Goal: Task Accomplishment & Management: Manage account settings

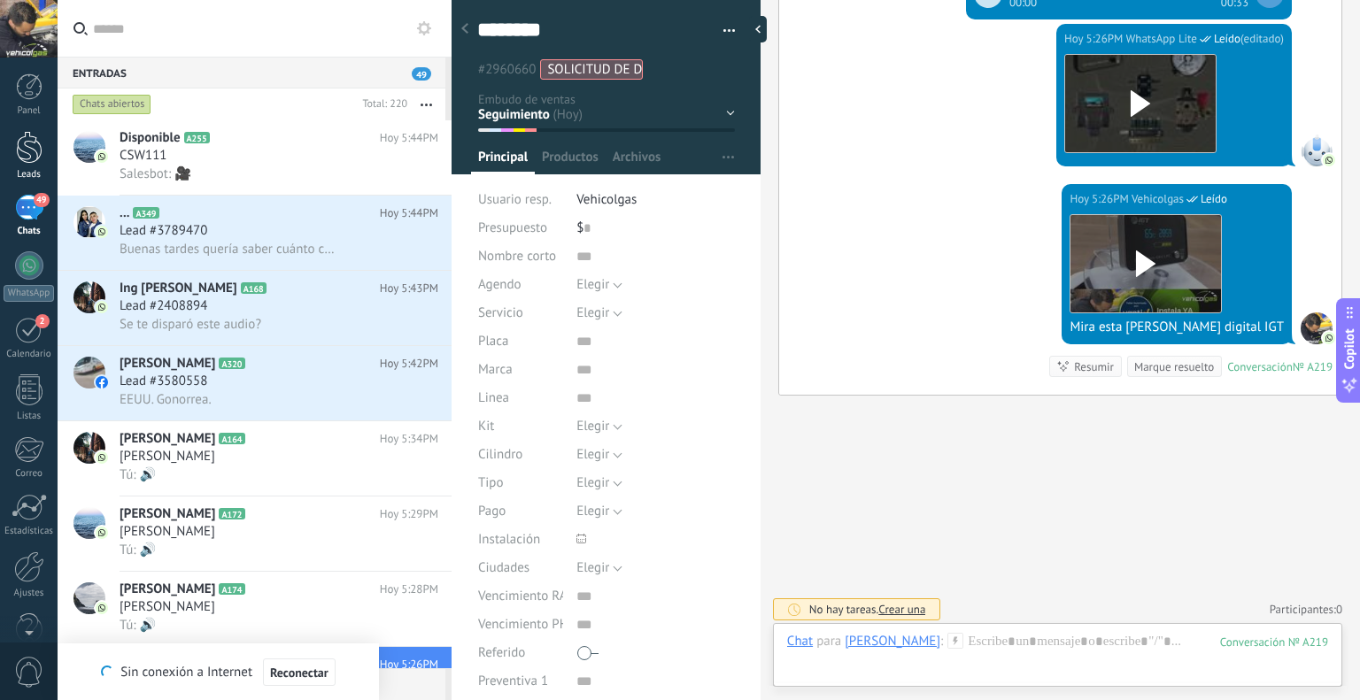
click at [22, 162] on div at bounding box center [29, 147] width 27 height 33
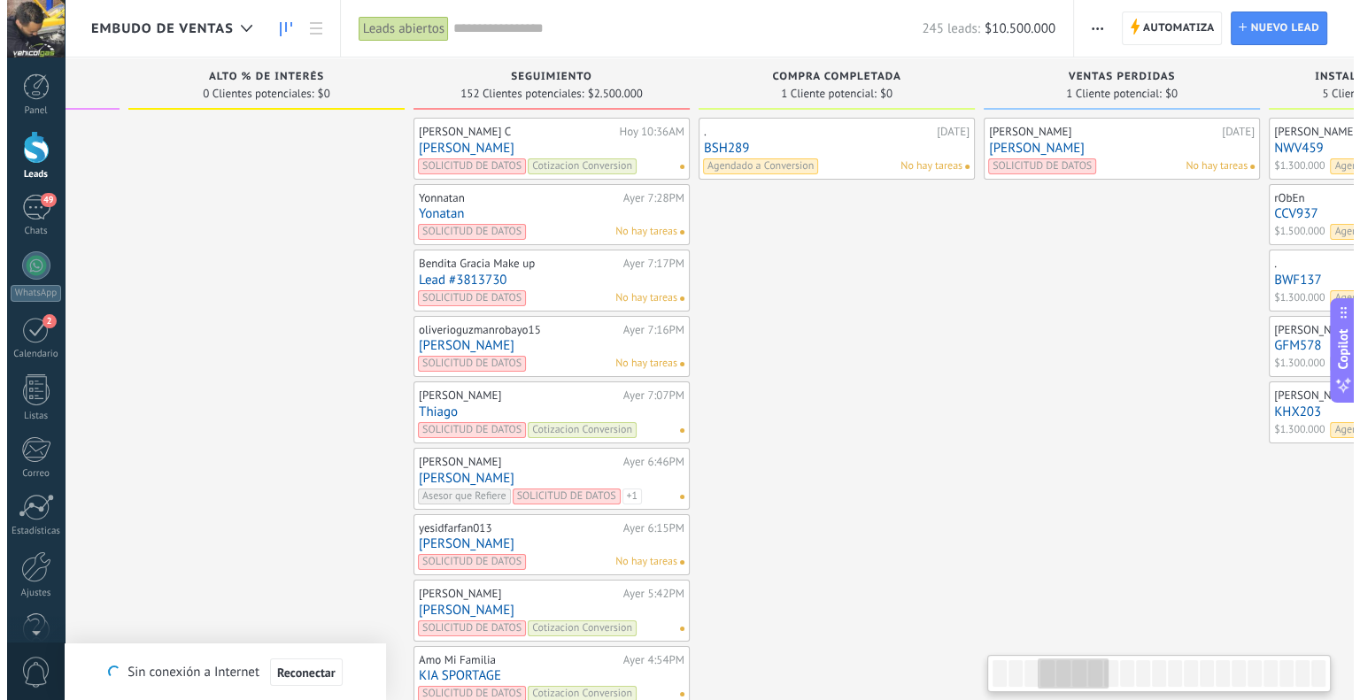
scroll to position [0, 839]
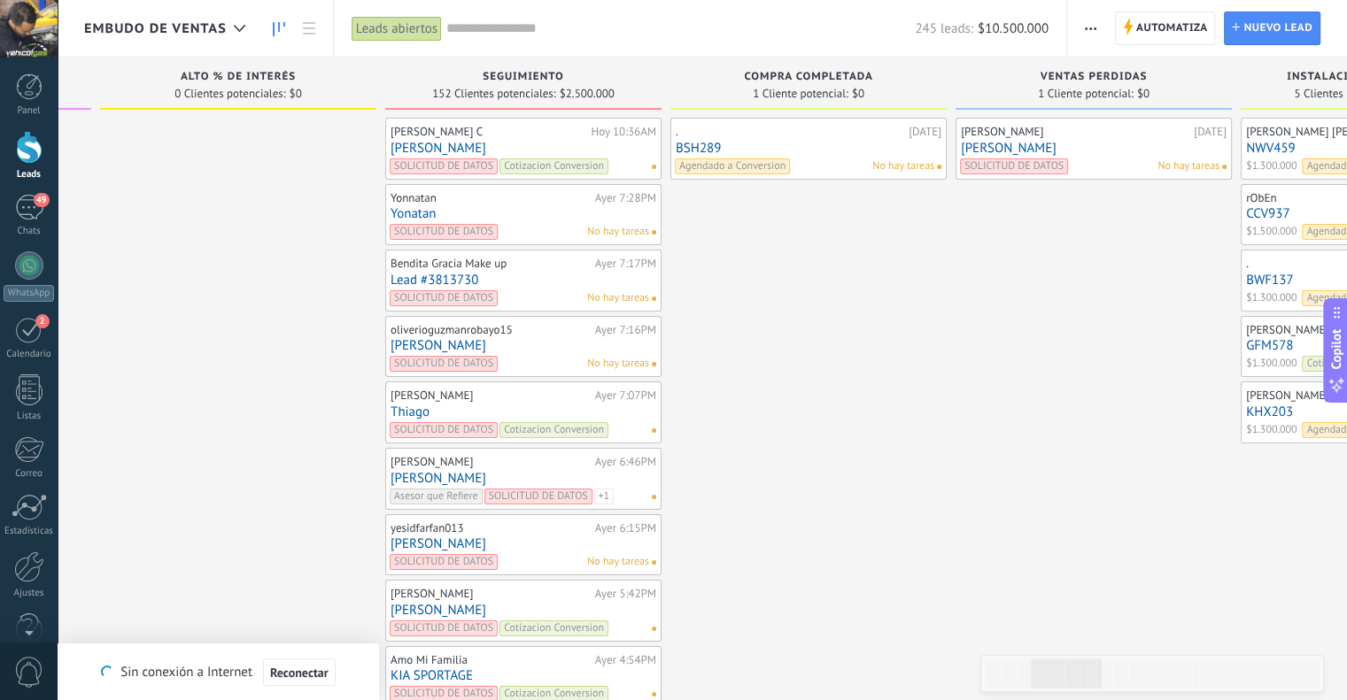
click at [528, 76] on span "Seguimiento" at bounding box center [523, 77] width 81 height 12
click at [1091, 27] on use "button" at bounding box center [1091, 28] width 12 height 3
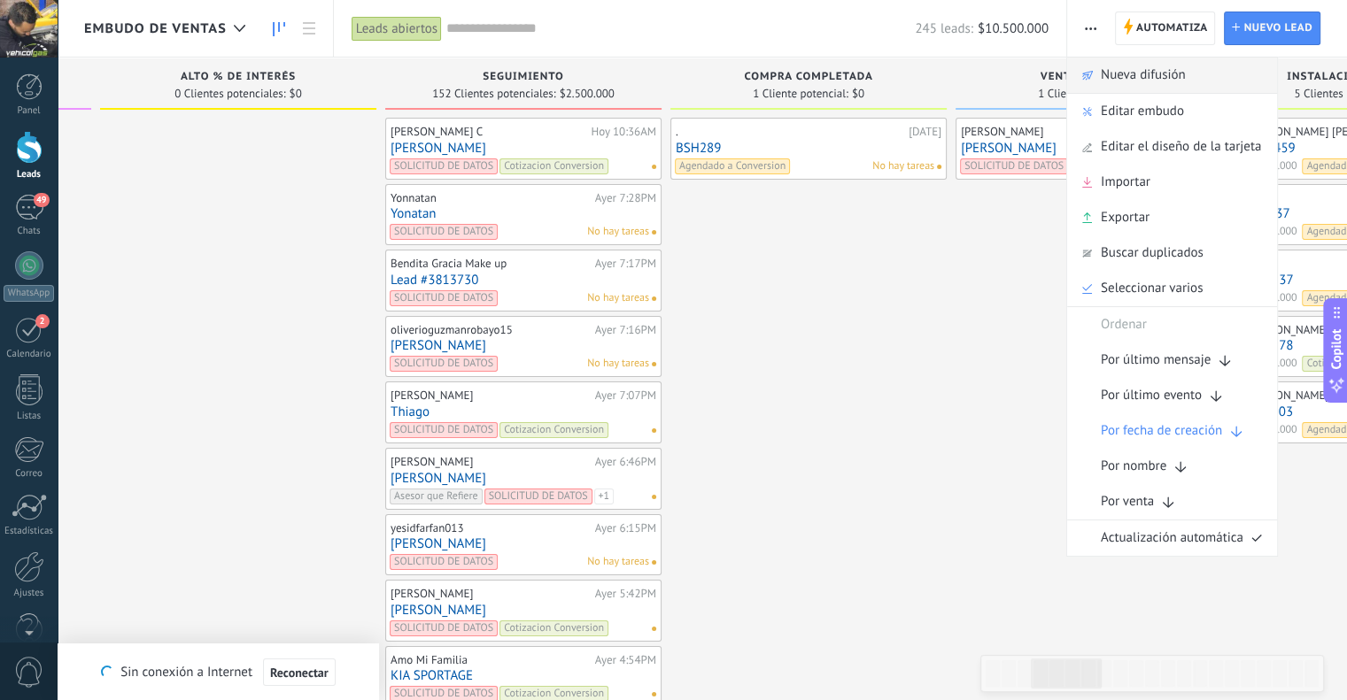
click at [1202, 73] on div "Nueva difusión" at bounding box center [1172, 75] width 210 height 35
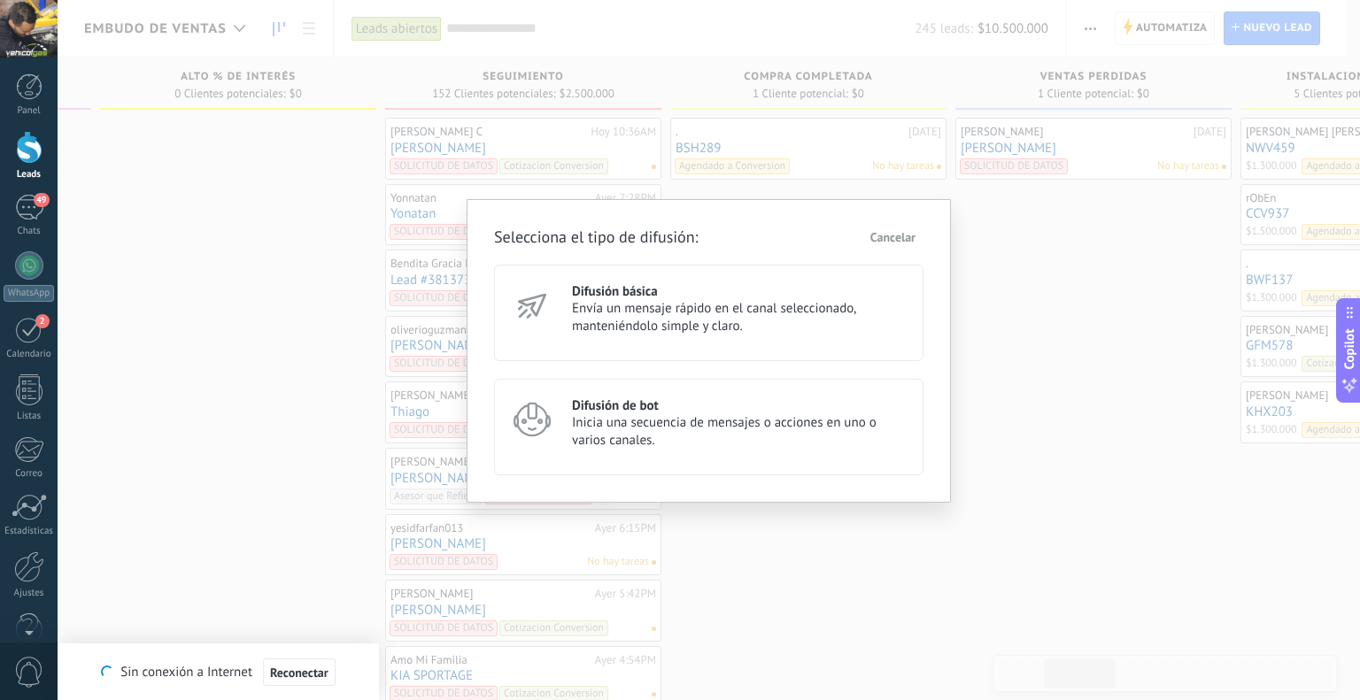
click at [645, 343] on div "Difusión básica Envía un mensaje rápido en el canal seleccionado, manteniéndolo…" at bounding box center [708, 313] width 429 height 97
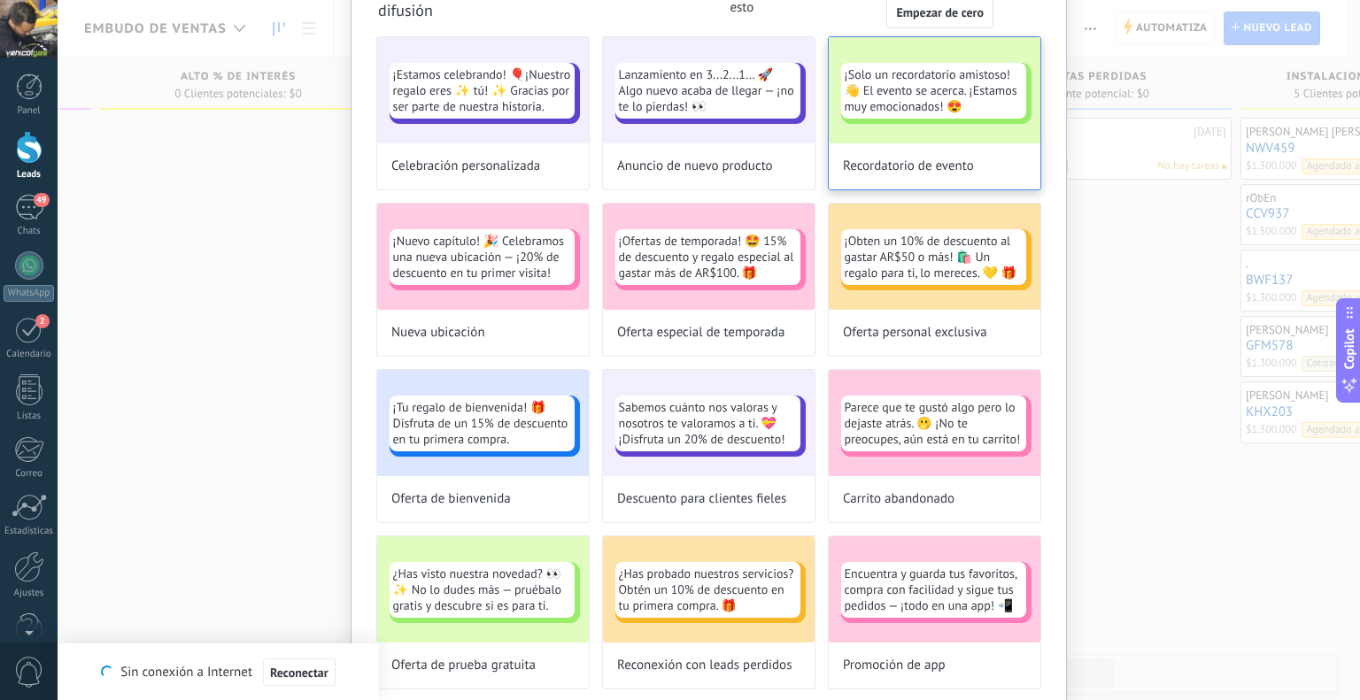
scroll to position [0, 0]
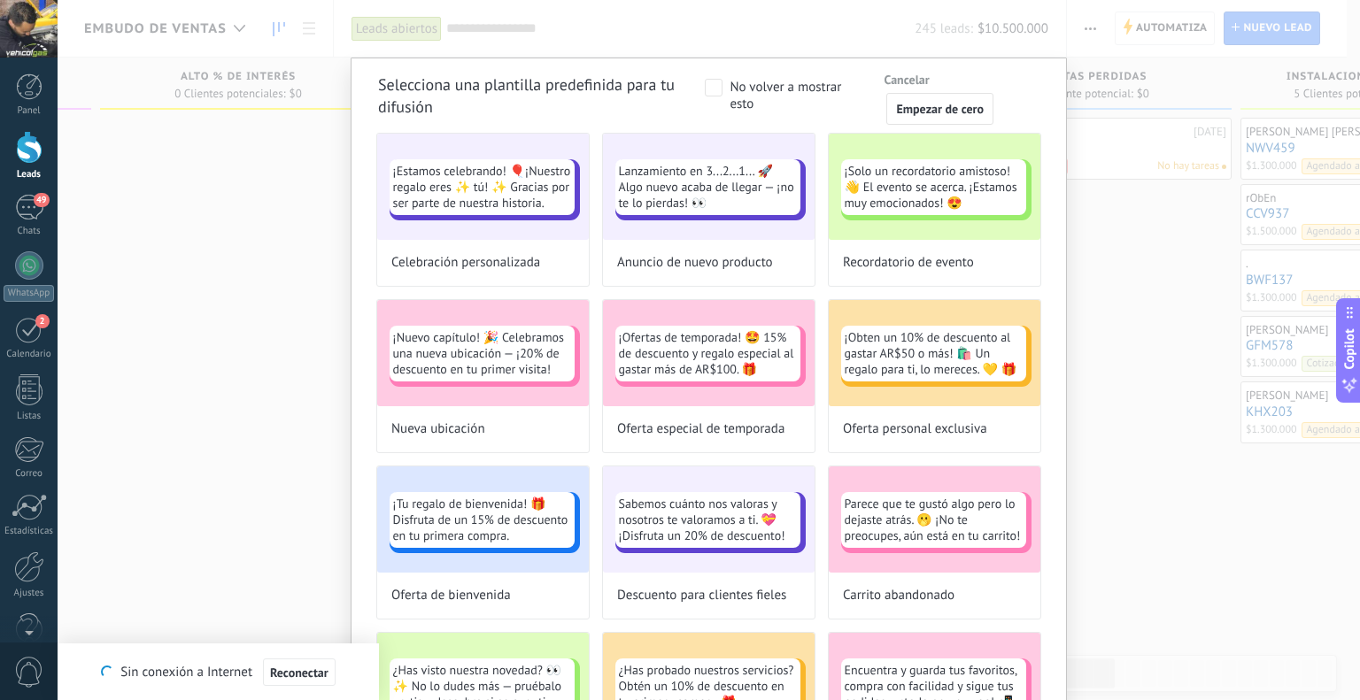
click at [898, 77] on span "Cancelar" at bounding box center [906, 79] width 45 height 12
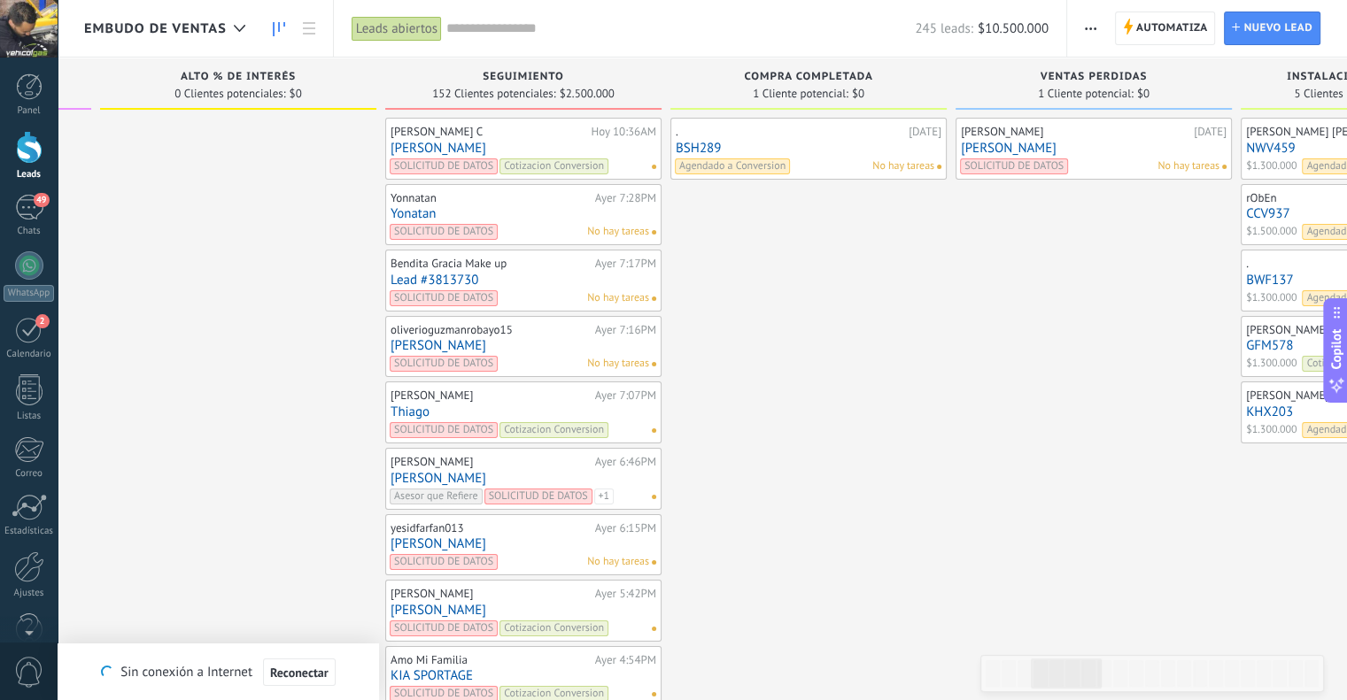
click at [1085, 21] on span "button" at bounding box center [1091, 29] width 12 height 34
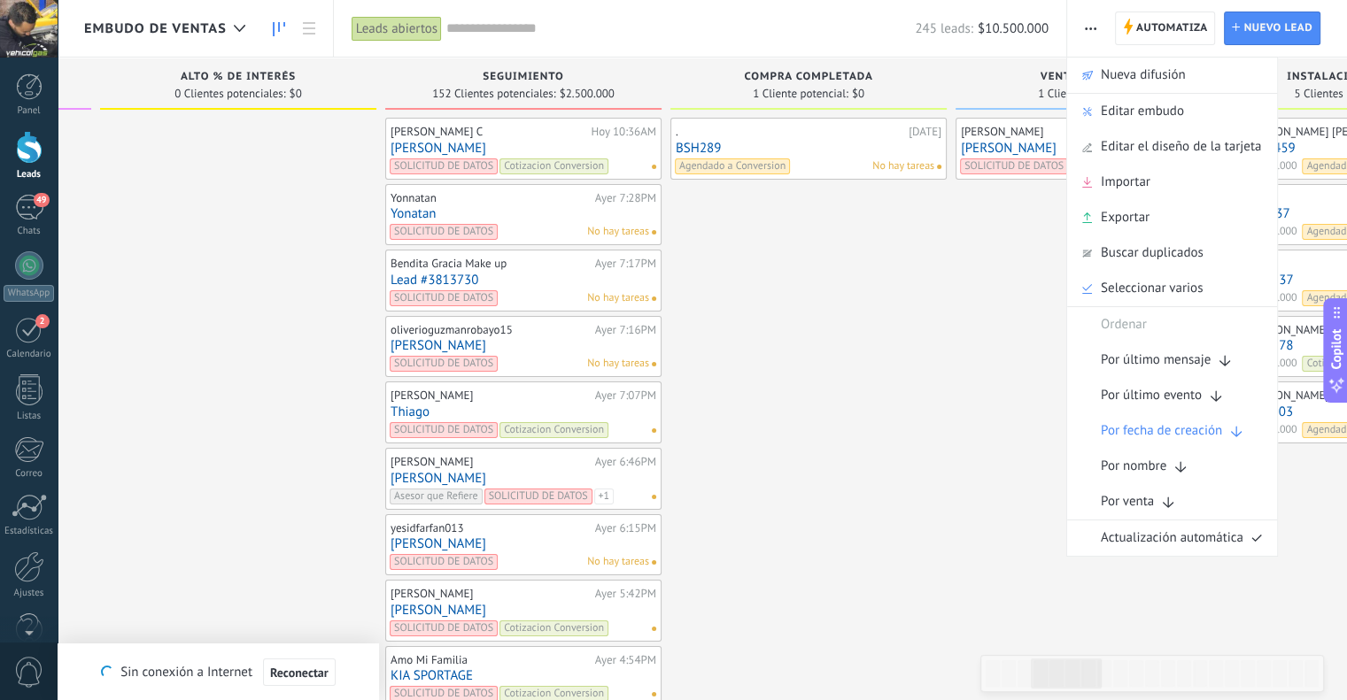
click at [583, 135] on div "[PERSON_NAME] C" at bounding box center [488, 132] width 196 height 14
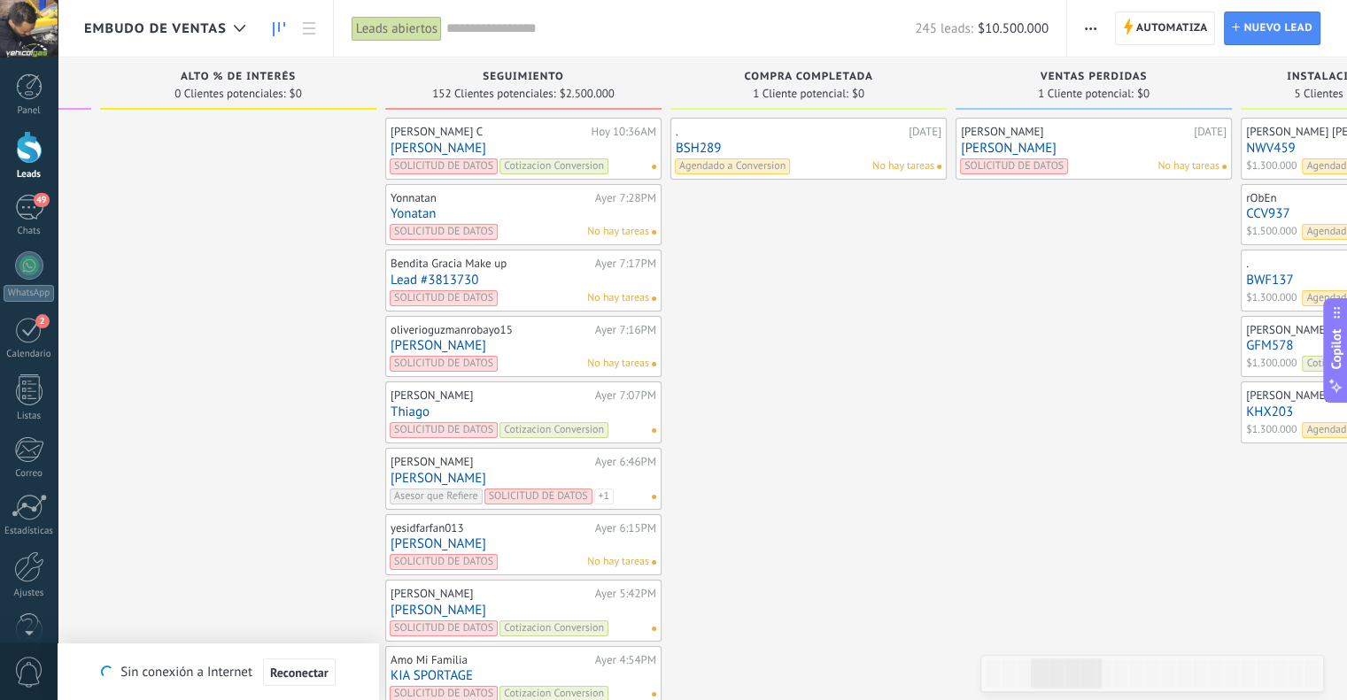
click at [583, 135] on div "[PERSON_NAME] C" at bounding box center [488, 132] width 196 height 14
click at [433, 149] on link "[PERSON_NAME]" at bounding box center [523, 148] width 266 height 15
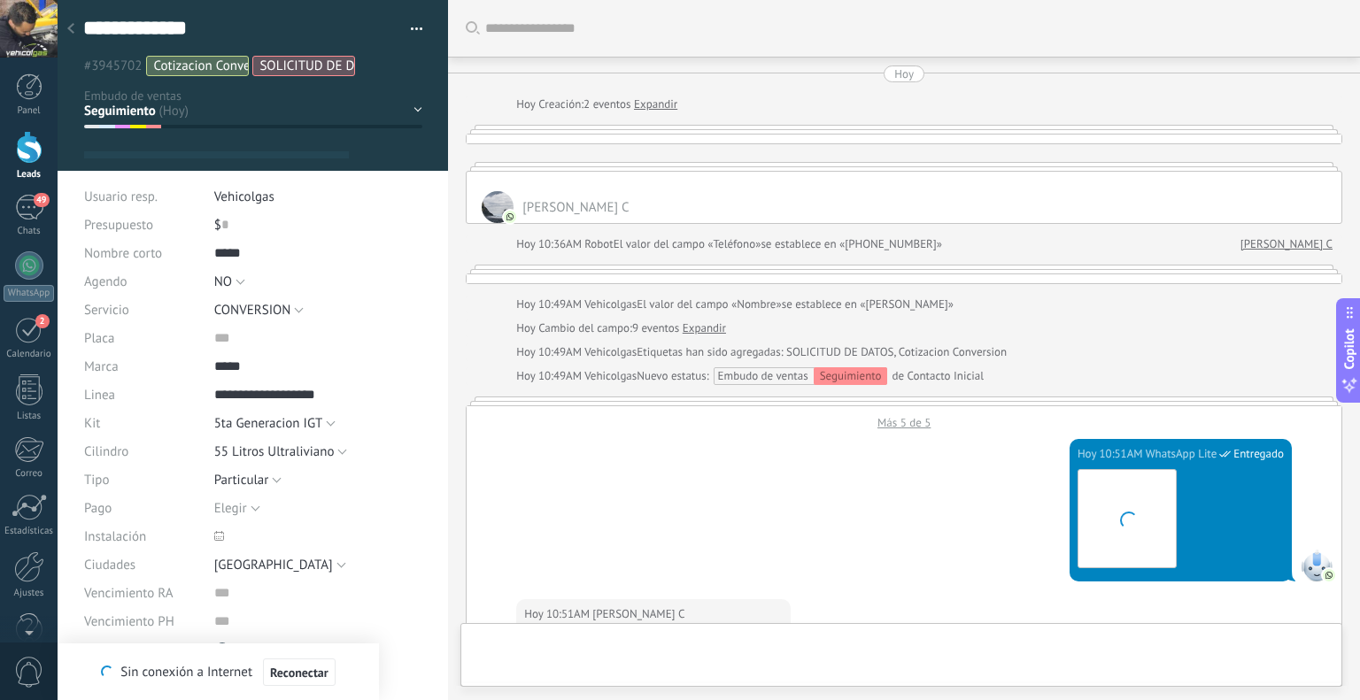
type textarea "**********"
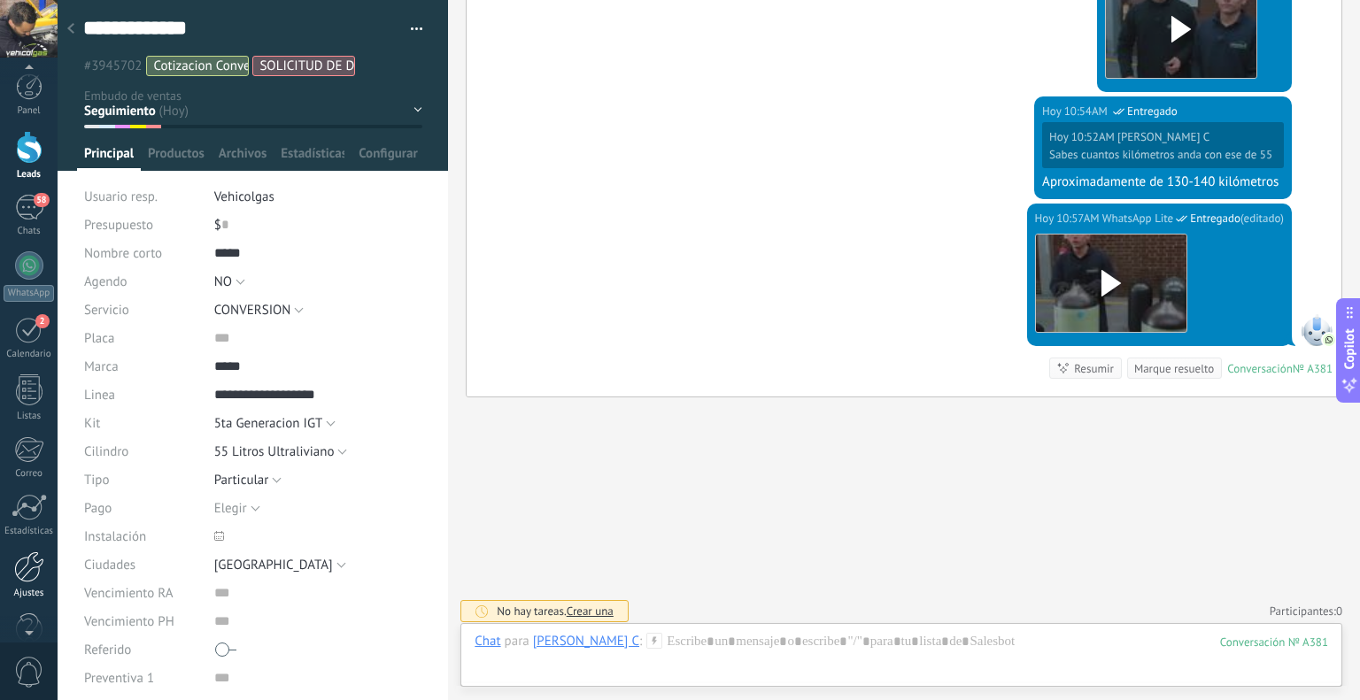
scroll to position [11, 0]
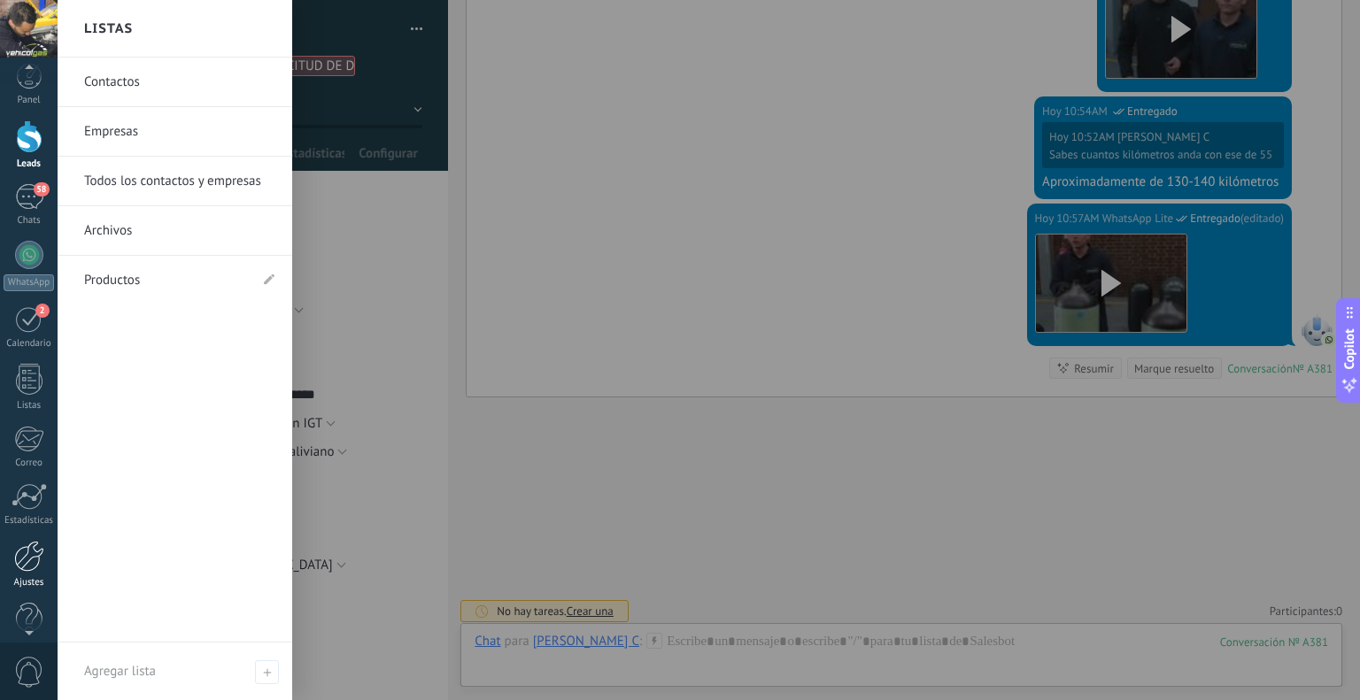
click at [36, 561] on div at bounding box center [29, 556] width 30 height 31
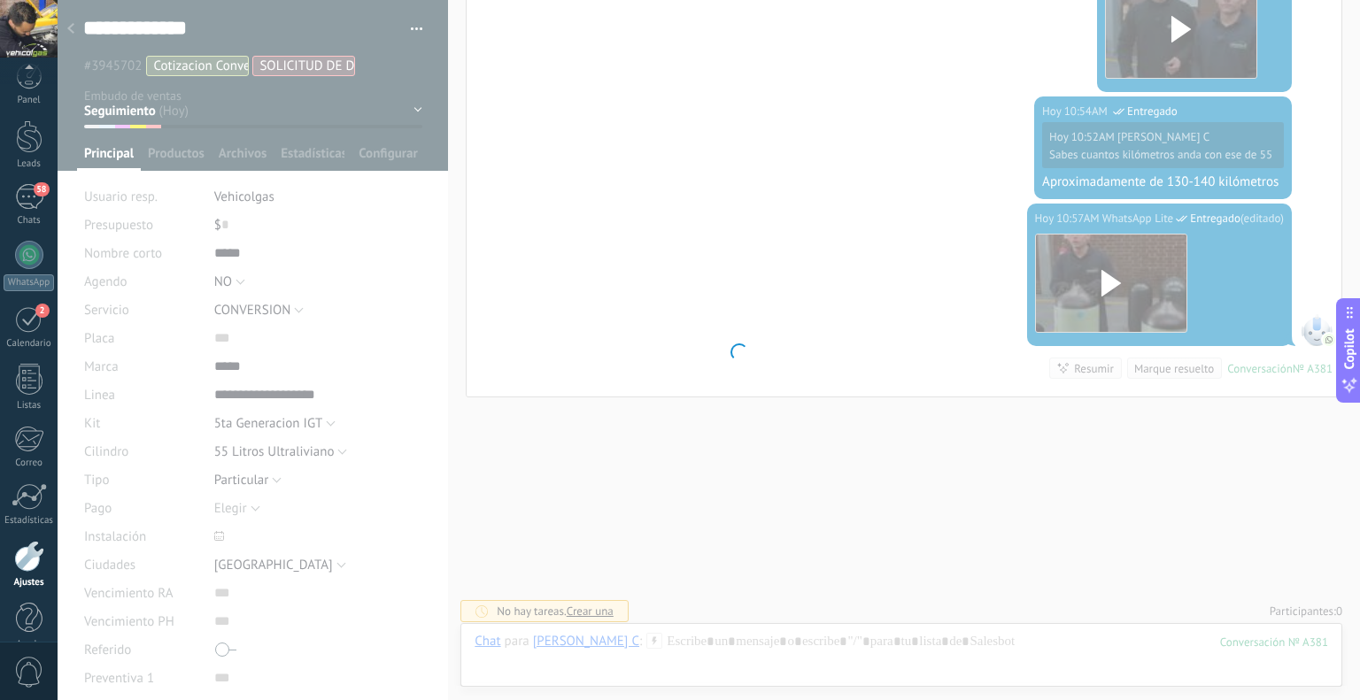
scroll to position [35, 0]
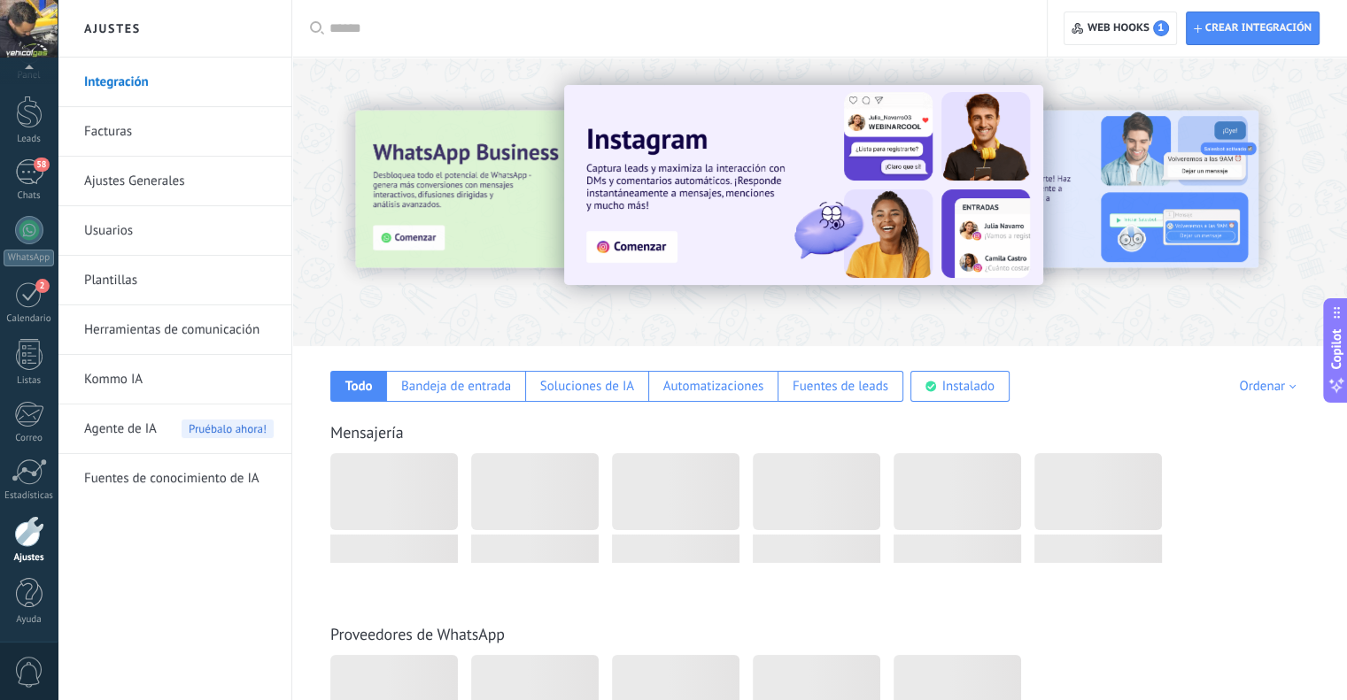
click at [157, 280] on link "Plantillas" at bounding box center [178, 281] width 189 height 50
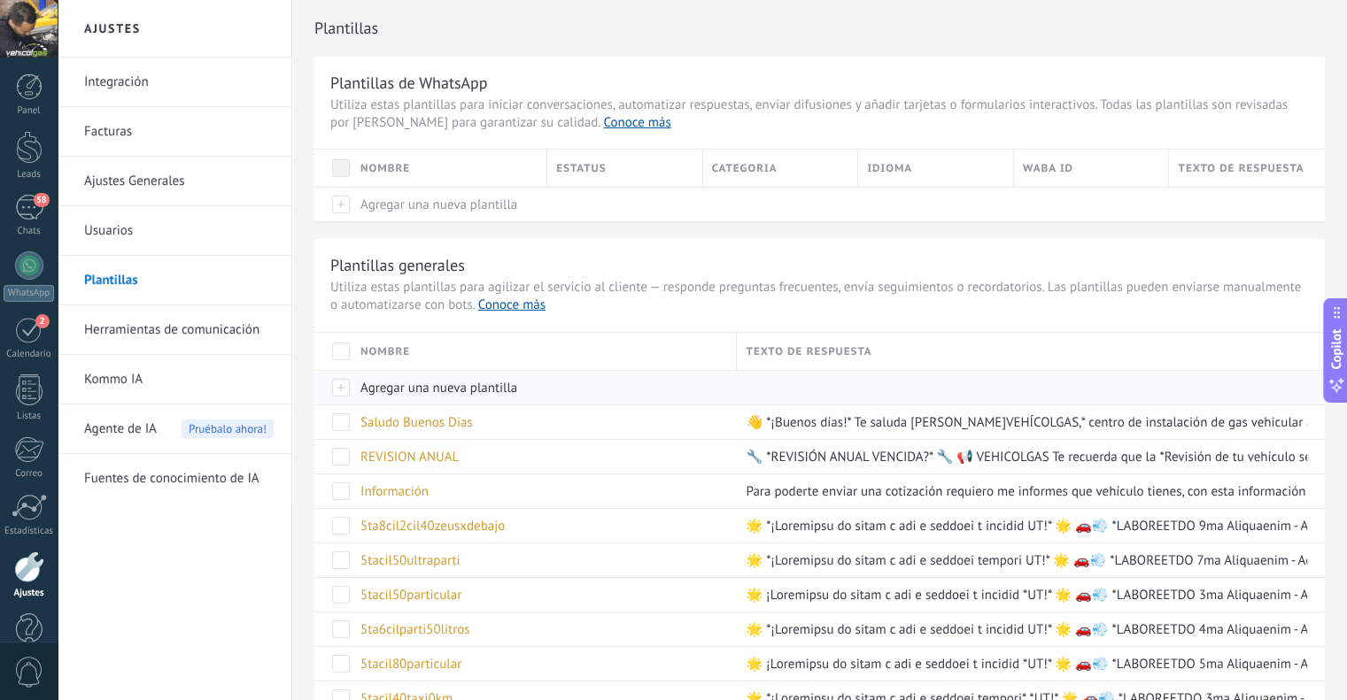
click at [418, 392] on span "Agregar una nueva plantilla" at bounding box center [438, 388] width 157 height 17
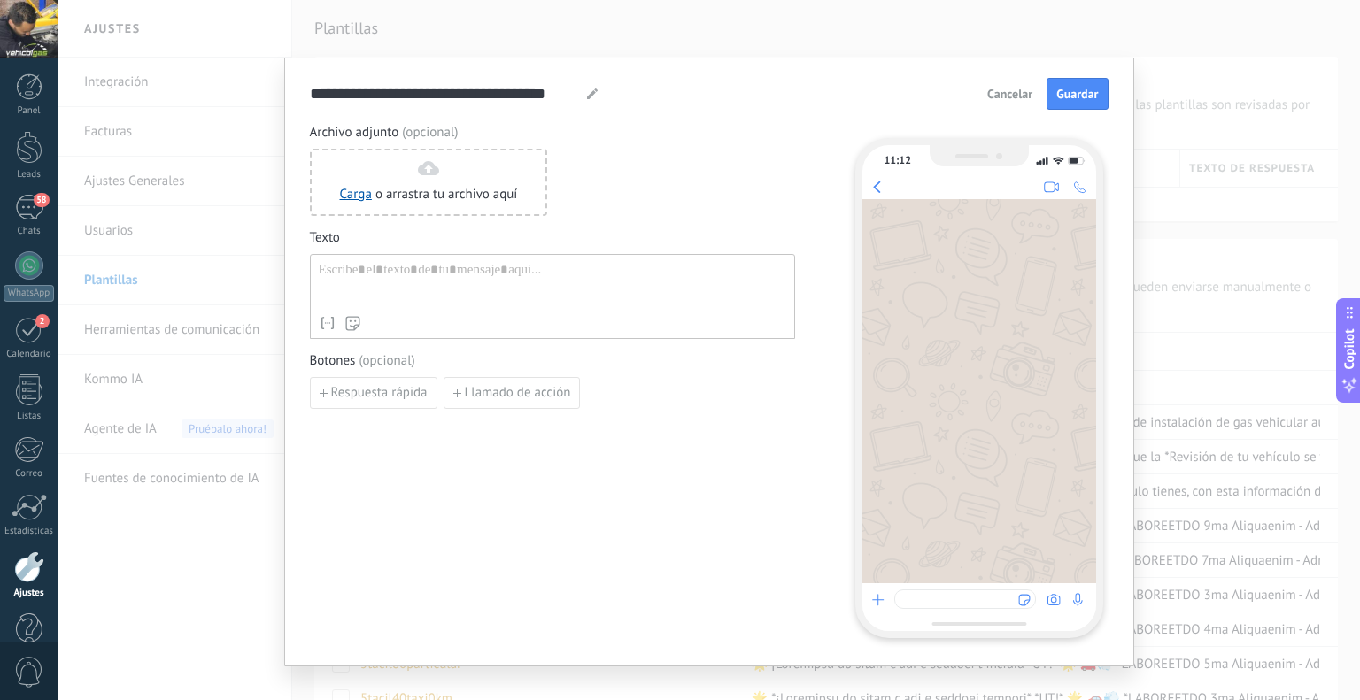
click at [447, 95] on input "**********" at bounding box center [445, 93] width 271 height 20
type input "**********"
click at [242, 427] on div "**********" at bounding box center [709, 350] width 1302 height 700
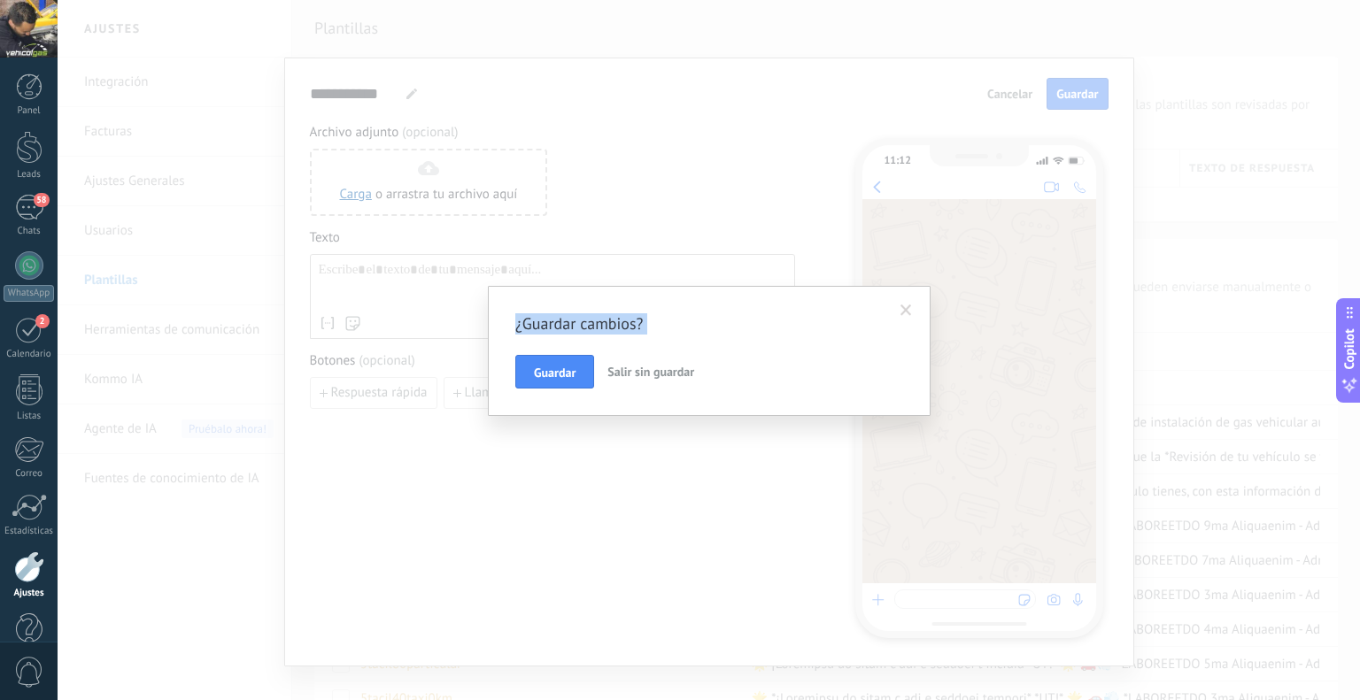
click at [474, 699] on html ".abccls-1,.abccls-2{fill-rule:evenodd}.abccls-2{fill:#fff} .abfcls-1{fill:none}…" at bounding box center [680, 350] width 1360 height 700
click at [916, 304] on span at bounding box center [906, 311] width 29 height 30
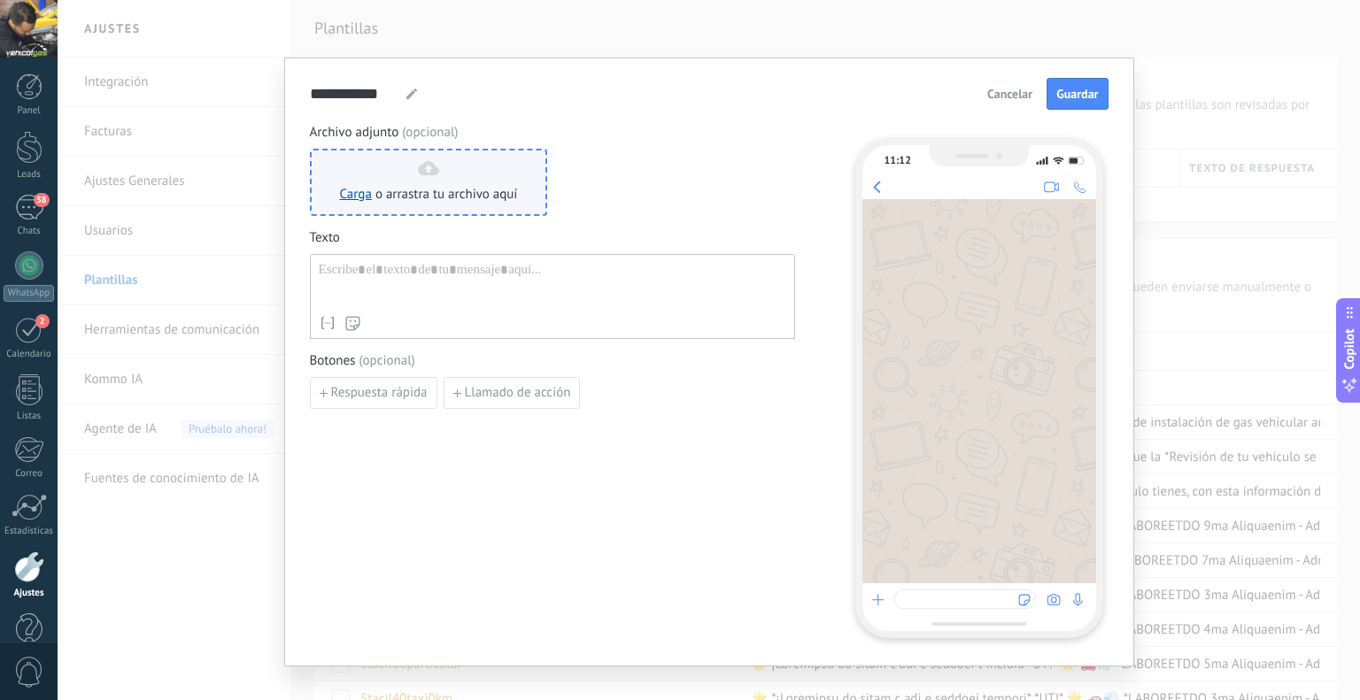
click at [441, 166] on div "Carga o arrastra tu archivo aquí Arrastra aquí" at bounding box center [429, 182] width 178 height 42
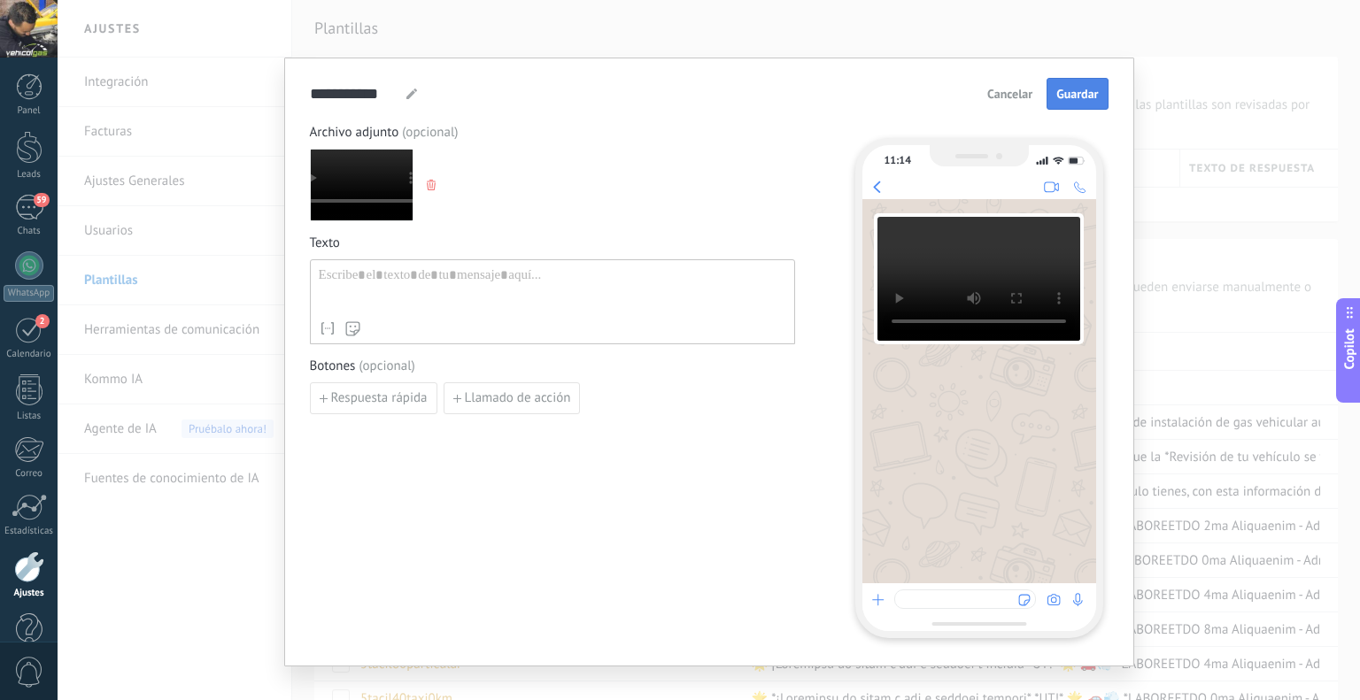
click at [1070, 98] on span "Guardar" at bounding box center [1077, 94] width 42 height 12
click at [323, 282] on div "**********" at bounding box center [552, 289] width 467 height 45
click at [554, 294] on div "**********" at bounding box center [552, 289] width 467 height 45
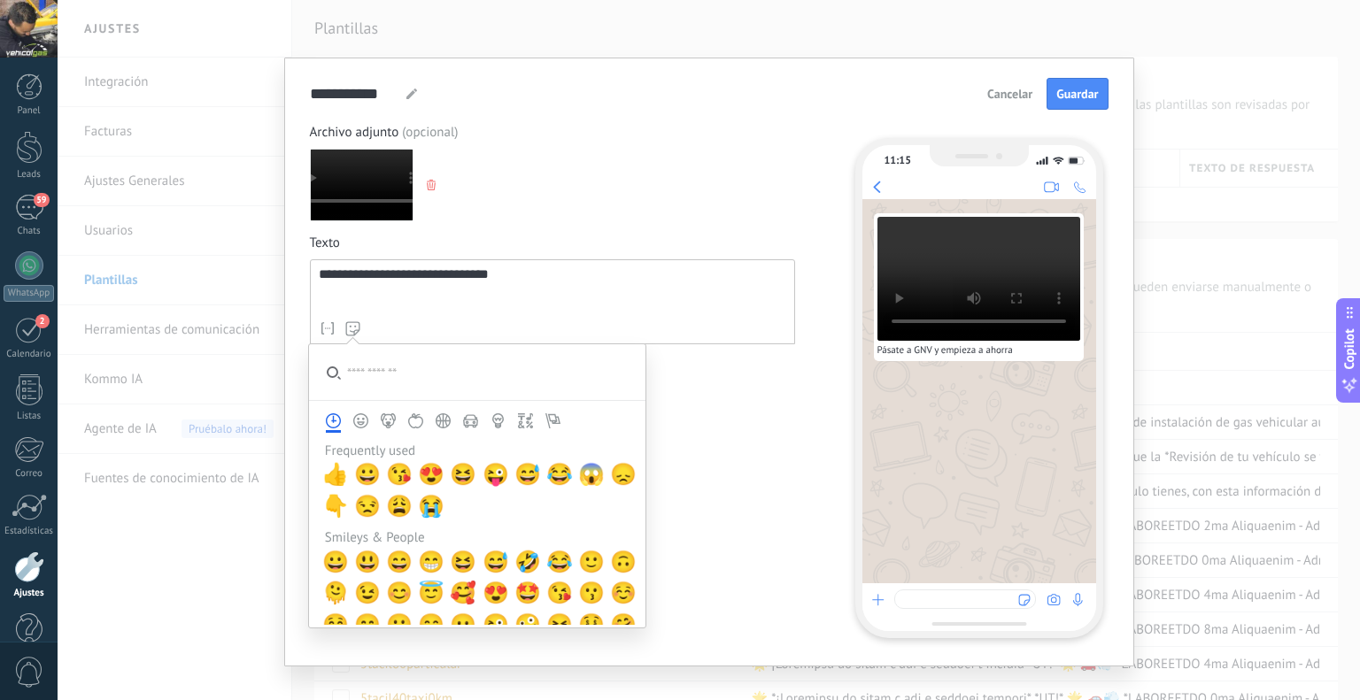
click at [356, 328] on use at bounding box center [353, 328] width 14 height 14
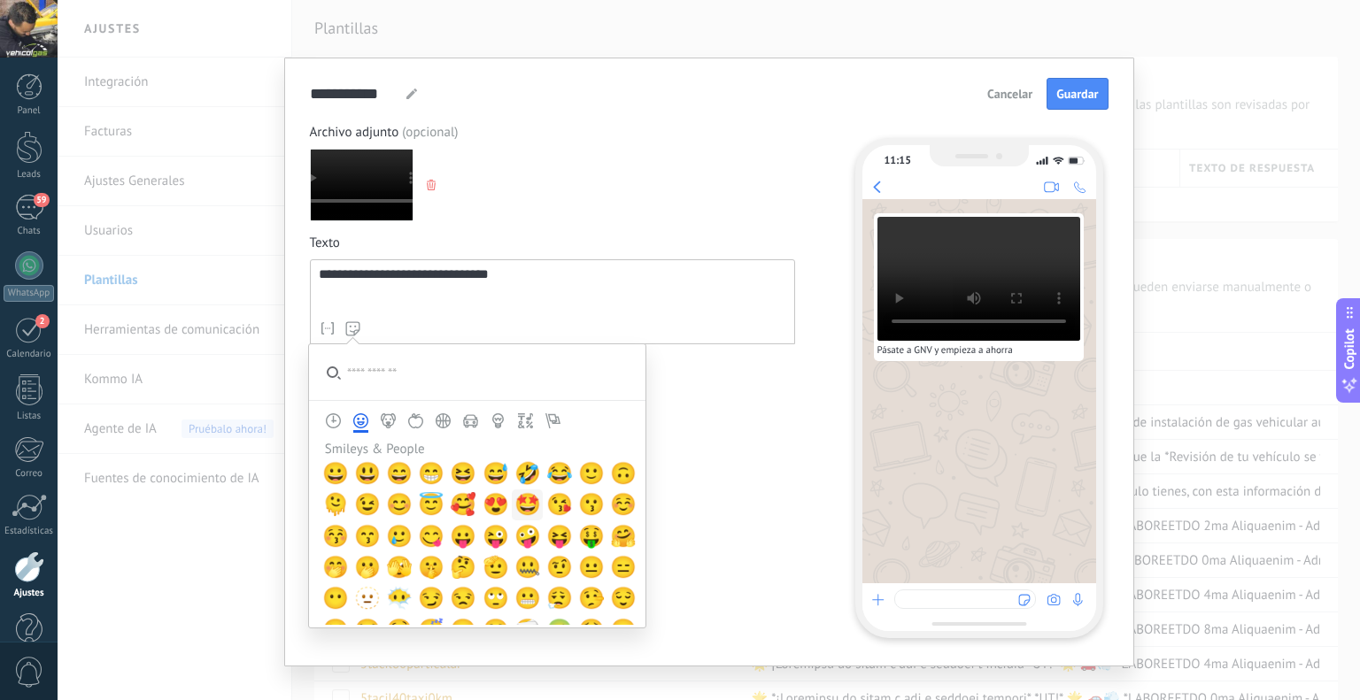
scroll to position [89, 0]
click at [514, 510] on span "🤩" at bounding box center [527, 504] width 27 height 25
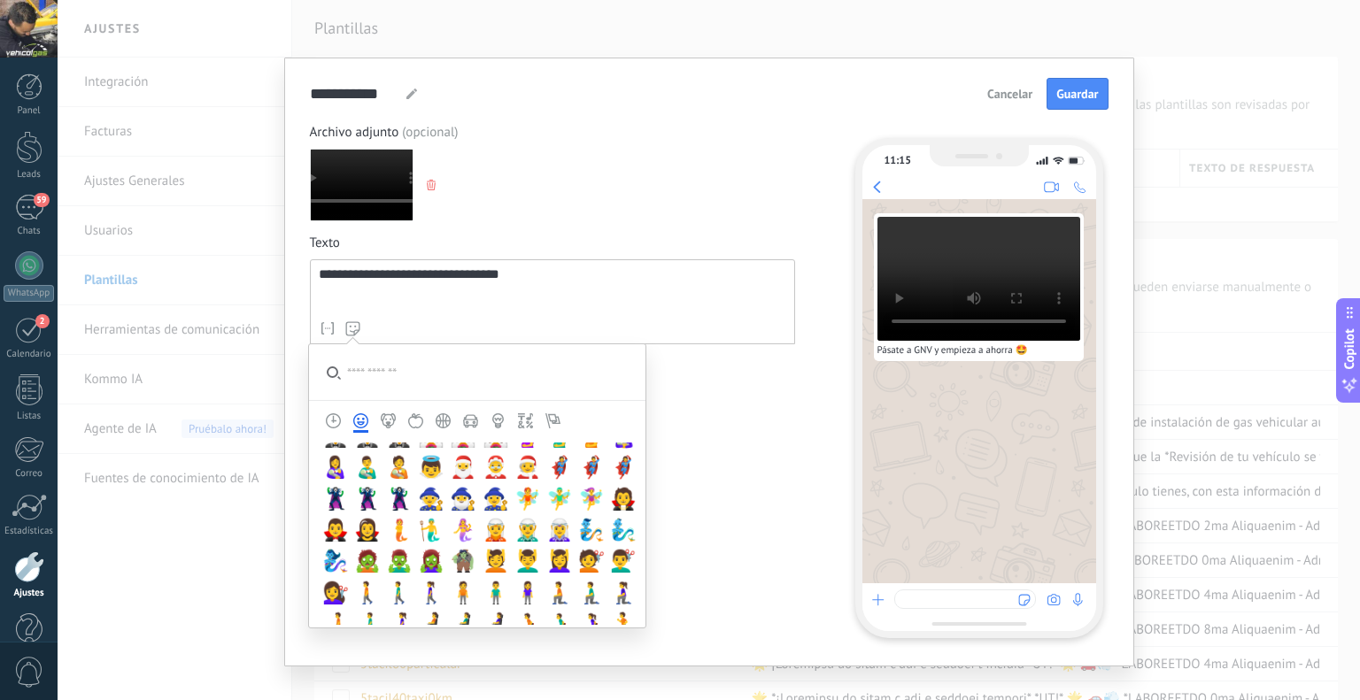
scroll to position [1328, 0]
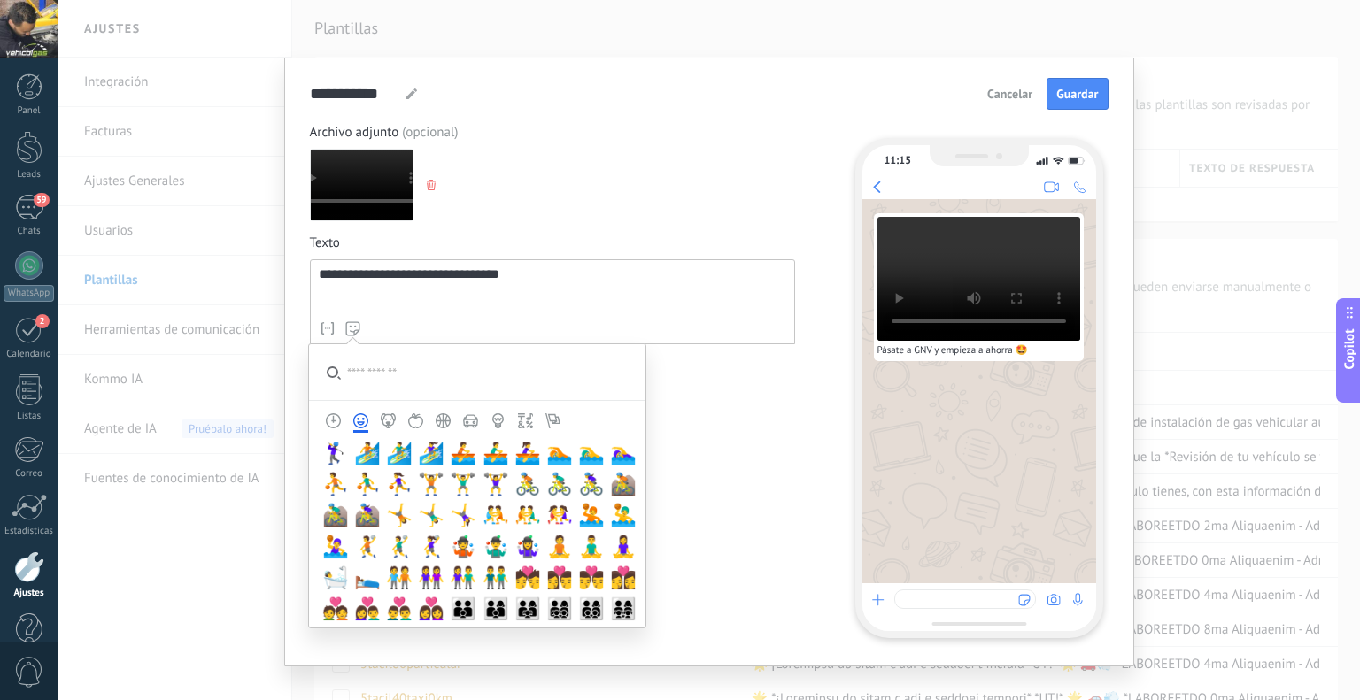
click at [397, 381] on input "search" at bounding box center [477, 372] width 336 height 56
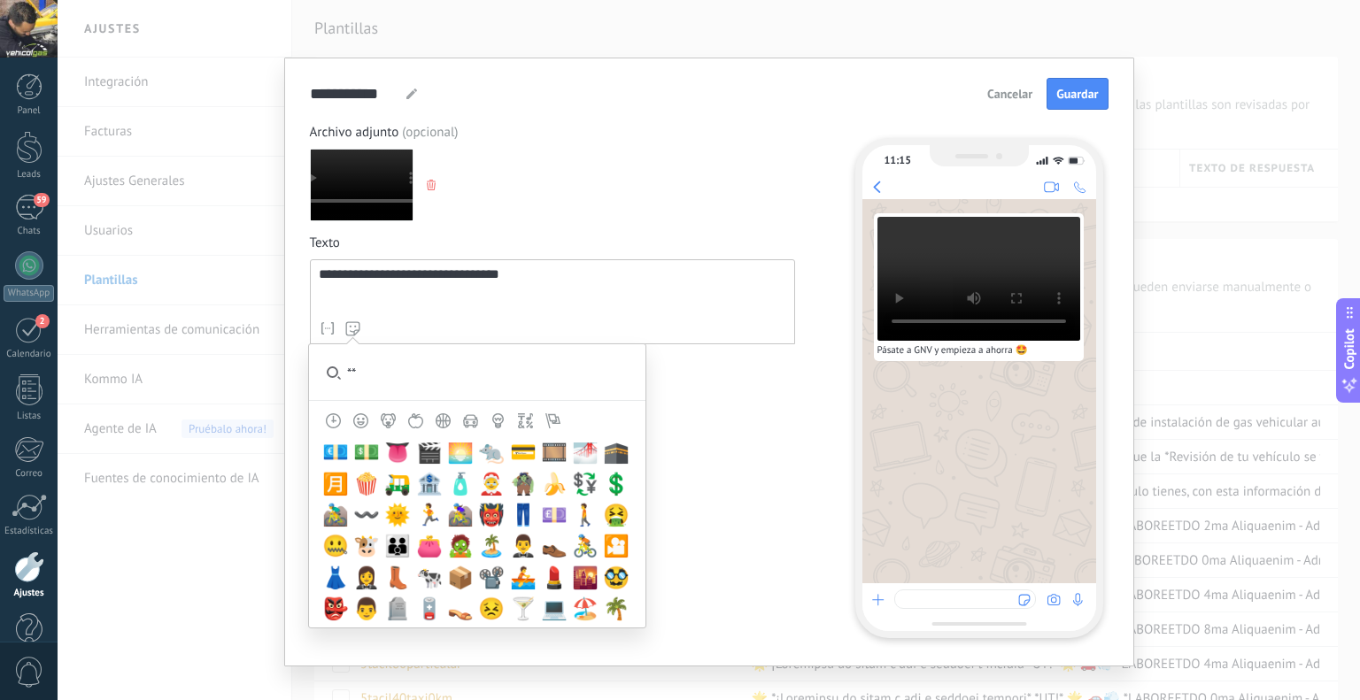
scroll to position [0, 0]
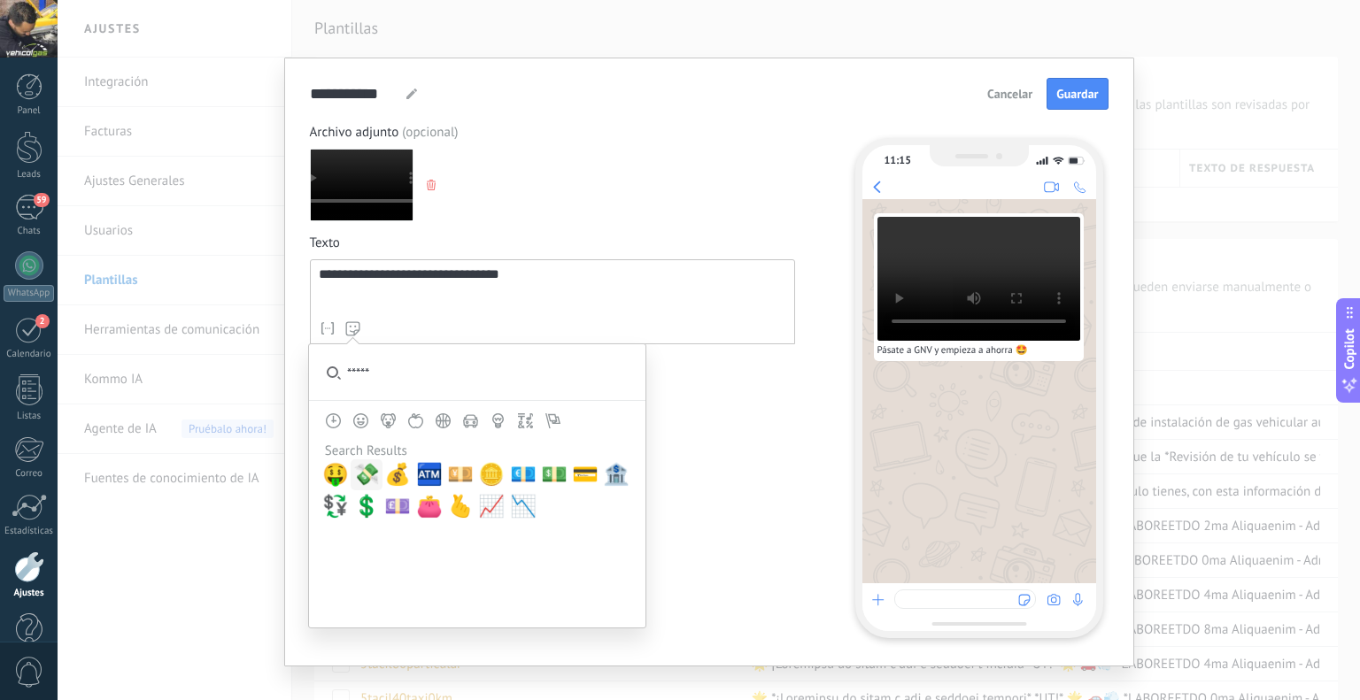
type input "*****"
click at [374, 468] on span "💸" at bounding box center [366, 474] width 27 height 25
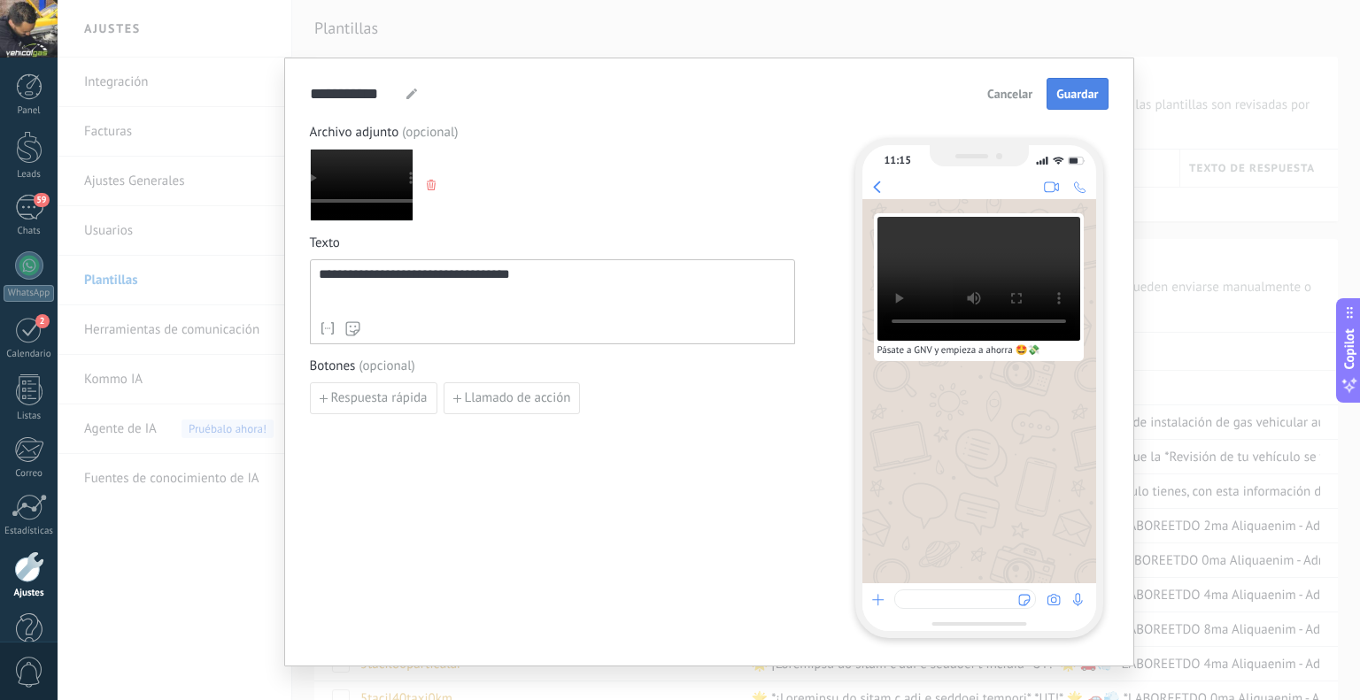
click at [1068, 100] on span "Guardar" at bounding box center [1077, 94] width 42 height 12
click at [1059, 104] on button "Cancelar" at bounding box center [1040, 94] width 61 height 27
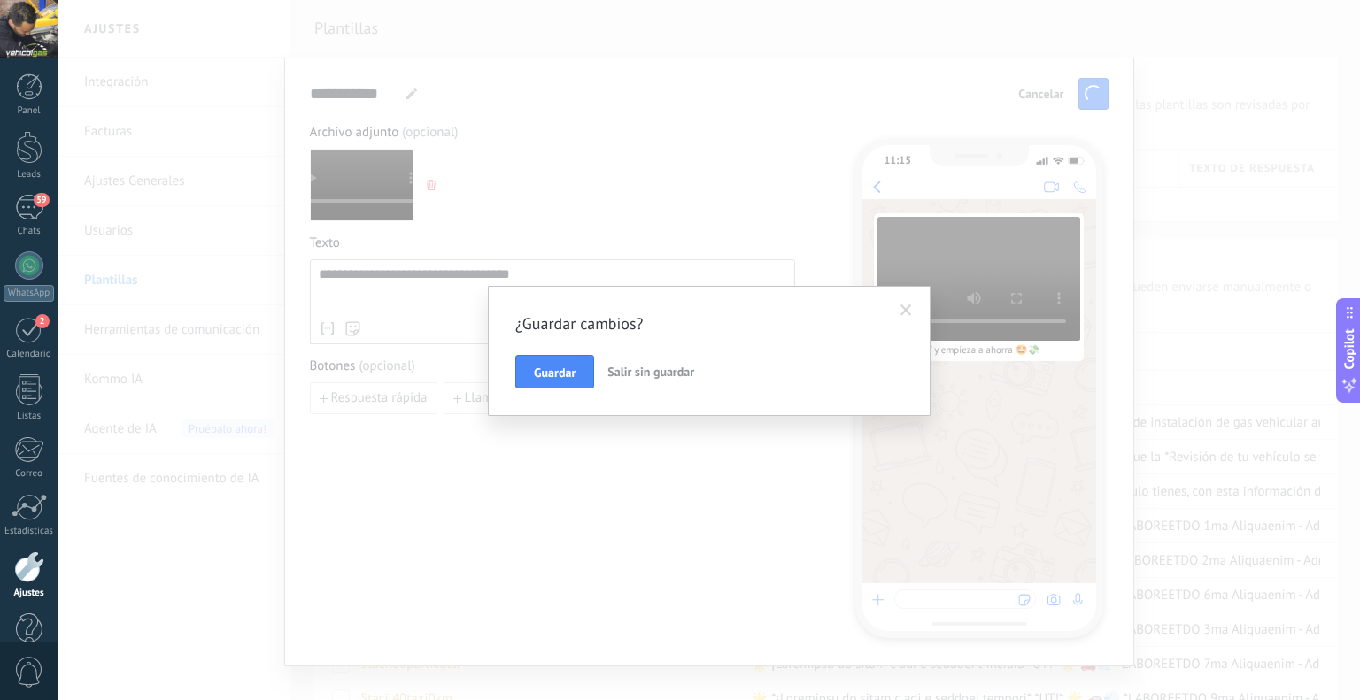
click at [892, 301] on span at bounding box center [906, 311] width 29 height 30
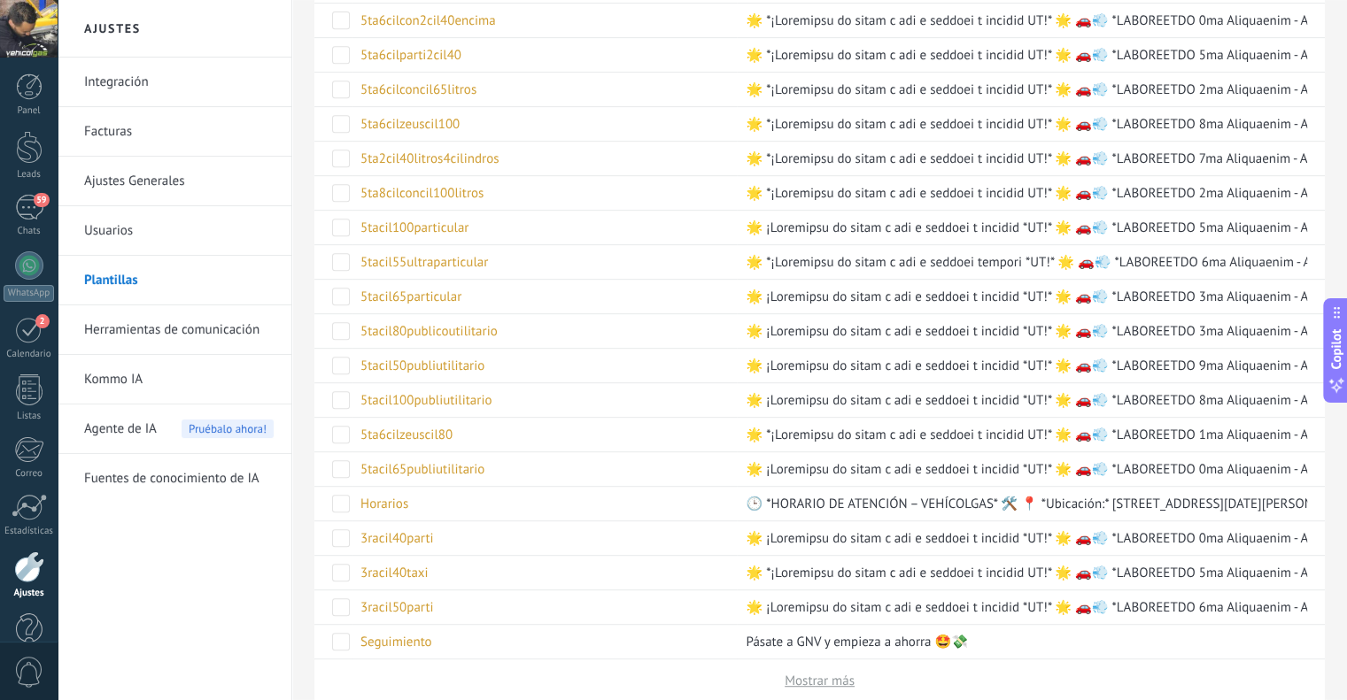
scroll to position [887, 0]
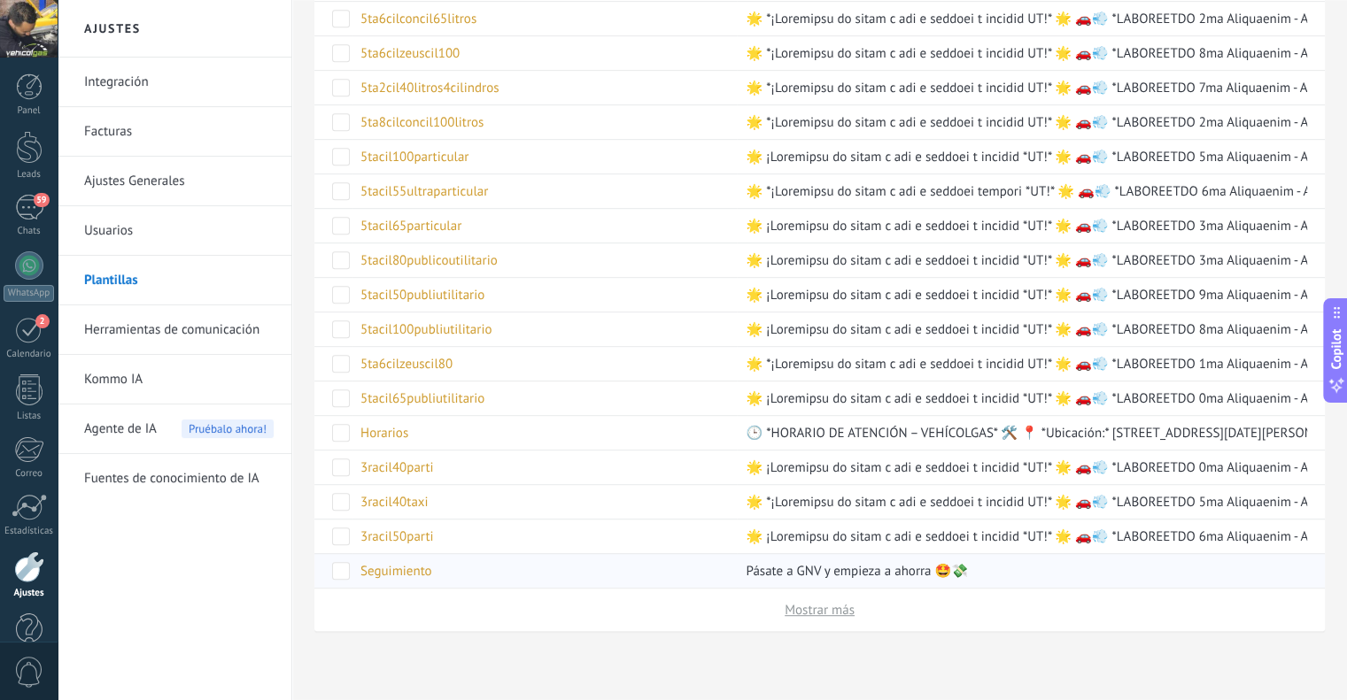
click at [640, 559] on div "Seguimiento" at bounding box center [540, 571] width 376 height 34
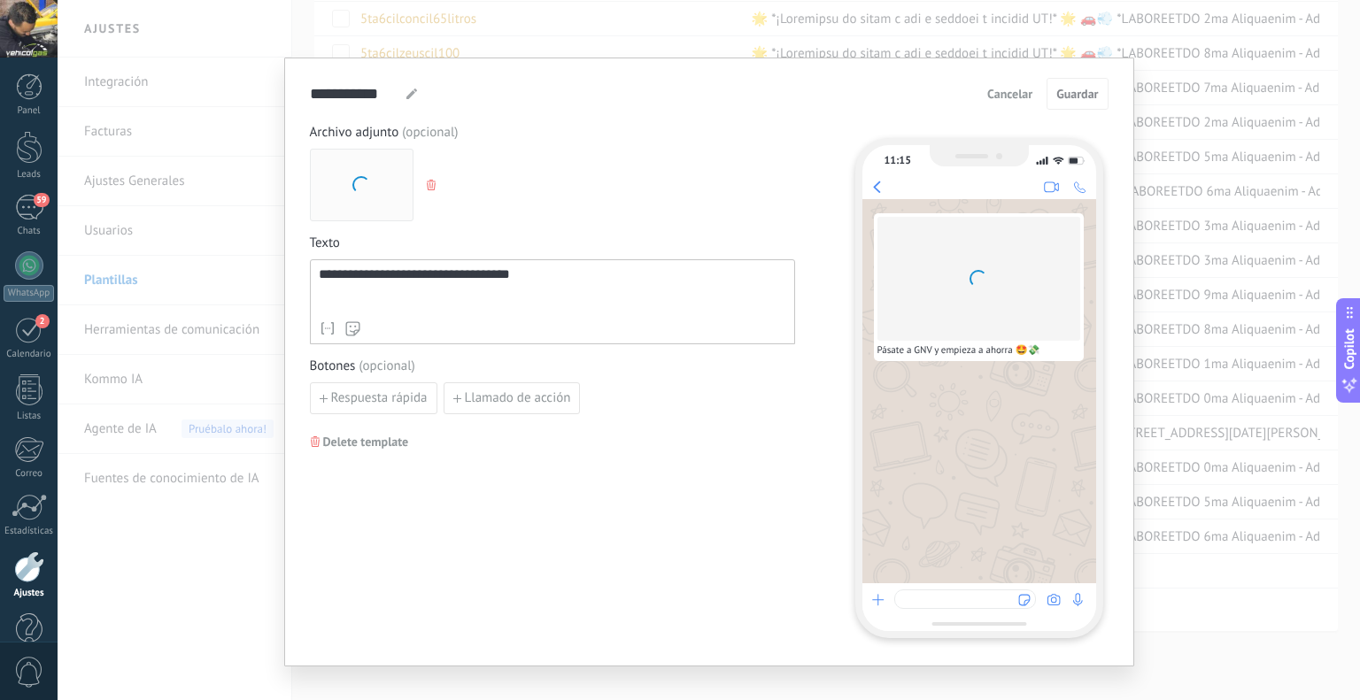
click at [502, 278] on div "**********" at bounding box center [552, 289] width 467 height 45
click at [498, 278] on div "**********" at bounding box center [552, 289] width 467 height 45
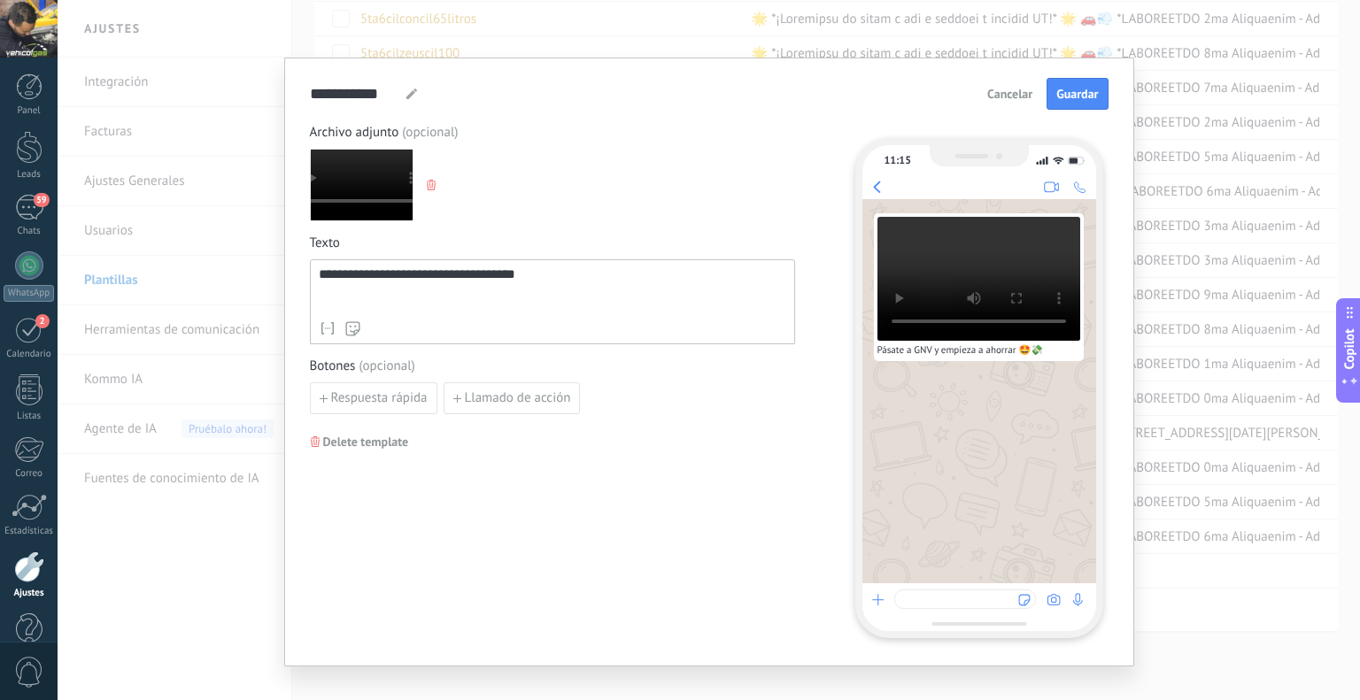
click at [562, 300] on div "**********" at bounding box center [552, 289] width 467 height 45
click at [1101, 89] on button "Guardar" at bounding box center [1077, 94] width 61 height 32
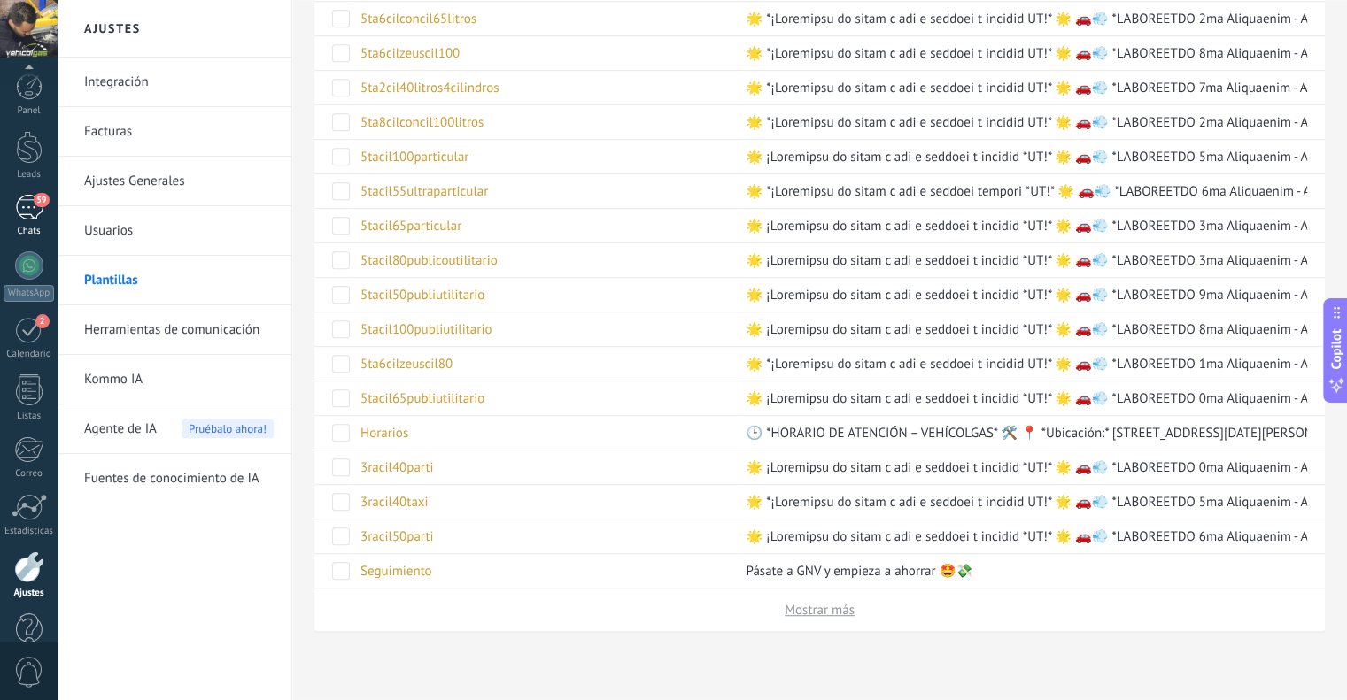
scroll to position [35, 0]
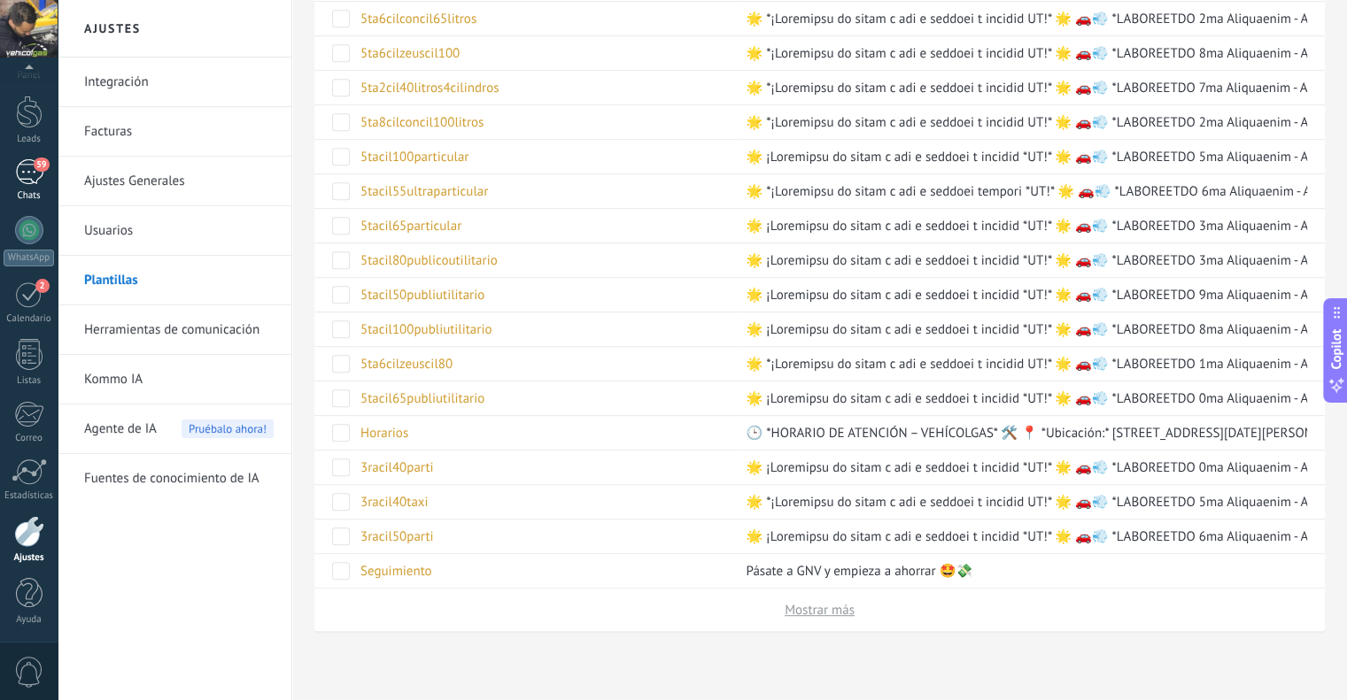
click at [25, 162] on div "59" at bounding box center [29, 172] width 28 height 26
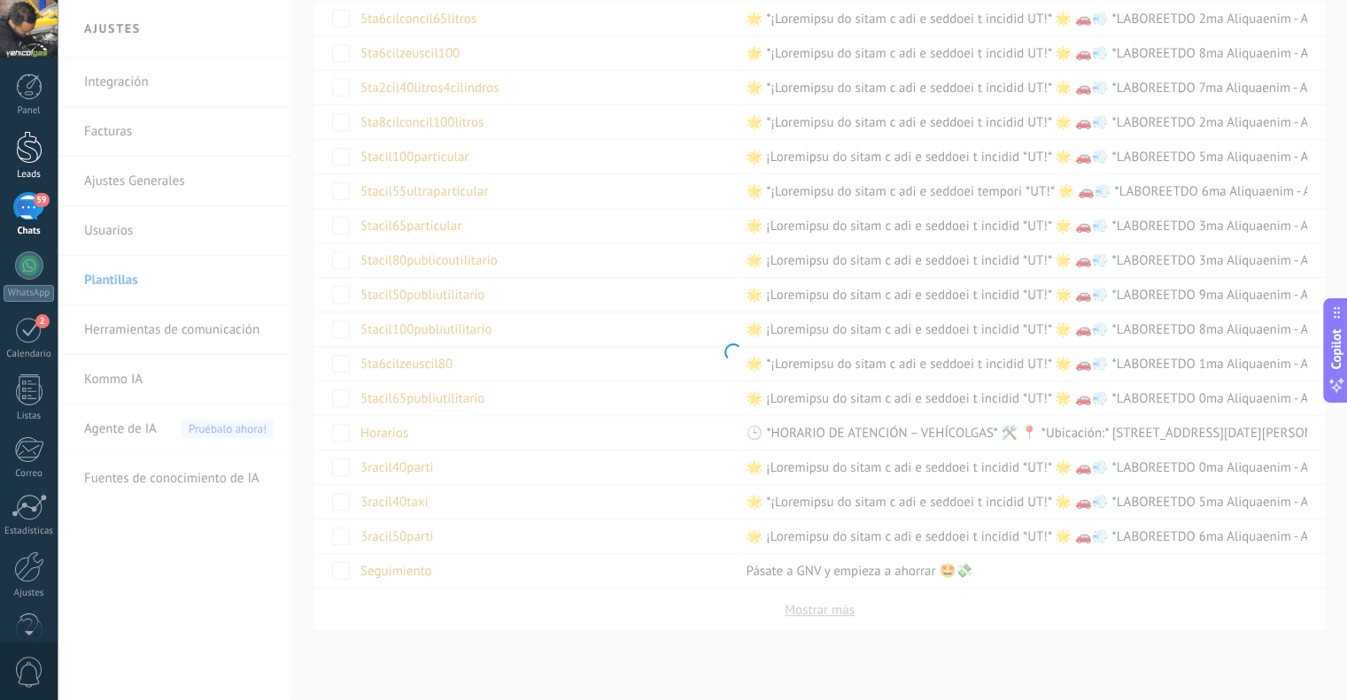
click at [23, 119] on div "Panel Leads 59 Chats WhatsApp Clientes 2" at bounding box center [29, 376] width 58 height 606
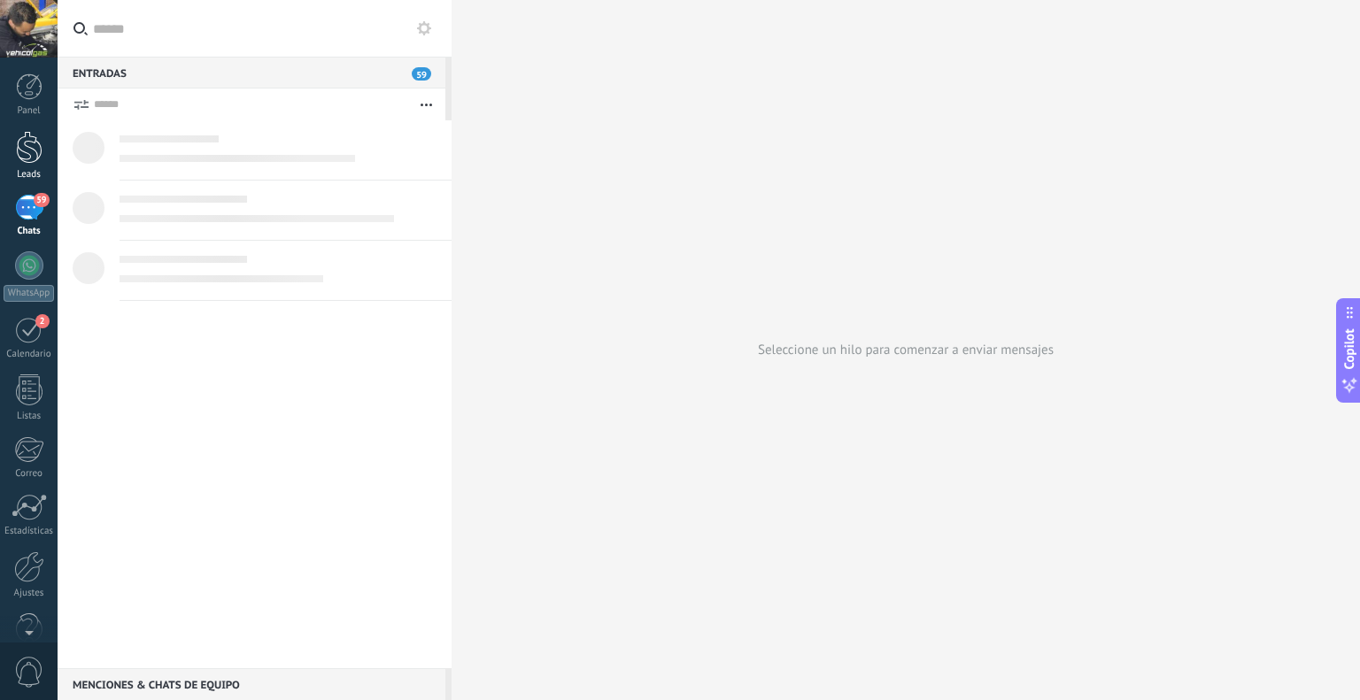
click at [24, 150] on div at bounding box center [29, 147] width 27 height 33
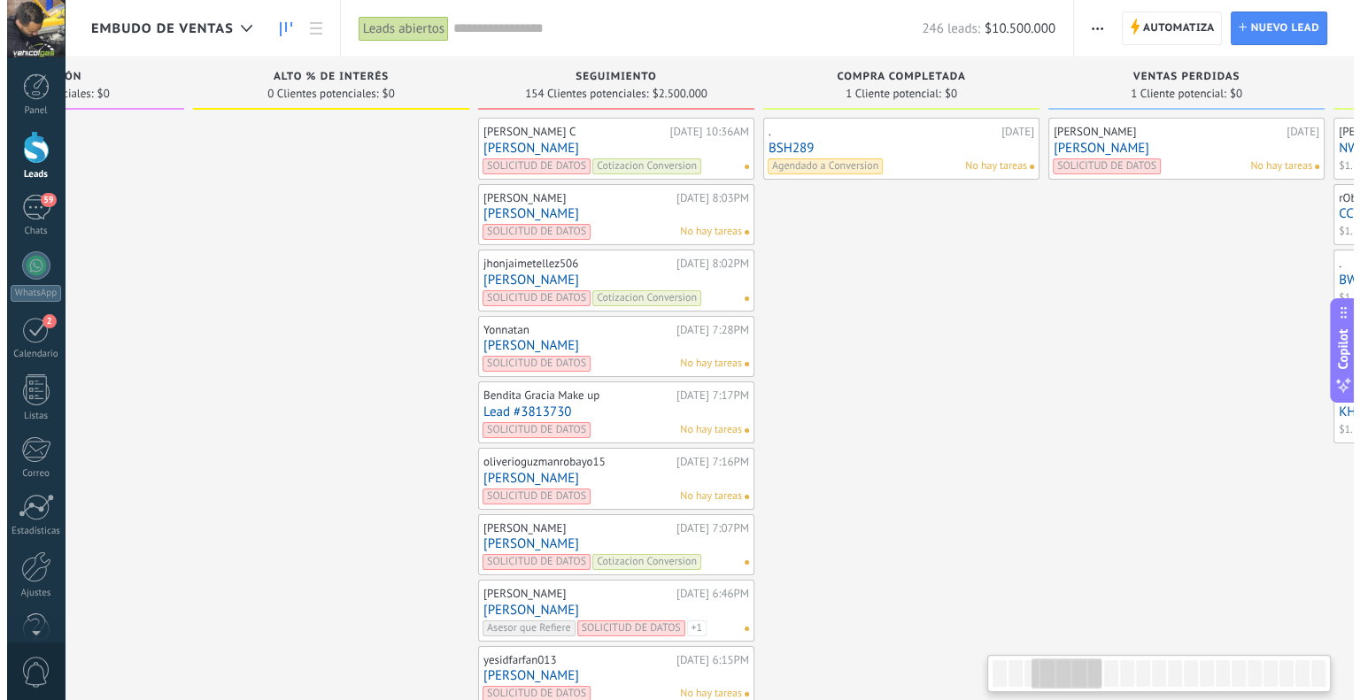
scroll to position [0, 751]
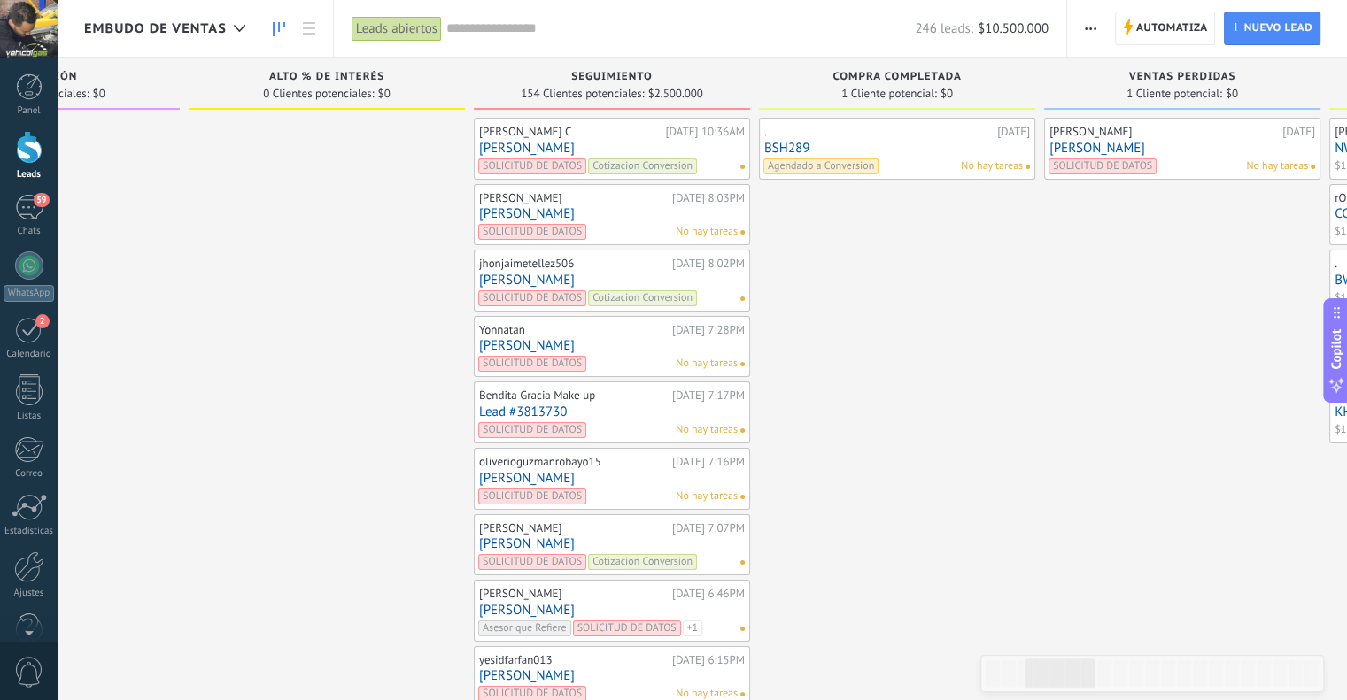
click at [543, 145] on link "[PERSON_NAME]" at bounding box center [612, 148] width 266 height 15
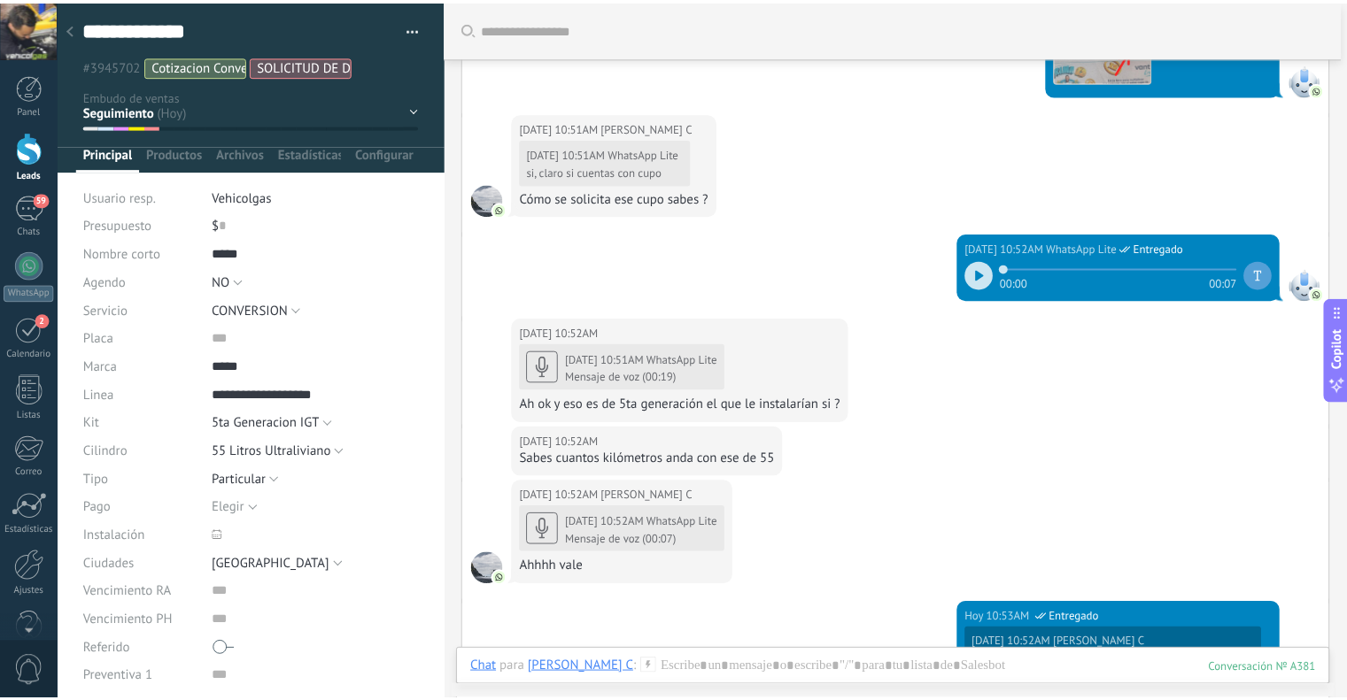
scroll to position [3017, 0]
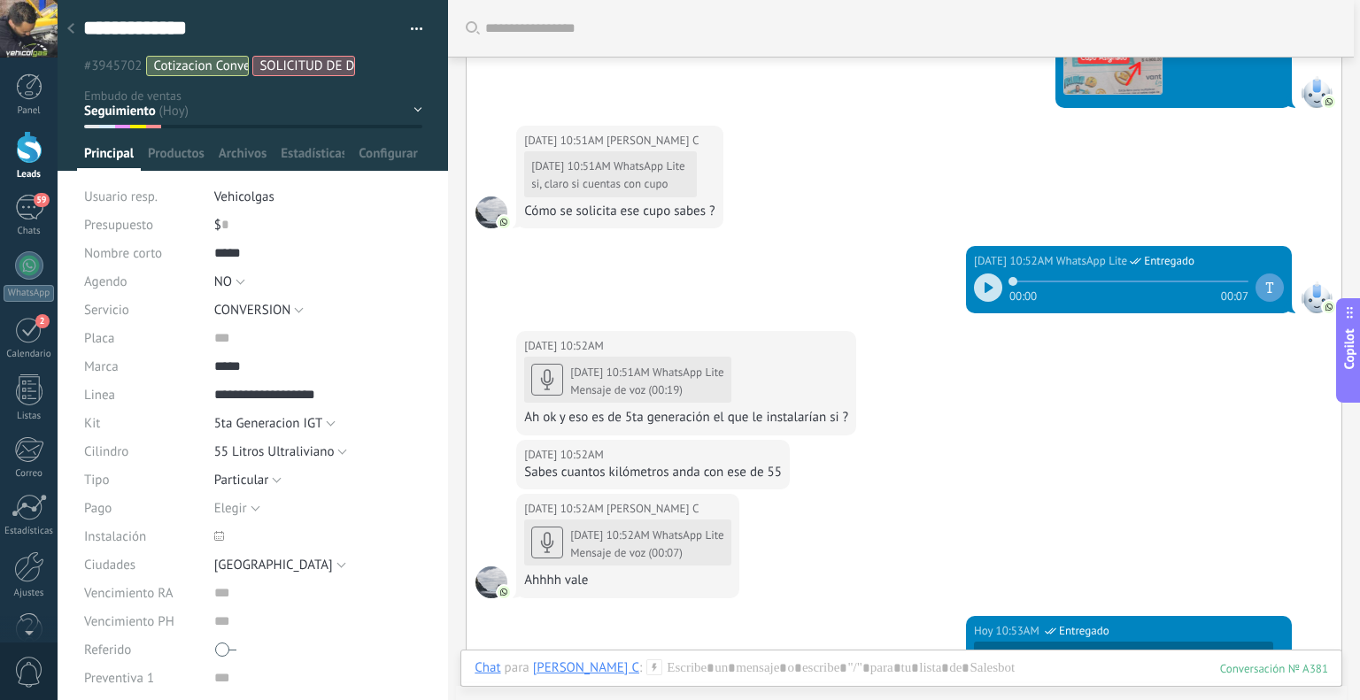
click at [67, 27] on icon at bounding box center [70, 28] width 7 height 11
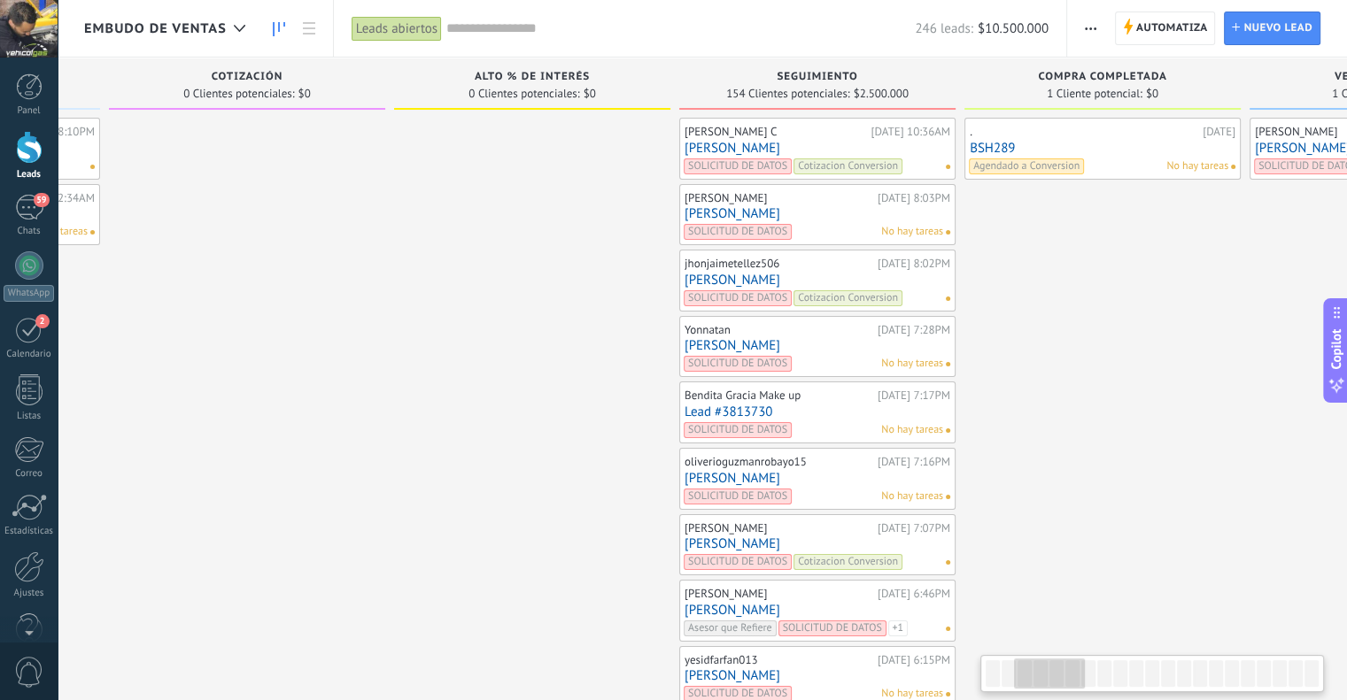
scroll to position [0, 548]
click at [832, 67] on div "Seguimiento 154 Clientes potenciales: $2.500.000" at bounding box center [814, 84] width 276 height 52
click at [844, 73] on span "Seguimiento" at bounding box center [814, 77] width 81 height 12
click at [280, 24] on icon at bounding box center [279, 29] width 12 height 14
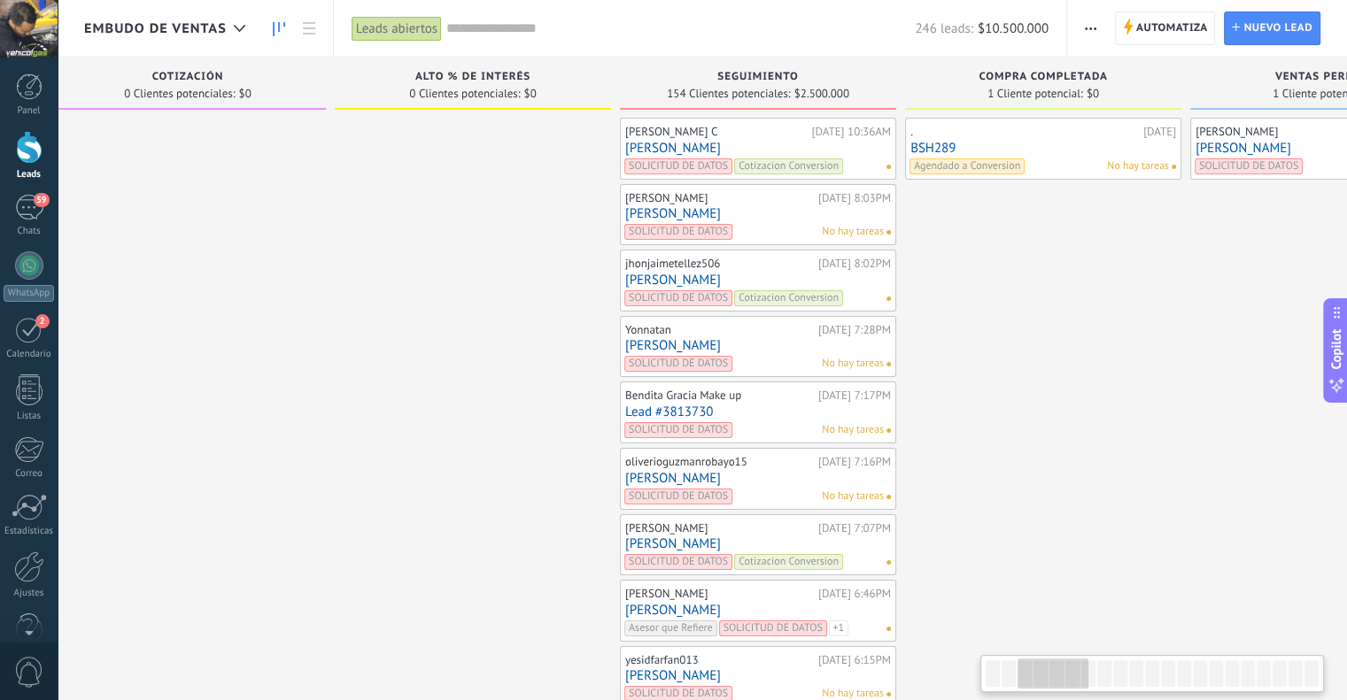
scroll to position [0, 606]
click at [1089, 27] on icon "button" at bounding box center [1091, 28] width 12 height 3
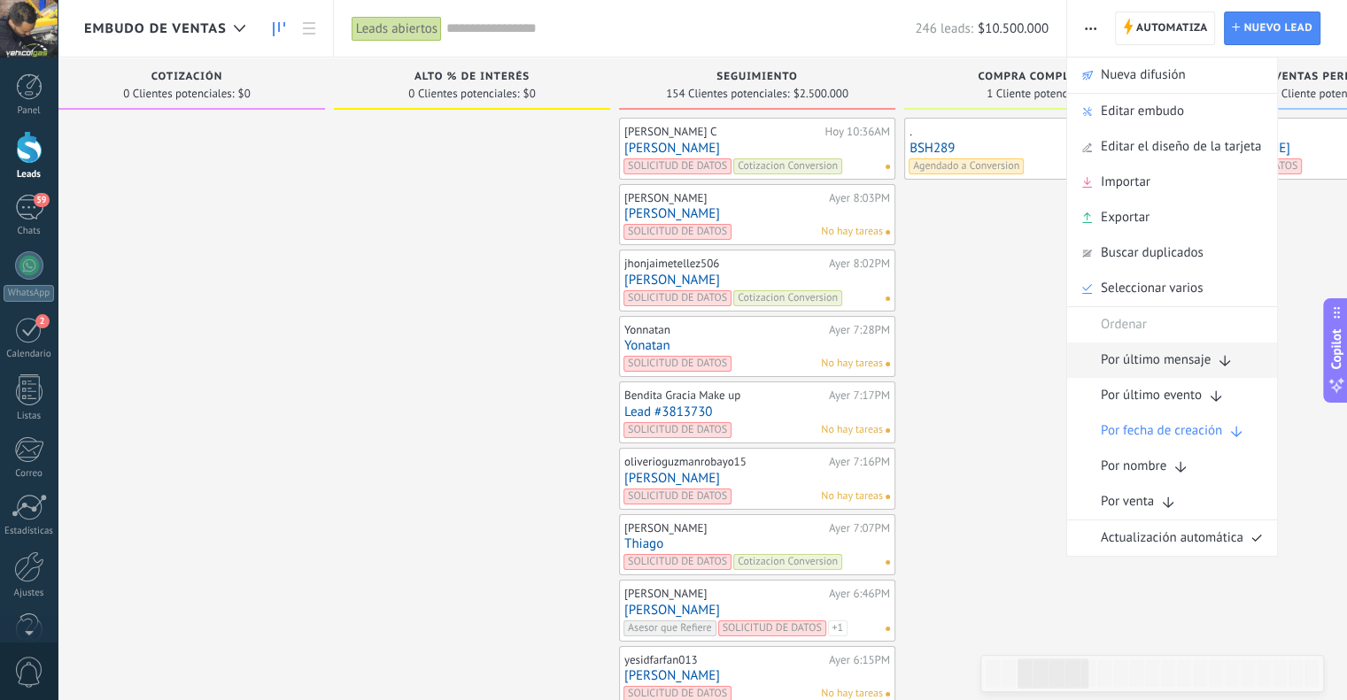
click at [1189, 353] on span "Por último mensaje" at bounding box center [1156, 360] width 110 height 35
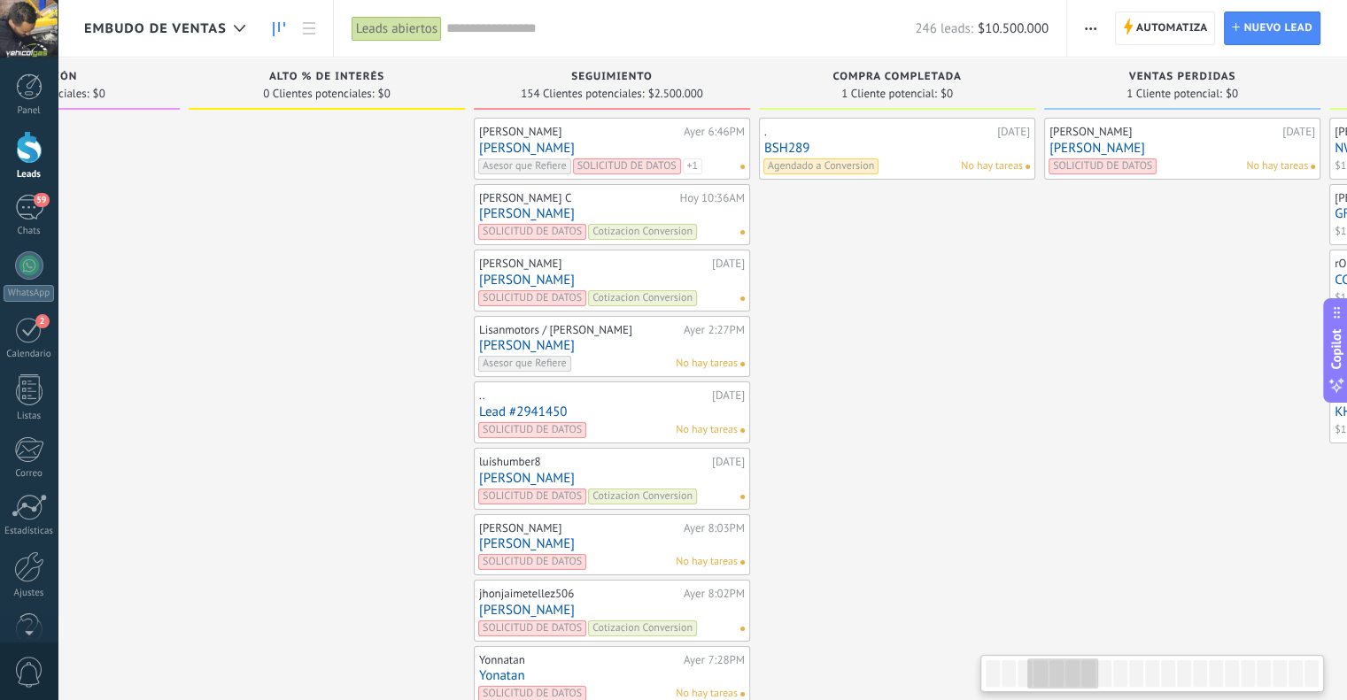
scroll to position [0, 765]
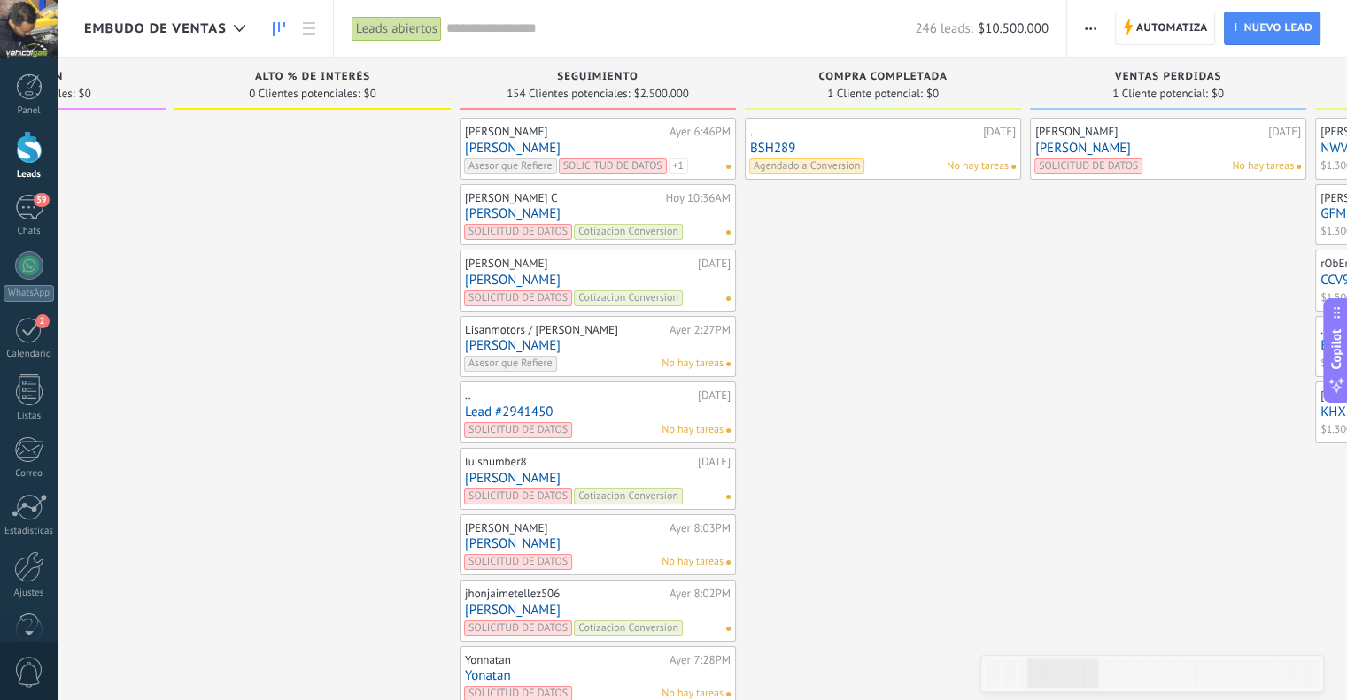
click at [1087, 27] on use "button" at bounding box center [1091, 28] width 12 height 3
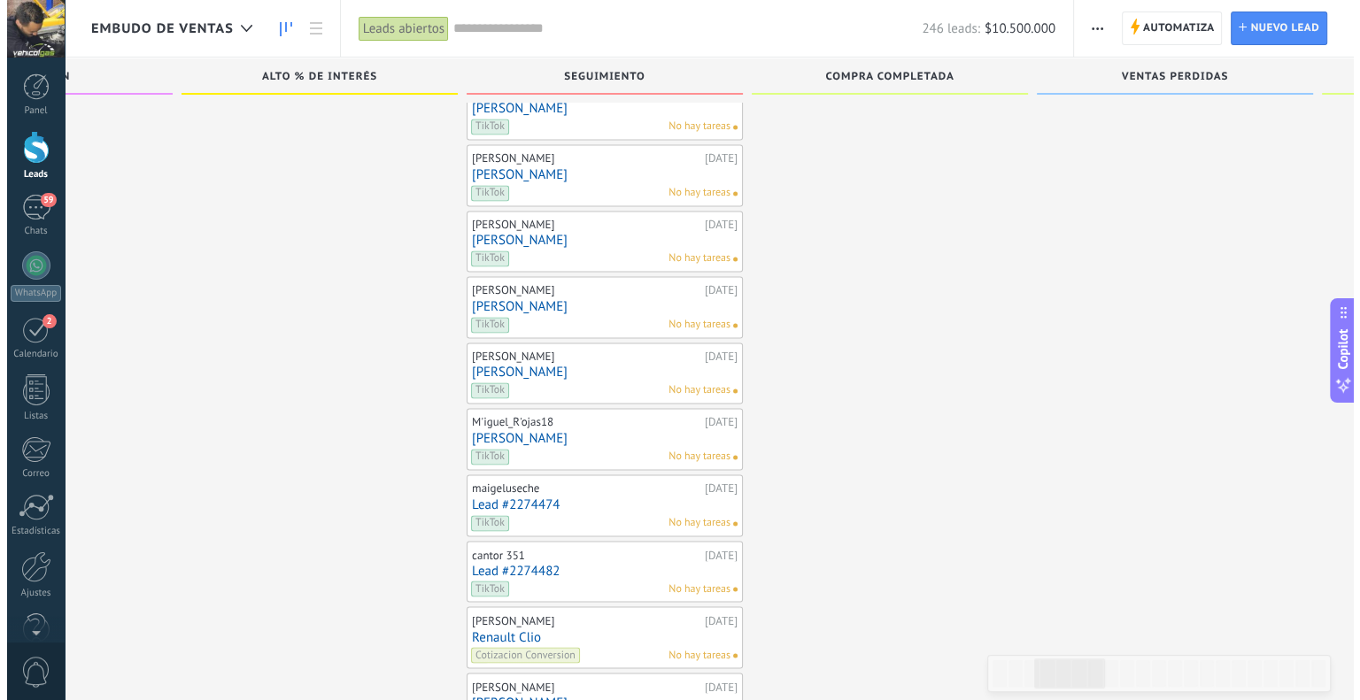
scroll to position [9573, 0]
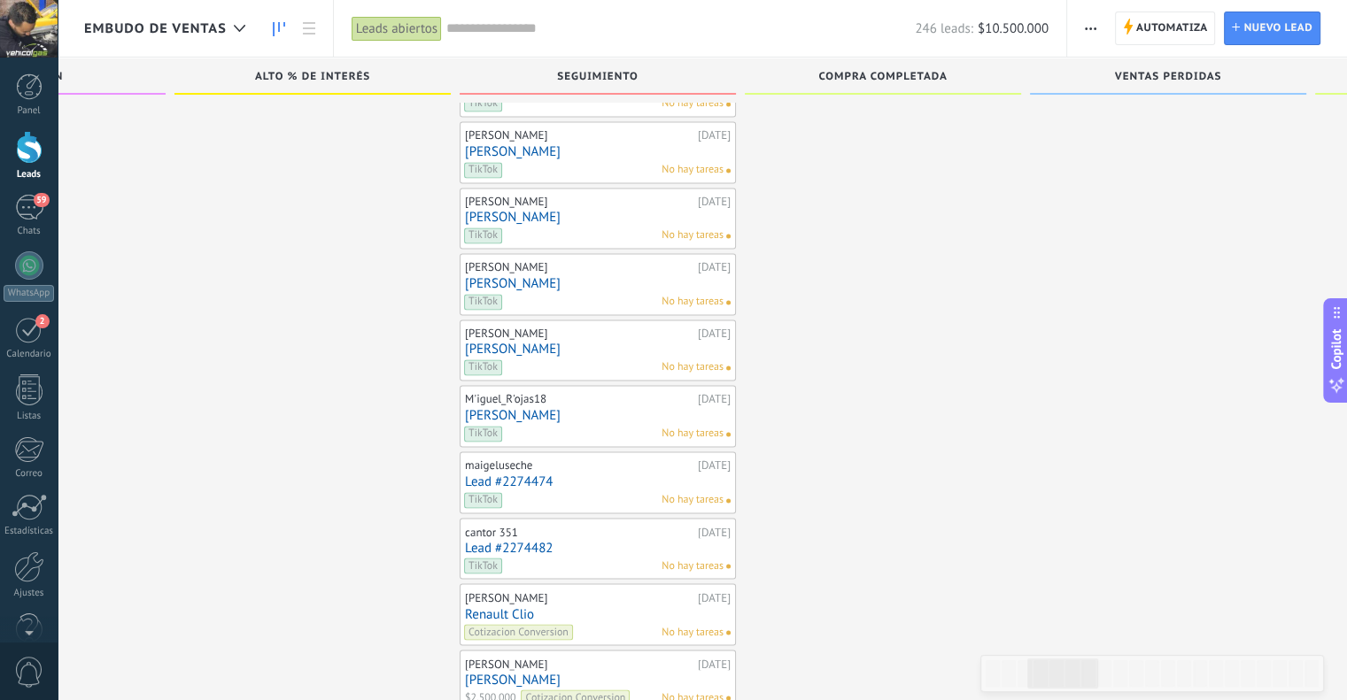
click at [492, 672] on link "[PERSON_NAME]" at bounding box center [598, 679] width 266 height 15
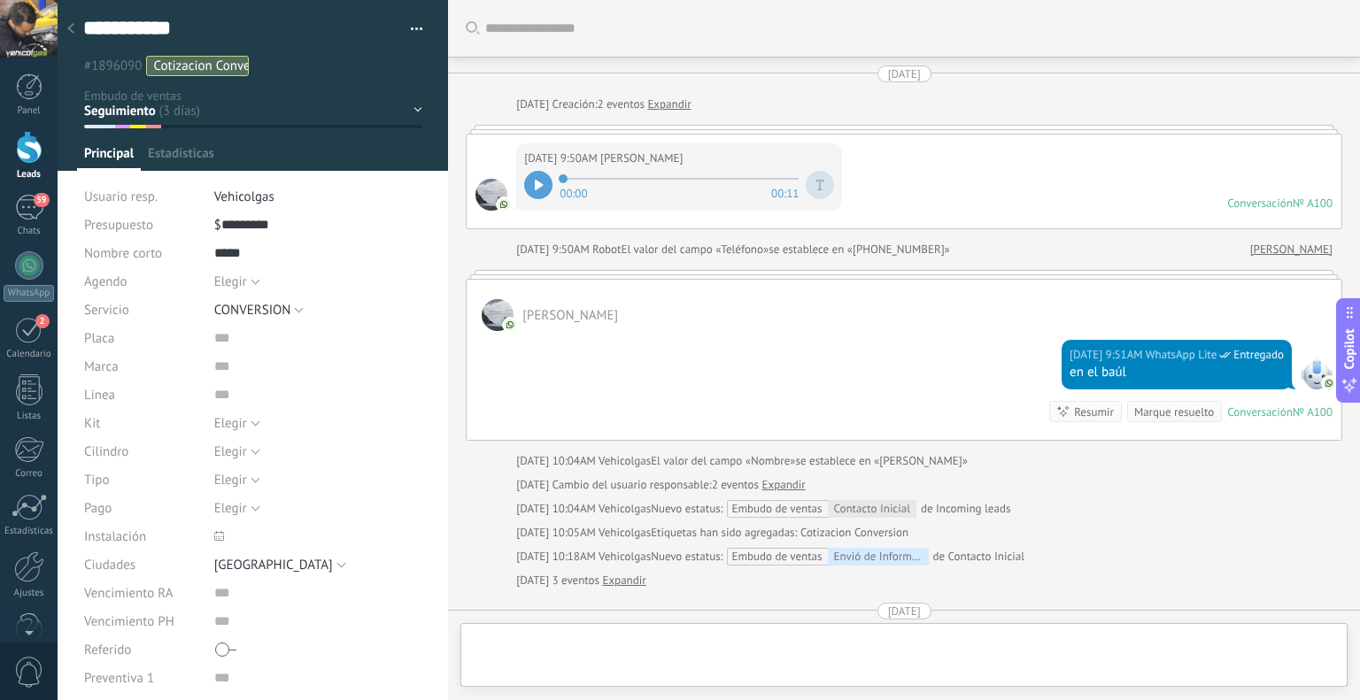
type textarea "**********"
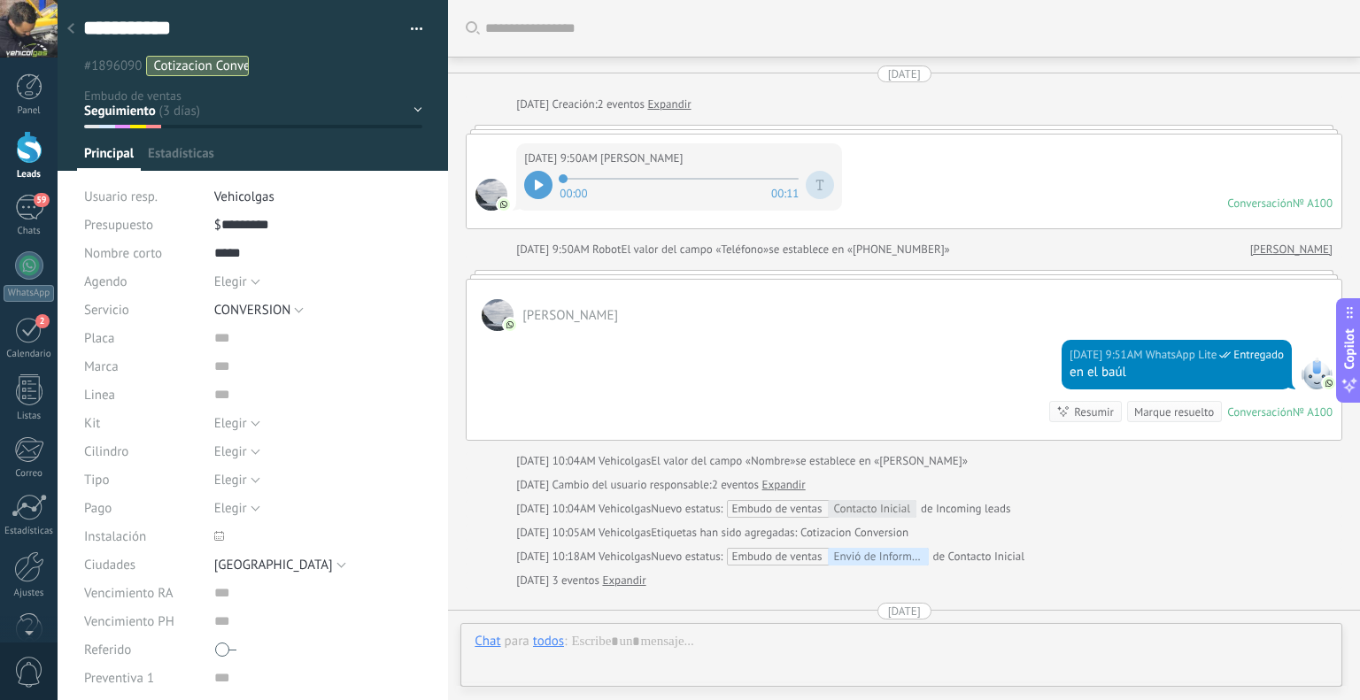
scroll to position [281, 0]
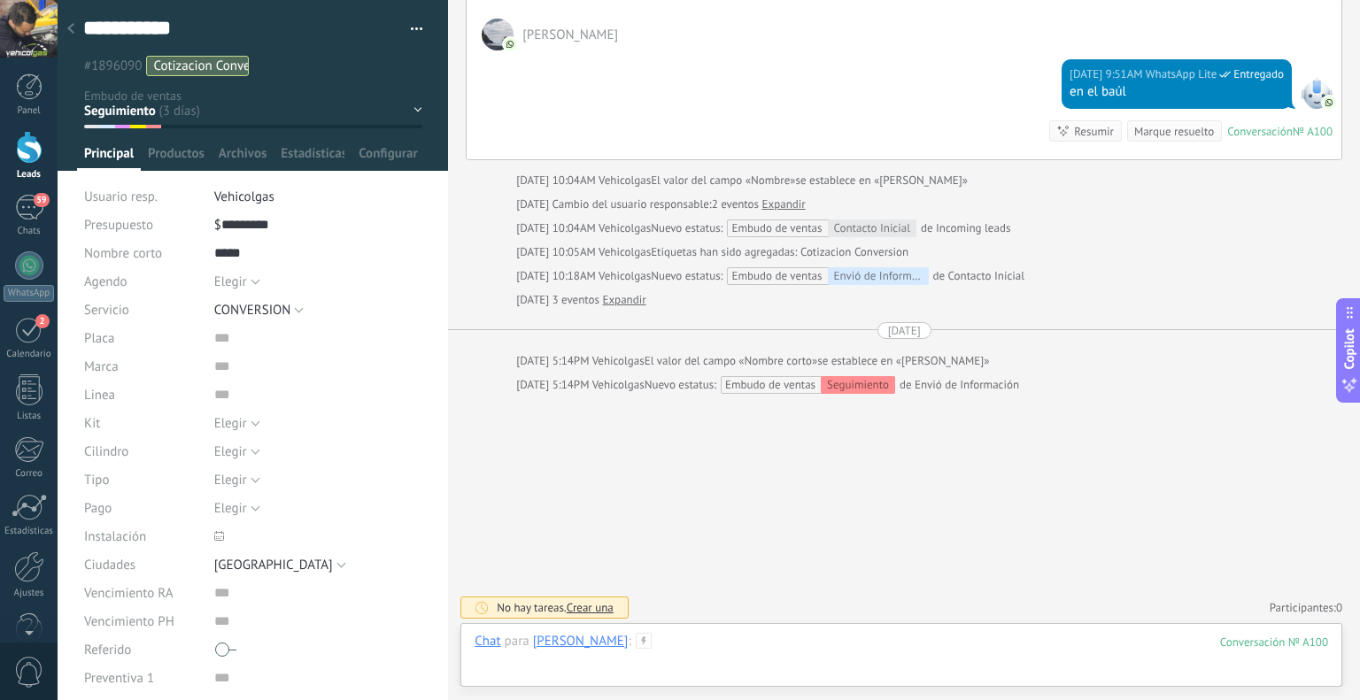
click at [662, 638] on div at bounding box center [902, 659] width 854 height 53
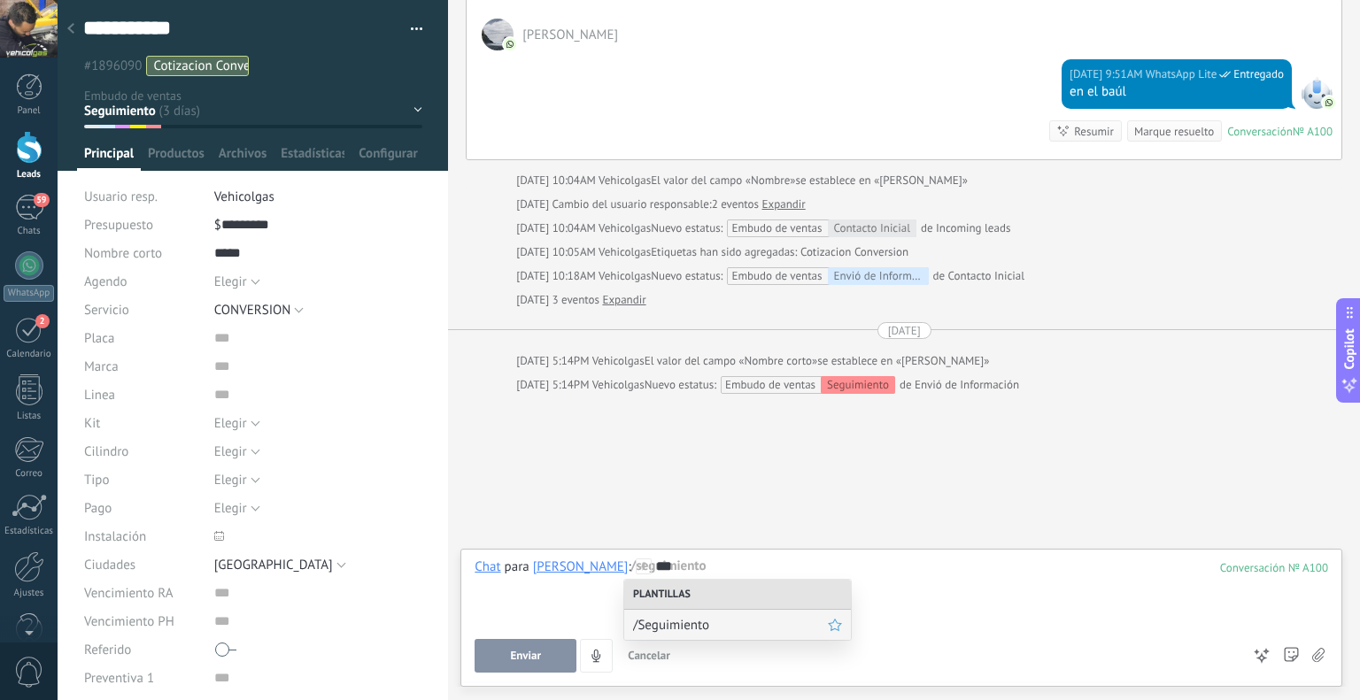
click at [681, 630] on span "/Seguimiento" at bounding box center [730, 625] width 195 height 17
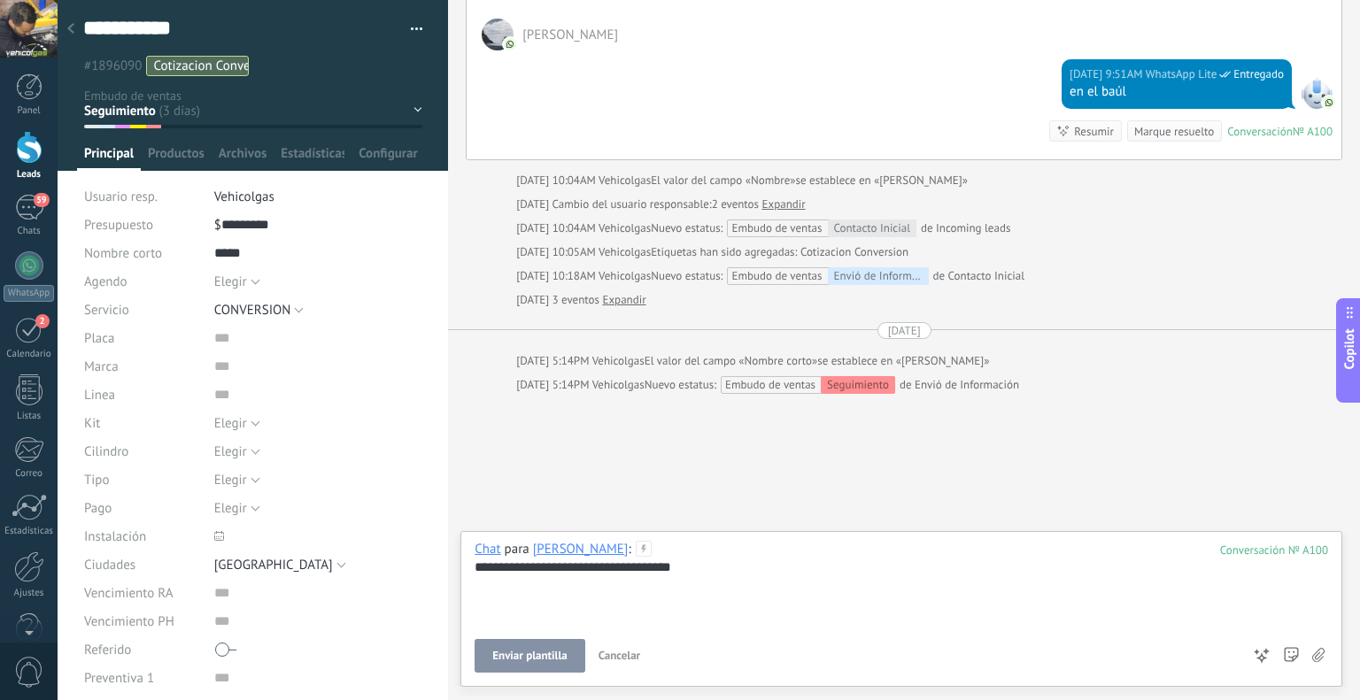
click at [526, 653] on span "Enviar plantilla" at bounding box center [529, 656] width 74 height 12
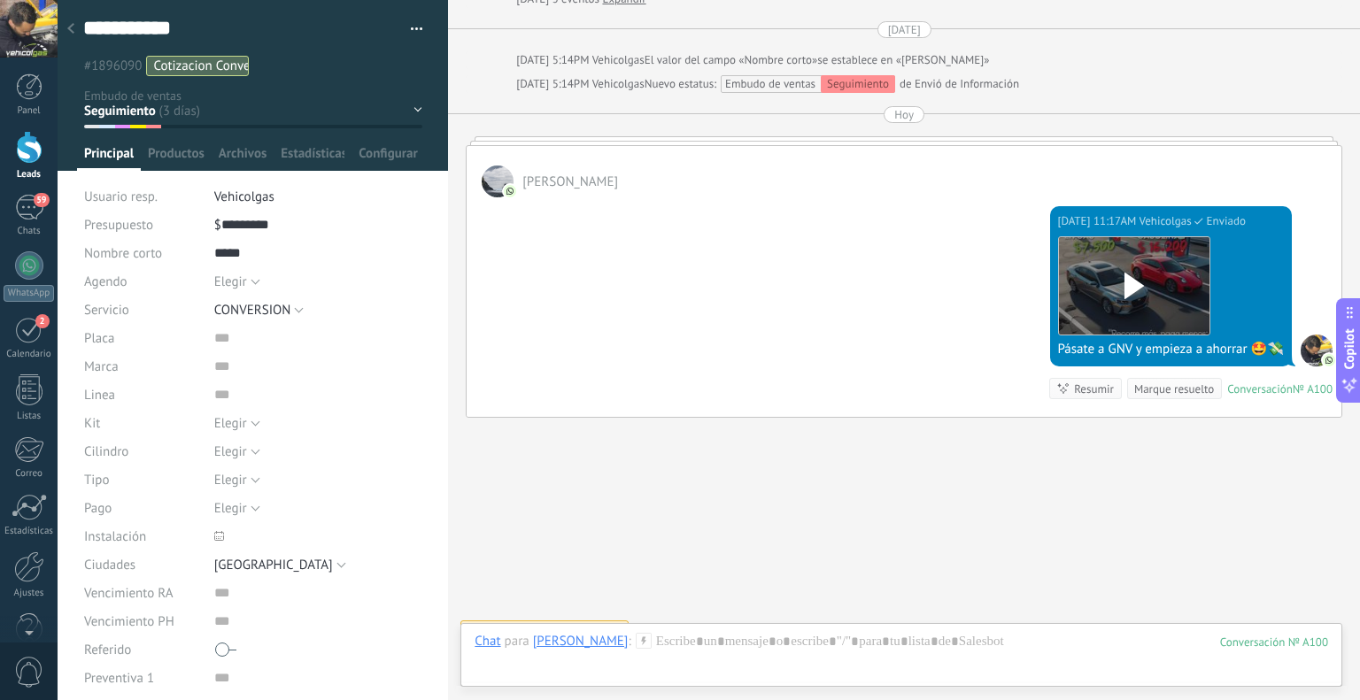
scroll to position [605, 0]
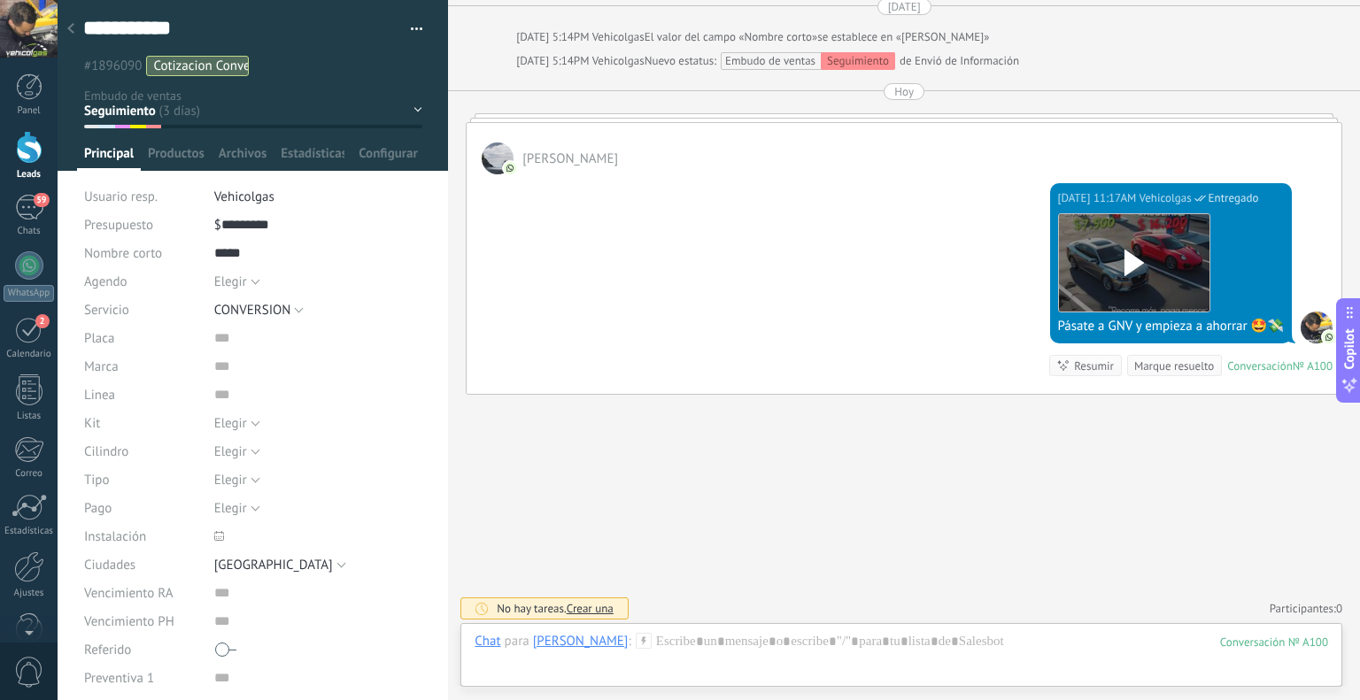
click at [69, 30] on use at bounding box center [70, 28] width 7 height 11
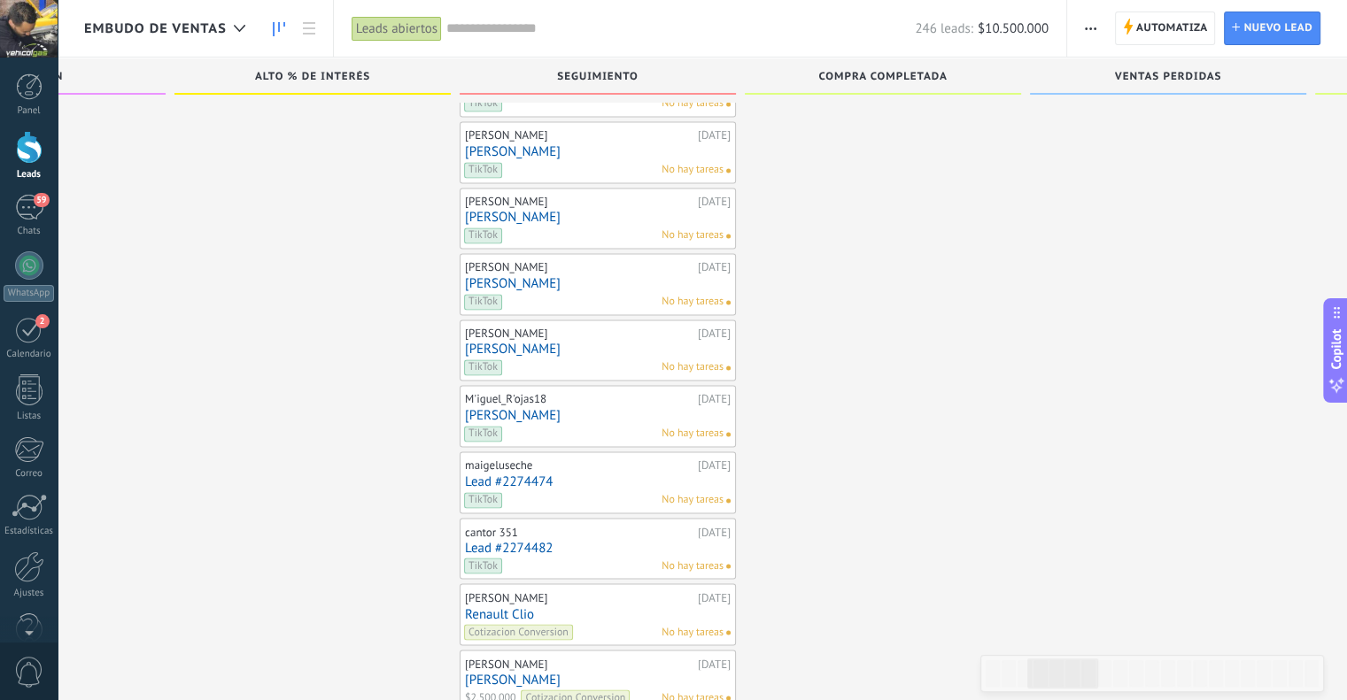
click at [518, 607] on link "Renault Clio" at bounding box center [598, 614] width 266 height 15
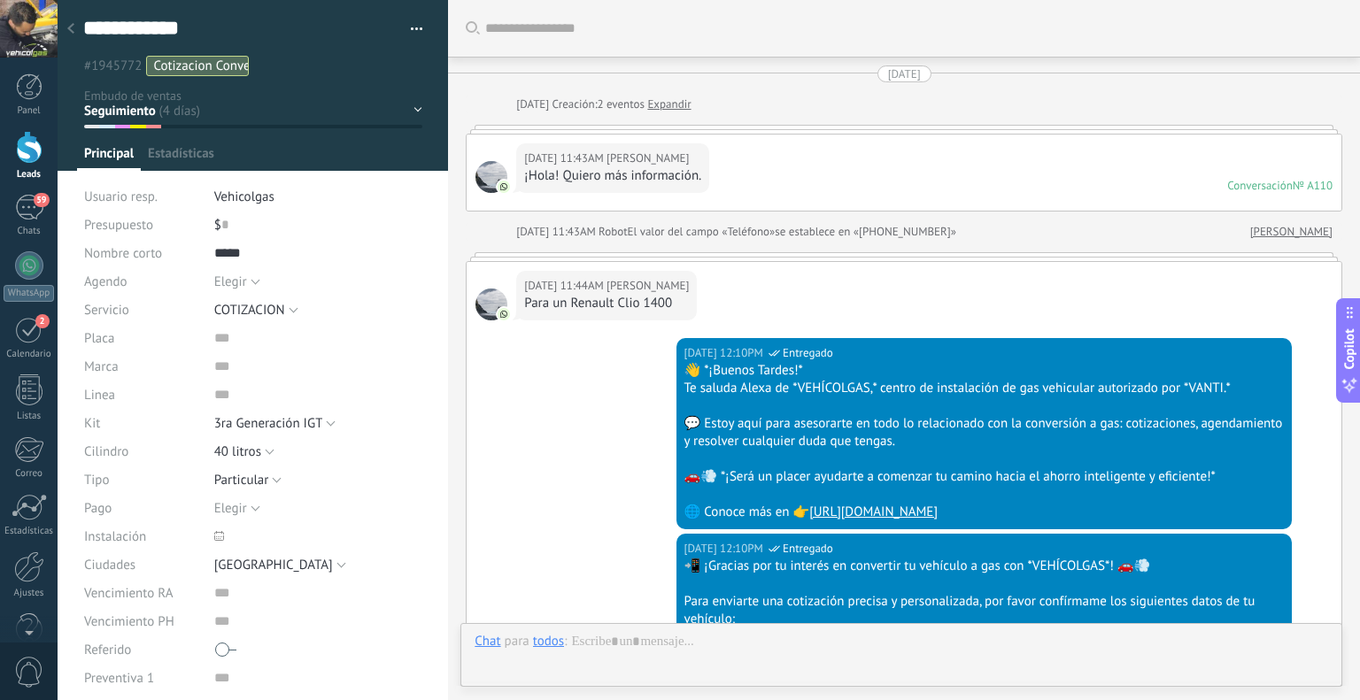
type textarea "**********"
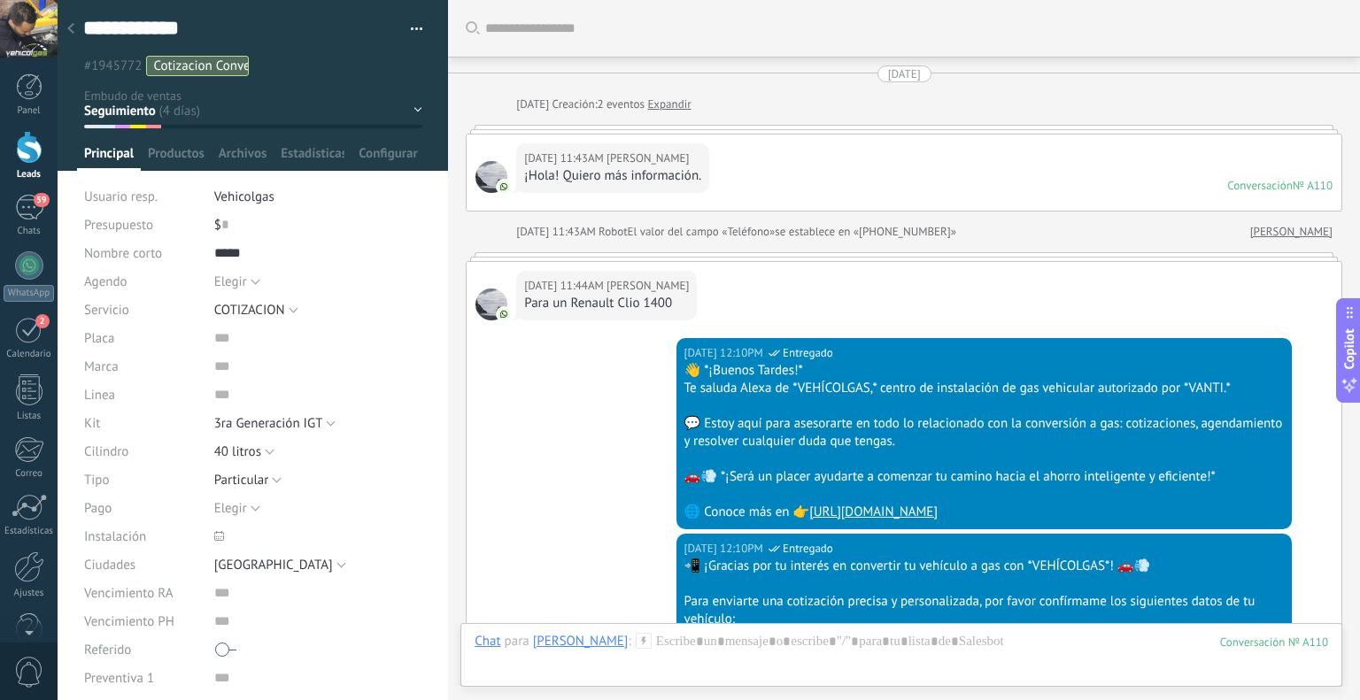
scroll to position [2795, 0]
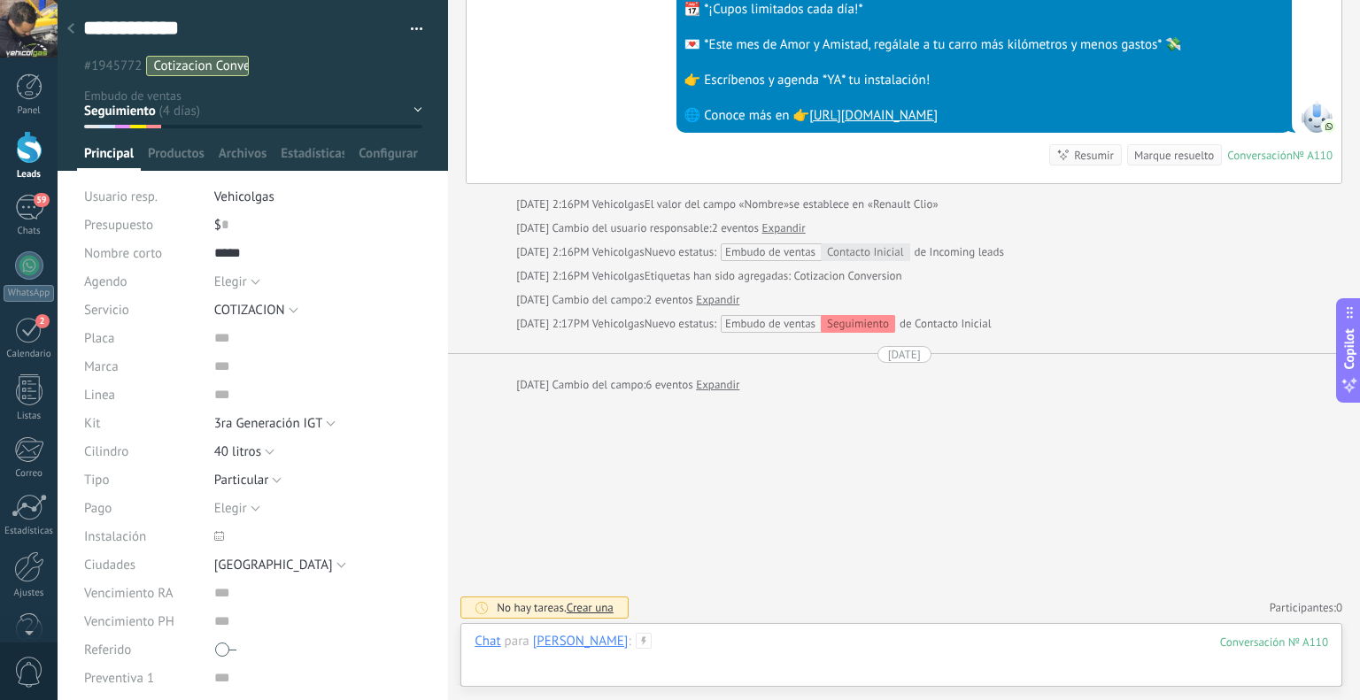
click at [754, 651] on div at bounding box center [902, 659] width 854 height 53
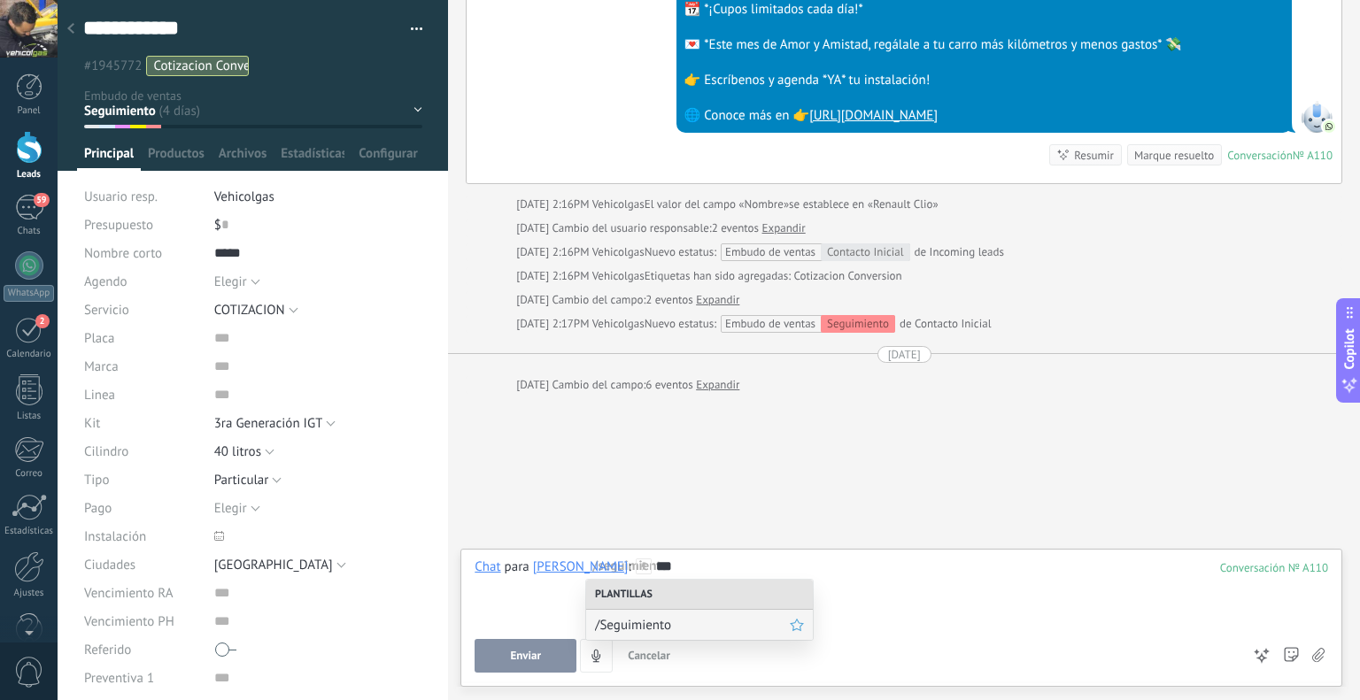
click at [729, 626] on span "/Seguimiento" at bounding box center [692, 625] width 195 height 17
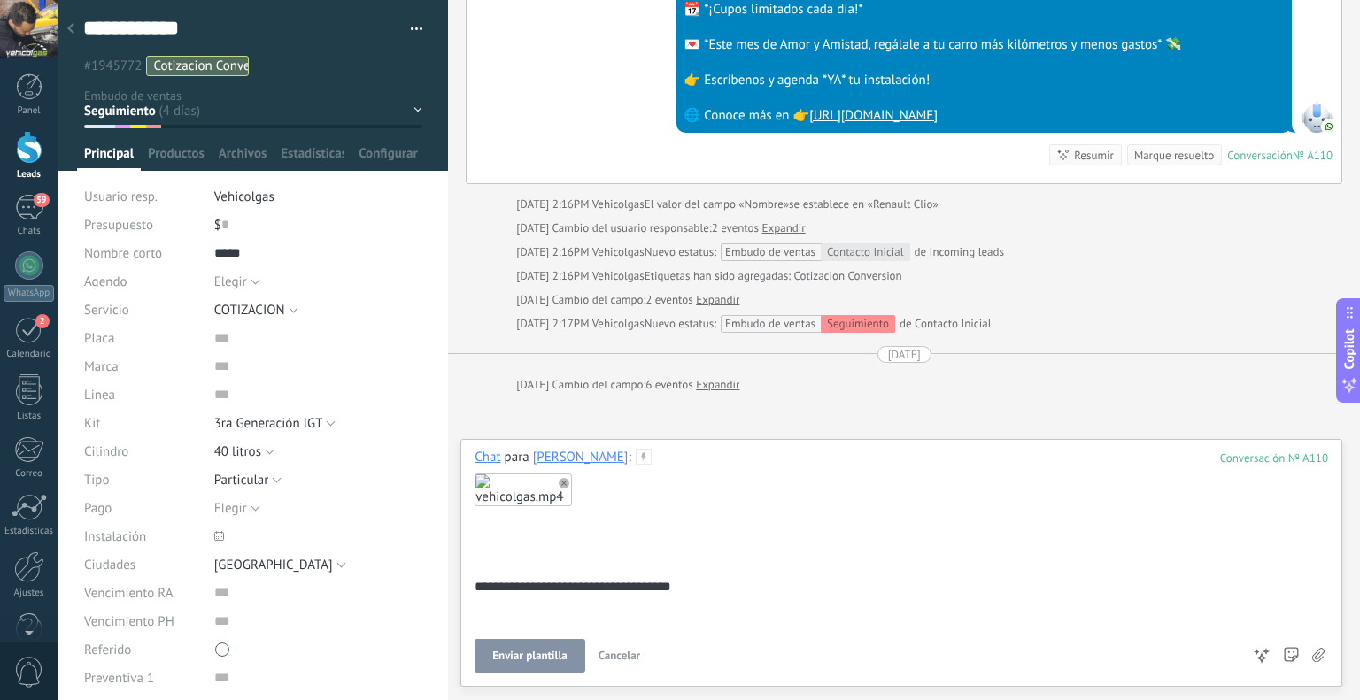
click at [526, 655] on span "Enviar plantilla" at bounding box center [529, 656] width 74 height 12
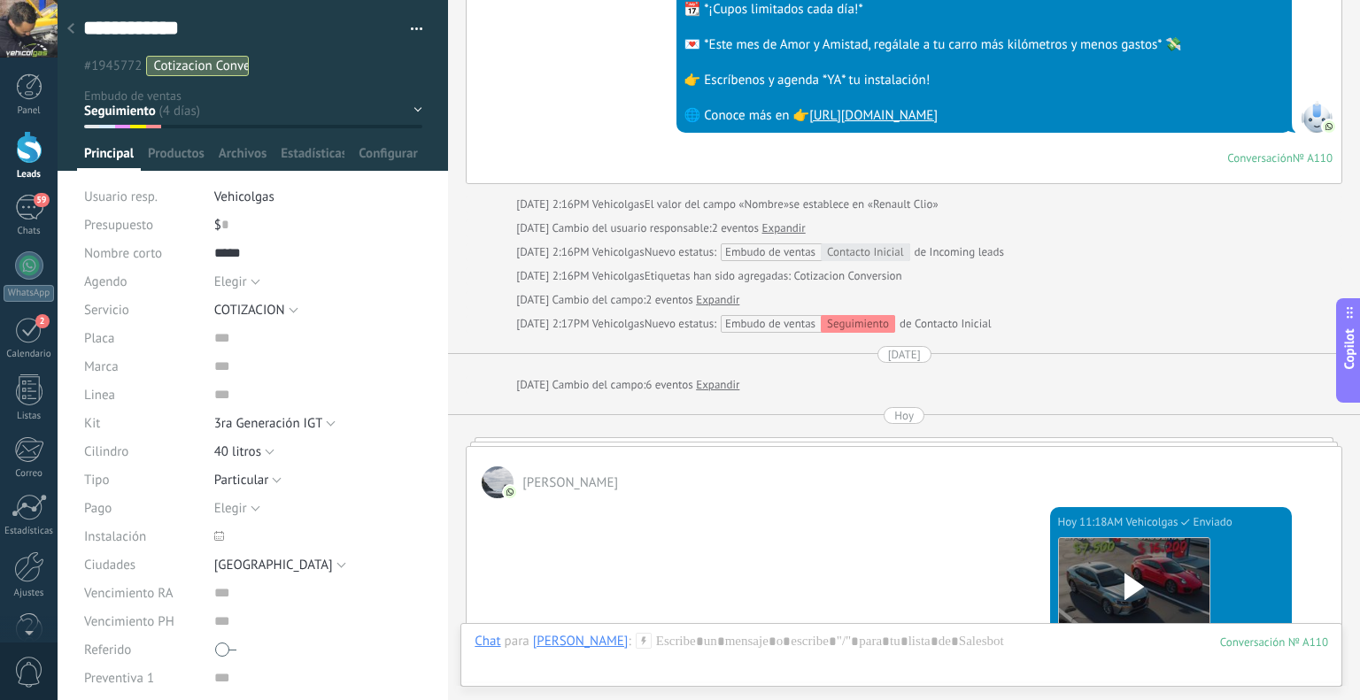
scroll to position [2784, 0]
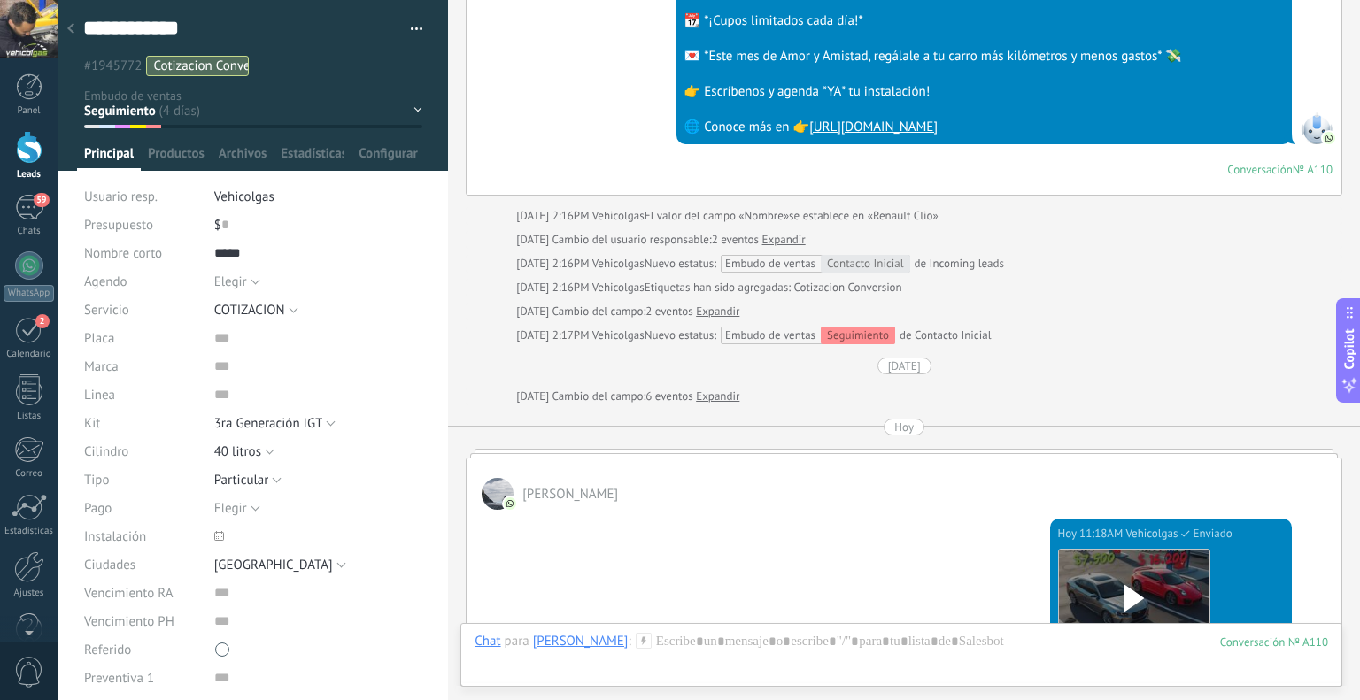
click at [73, 25] on use at bounding box center [70, 28] width 7 height 11
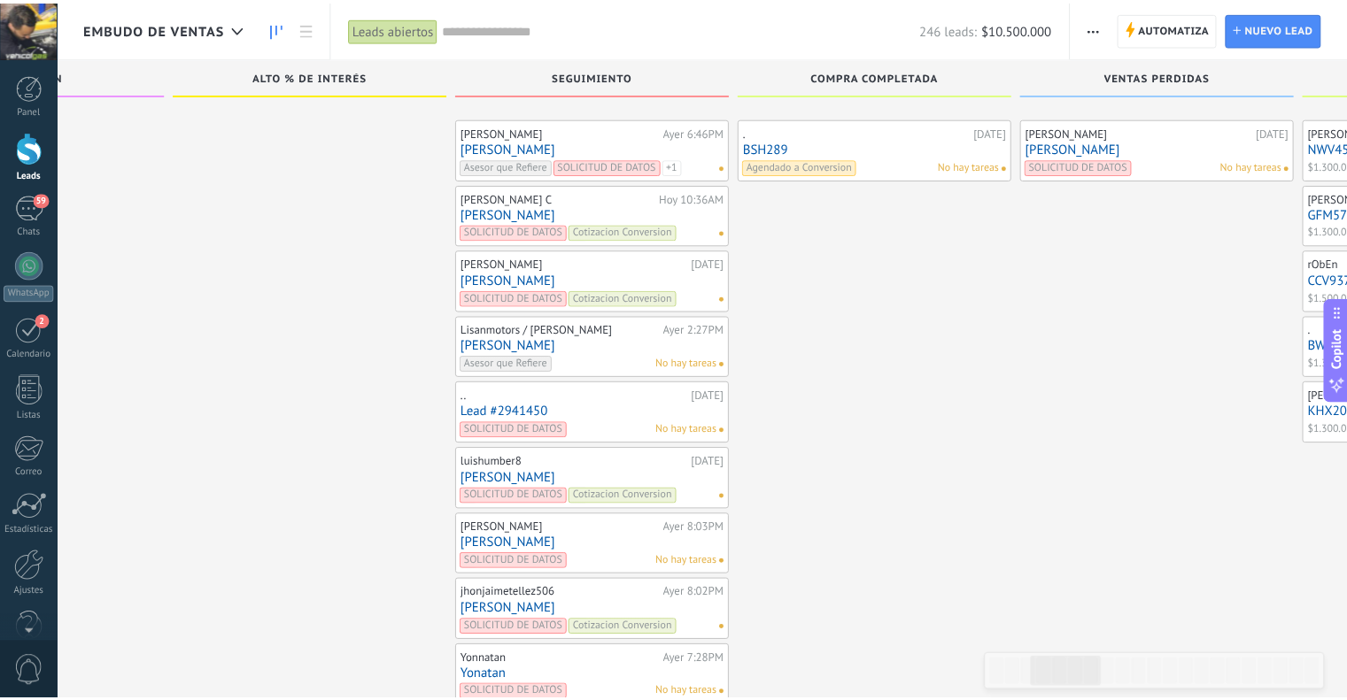
scroll to position [9573, 0]
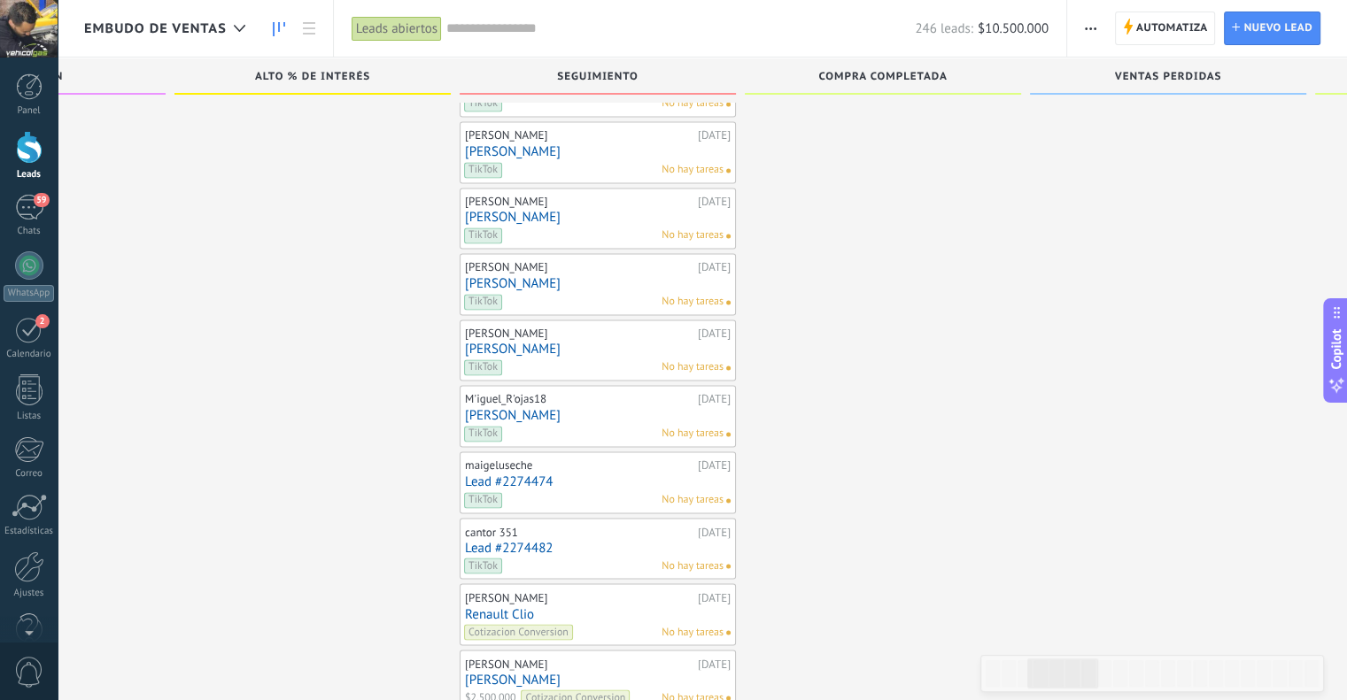
click at [493, 540] on link "Lead #2274482" at bounding box center [598, 547] width 266 height 15
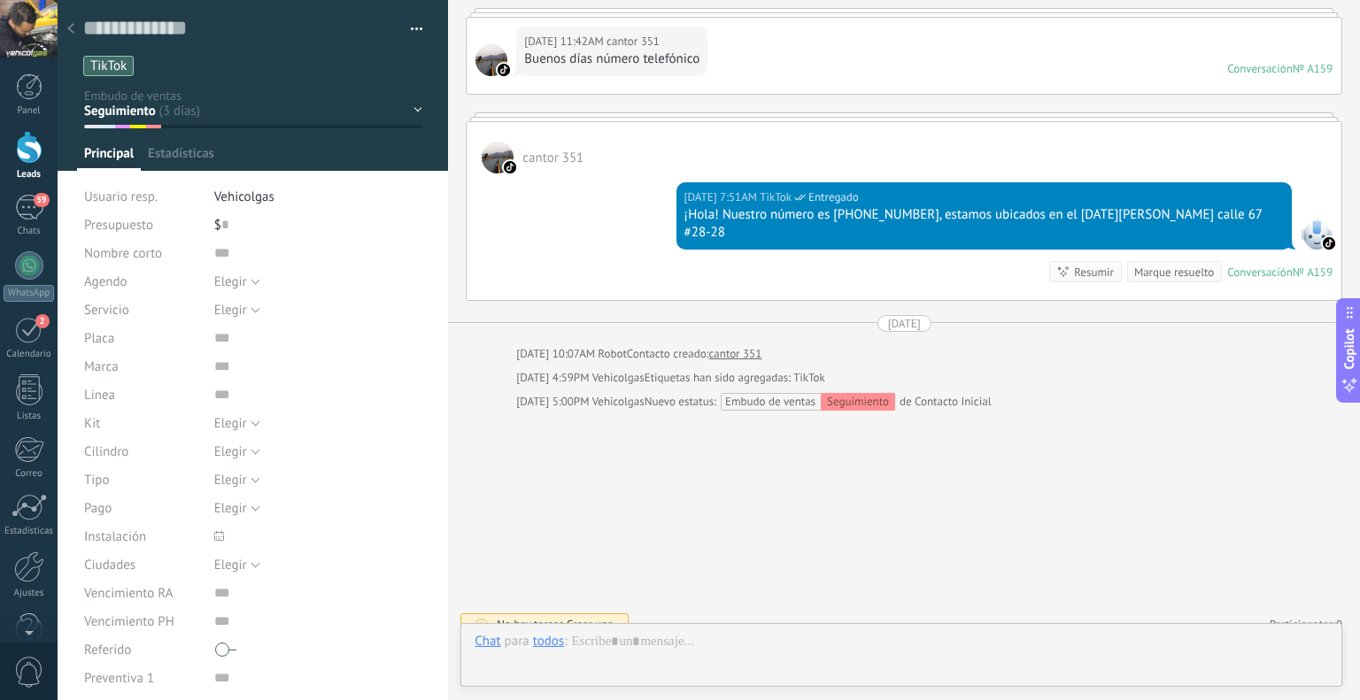
scroll to position [26, 0]
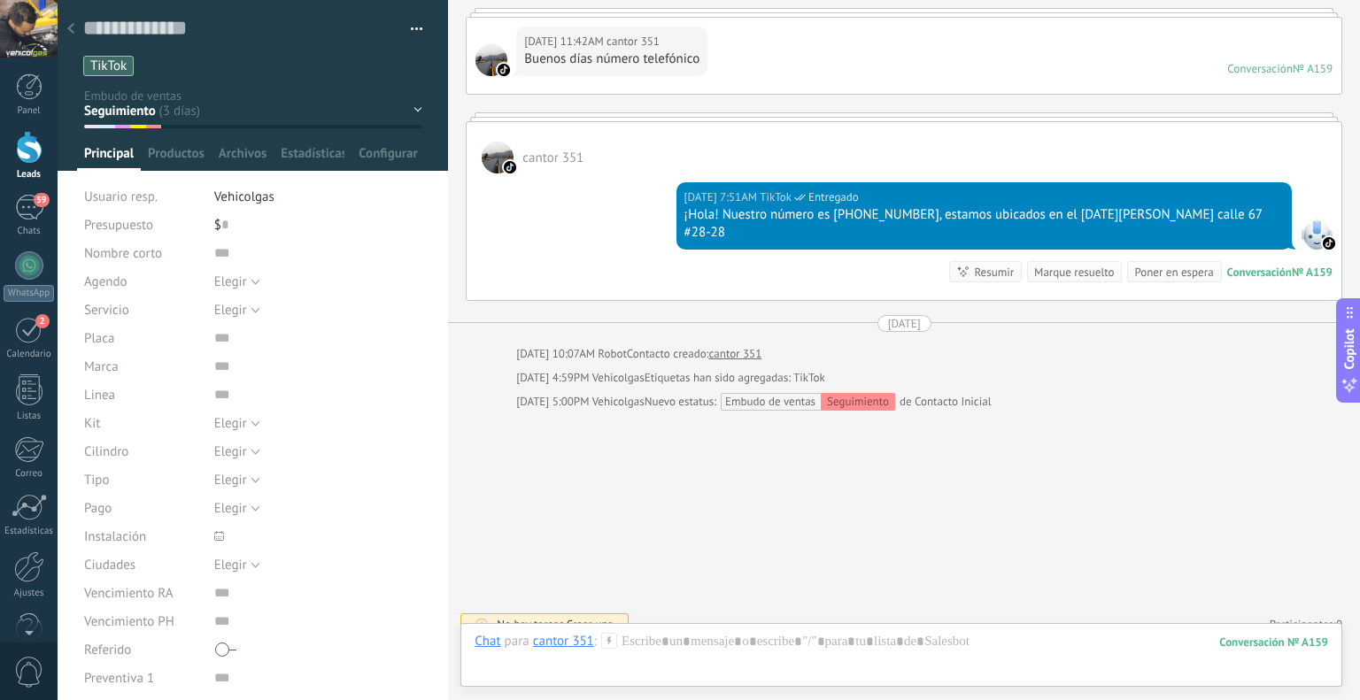
click at [71, 28] on icon at bounding box center [70, 28] width 7 height 11
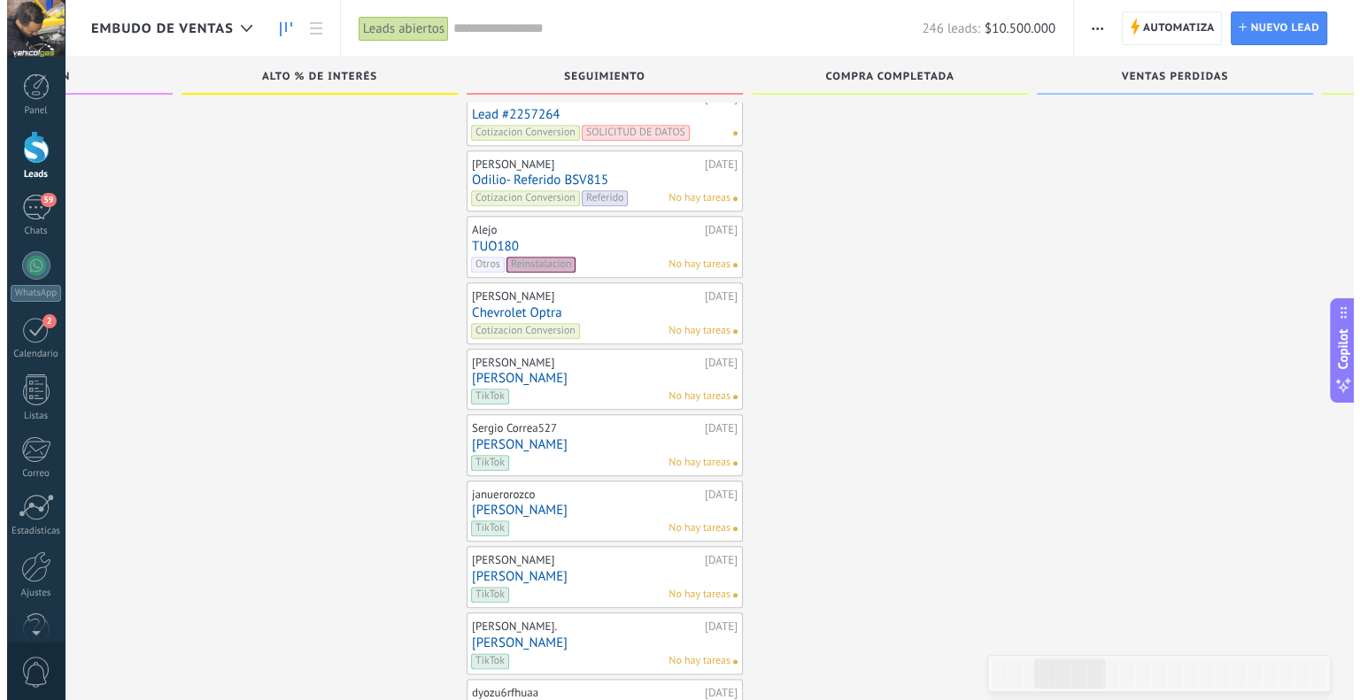
scroll to position [8599, 0]
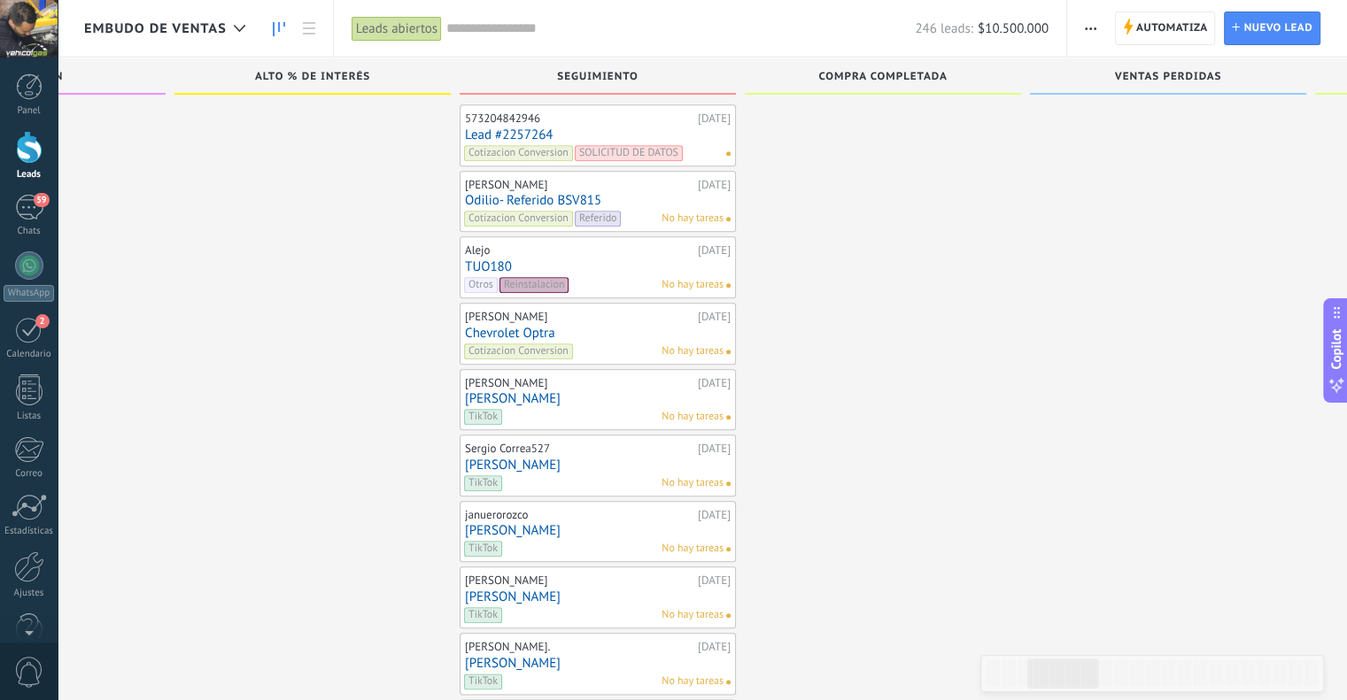
click at [491, 391] on link "[PERSON_NAME]" at bounding box center [598, 398] width 266 height 15
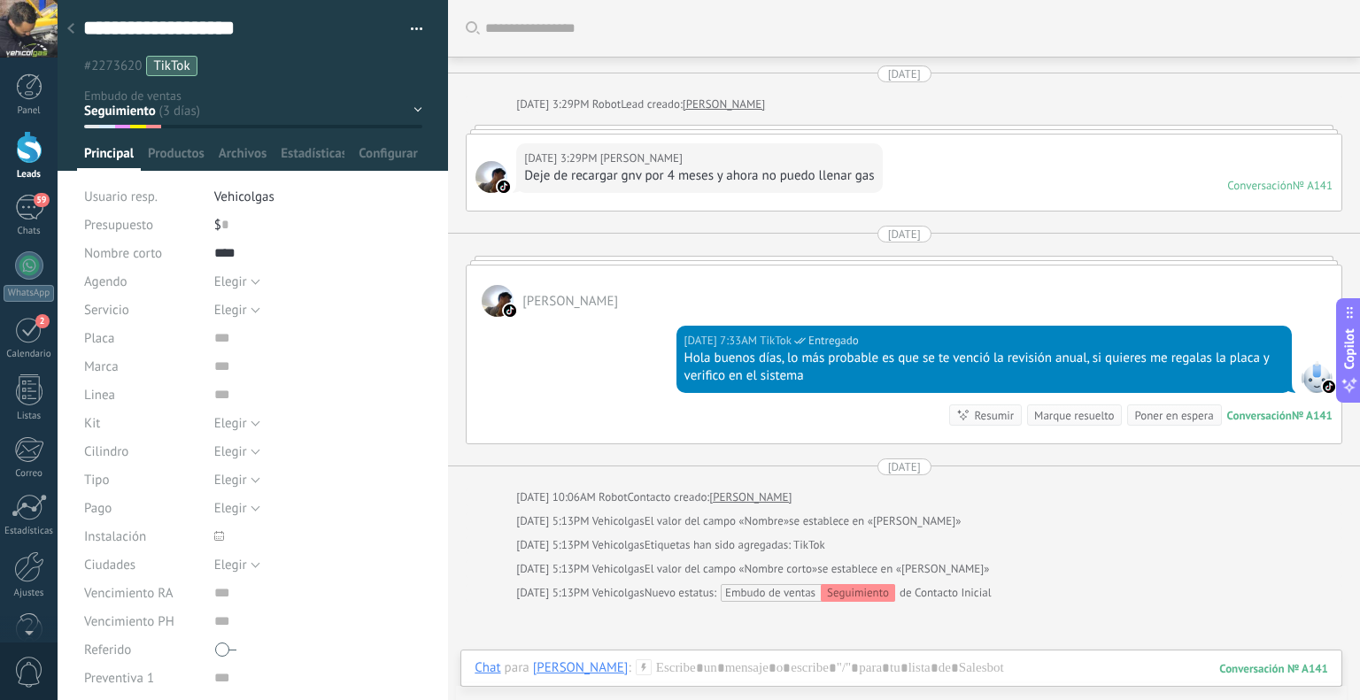
click at [78, 31] on div at bounding box center [70, 29] width 25 height 35
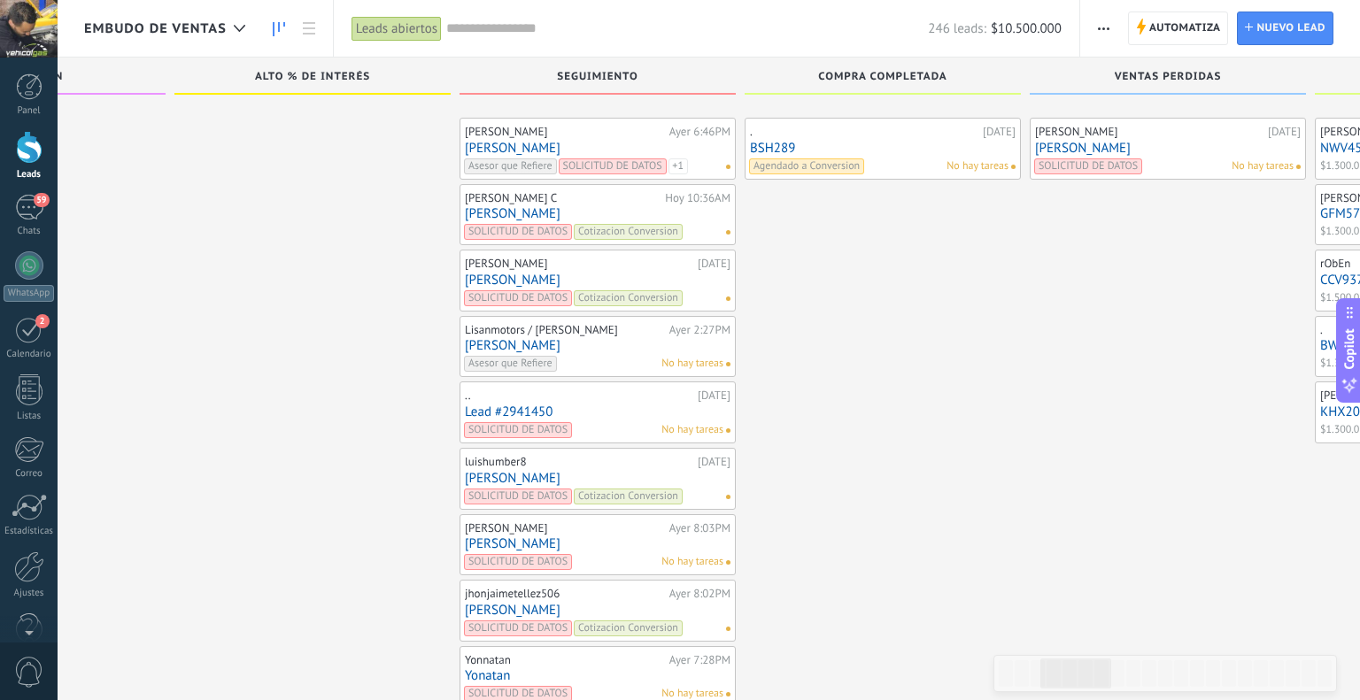
scroll to position [8599, 0]
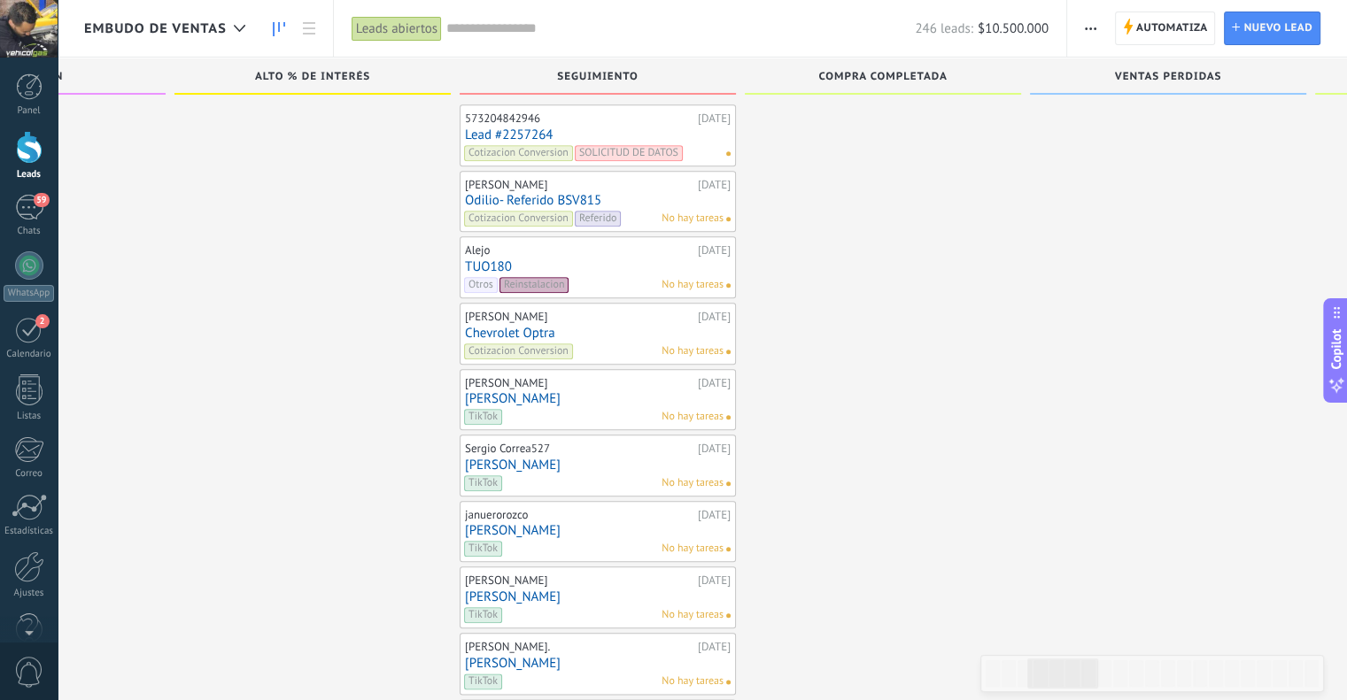
click at [512, 326] on link "Chevrolet Optra" at bounding box center [598, 333] width 266 height 15
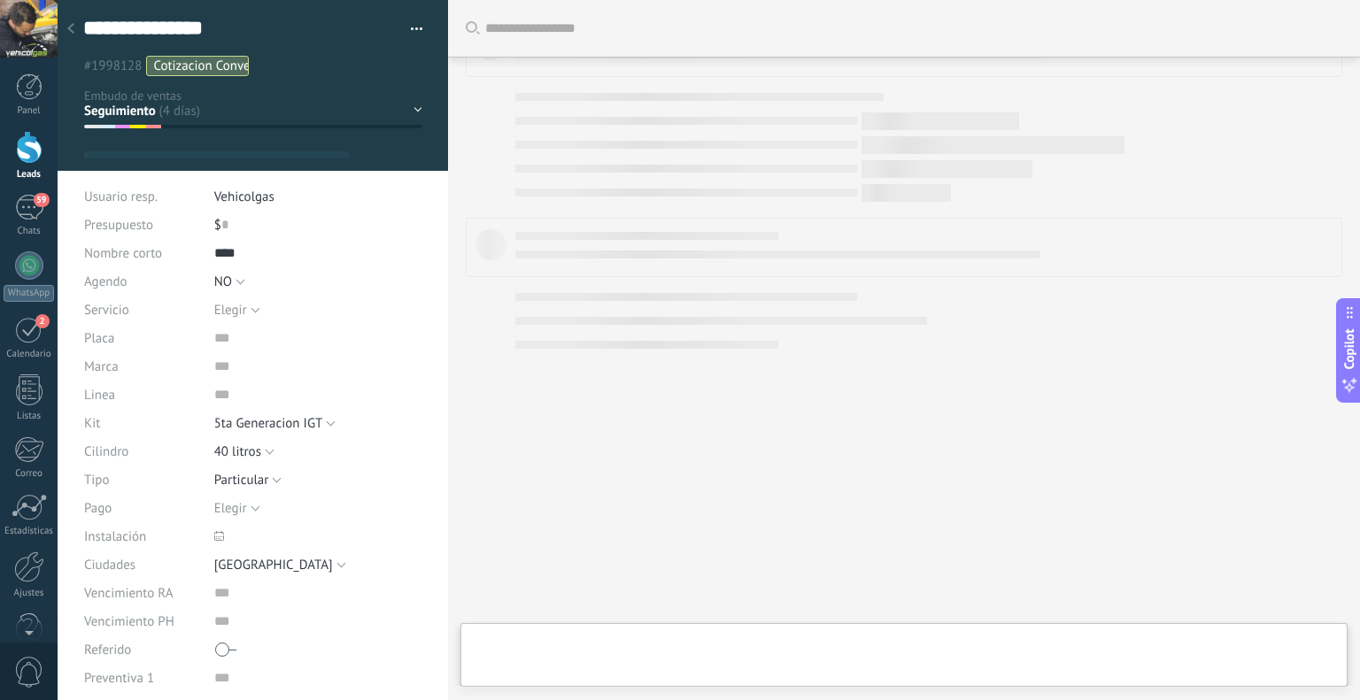
type textarea "**********"
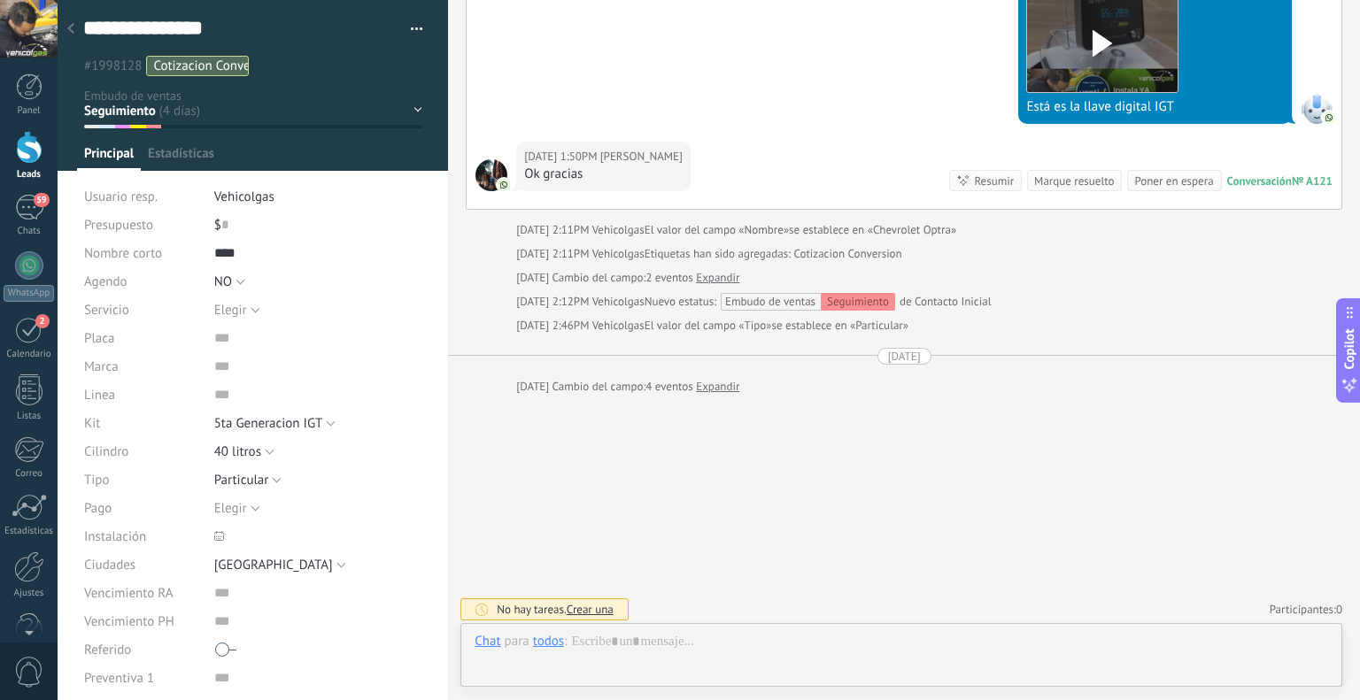
scroll to position [26, 0]
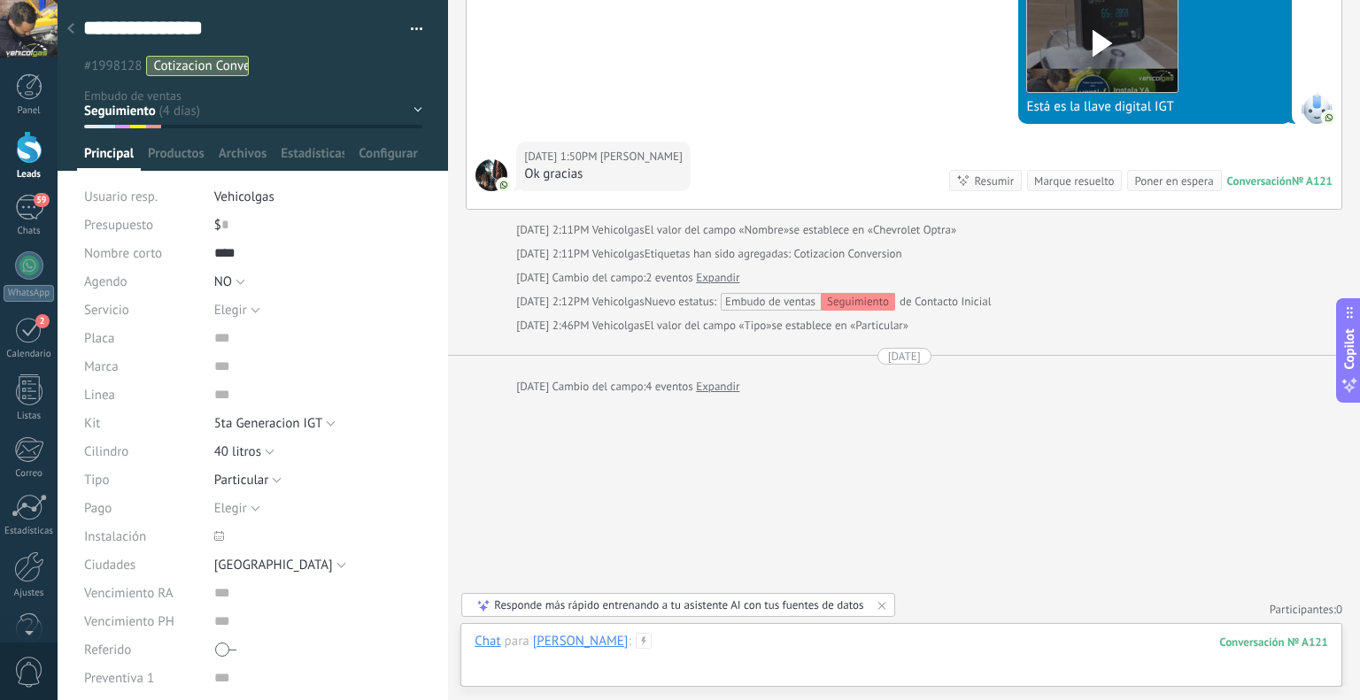
click at [794, 638] on div at bounding box center [902, 659] width 854 height 53
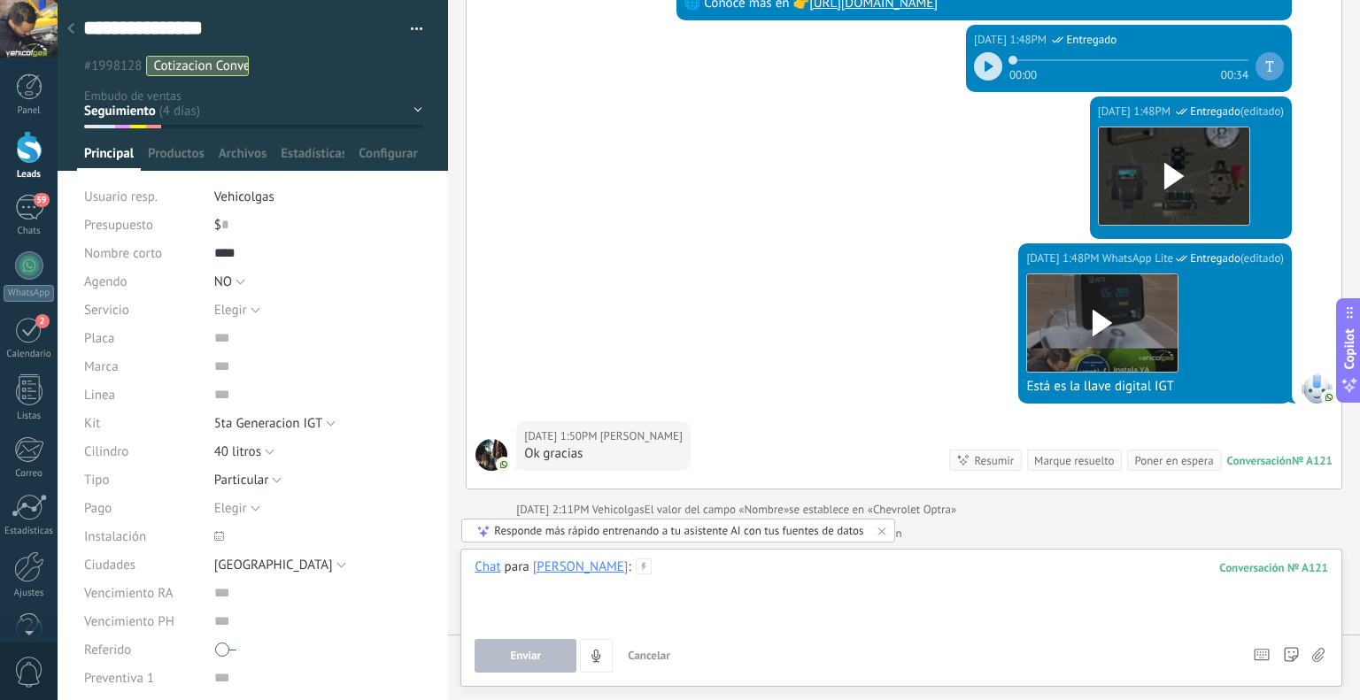
scroll to position [2341, 0]
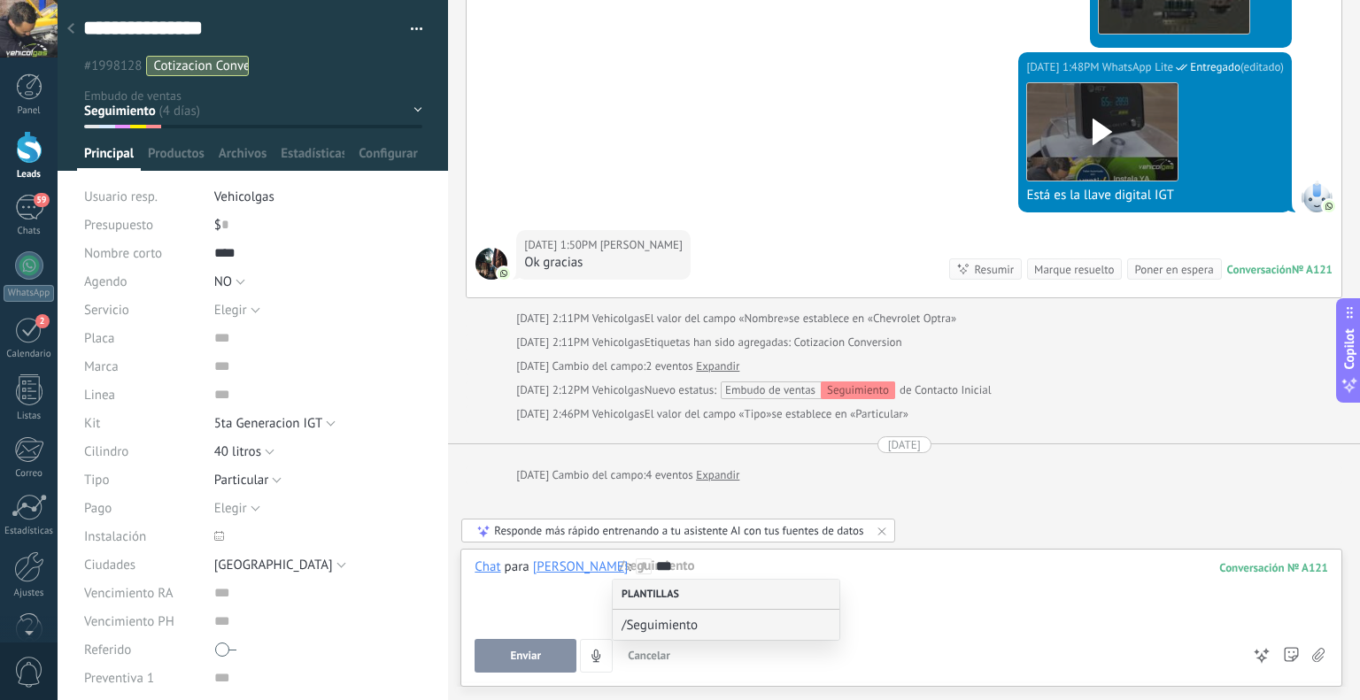
click at [748, 609] on div "Plantillas" at bounding box center [726, 595] width 227 height 30
click at [754, 615] on div "/Seguimiento" at bounding box center [726, 625] width 227 height 30
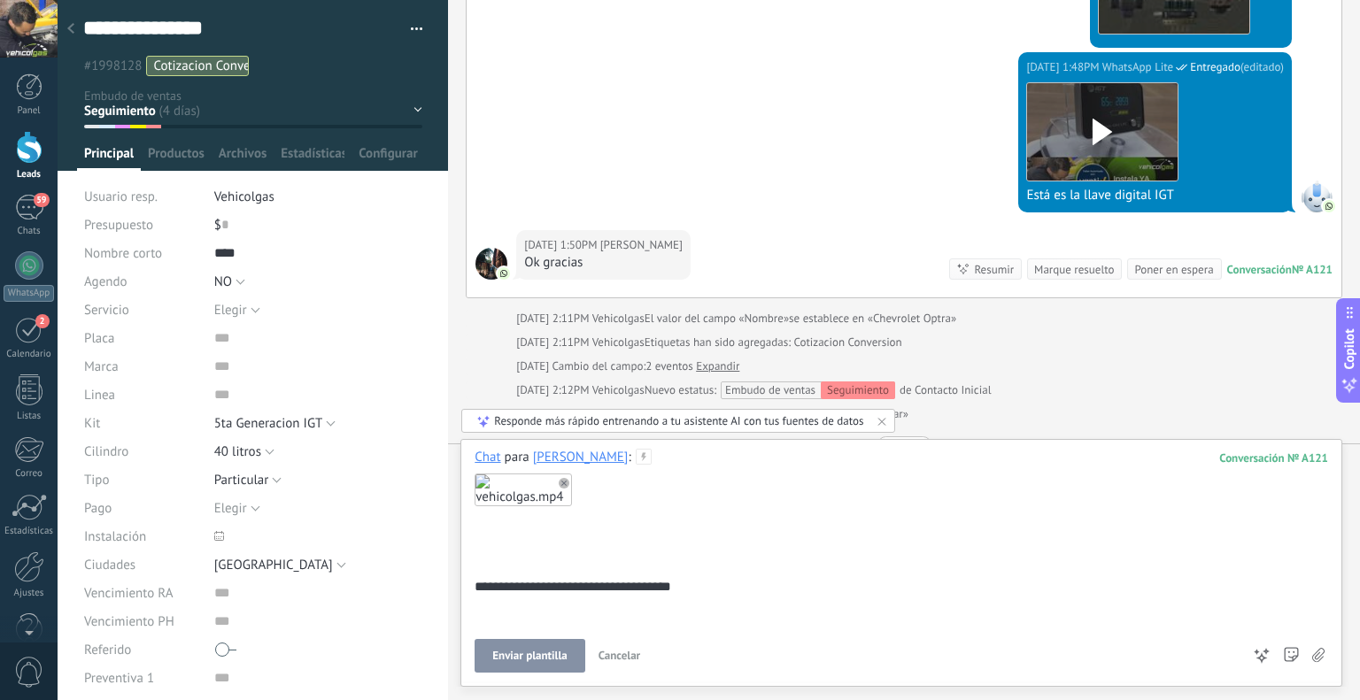
click at [545, 660] on span "Enviar plantilla" at bounding box center [529, 656] width 74 height 12
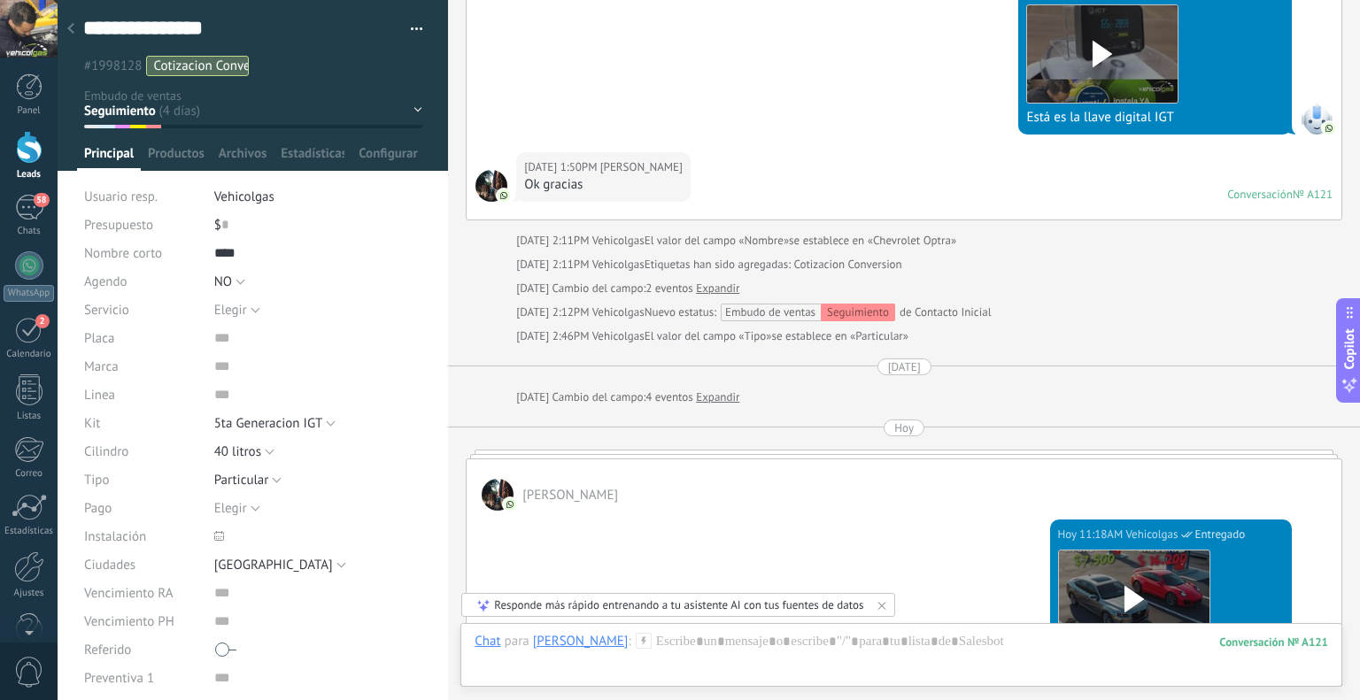
click at [78, 35] on div at bounding box center [70, 29] width 25 height 35
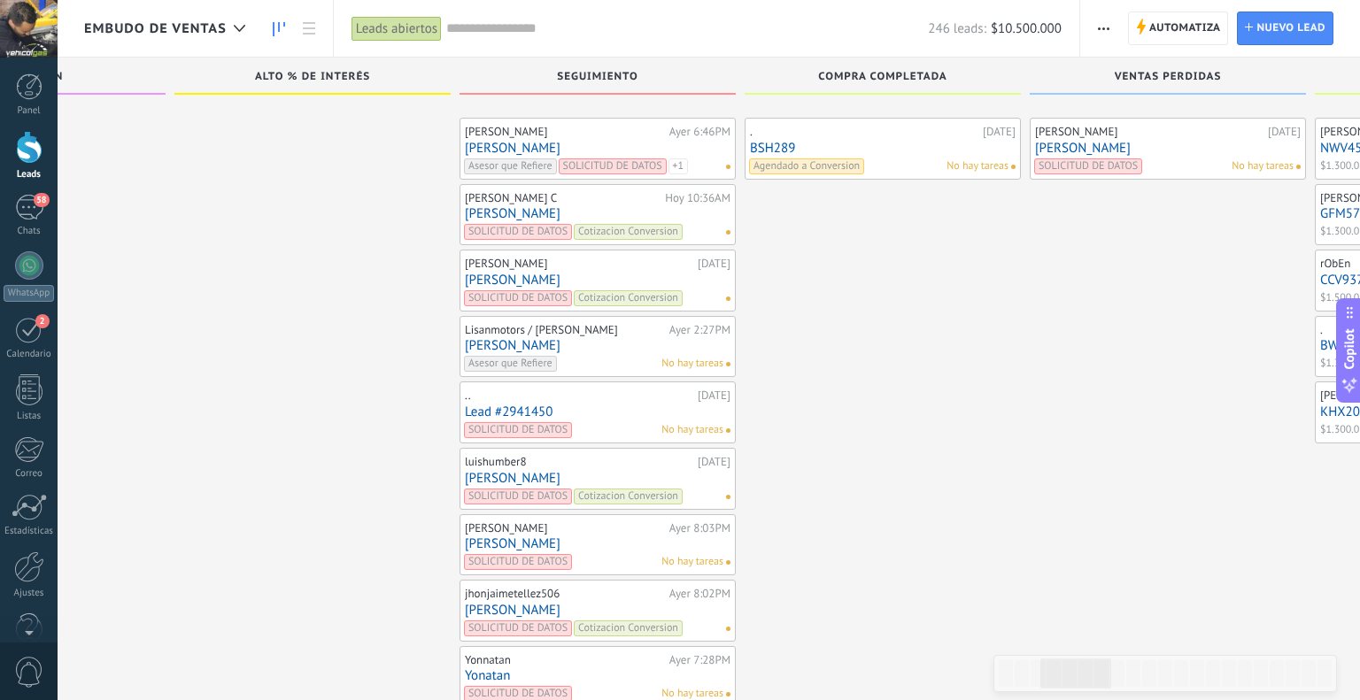
scroll to position [8599, 0]
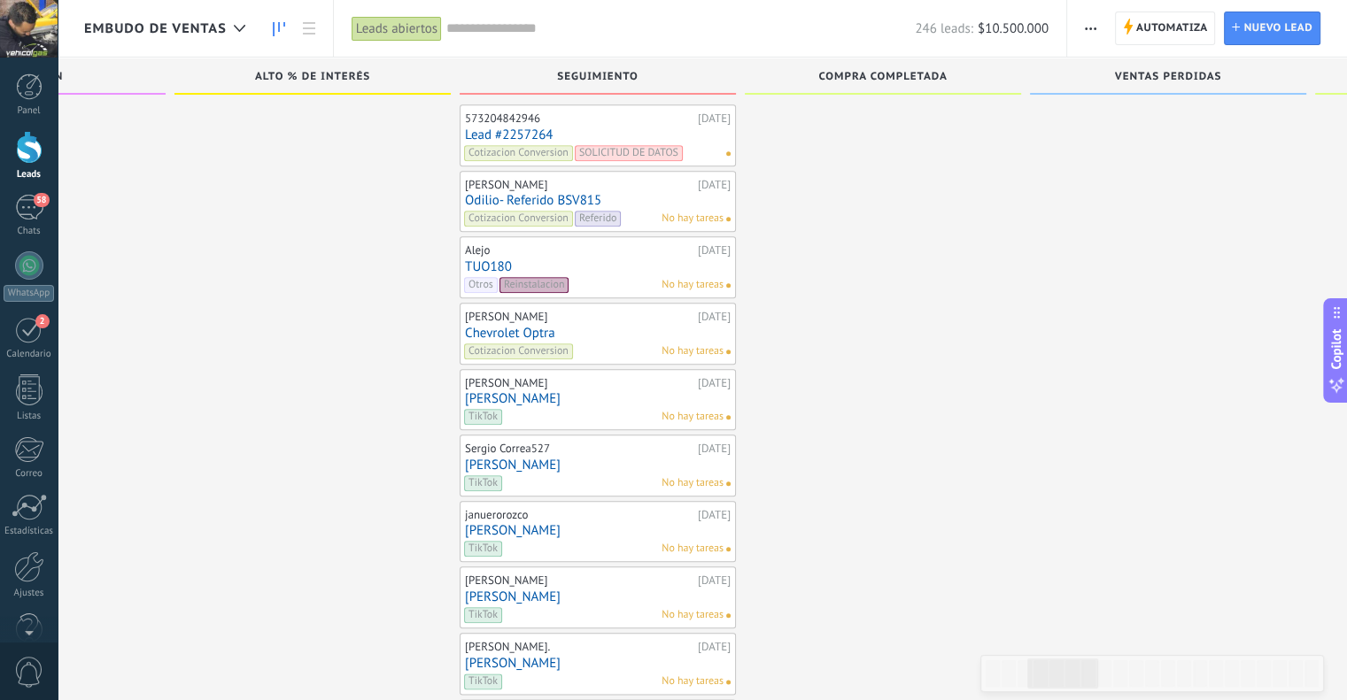
click at [494, 259] on link "TUO180" at bounding box center [598, 266] width 266 height 15
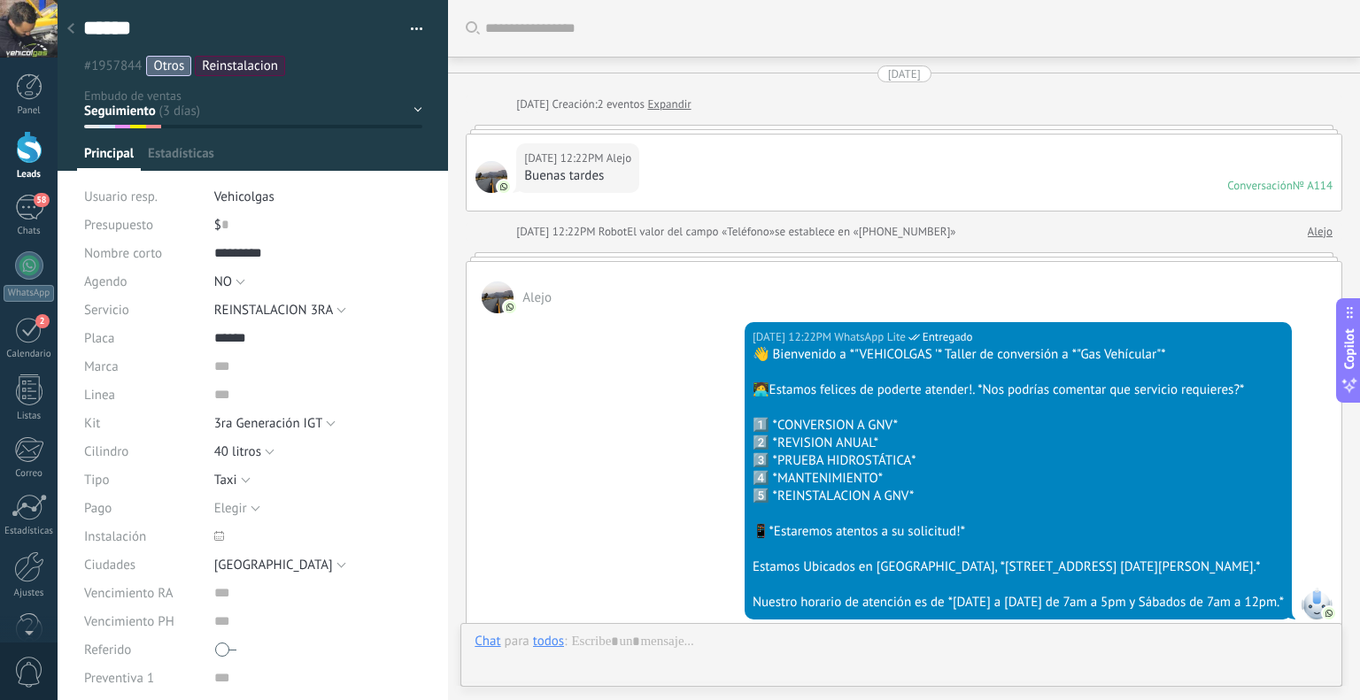
type textarea "******"
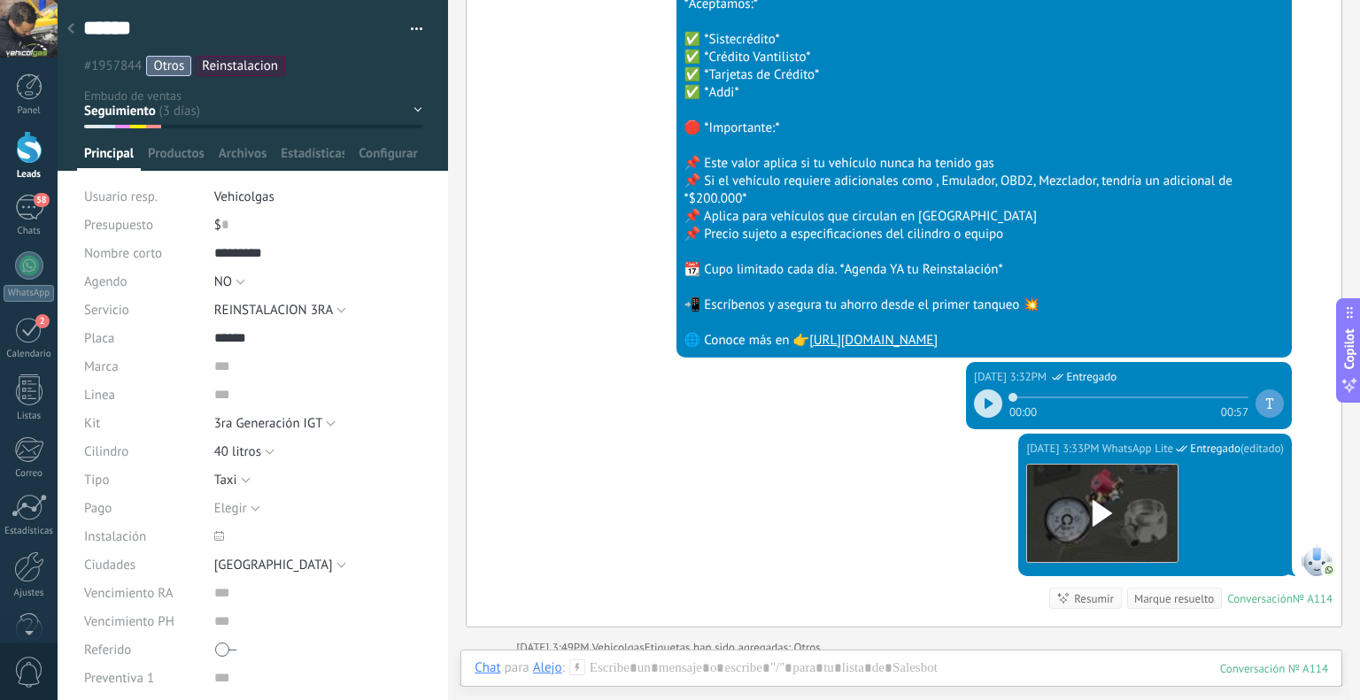
scroll to position [2662, 0]
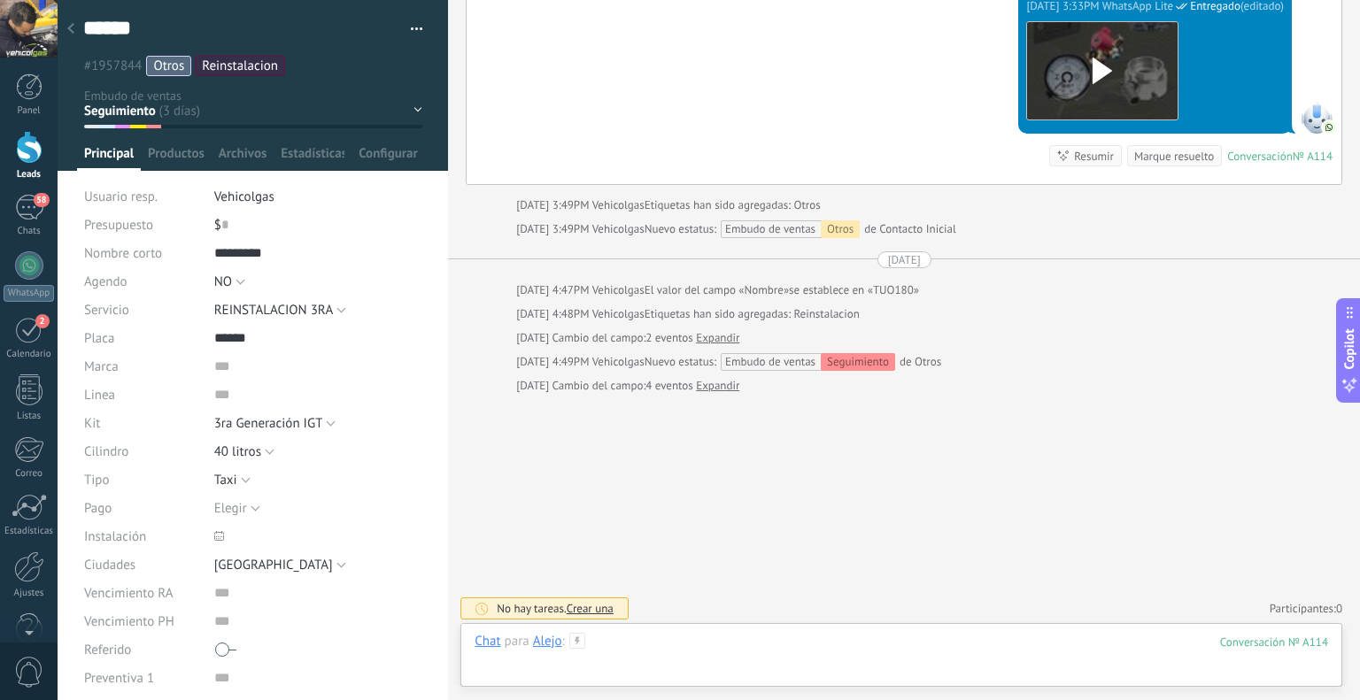
click at [797, 639] on div at bounding box center [902, 659] width 854 height 53
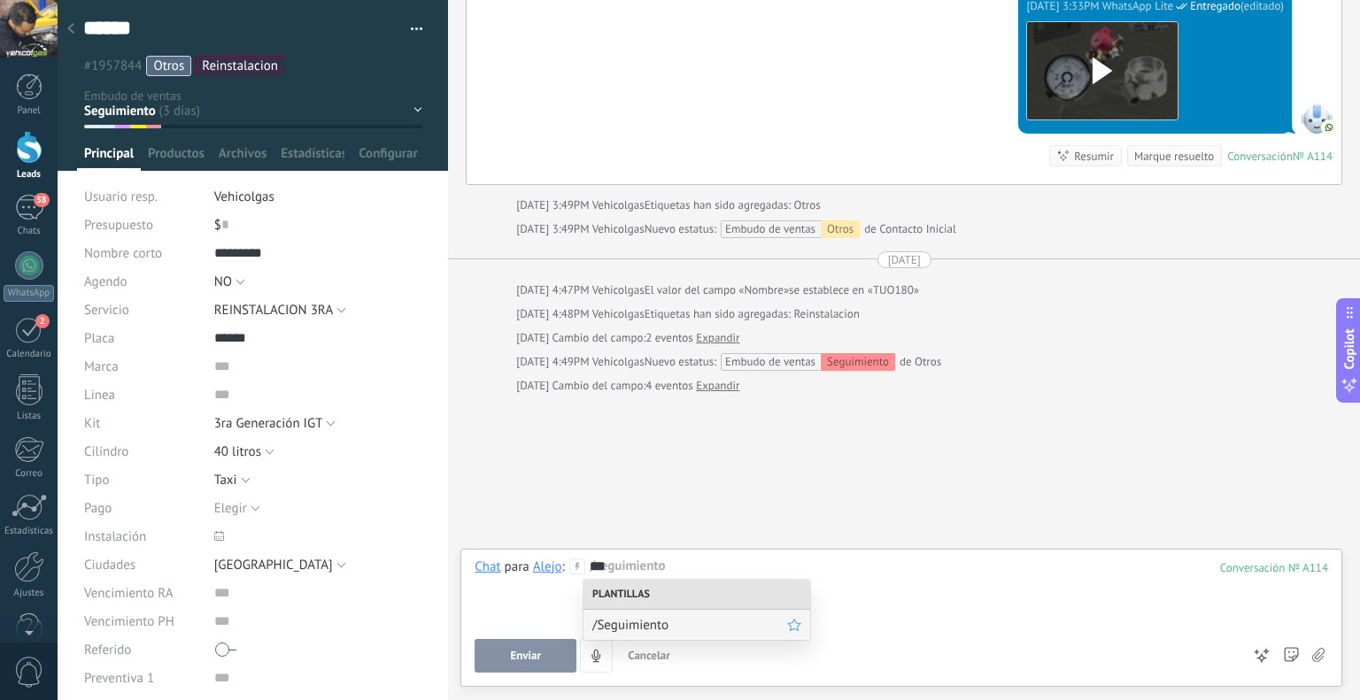
click at [694, 624] on span "/Seguimiento" at bounding box center [689, 625] width 195 height 17
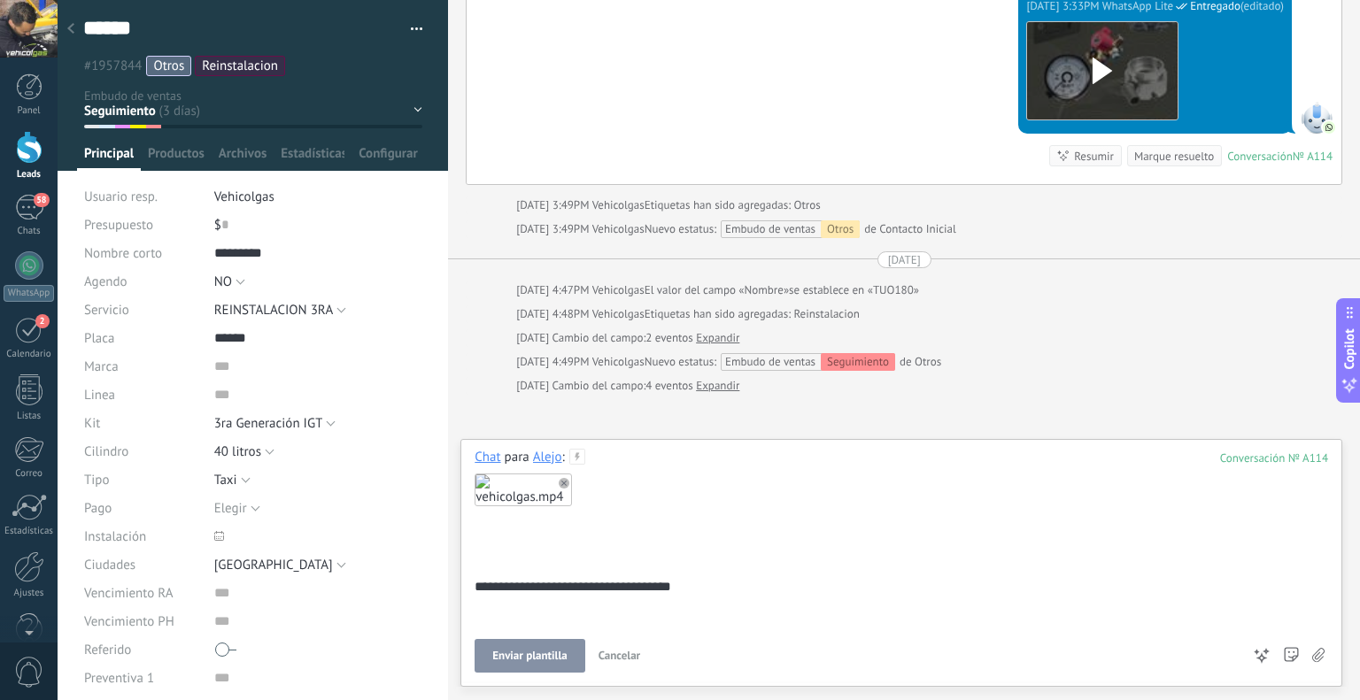
click at [509, 651] on span "Enviar plantilla" at bounding box center [529, 656] width 74 height 12
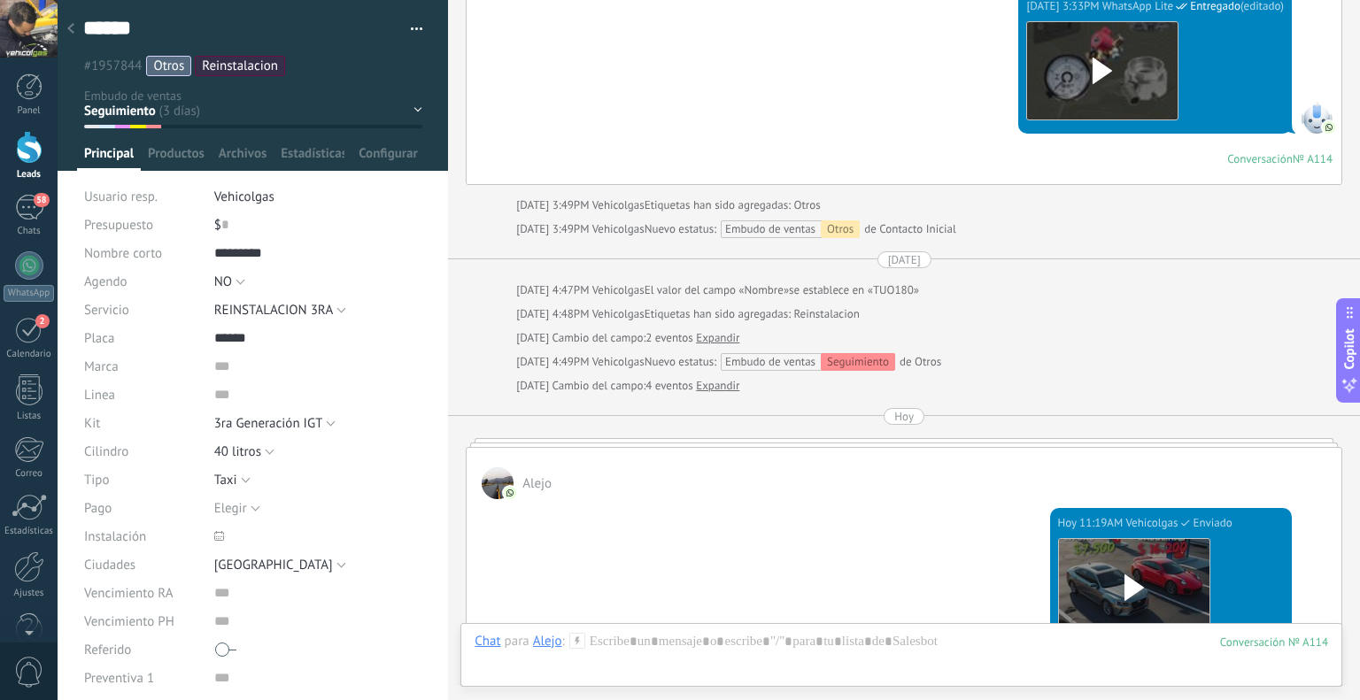
scroll to position [2651, 0]
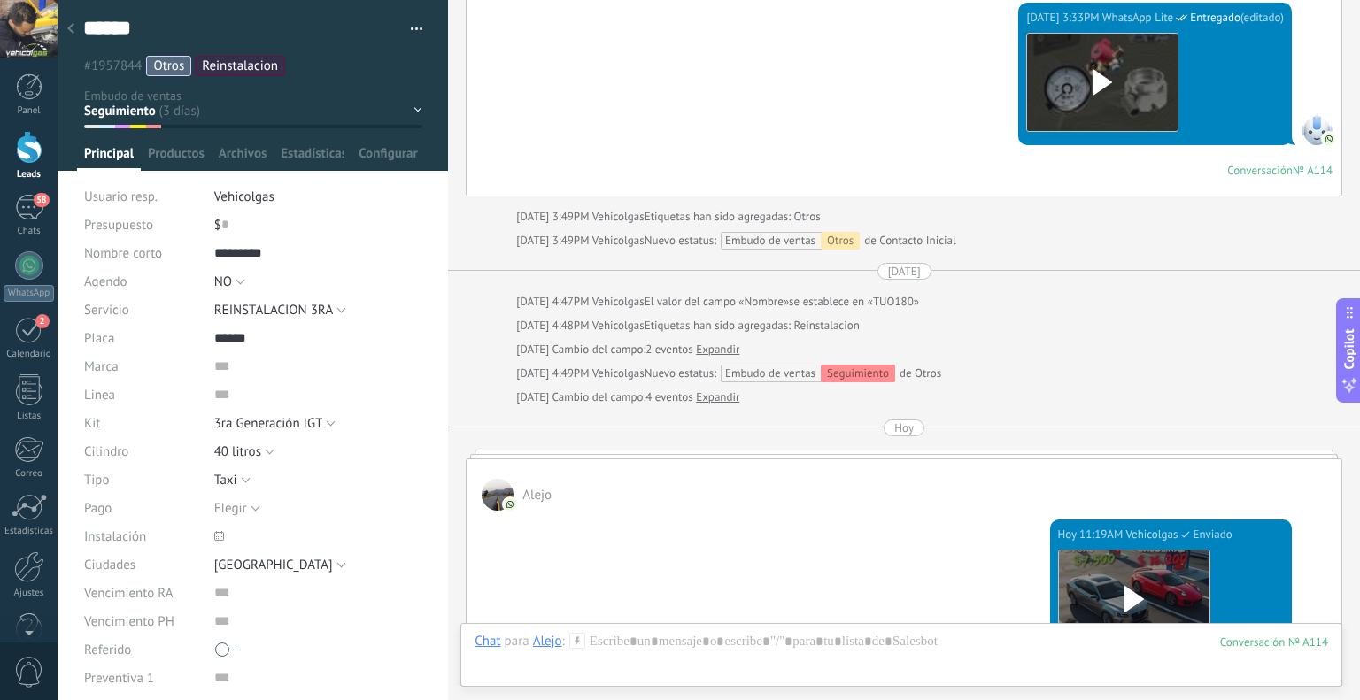
click at [74, 35] on div at bounding box center [70, 29] width 25 height 35
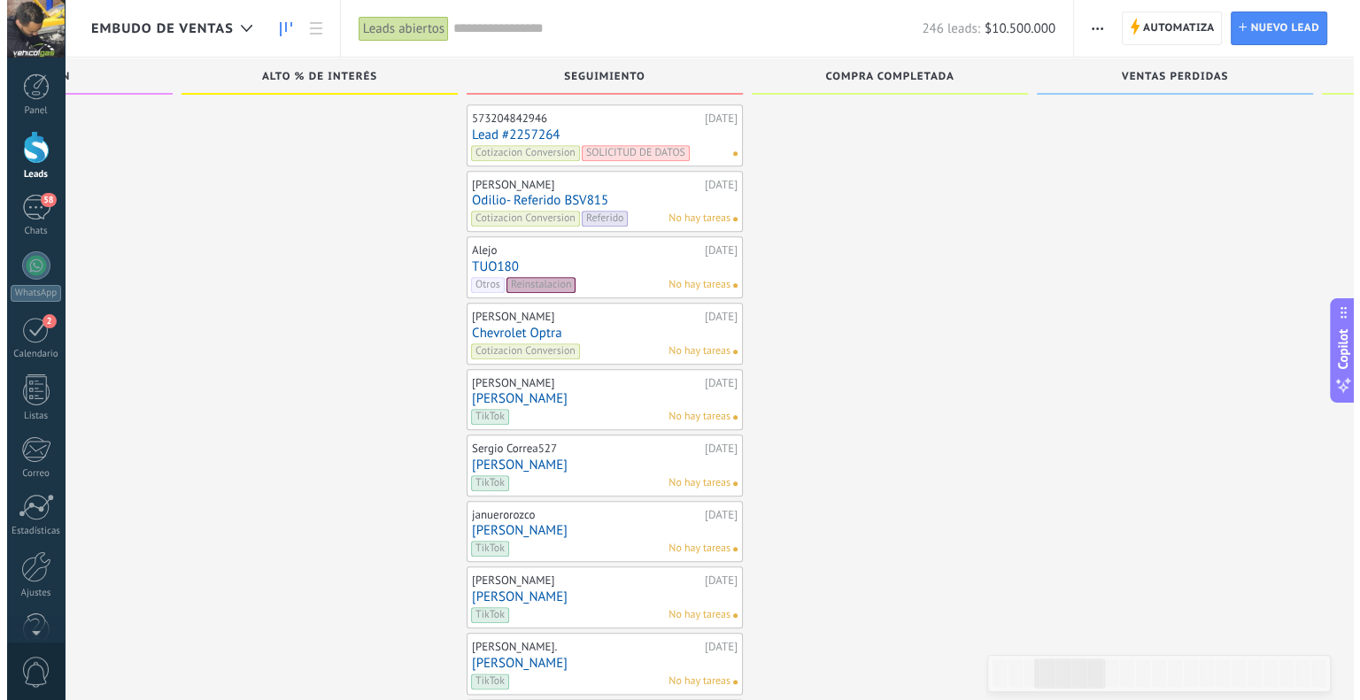
scroll to position [8511, 0]
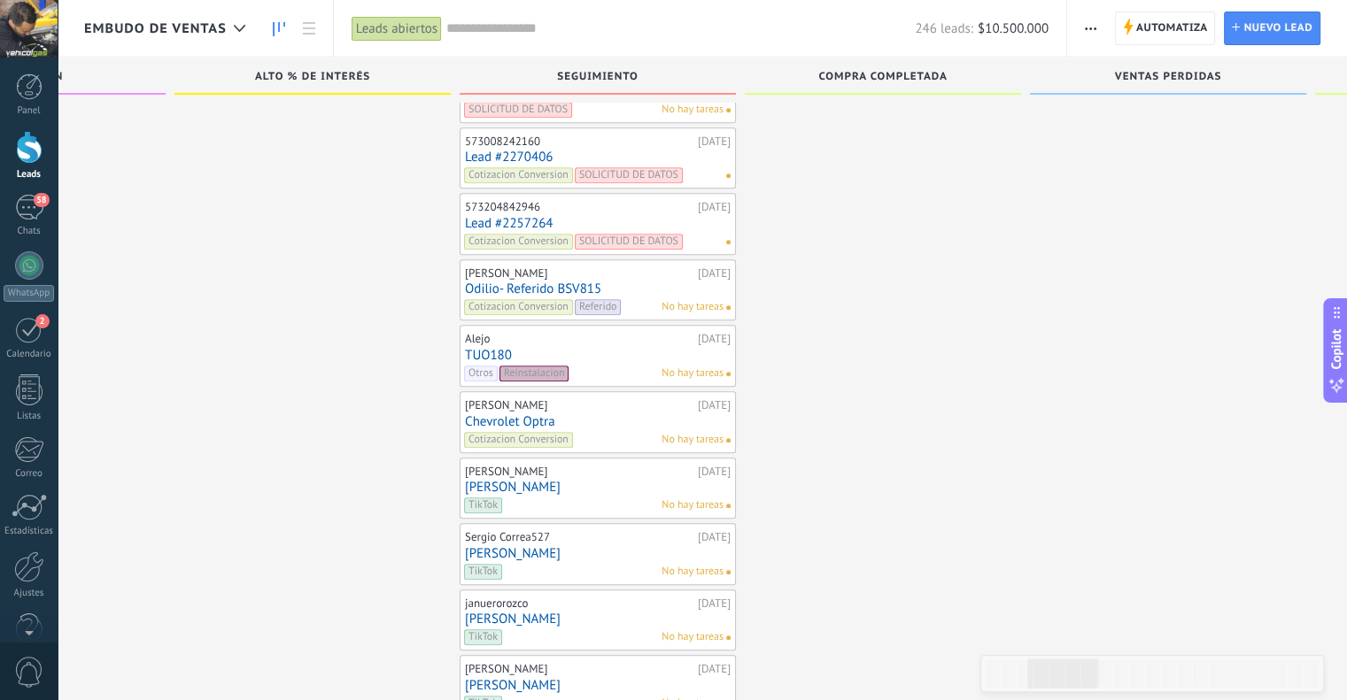
click at [555, 282] on link "Odilio- Referido BSV815" at bounding box center [598, 289] width 266 height 15
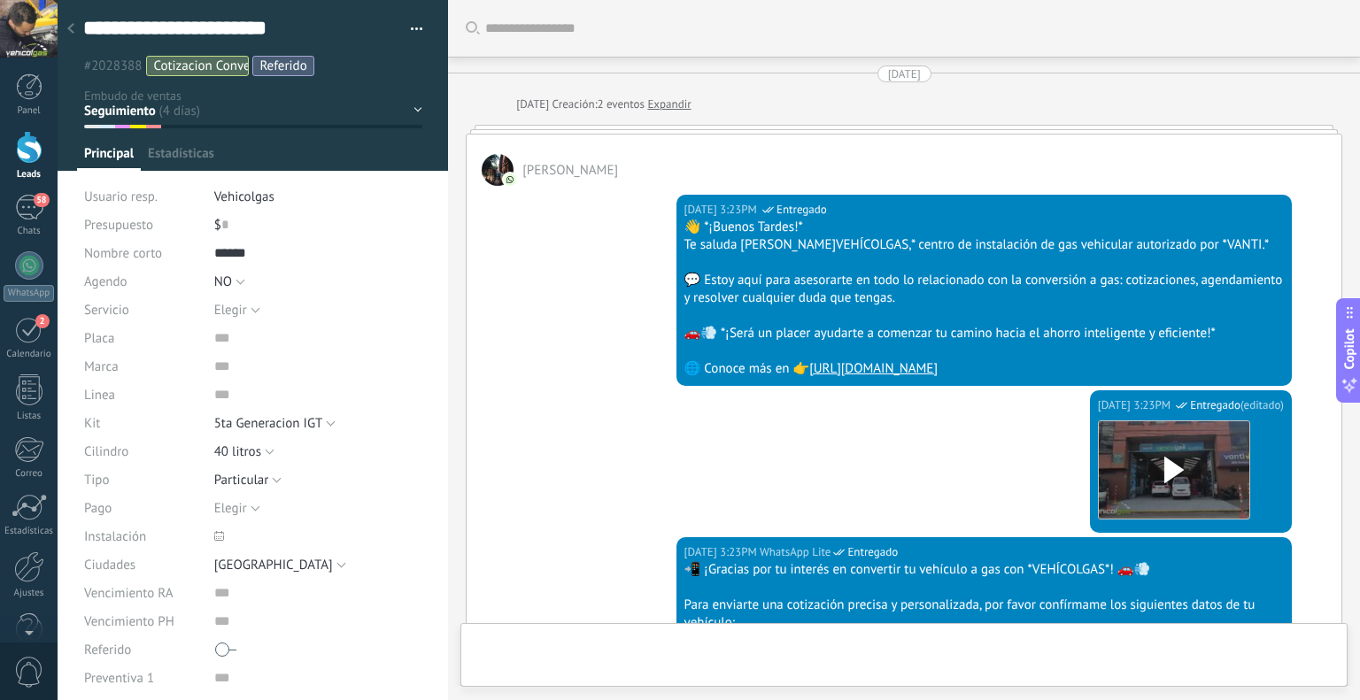
type textarea "**********"
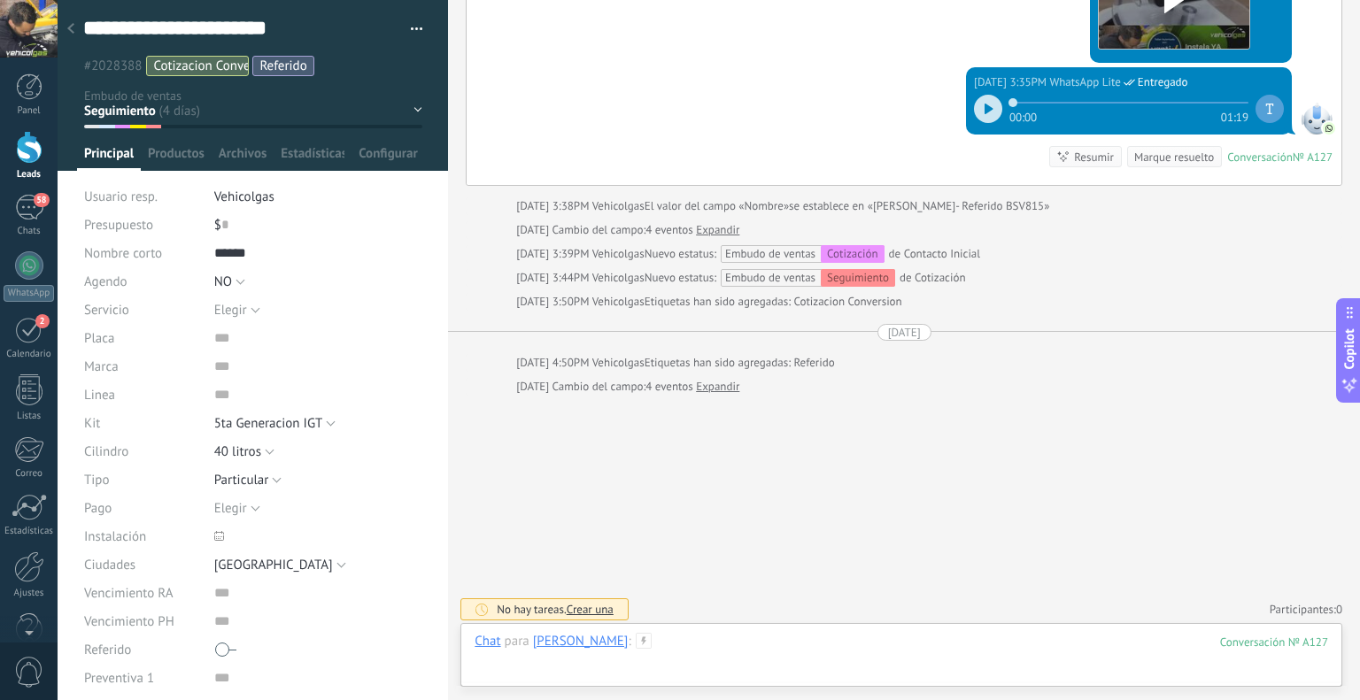
click at [769, 667] on div at bounding box center [902, 659] width 854 height 53
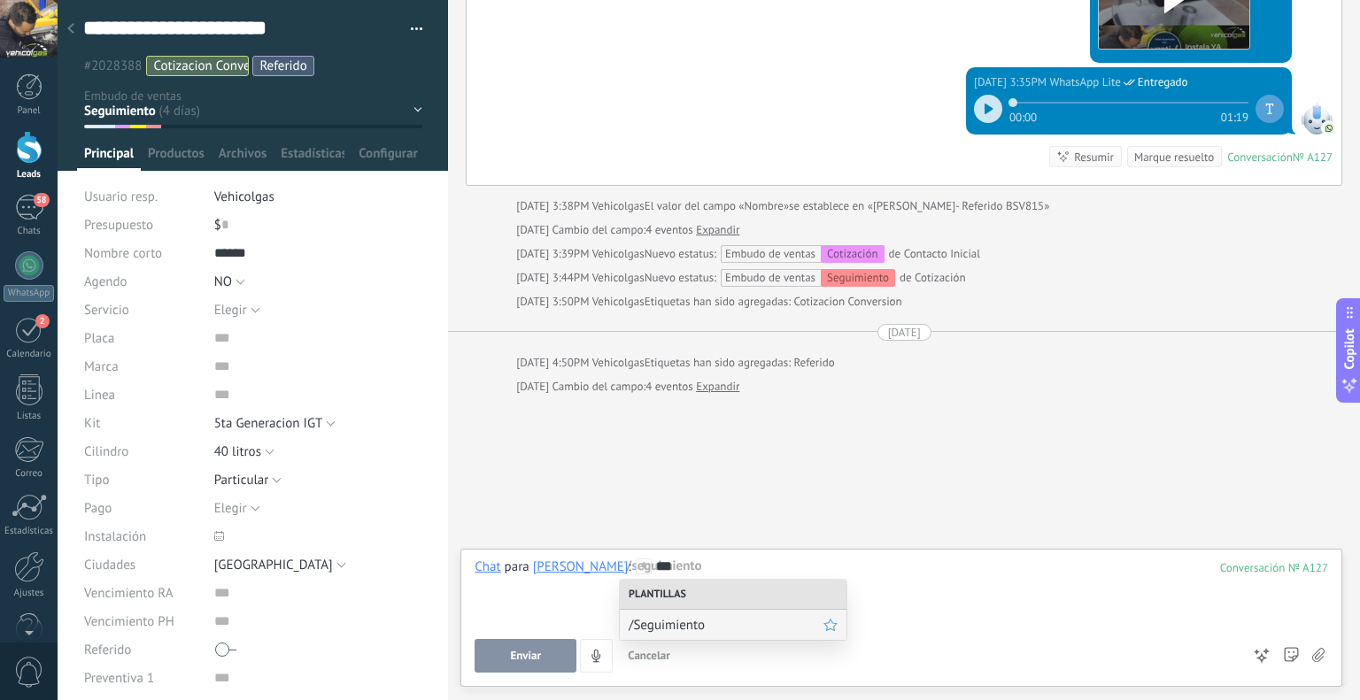
click at [668, 624] on span "/Seguimiento" at bounding box center [726, 625] width 195 height 17
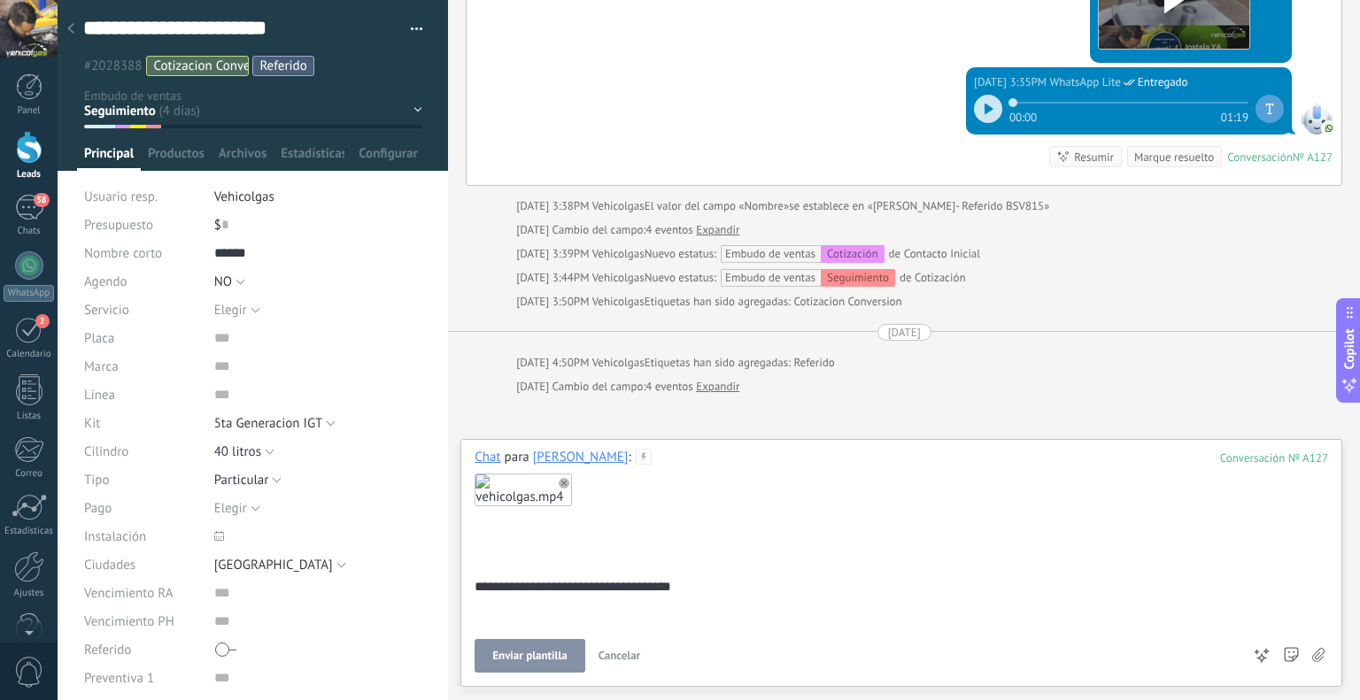
click at [545, 662] on span "Enviar plantilla" at bounding box center [529, 656] width 74 height 12
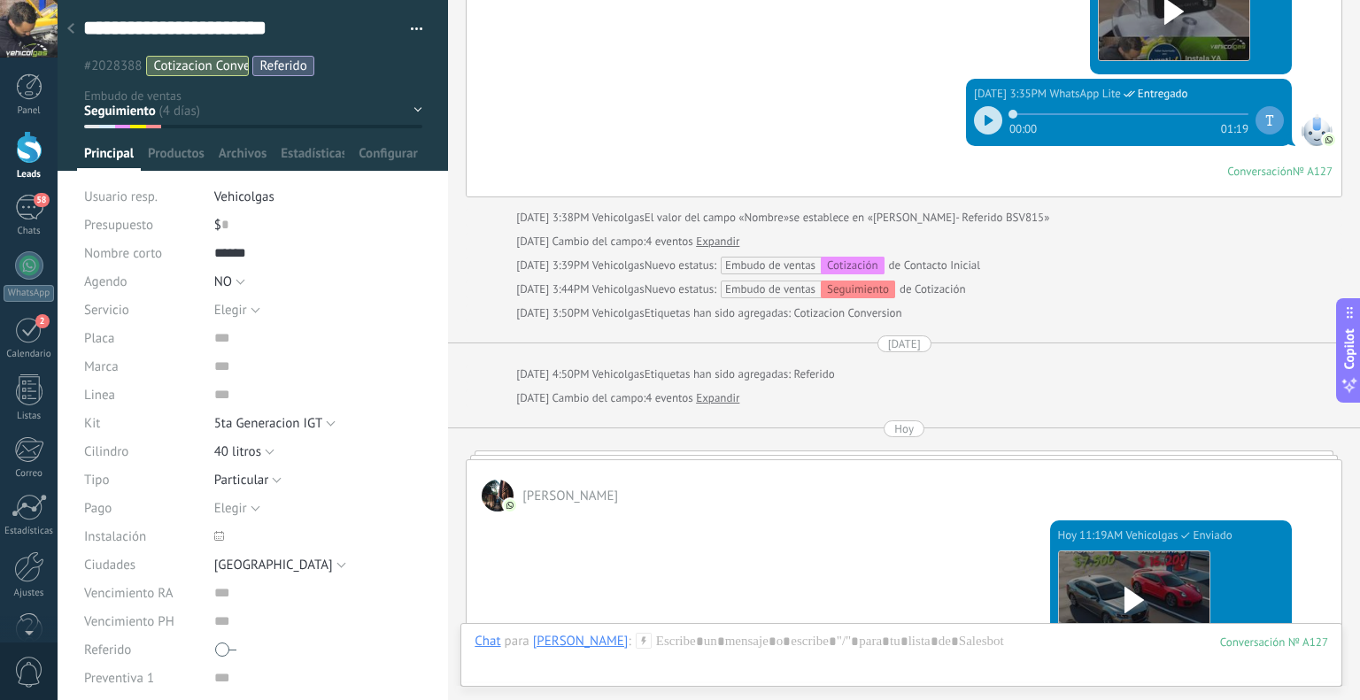
click at [68, 17] on div at bounding box center [70, 29] width 25 height 35
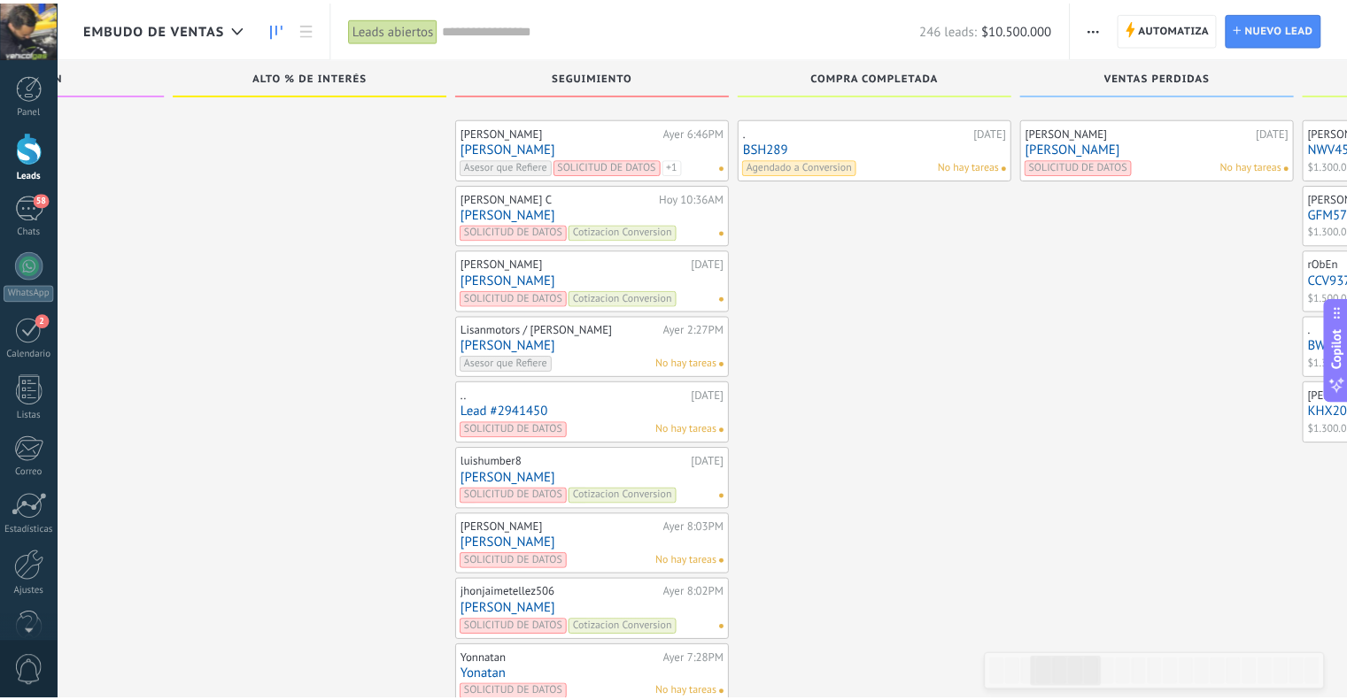
scroll to position [8511, 0]
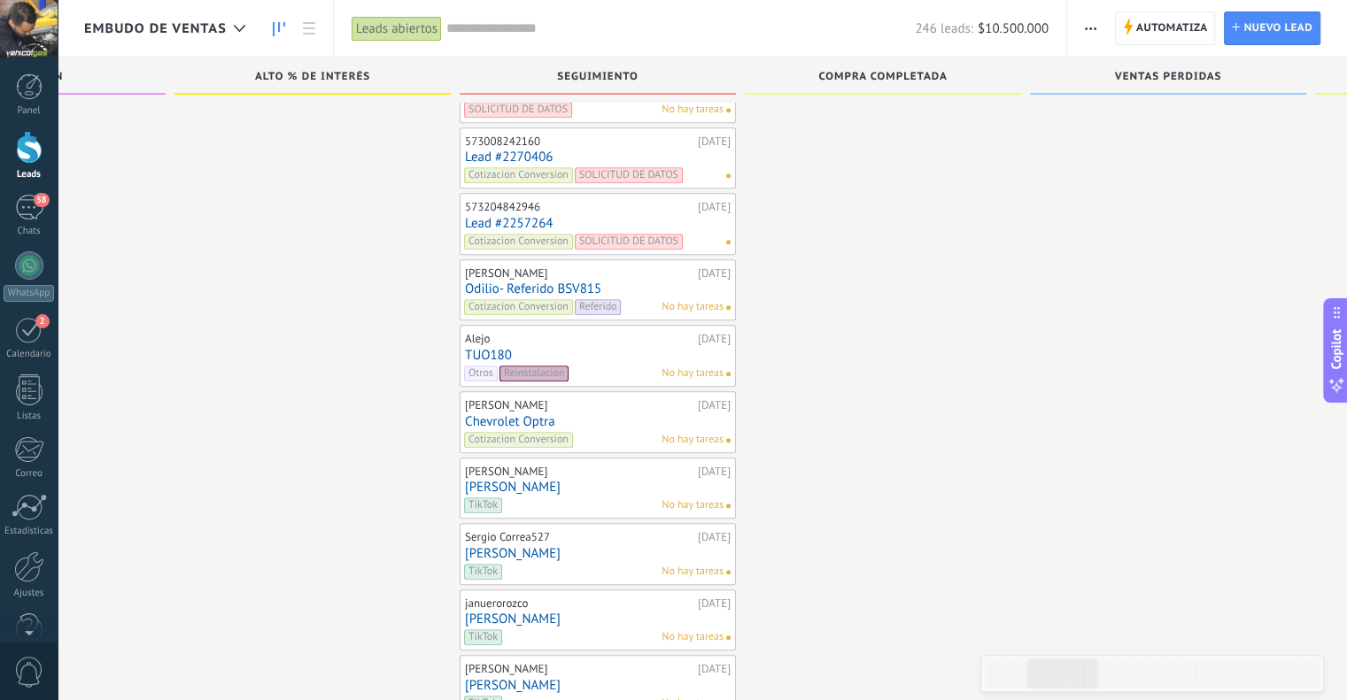
click at [484, 216] on link "Lead #2257264" at bounding box center [598, 223] width 266 height 15
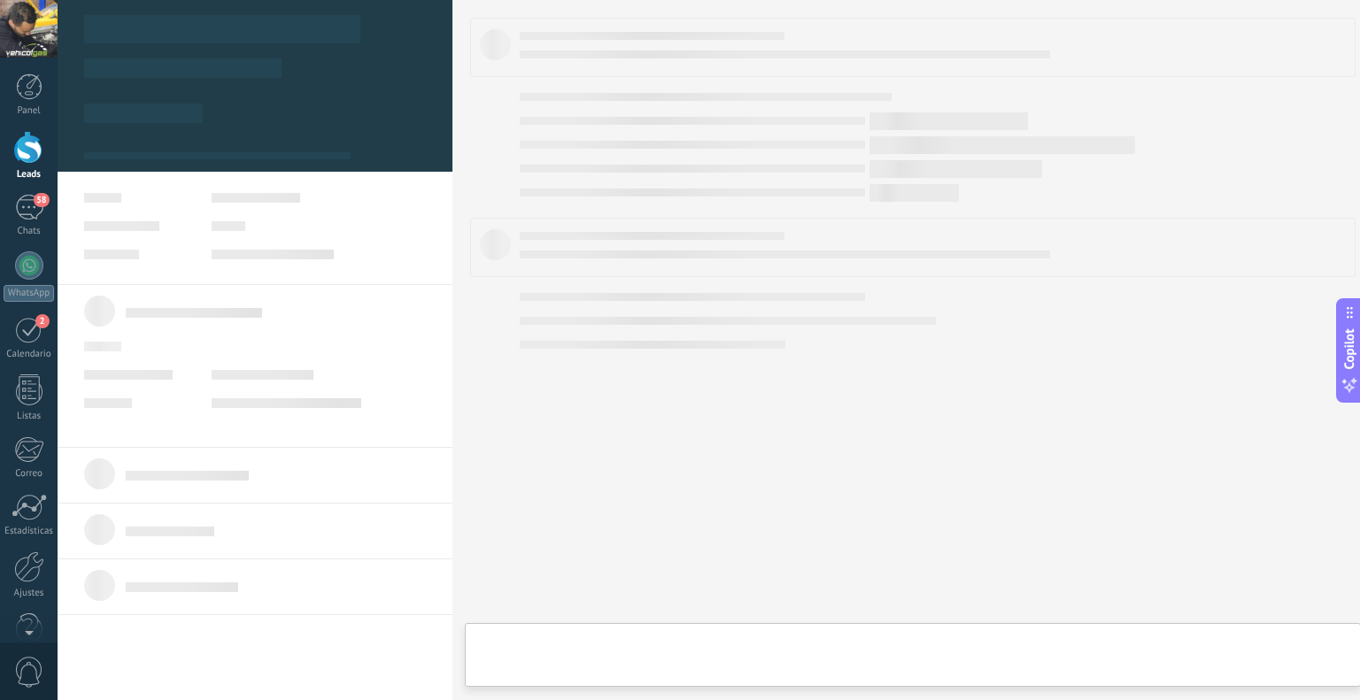
type textarea "**********"
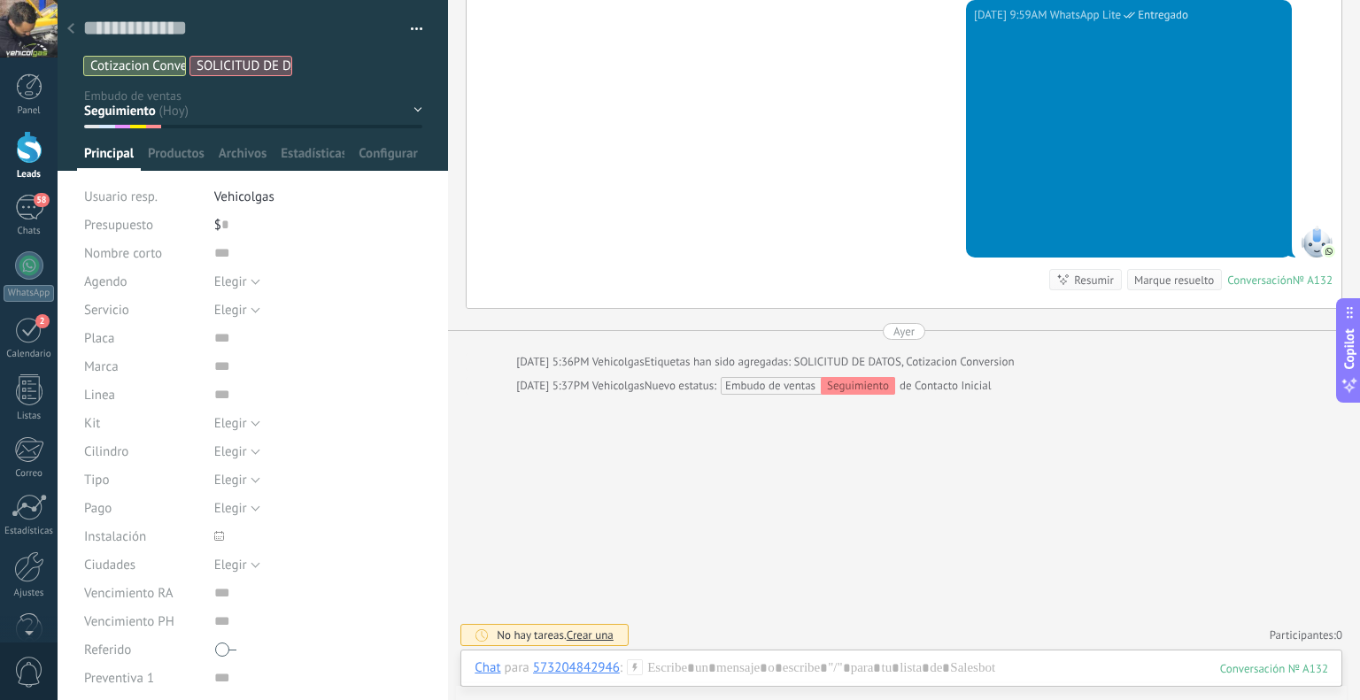
scroll to position [599, 0]
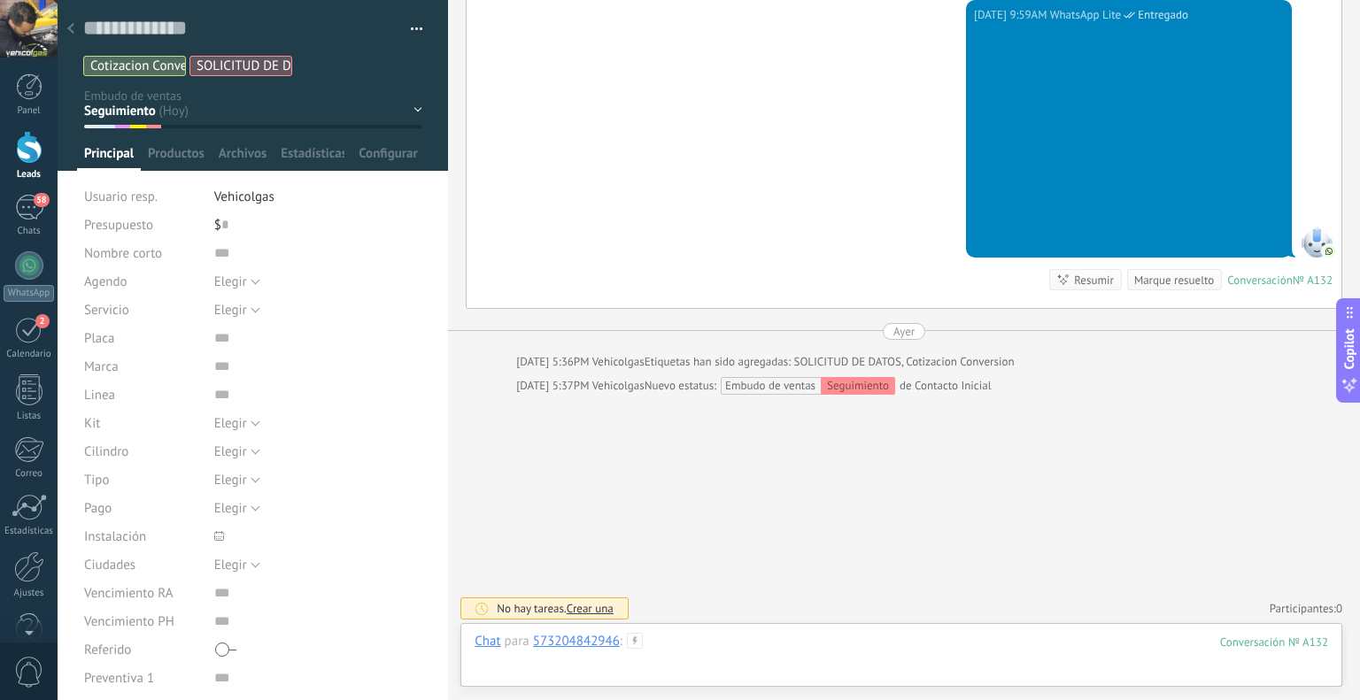
click at [779, 650] on div at bounding box center [902, 659] width 854 height 53
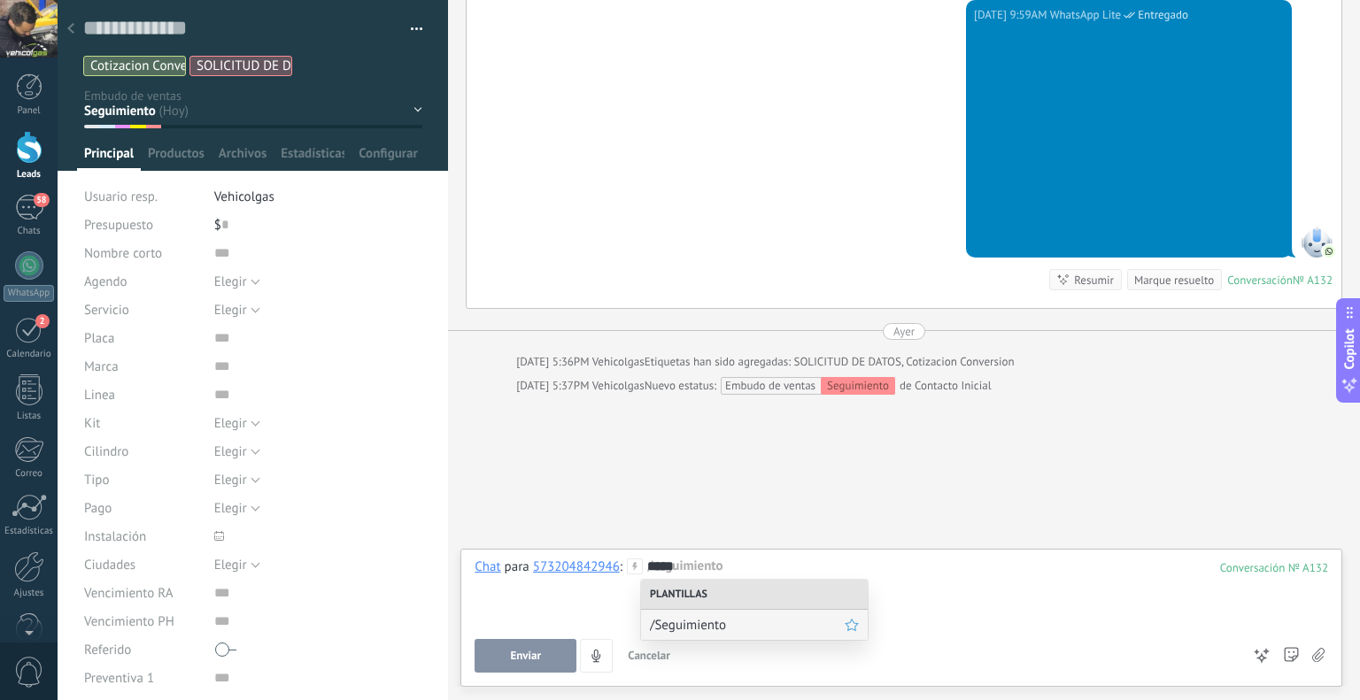
click at [773, 636] on div "/Seguimiento" at bounding box center [754, 625] width 227 height 30
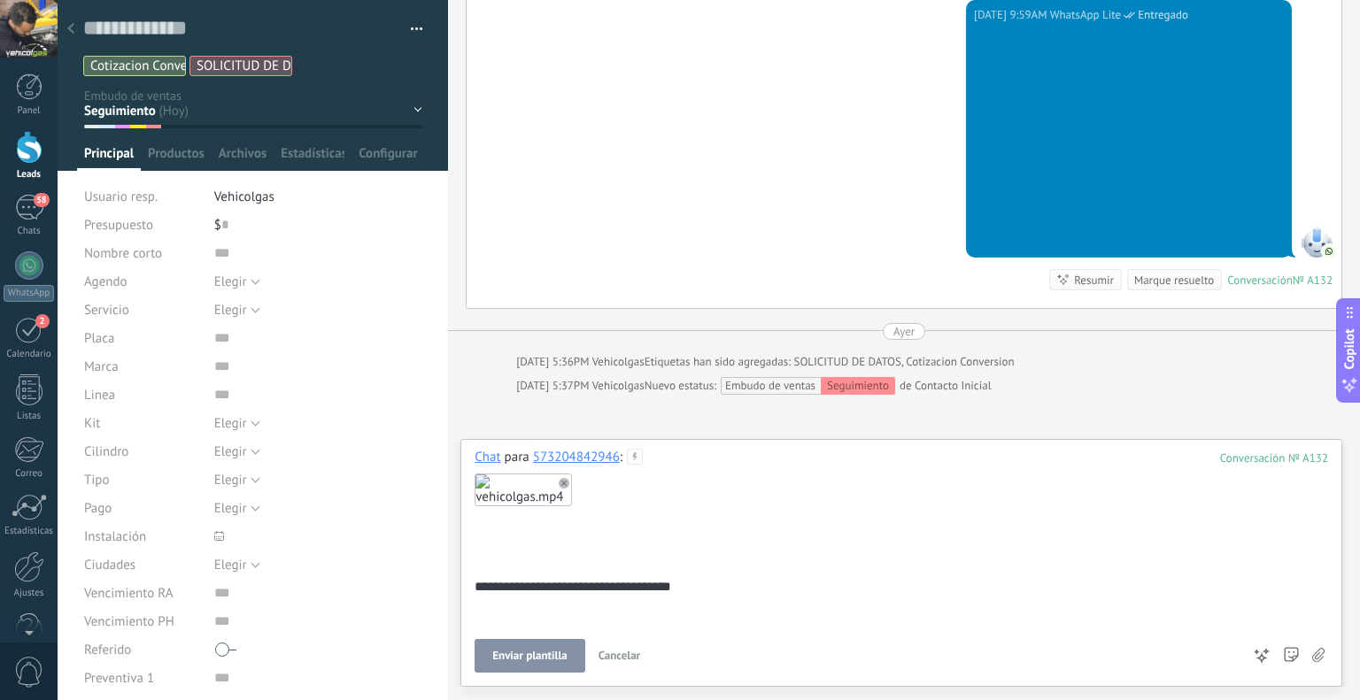
click at [496, 647] on button "Enviar plantilla" at bounding box center [530, 656] width 110 height 34
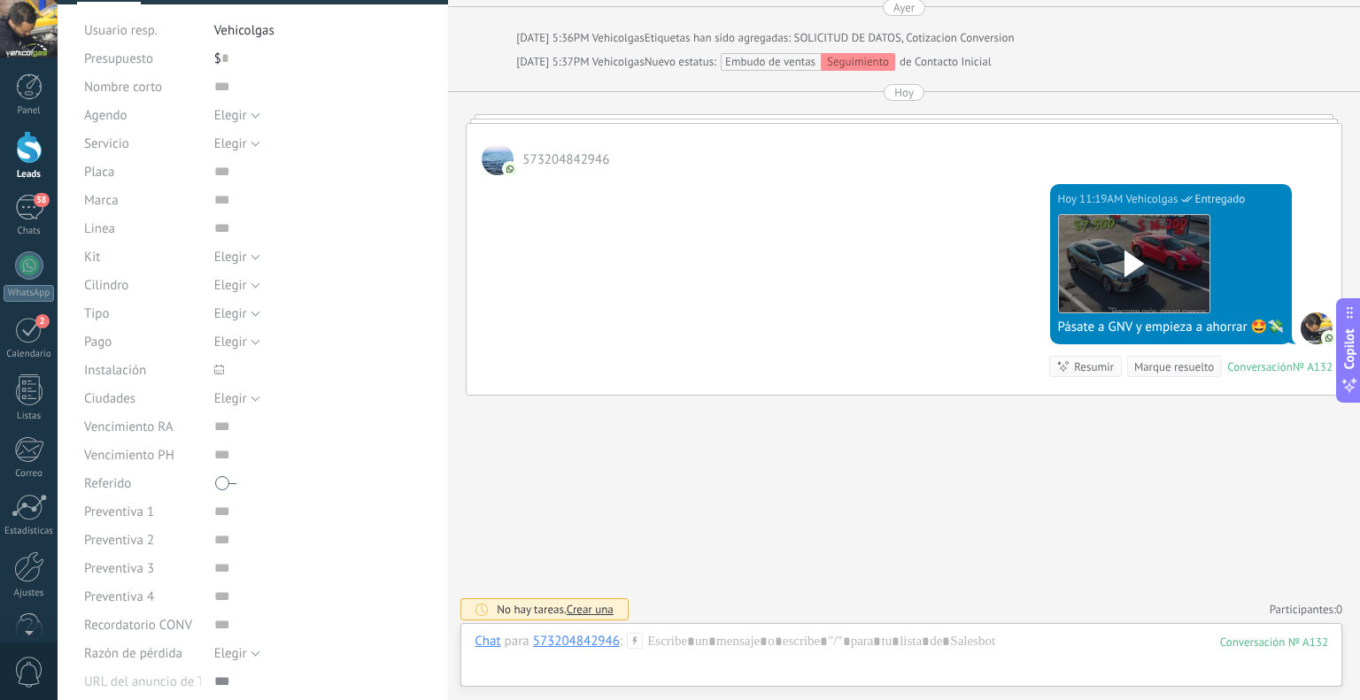
scroll to position [0, 0]
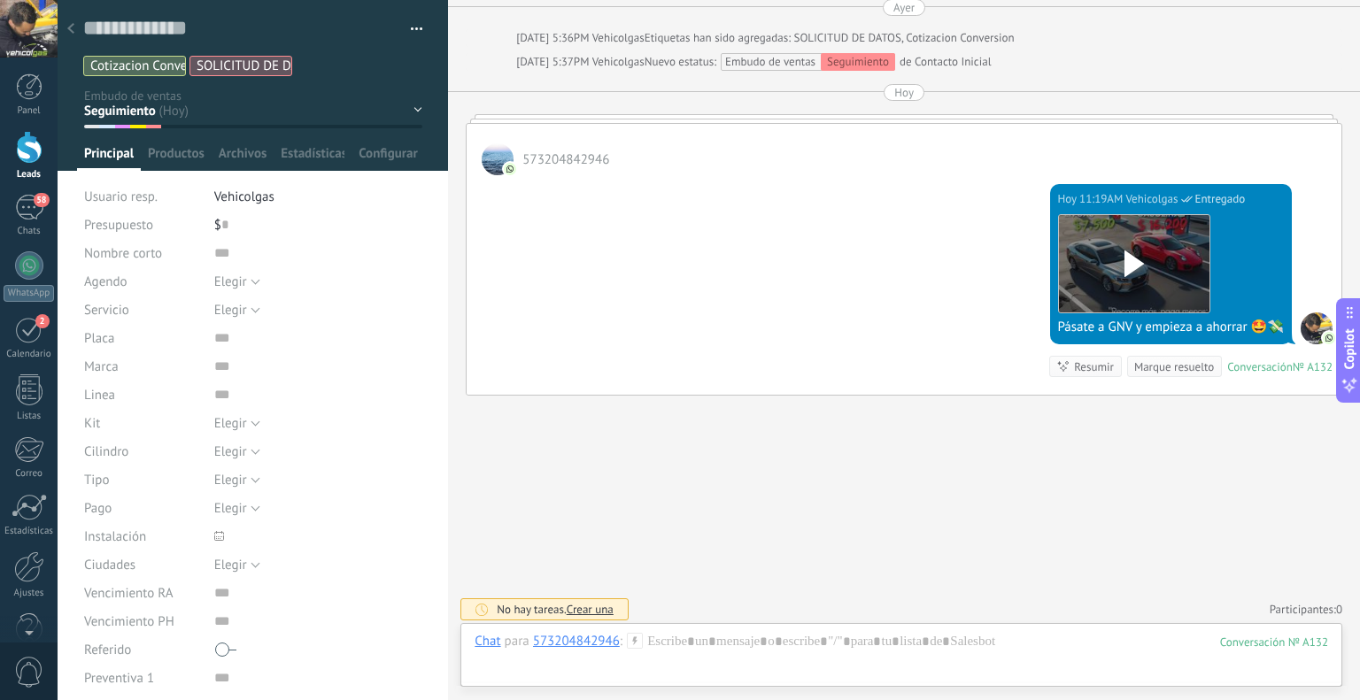
click at [74, 27] on div at bounding box center [70, 29] width 25 height 35
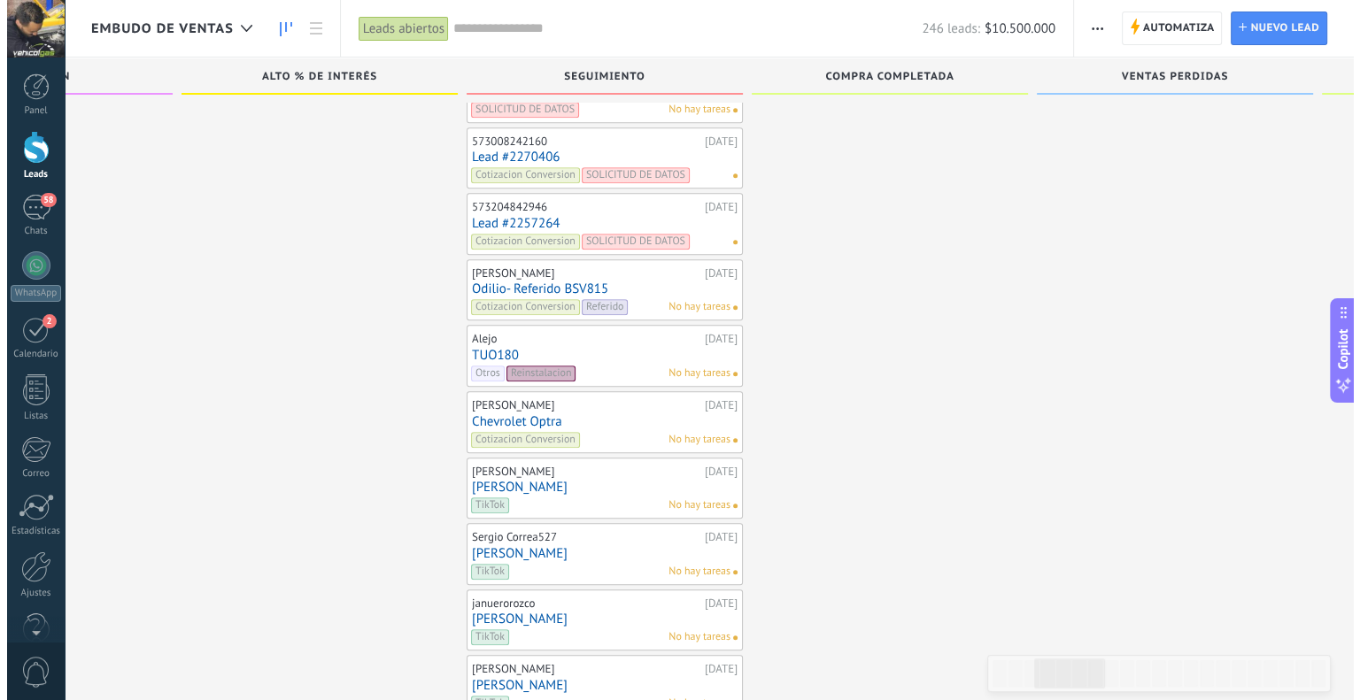
scroll to position [8422, 0]
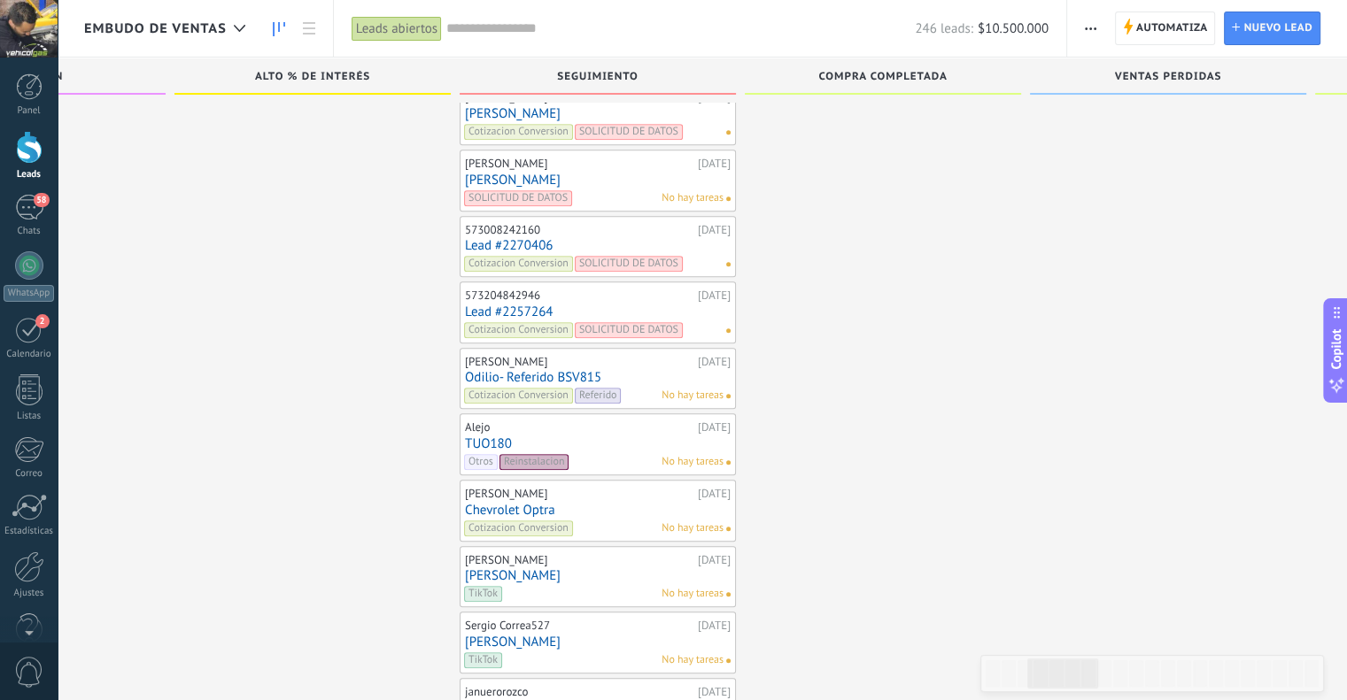
click at [535, 238] on link "Lead #2270406" at bounding box center [598, 245] width 266 height 15
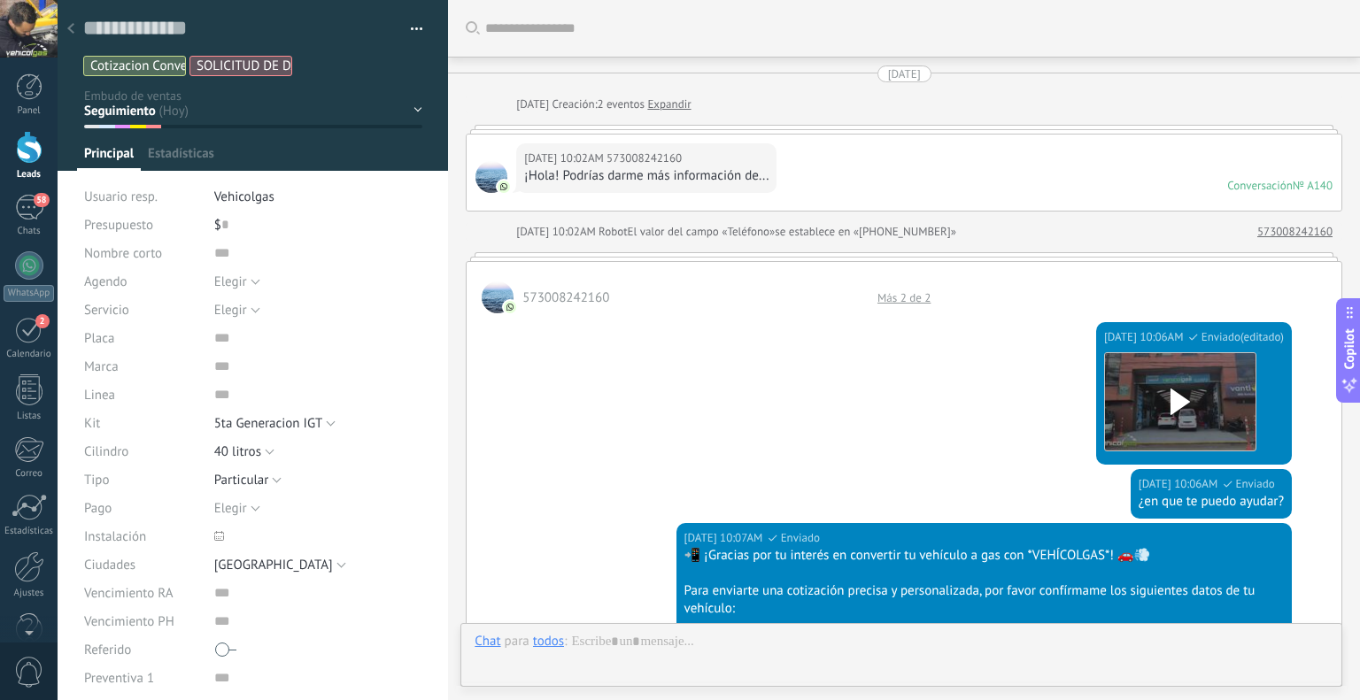
type textarea "**********"
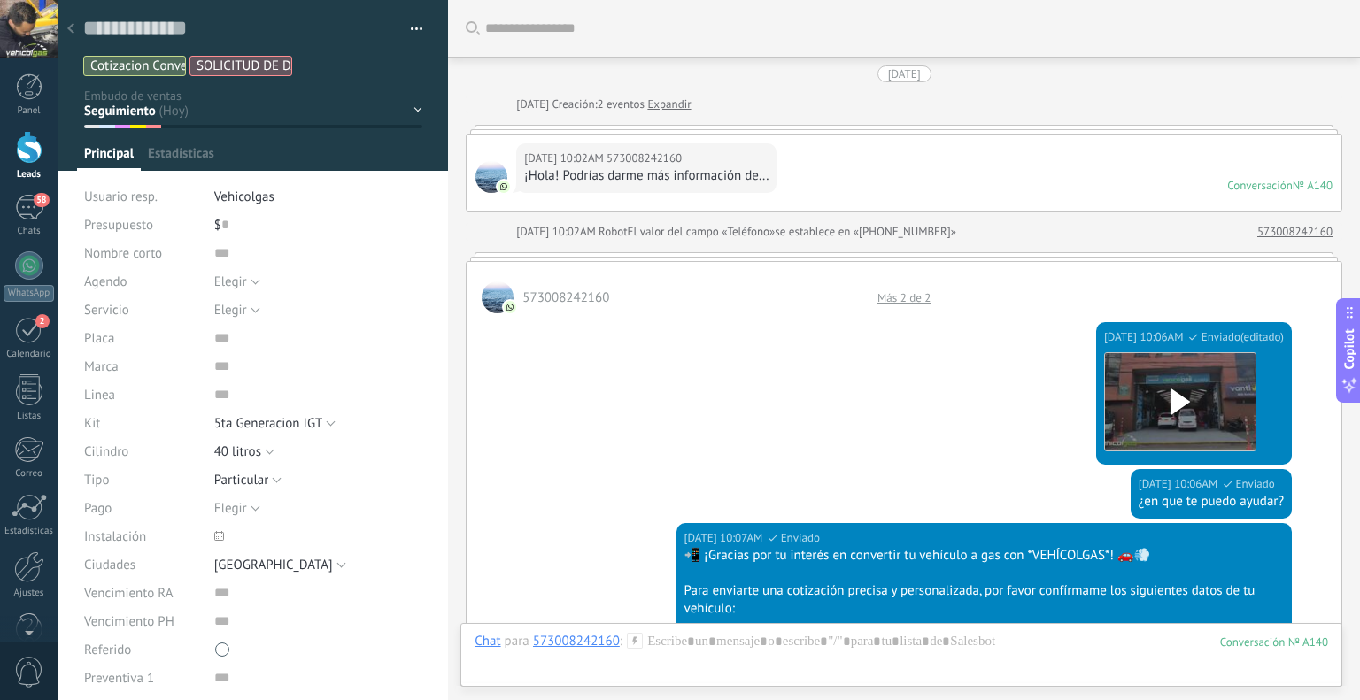
scroll to position [2483, 0]
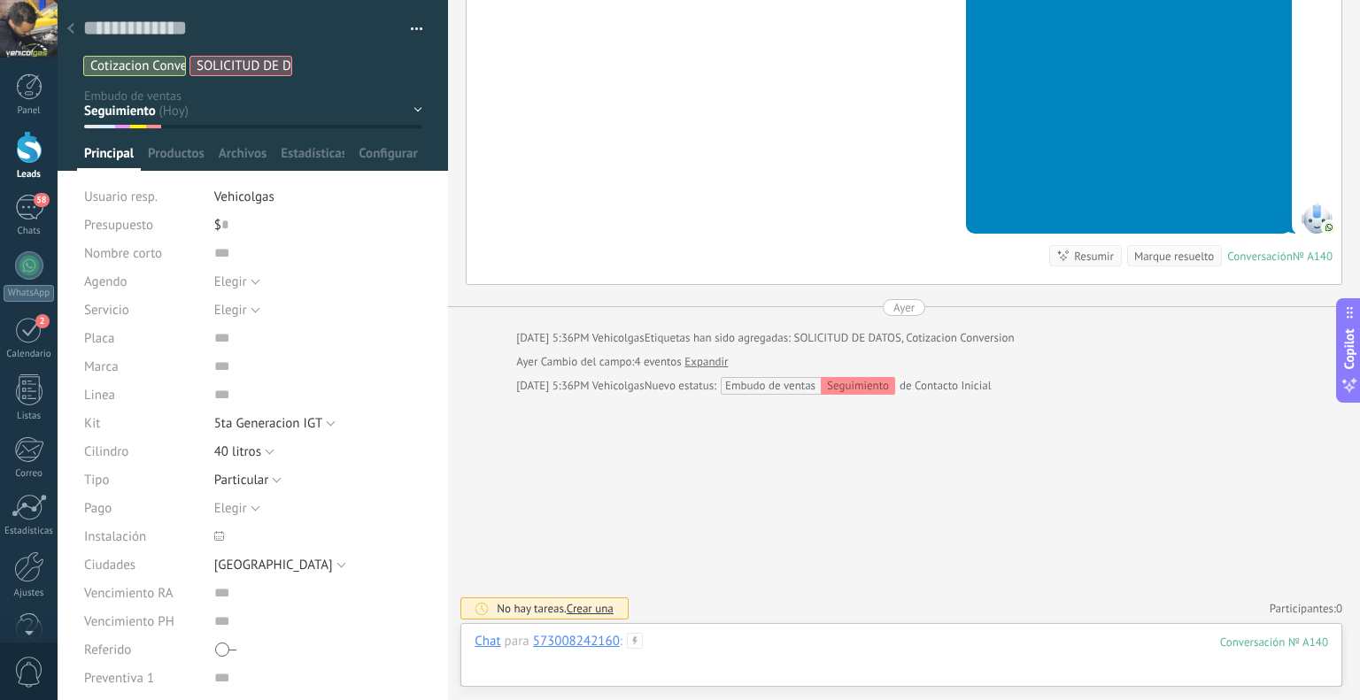
click at [716, 656] on div at bounding box center [902, 659] width 854 height 53
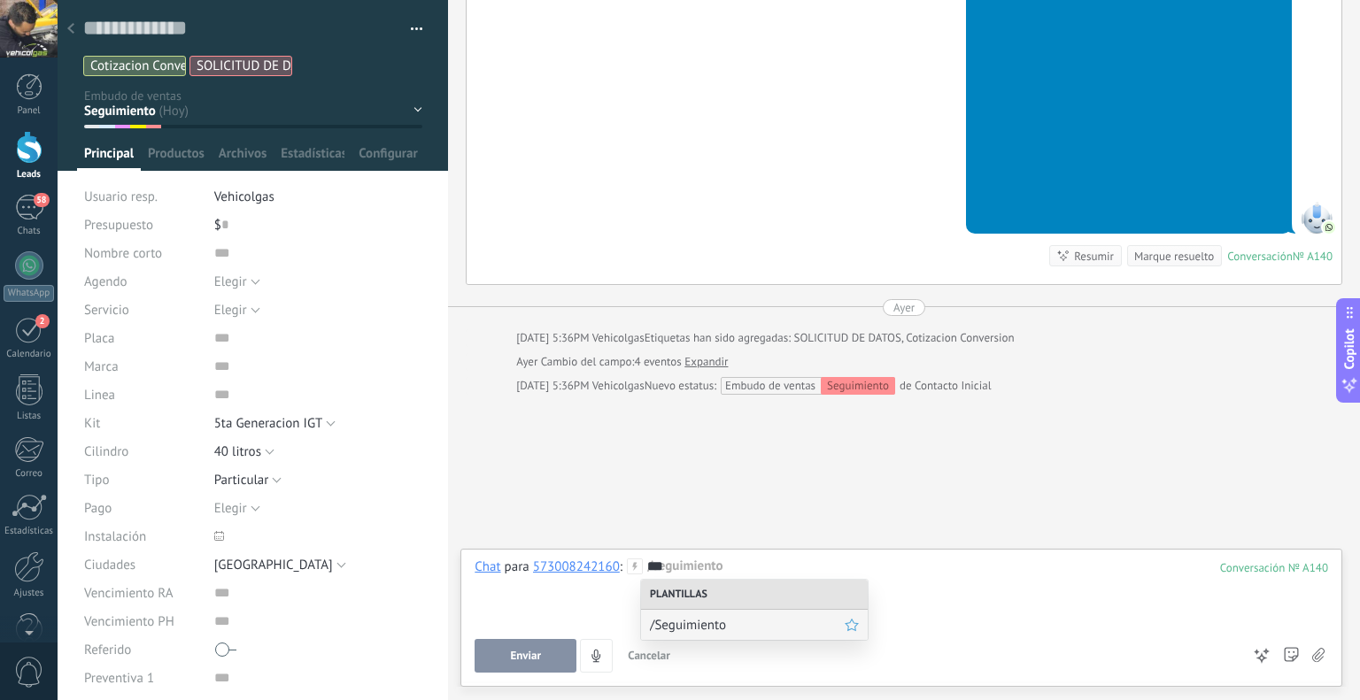
click at [714, 613] on div "/Seguimiento" at bounding box center [754, 625] width 227 height 30
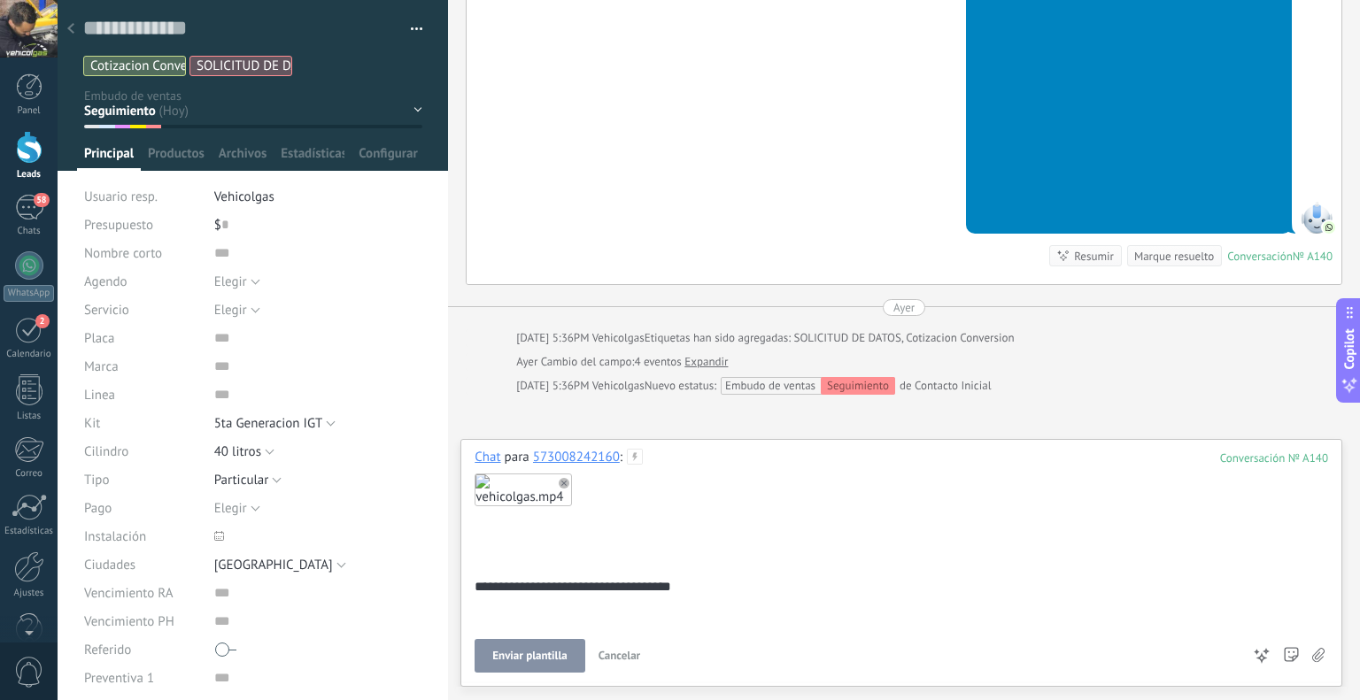
click at [522, 646] on button "Enviar plantilla" at bounding box center [530, 656] width 110 height 34
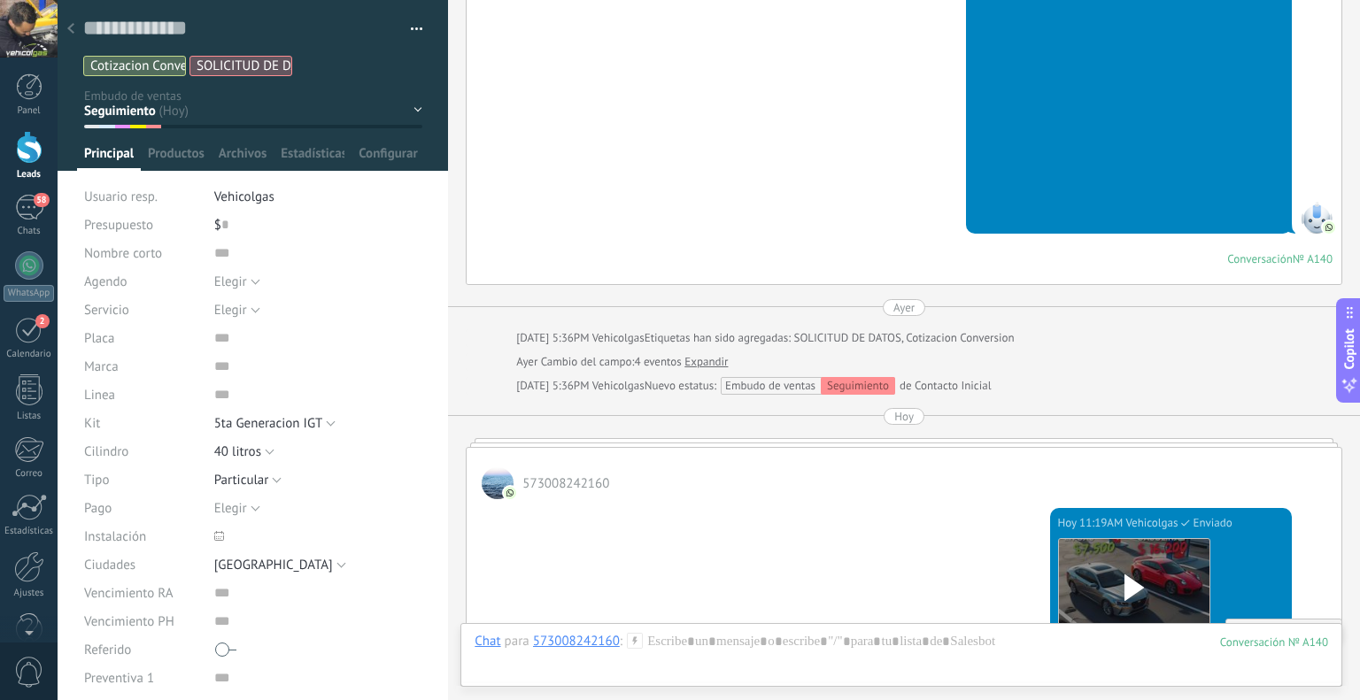
scroll to position [2470, 0]
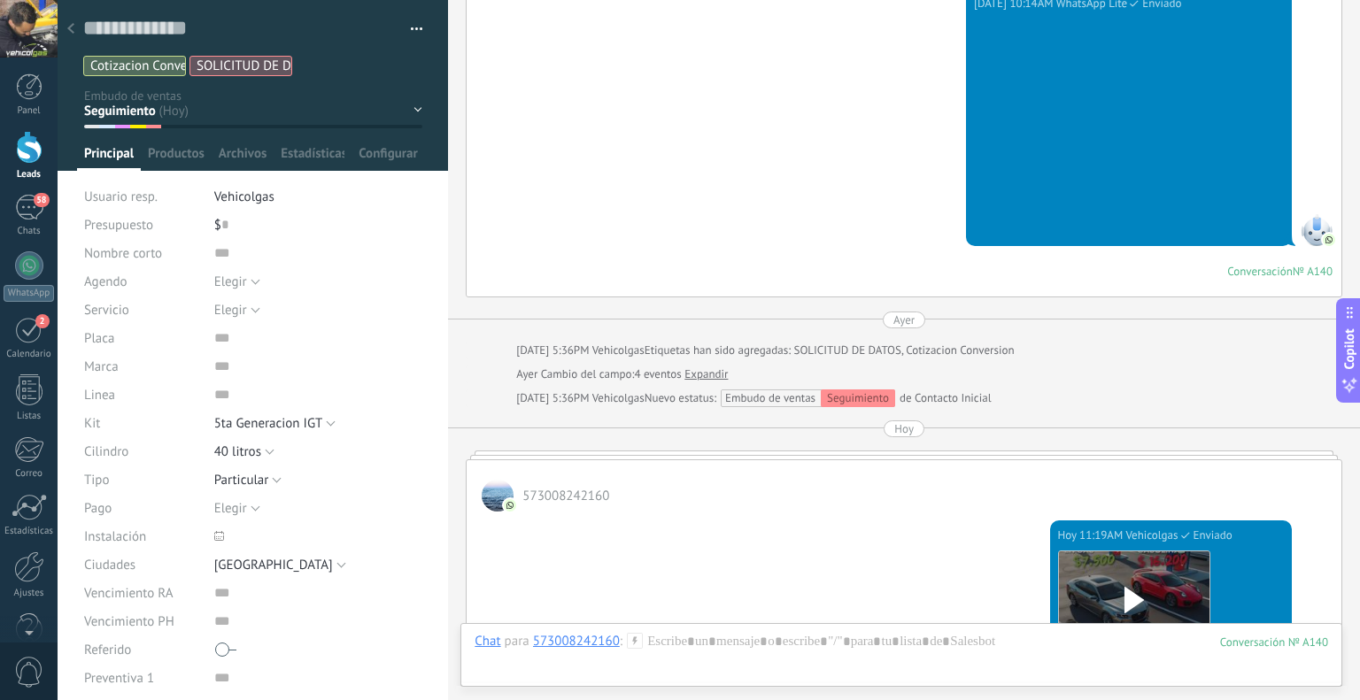
click at [70, 21] on div at bounding box center [70, 29] width 25 height 35
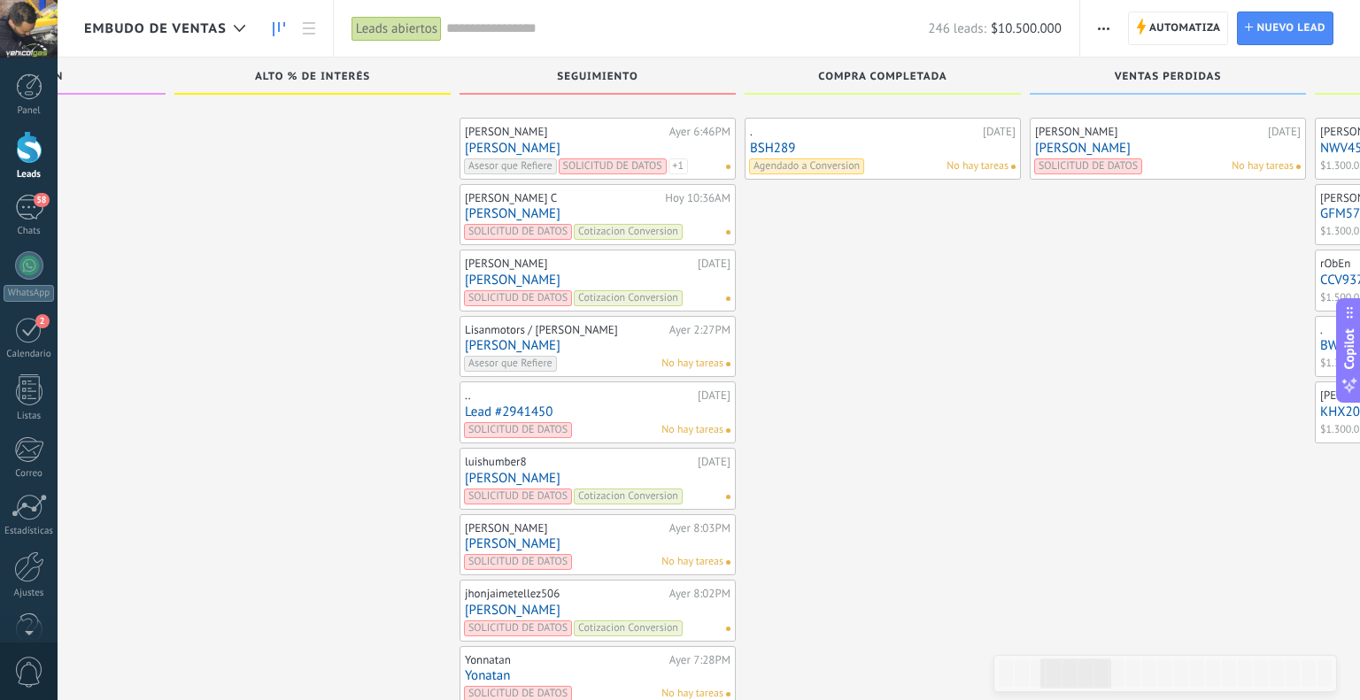
scroll to position [8422, 0]
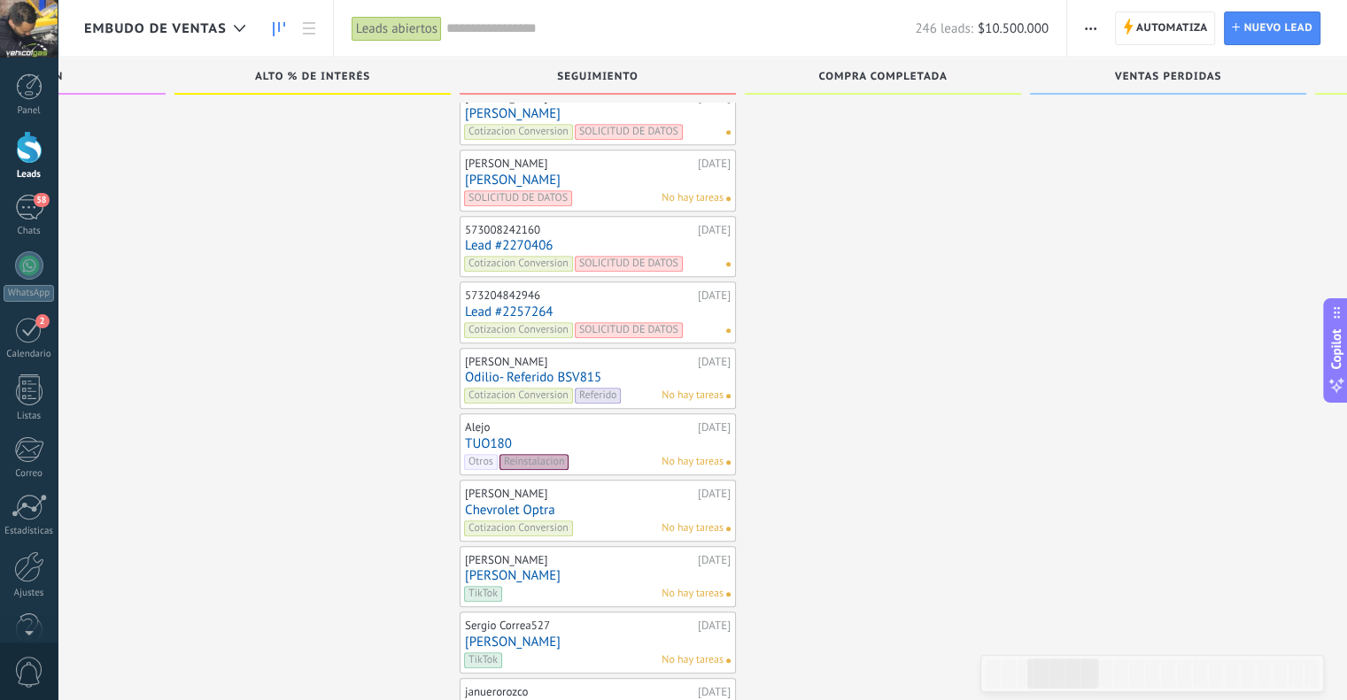
click at [498, 173] on link "[PERSON_NAME]" at bounding box center [598, 180] width 266 height 15
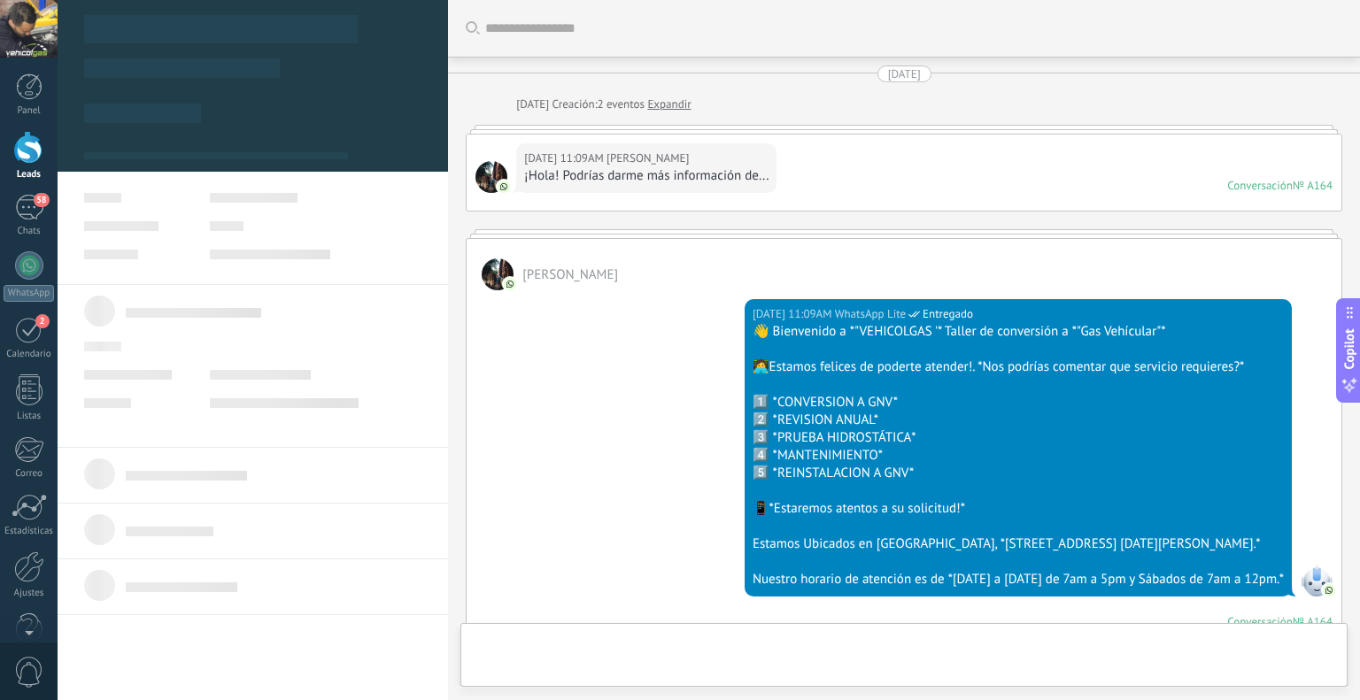
type textarea "**********"
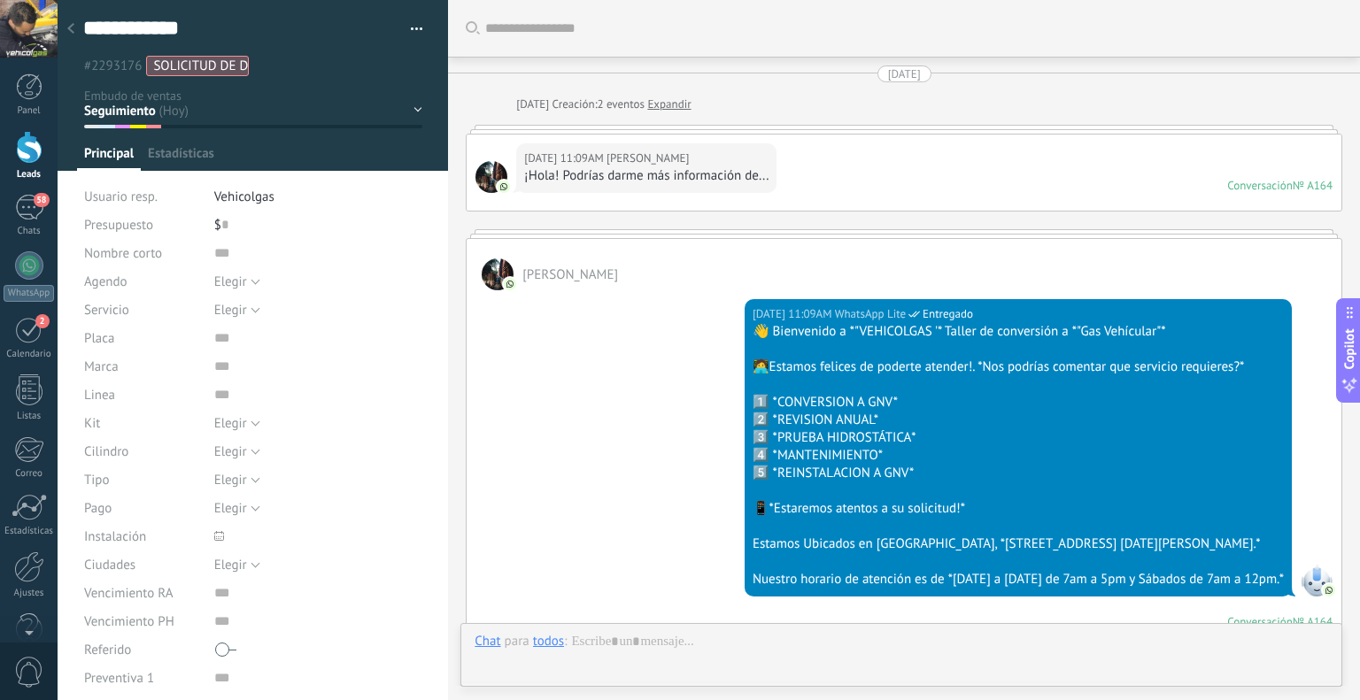
scroll to position [1147, 0]
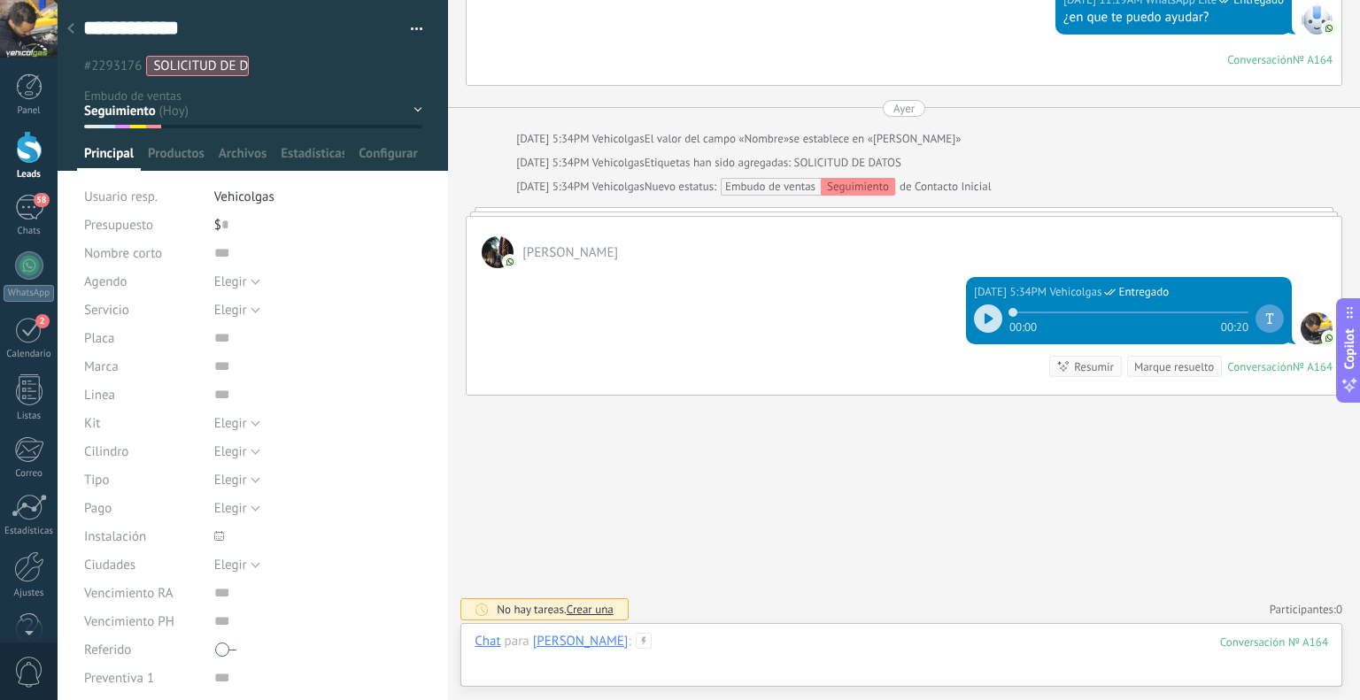
click at [768, 635] on div at bounding box center [902, 659] width 854 height 53
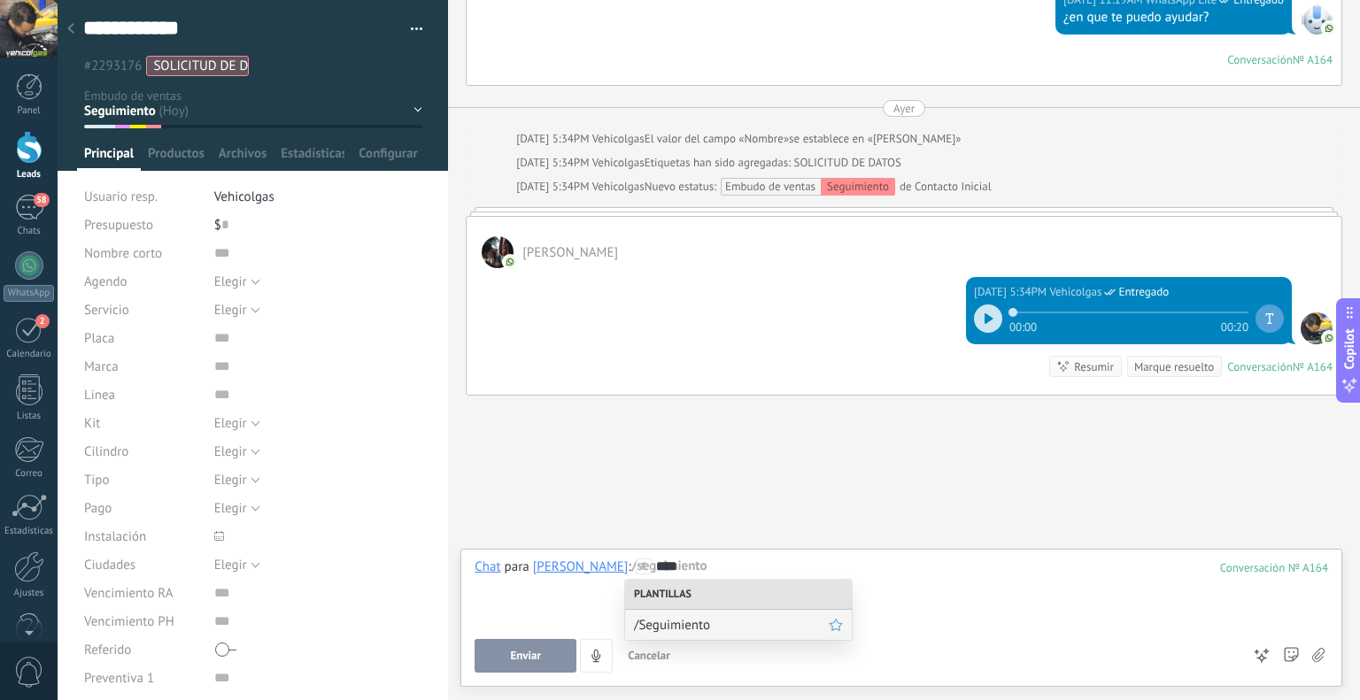
click at [765, 627] on span "/Seguimiento" at bounding box center [731, 625] width 195 height 17
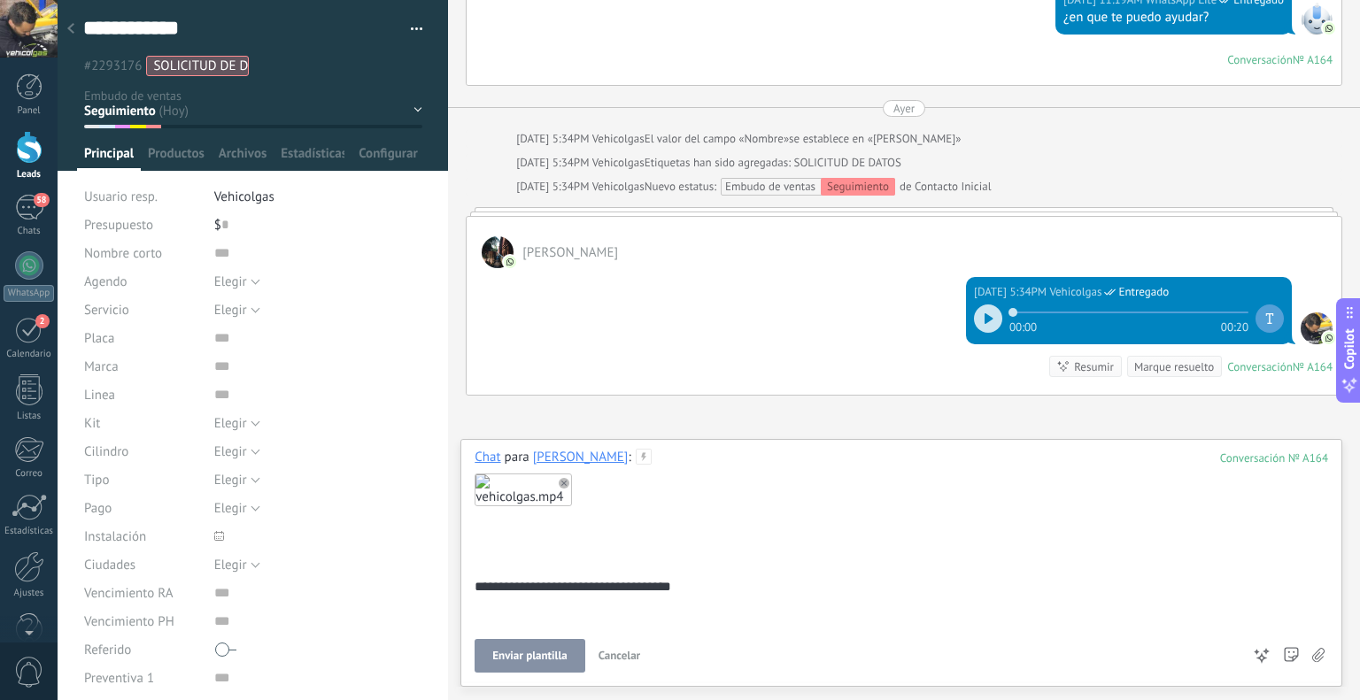
click at [539, 657] on span "Enviar plantilla" at bounding box center [529, 656] width 74 height 12
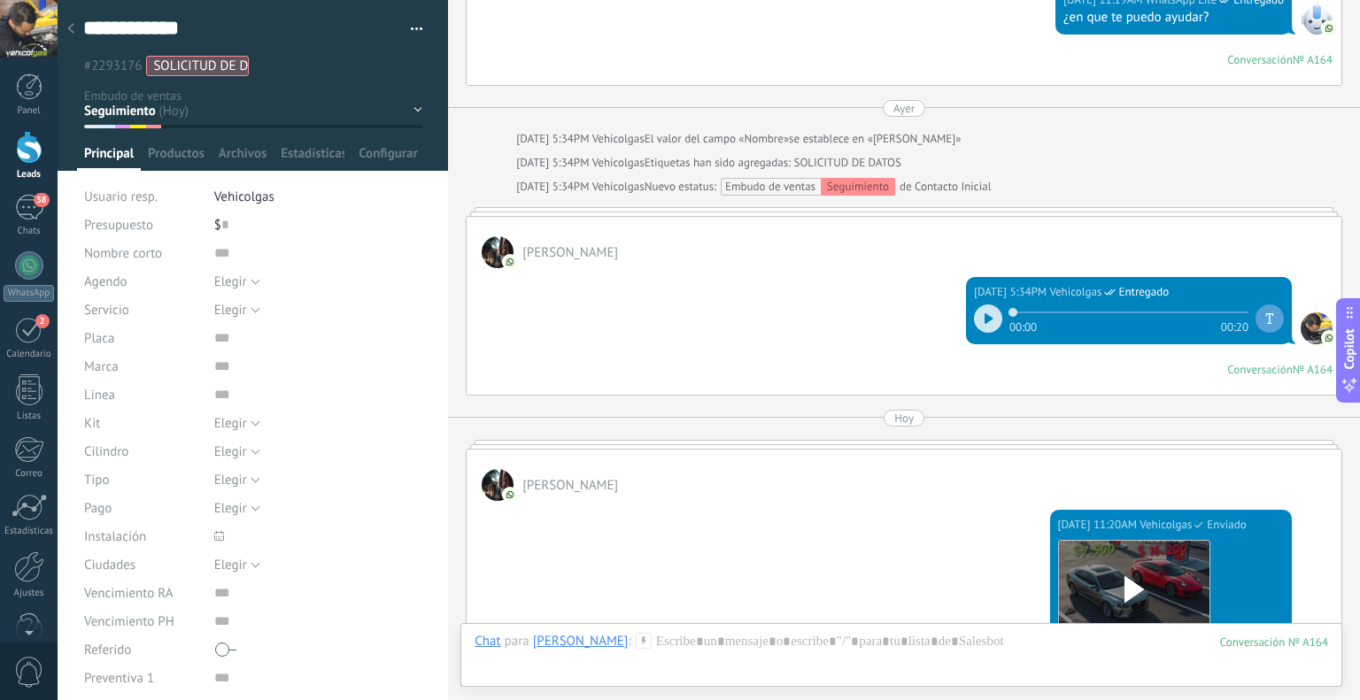
scroll to position [1472, 0]
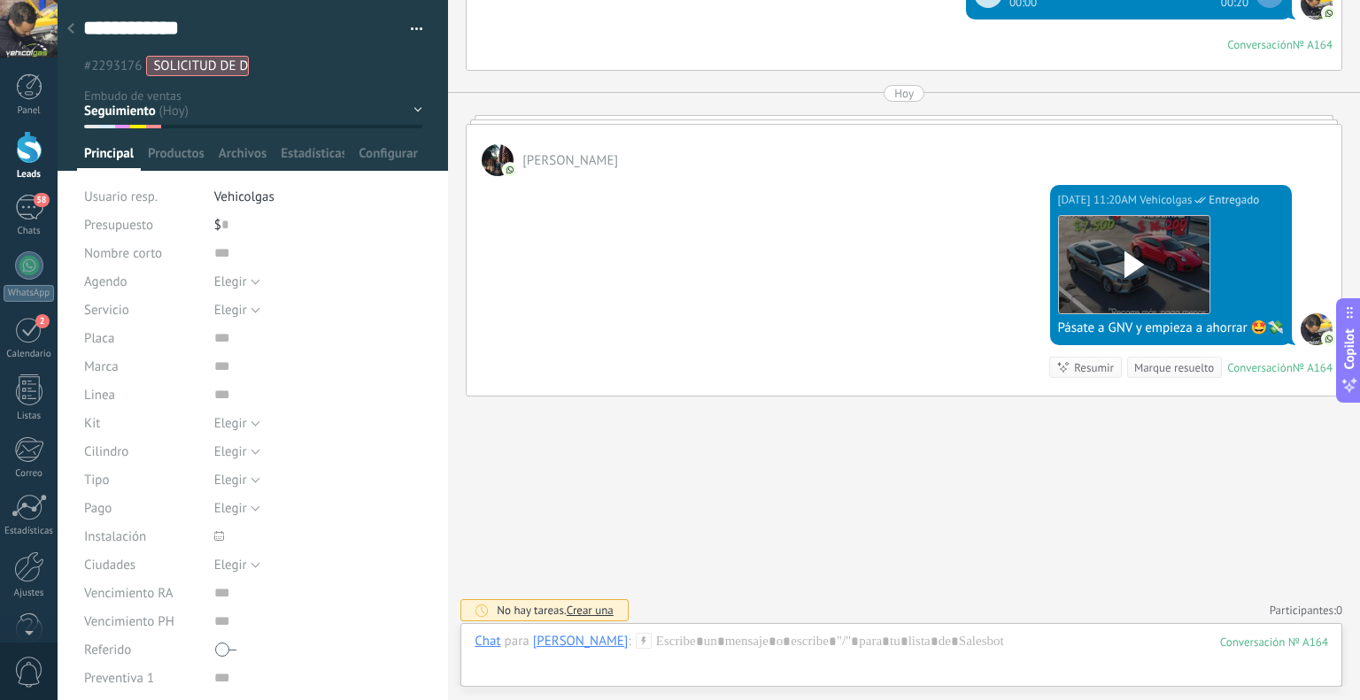
click at [81, 31] on div at bounding box center [70, 29] width 25 height 35
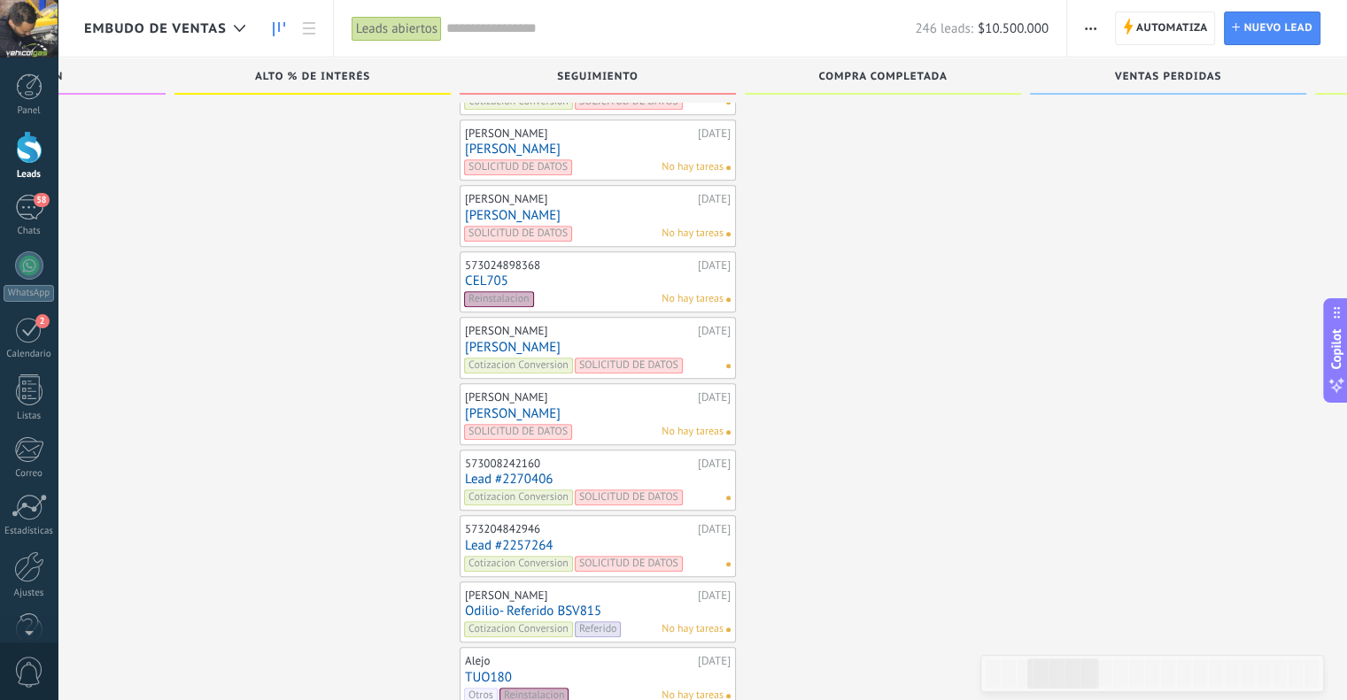
scroll to position [8185, 0]
click at [515, 344] on link "[PERSON_NAME]" at bounding box center [598, 351] width 266 height 15
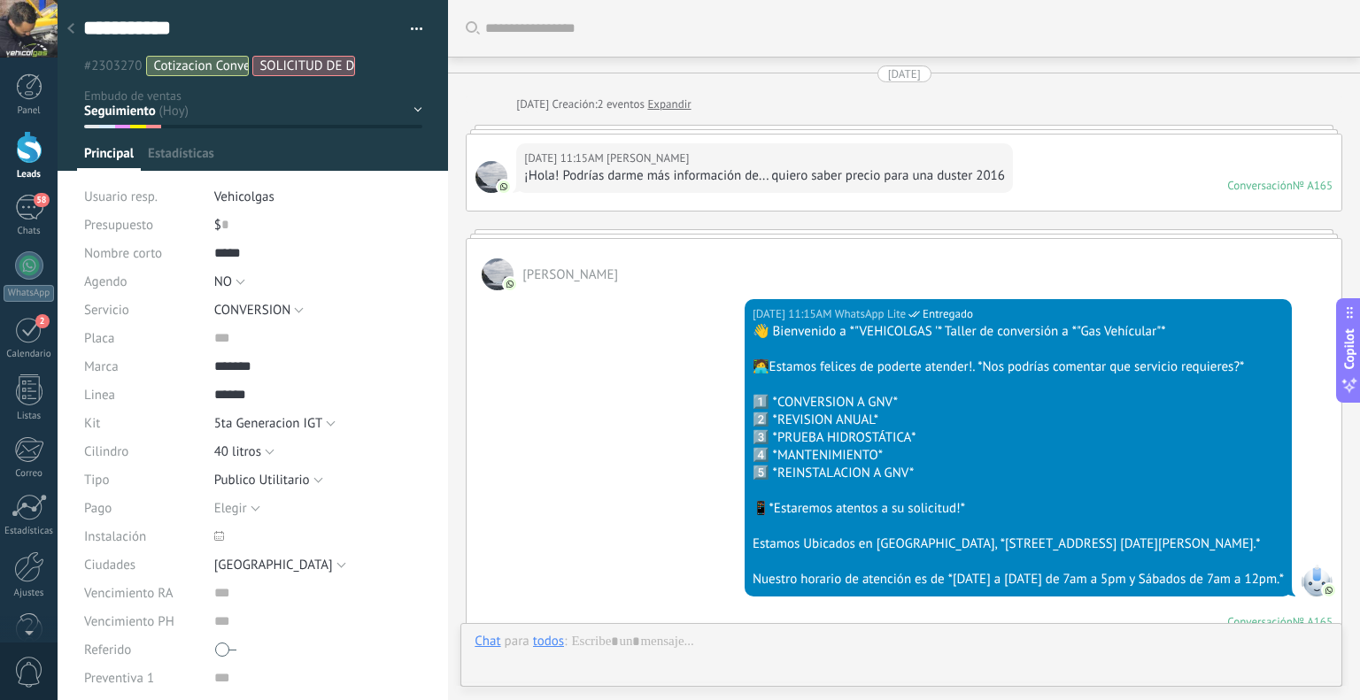
type textarea "**********"
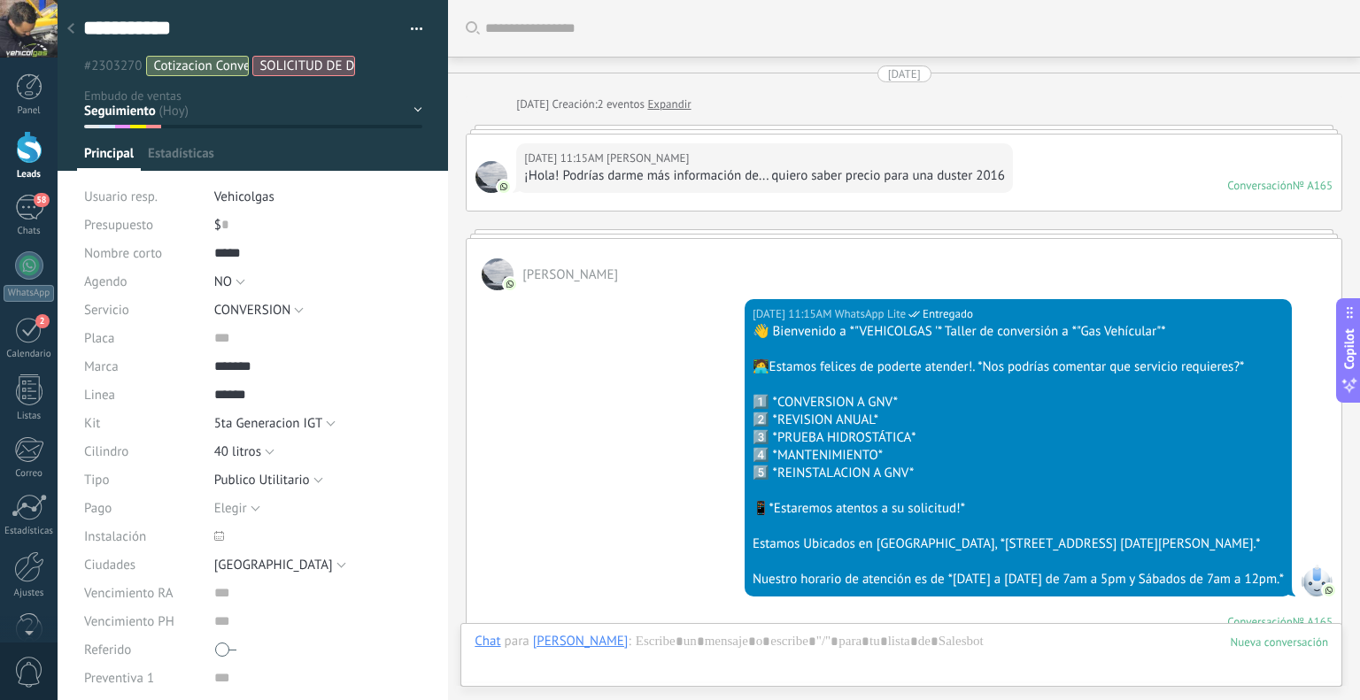
scroll to position [1686, 0]
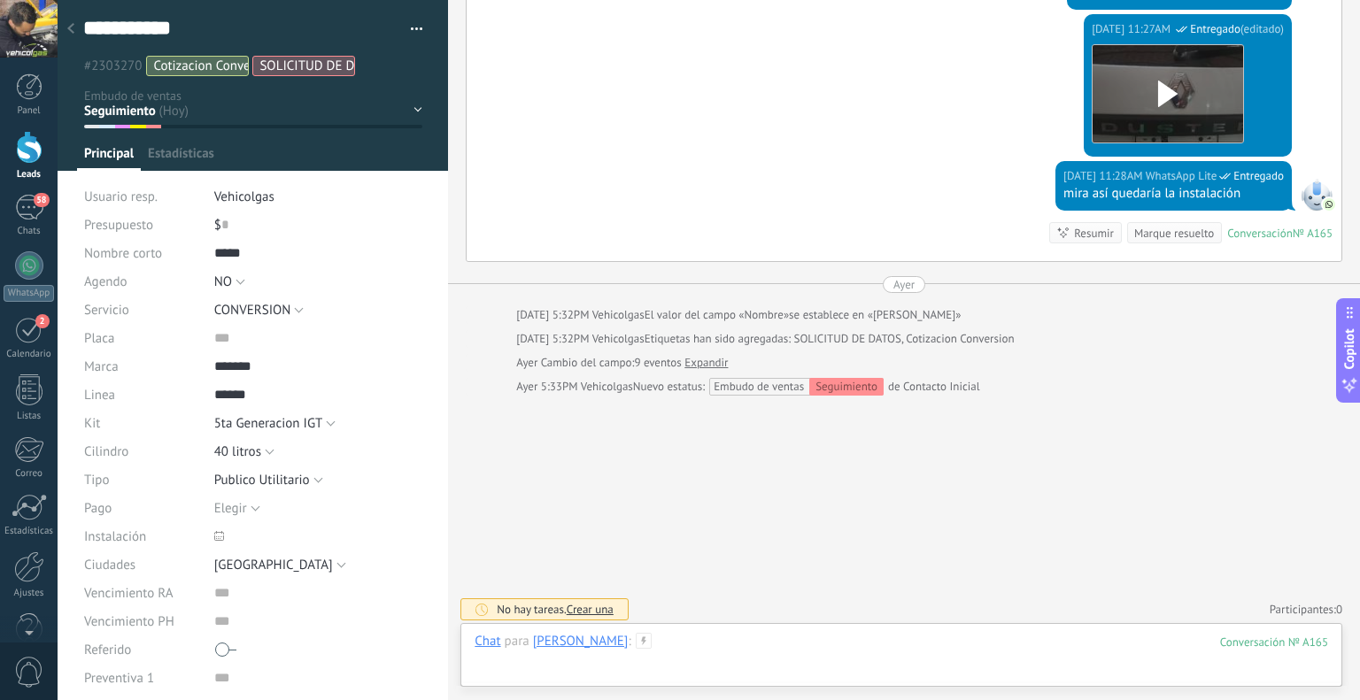
click at [734, 648] on div at bounding box center [902, 659] width 854 height 53
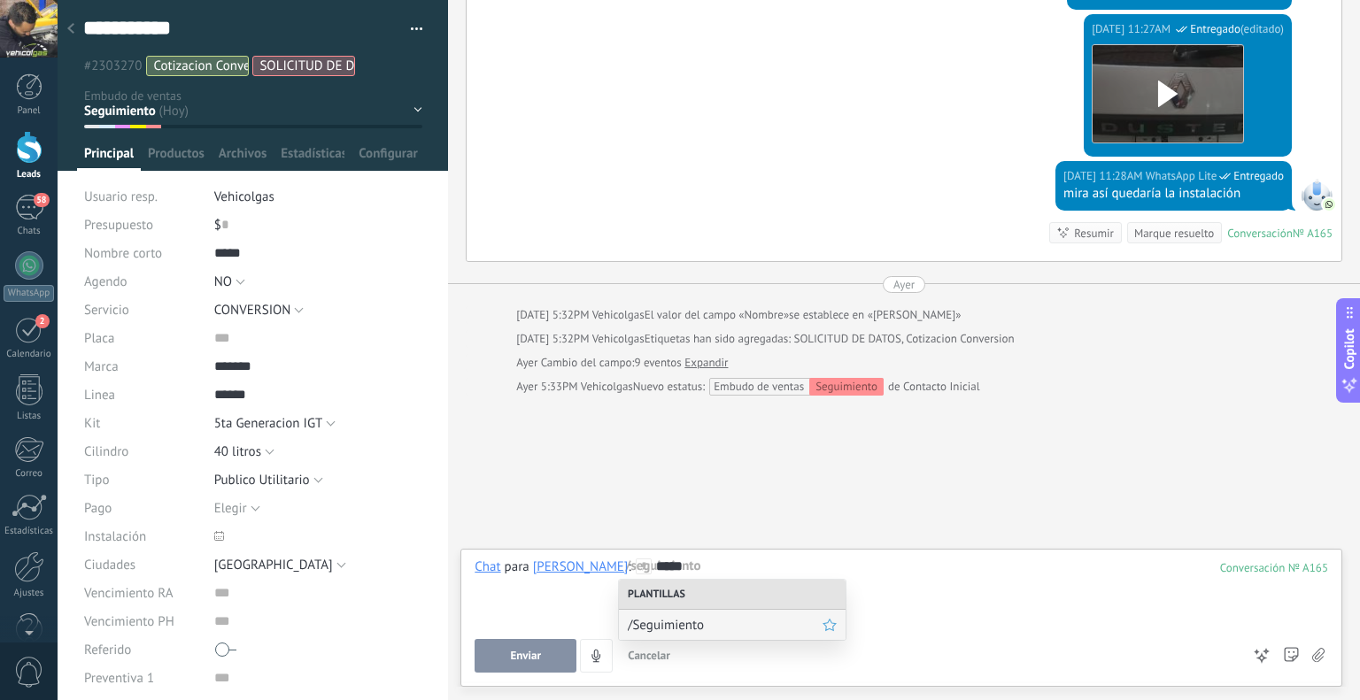
click at [684, 617] on span "/Seguimiento" at bounding box center [725, 625] width 195 height 17
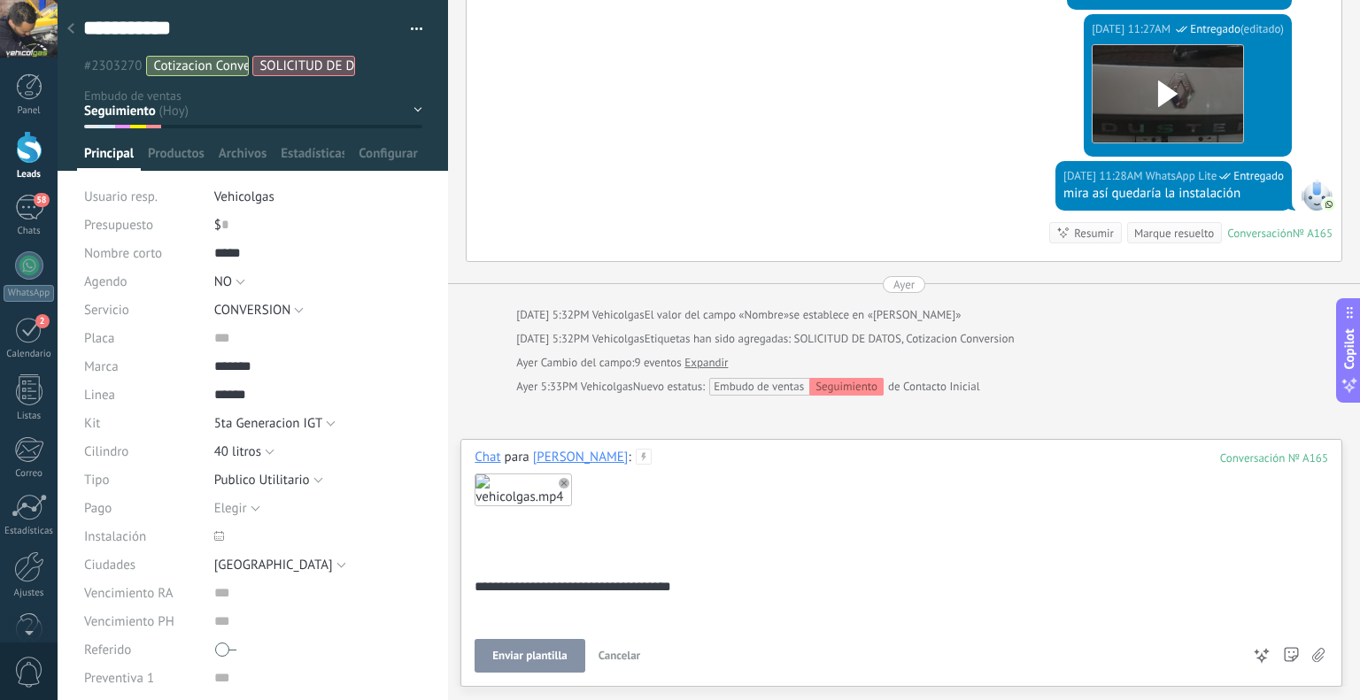
click at [568, 647] on button "Enviar plantilla" at bounding box center [530, 656] width 110 height 34
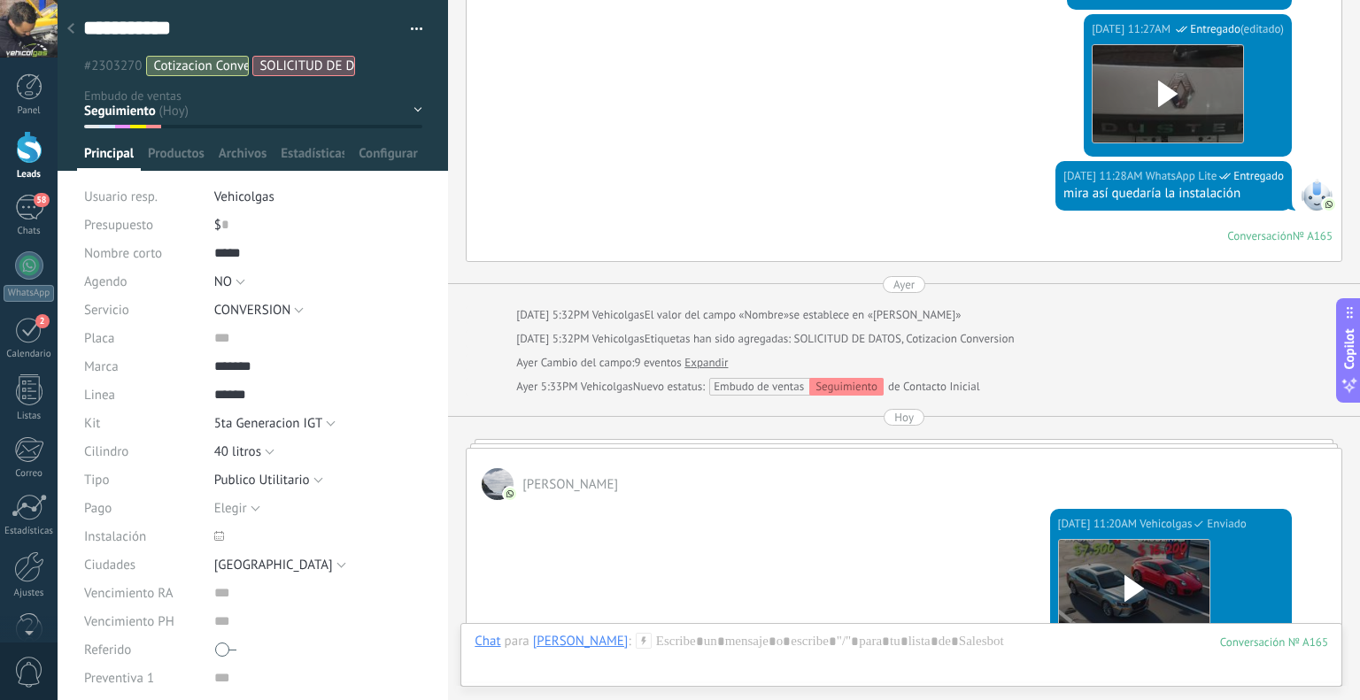
scroll to position [1675, 0]
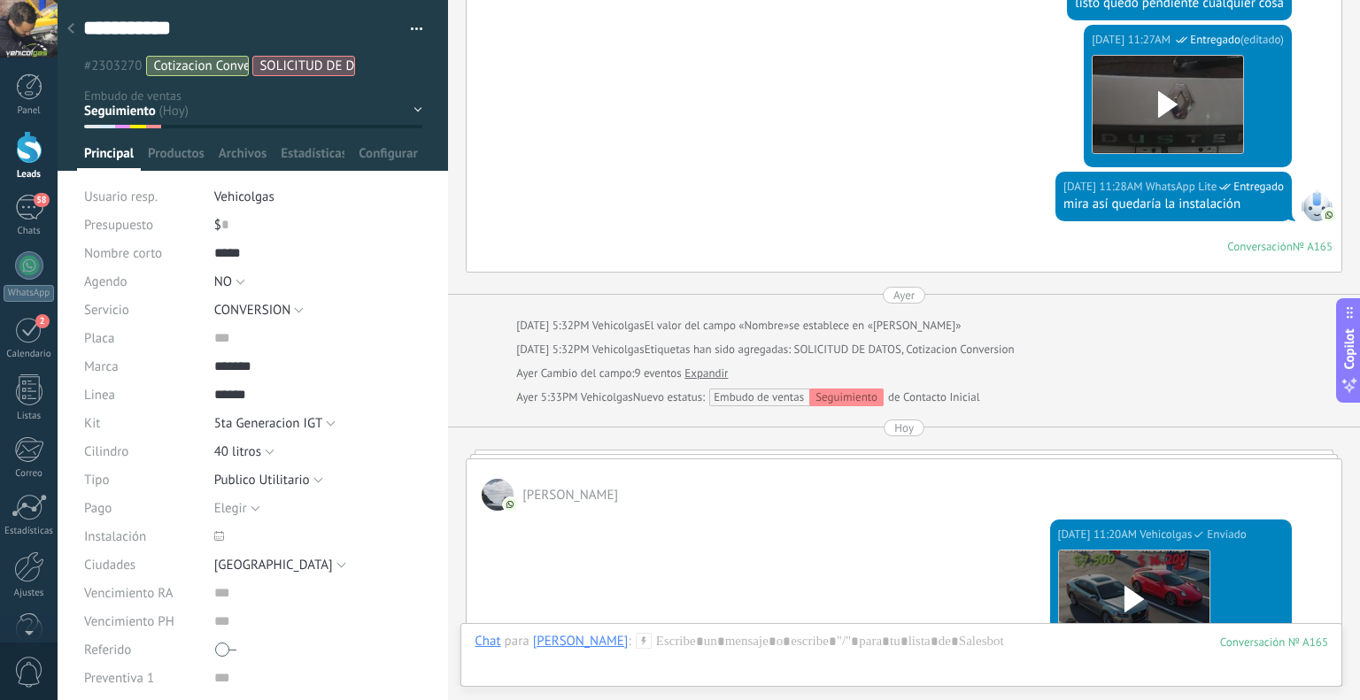
click at [73, 25] on use at bounding box center [70, 28] width 7 height 11
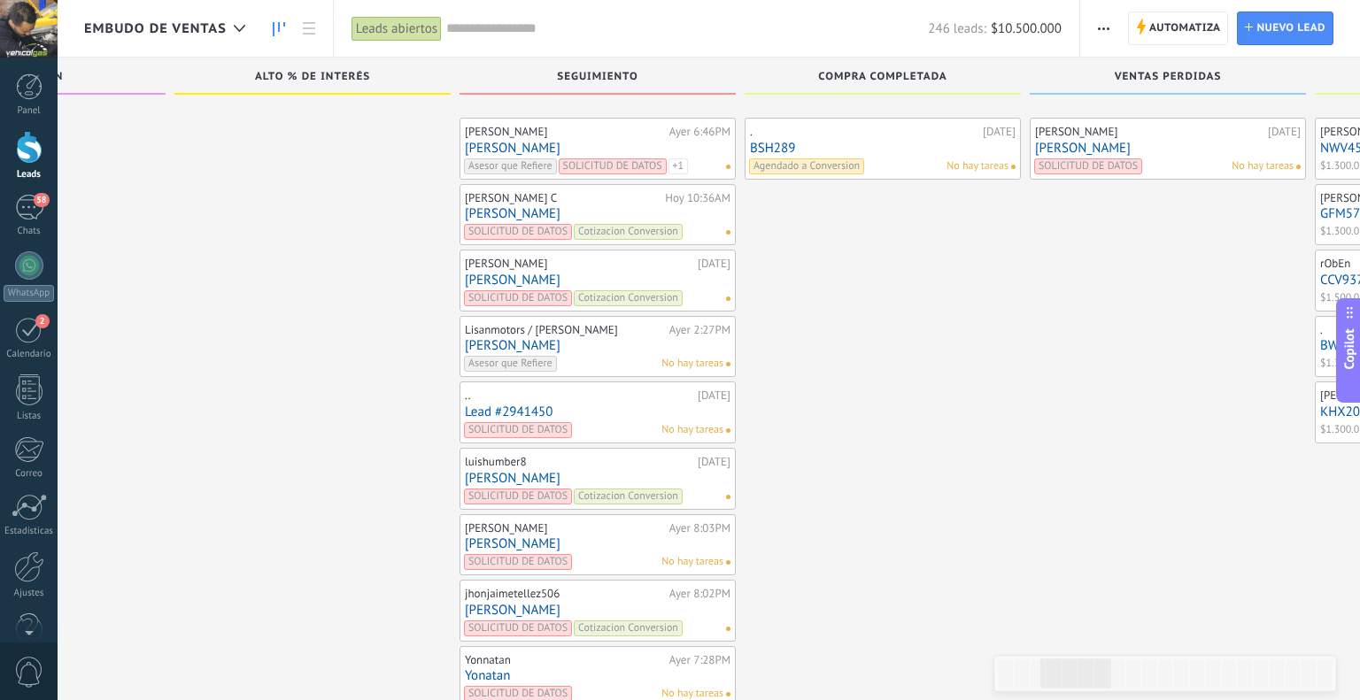
scroll to position [8185, 0]
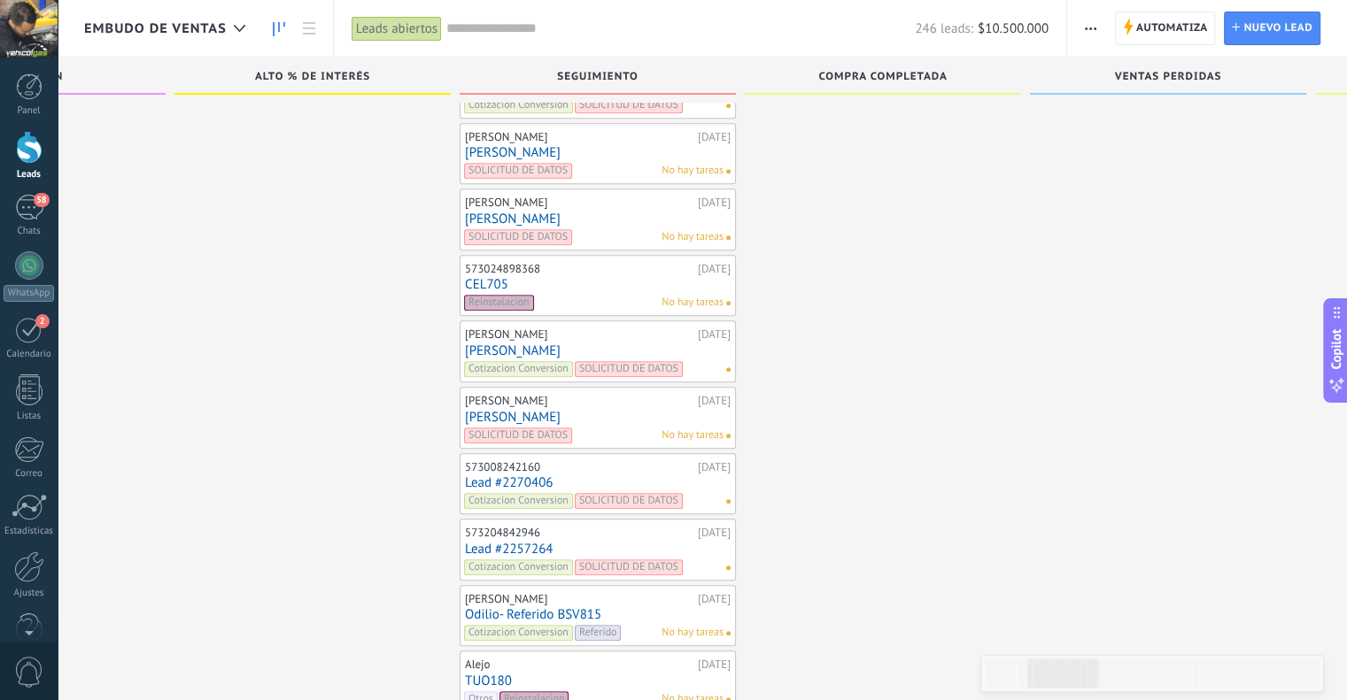
click at [508, 410] on link "[PERSON_NAME]" at bounding box center [598, 417] width 266 height 15
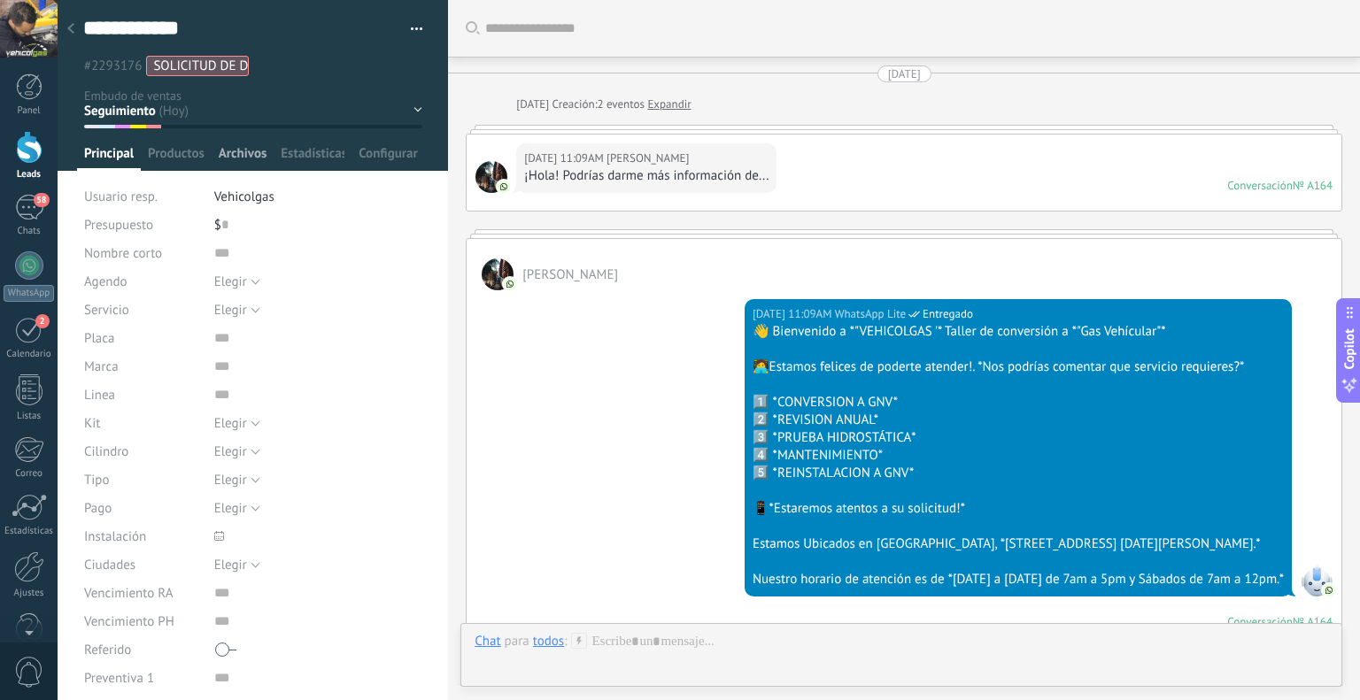
scroll to position [1472, 0]
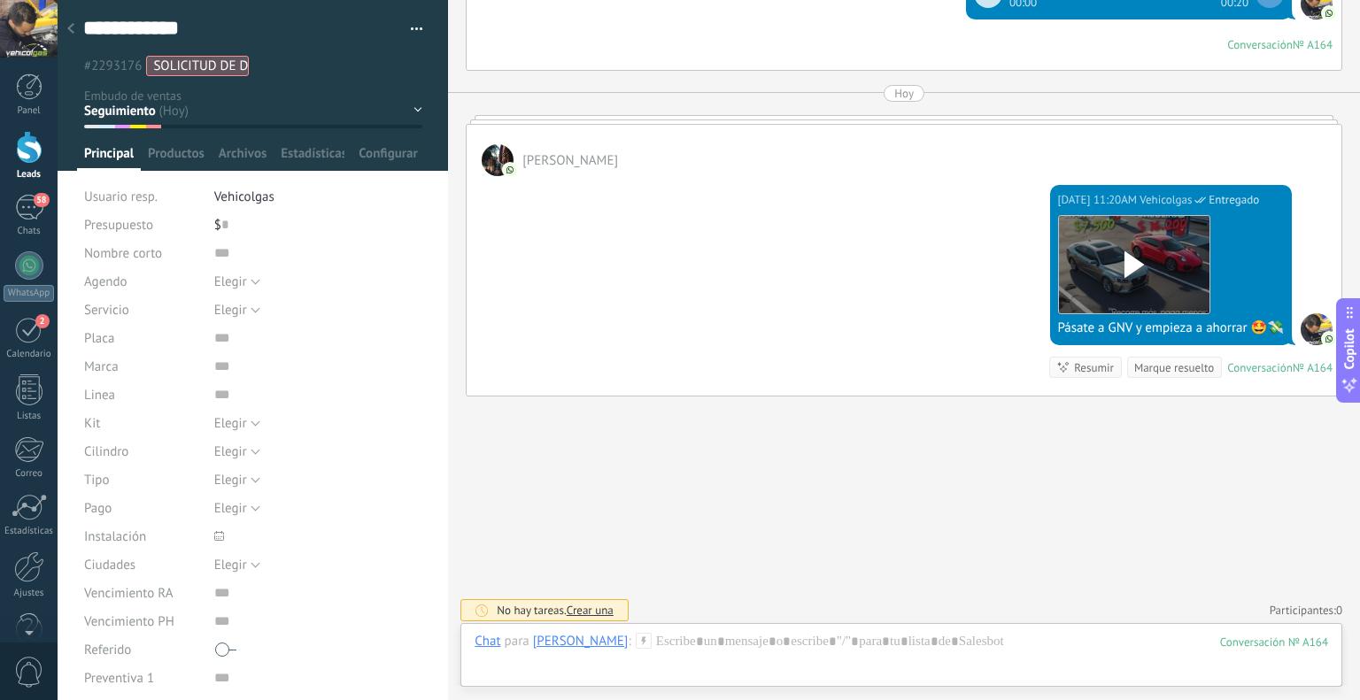
click at [74, 33] on div at bounding box center [70, 29] width 25 height 35
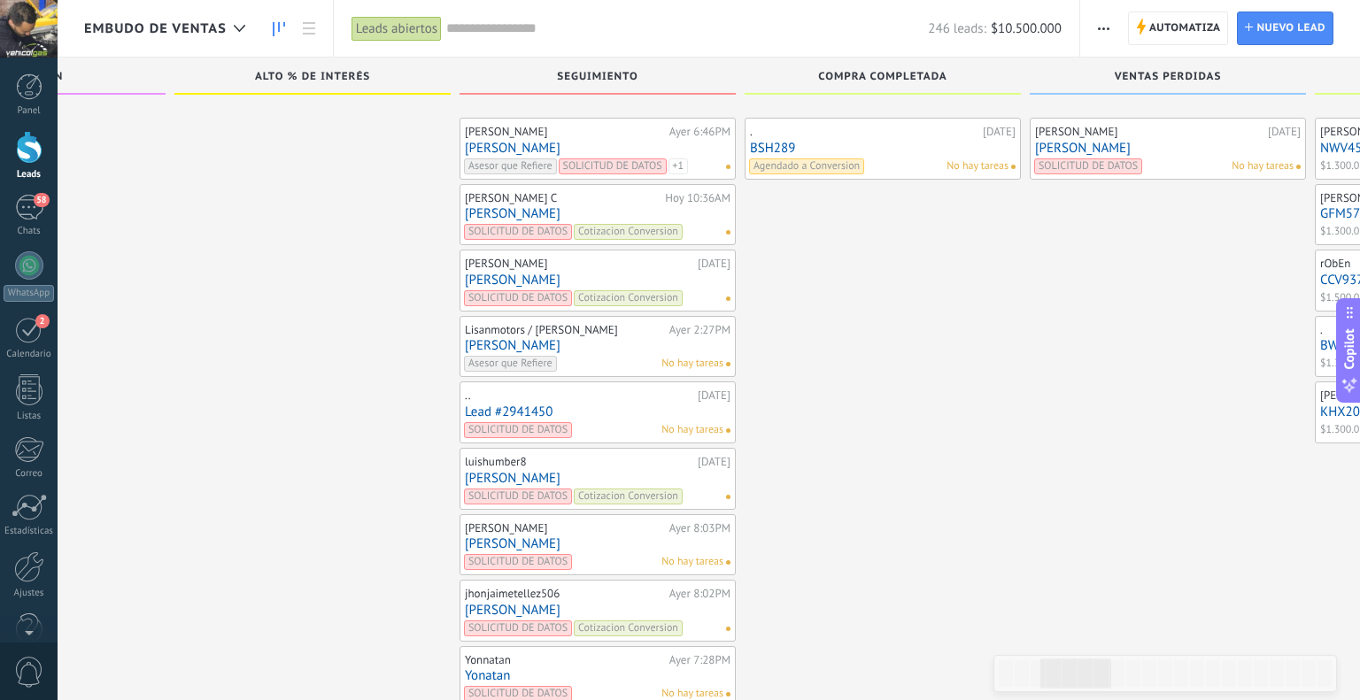
scroll to position [8185, 0]
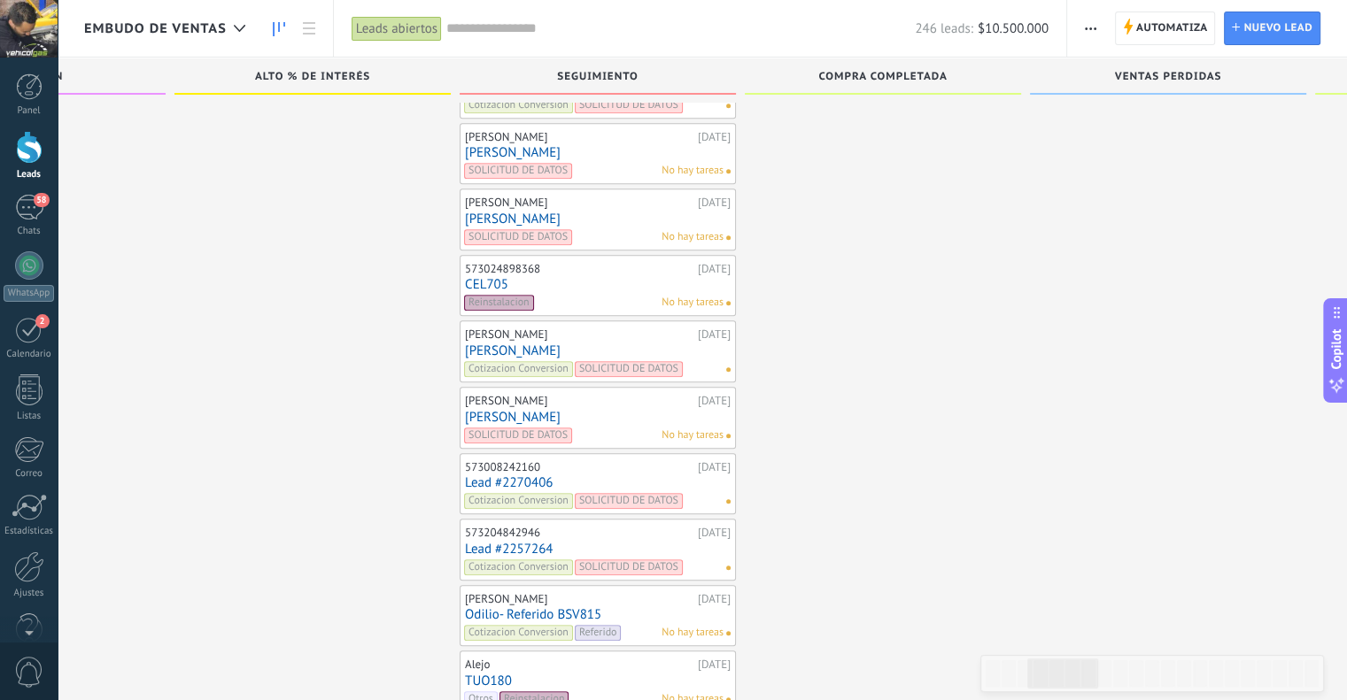
click at [507, 344] on link "[PERSON_NAME]" at bounding box center [598, 351] width 266 height 15
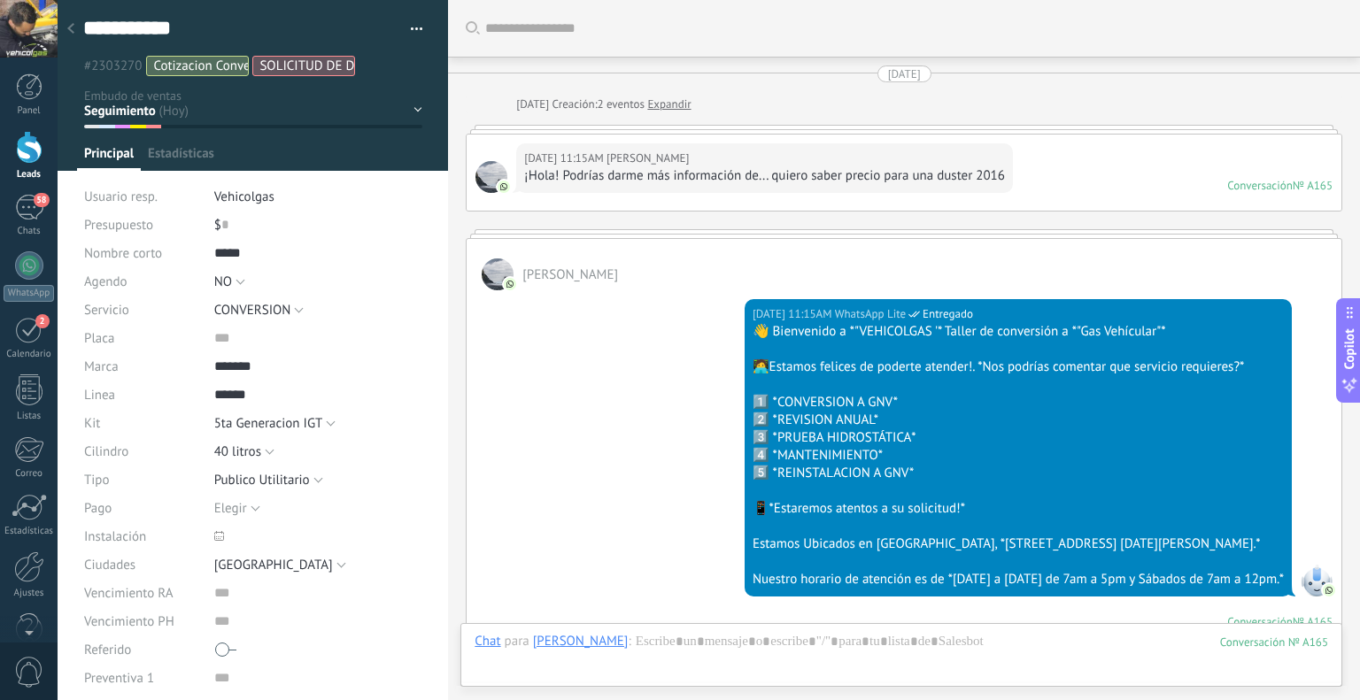
scroll to position [2023, 0]
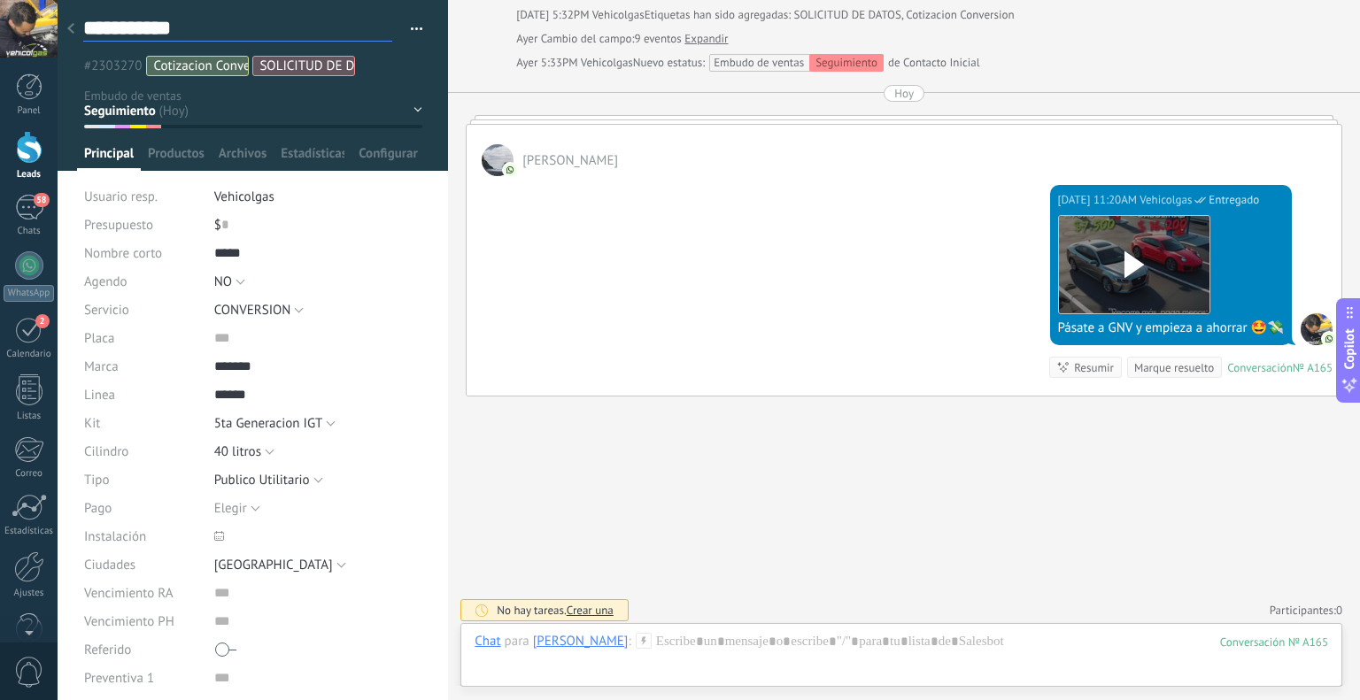
click at [116, 24] on textarea "**********" at bounding box center [237, 28] width 309 height 27
click at [73, 21] on div at bounding box center [70, 29] width 25 height 35
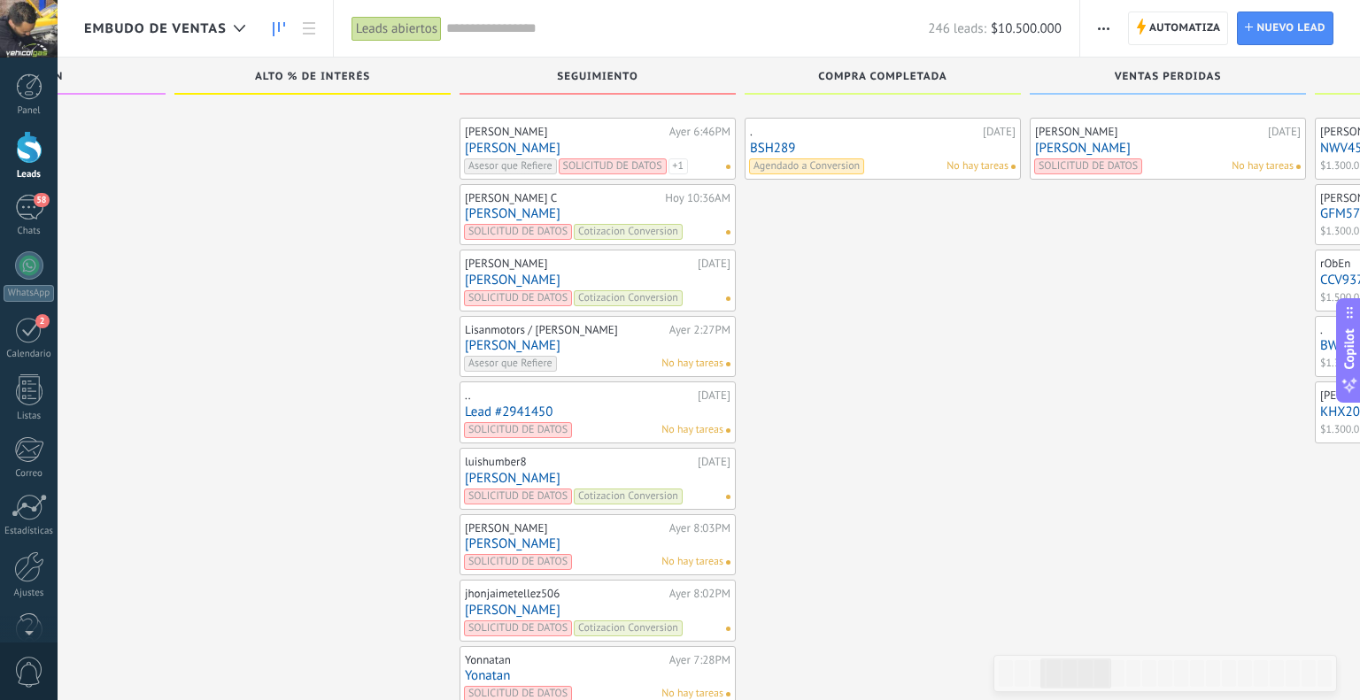
scroll to position [8185, 0]
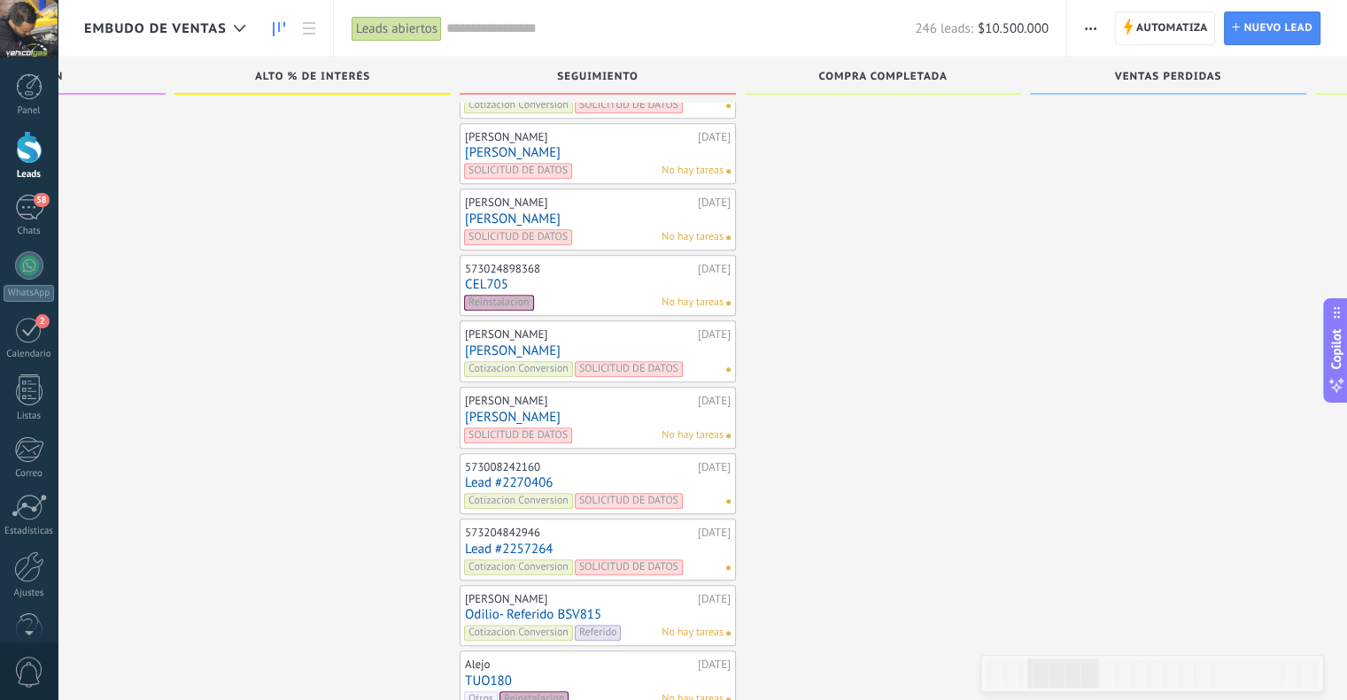
click at [486, 277] on link "CEL705" at bounding box center [598, 284] width 266 height 15
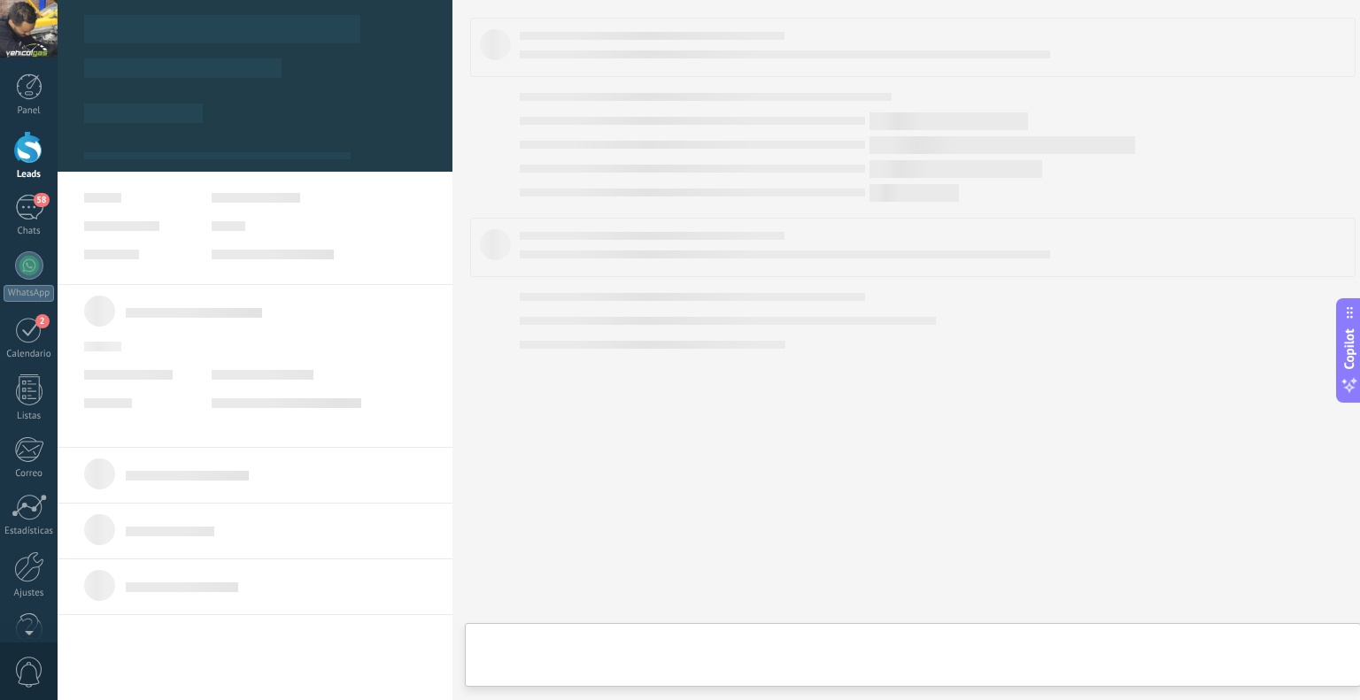
type textarea "******"
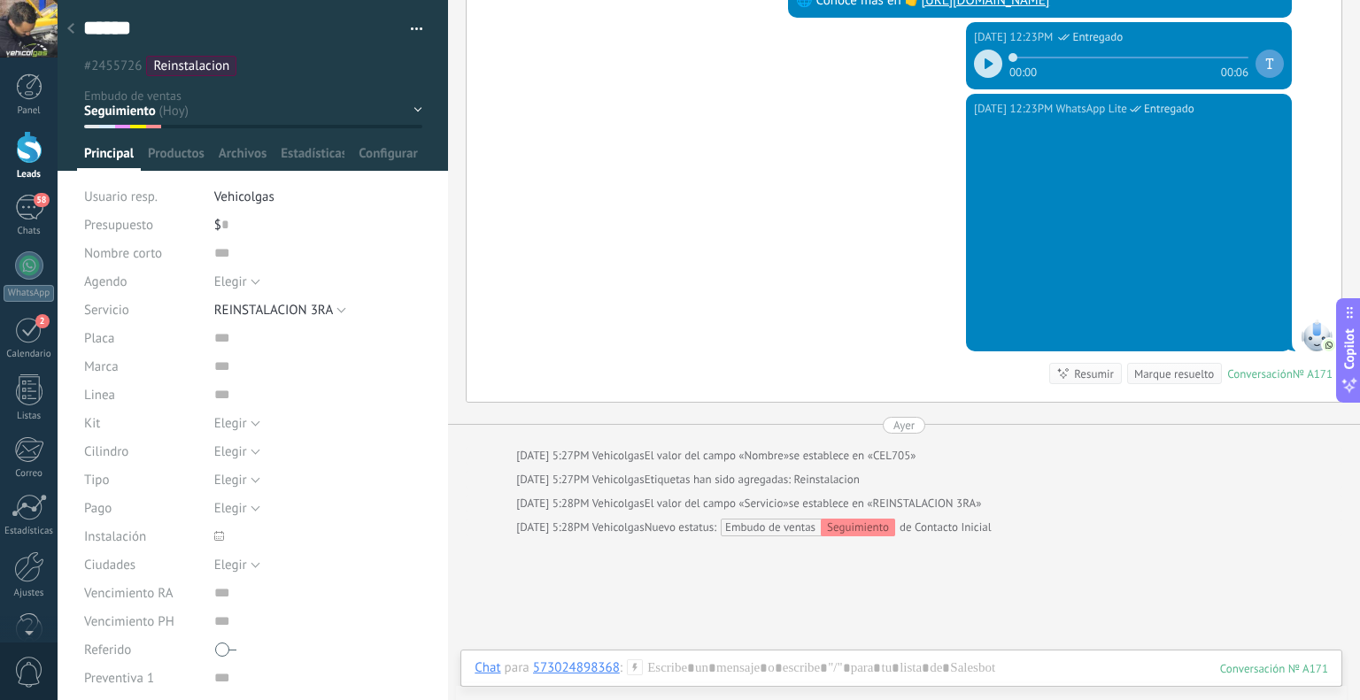
scroll to position [1841, 0]
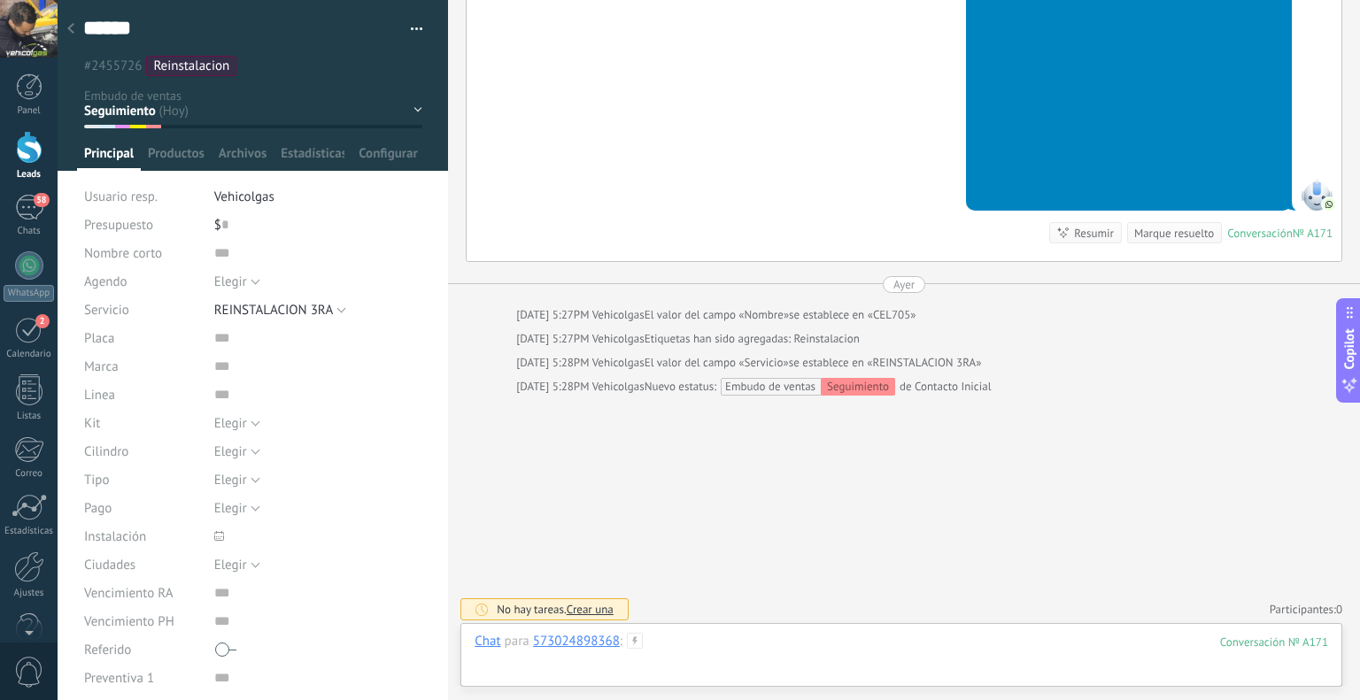
click at [889, 633] on div at bounding box center [902, 659] width 854 height 53
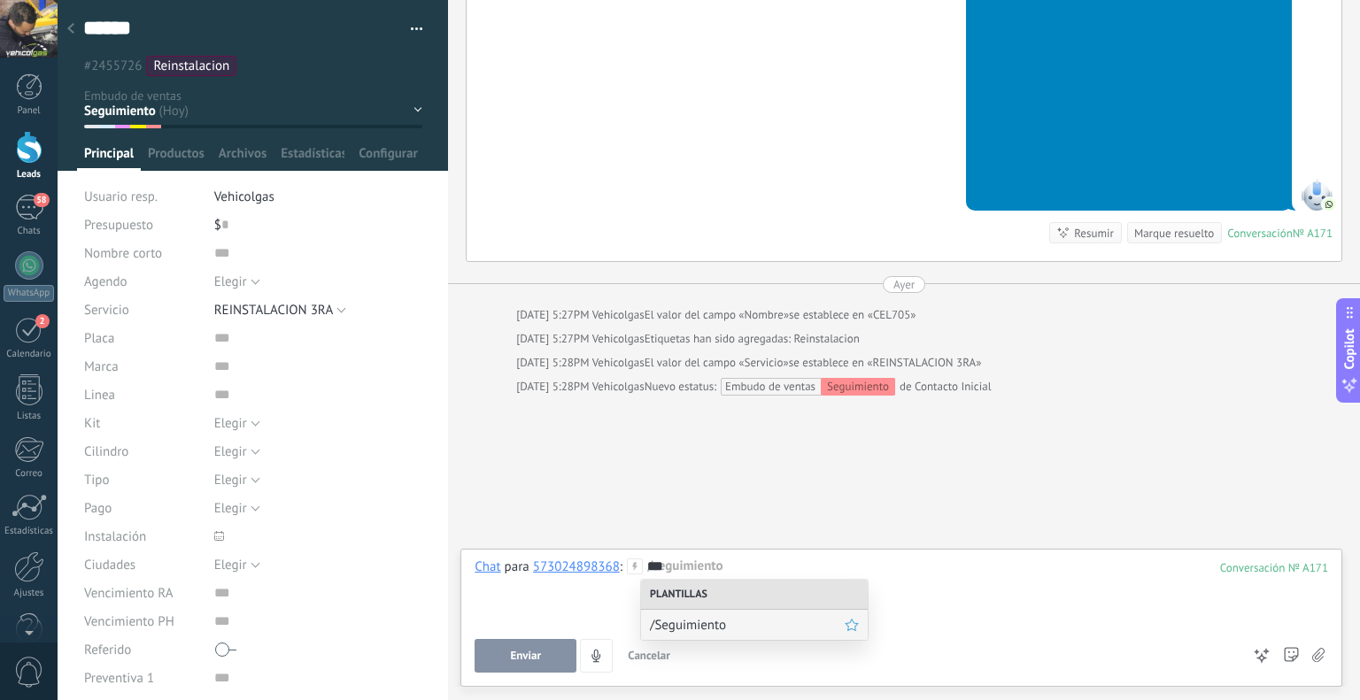
click at [775, 633] on span "/Seguimiento" at bounding box center [747, 625] width 195 height 17
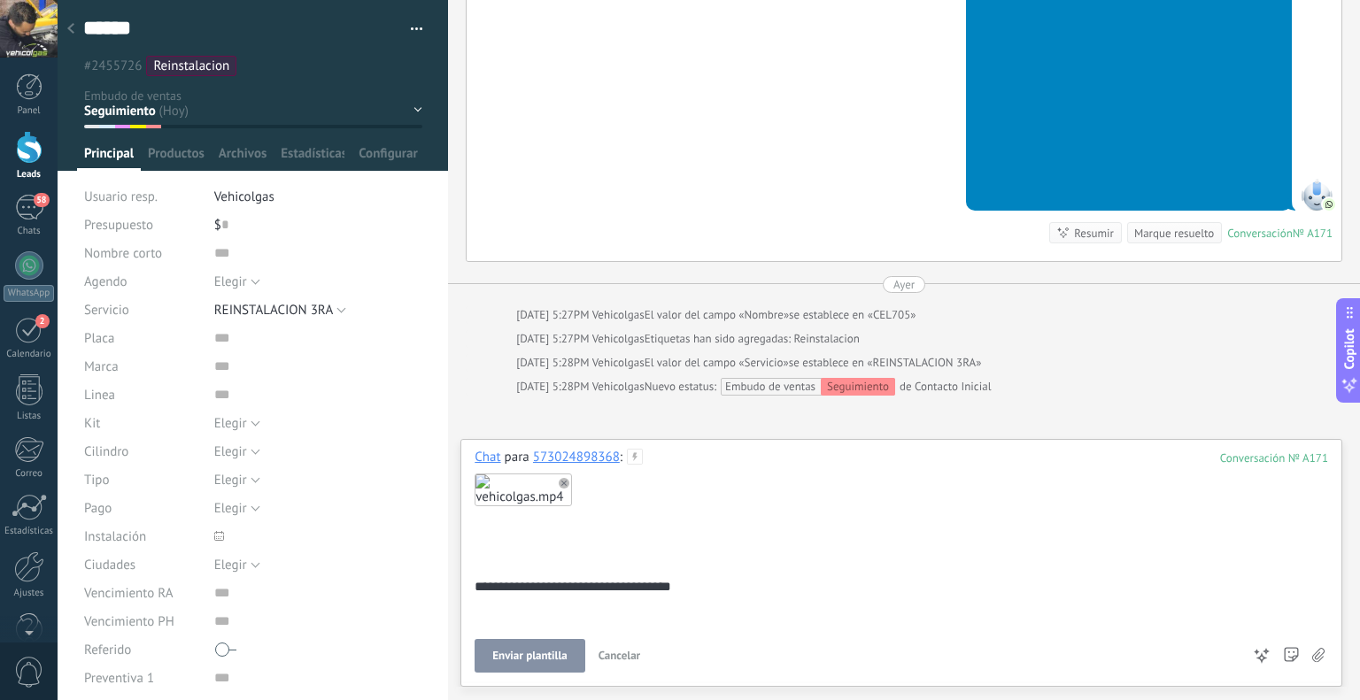
click at [567, 644] on button "Enviar plantilla" at bounding box center [530, 656] width 110 height 34
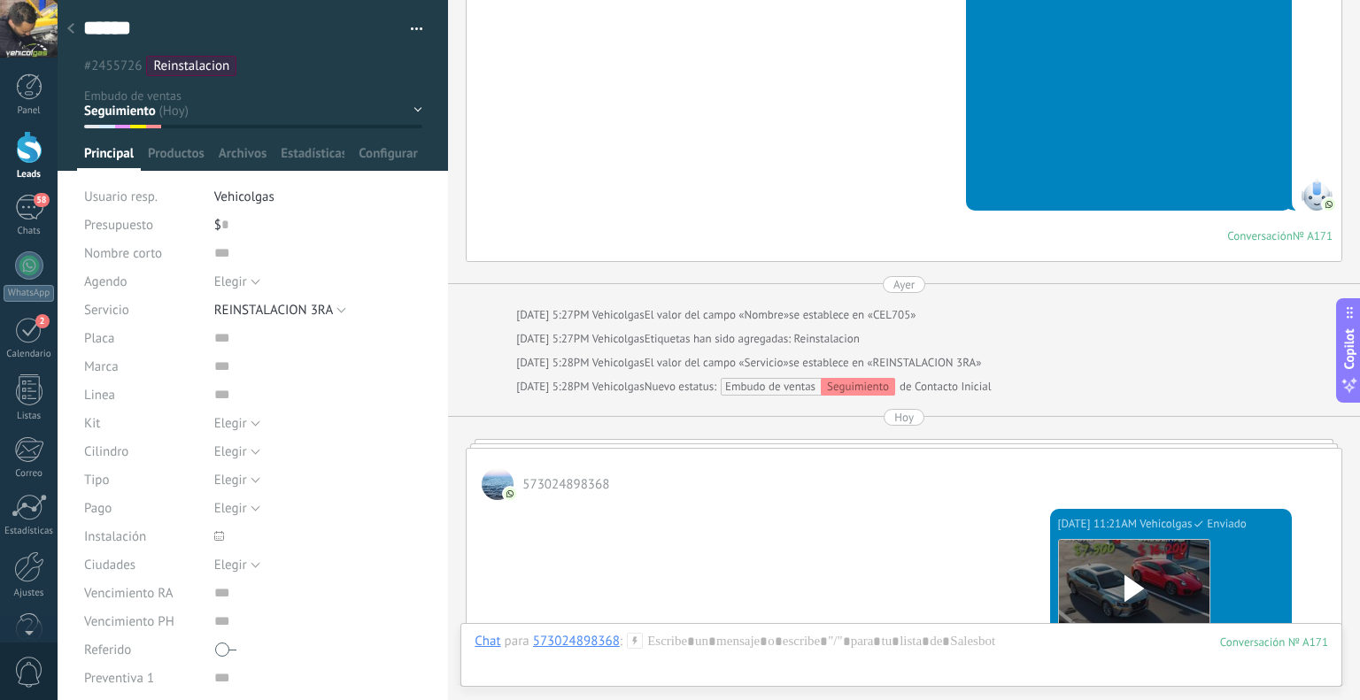
scroll to position [1829, 0]
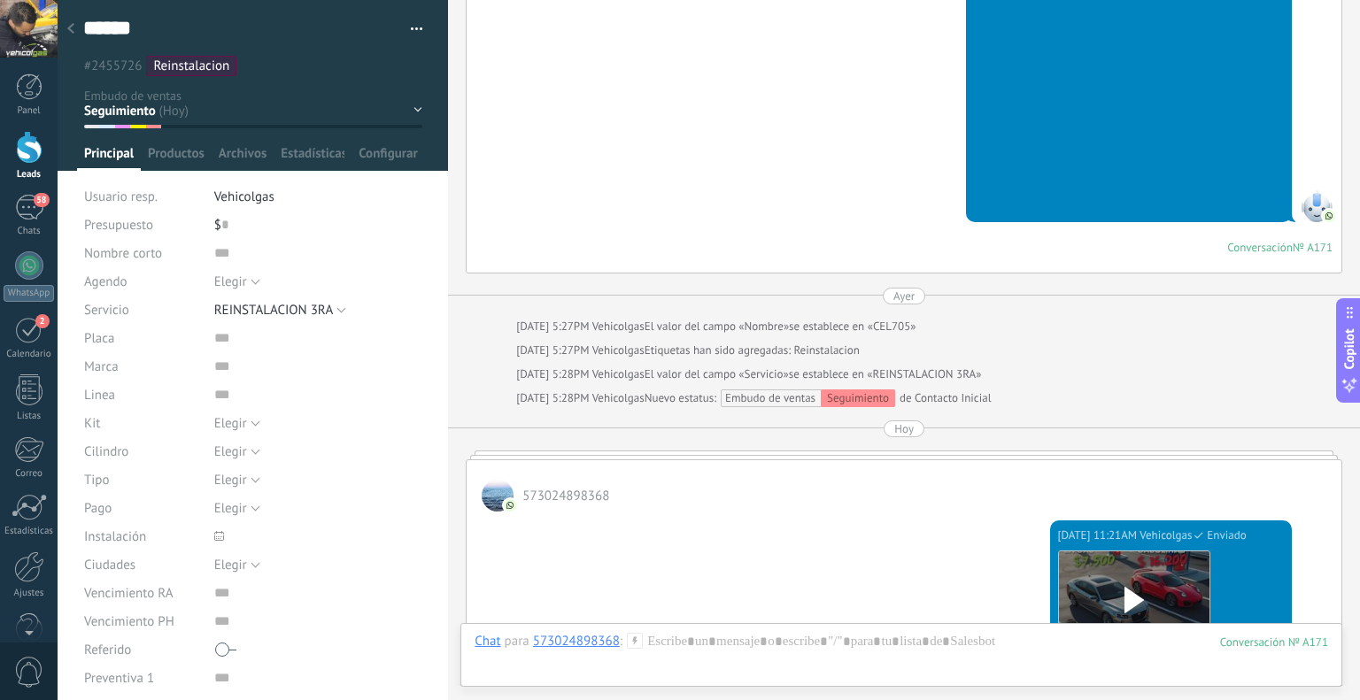
click at [66, 27] on div at bounding box center [70, 29] width 25 height 35
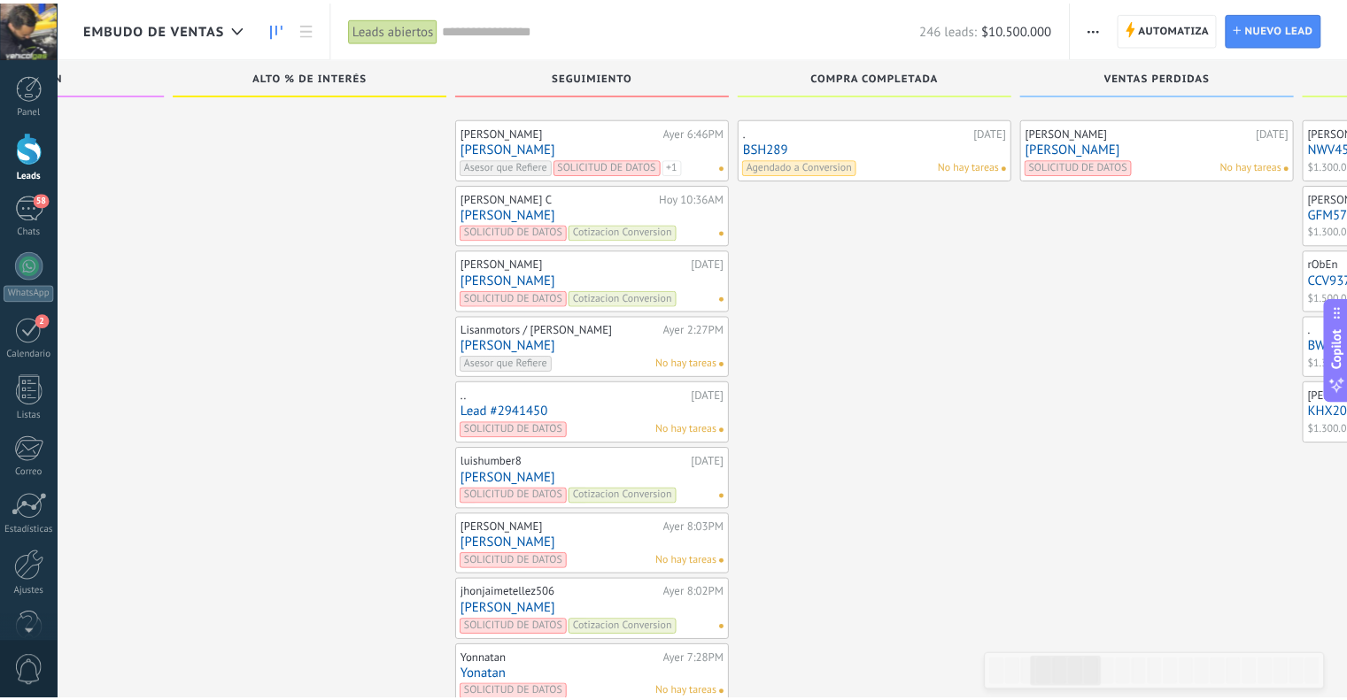
scroll to position [8185, 0]
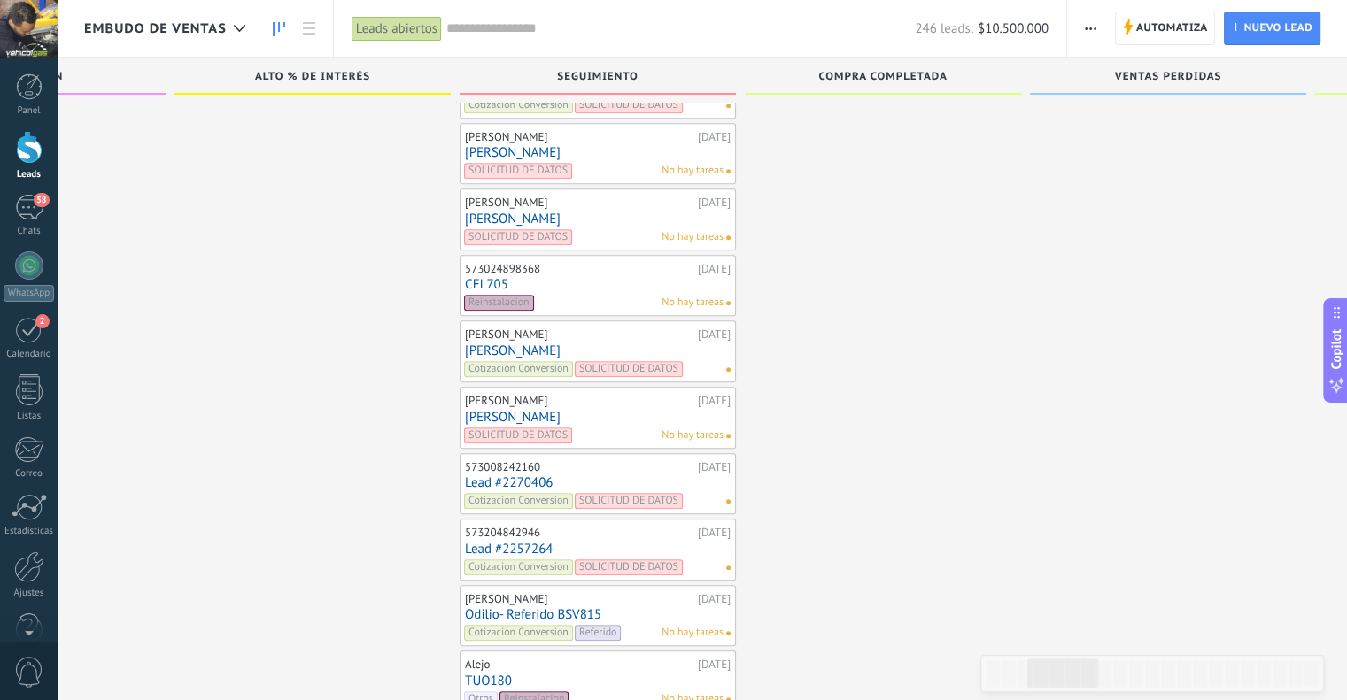
click at [495, 212] on link "[PERSON_NAME]" at bounding box center [598, 219] width 266 height 15
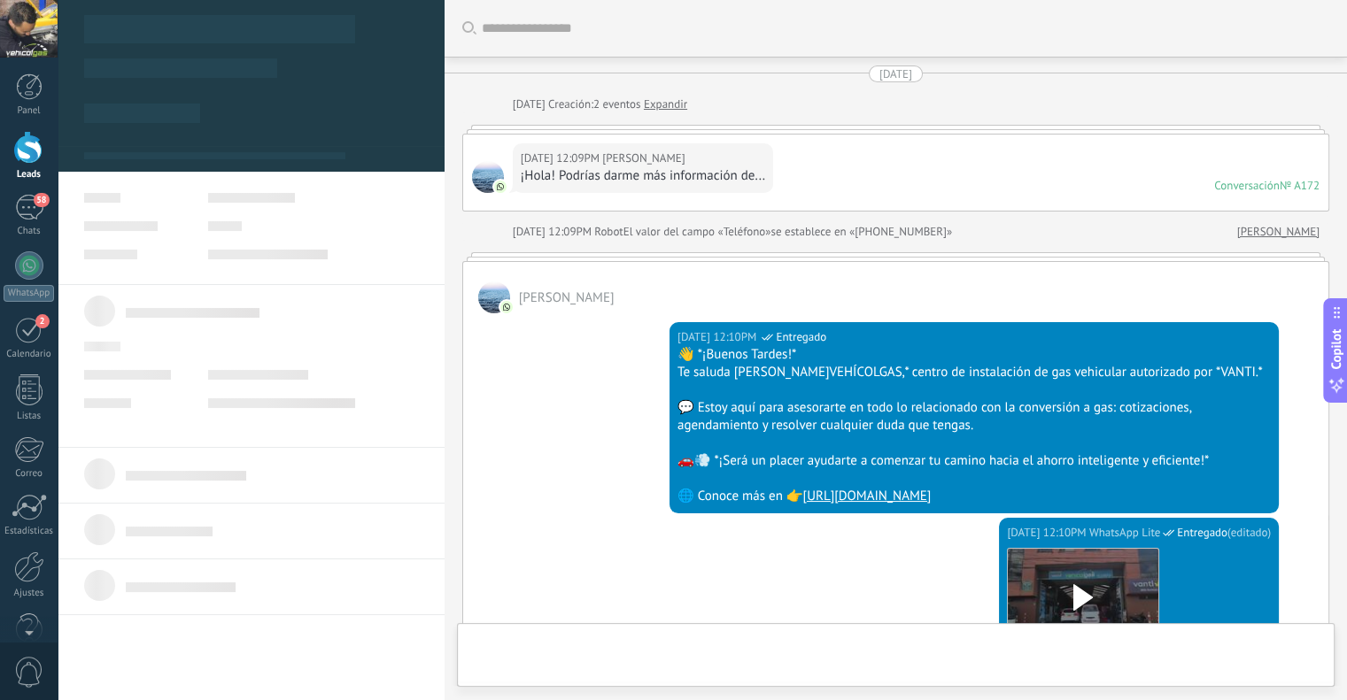
type textarea "******"
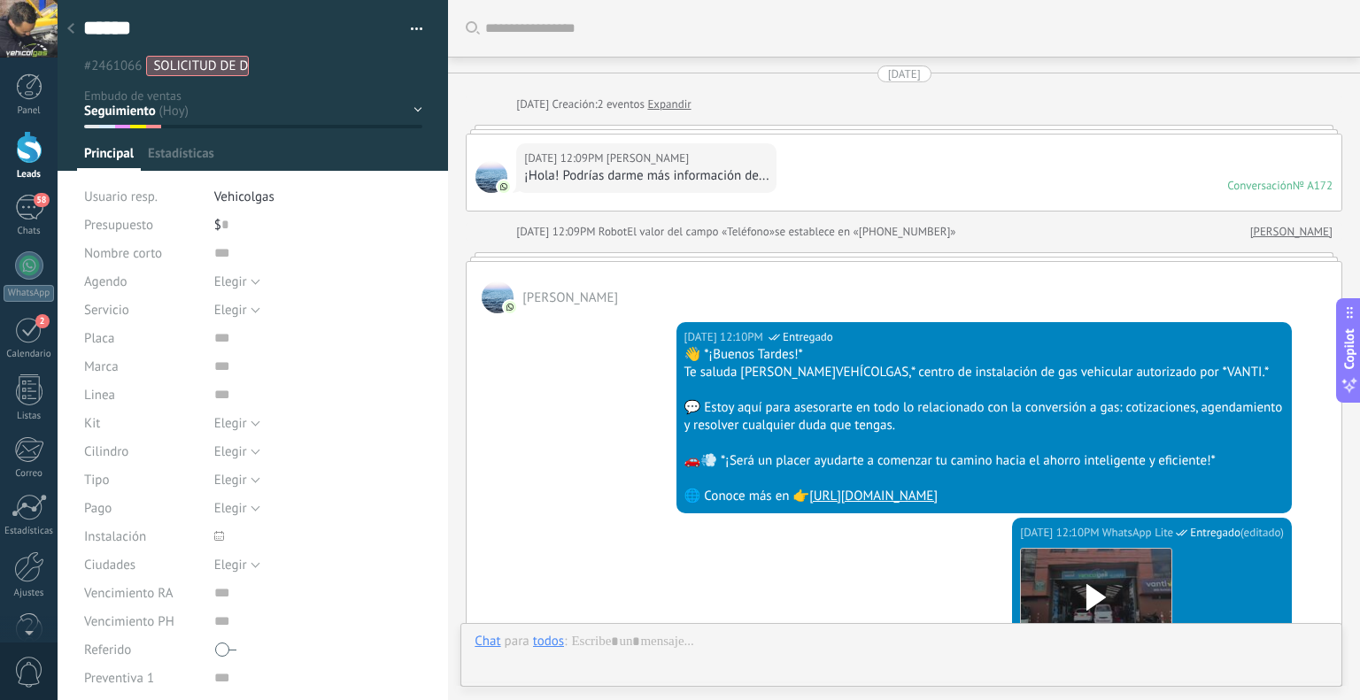
scroll to position [694, 0]
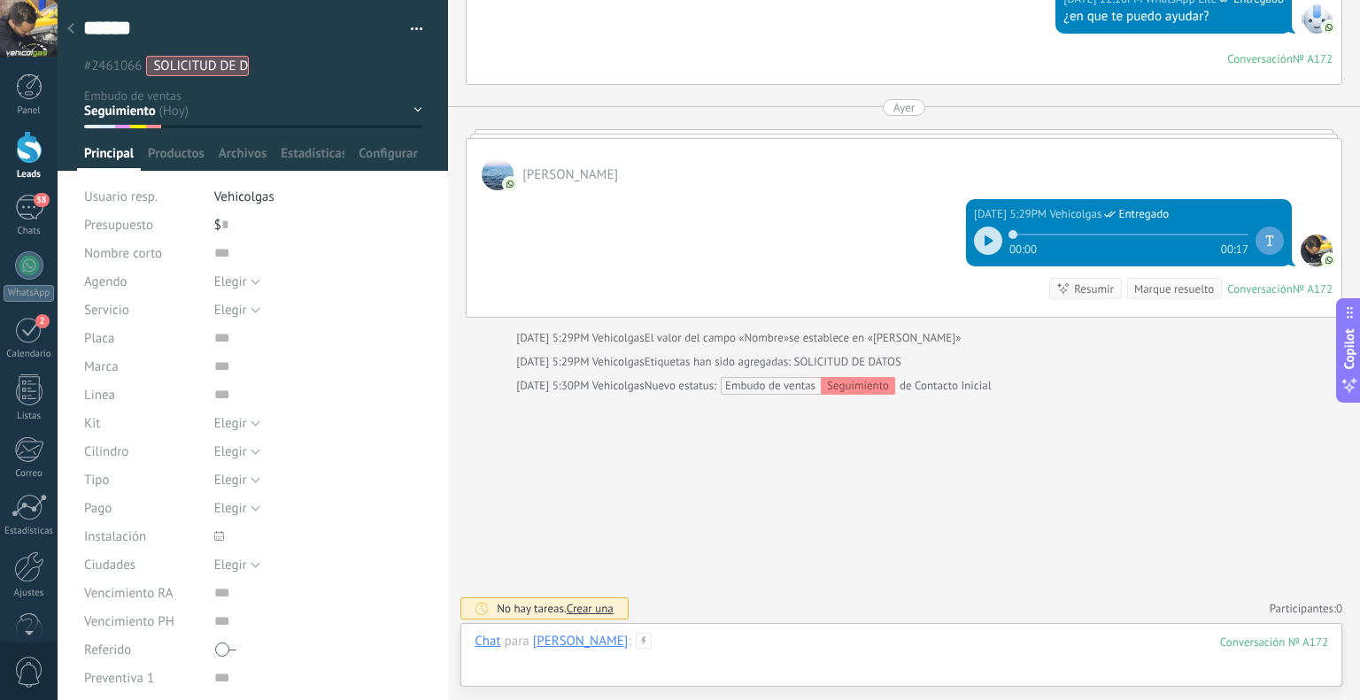
click at [651, 645] on div at bounding box center [902, 659] width 854 height 53
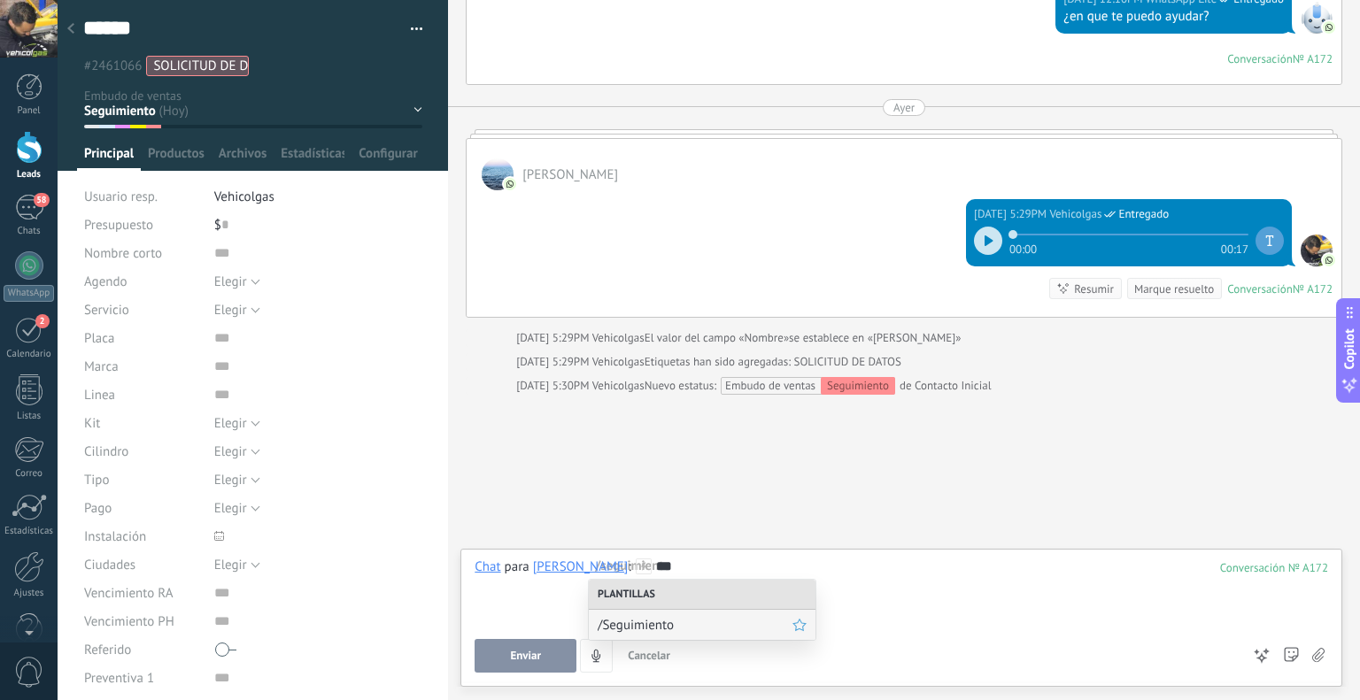
click at [645, 621] on span "/Seguimiento" at bounding box center [695, 625] width 195 height 17
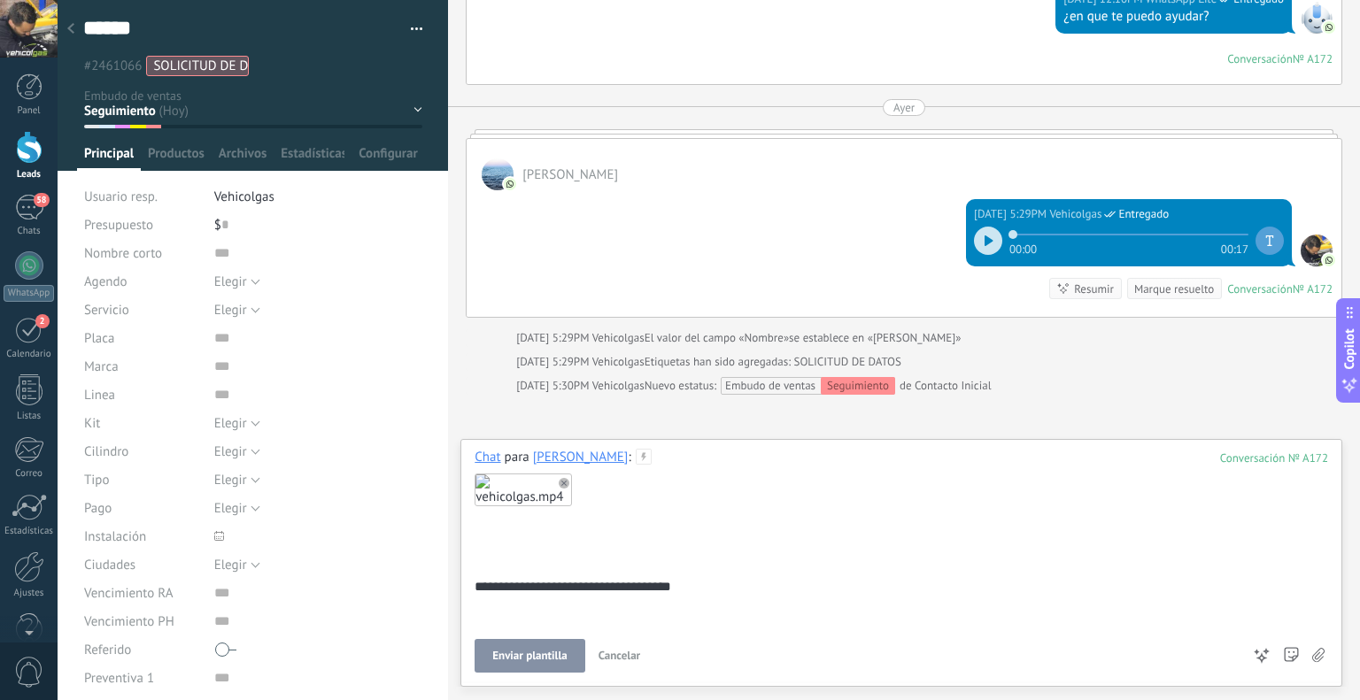
click at [522, 661] on span "Enviar plantilla" at bounding box center [529, 656] width 74 height 12
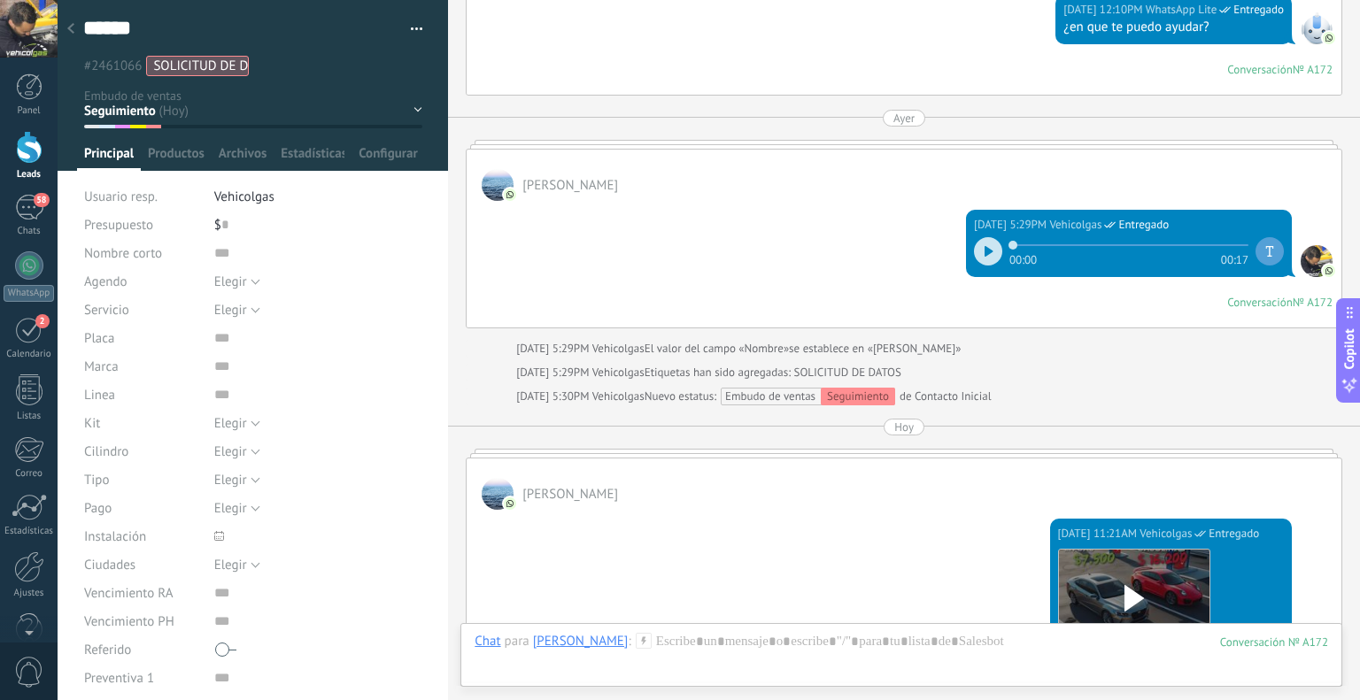
click at [76, 27] on div at bounding box center [70, 29] width 25 height 35
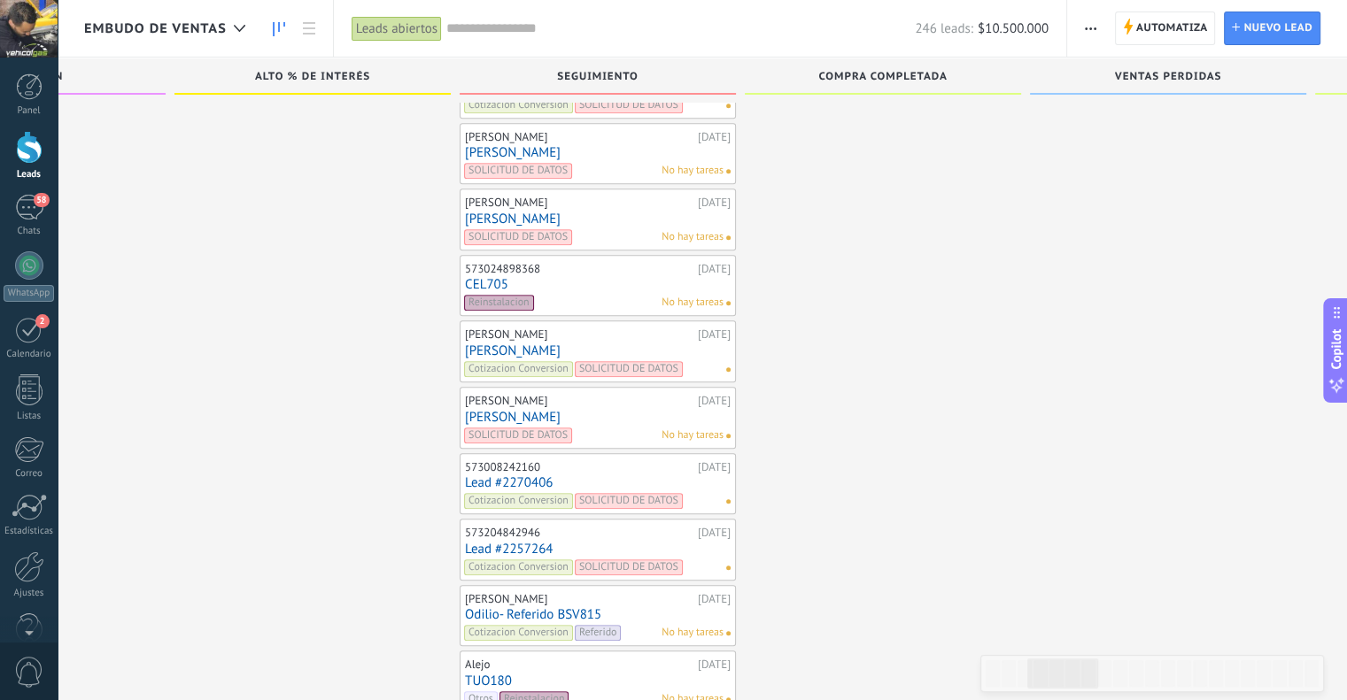
click at [479, 145] on link "[PERSON_NAME]" at bounding box center [598, 152] width 266 height 15
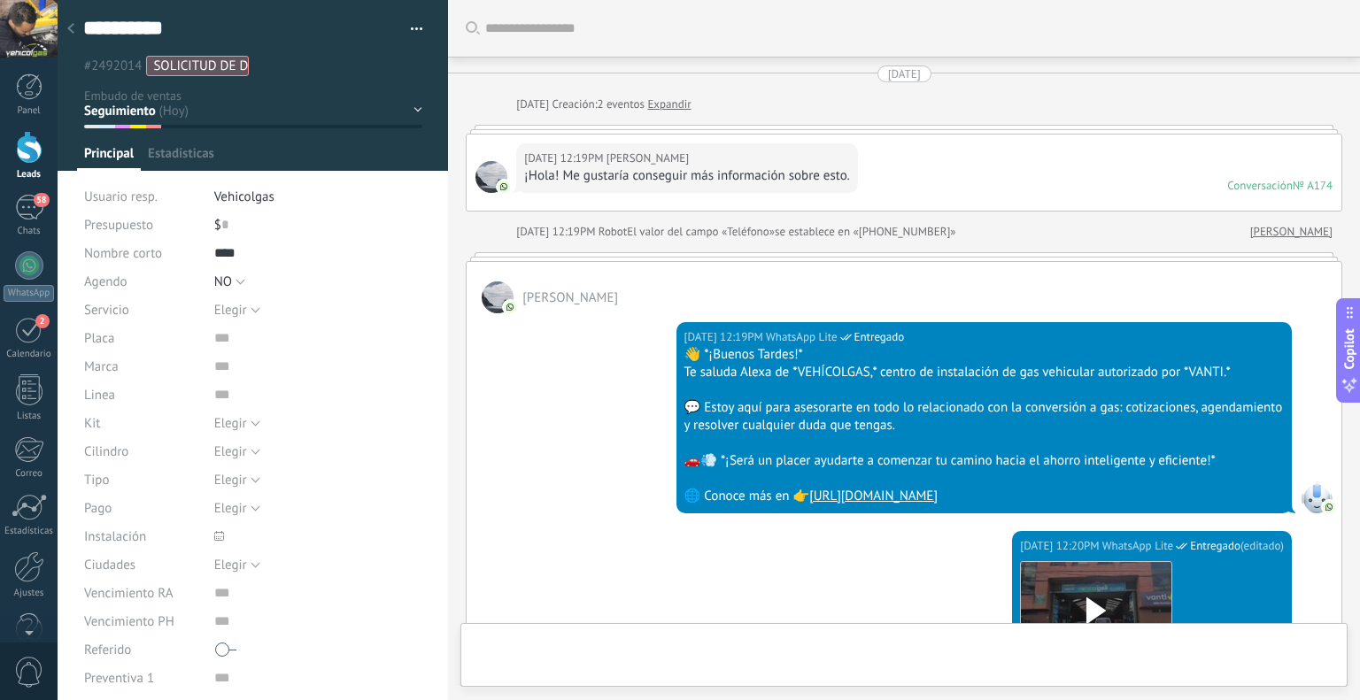
type textarea "**********"
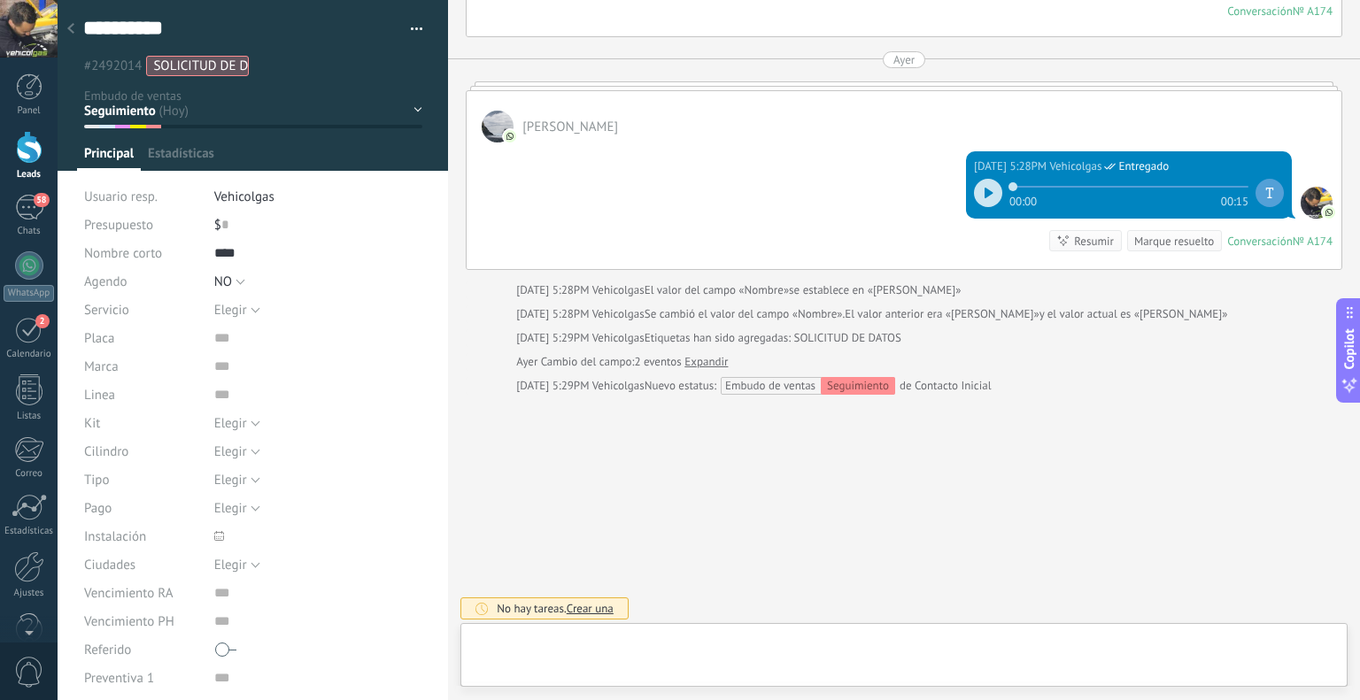
scroll to position [26, 0]
click at [681, 641] on div at bounding box center [902, 659] width 854 height 53
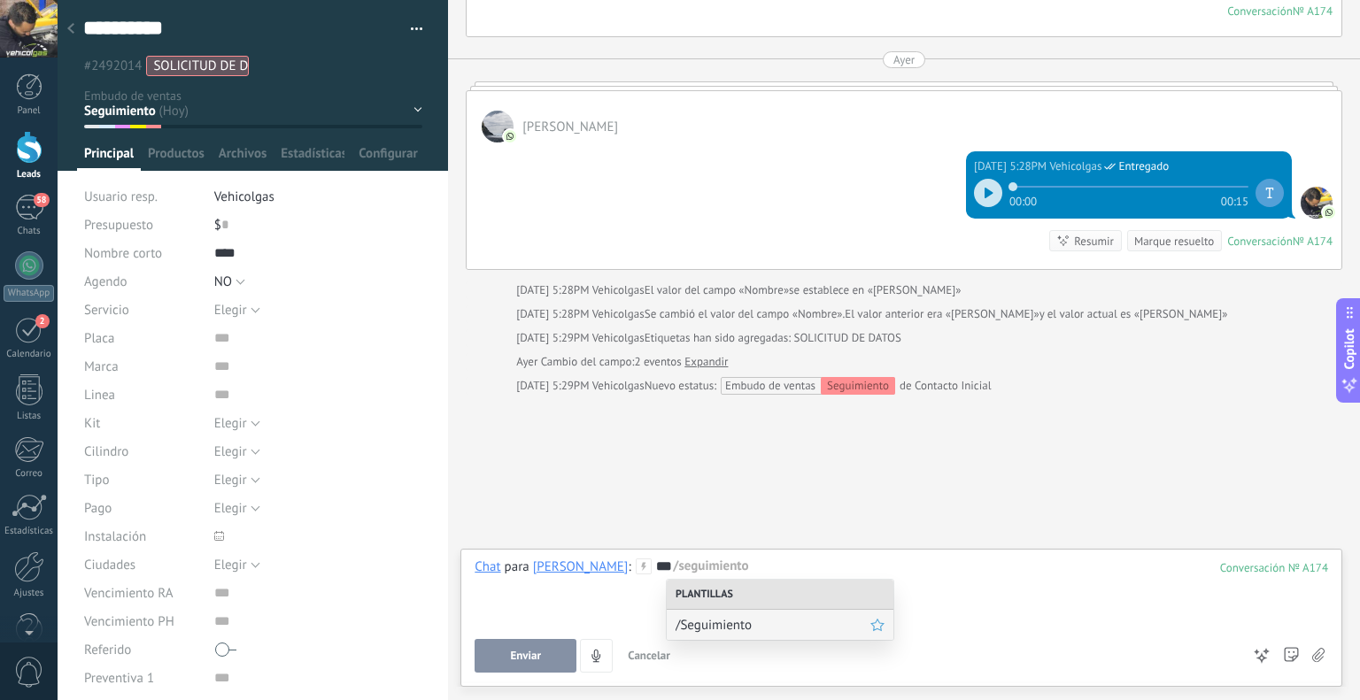
click at [749, 614] on div "/Seguimiento" at bounding box center [780, 625] width 227 height 30
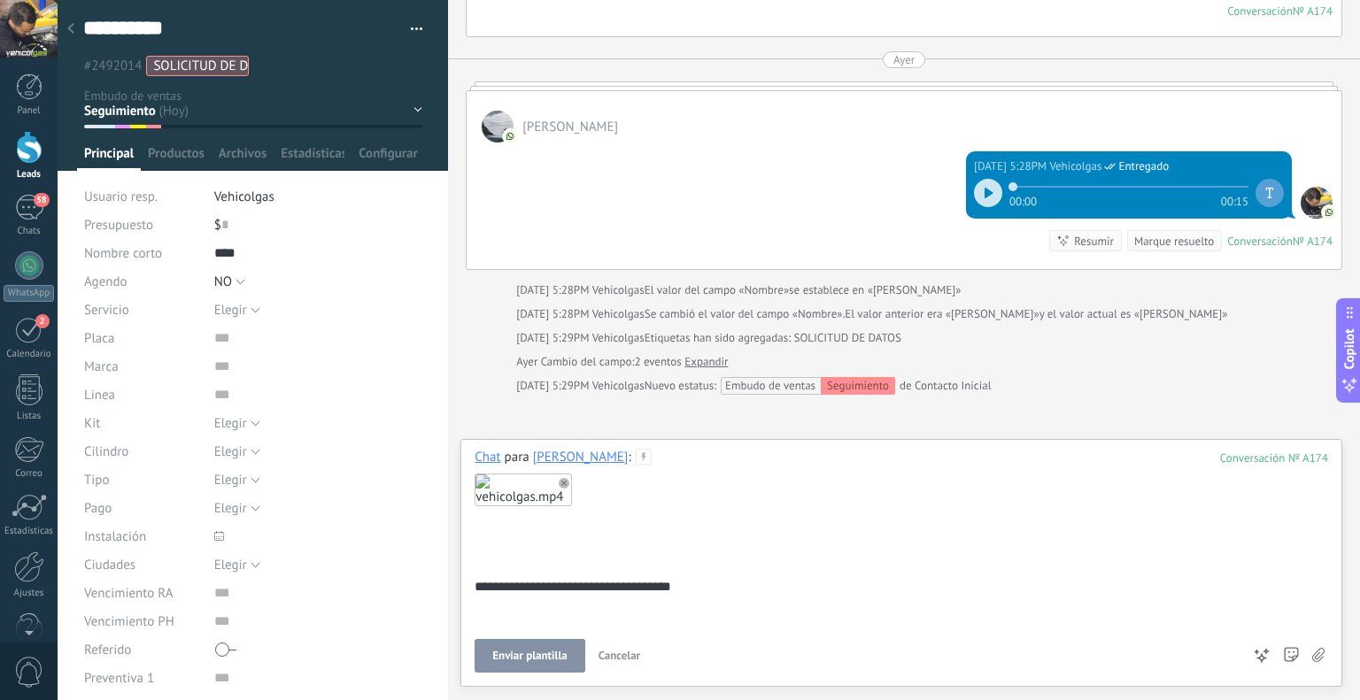
click at [527, 654] on span "Enviar plantilla" at bounding box center [529, 656] width 74 height 12
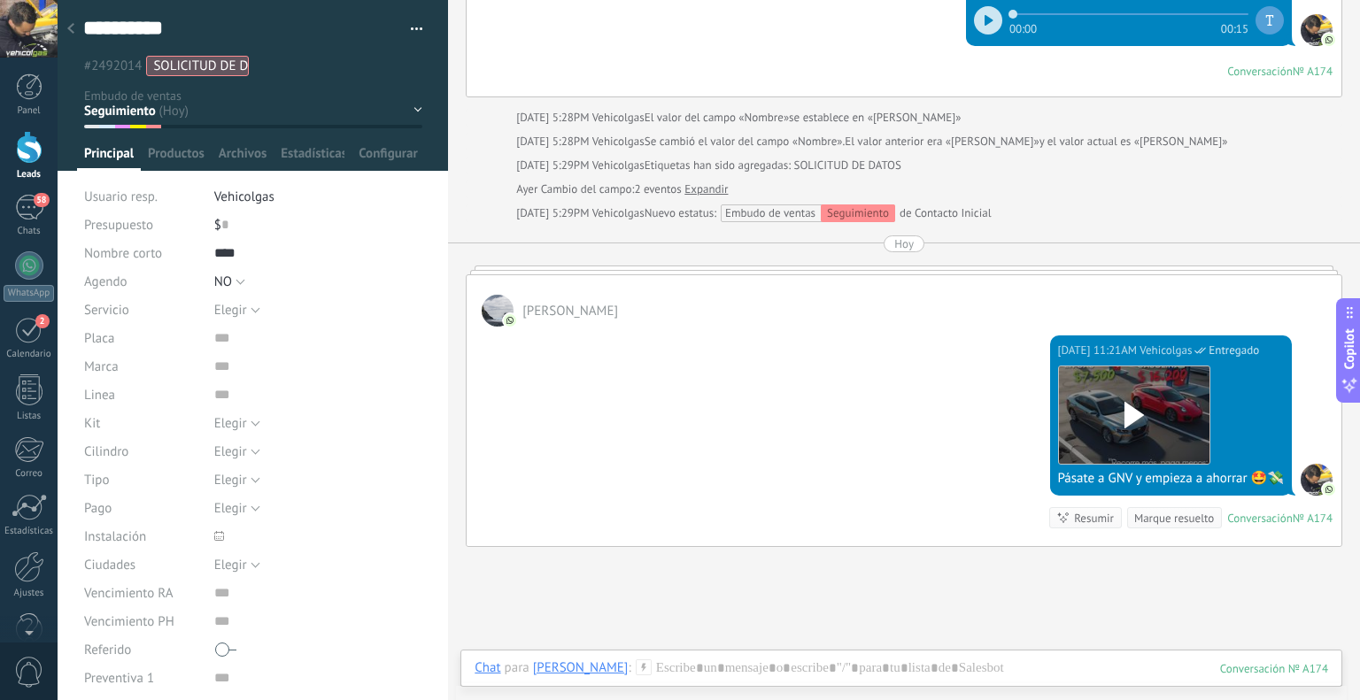
scroll to position [1012, 0]
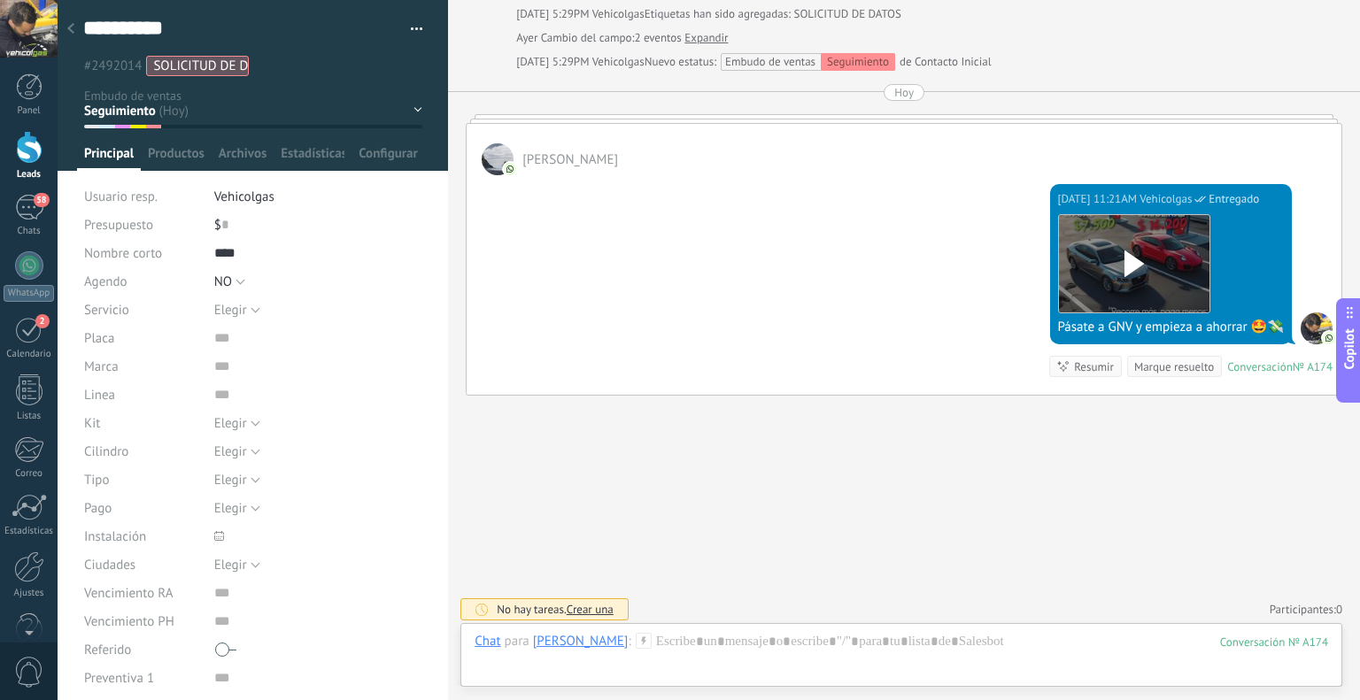
click at [66, 28] on div at bounding box center [70, 29] width 25 height 35
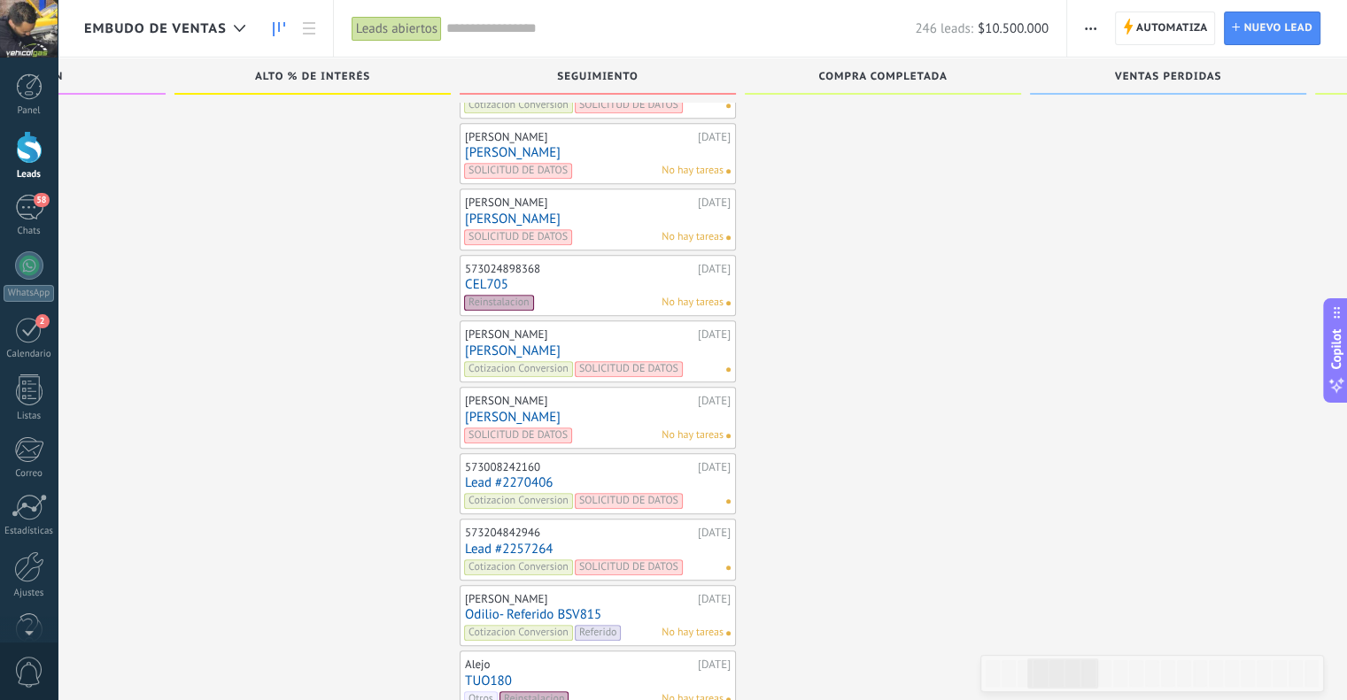
scroll to position [8008, 0]
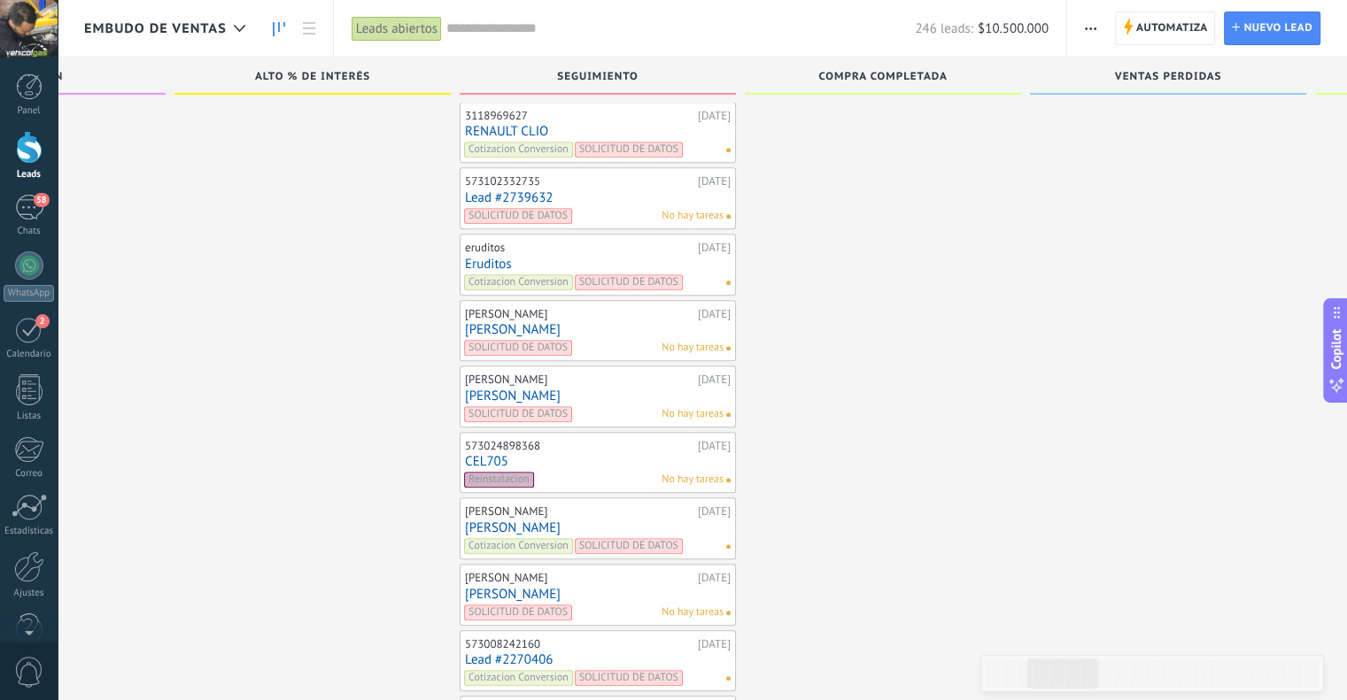
click at [492, 257] on link "Eruditos" at bounding box center [598, 264] width 266 height 15
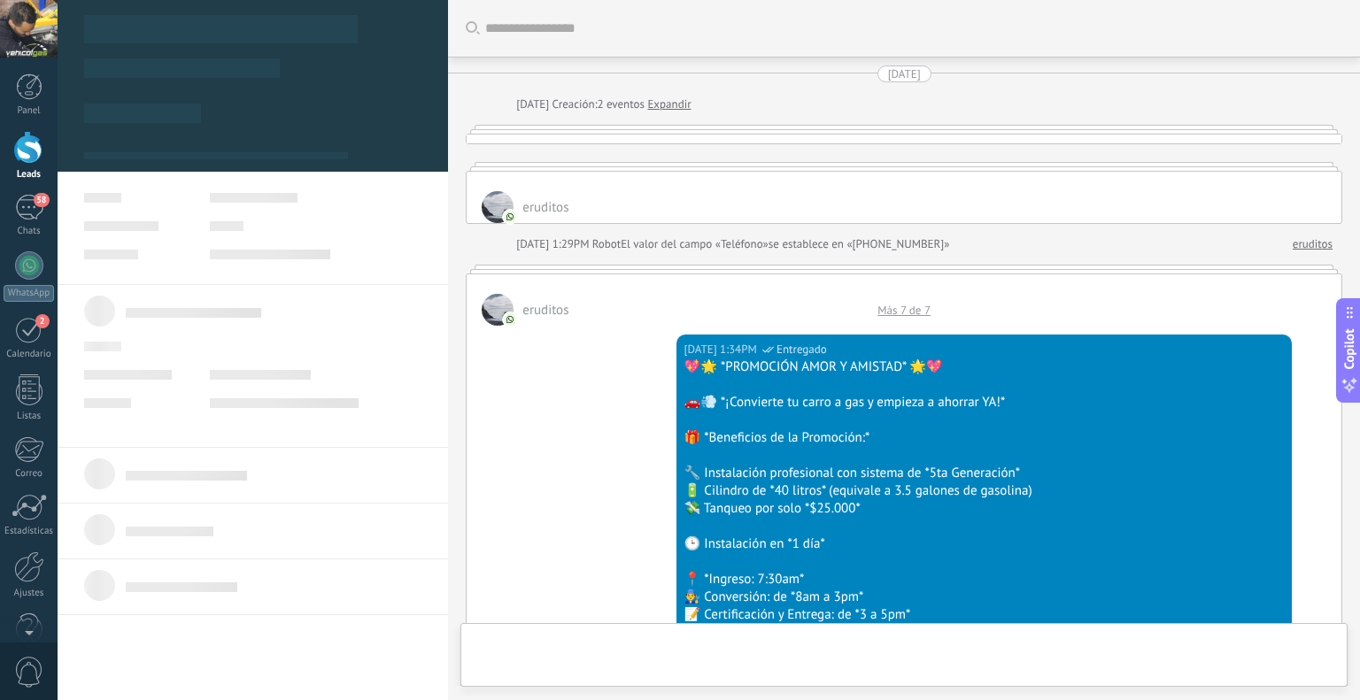
type textarea "********"
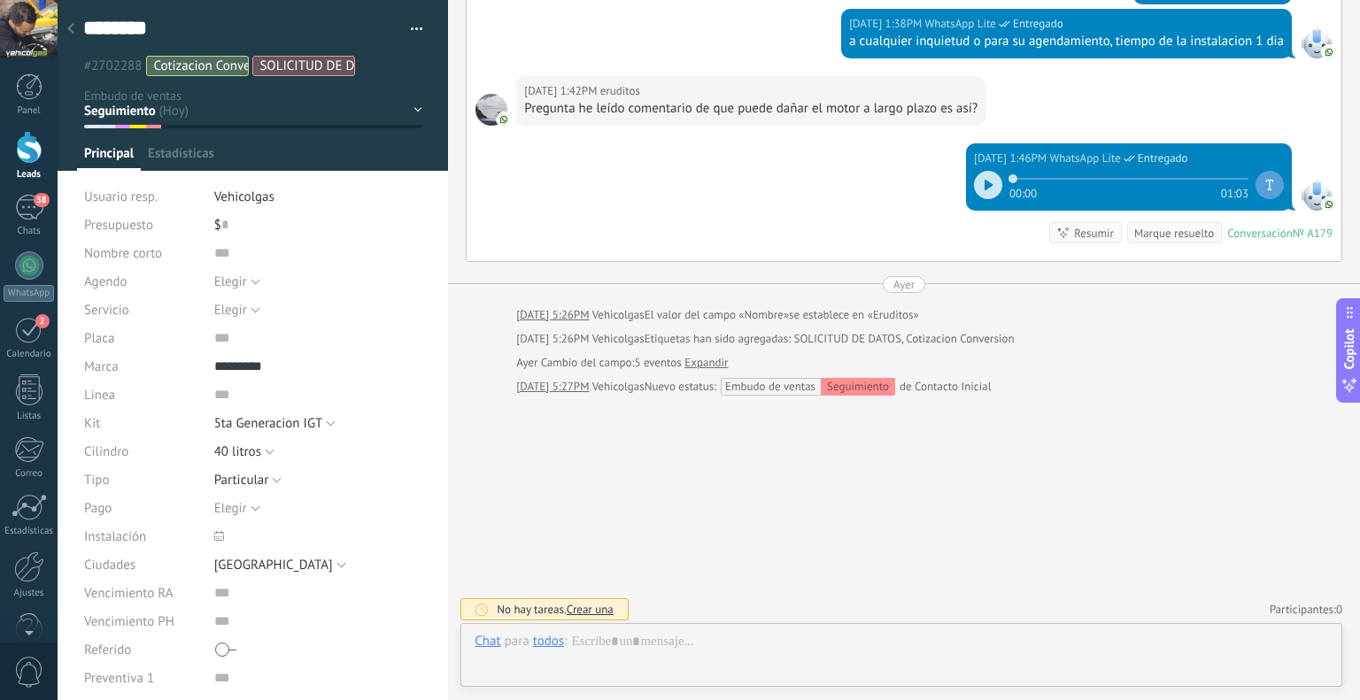
scroll to position [2363, 0]
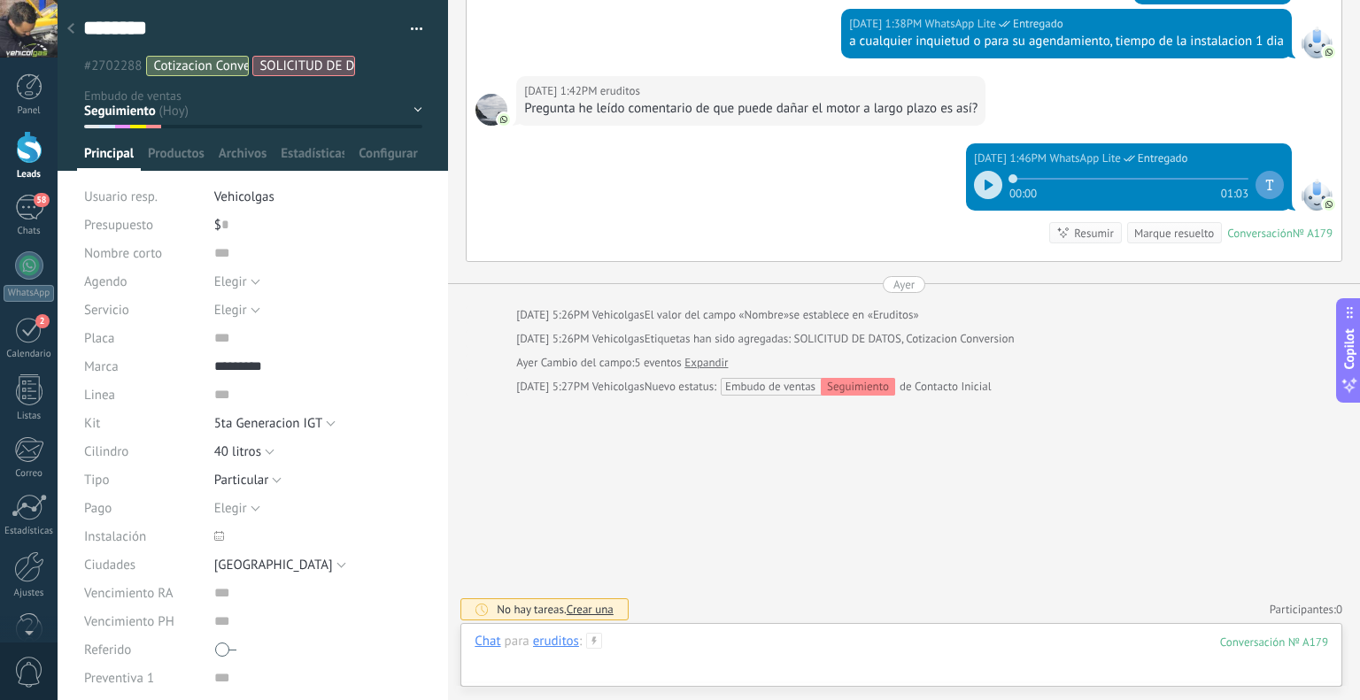
click at [699, 655] on div at bounding box center [902, 659] width 854 height 53
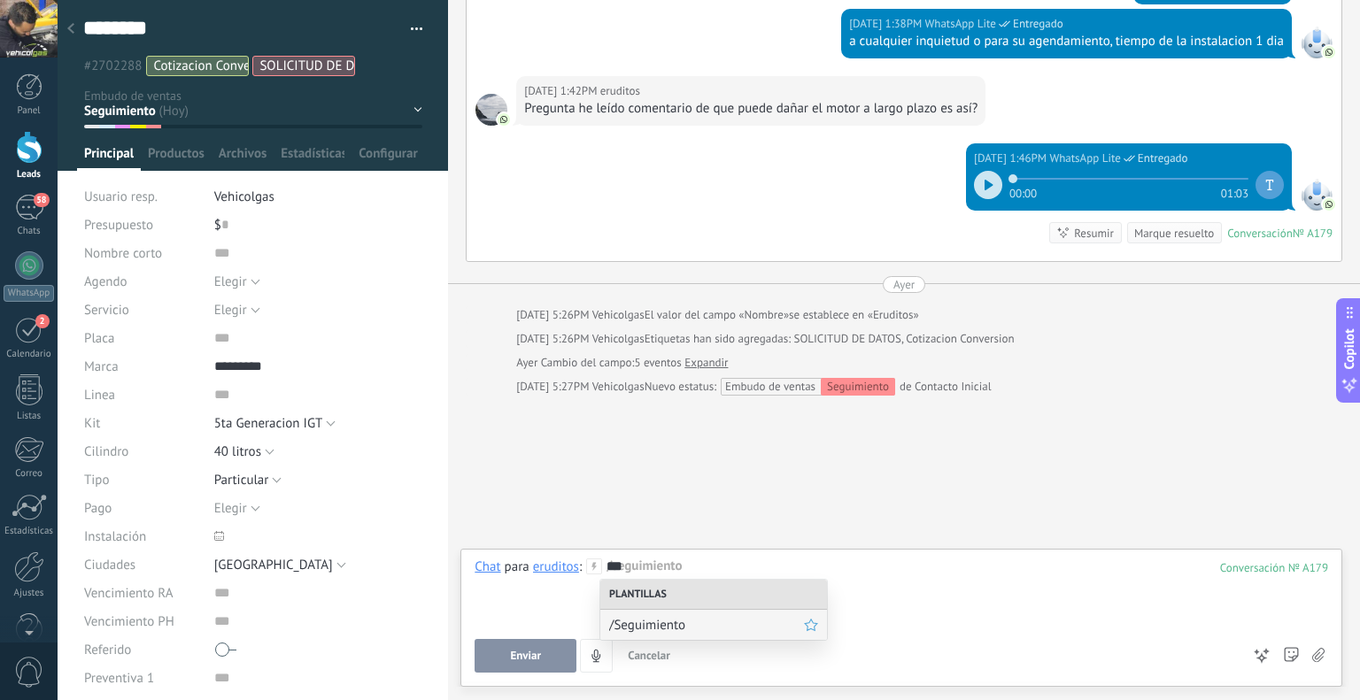
click at [700, 621] on span "/Seguimiento" at bounding box center [706, 625] width 195 height 17
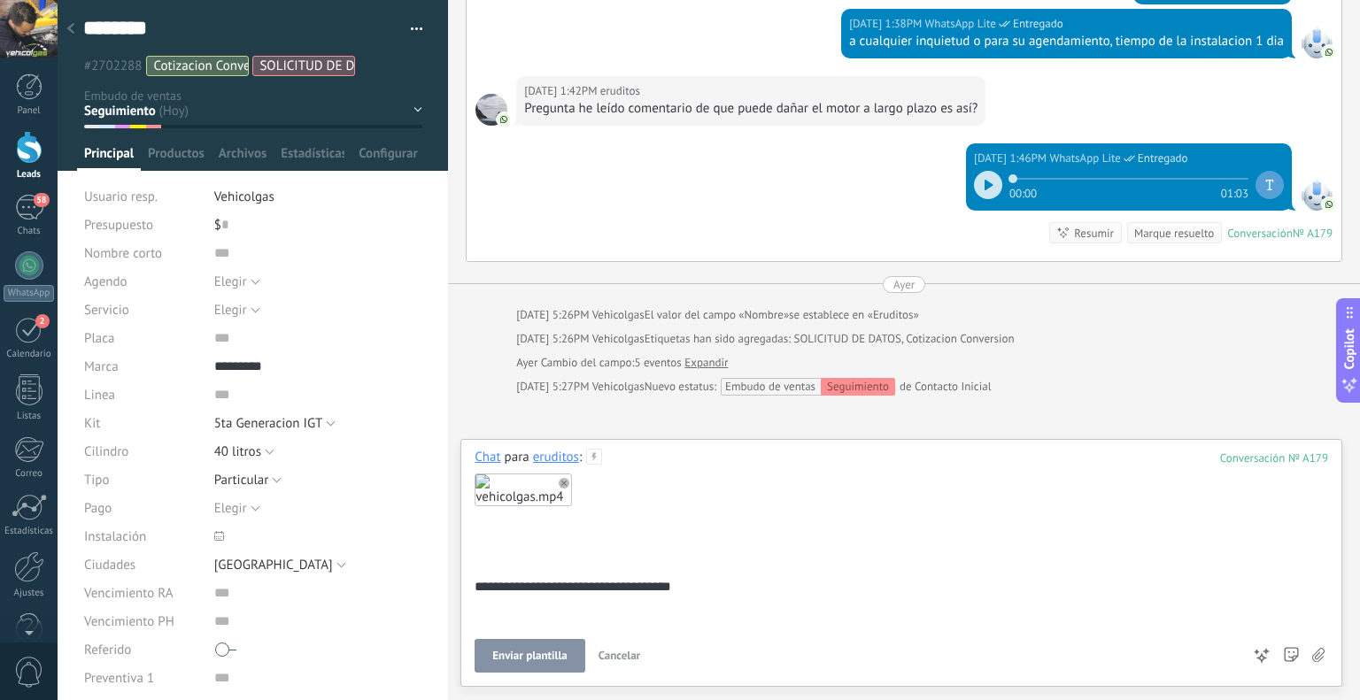
click at [503, 642] on button "Enviar plantilla" at bounding box center [530, 656] width 110 height 34
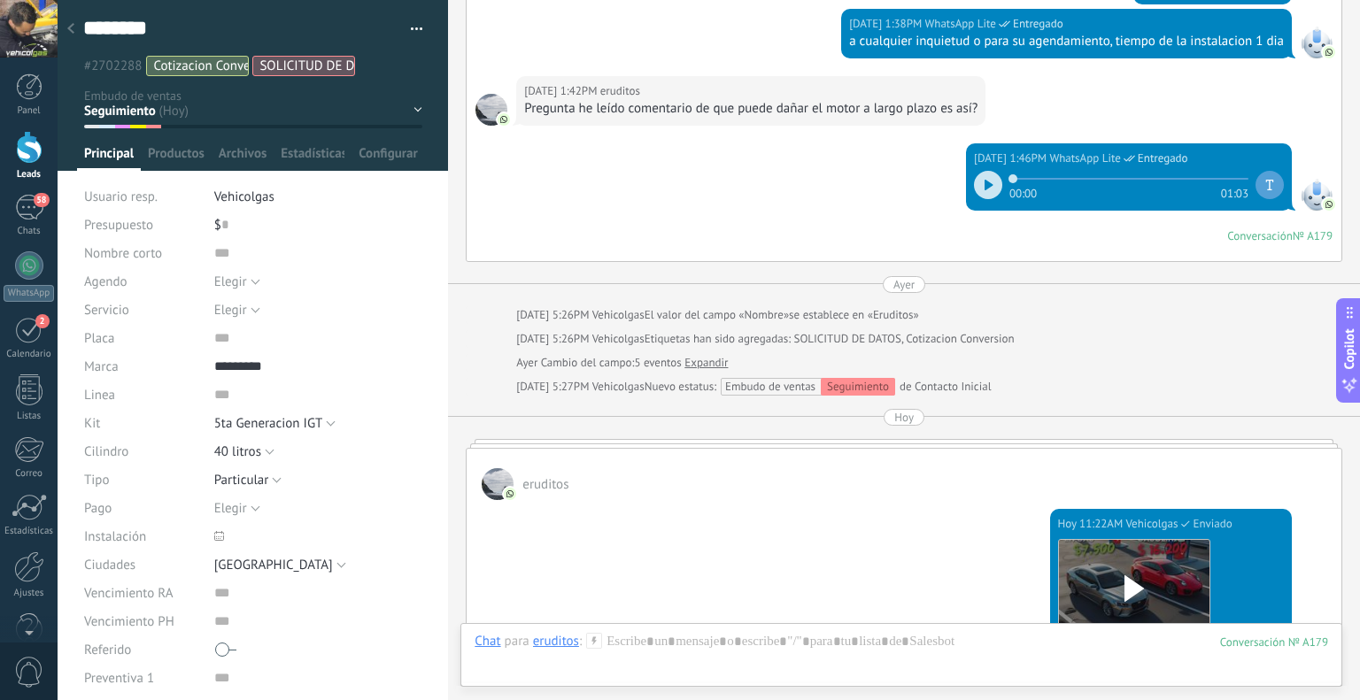
scroll to position [2687, 0]
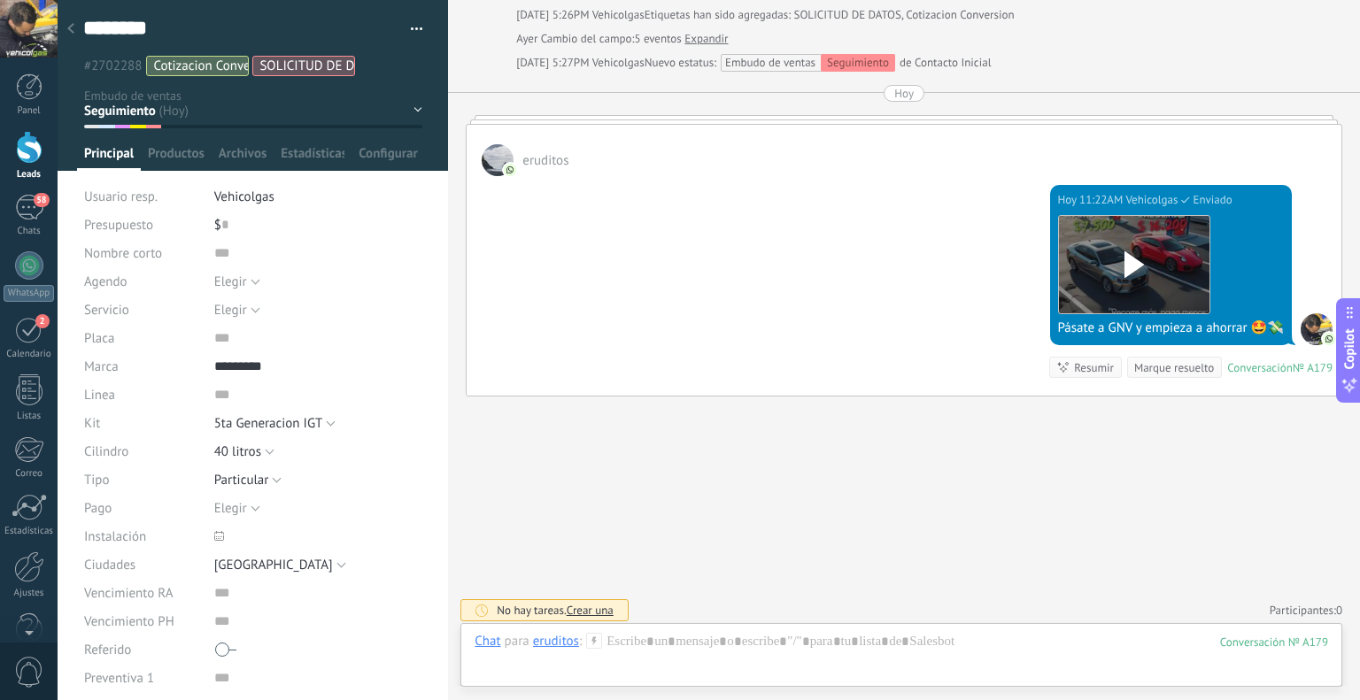
click at [75, 35] on div at bounding box center [70, 29] width 25 height 35
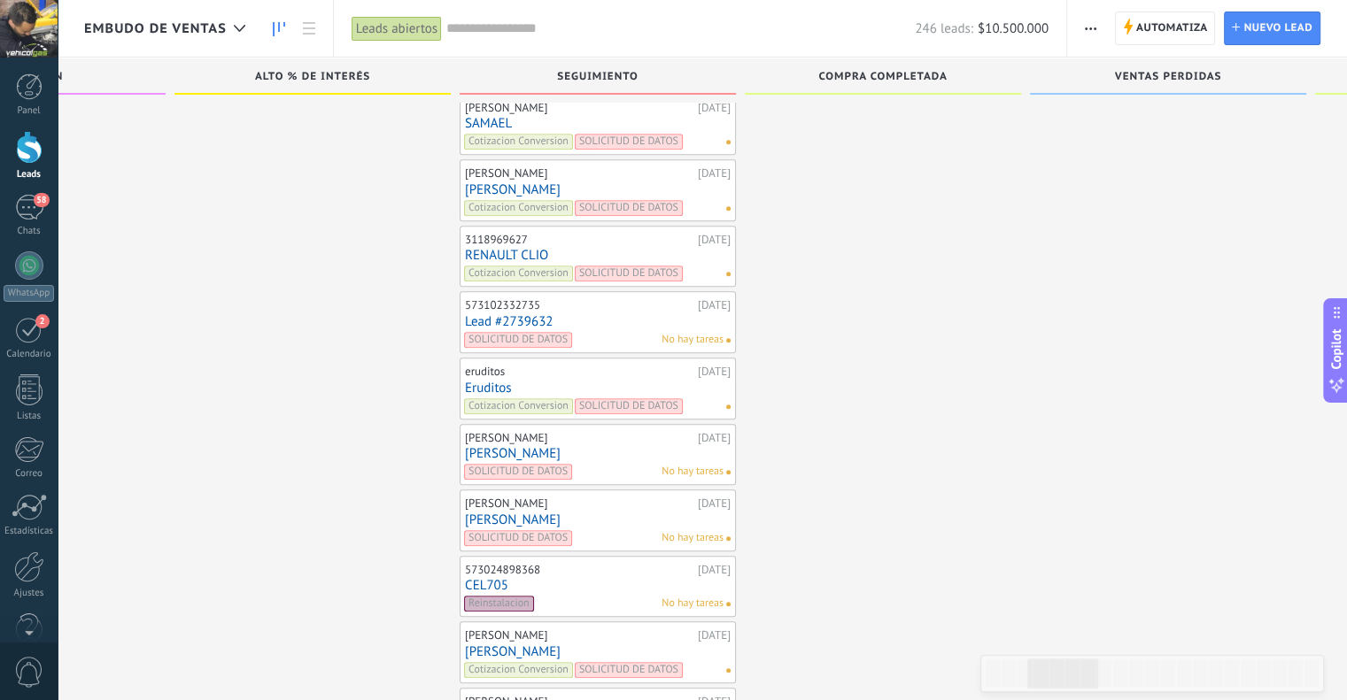
scroll to position [7742, 0]
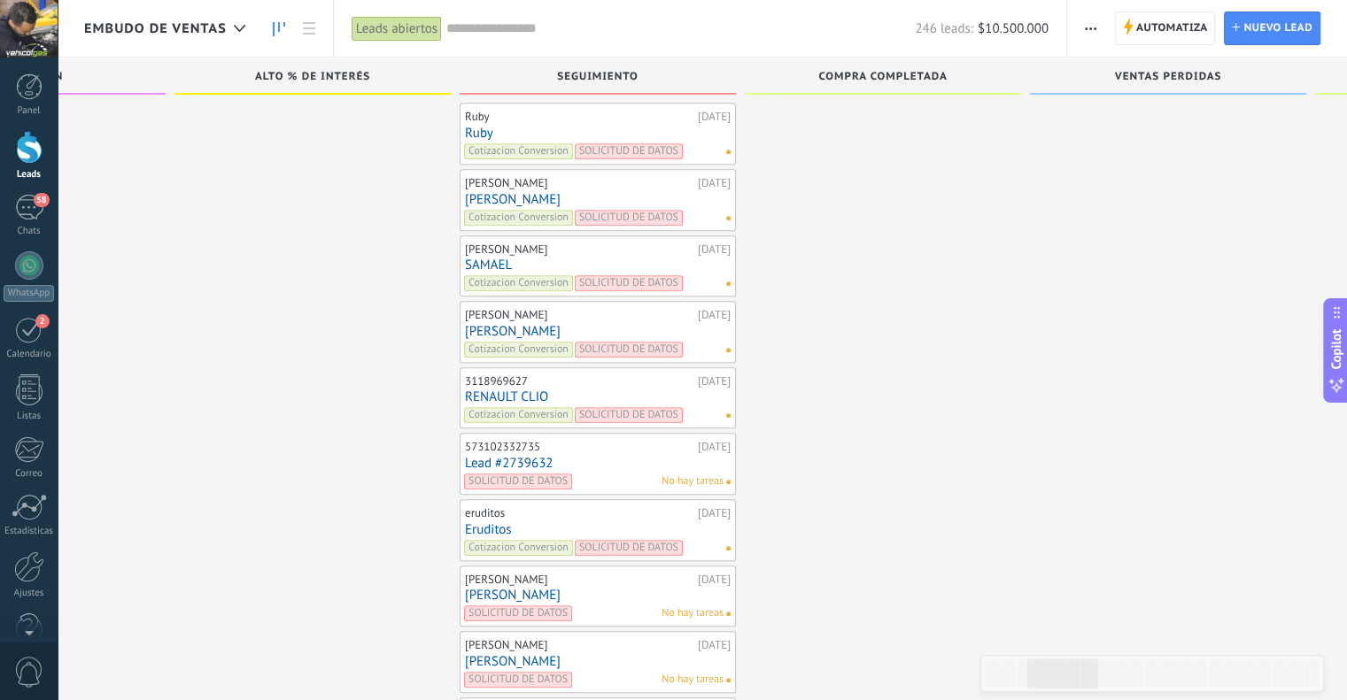
click at [534, 456] on link "Lead #2739632" at bounding box center [598, 463] width 266 height 15
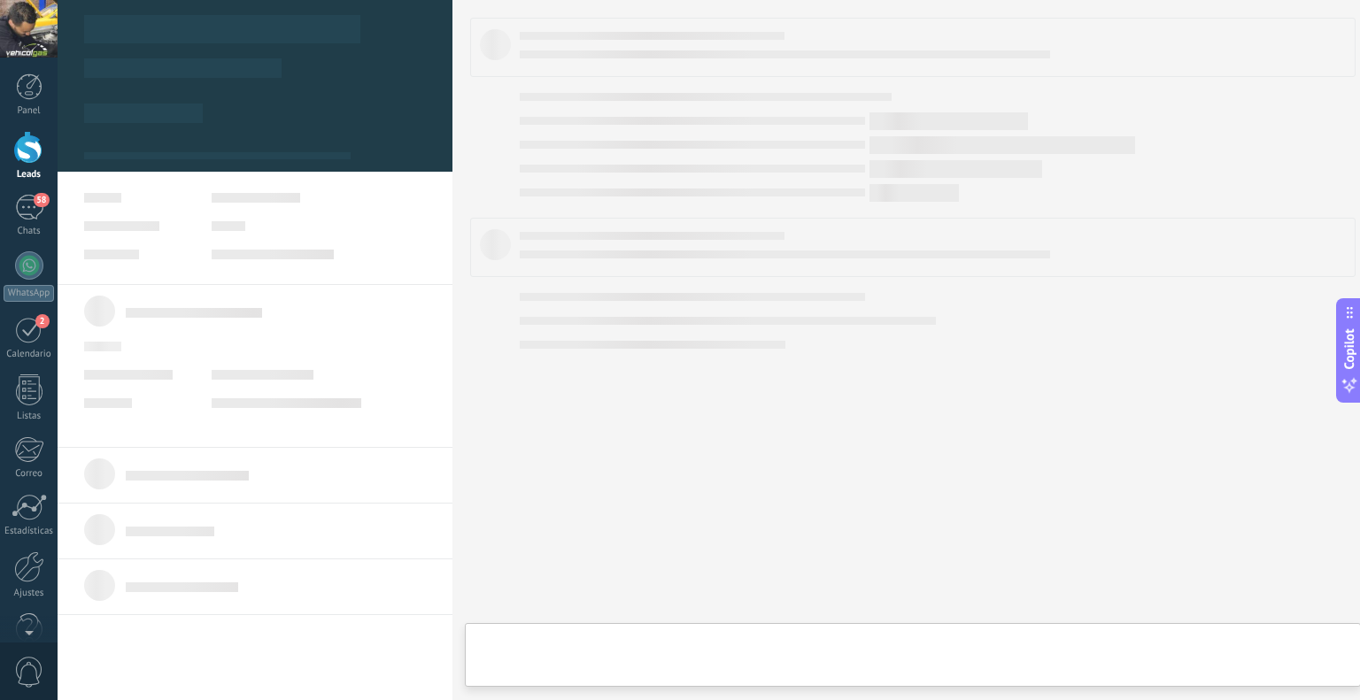
type textarea "**********"
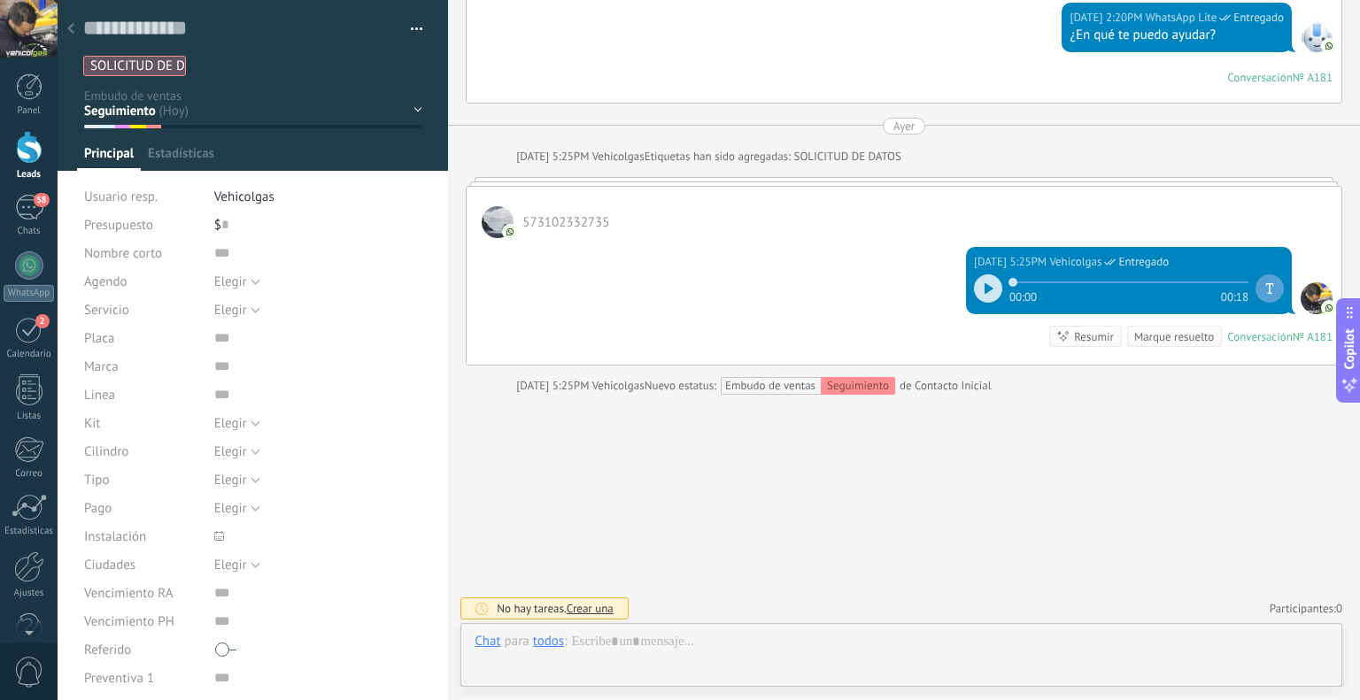
scroll to position [1101, 0]
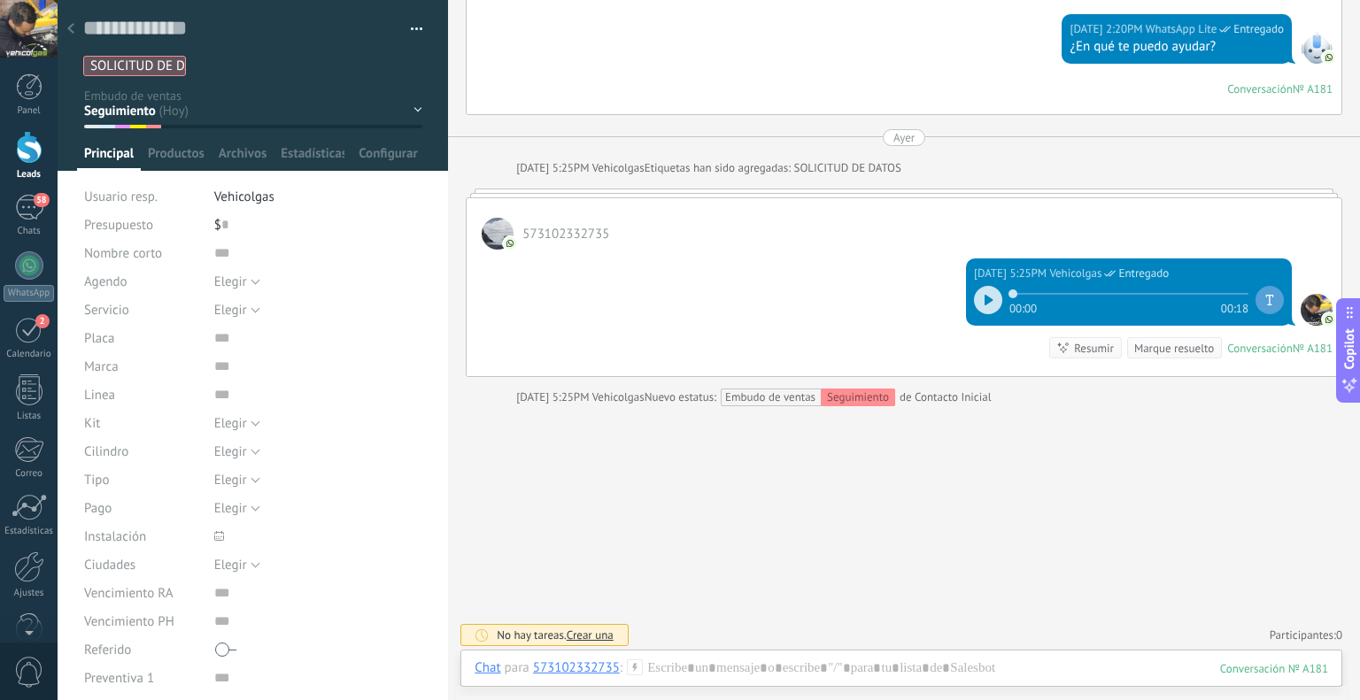
click at [668, 657] on div "Chat Correo Nota Tarea Chat para 573102332735 : 181 Enviar Cancelar Rastrear cl…" at bounding box center [901, 682] width 882 height 64
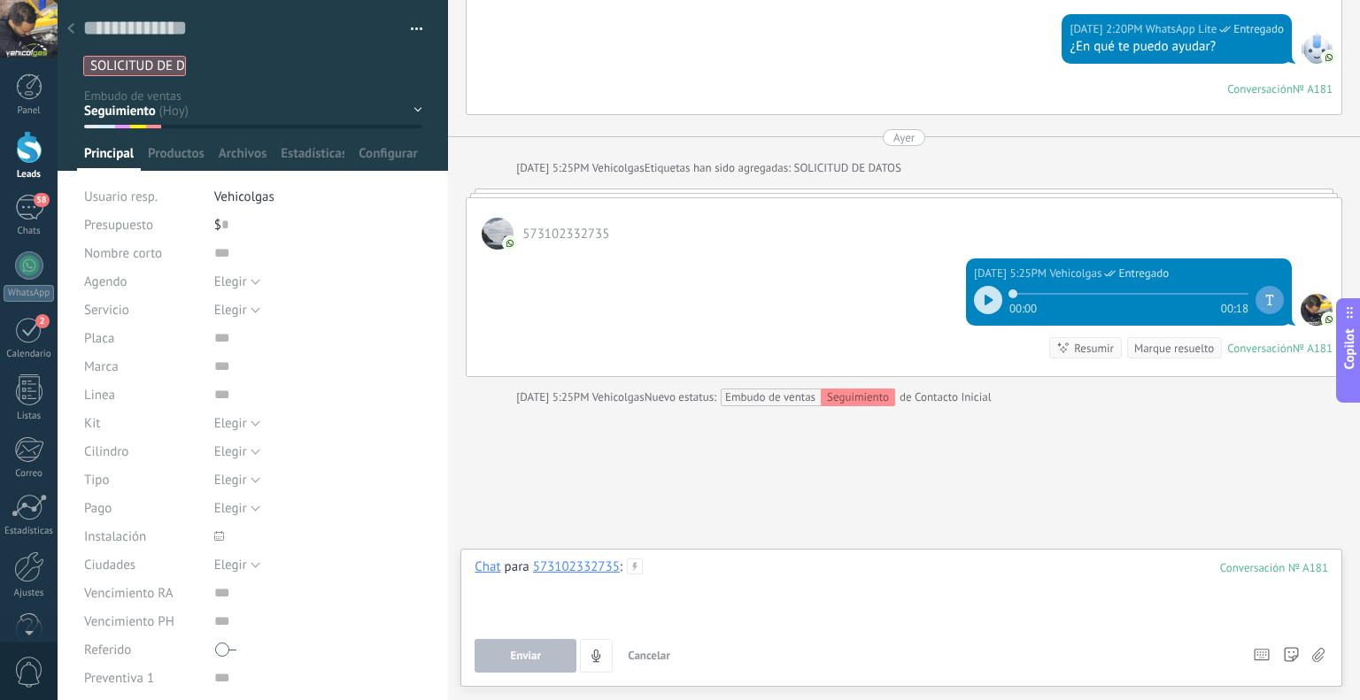
click at [698, 599] on div at bounding box center [902, 592] width 854 height 67
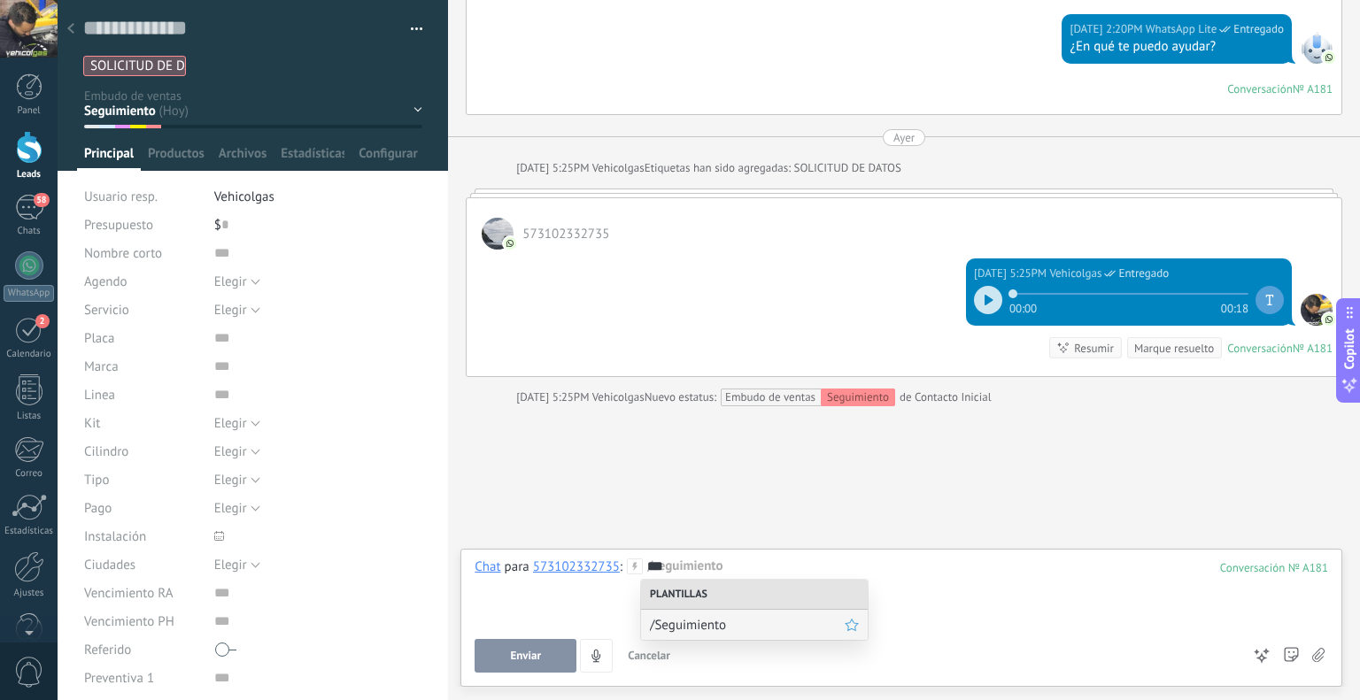
click at [713, 619] on span "/Seguimiento" at bounding box center [747, 625] width 195 height 17
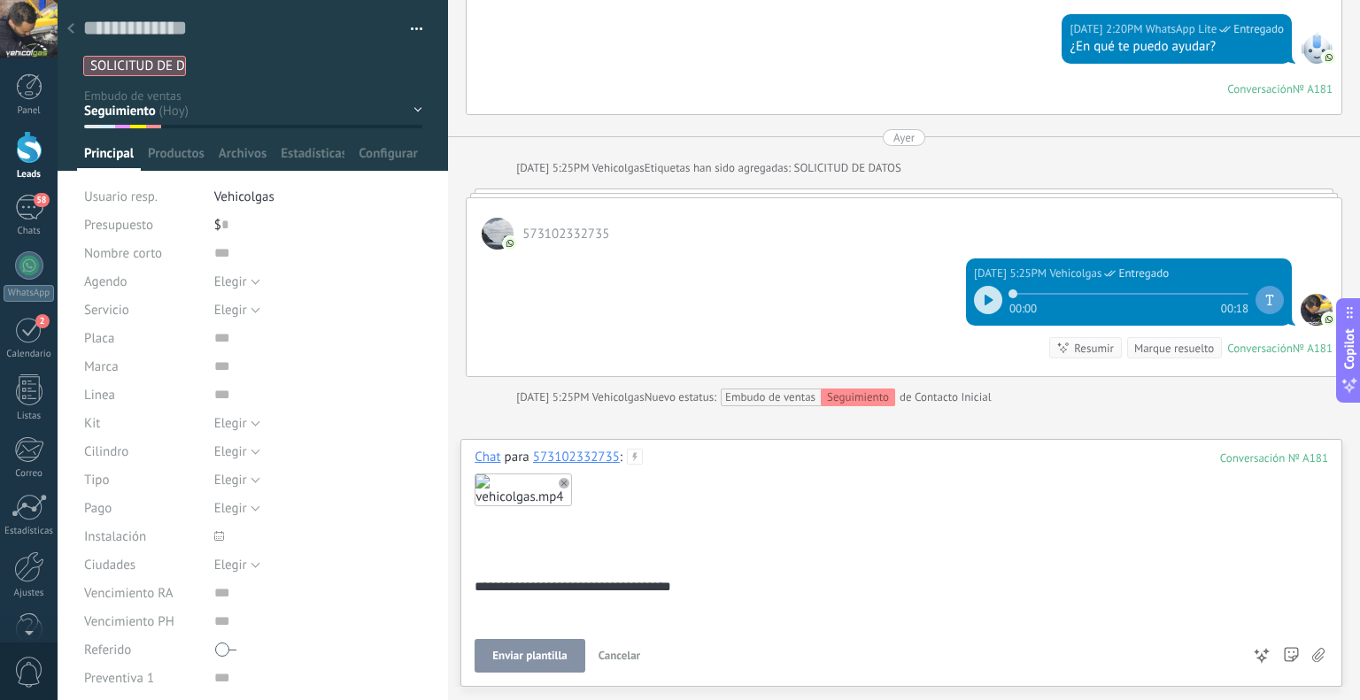
click at [506, 653] on span "Enviar plantilla" at bounding box center [529, 656] width 74 height 12
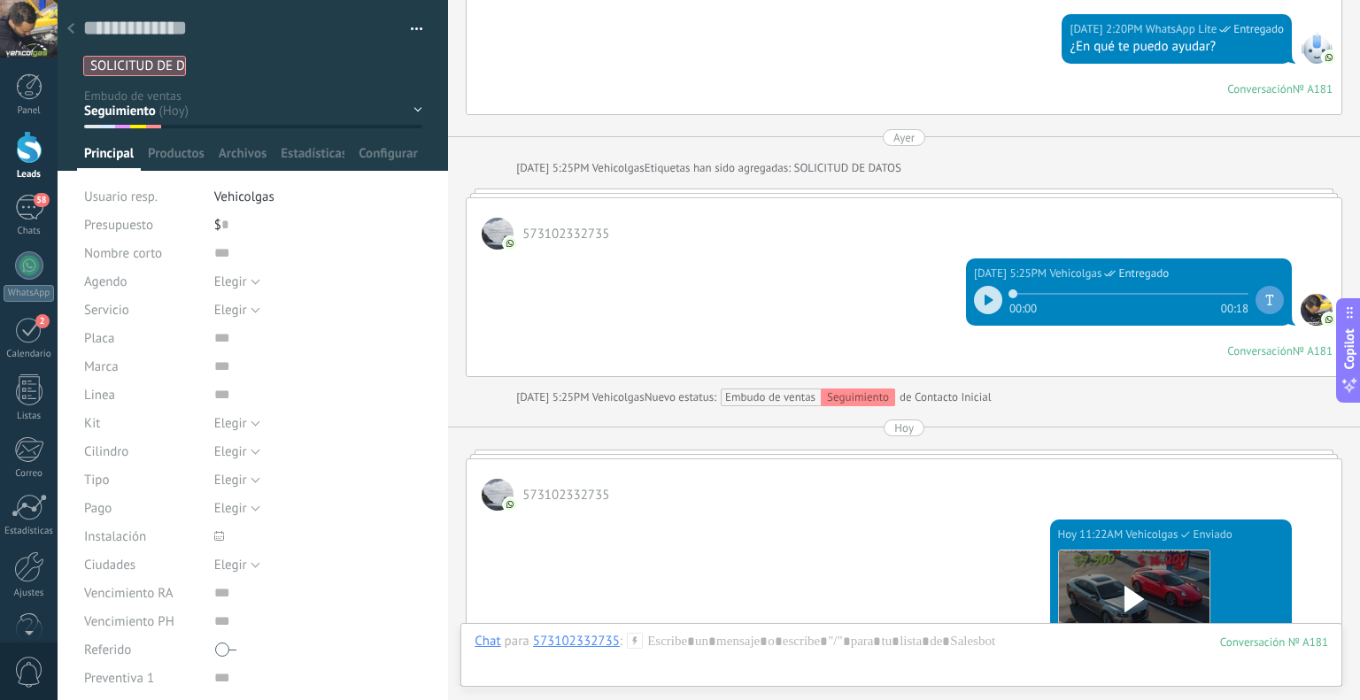
click at [76, 19] on div at bounding box center [70, 29] width 25 height 35
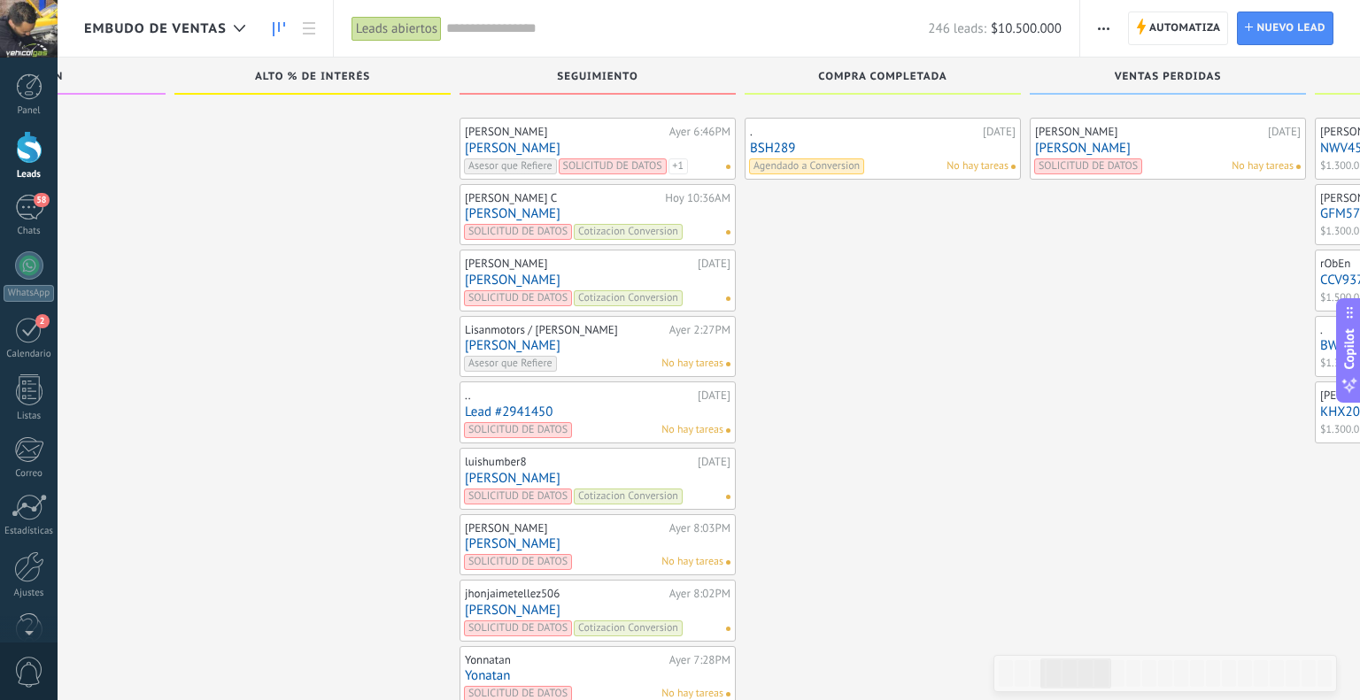
scroll to position [7742, 0]
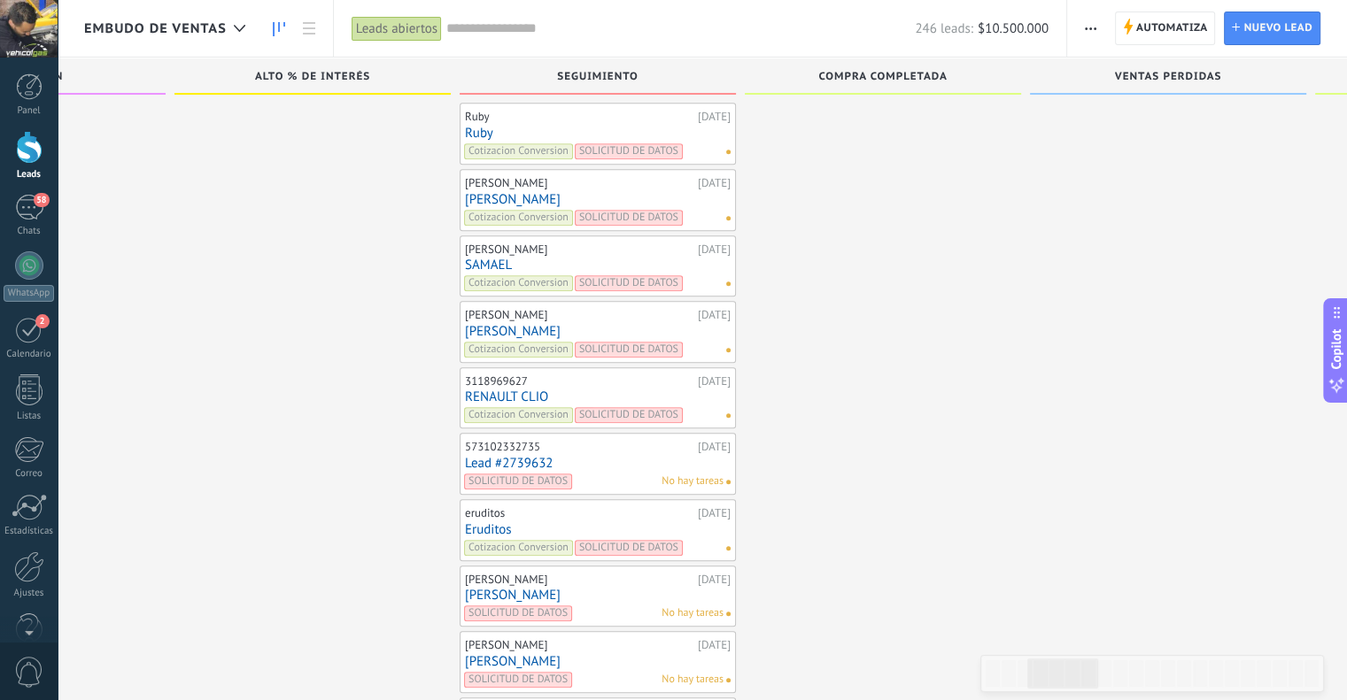
click at [517, 390] on link "RENAULT CLIO" at bounding box center [598, 397] width 266 height 15
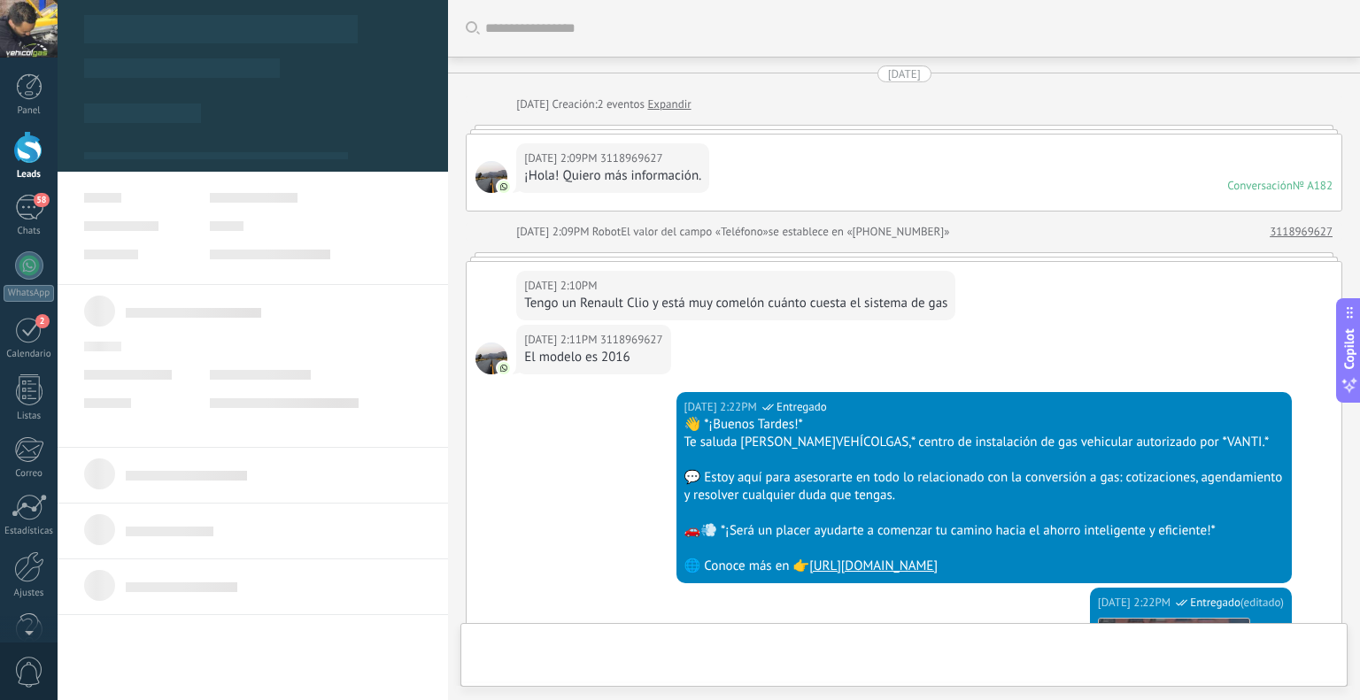
scroll to position [1879, 0]
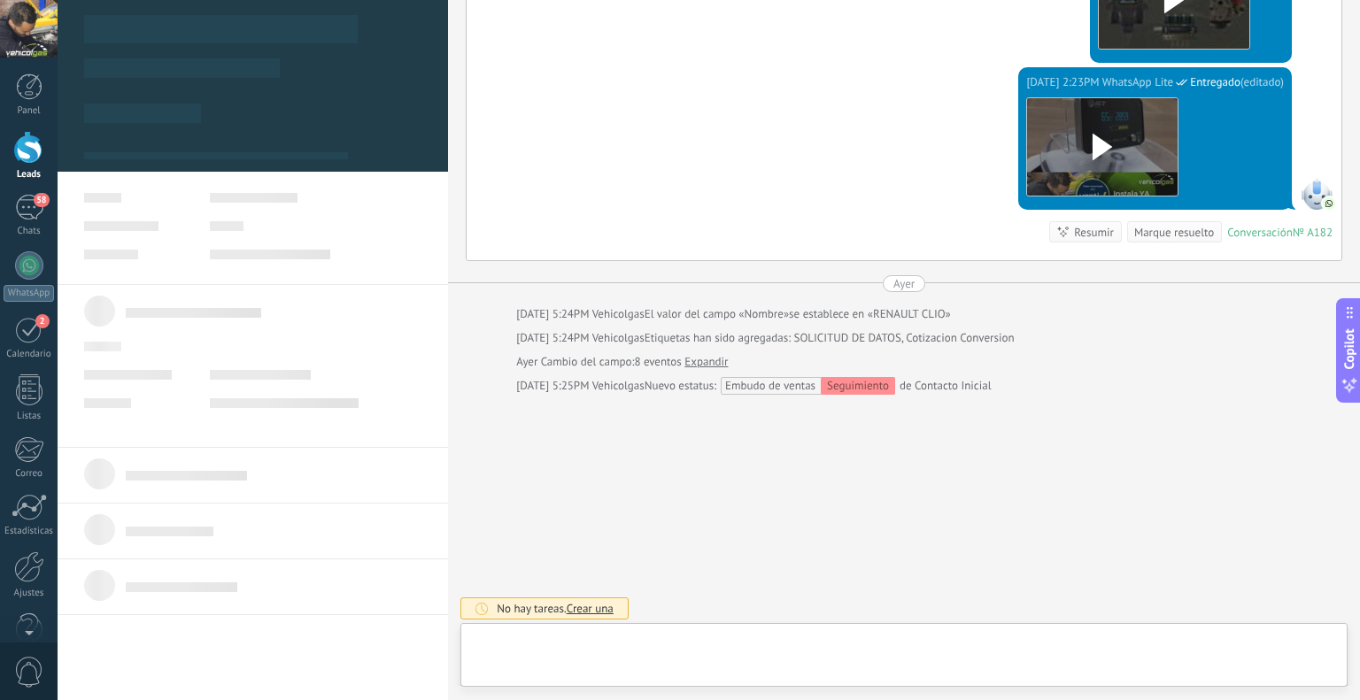
type textarea "**********"
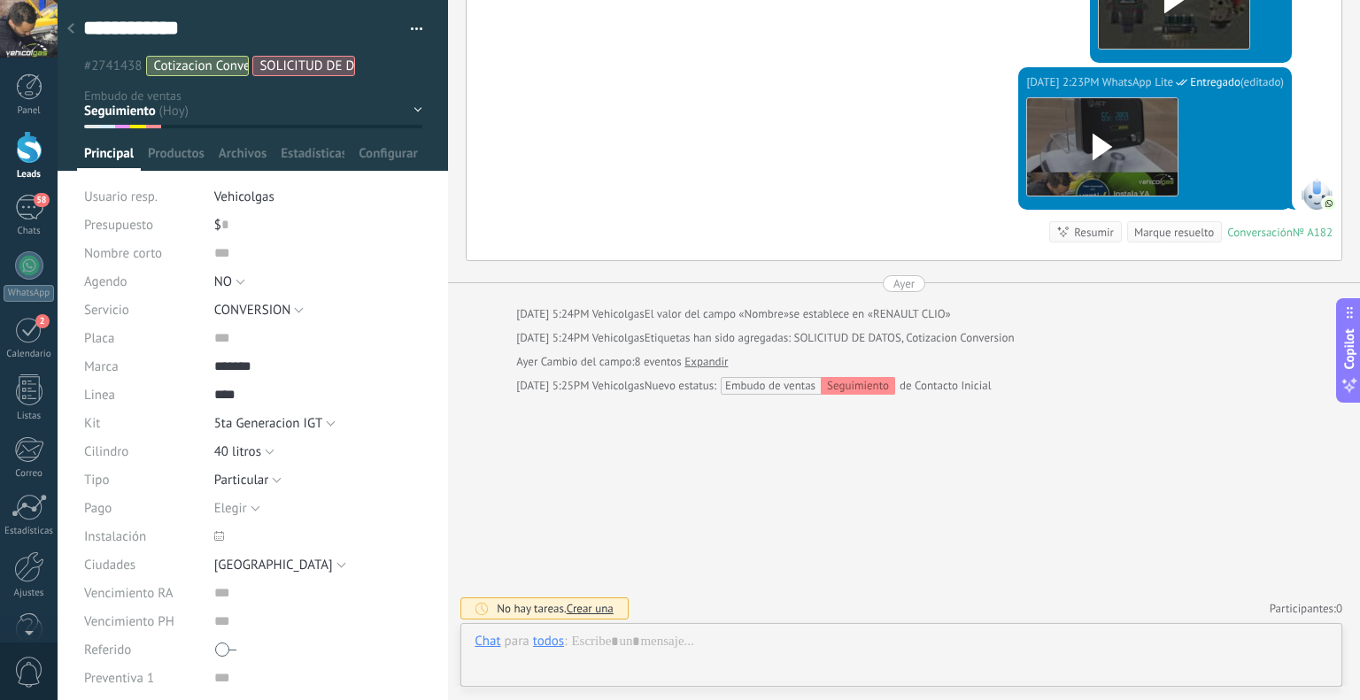
scroll to position [26, 0]
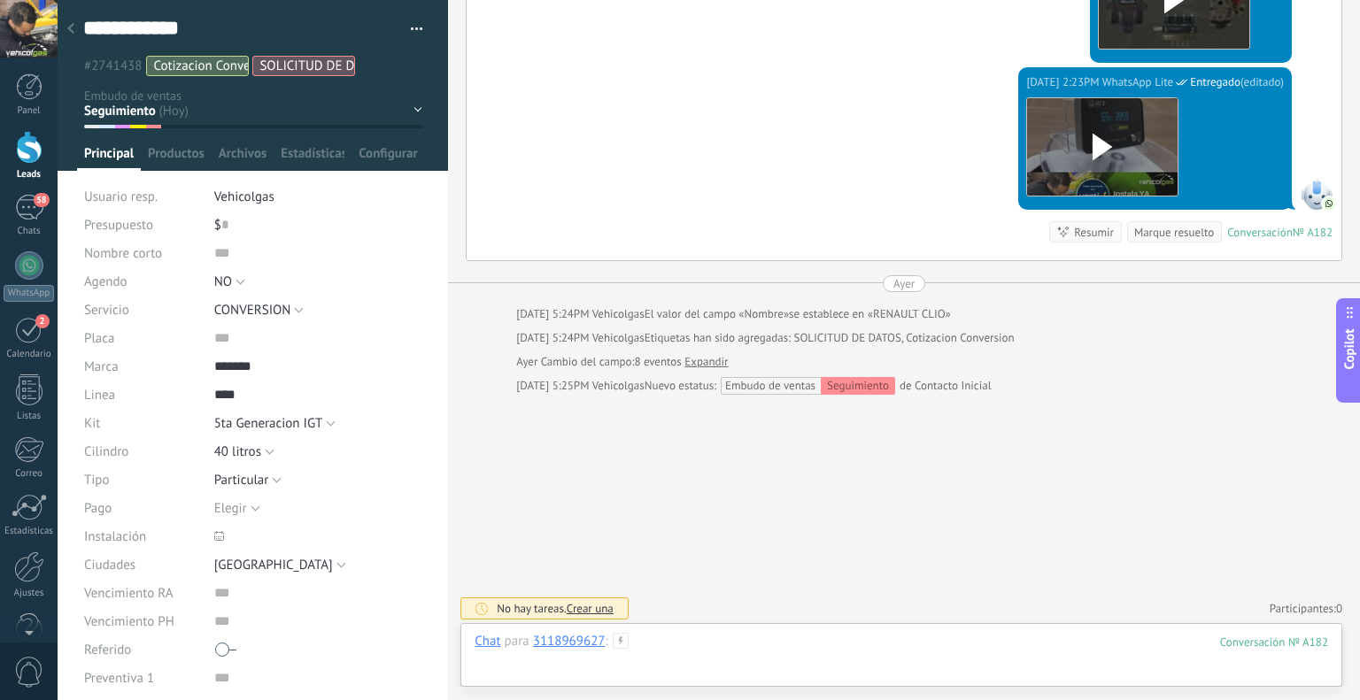
click at [846, 649] on div at bounding box center [902, 659] width 854 height 53
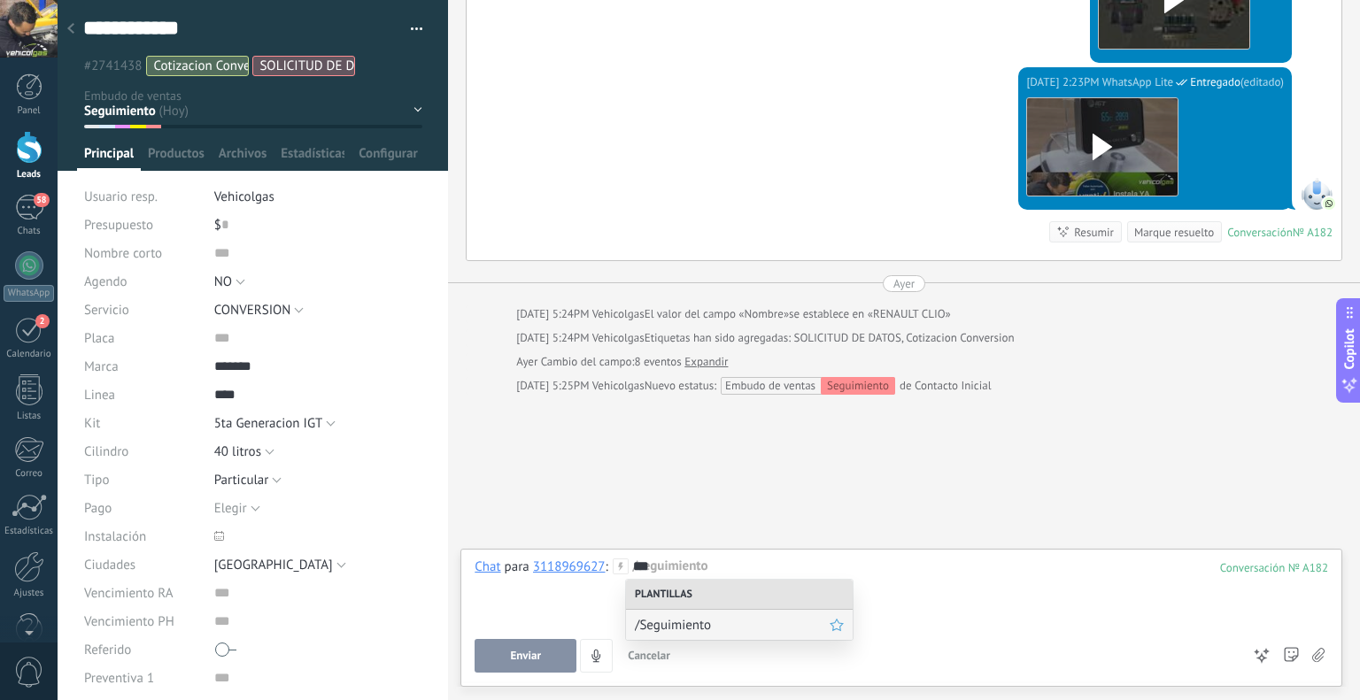
click at [802, 633] on span "/Seguimiento" at bounding box center [732, 625] width 195 height 17
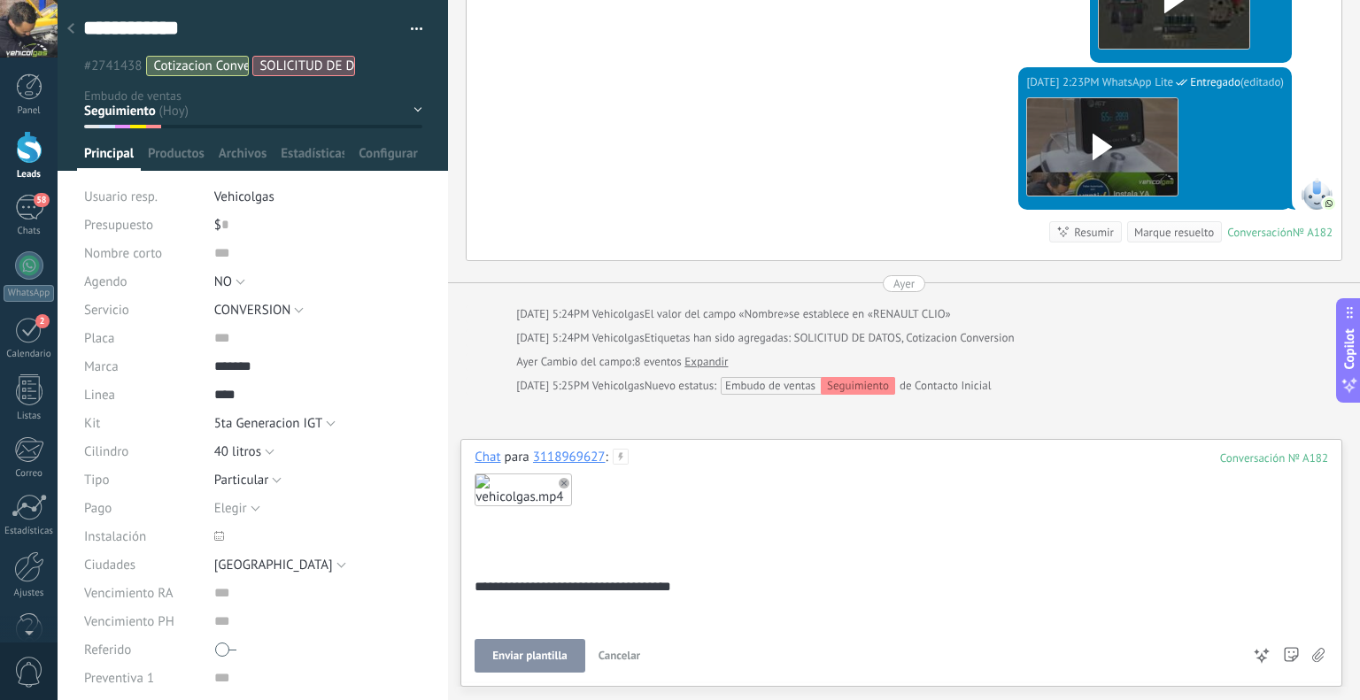
click at [539, 653] on span "Enviar plantilla" at bounding box center [529, 656] width 74 height 12
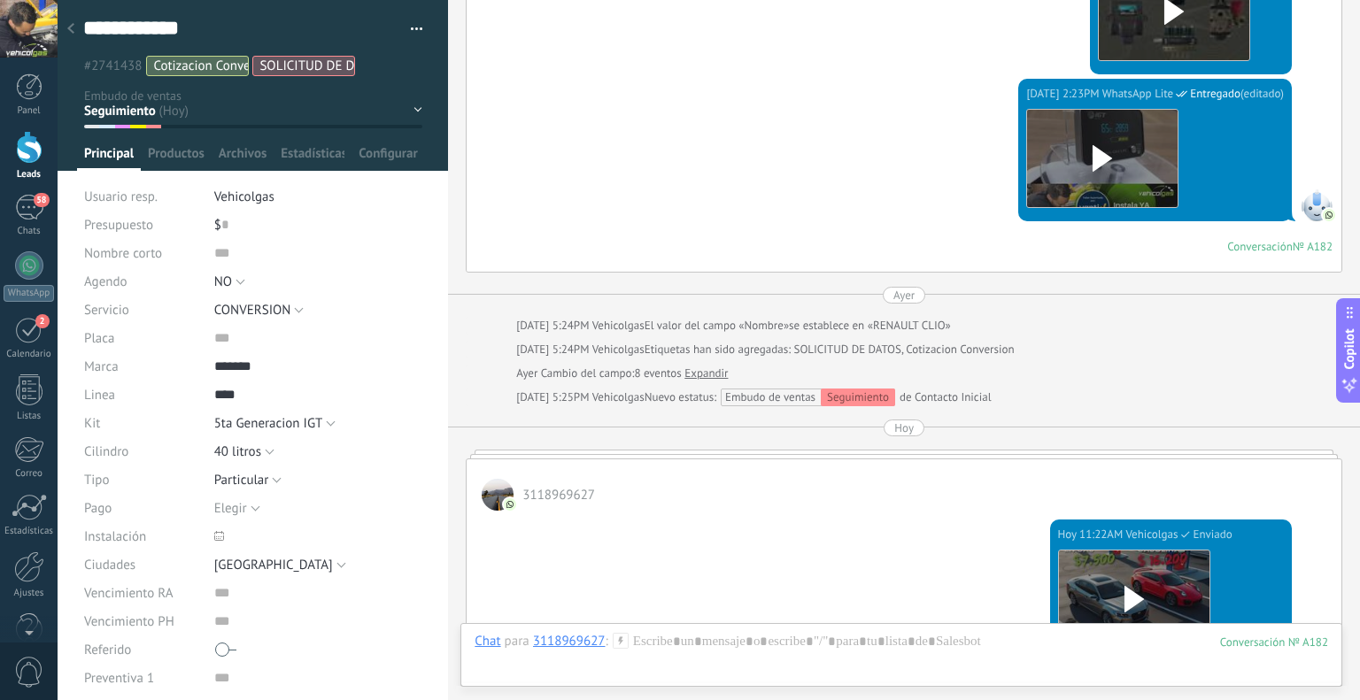
click at [69, 24] on icon at bounding box center [70, 28] width 7 height 11
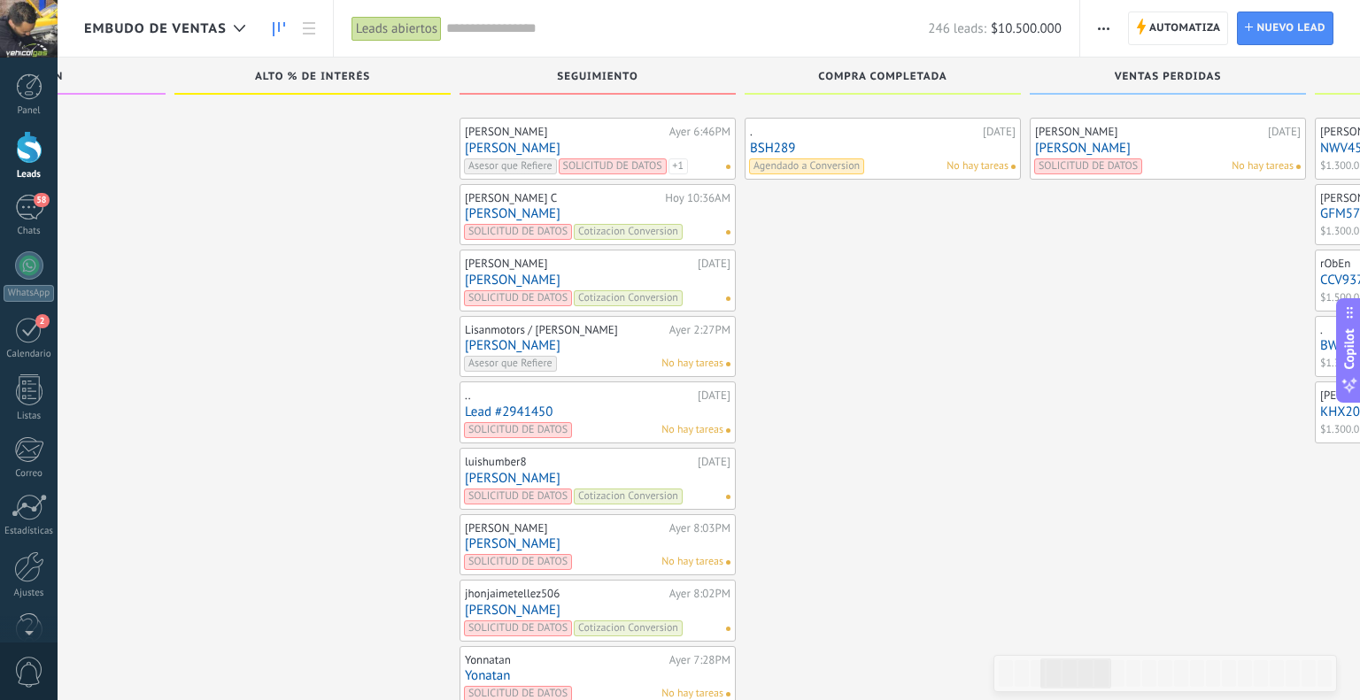
scroll to position [7742, 0]
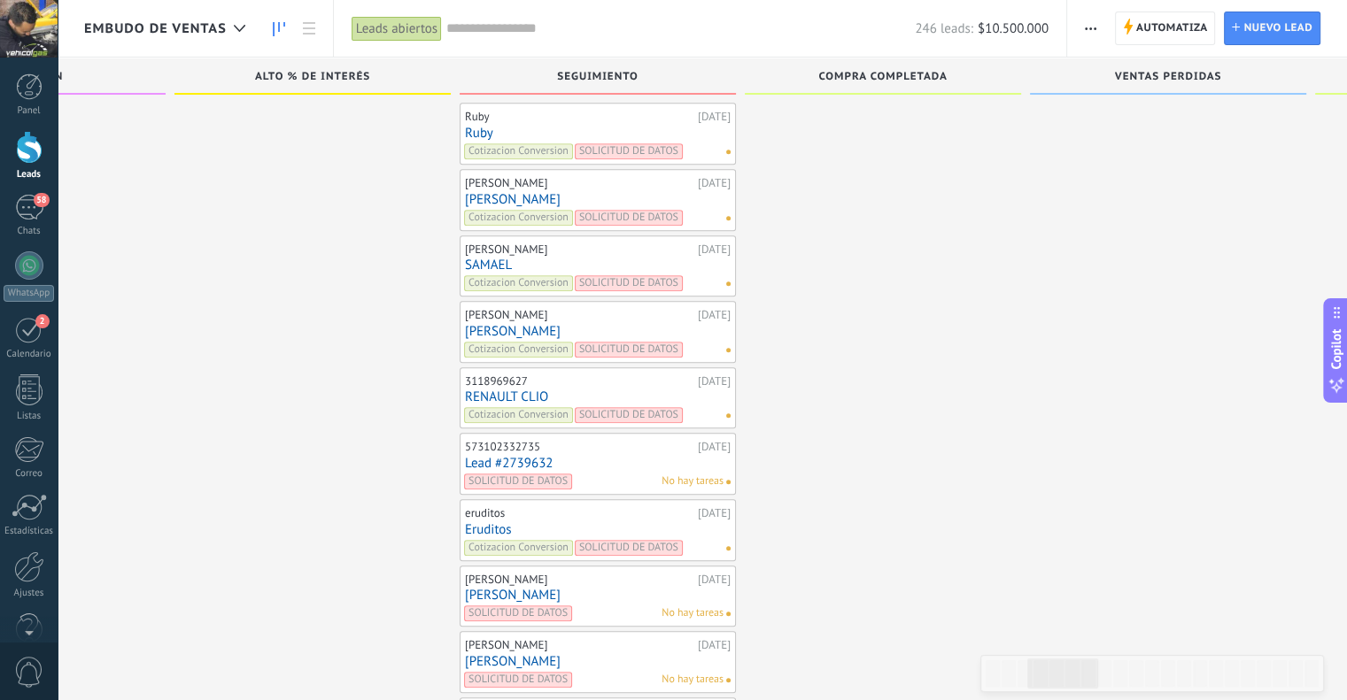
click at [476, 324] on link "[PERSON_NAME]" at bounding box center [598, 331] width 266 height 15
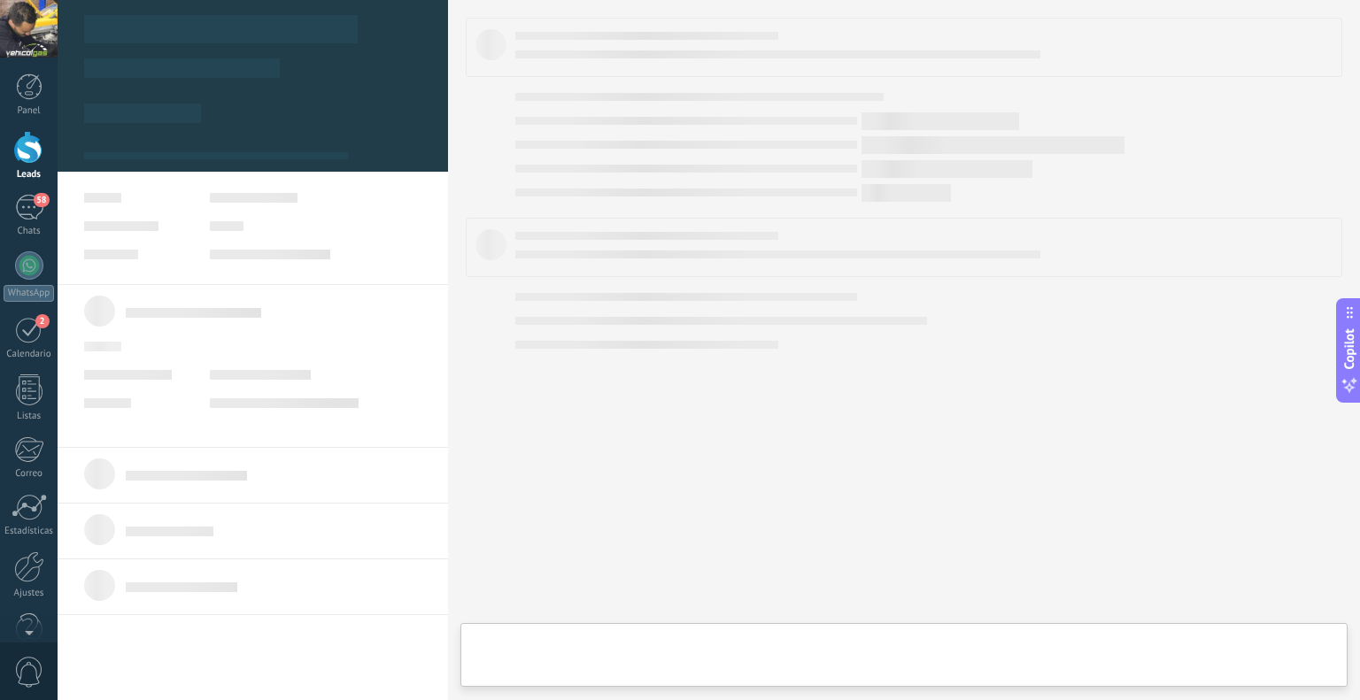
type textarea "******"
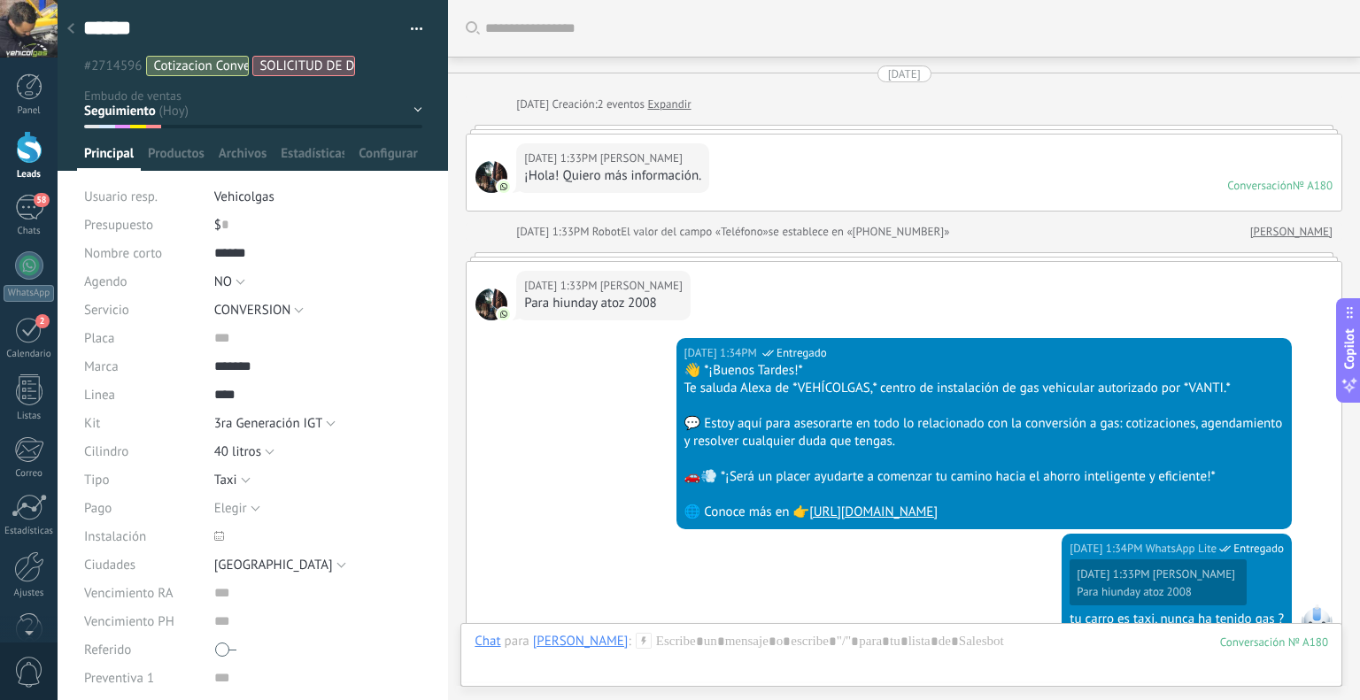
scroll to position [1542, 0]
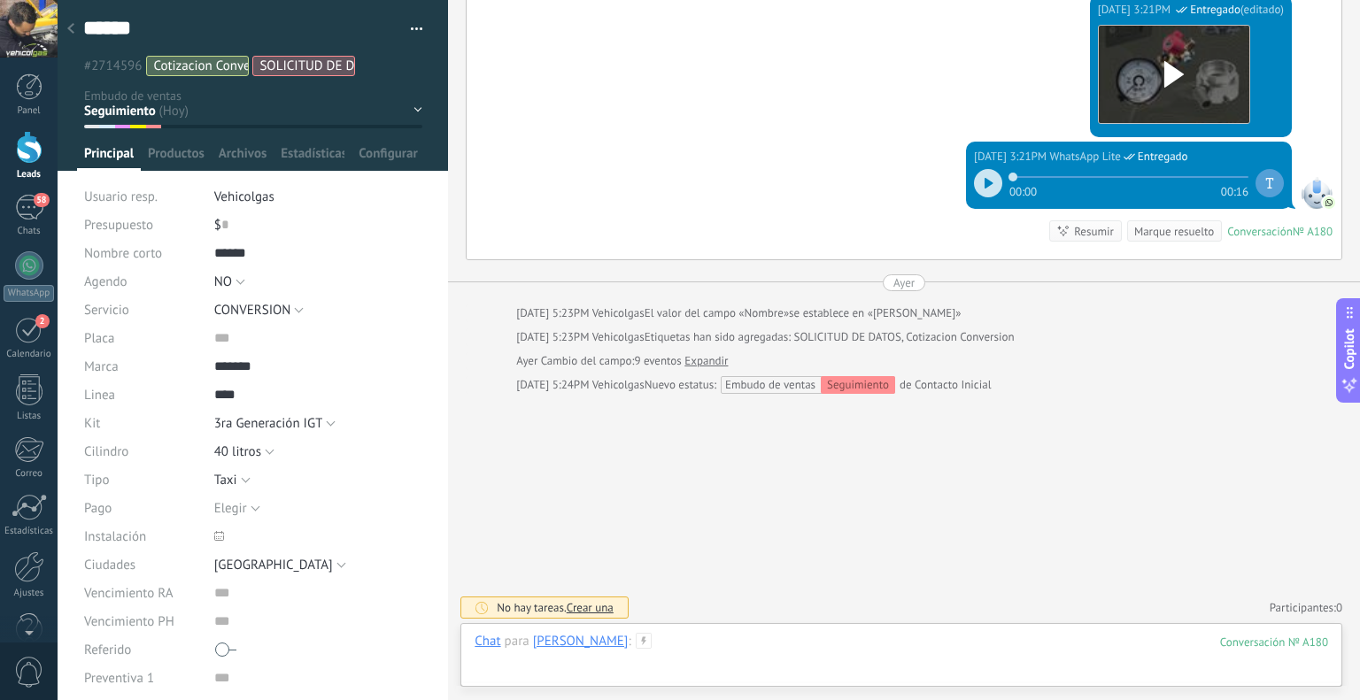
click at [693, 654] on div at bounding box center [902, 659] width 854 height 53
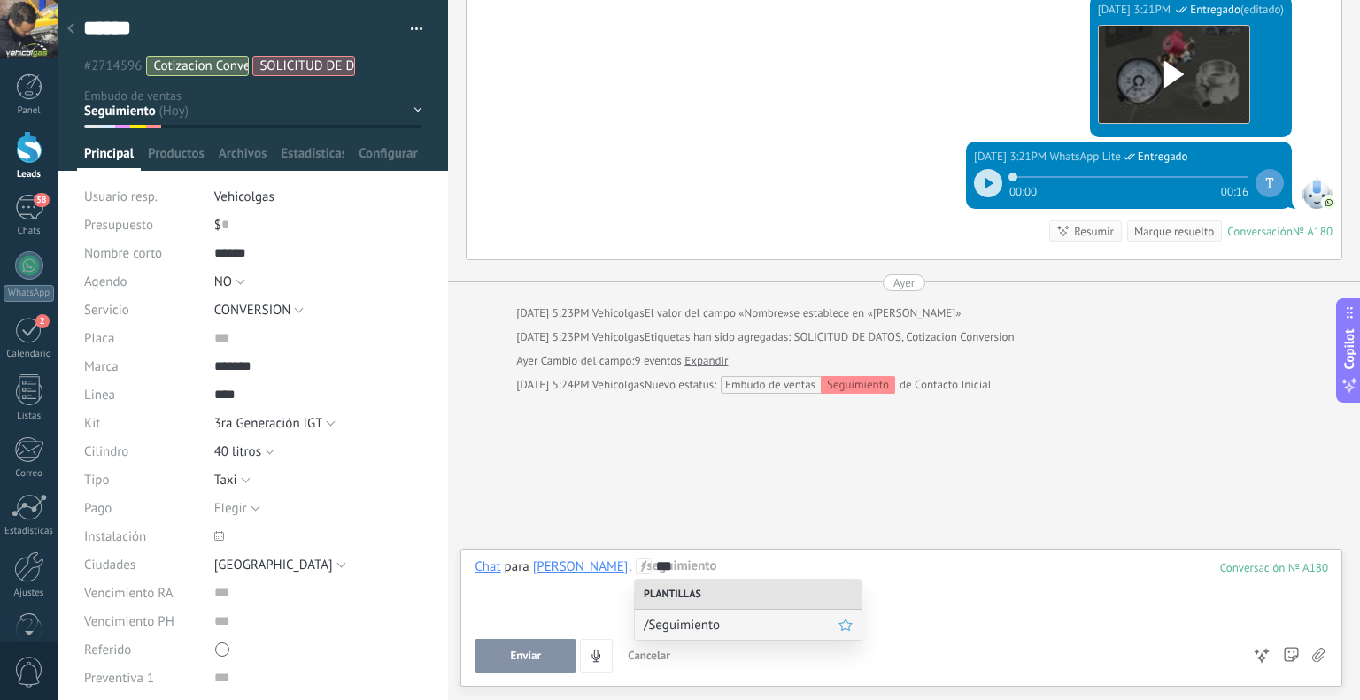
click at [710, 626] on span "/Seguimiento" at bounding box center [741, 625] width 195 height 17
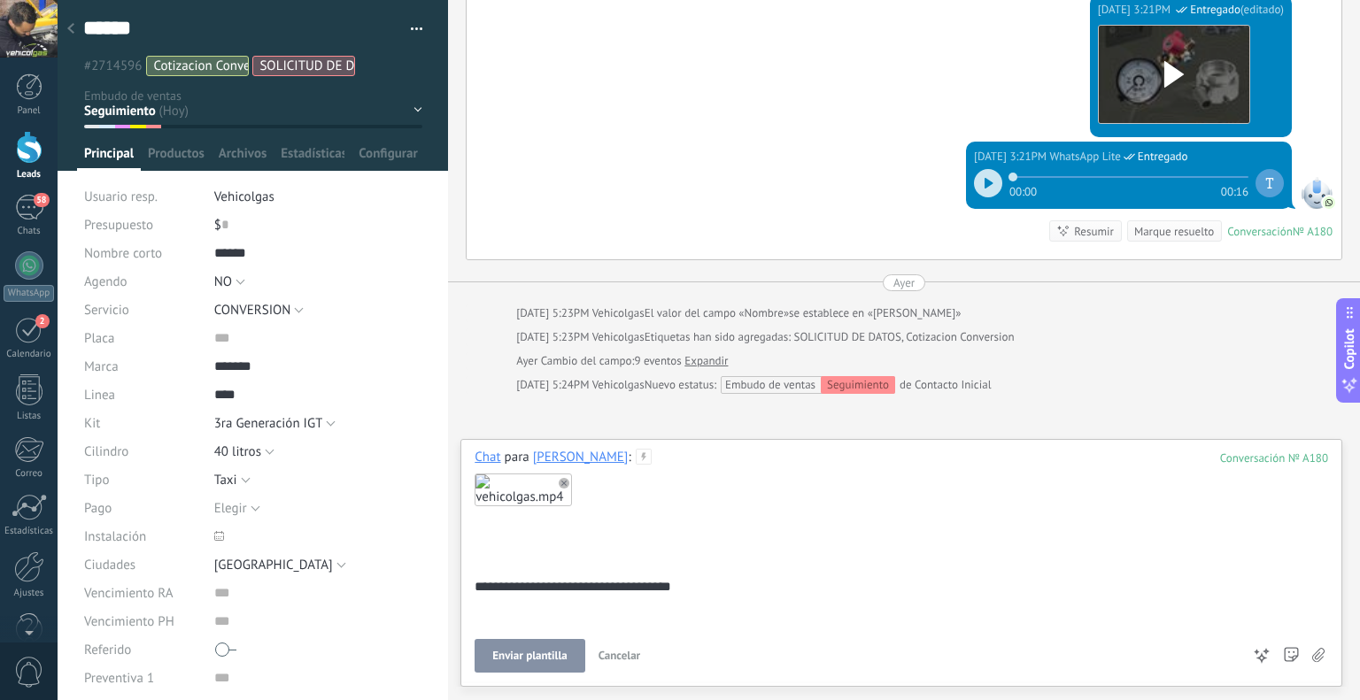
click at [490, 660] on button "Enviar plantilla" at bounding box center [530, 656] width 110 height 34
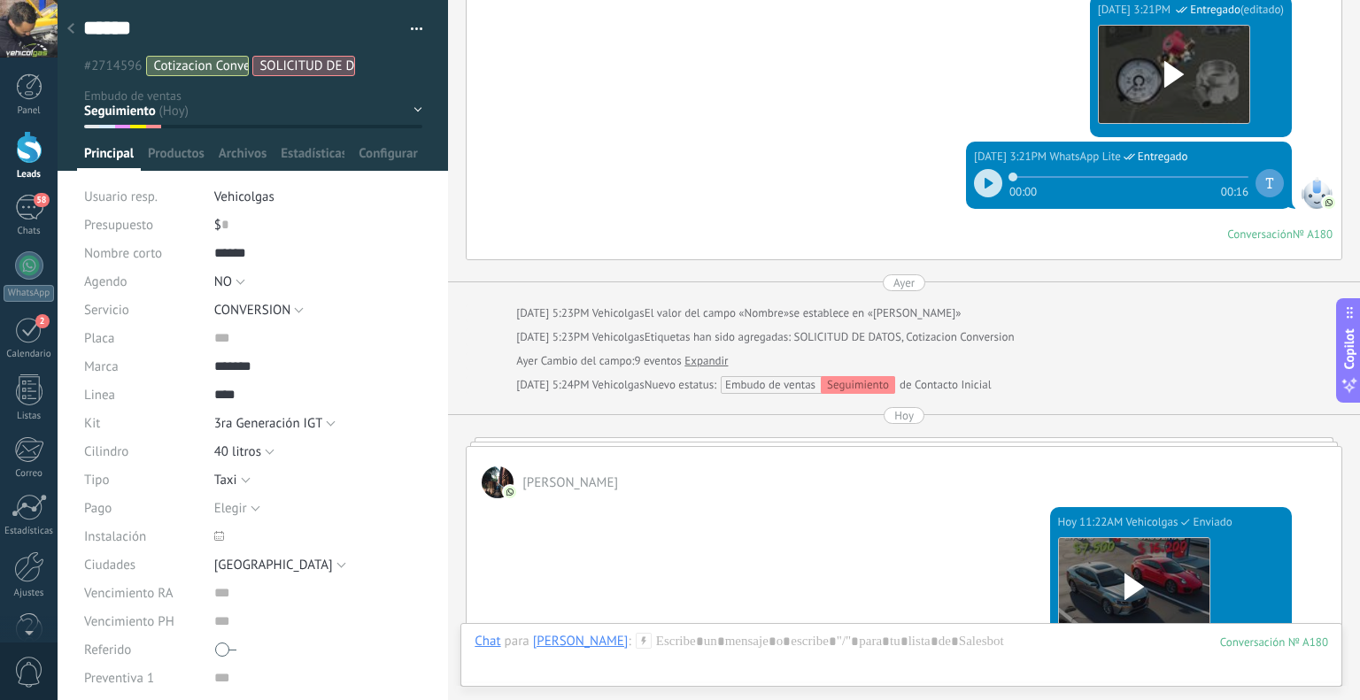
scroll to position [1531, 0]
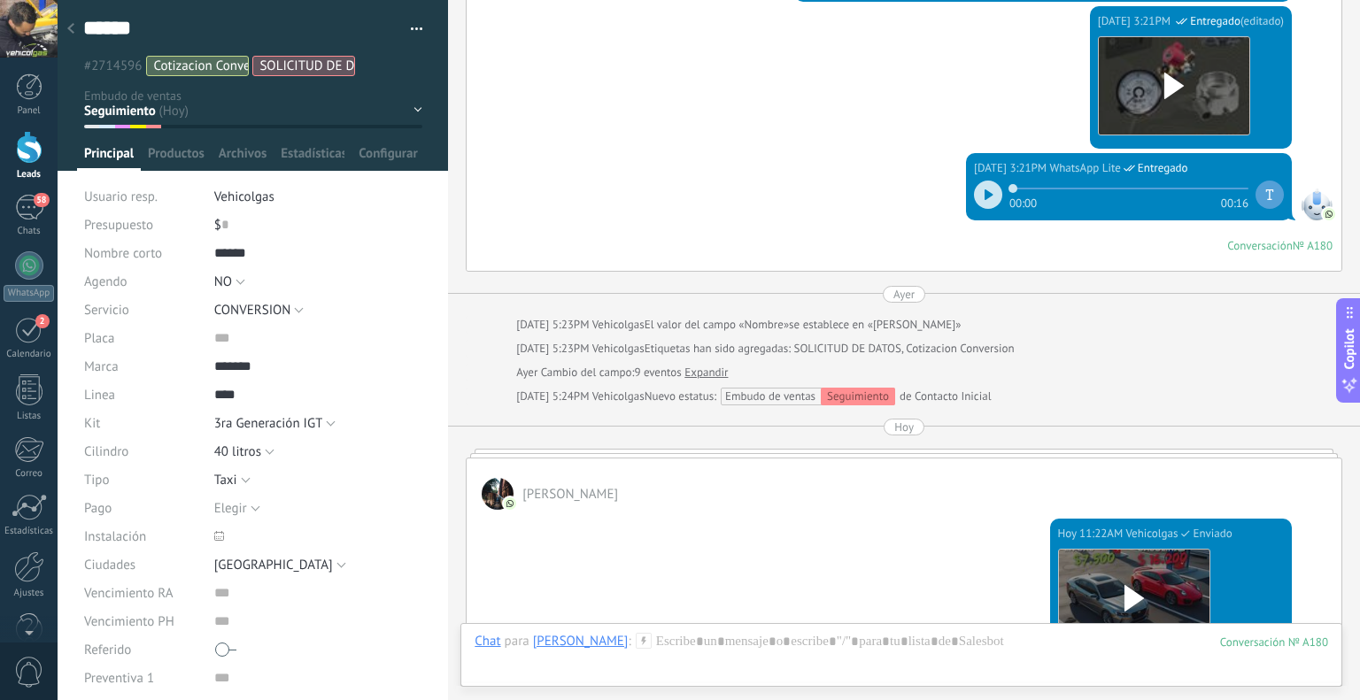
click at [74, 21] on div at bounding box center [70, 29] width 25 height 35
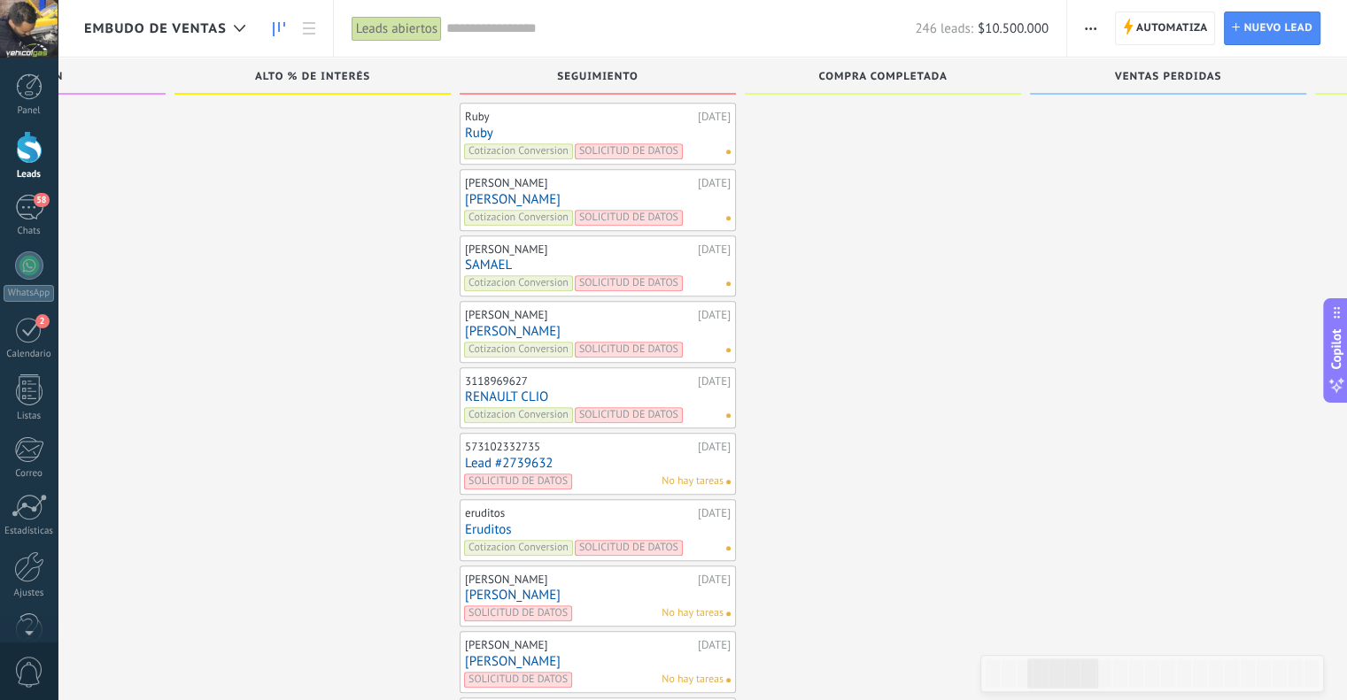
click at [496, 258] on link "SAMAEL" at bounding box center [598, 265] width 266 height 15
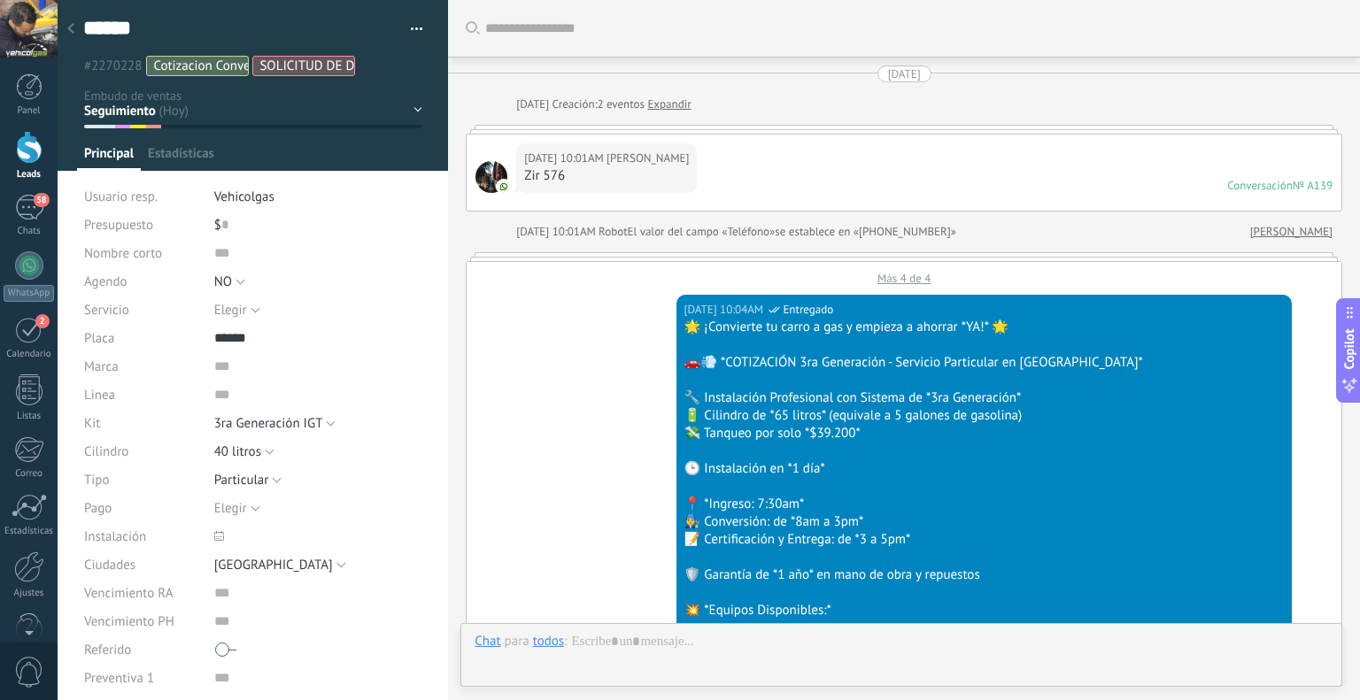
type textarea "******"
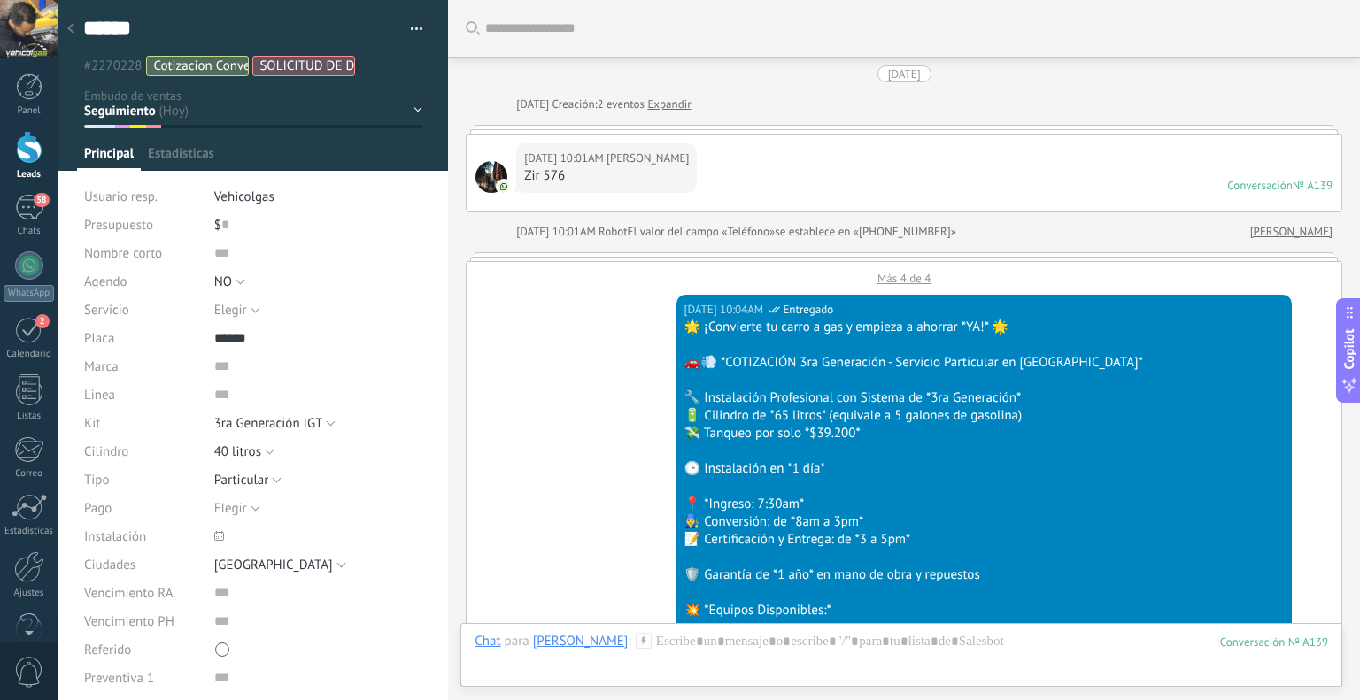
scroll to position [1767, 0]
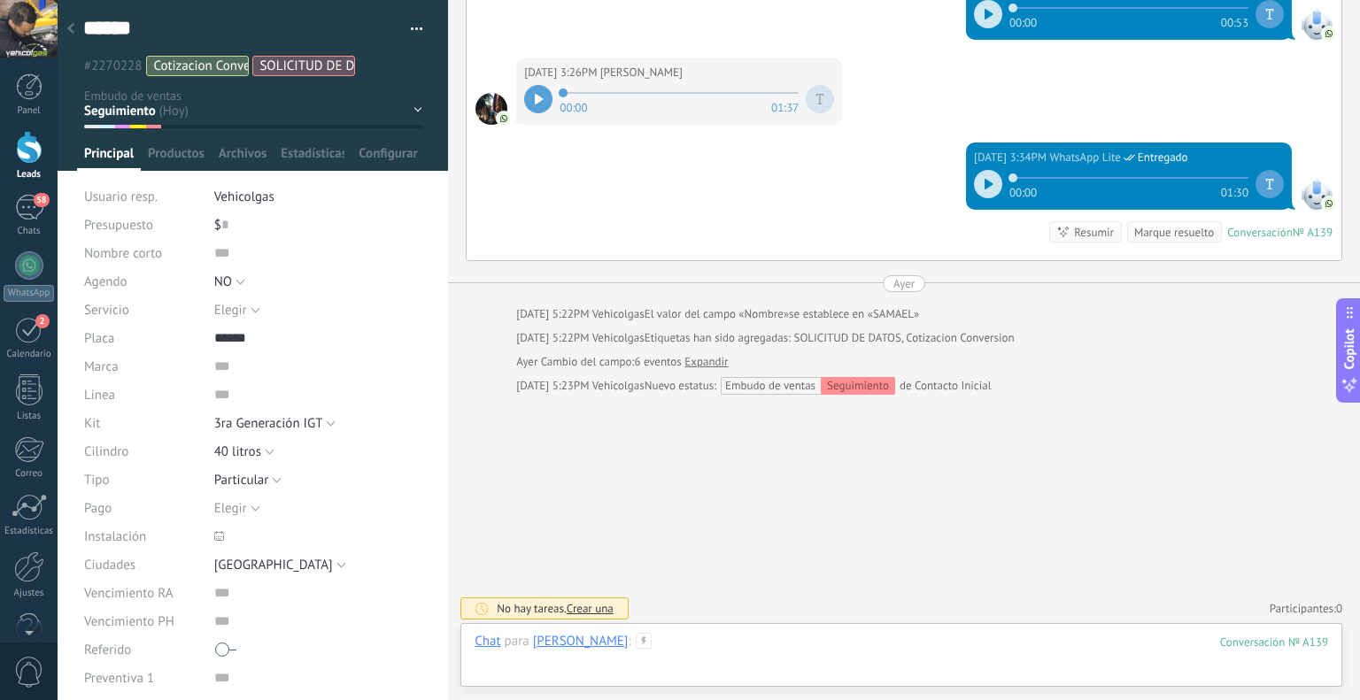
click at [713, 651] on div at bounding box center [902, 659] width 854 height 53
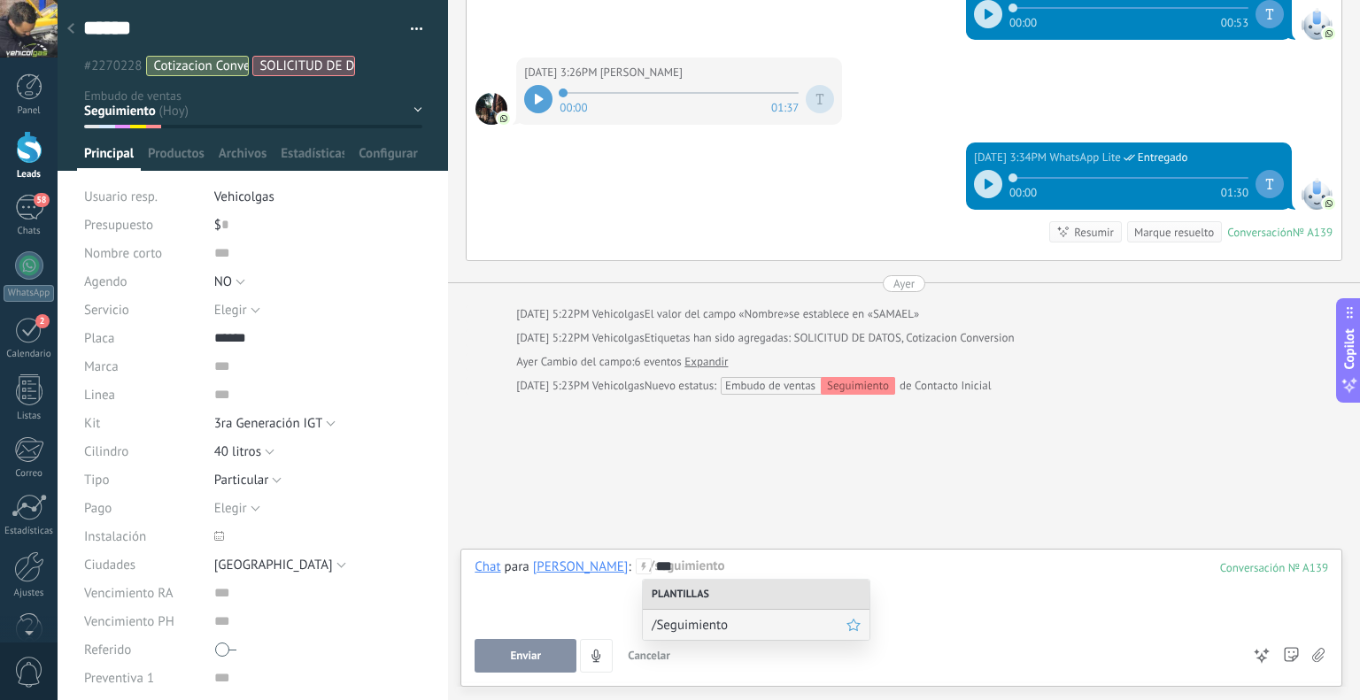
click at [740, 619] on span "/Seguimiento" at bounding box center [749, 625] width 195 height 17
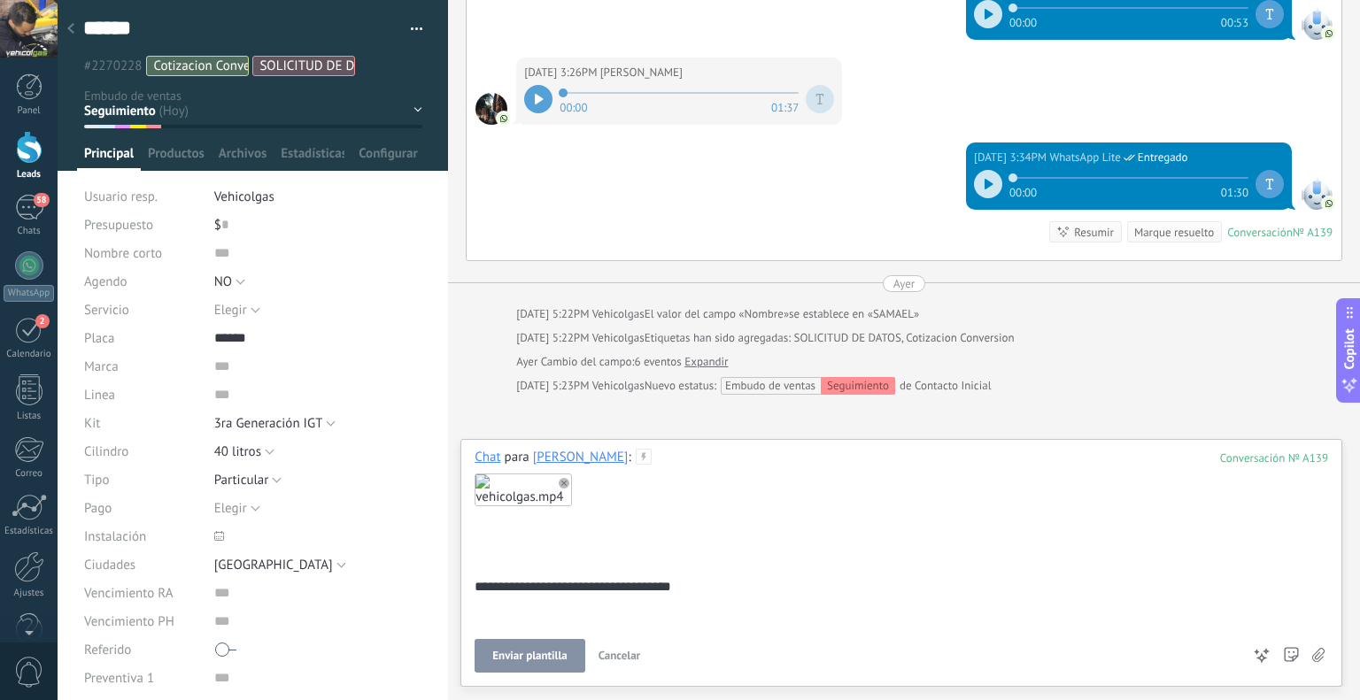
click at [559, 659] on span "Enviar plantilla" at bounding box center [529, 656] width 74 height 12
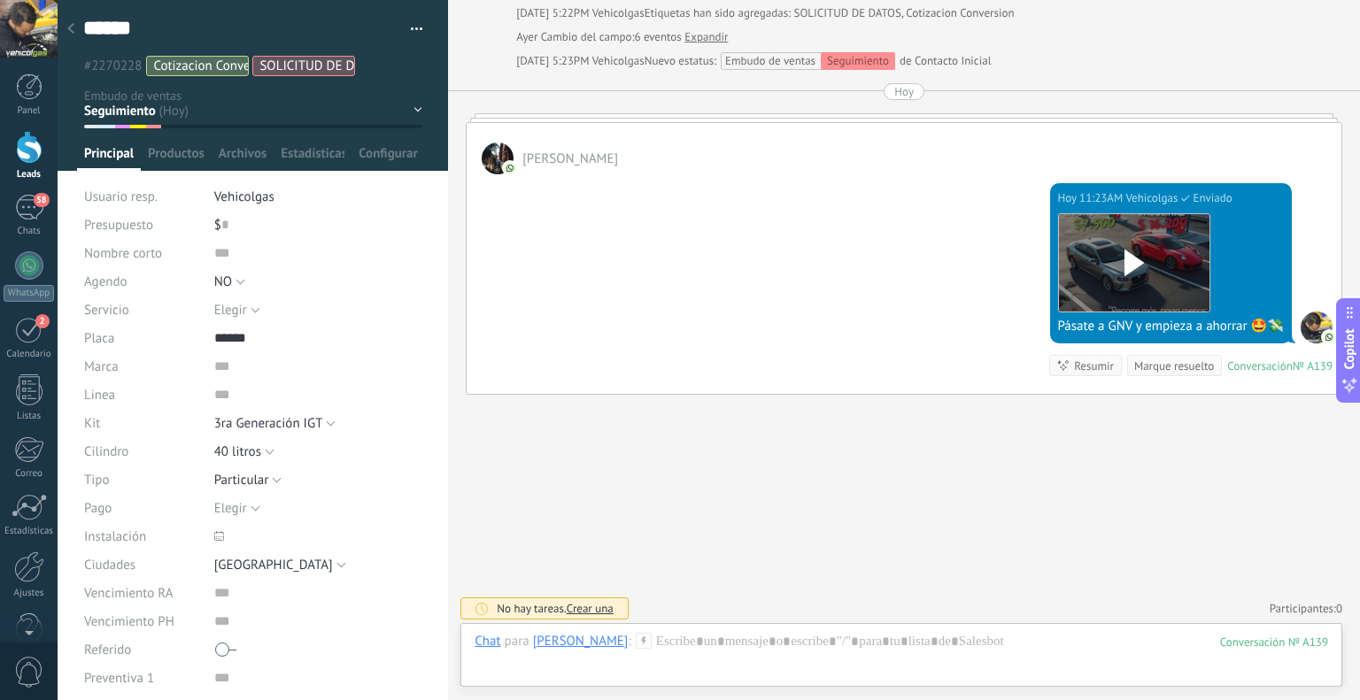
click at [69, 19] on div at bounding box center [70, 29] width 25 height 35
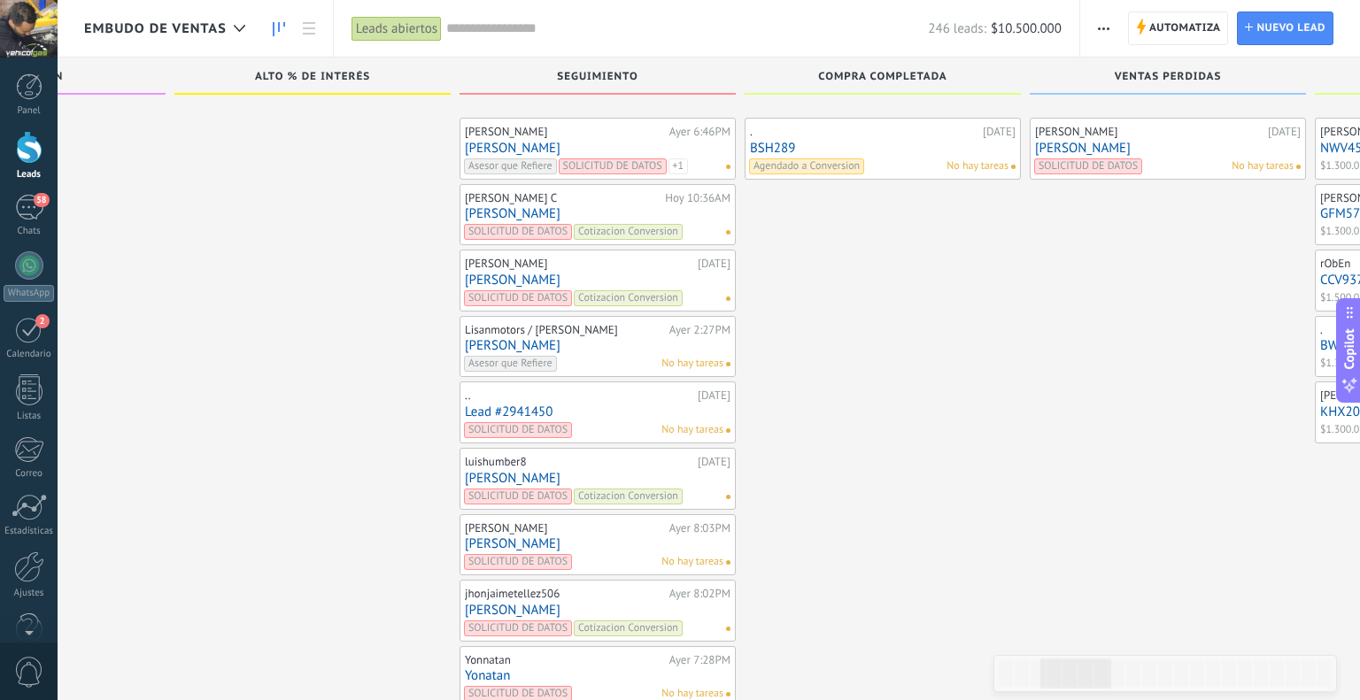
scroll to position [7742, 0]
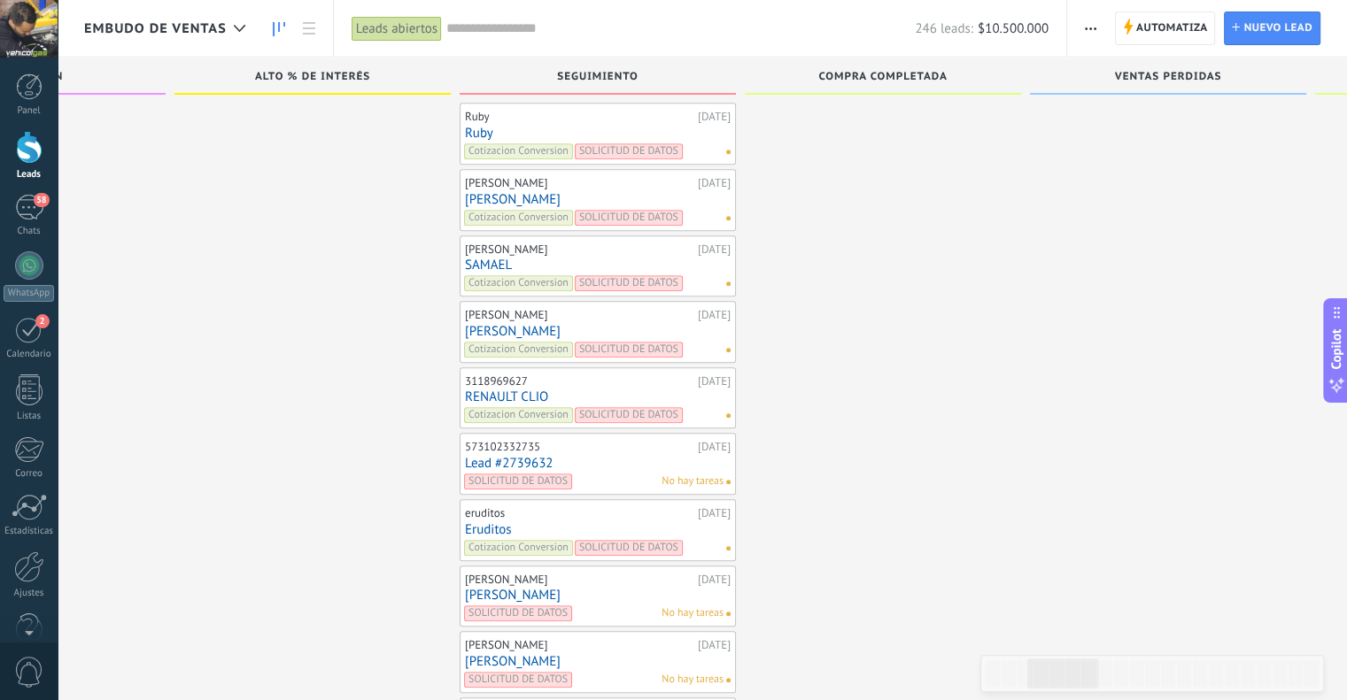
click at [529, 192] on link "[PERSON_NAME]" at bounding box center [598, 199] width 266 height 15
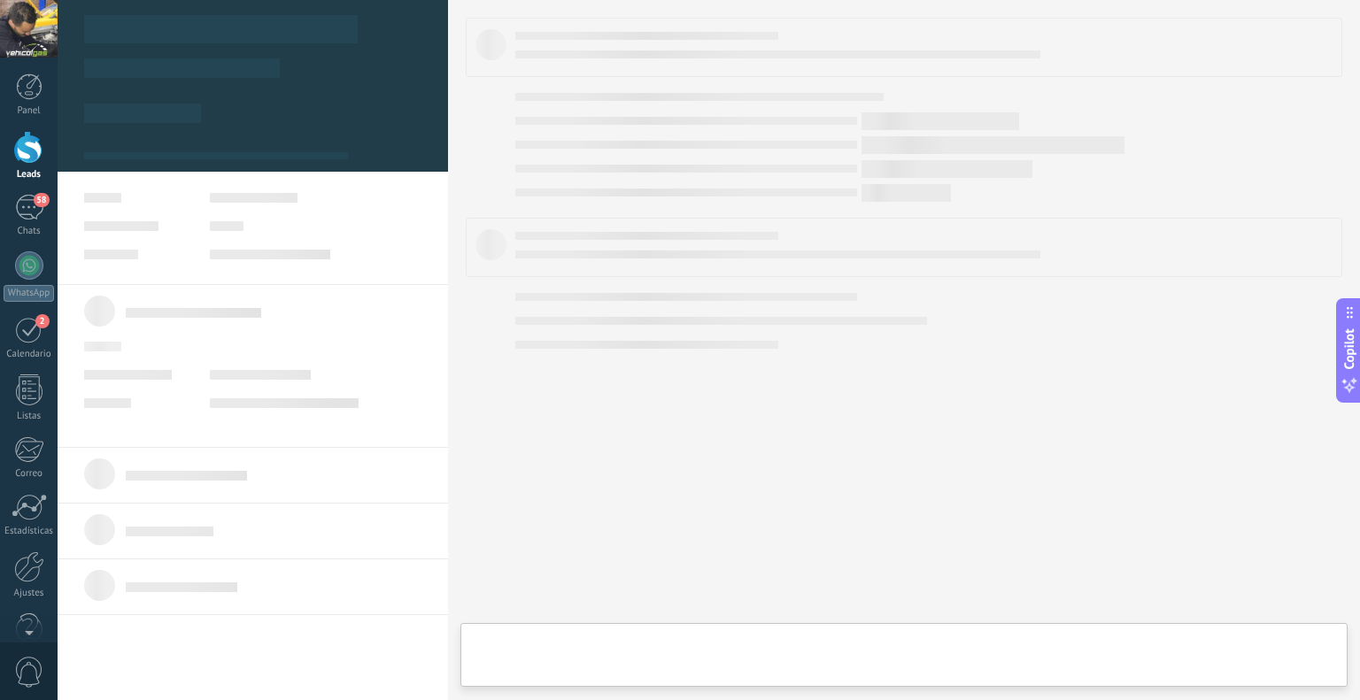
type textarea "**********"
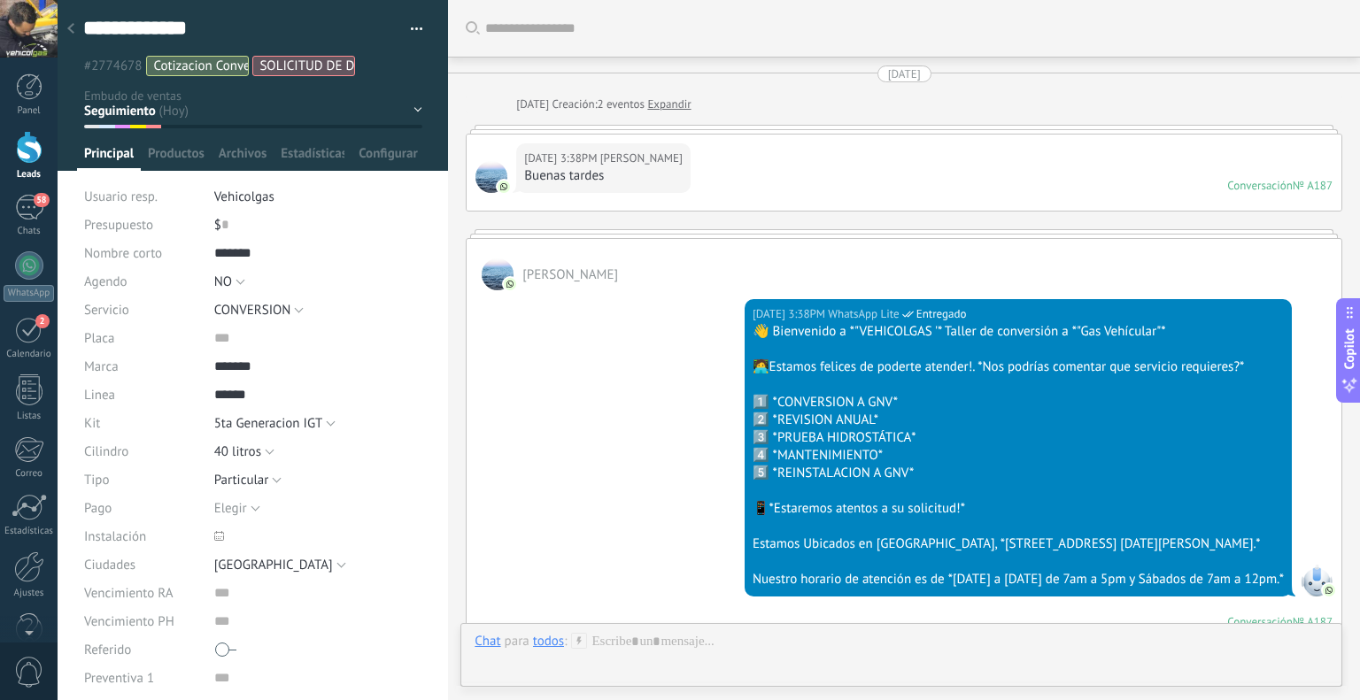
scroll to position [2168, 0]
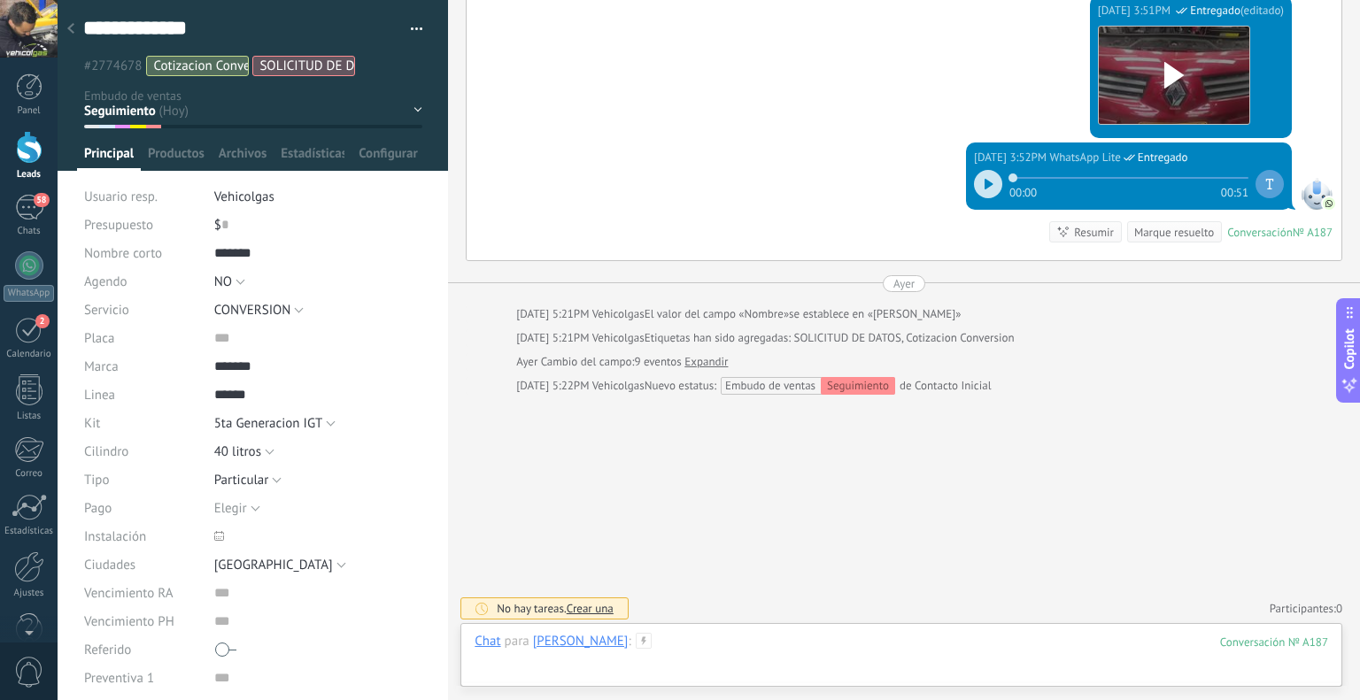
click at [758, 658] on div at bounding box center [902, 659] width 854 height 53
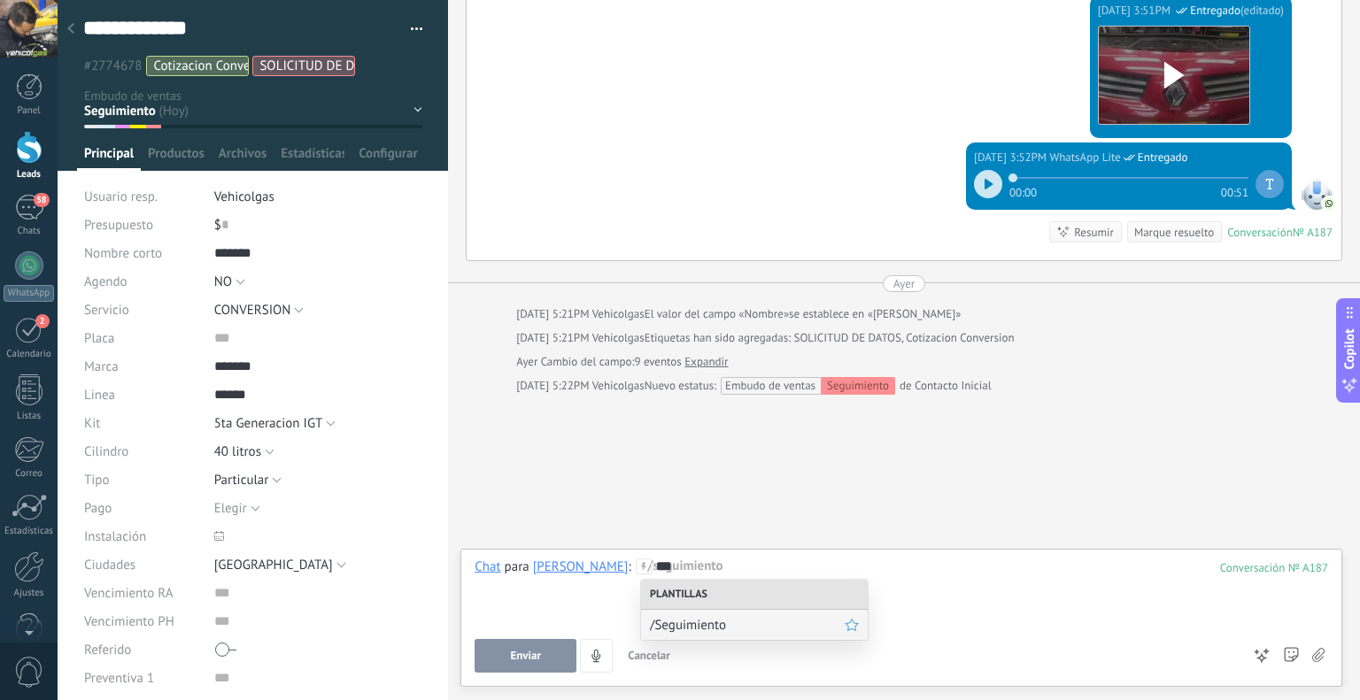
click at [733, 624] on span "/Seguimiento" at bounding box center [747, 625] width 195 height 17
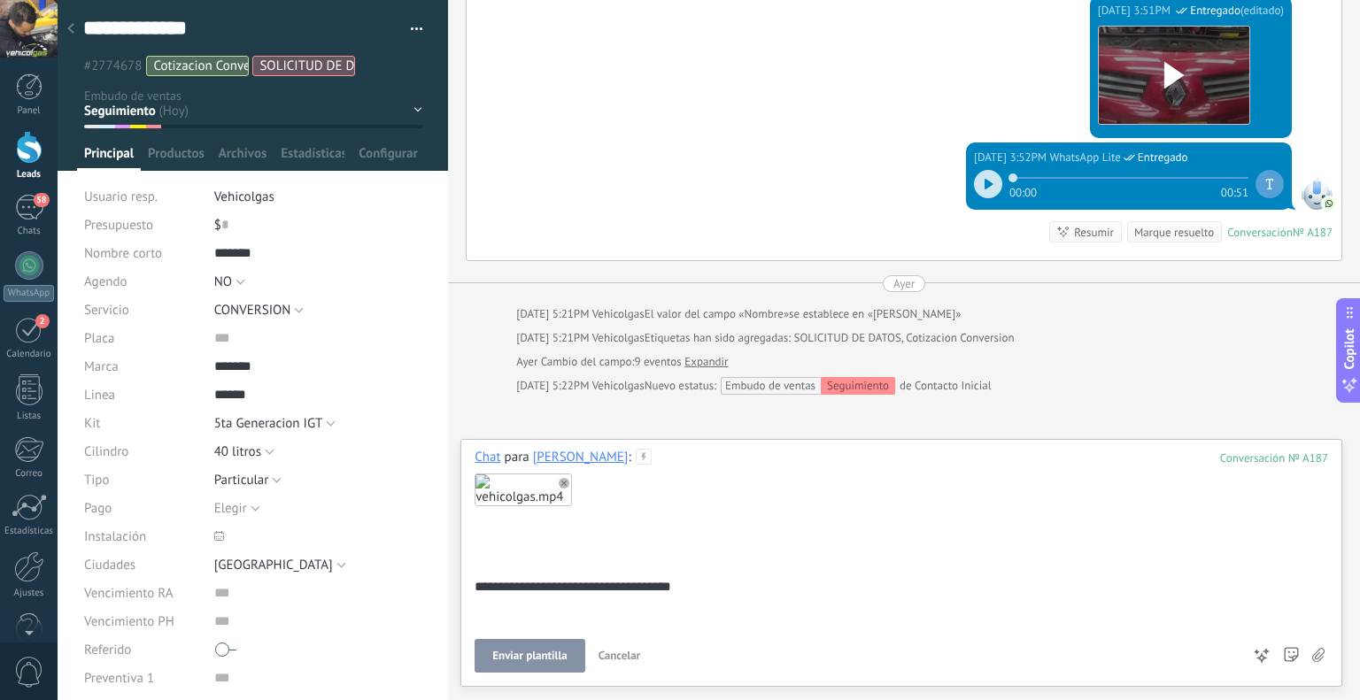
click at [534, 646] on button "Enviar plantilla" at bounding box center [530, 656] width 110 height 34
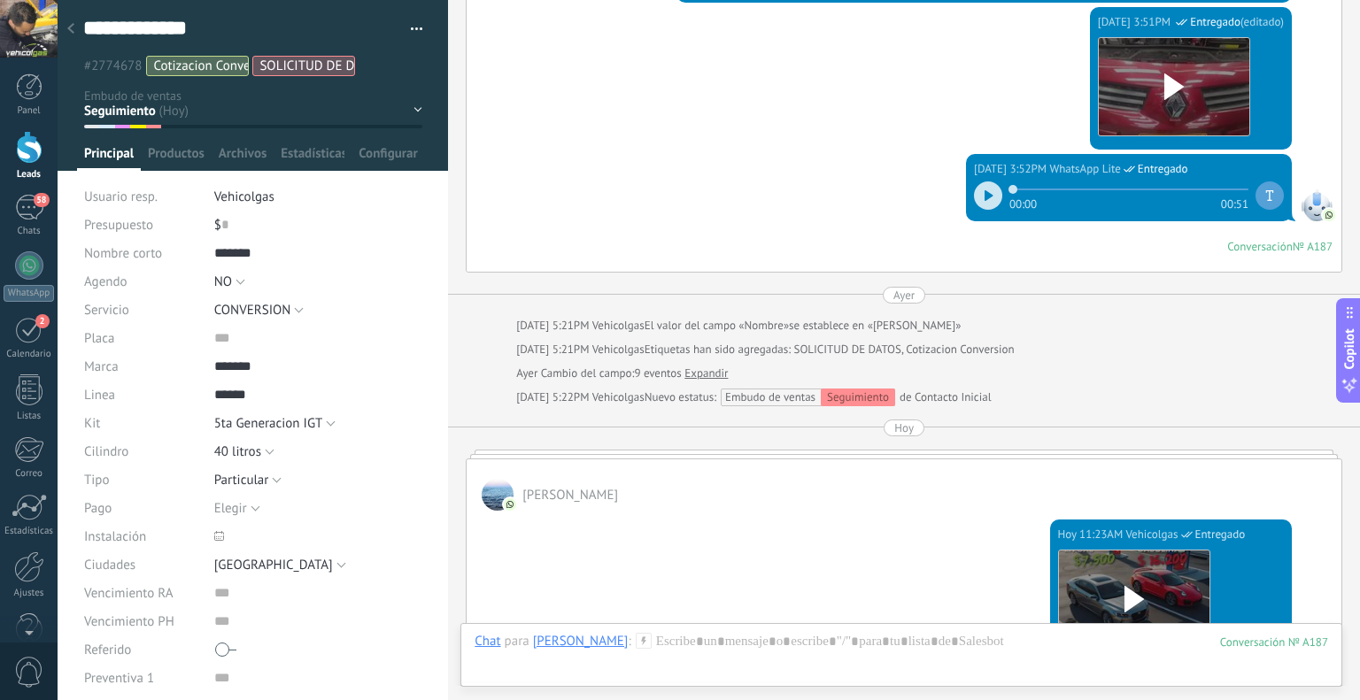
click at [69, 37] on div at bounding box center [70, 29] width 25 height 35
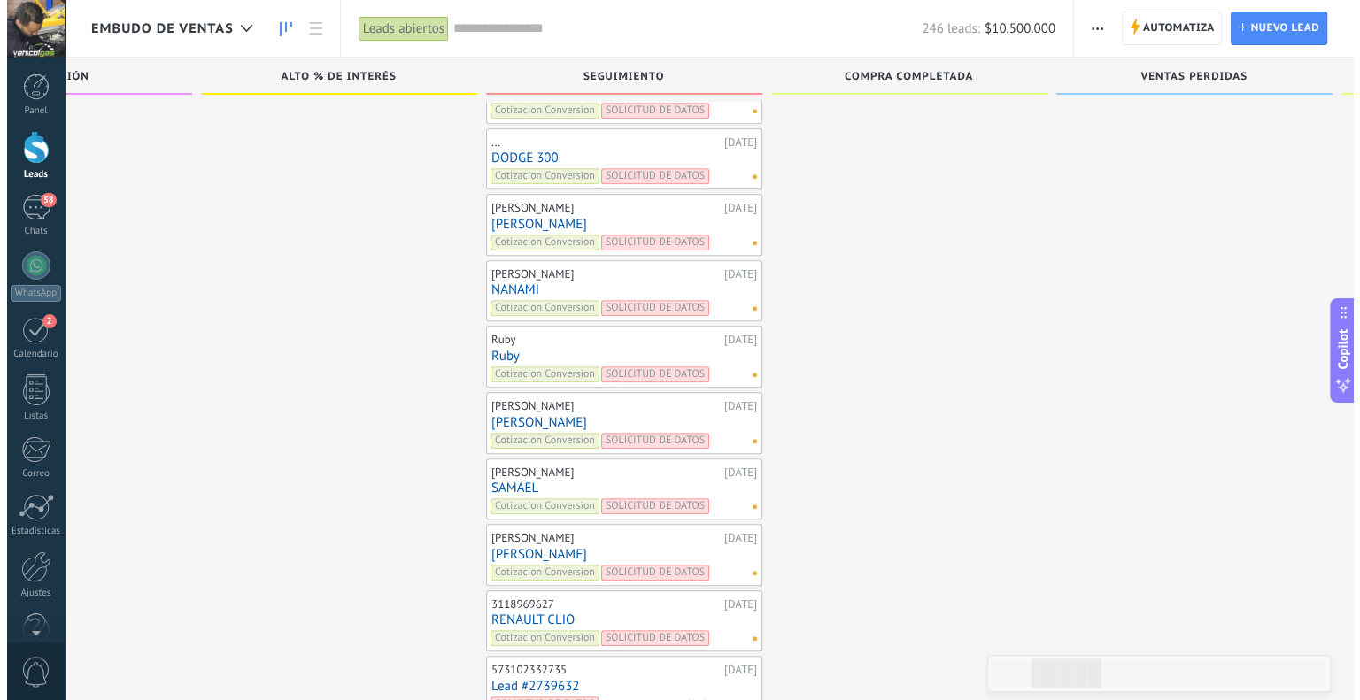
scroll to position [7515, 0]
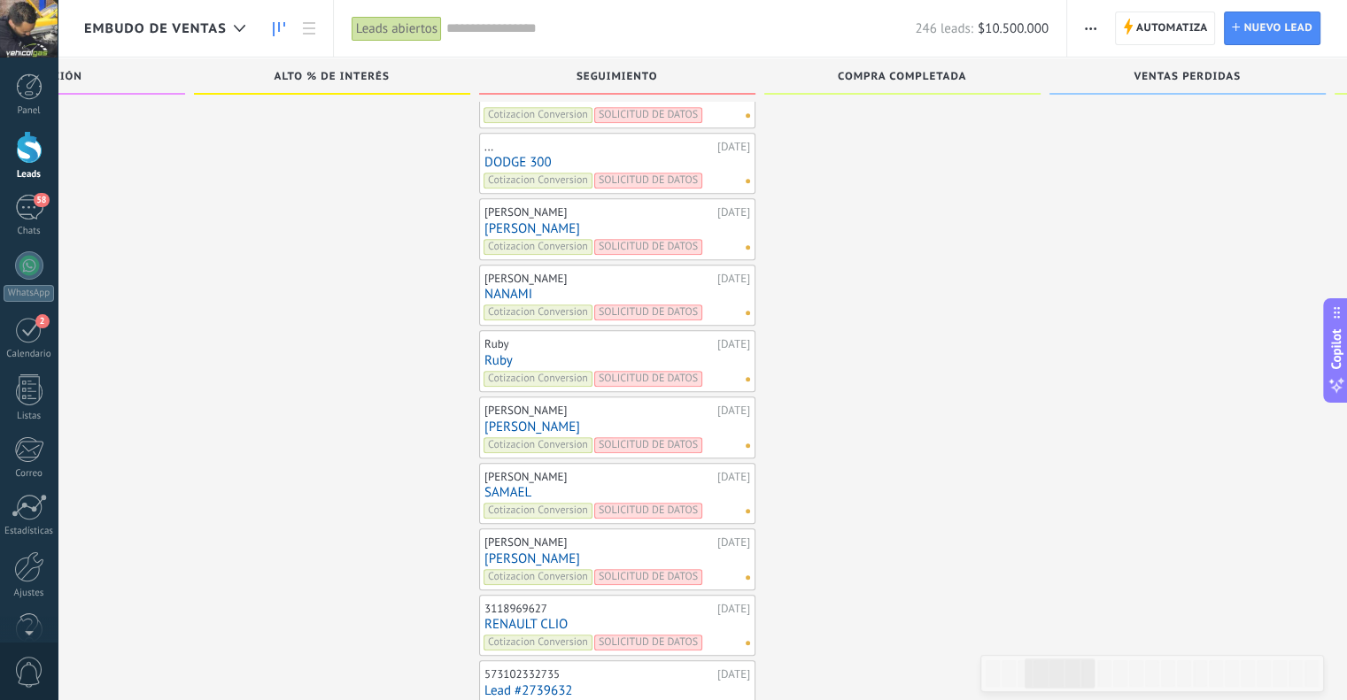
click at [507, 353] on link "Ruby" at bounding box center [617, 360] width 266 height 15
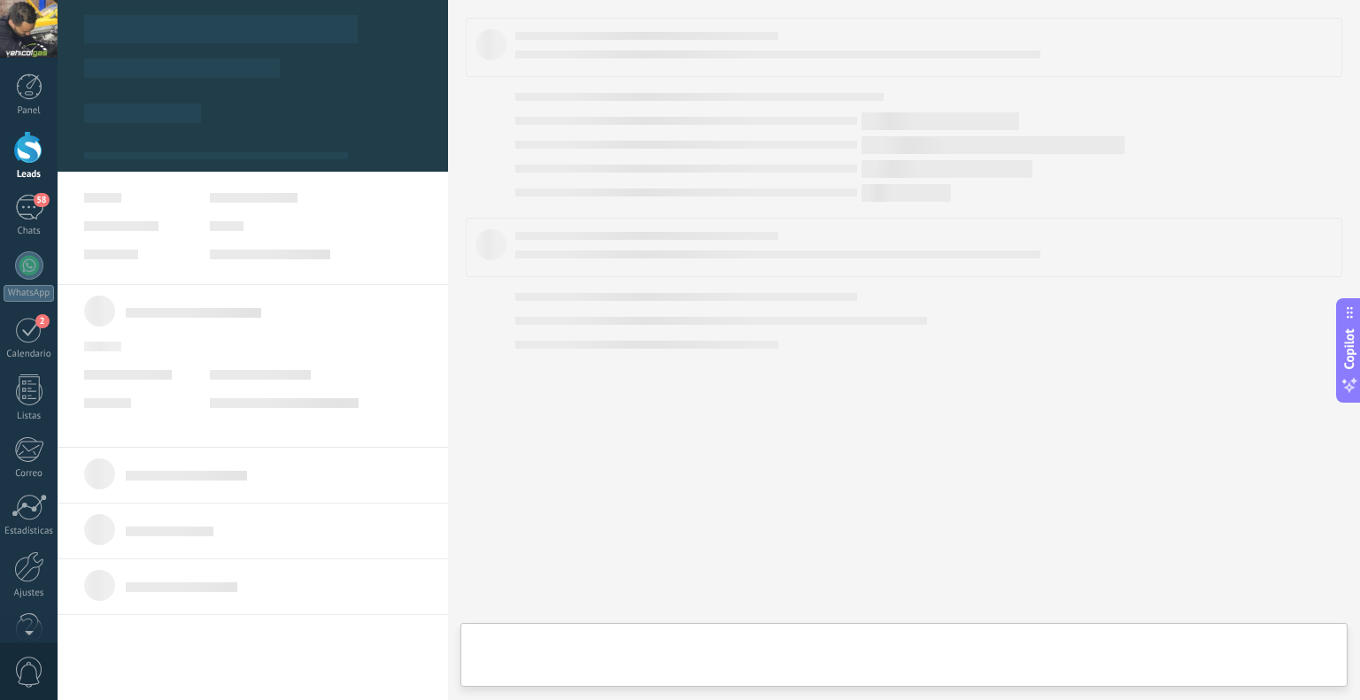
type textarea "****"
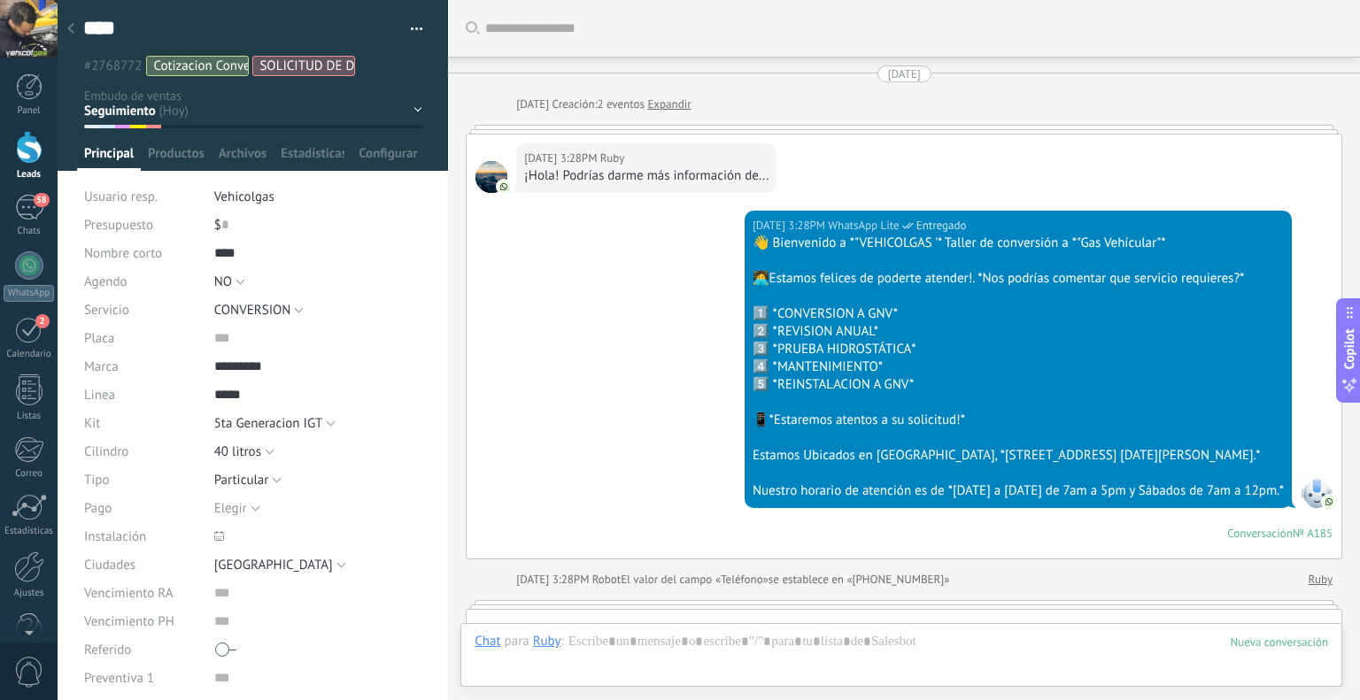
scroll to position [3949, 0]
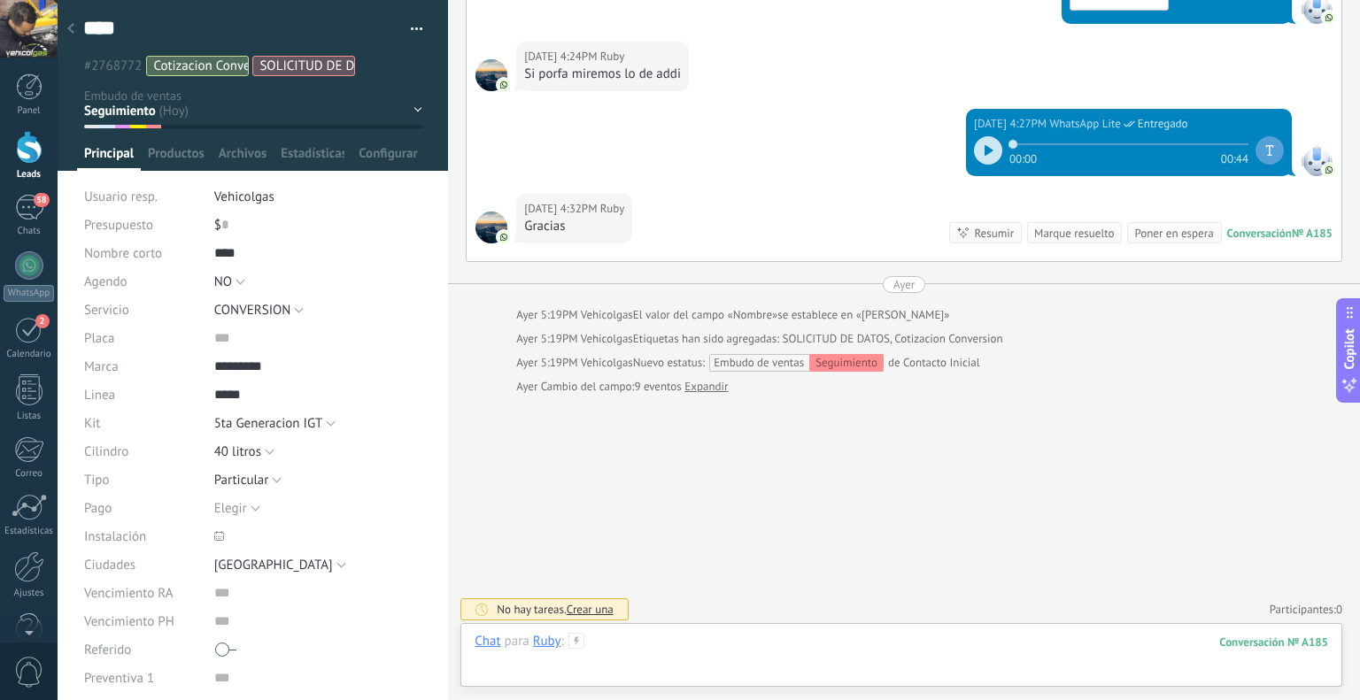
click at [662, 649] on div at bounding box center [902, 659] width 854 height 53
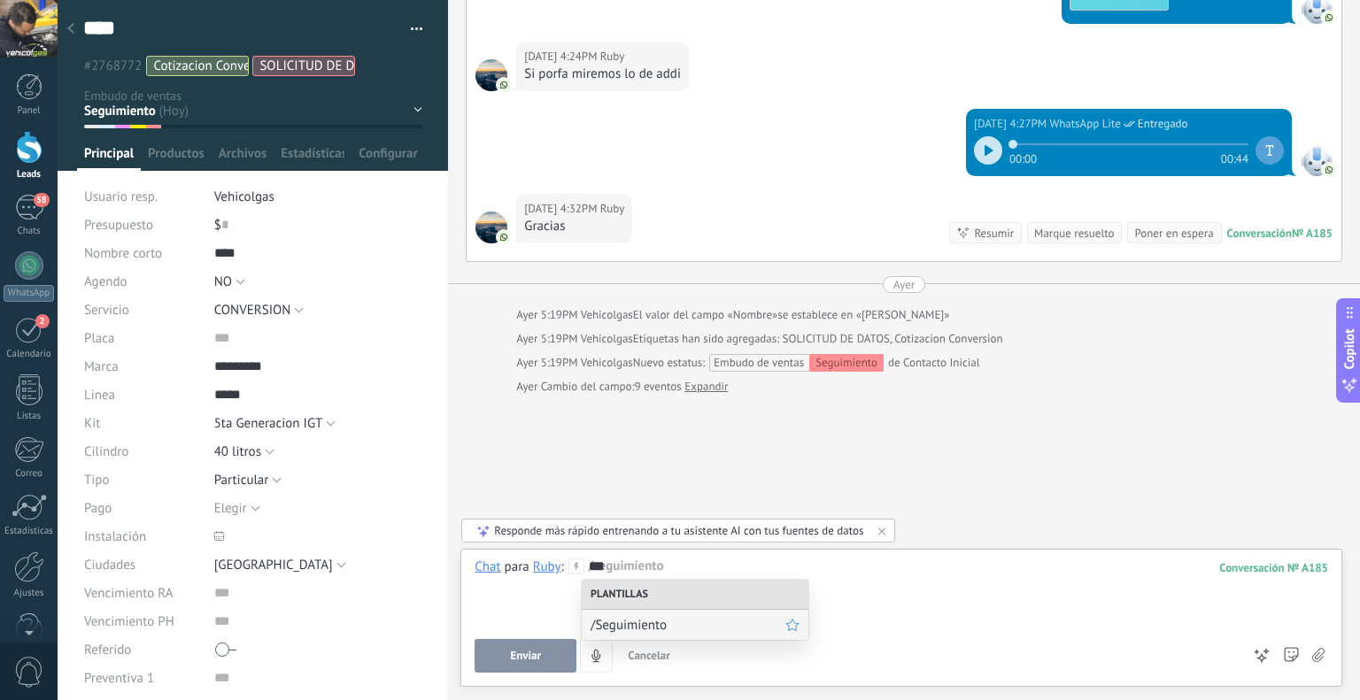
click at [652, 633] on div "/Seguimiento" at bounding box center [695, 625] width 227 height 30
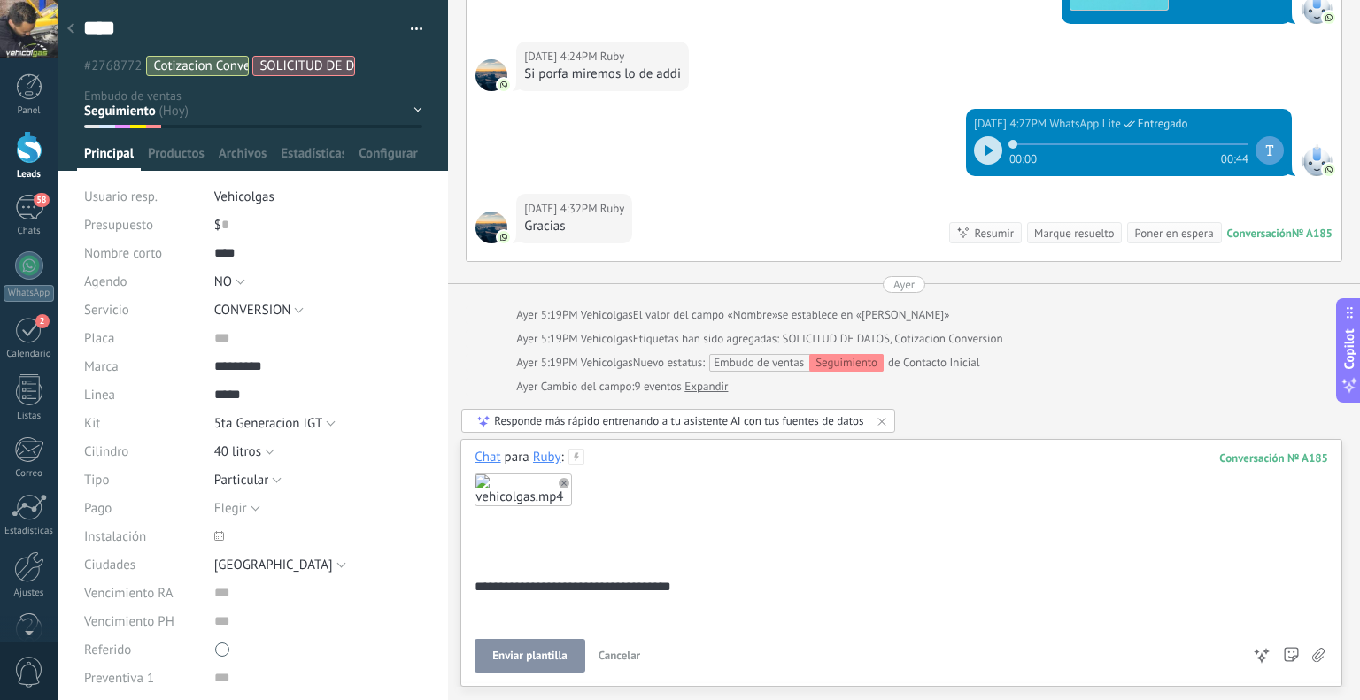
click at [511, 655] on span "Enviar plantilla" at bounding box center [529, 656] width 74 height 12
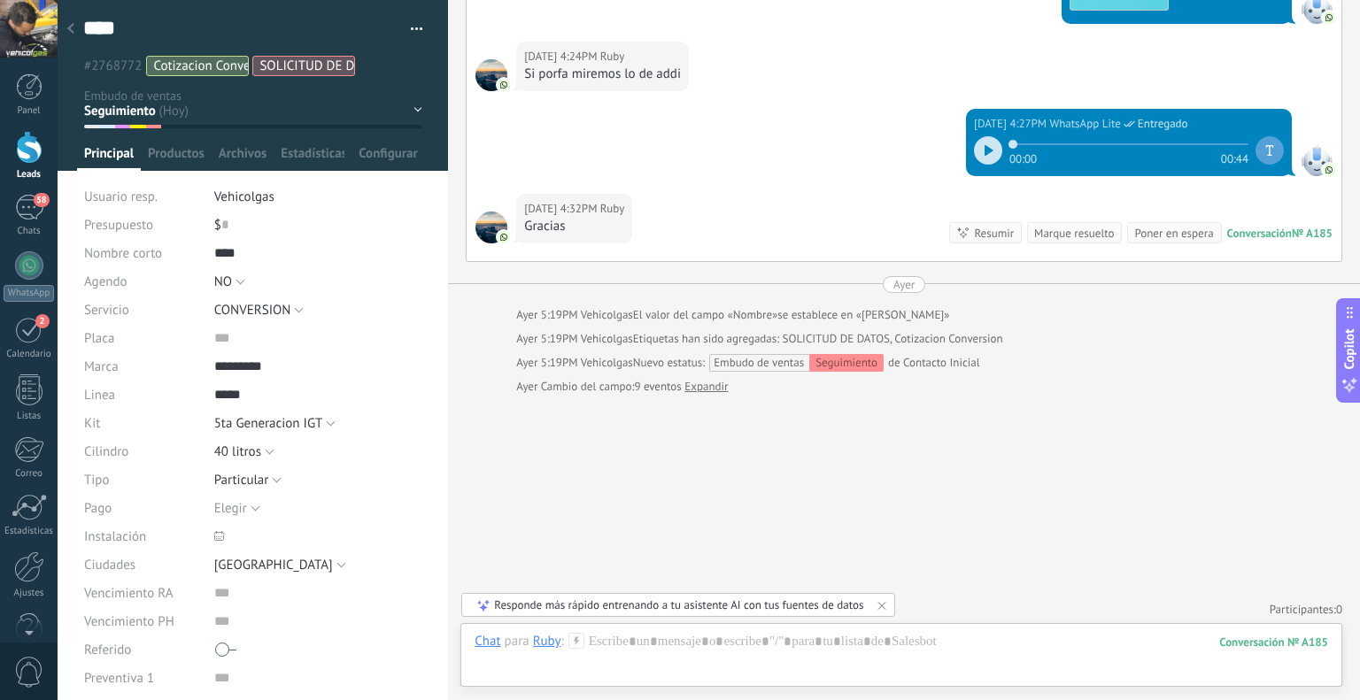
scroll to position [3937, 0]
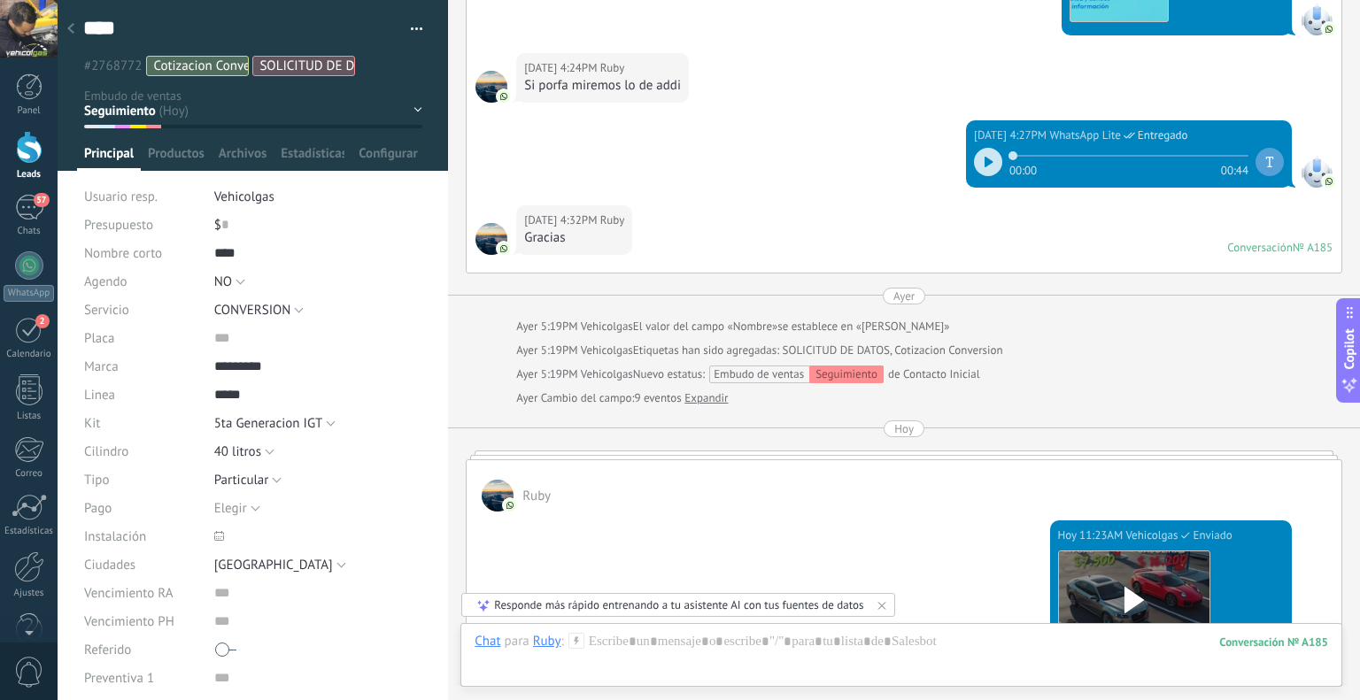
click at [68, 23] on div at bounding box center [70, 29] width 25 height 35
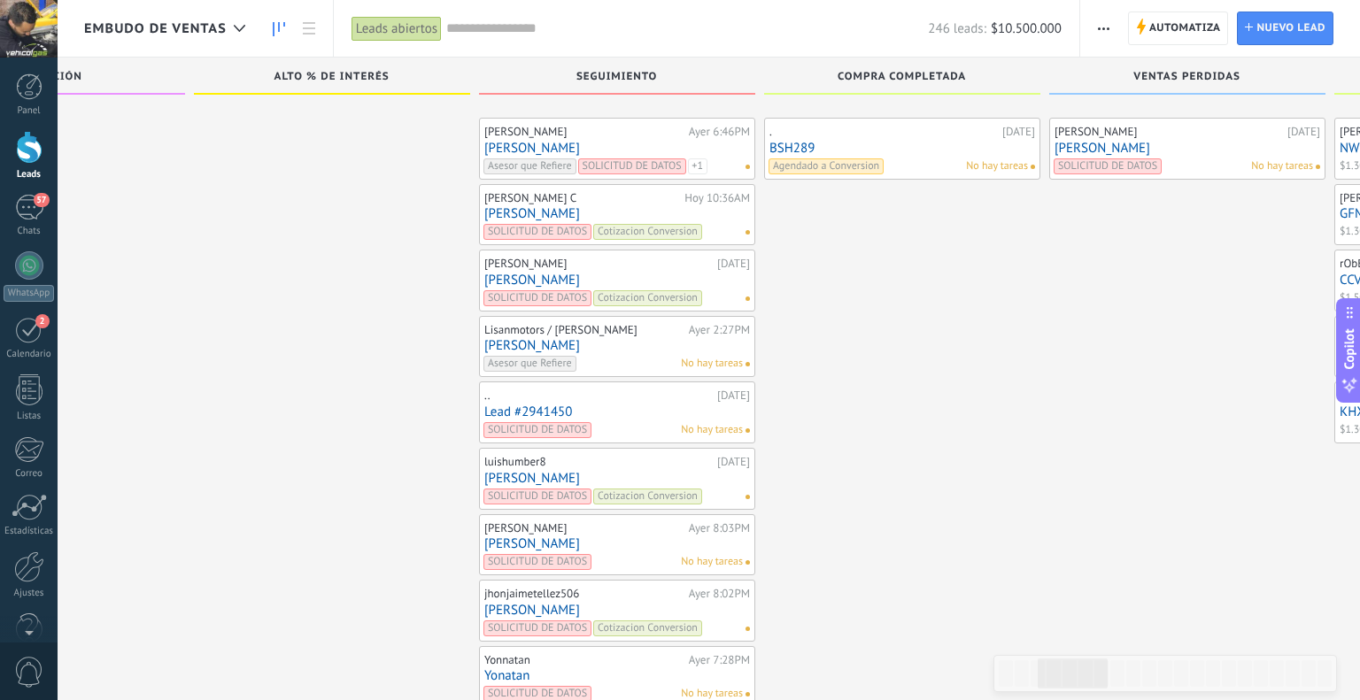
scroll to position [7515, 0]
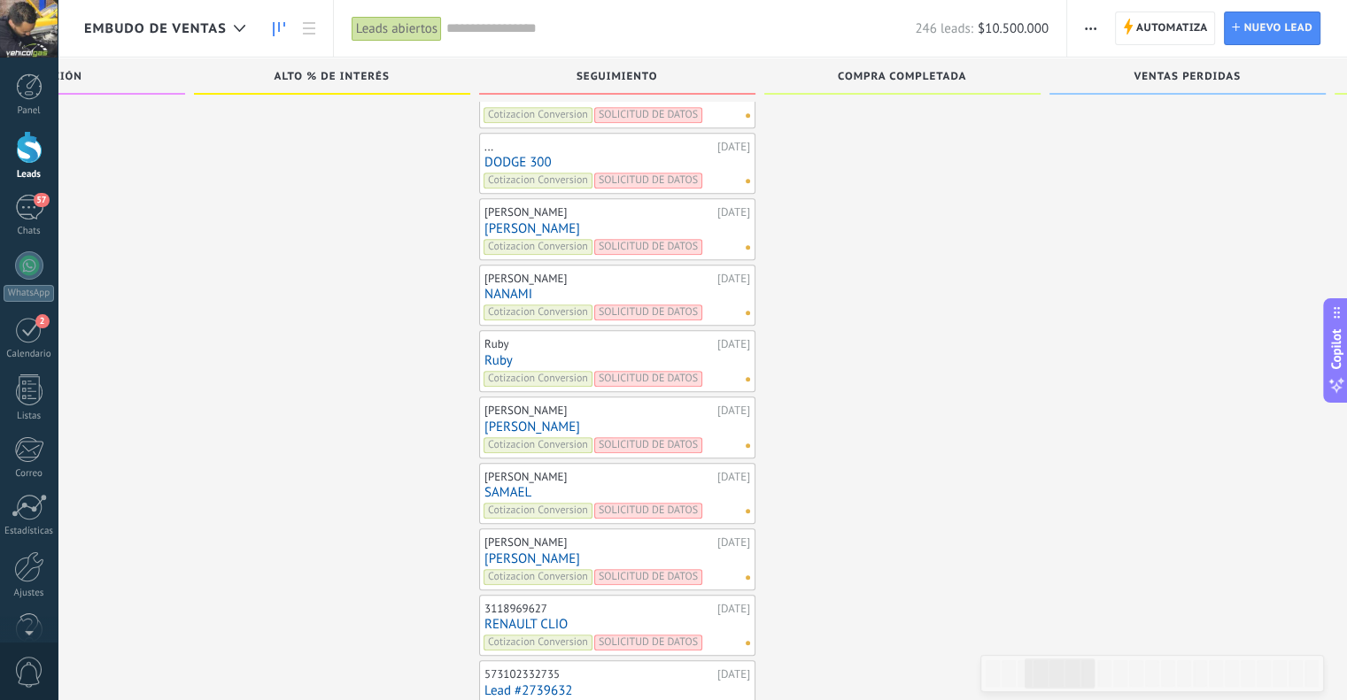
click at [520, 287] on link "NANAMI" at bounding box center [617, 294] width 266 height 15
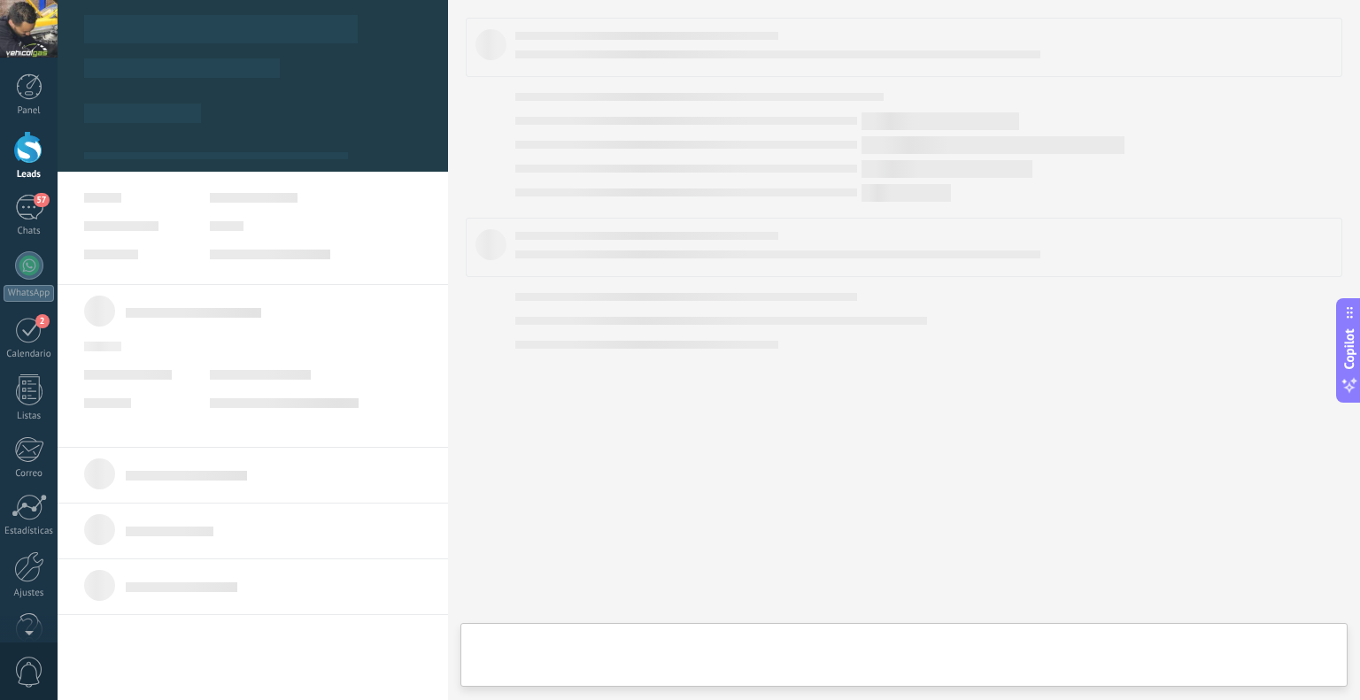
type textarea "******"
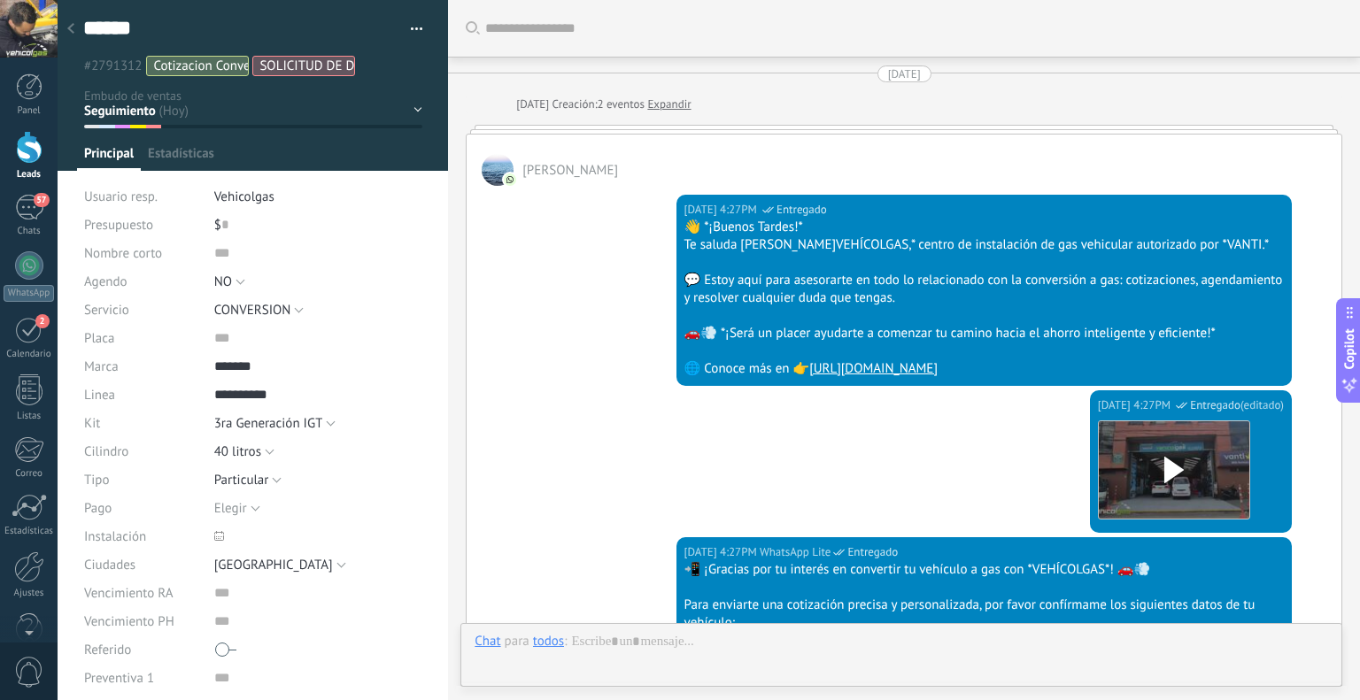
scroll to position [2201, 0]
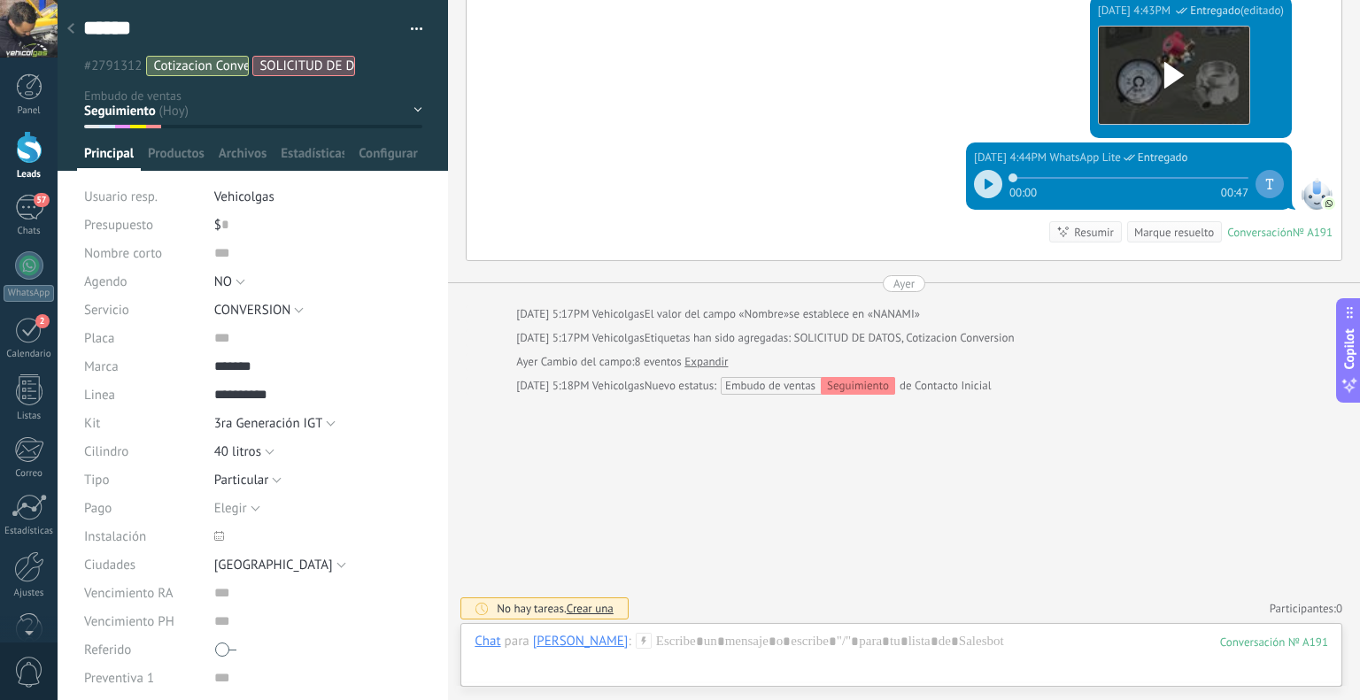
click at [712, 628] on div "Chat Correo Nota Tarea Chat para nanami Kishirika : 191 Enviar Cancelar Rastrea…" at bounding box center [901, 655] width 882 height 64
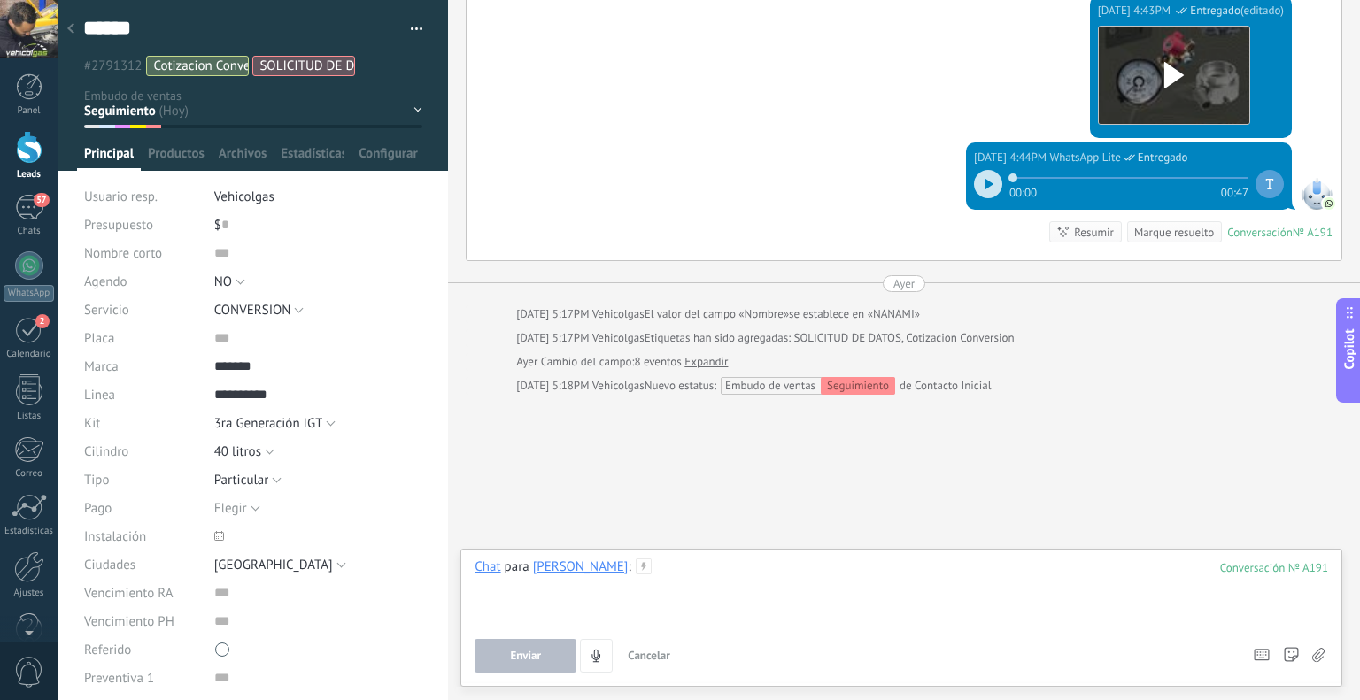
click at [722, 598] on div at bounding box center [902, 592] width 854 height 67
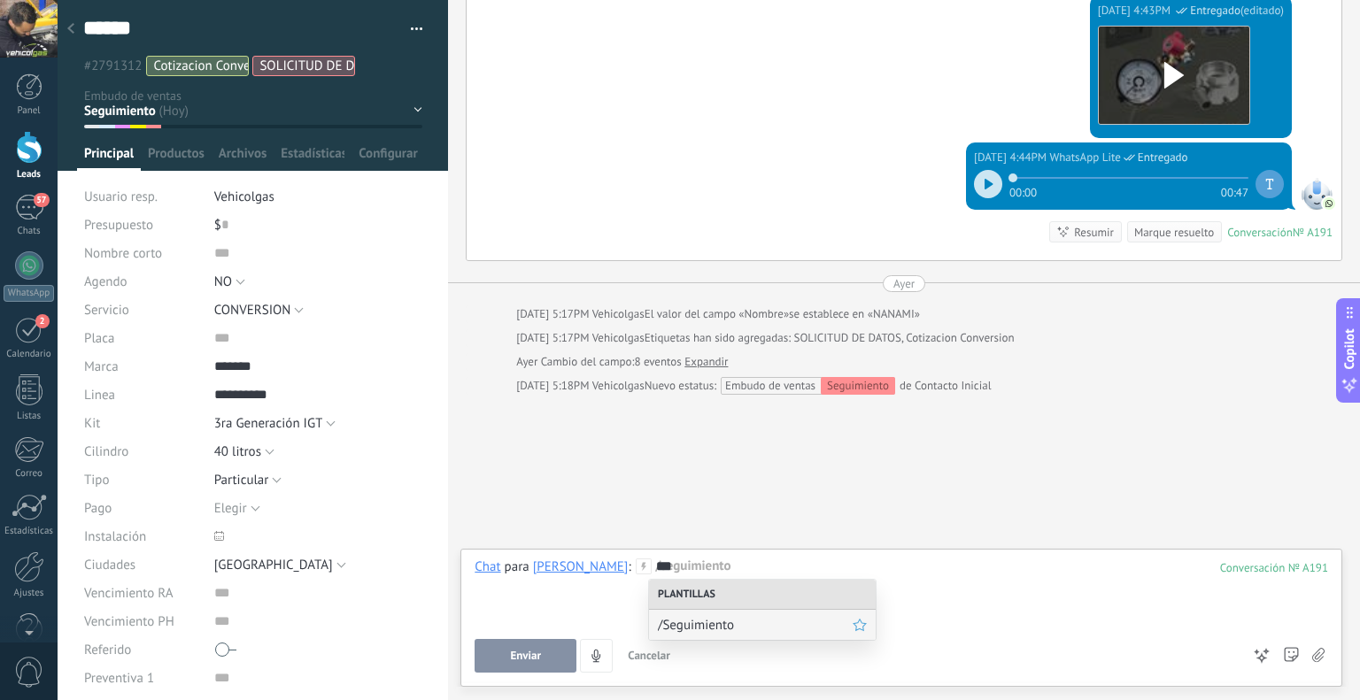
click at [722, 632] on span "/Seguimiento" at bounding box center [755, 625] width 195 height 17
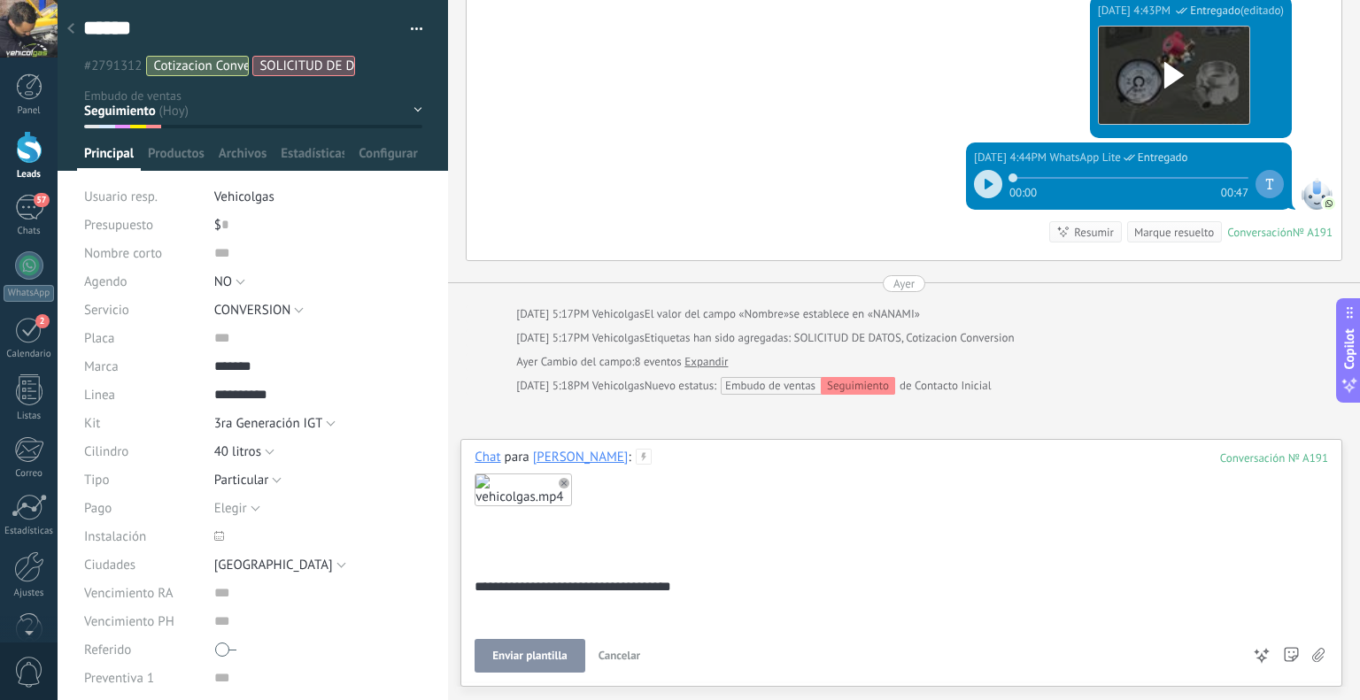
click at [514, 668] on button "Enviar plantilla" at bounding box center [530, 656] width 110 height 34
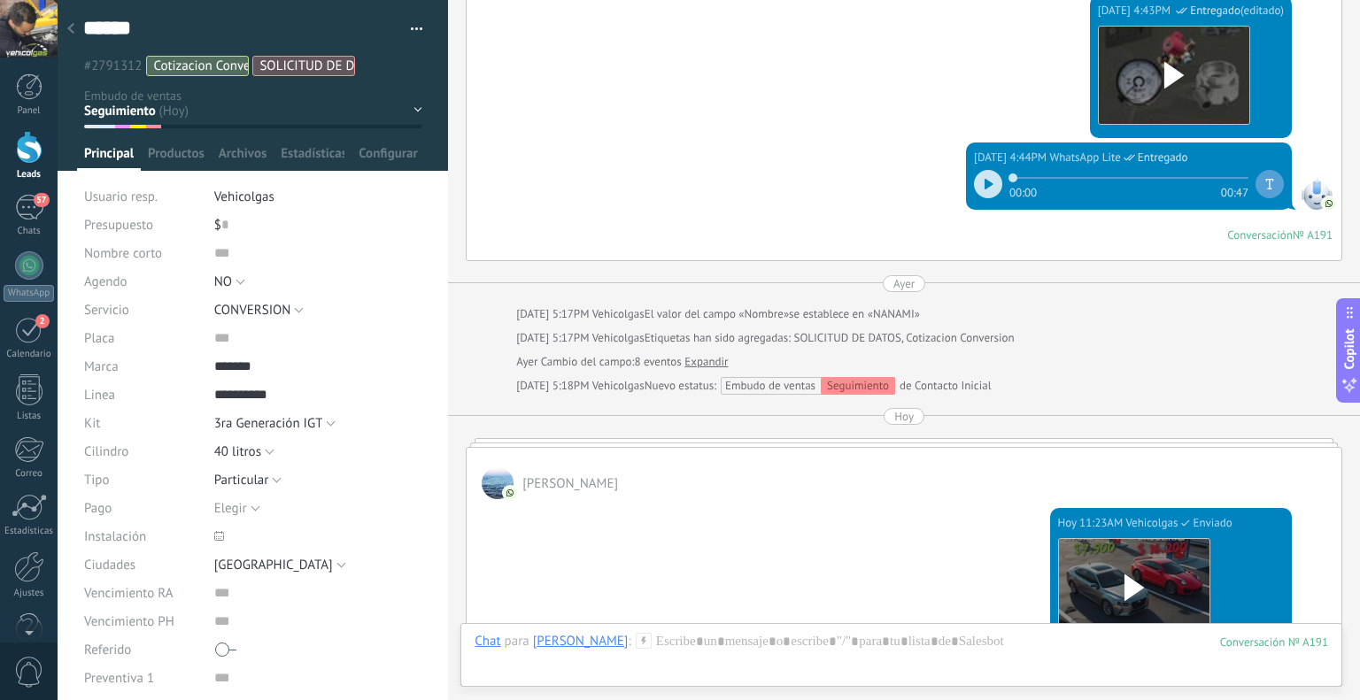
scroll to position [2190, 0]
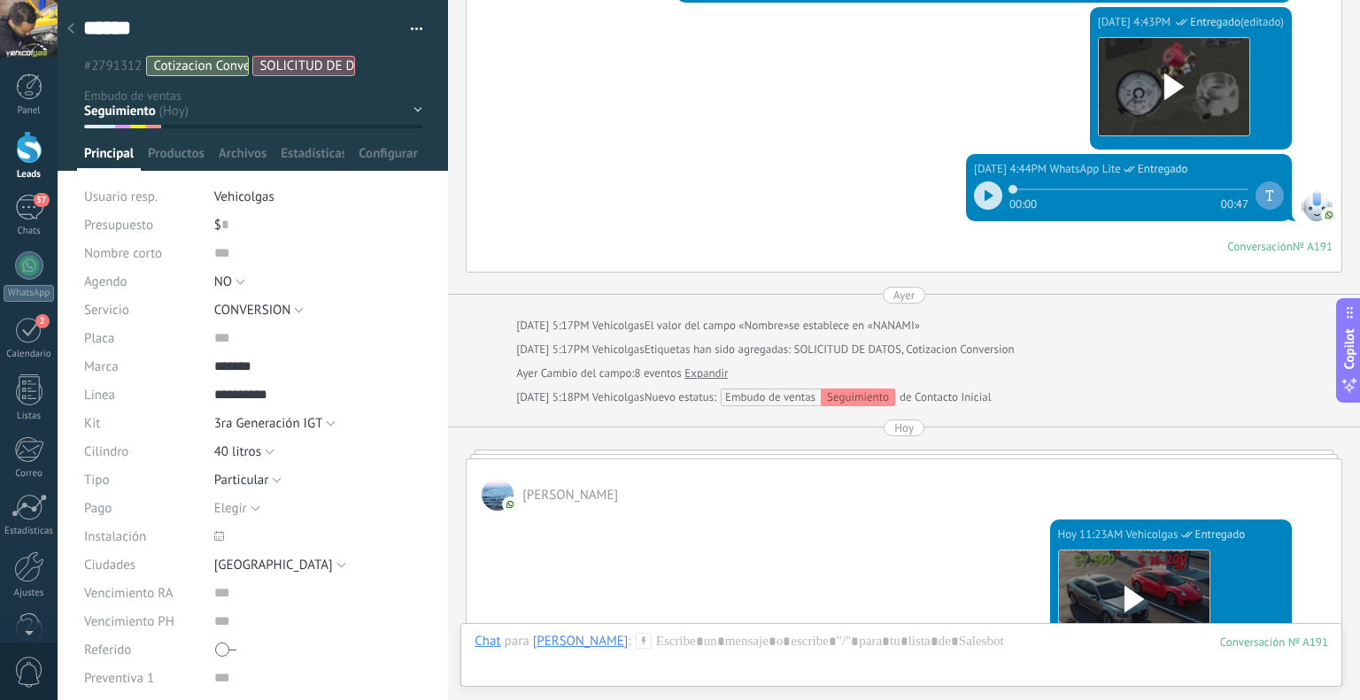
click at [78, 30] on div at bounding box center [70, 29] width 25 height 35
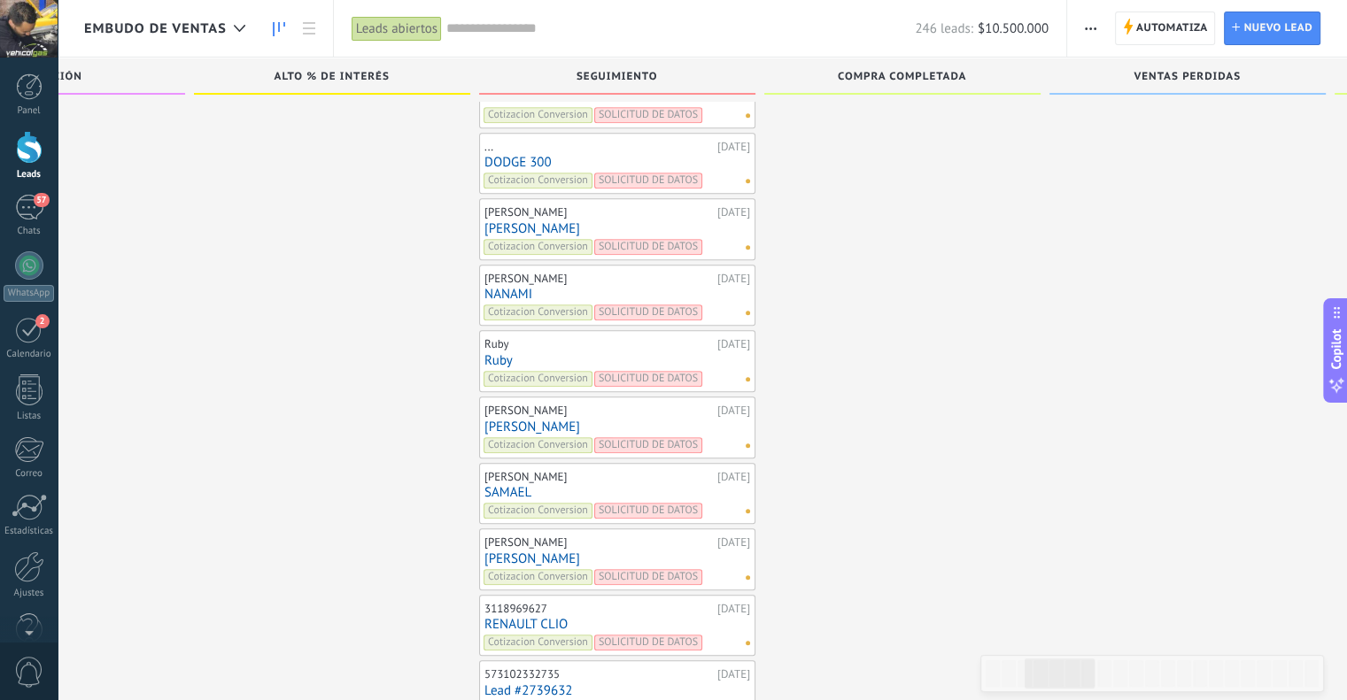
click at [498, 221] on link "[PERSON_NAME]" at bounding box center [617, 228] width 266 height 15
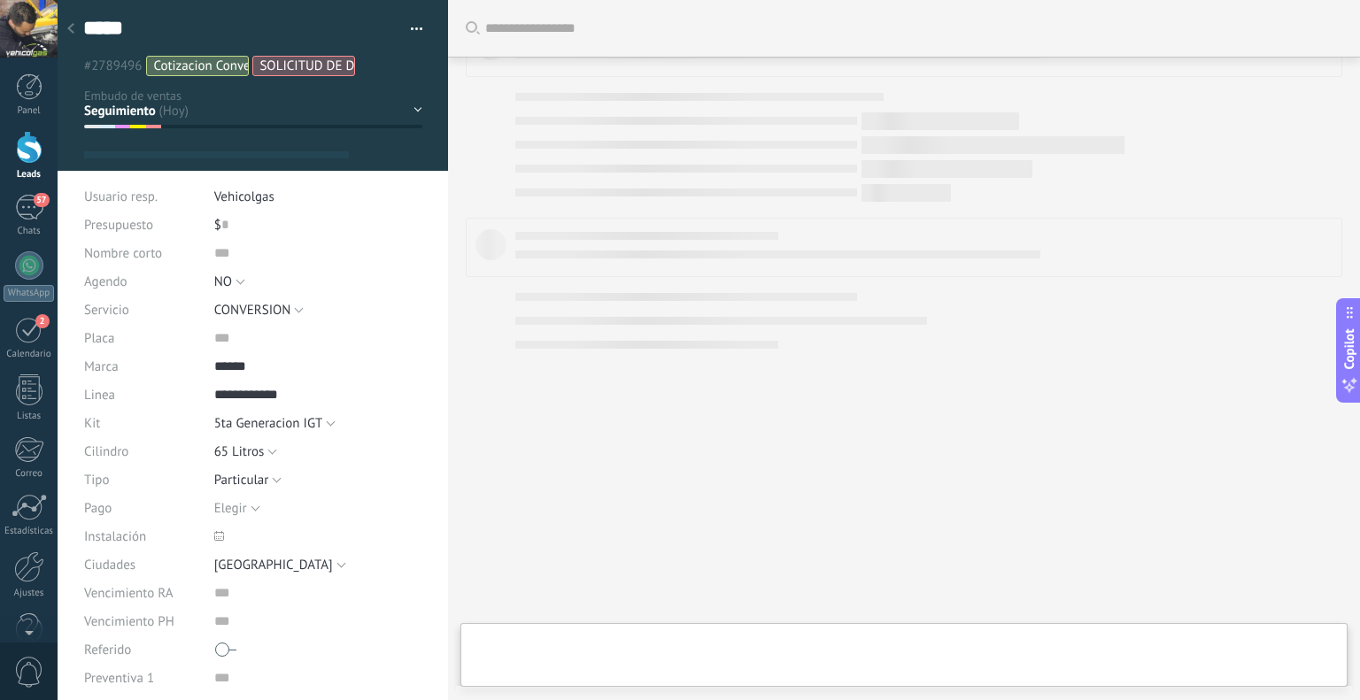
type textarea "*****"
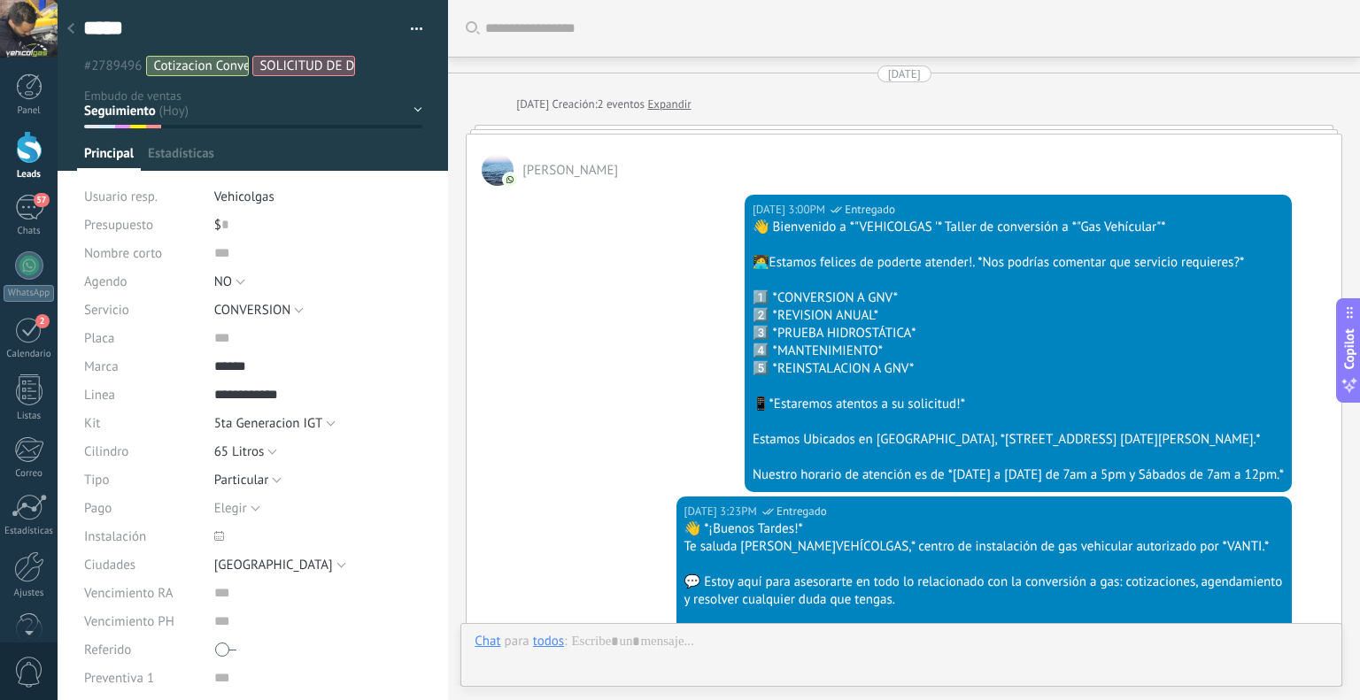
scroll to position [26, 0]
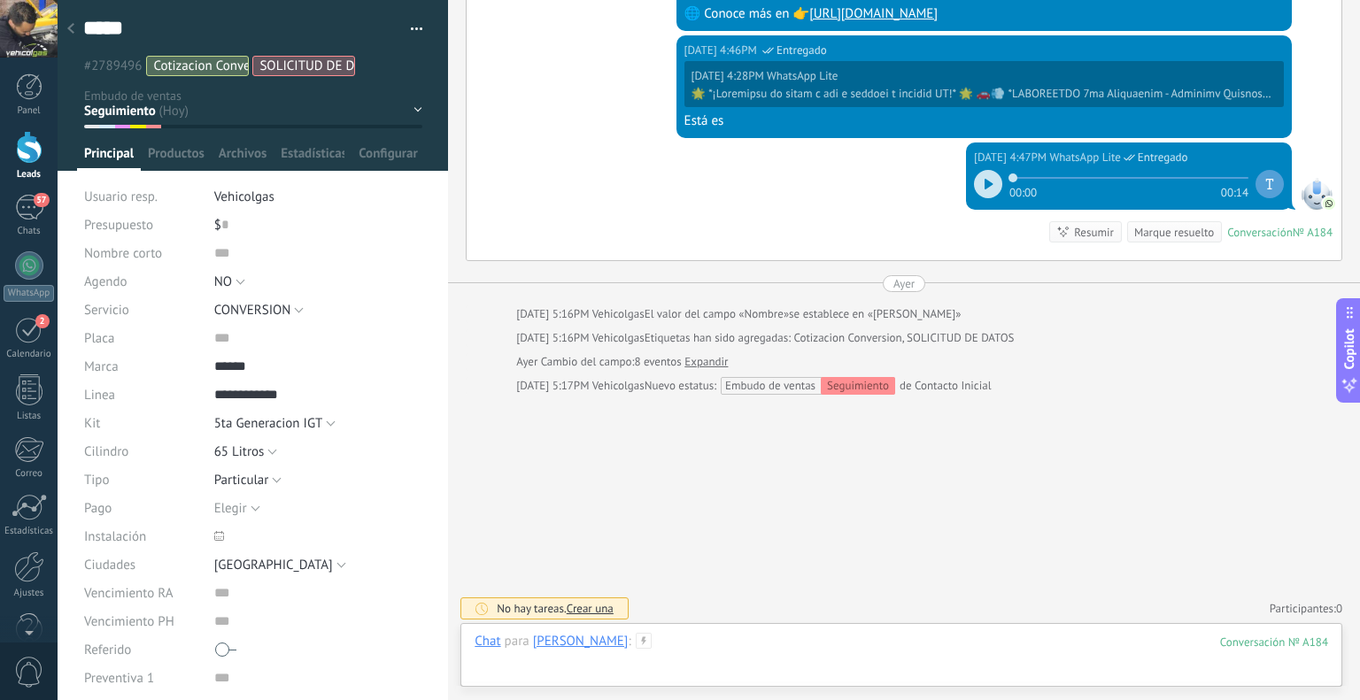
click at [731, 652] on div at bounding box center [902, 659] width 854 height 53
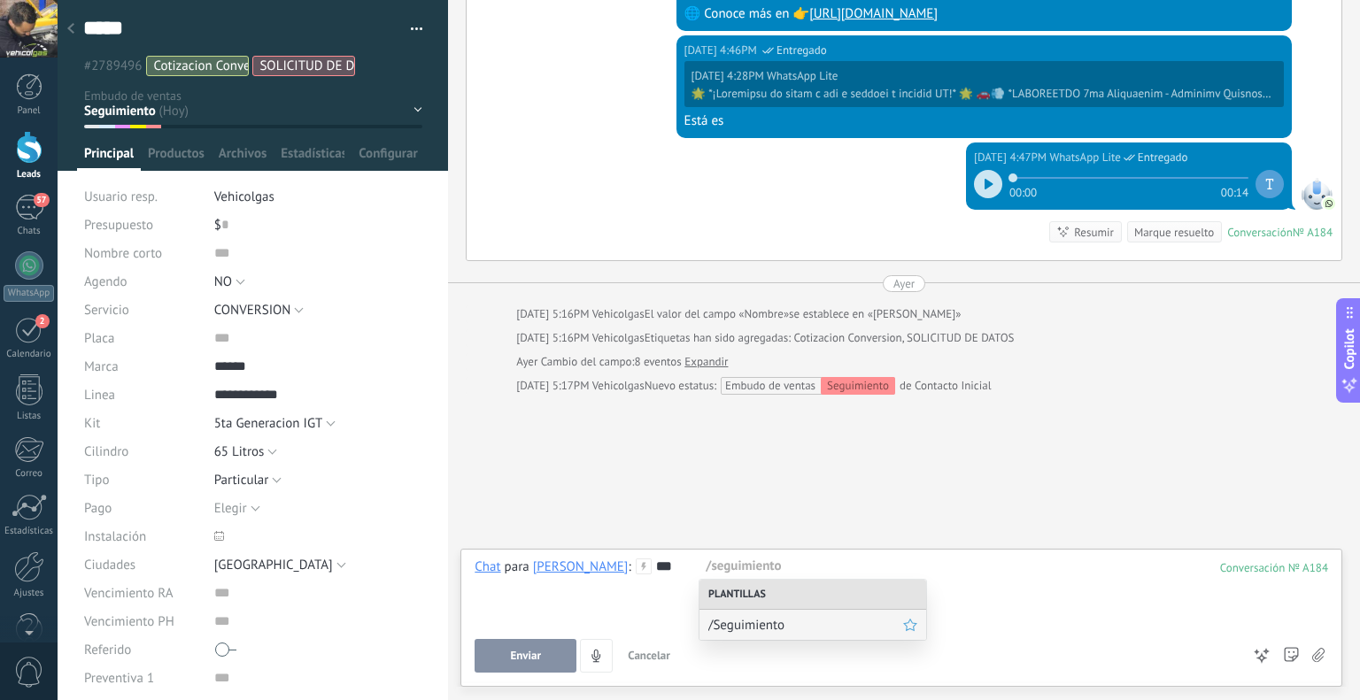
click at [782, 626] on span "/Seguimiento" at bounding box center [805, 625] width 195 height 17
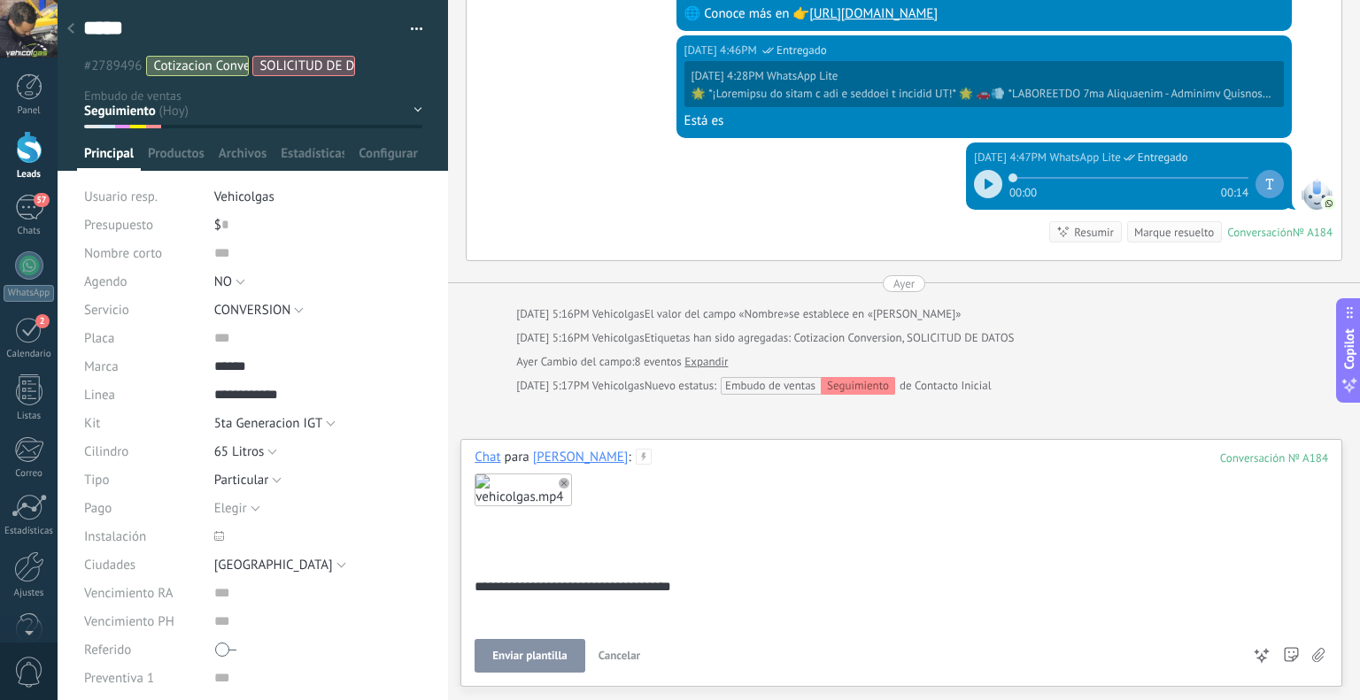
click at [574, 654] on button "Enviar plantilla" at bounding box center [530, 656] width 110 height 34
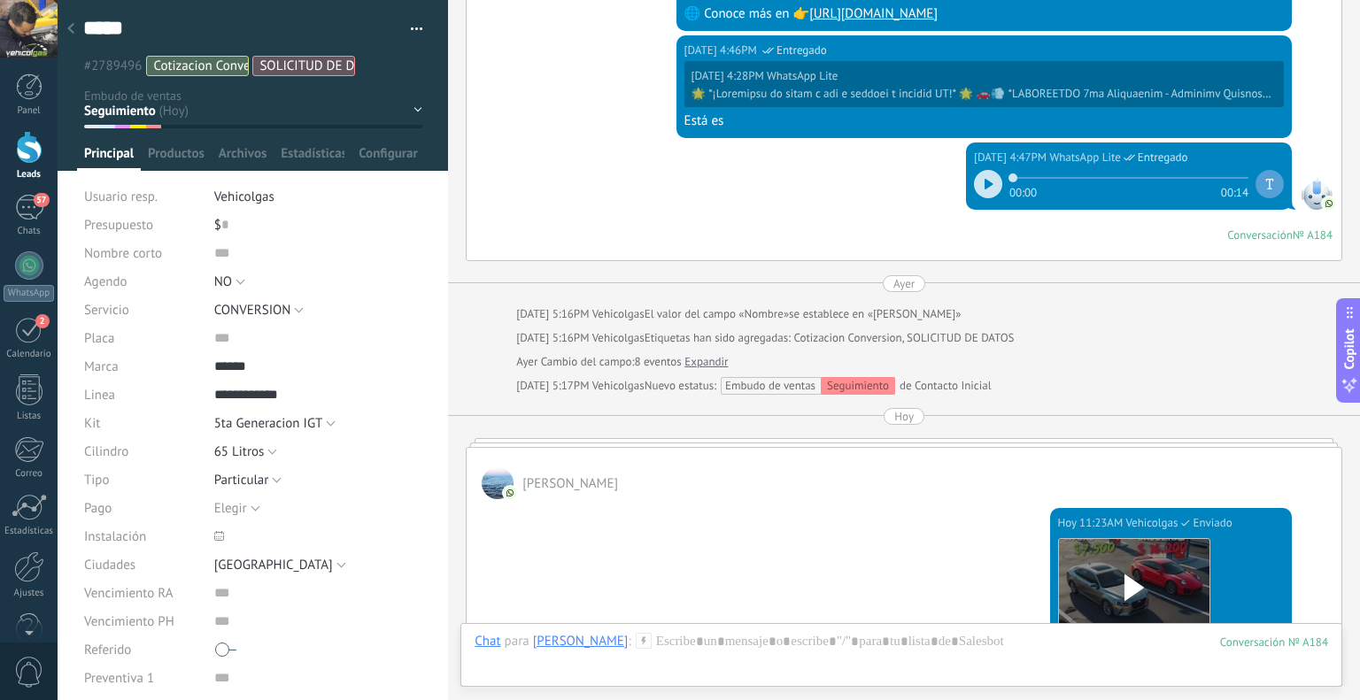
scroll to position [3643, 0]
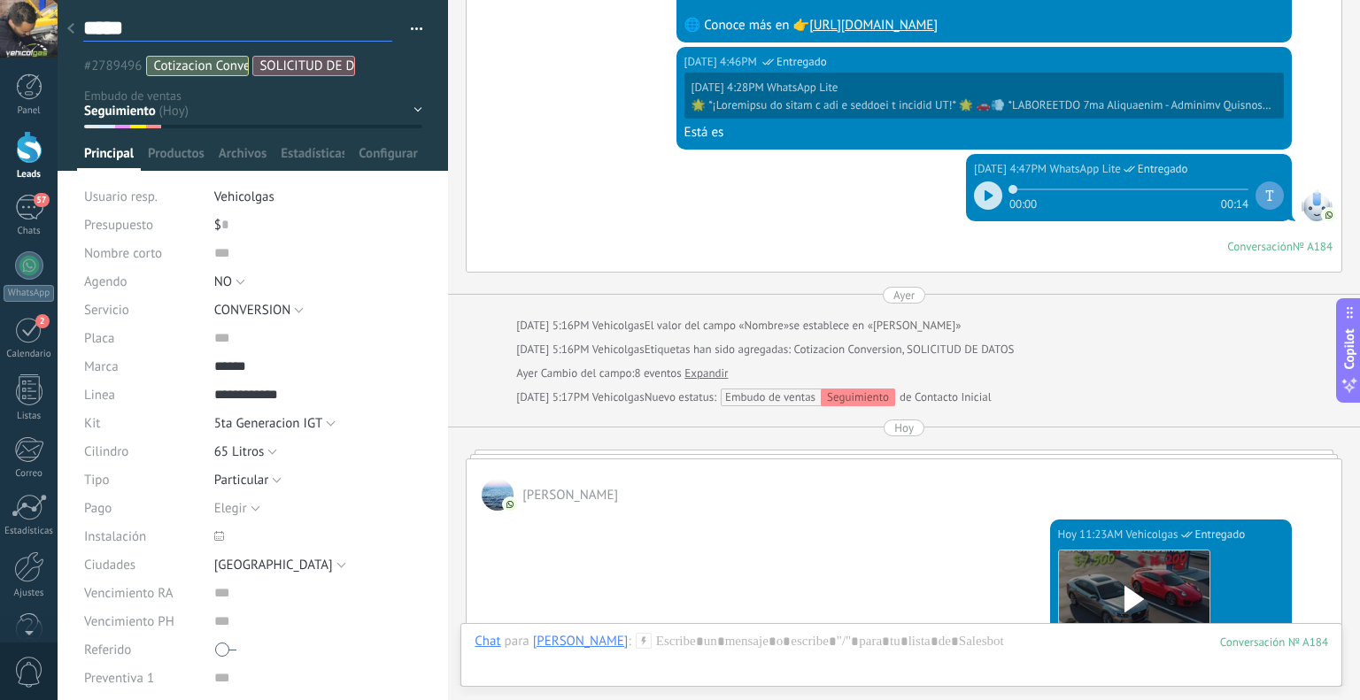
click at [89, 28] on textarea "*****" at bounding box center [237, 28] width 309 height 27
click at [68, 27] on icon at bounding box center [70, 28] width 7 height 11
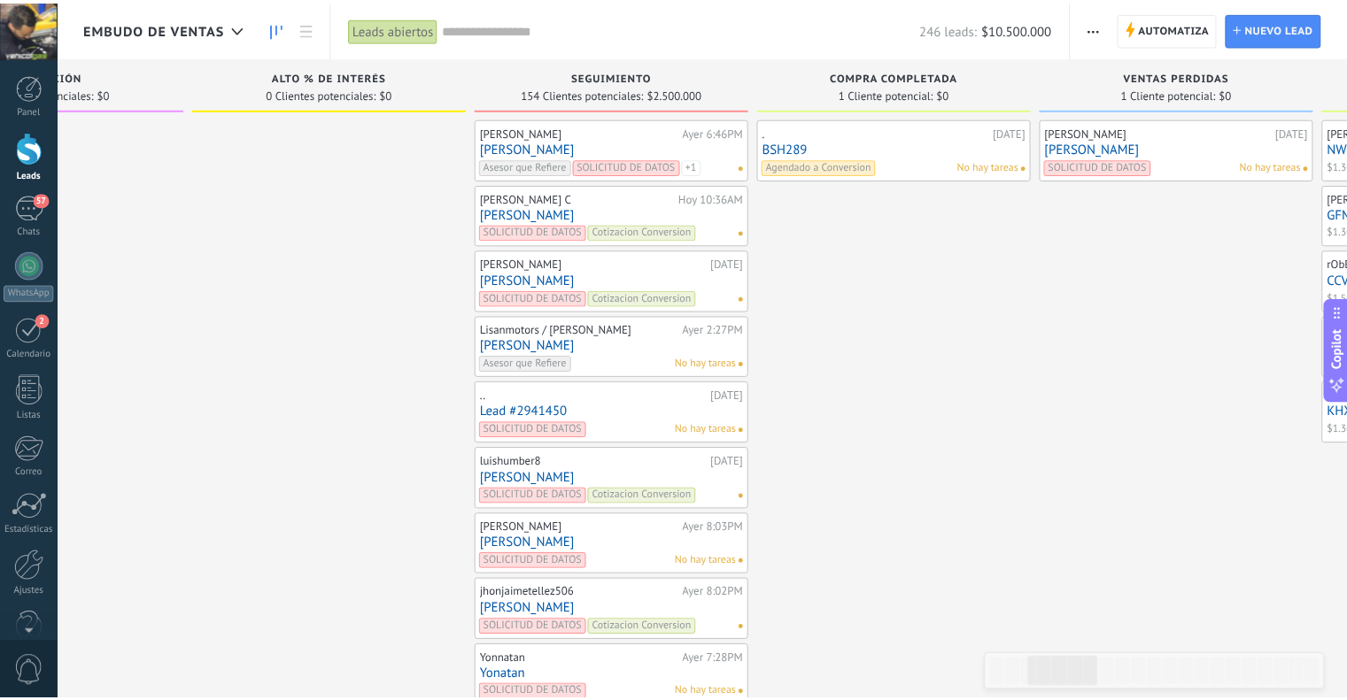
scroll to position [7515, 0]
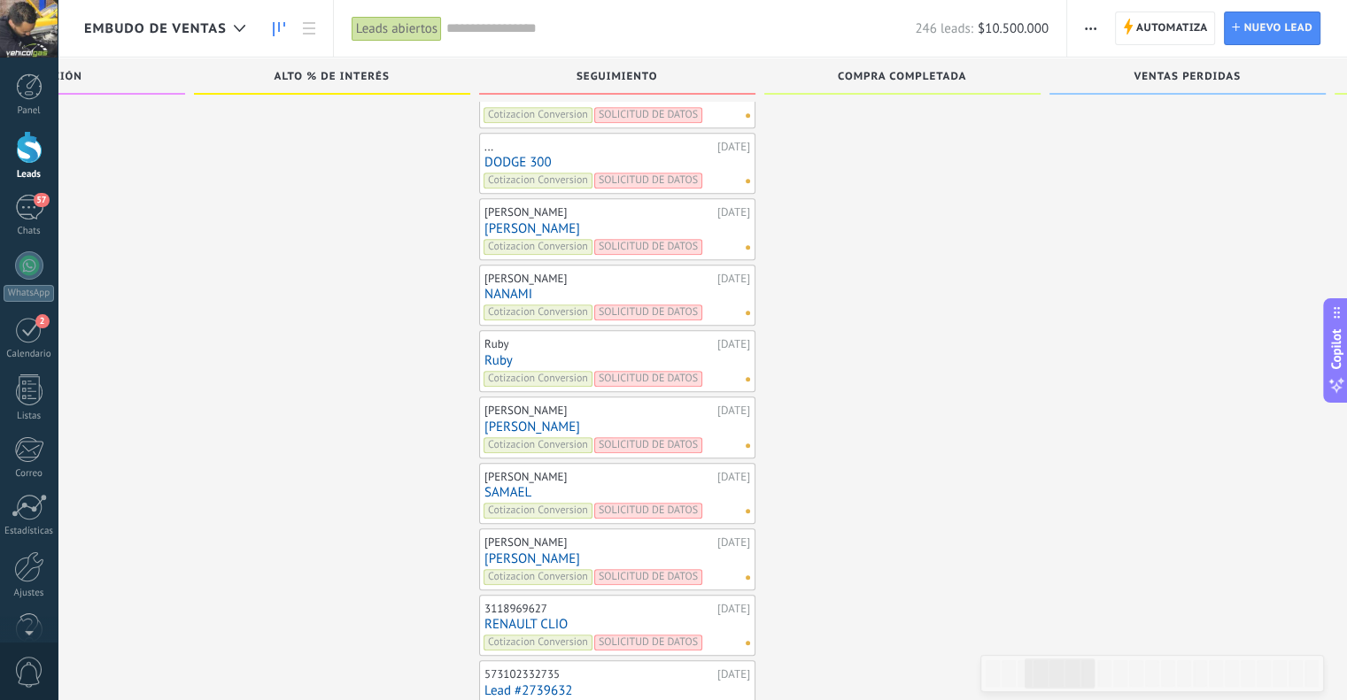
click at [523, 155] on link "DODGE 300" at bounding box center [617, 162] width 266 height 15
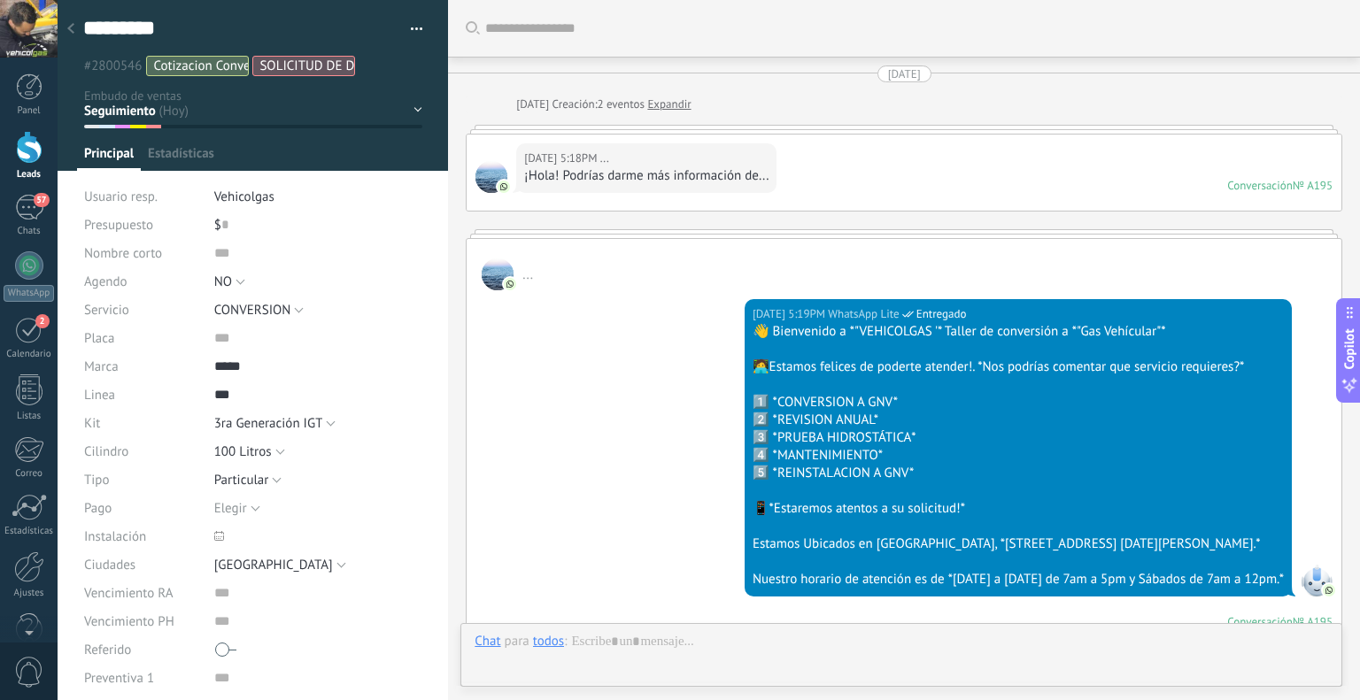
type textarea "*********"
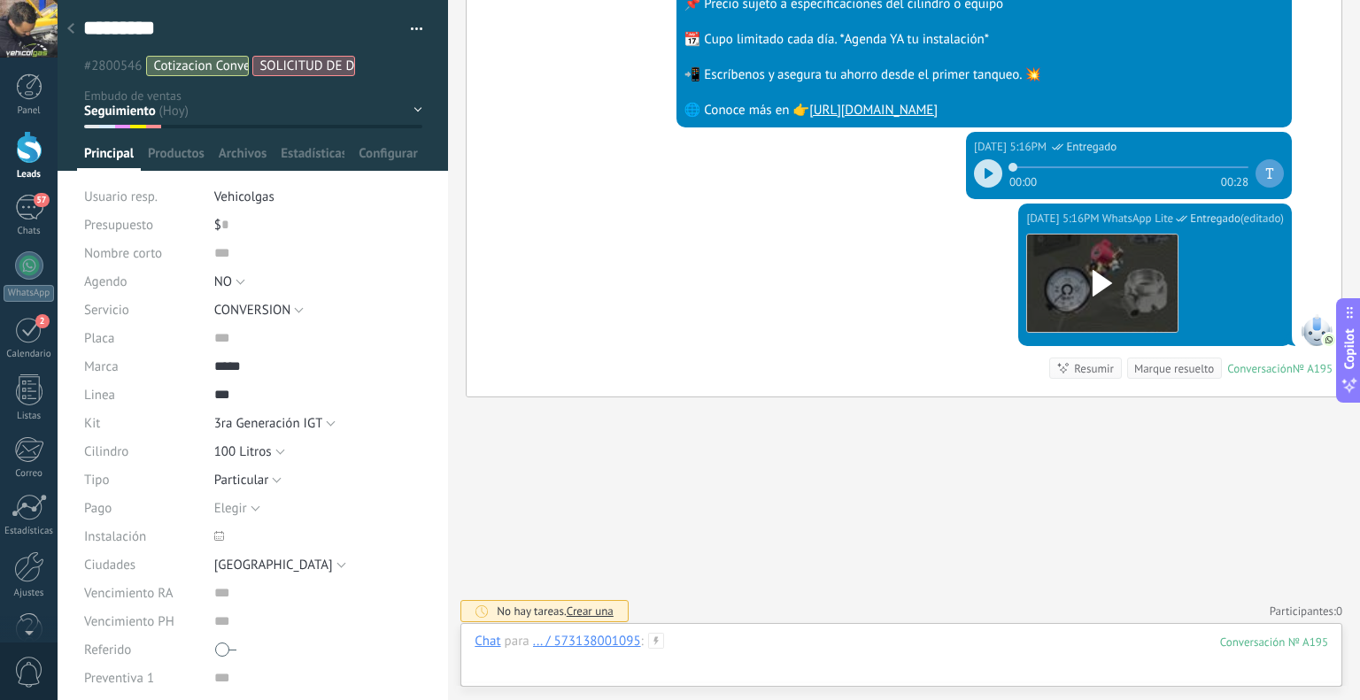
click at [705, 653] on div at bounding box center [902, 659] width 854 height 53
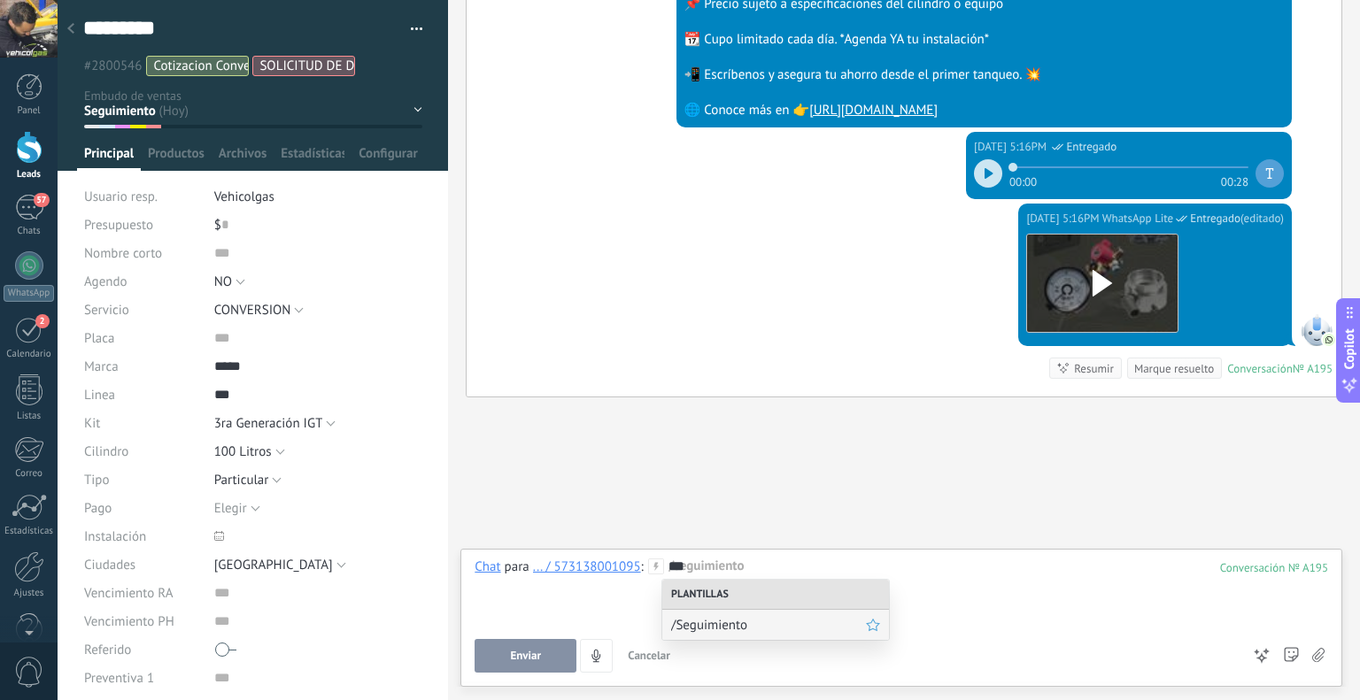
click at [708, 622] on span "/Seguimiento" at bounding box center [768, 625] width 195 height 17
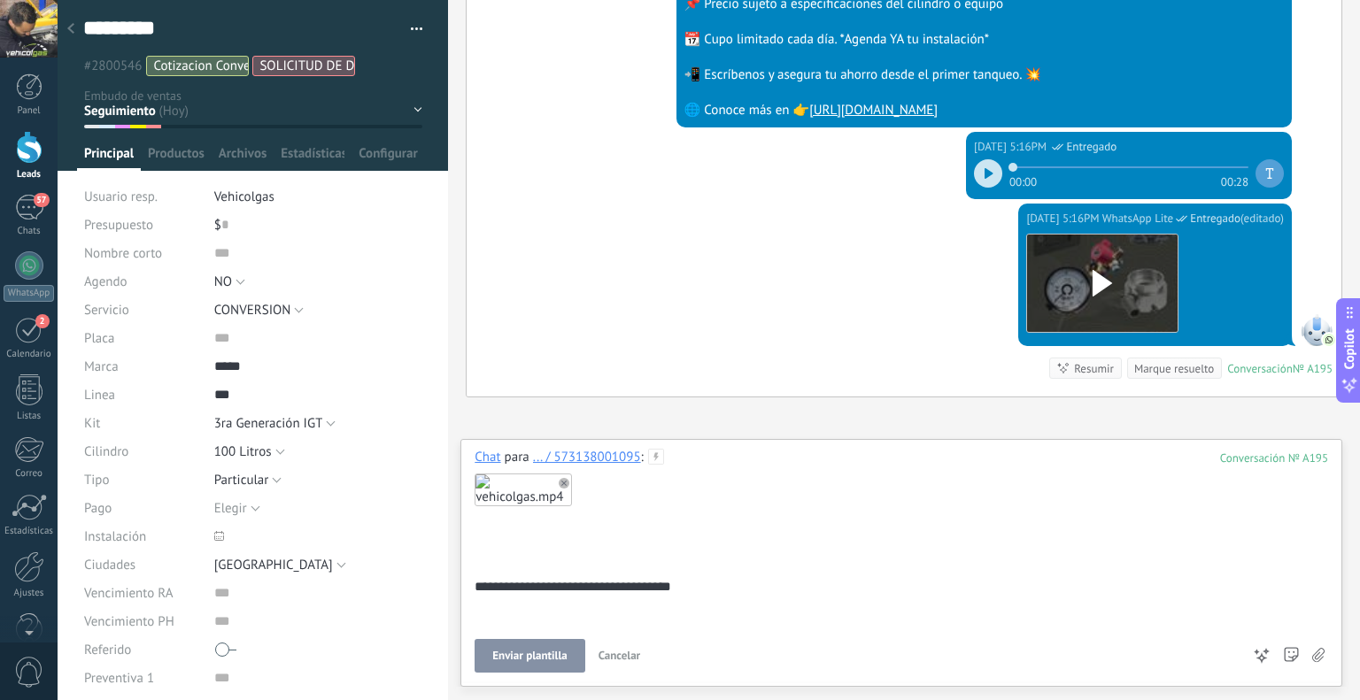
click at [514, 654] on span "Enviar plantilla" at bounding box center [529, 656] width 74 height 12
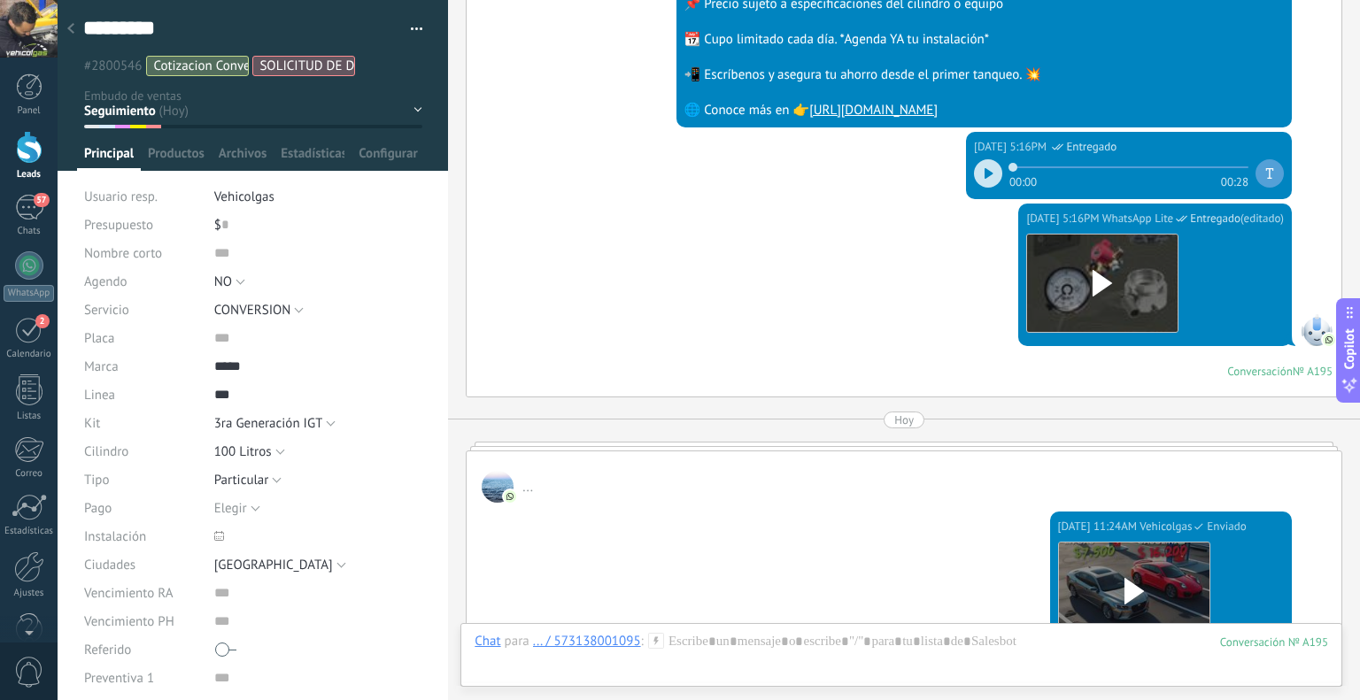
click at [69, 23] on div at bounding box center [70, 29] width 25 height 35
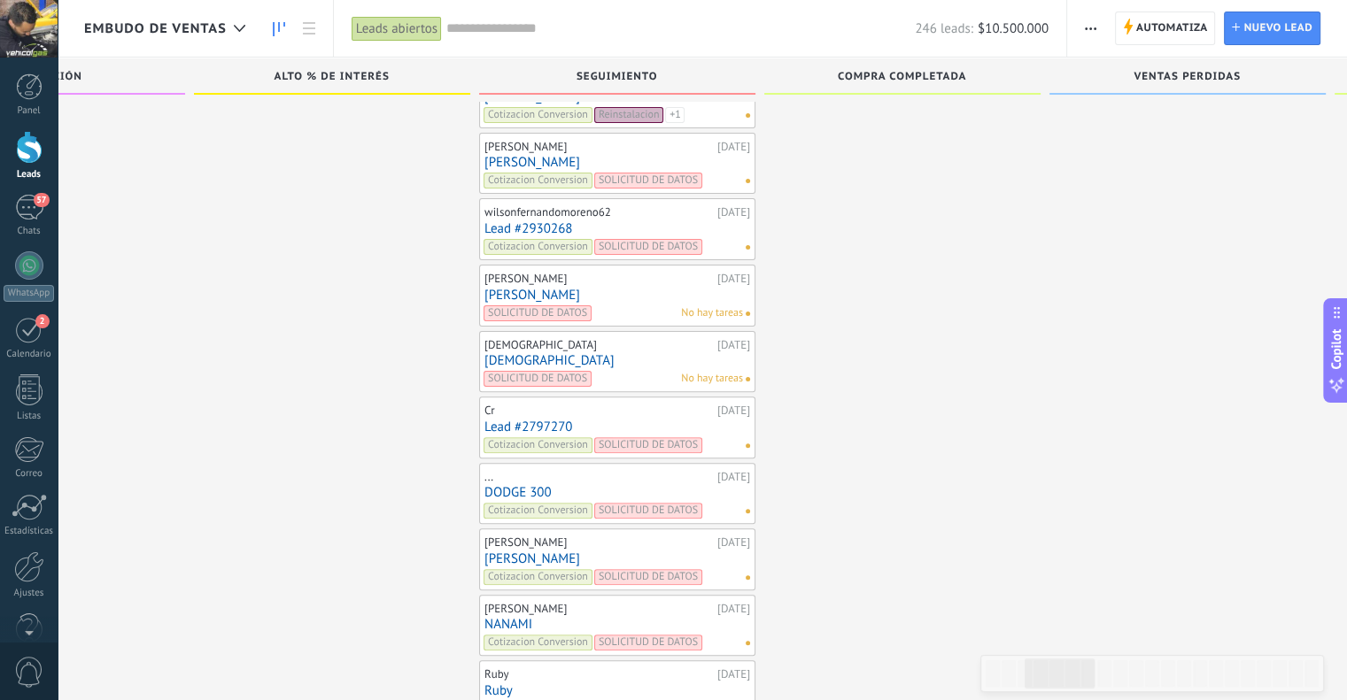
scroll to position [7175, 0]
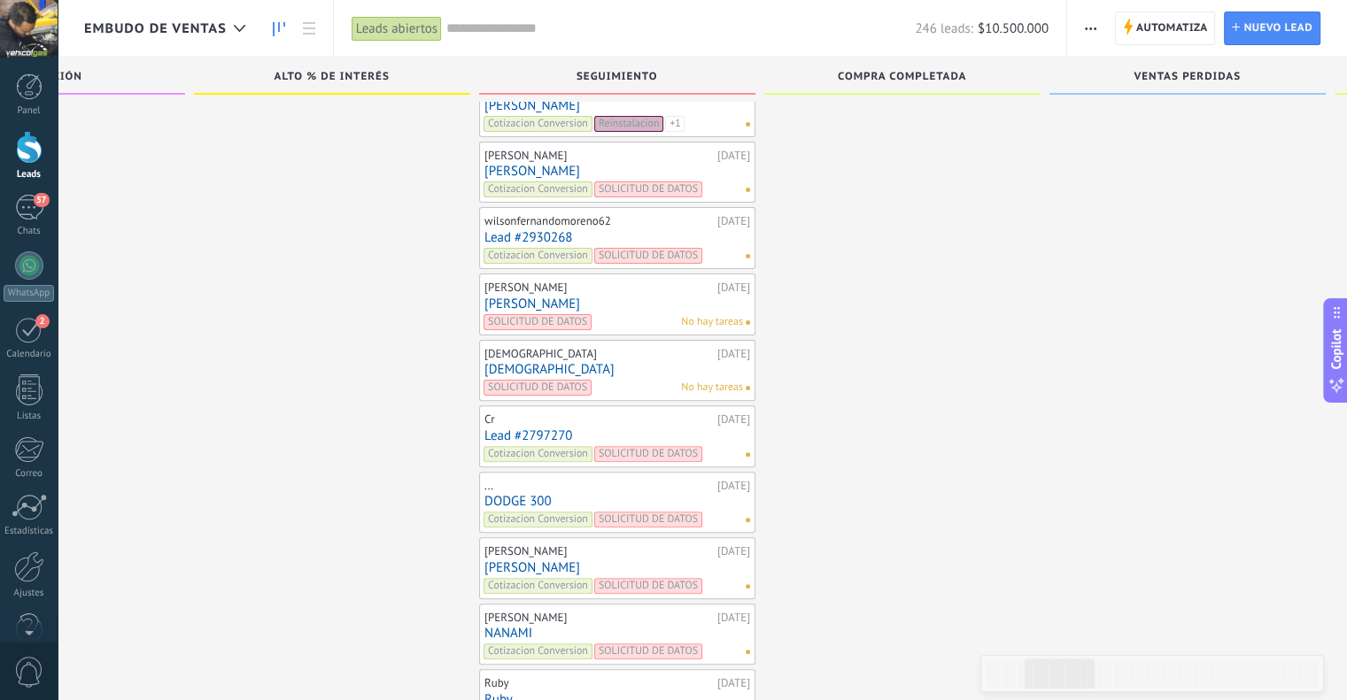
click at [529, 429] on link "Lead #2797270" at bounding box center [617, 436] width 266 height 15
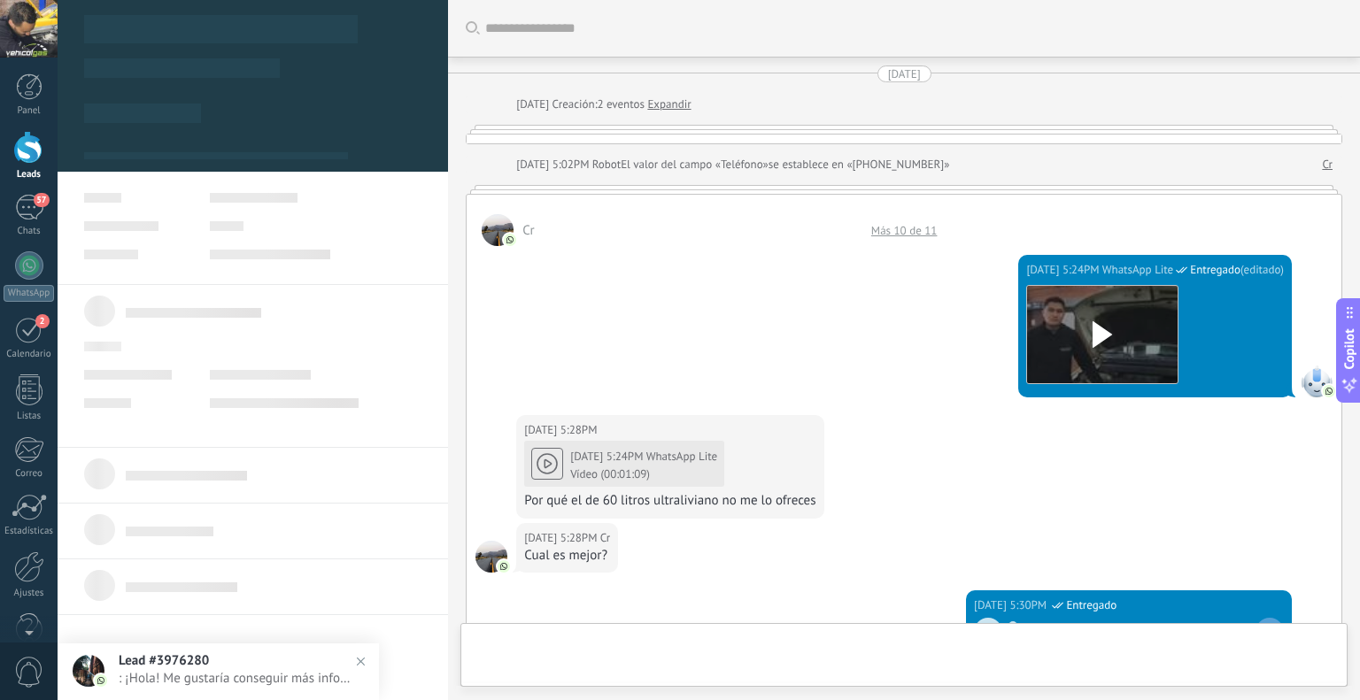
type textarea "**********"
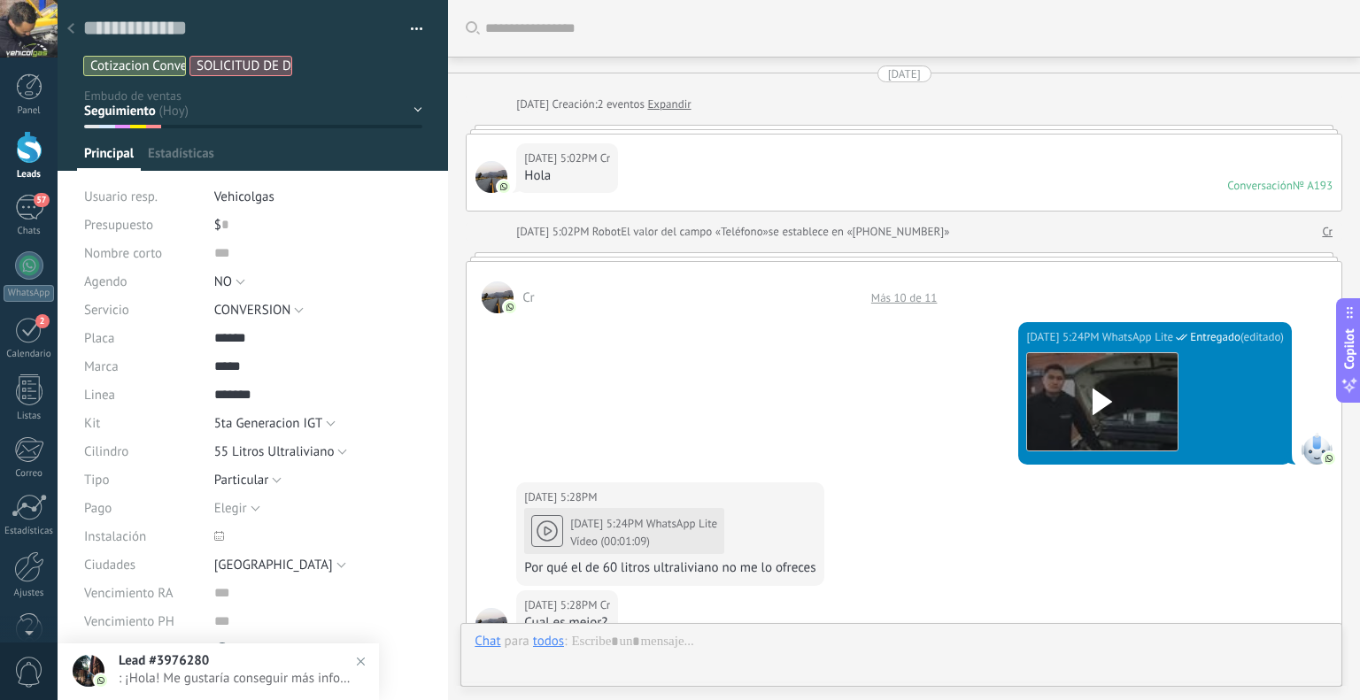
scroll to position [26, 0]
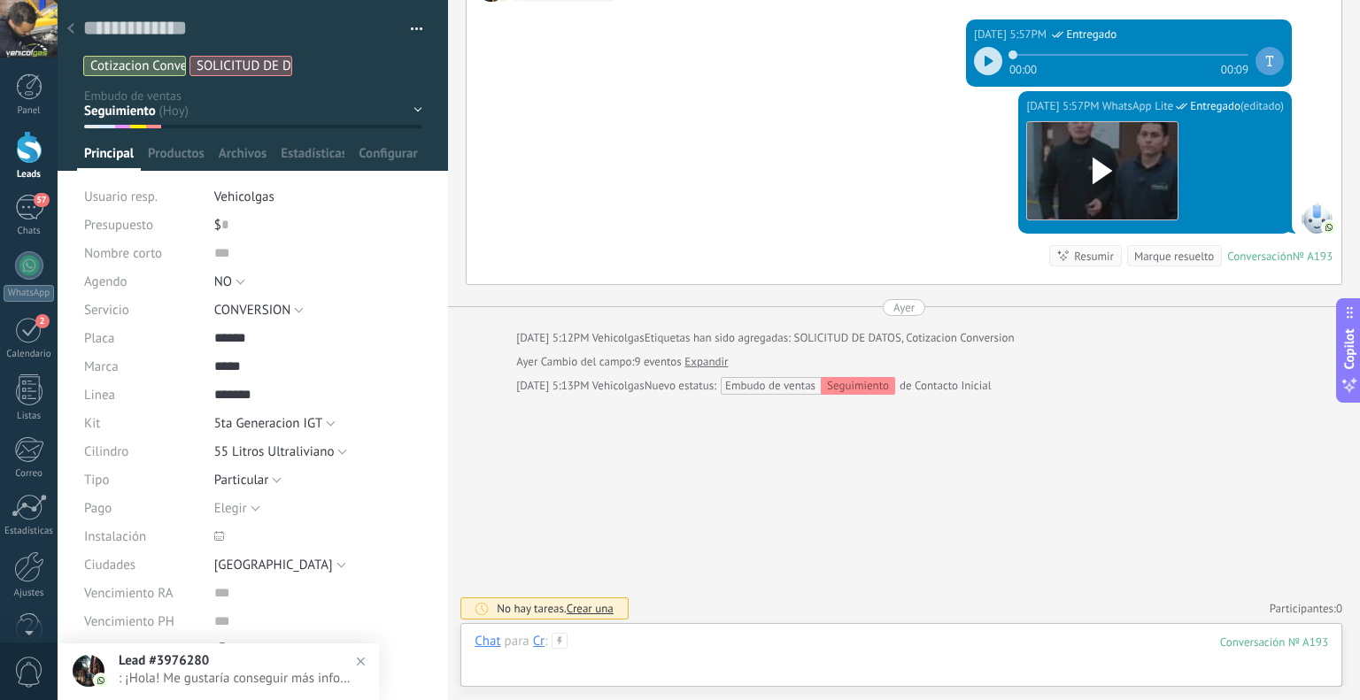
click at [772, 636] on div at bounding box center [902, 659] width 854 height 53
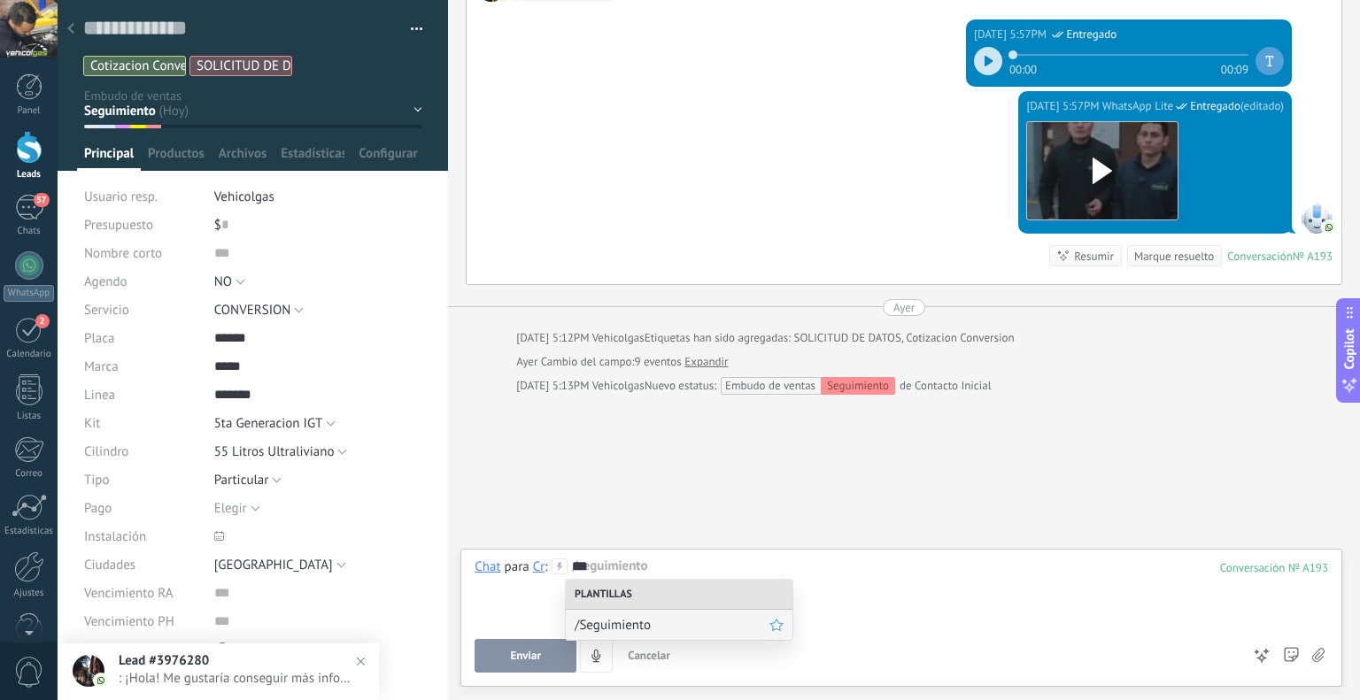
click at [722, 619] on span "/Seguimiento" at bounding box center [672, 625] width 195 height 17
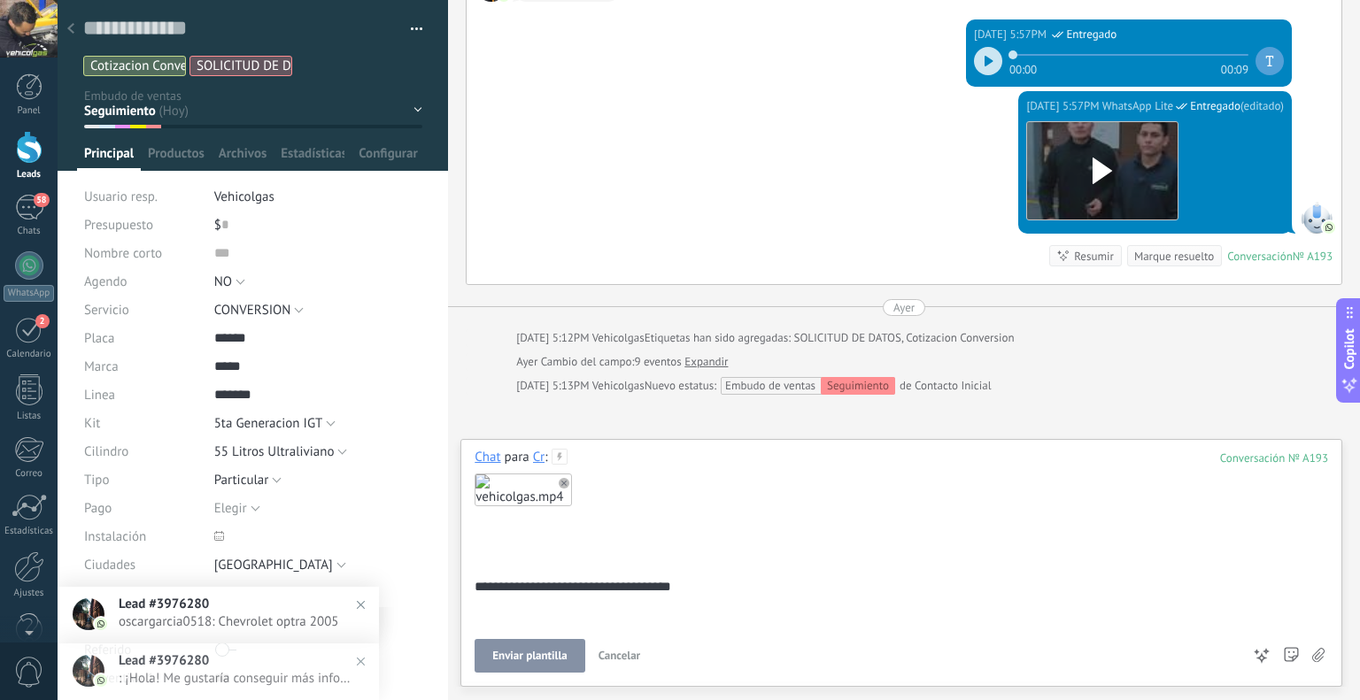
click at [546, 653] on span "Enviar plantilla" at bounding box center [529, 656] width 74 height 12
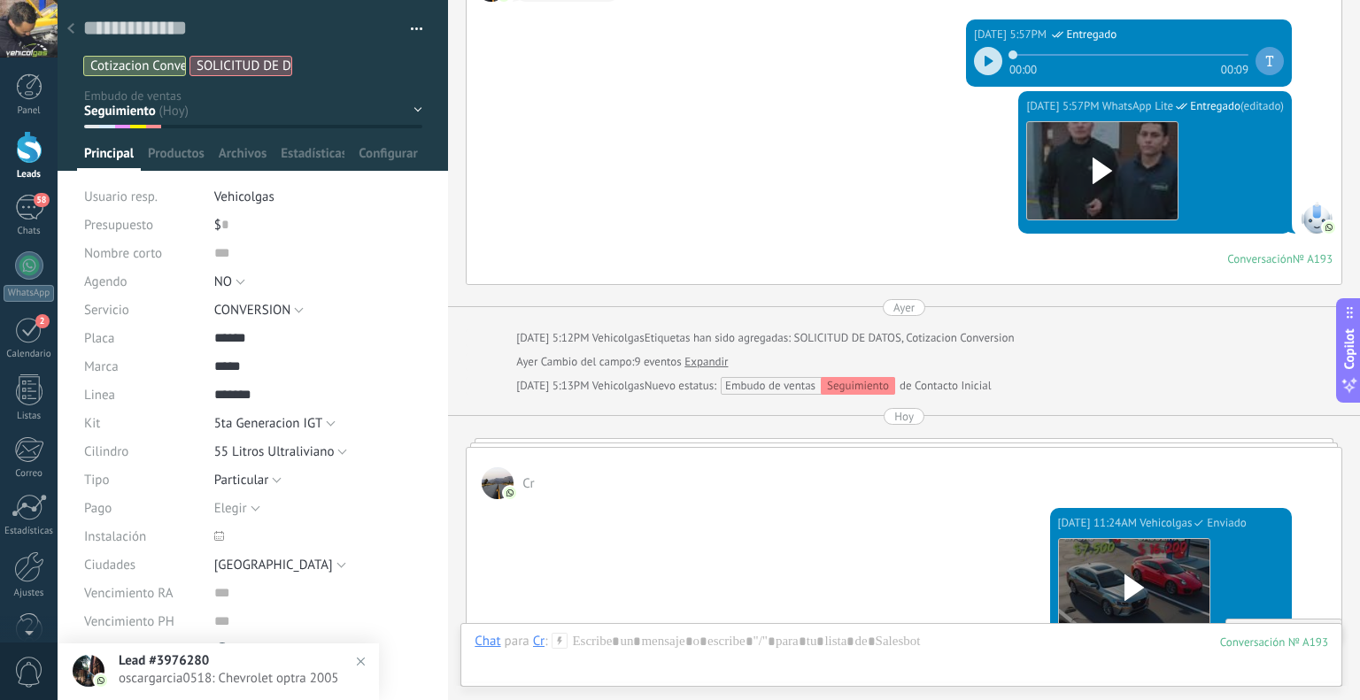
scroll to position [1792, 0]
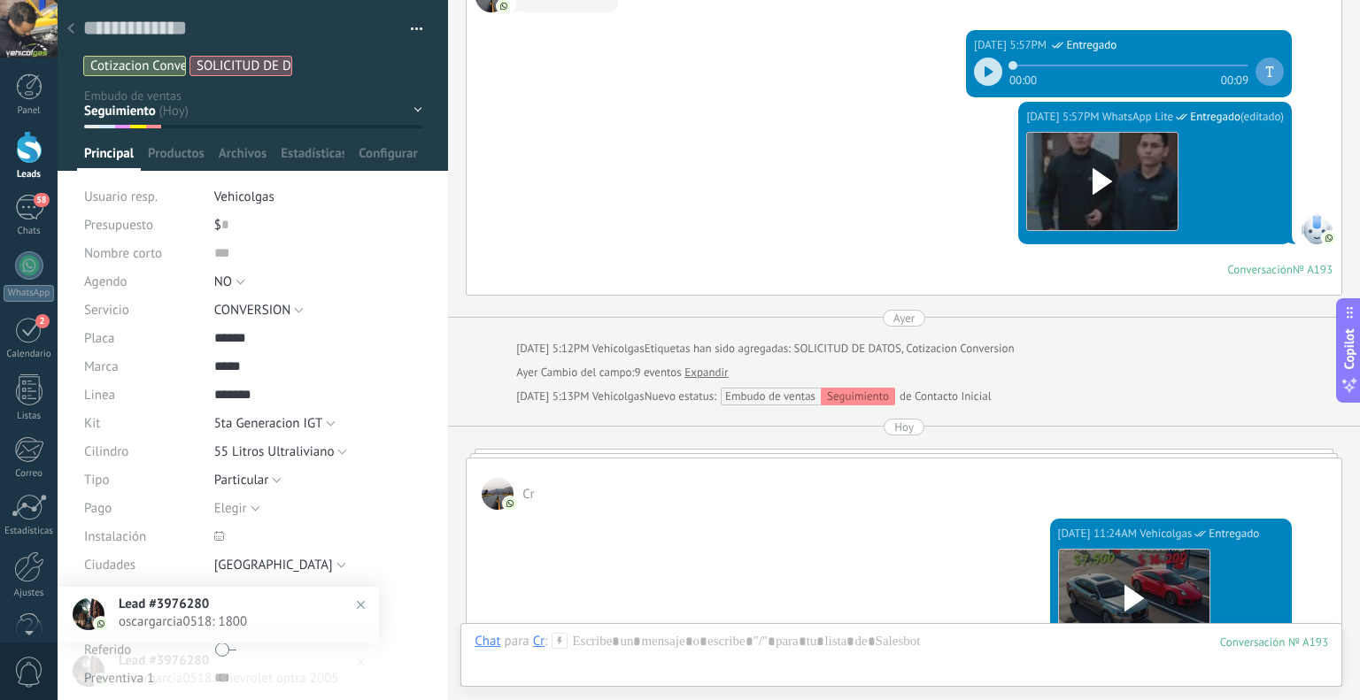
click at [71, 23] on div at bounding box center [70, 29] width 25 height 35
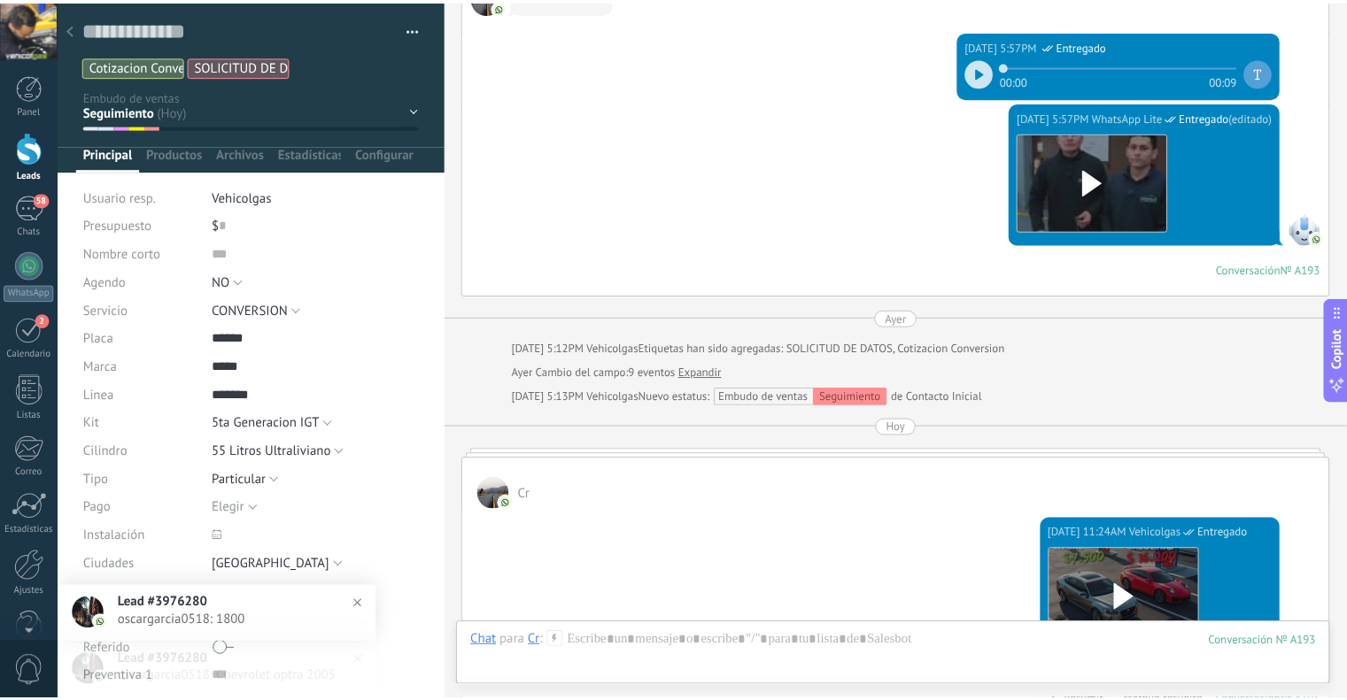
scroll to position [7175, 0]
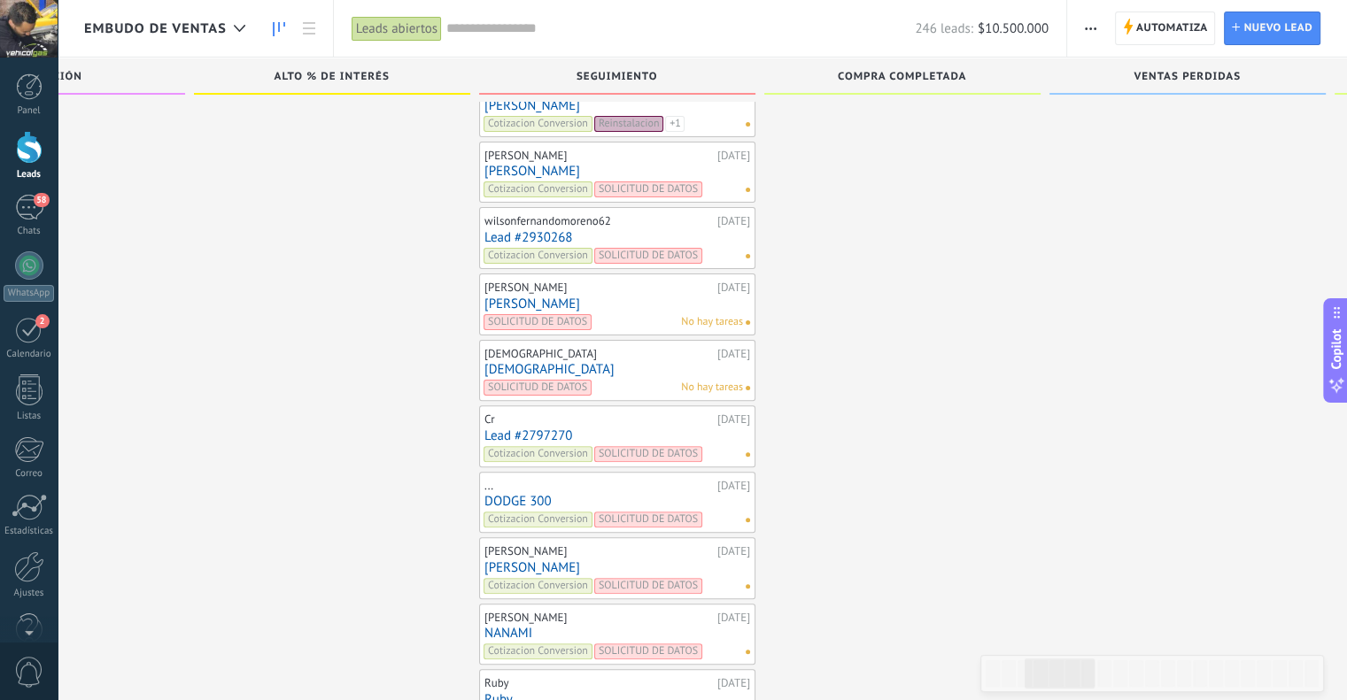
click at [506, 362] on link "[DEMOGRAPHIC_DATA]" at bounding box center [617, 369] width 266 height 15
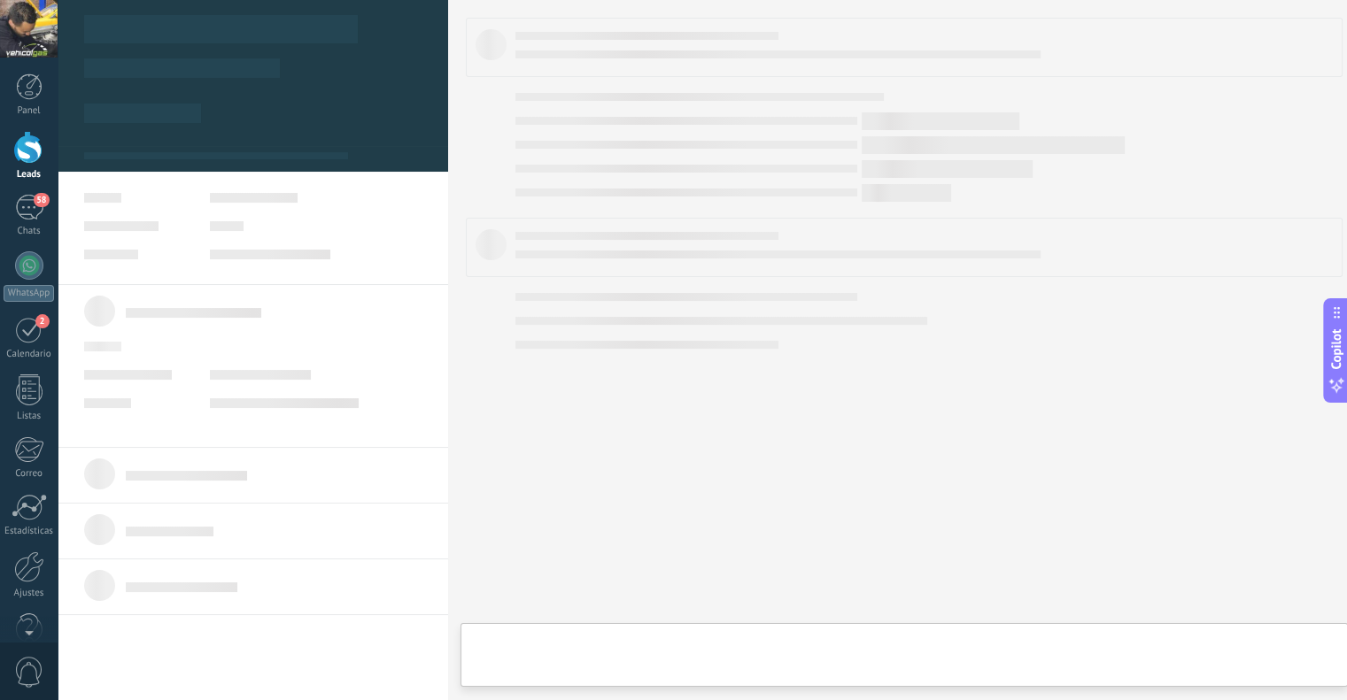
type textarea "*****"
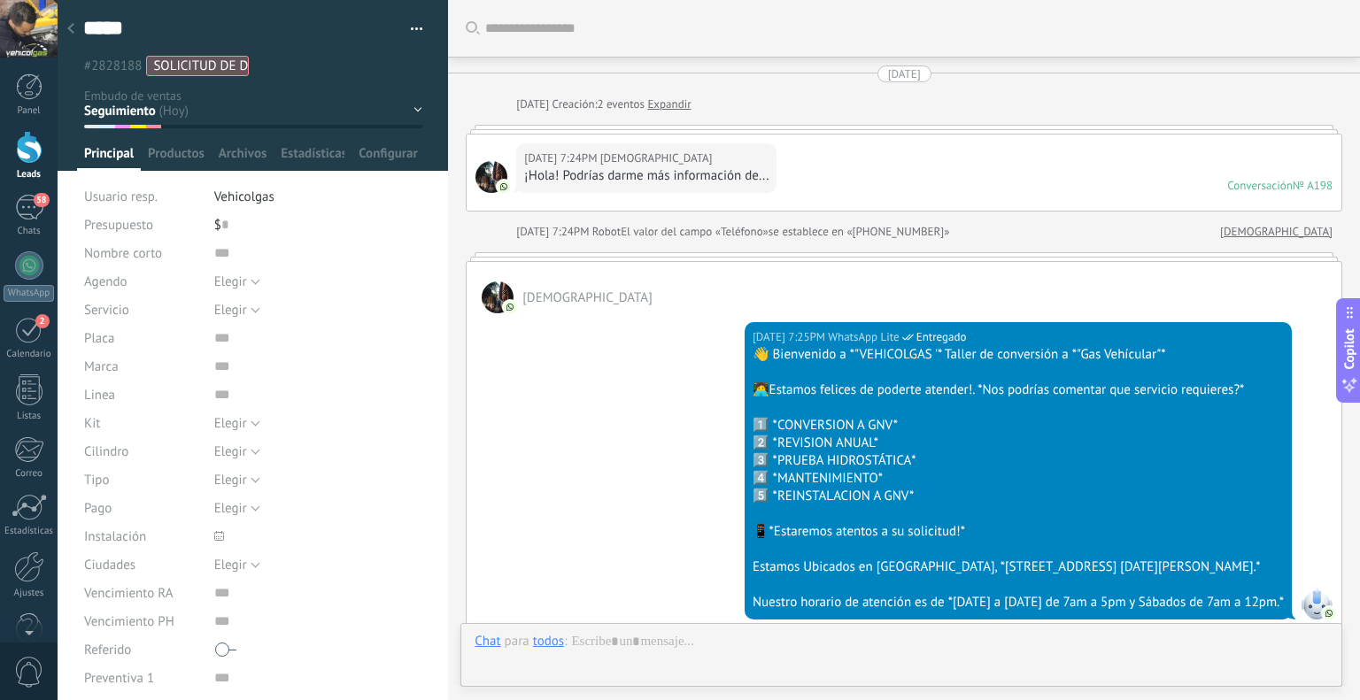
scroll to position [1089, 0]
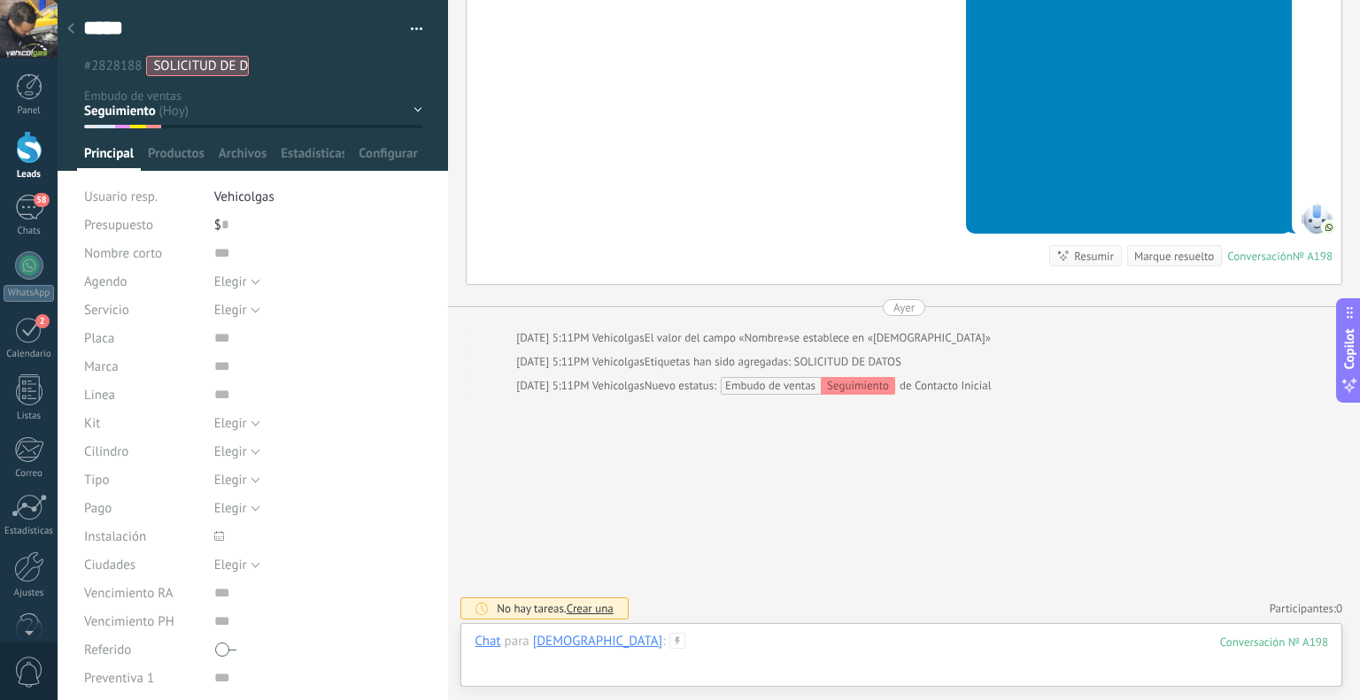
click at [714, 655] on div at bounding box center [902, 659] width 854 height 53
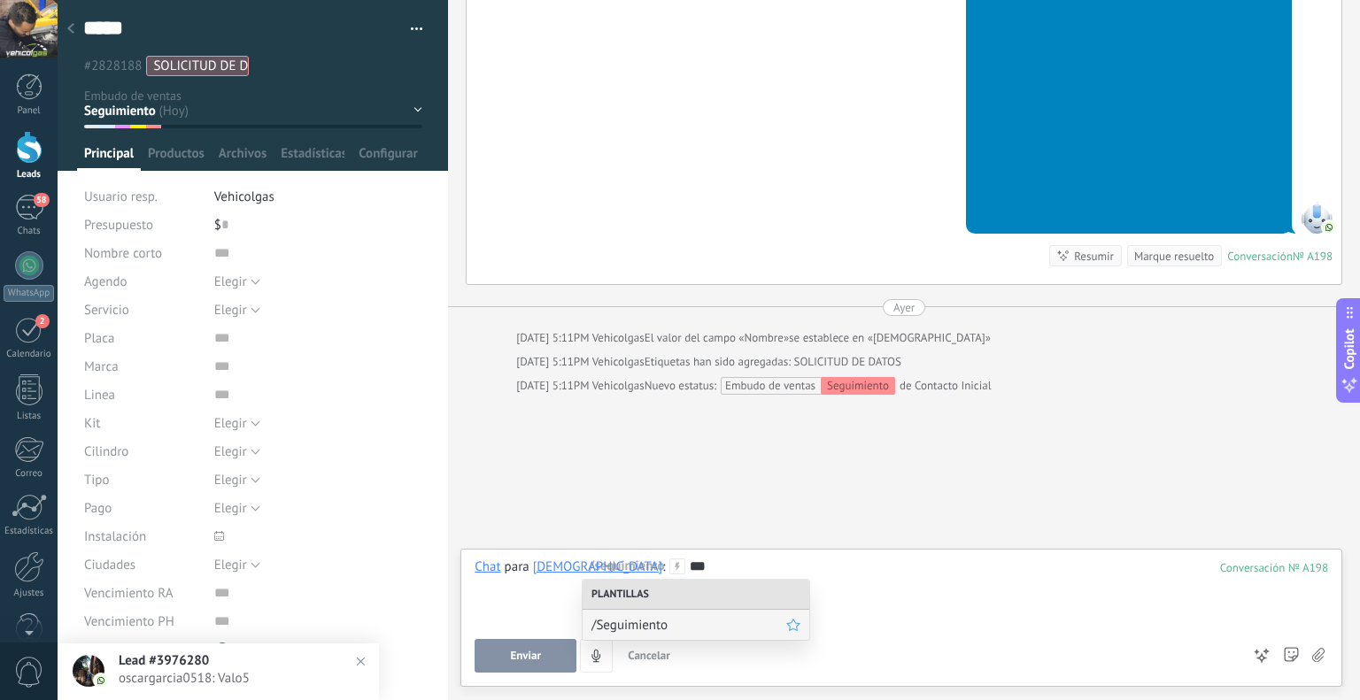
click at [694, 624] on span "/Seguimiento" at bounding box center [688, 625] width 195 height 17
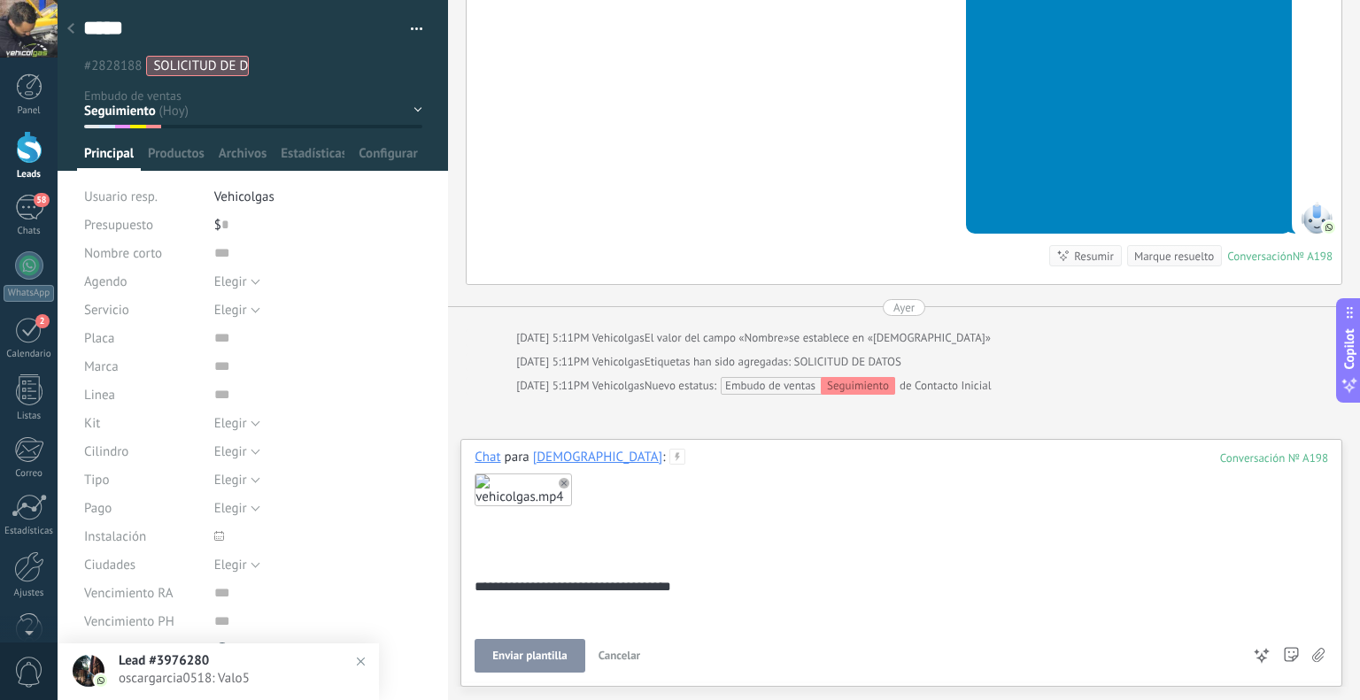
click at [531, 644] on button "Enviar plantilla" at bounding box center [530, 656] width 110 height 34
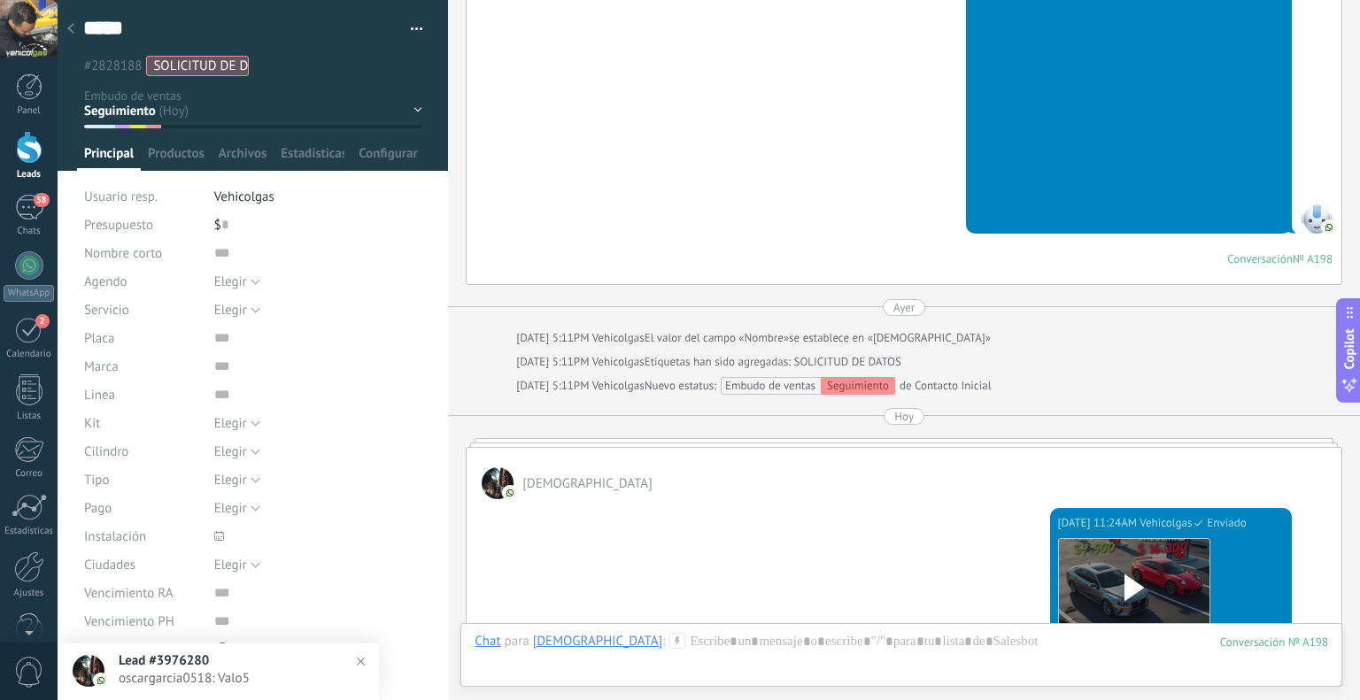
scroll to position [1078, 0]
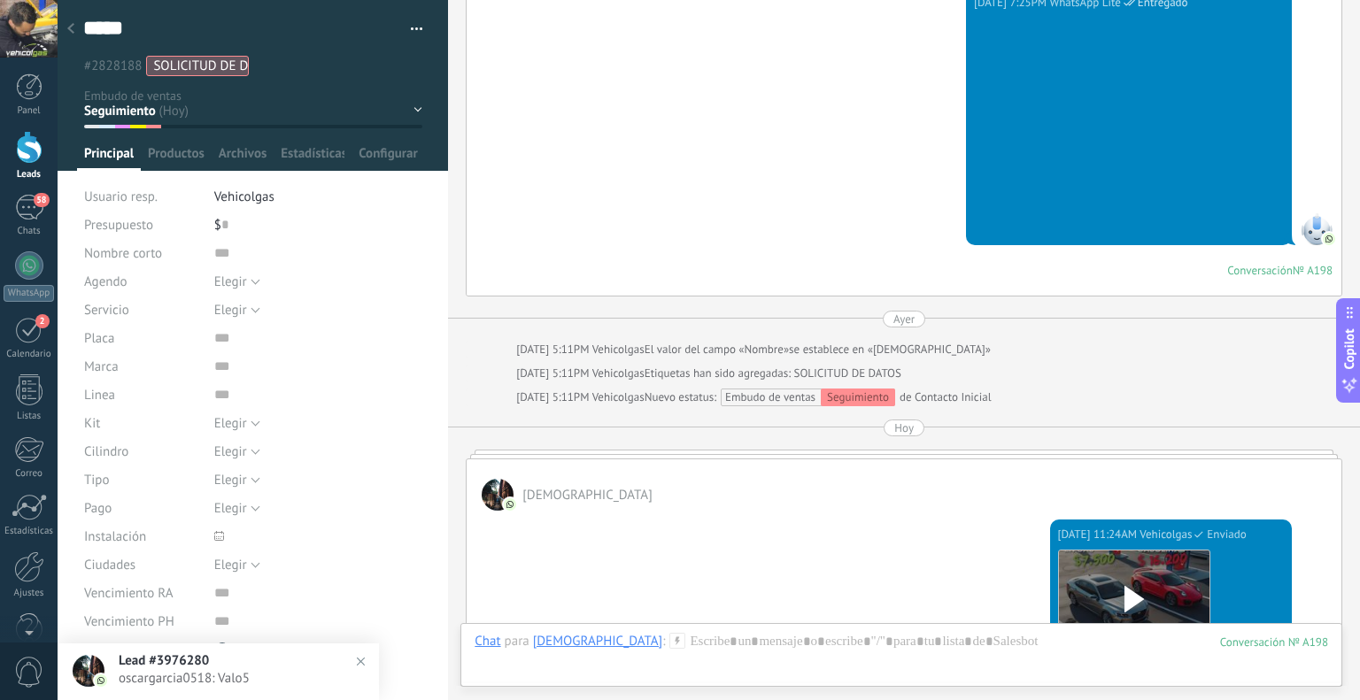
click at [78, 27] on div at bounding box center [70, 29] width 25 height 35
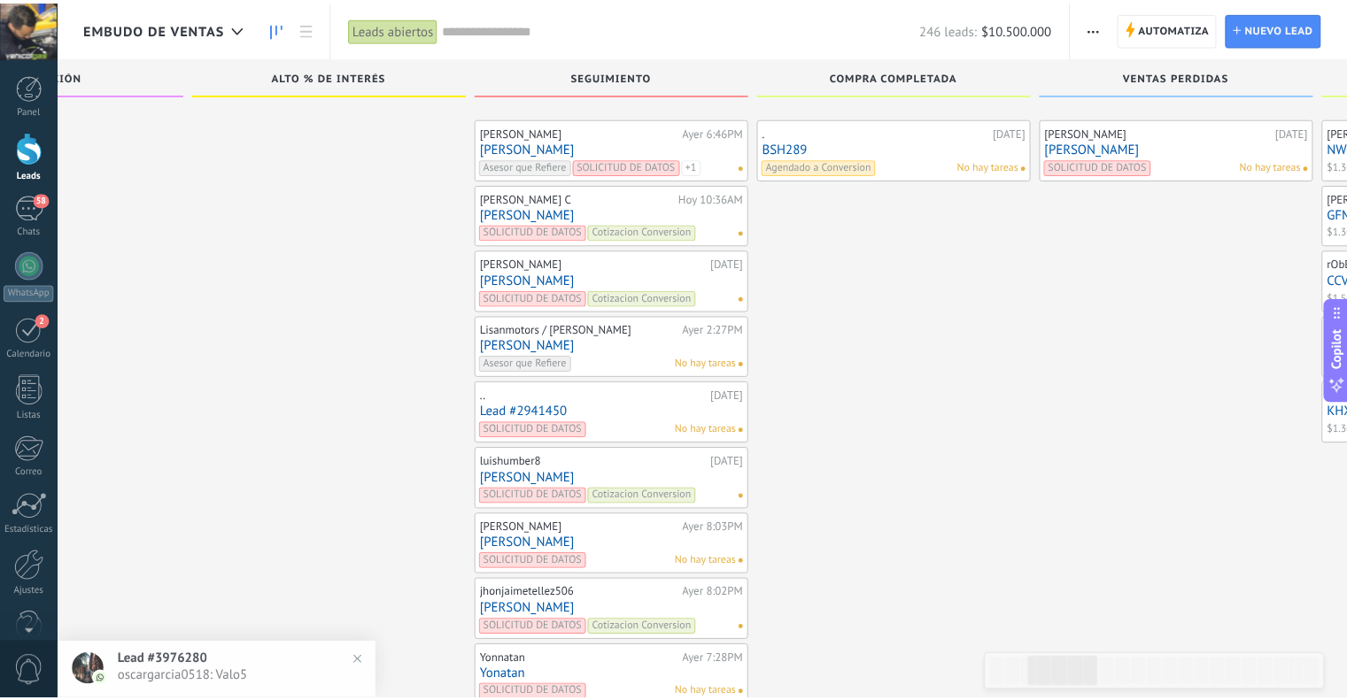
scroll to position [7175, 0]
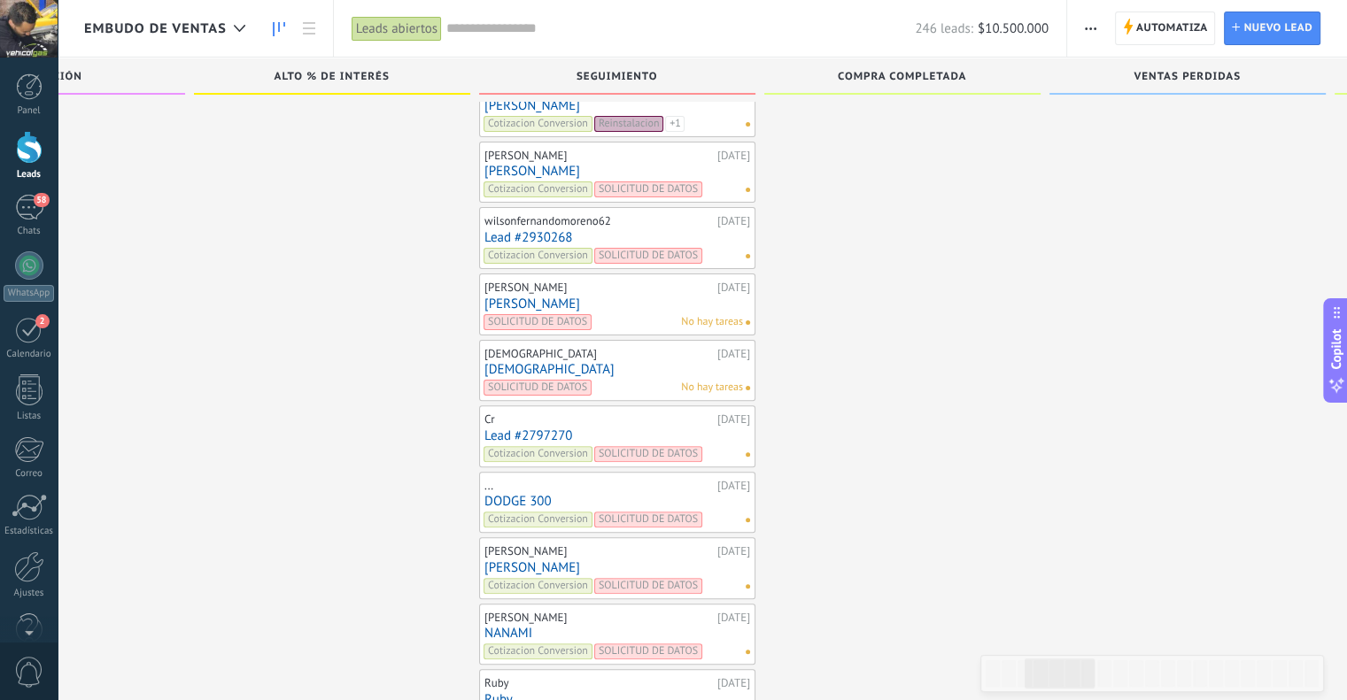
click at [505, 362] on link "[DEMOGRAPHIC_DATA]" at bounding box center [617, 369] width 266 height 15
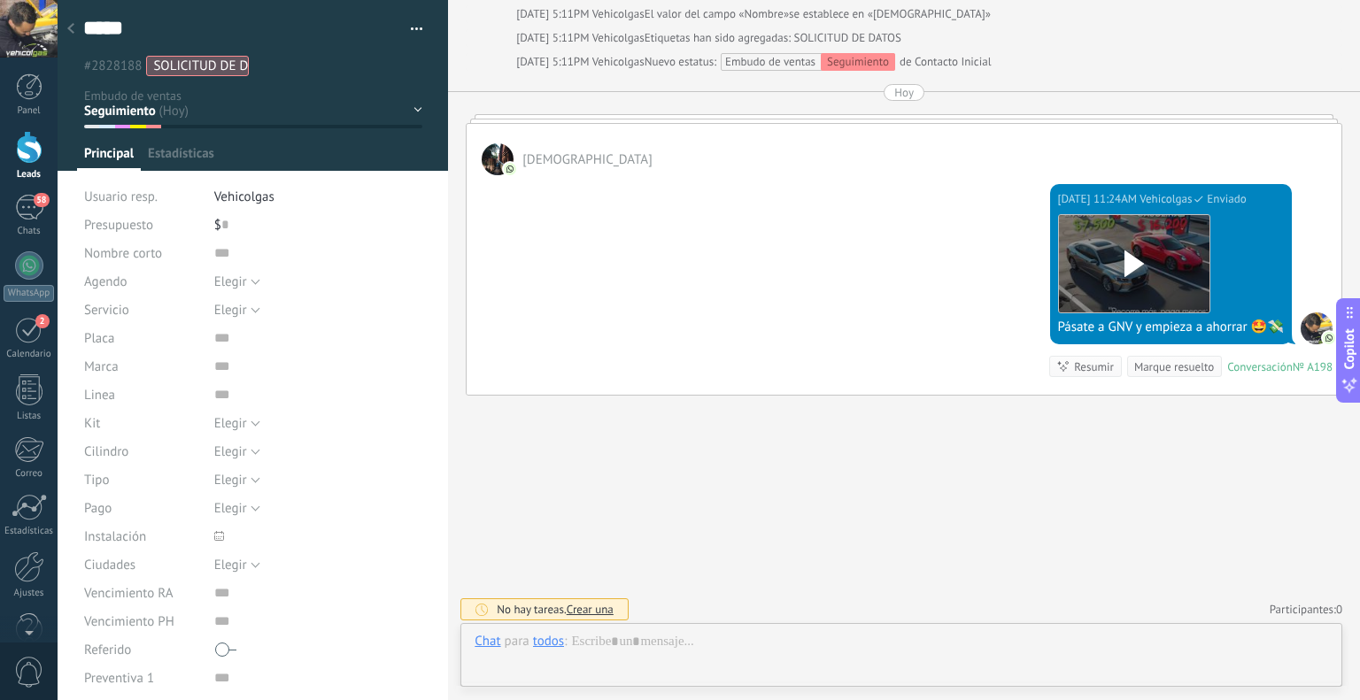
scroll to position [26, 0]
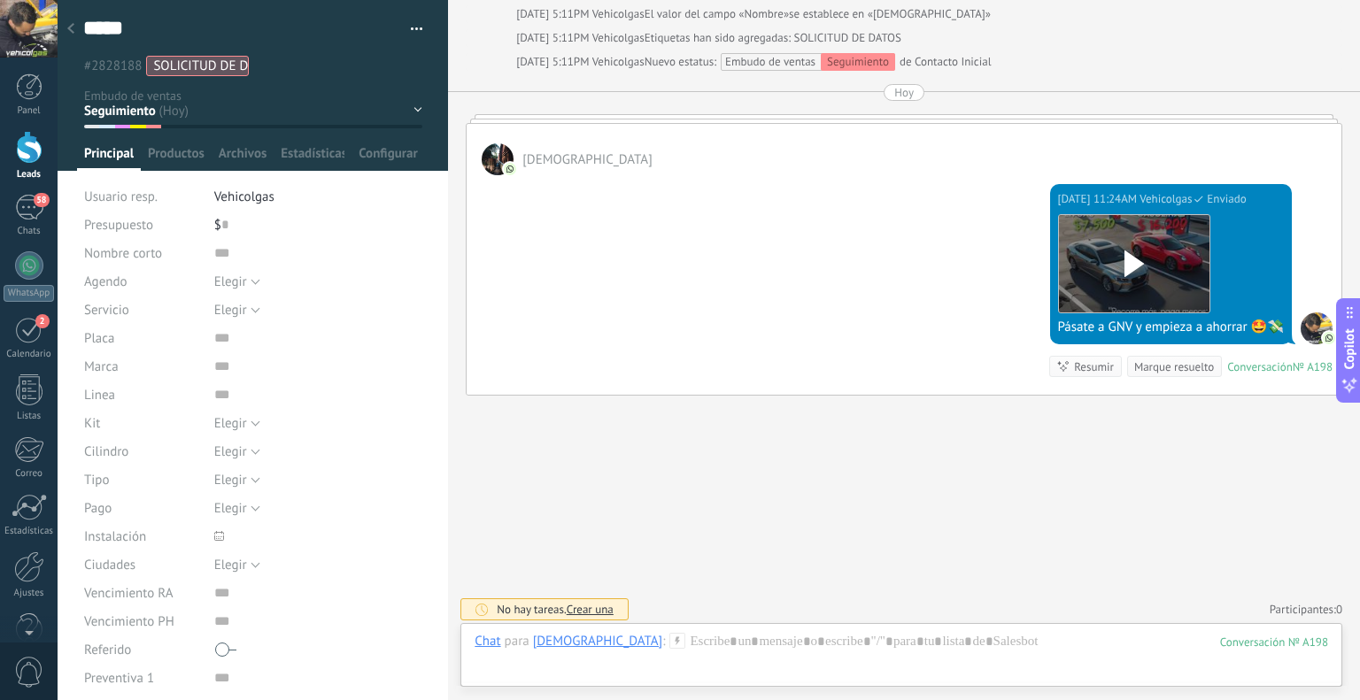
click at [73, 22] on div at bounding box center [70, 29] width 25 height 35
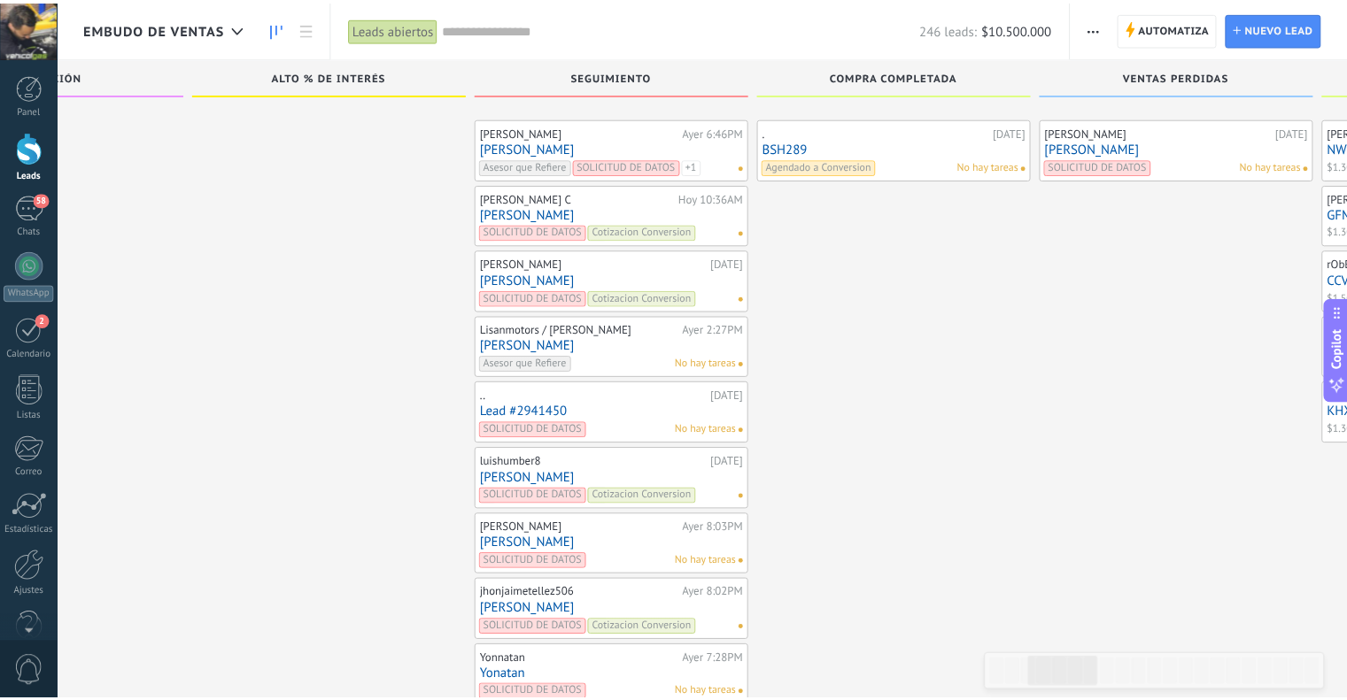
scroll to position [7175, 0]
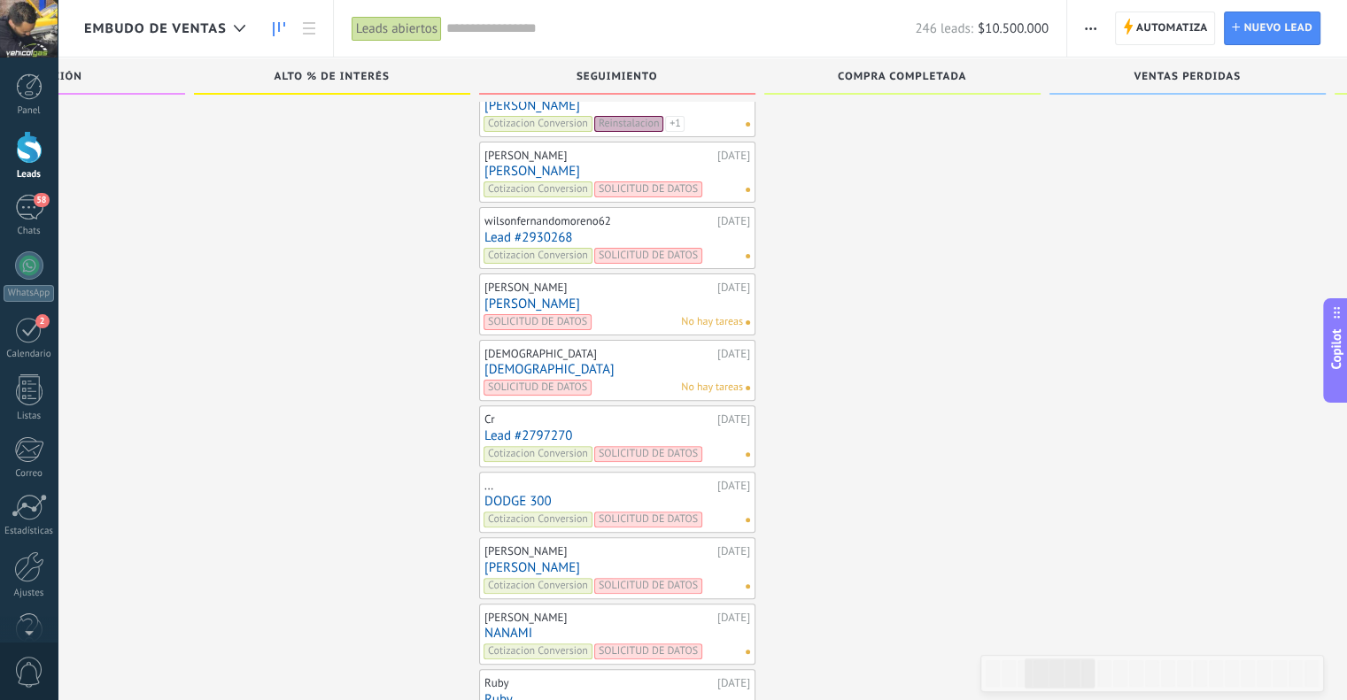
click at [508, 297] on link "[PERSON_NAME]" at bounding box center [617, 304] width 266 height 15
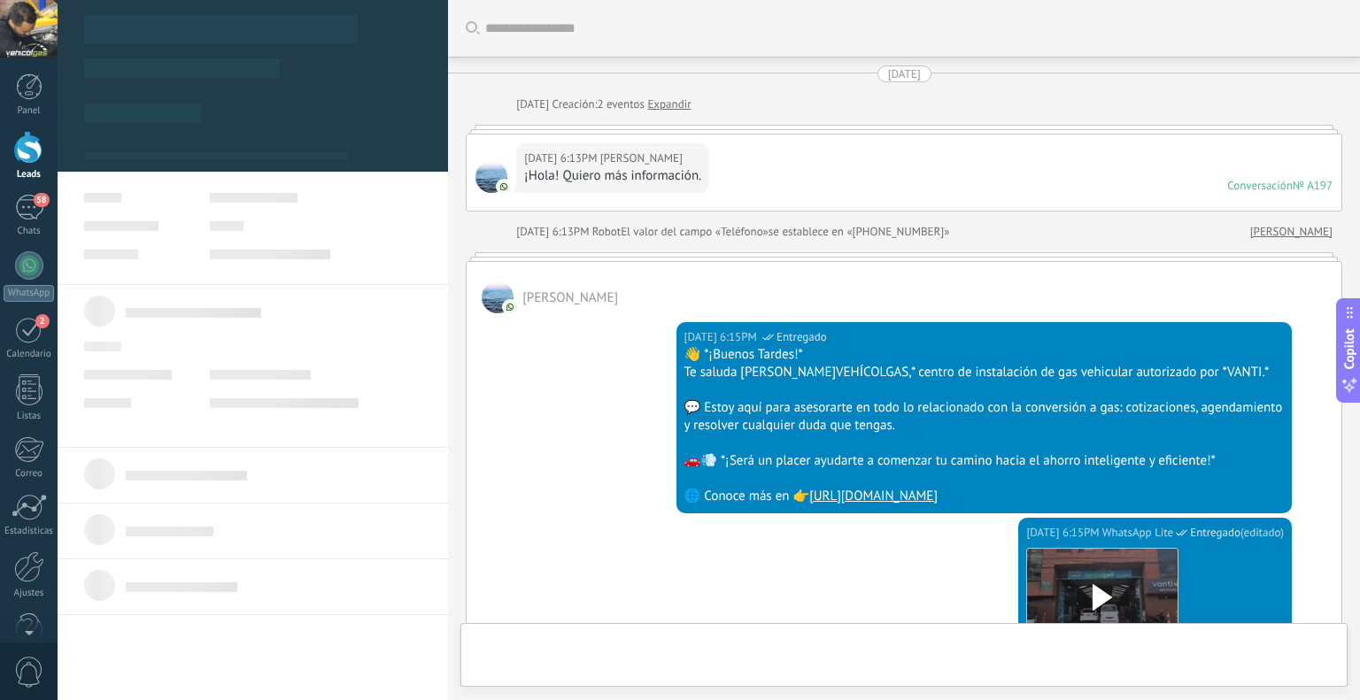
scroll to position [1226, 0]
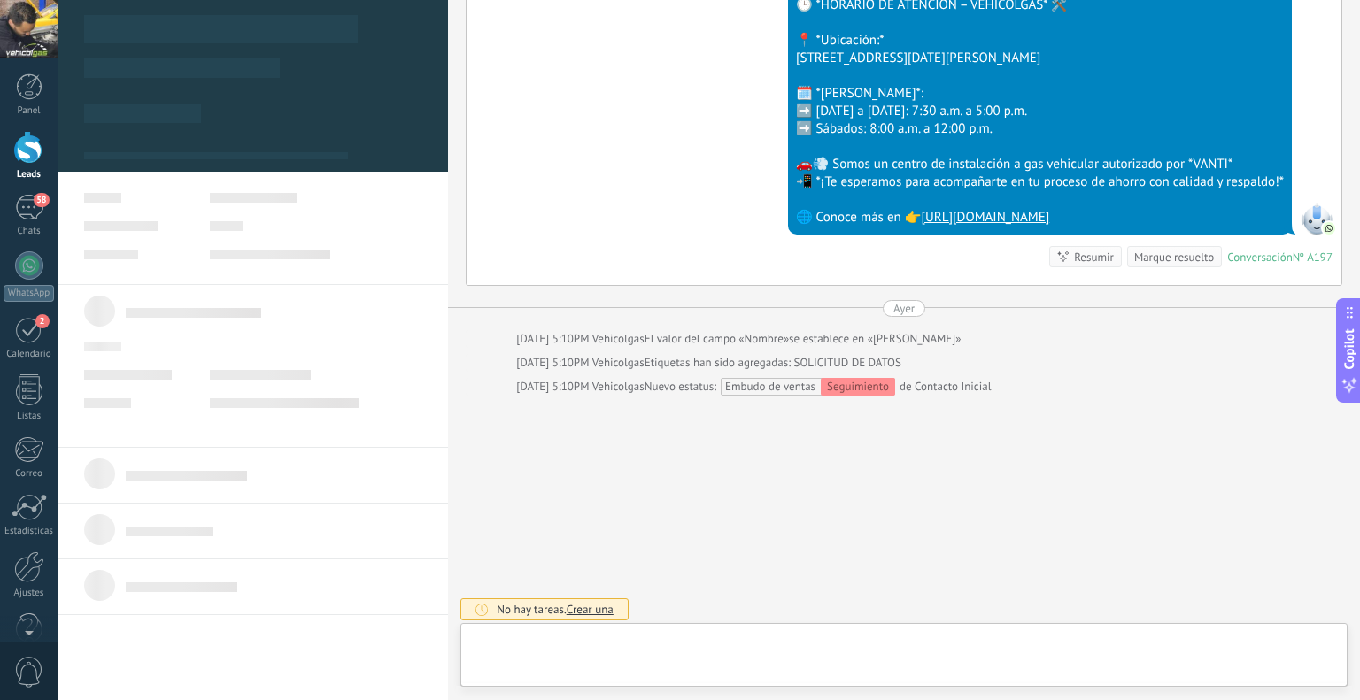
type textarea "******"
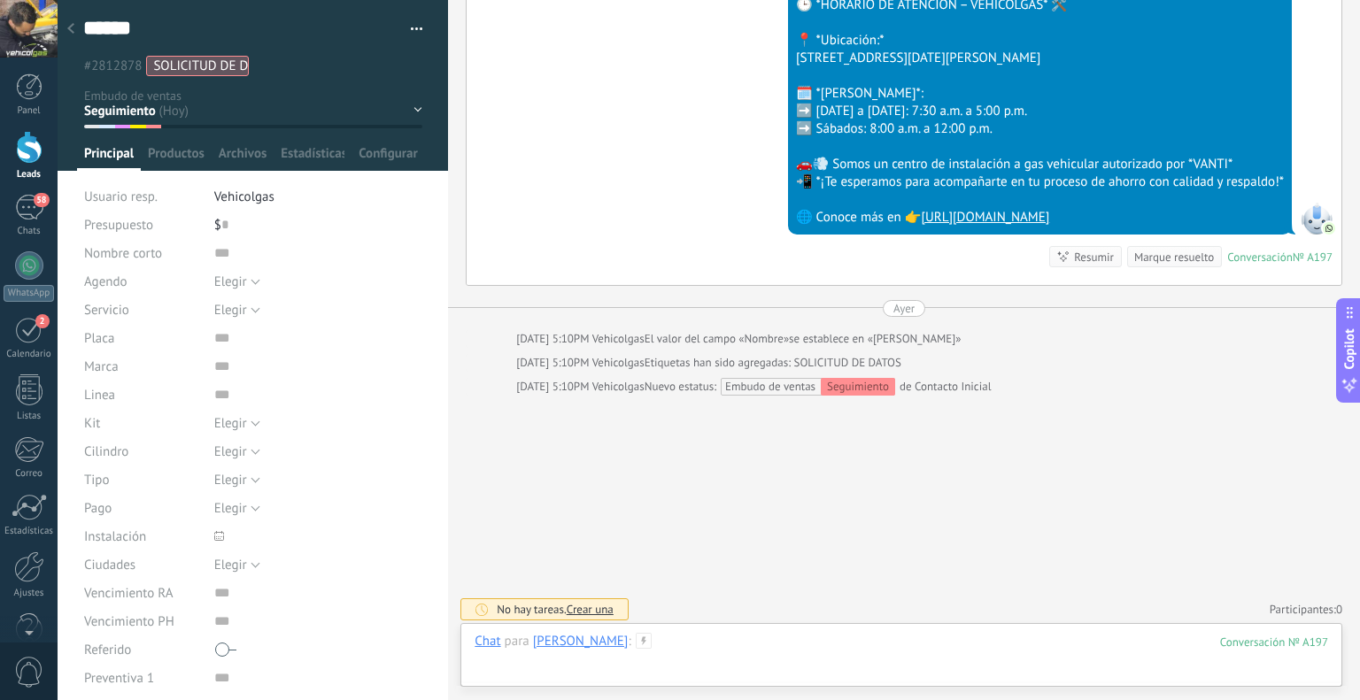
click at [783, 641] on div at bounding box center [902, 659] width 854 height 53
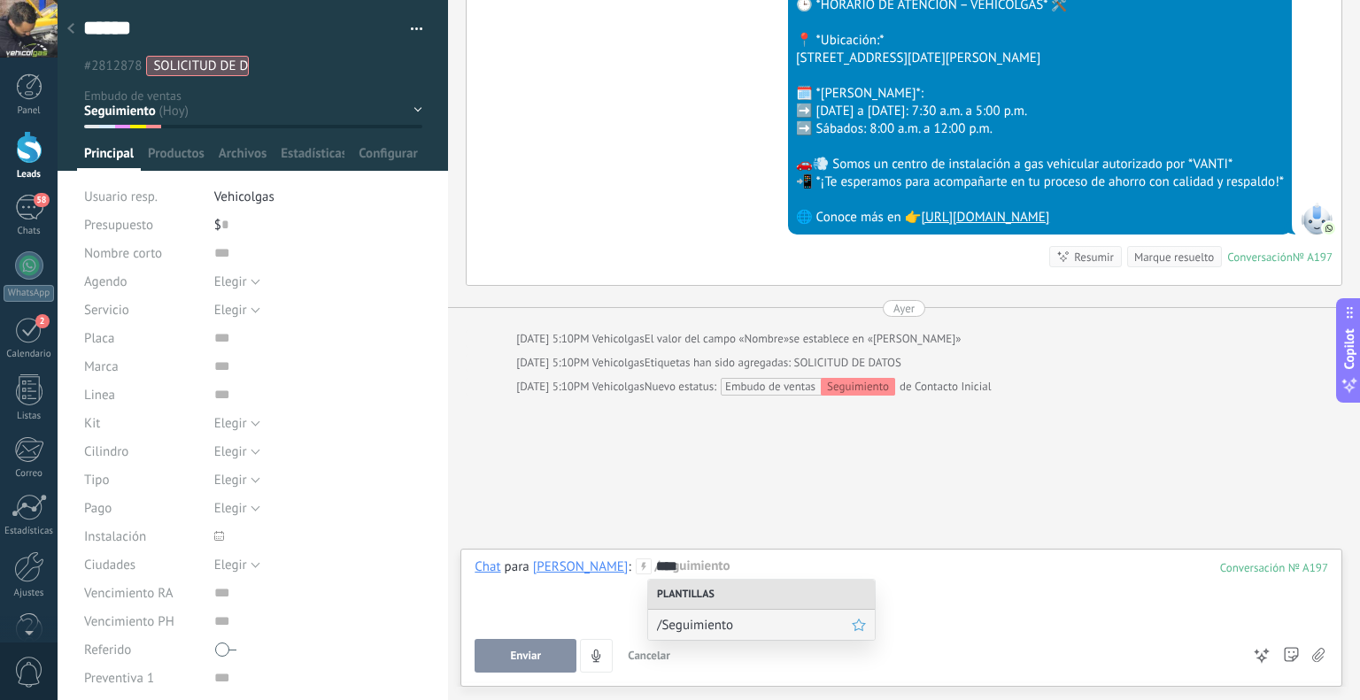
click at [776, 630] on span "/Seguimiento" at bounding box center [754, 625] width 195 height 17
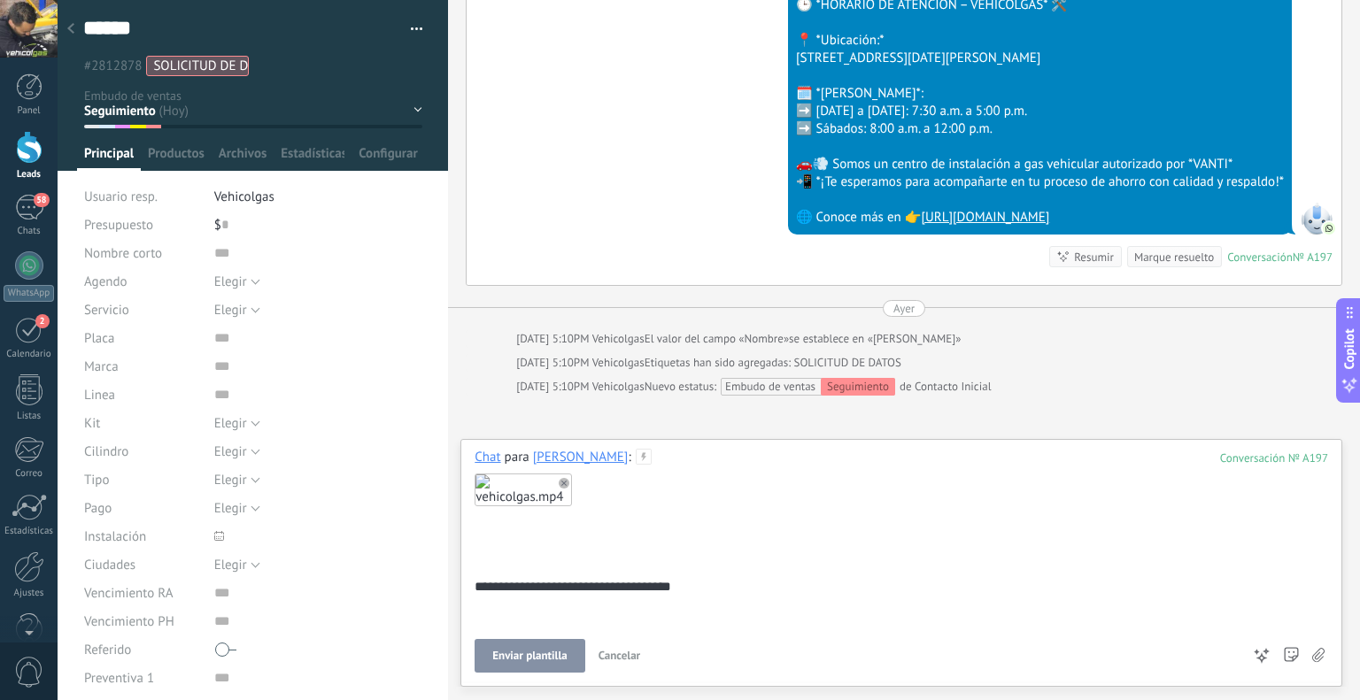
click at [516, 652] on span "Enviar plantilla" at bounding box center [529, 656] width 74 height 12
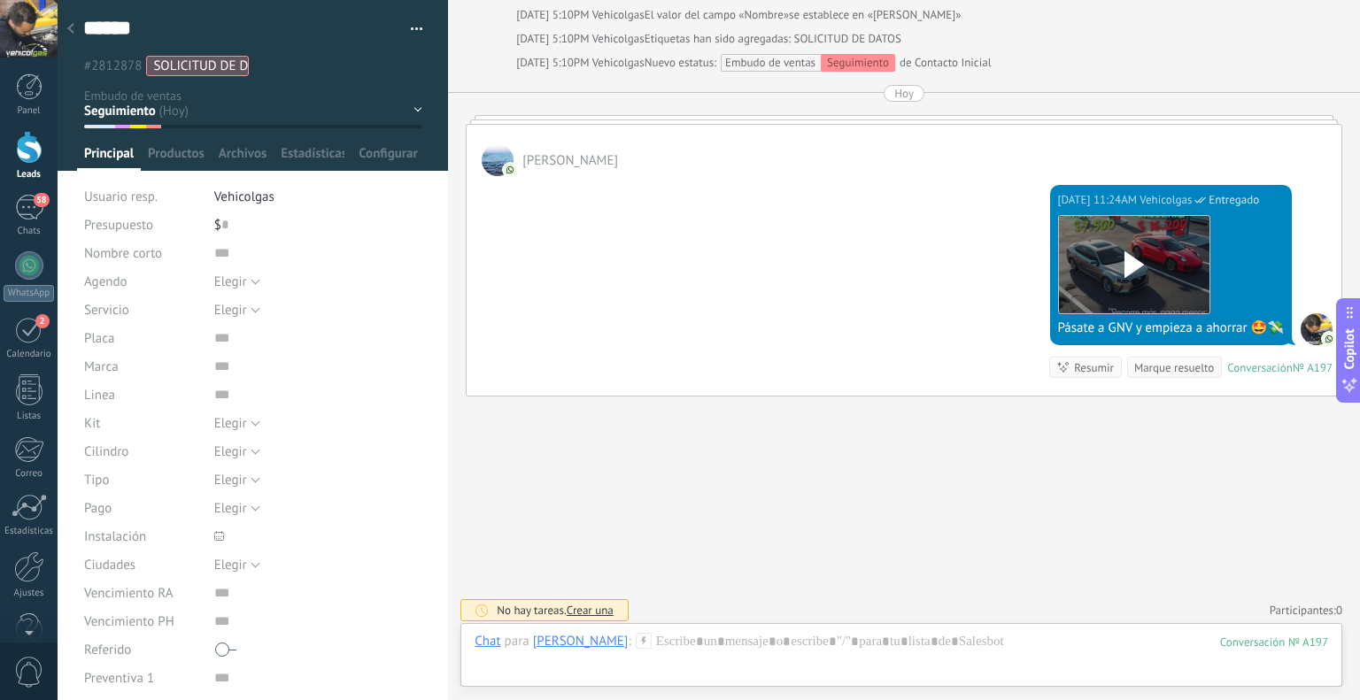
click at [75, 19] on div at bounding box center [70, 29] width 25 height 35
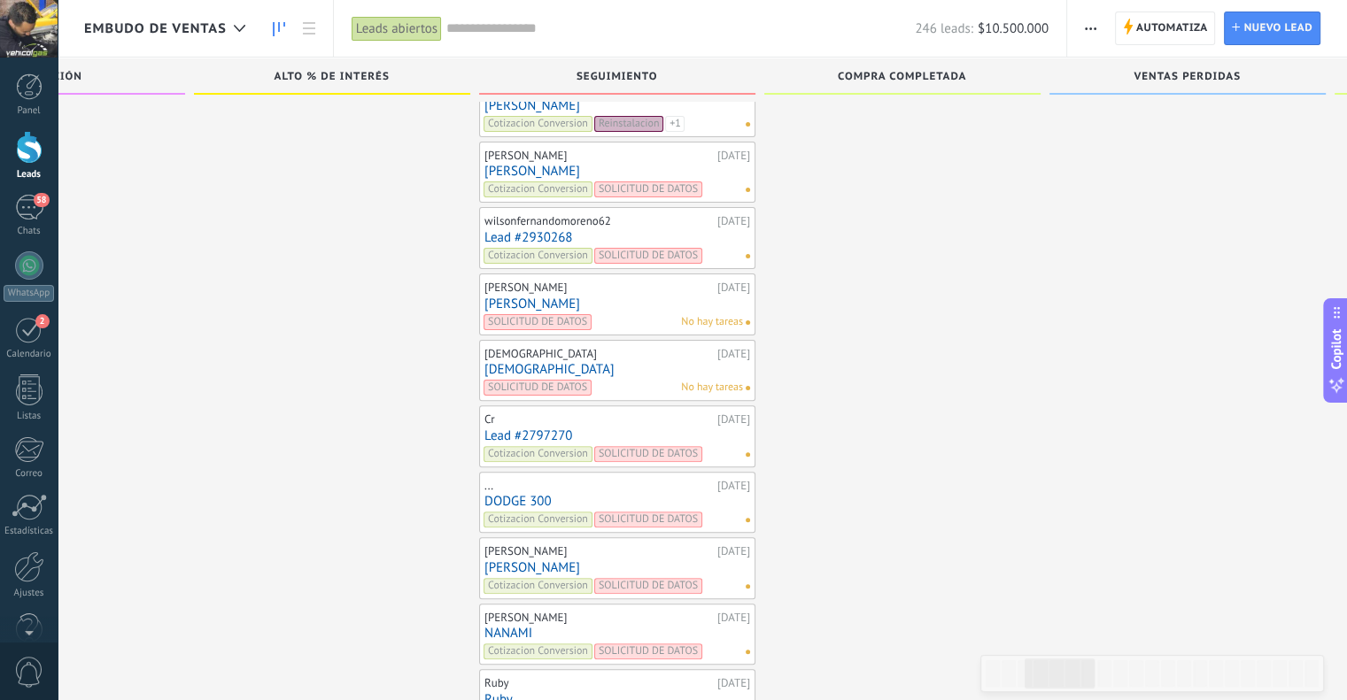
click at [535, 230] on link "Lead #2930268" at bounding box center [617, 237] width 266 height 15
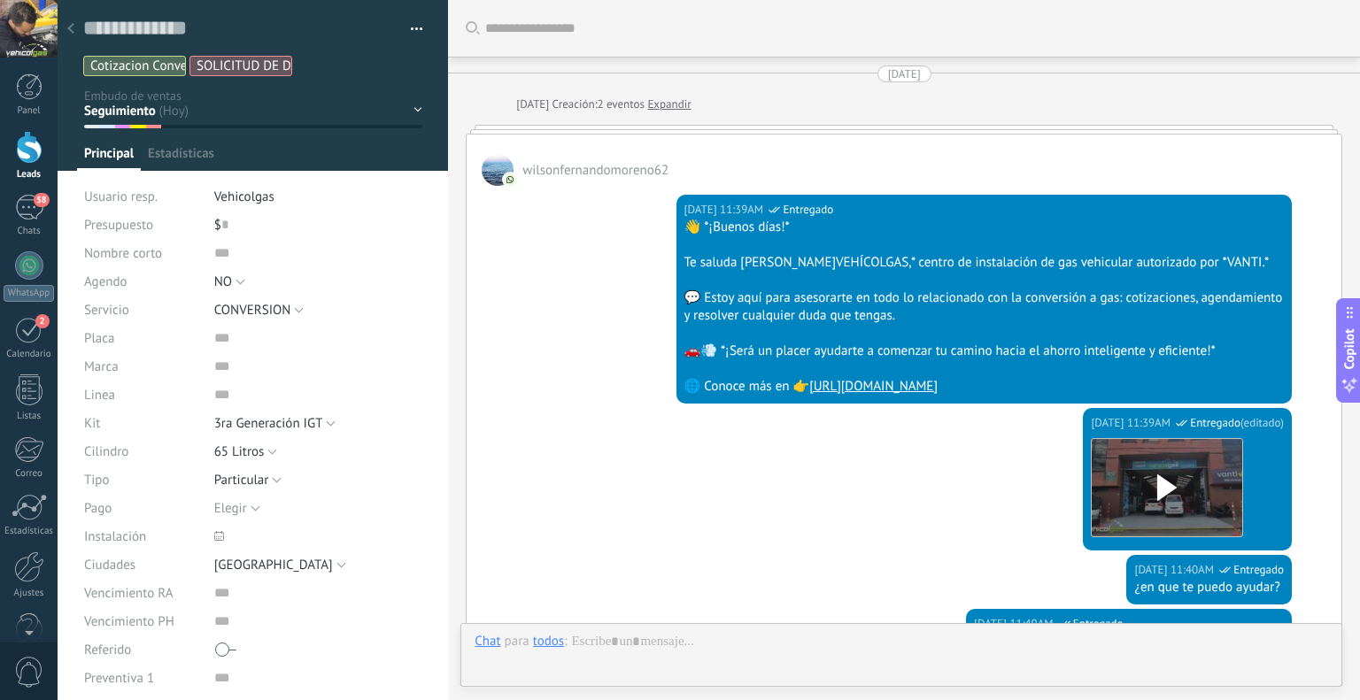
type textarea "**********"
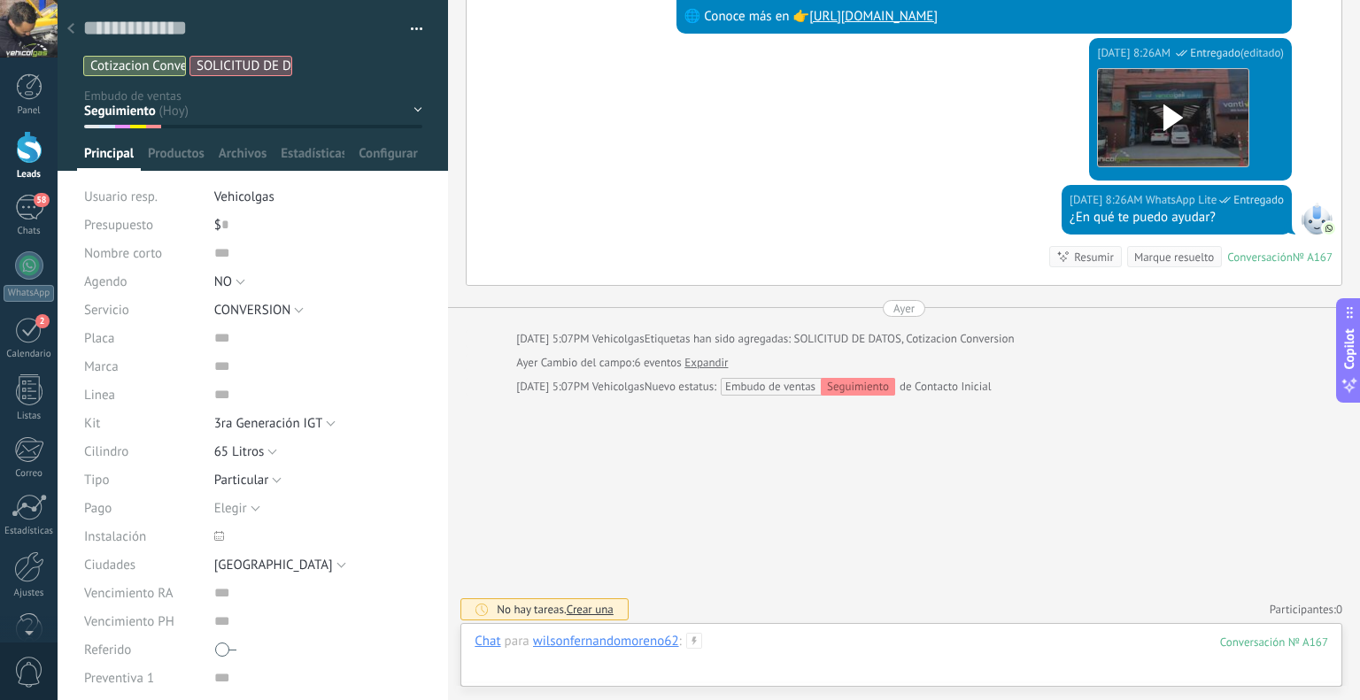
click at [740, 646] on div at bounding box center [902, 659] width 854 height 53
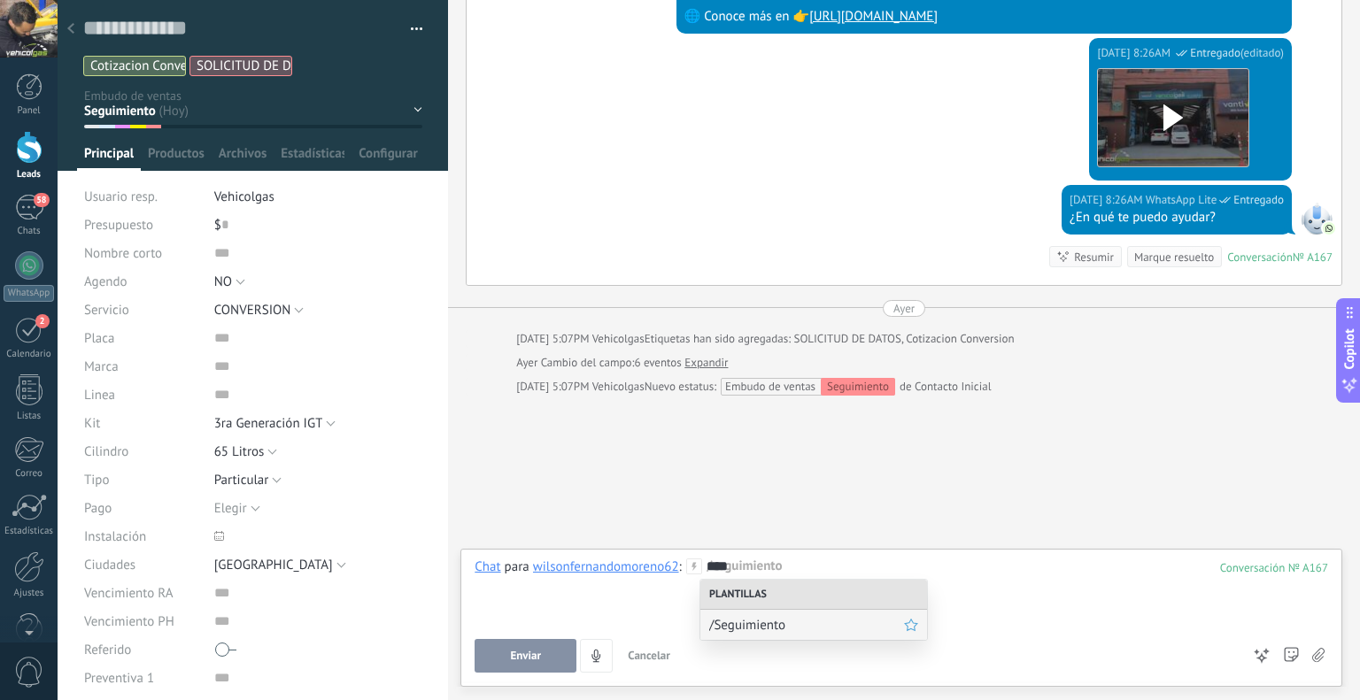
click at [749, 622] on span "/Seguimiento" at bounding box center [806, 625] width 195 height 17
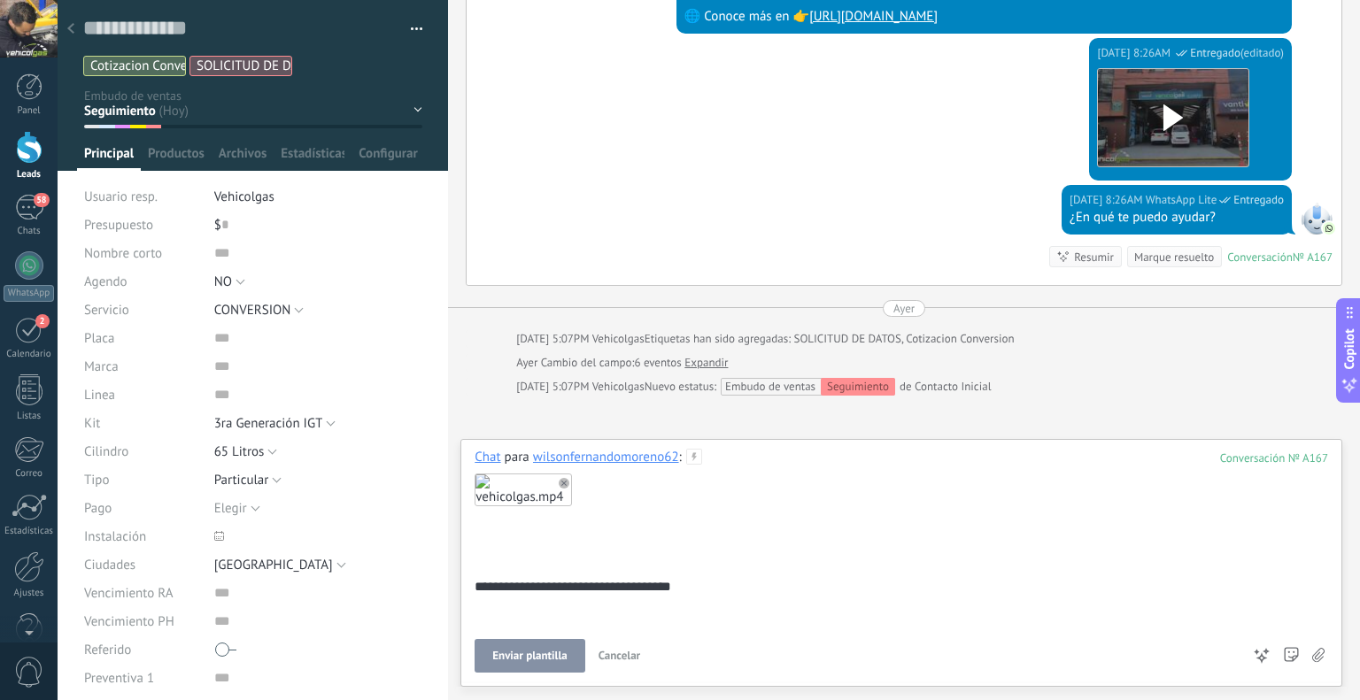
click at [557, 647] on button "Enviar plantilla" at bounding box center [530, 656] width 110 height 34
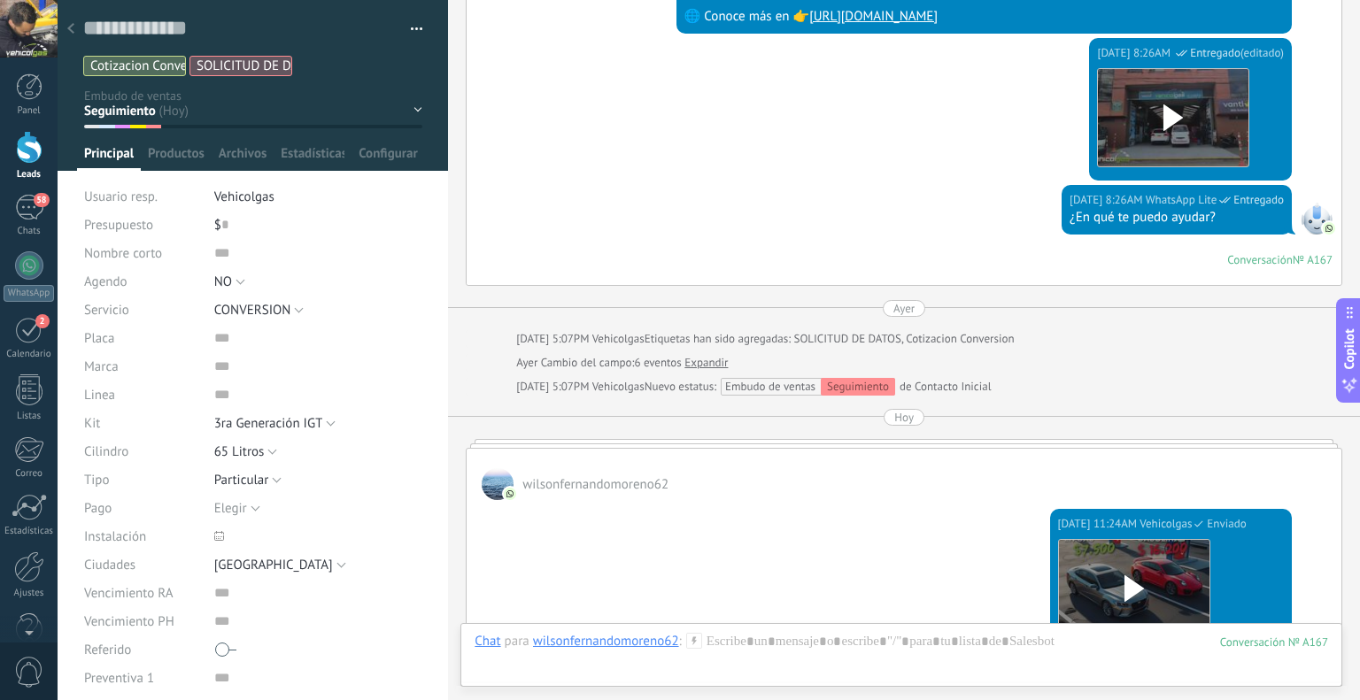
scroll to position [2252, 0]
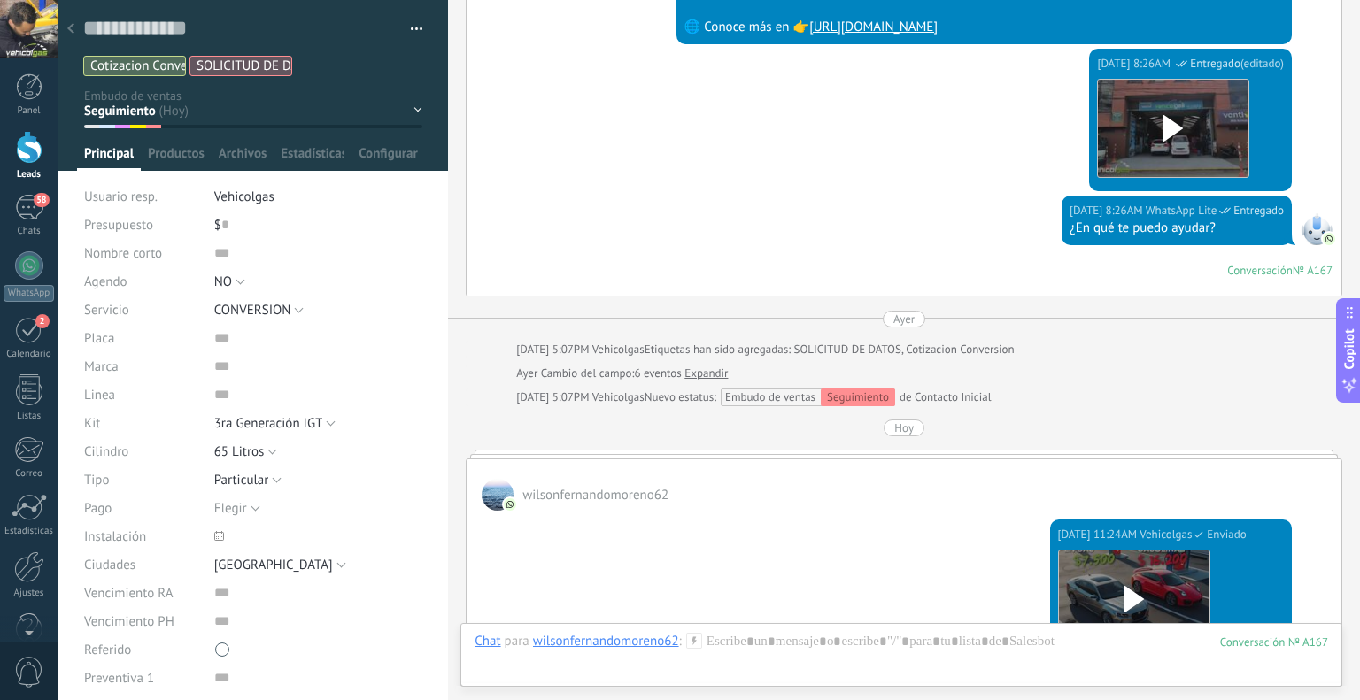
click at [70, 27] on use at bounding box center [70, 28] width 7 height 11
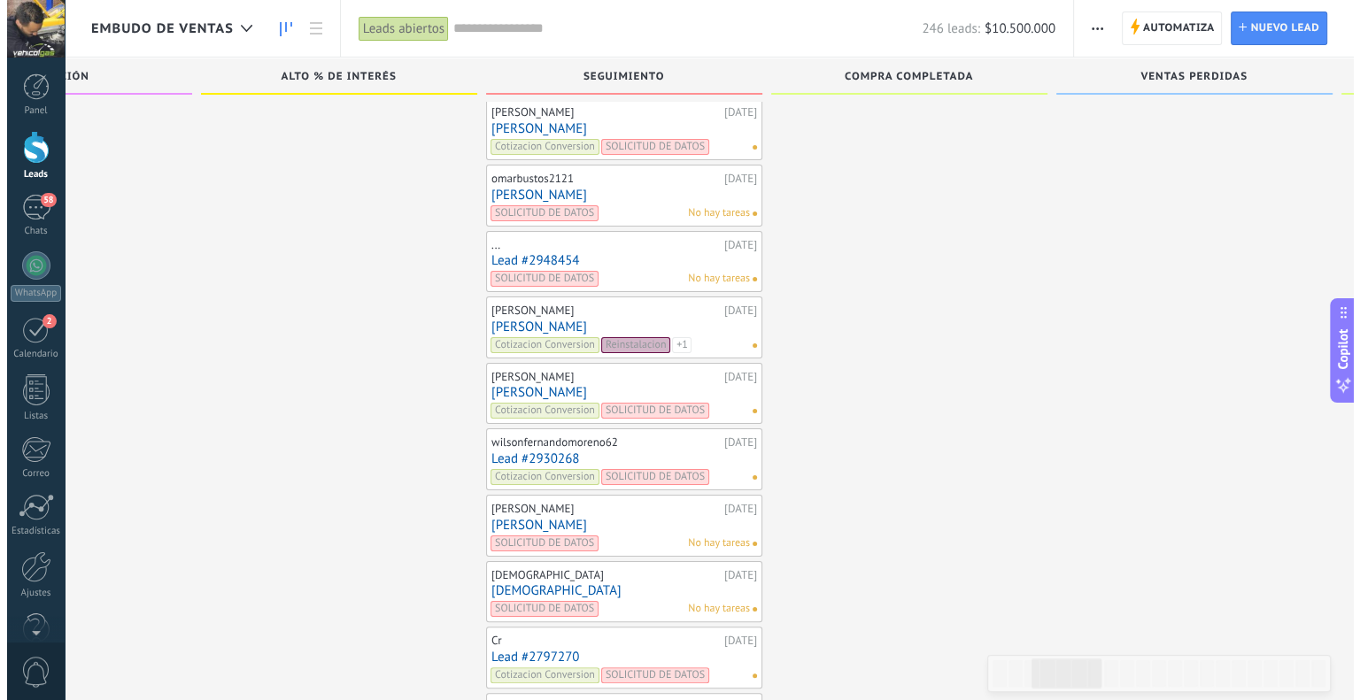
scroll to position [6952, 0]
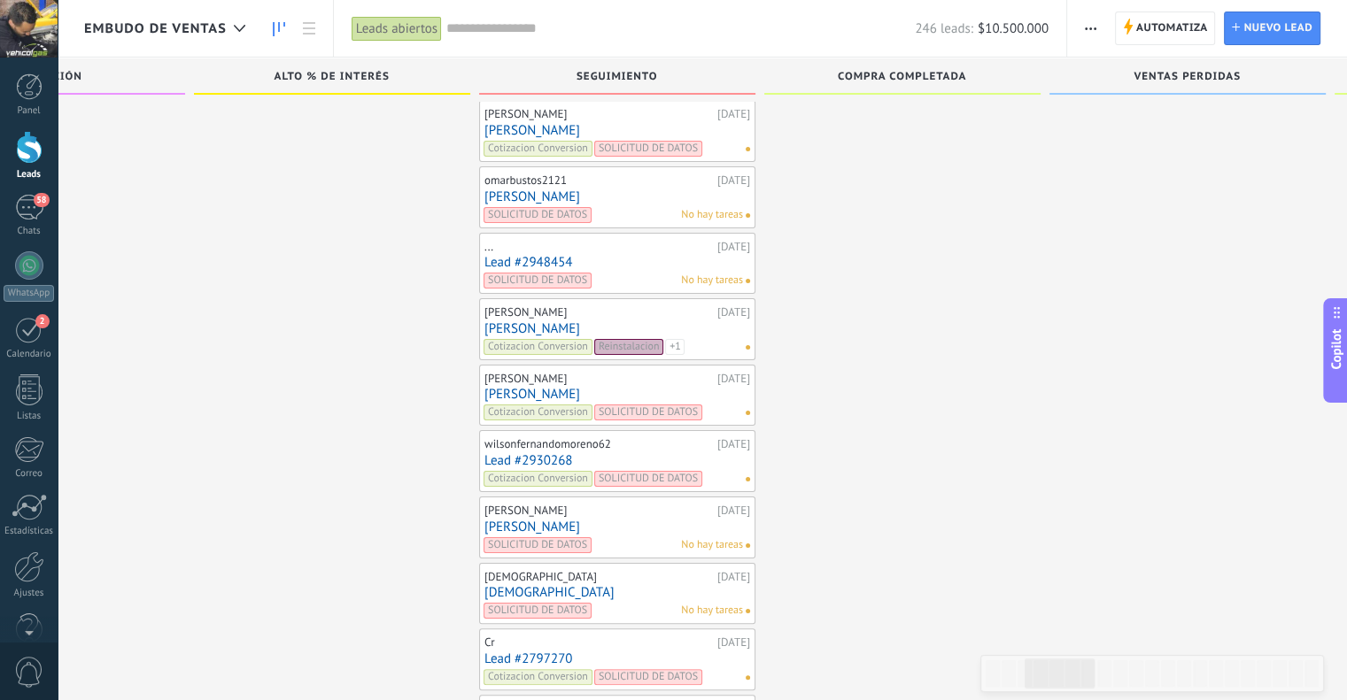
click at [528, 387] on link "[PERSON_NAME]" at bounding box center [617, 394] width 266 height 15
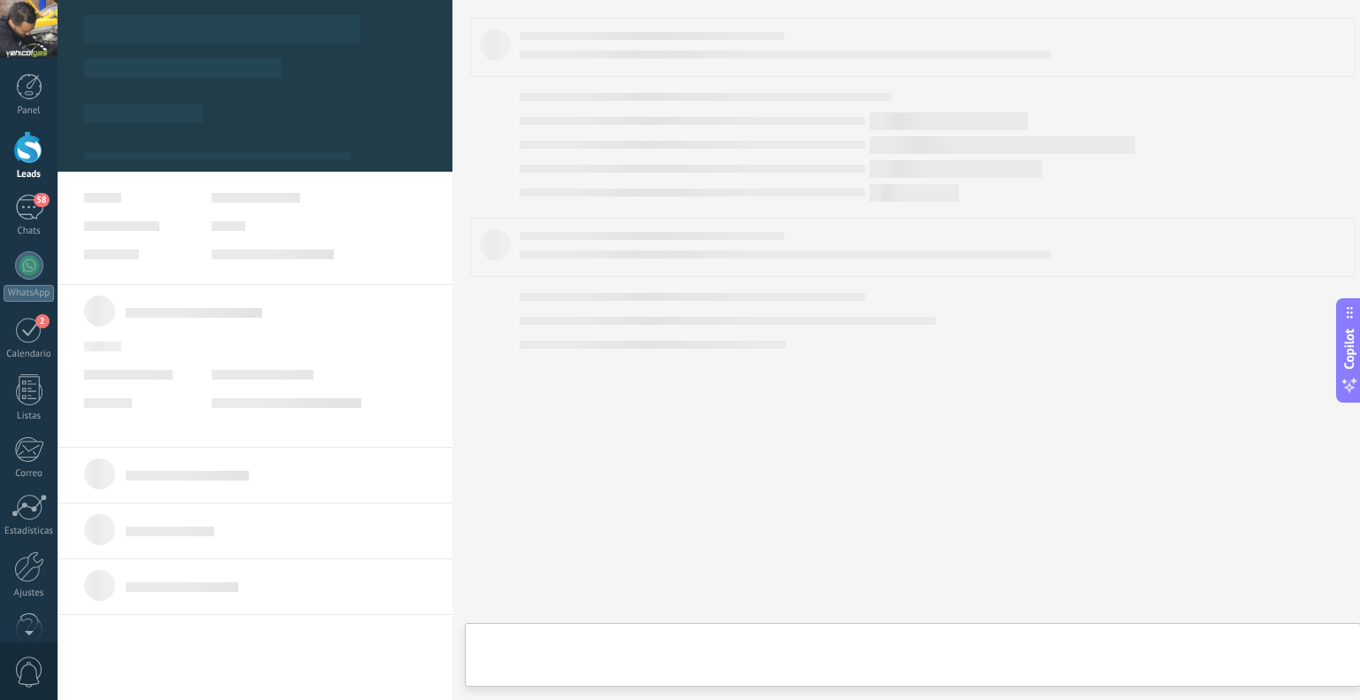
type textarea "**********"
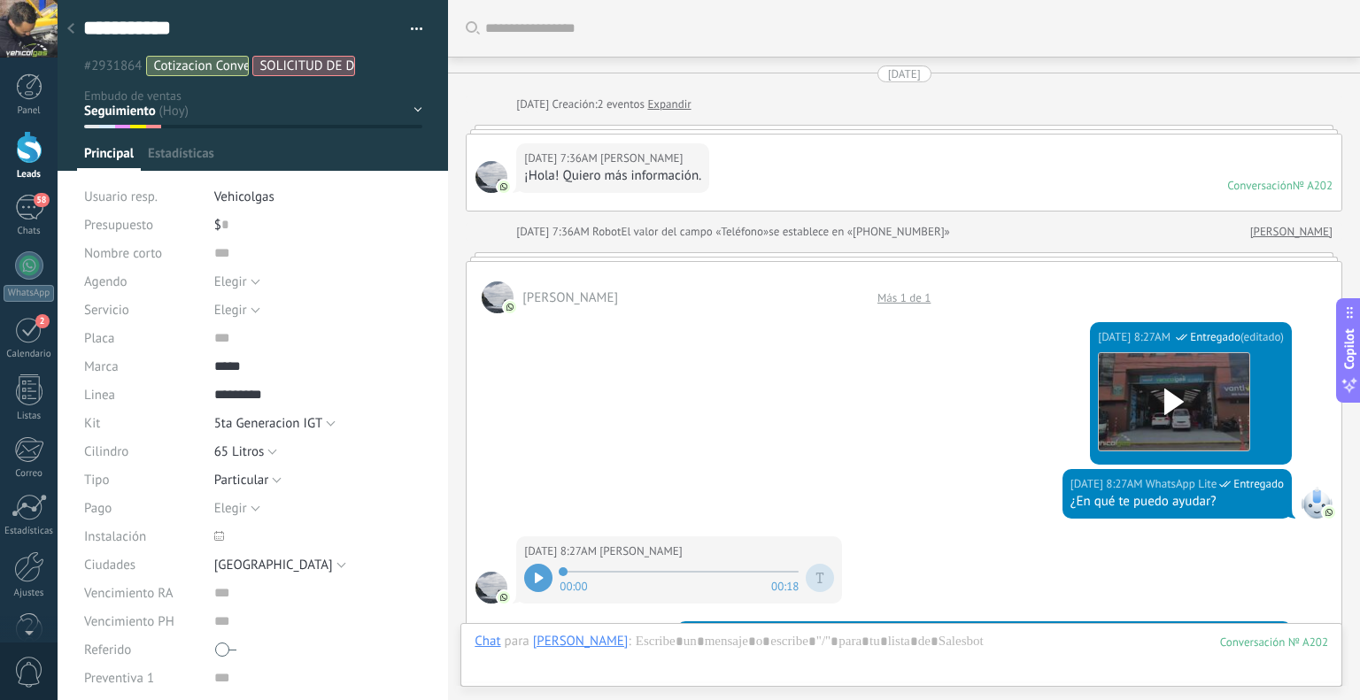
scroll to position [2451, 0]
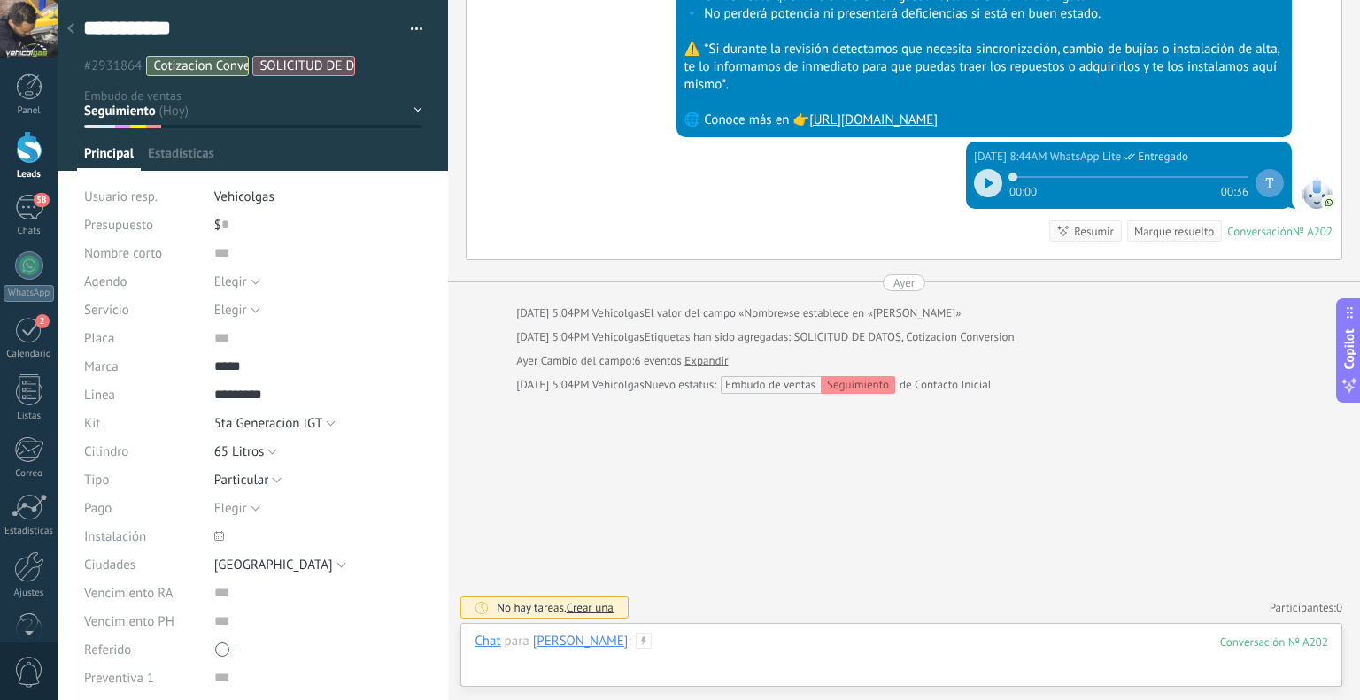
click at [671, 637] on div at bounding box center [902, 659] width 854 height 53
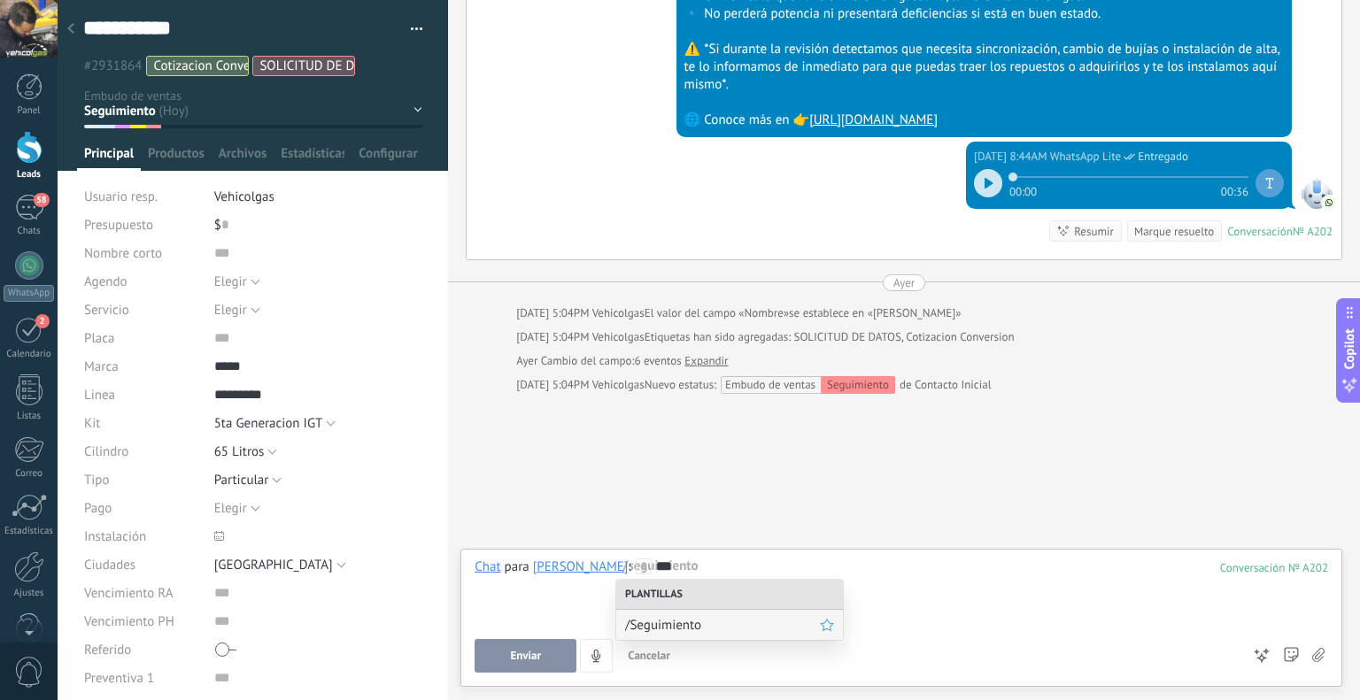
click at [661, 625] on span "/Seguimiento" at bounding box center [722, 625] width 195 height 17
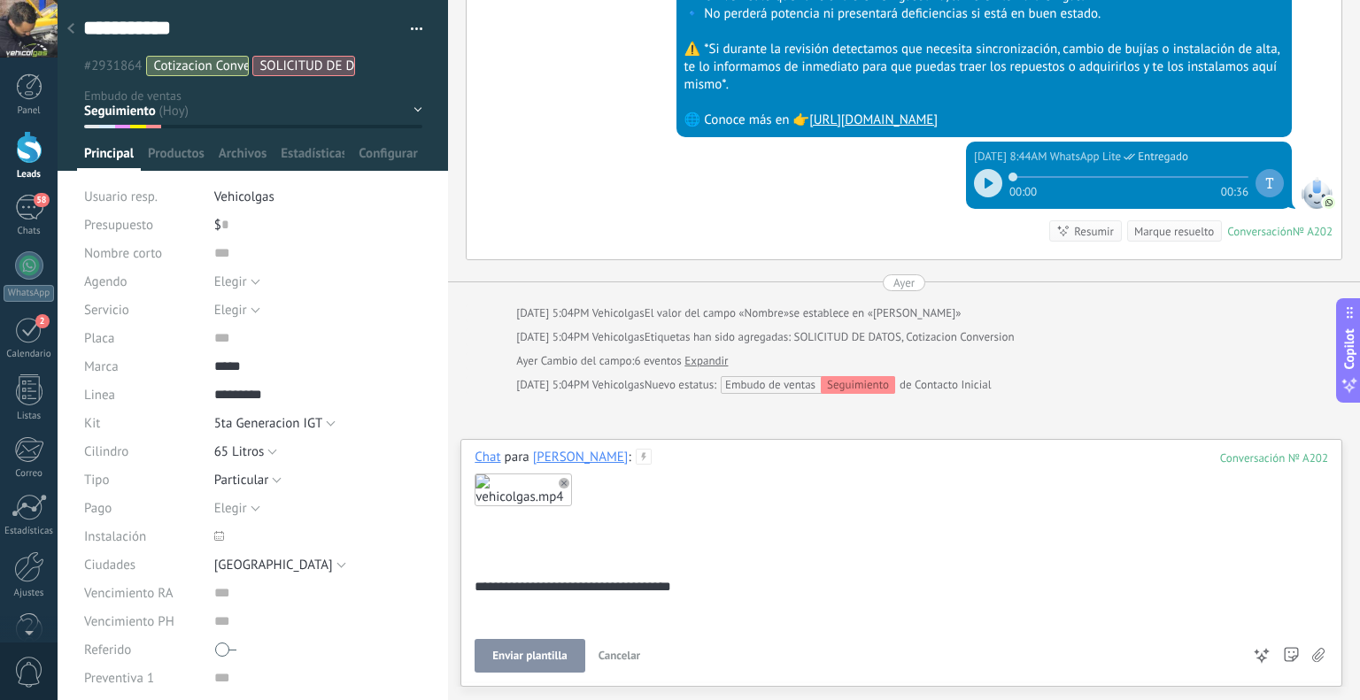
click at [507, 655] on span "Enviar plantilla" at bounding box center [529, 656] width 74 height 12
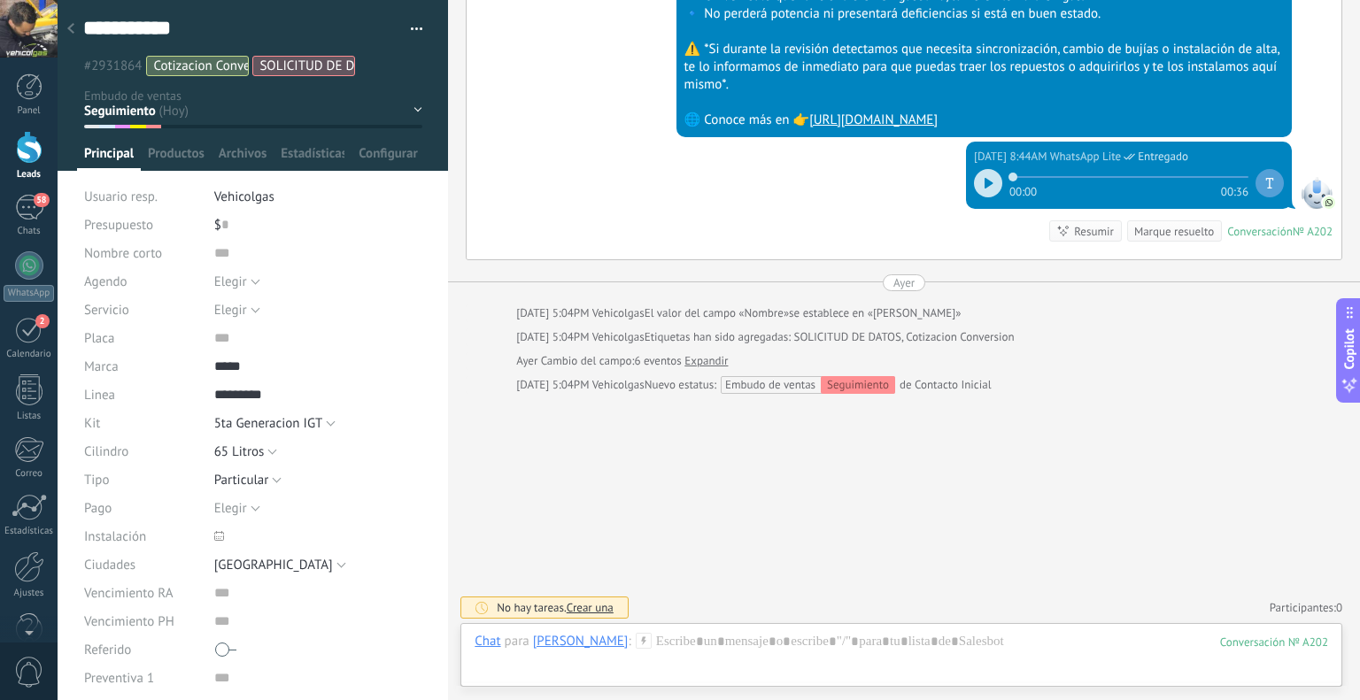
scroll to position [2438, 0]
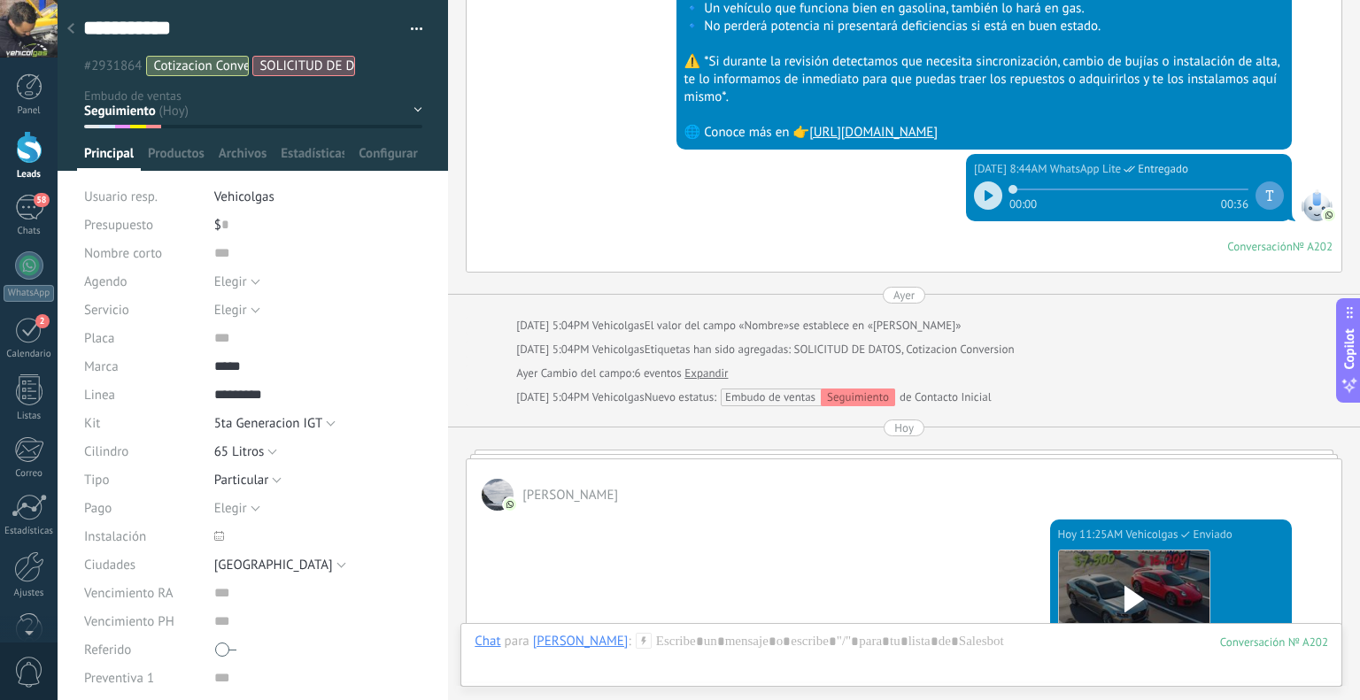
click at [73, 20] on div at bounding box center [70, 29] width 25 height 35
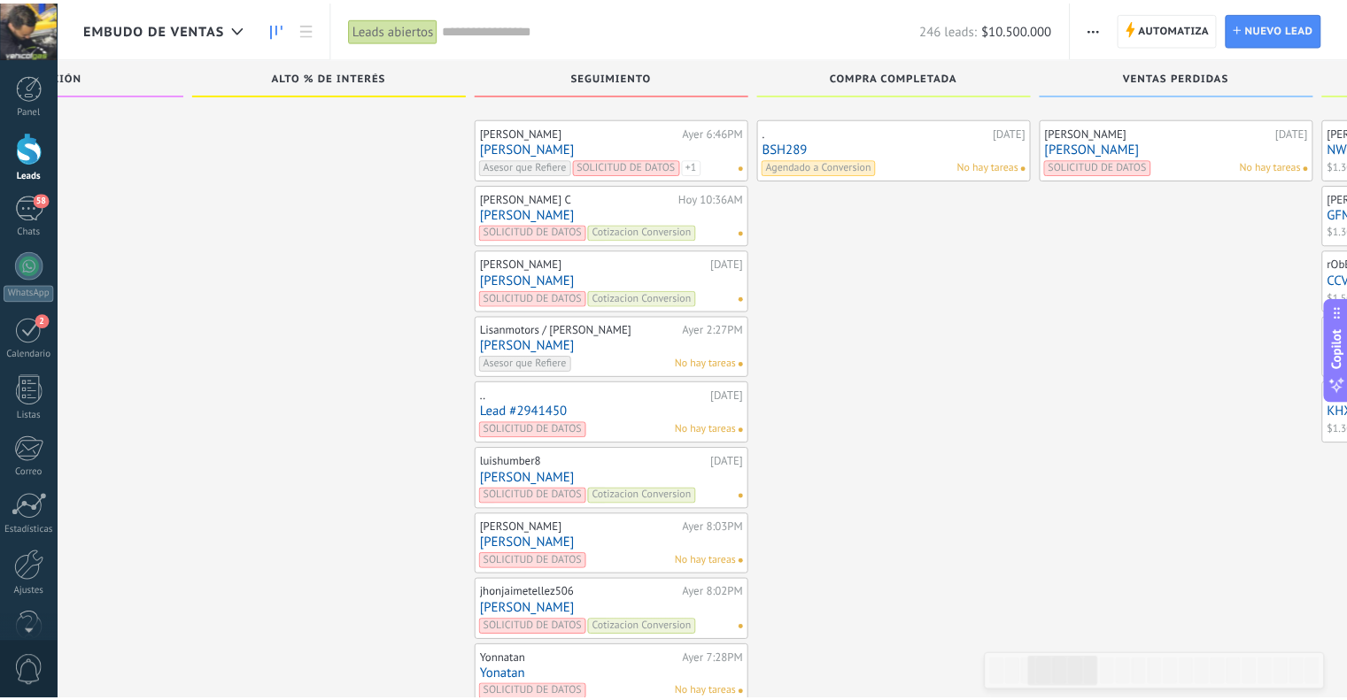
scroll to position [6952, 0]
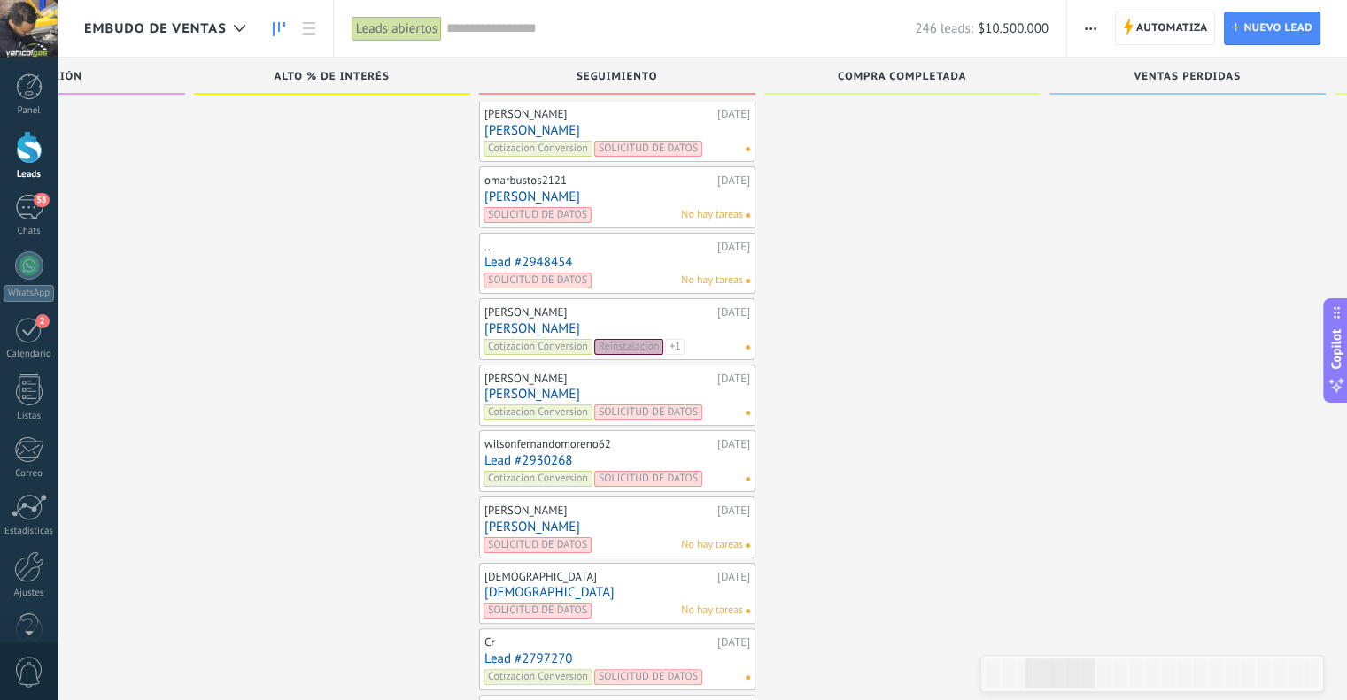
click at [519, 321] on link "[PERSON_NAME]" at bounding box center [617, 328] width 266 height 15
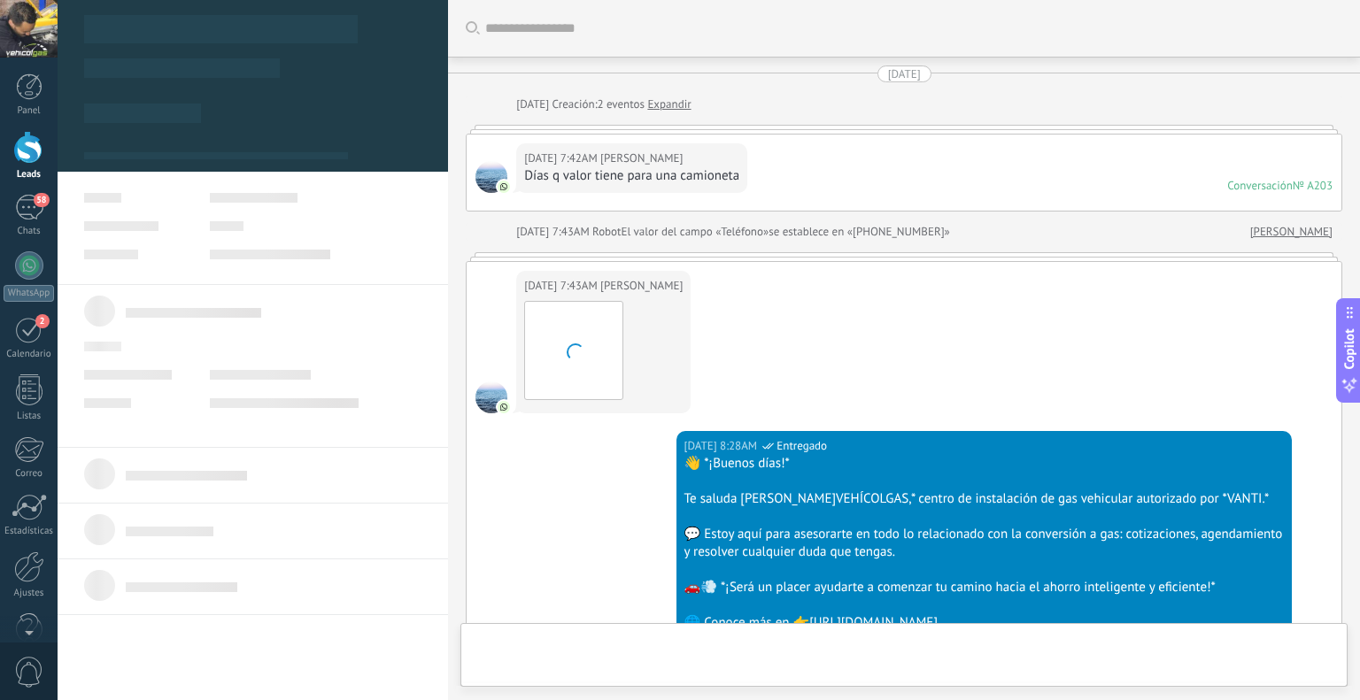
type textarea "**********"
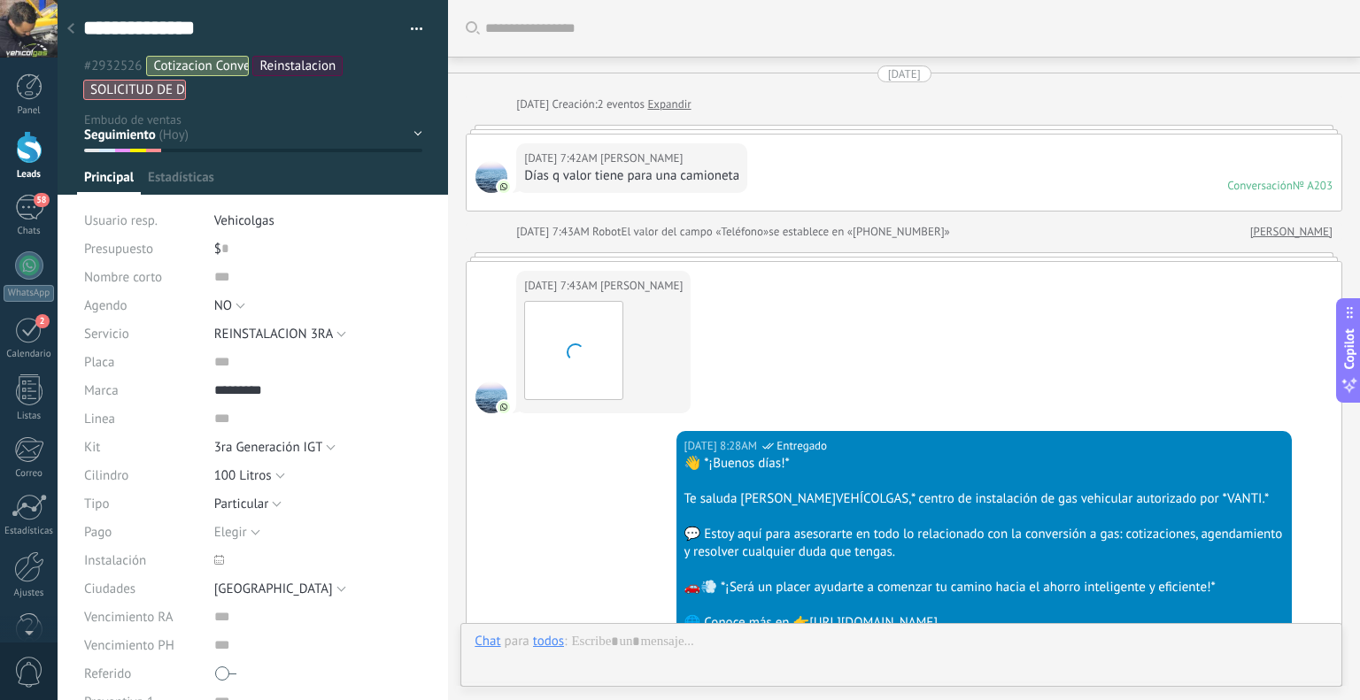
scroll to position [26, 0]
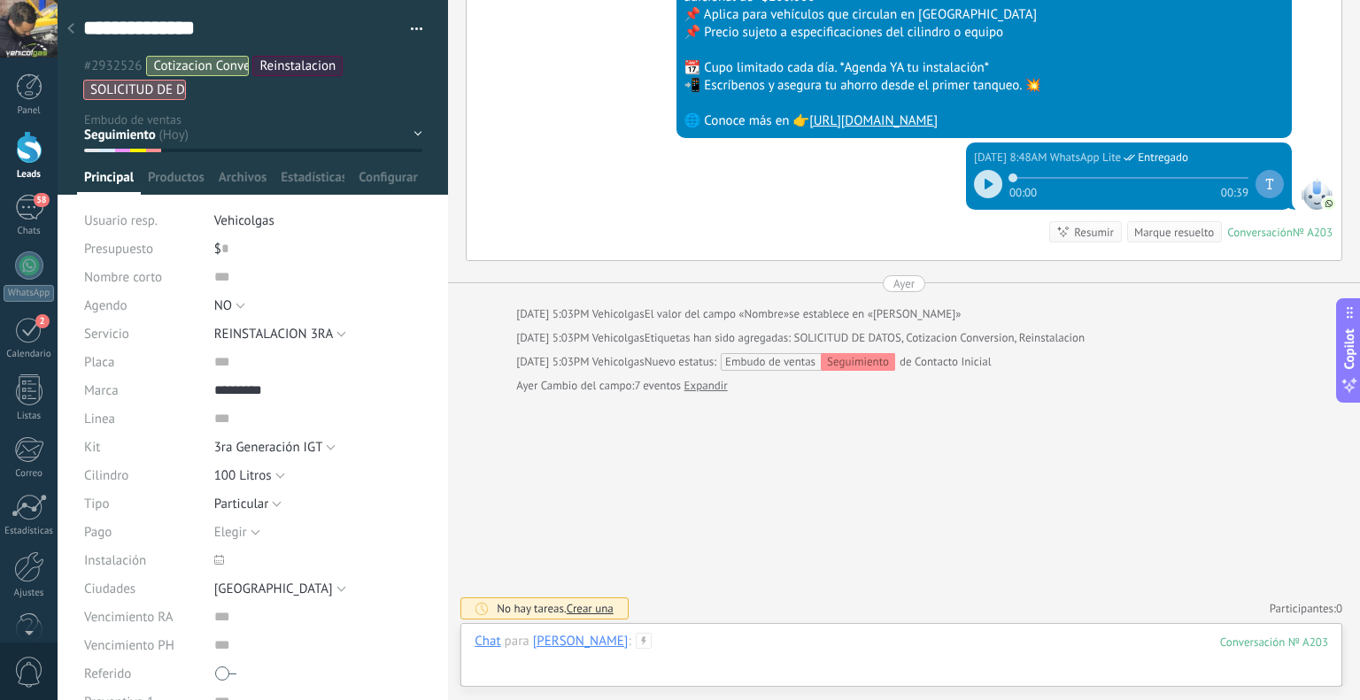
click at [730, 637] on div at bounding box center [902, 659] width 854 height 53
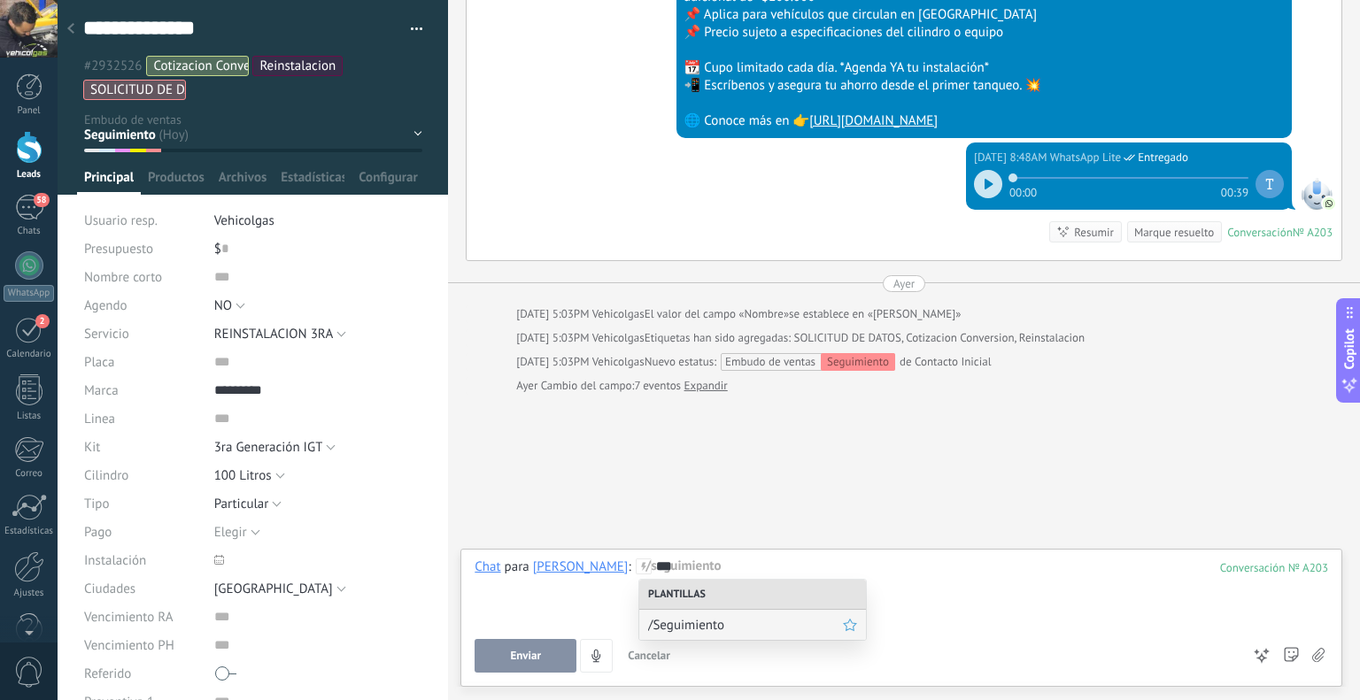
click at [712, 623] on span "/Seguimiento" at bounding box center [745, 625] width 195 height 17
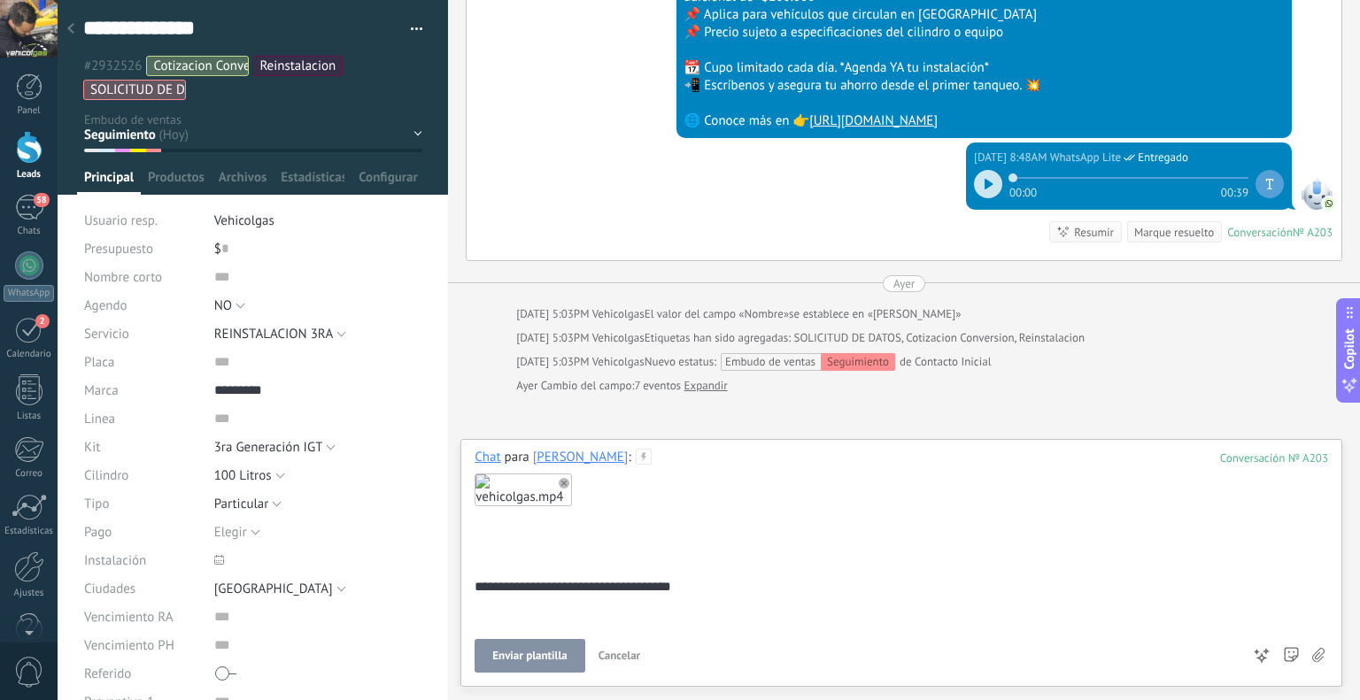
click at [532, 651] on span "Enviar plantilla" at bounding box center [529, 656] width 74 height 12
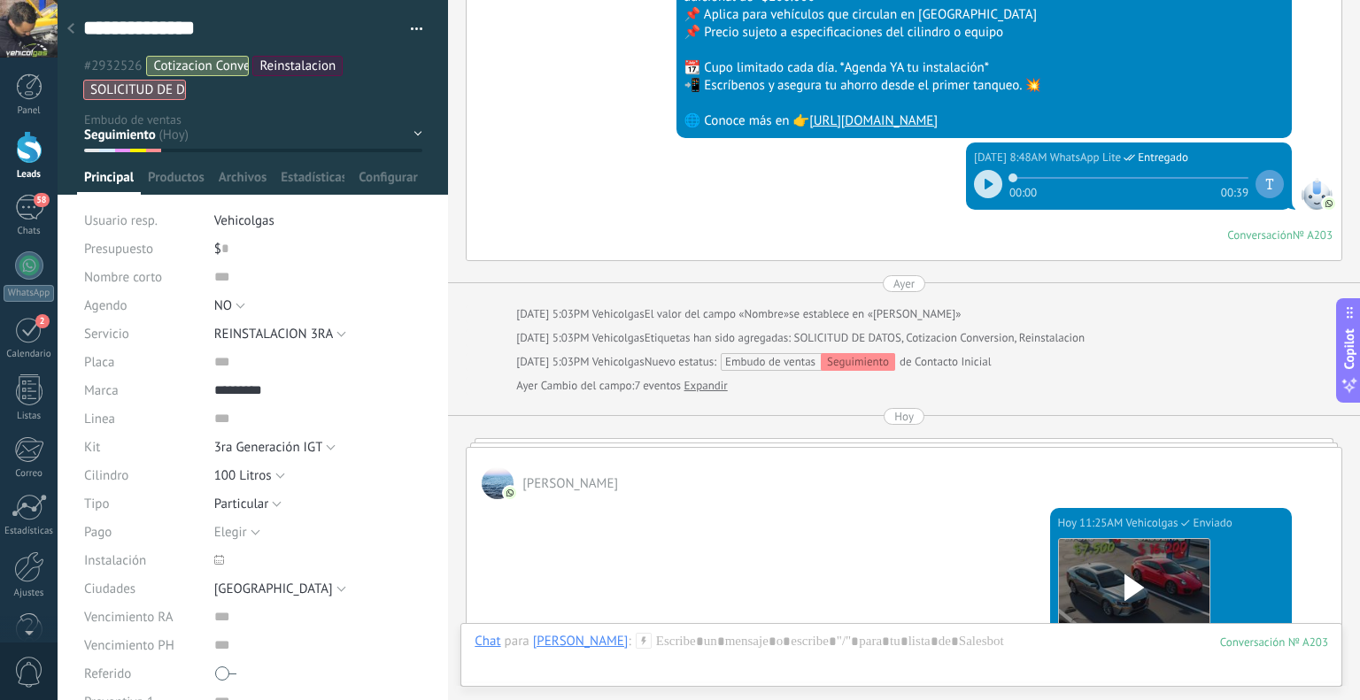
scroll to position [2407, 0]
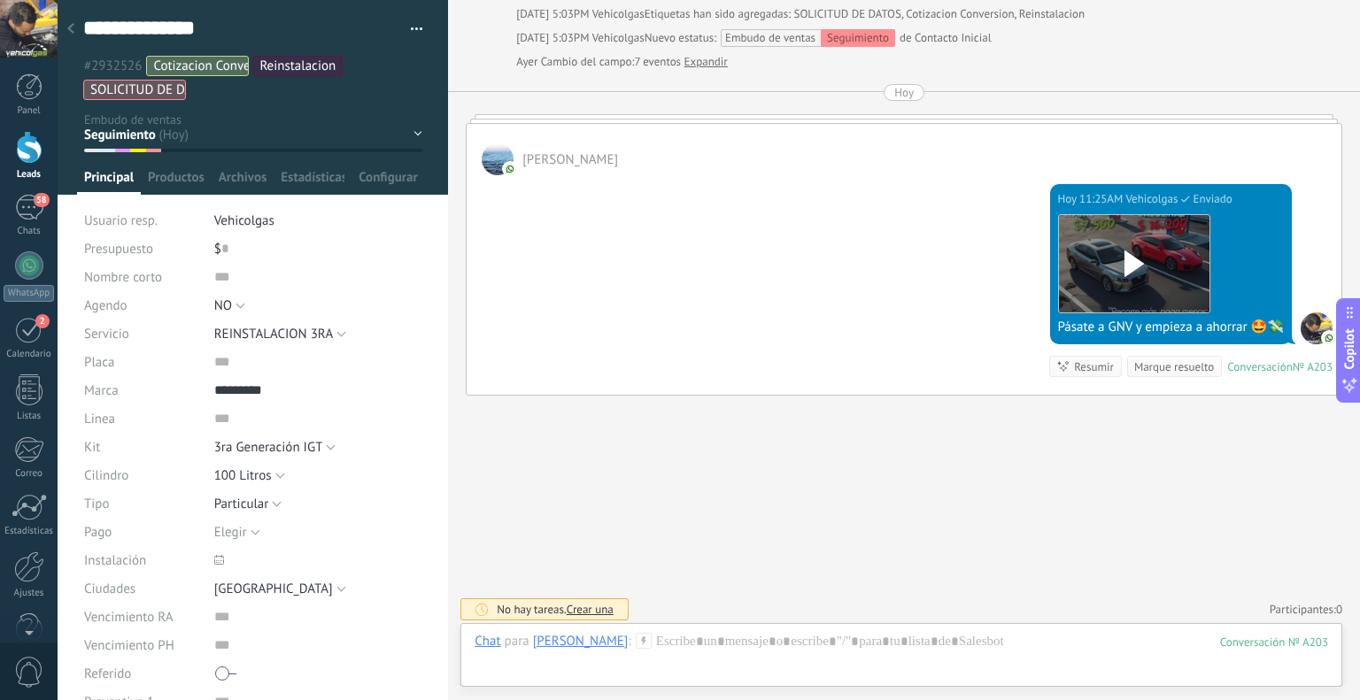
click at [67, 20] on div at bounding box center [70, 29] width 25 height 35
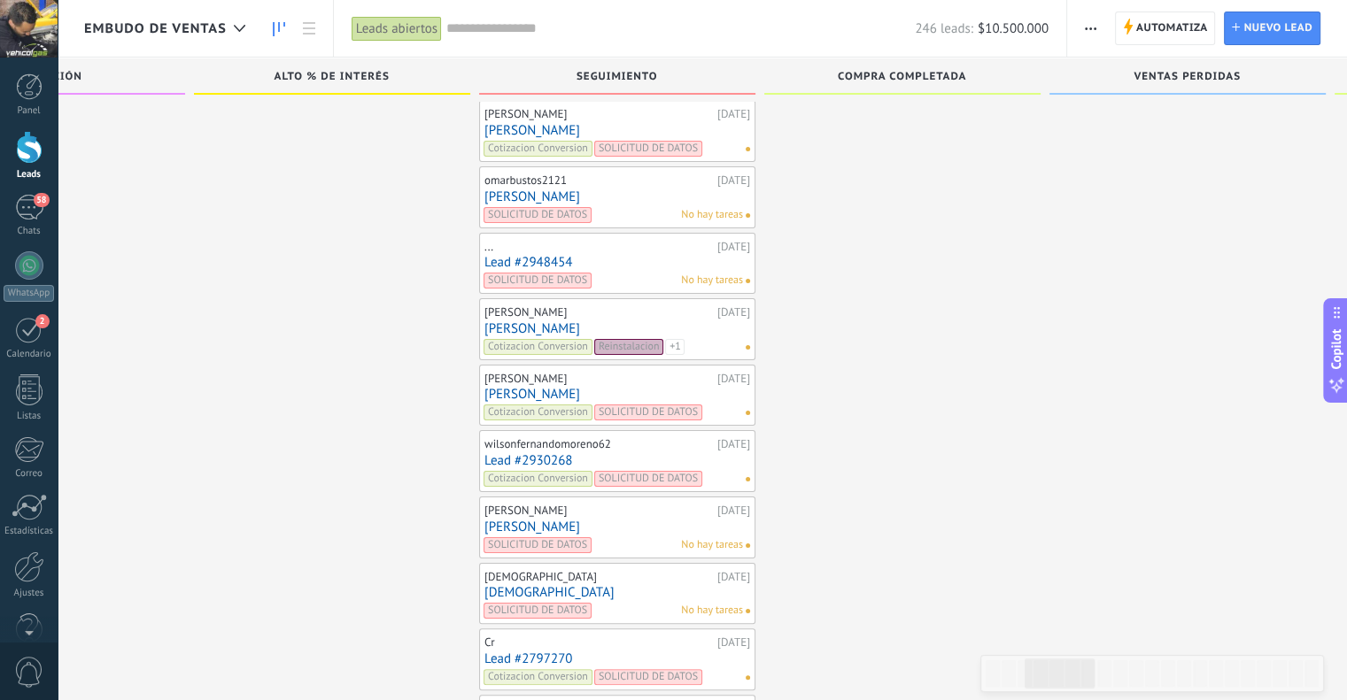
click at [522, 255] on link "Lead #2948454" at bounding box center [617, 262] width 266 height 15
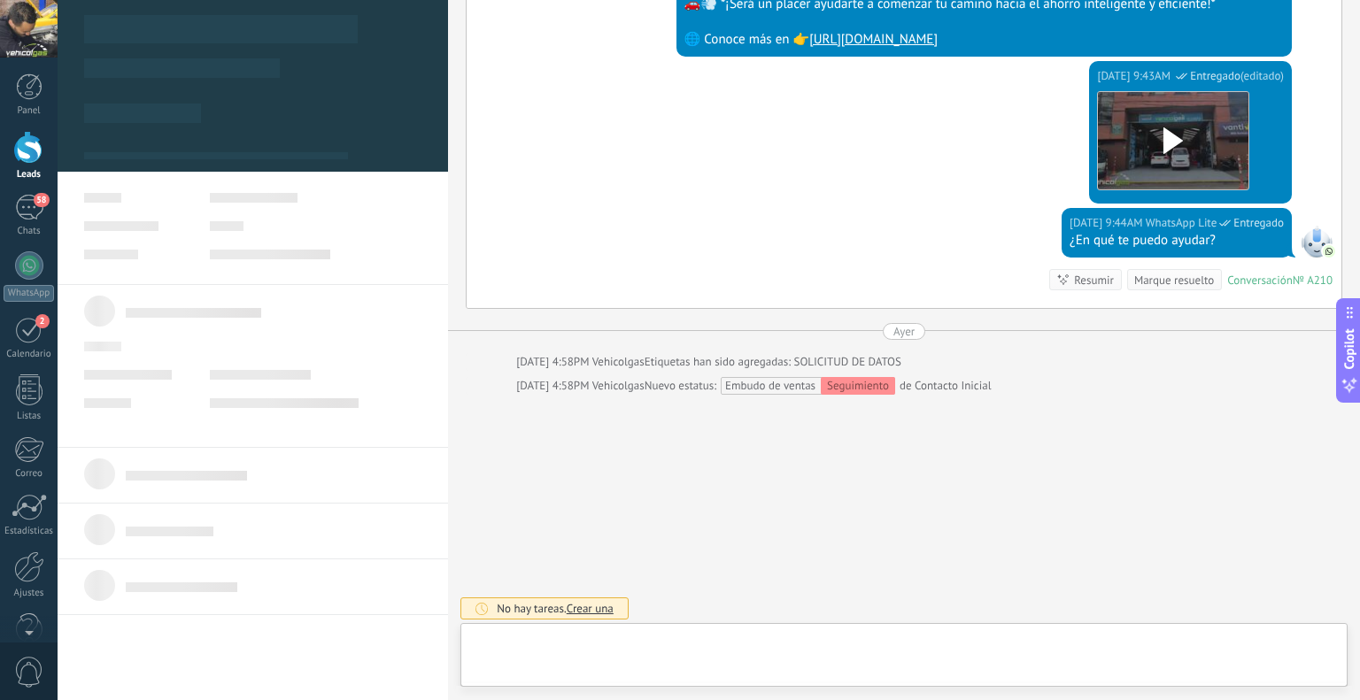
type textarea "**********"
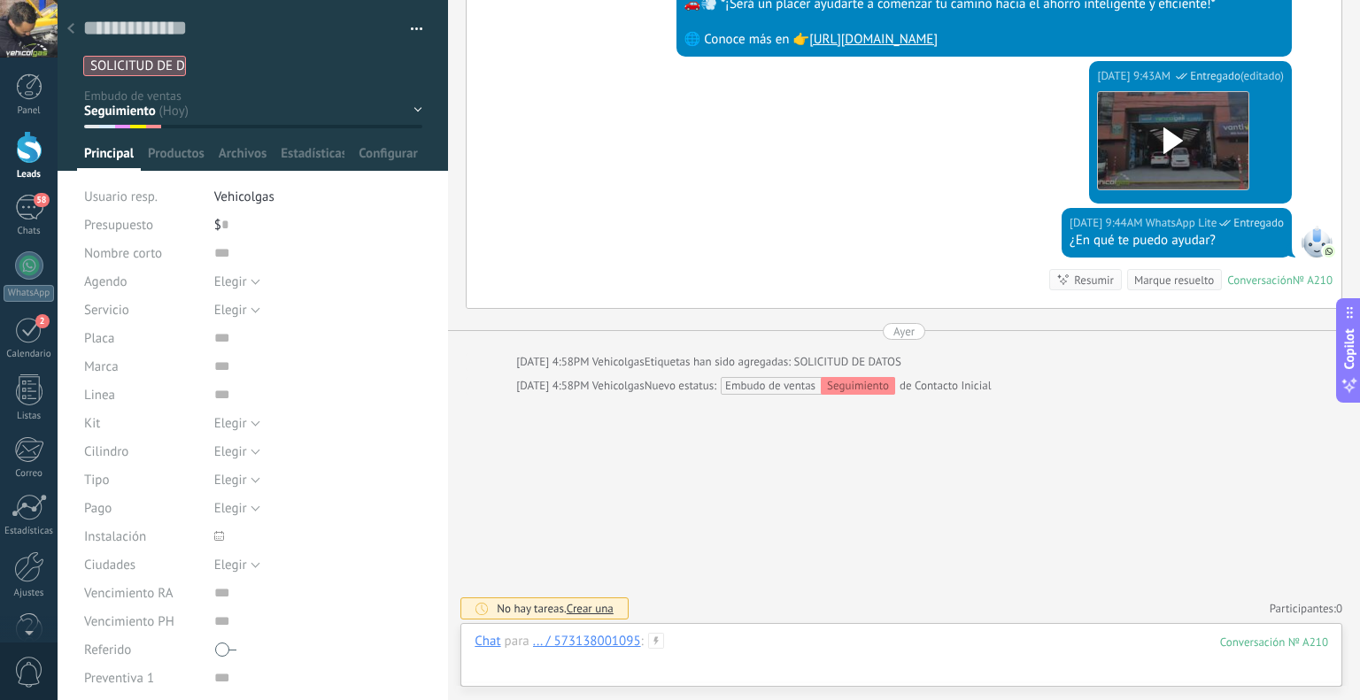
click at [714, 661] on div at bounding box center [902, 659] width 854 height 53
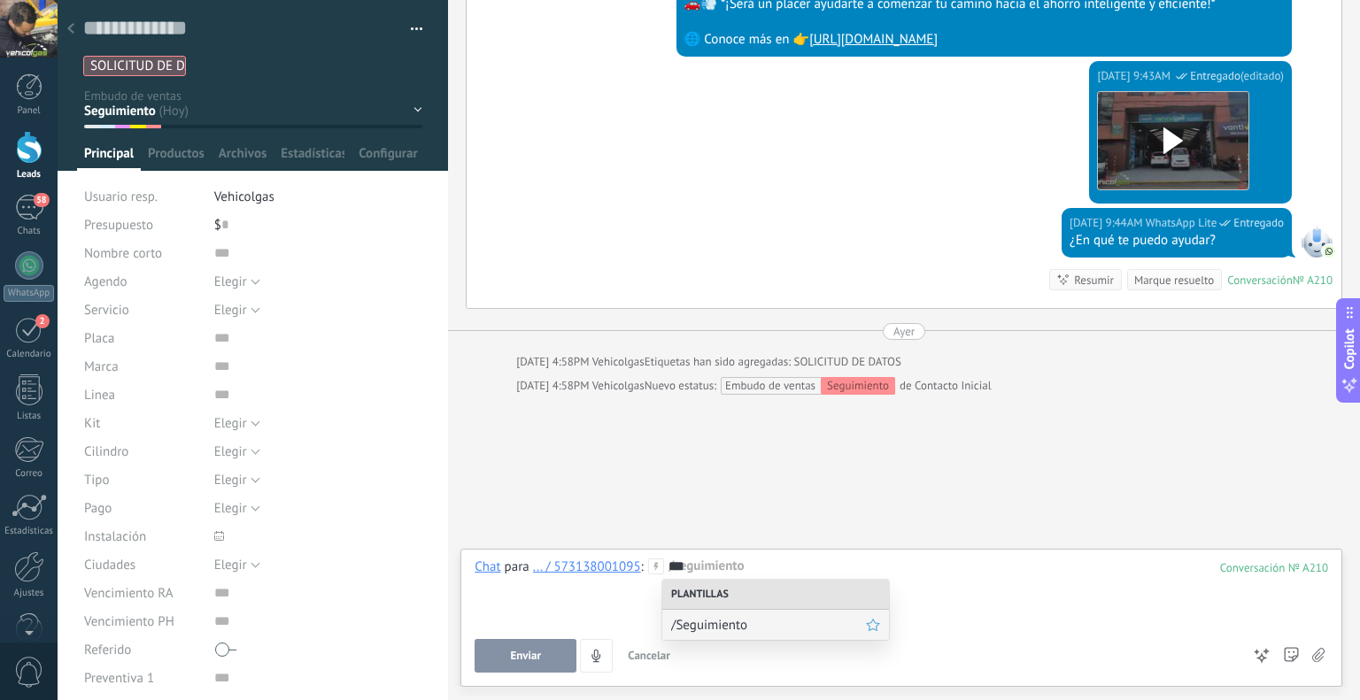
click at [727, 614] on div "/Seguimiento" at bounding box center [775, 625] width 227 height 30
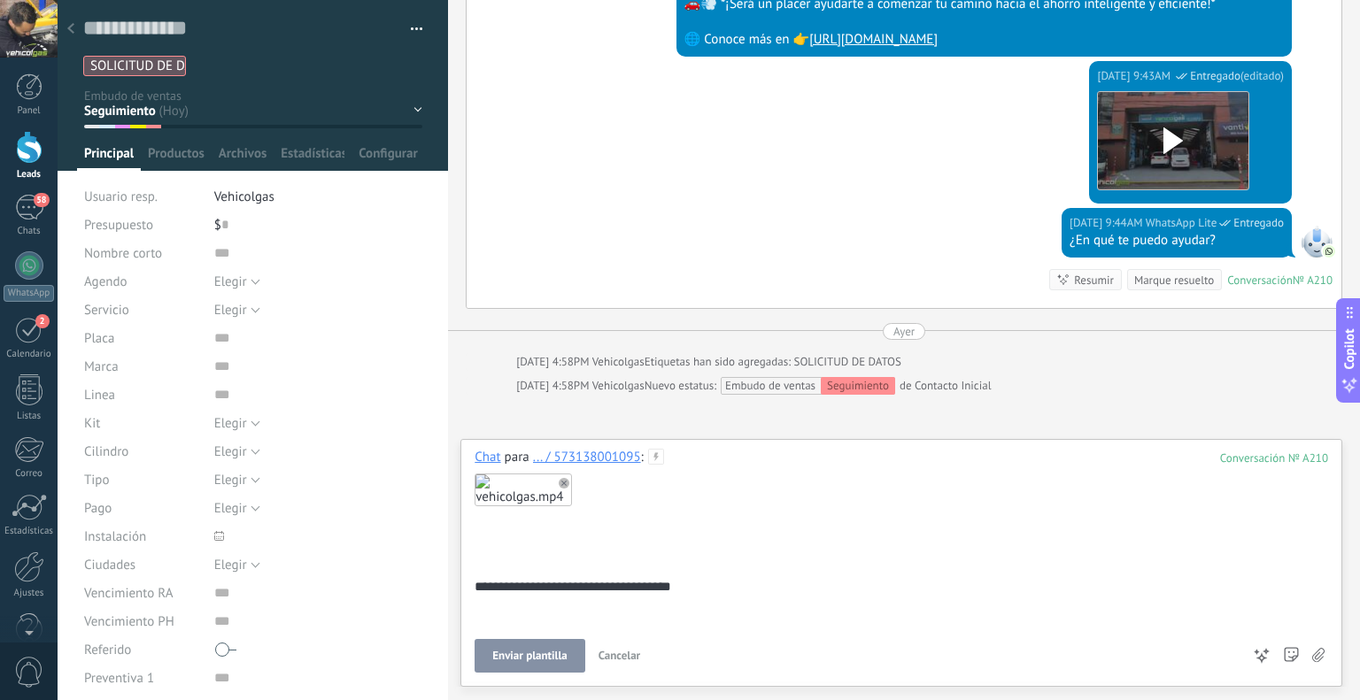
click at [528, 668] on button "Enviar plantilla" at bounding box center [530, 656] width 110 height 34
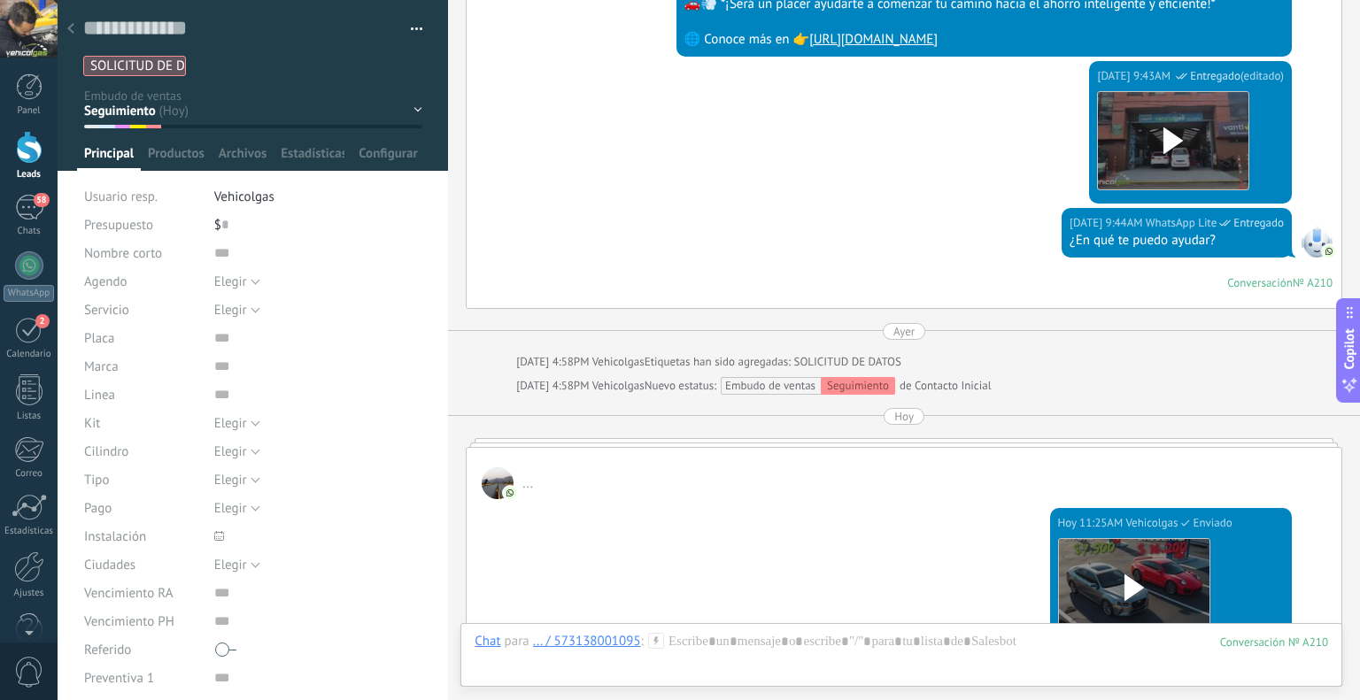
scroll to position [900, 0]
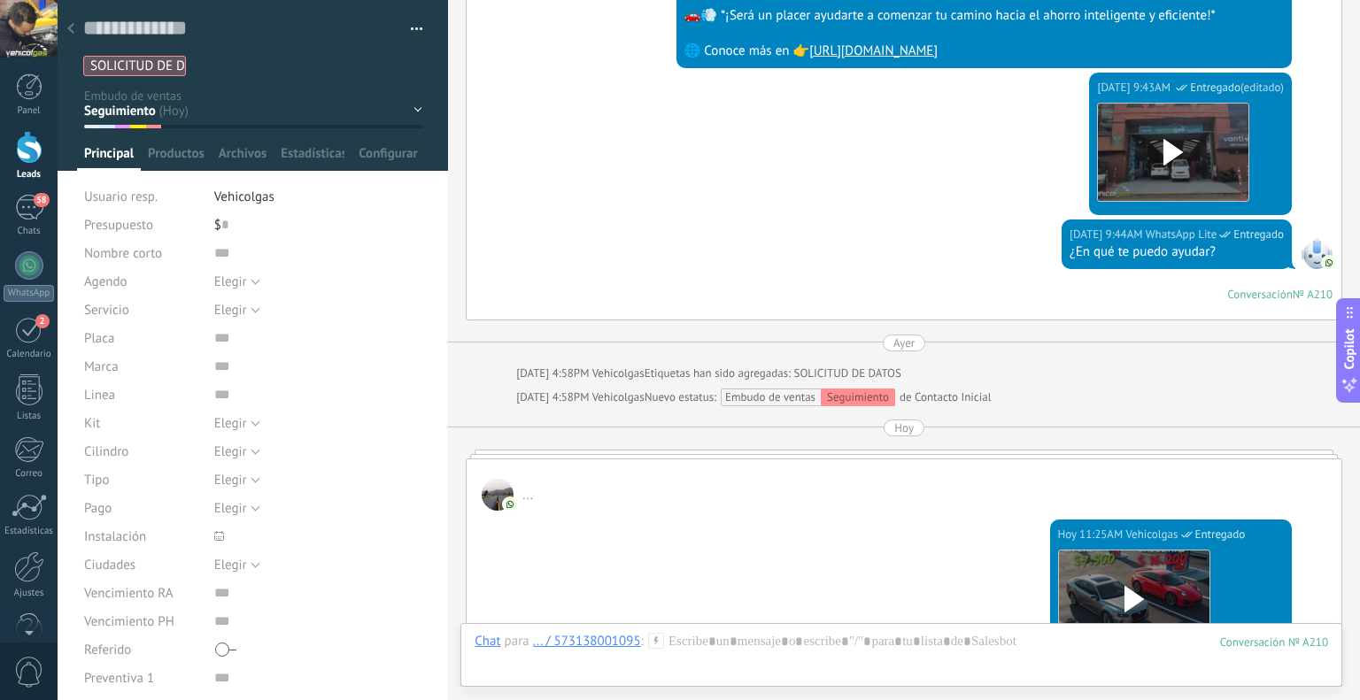
click at [68, 27] on icon at bounding box center [70, 28] width 7 height 11
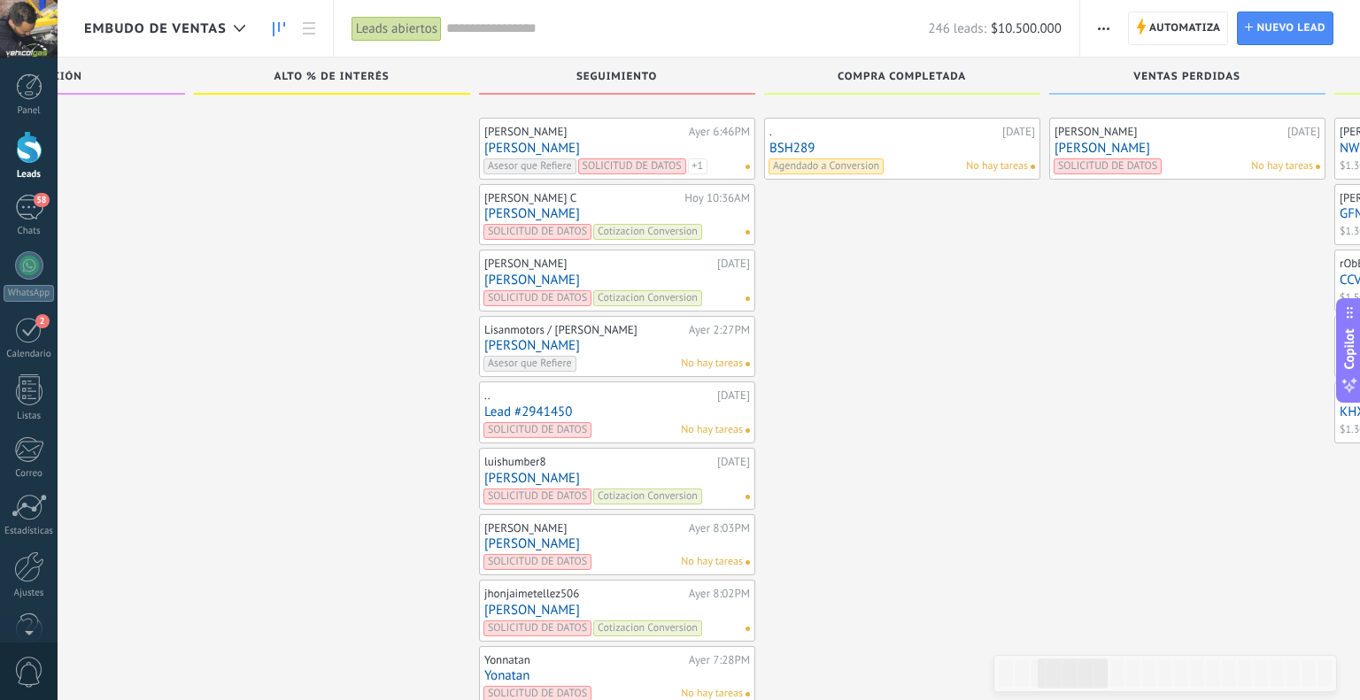
scroll to position [6952, 0]
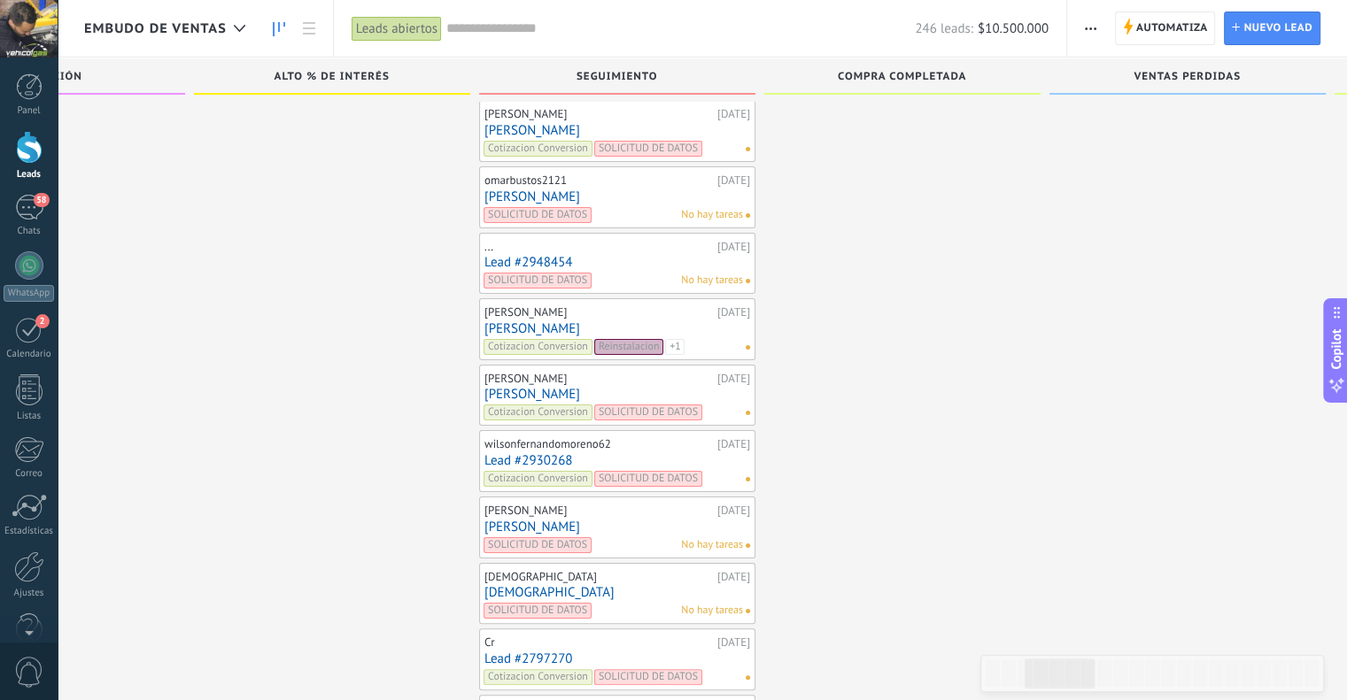
click at [529, 387] on link "[PERSON_NAME]" at bounding box center [617, 394] width 266 height 15
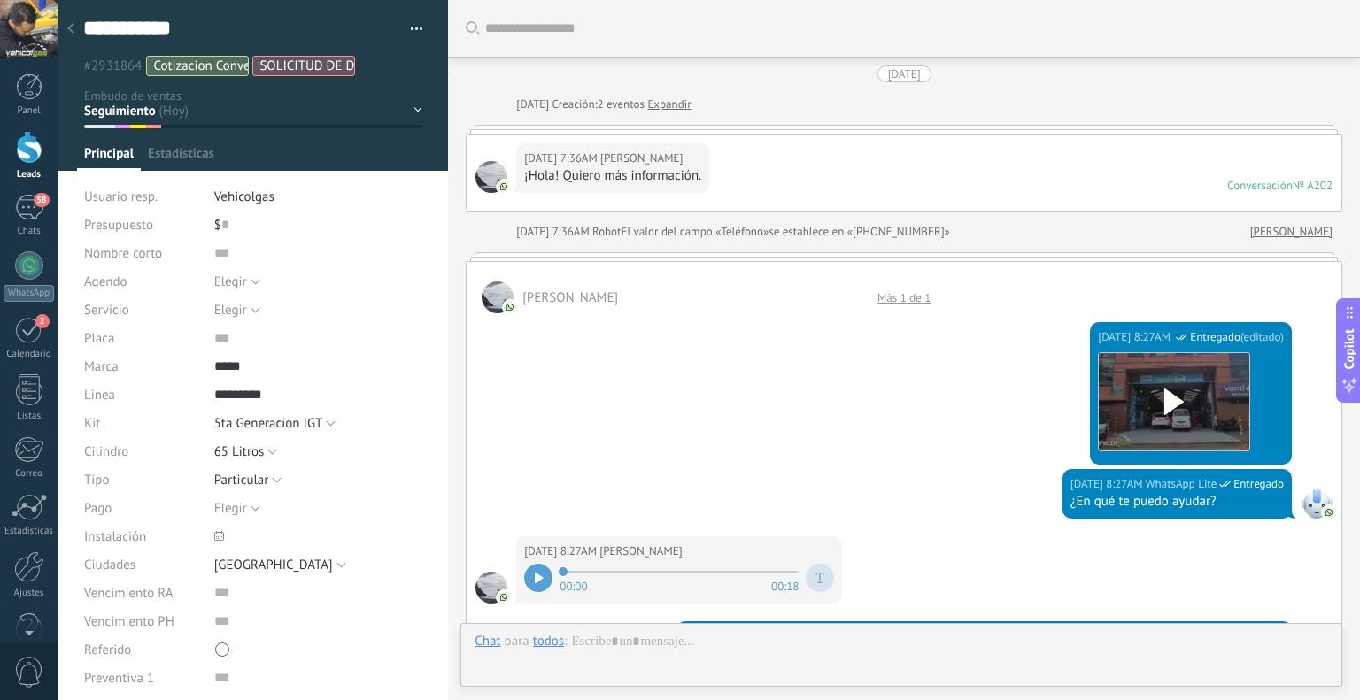
scroll to position [2787, 0]
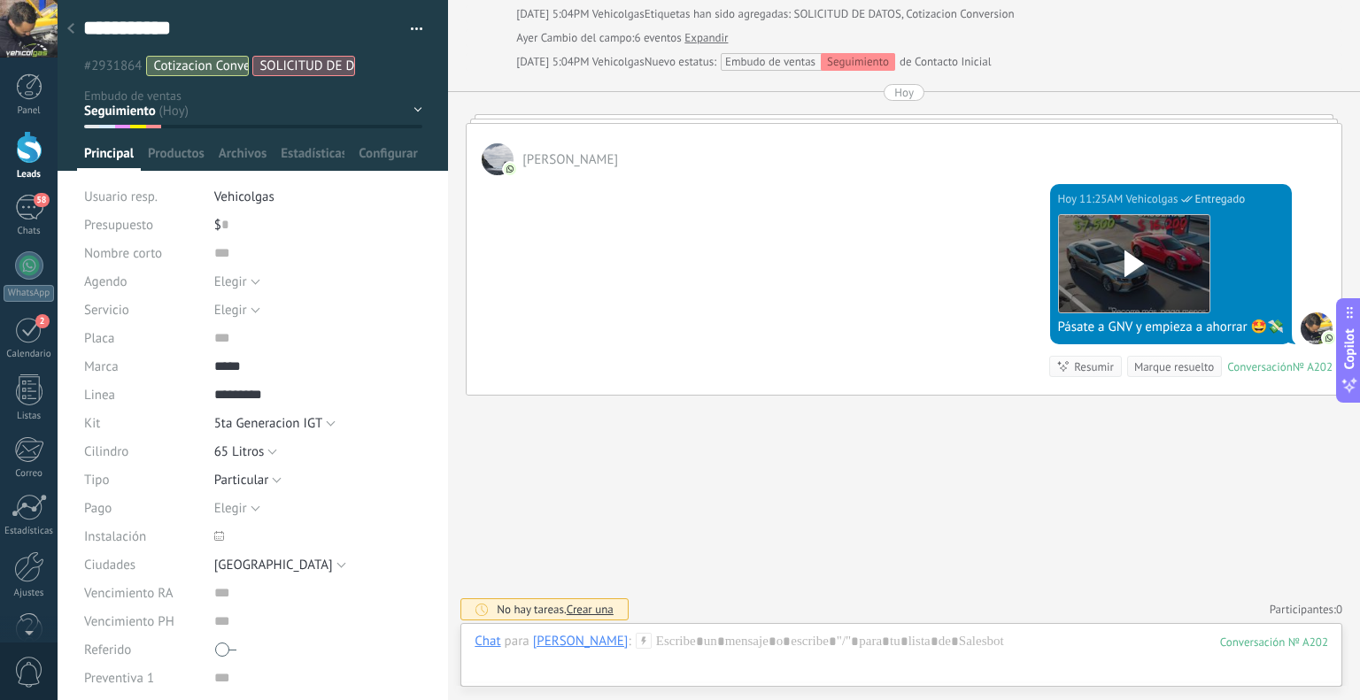
click at [73, 22] on div at bounding box center [70, 29] width 25 height 35
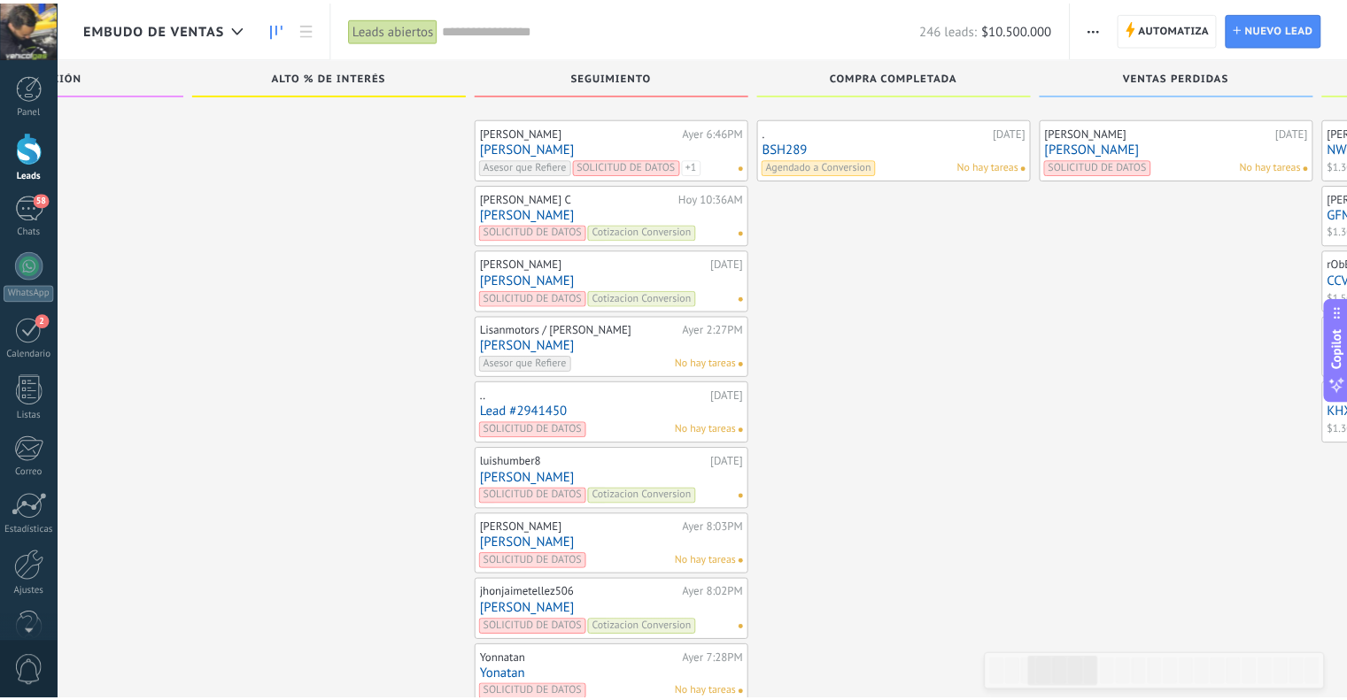
scroll to position [6952, 0]
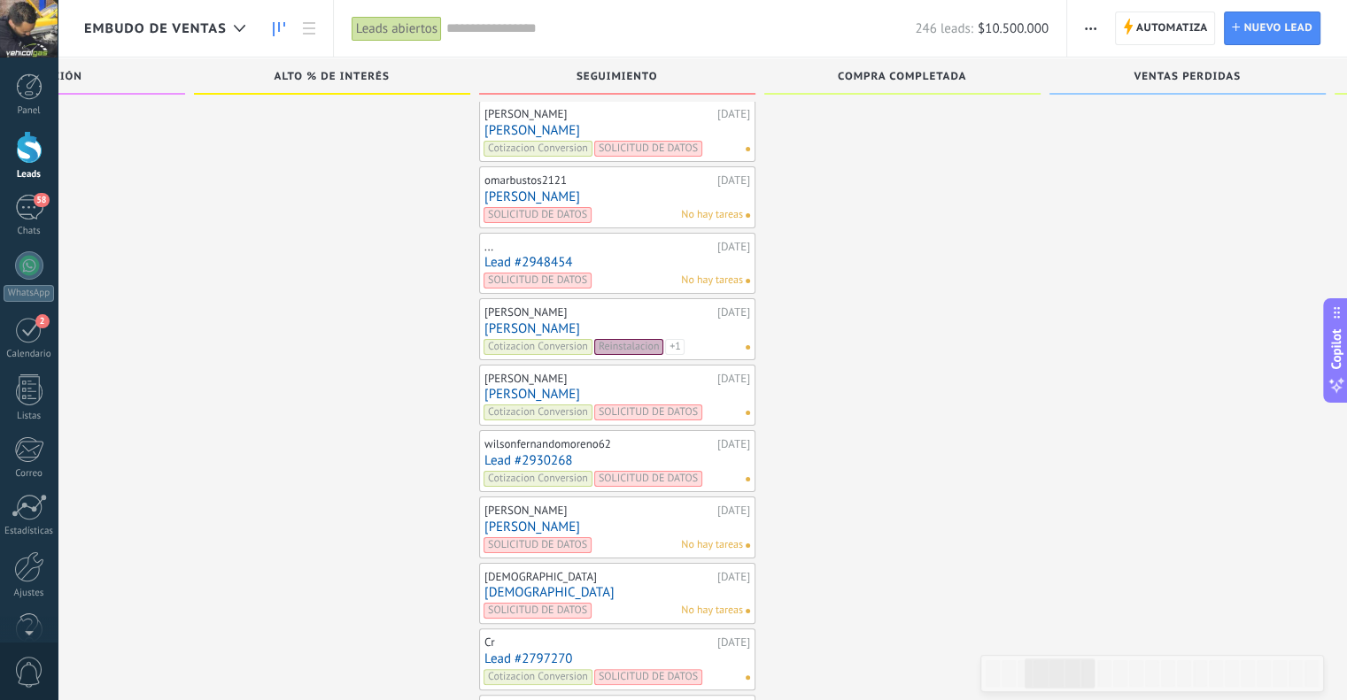
click at [493, 189] on link "[PERSON_NAME]" at bounding box center [617, 196] width 266 height 15
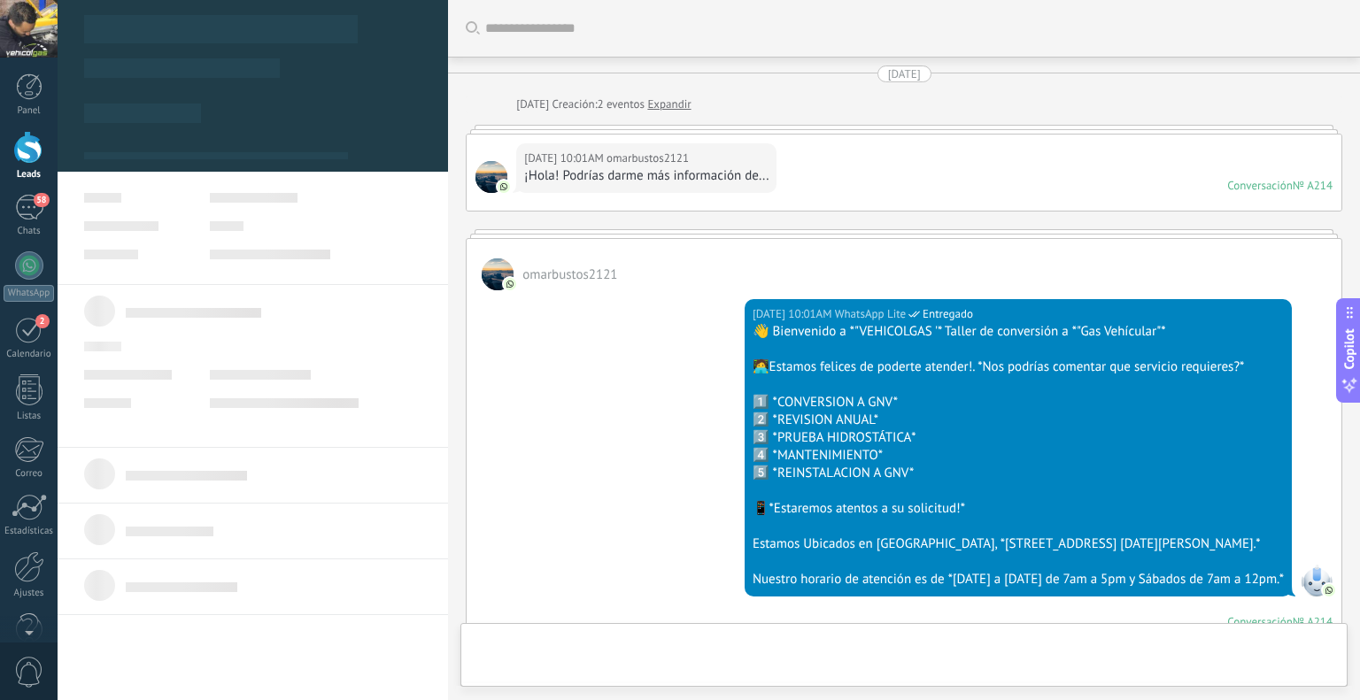
scroll to position [935, 0]
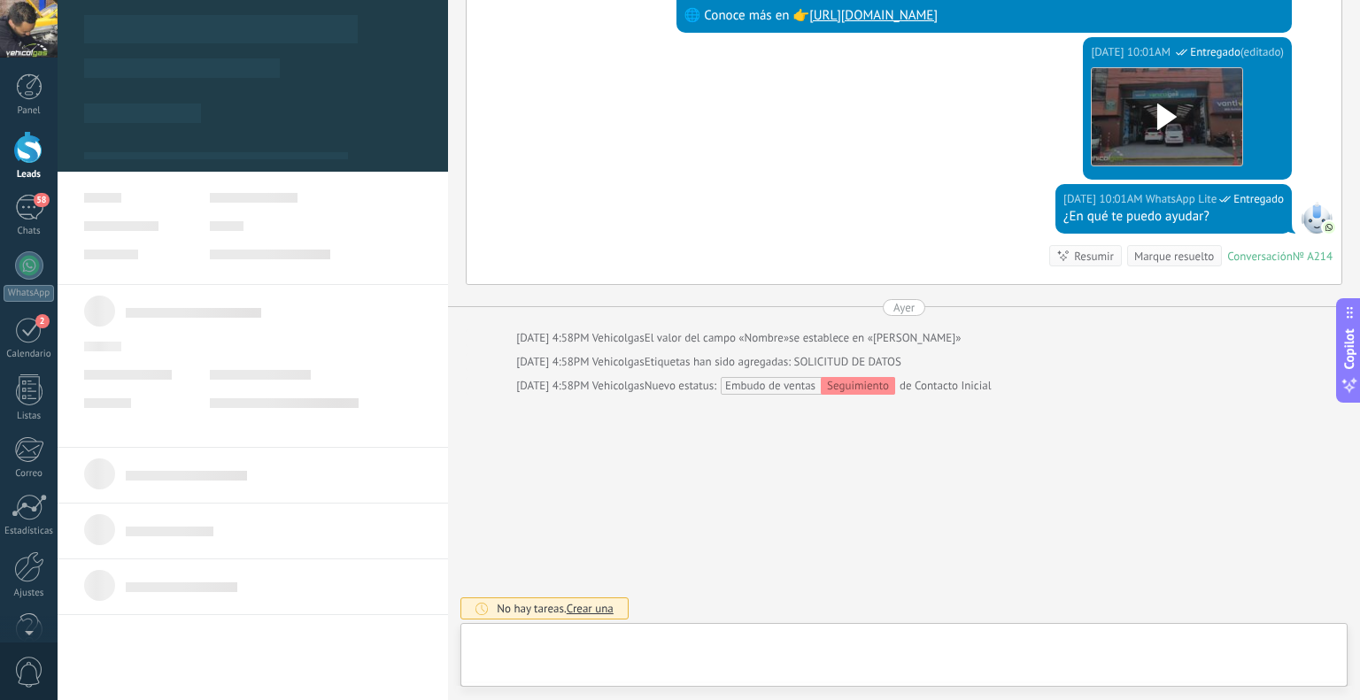
type textarea "****"
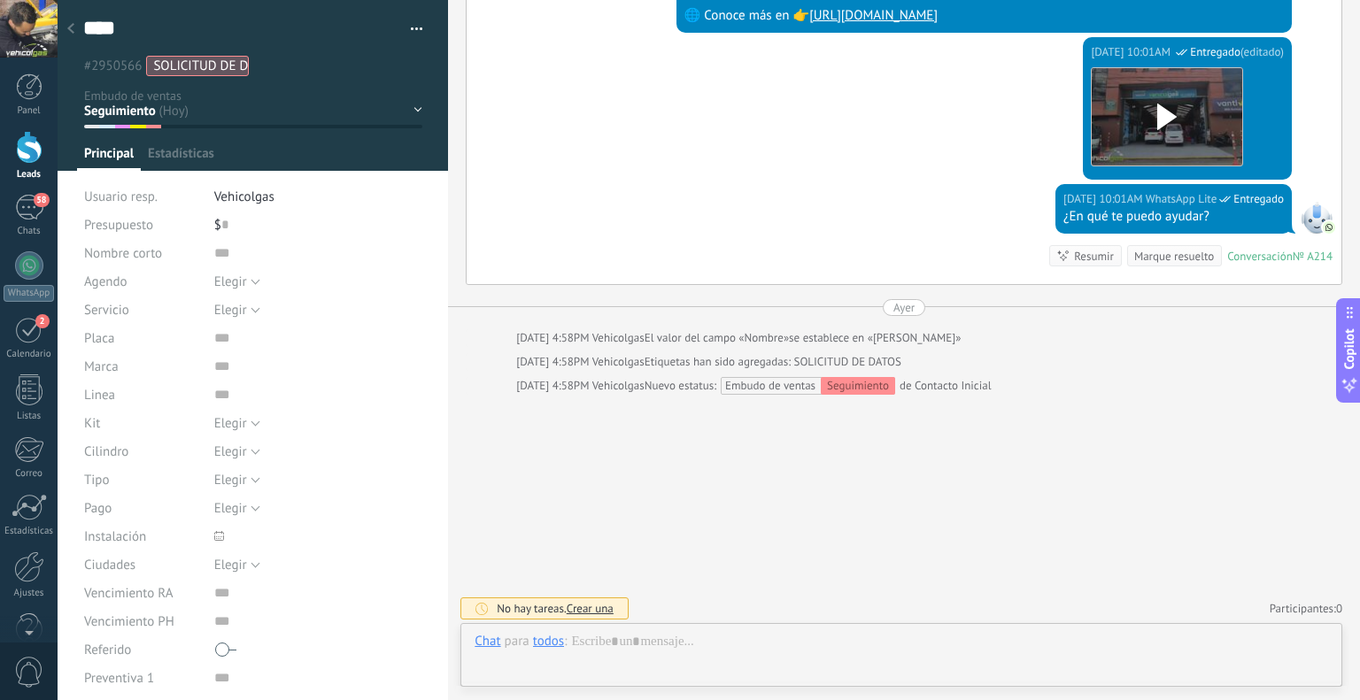
scroll to position [26, 0]
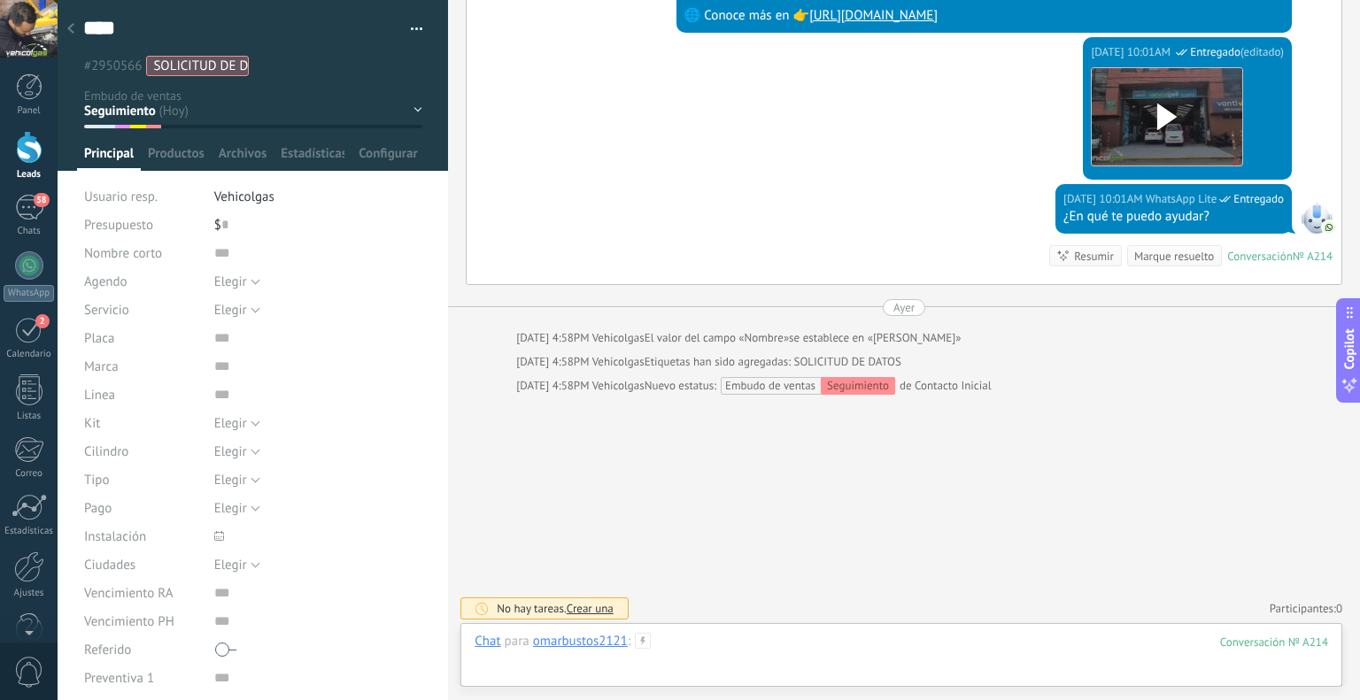
click at [859, 636] on div at bounding box center [902, 659] width 854 height 53
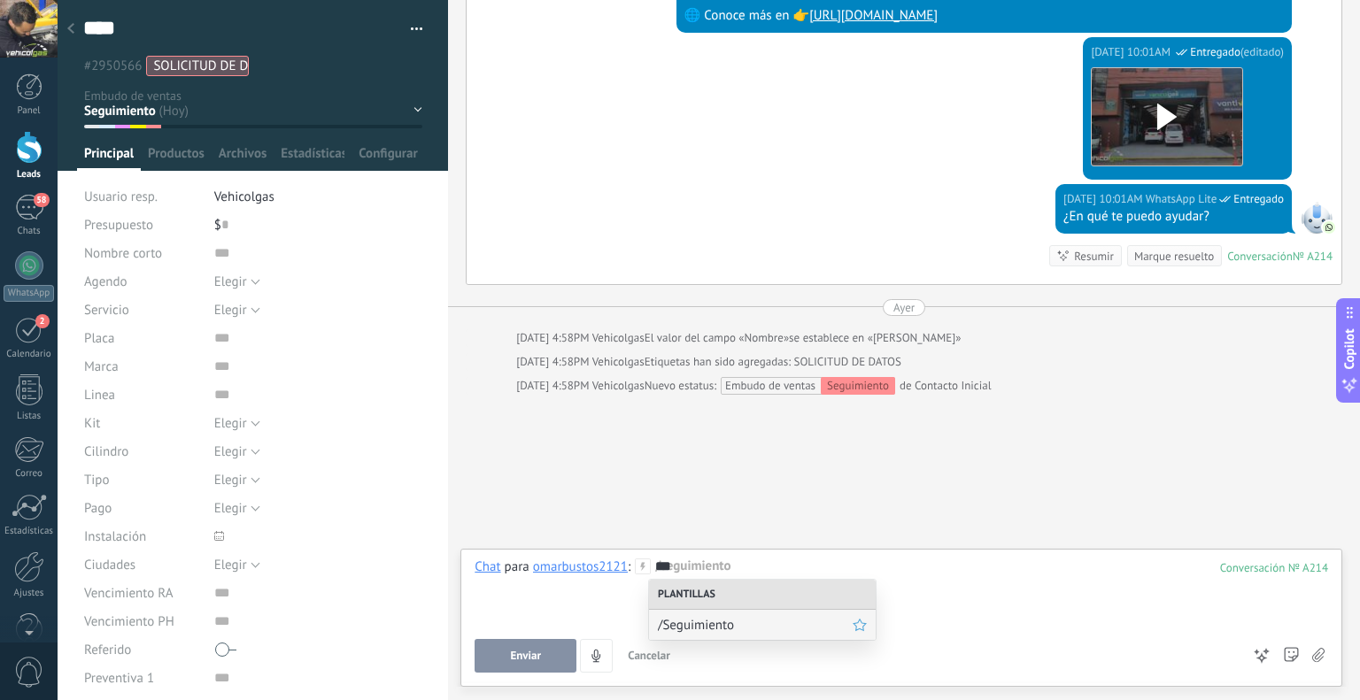
click at [800, 612] on div "/Seguimiento" at bounding box center [762, 625] width 227 height 30
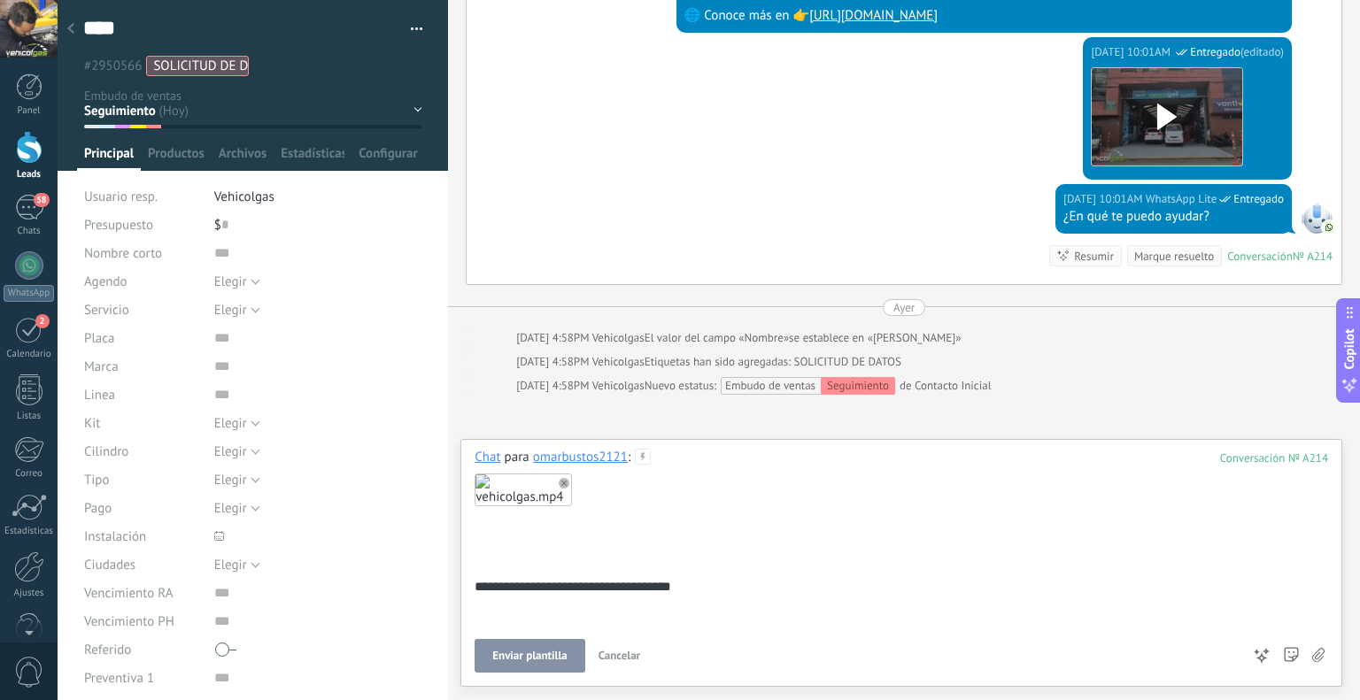
click at [526, 646] on button "Enviar plantilla" at bounding box center [530, 656] width 110 height 34
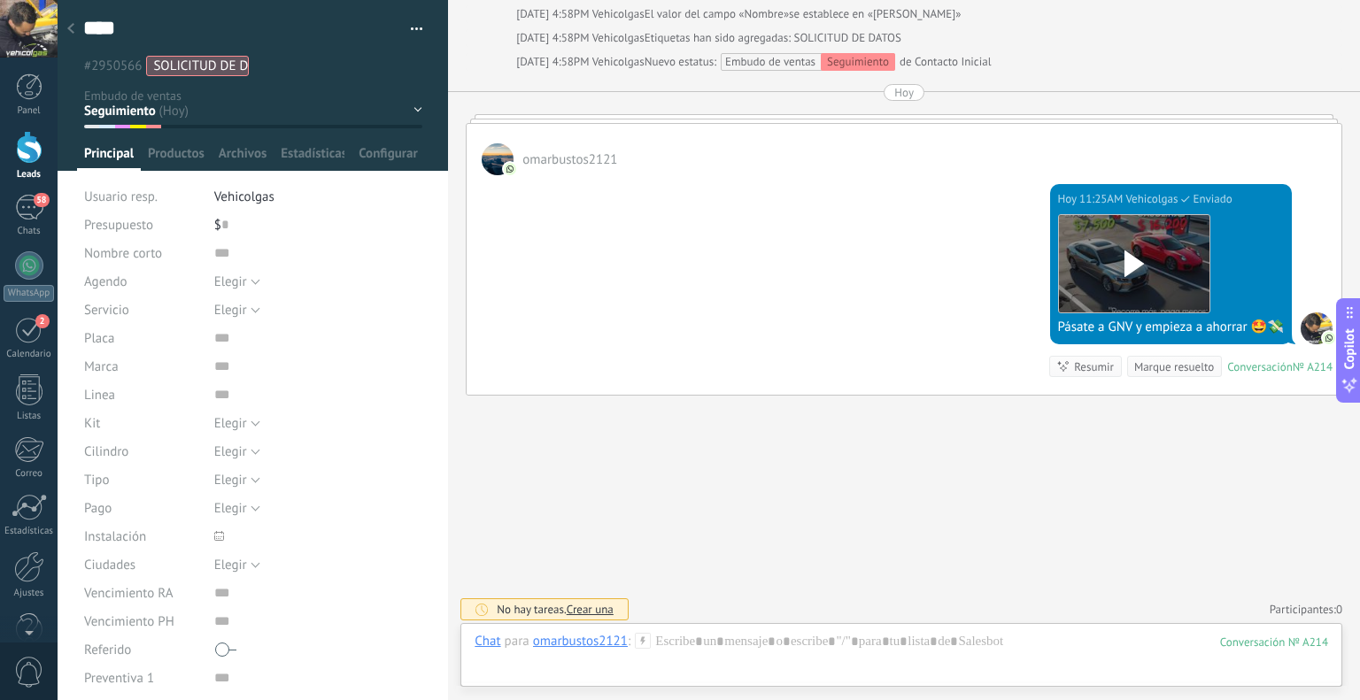
click at [73, 24] on icon at bounding box center [70, 28] width 7 height 11
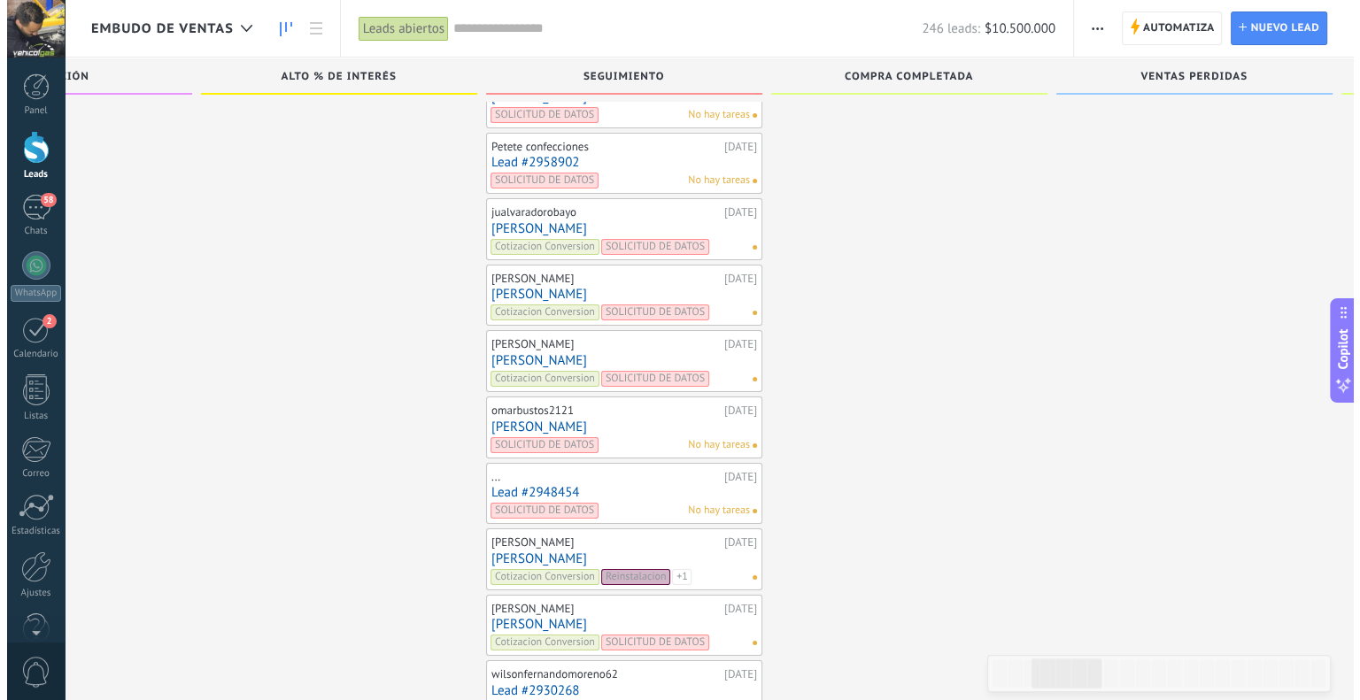
scroll to position [6719, 0]
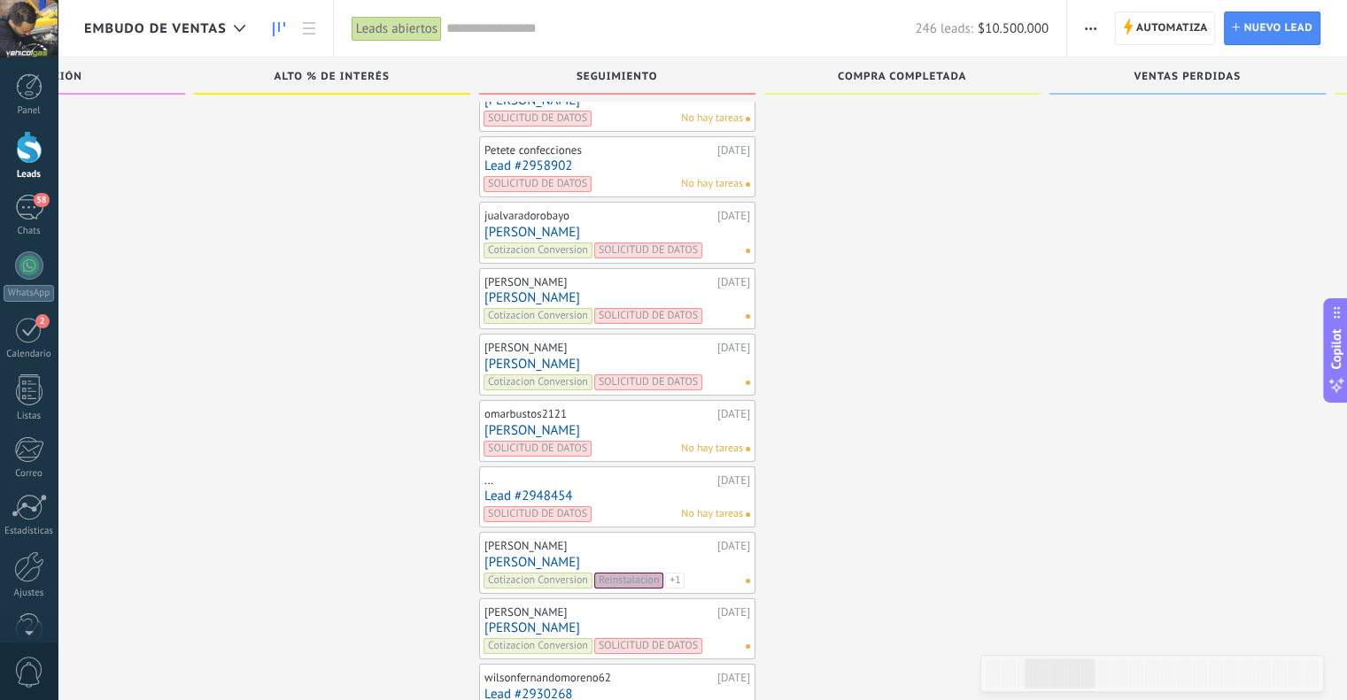
click at [545, 357] on link "[PERSON_NAME]" at bounding box center [617, 364] width 266 height 15
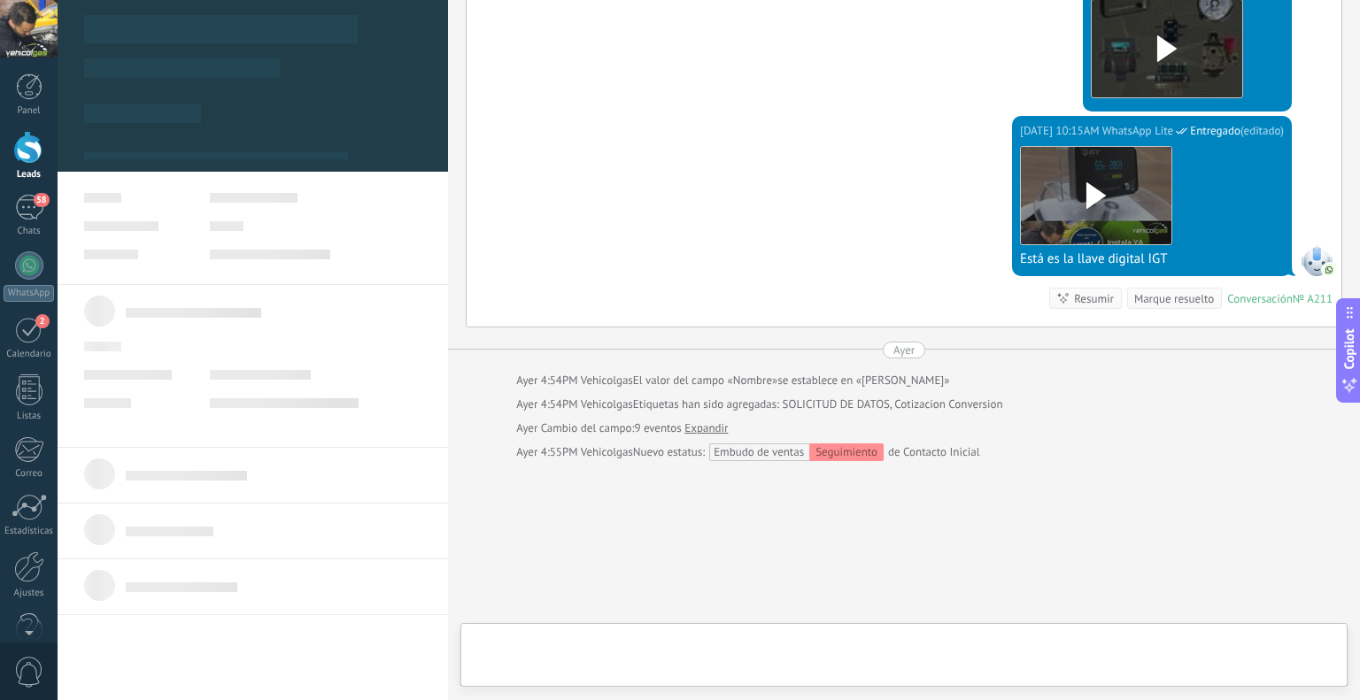
scroll to position [2291, 0]
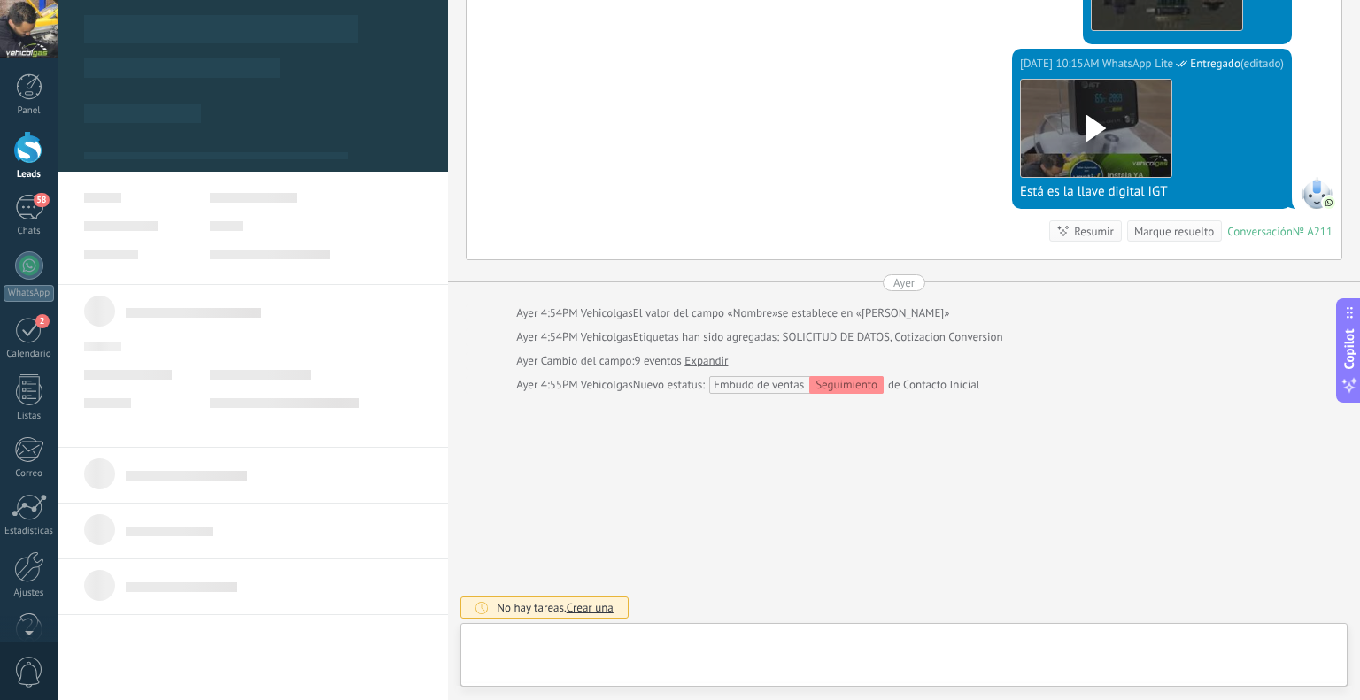
type textarea "**********"
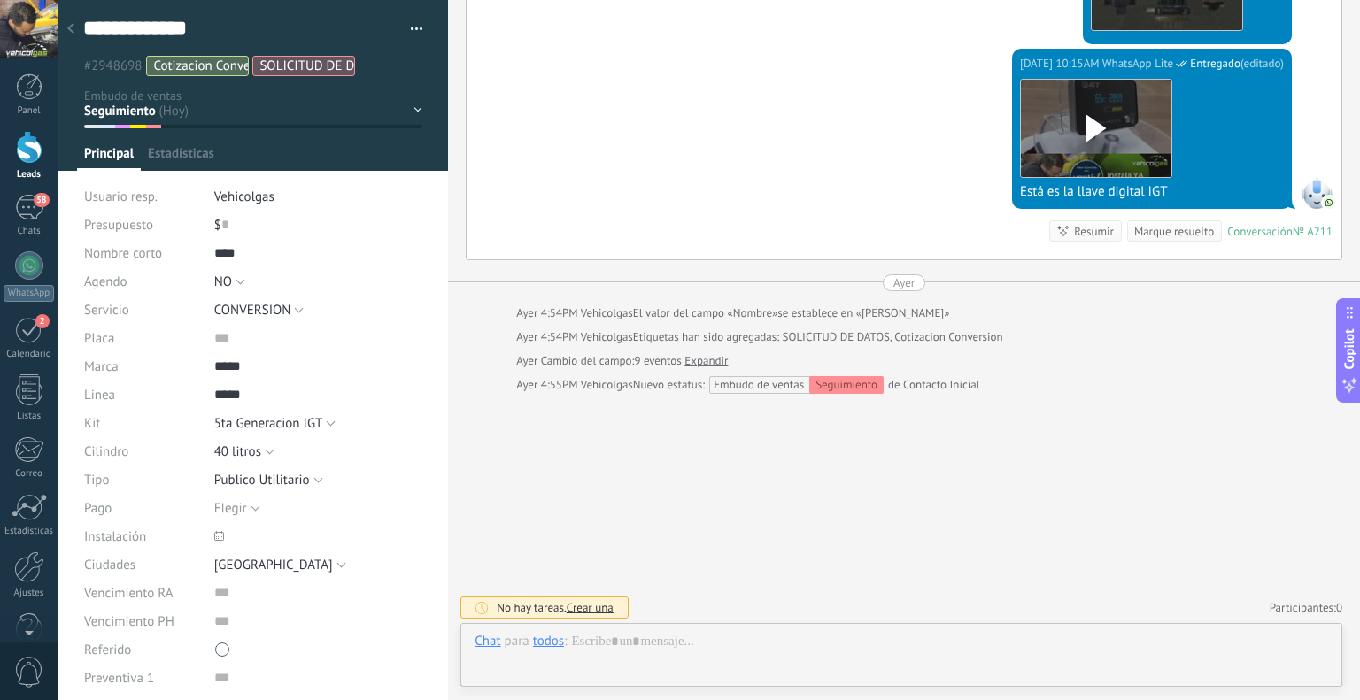
scroll to position [26, 0]
click at [722, 645] on div at bounding box center [902, 659] width 854 height 53
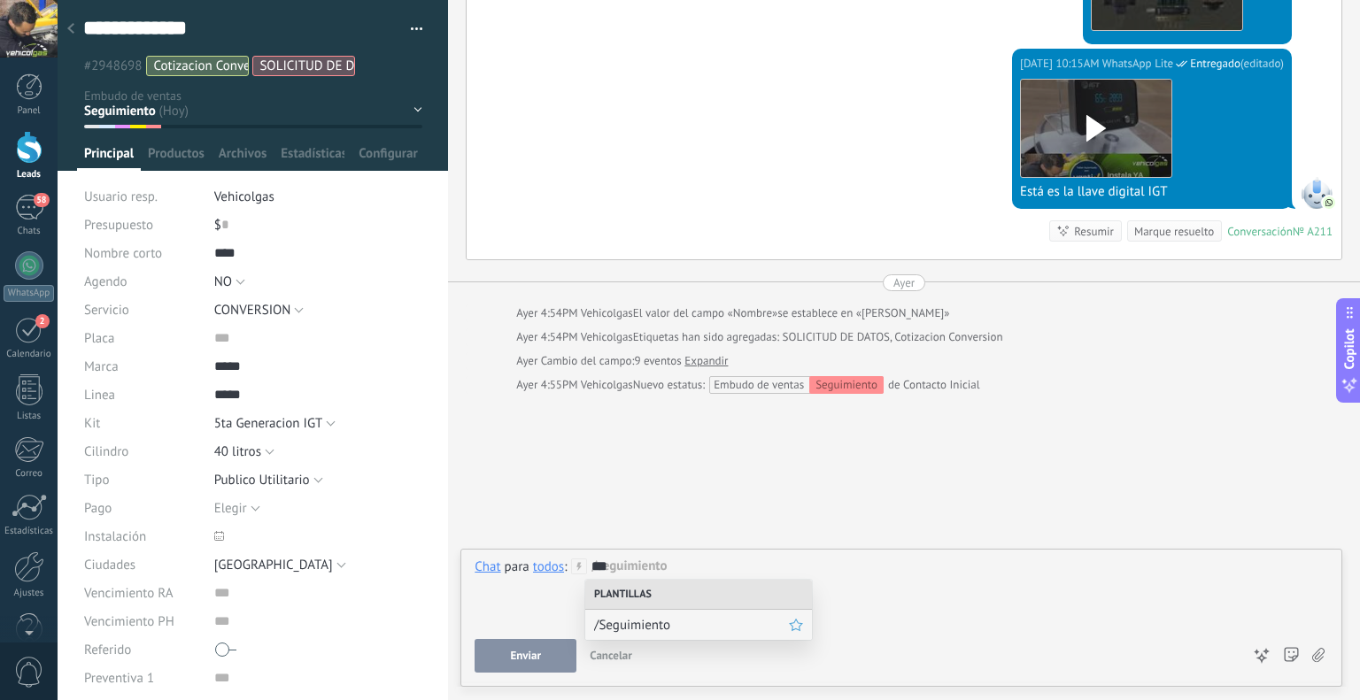
click at [702, 624] on span "/Seguimiento" at bounding box center [691, 625] width 195 height 17
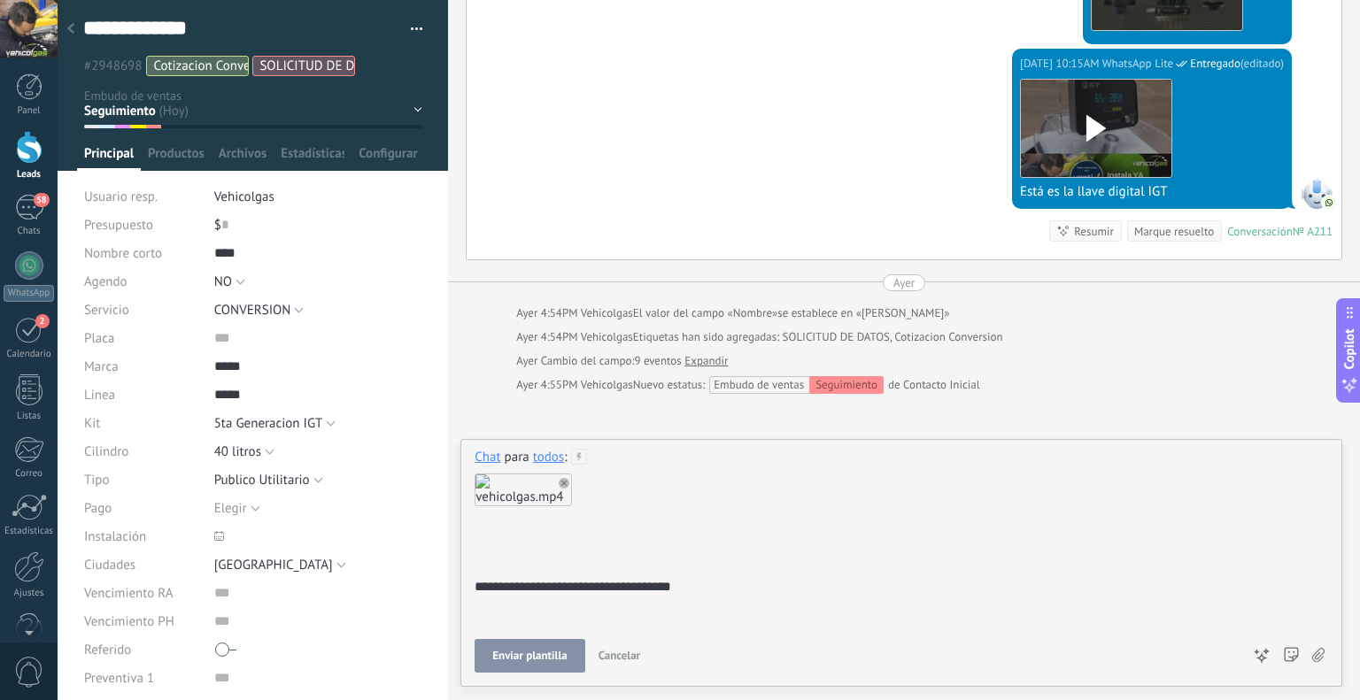
click at [531, 640] on button "Enviar plantilla" at bounding box center [530, 656] width 110 height 34
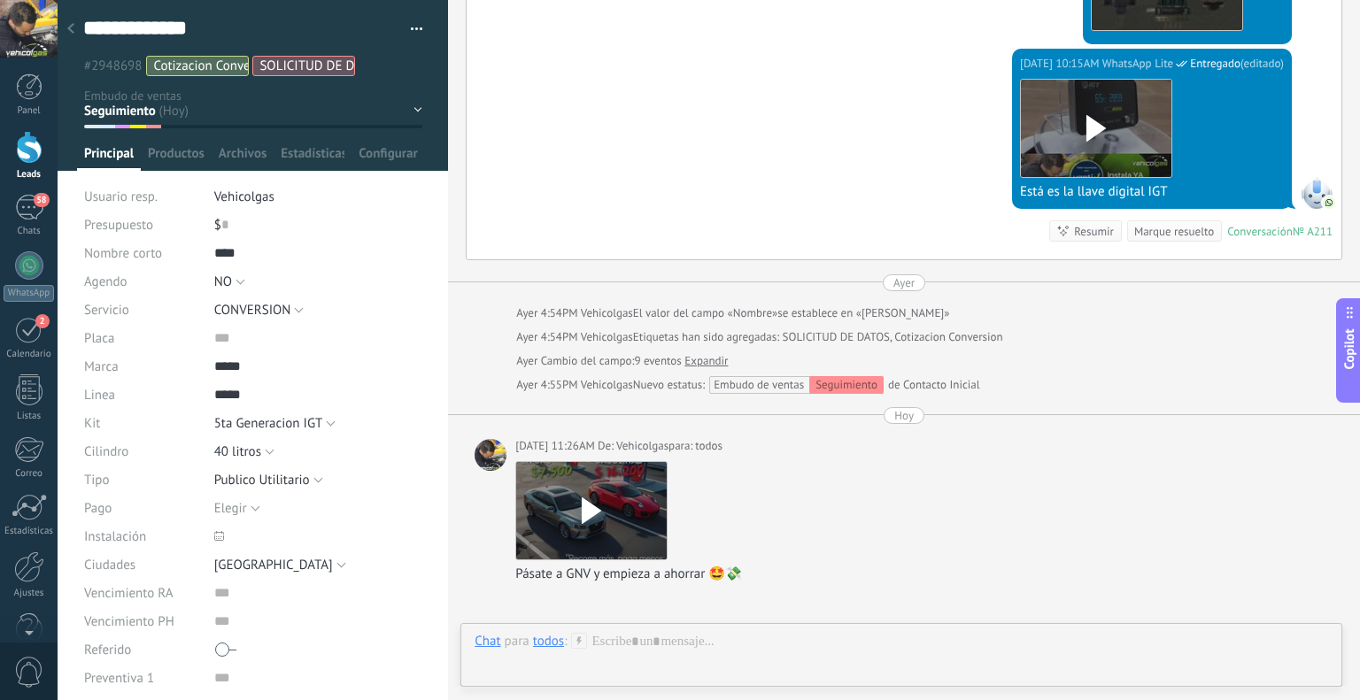
click at [71, 24] on icon at bounding box center [70, 28] width 7 height 11
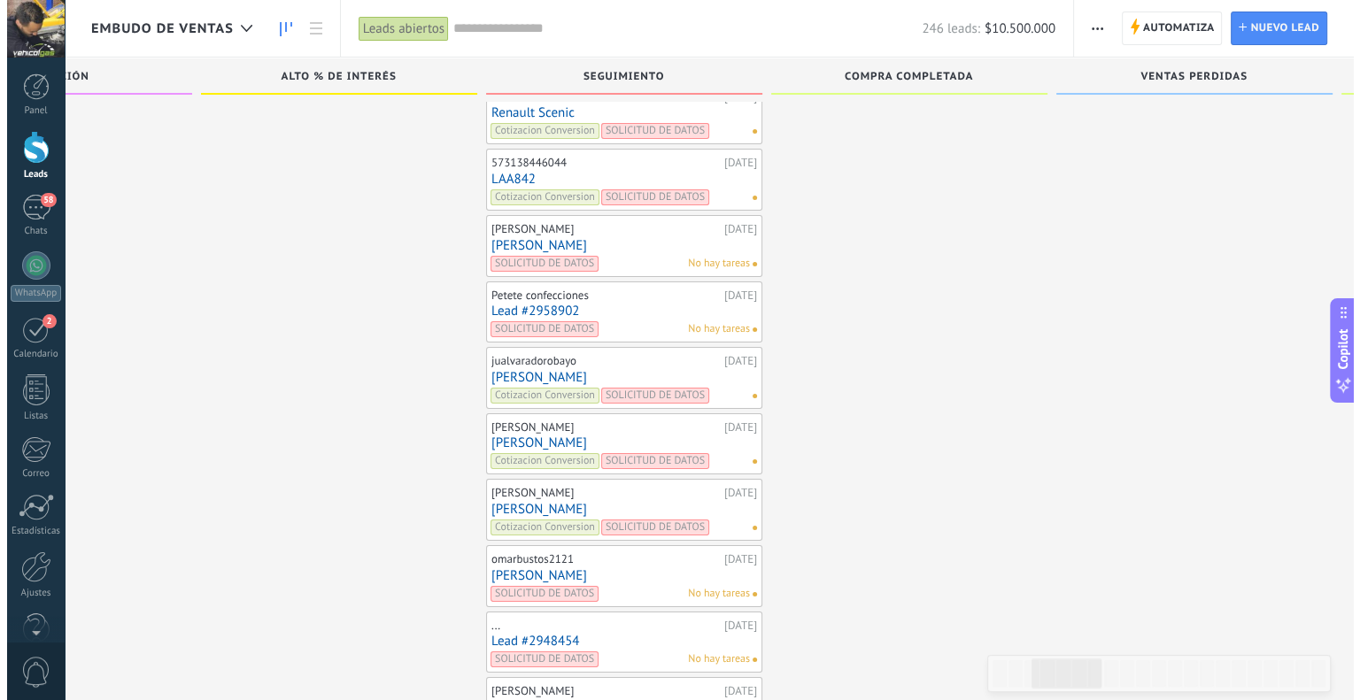
scroll to position [6572, 0]
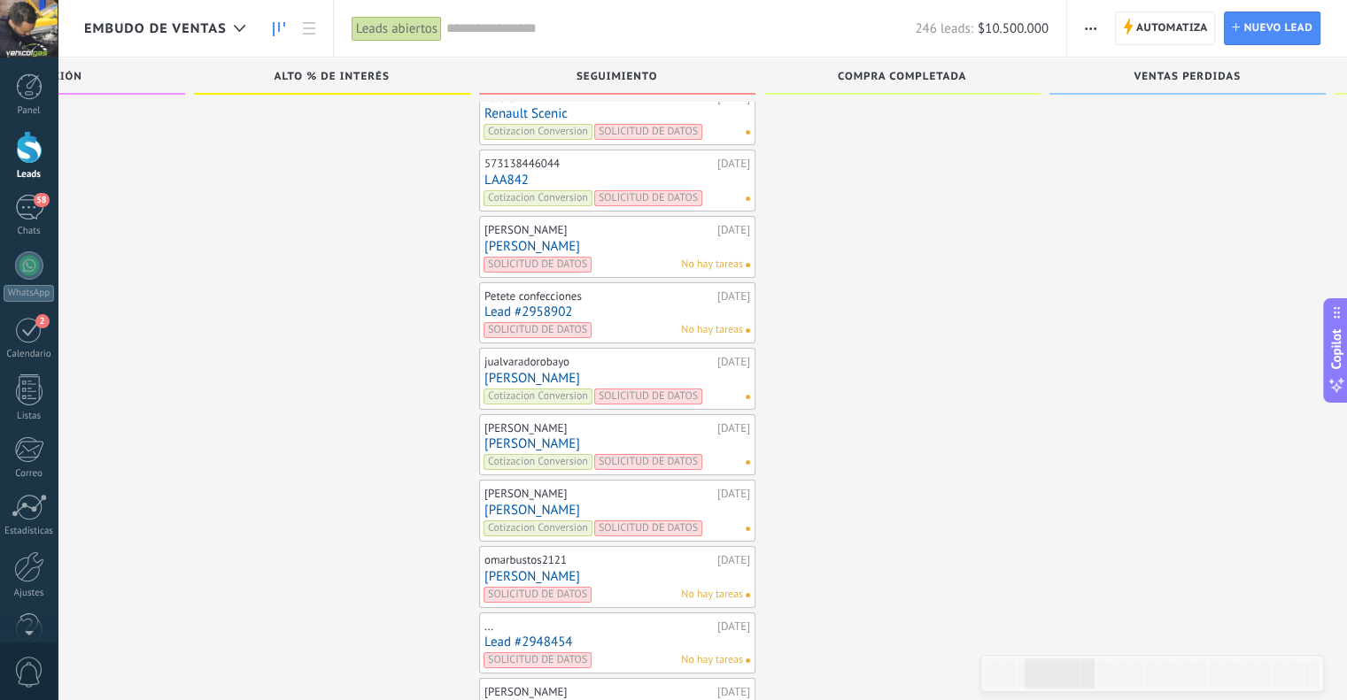
click at [521, 437] on link "[PERSON_NAME]" at bounding box center [617, 444] width 266 height 15
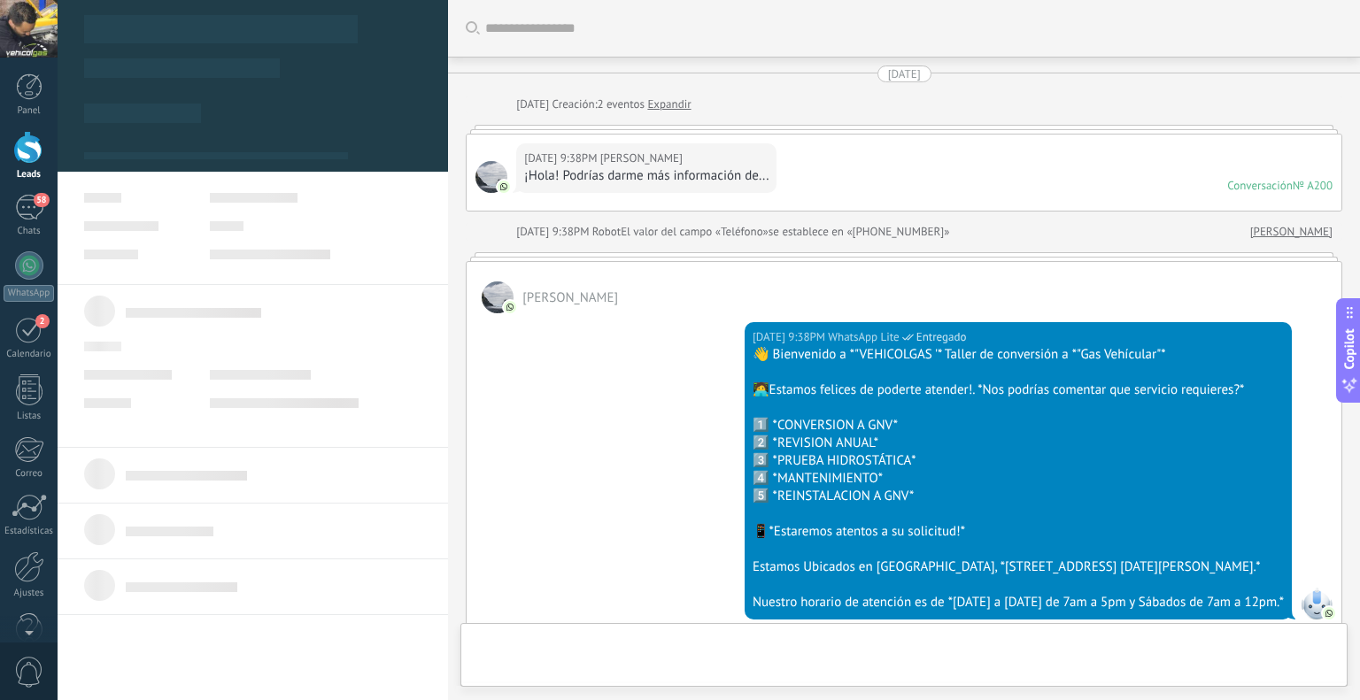
scroll to position [2662, 0]
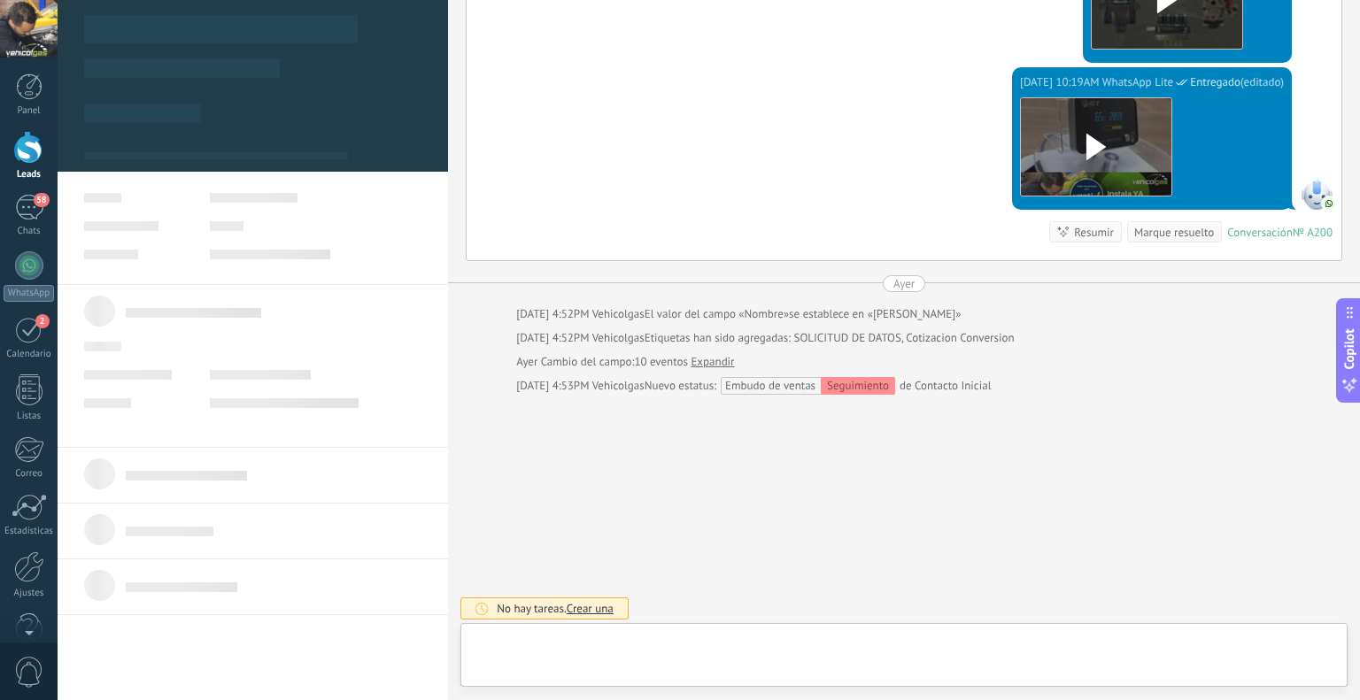
type textarea "********"
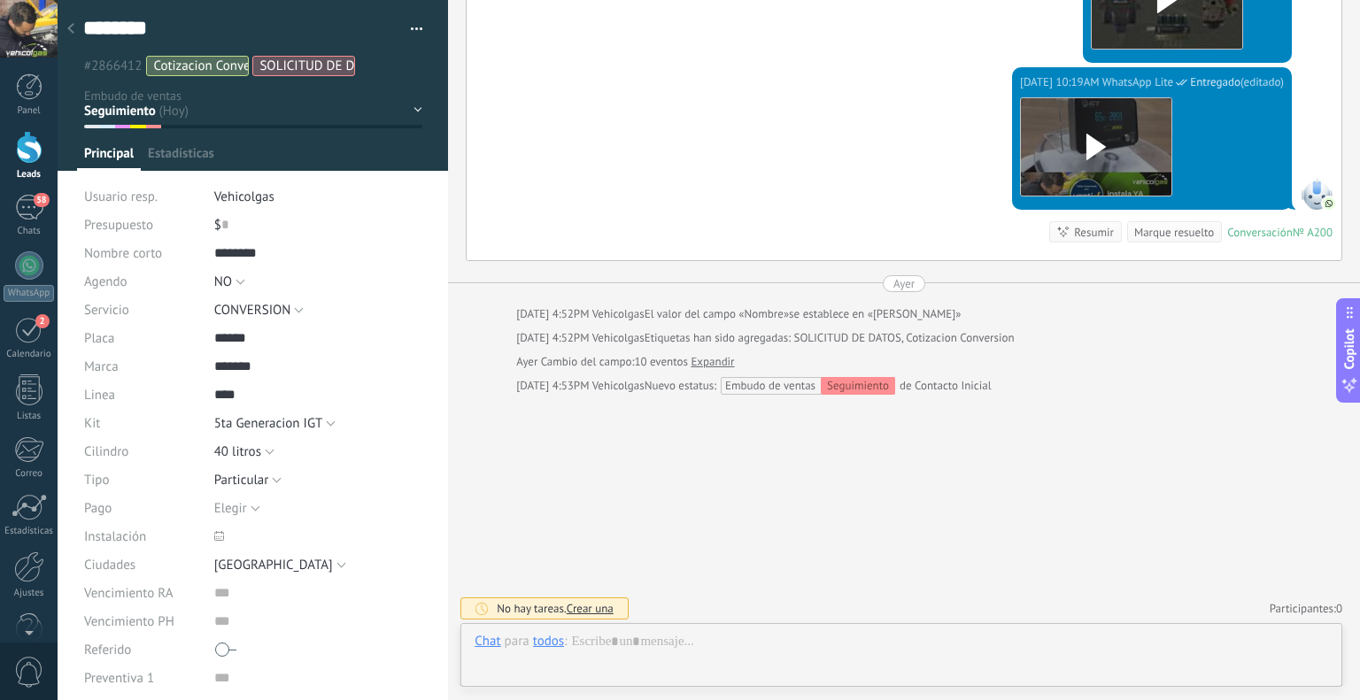
scroll to position [26, 0]
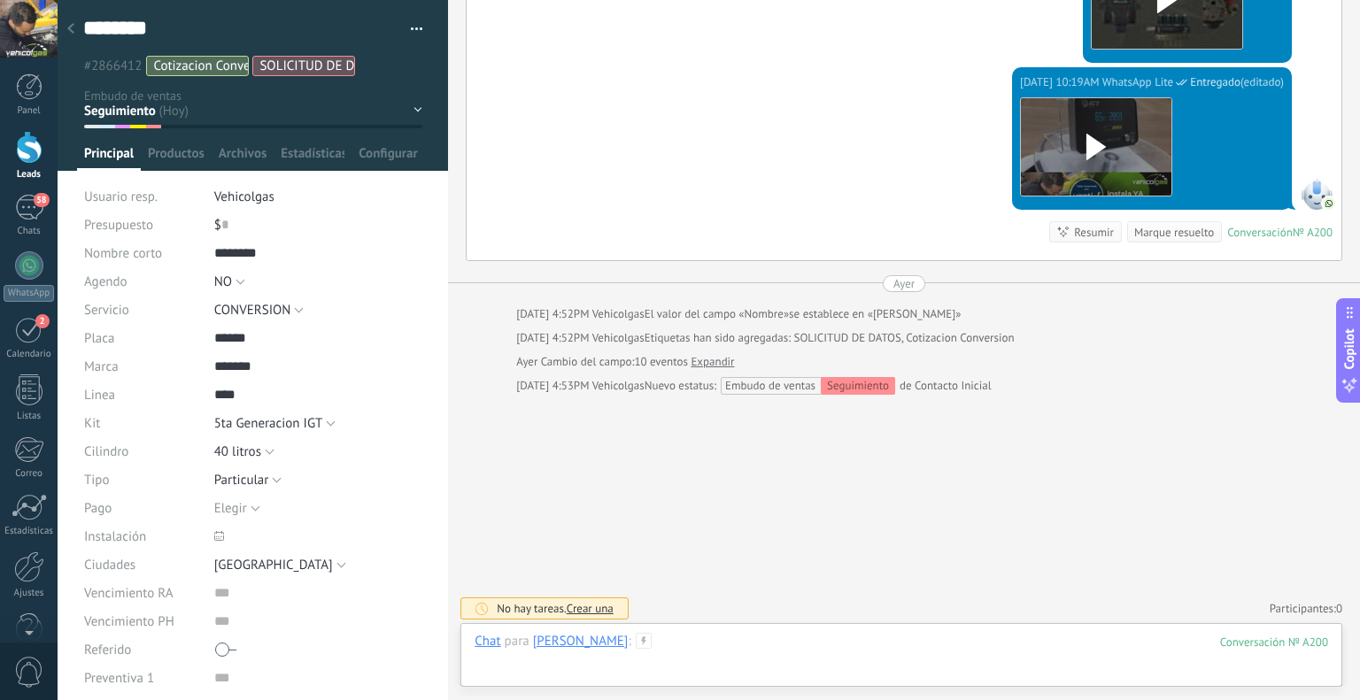
click at [765, 647] on div at bounding box center [902, 659] width 854 height 53
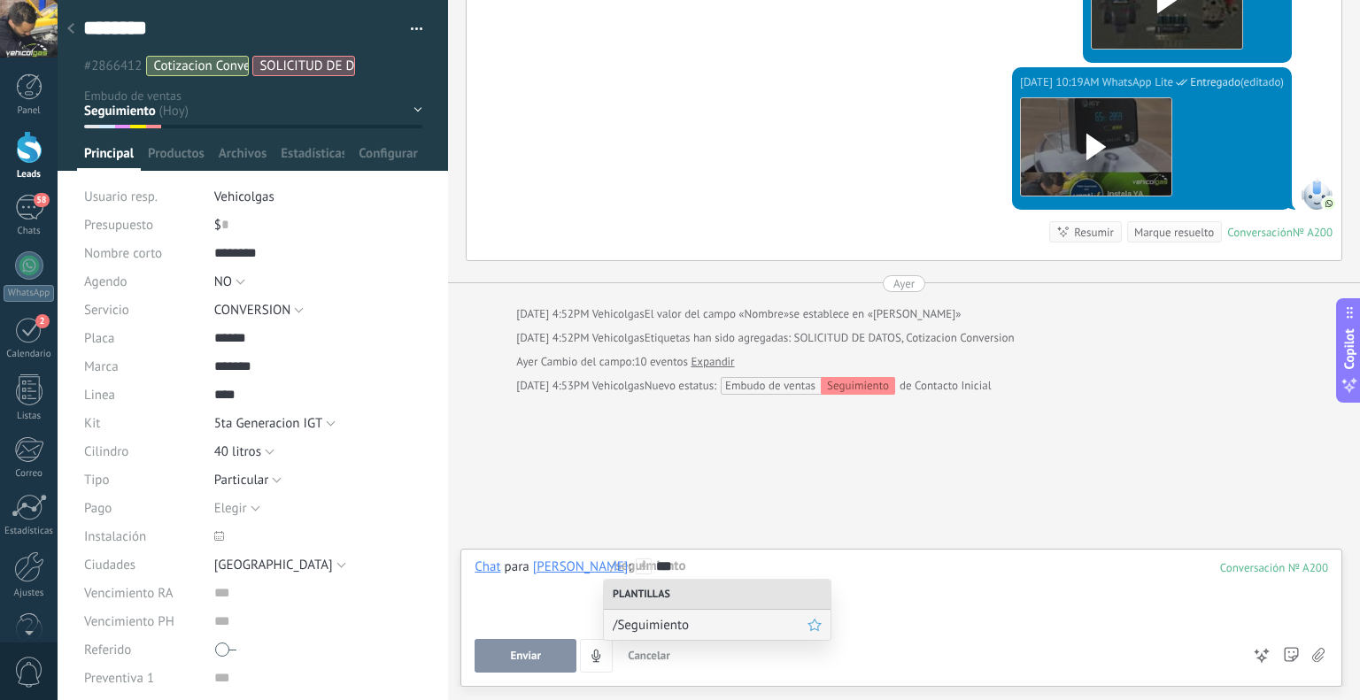
click at [722, 628] on span "/Seguimiento" at bounding box center [710, 625] width 195 height 17
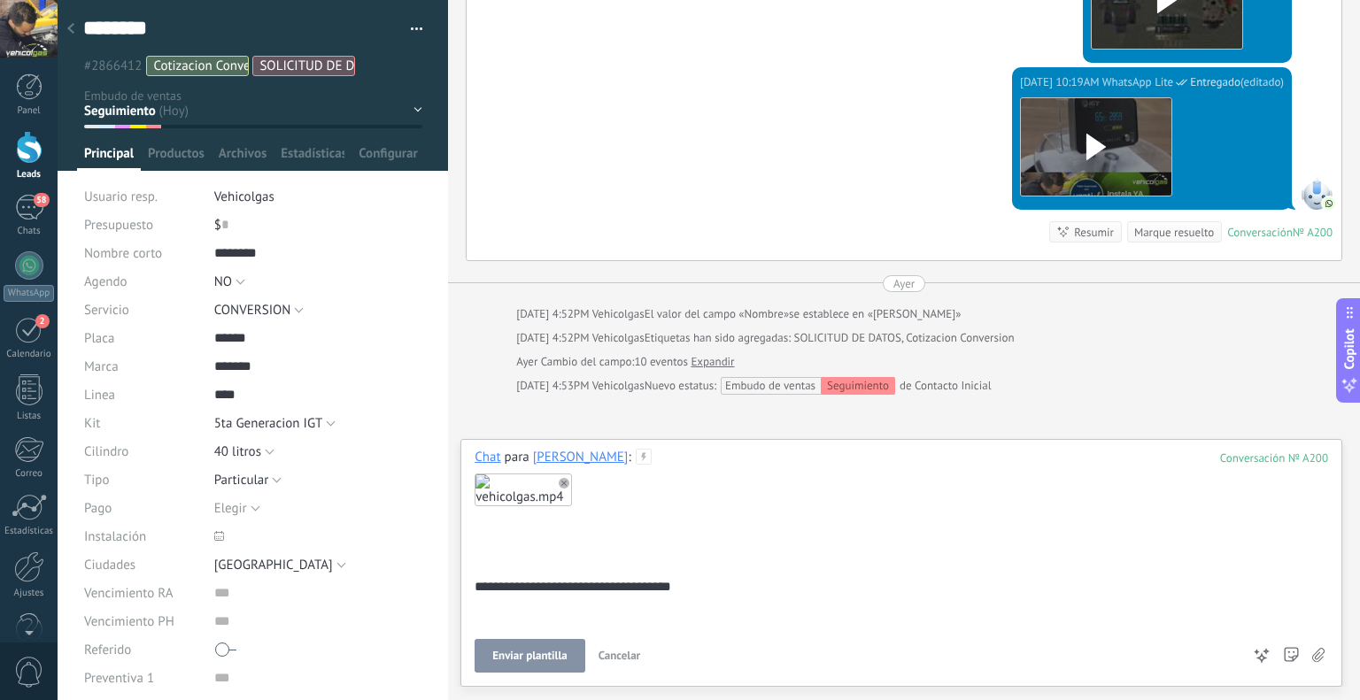
click at [539, 645] on button "Enviar plantilla" at bounding box center [530, 656] width 110 height 34
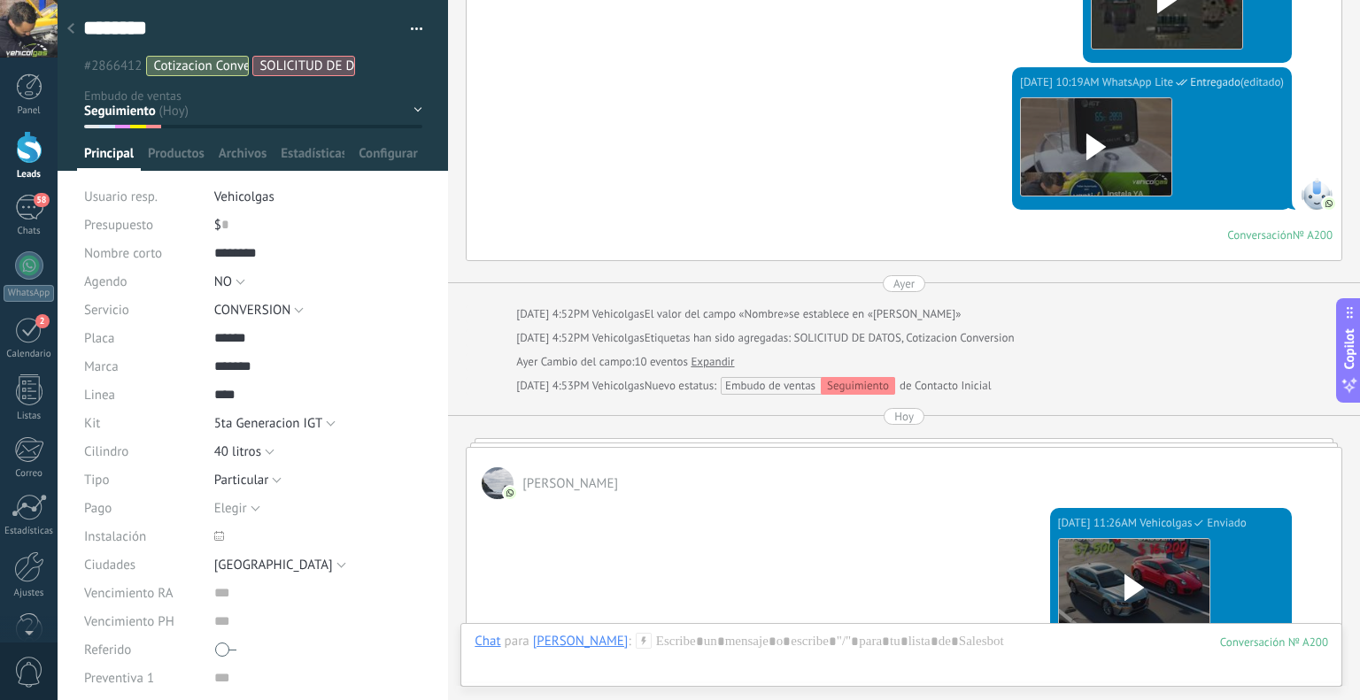
scroll to position [2650, 0]
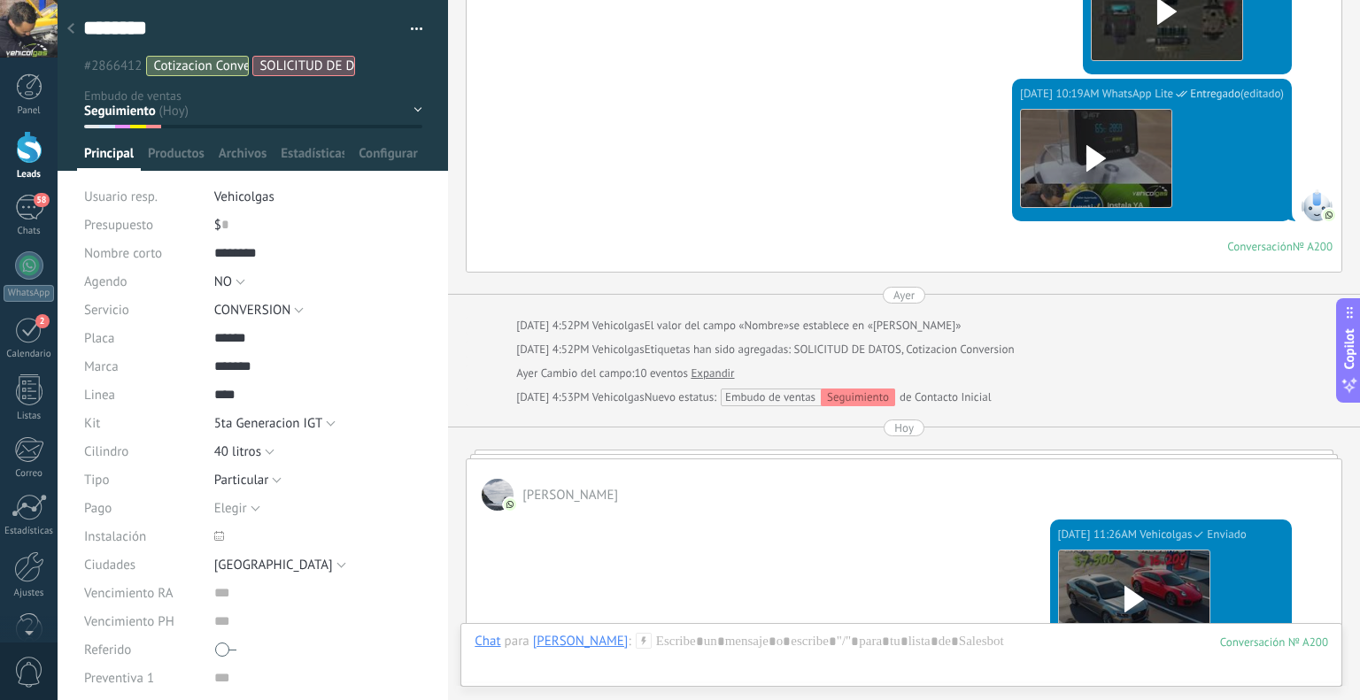
click at [73, 23] on div at bounding box center [70, 29] width 25 height 35
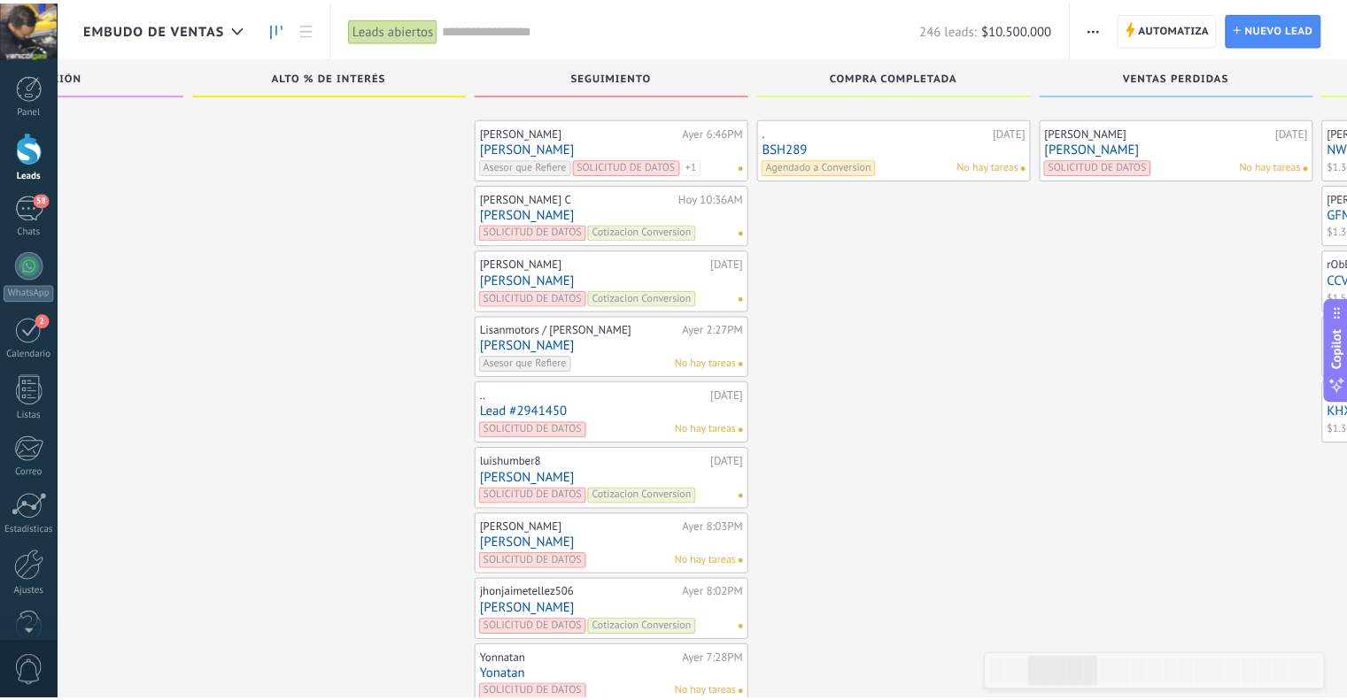
scroll to position [6572, 0]
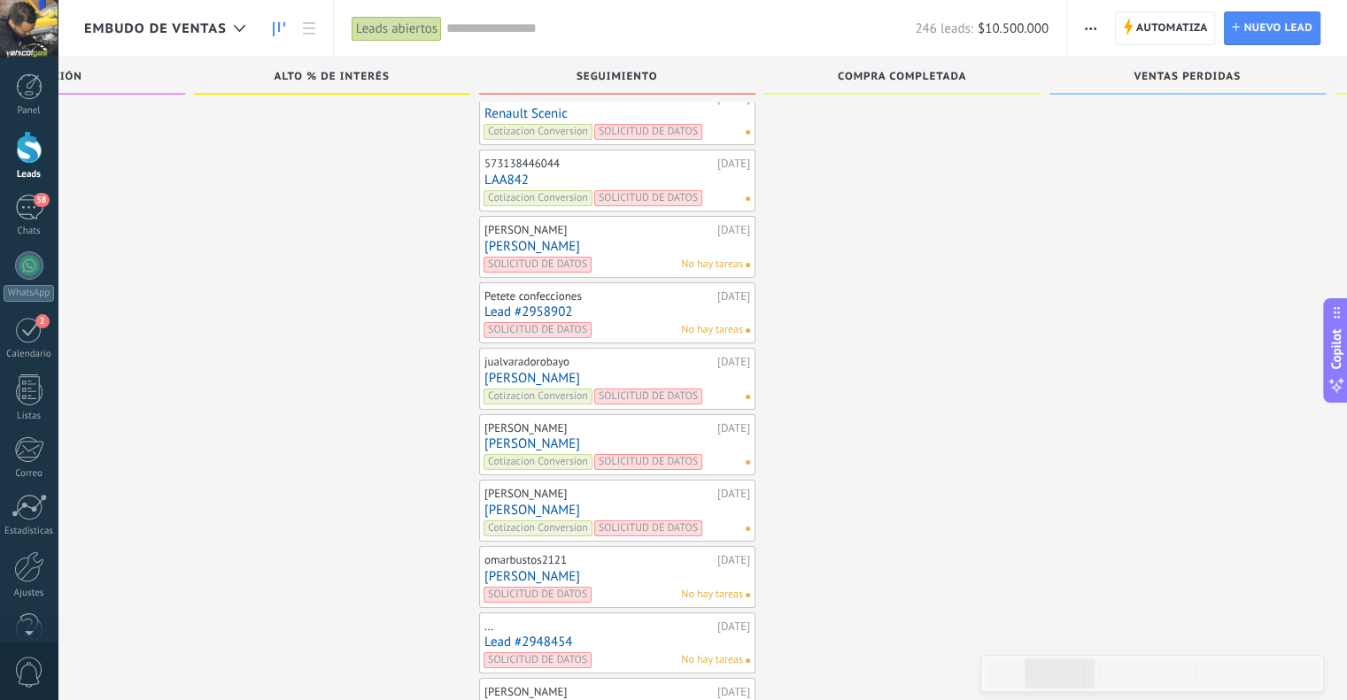
click at [506, 371] on link "[PERSON_NAME]" at bounding box center [617, 378] width 266 height 15
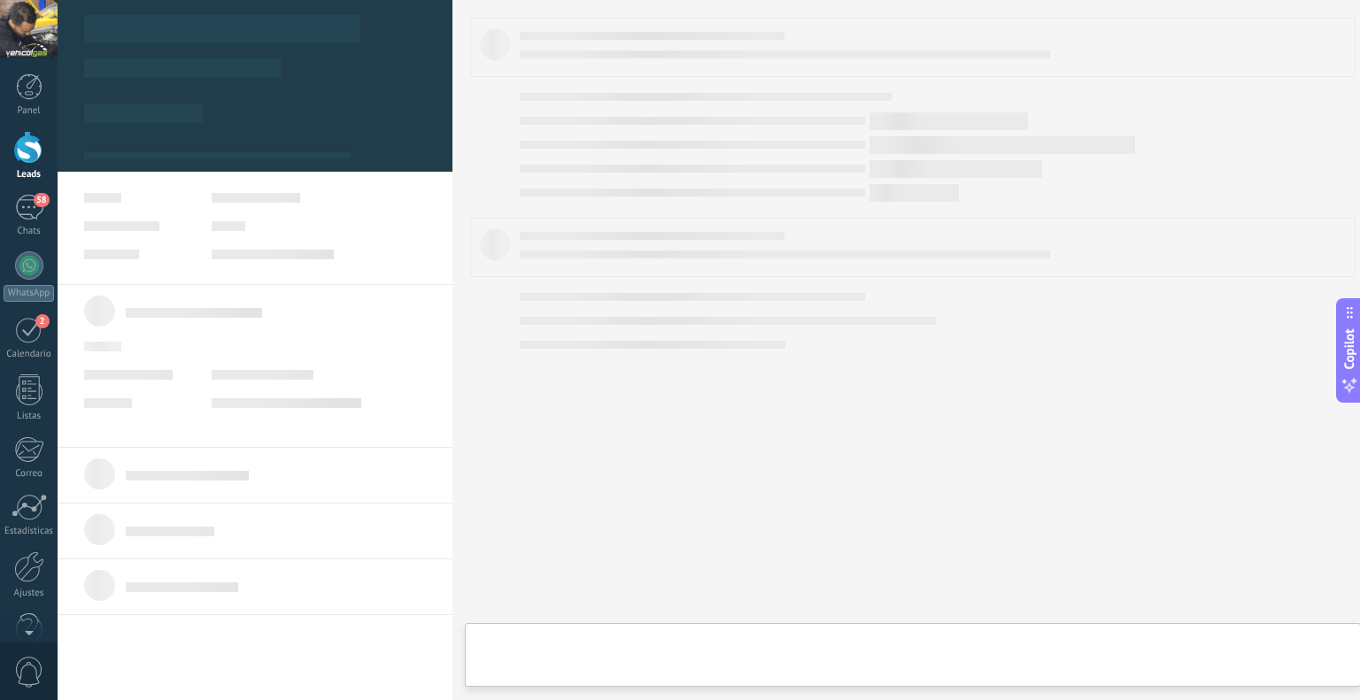
type textarea "****"
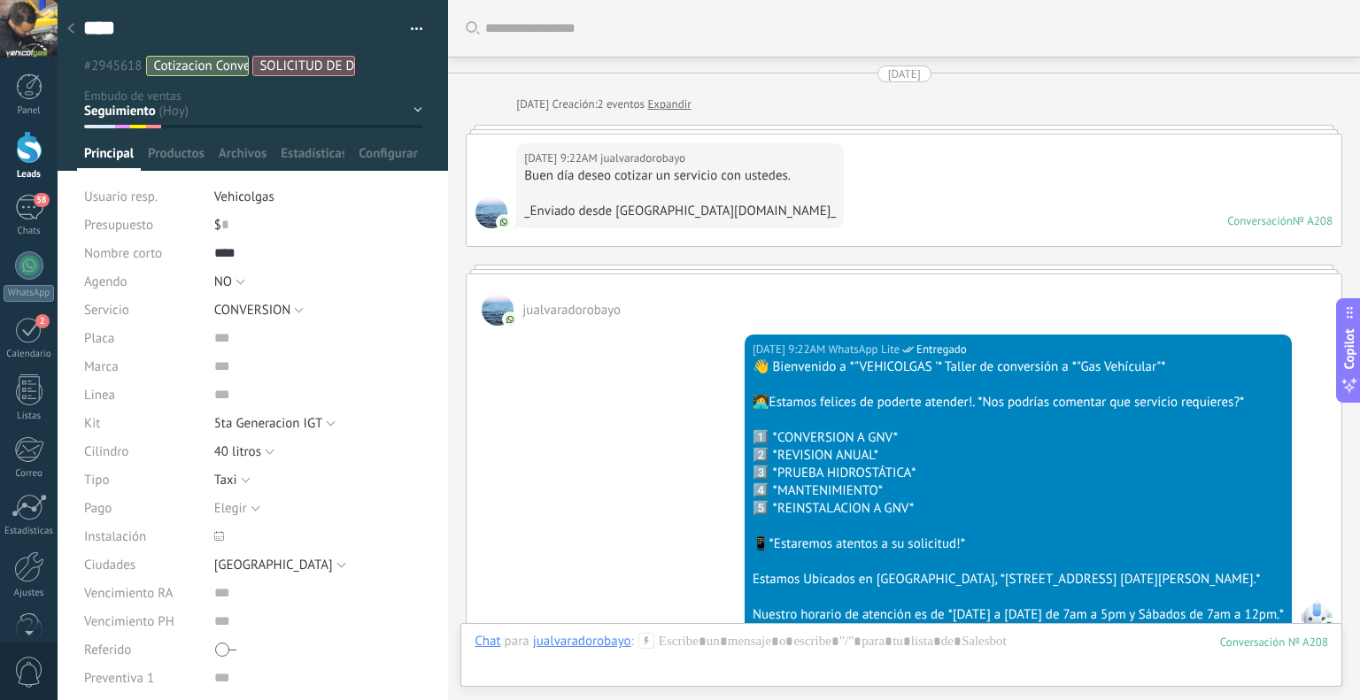
scroll to position [2632, 0]
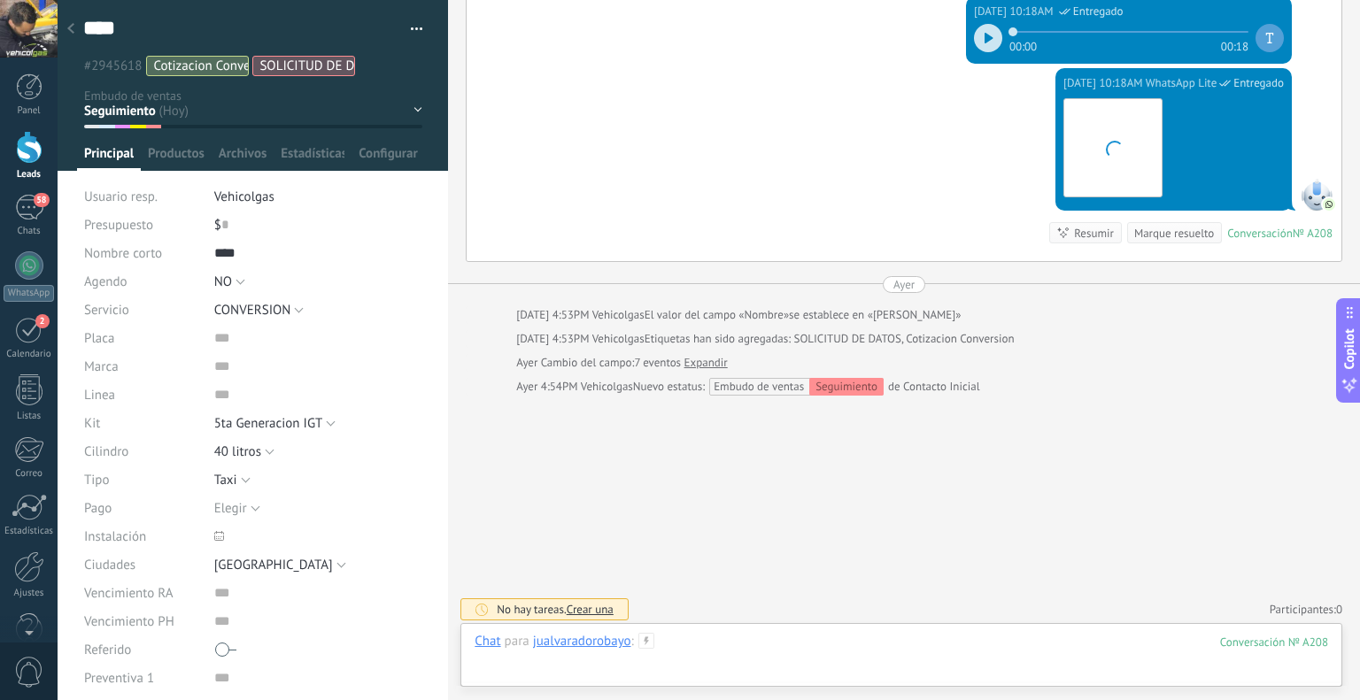
click at [722, 661] on div at bounding box center [902, 659] width 854 height 53
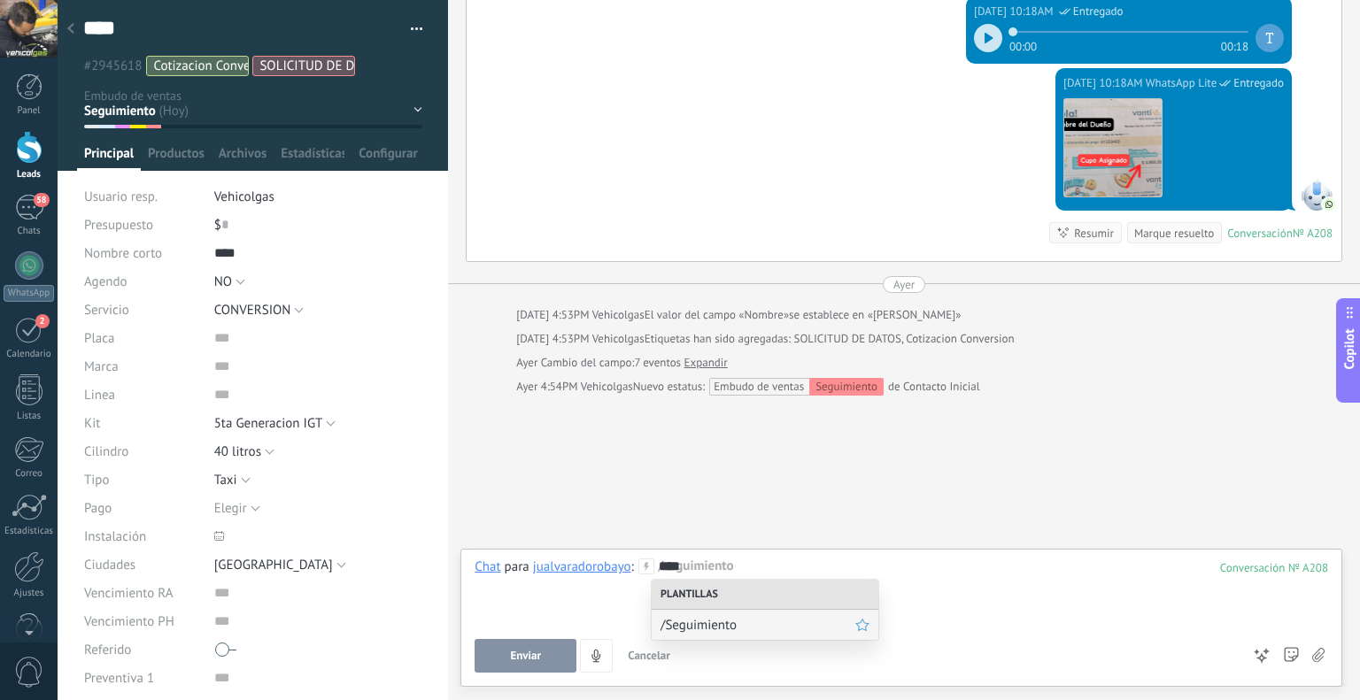
click at [753, 620] on span "/Seguimiento" at bounding box center [758, 625] width 195 height 17
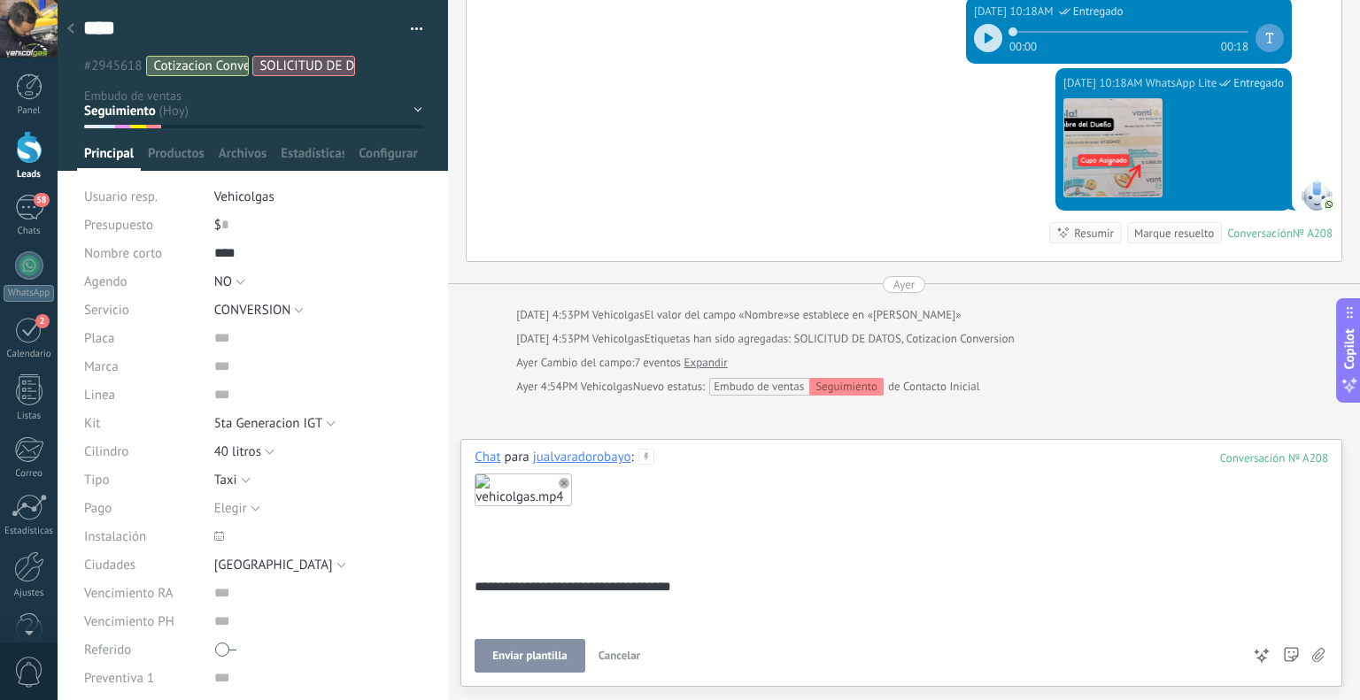
click at [509, 657] on span "Enviar plantilla" at bounding box center [529, 656] width 74 height 12
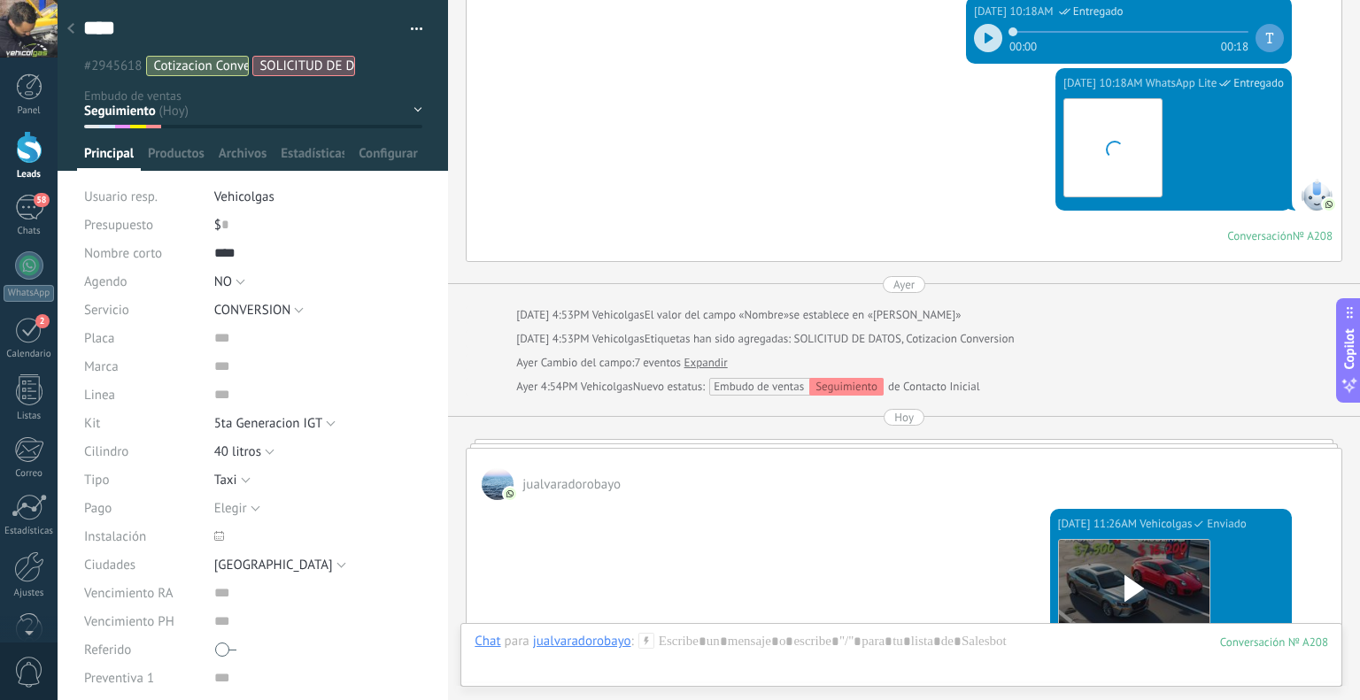
scroll to position [2621, 0]
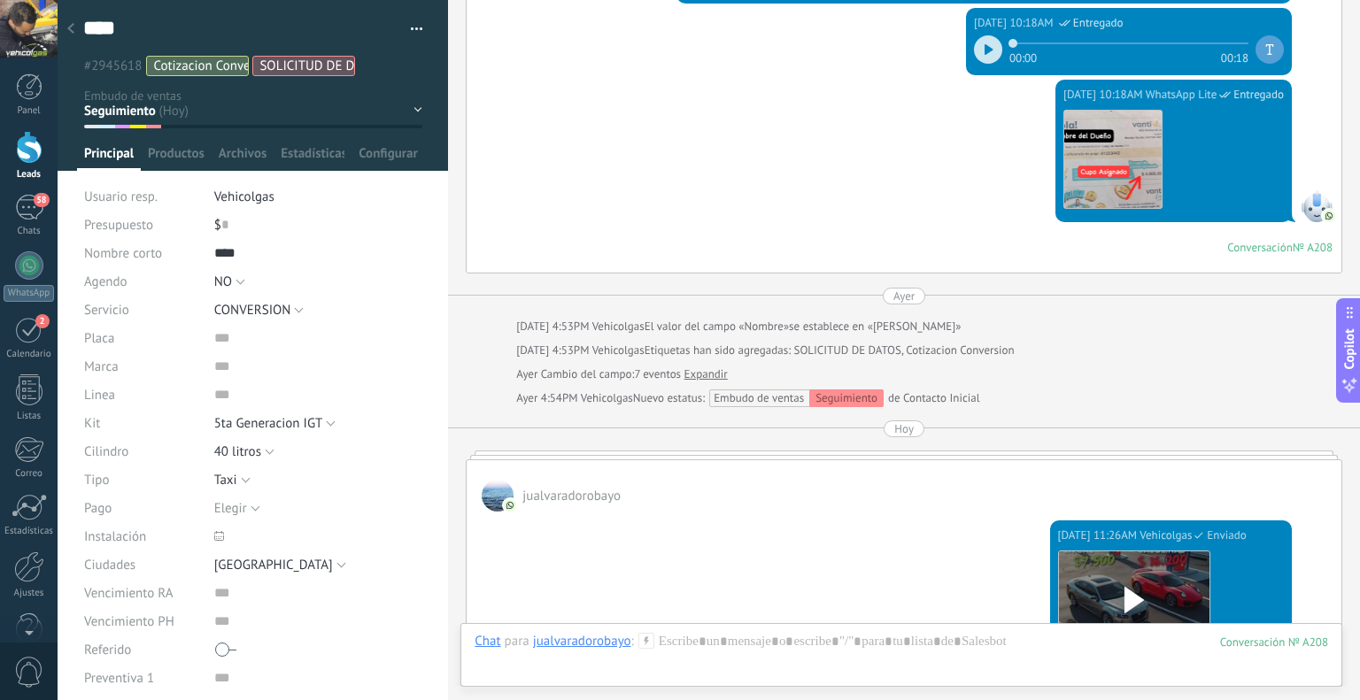
click at [74, 30] on div at bounding box center [70, 29] width 25 height 35
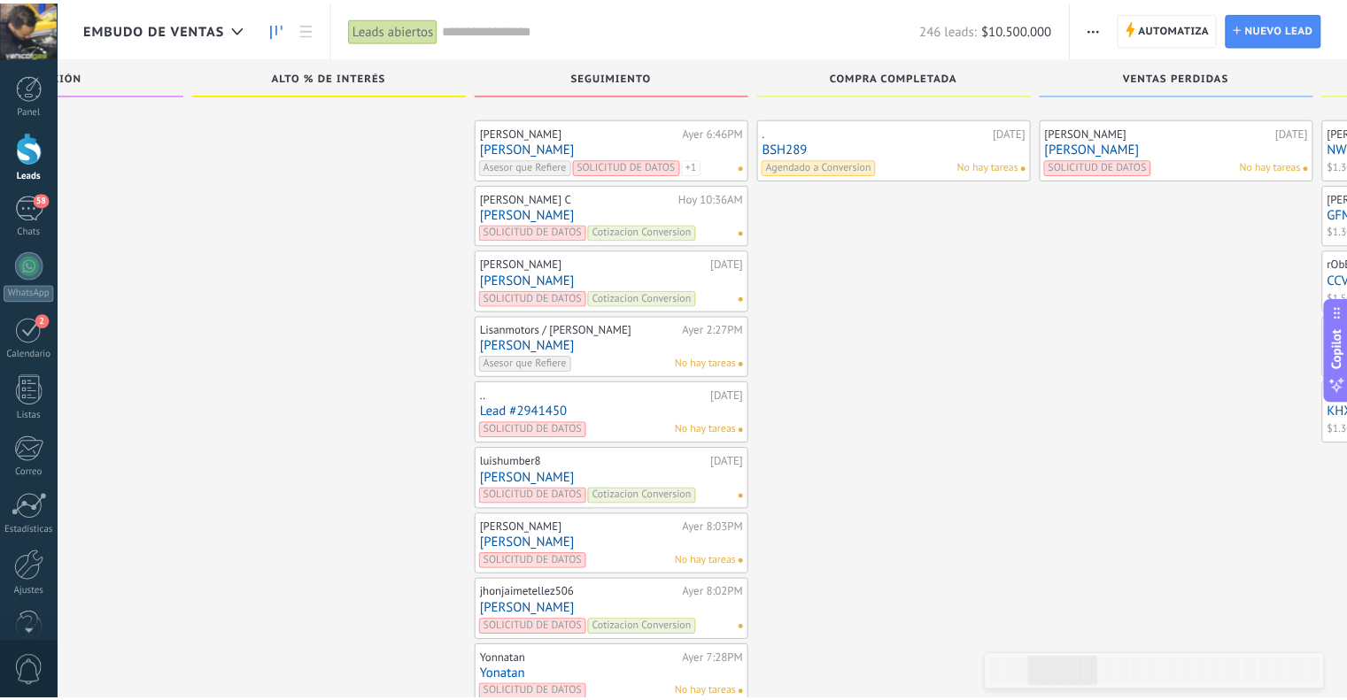
scroll to position [6572, 0]
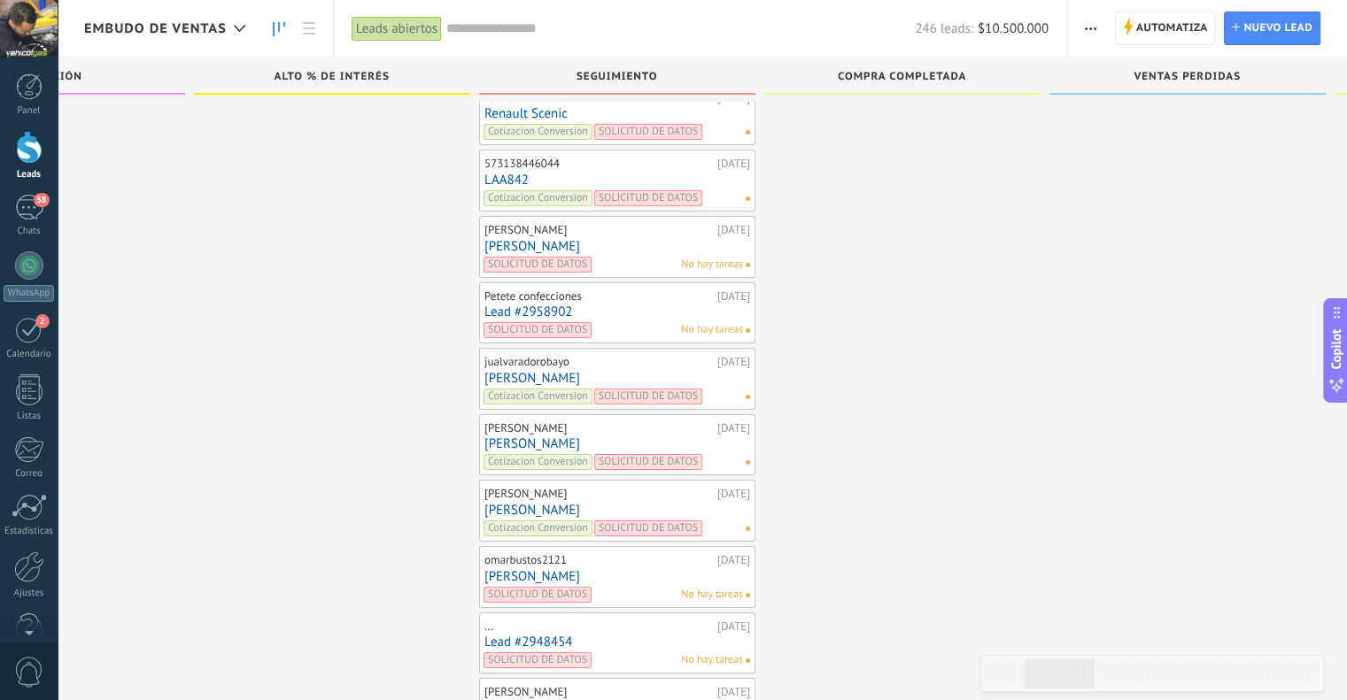
click at [511, 305] on link "Lead #2958902" at bounding box center [617, 312] width 266 height 15
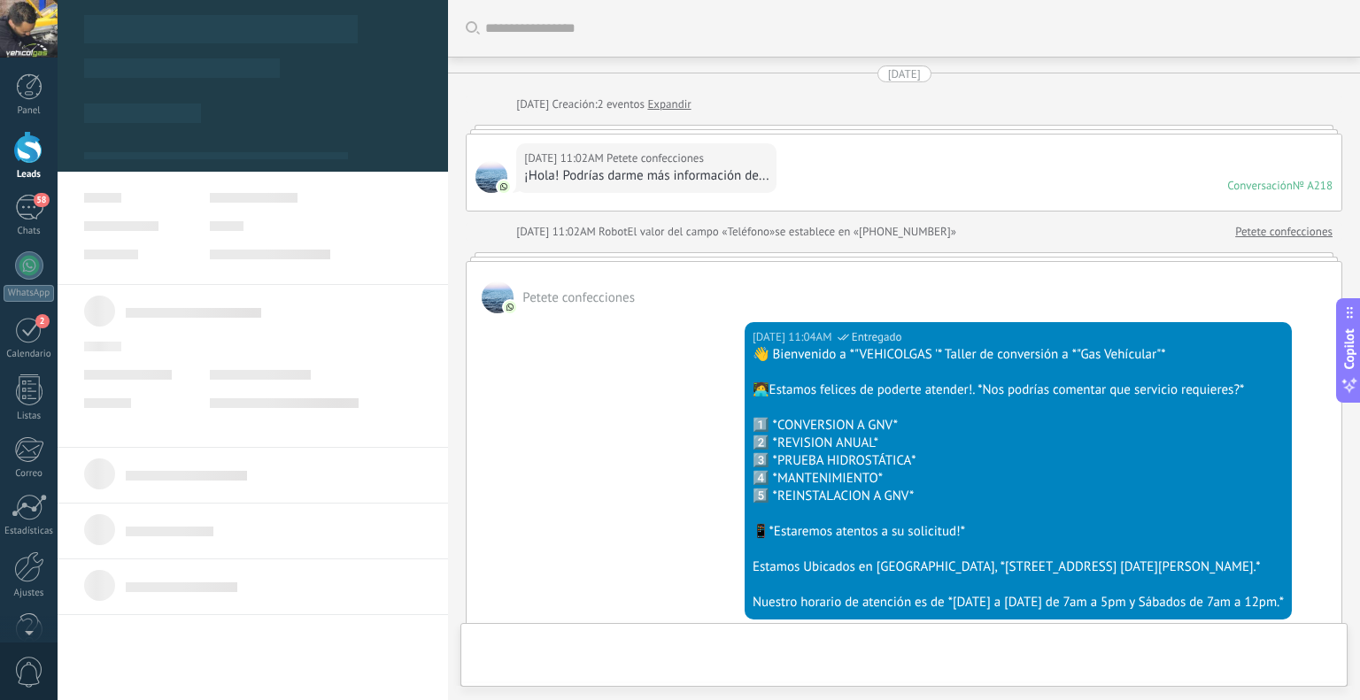
type textarea "**********"
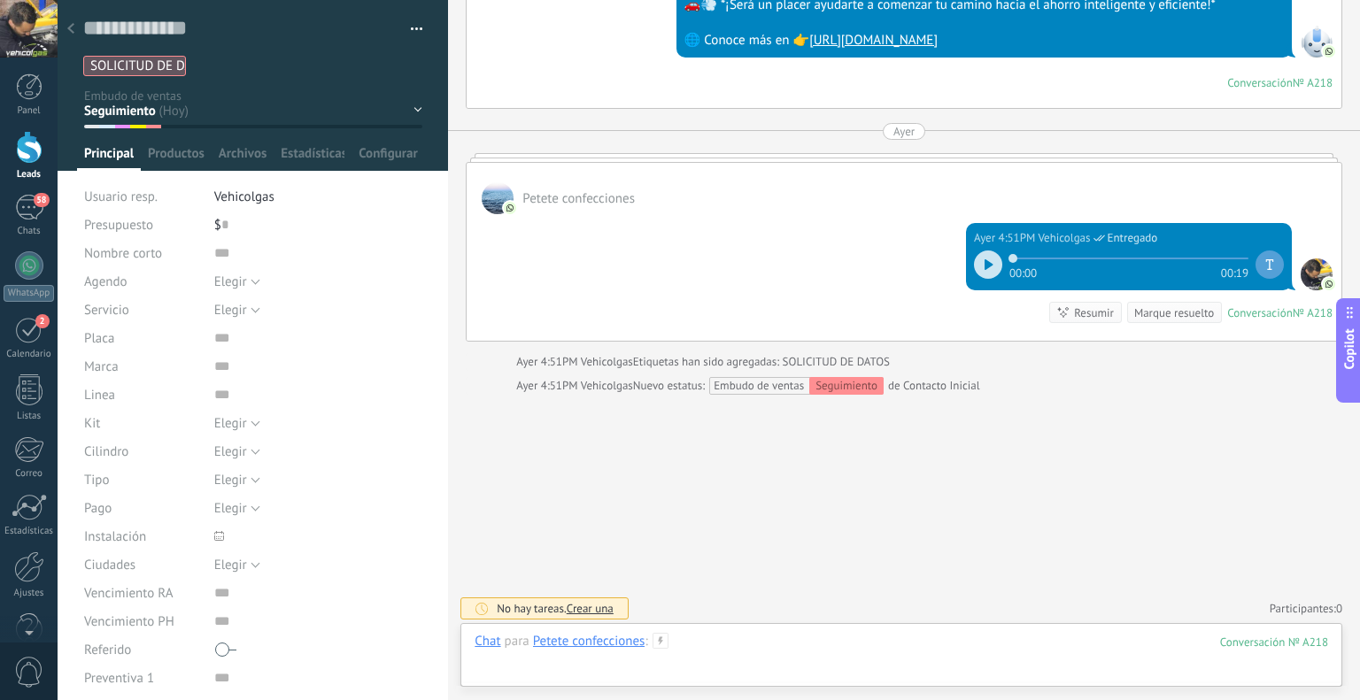
click at [770, 654] on div at bounding box center [902, 659] width 854 height 53
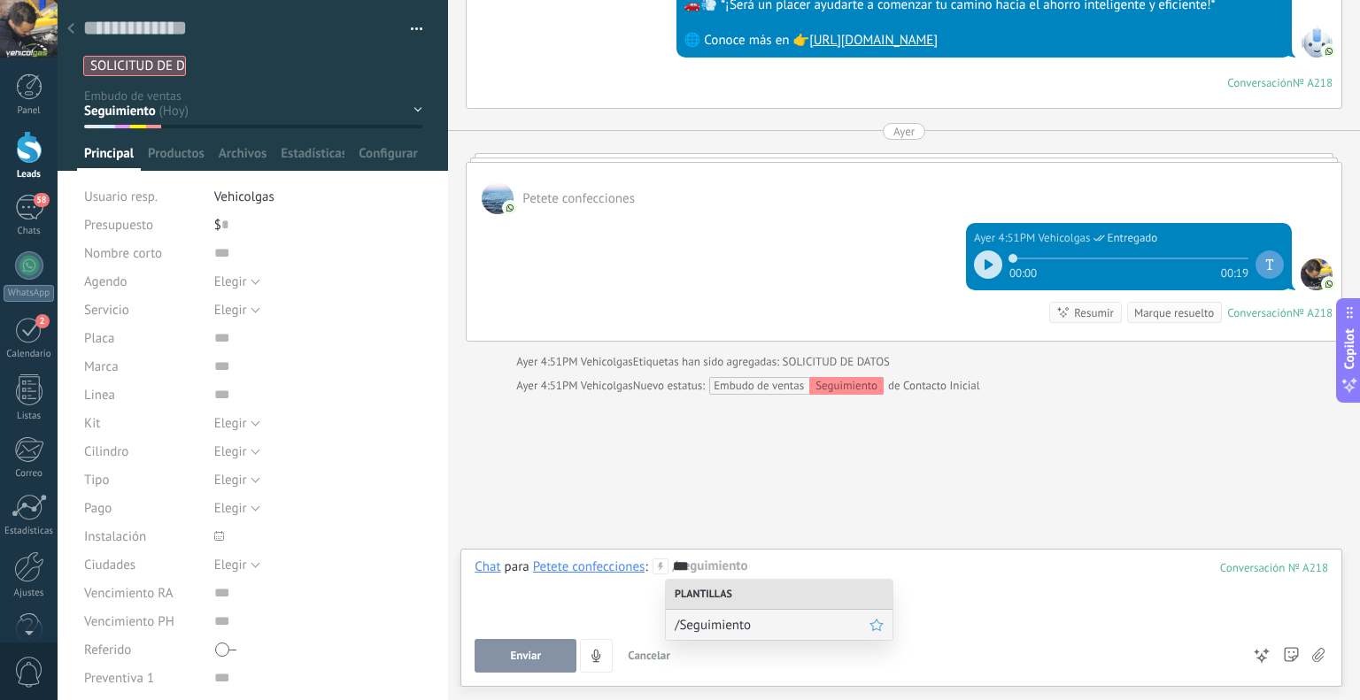
click at [751, 618] on span "/Seguimiento" at bounding box center [772, 625] width 195 height 17
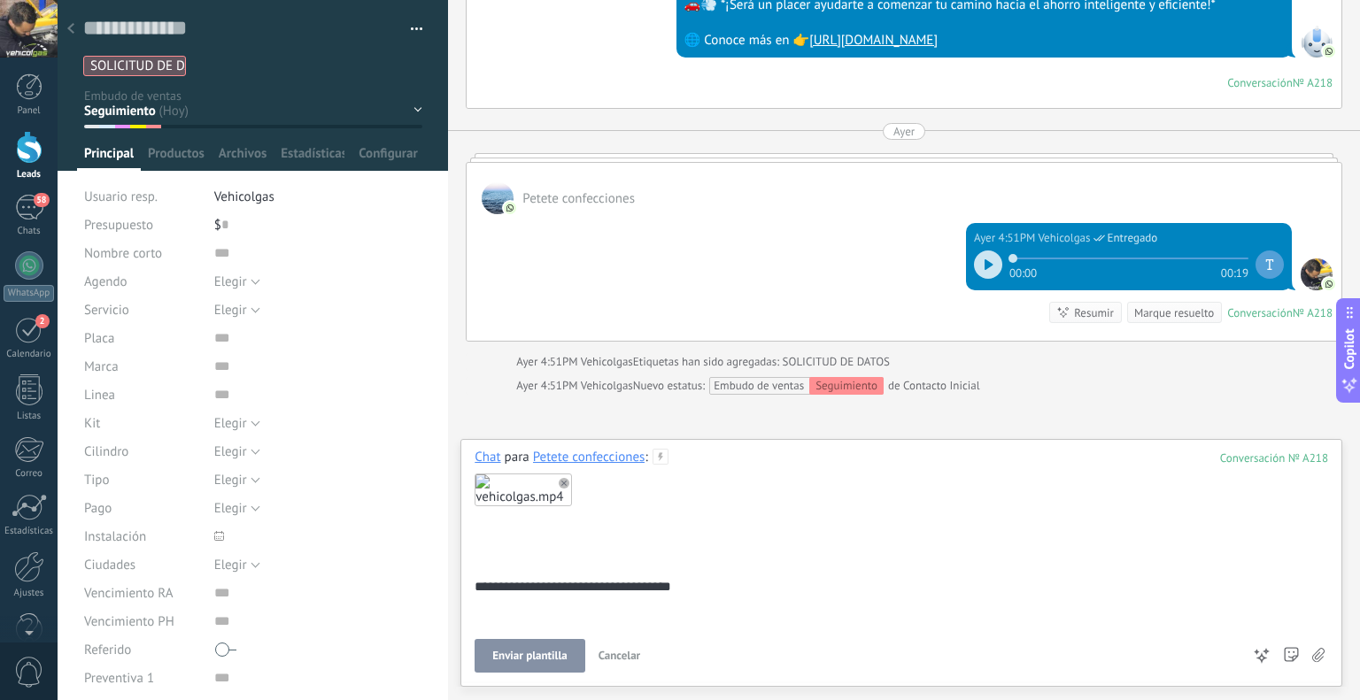
click at [516, 654] on span "Enviar plantilla" at bounding box center [529, 656] width 74 height 12
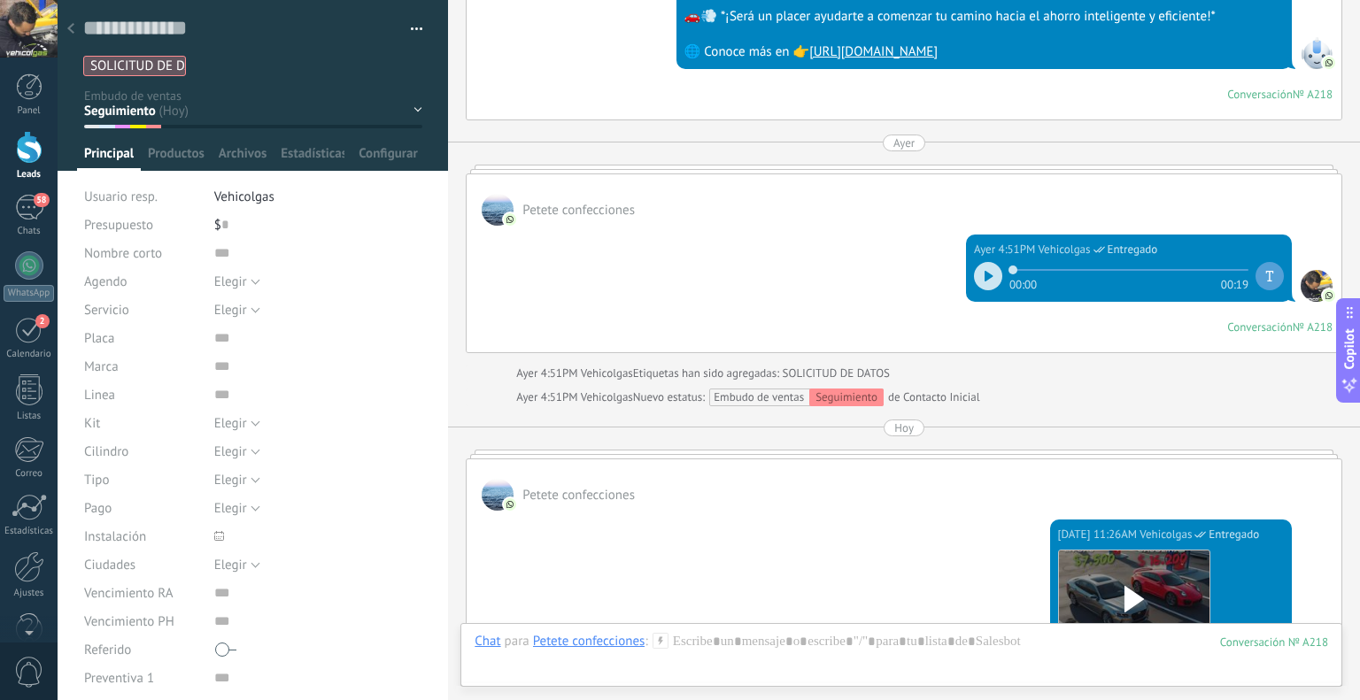
click at [70, 31] on use at bounding box center [70, 28] width 7 height 11
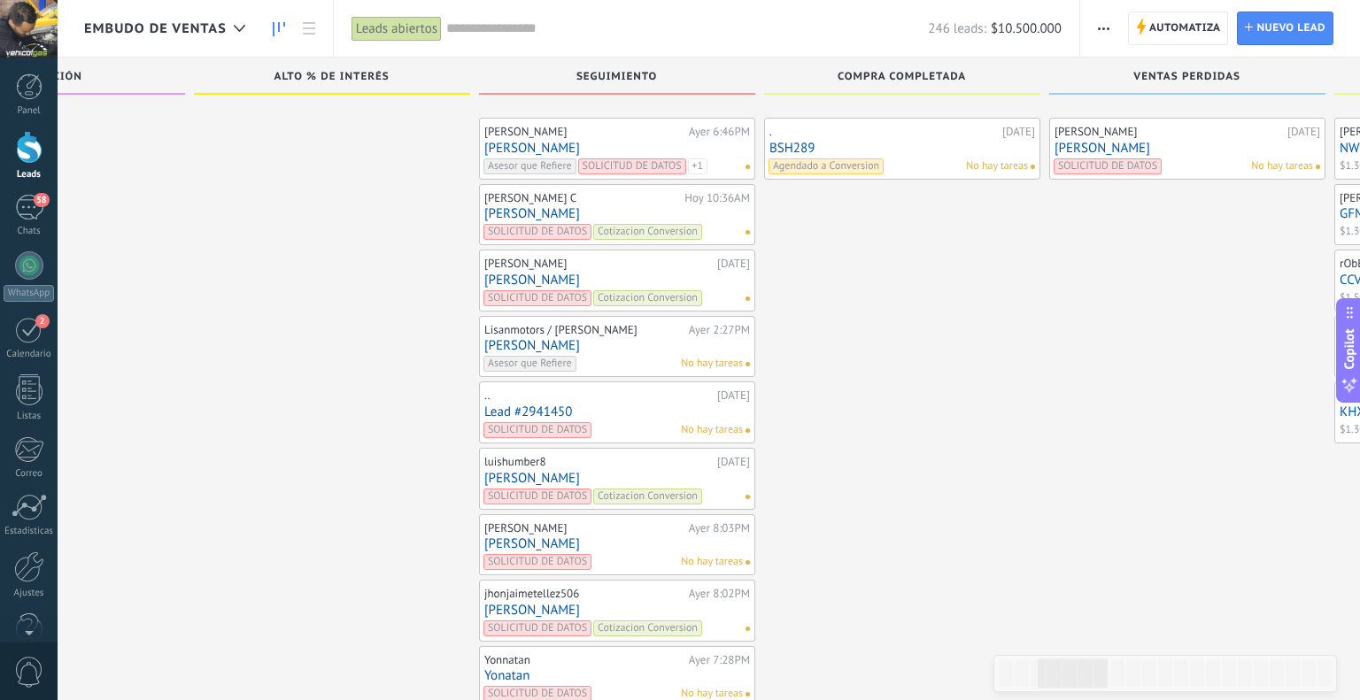
scroll to position [6572, 0]
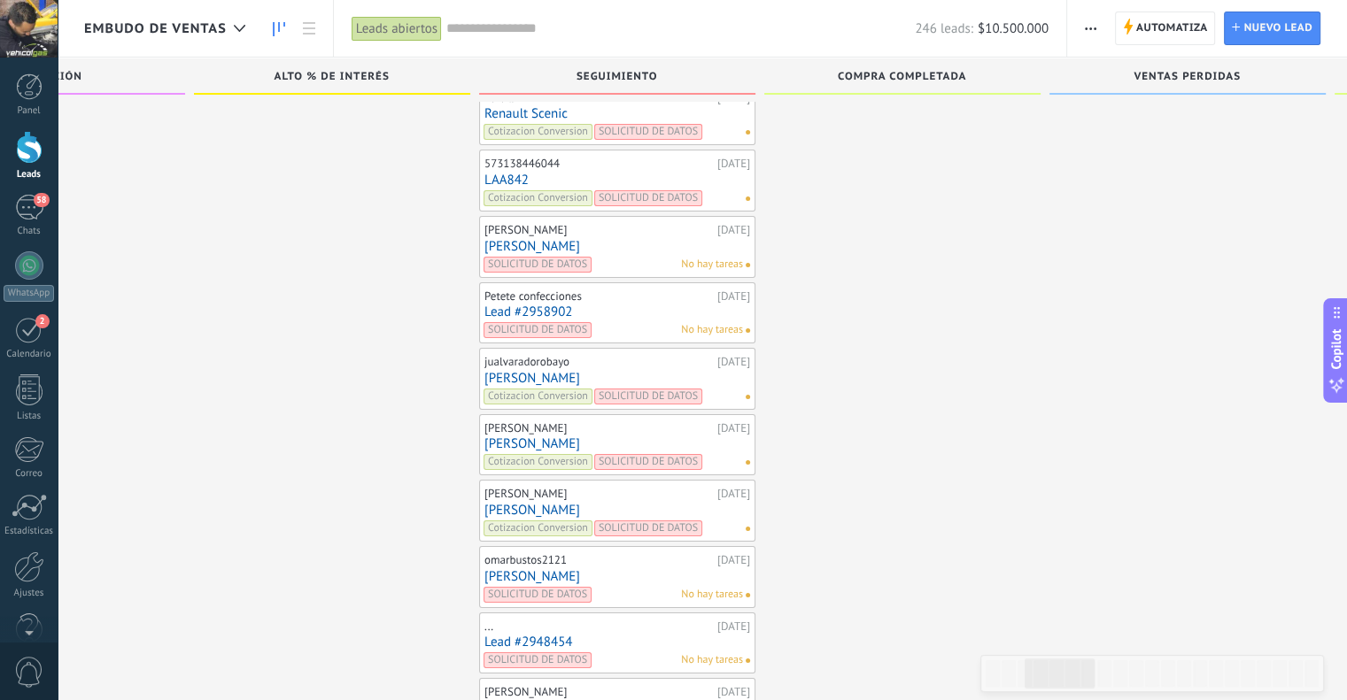
click at [507, 221] on div "Edgar Suarez Campos 20/09/2025 Edgar SOLICITUD DE DATOS No hay tareas" at bounding box center [617, 246] width 266 height 51
click at [508, 239] on link "[PERSON_NAME]" at bounding box center [617, 246] width 266 height 15
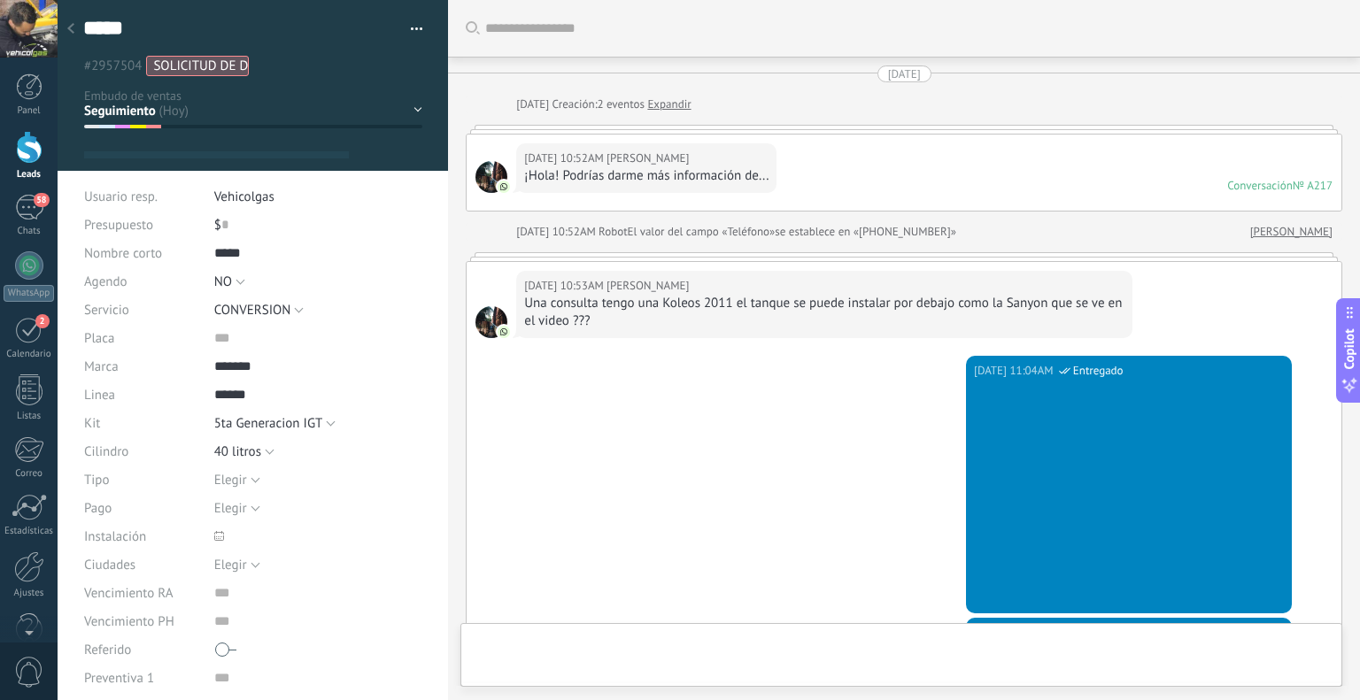
type textarea "*****"
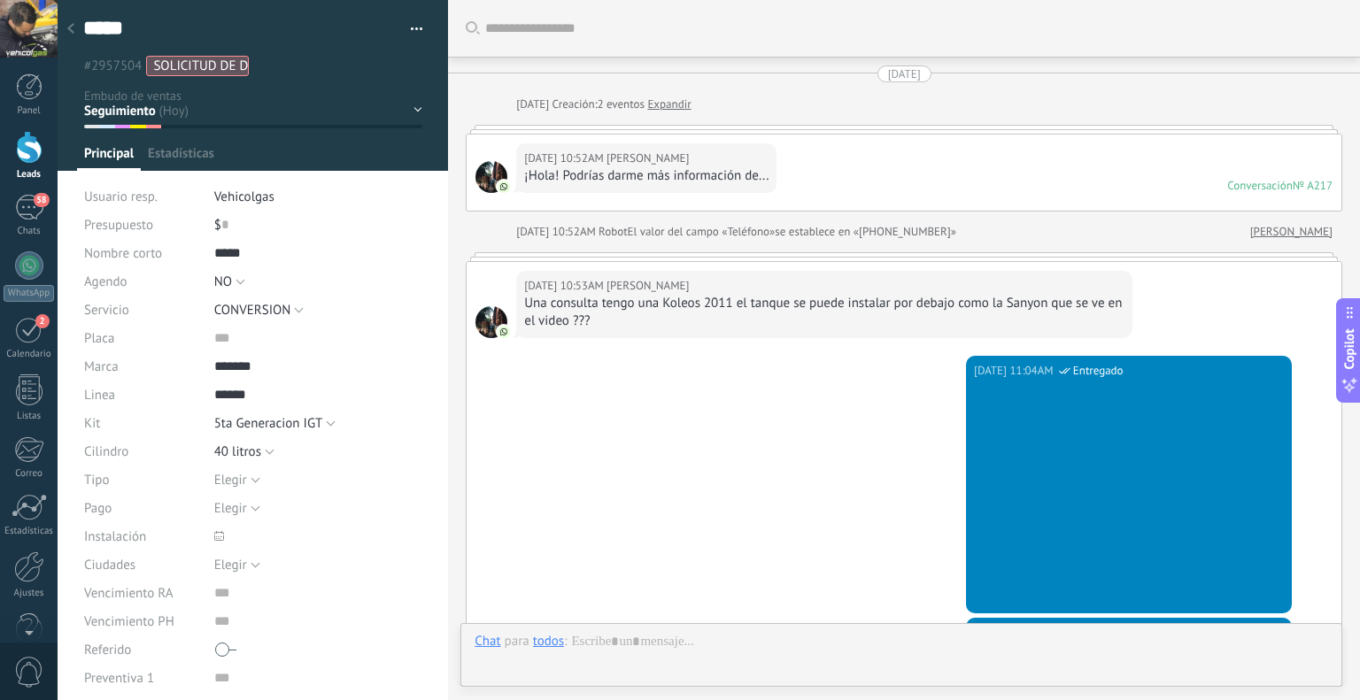
scroll to position [610, 0]
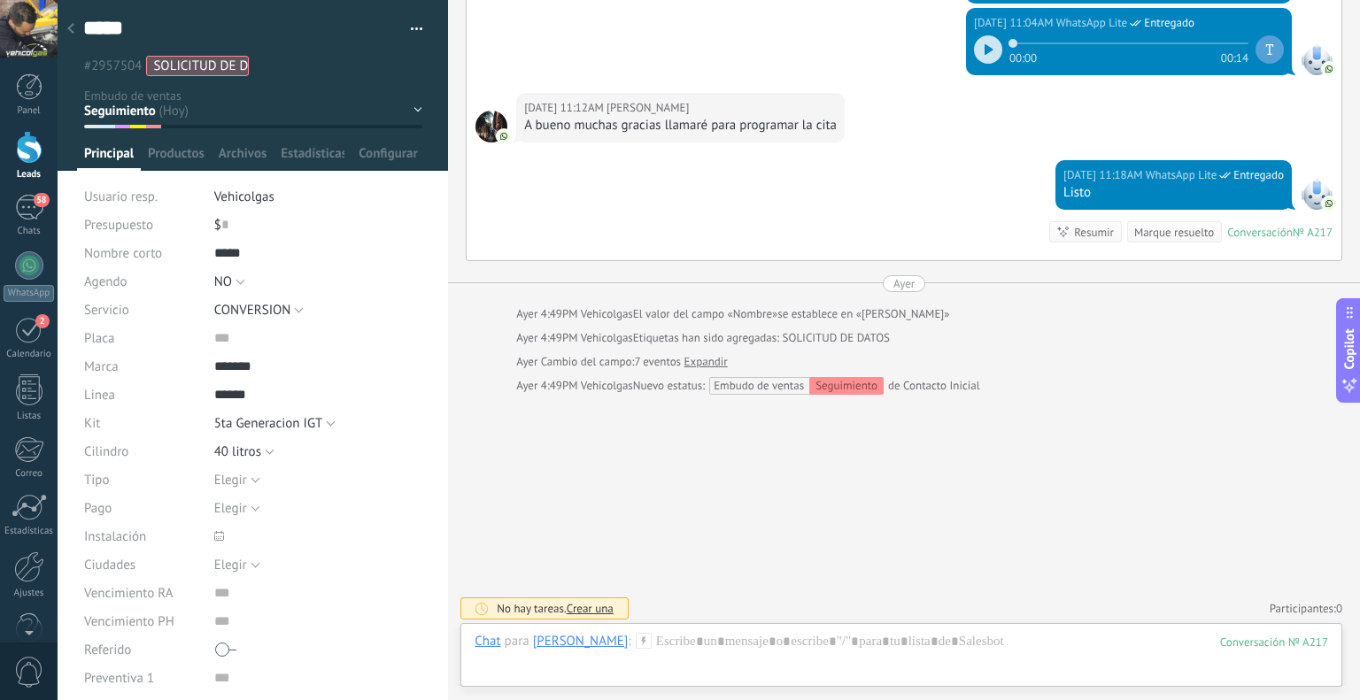
click at [652, 647] on icon at bounding box center [644, 641] width 16 height 16
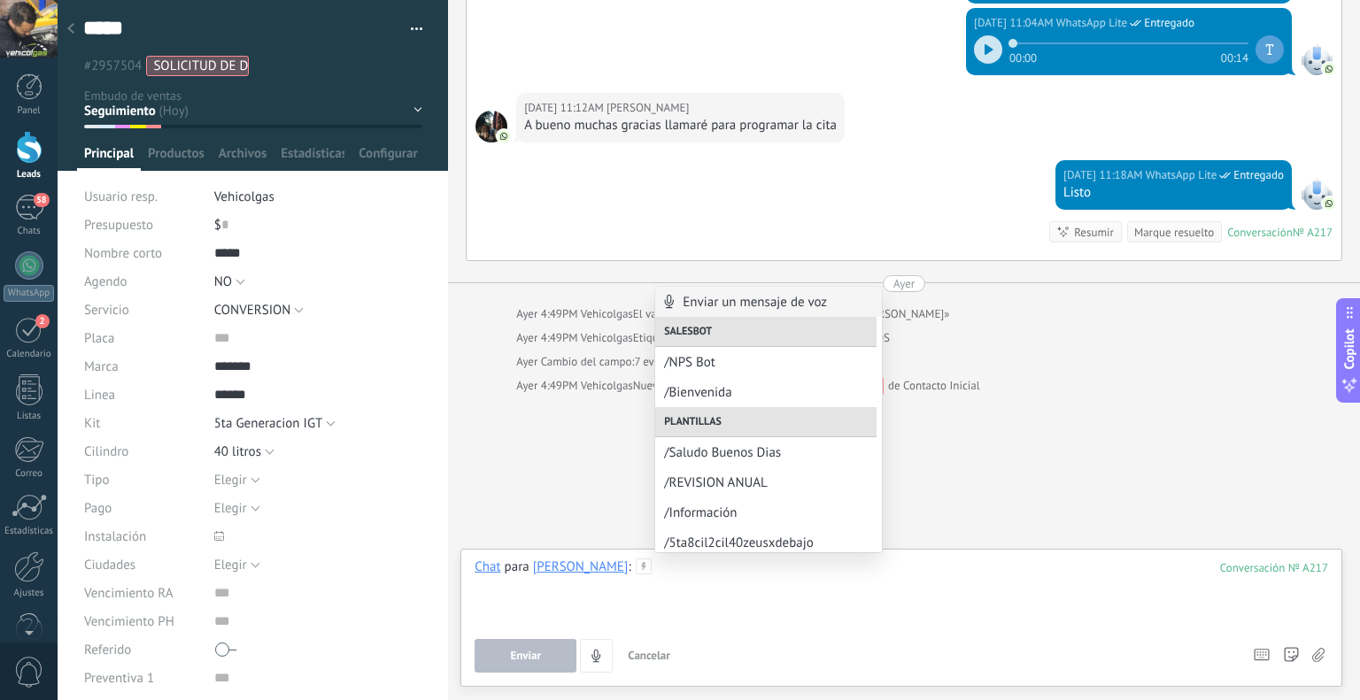
click at [717, 569] on div at bounding box center [902, 592] width 854 height 67
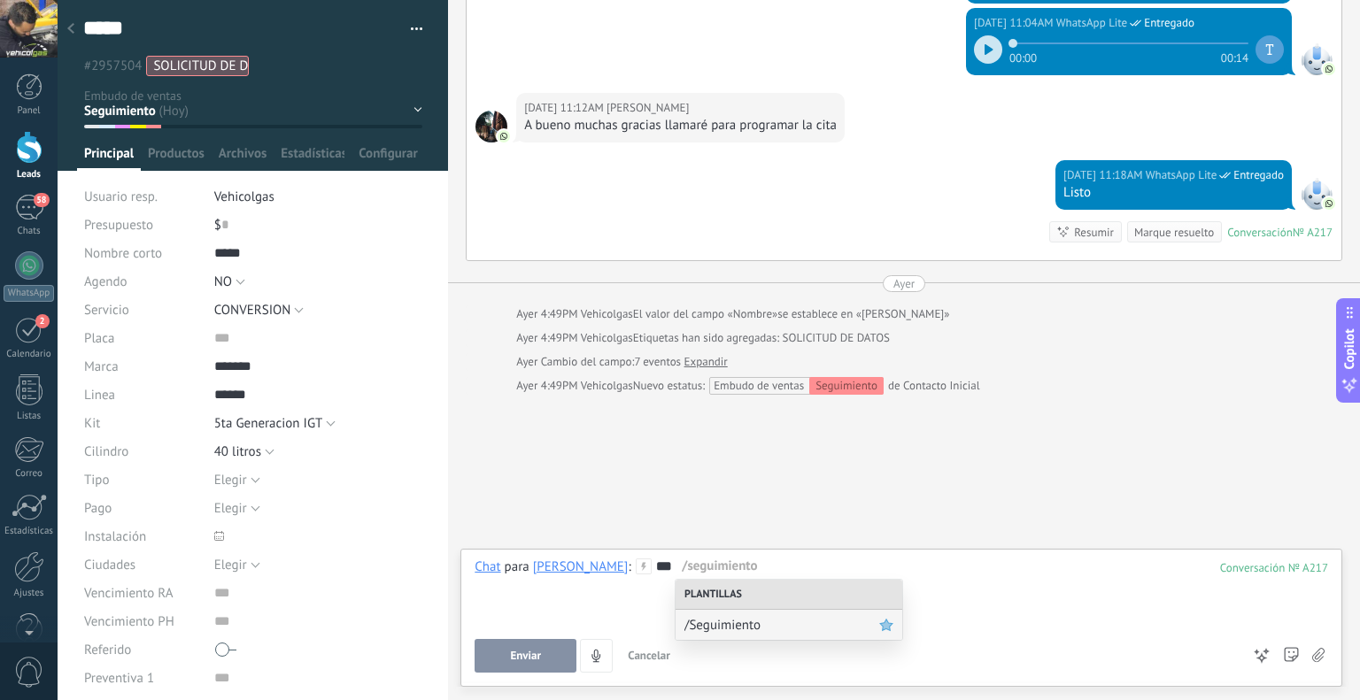
click at [892, 622] on icon at bounding box center [886, 624] width 19 height 19
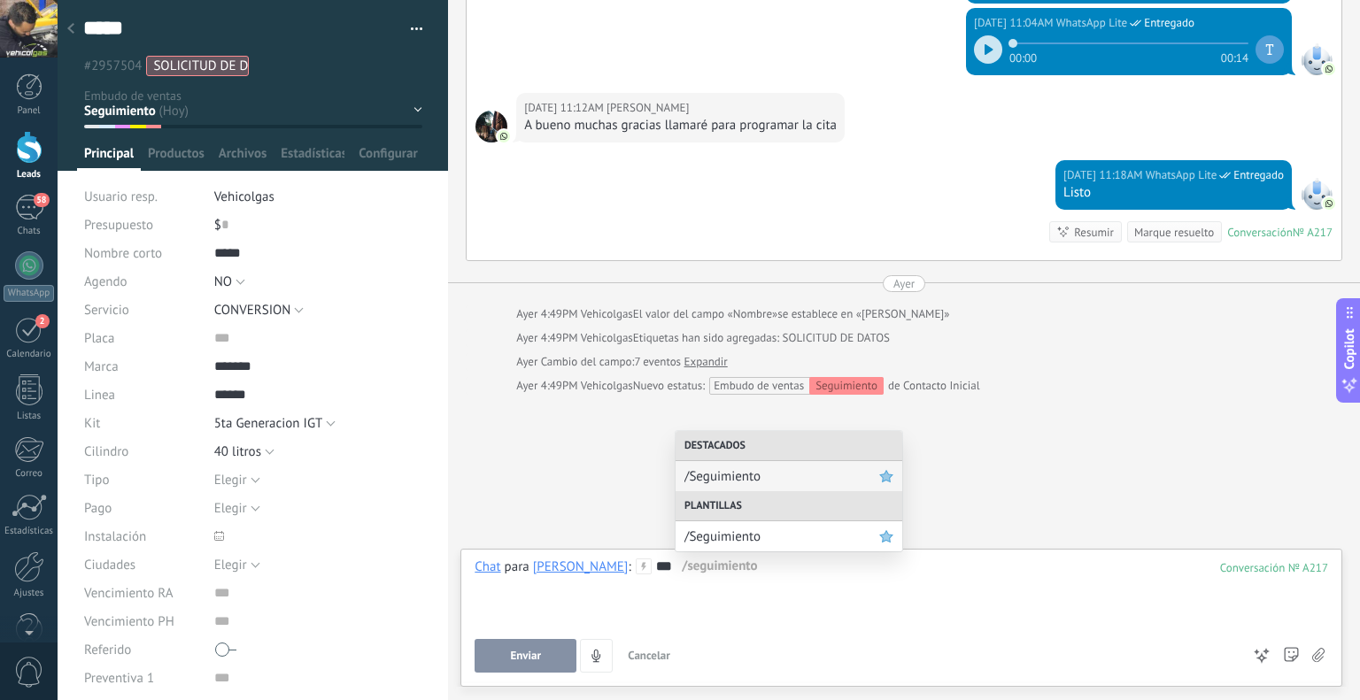
click at [790, 476] on span "/Seguimiento" at bounding box center [781, 476] width 195 height 17
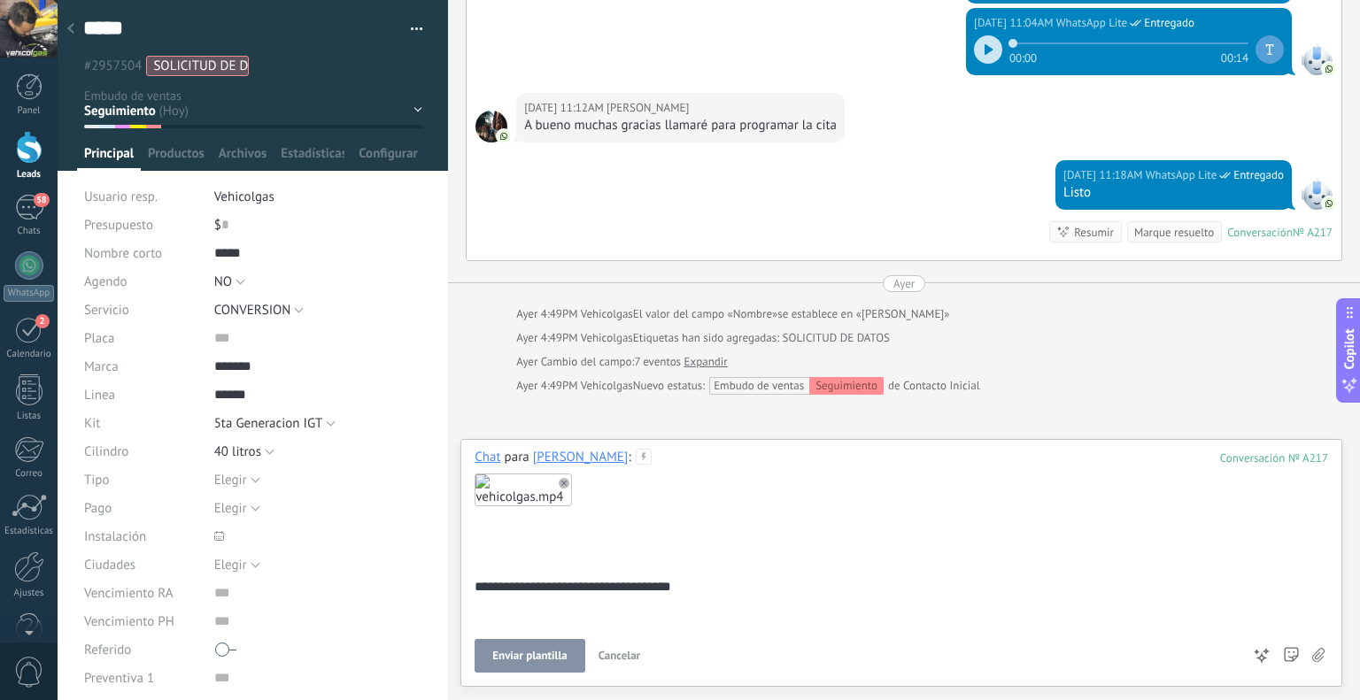
click at [502, 660] on span "Enviar plantilla" at bounding box center [529, 656] width 74 height 12
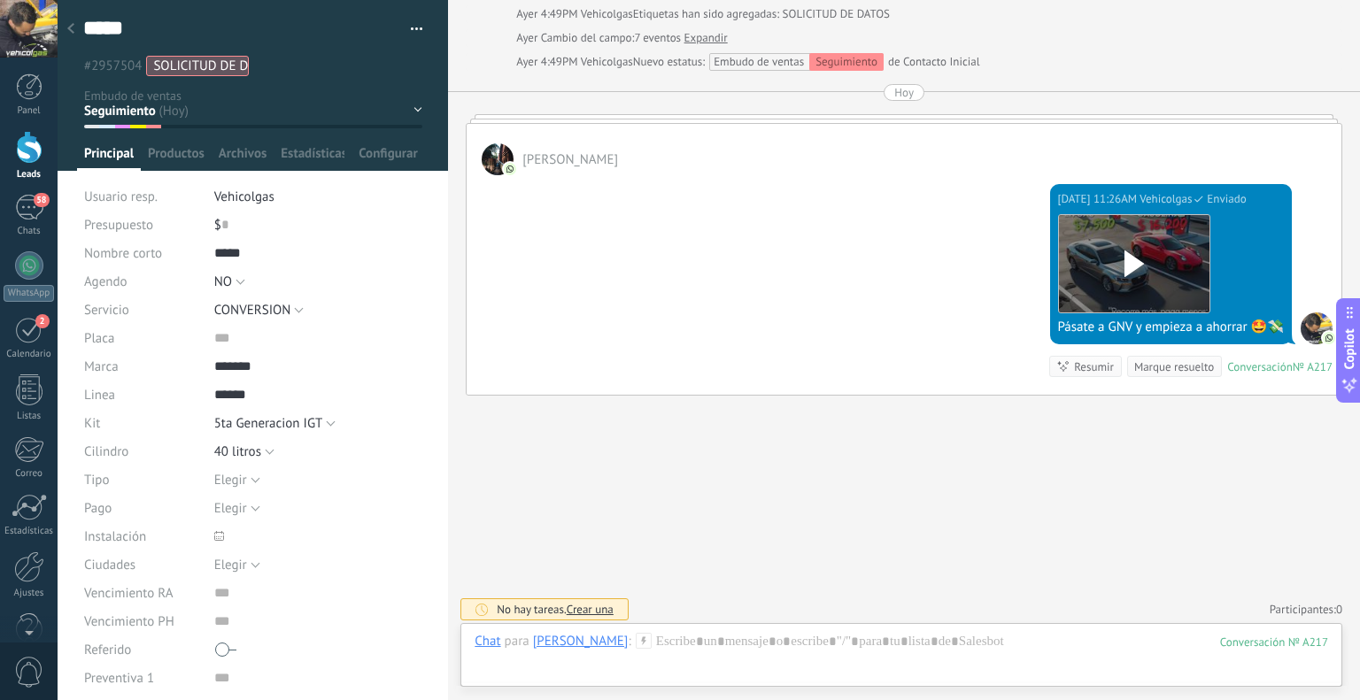
click at [60, 26] on div at bounding box center [70, 29] width 25 height 35
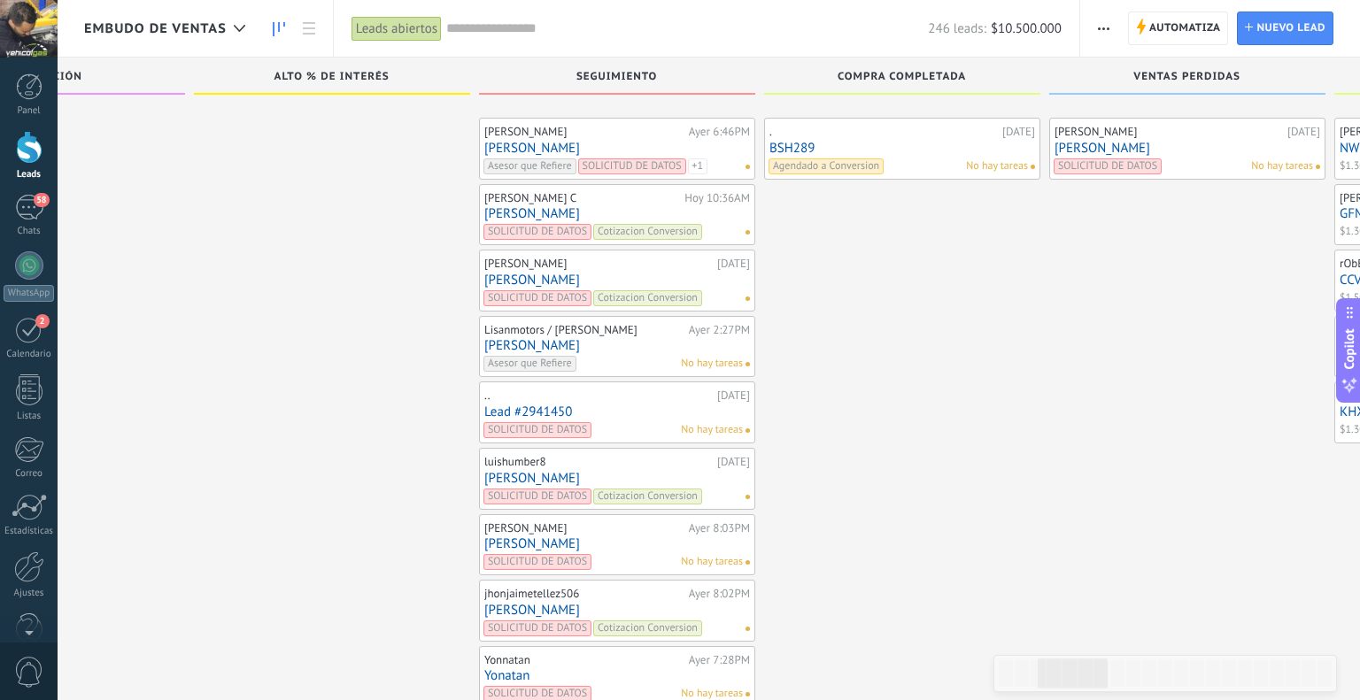
scroll to position [6572, 0]
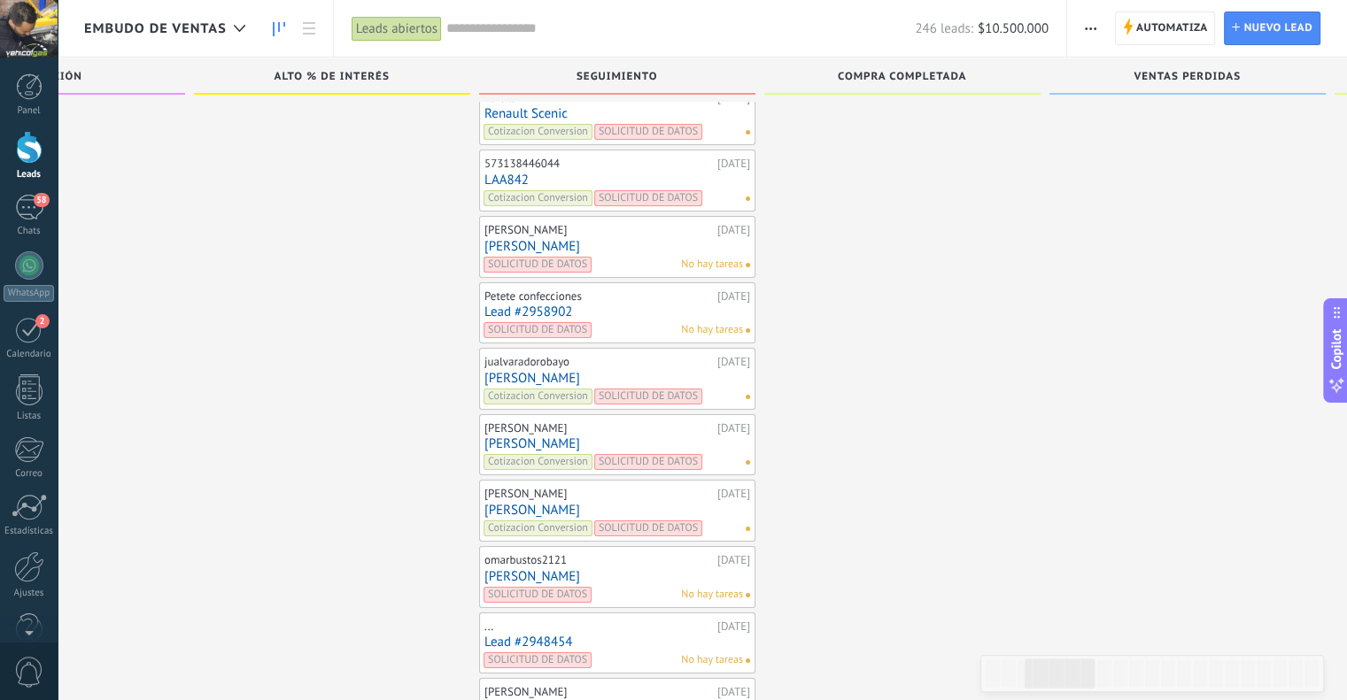
click at [506, 173] on link "LAA842" at bounding box center [617, 180] width 266 height 15
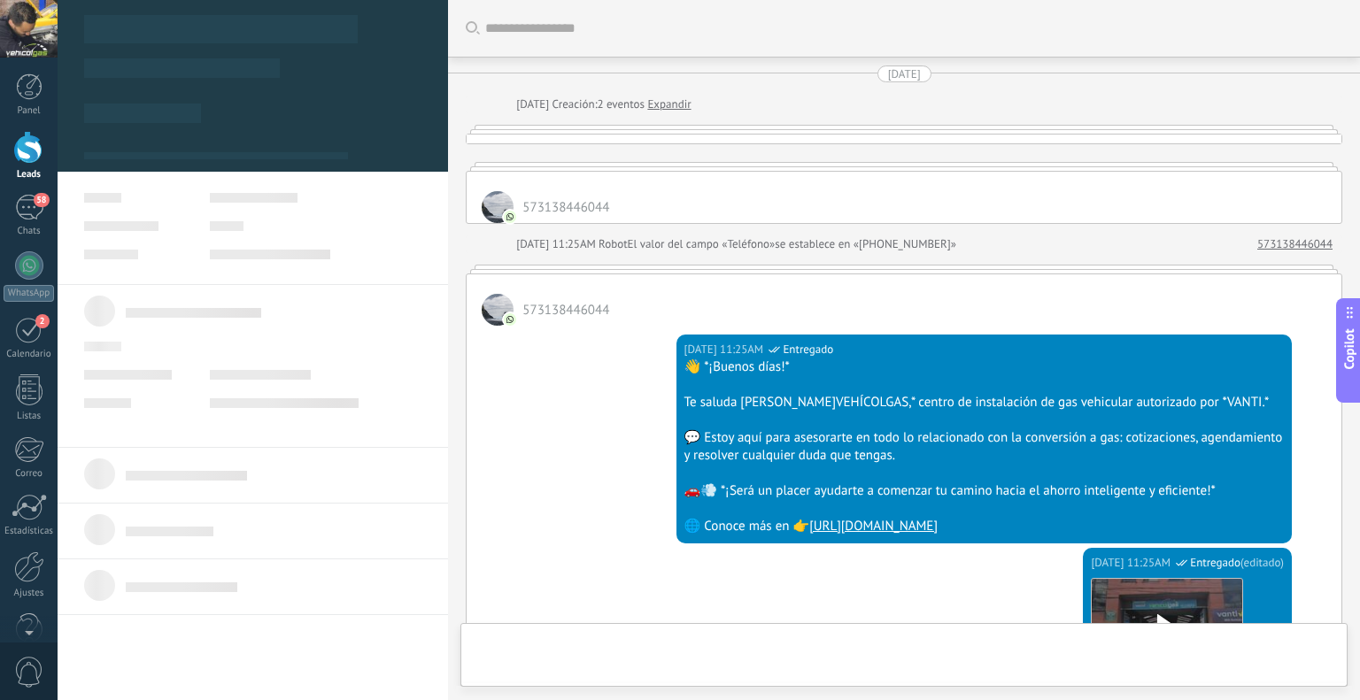
scroll to position [2643, 0]
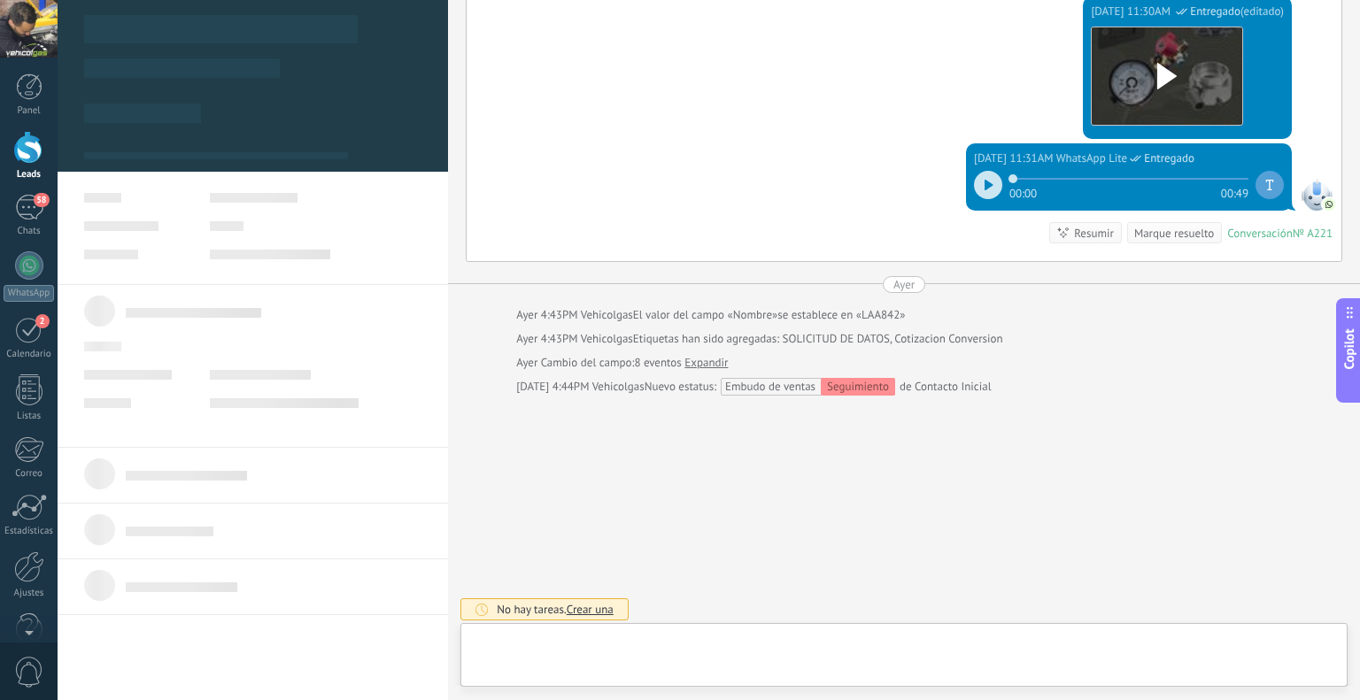
type textarea "******"
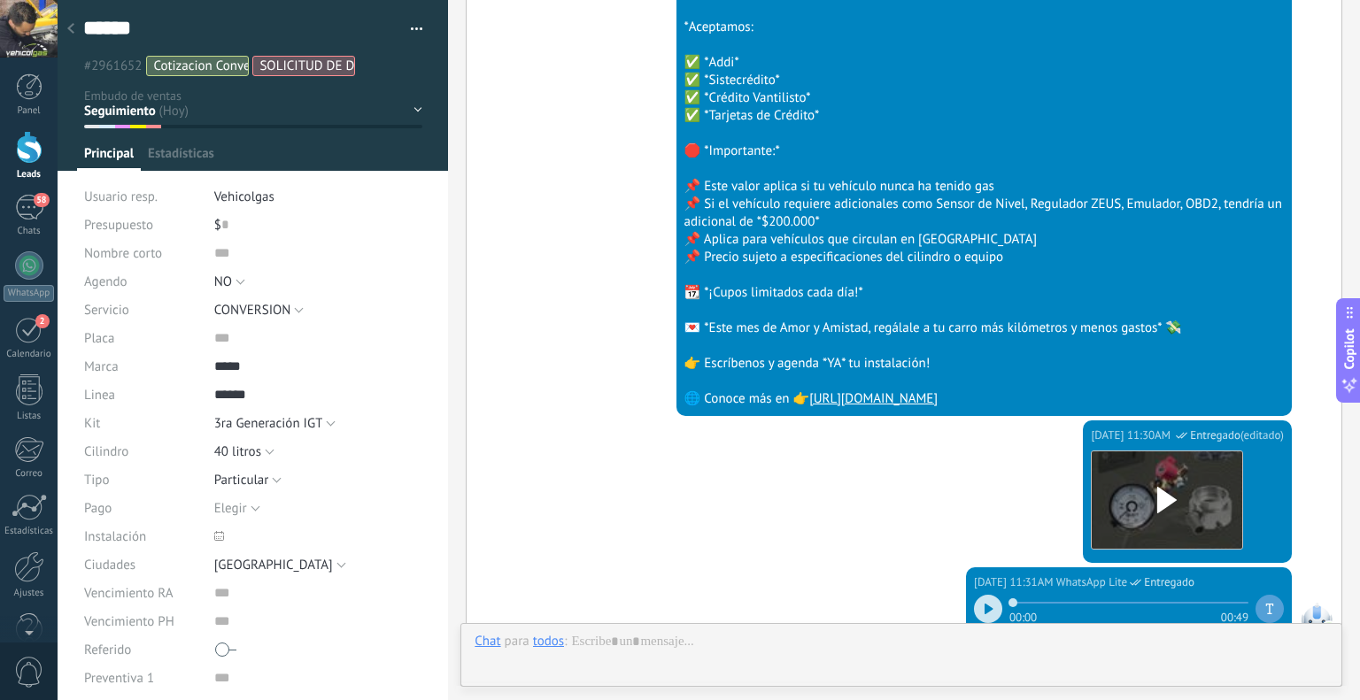
click at [719, 649] on div at bounding box center [902, 659] width 854 height 53
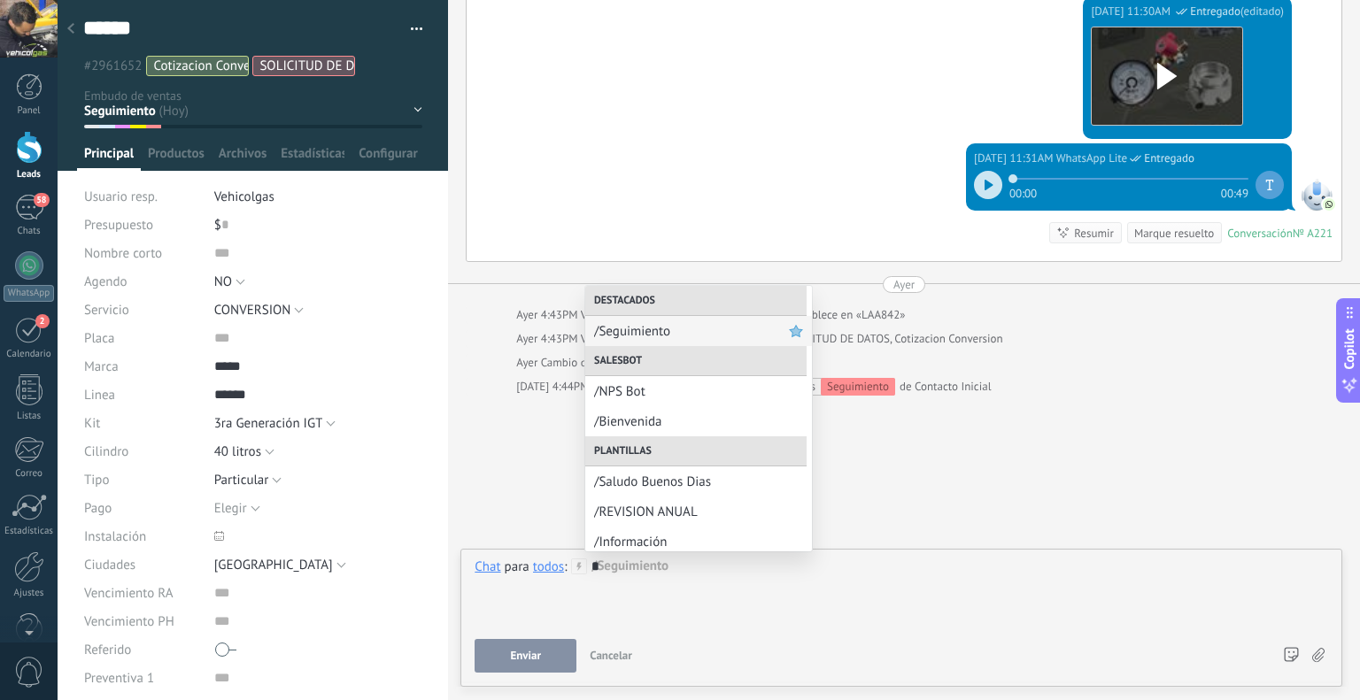
click at [662, 335] on span "/Seguimiento" at bounding box center [691, 331] width 195 height 17
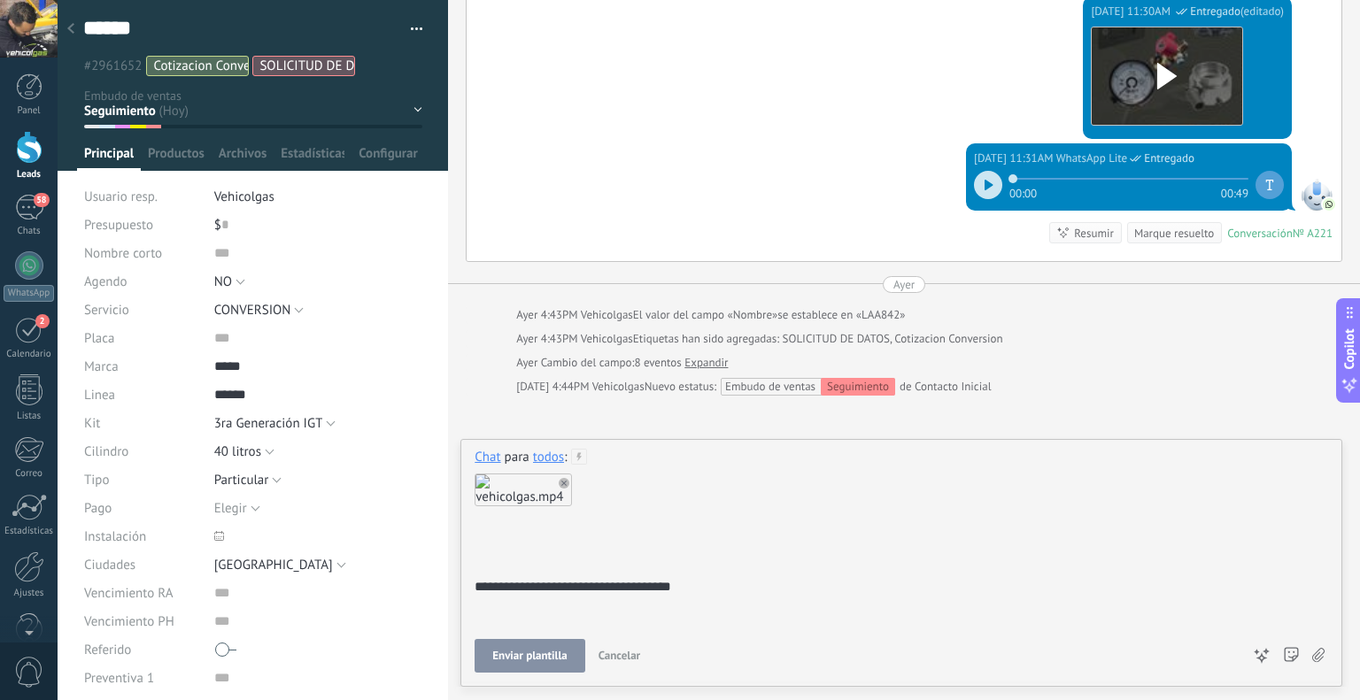
click at [538, 652] on span "Enviar plantilla" at bounding box center [529, 656] width 74 height 12
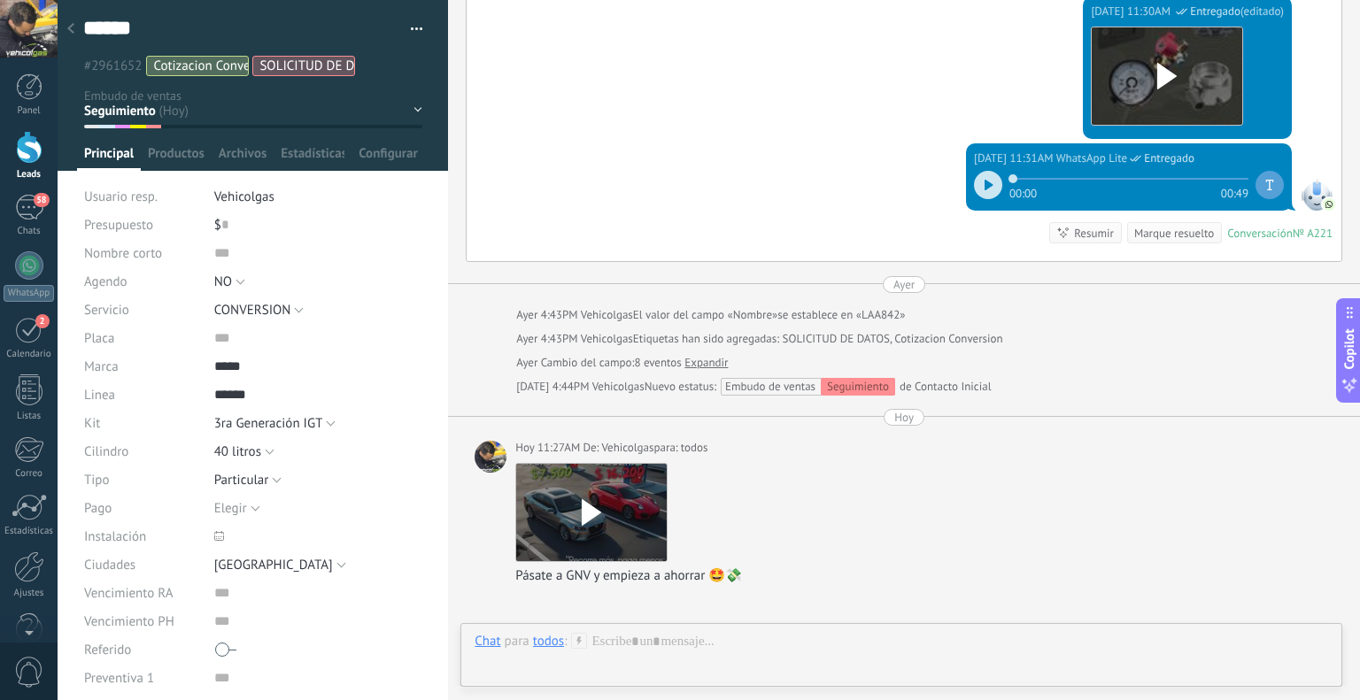
click at [71, 25] on icon at bounding box center [70, 28] width 7 height 11
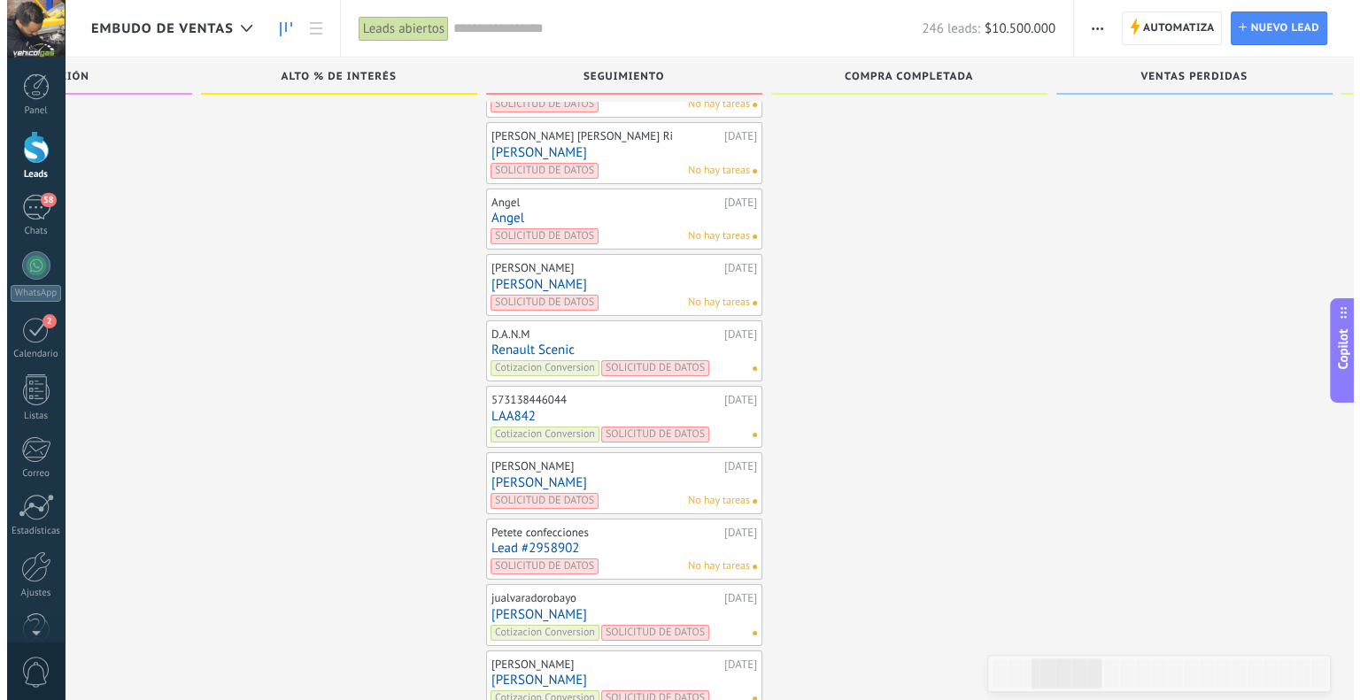
scroll to position [6307, 0]
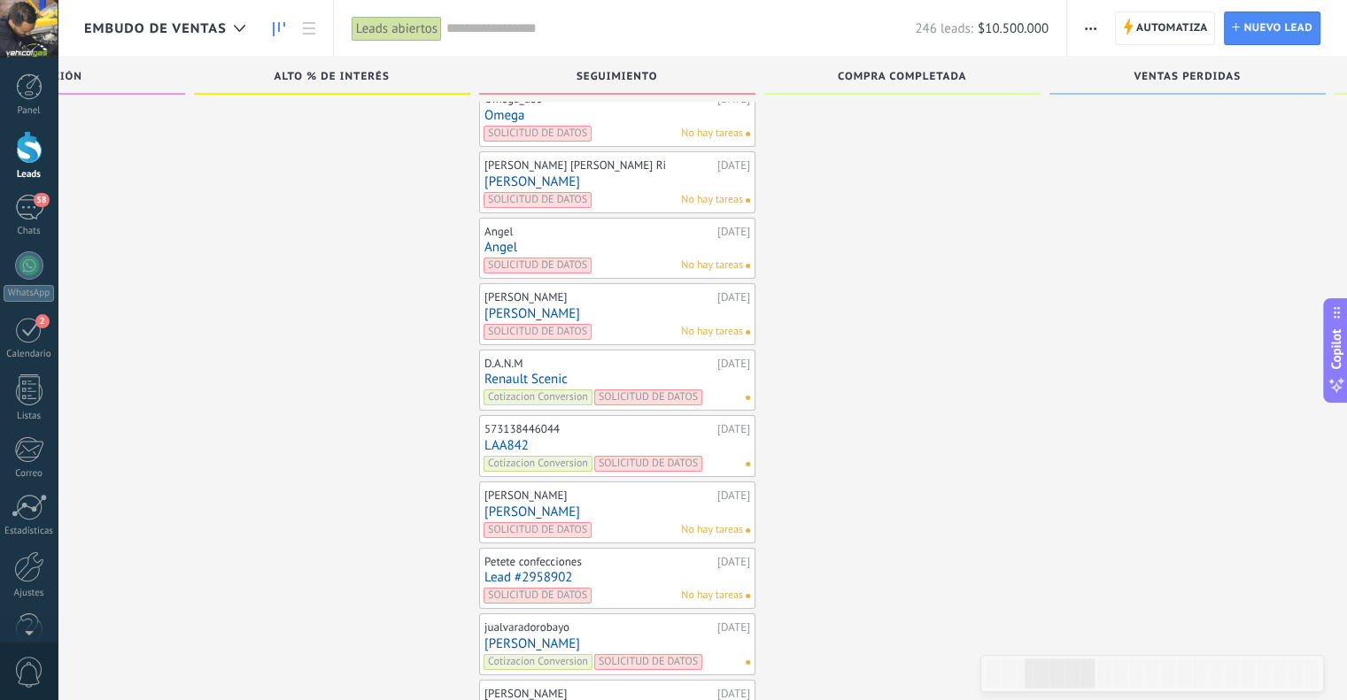
click at [533, 372] on link "Renault Scenic" at bounding box center [617, 379] width 266 height 15
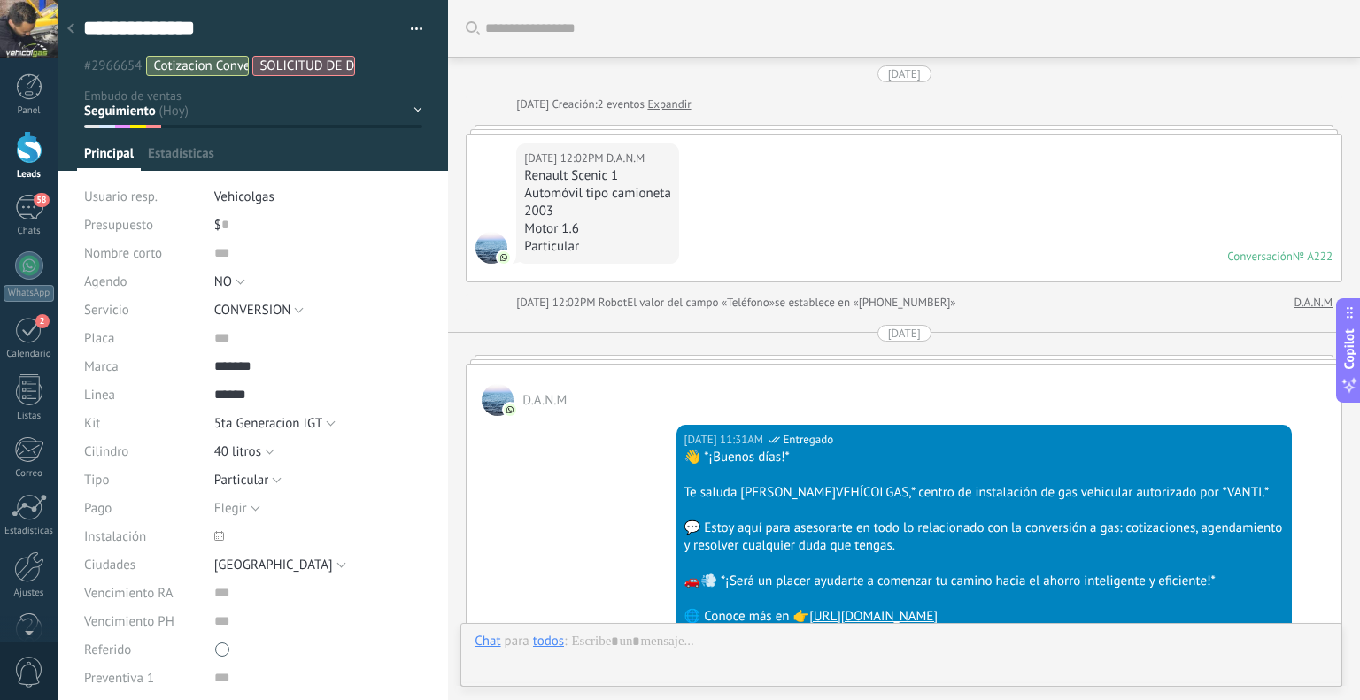
scroll to position [1929, 0]
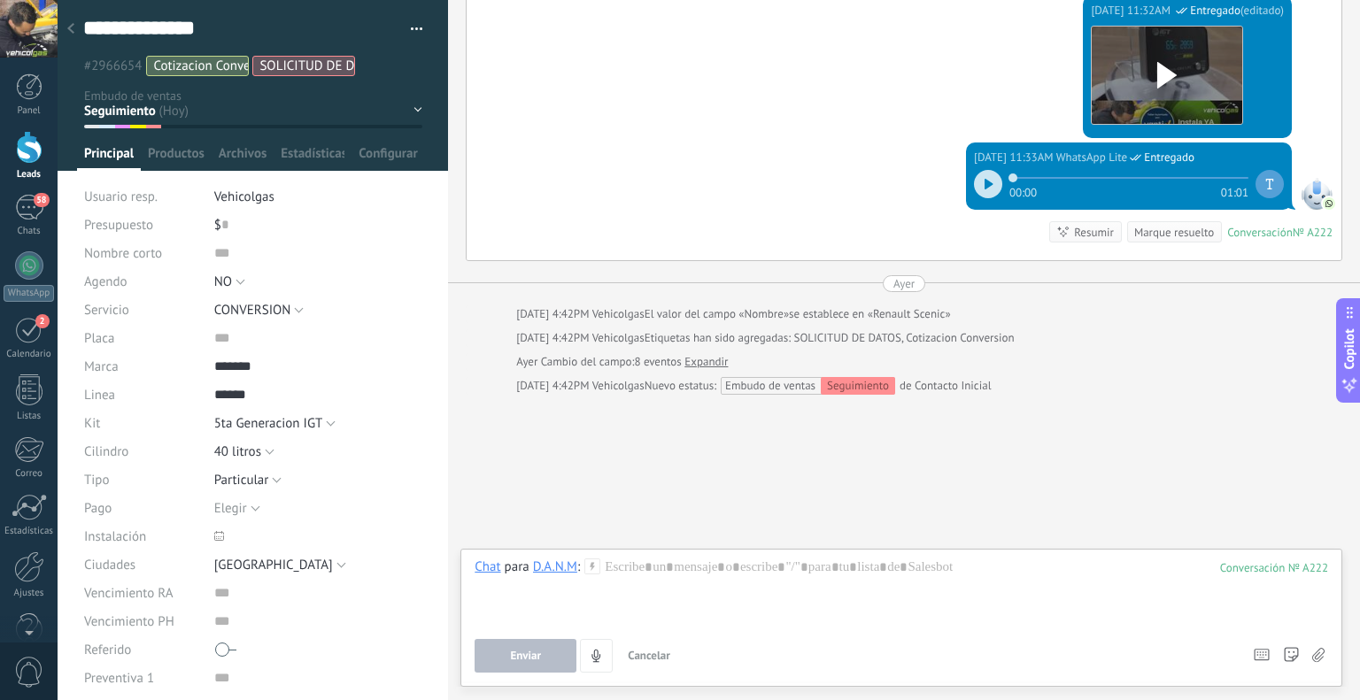
click at [614, 599] on div at bounding box center [902, 592] width 854 height 67
click at [587, 568] on icon at bounding box center [592, 567] width 16 height 16
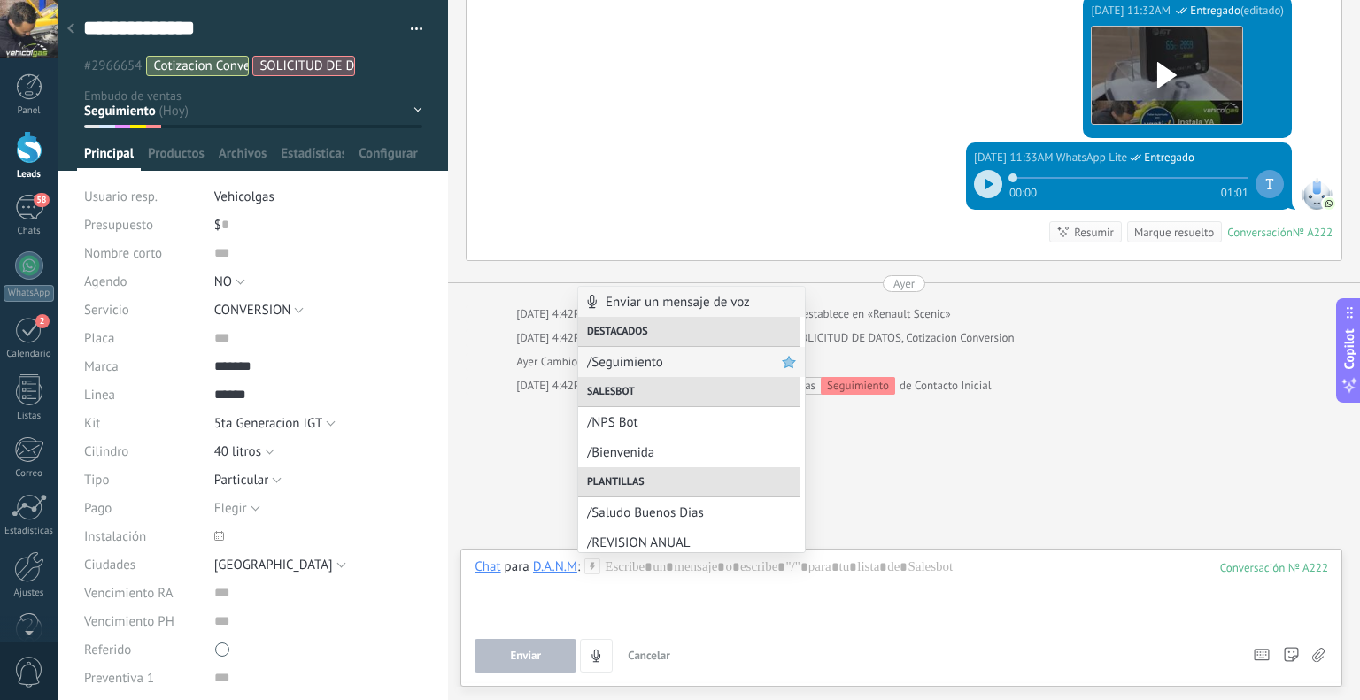
click at [613, 358] on span "/Seguimiento" at bounding box center [684, 362] width 195 height 17
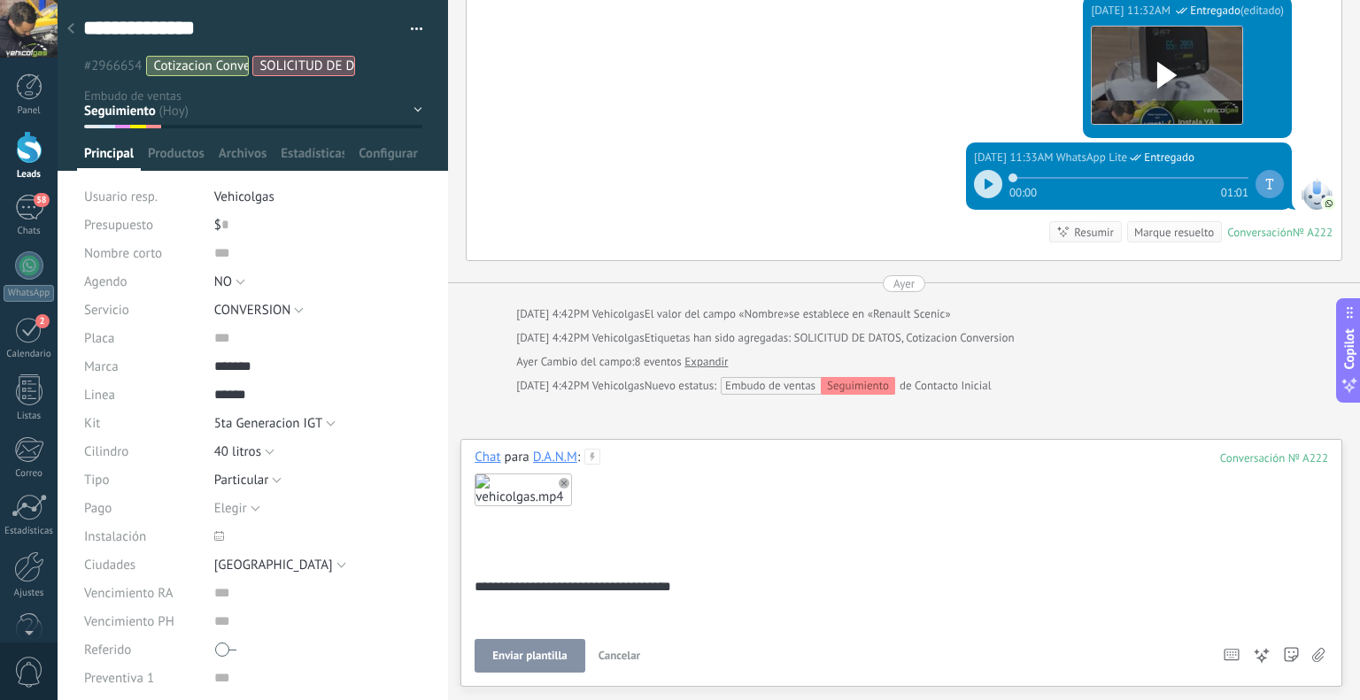
click at [544, 651] on span "Enviar plantilla" at bounding box center [529, 656] width 74 height 12
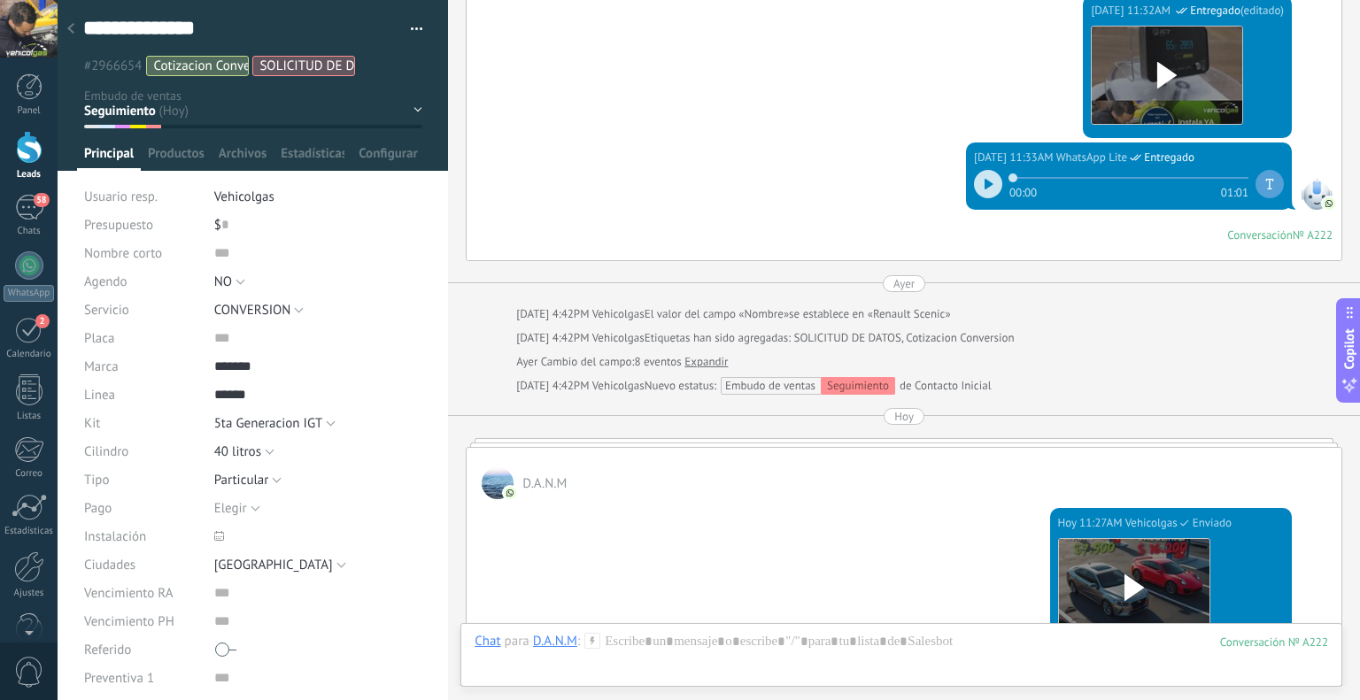
scroll to position [1918, 0]
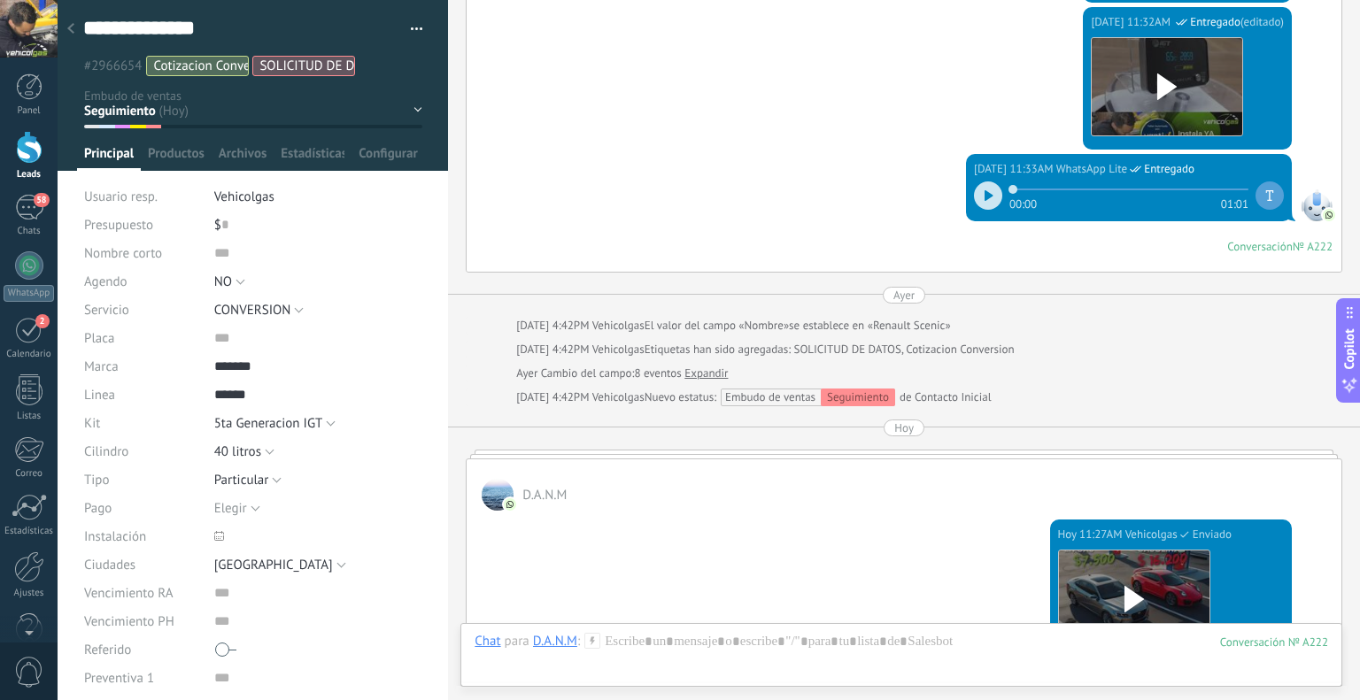
click at [74, 31] on div at bounding box center [70, 29] width 25 height 35
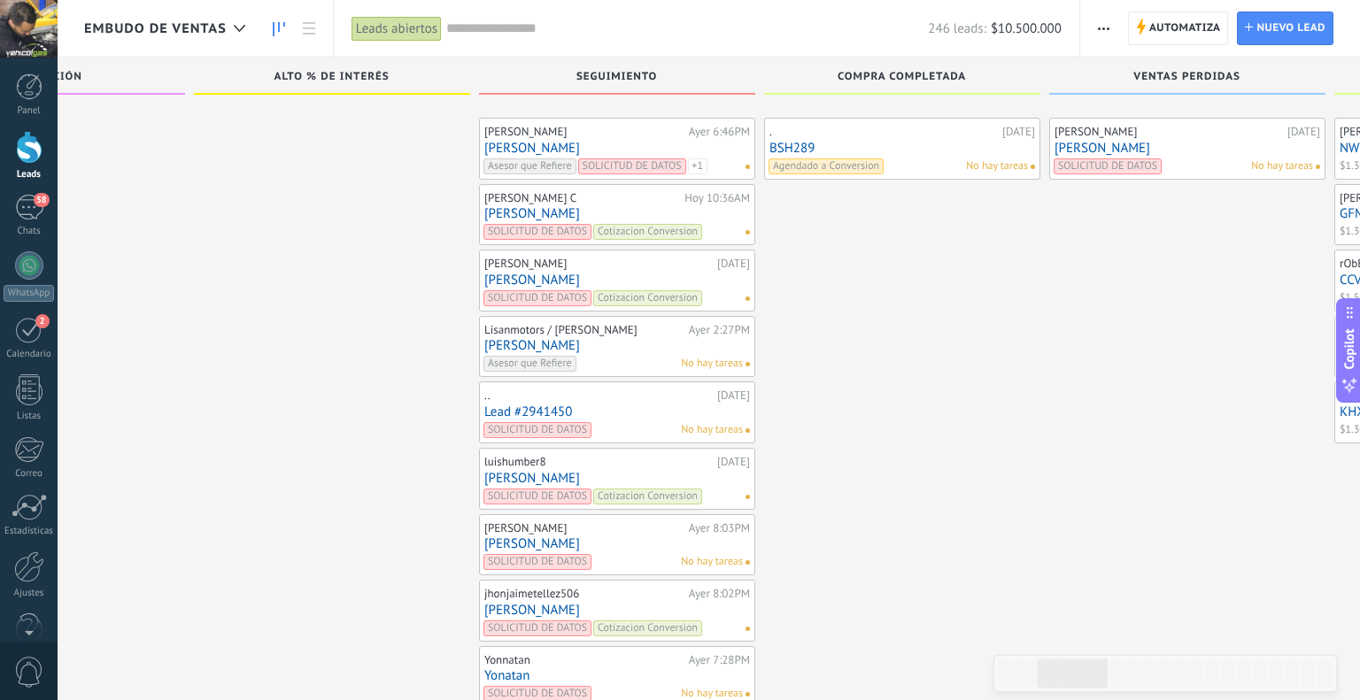
scroll to position [6307, 0]
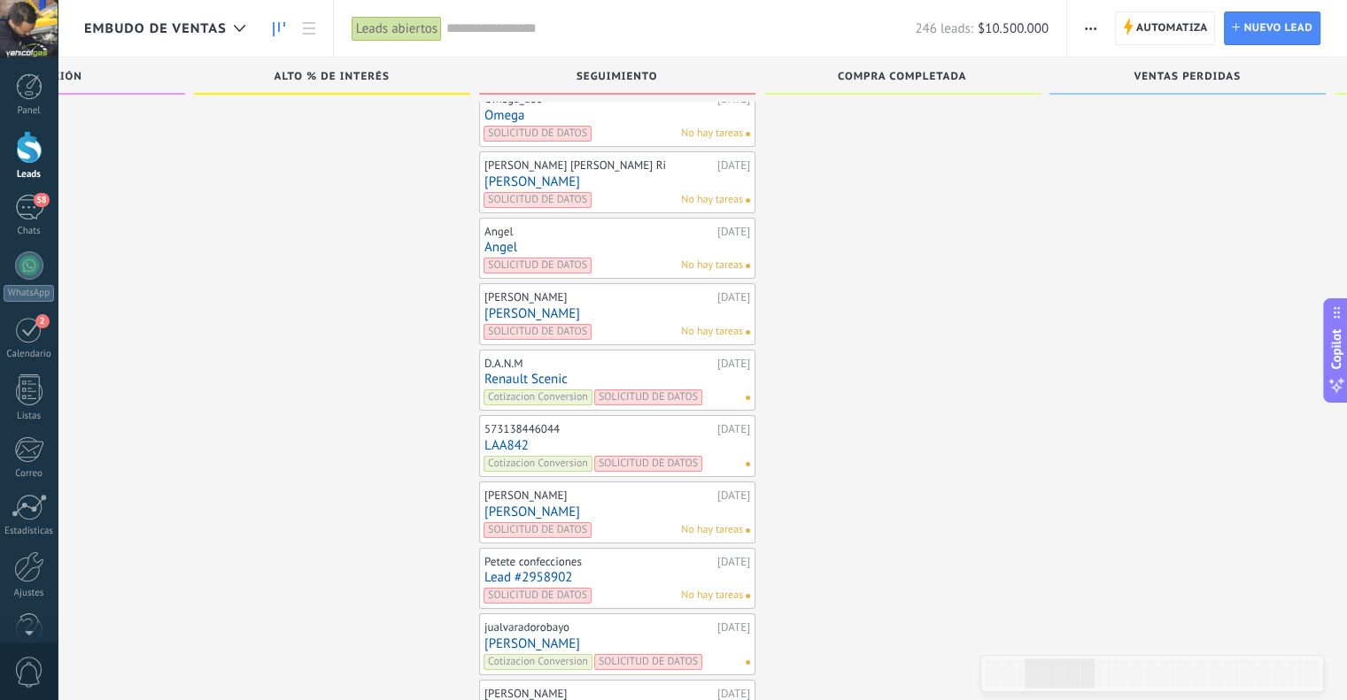
click at [506, 306] on link "[PERSON_NAME]" at bounding box center [617, 313] width 266 height 15
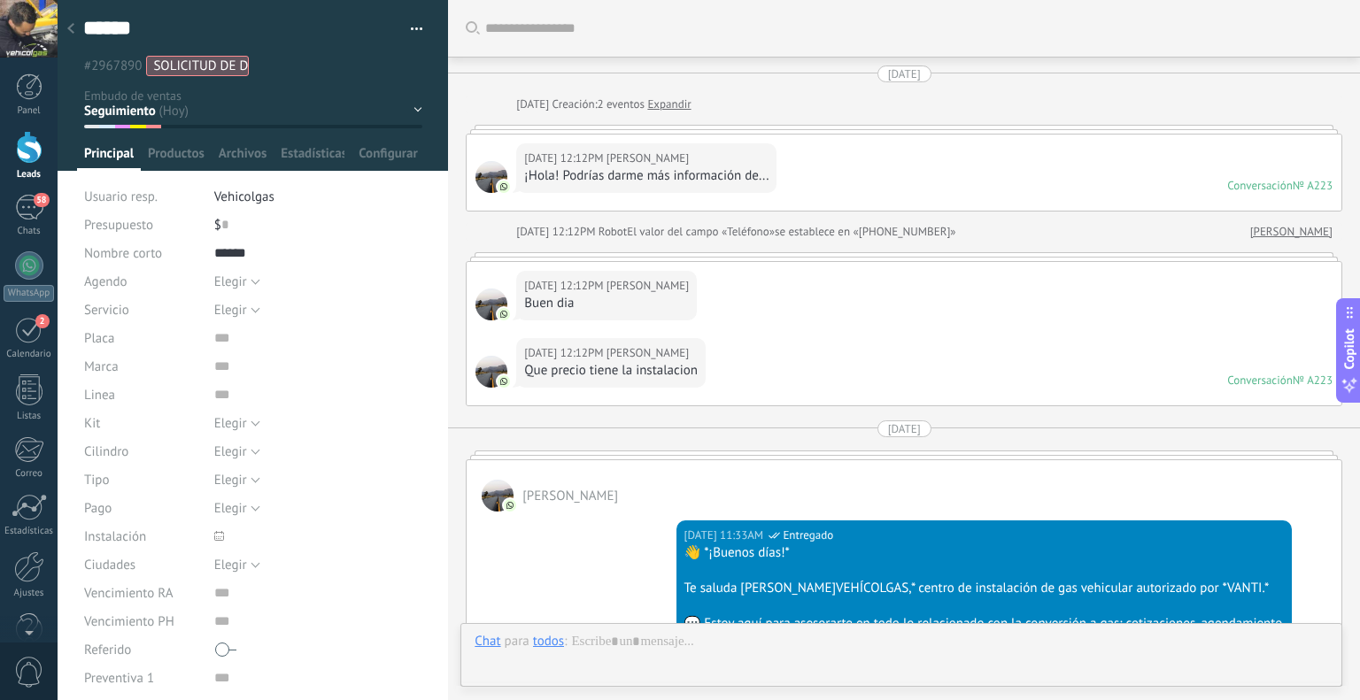
scroll to position [762, 0]
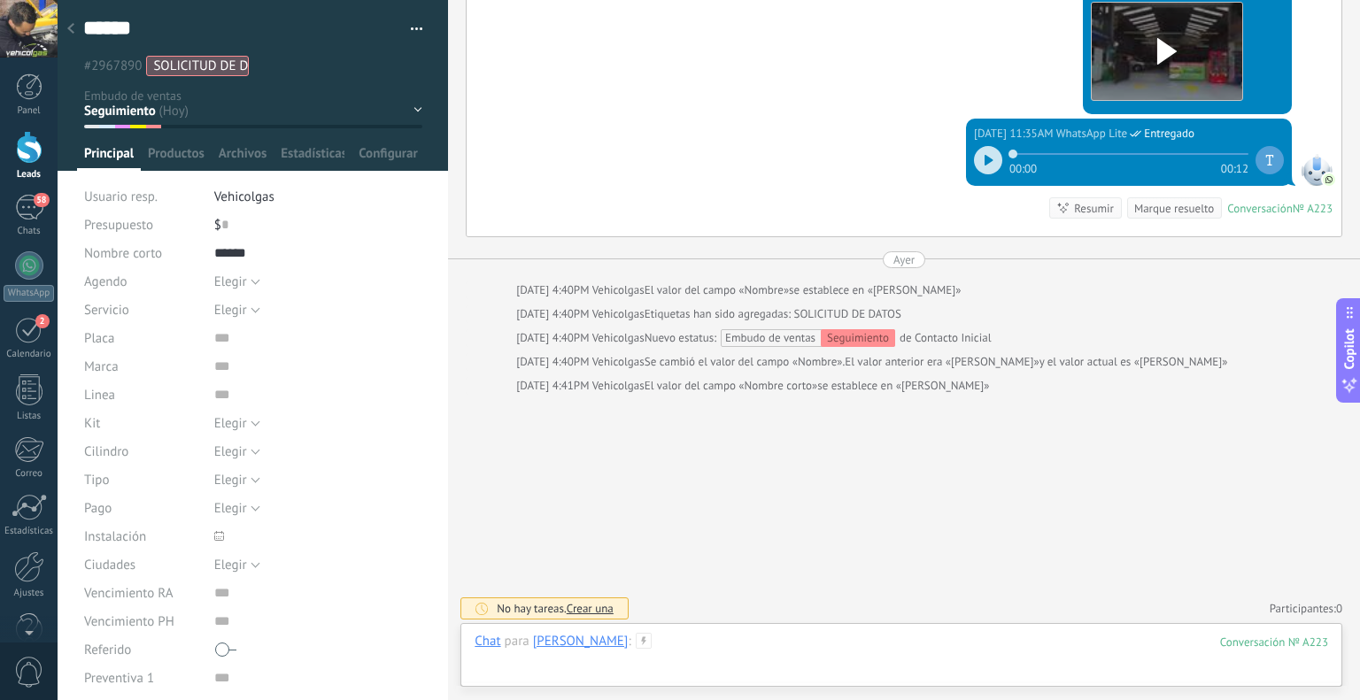
click at [684, 647] on div at bounding box center [902, 659] width 854 height 53
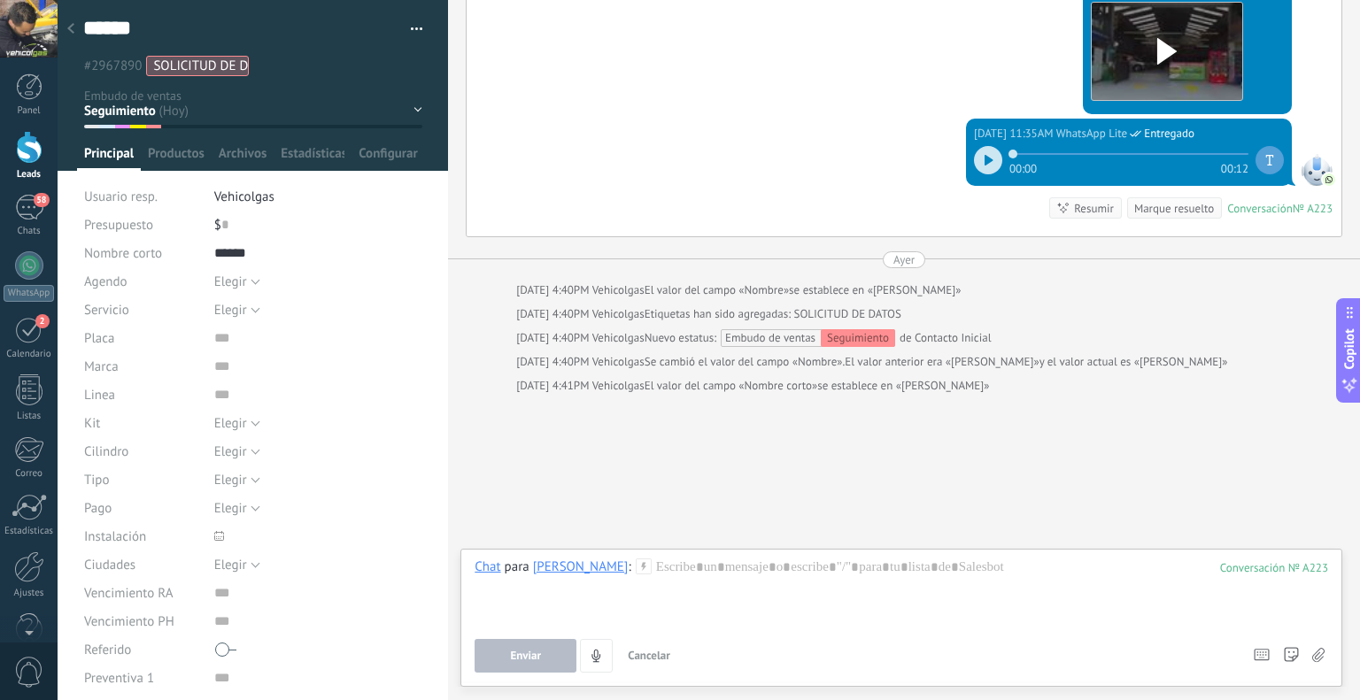
click at [636, 563] on icon at bounding box center [644, 567] width 16 height 16
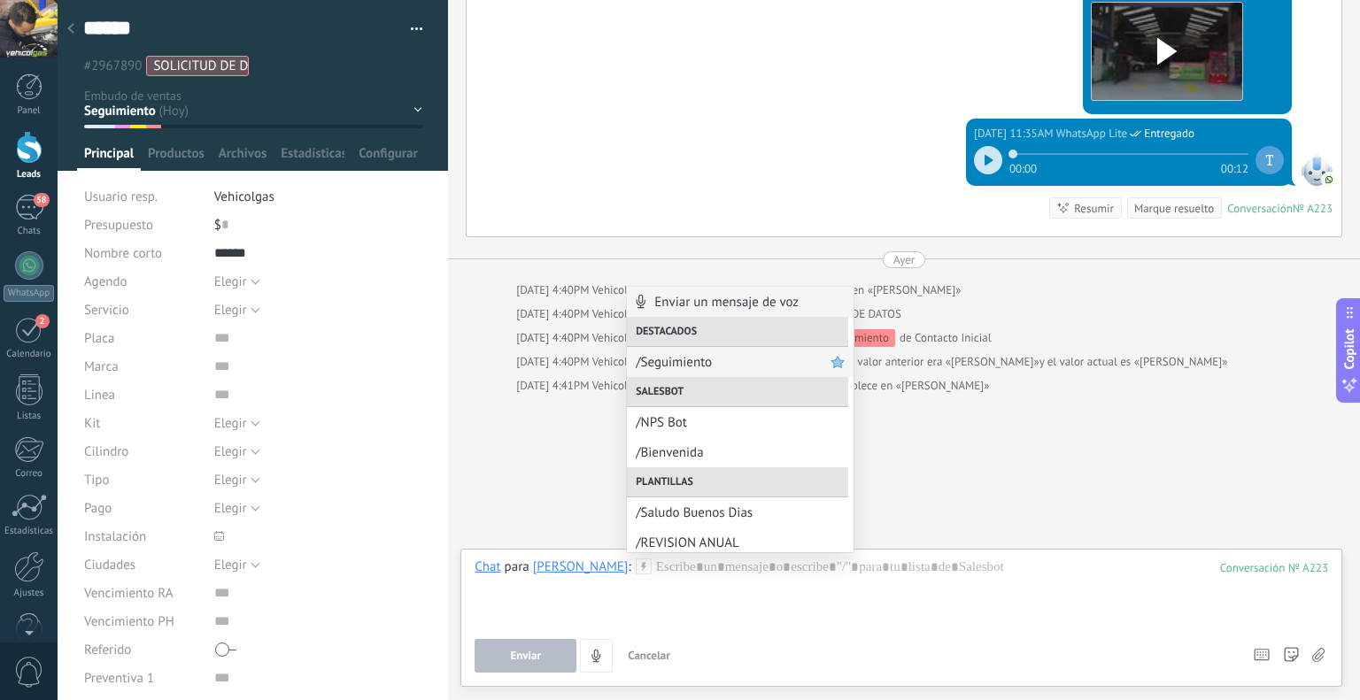
click at [660, 364] on span "/Seguimiento" at bounding box center [733, 362] width 195 height 17
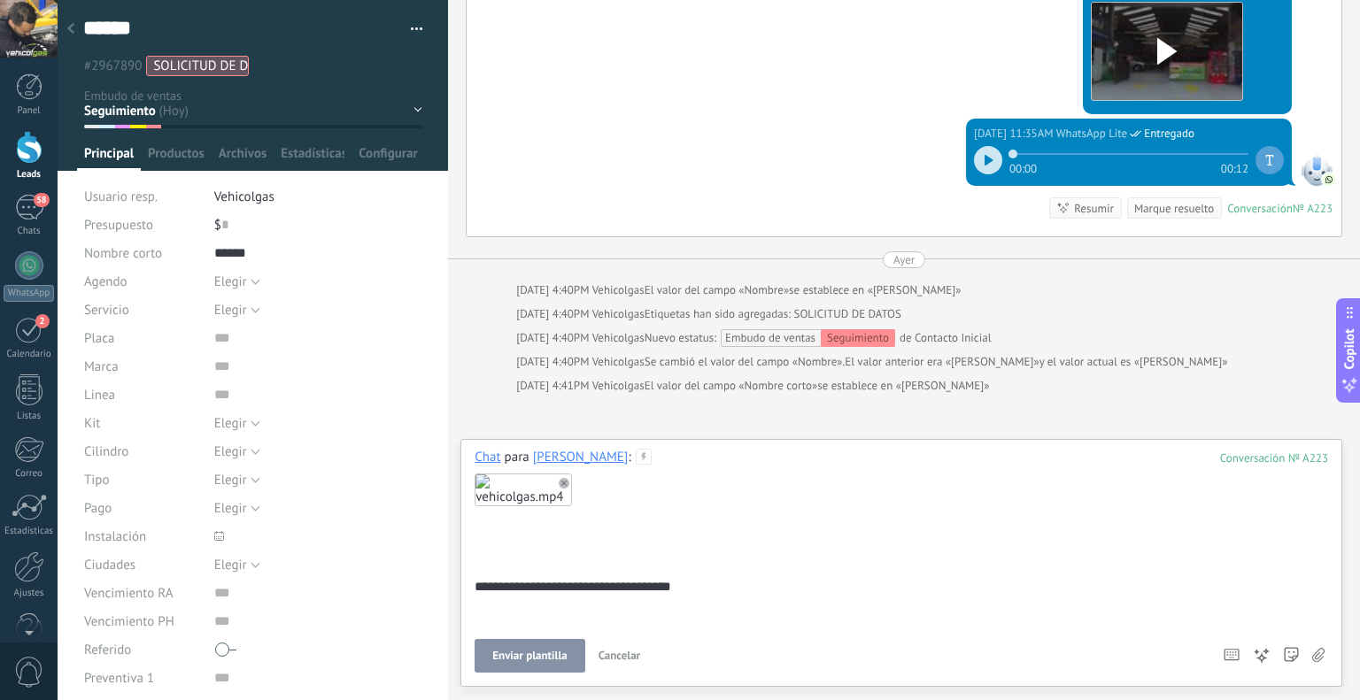
click at [556, 640] on button "Enviar plantilla" at bounding box center [530, 656] width 110 height 34
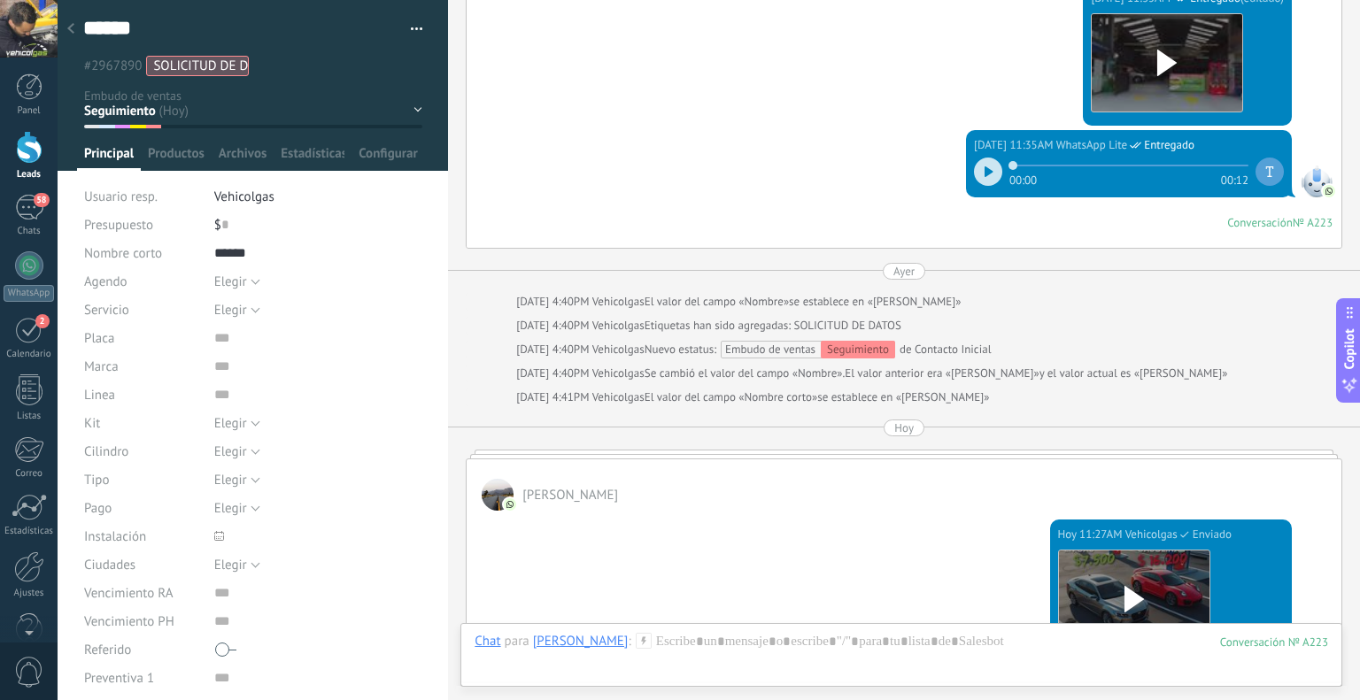
click at [68, 31] on icon at bounding box center [70, 28] width 7 height 11
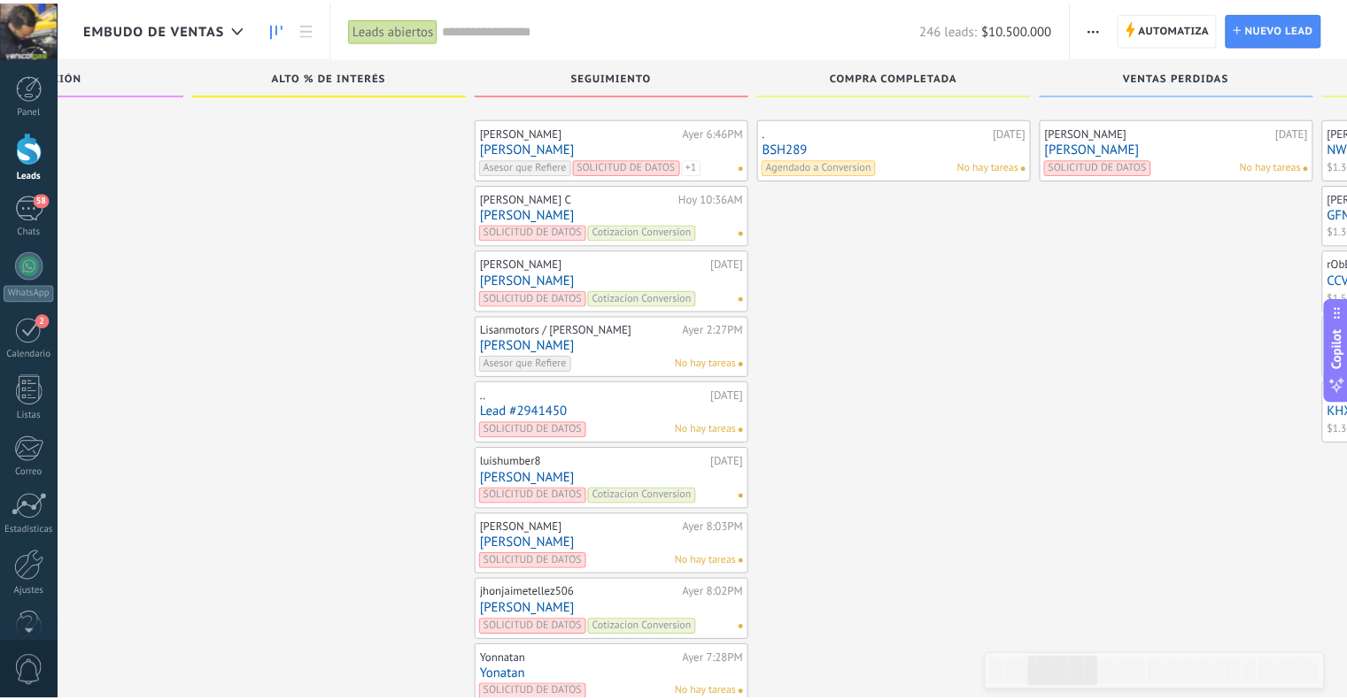
scroll to position [6307, 0]
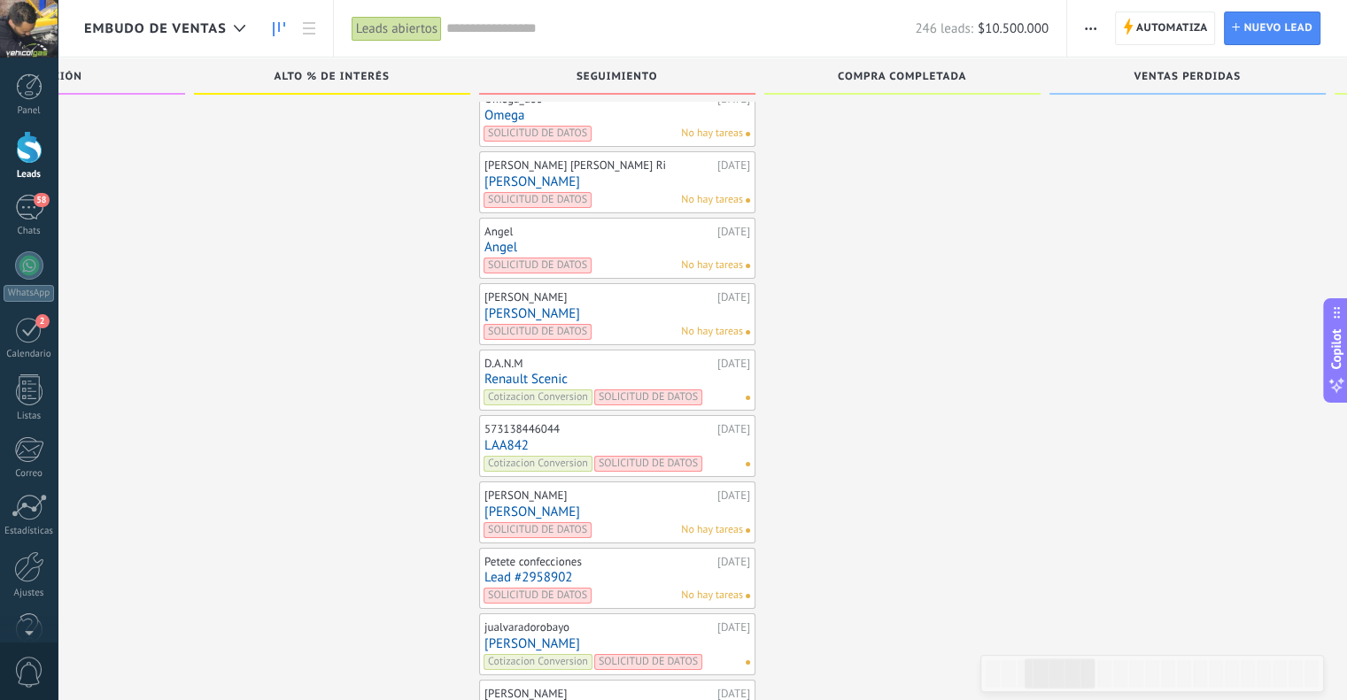
click at [495, 240] on link "Angel" at bounding box center [617, 247] width 266 height 15
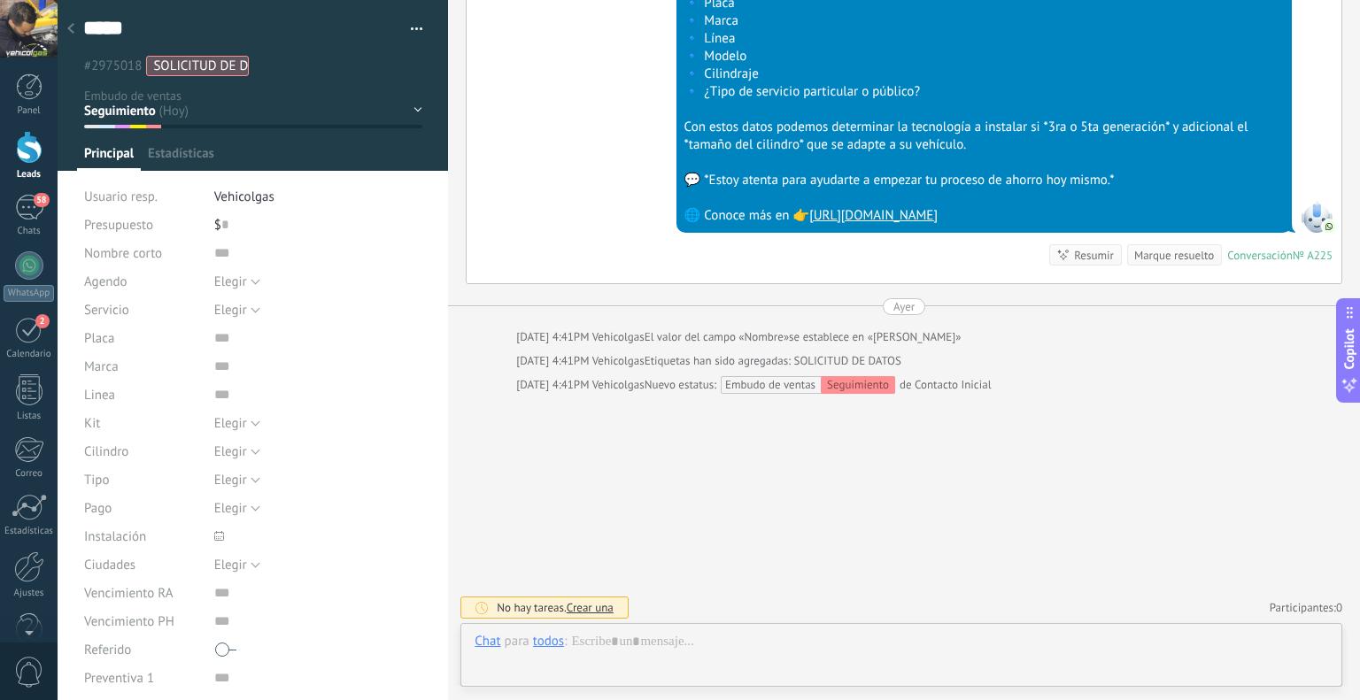
scroll to position [26, 0]
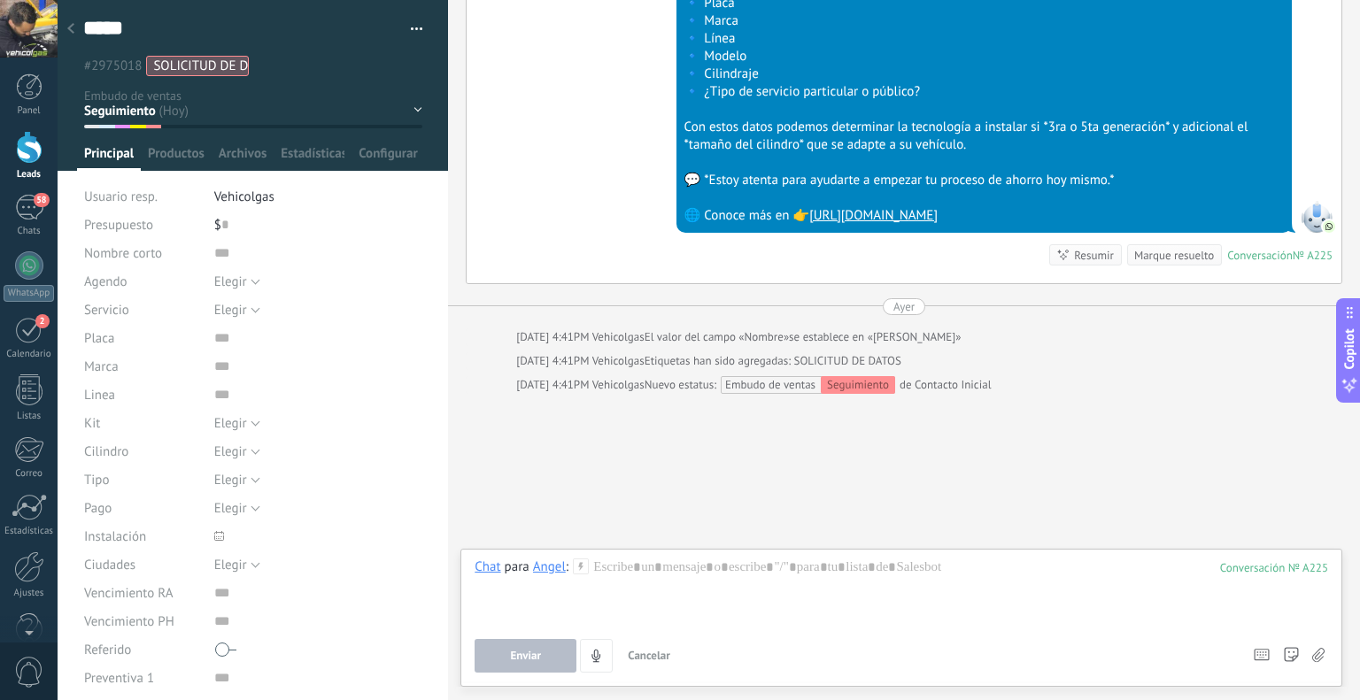
click at [579, 559] on use at bounding box center [581, 566] width 15 height 15
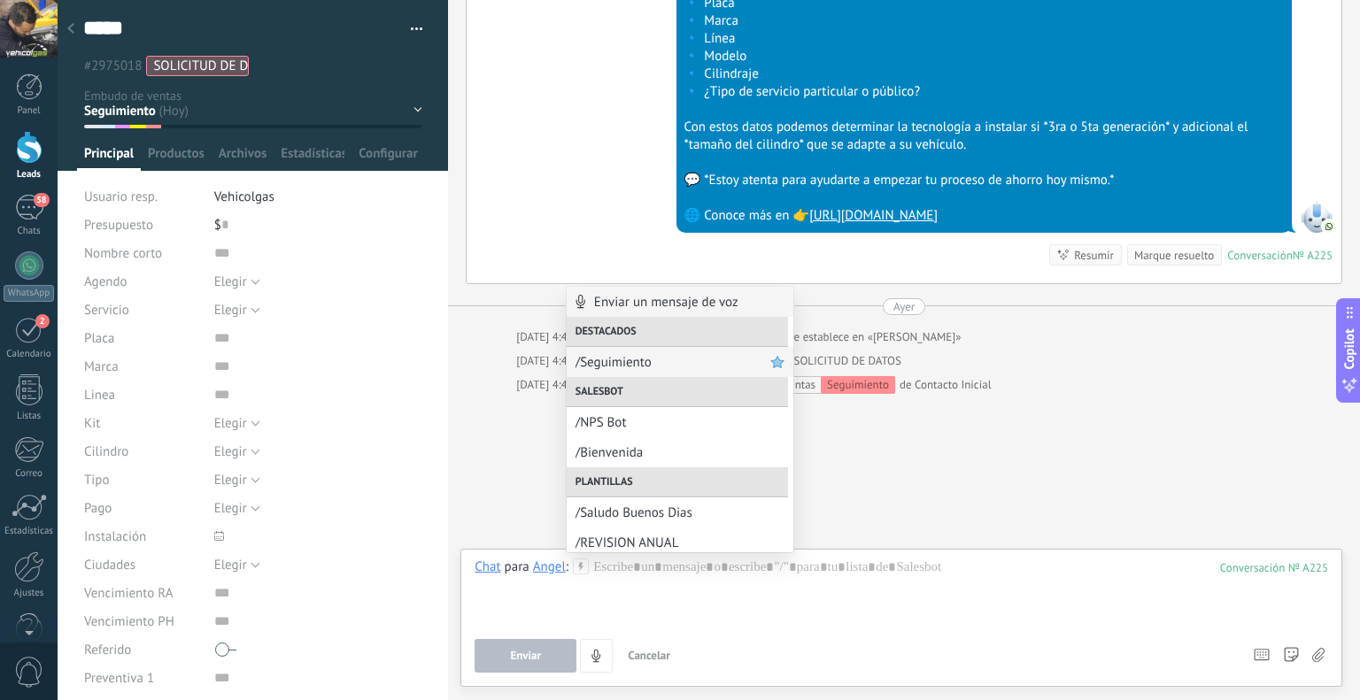
click at [609, 361] on span "/Seguimiento" at bounding box center [673, 362] width 195 height 17
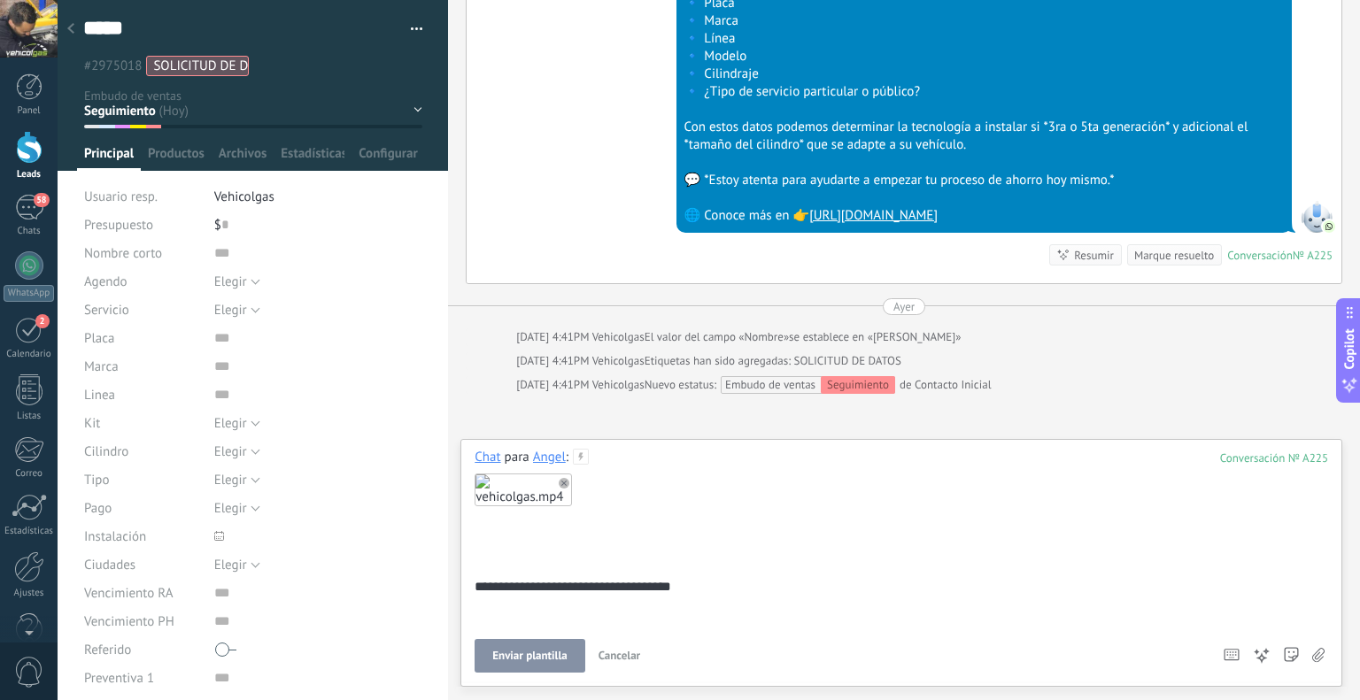
click at [547, 653] on span "Enviar plantilla" at bounding box center [529, 656] width 74 height 12
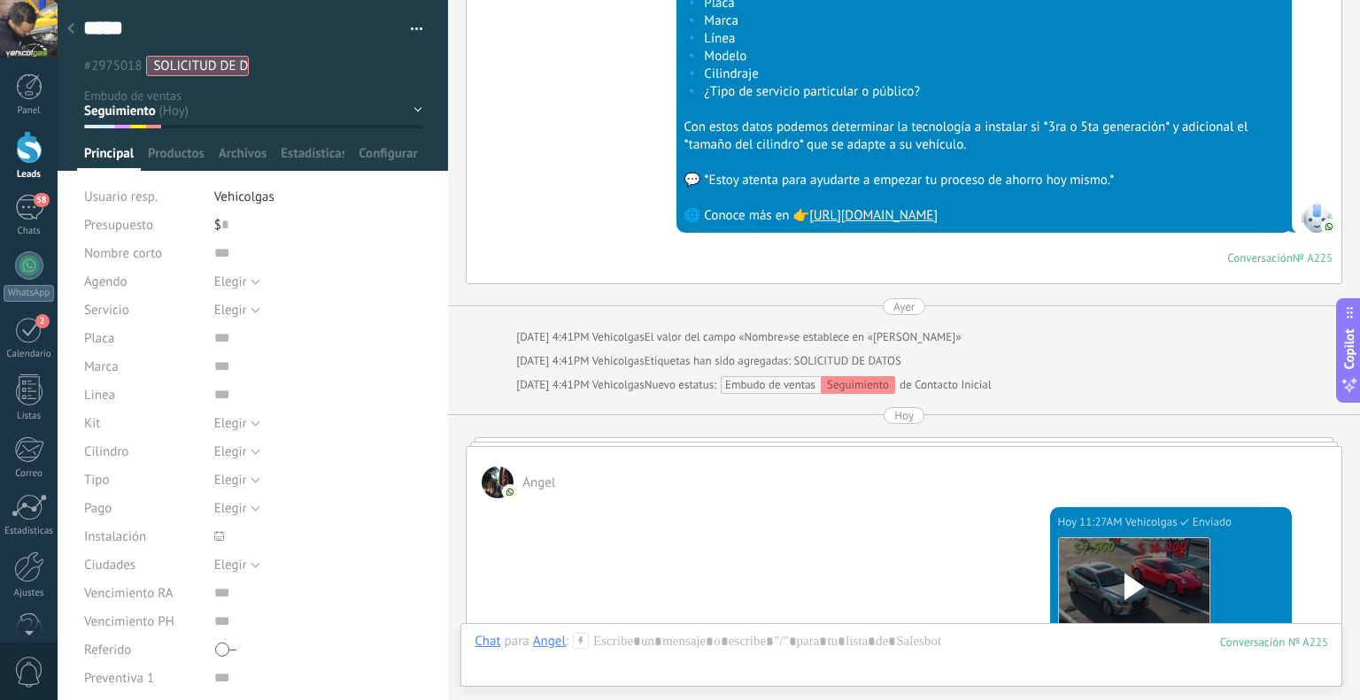
scroll to position [1259, 0]
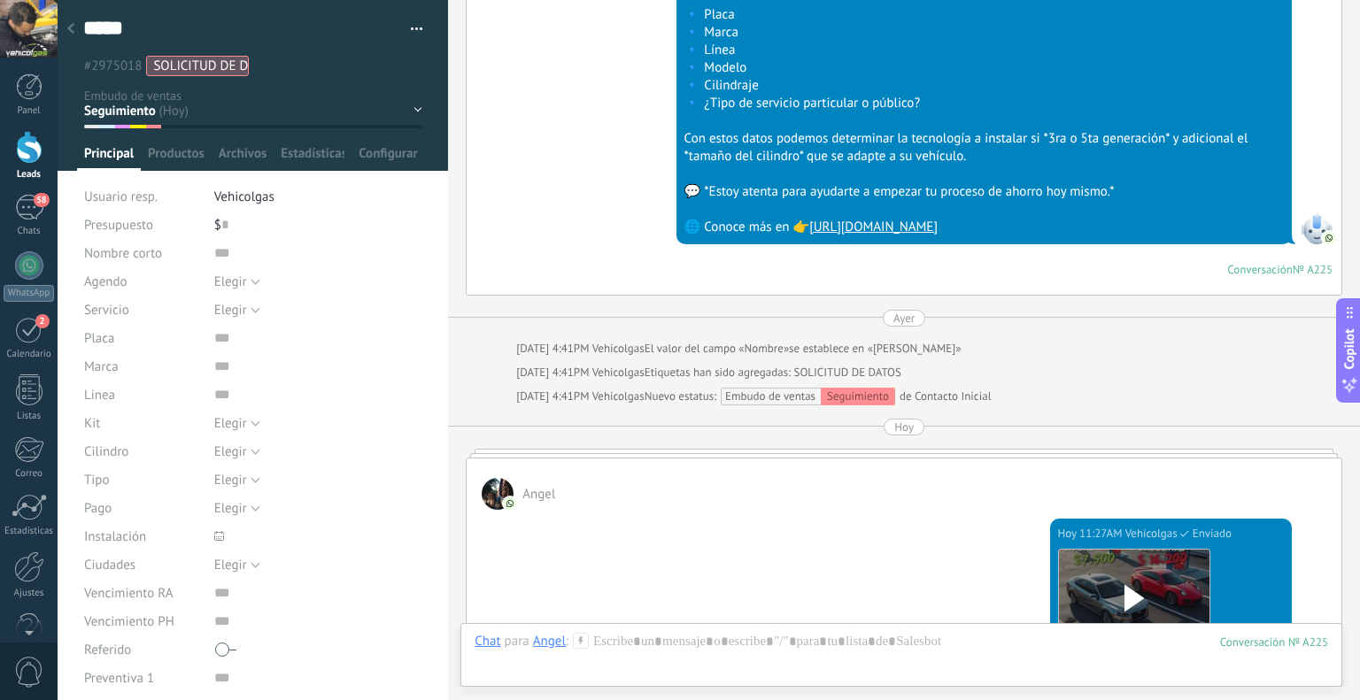
click at [69, 22] on div at bounding box center [70, 29] width 25 height 35
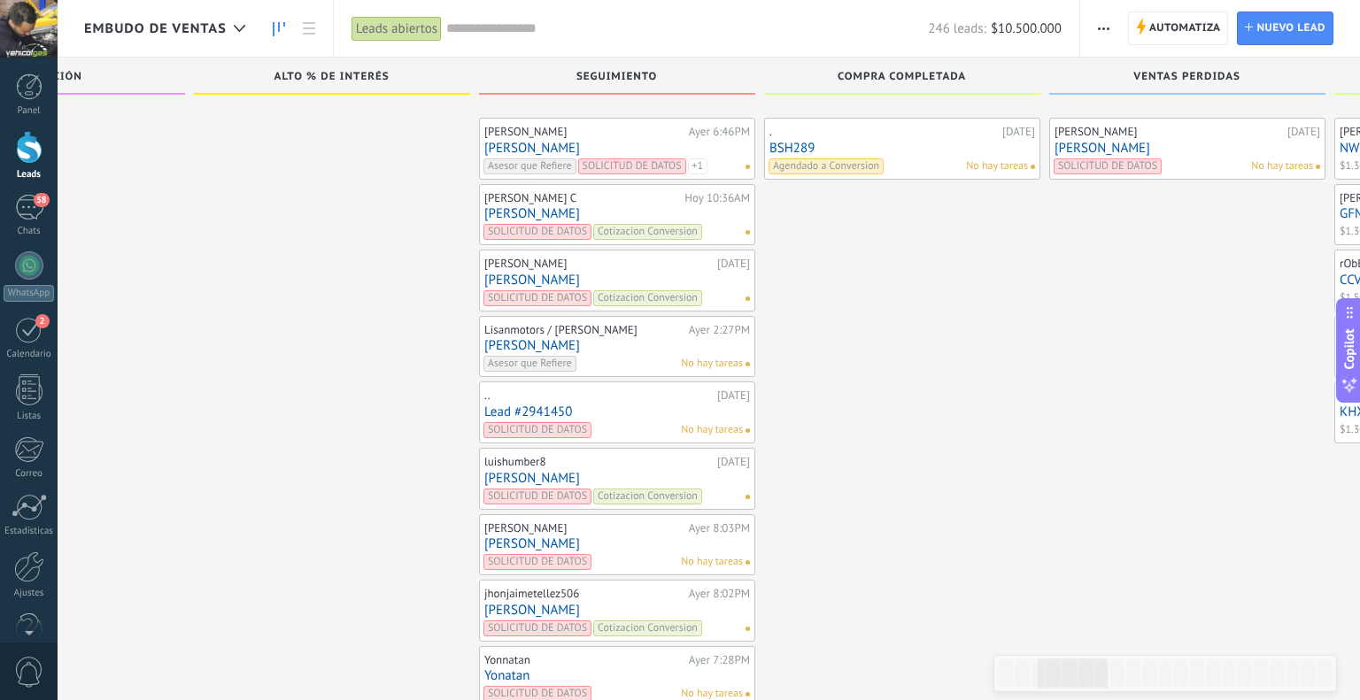
scroll to position [6307, 0]
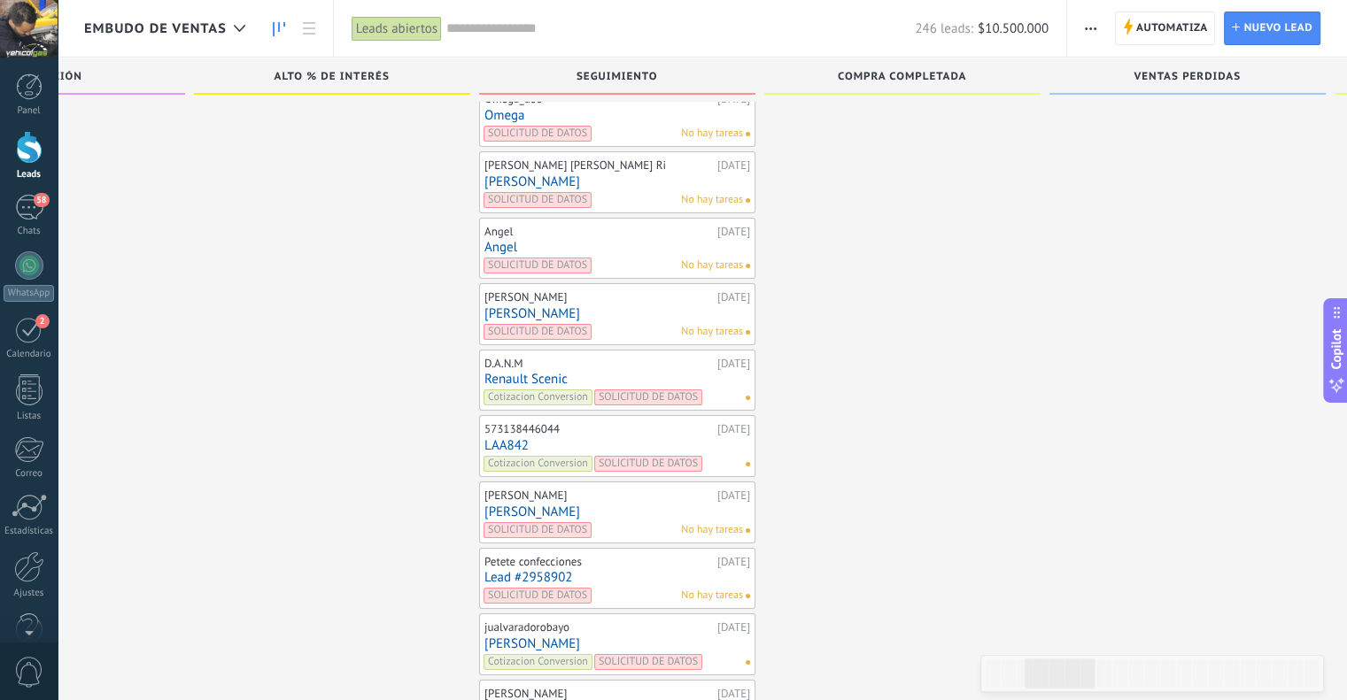
click at [499, 174] on link "[PERSON_NAME]" at bounding box center [617, 181] width 266 height 15
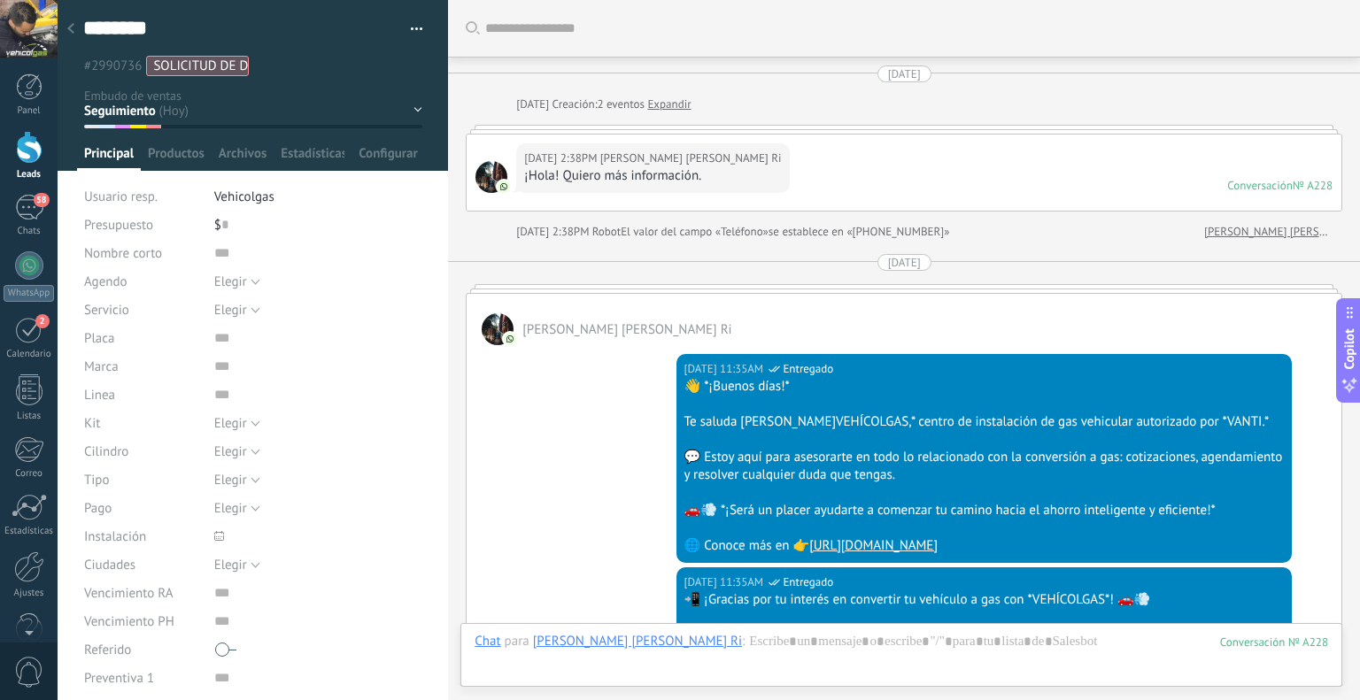
scroll to position [904, 0]
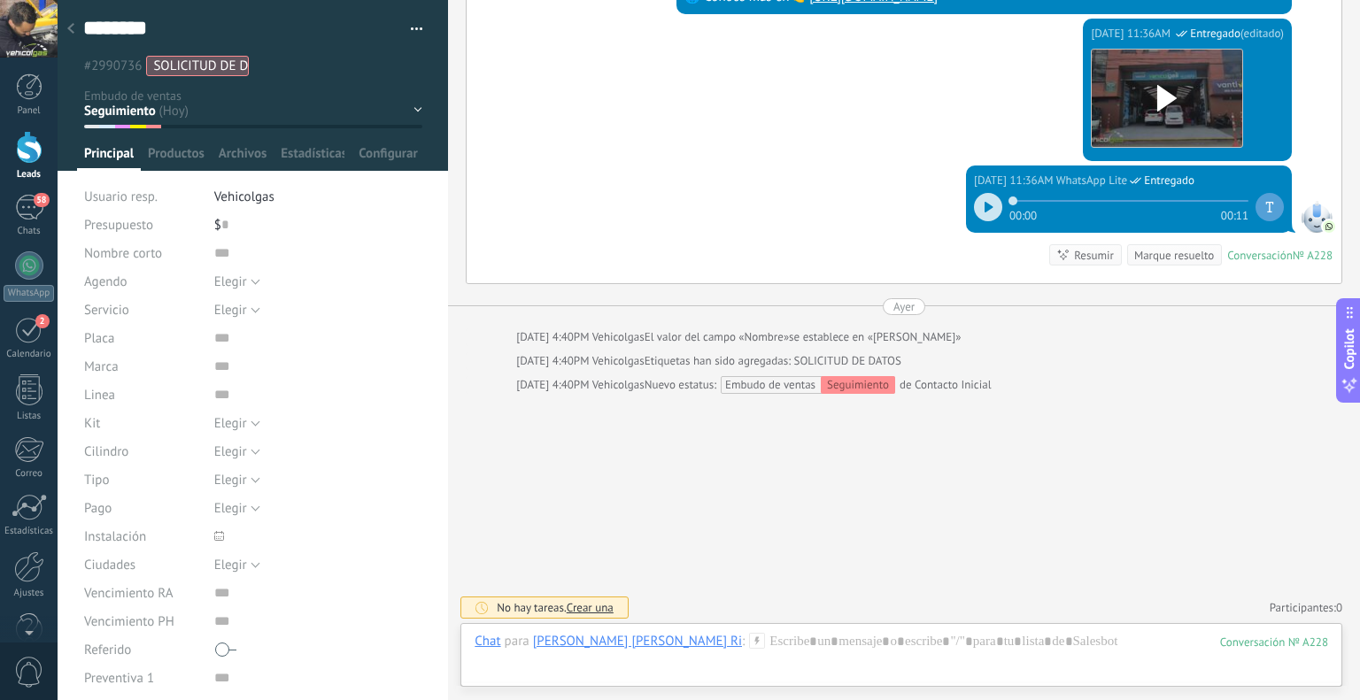
click at [749, 645] on icon at bounding box center [757, 641] width 16 height 16
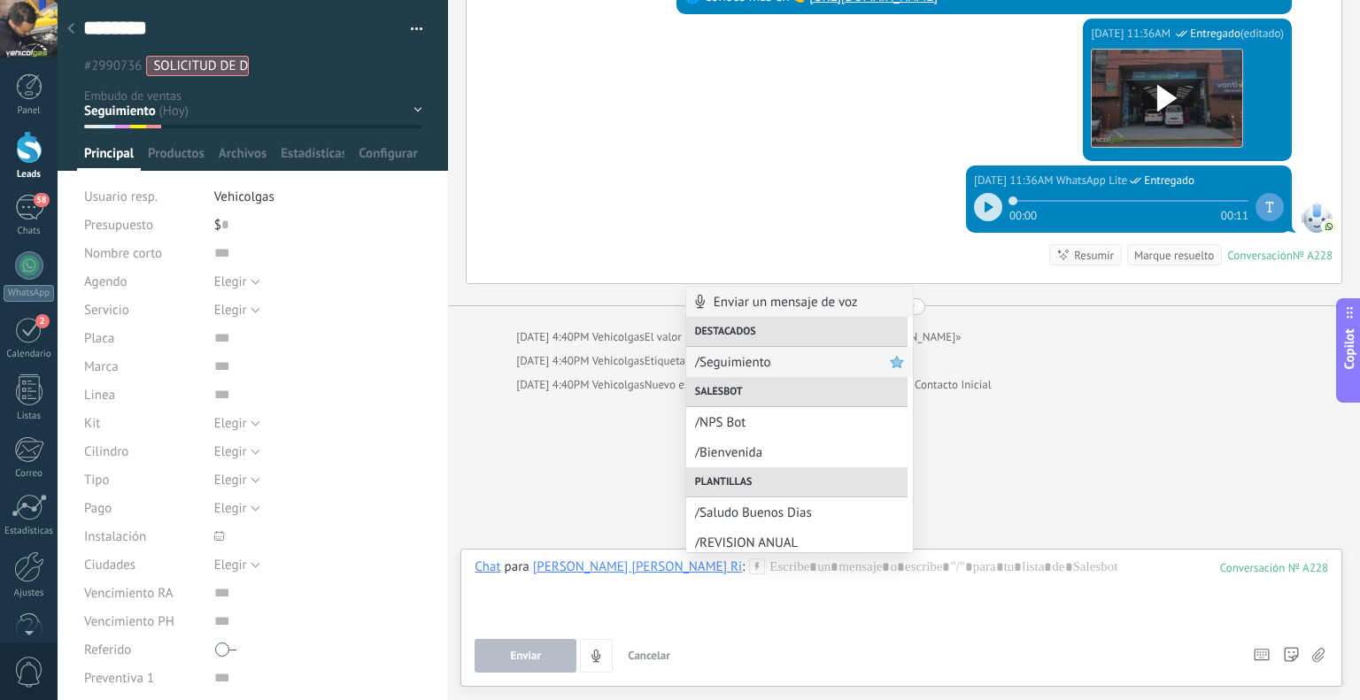
click at [730, 352] on div "/Seguimiento" at bounding box center [799, 362] width 227 height 30
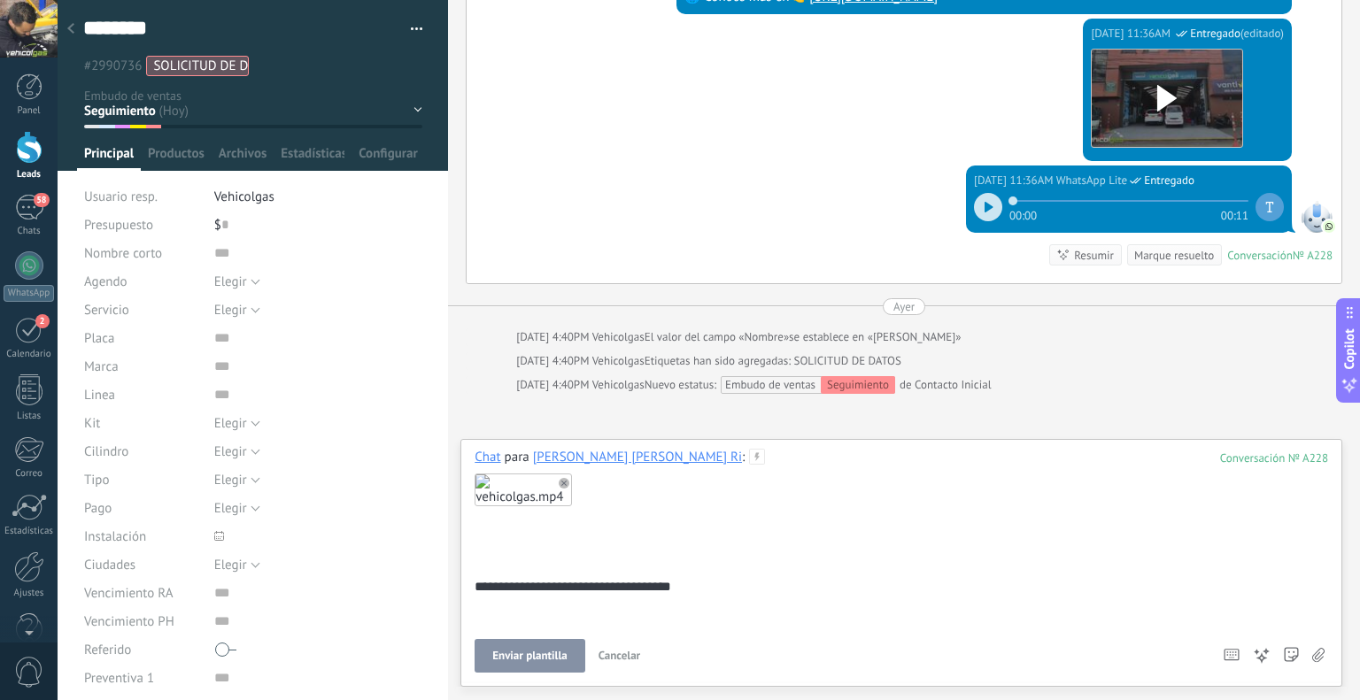
click at [562, 644] on button "Enviar plantilla" at bounding box center [530, 656] width 110 height 34
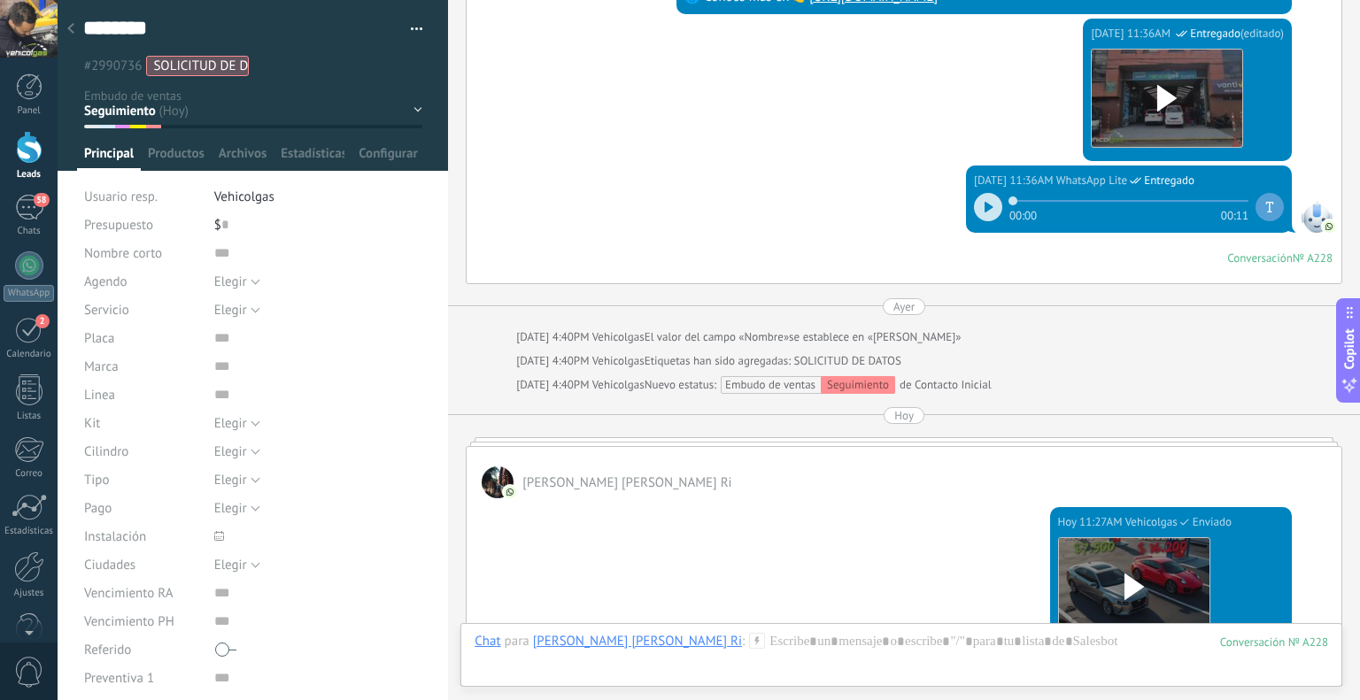
scroll to position [892, 0]
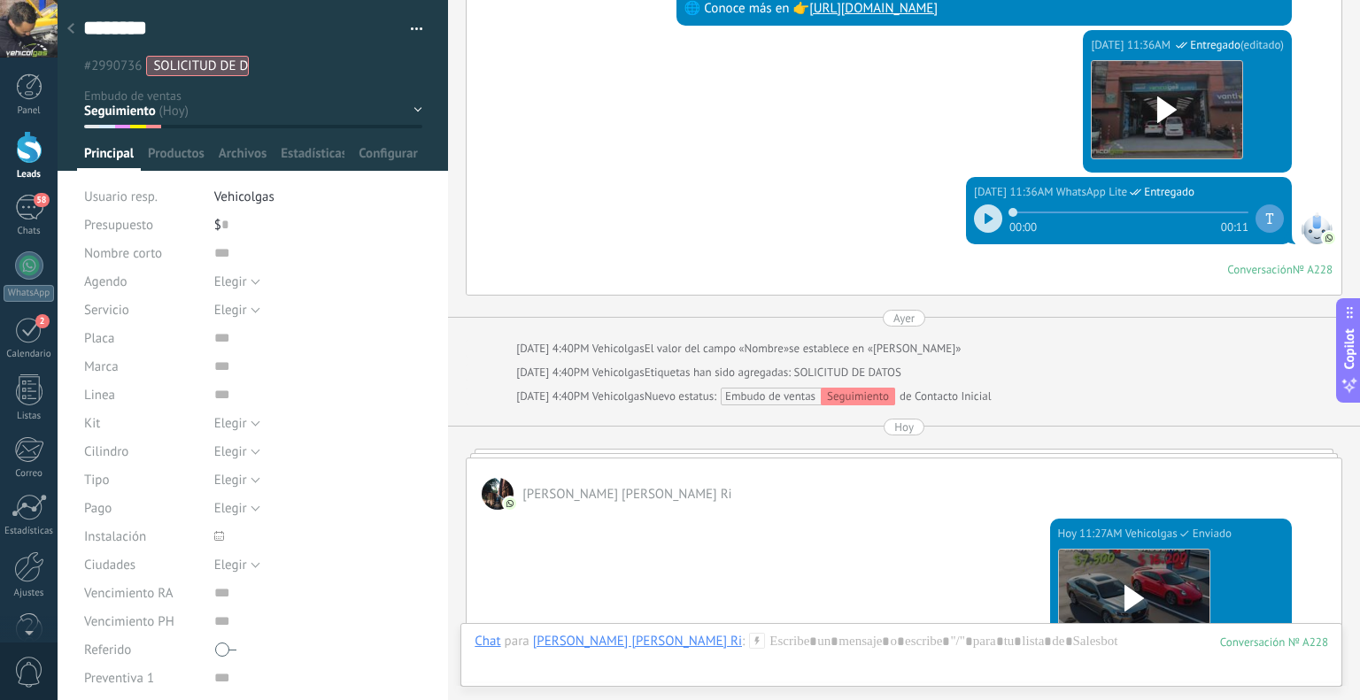
click at [66, 22] on div at bounding box center [70, 29] width 25 height 35
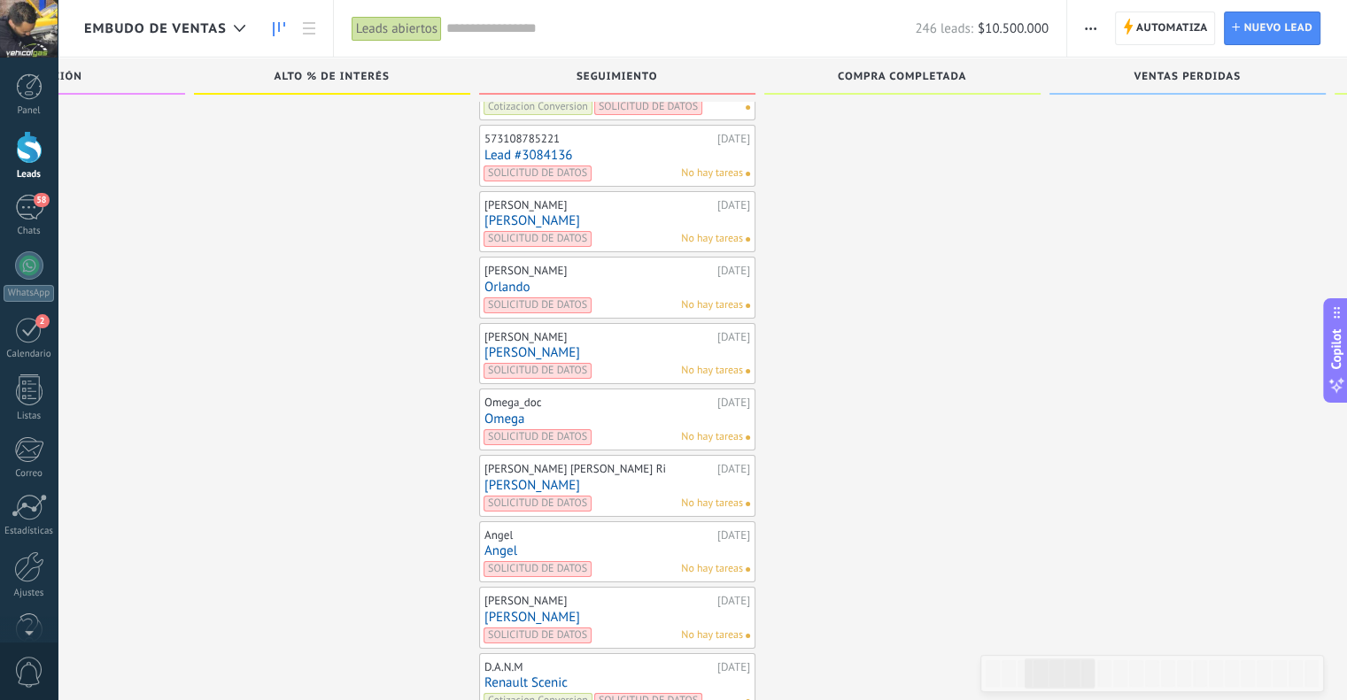
scroll to position [5953, 0]
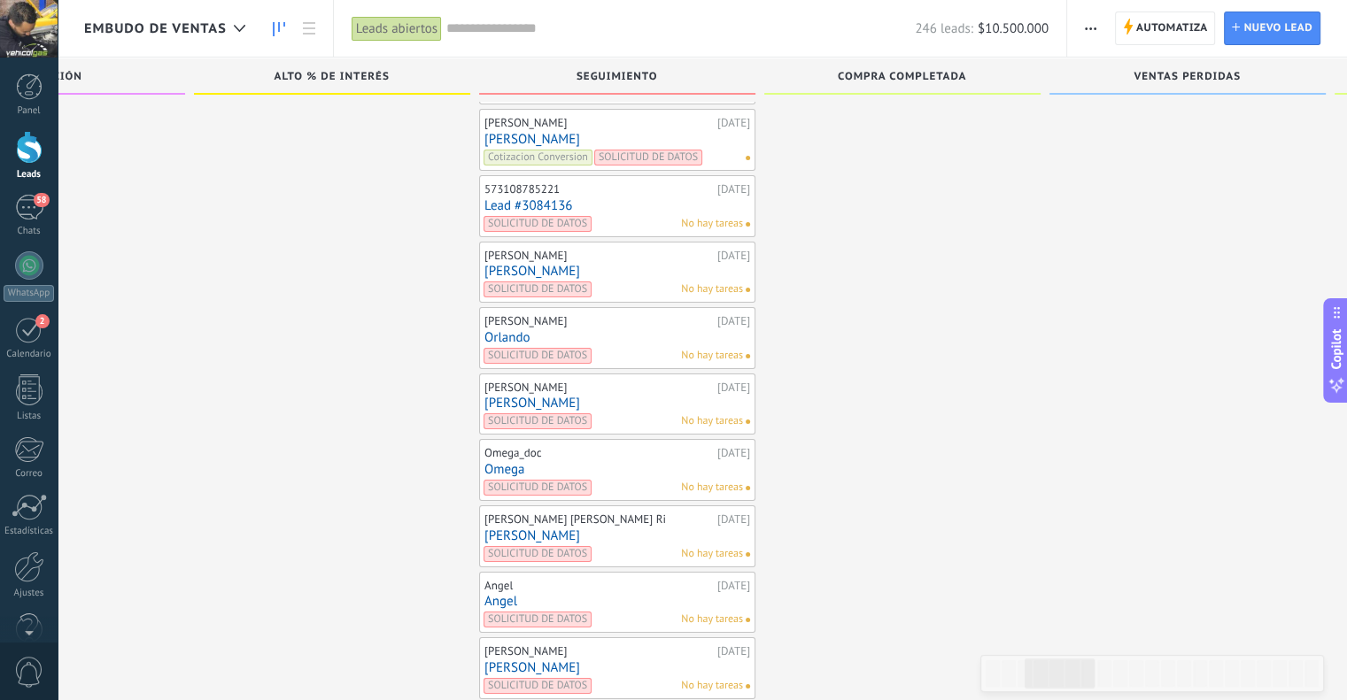
click at [510, 462] on link "Omega" at bounding box center [617, 469] width 266 height 15
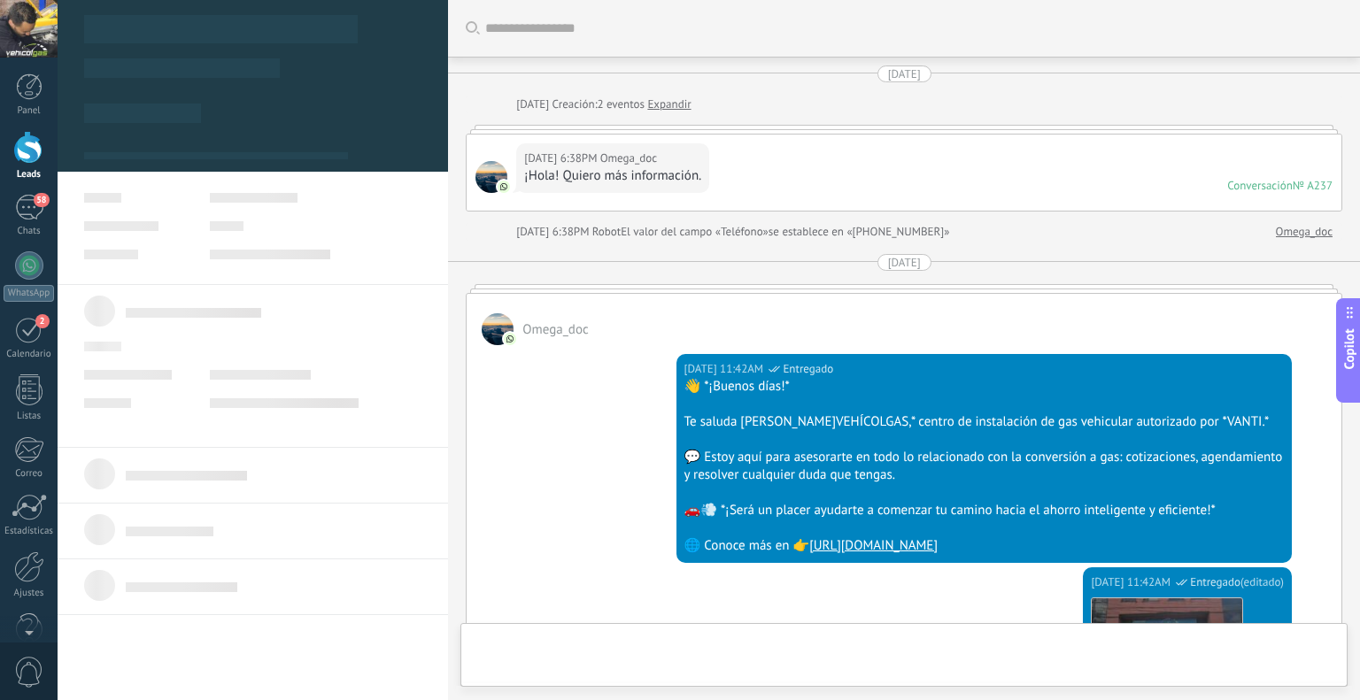
scroll to position [26, 0]
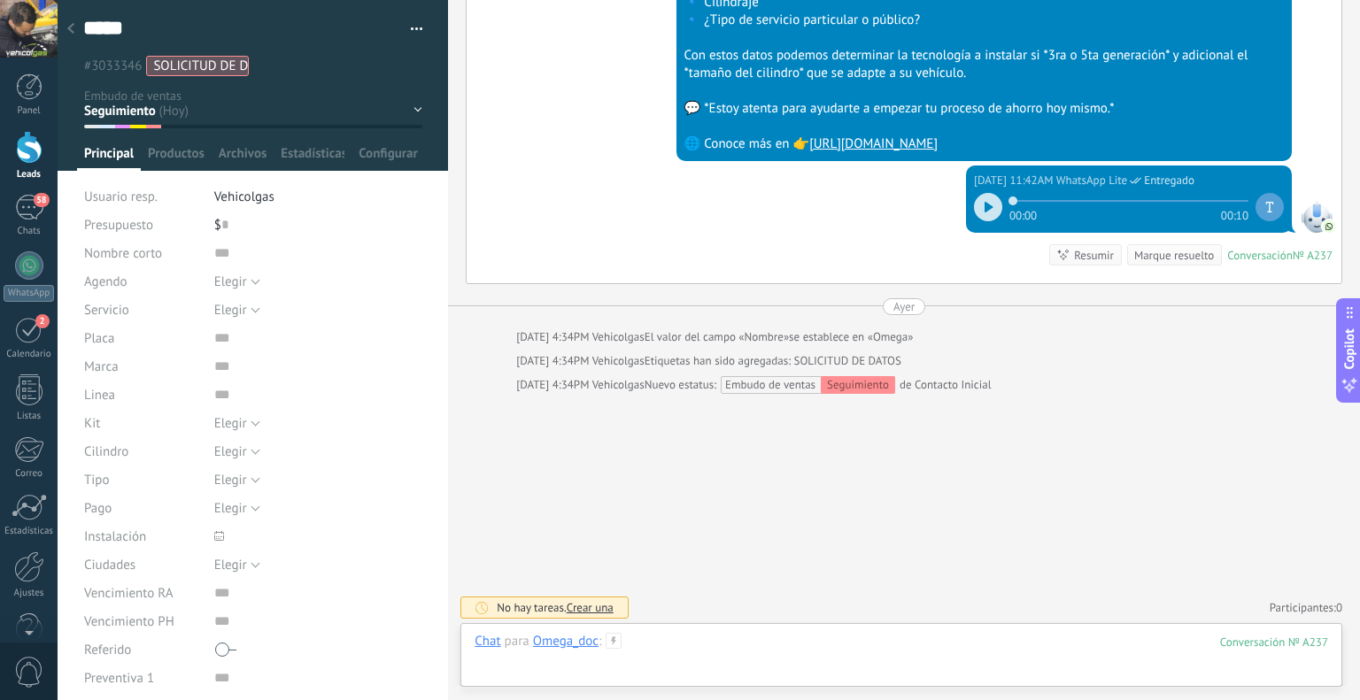
click at [599, 653] on div at bounding box center [902, 659] width 854 height 53
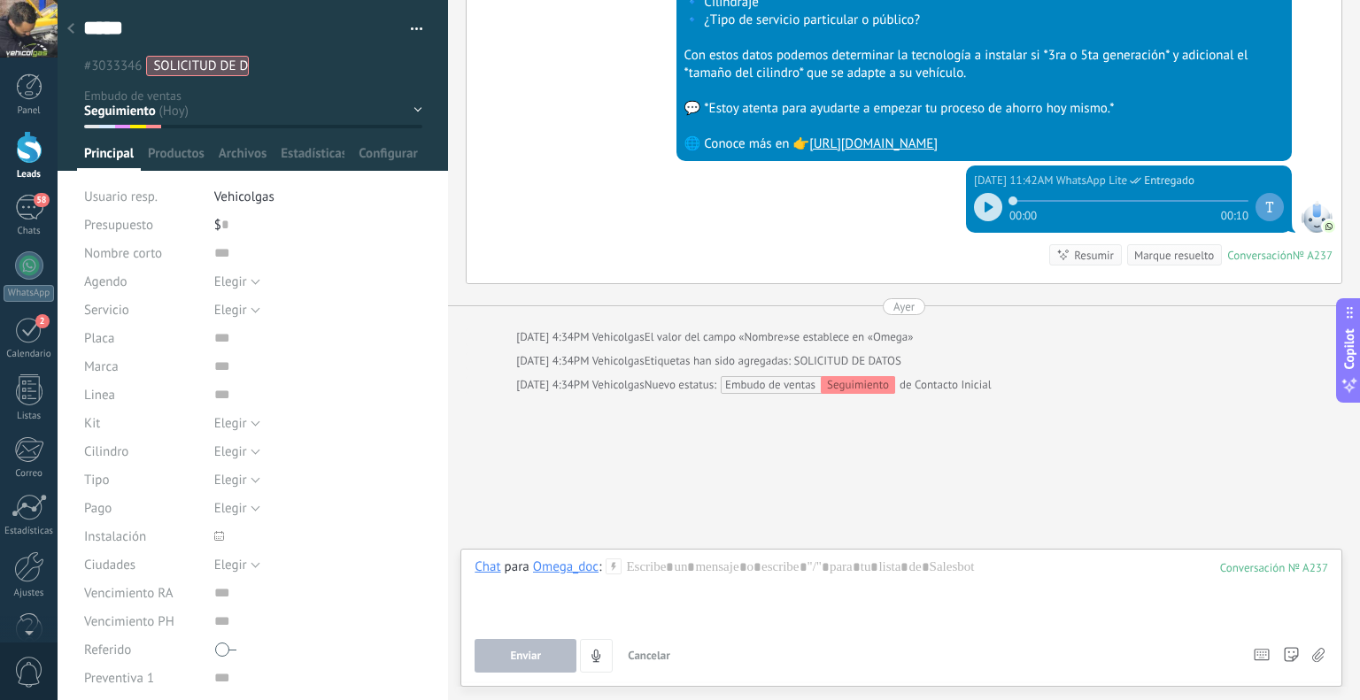
click at [607, 565] on use at bounding box center [614, 566] width 15 height 15
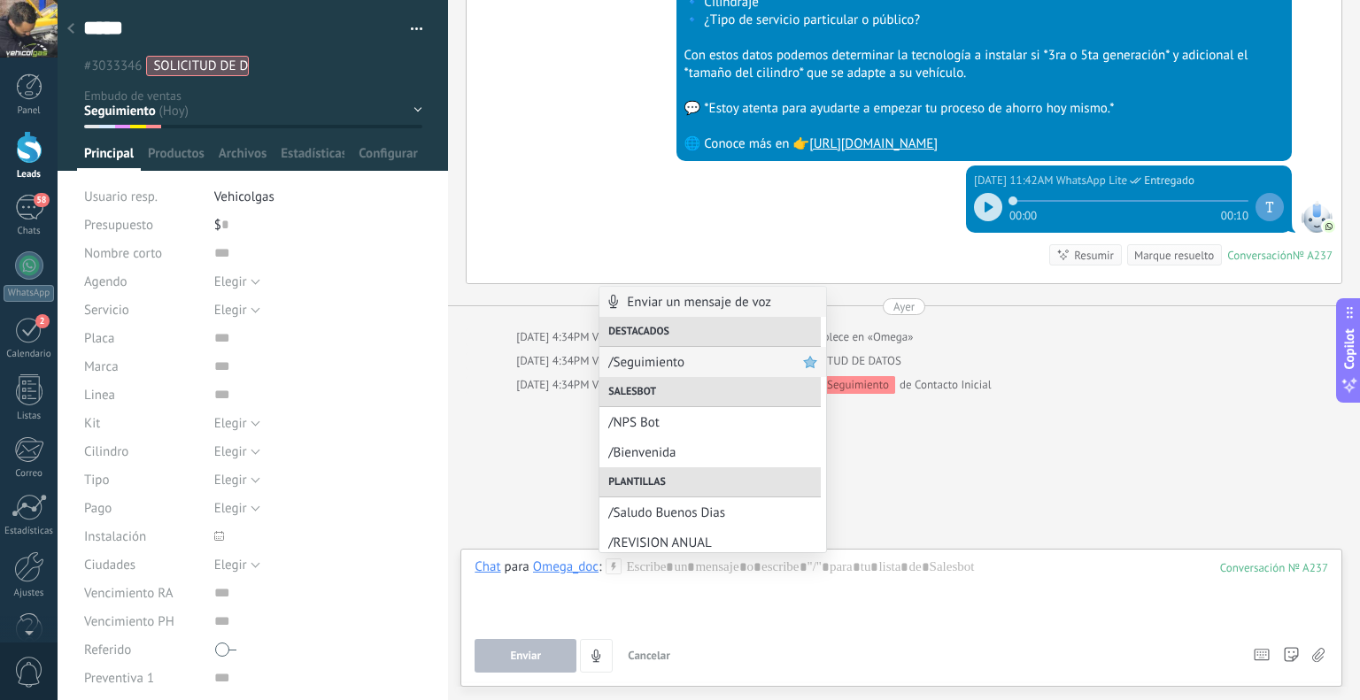
click at [635, 362] on span "/Seguimiento" at bounding box center [705, 362] width 195 height 17
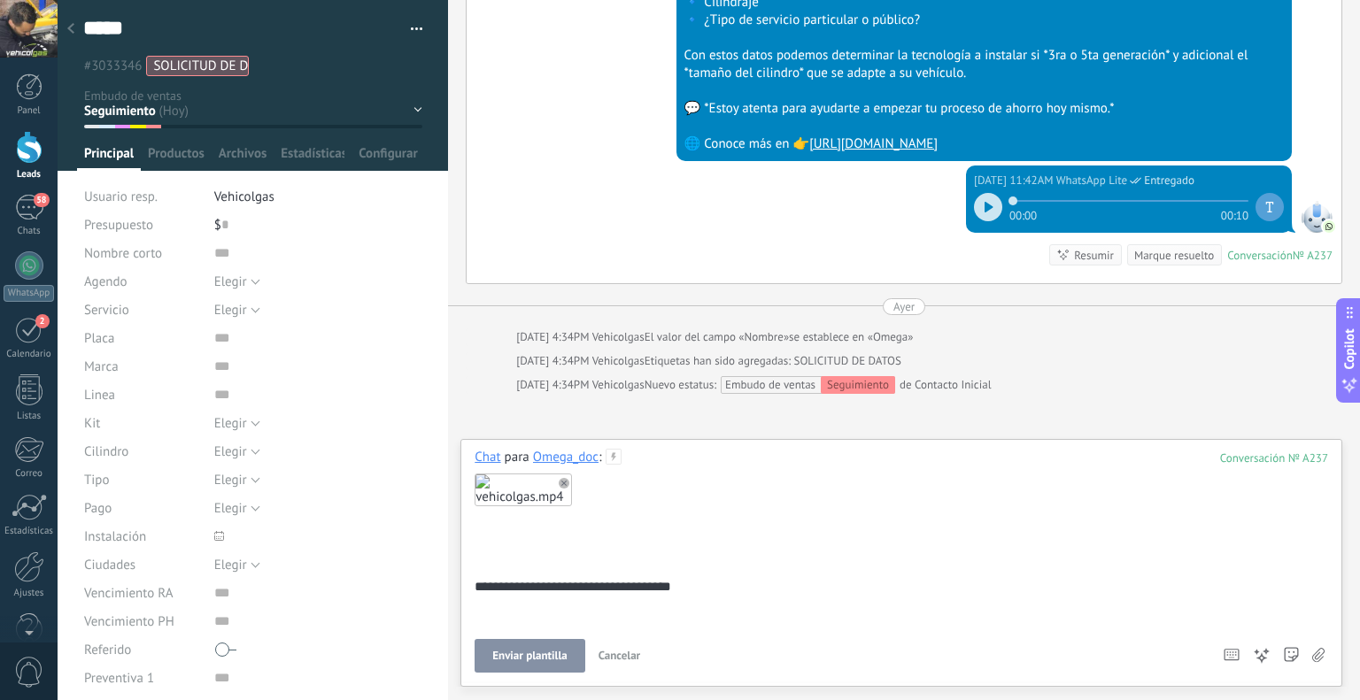
click at [556, 650] on span "Enviar plantilla" at bounding box center [529, 656] width 74 height 12
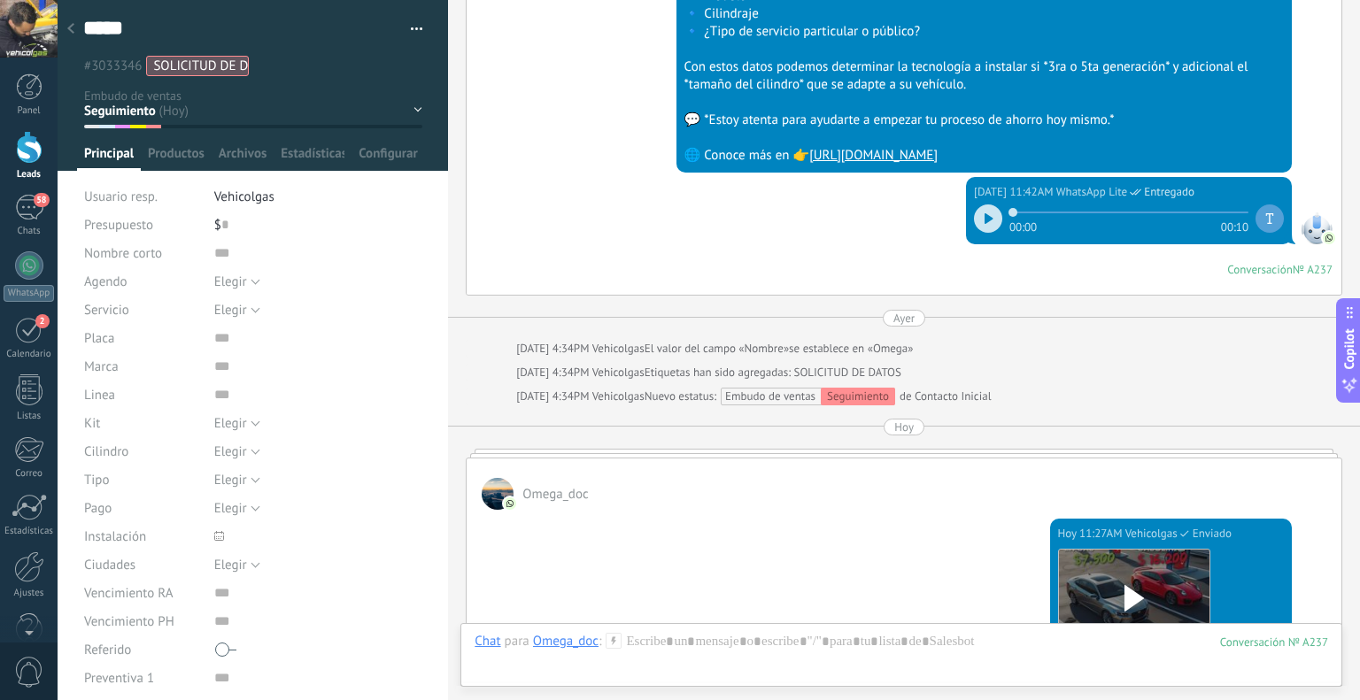
click at [73, 23] on div at bounding box center [70, 29] width 25 height 35
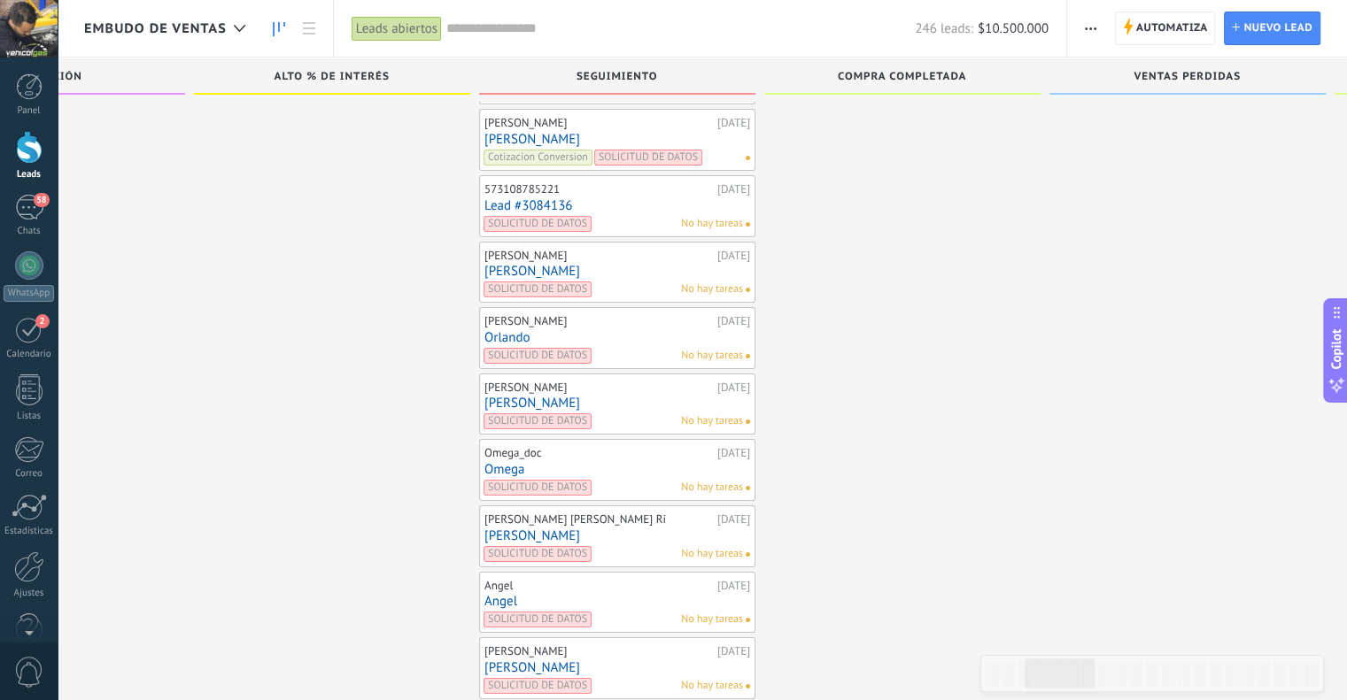
click at [500, 396] on link "[PERSON_NAME]" at bounding box center [617, 403] width 266 height 15
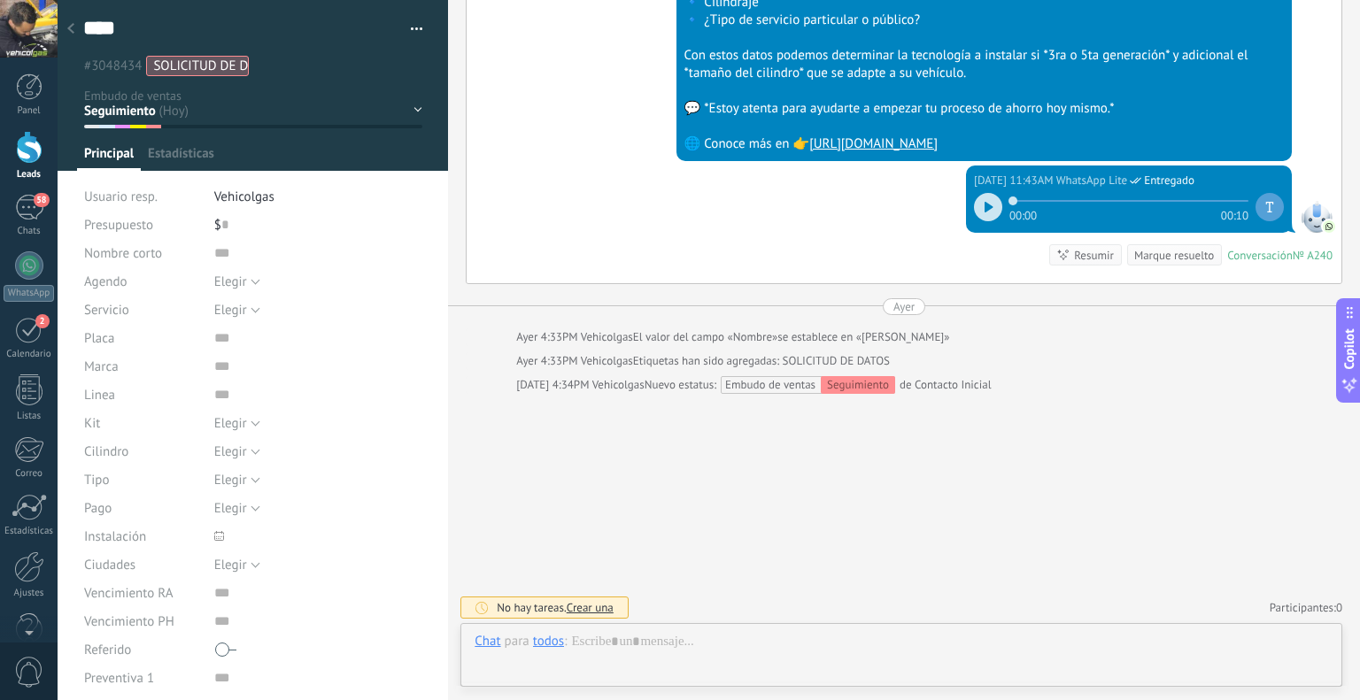
click at [645, 631] on div "Chat Correo Nota Tarea Chat para todos : Enviar Cancelar Rastrear clics en link…" at bounding box center [901, 655] width 882 height 64
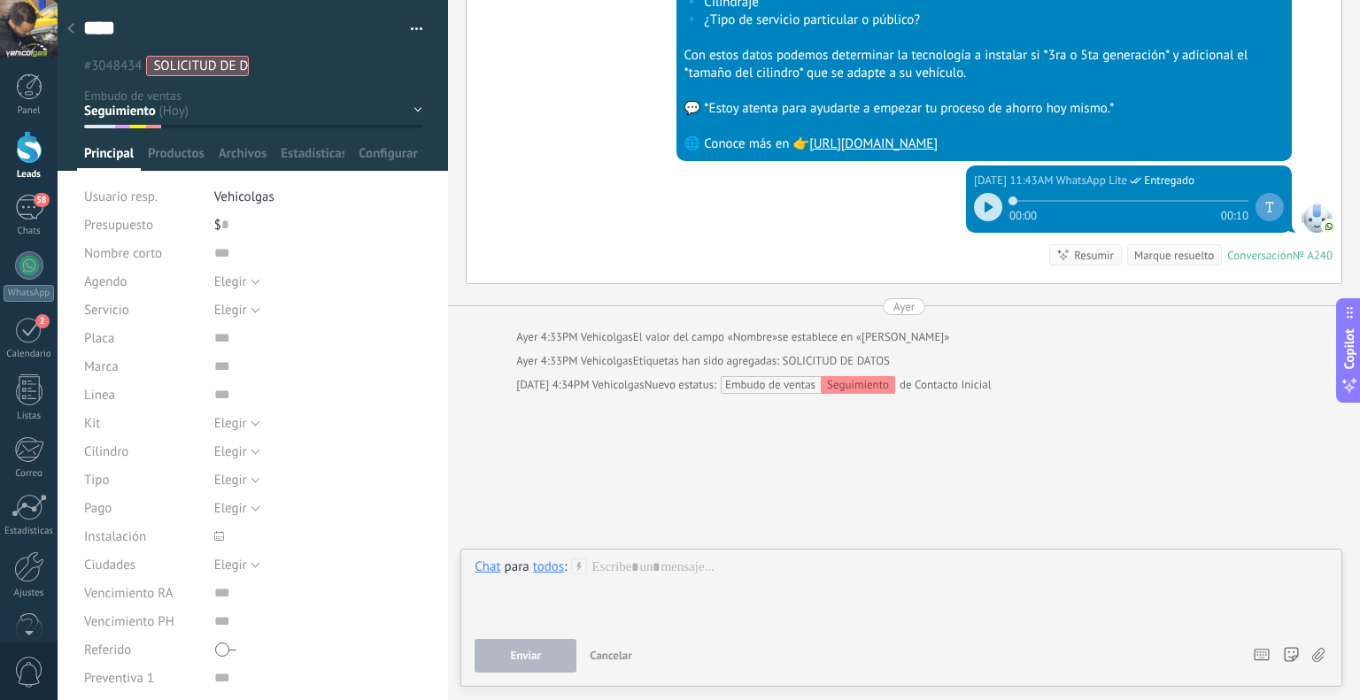
click at [580, 557] on div "Chat Correo Nota Tarea Chat para todos : Enviar Cancelar Rastrear clics en link…" at bounding box center [901, 618] width 882 height 138
click at [580, 581] on div at bounding box center [902, 592] width 854 height 67
click at [579, 569] on use at bounding box center [579, 566] width 15 height 15
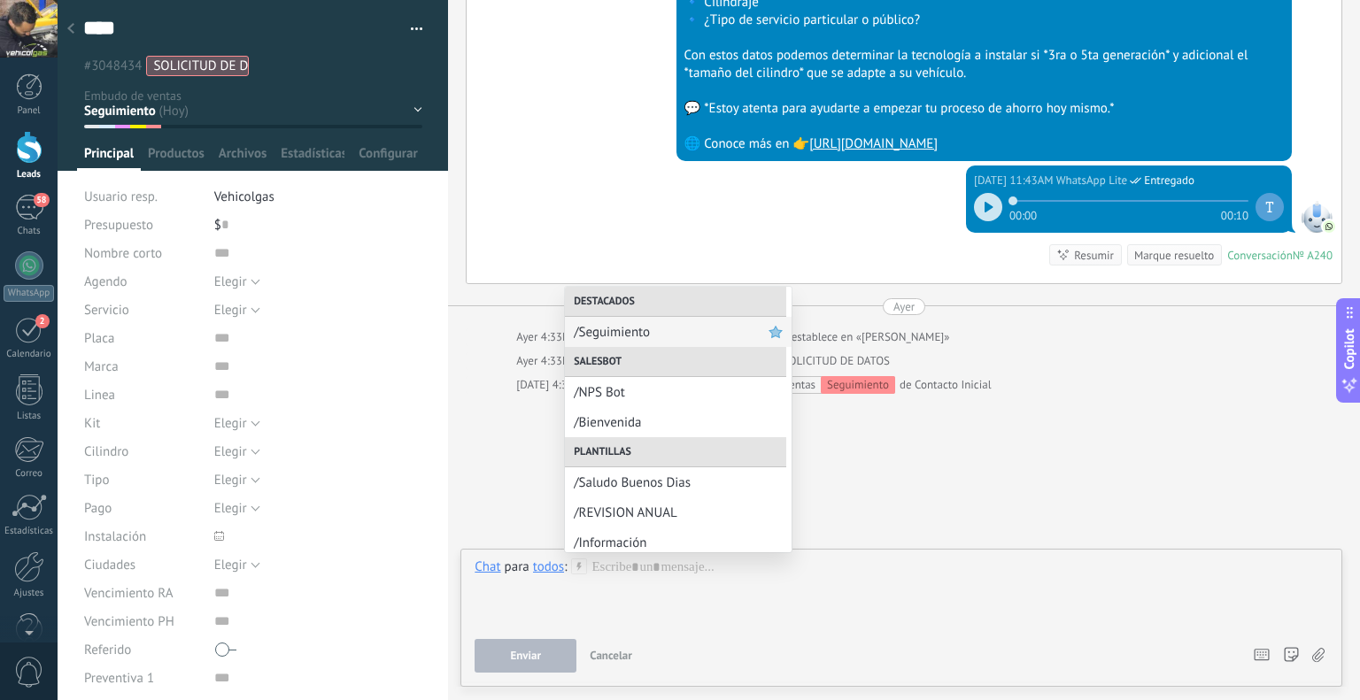
click at [622, 328] on span "/Seguimiento" at bounding box center [671, 332] width 195 height 17
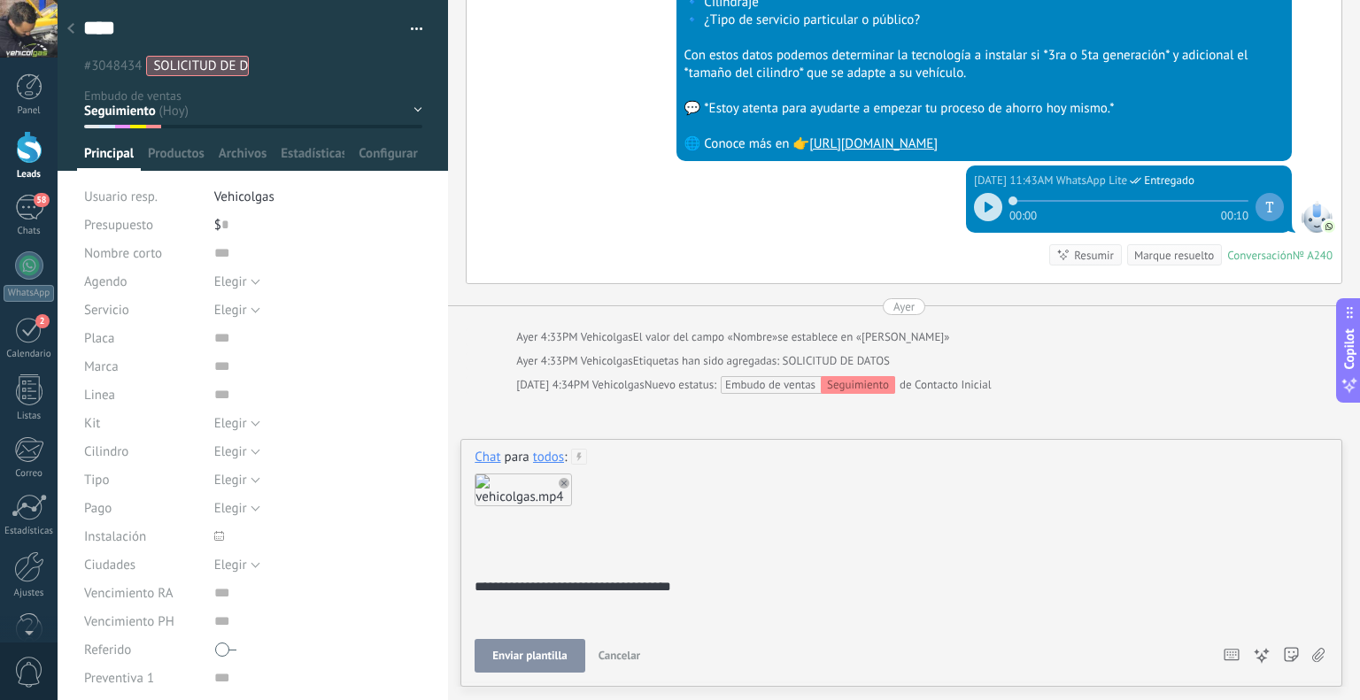
click at [552, 654] on span "Enviar plantilla" at bounding box center [529, 656] width 74 height 12
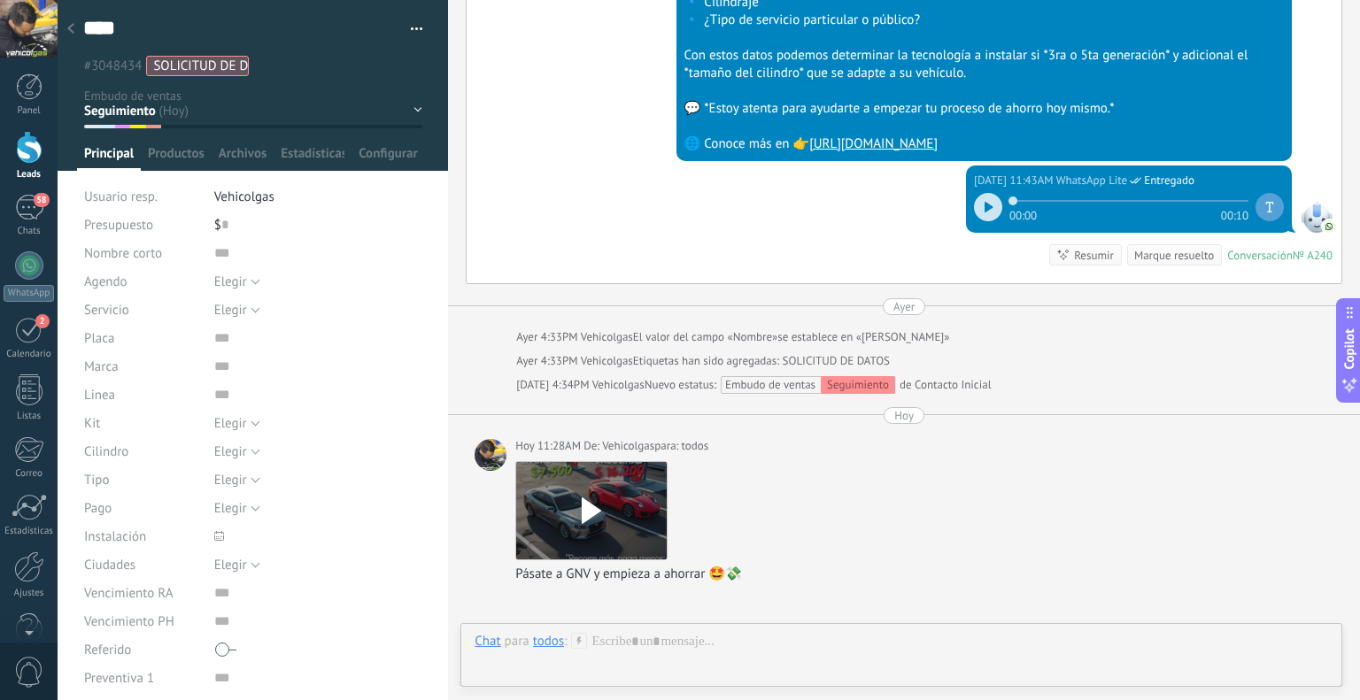
click at [74, 22] on div at bounding box center [70, 29] width 25 height 35
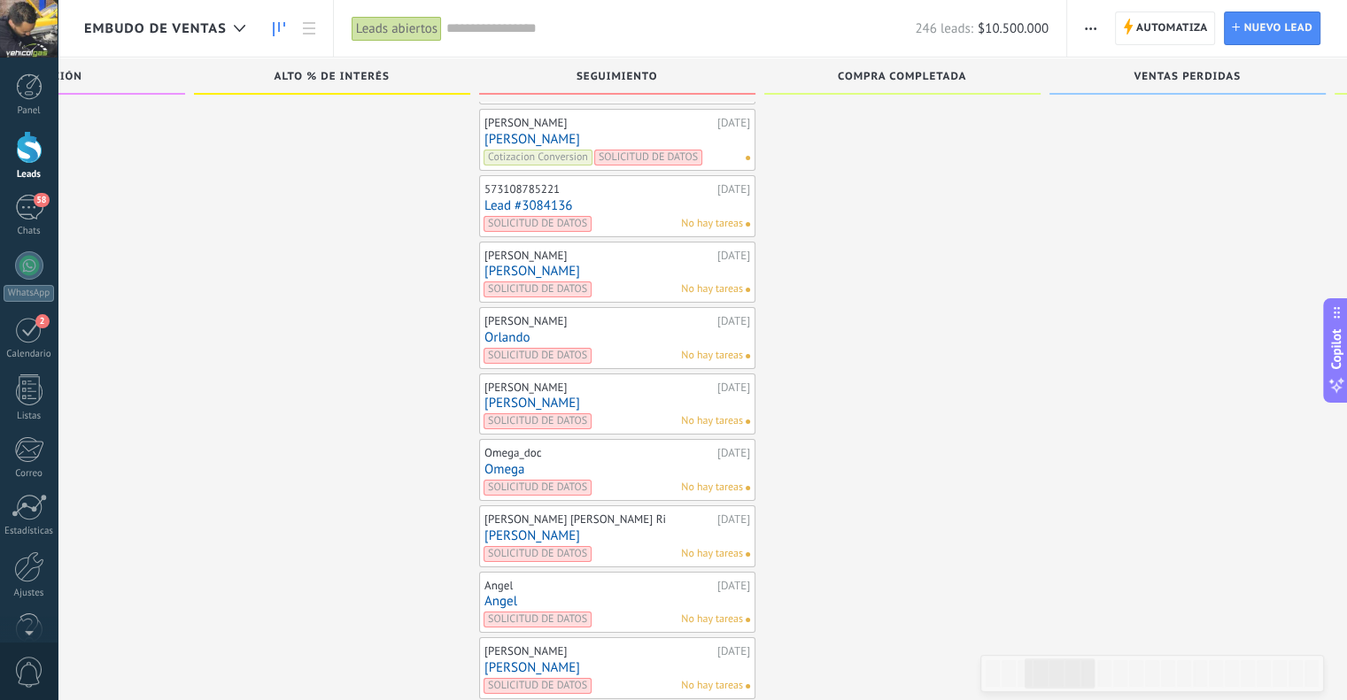
click at [516, 330] on link "Orlando" at bounding box center [617, 337] width 266 height 15
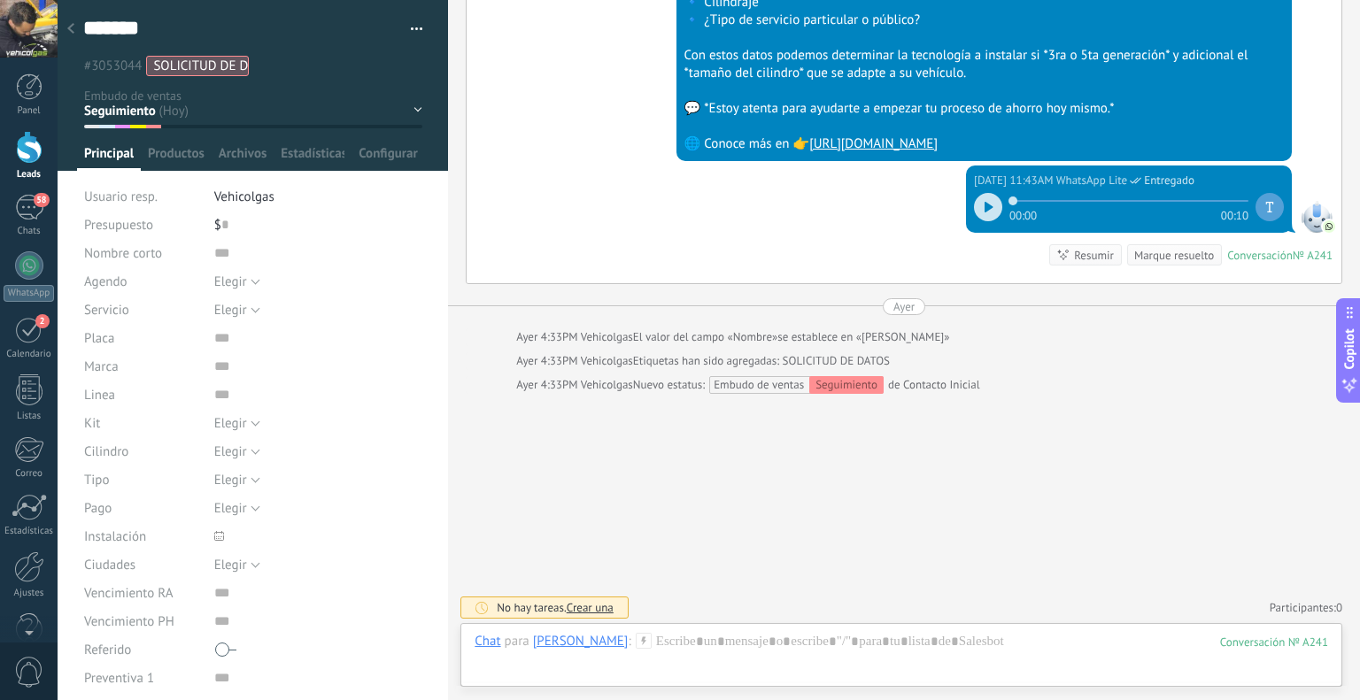
click at [636, 639] on icon at bounding box center [644, 641] width 16 height 16
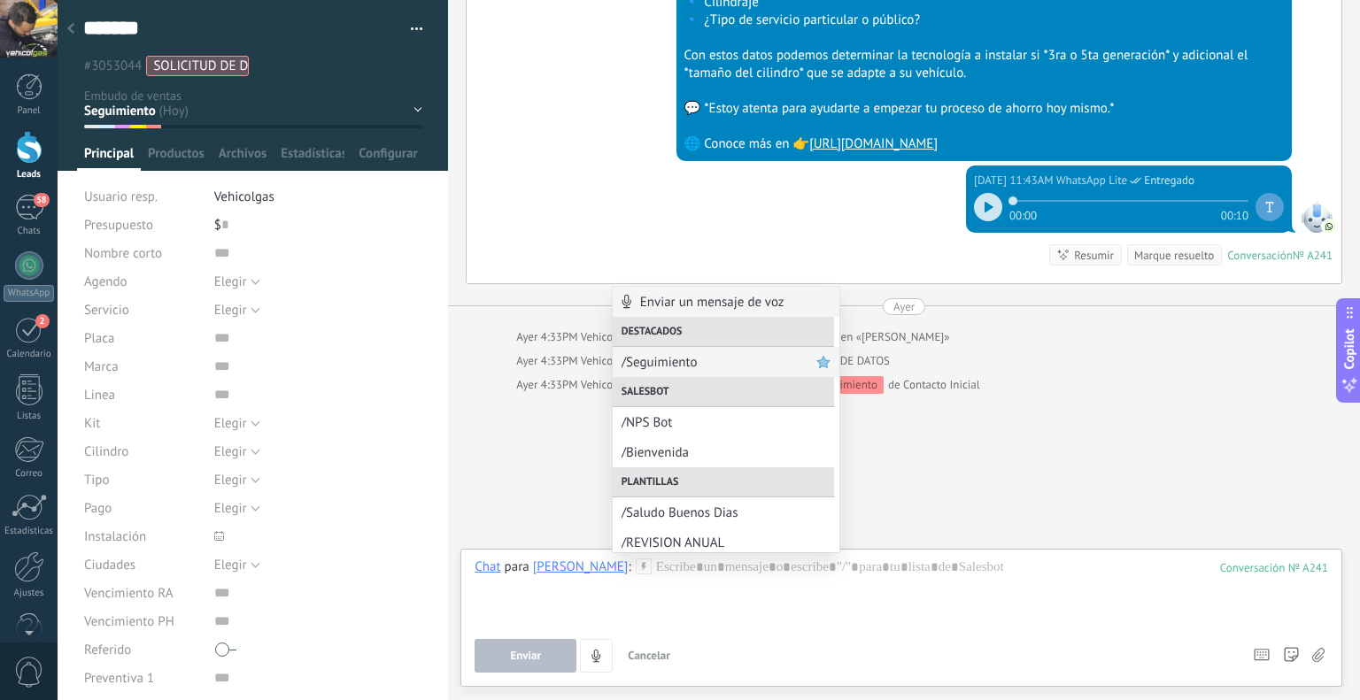
click at [653, 362] on span "/Seguimiento" at bounding box center [719, 362] width 195 height 17
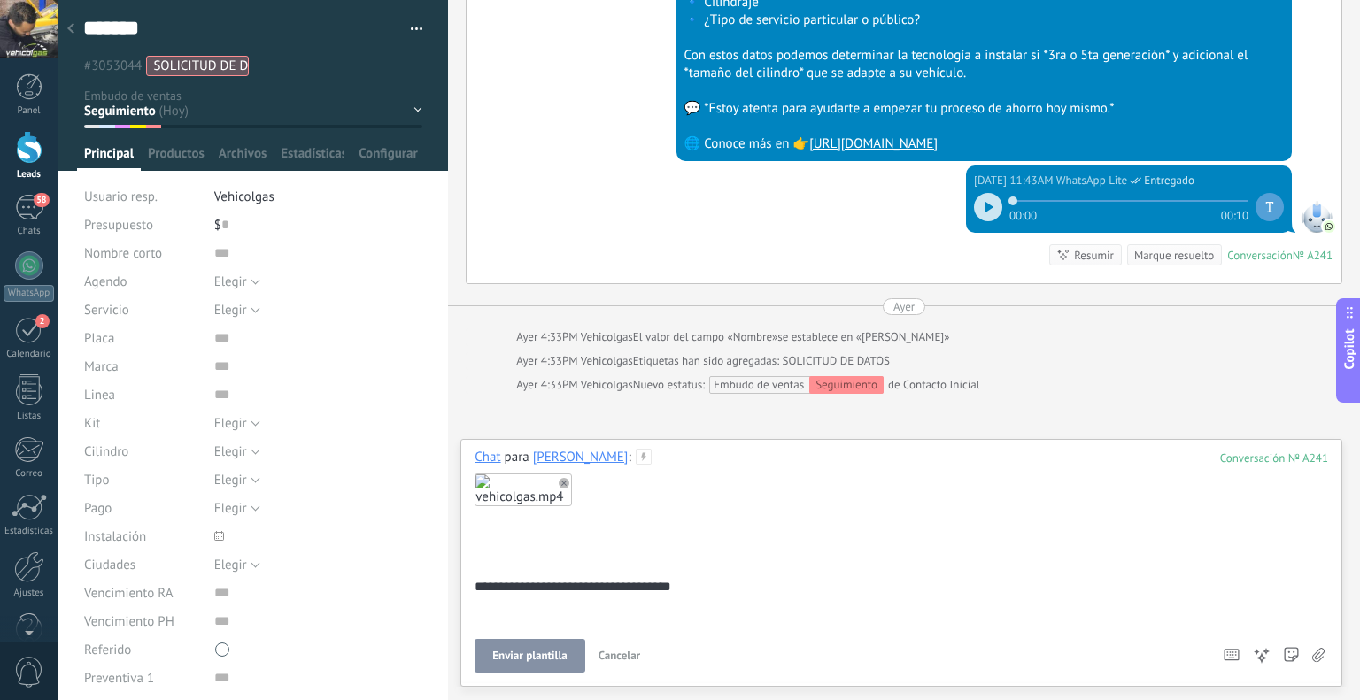
click at [551, 658] on span "Enviar plantilla" at bounding box center [529, 656] width 74 height 12
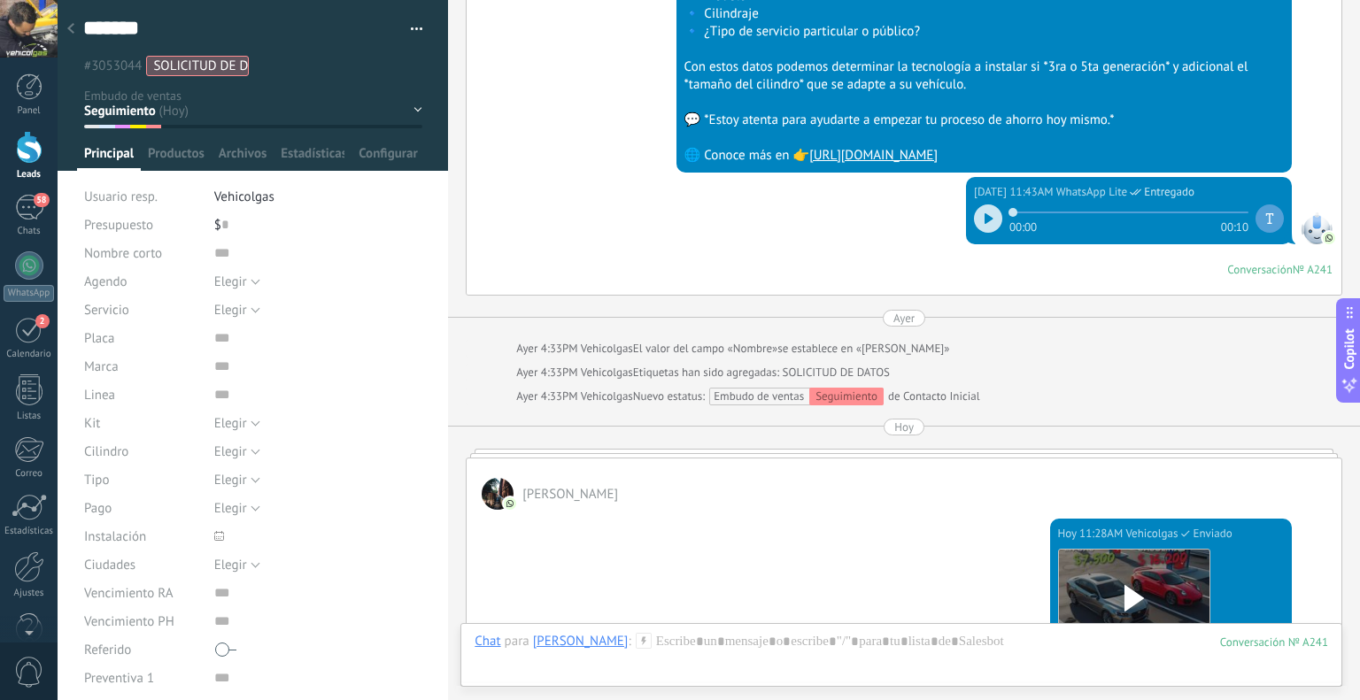
click at [70, 25] on icon at bounding box center [70, 28] width 7 height 11
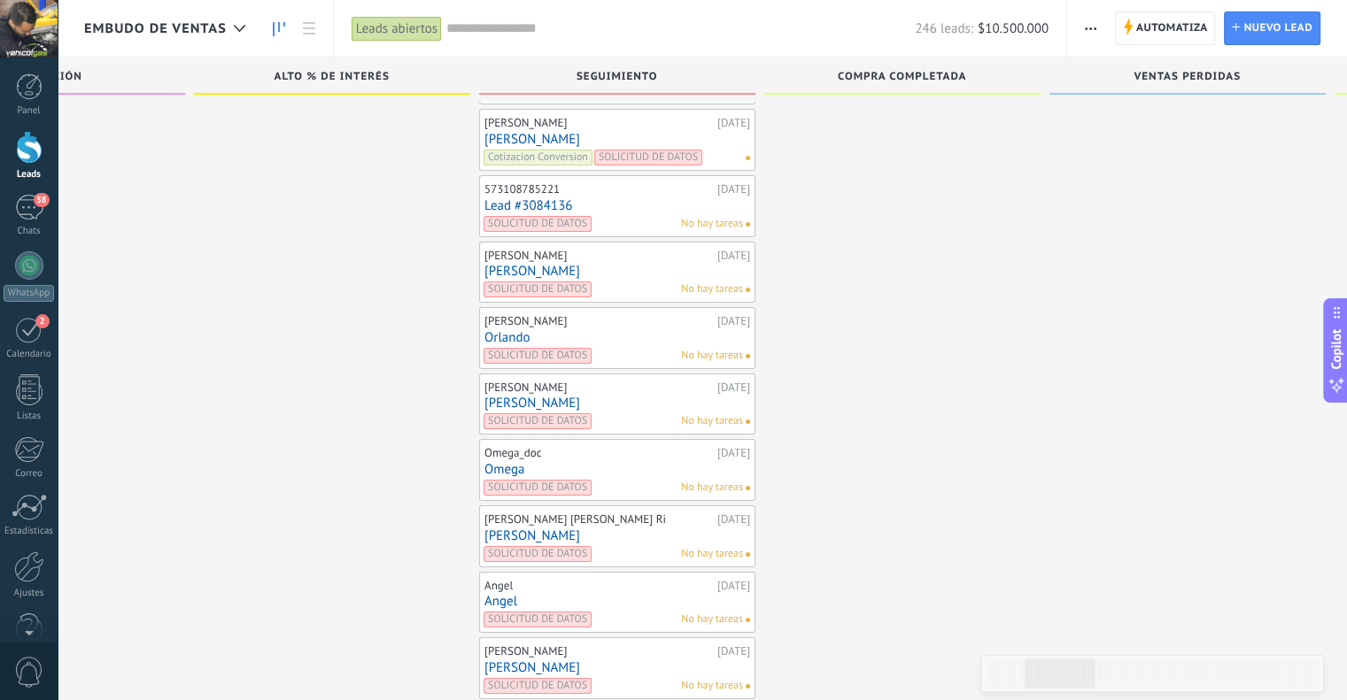
click at [518, 264] on link "[PERSON_NAME]" at bounding box center [617, 271] width 266 height 15
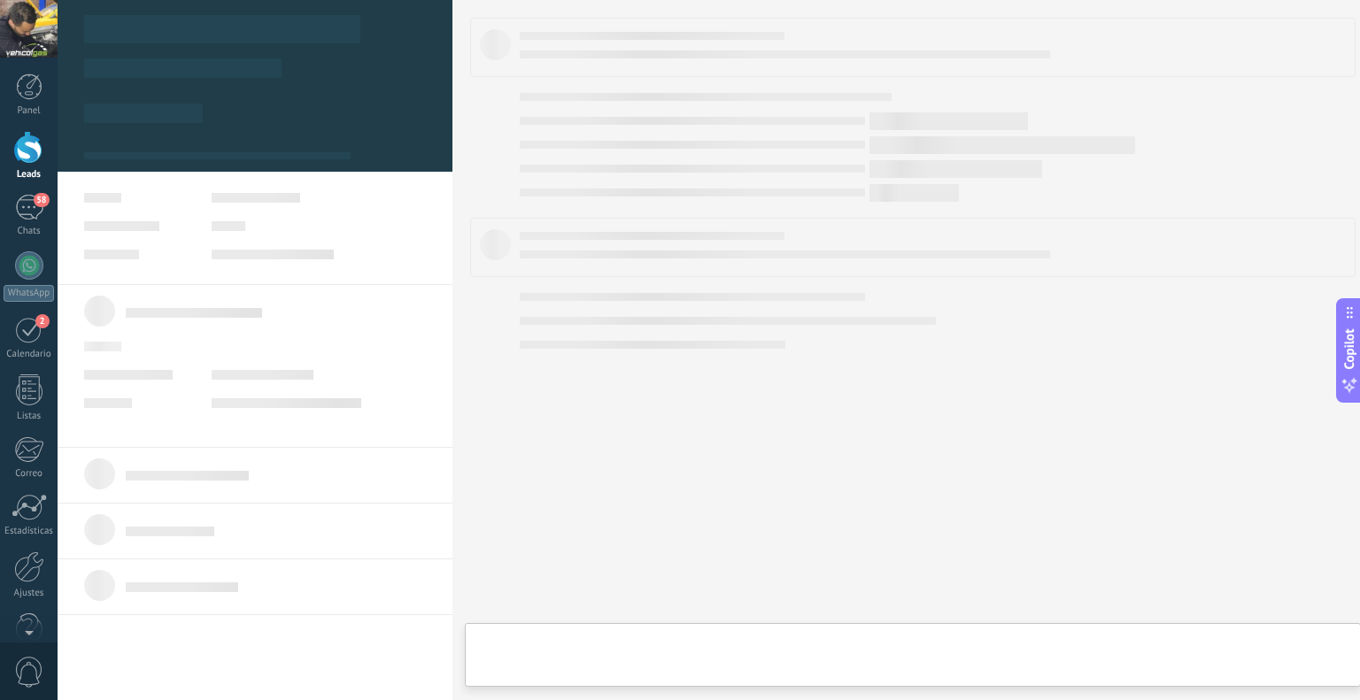
type textarea "******"
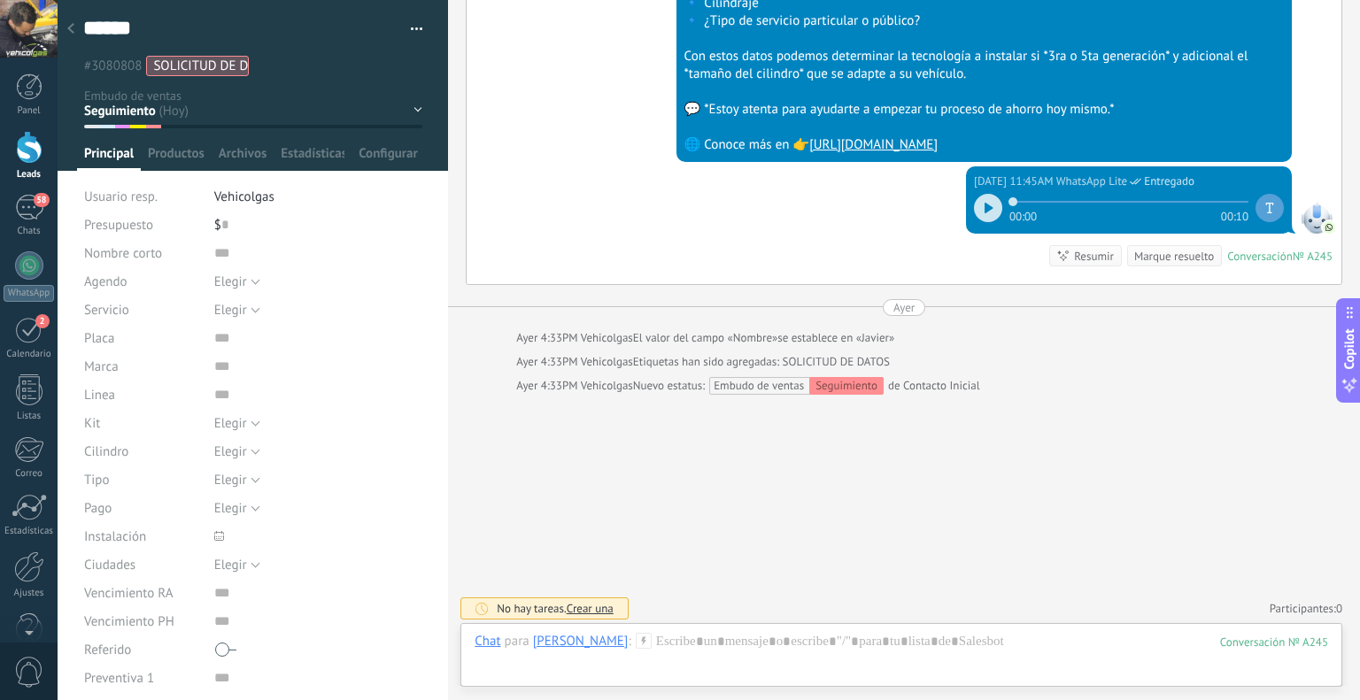
click at [636, 645] on icon at bounding box center [644, 641] width 16 height 16
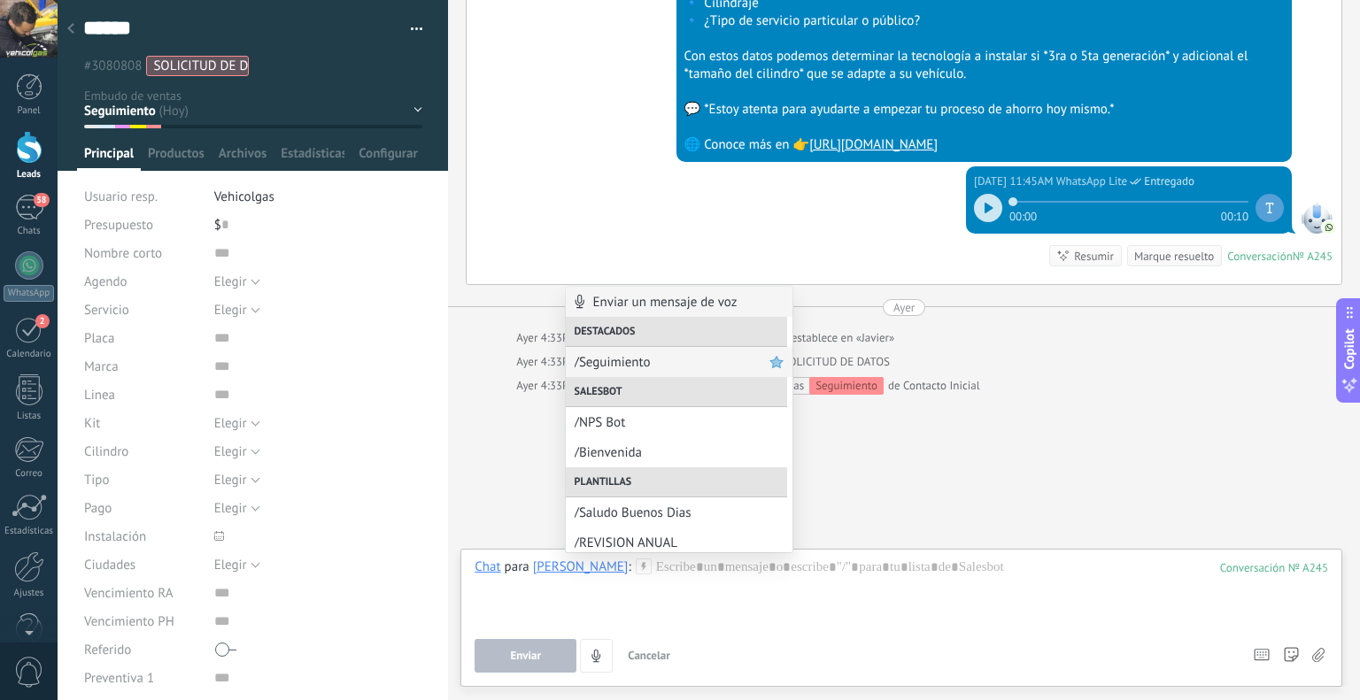
click at [607, 360] on span "/Seguimiento" at bounding box center [672, 362] width 195 height 17
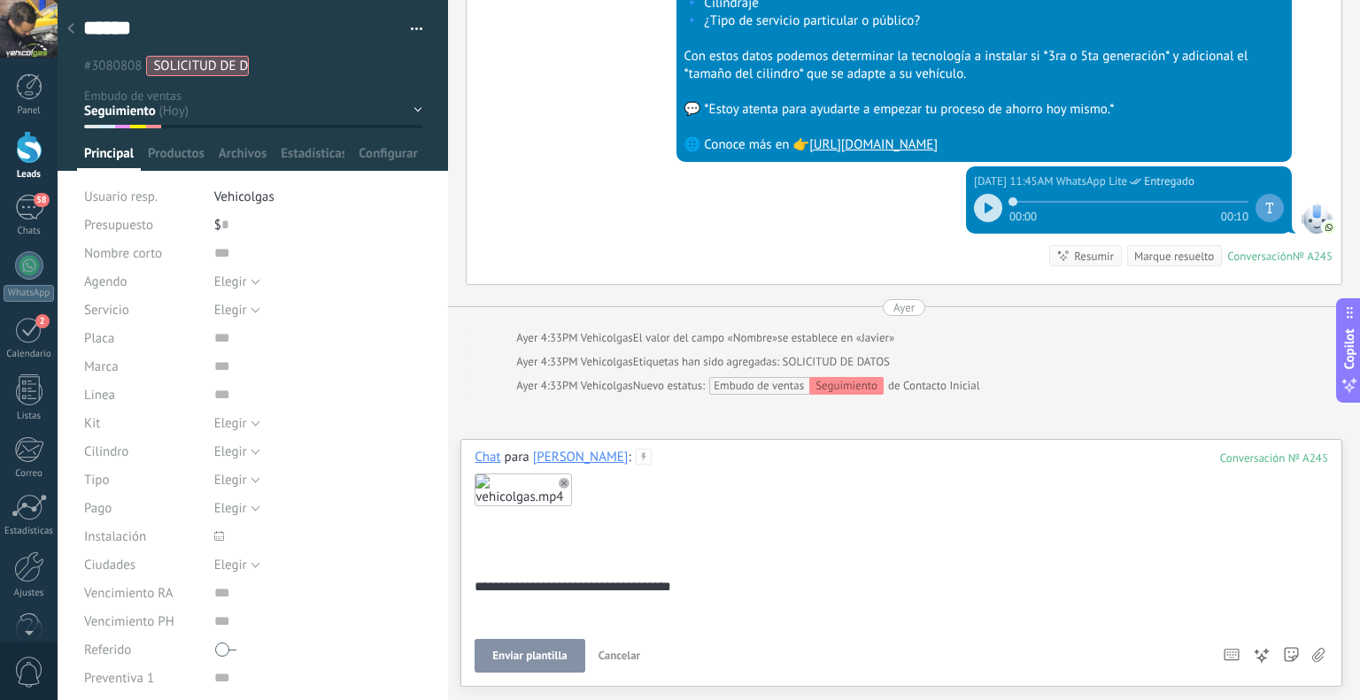
click at [531, 656] on span "Enviar plantilla" at bounding box center [529, 656] width 74 height 12
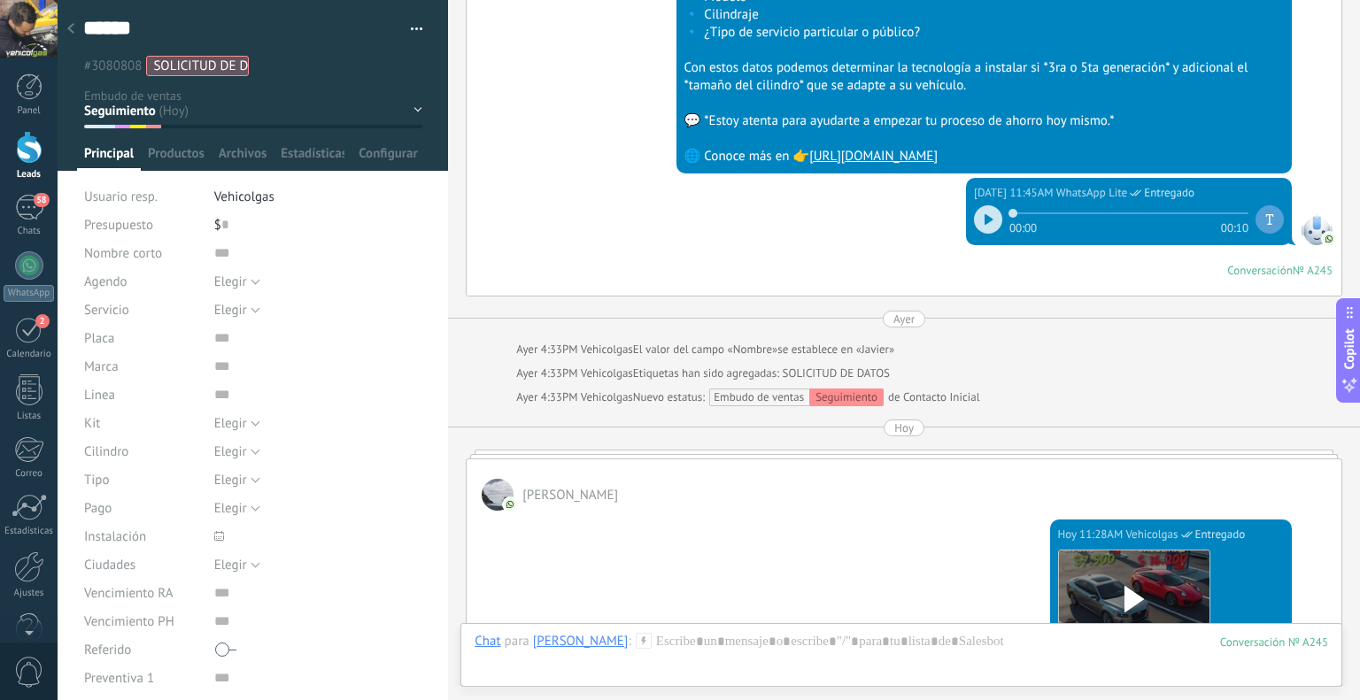
click at [68, 22] on div at bounding box center [70, 29] width 25 height 35
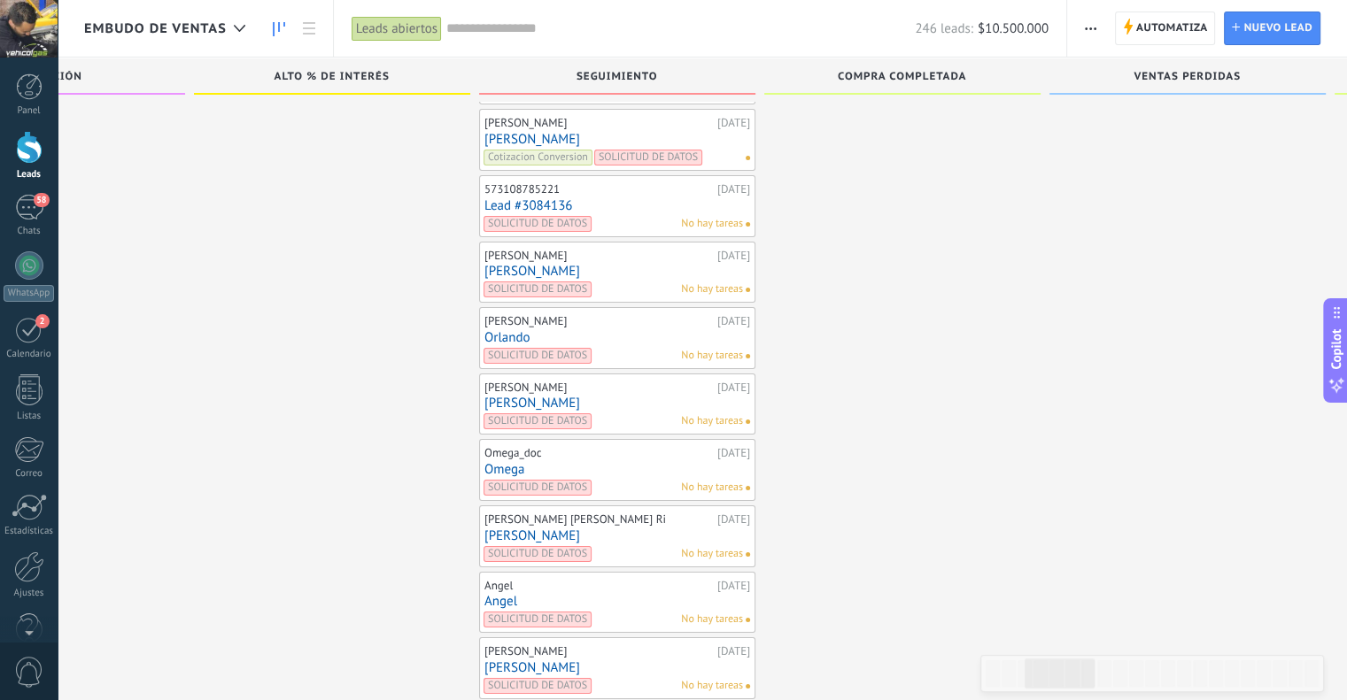
click at [506, 198] on link "Lead #3084136" at bounding box center [617, 205] width 266 height 15
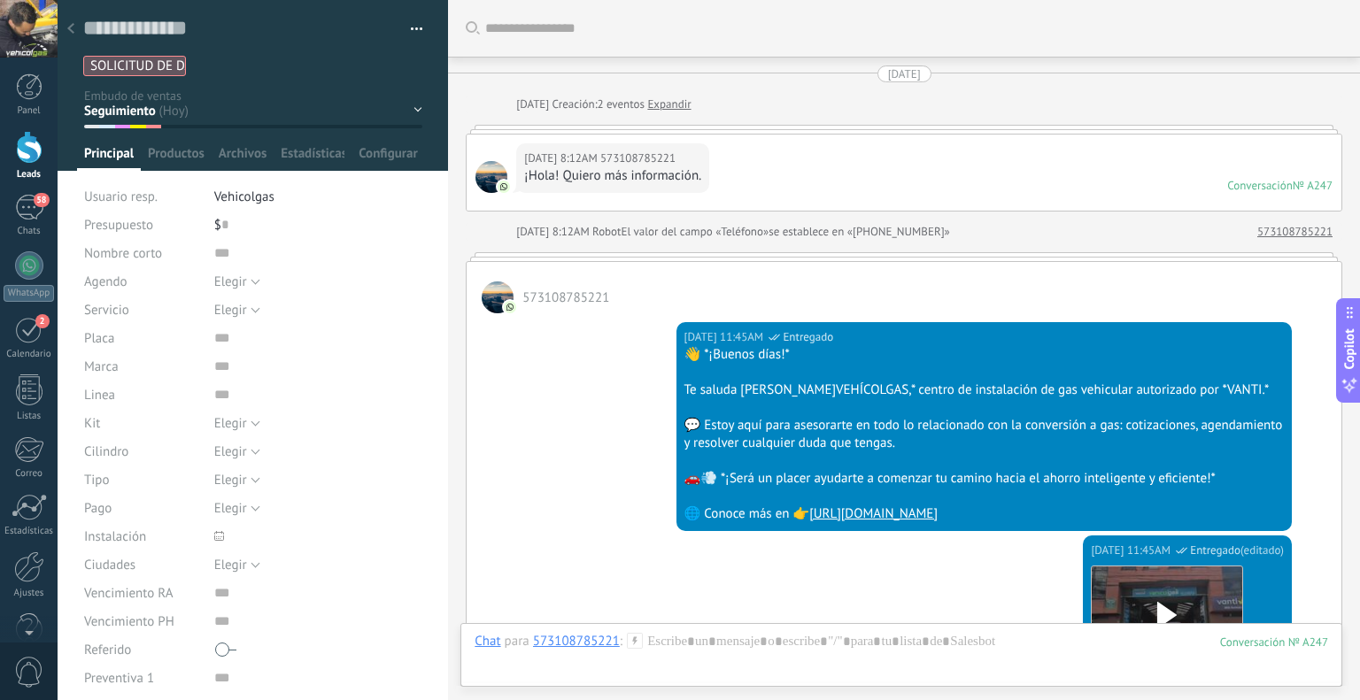
scroll to position [848, 0]
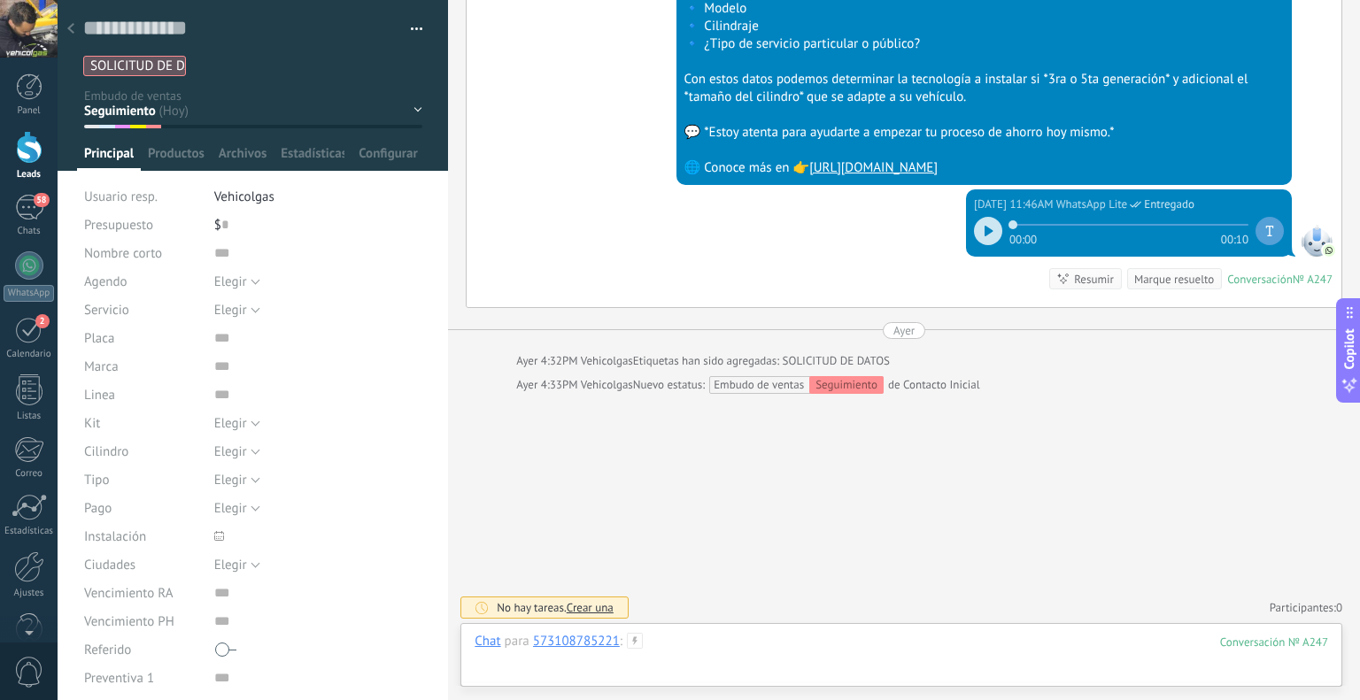
click at [680, 650] on div at bounding box center [902, 659] width 854 height 53
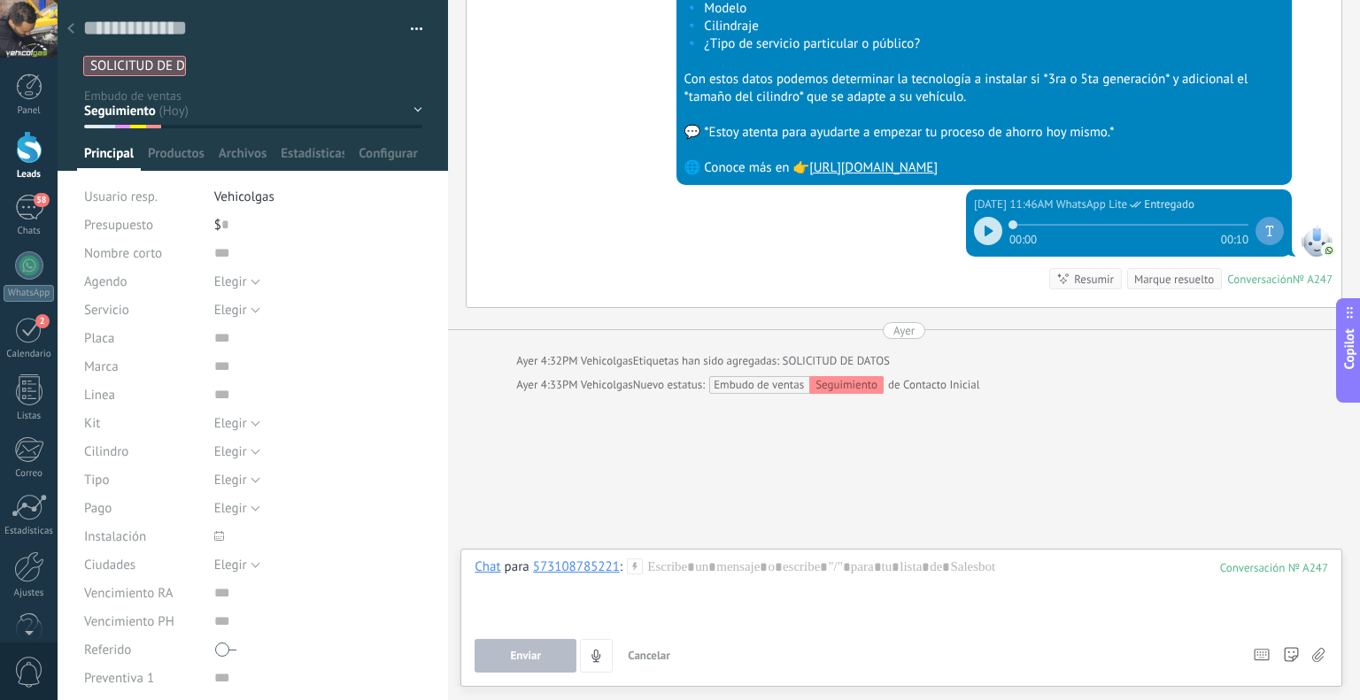
drag, startPoint x: 640, startPoint y: 552, endPoint x: 631, endPoint y: 572, distance: 21.4
click at [640, 553] on div "Chat Correo Nota Tarea Chat para 573108785221 : 247 Enviar Cancelar Rastrear cl…" at bounding box center [901, 618] width 882 height 138
click at [630, 572] on icon at bounding box center [635, 567] width 16 height 16
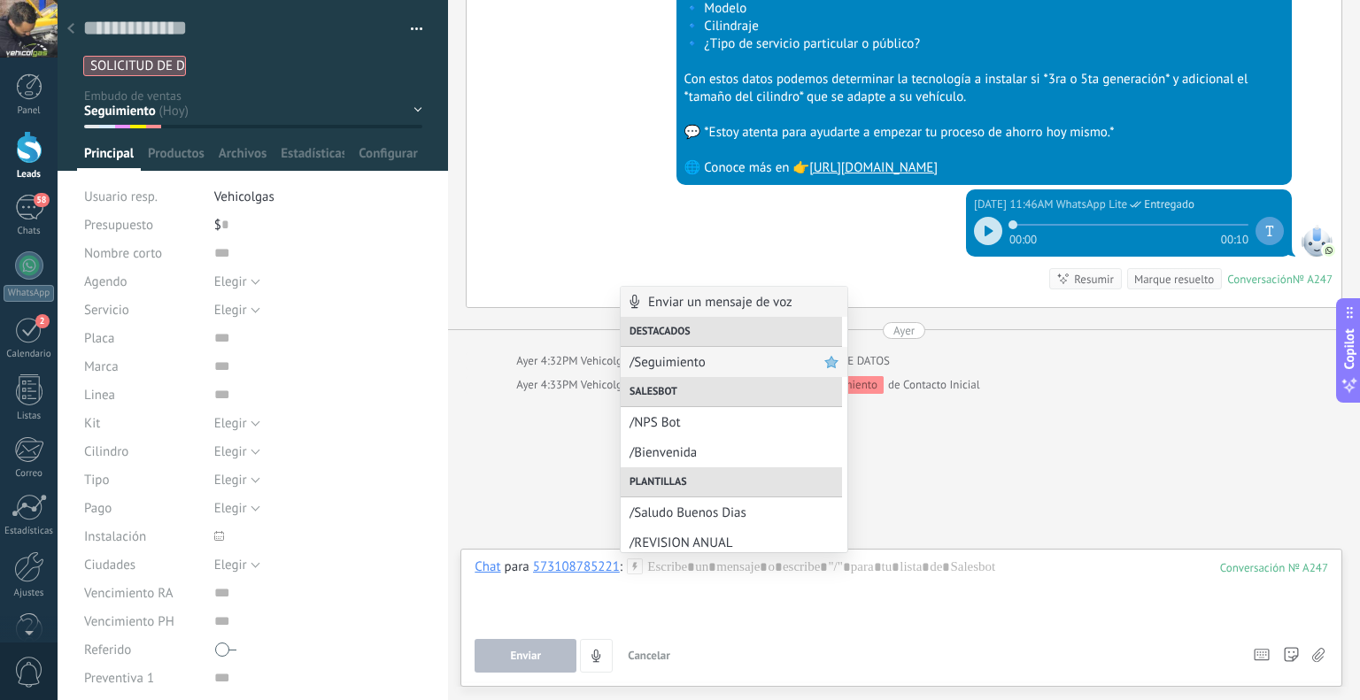
click at [658, 361] on span "/Seguimiento" at bounding box center [727, 362] width 195 height 17
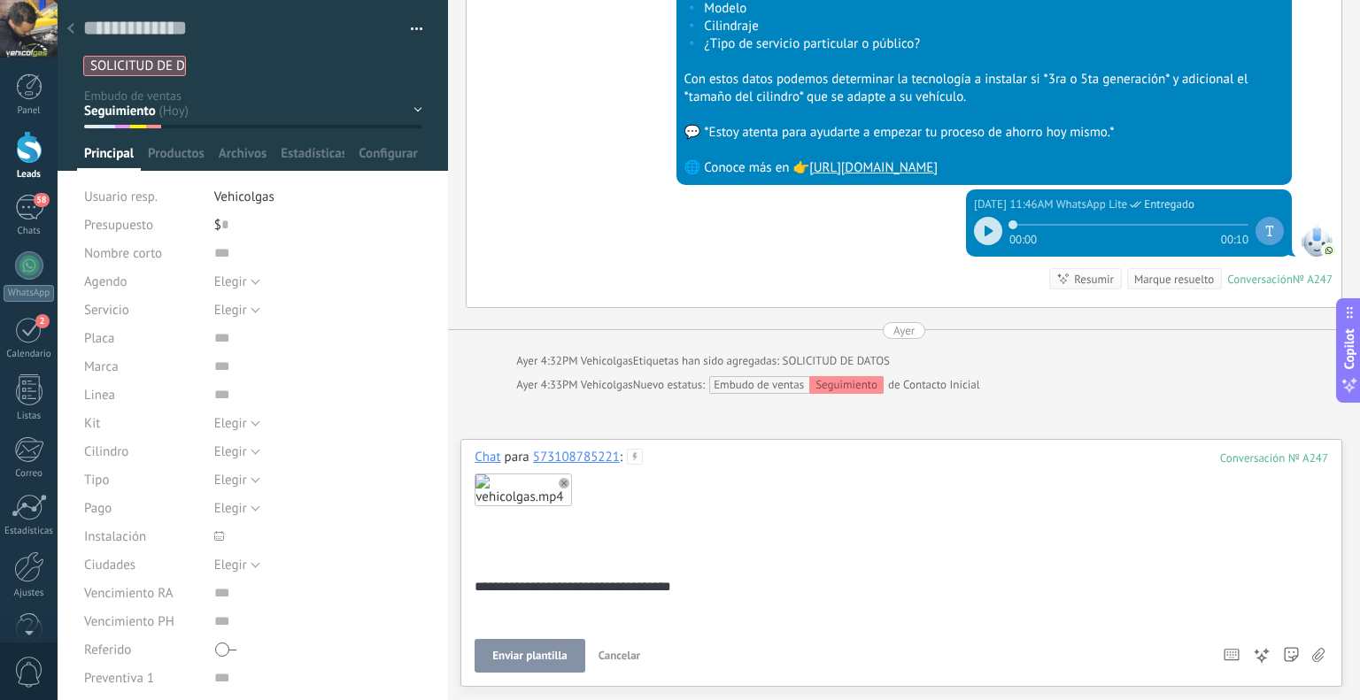
click at [553, 646] on button "Enviar plantilla" at bounding box center [530, 656] width 110 height 34
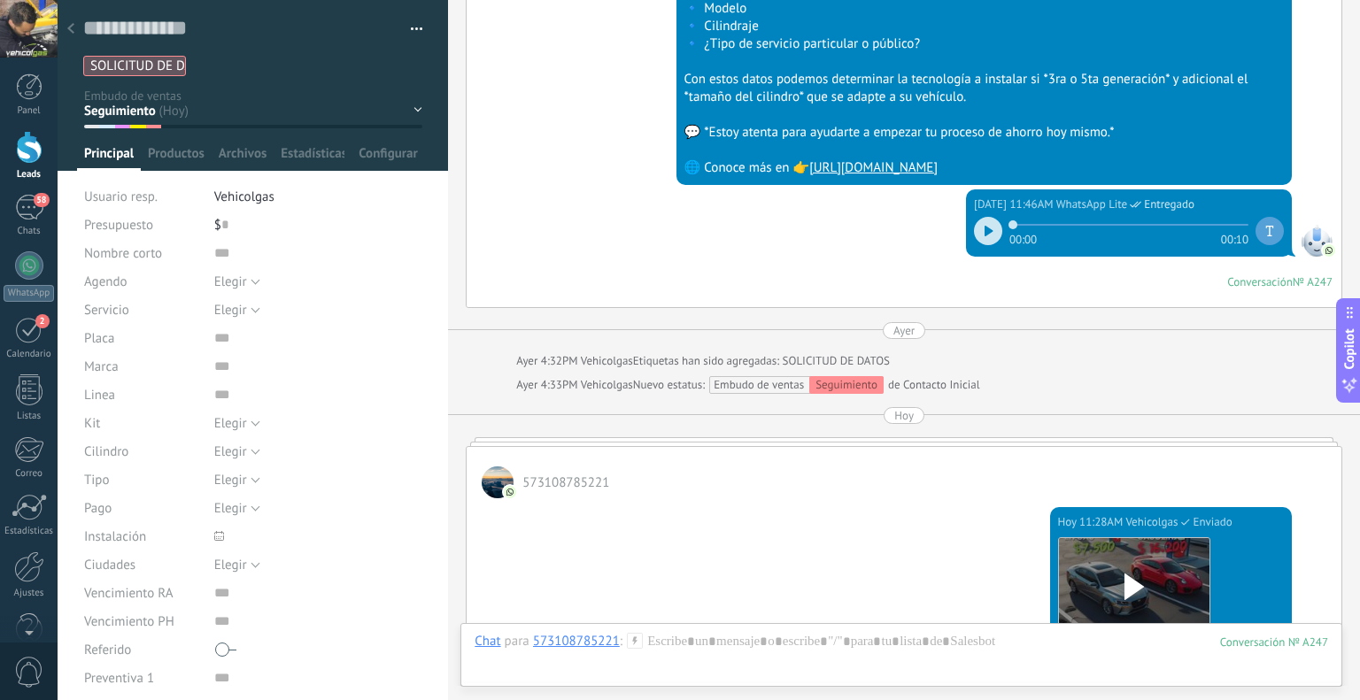
scroll to position [837, 0]
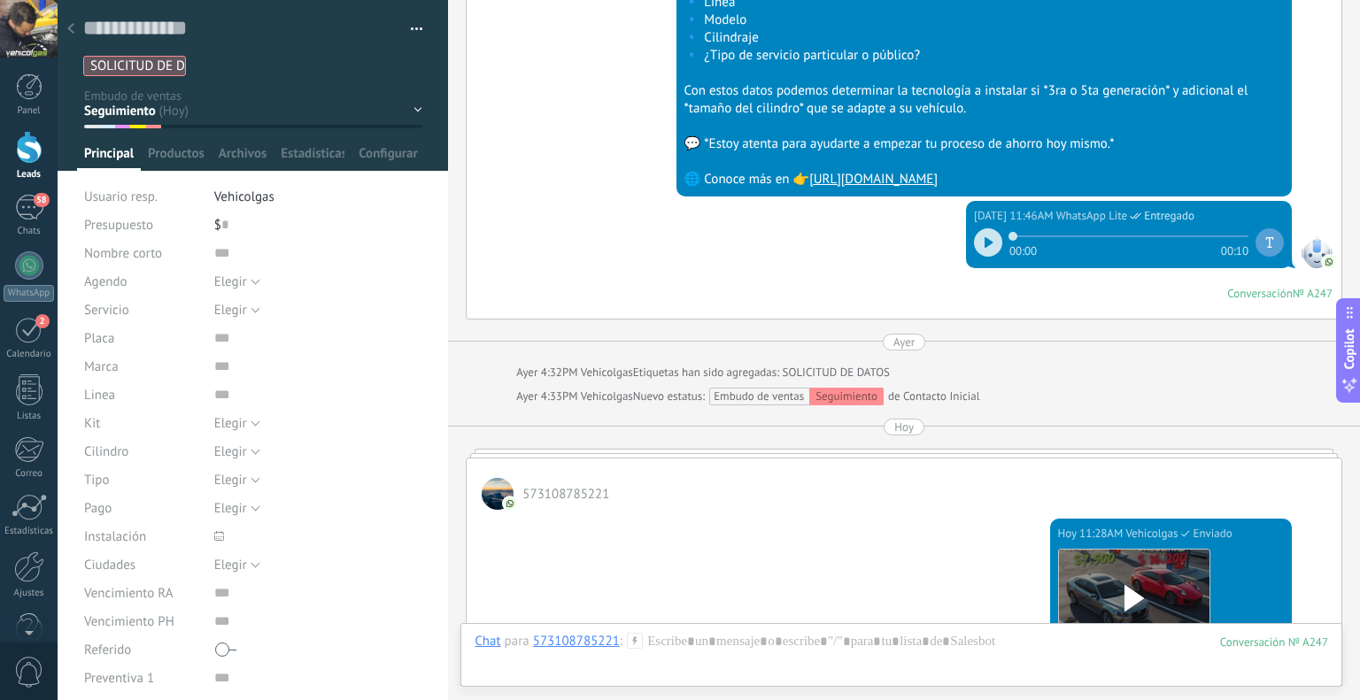
click at [75, 32] on div at bounding box center [70, 29] width 25 height 35
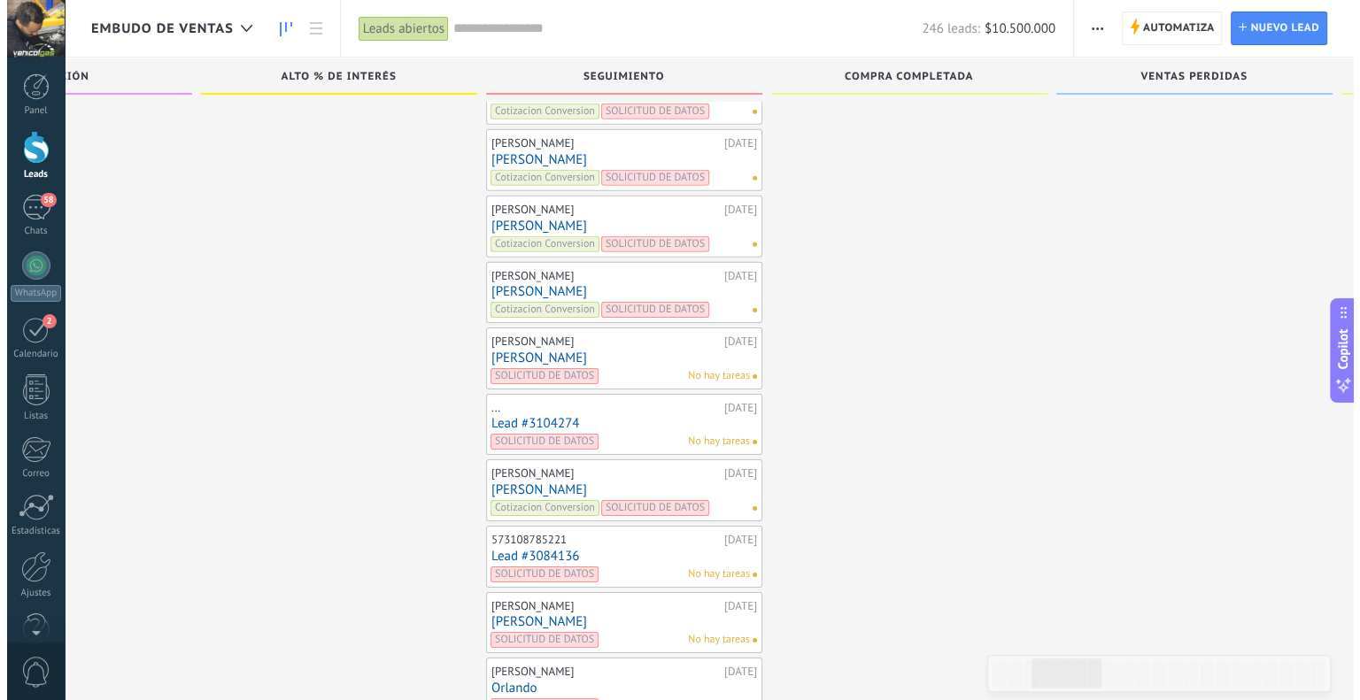
scroll to position [5598, 0]
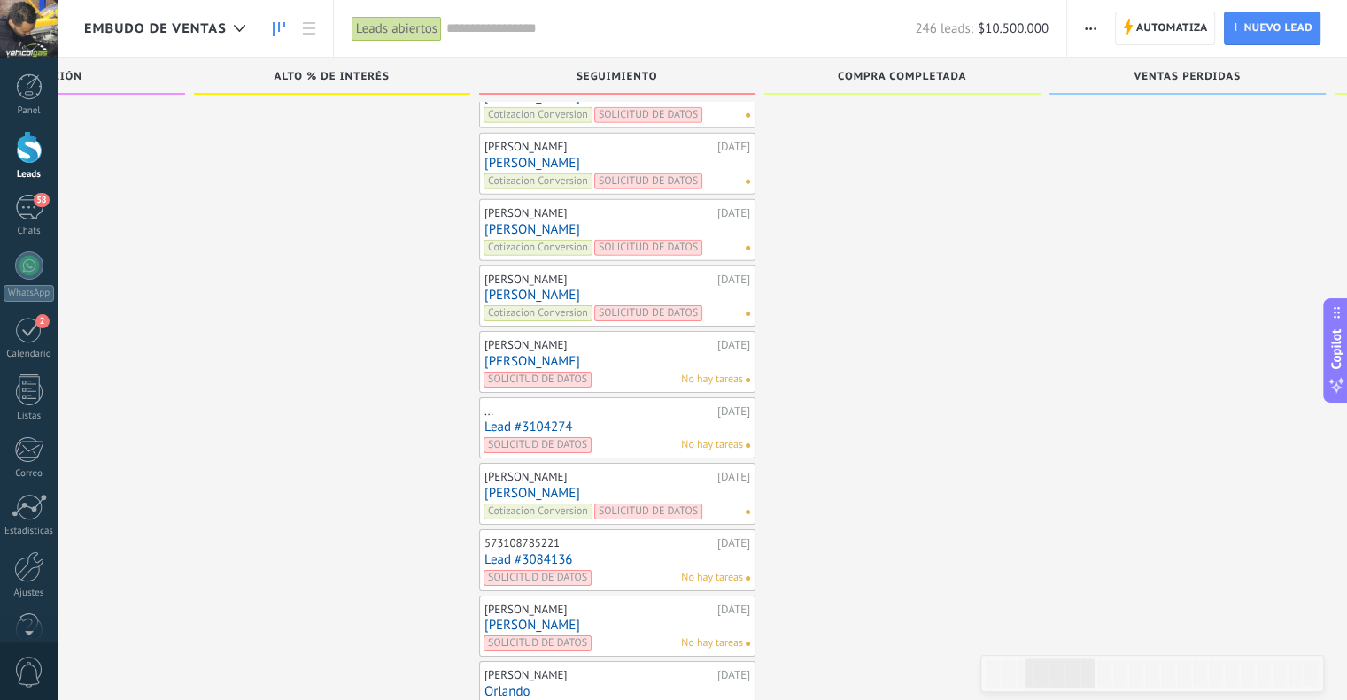
click at [521, 486] on link "[PERSON_NAME]" at bounding box center [617, 493] width 266 height 15
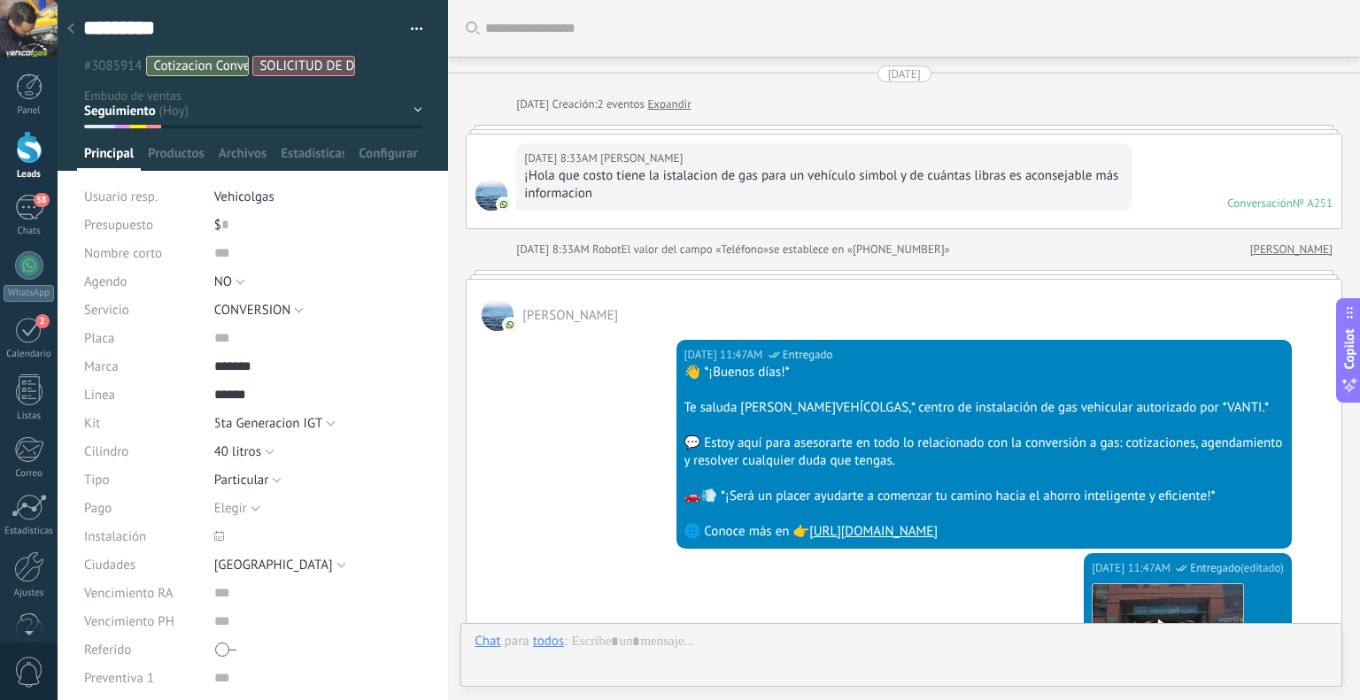
scroll to position [1916, 0]
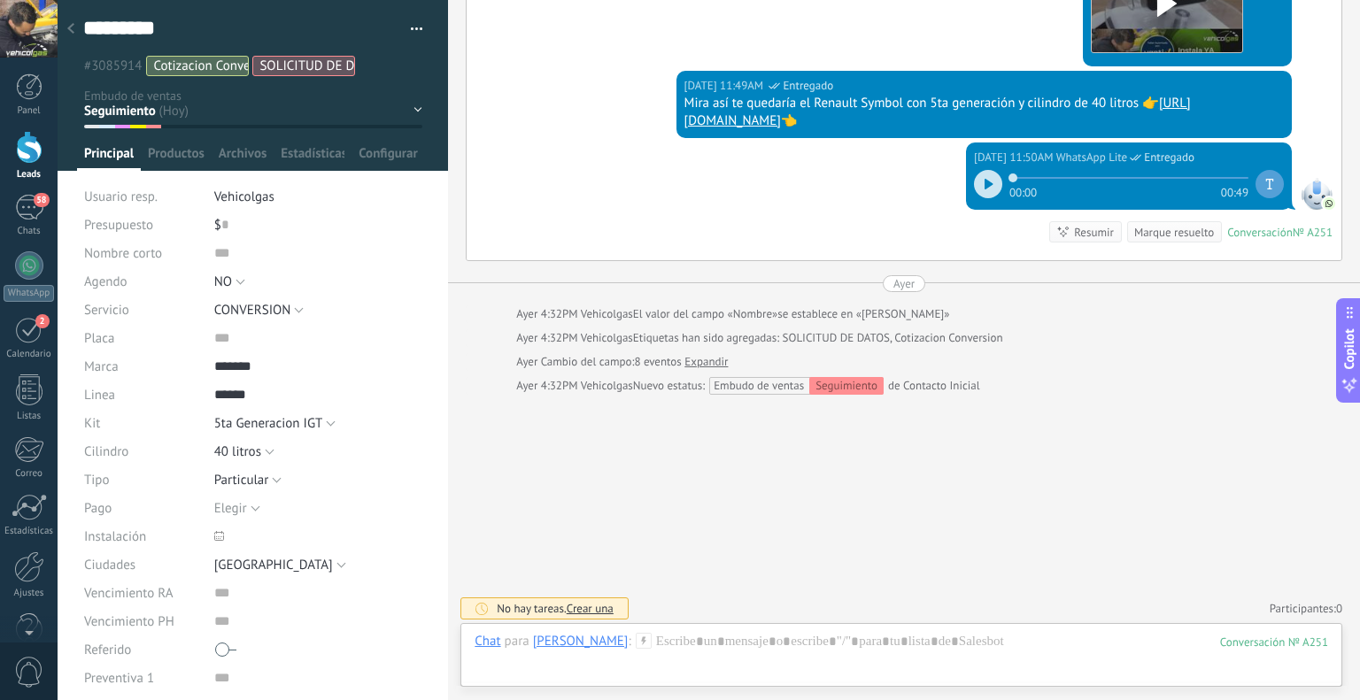
click at [636, 641] on icon at bounding box center [644, 641] width 16 height 16
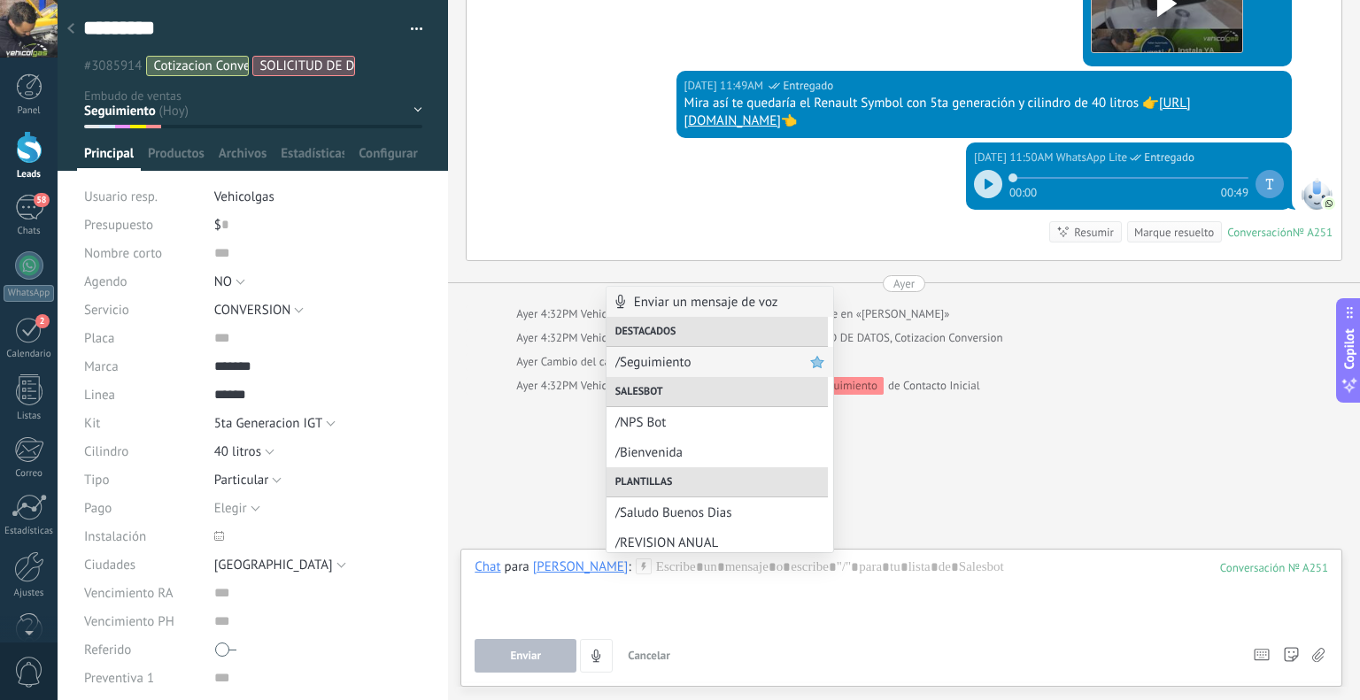
click at [665, 364] on span "/Seguimiento" at bounding box center [712, 362] width 195 height 17
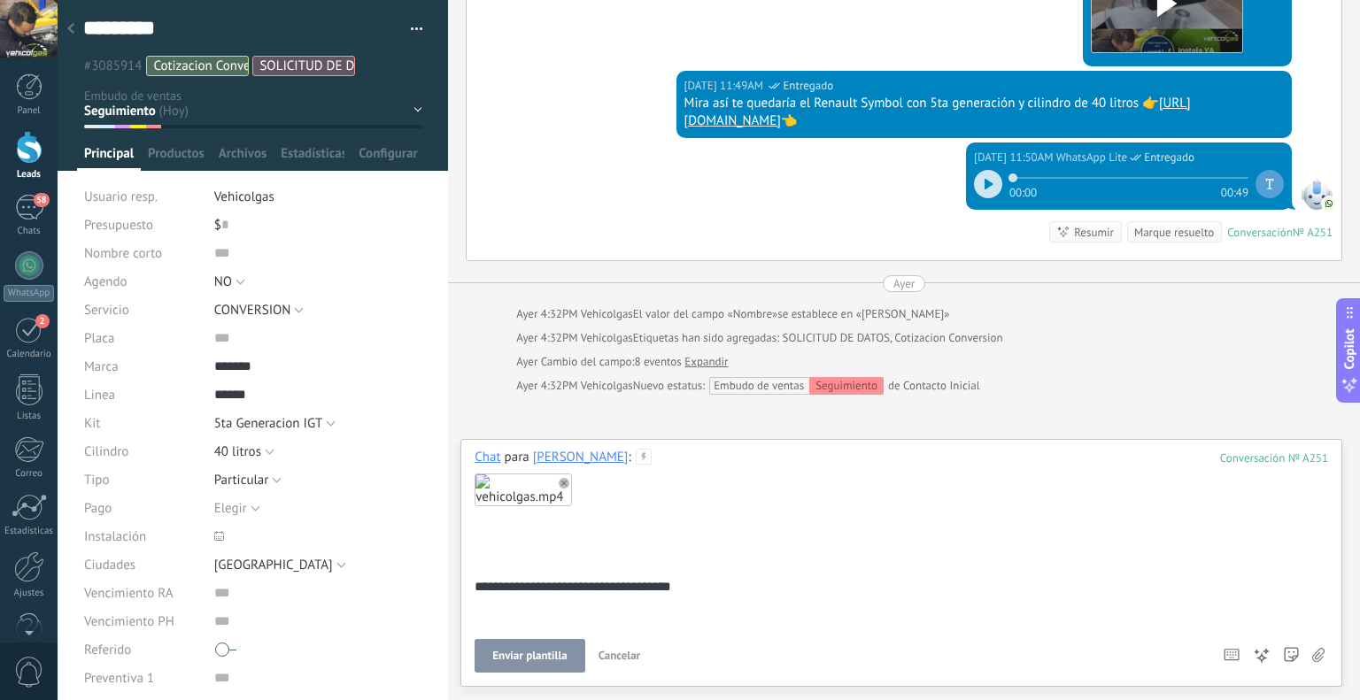
click at [568, 647] on button "Enviar plantilla" at bounding box center [530, 656] width 110 height 34
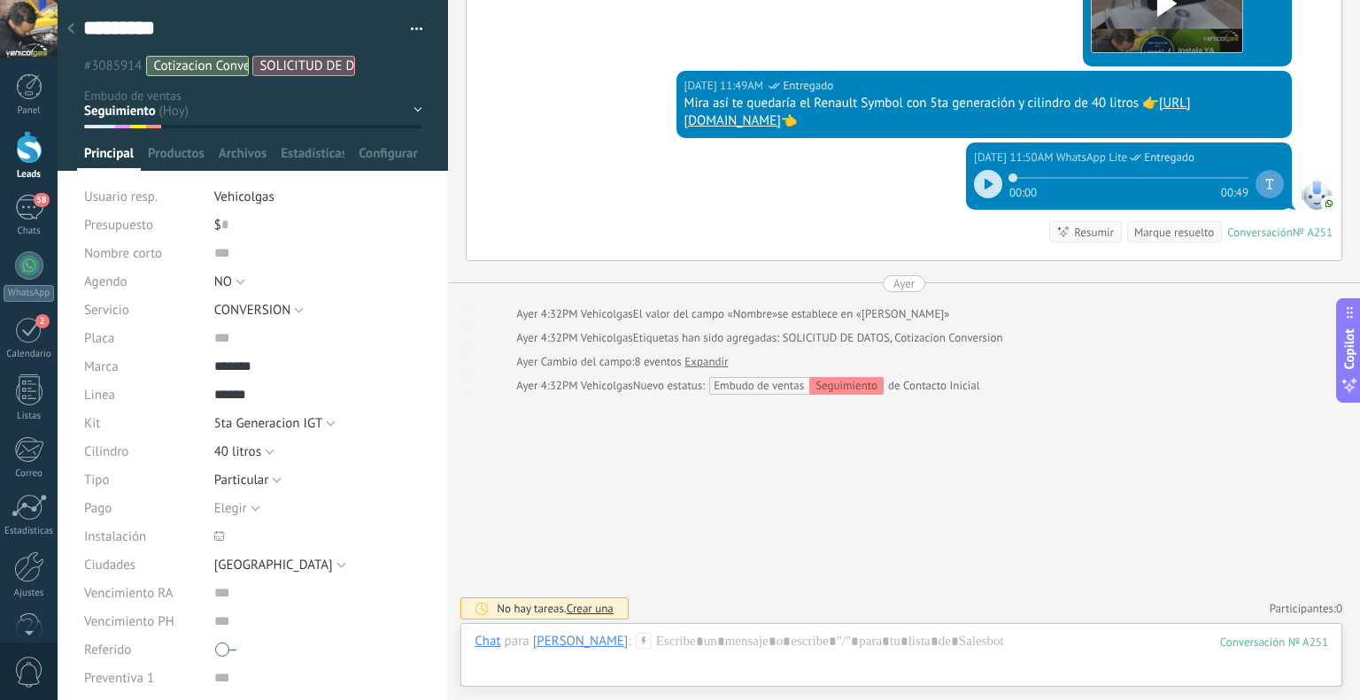
scroll to position [1905, 0]
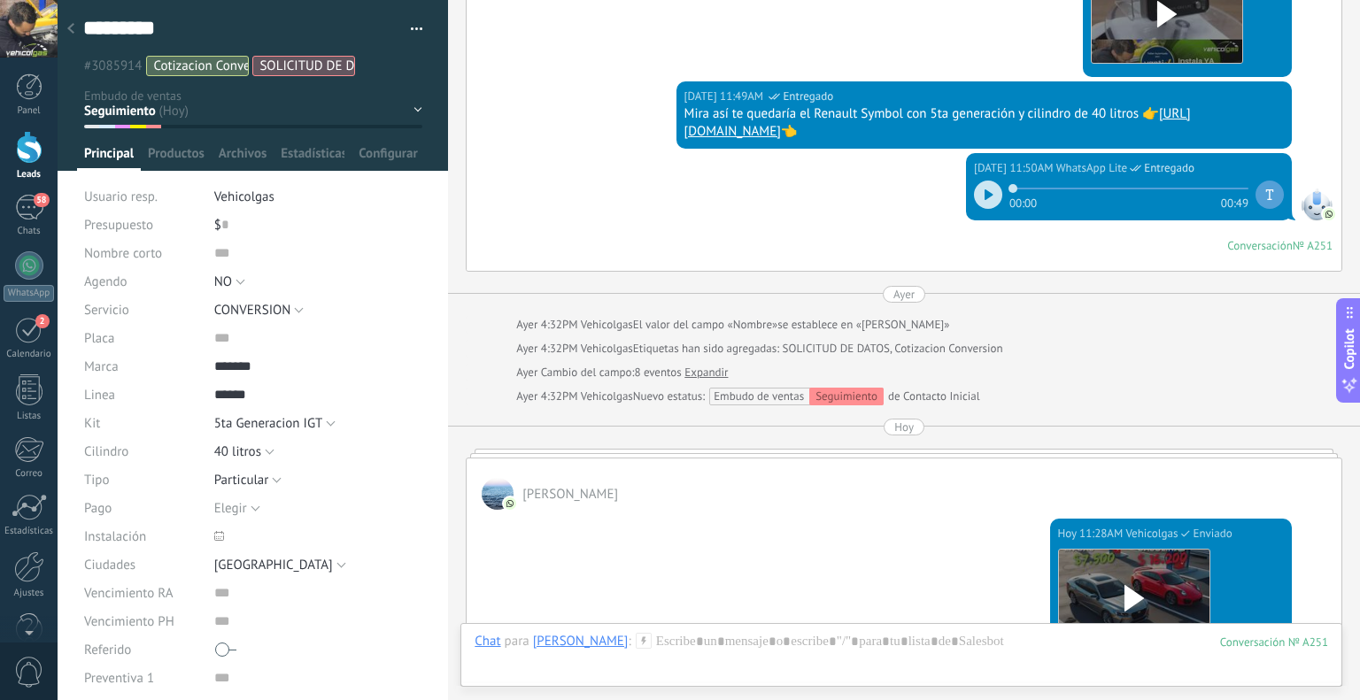
click at [73, 20] on div at bounding box center [70, 29] width 25 height 35
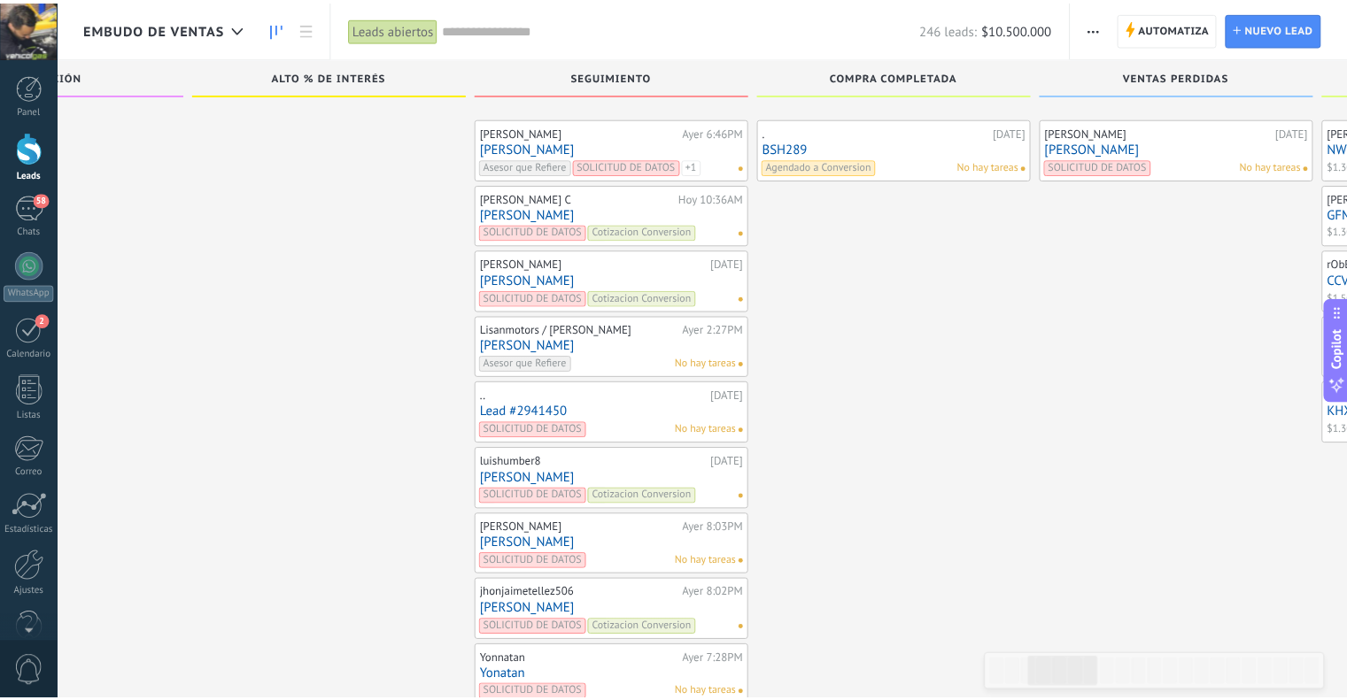
scroll to position [5598, 0]
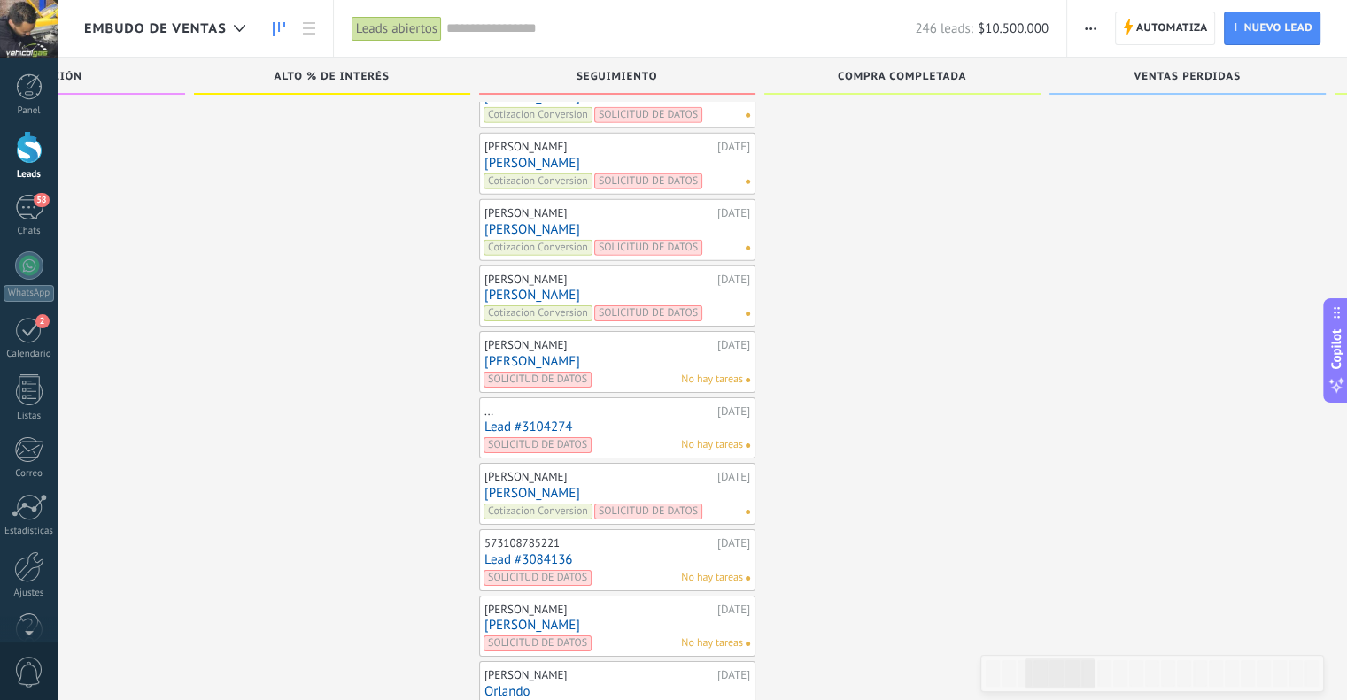
click at [530, 420] on link "Lead #3104274" at bounding box center [617, 427] width 266 height 15
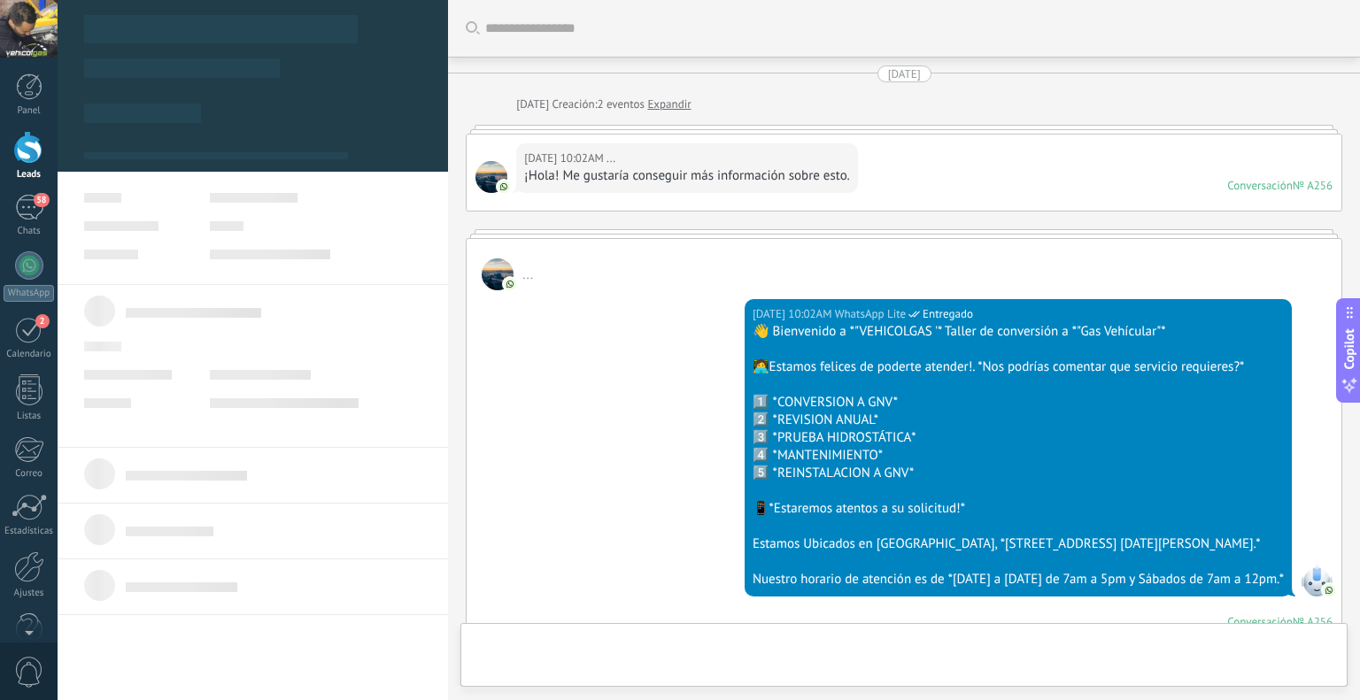
scroll to position [26, 0]
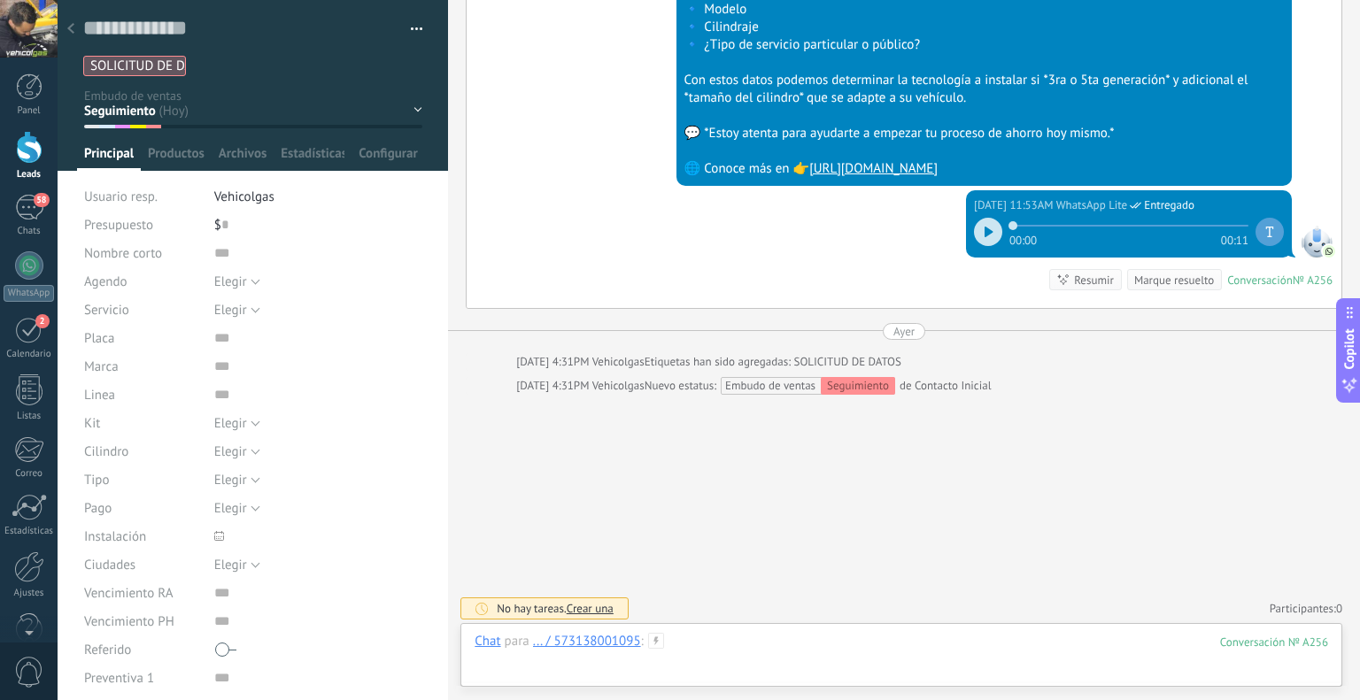
click at [645, 654] on div at bounding box center [902, 659] width 854 height 53
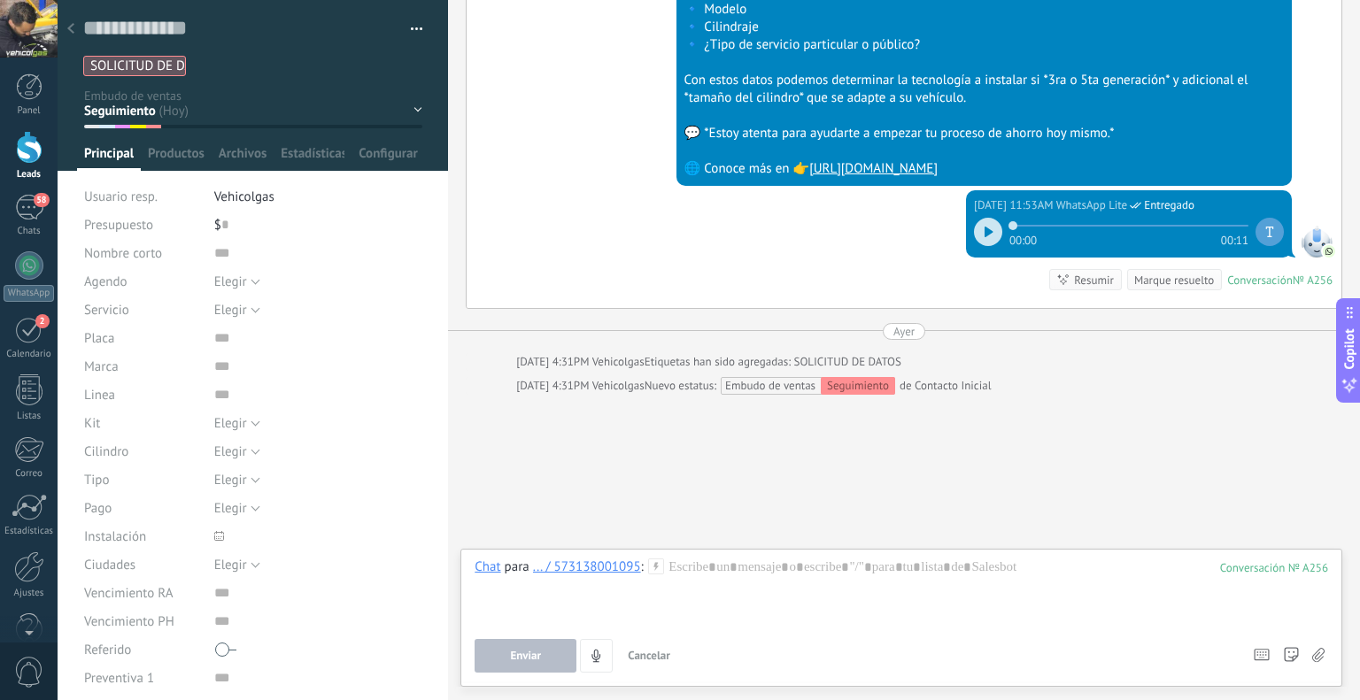
click at [652, 573] on icon at bounding box center [656, 567] width 16 height 16
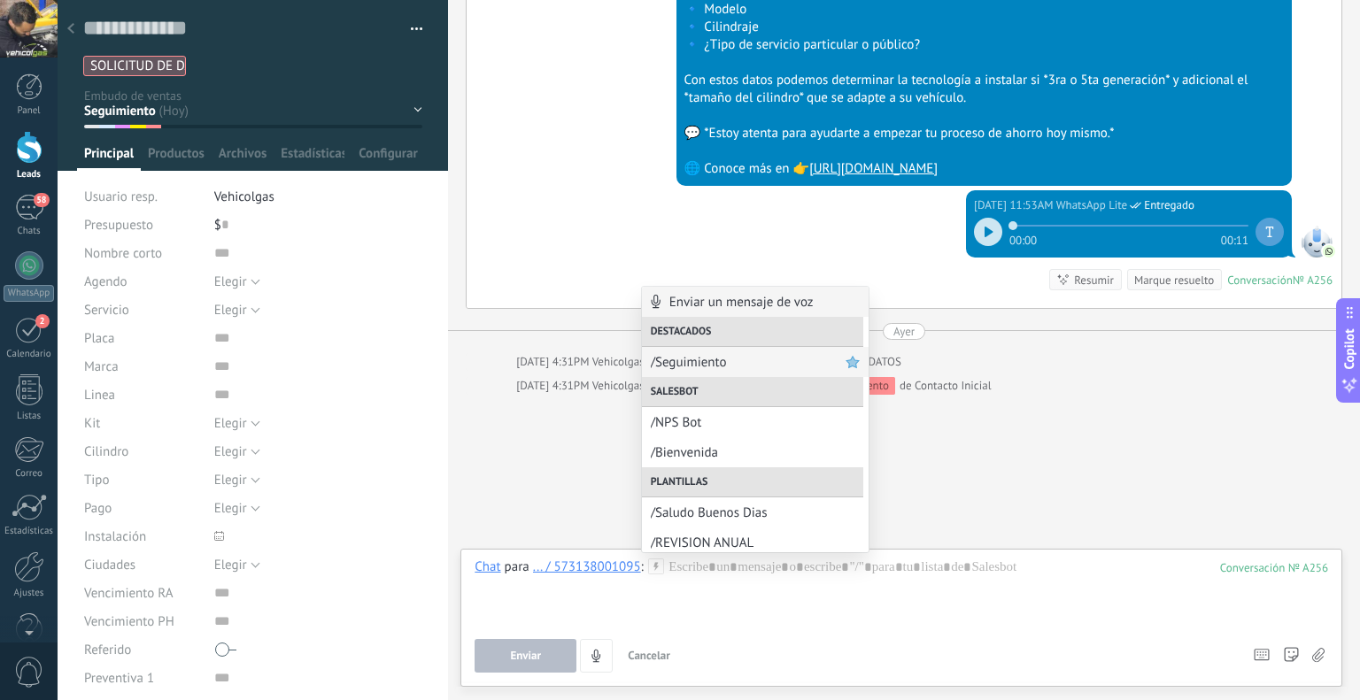
click at [646, 355] on div "/Seguimiento" at bounding box center [755, 362] width 227 height 30
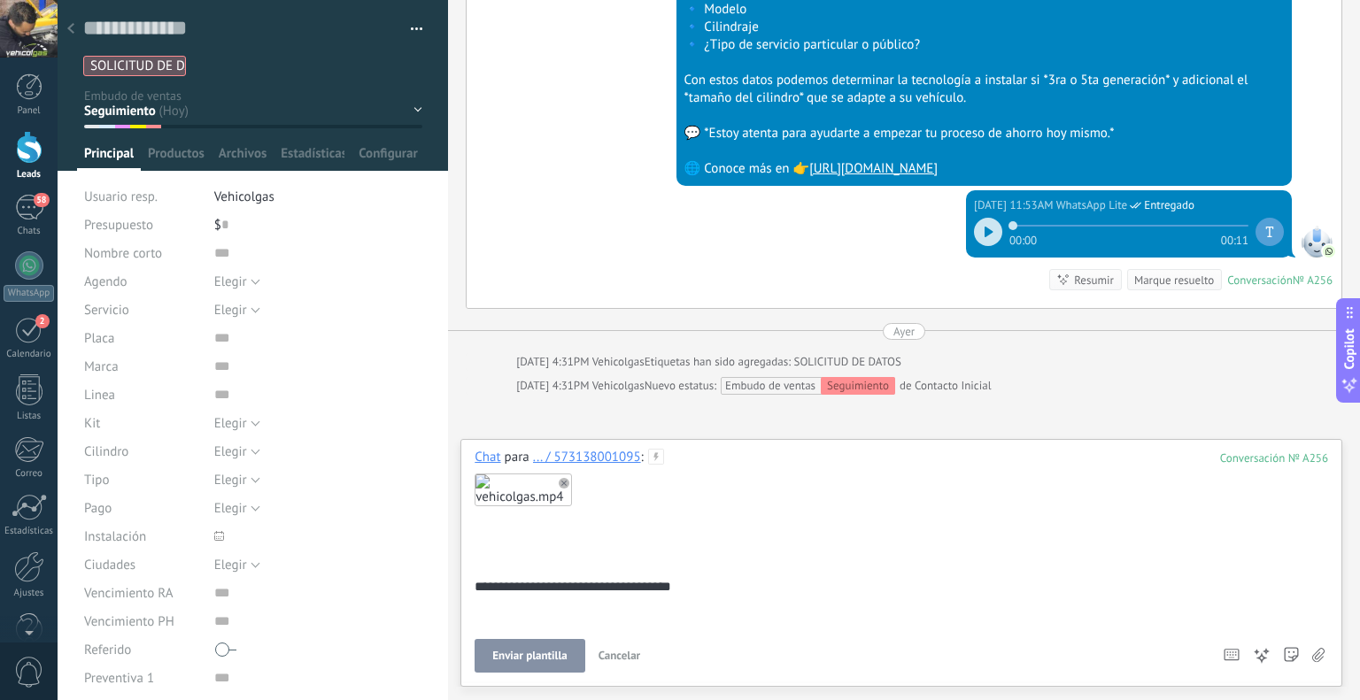
click at [552, 661] on span "Enviar plantilla" at bounding box center [529, 656] width 74 height 12
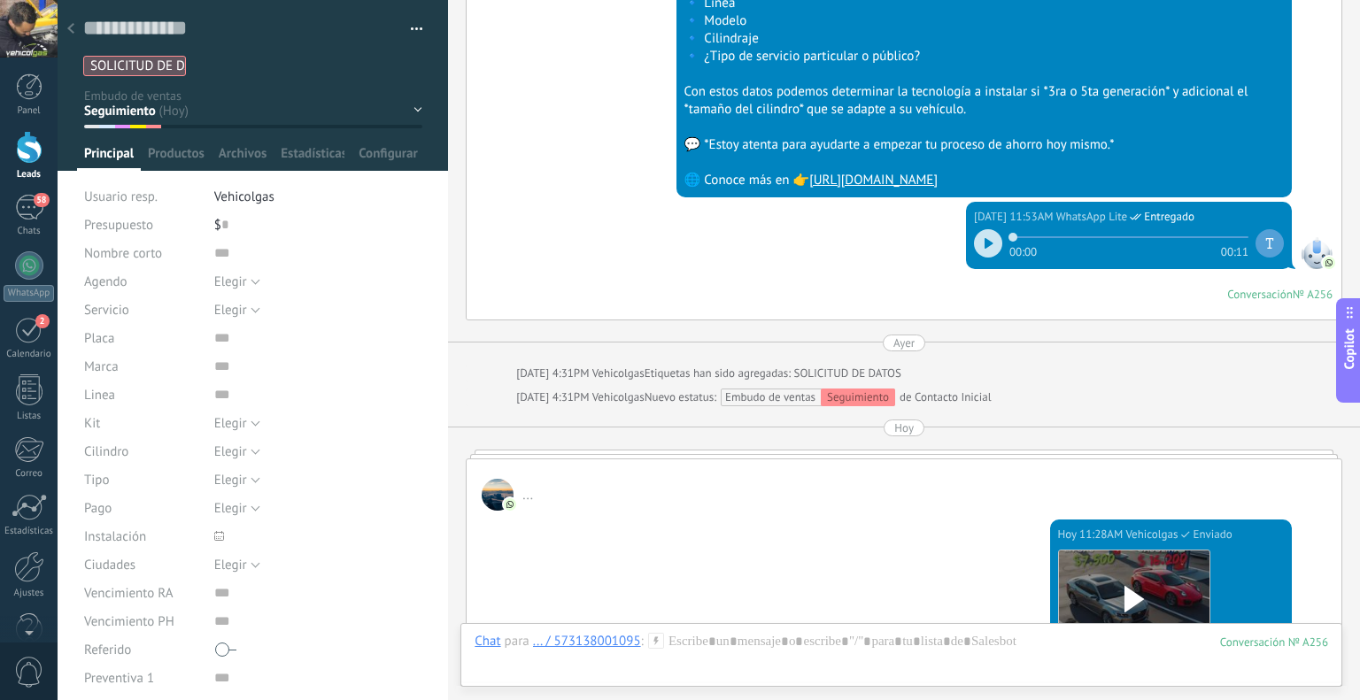
click at [77, 22] on div at bounding box center [70, 29] width 25 height 35
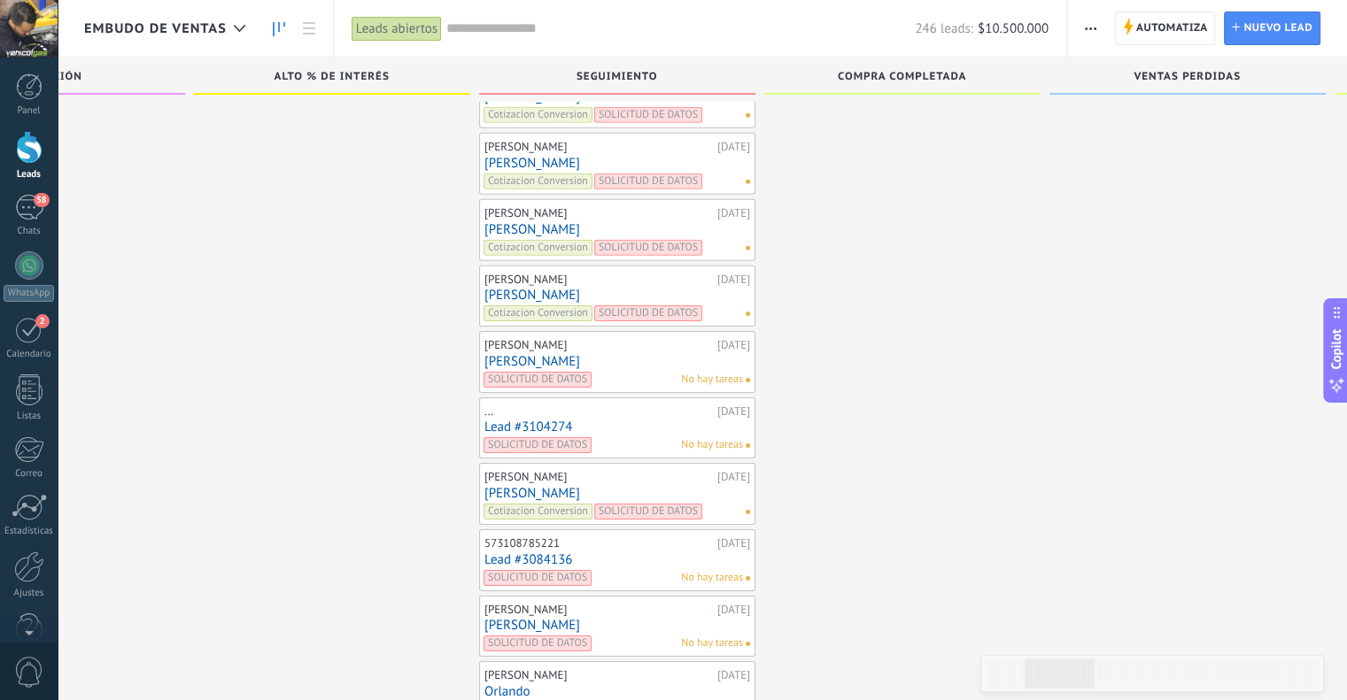
click at [522, 354] on link "[PERSON_NAME]" at bounding box center [617, 361] width 266 height 15
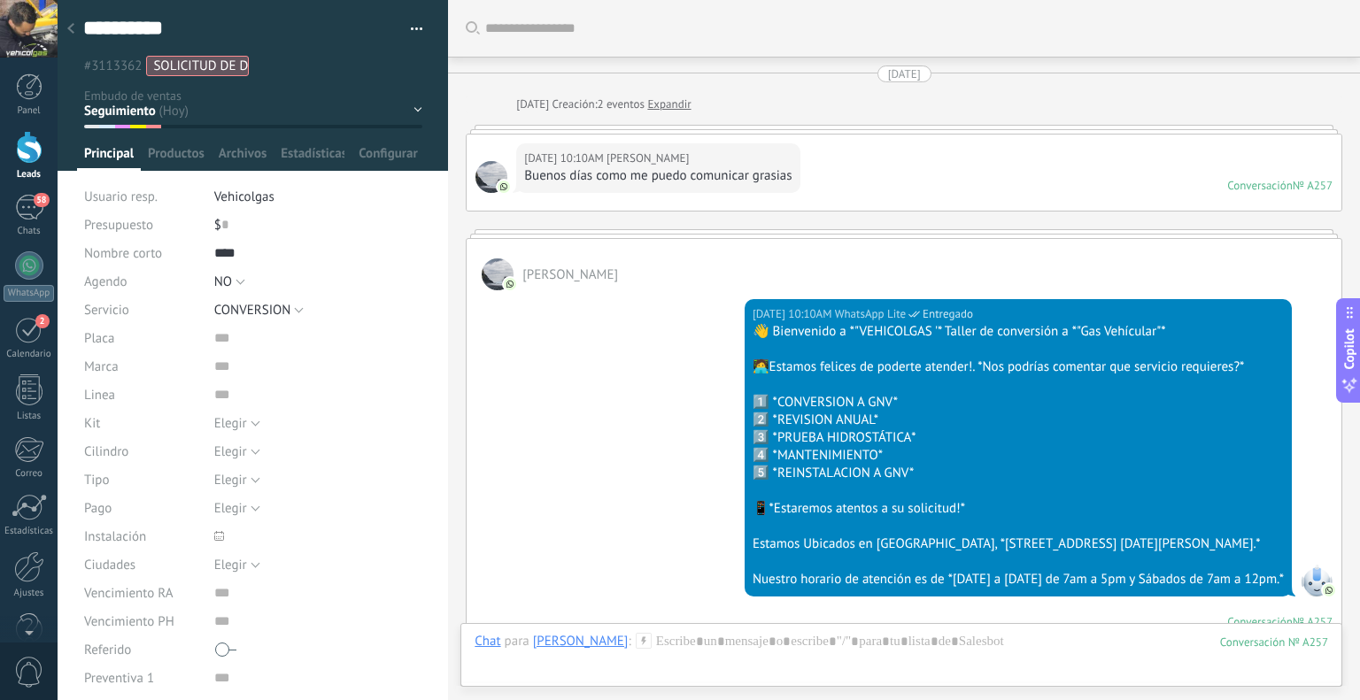
scroll to position [1356, 0]
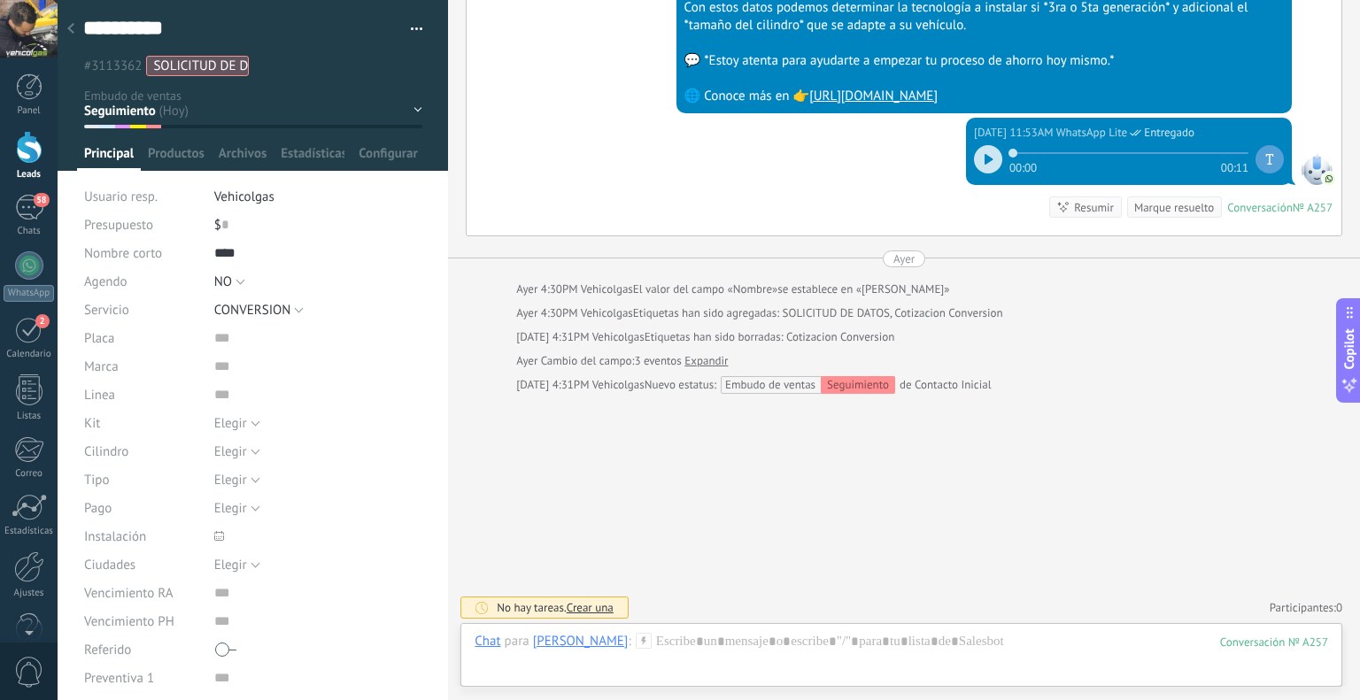
click at [636, 646] on icon at bounding box center [644, 641] width 16 height 16
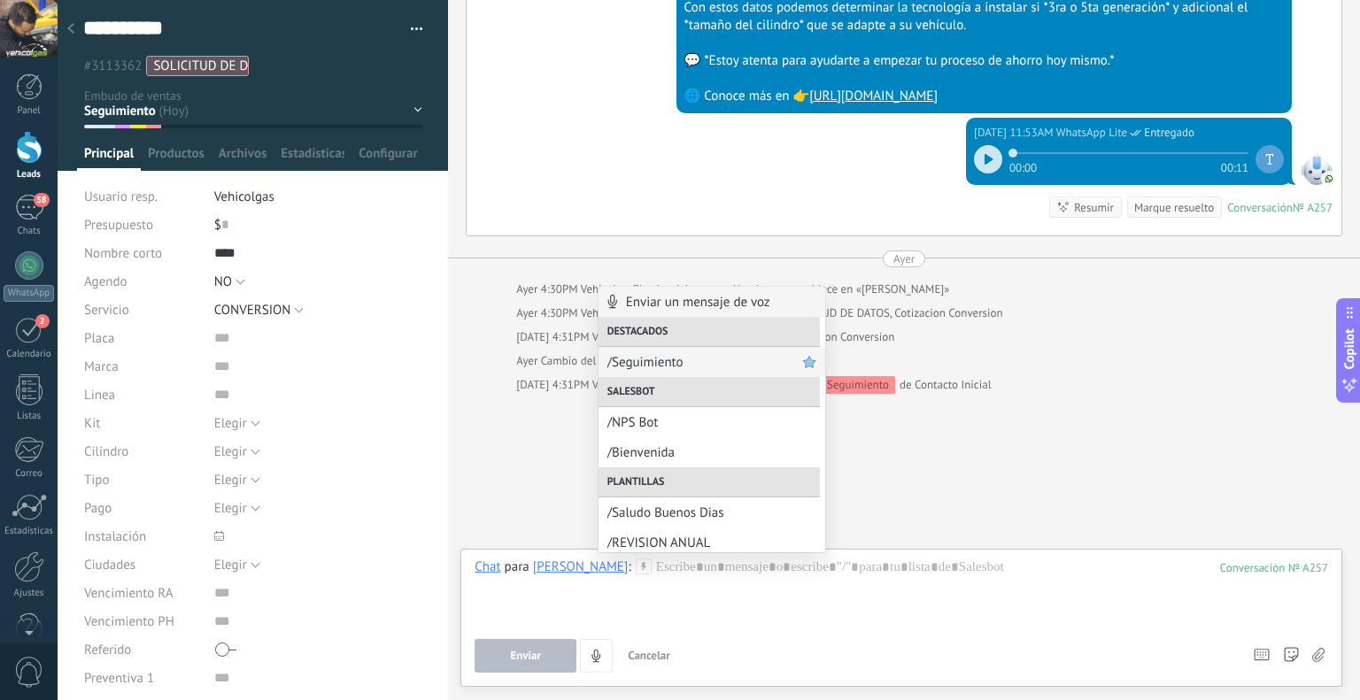
click at [637, 364] on span "/Seguimiento" at bounding box center [704, 362] width 195 height 17
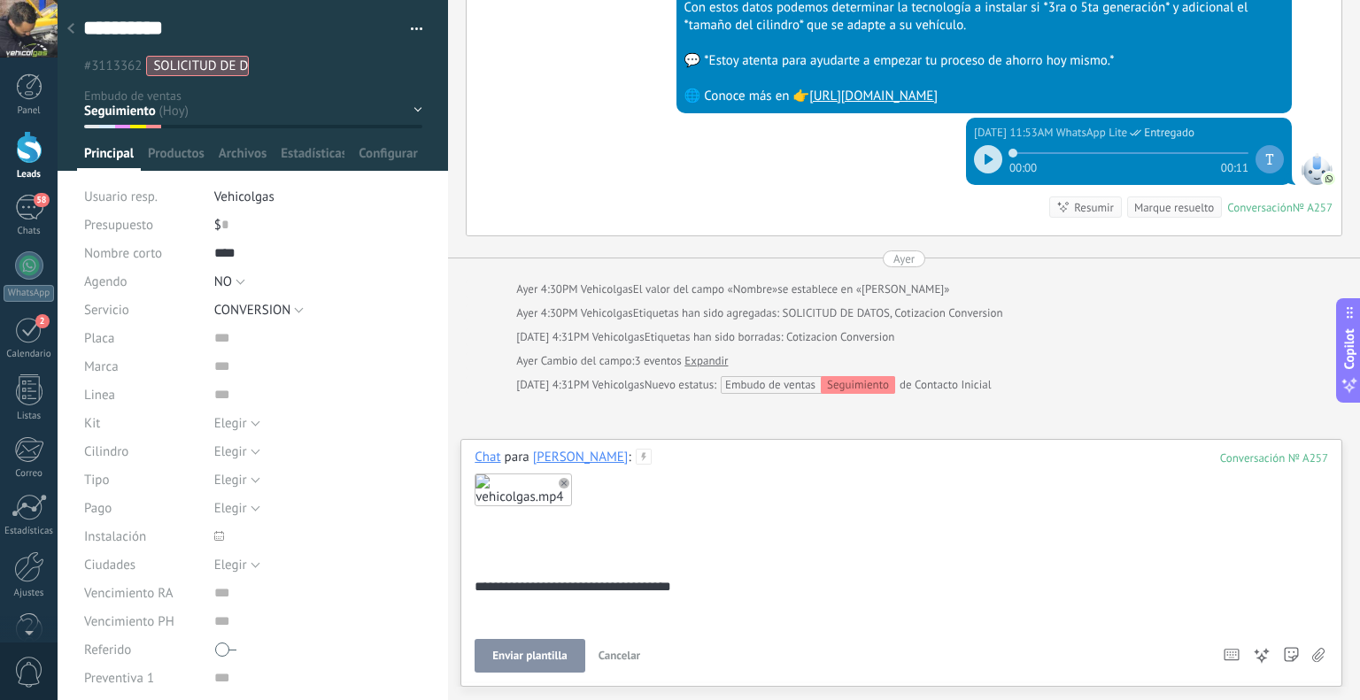
click at [552, 658] on span "Enviar plantilla" at bounding box center [529, 656] width 74 height 12
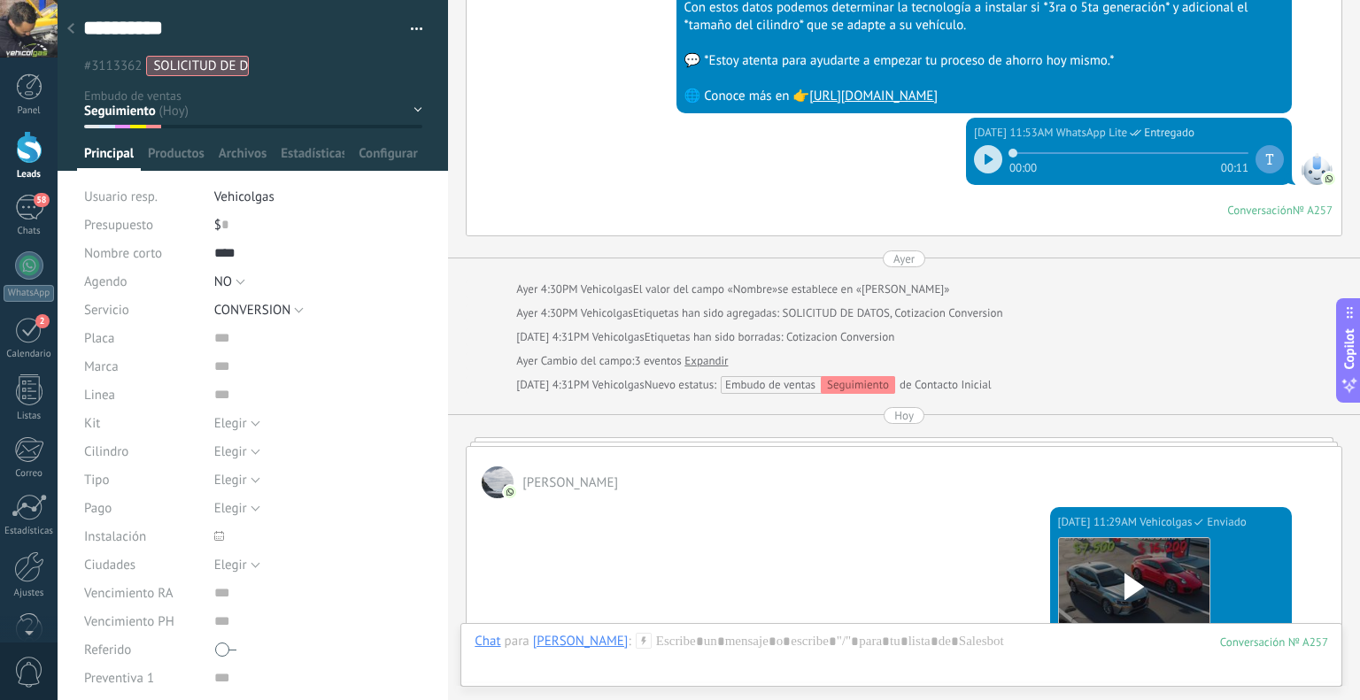
scroll to position [1344, 0]
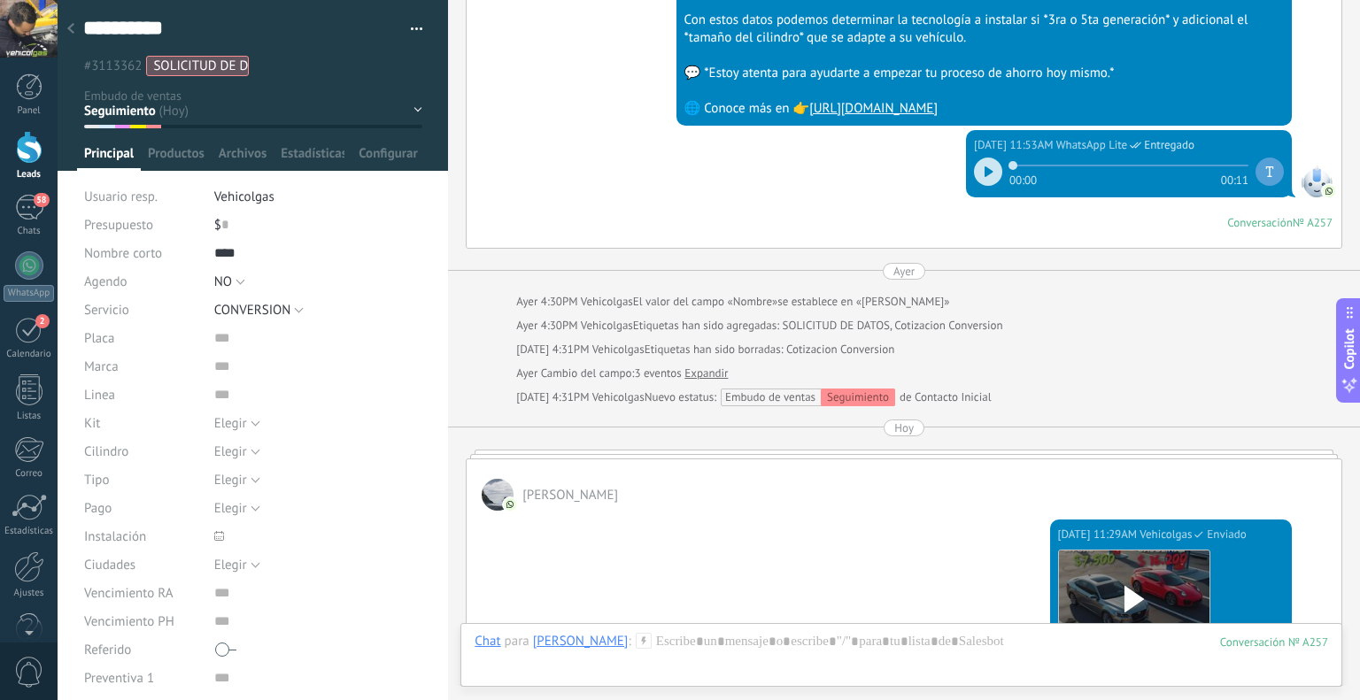
click at [71, 21] on div at bounding box center [70, 29] width 25 height 35
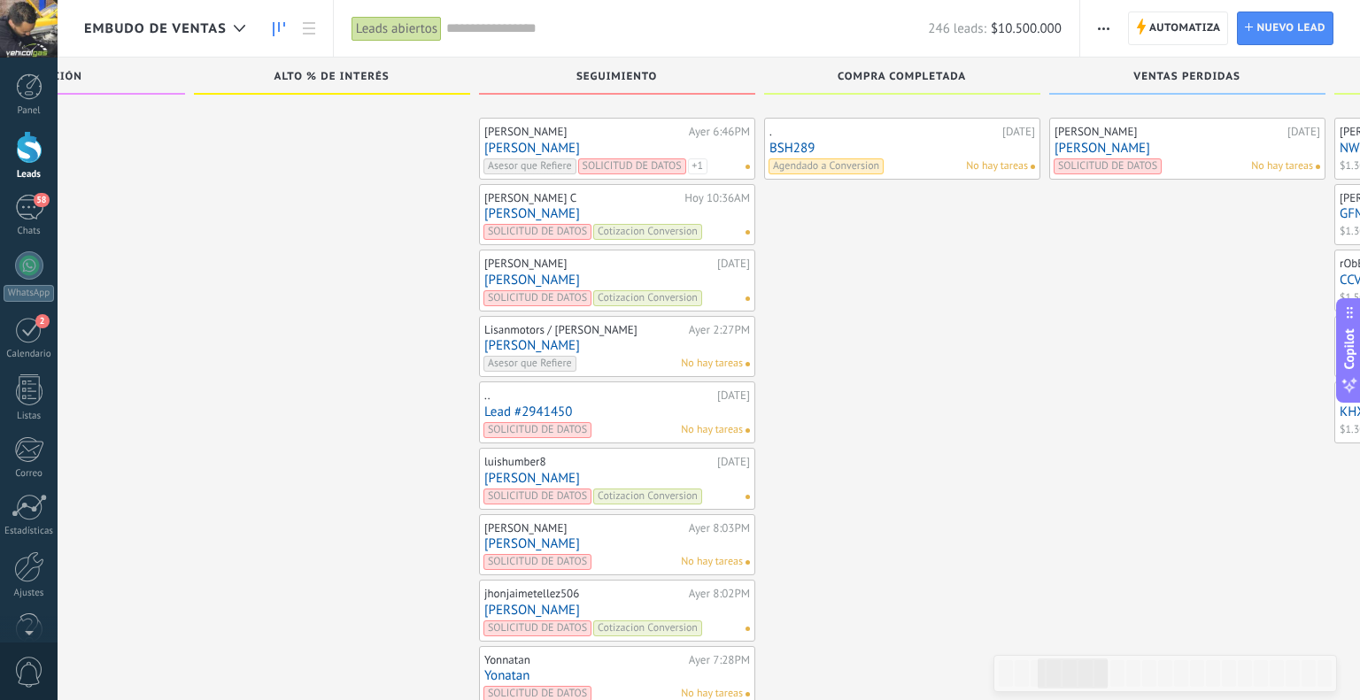
scroll to position [5598, 0]
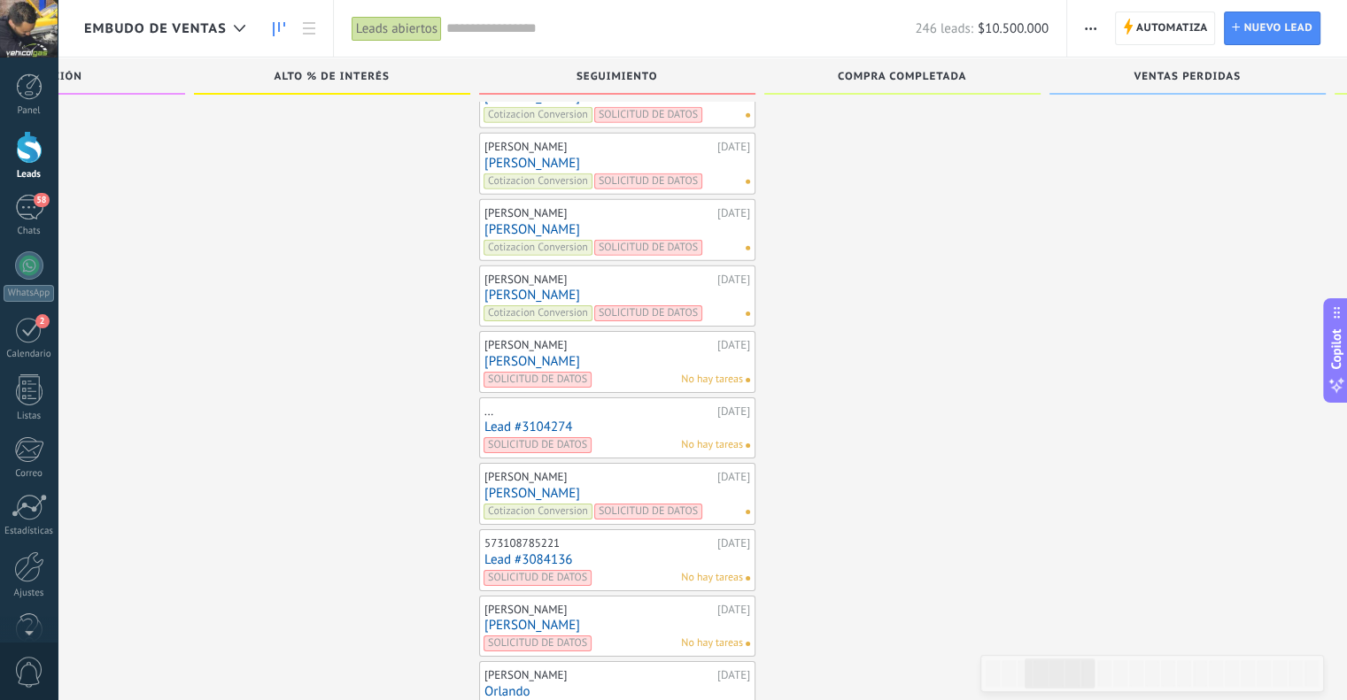
click at [498, 288] on link "[PERSON_NAME]" at bounding box center [617, 295] width 266 height 15
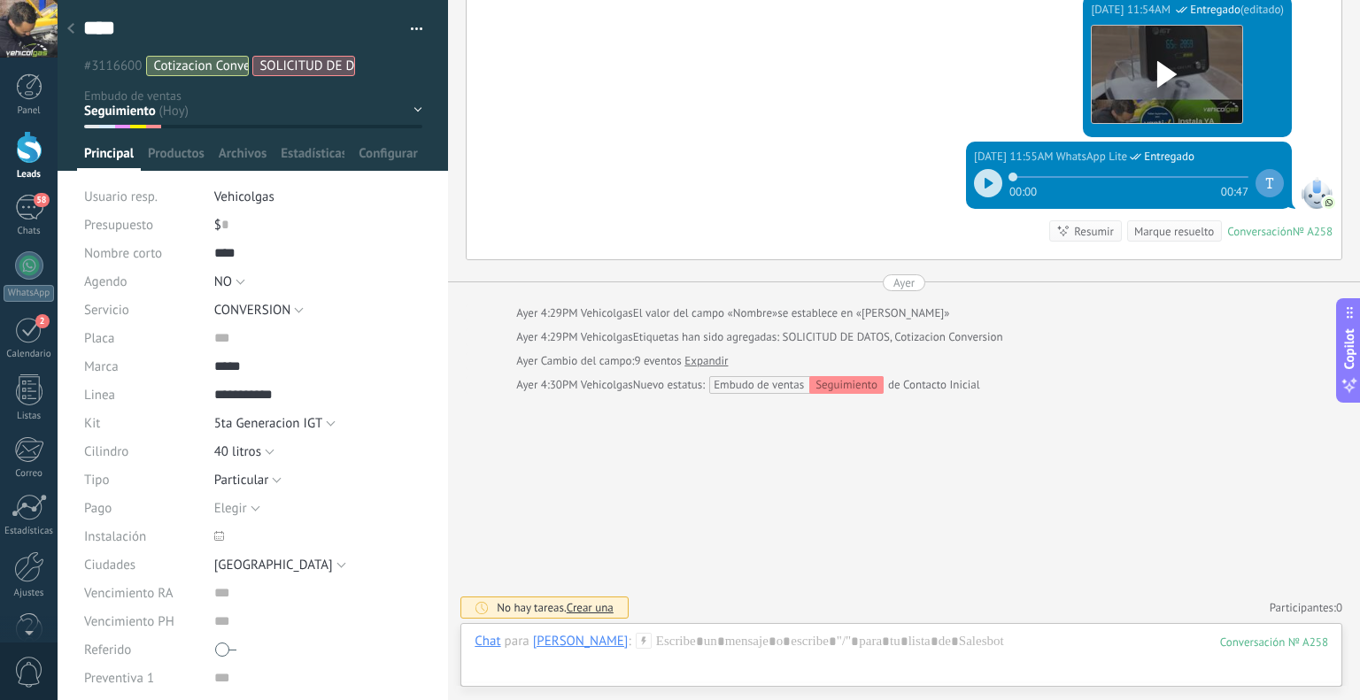
click at [636, 640] on use at bounding box center [643, 640] width 15 height 15
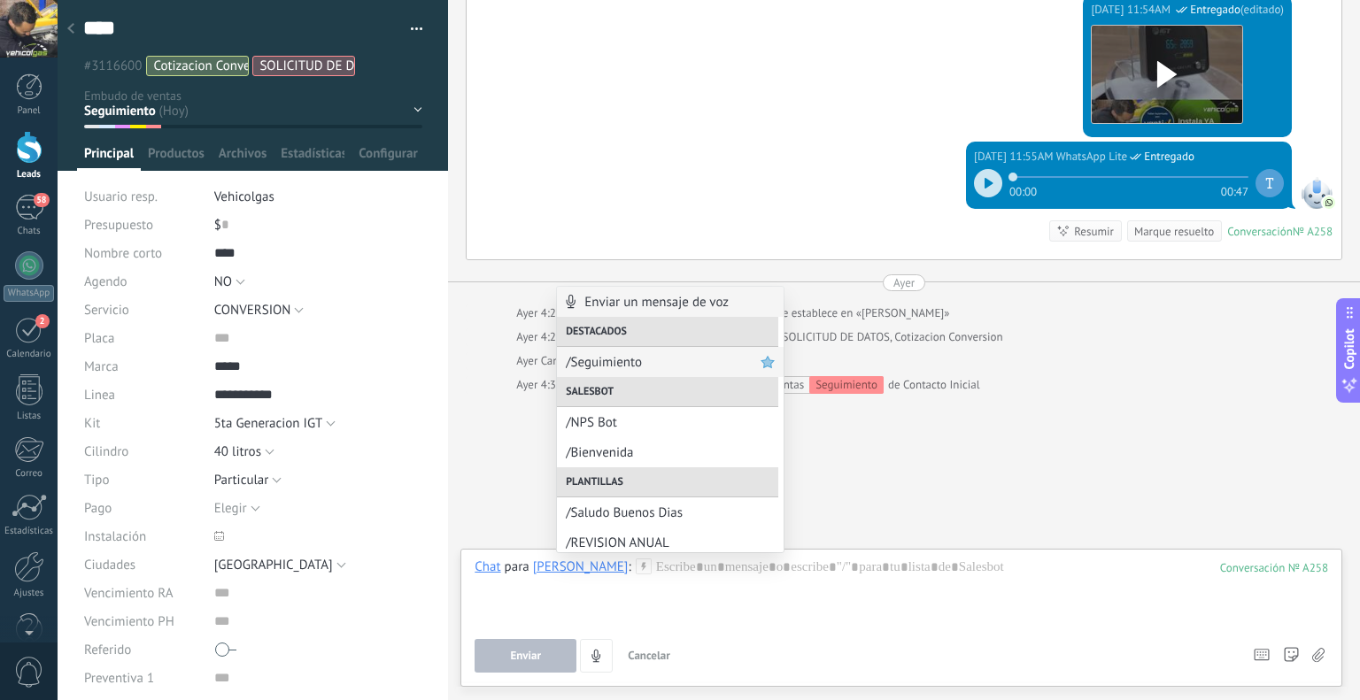
click at [584, 371] on span "/Seguimiento" at bounding box center [663, 362] width 195 height 17
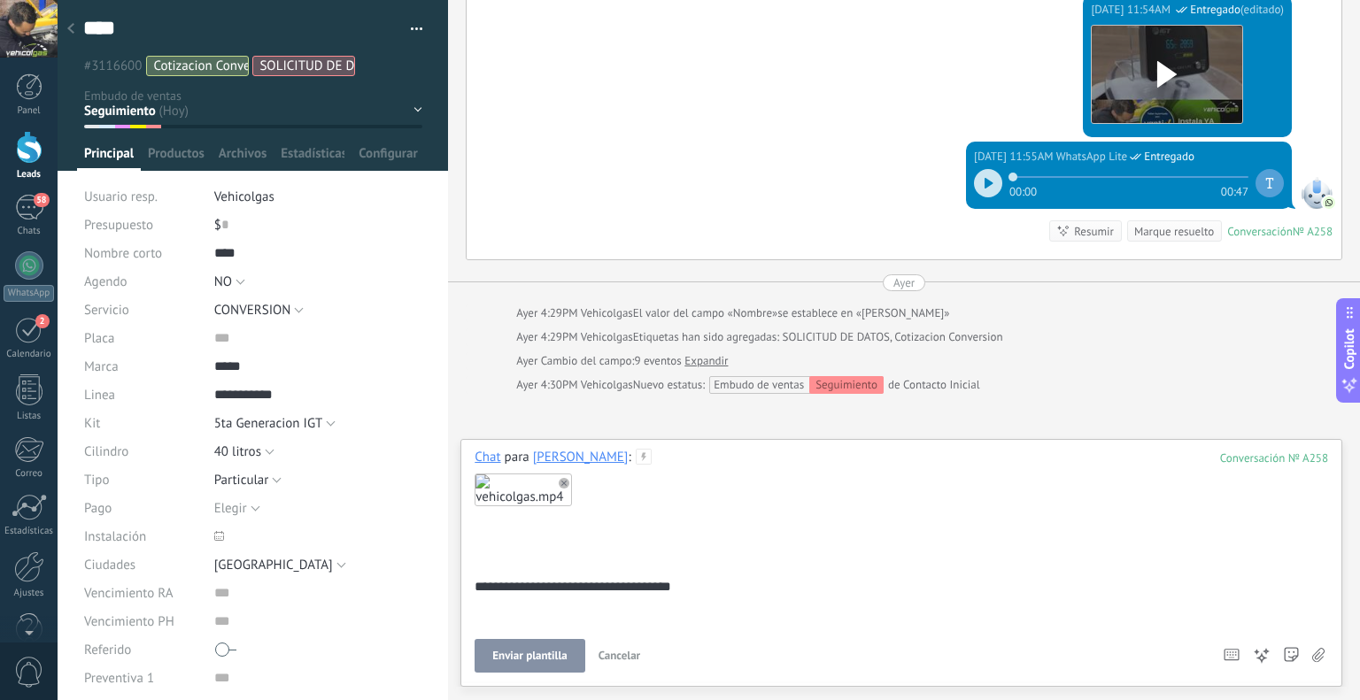
click at [535, 645] on button "Enviar plantilla" at bounding box center [530, 656] width 110 height 34
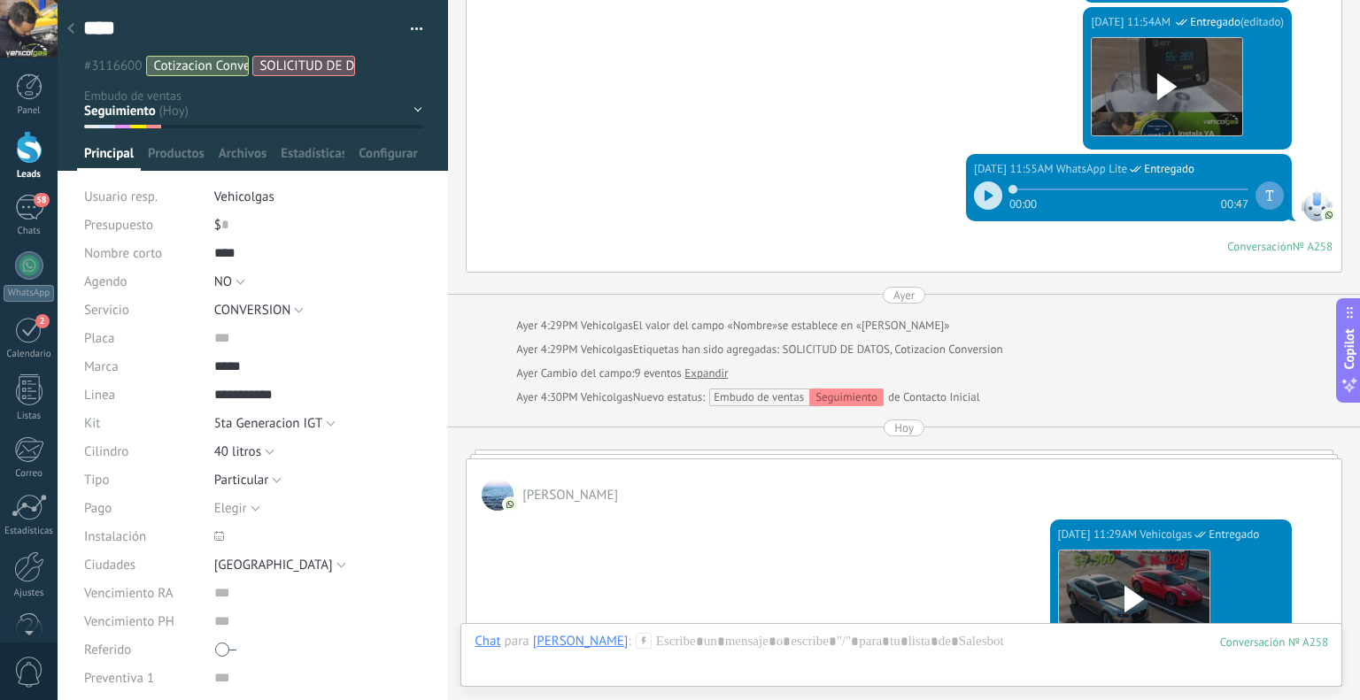
click at [70, 16] on div at bounding box center [70, 29] width 25 height 35
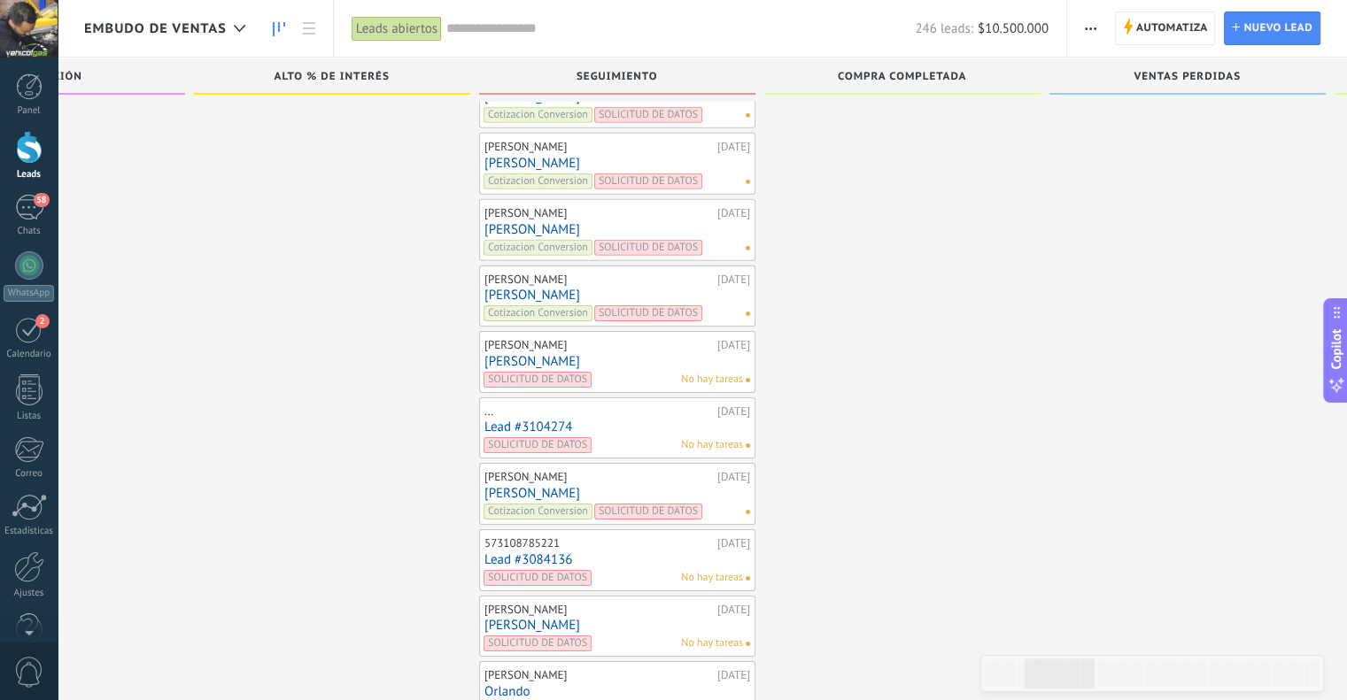
click at [542, 222] on link "[PERSON_NAME]" at bounding box center [617, 229] width 266 height 15
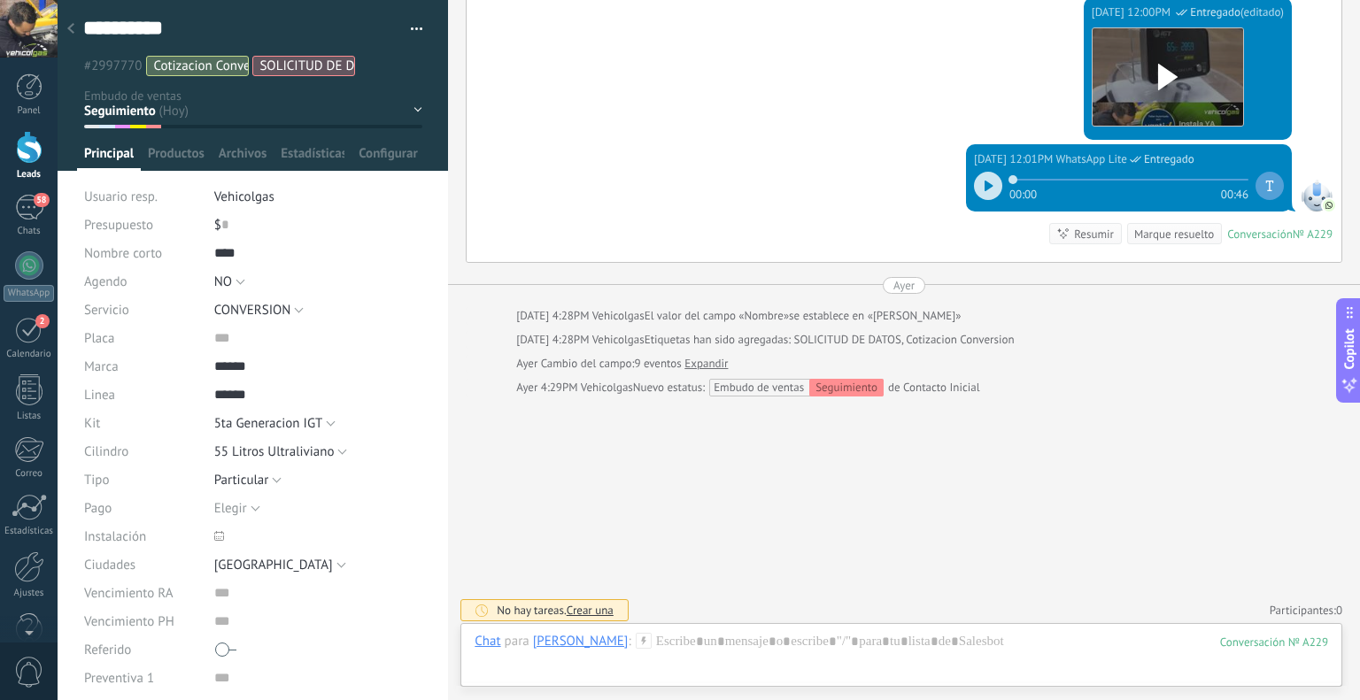
click at [636, 633] on use at bounding box center [643, 640] width 15 height 15
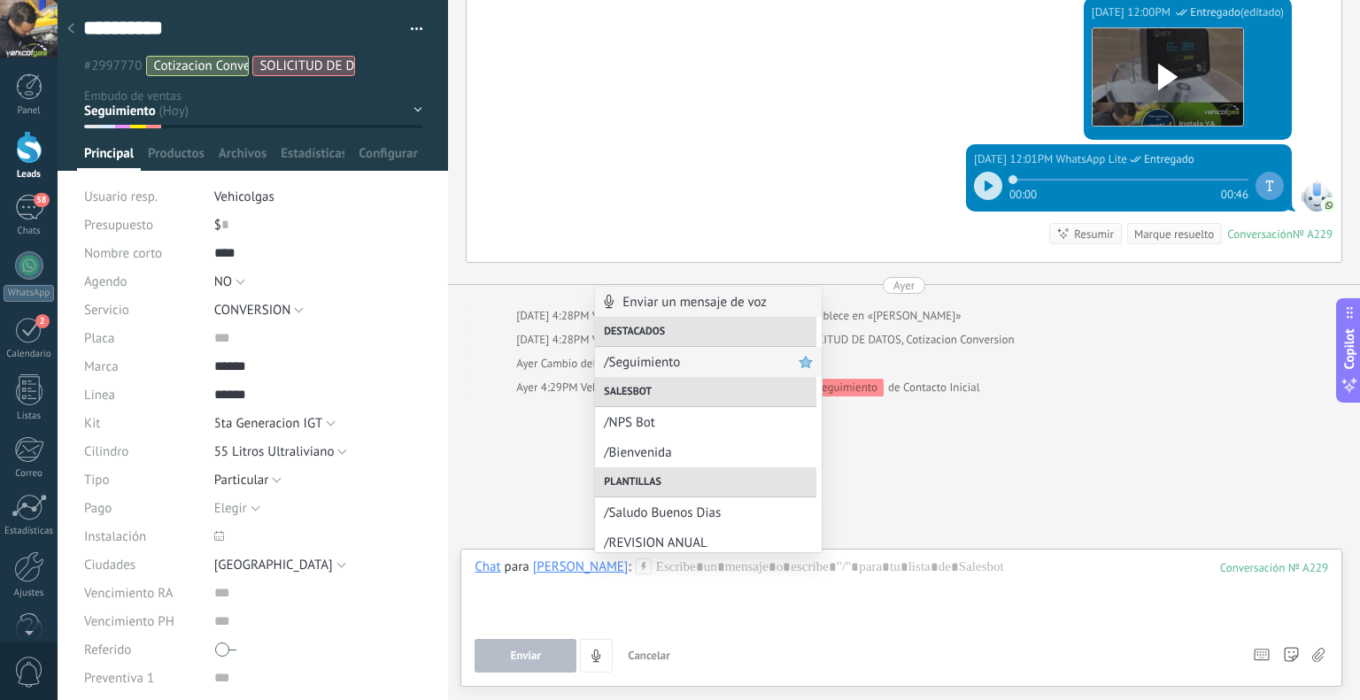
click at [637, 357] on span "/Seguimiento" at bounding box center [701, 362] width 195 height 17
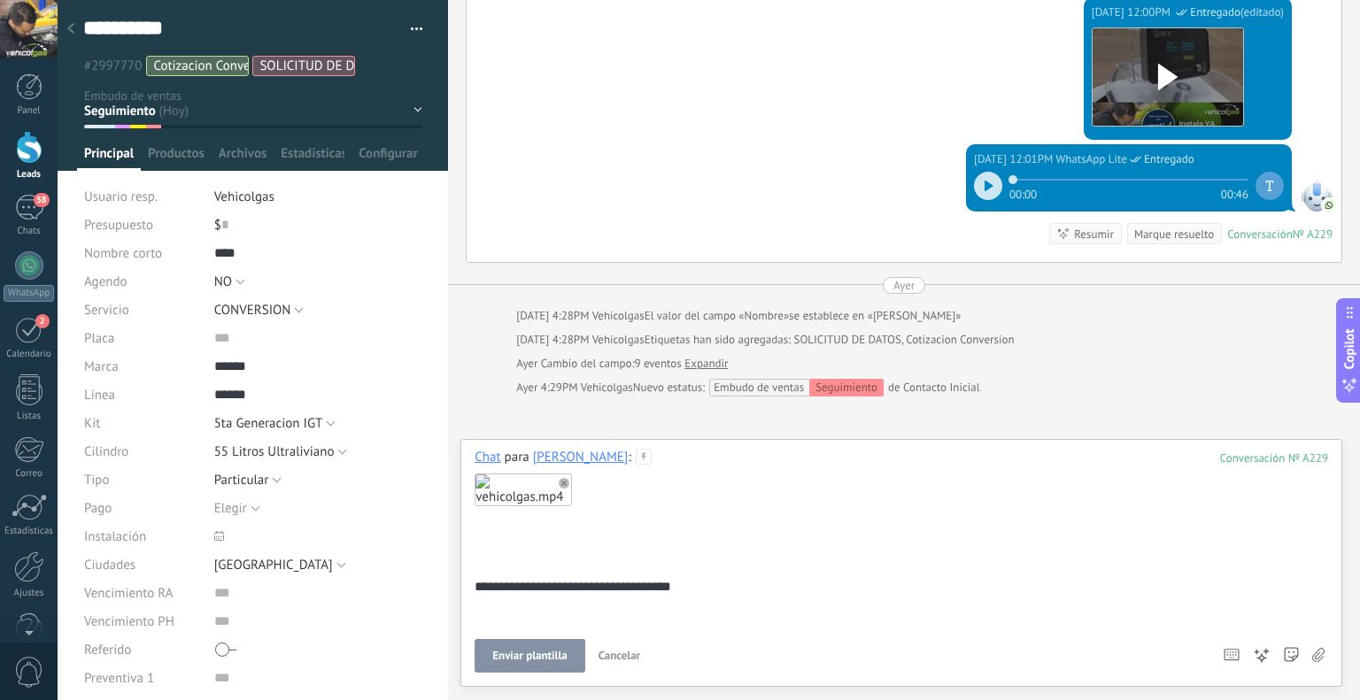
click at [540, 658] on span "Enviar plantilla" at bounding box center [529, 656] width 74 height 12
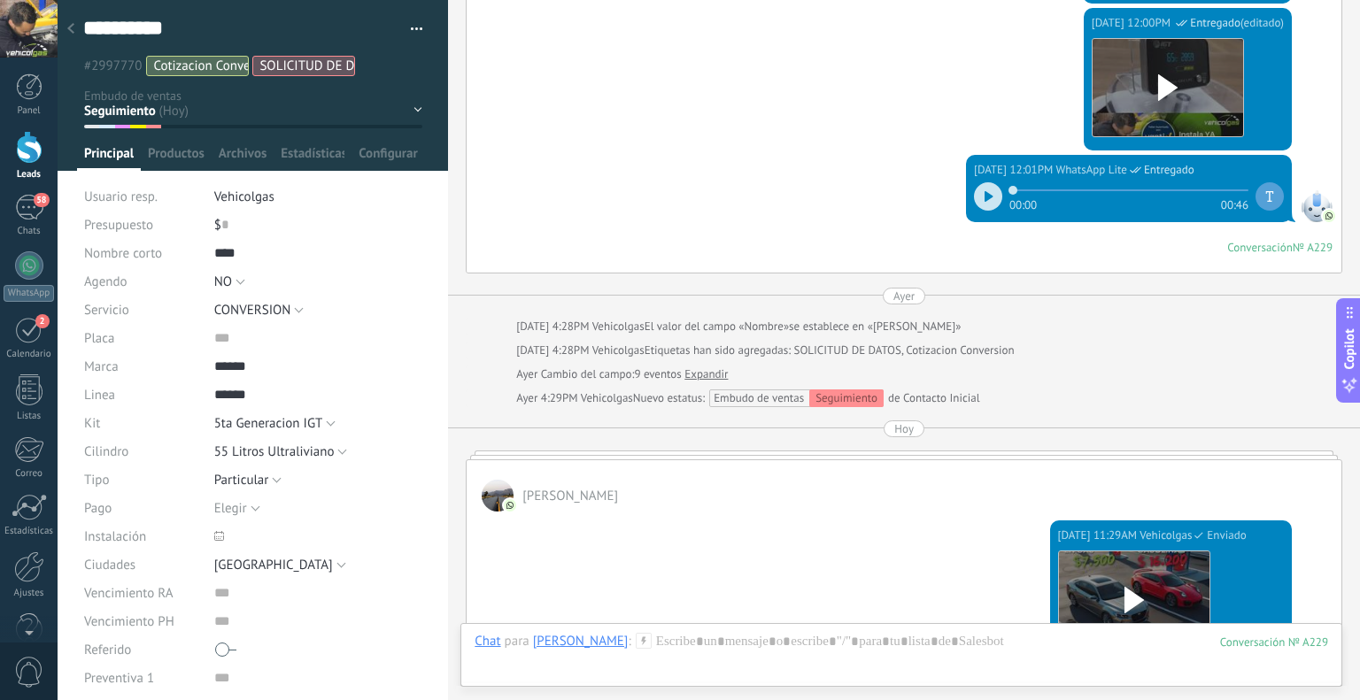
click at [75, 25] on div at bounding box center [70, 29] width 25 height 35
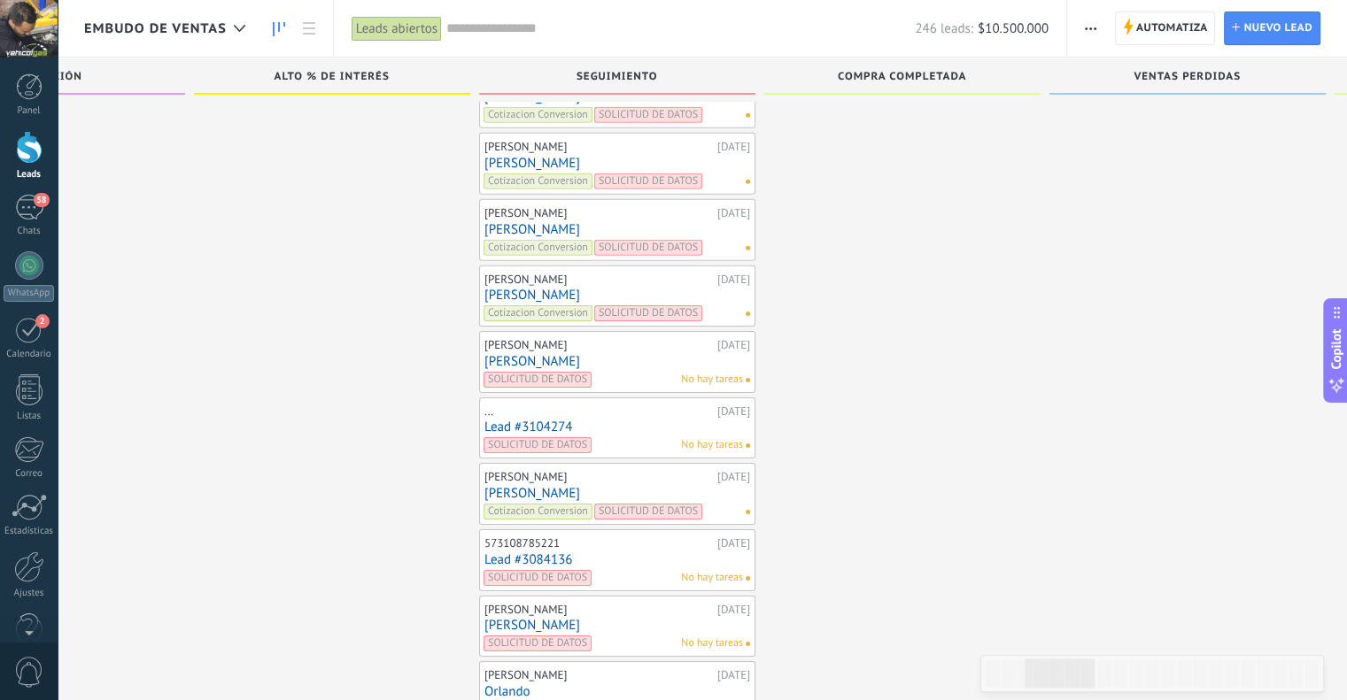
click at [506, 156] on link "[PERSON_NAME]" at bounding box center [617, 163] width 266 height 15
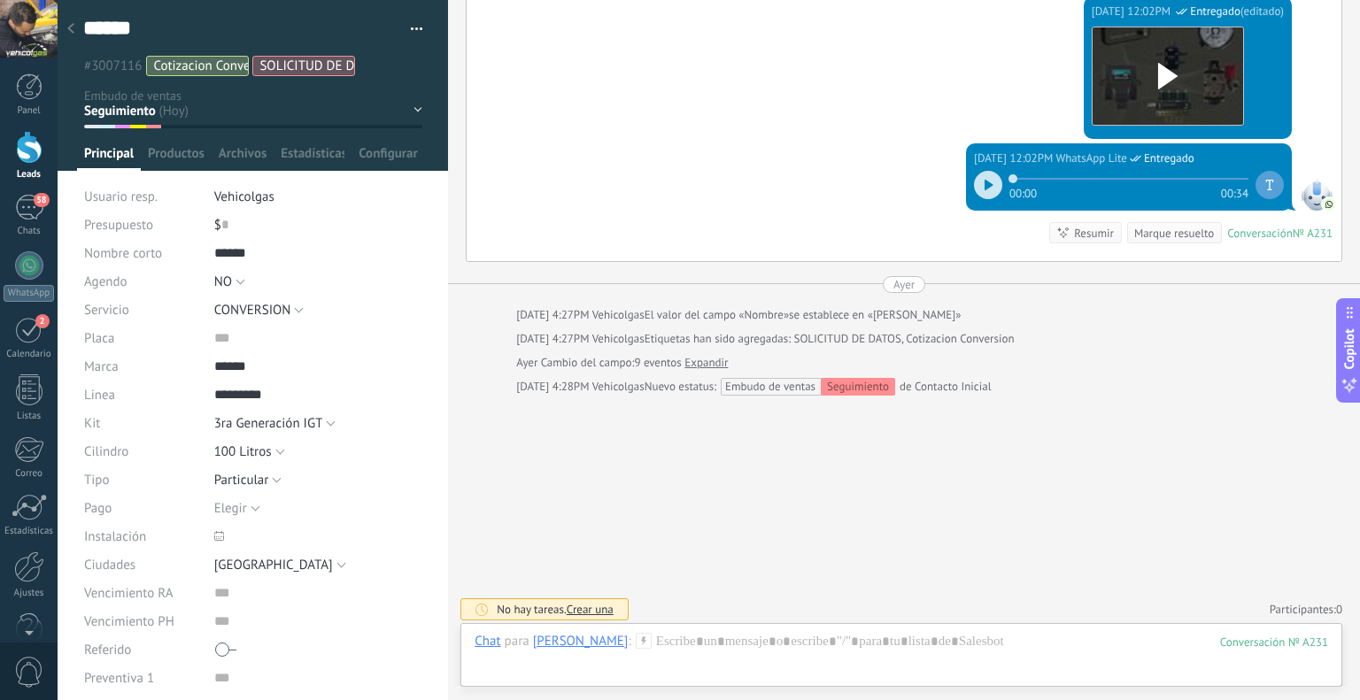
click at [636, 640] on use at bounding box center [643, 640] width 15 height 15
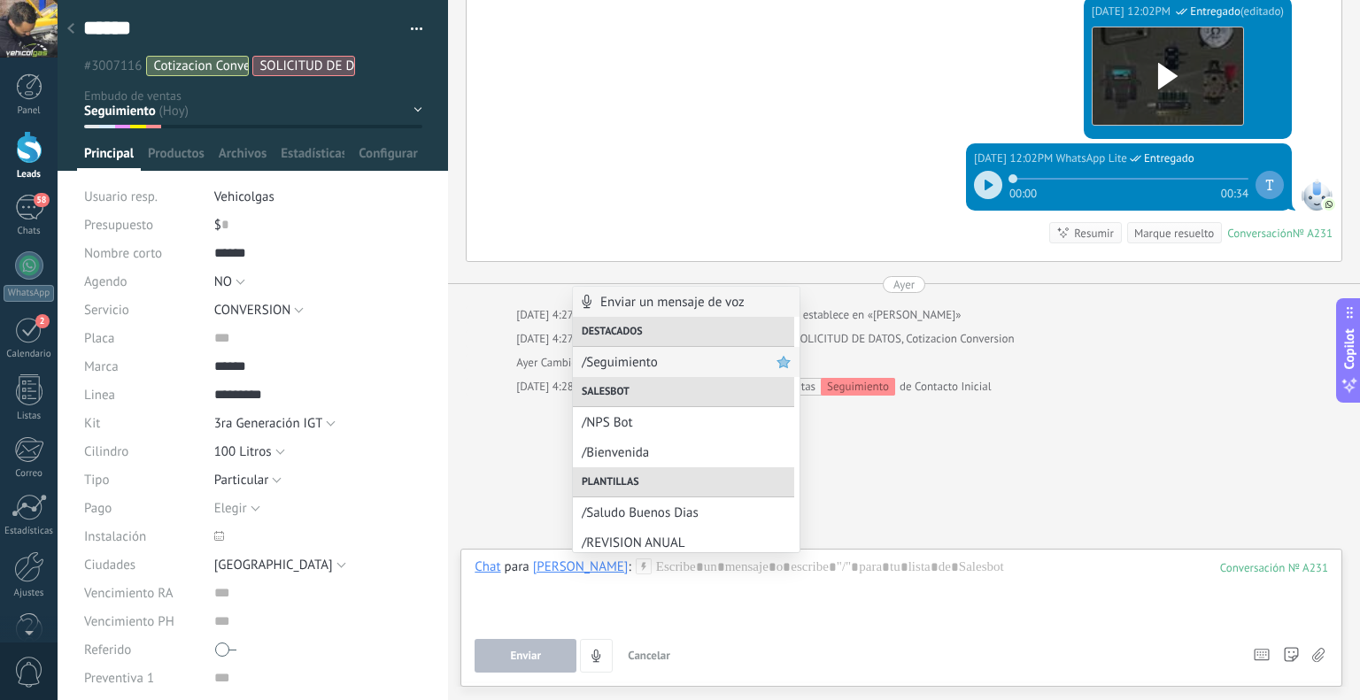
click at [625, 360] on span "/Seguimiento" at bounding box center [679, 362] width 195 height 17
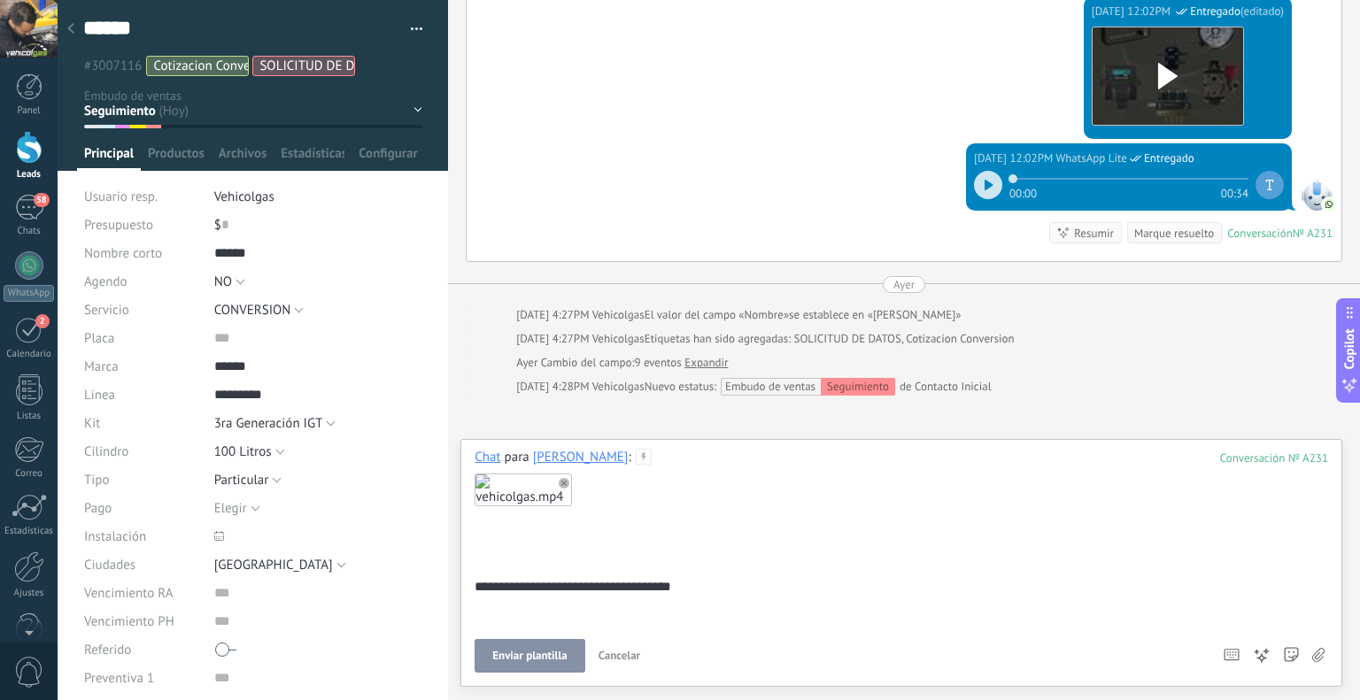
click at [563, 657] on span "Enviar plantilla" at bounding box center [529, 656] width 74 height 12
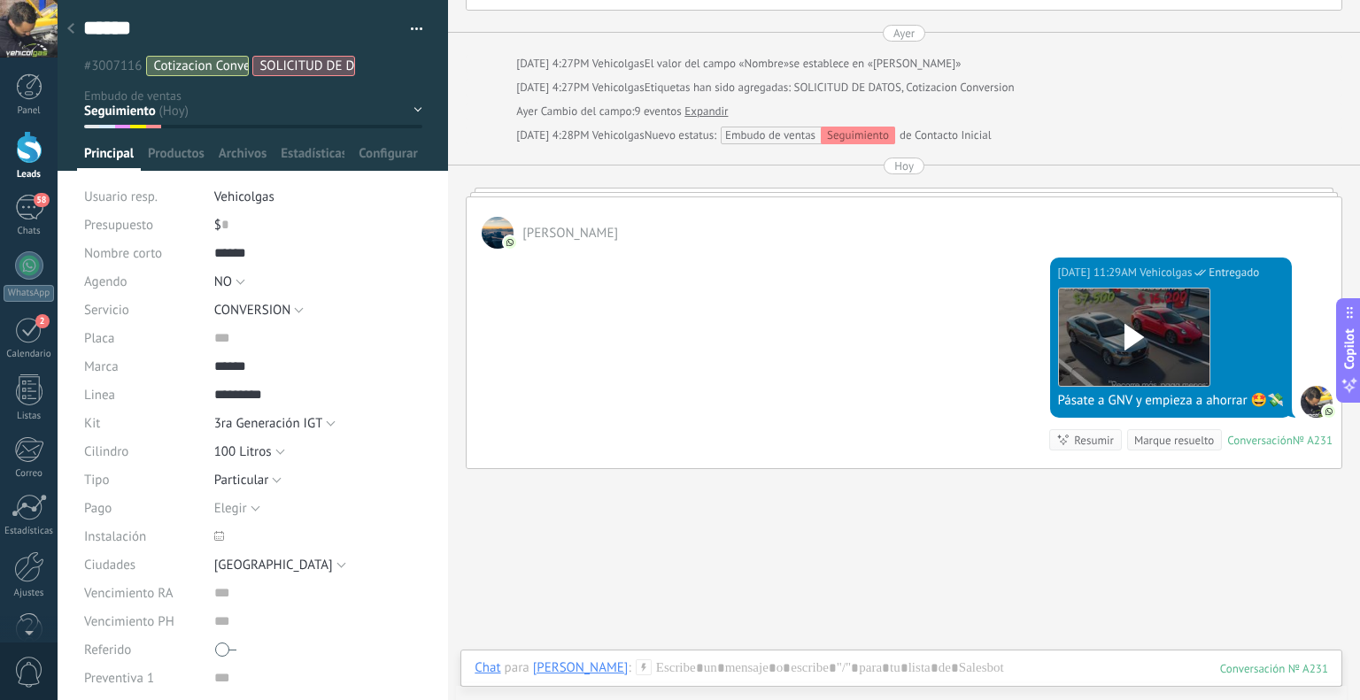
scroll to position [2001, 0]
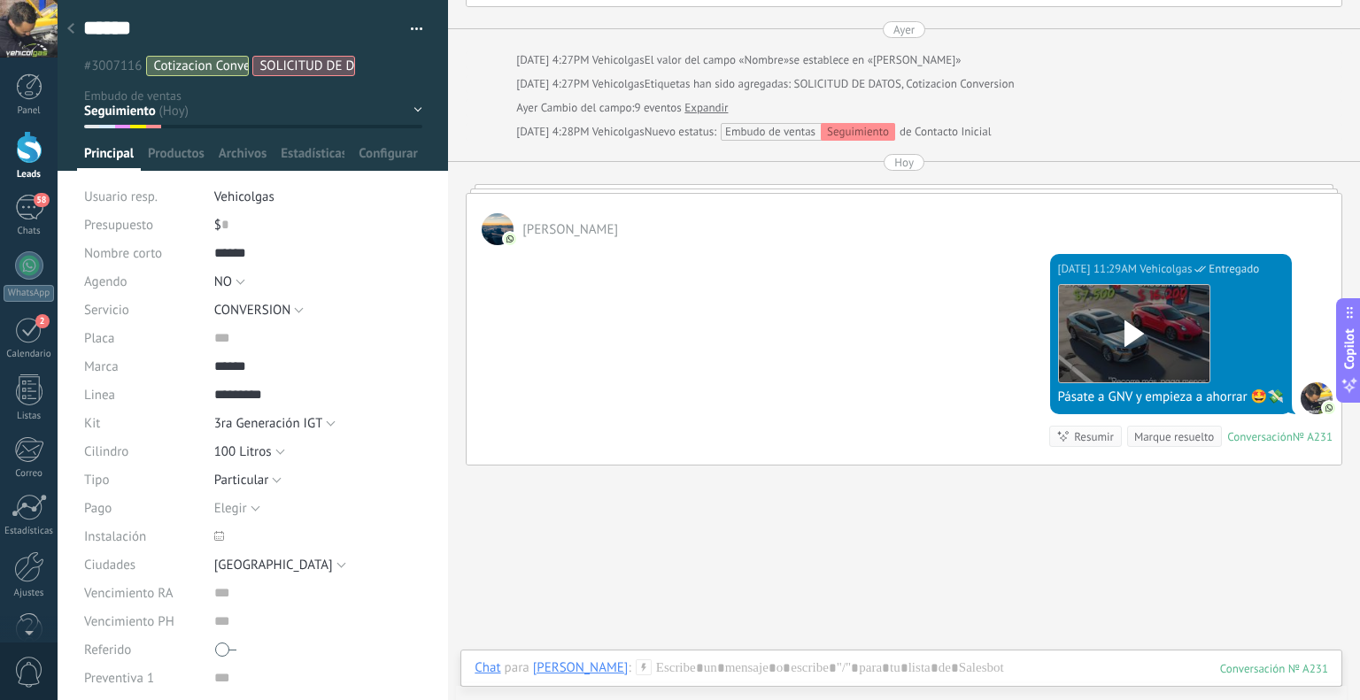
click at [78, 23] on div at bounding box center [70, 29] width 25 height 35
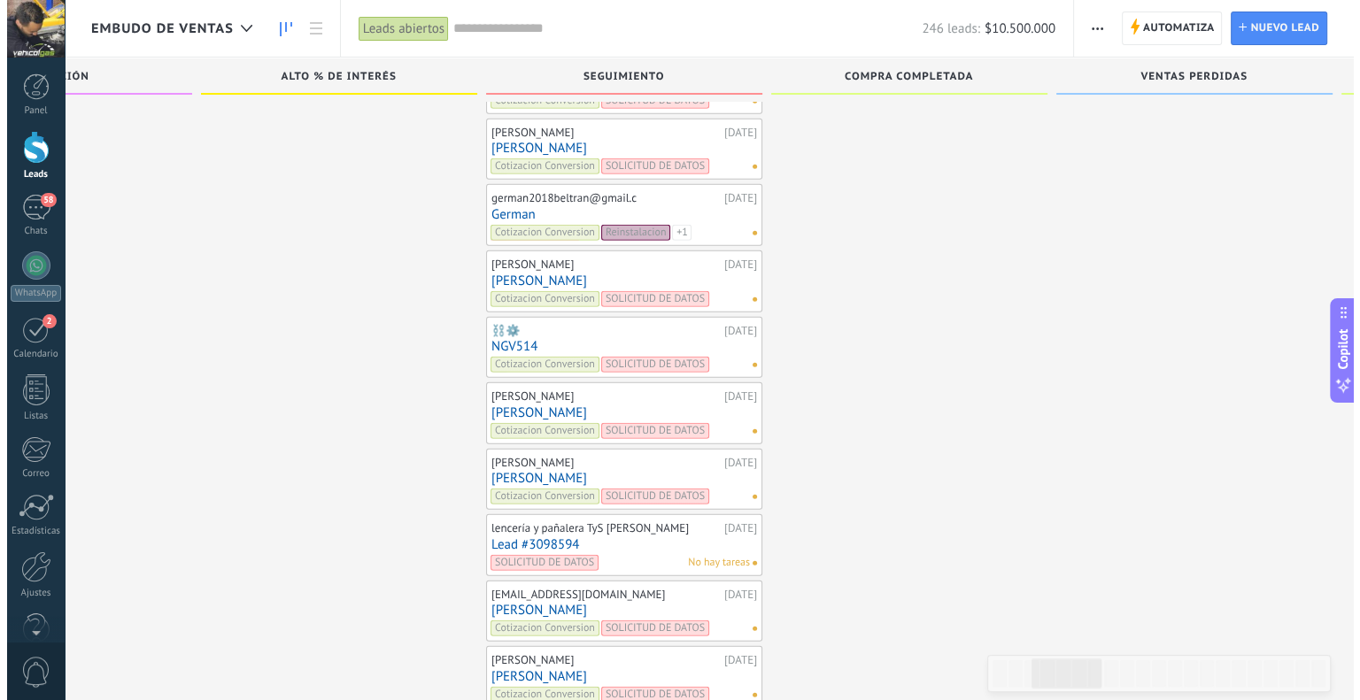
scroll to position [5067, 0]
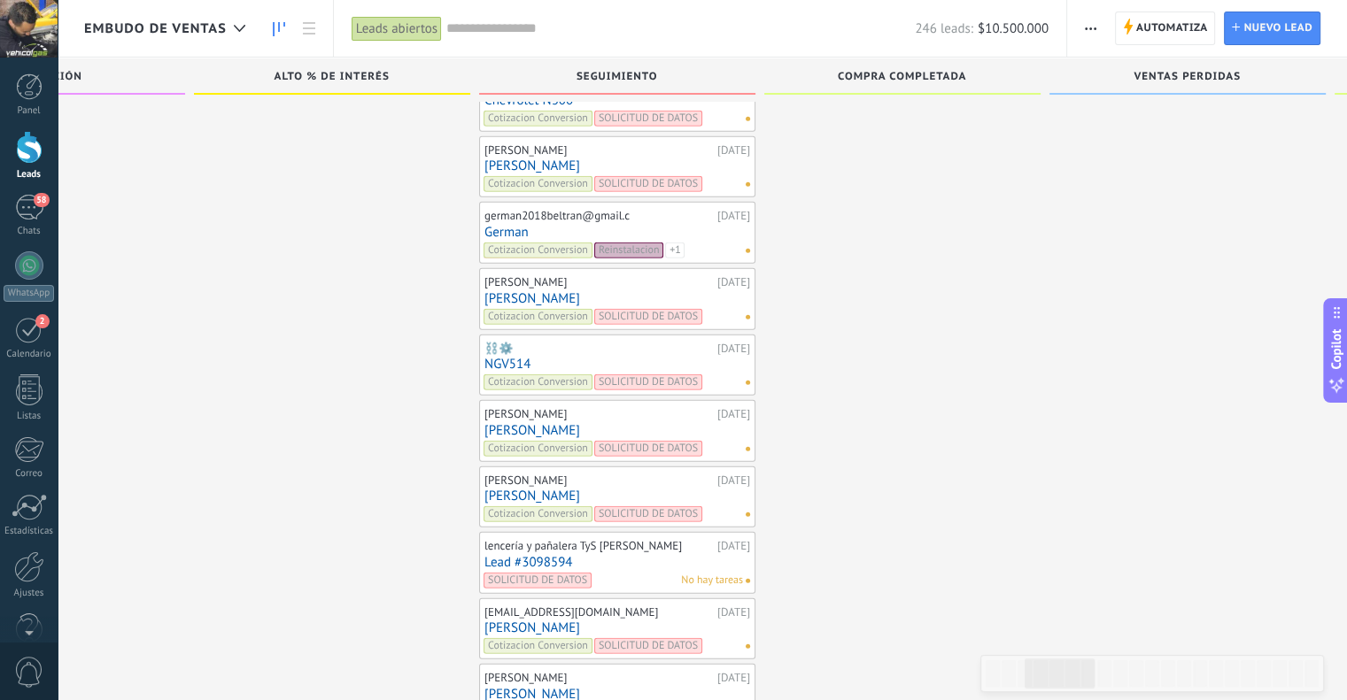
click at [499, 621] on link "[PERSON_NAME]" at bounding box center [617, 628] width 266 height 15
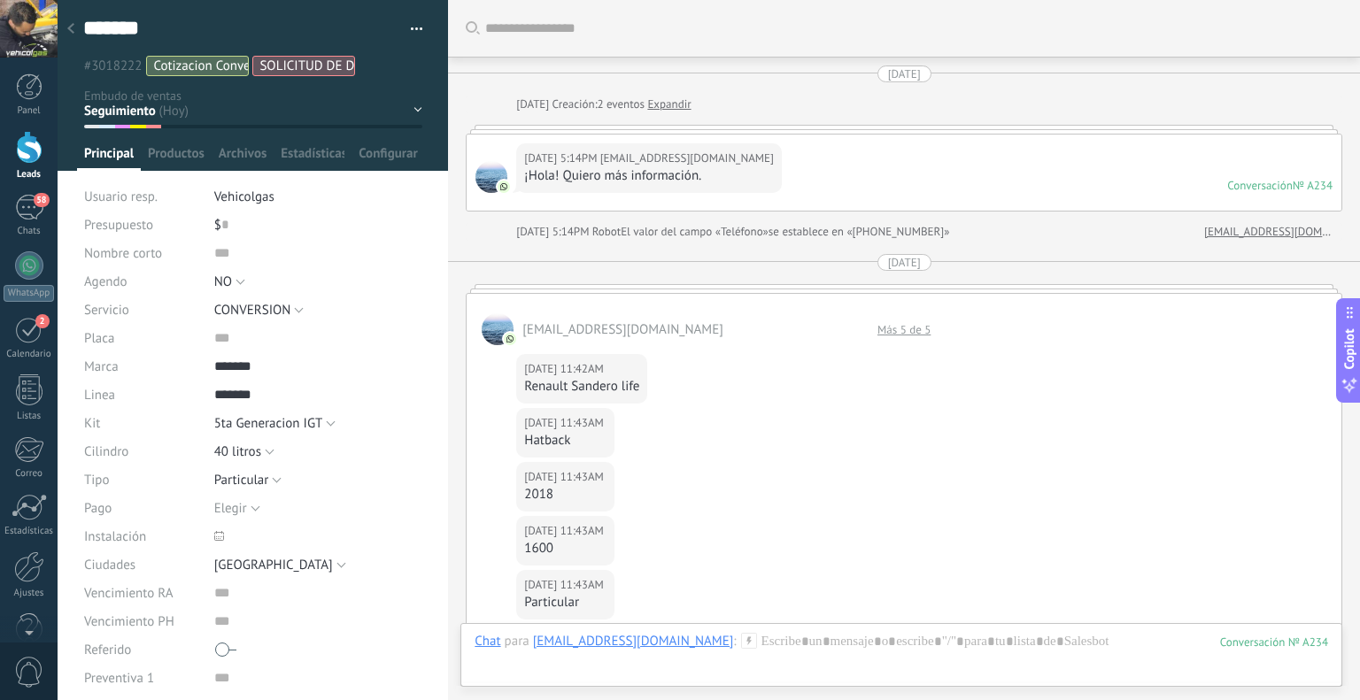
scroll to position [1835, 0]
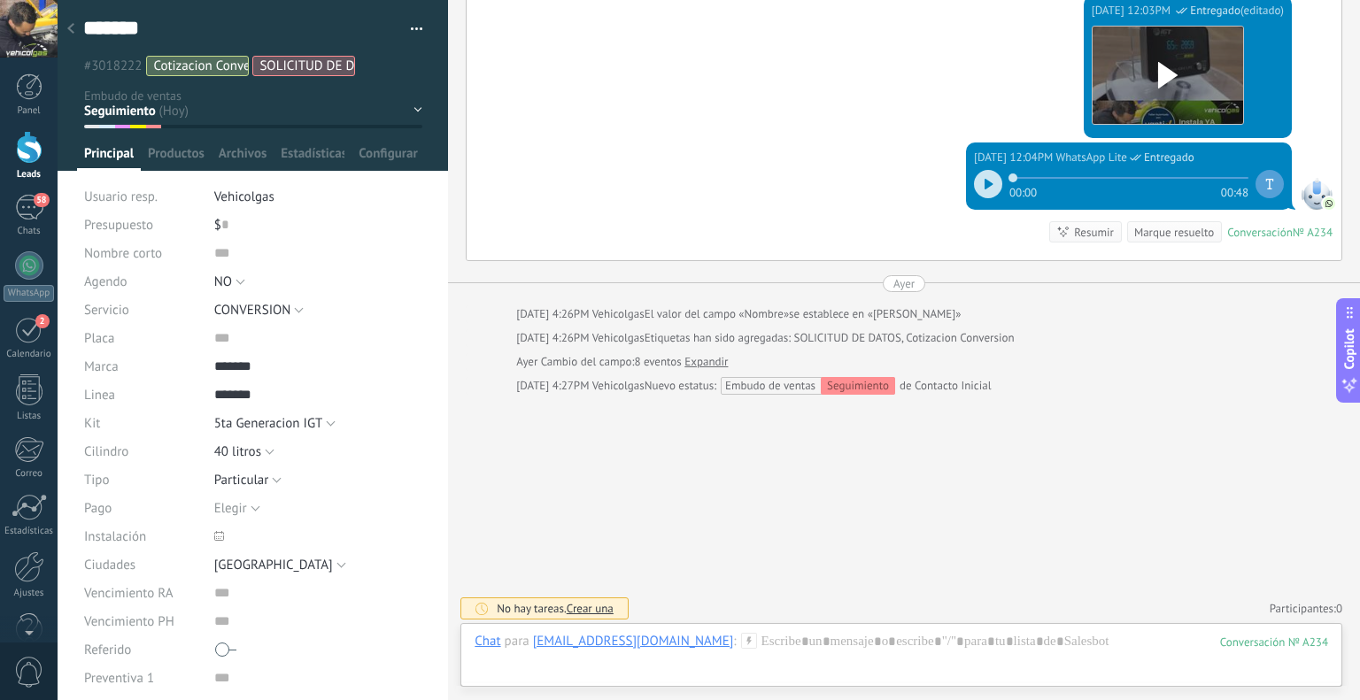
click at [719, 649] on div "Chat para [EMAIL_ADDRESS][DOMAIN_NAME] :" at bounding box center [616, 642] width 282 height 18
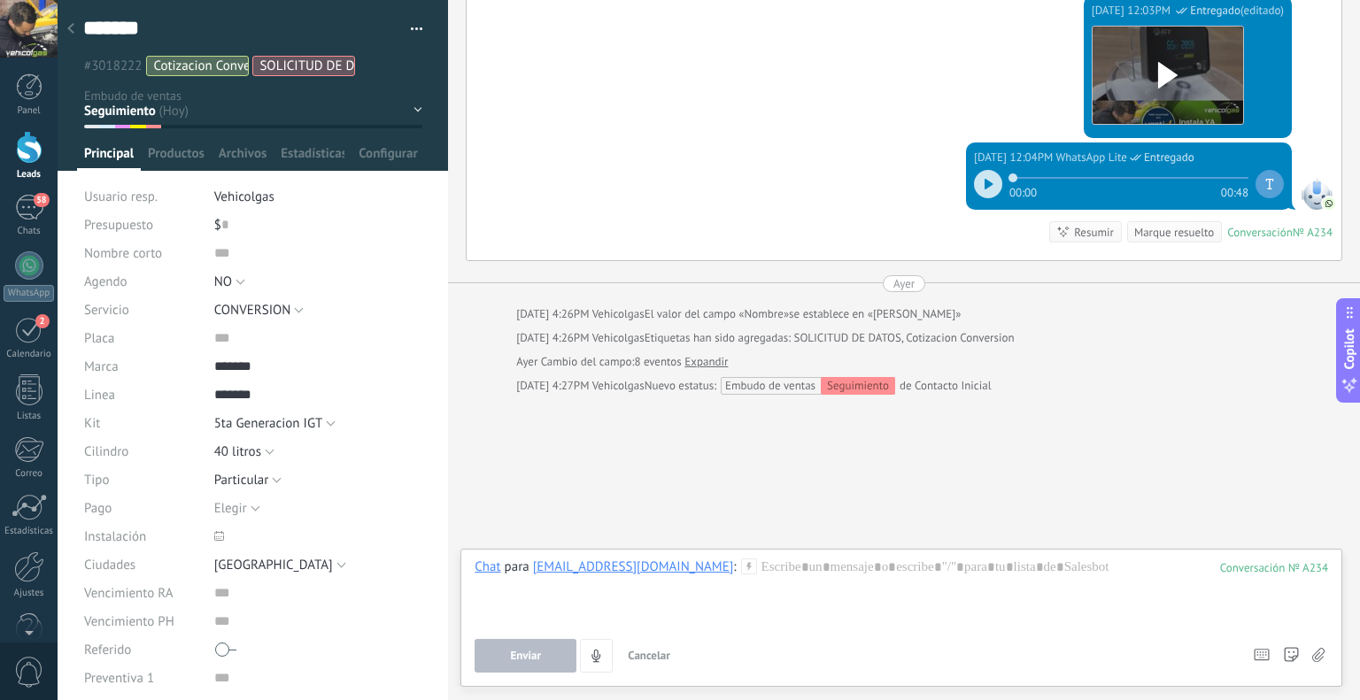
click at [741, 569] on icon at bounding box center [749, 567] width 16 height 16
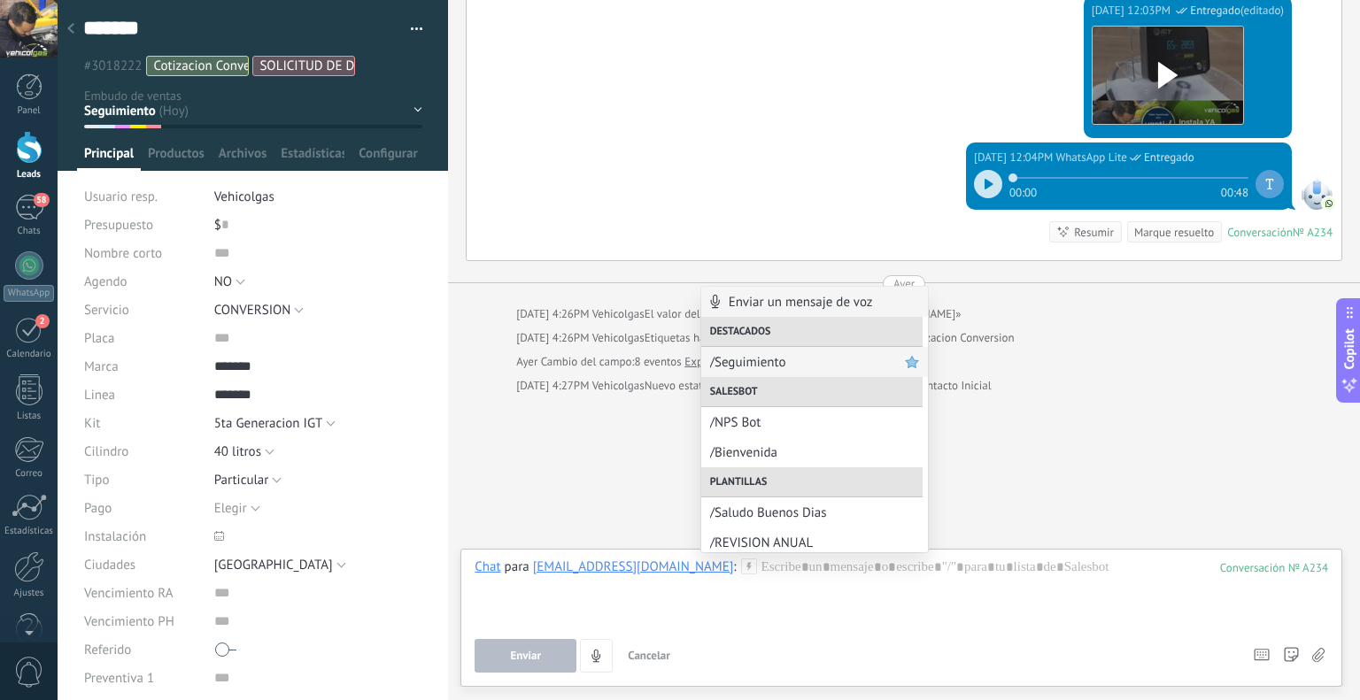
click at [765, 368] on span "/Seguimiento" at bounding box center [807, 362] width 195 height 17
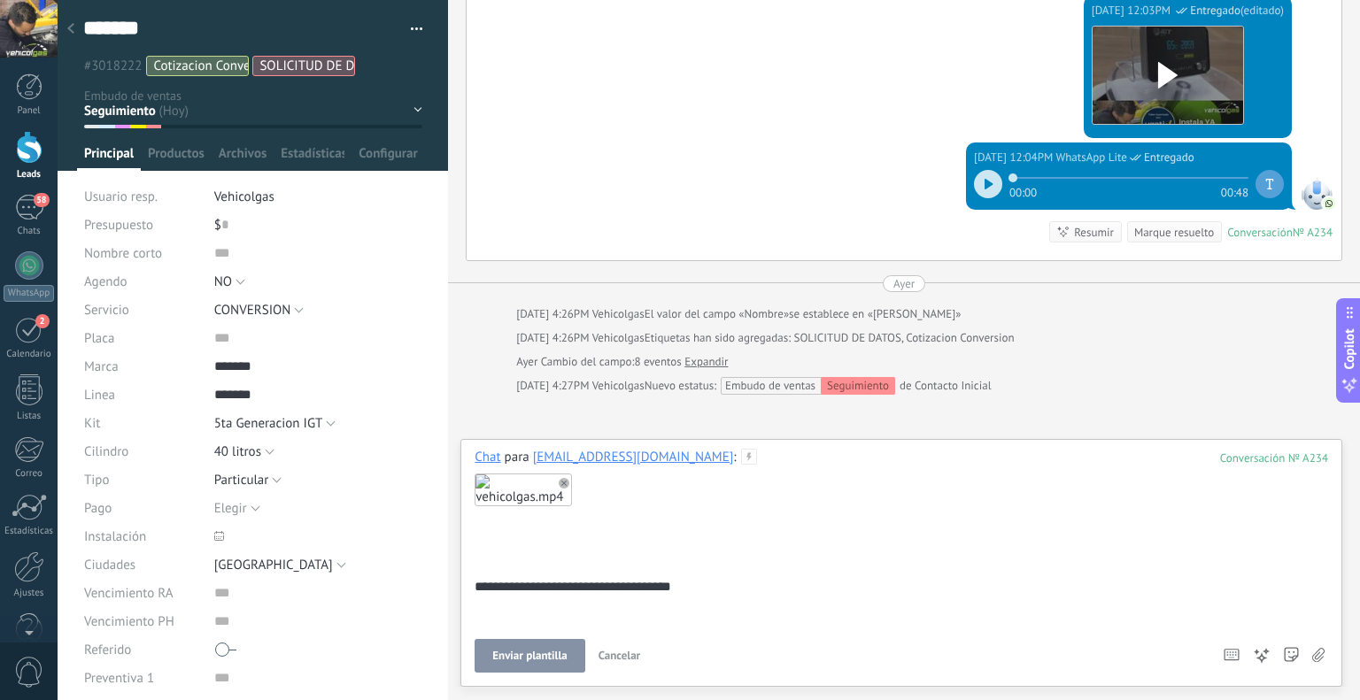
click at [493, 662] on span "Enviar plantilla" at bounding box center [529, 656] width 74 height 12
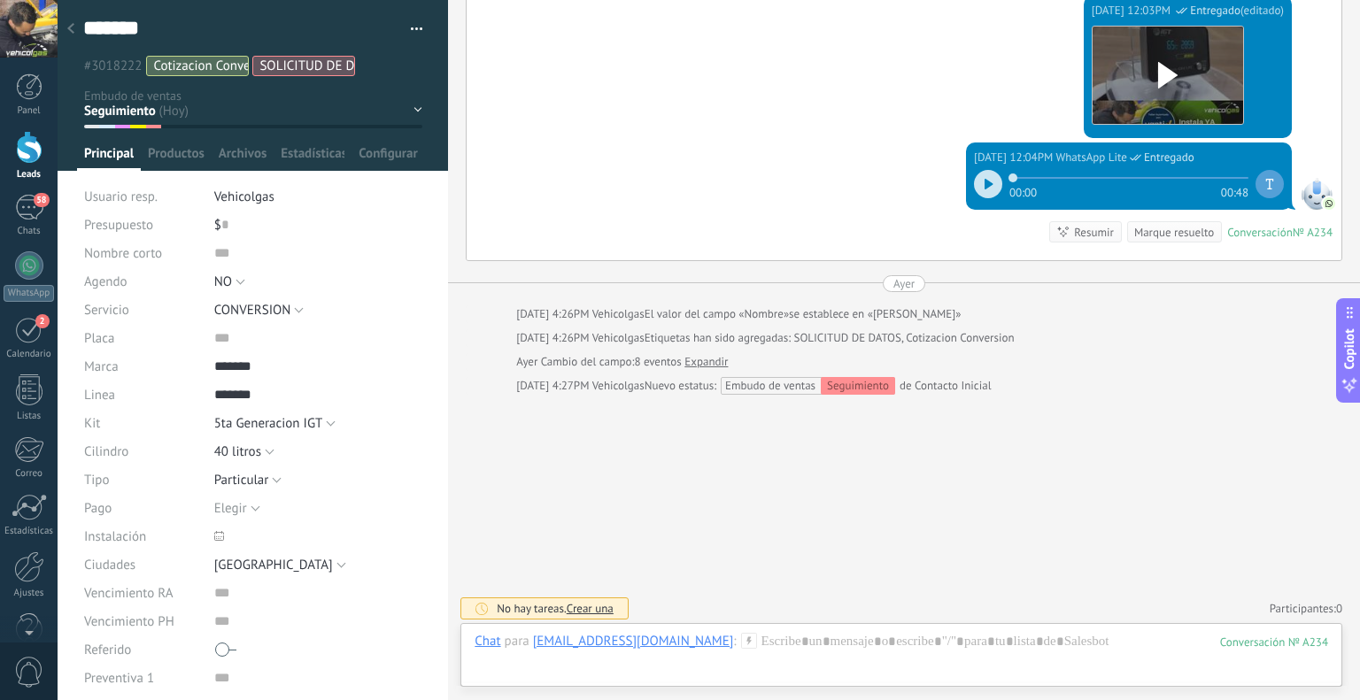
scroll to position [1824, 0]
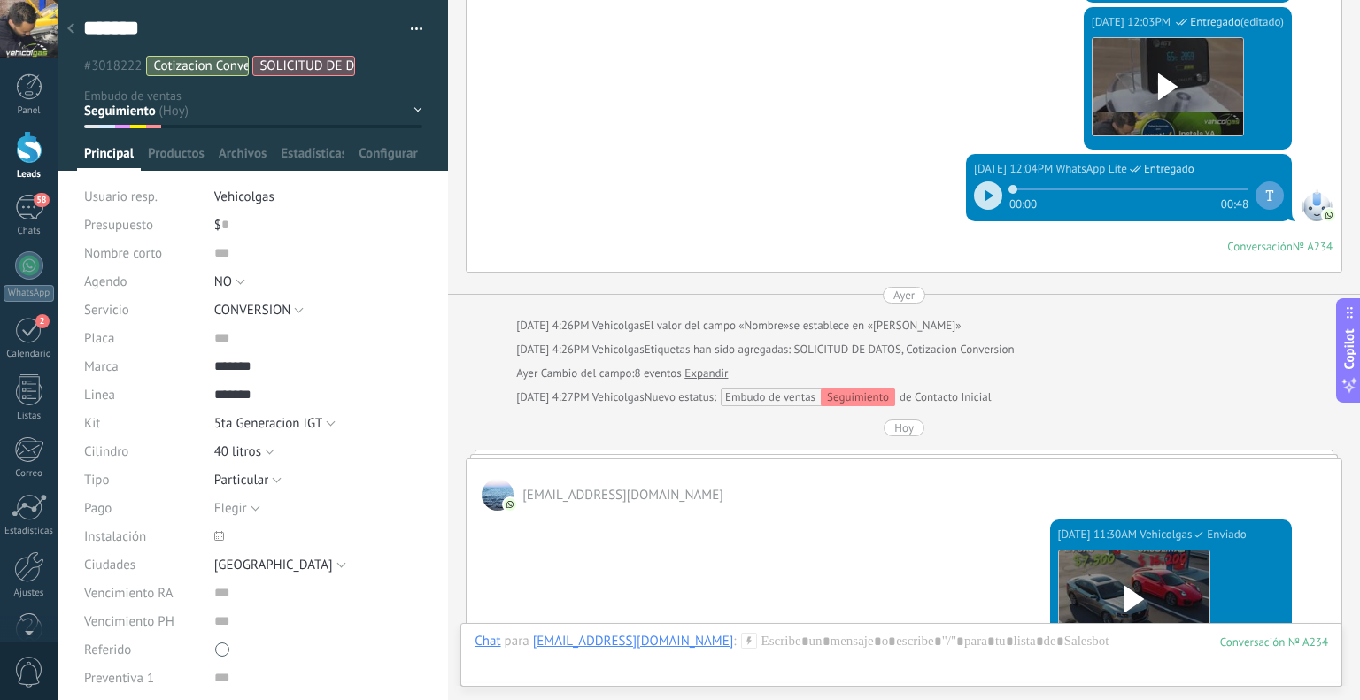
click at [72, 32] on use at bounding box center [70, 28] width 7 height 11
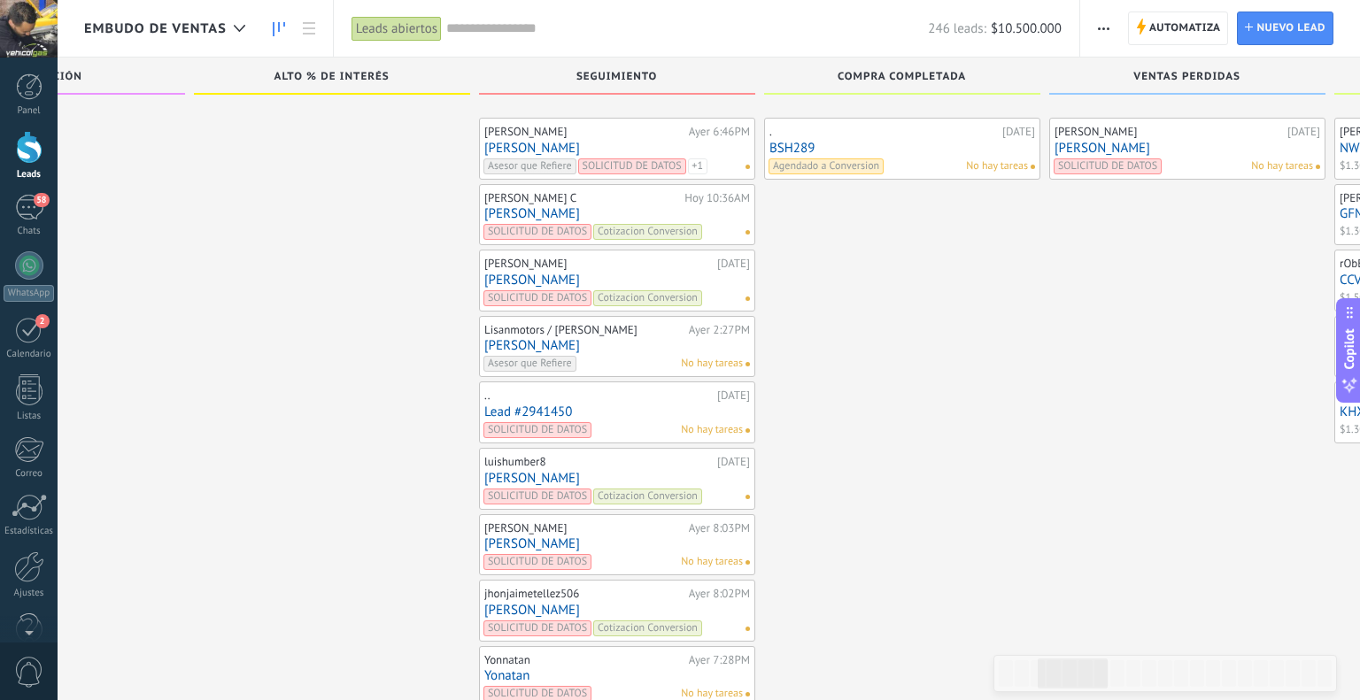
scroll to position [5067, 0]
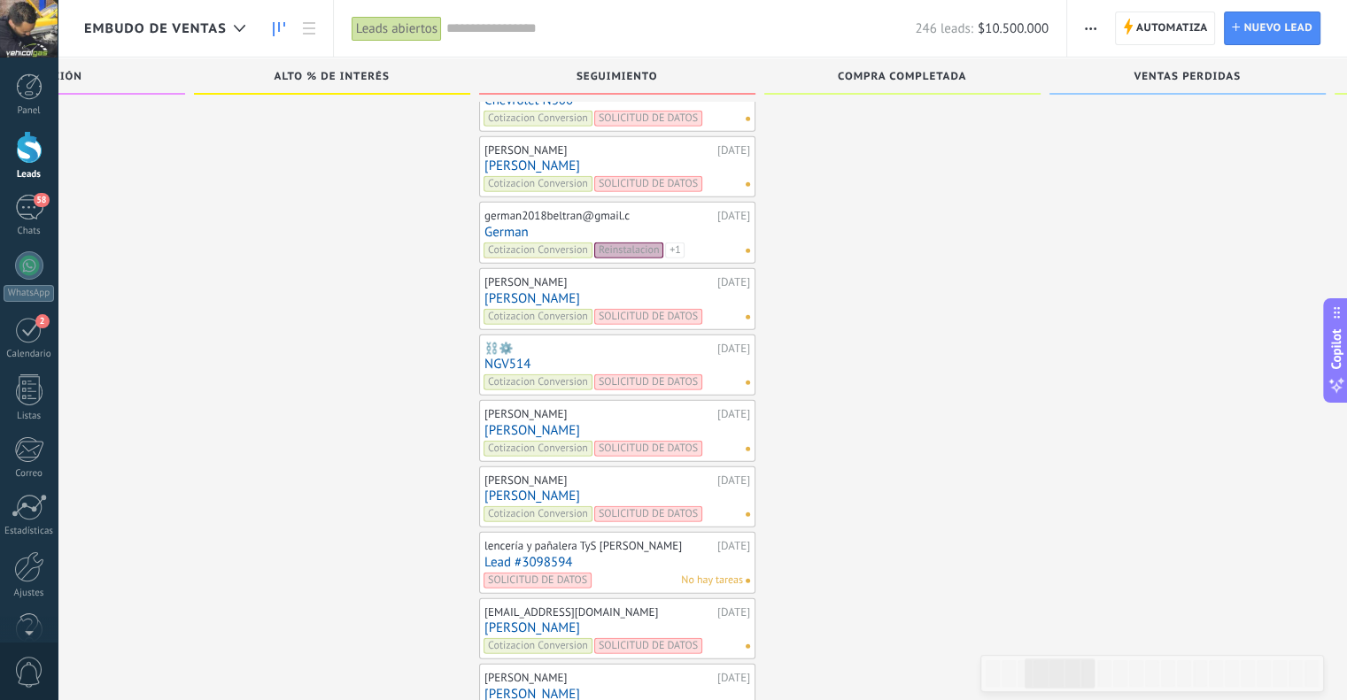
click at [517, 555] on link "Lead #3098594" at bounding box center [617, 562] width 266 height 15
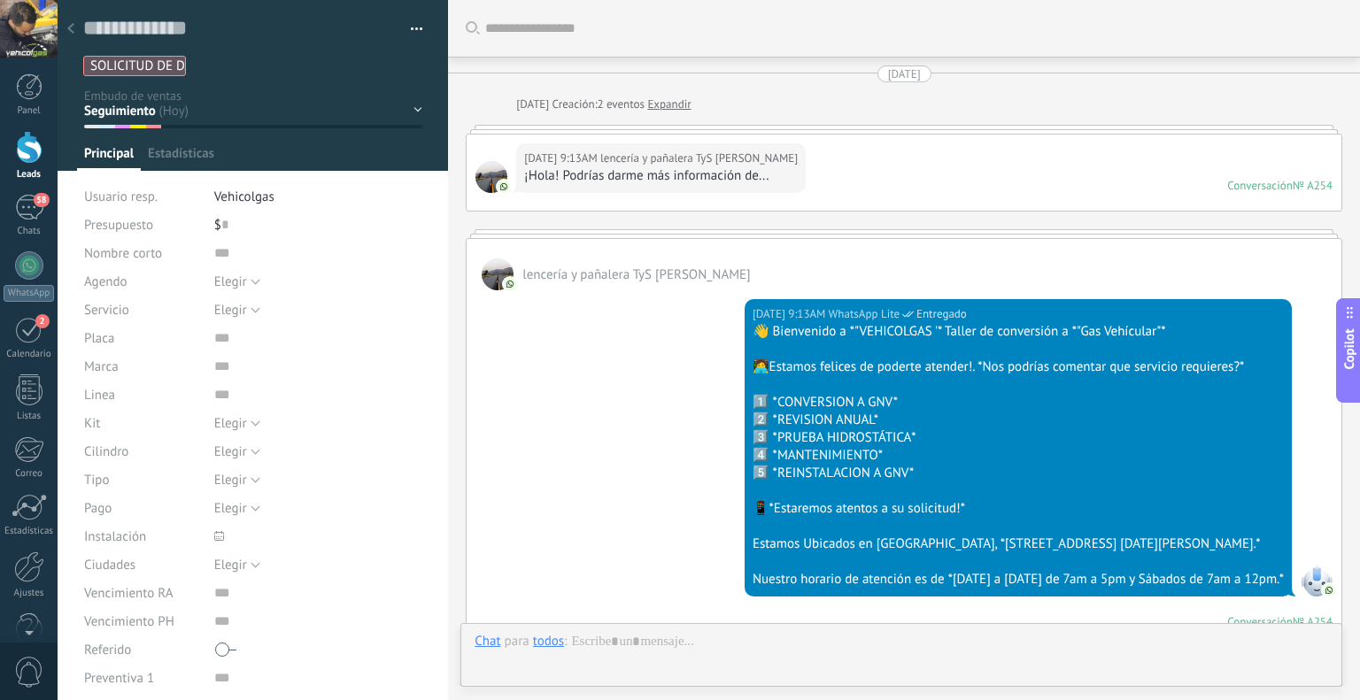
scroll to position [1476, 0]
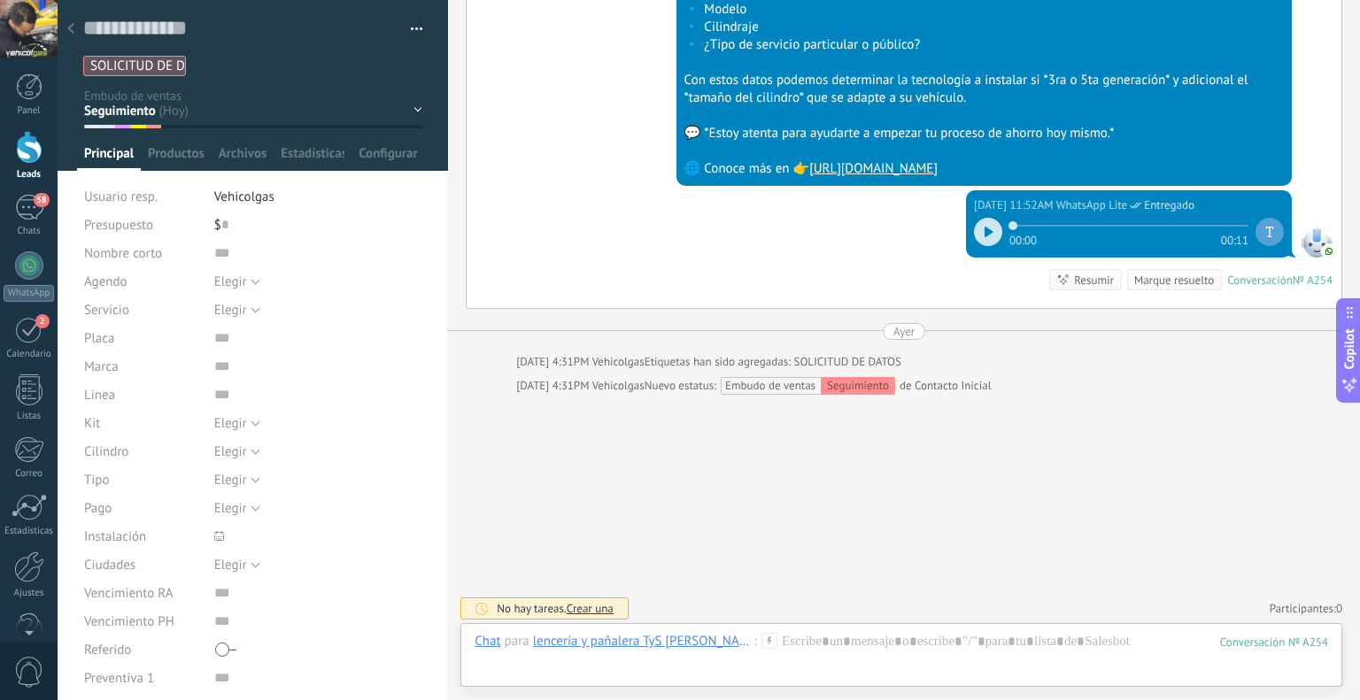
click at [761, 634] on icon at bounding box center [769, 641] width 16 height 16
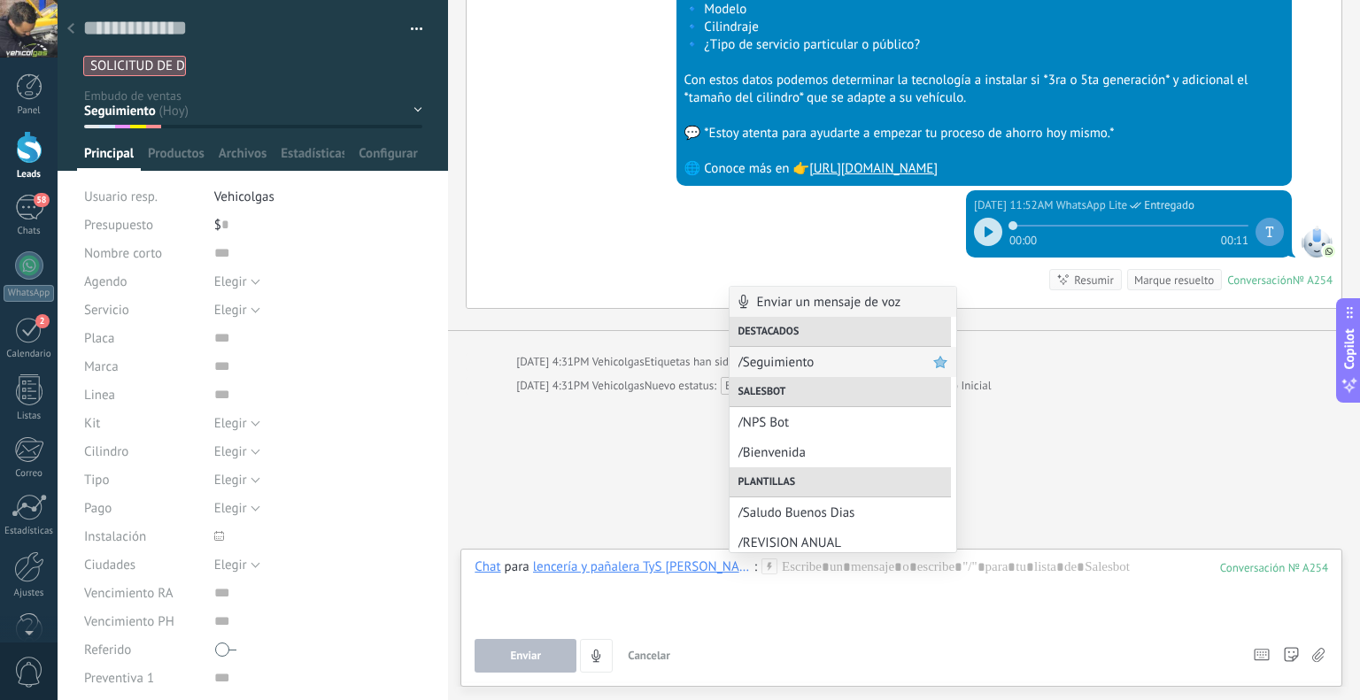
click at [777, 356] on span "/Seguimiento" at bounding box center [835, 362] width 195 height 17
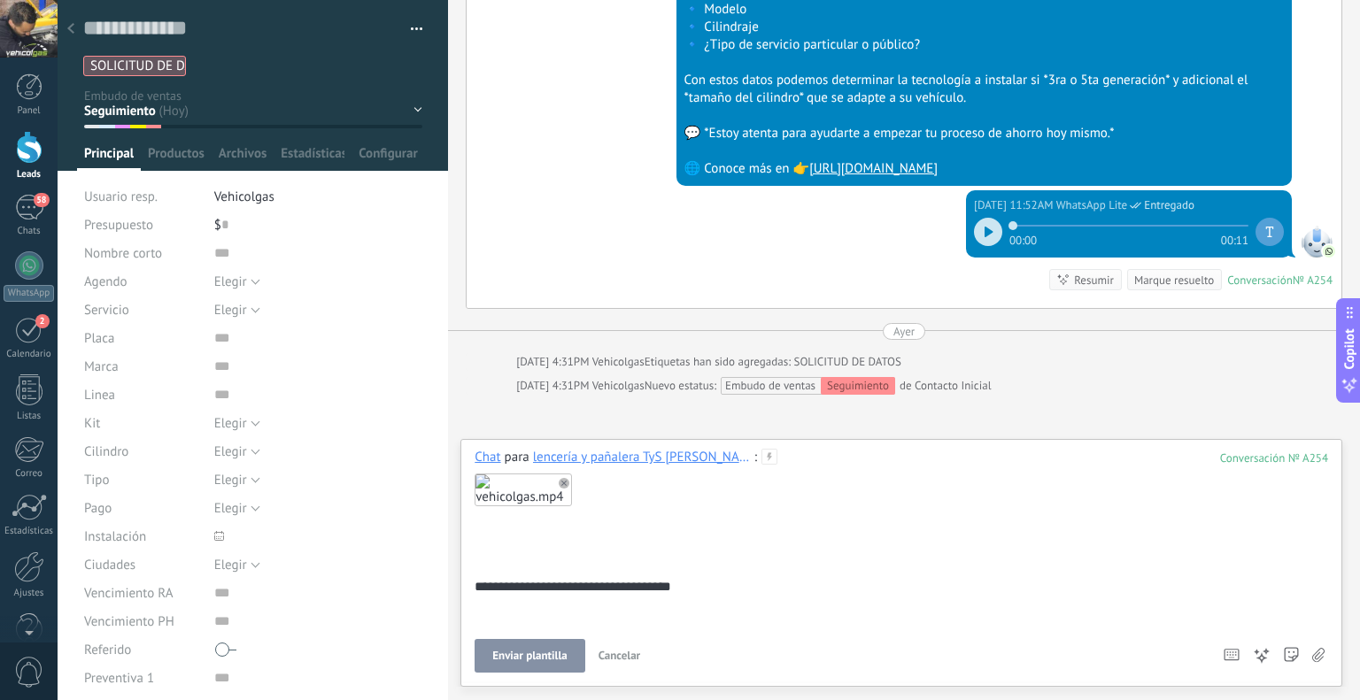
click at [521, 653] on span "Enviar plantilla" at bounding box center [529, 656] width 74 height 12
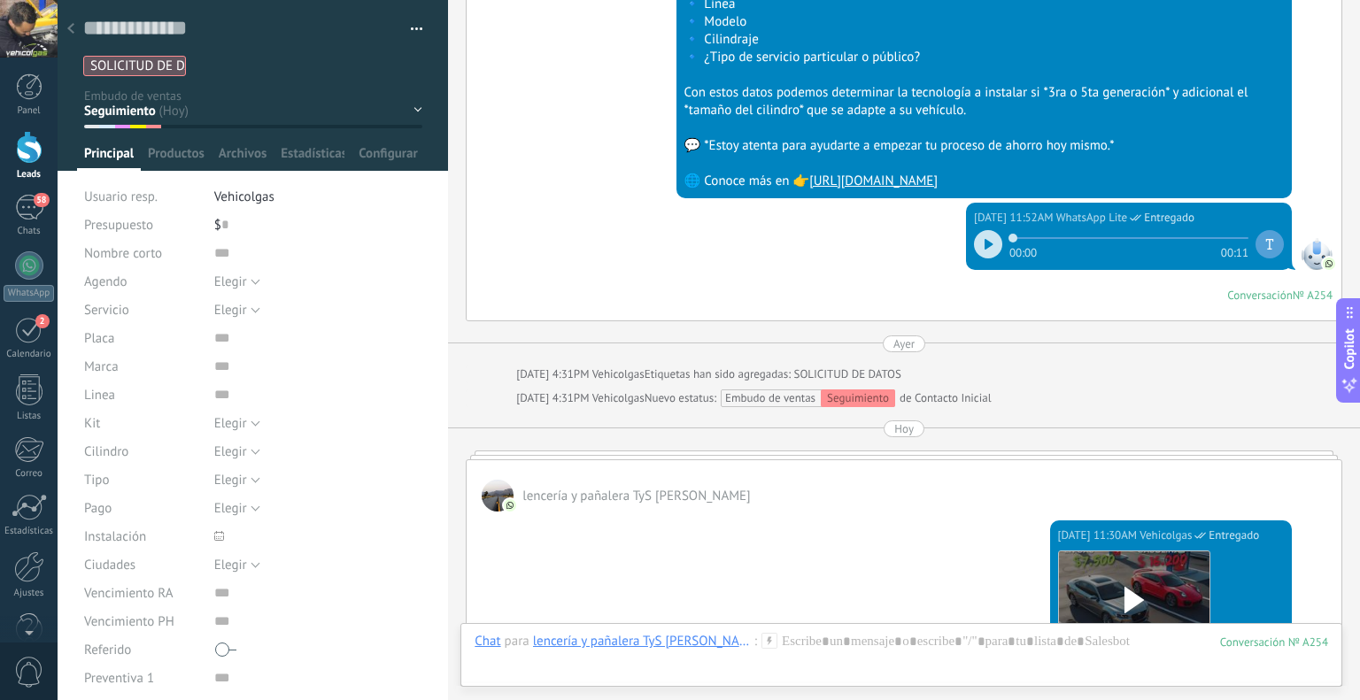
click at [75, 17] on div at bounding box center [70, 29] width 25 height 35
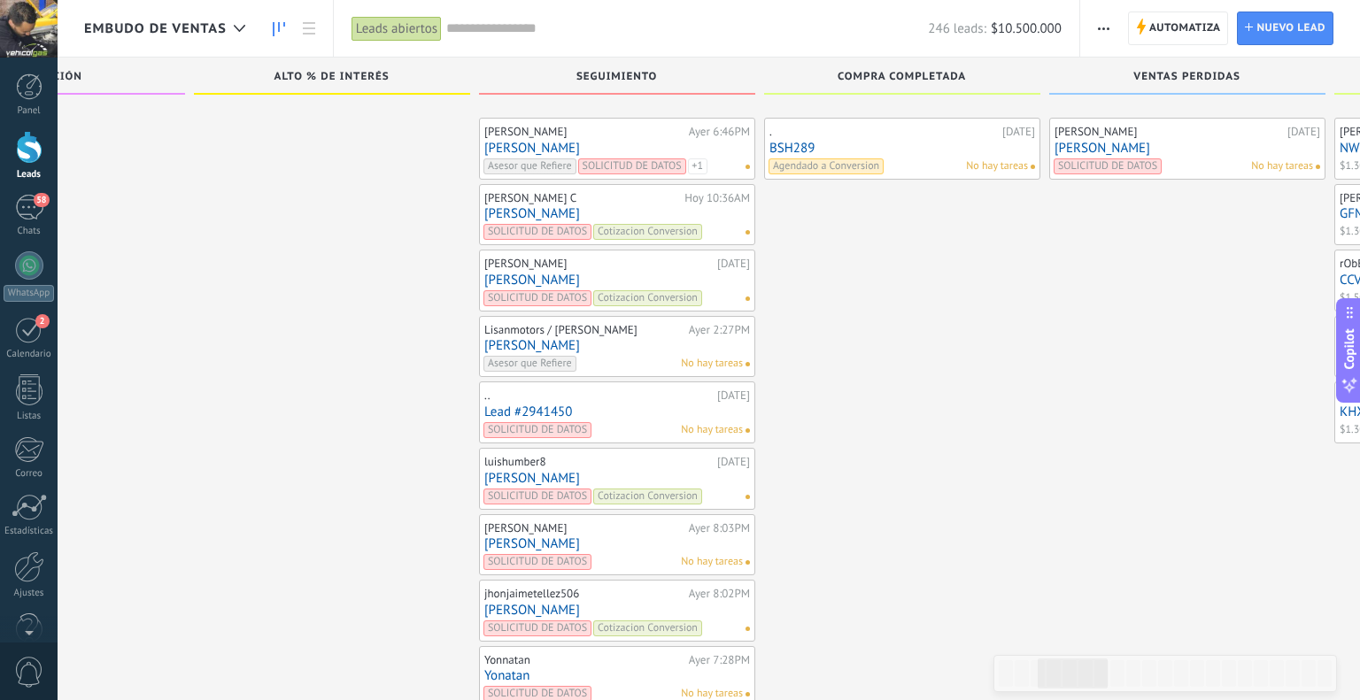
scroll to position [5067, 0]
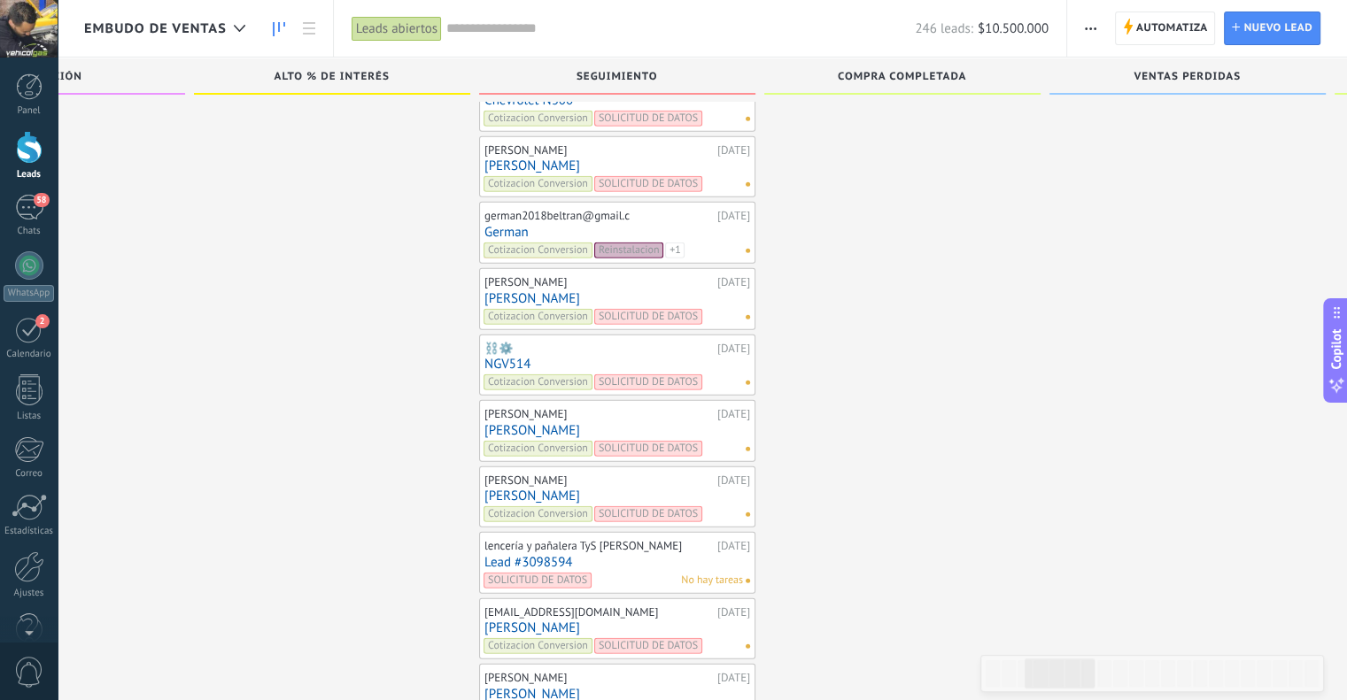
click at [506, 489] on link "[PERSON_NAME]" at bounding box center [617, 496] width 266 height 15
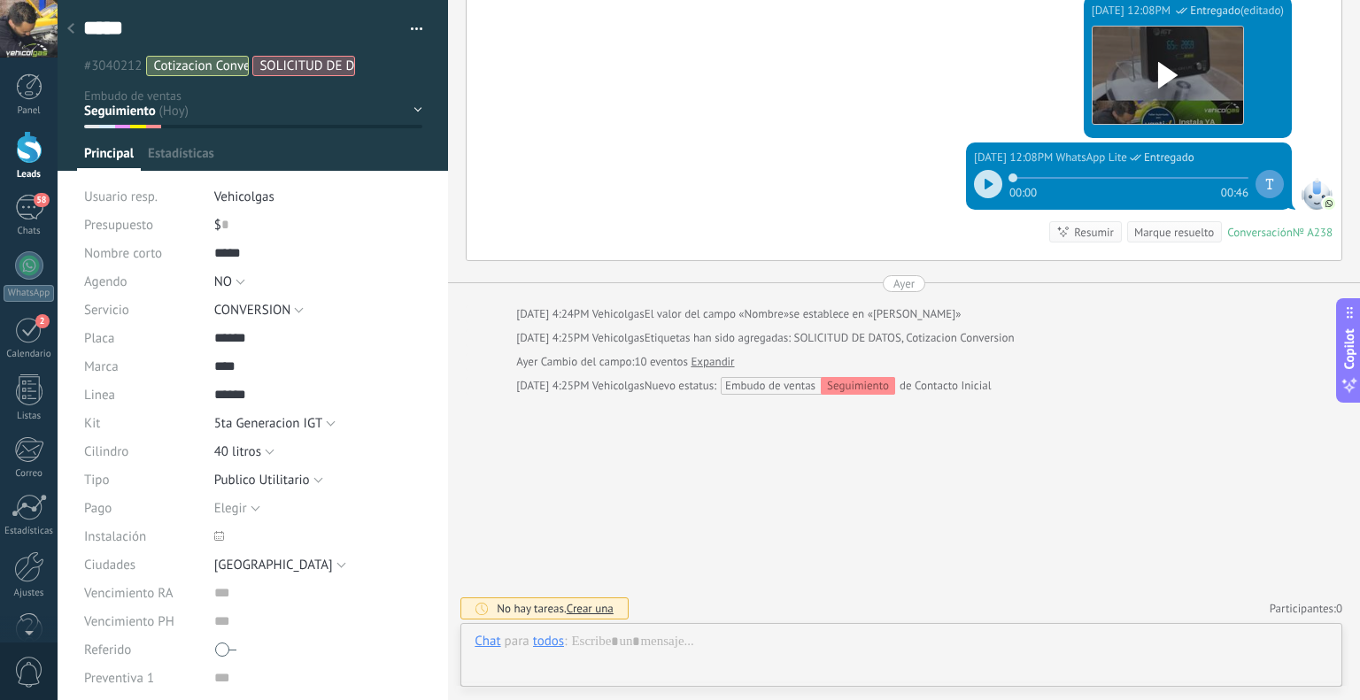
scroll to position [26, 0]
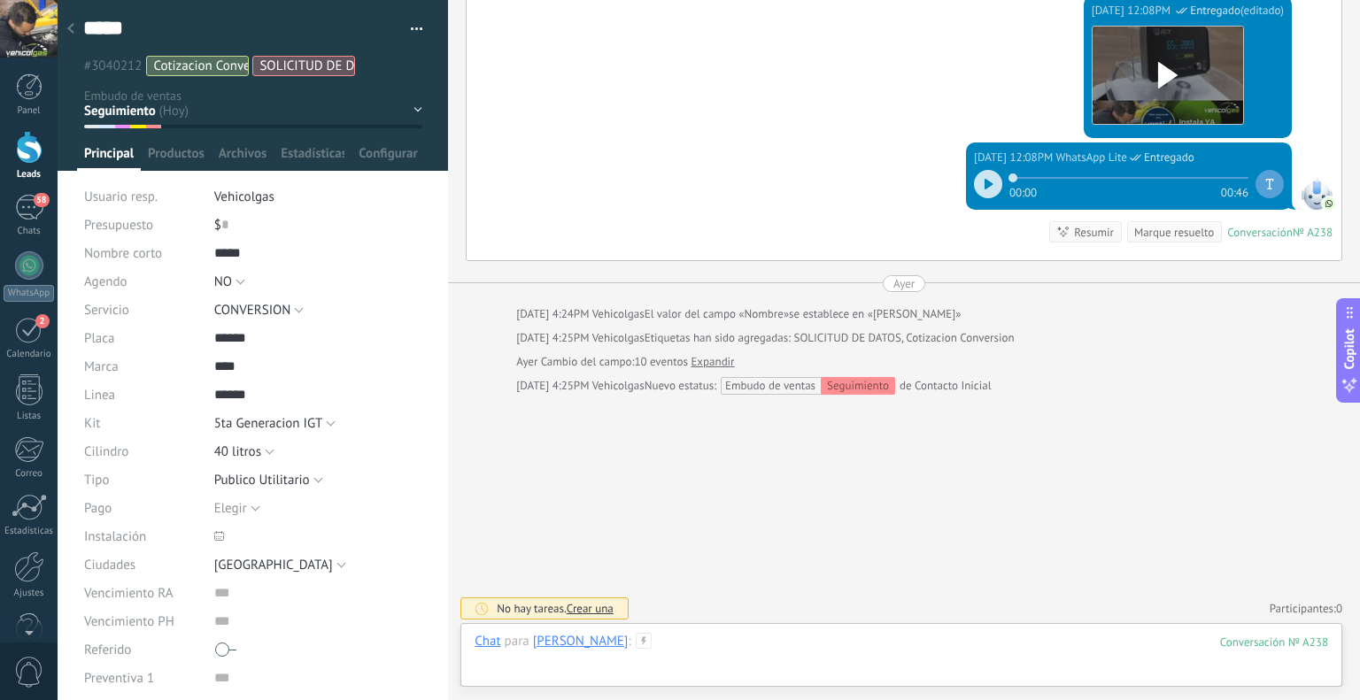
click at [592, 657] on div at bounding box center [902, 659] width 854 height 53
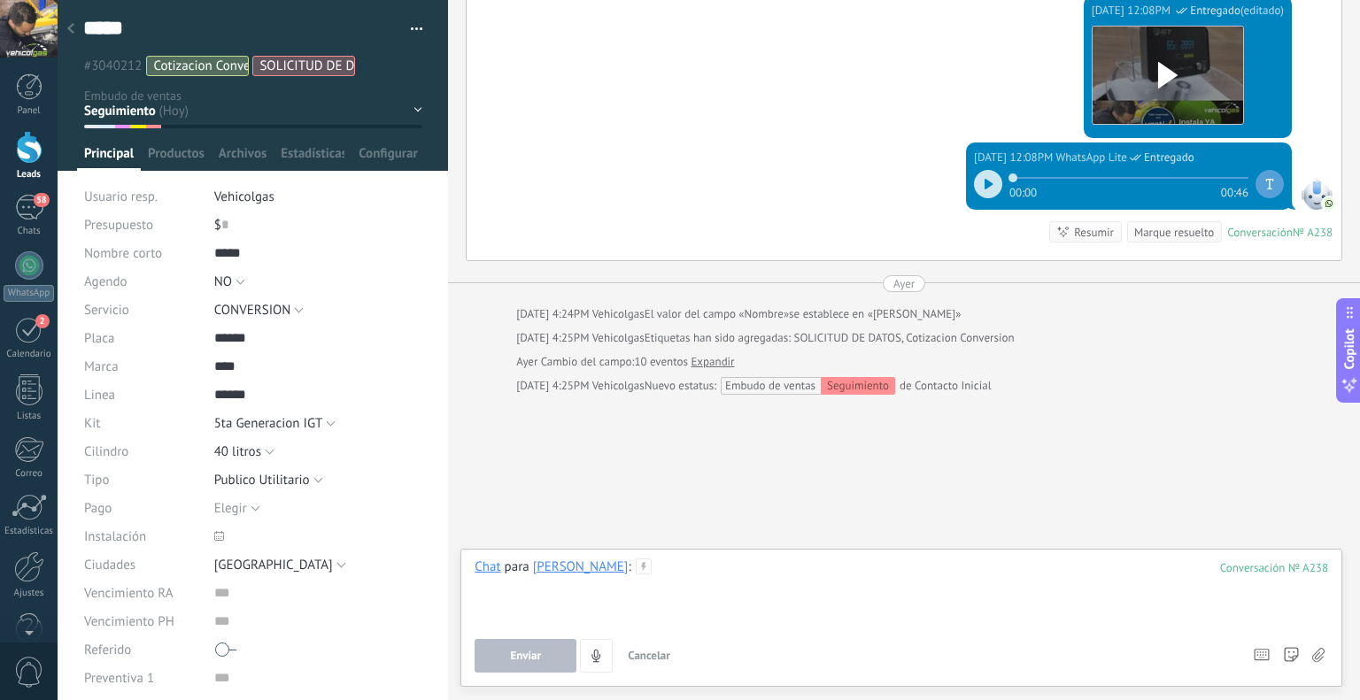
click at [582, 578] on div at bounding box center [902, 592] width 854 height 67
click at [636, 563] on icon at bounding box center [644, 567] width 16 height 16
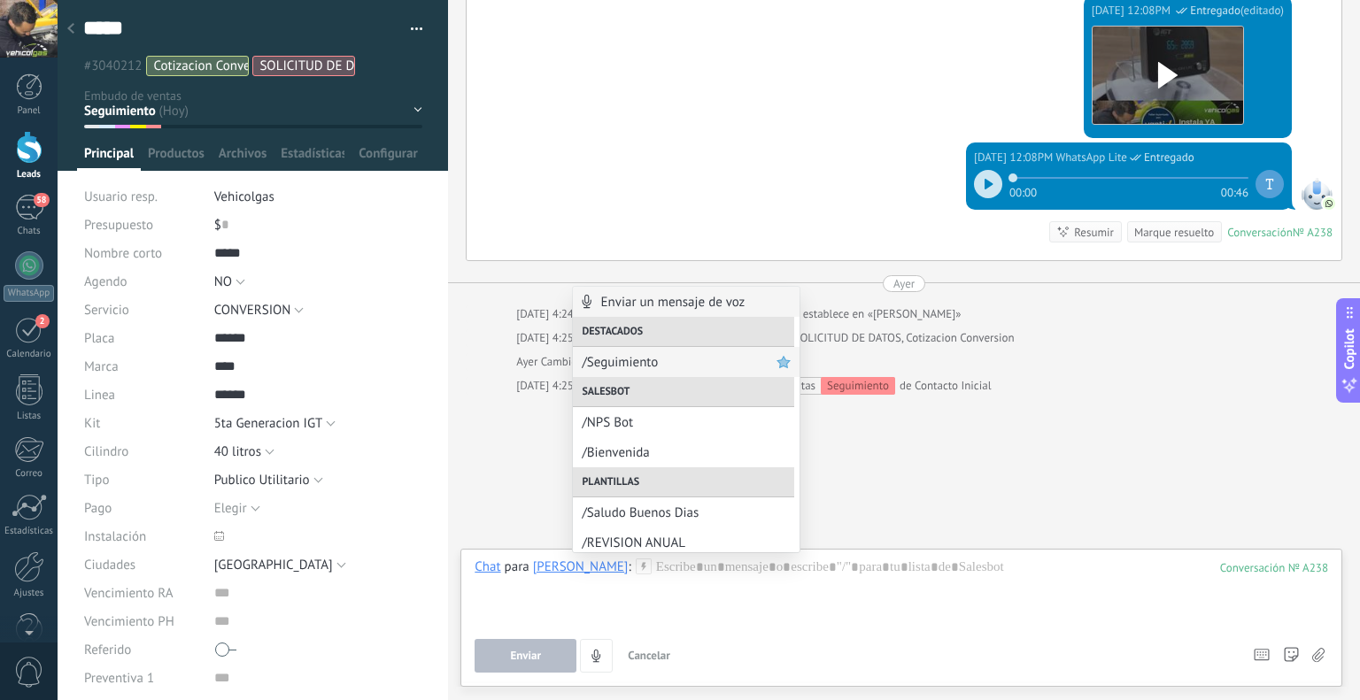
click at [605, 367] on span "/Seguimiento" at bounding box center [679, 362] width 195 height 17
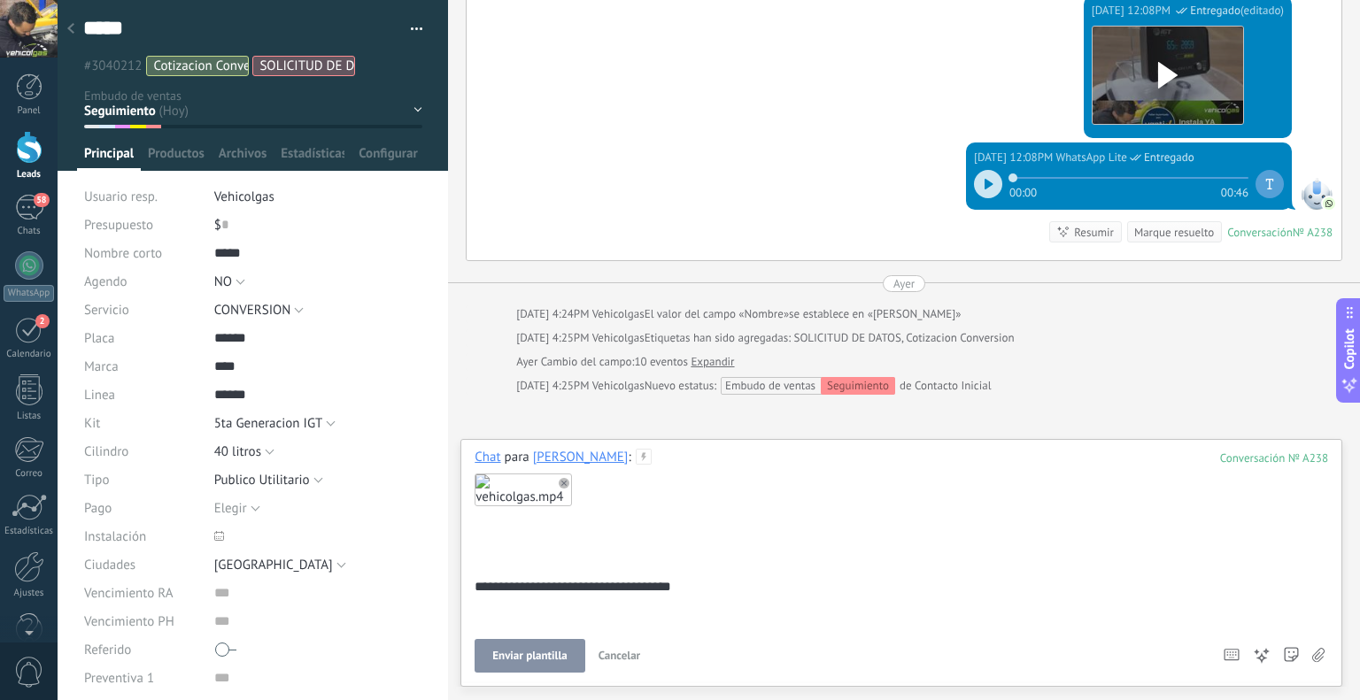
click at [538, 662] on span "Enviar plantilla" at bounding box center [529, 656] width 74 height 12
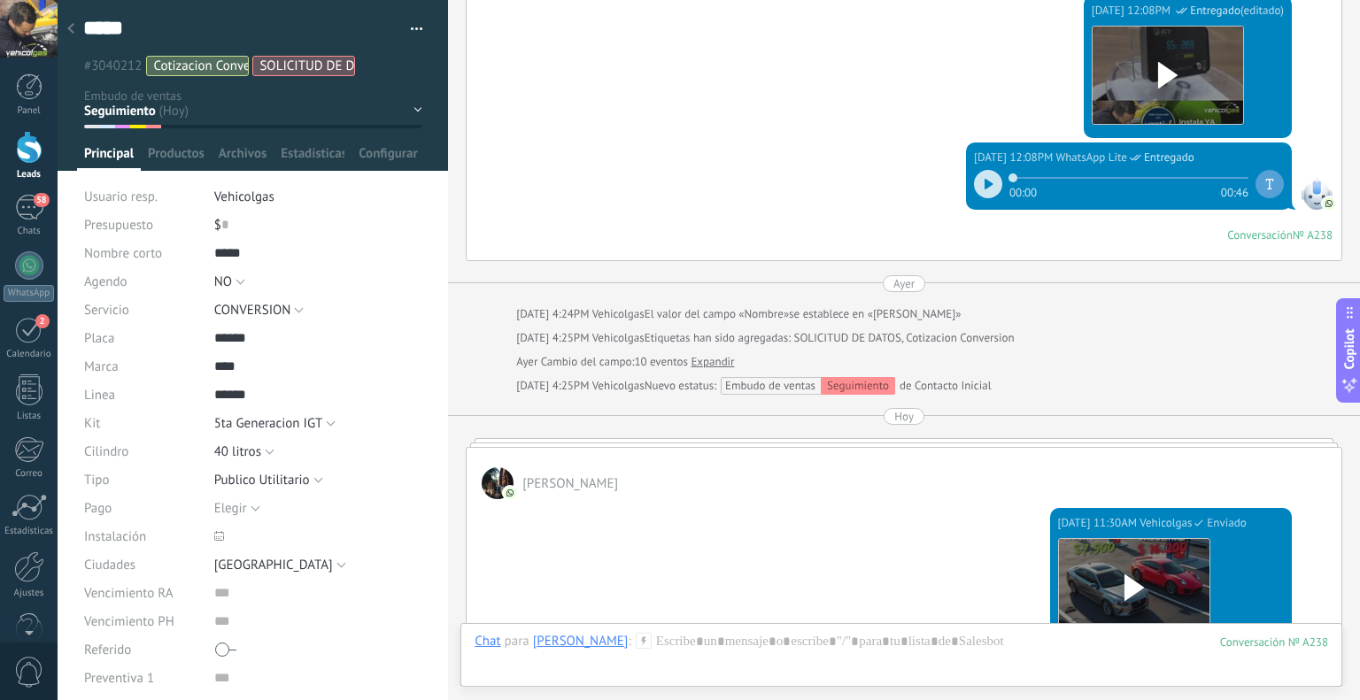
scroll to position [2437, 0]
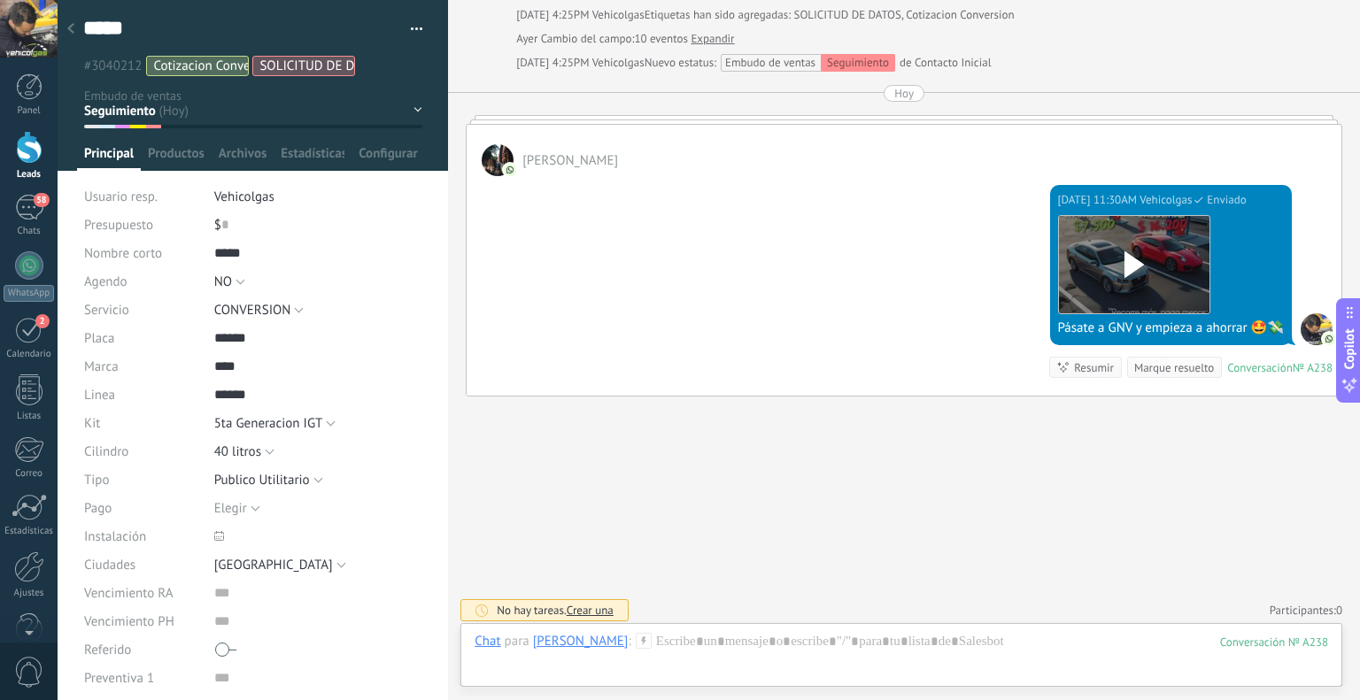
click at [75, 30] on div at bounding box center [70, 29] width 25 height 35
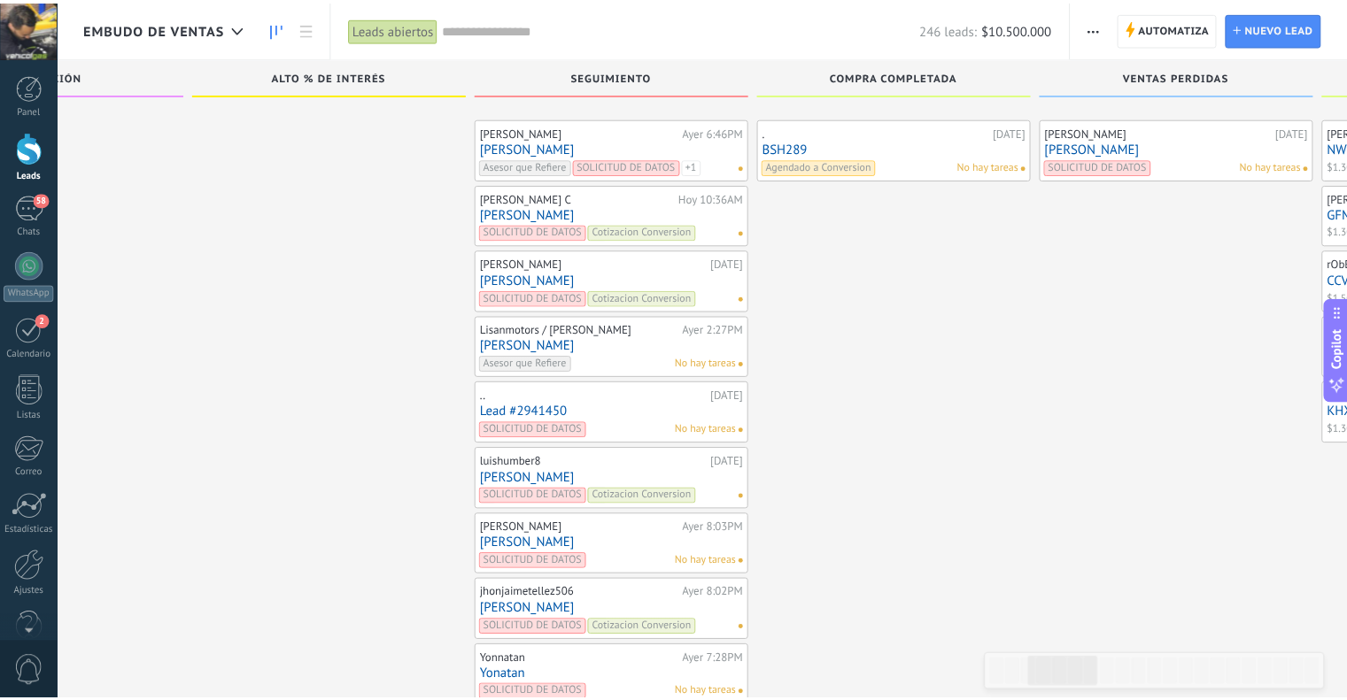
scroll to position [5067, 0]
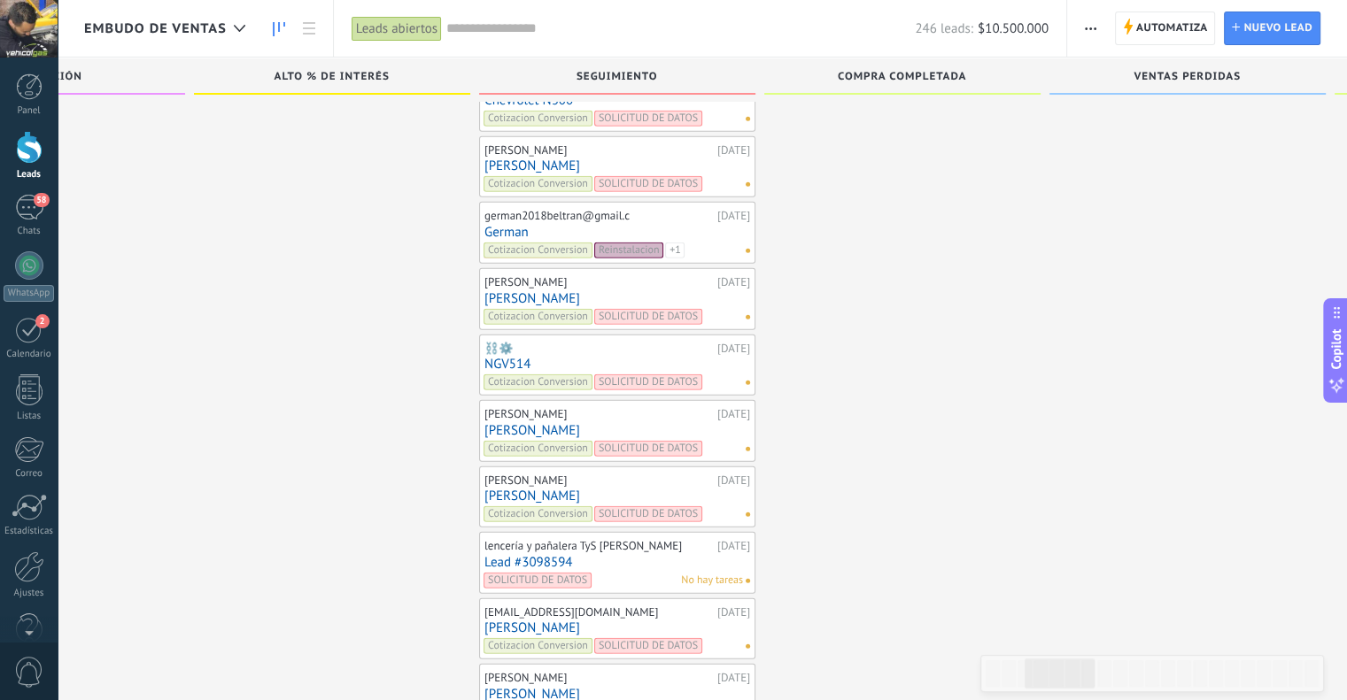
click at [494, 423] on link "[PERSON_NAME]" at bounding box center [617, 430] width 266 height 15
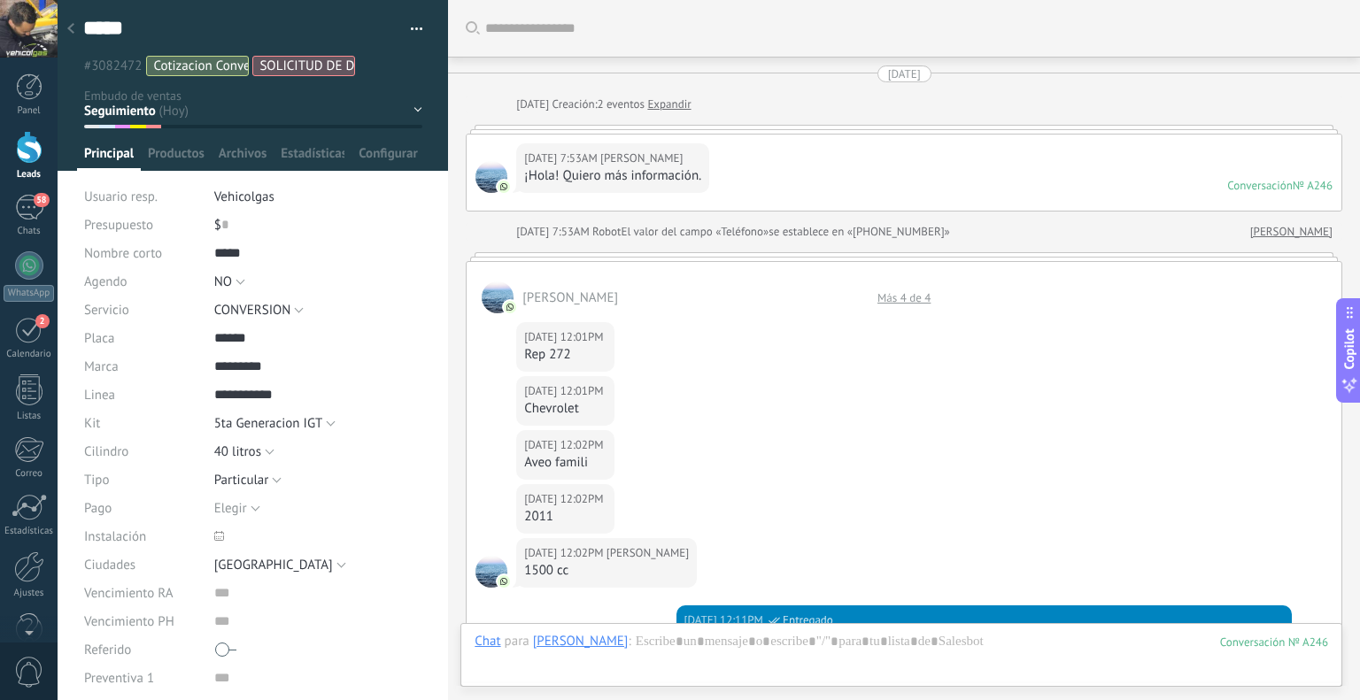
scroll to position [1804, 0]
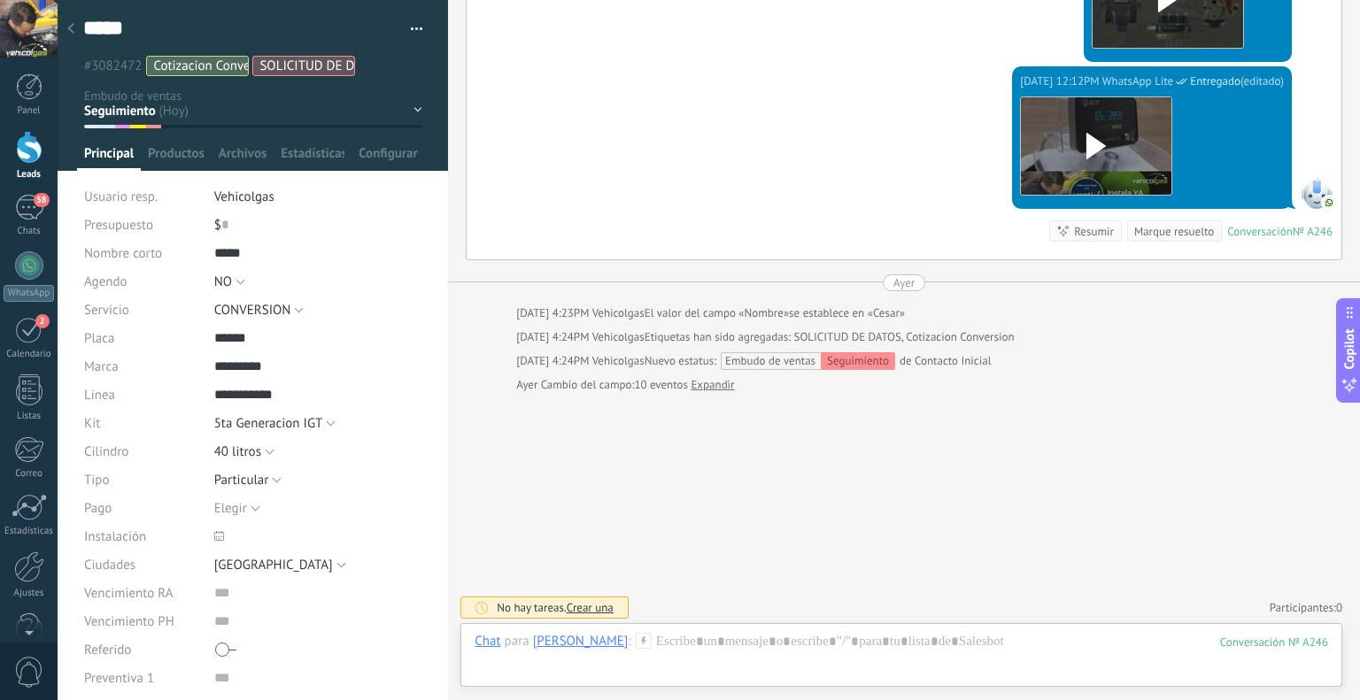
click at [636, 638] on icon at bounding box center [644, 641] width 16 height 16
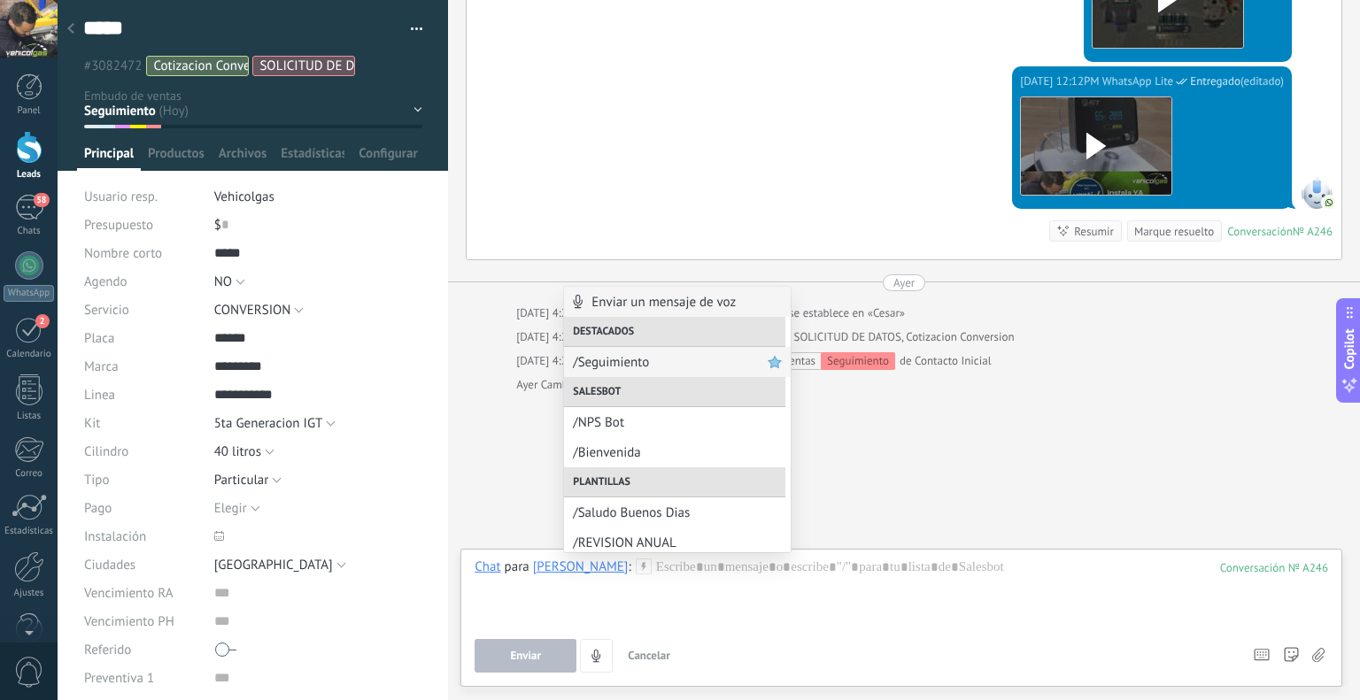
click at [592, 359] on span "/Seguimiento" at bounding box center [670, 362] width 195 height 17
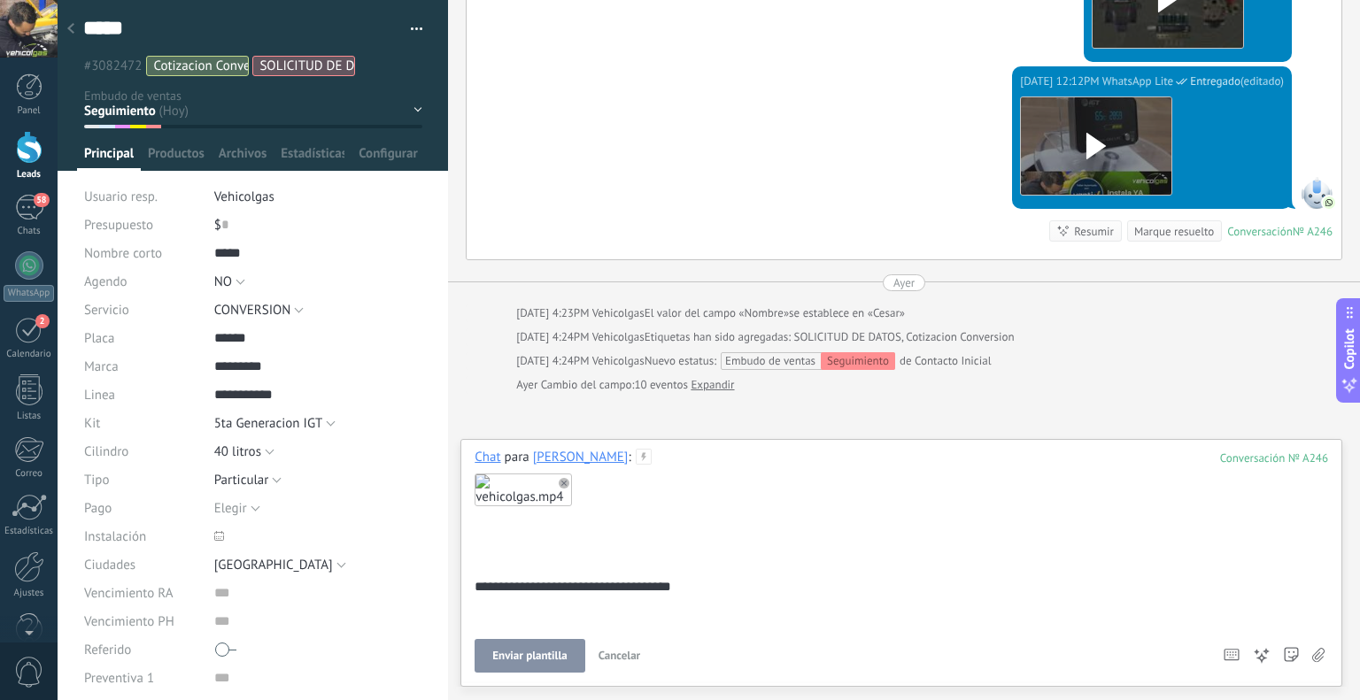
click at [521, 646] on button "Enviar plantilla" at bounding box center [530, 656] width 110 height 34
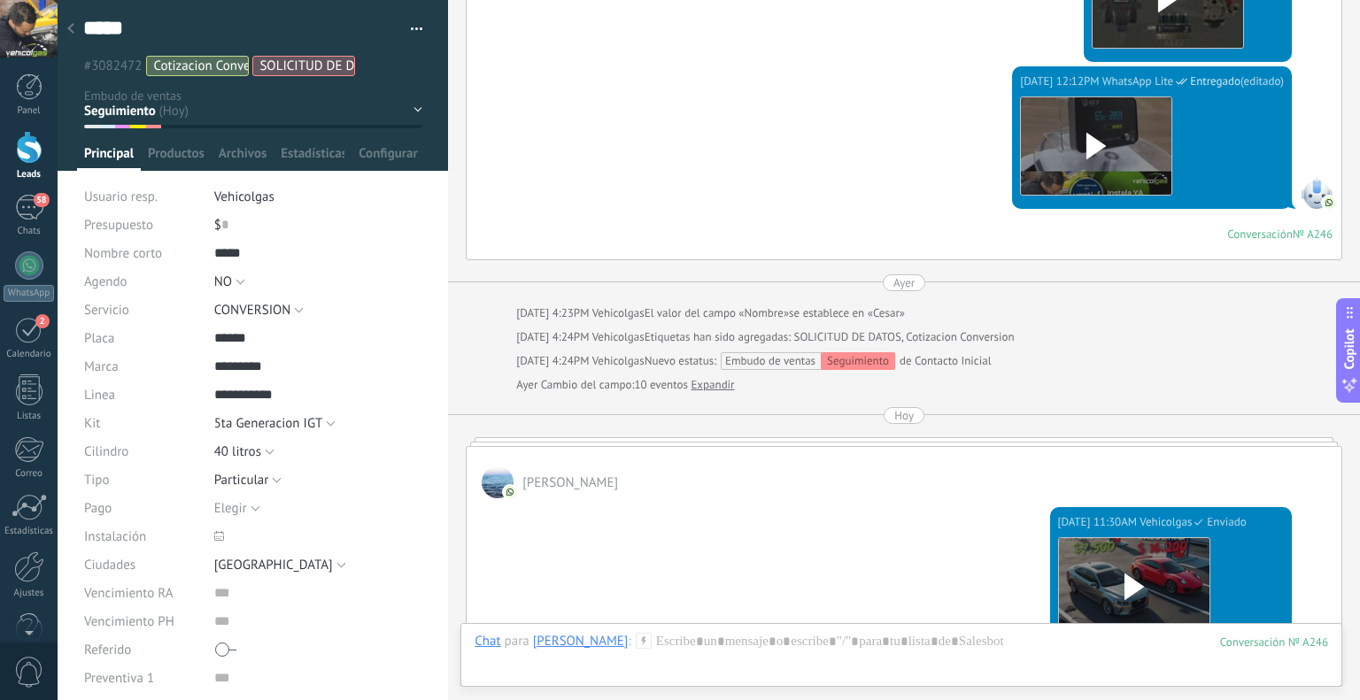
scroll to position [1792, 0]
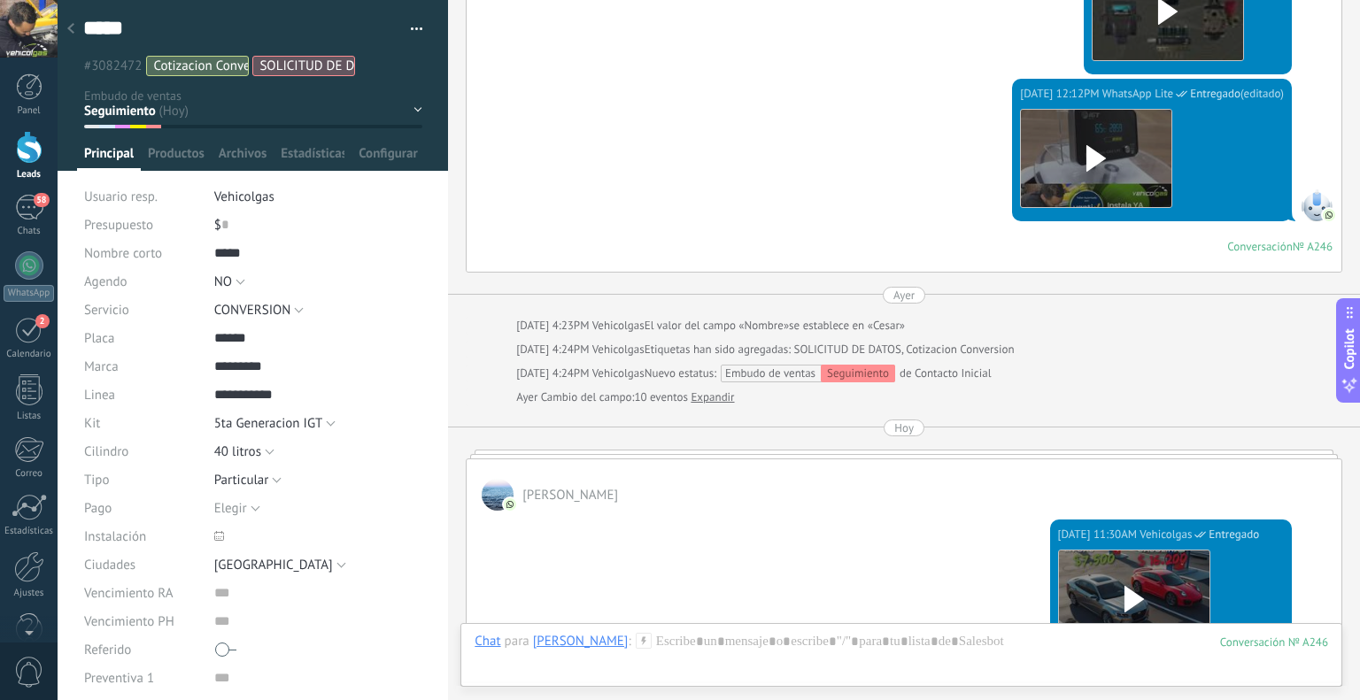
click at [80, 28] on div at bounding box center [70, 29] width 25 height 35
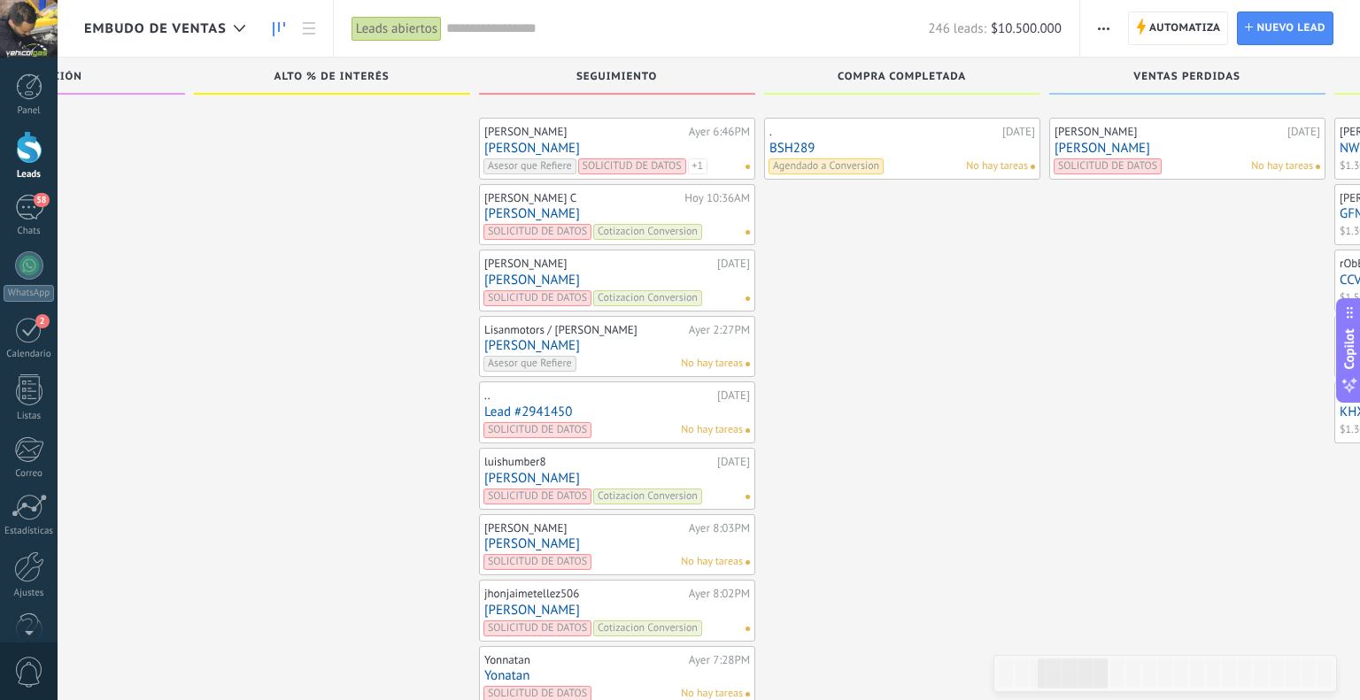
scroll to position [5067, 0]
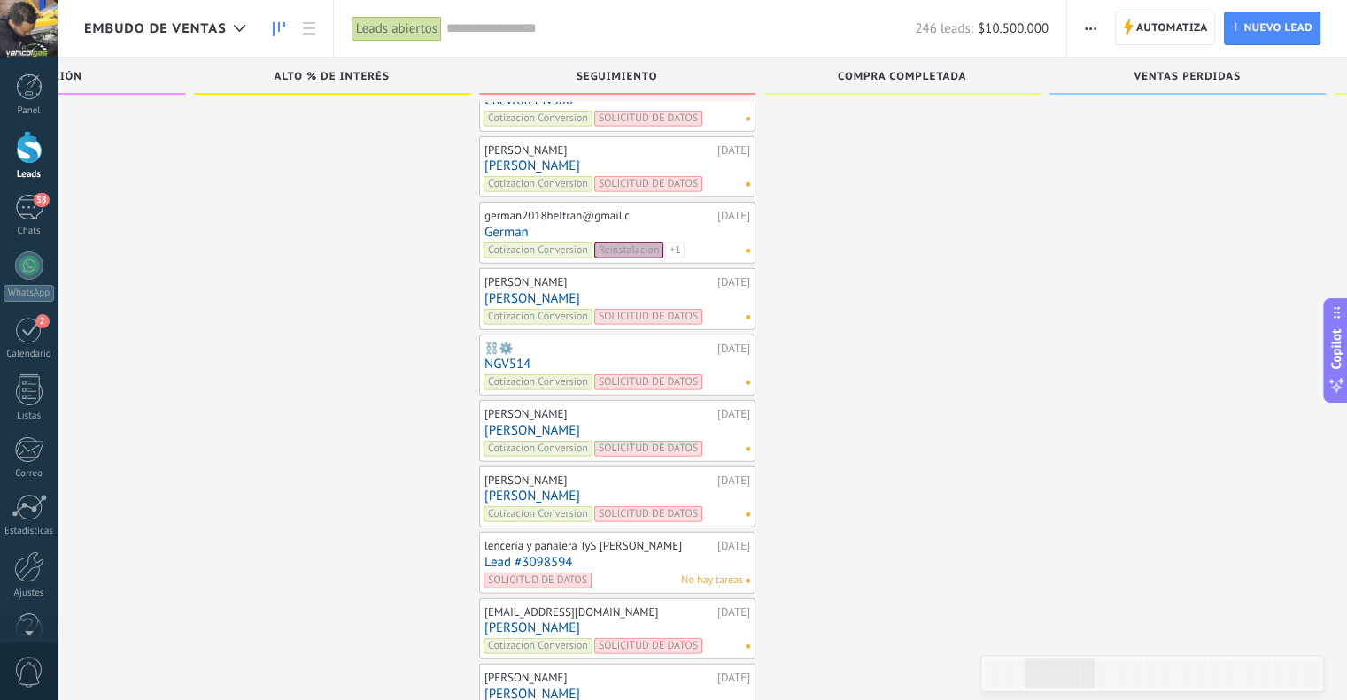
click at [496, 357] on link "NGV514" at bounding box center [617, 364] width 266 height 15
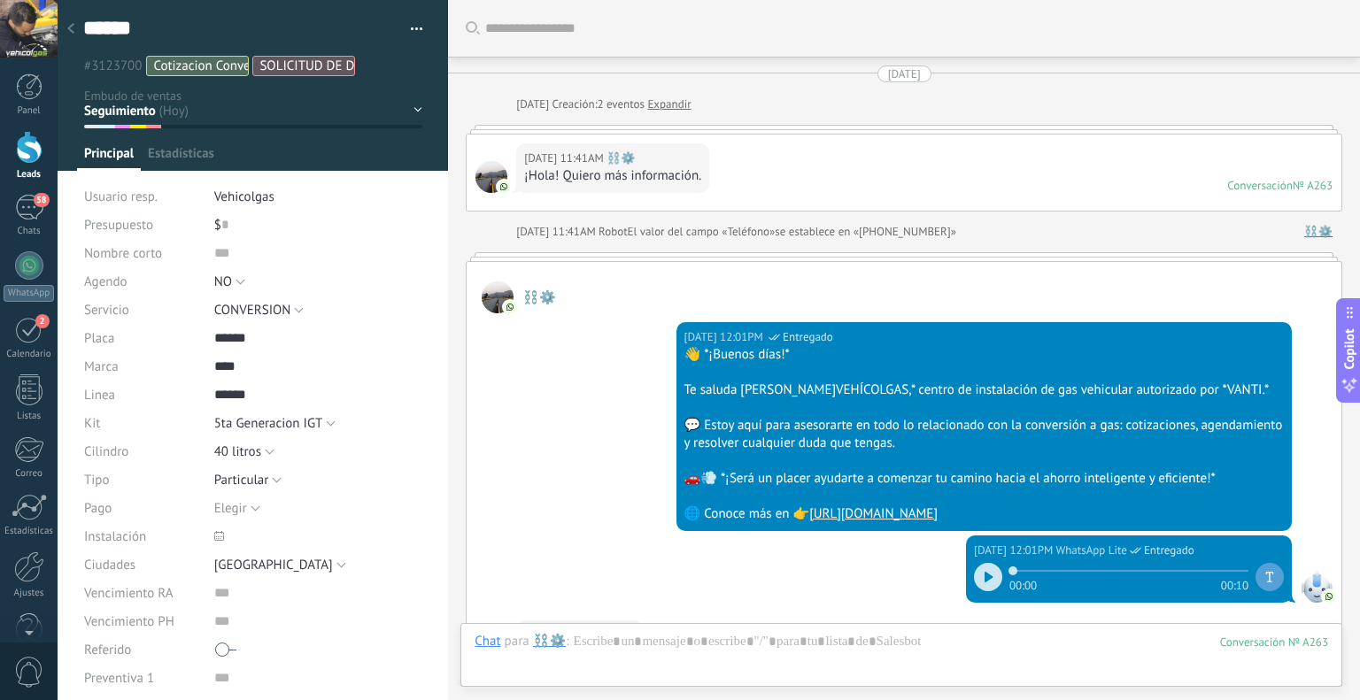
scroll to position [1921, 0]
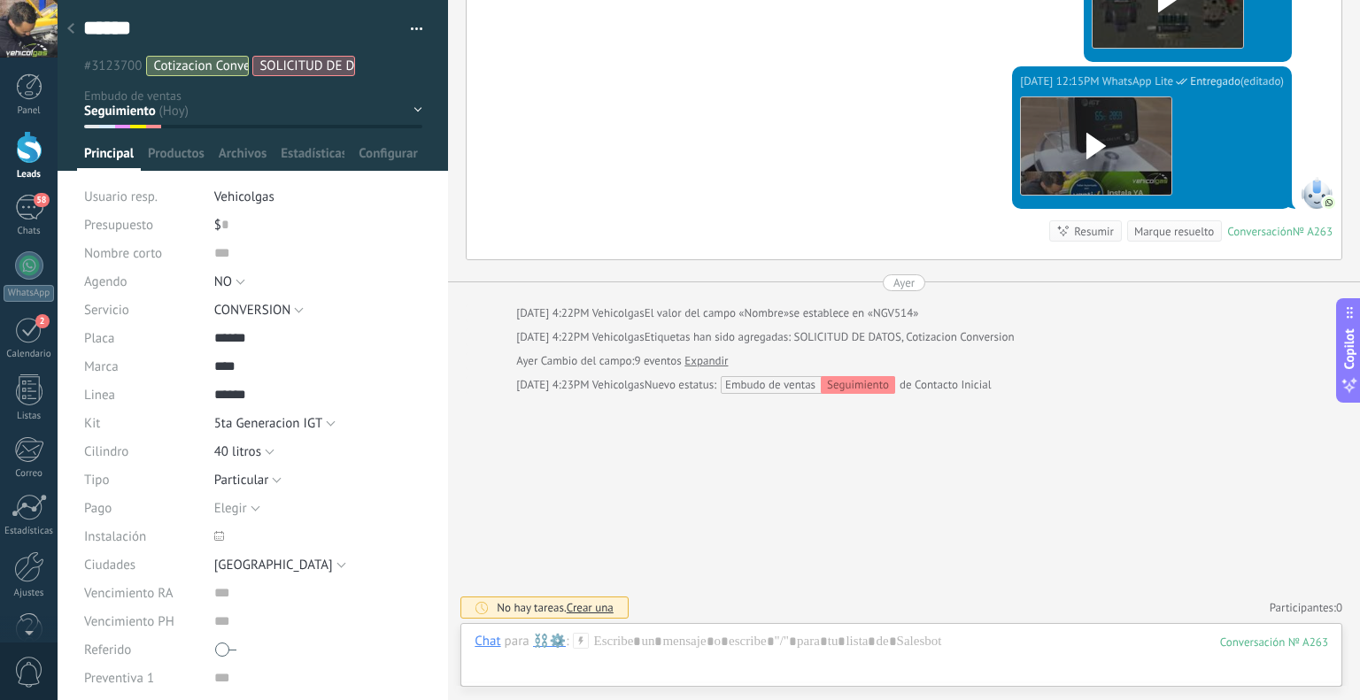
click at [588, 645] on icon at bounding box center [581, 641] width 16 height 16
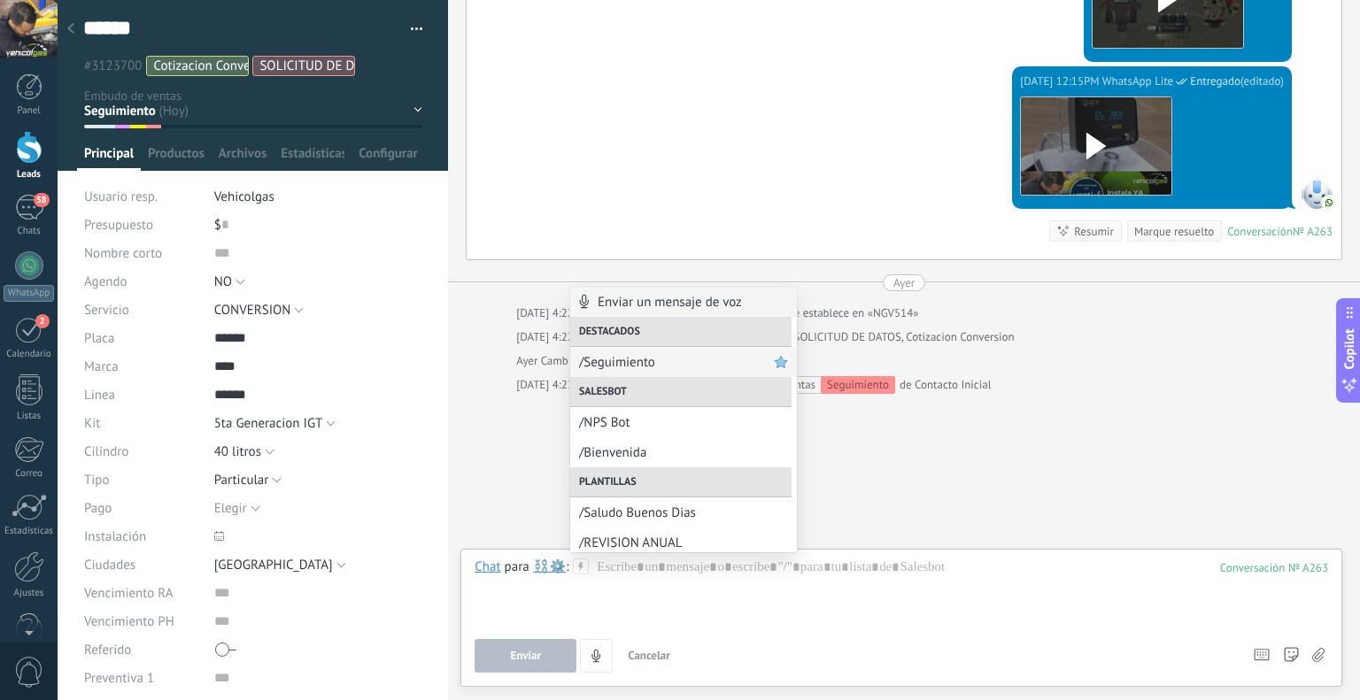
click at [603, 369] on span "/Seguimiento" at bounding box center [676, 362] width 195 height 17
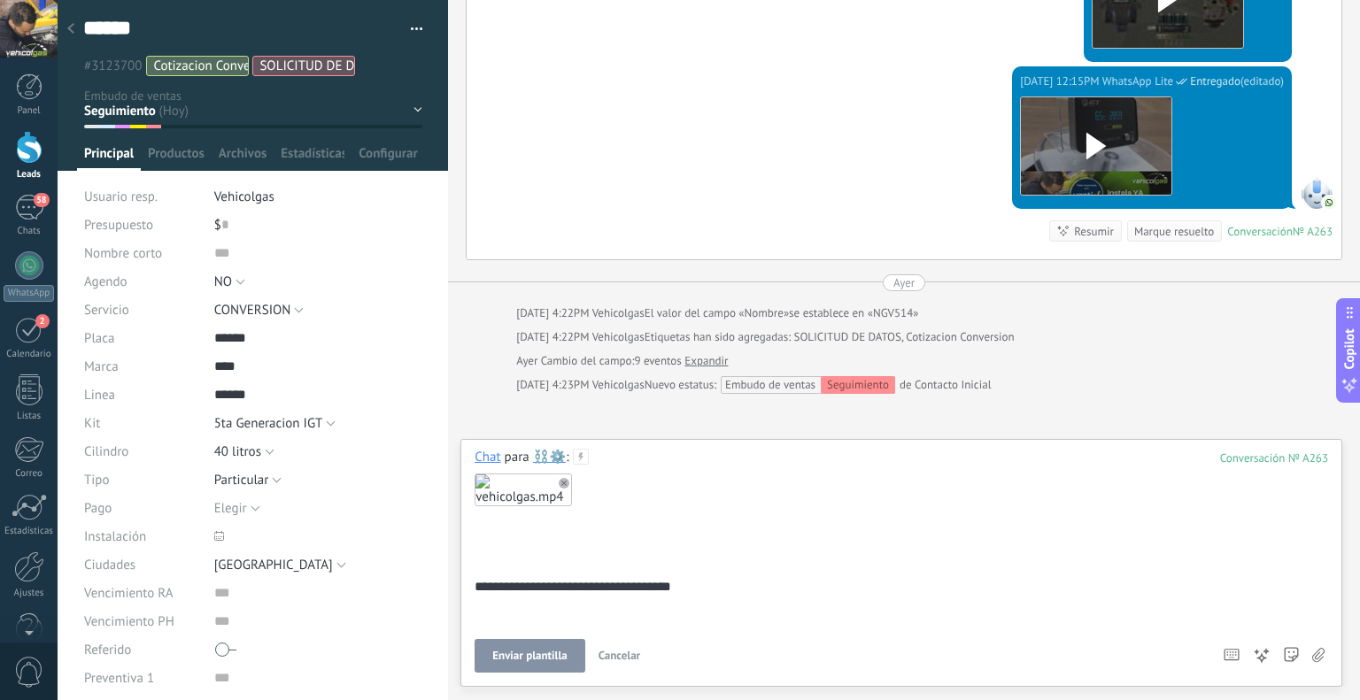
click at [543, 644] on button "Enviar plantilla" at bounding box center [530, 656] width 110 height 34
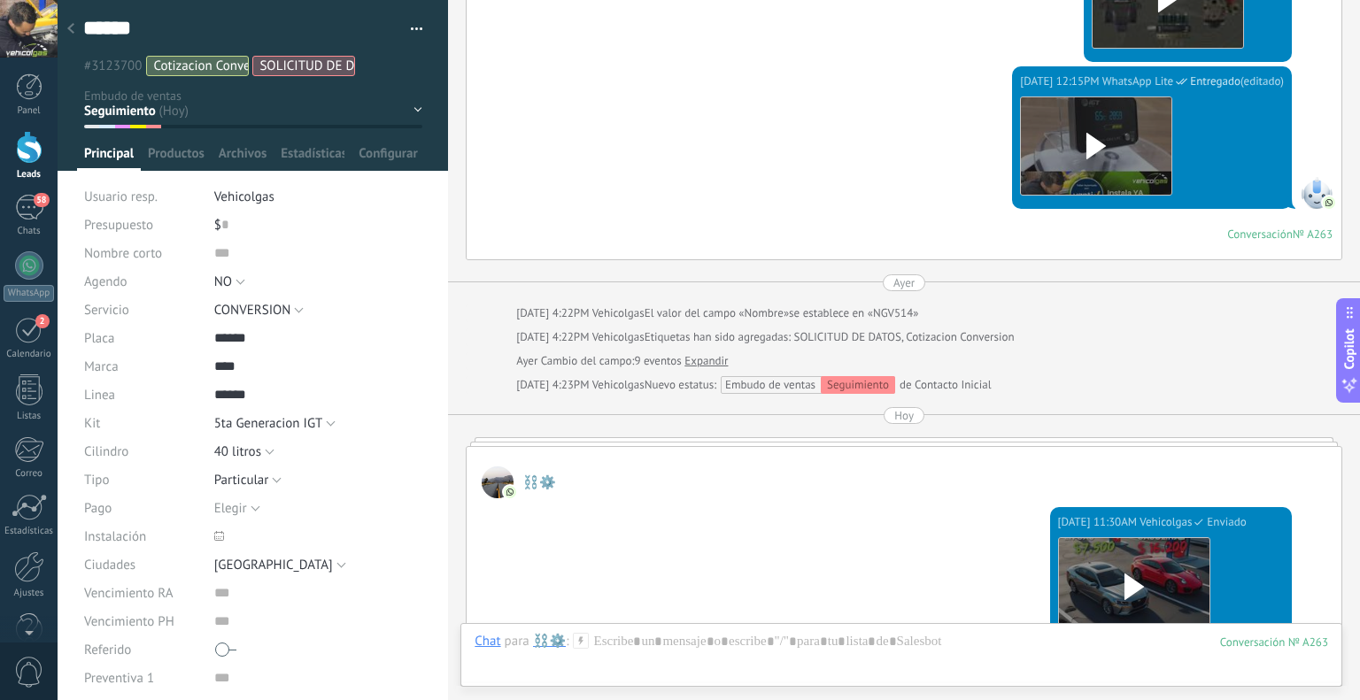
scroll to position [2245, 0]
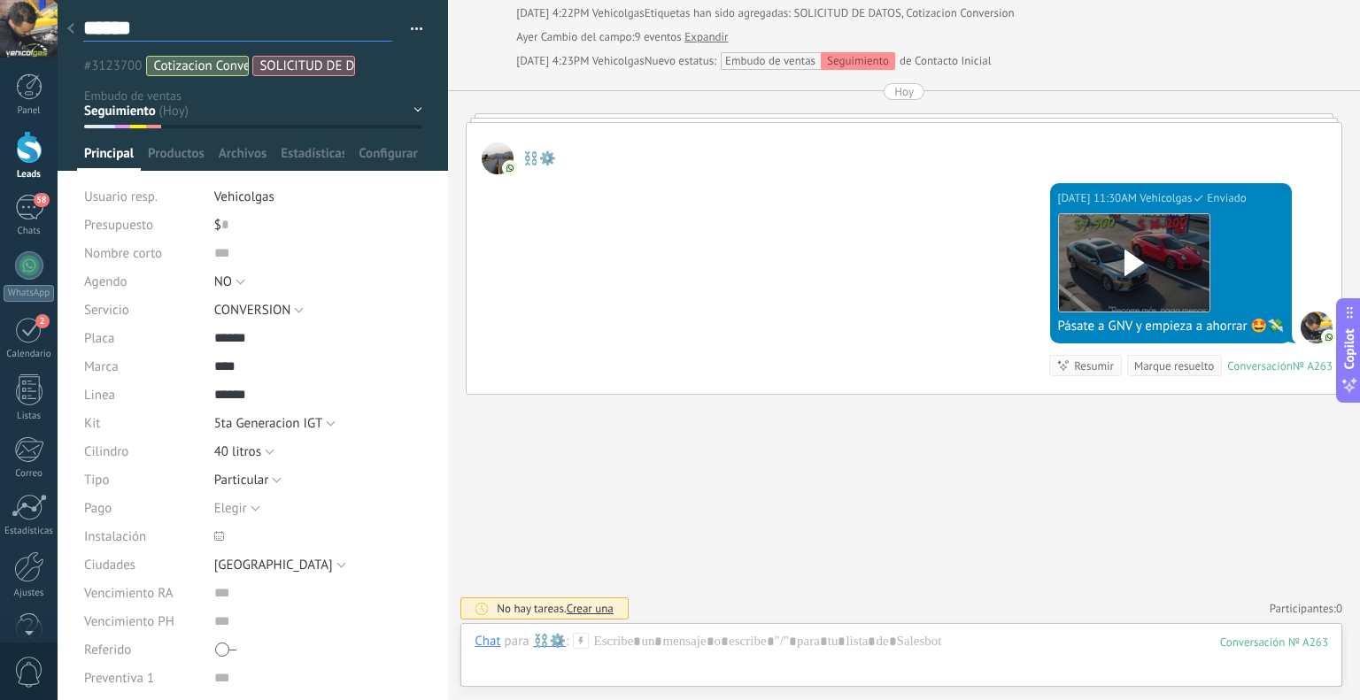
click at [117, 31] on textarea "******" at bounding box center [237, 28] width 309 height 27
click at [74, 33] on div at bounding box center [70, 29] width 25 height 35
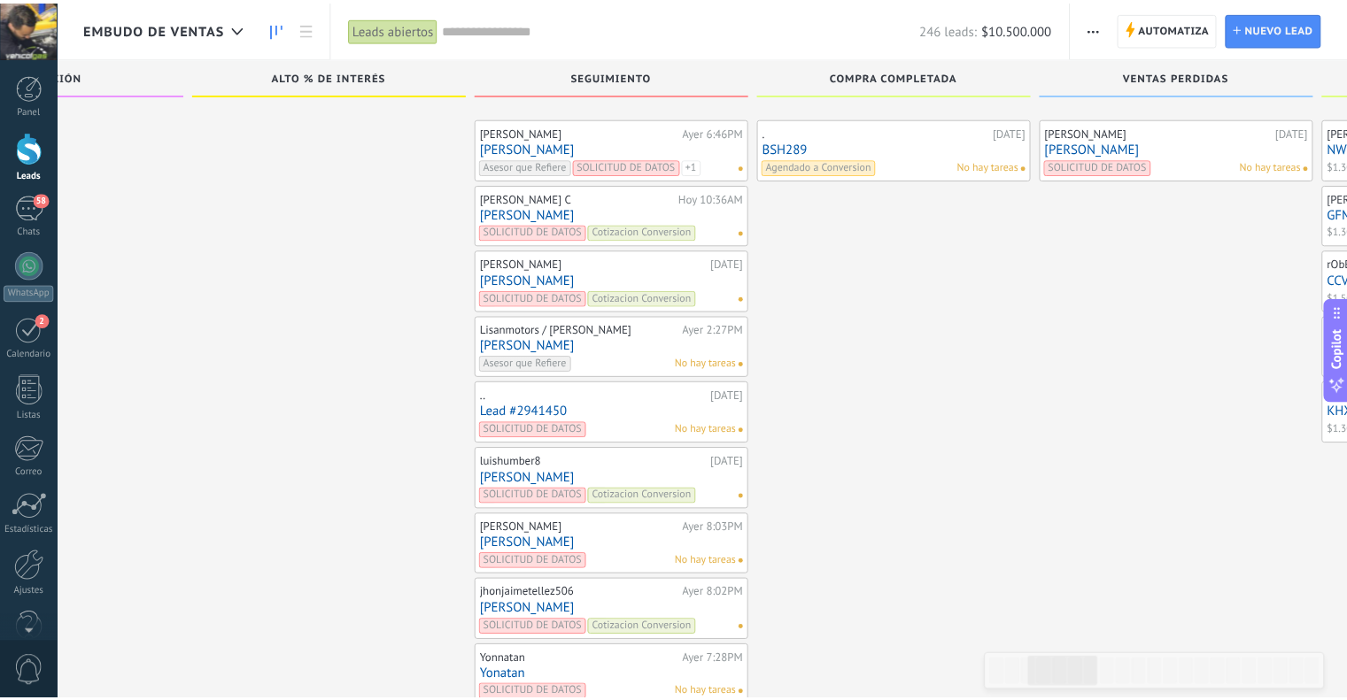
scroll to position [5067, 0]
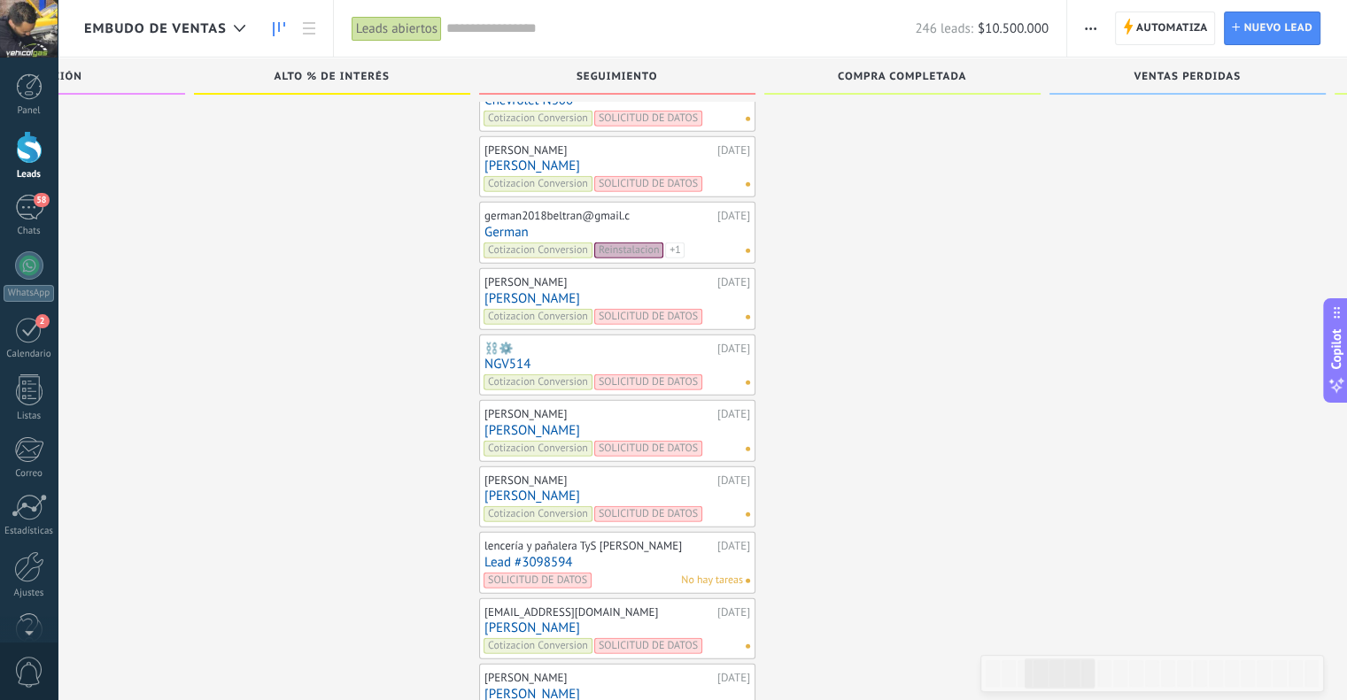
click at [512, 291] on link "[PERSON_NAME]" at bounding box center [617, 298] width 266 height 15
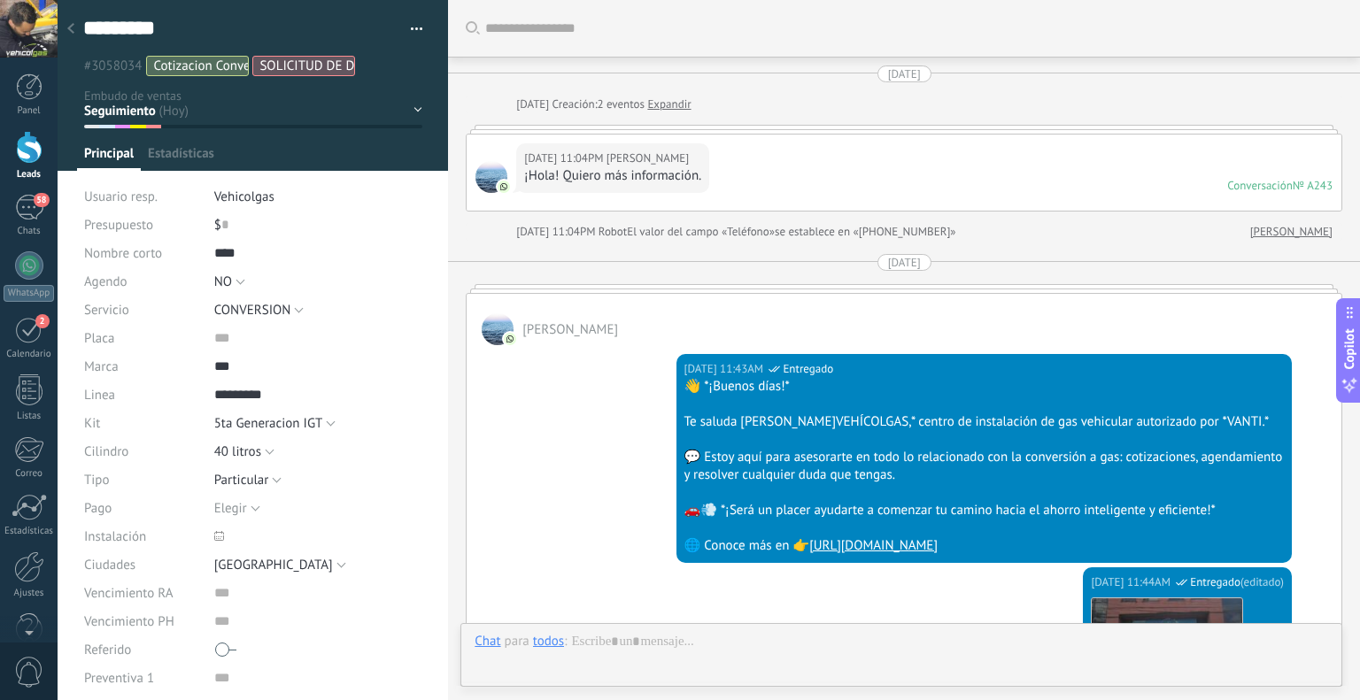
scroll to position [2527, 0]
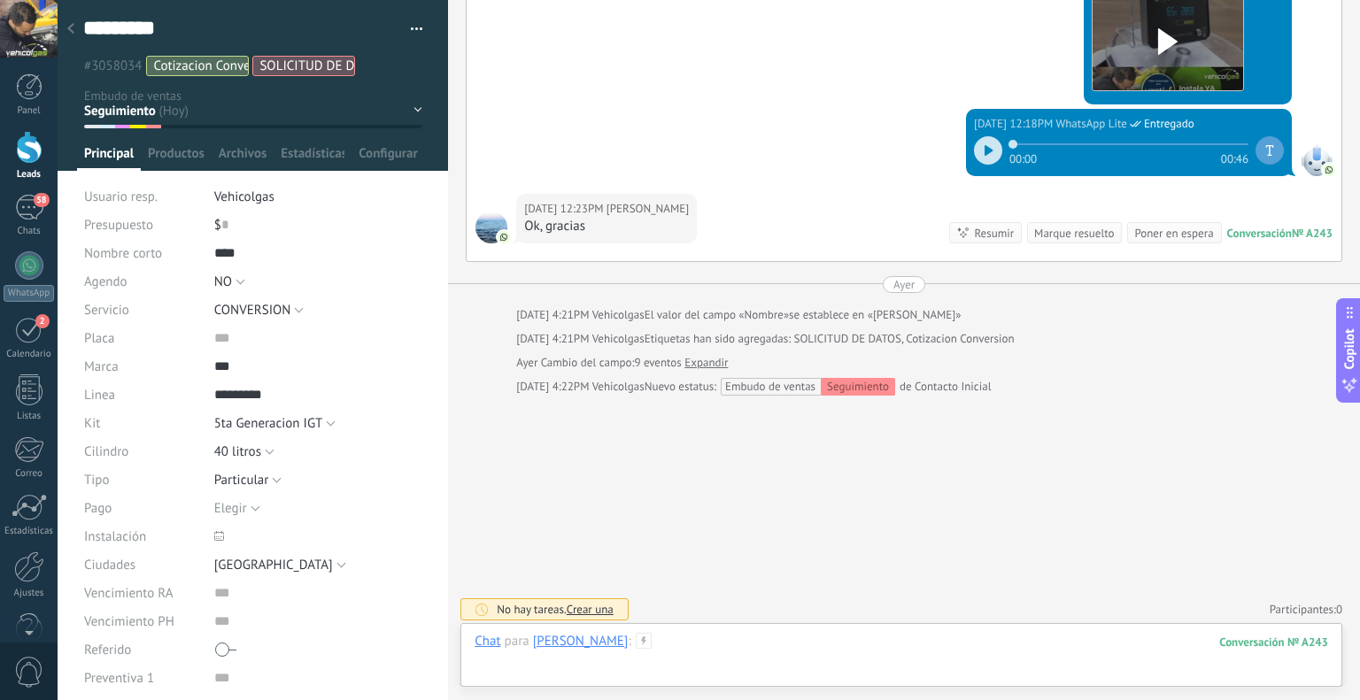
click at [618, 643] on div at bounding box center [902, 659] width 854 height 53
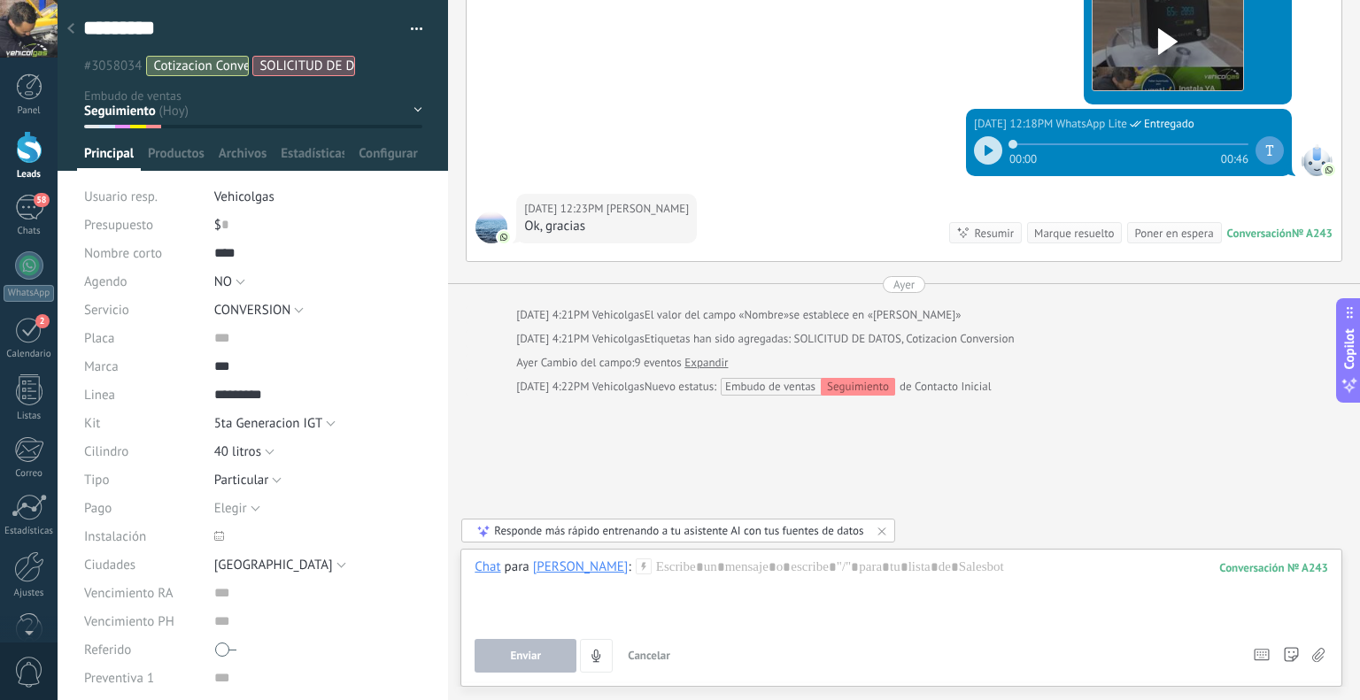
click at [607, 552] on div "Chat Correo Nota Tarea Chat para [PERSON_NAME] : 243 Enviar Cancelar Rastrear c…" at bounding box center [901, 618] width 882 height 138
click at [636, 561] on icon at bounding box center [644, 567] width 16 height 16
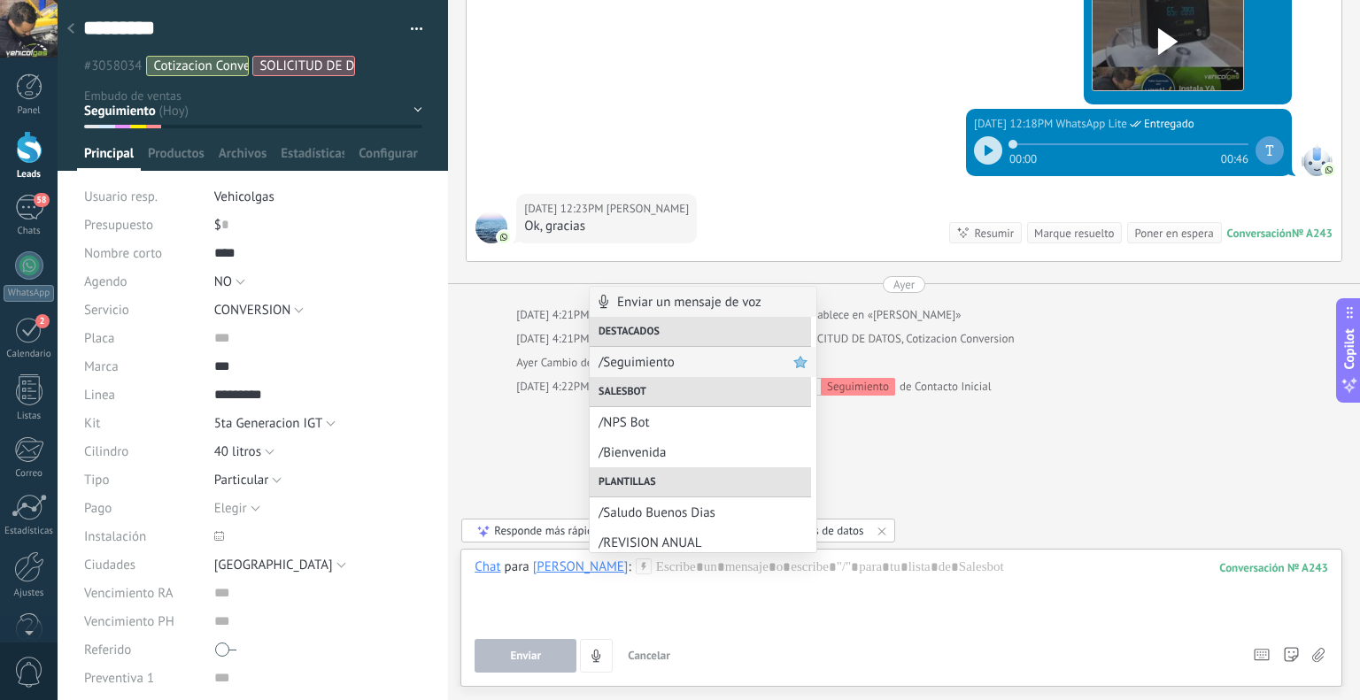
click at [642, 362] on span "/Seguimiento" at bounding box center [696, 362] width 195 height 17
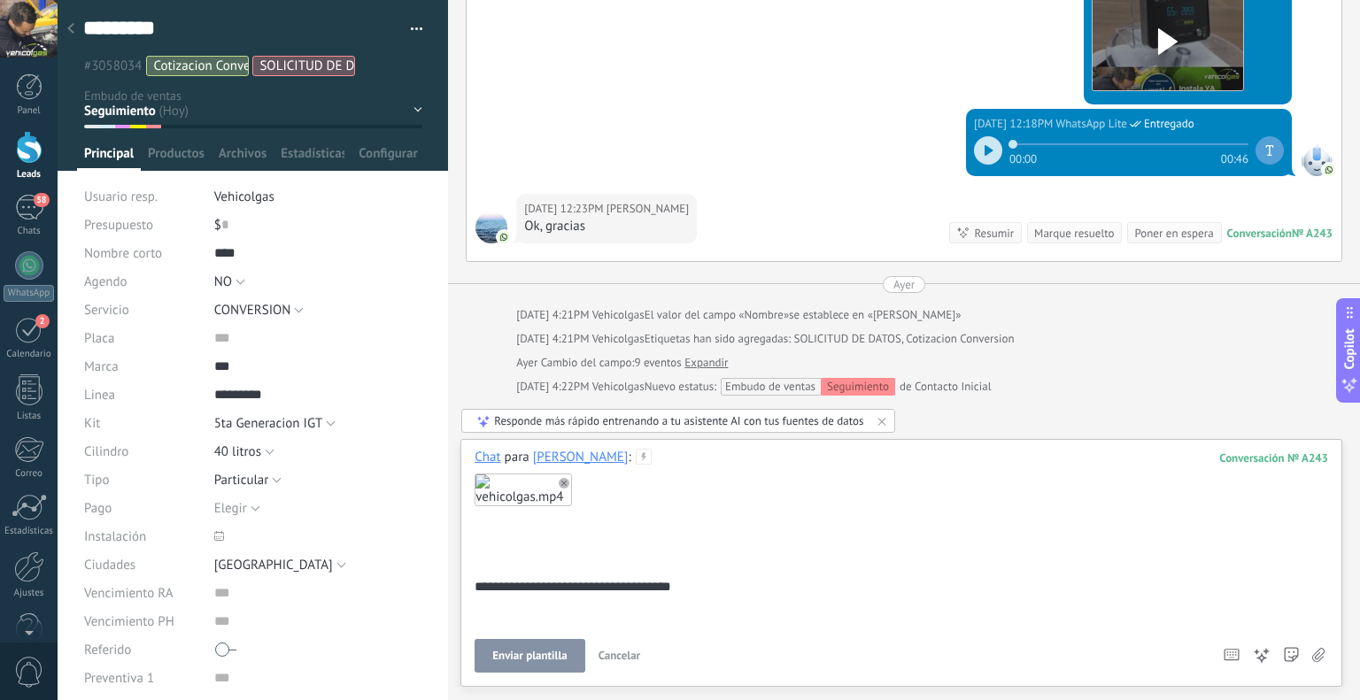
click at [529, 668] on button "Enviar plantilla" at bounding box center [530, 656] width 110 height 34
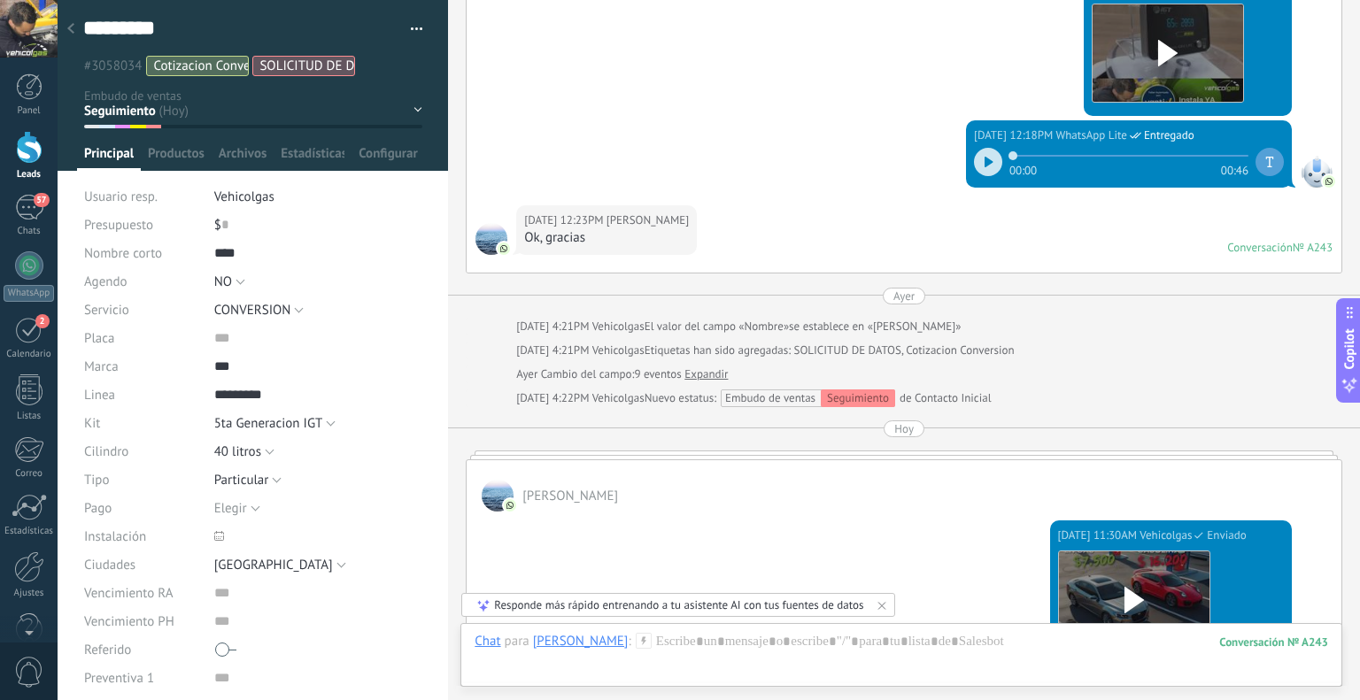
click at [71, 31] on use at bounding box center [70, 28] width 7 height 11
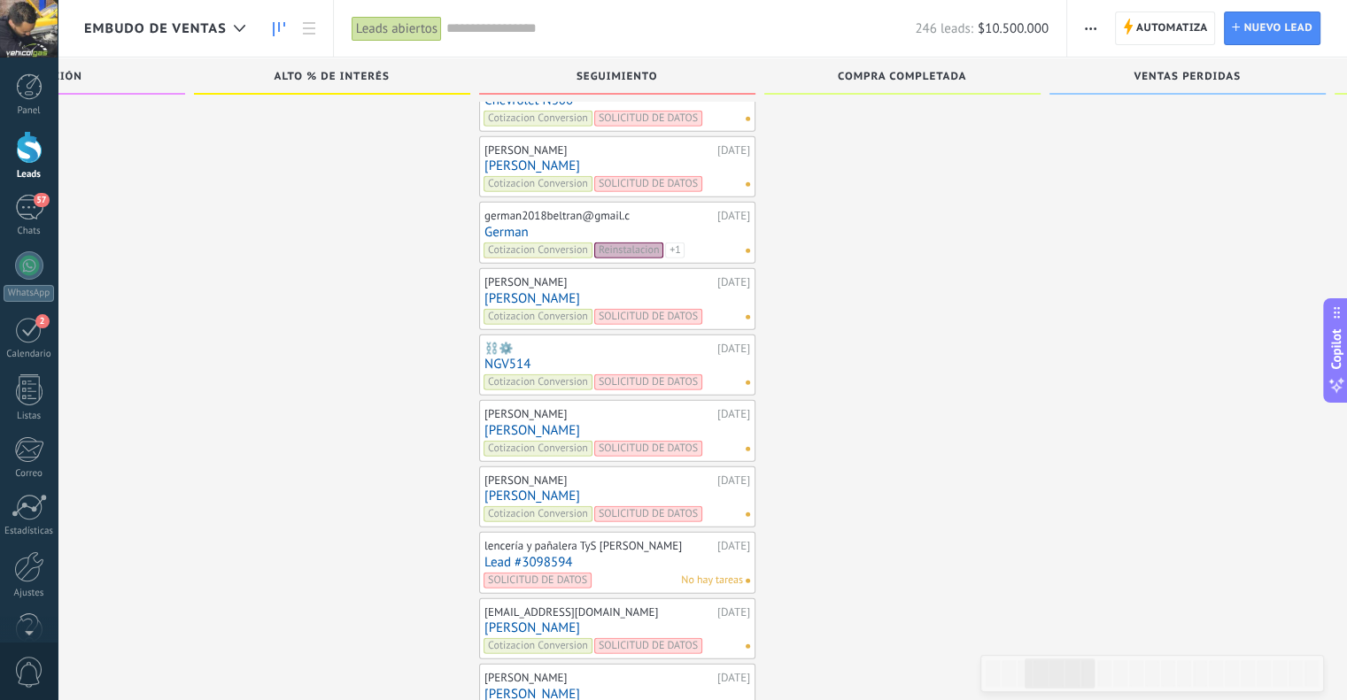
click at [524, 225] on link "German" at bounding box center [617, 232] width 266 height 15
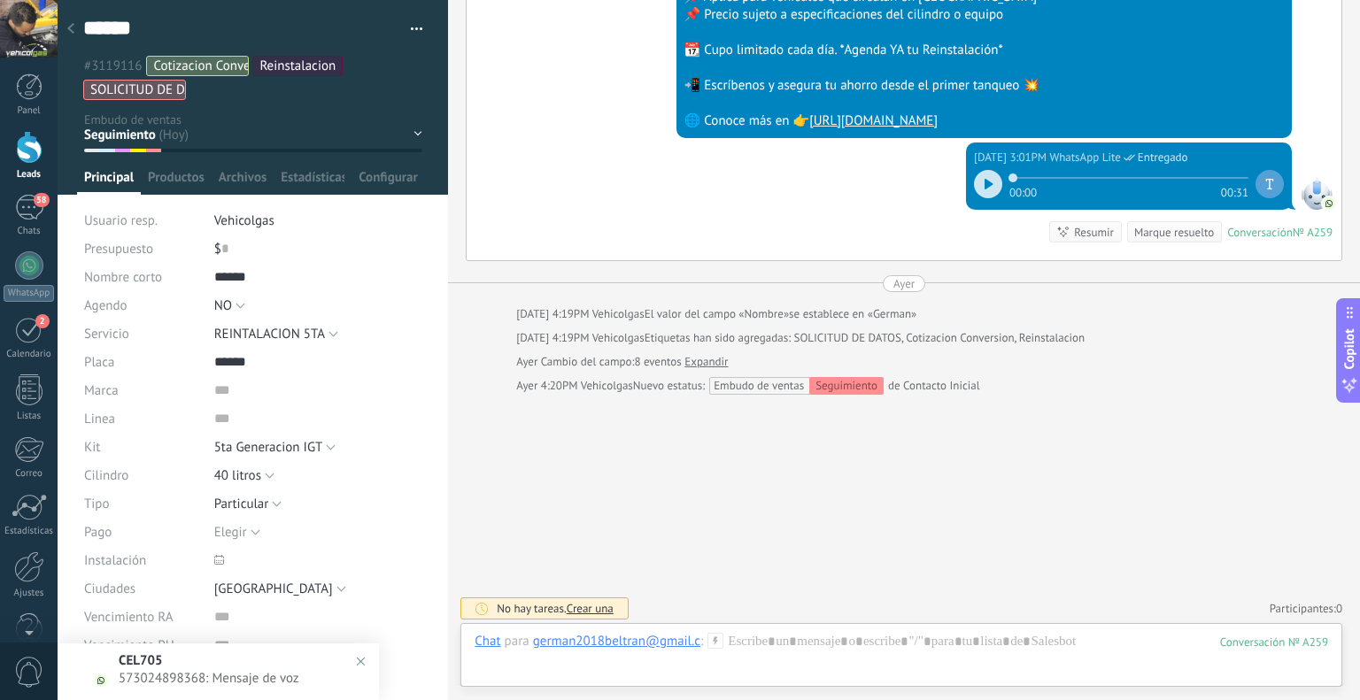
click at [715, 642] on use at bounding box center [715, 640] width 15 height 15
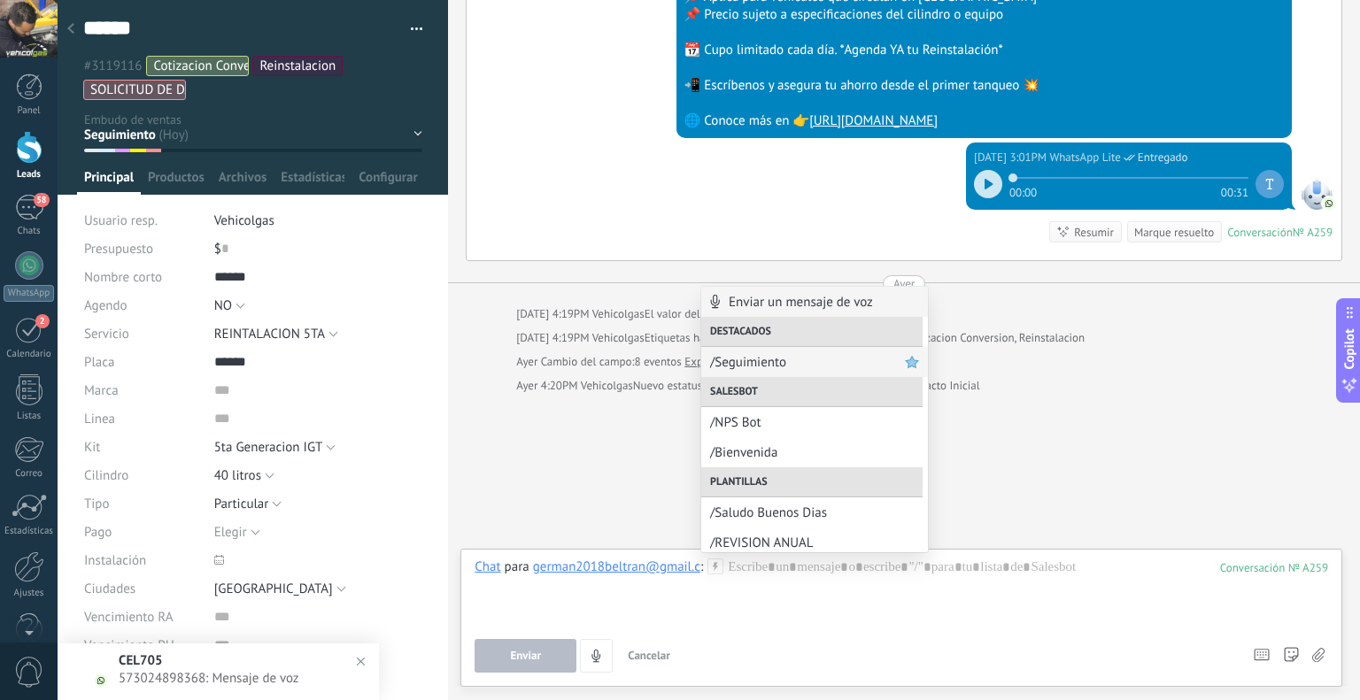
click at [759, 360] on span "/Seguimiento" at bounding box center [807, 362] width 195 height 17
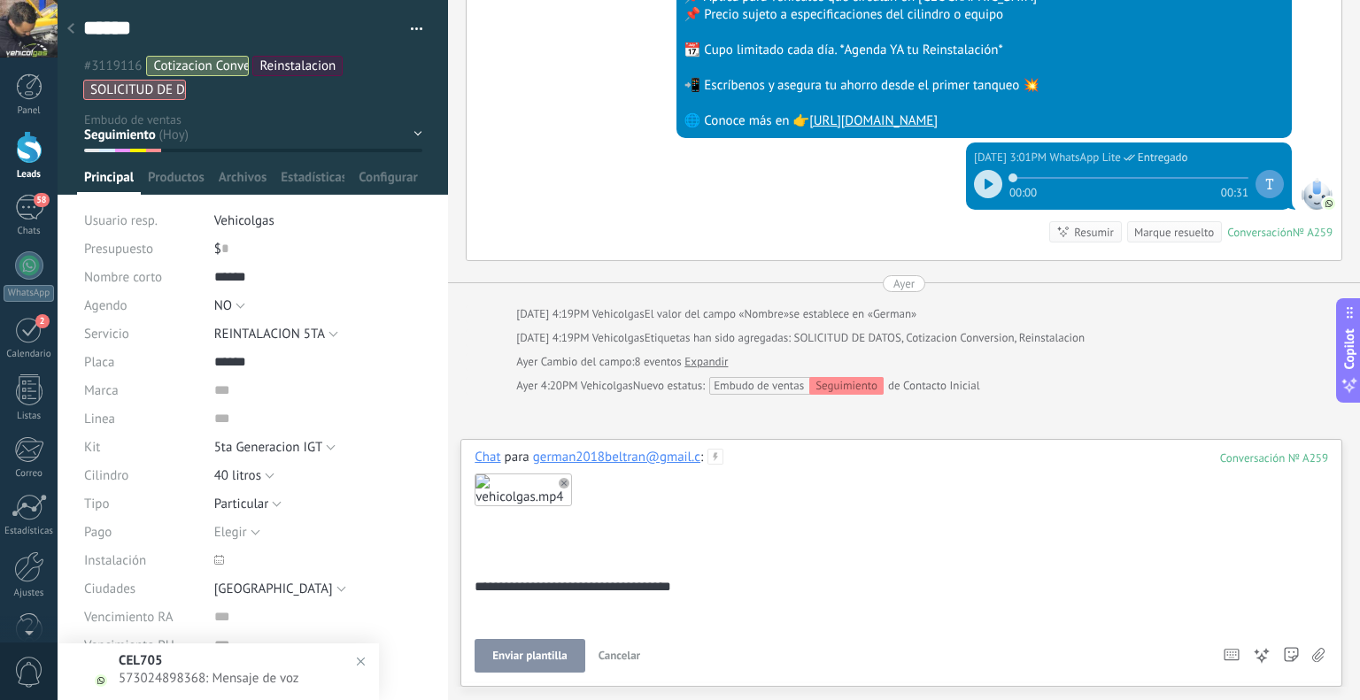
click at [526, 649] on button "Enviar plantilla" at bounding box center [530, 656] width 110 height 34
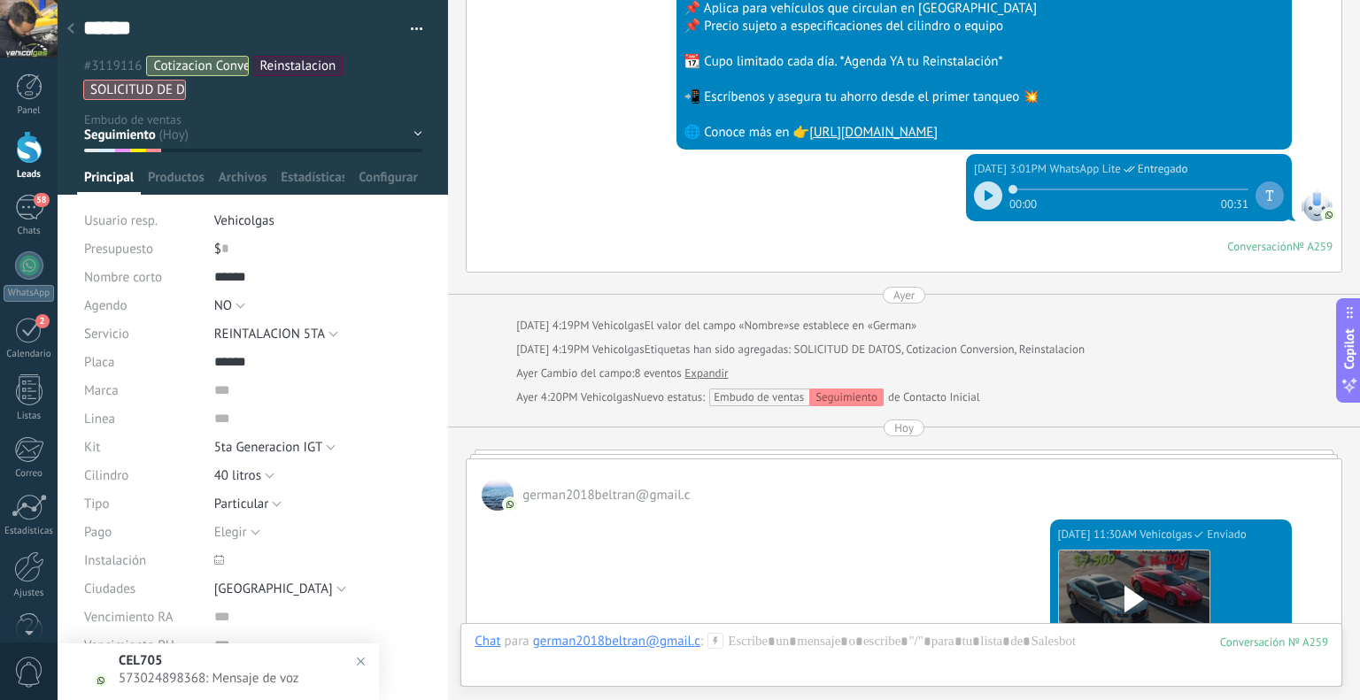
click at [71, 19] on div at bounding box center [70, 29] width 25 height 35
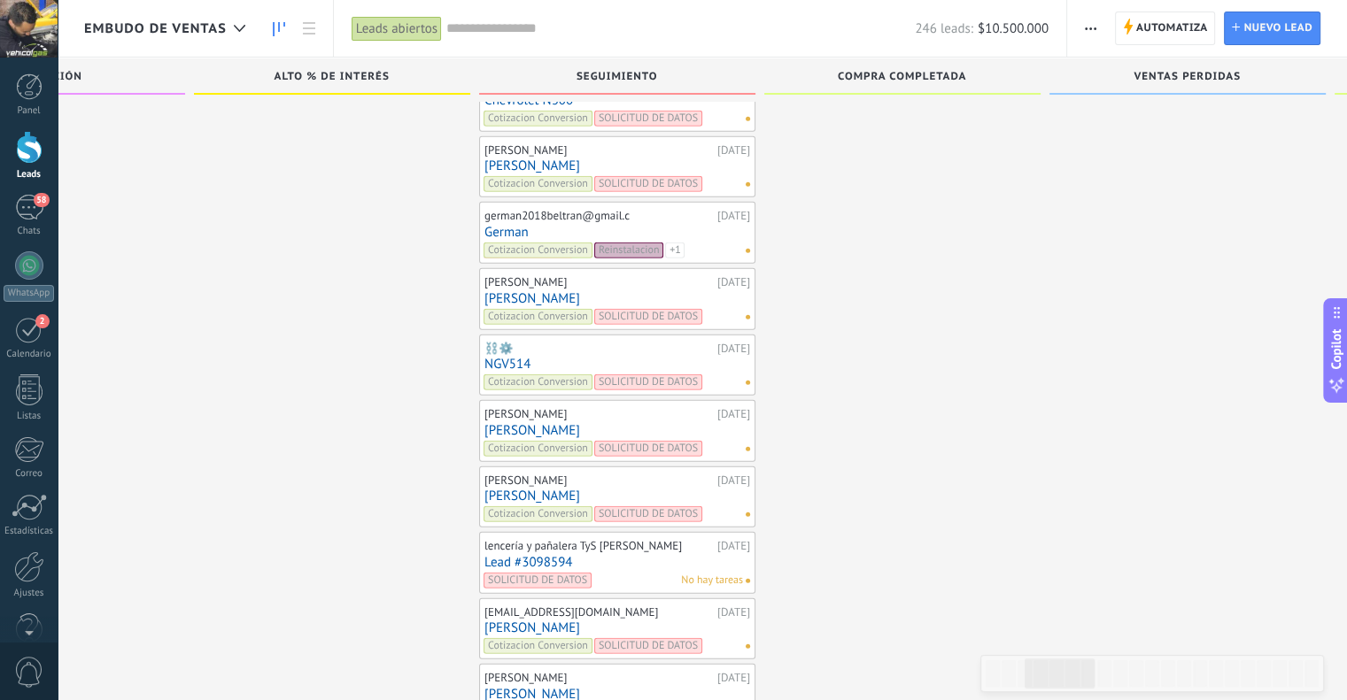
click at [502, 158] on link "[PERSON_NAME]" at bounding box center [617, 165] width 266 height 15
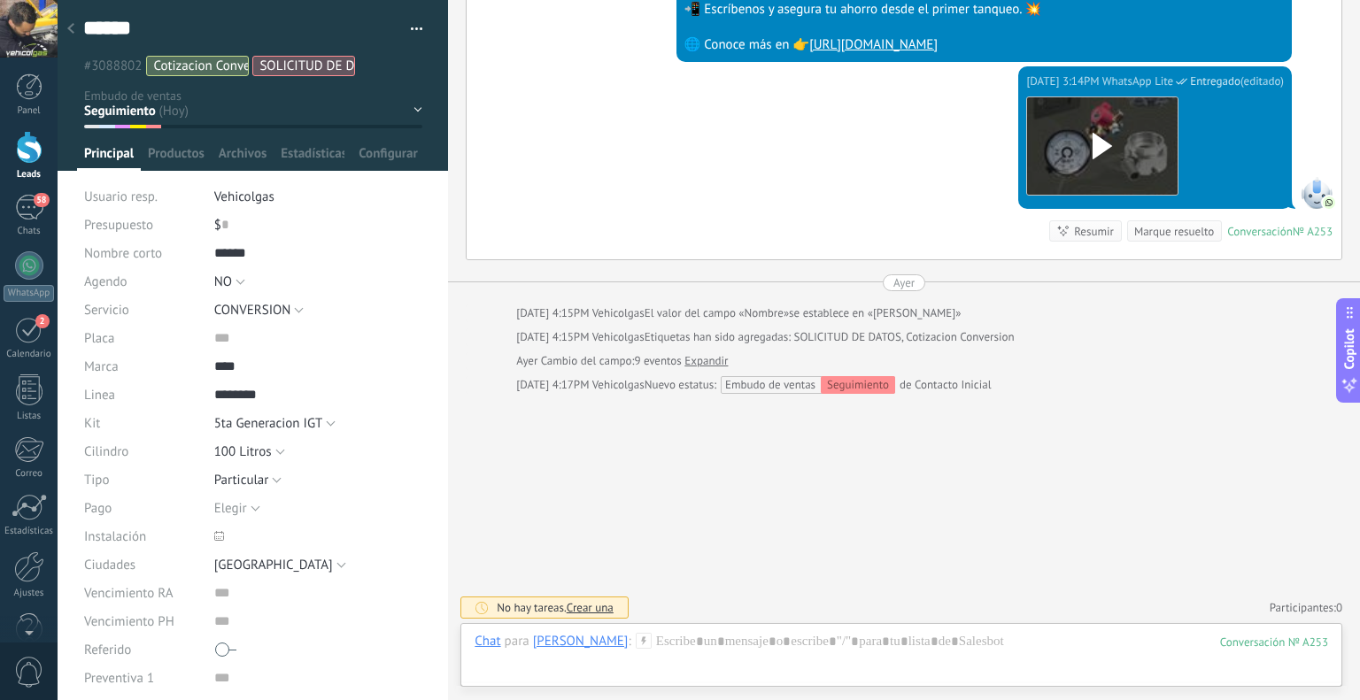
click at [641, 644] on icon at bounding box center [644, 641] width 16 height 16
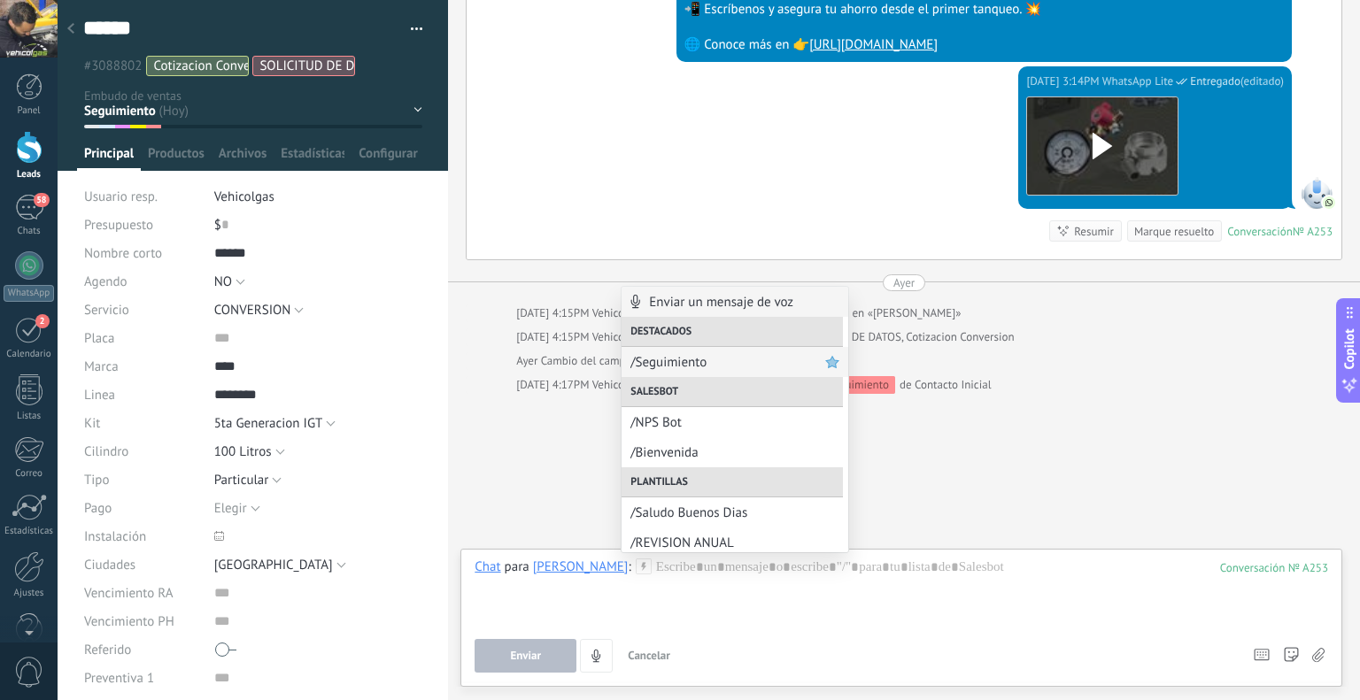
click at [681, 367] on span "/Seguimiento" at bounding box center [727, 362] width 195 height 17
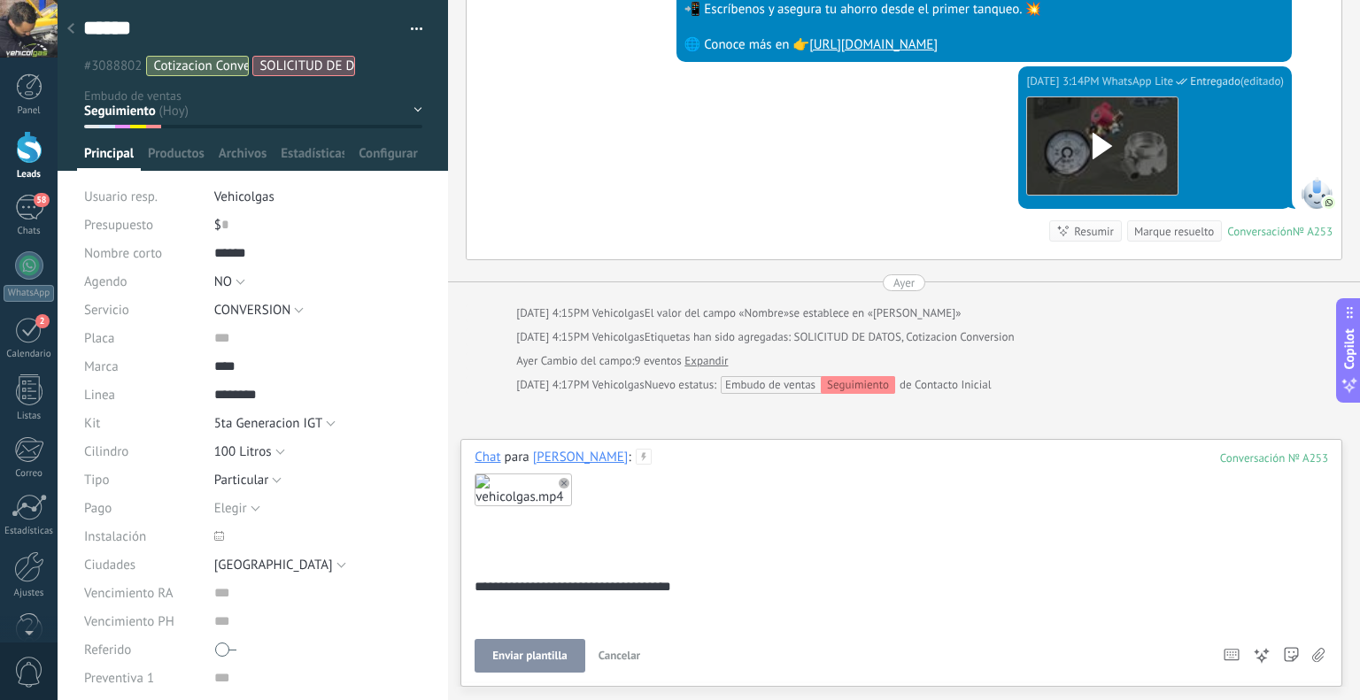
click at [561, 646] on button "Enviar plantilla" at bounding box center [530, 656] width 110 height 34
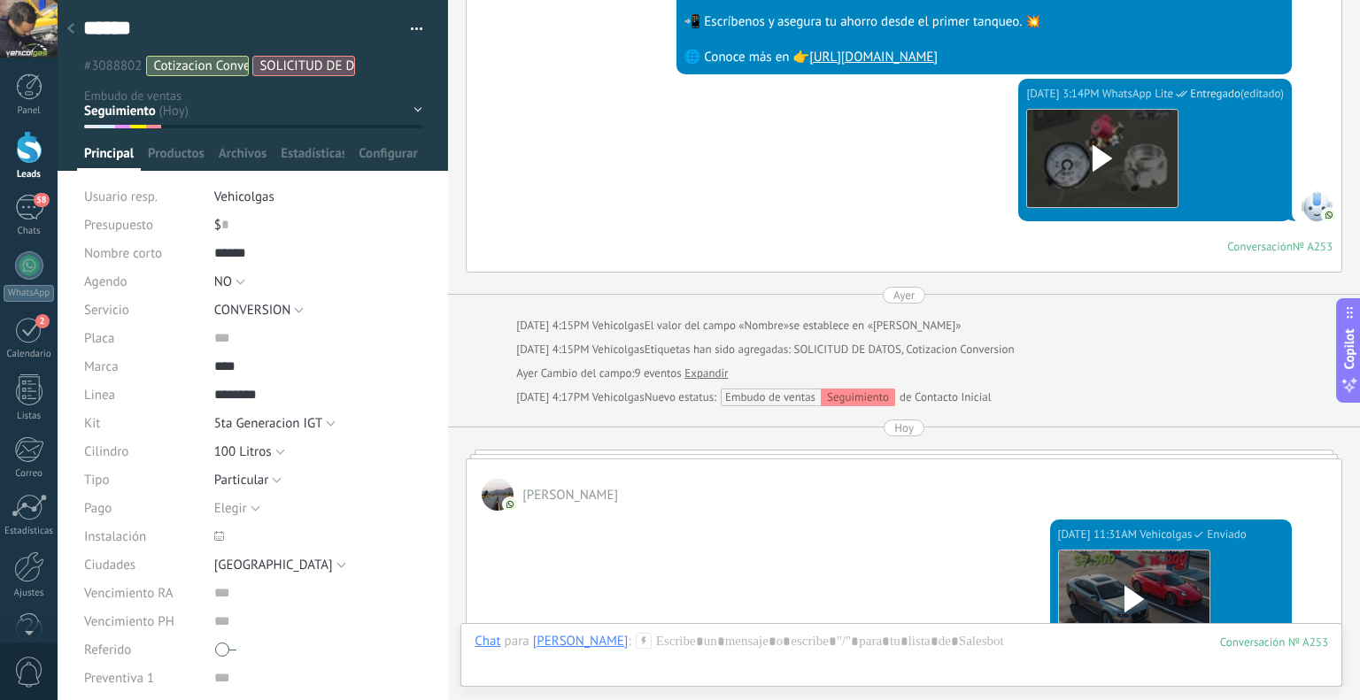
click at [75, 23] on div at bounding box center [70, 29] width 25 height 35
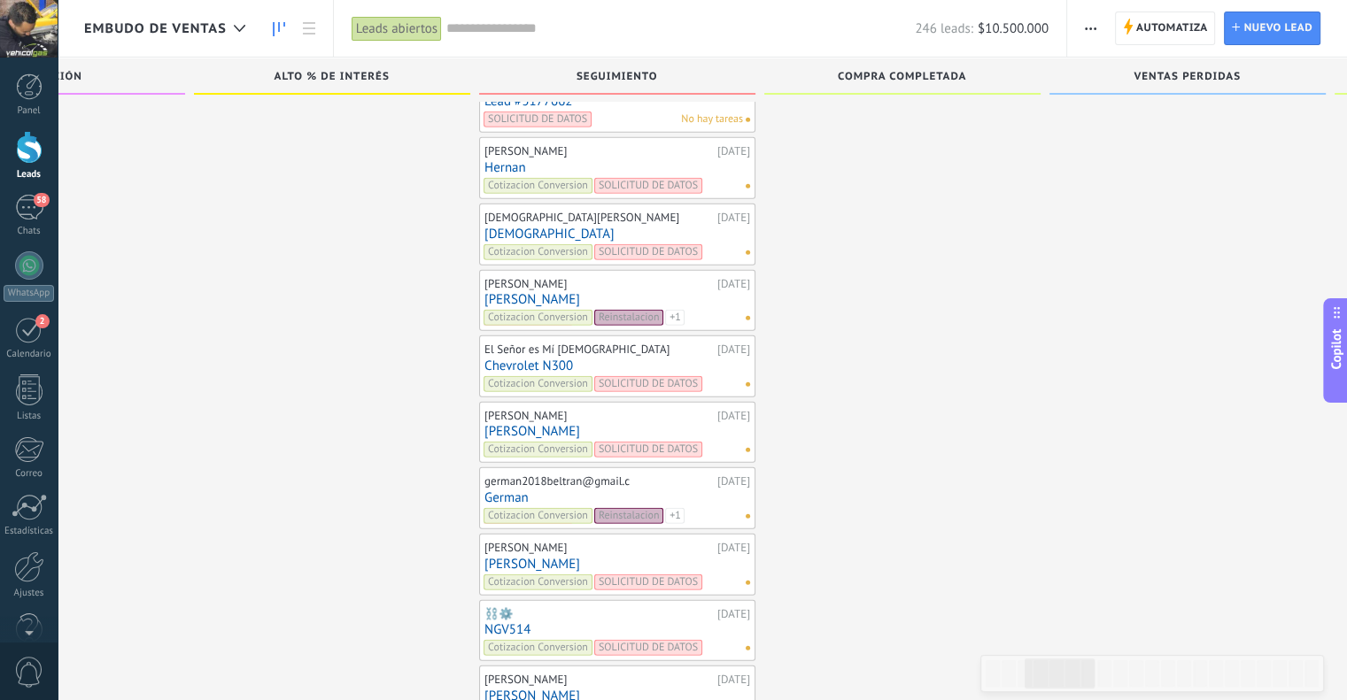
click at [569, 359] on link "Chevrolet N300" at bounding box center [617, 366] width 266 height 15
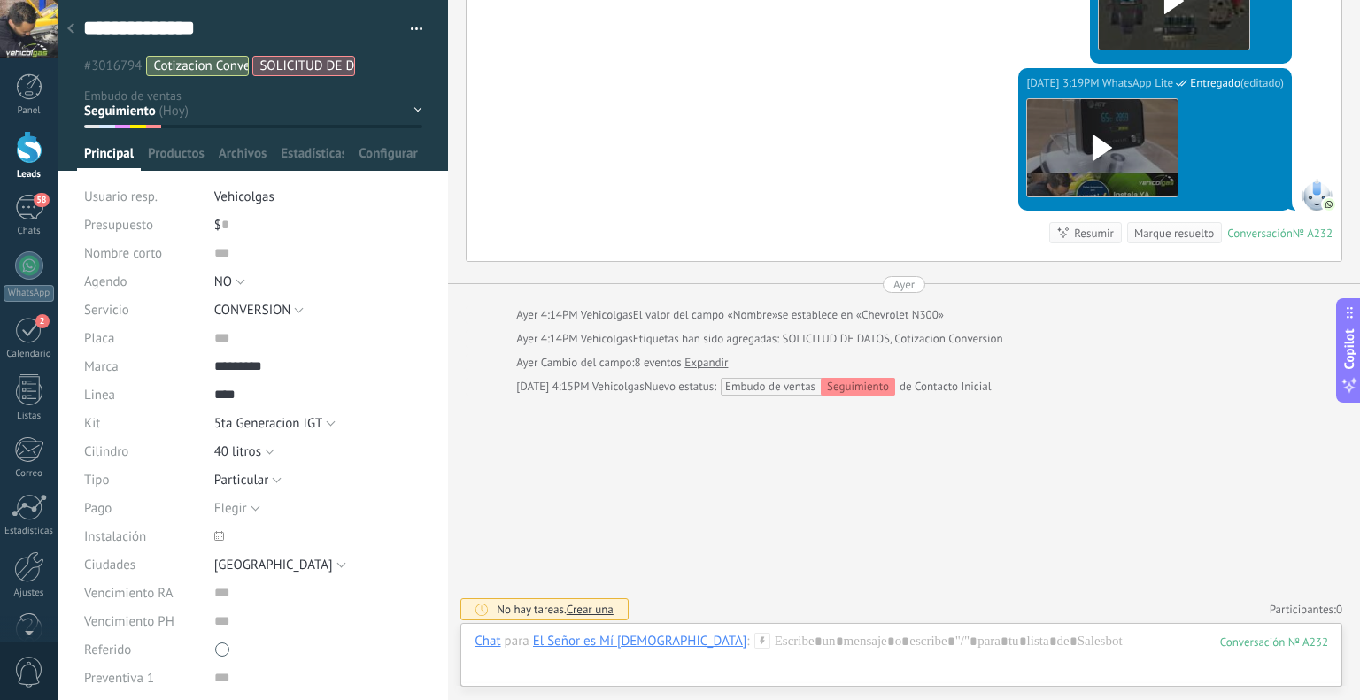
click at [754, 637] on icon at bounding box center [762, 641] width 16 height 16
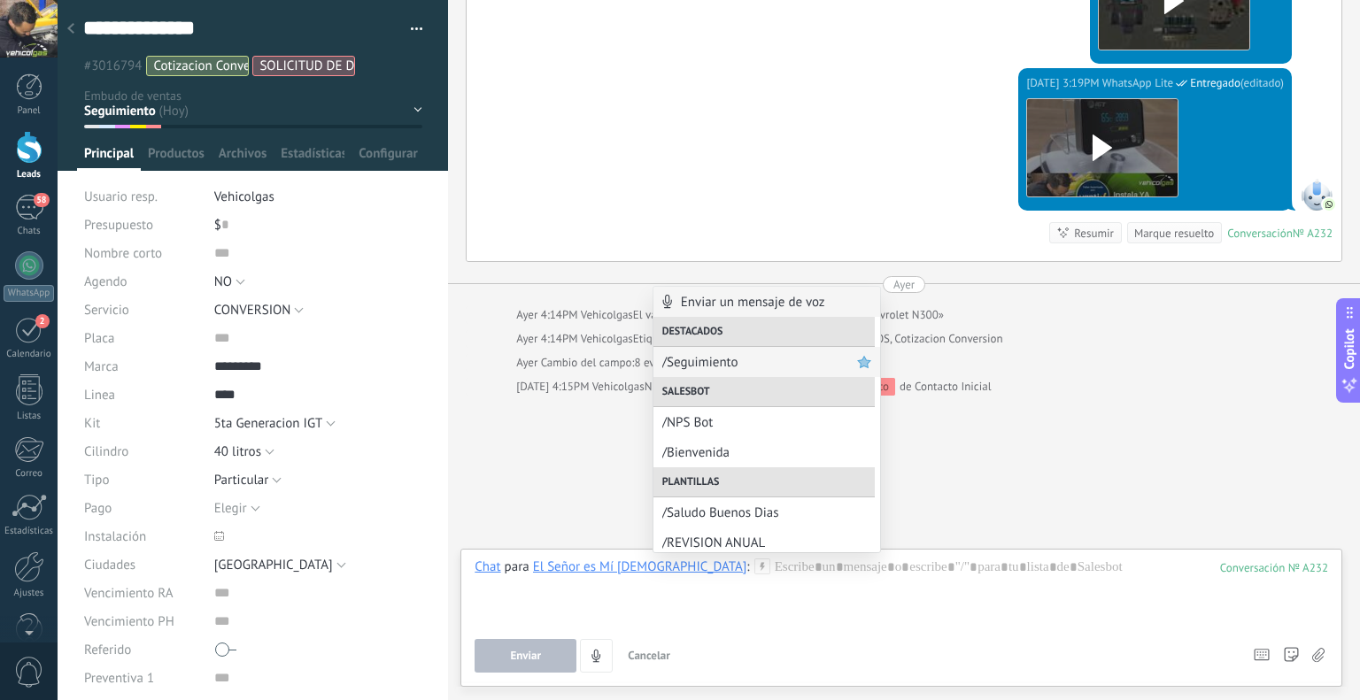
click at [714, 361] on span "/Seguimiento" at bounding box center [759, 362] width 195 height 17
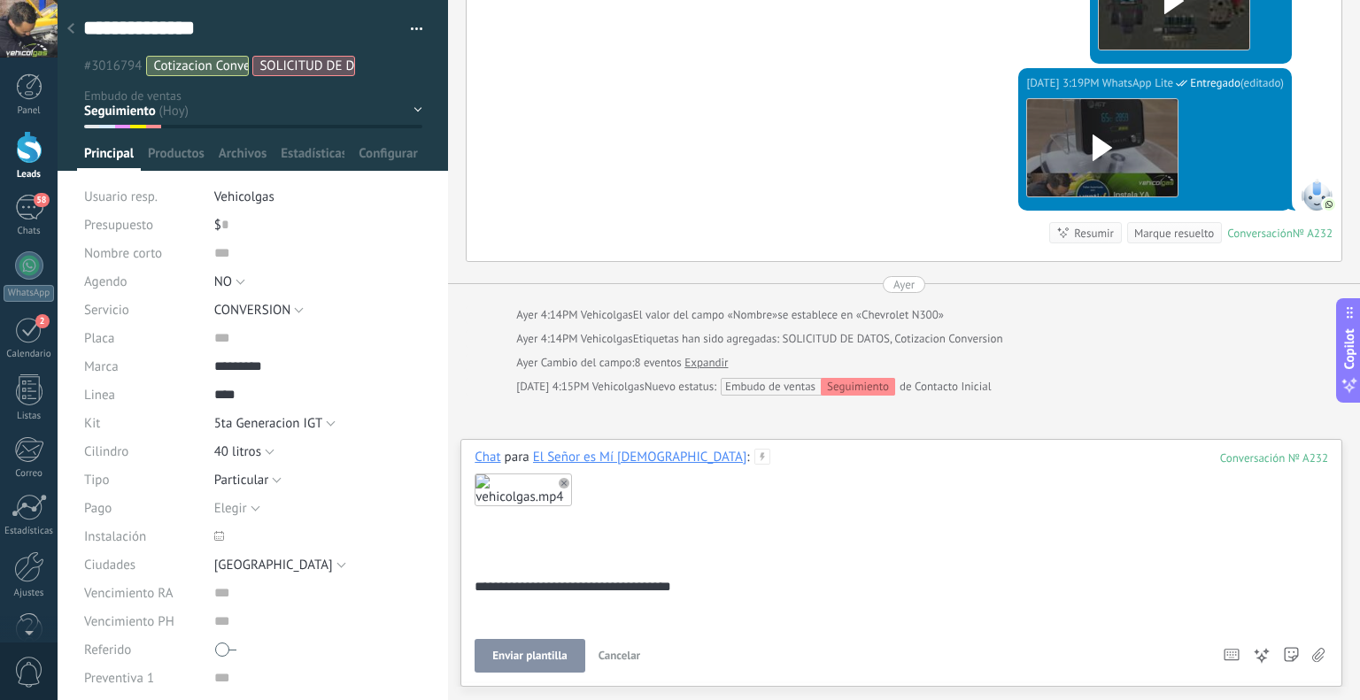
click at [554, 651] on span "Enviar plantilla" at bounding box center [529, 656] width 74 height 12
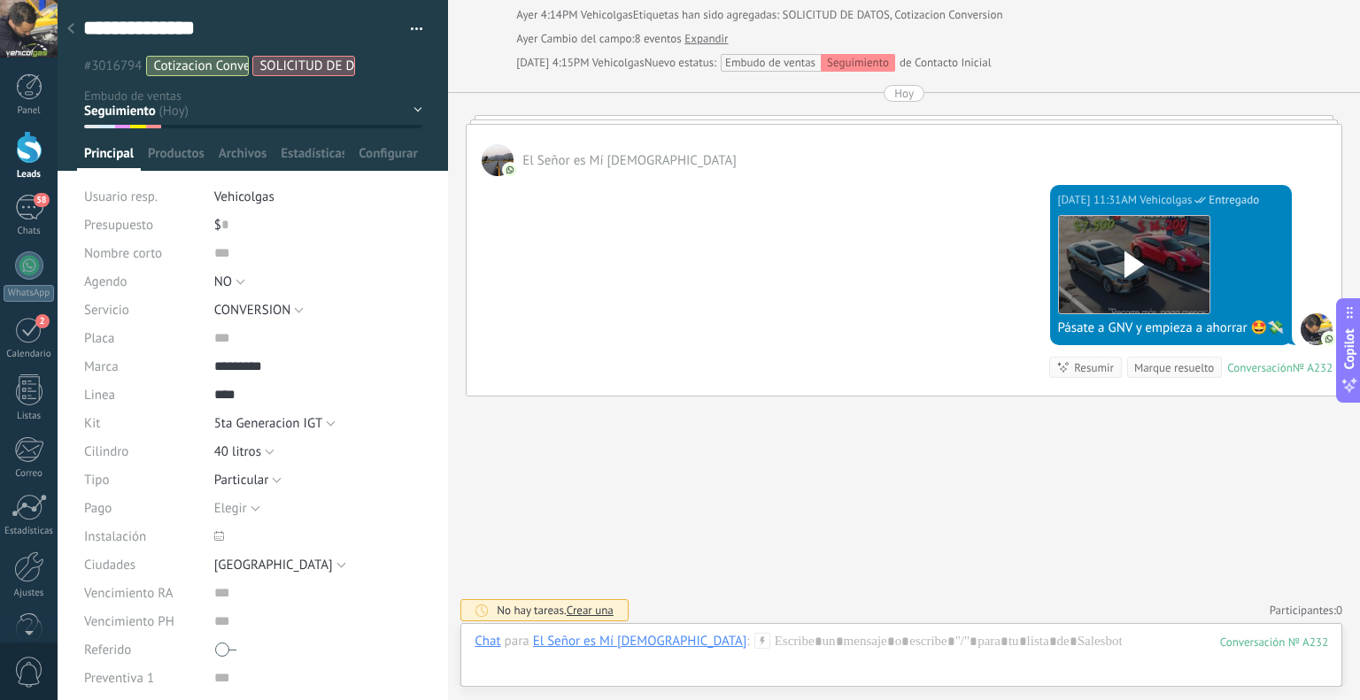
click at [73, 26] on use at bounding box center [70, 28] width 7 height 11
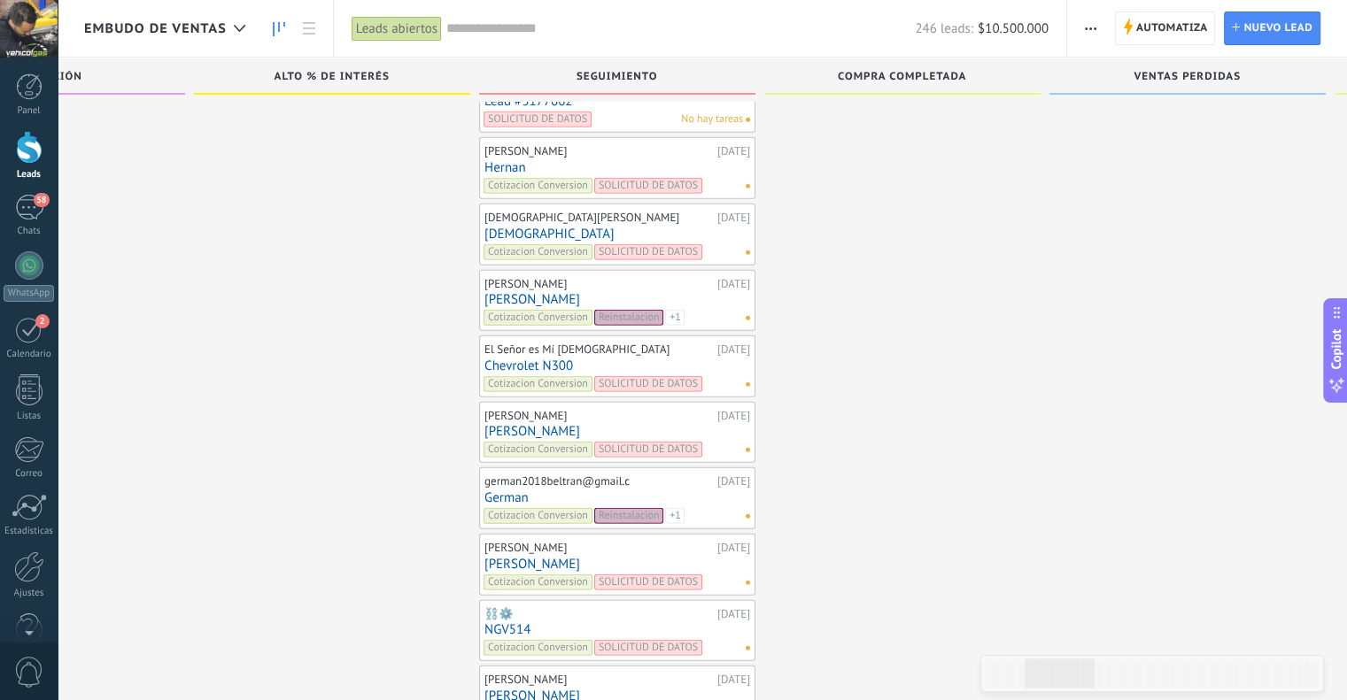
click at [511, 292] on link "[PERSON_NAME]" at bounding box center [617, 299] width 266 height 15
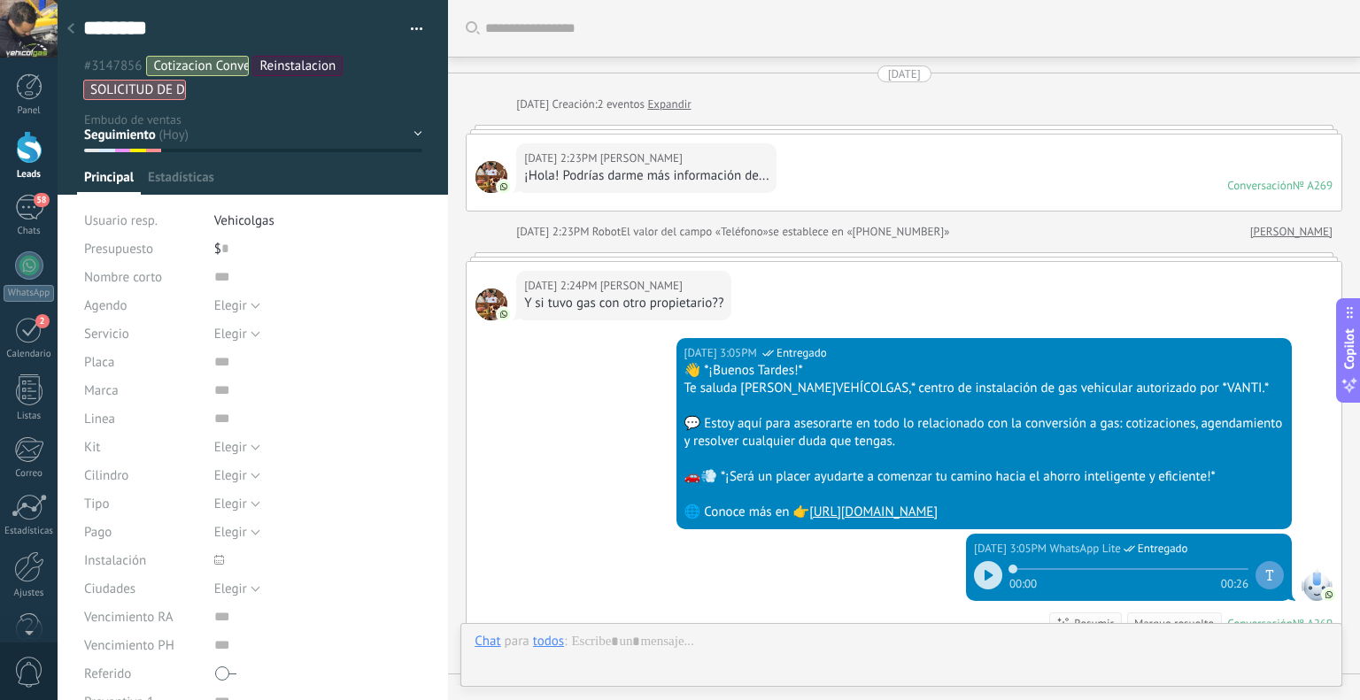
scroll to position [393, 0]
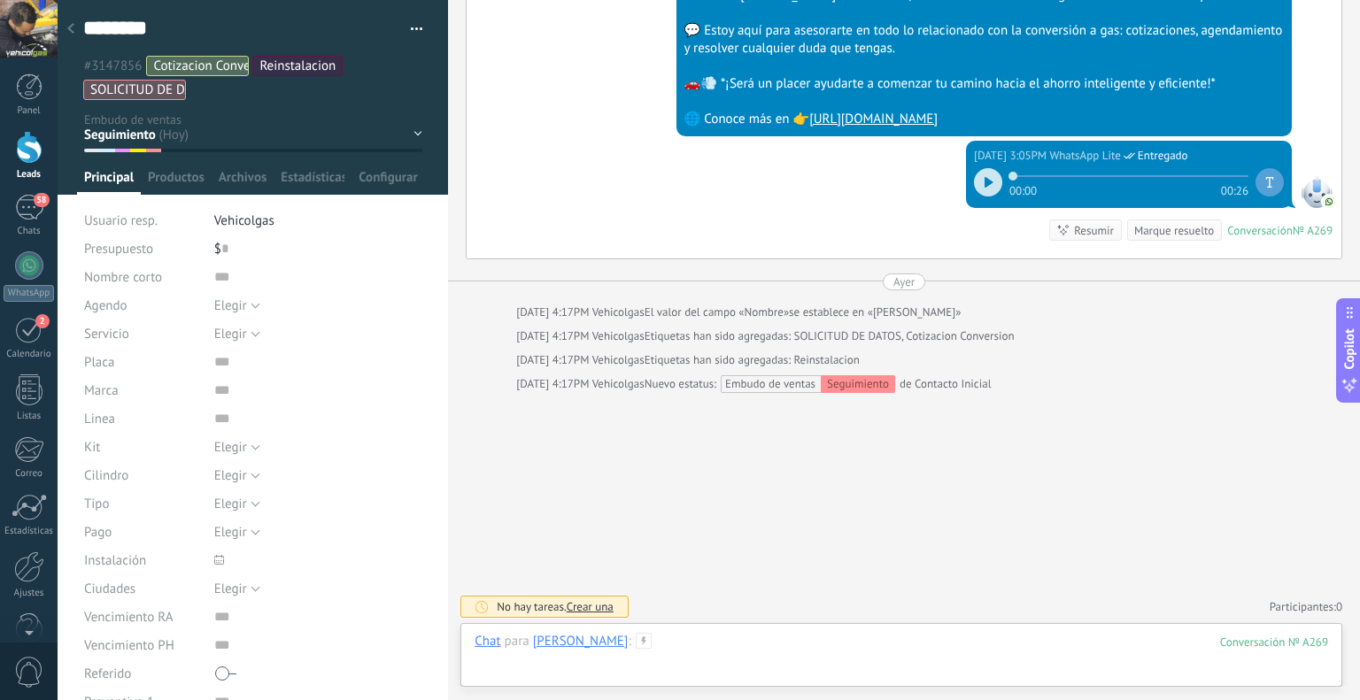
click at [706, 645] on div at bounding box center [902, 659] width 854 height 53
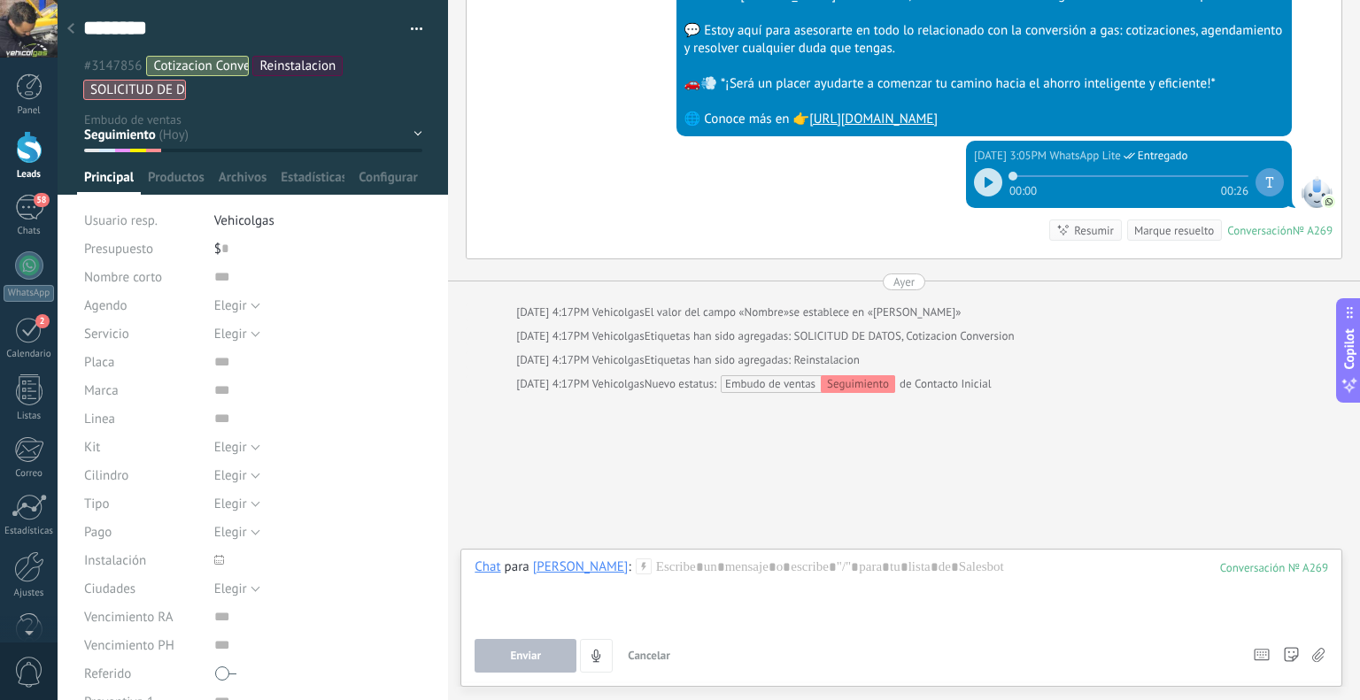
click at [636, 564] on use at bounding box center [643, 566] width 15 height 15
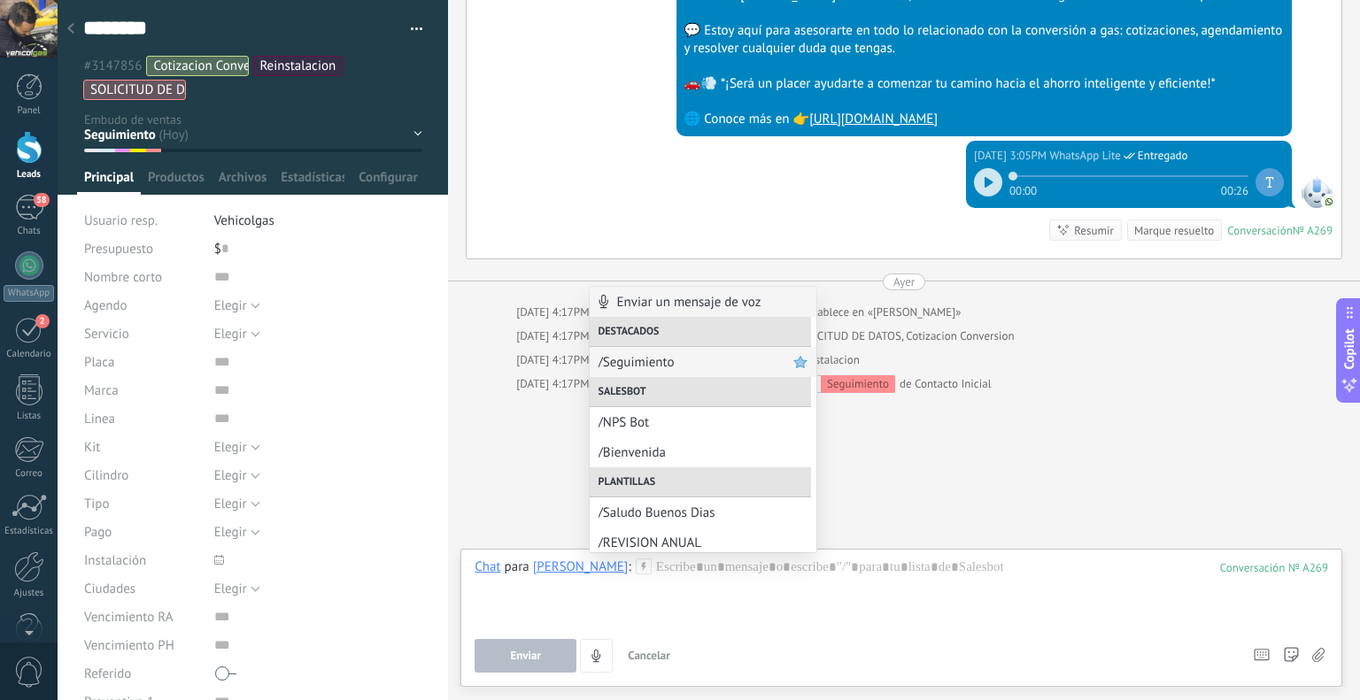
click at [632, 367] on span "/Seguimiento" at bounding box center [696, 362] width 195 height 17
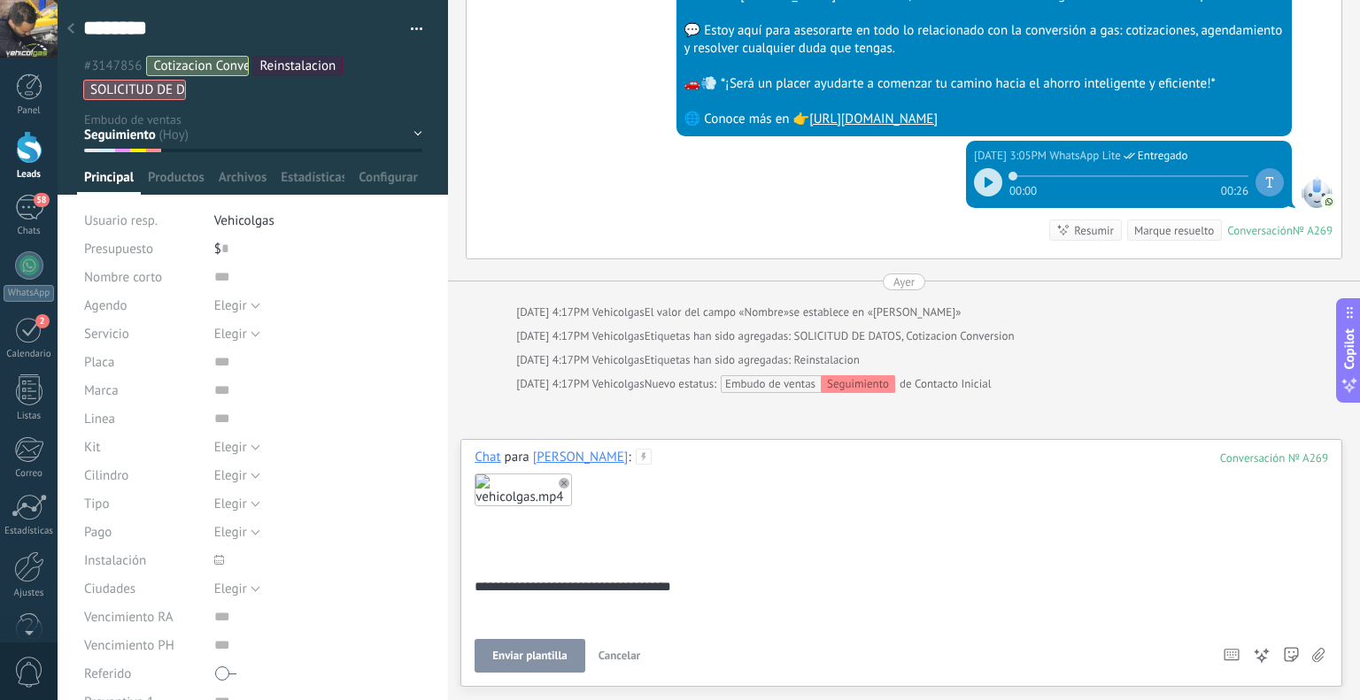
click at [526, 654] on span "Enviar plantilla" at bounding box center [529, 656] width 74 height 12
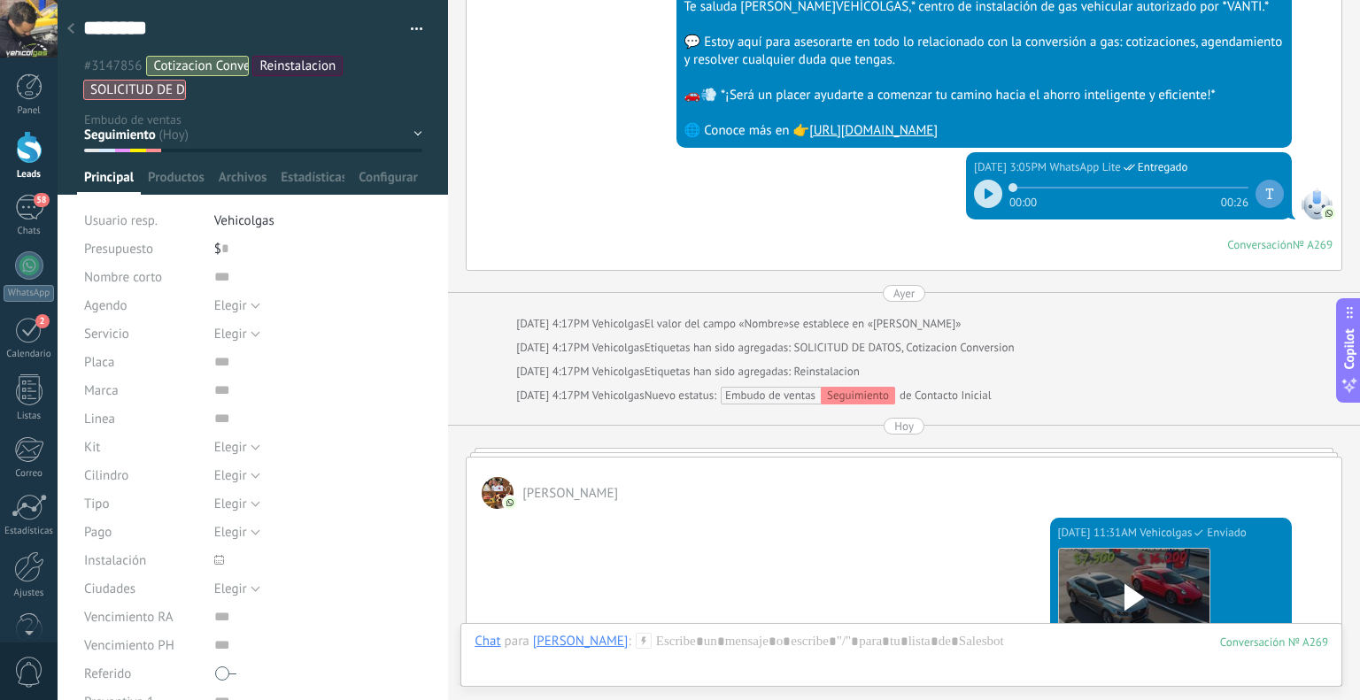
click at [66, 23] on div at bounding box center [70, 29] width 25 height 35
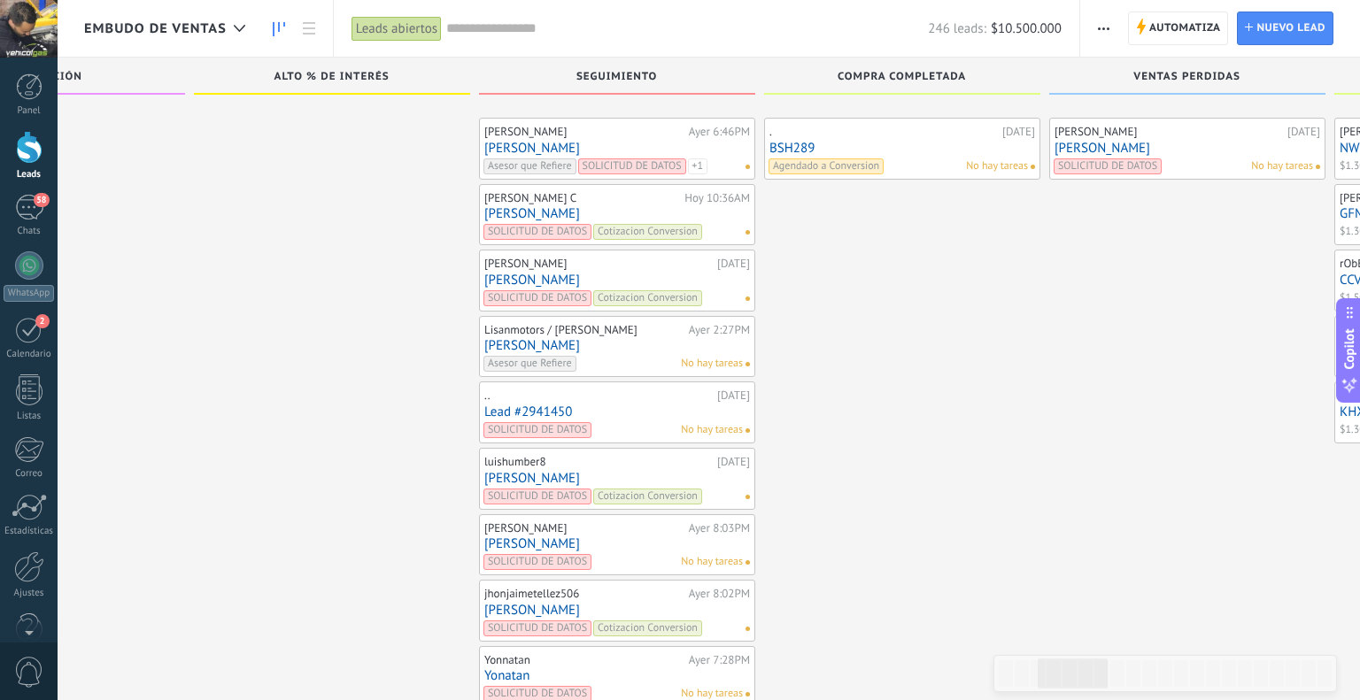
scroll to position [4802, 0]
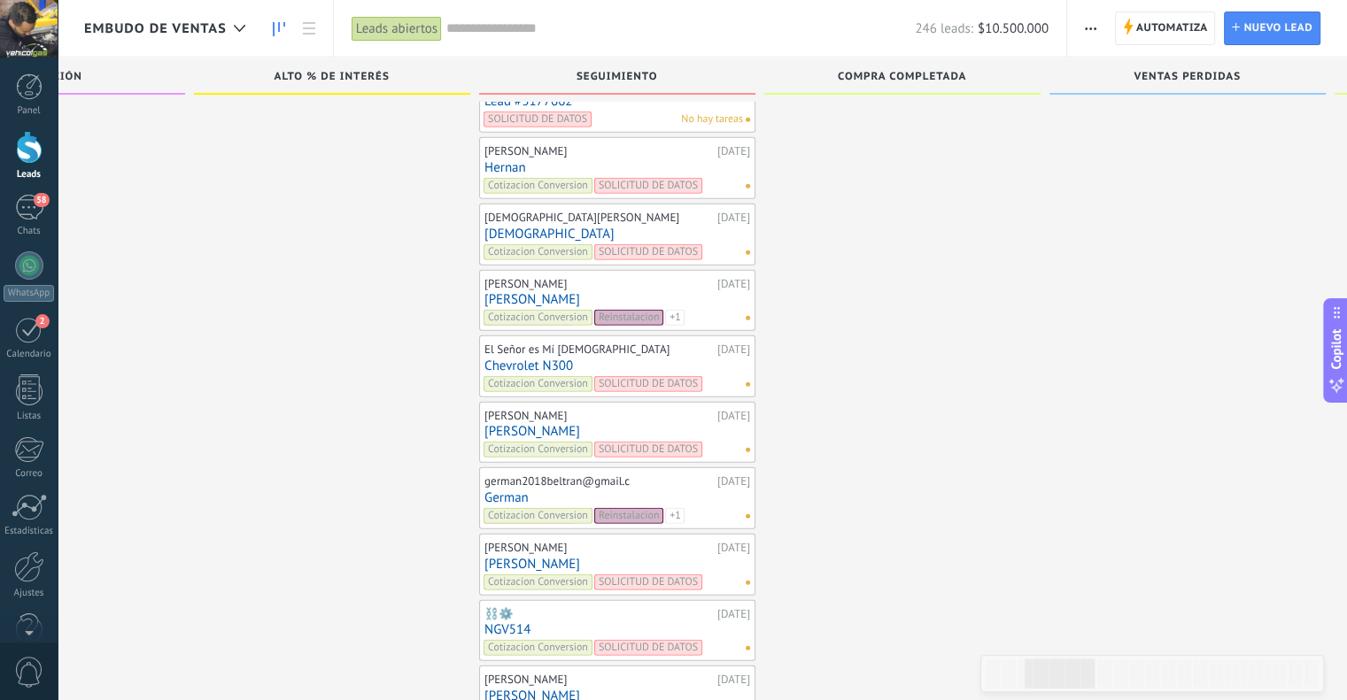
click at [511, 227] on link "[DEMOGRAPHIC_DATA]" at bounding box center [617, 234] width 266 height 15
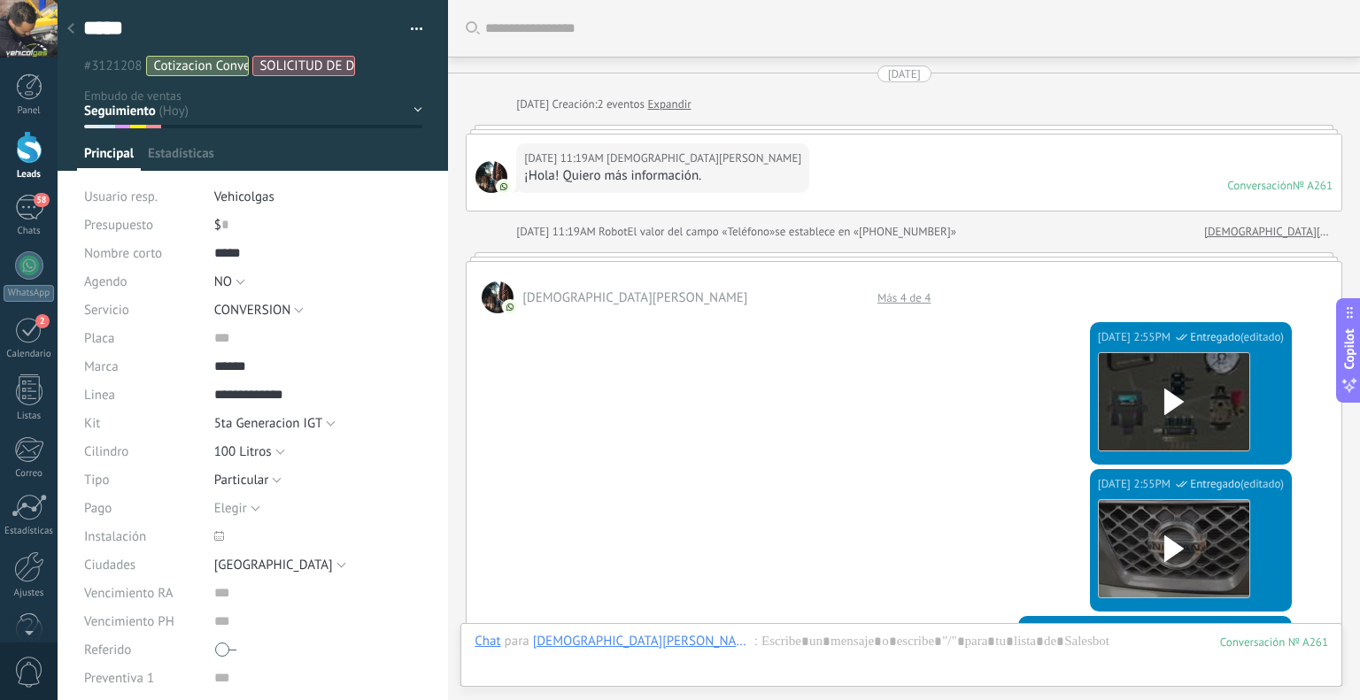
scroll to position [1257, 0]
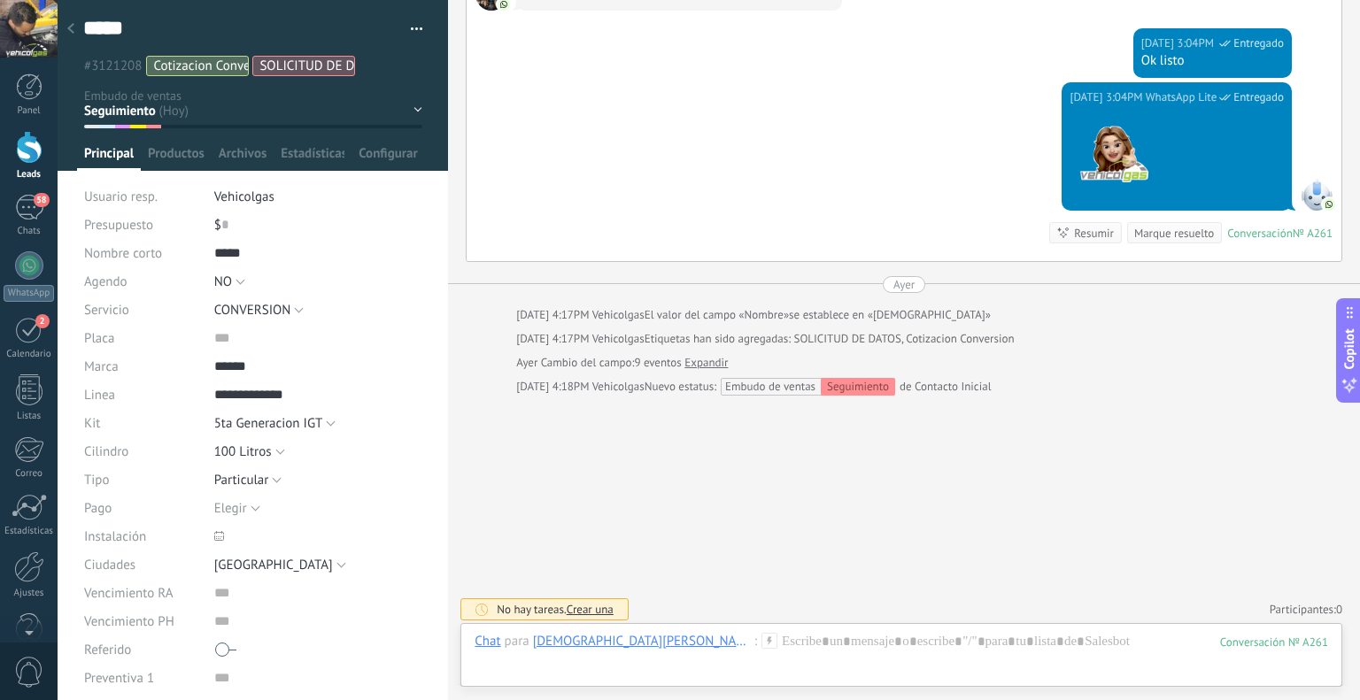
click at [761, 639] on icon at bounding box center [769, 641] width 16 height 16
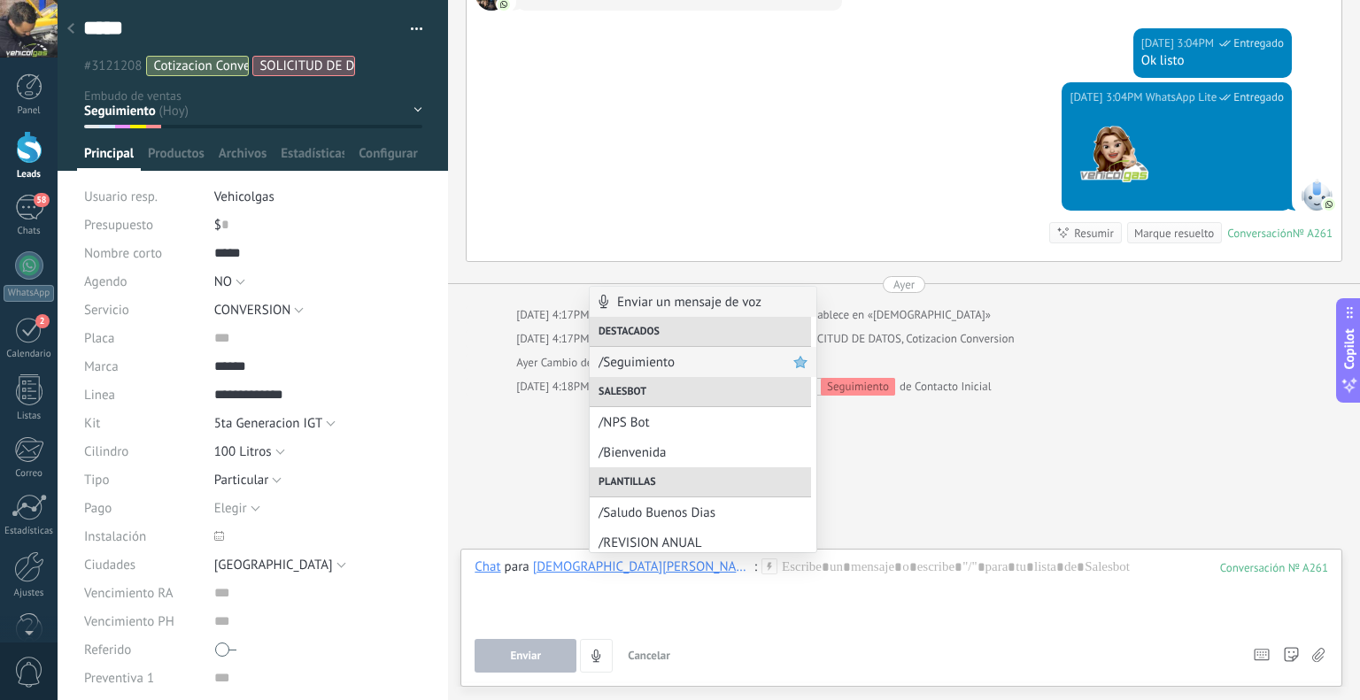
click at [642, 351] on div "/Seguimiento" at bounding box center [703, 362] width 227 height 30
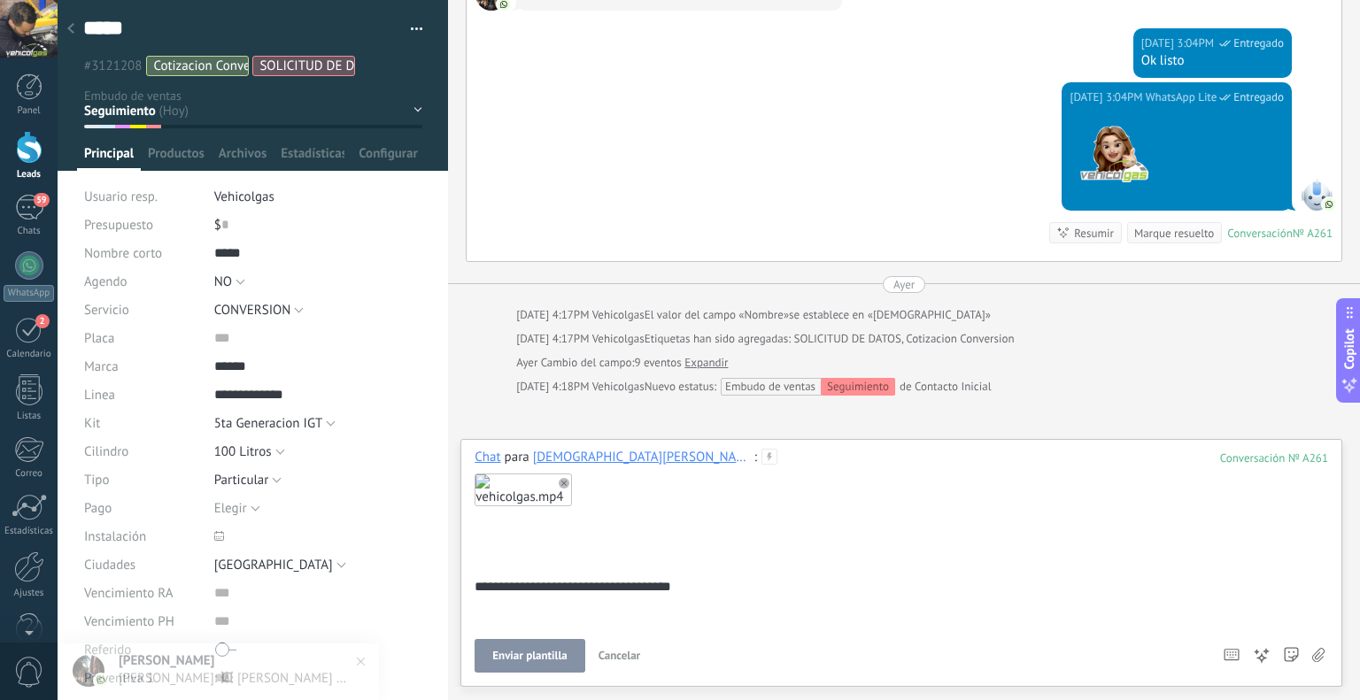
click at [548, 654] on span "Enviar plantilla" at bounding box center [529, 656] width 74 height 12
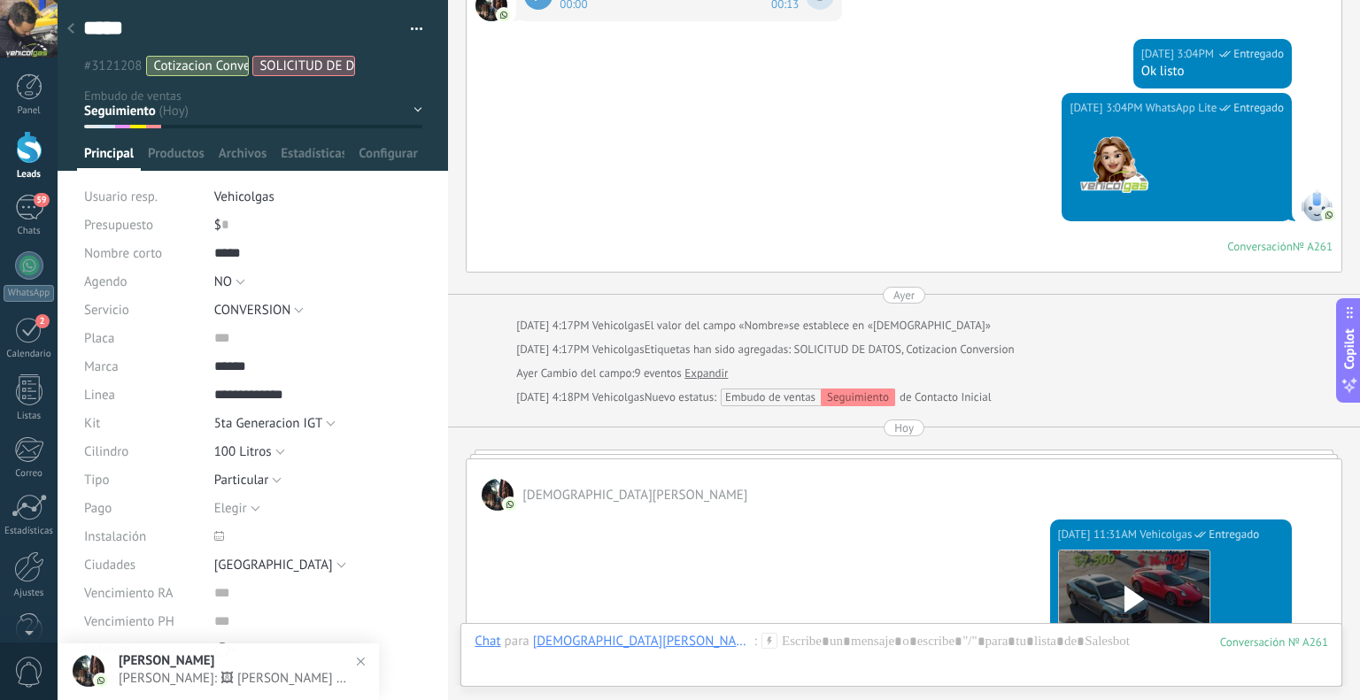
click at [74, 27] on div at bounding box center [70, 29] width 25 height 35
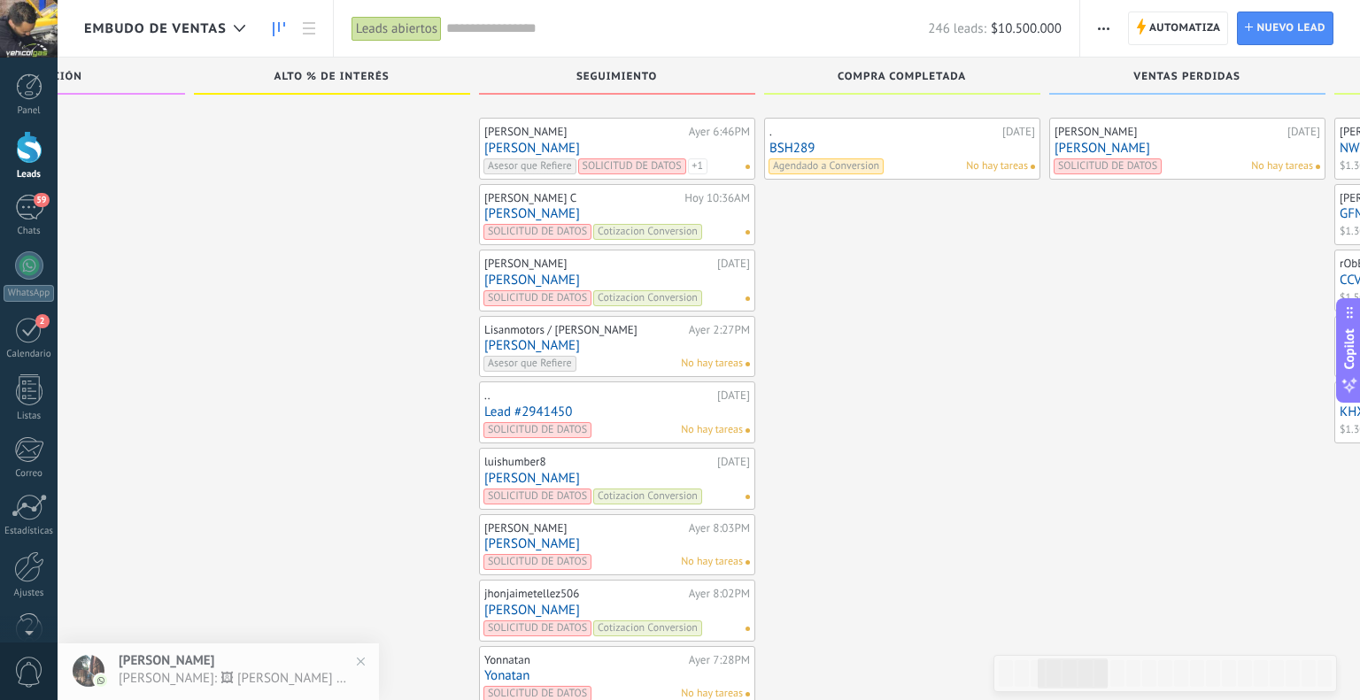
scroll to position [4802, 0]
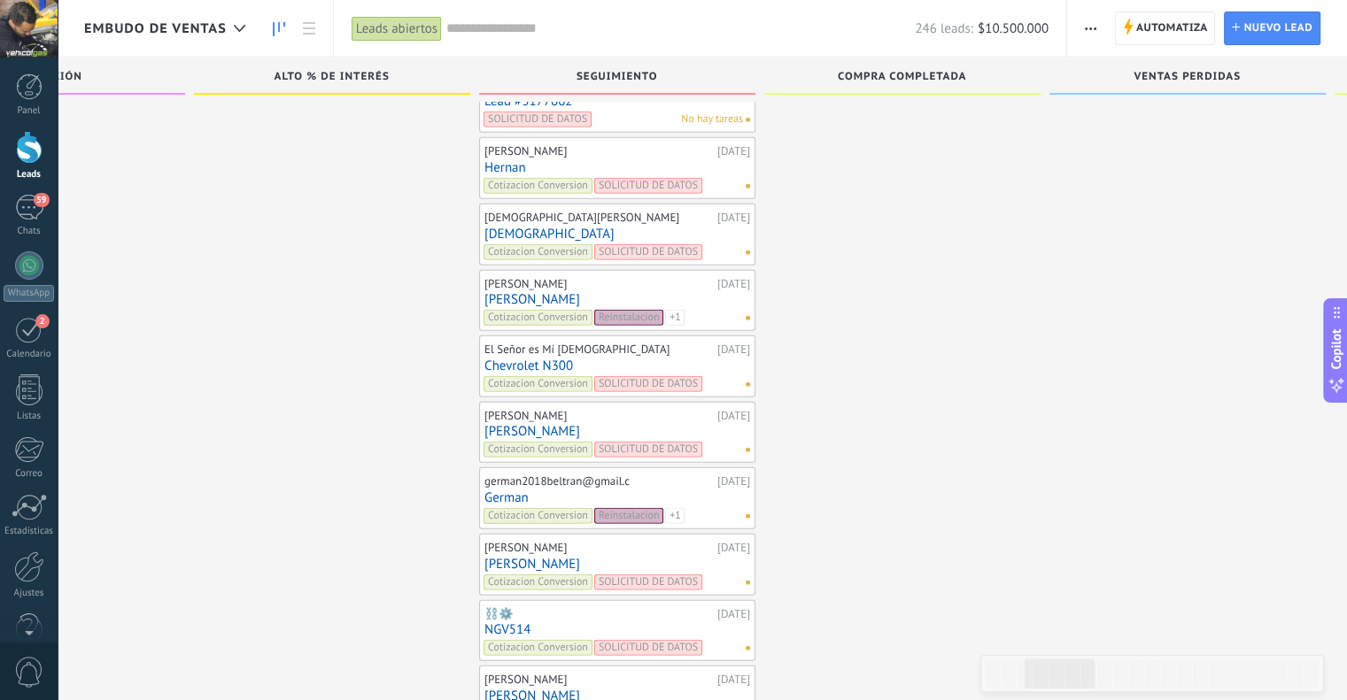
click at [514, 211] on div "[DEMOGRAPHIC_DATA][PERSON_NAME]" at bounding box center [598, 218] width 228 height 14
click at [501, 211] on div "[DEMOGRAPHIC_DATA][PERSON_NAME]" at bounding box center [598, 218] width 228 height 14
click at [502, 227] on link "[DEMOGRAPHIC_DATA]" at bounding box center [617, 234] width 266 height 15
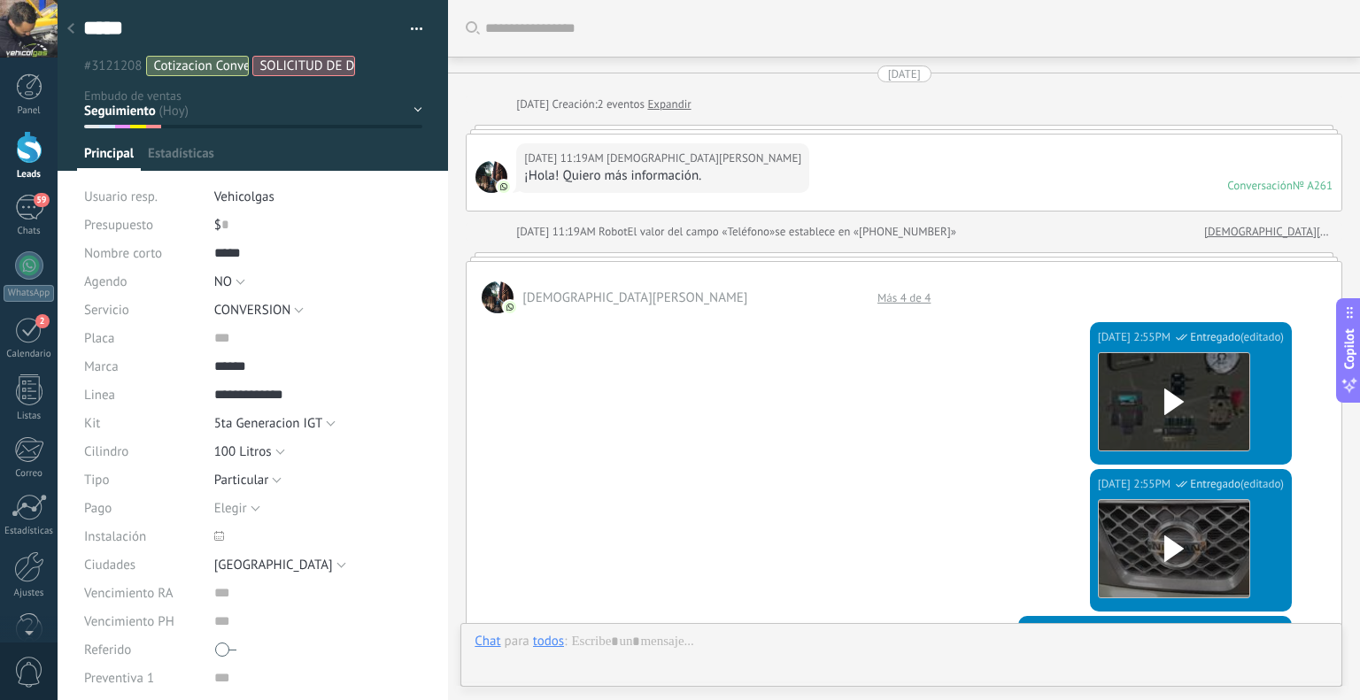
scroll to position [1595, 0]
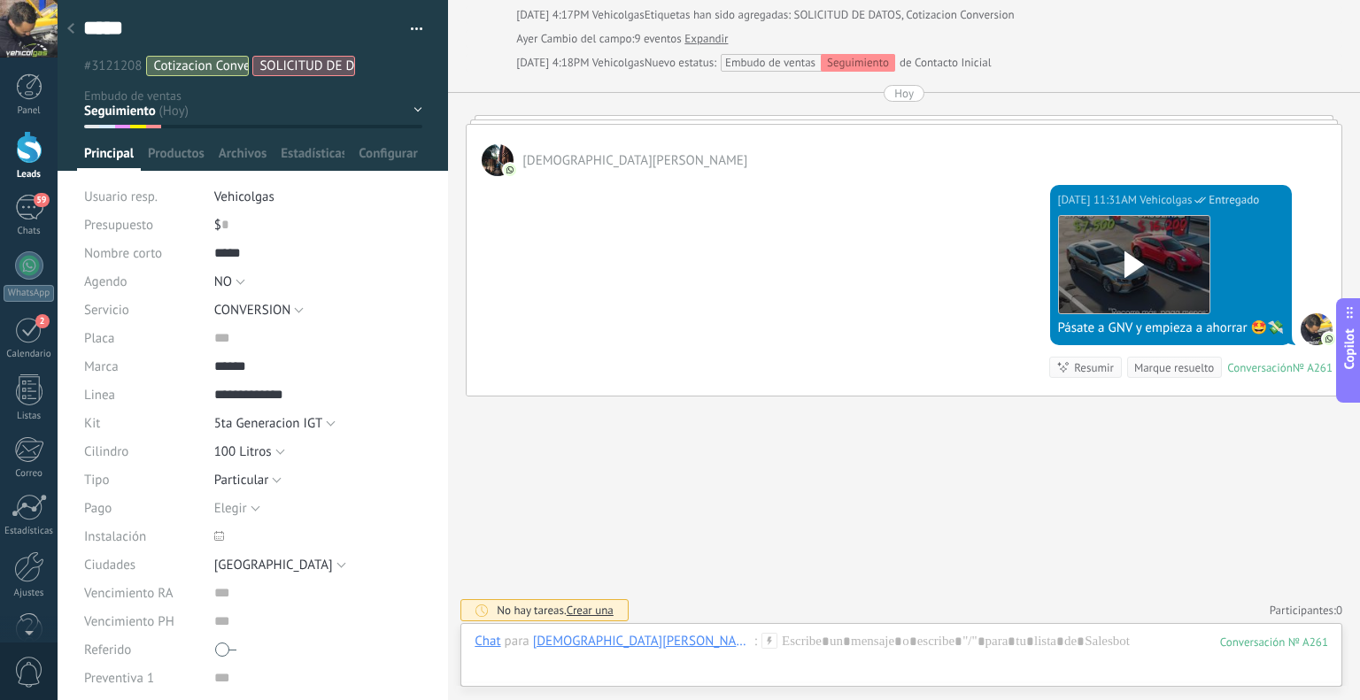
click at [81, 22] on div at bounding box center [70, 29] width 25 height 35
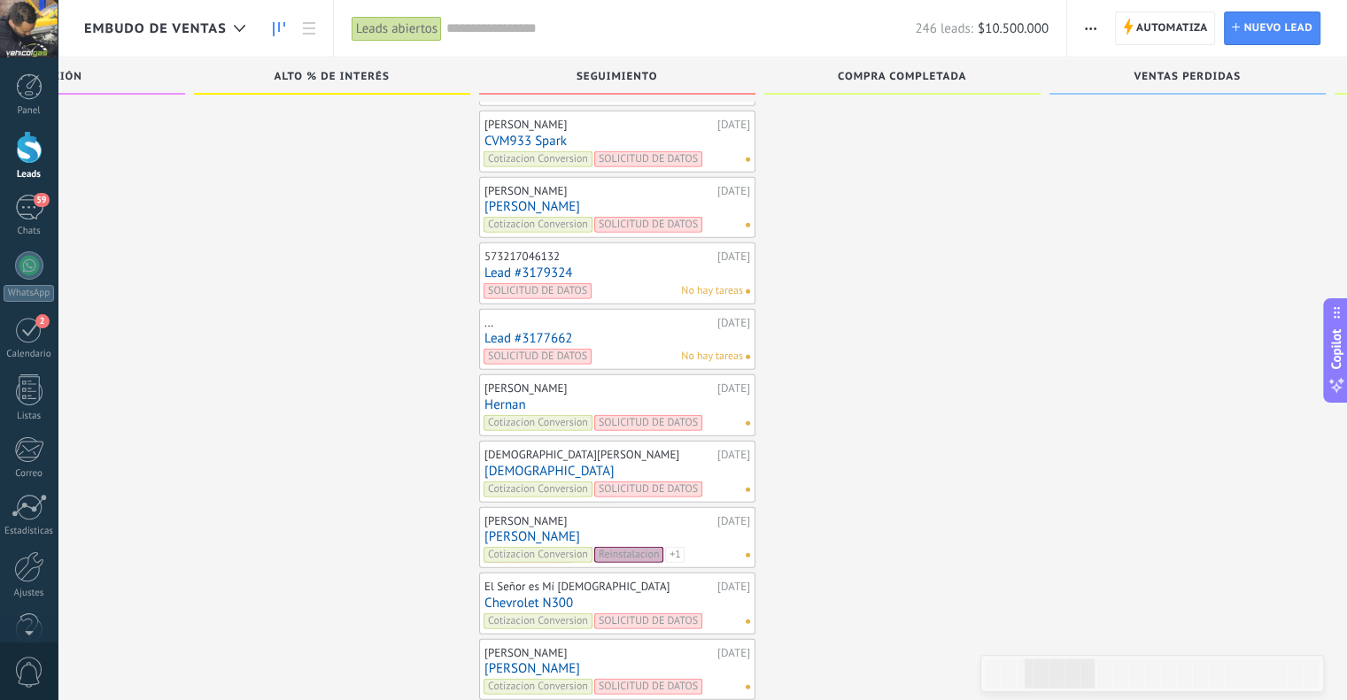
scroll to position [4536, 0]
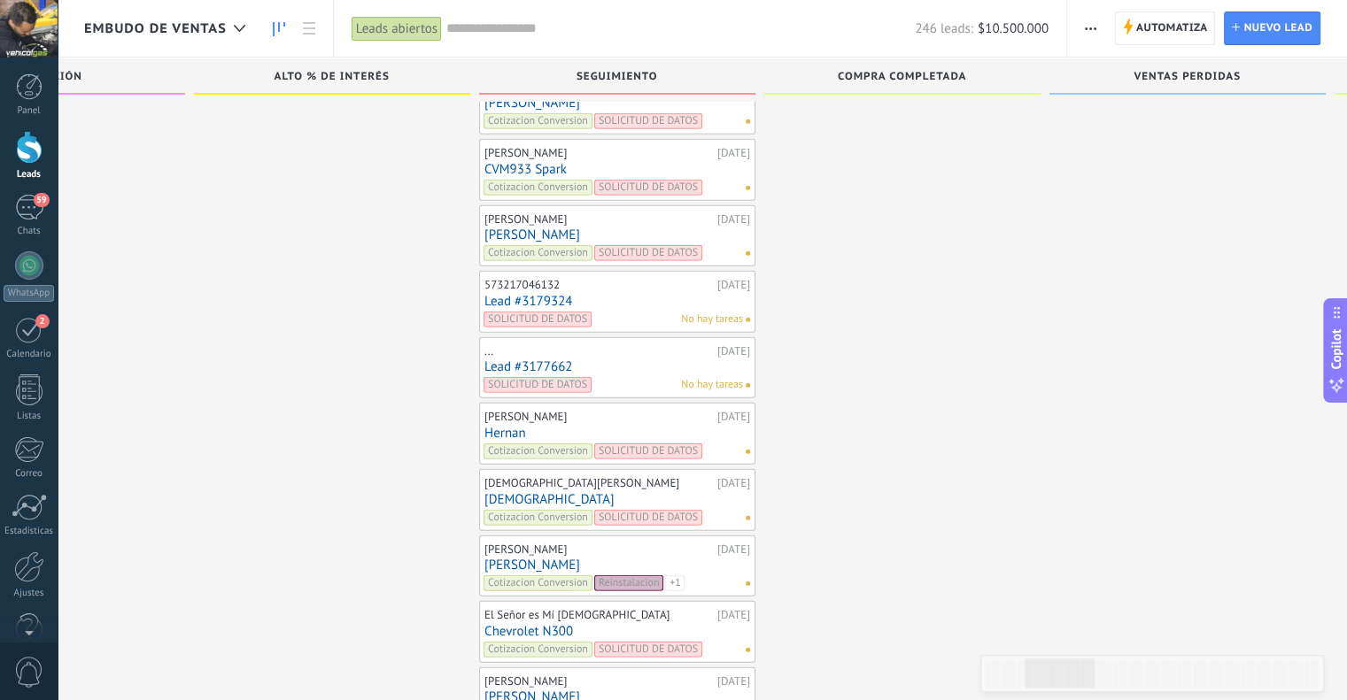
click at [505, 426] on link "Hernan" at bounding box center [617, 433] width 266 height 15
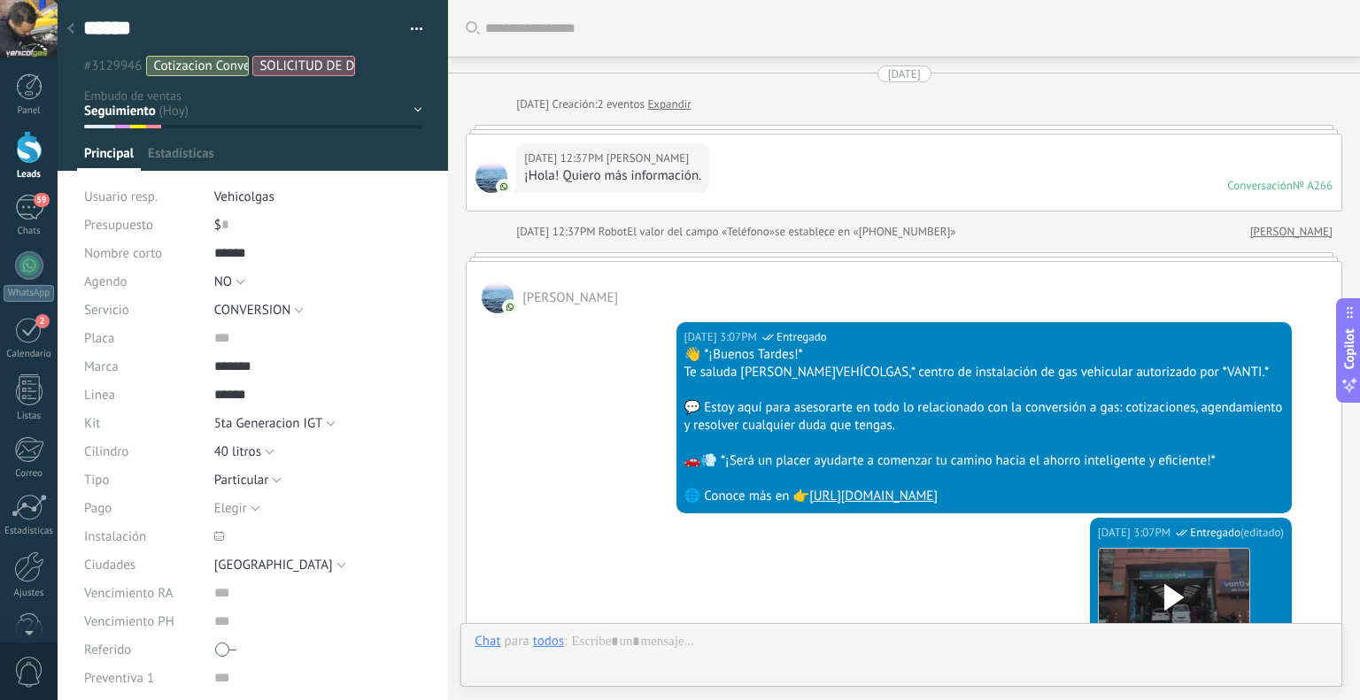
scroll to position [3438, 0]
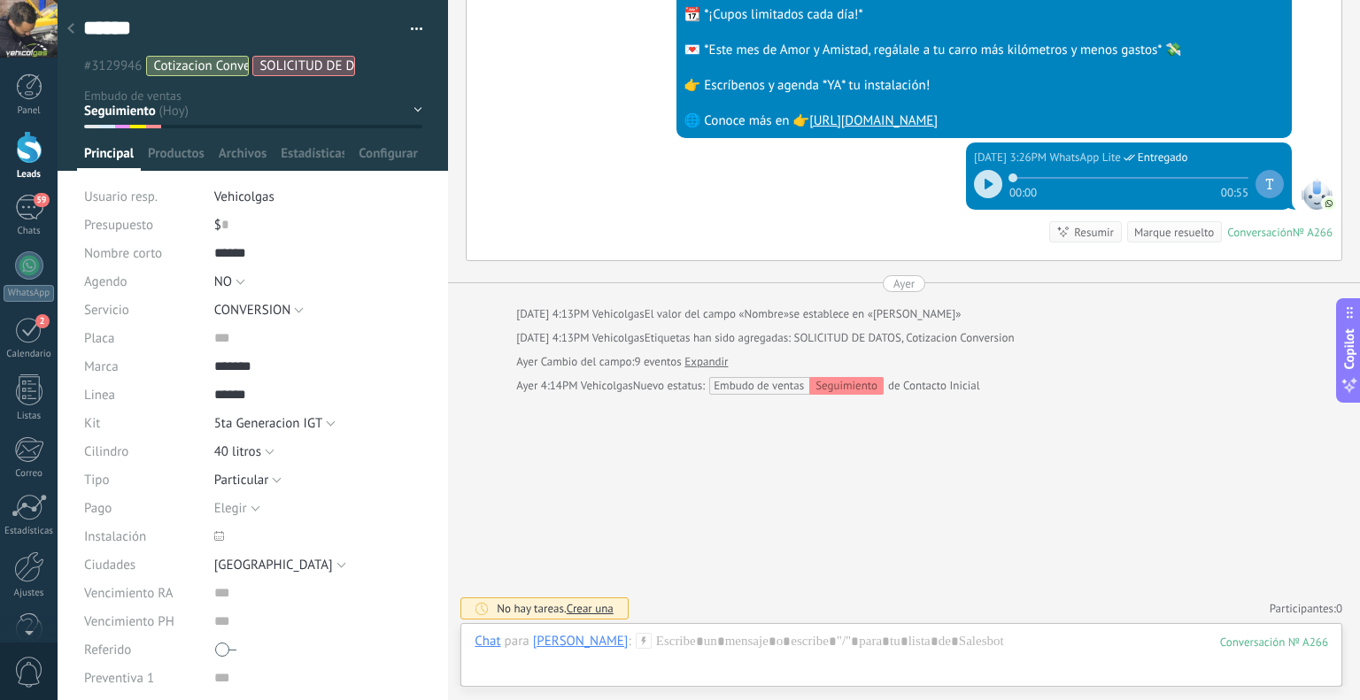
click at [641, 637] on icon at bounding box center [644, 641] width 16 height 16
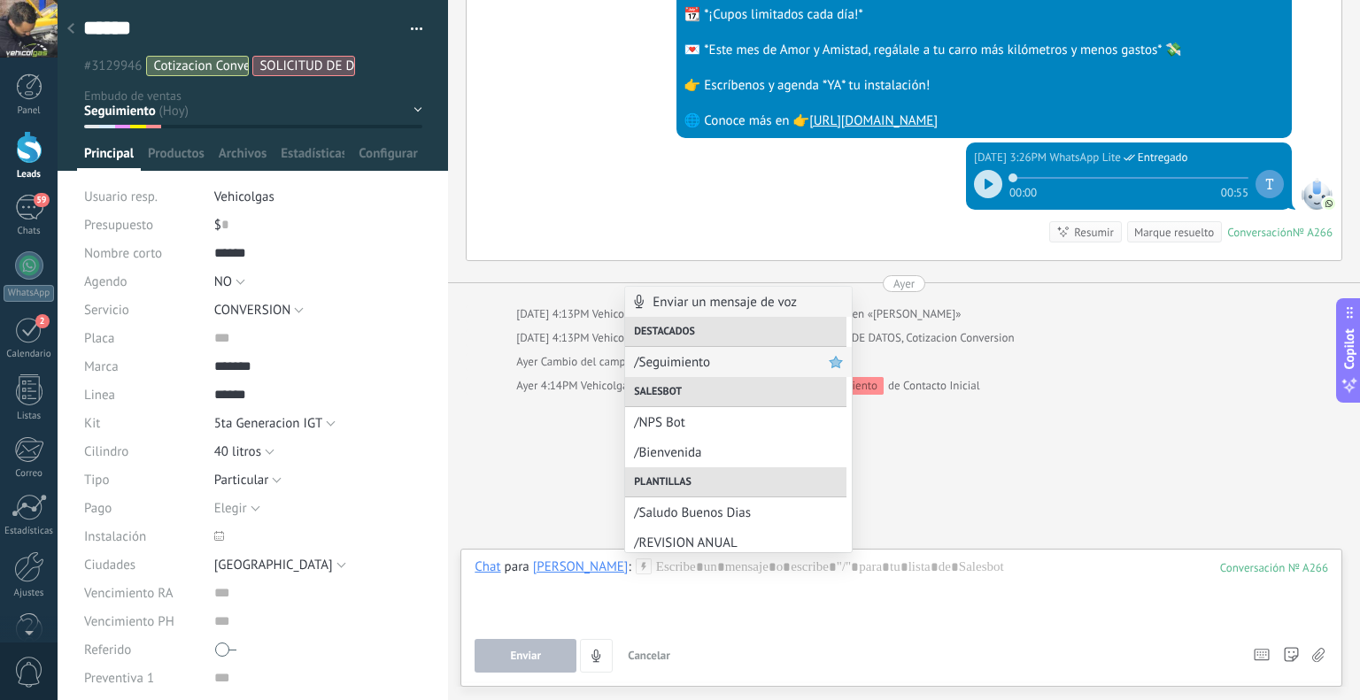
click at [745, 362] on span "/Seguimiento" at bounding box center [731, 362] width 195 height 17
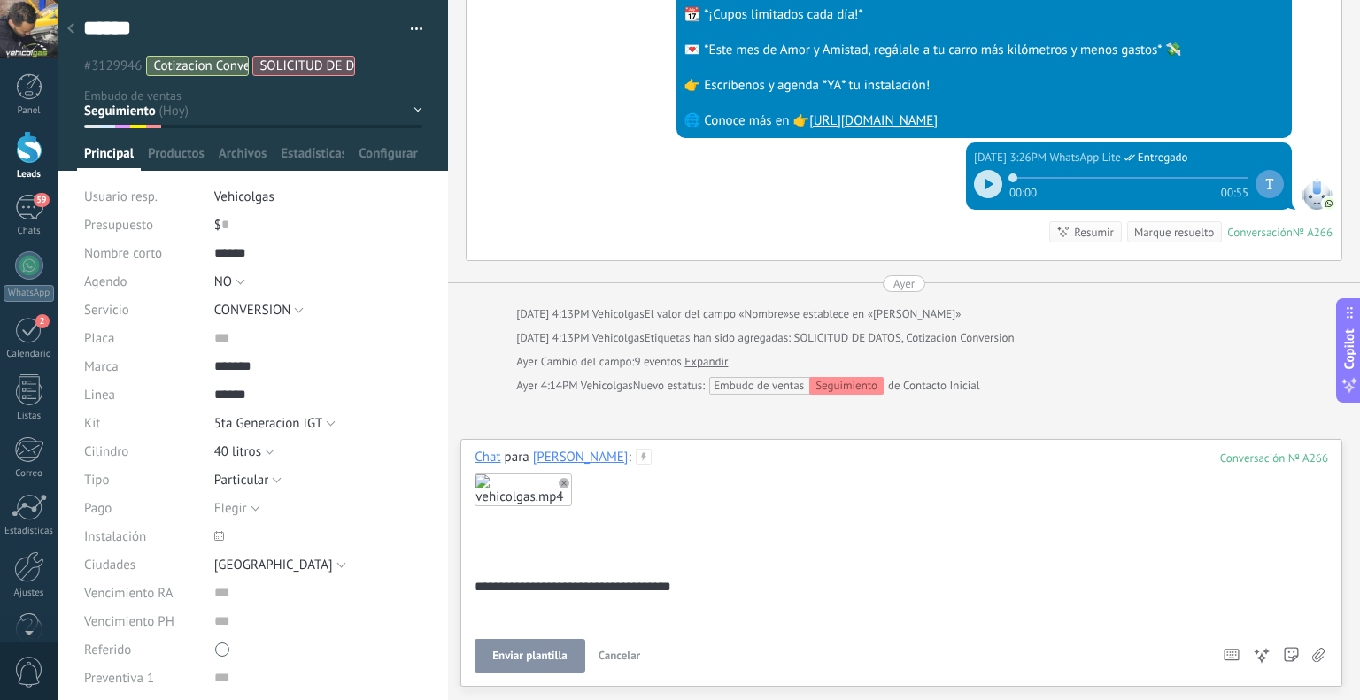
click at [560, 668] on button "Enviar plantilla" at bounding box center [530, 656] width 110 height 34
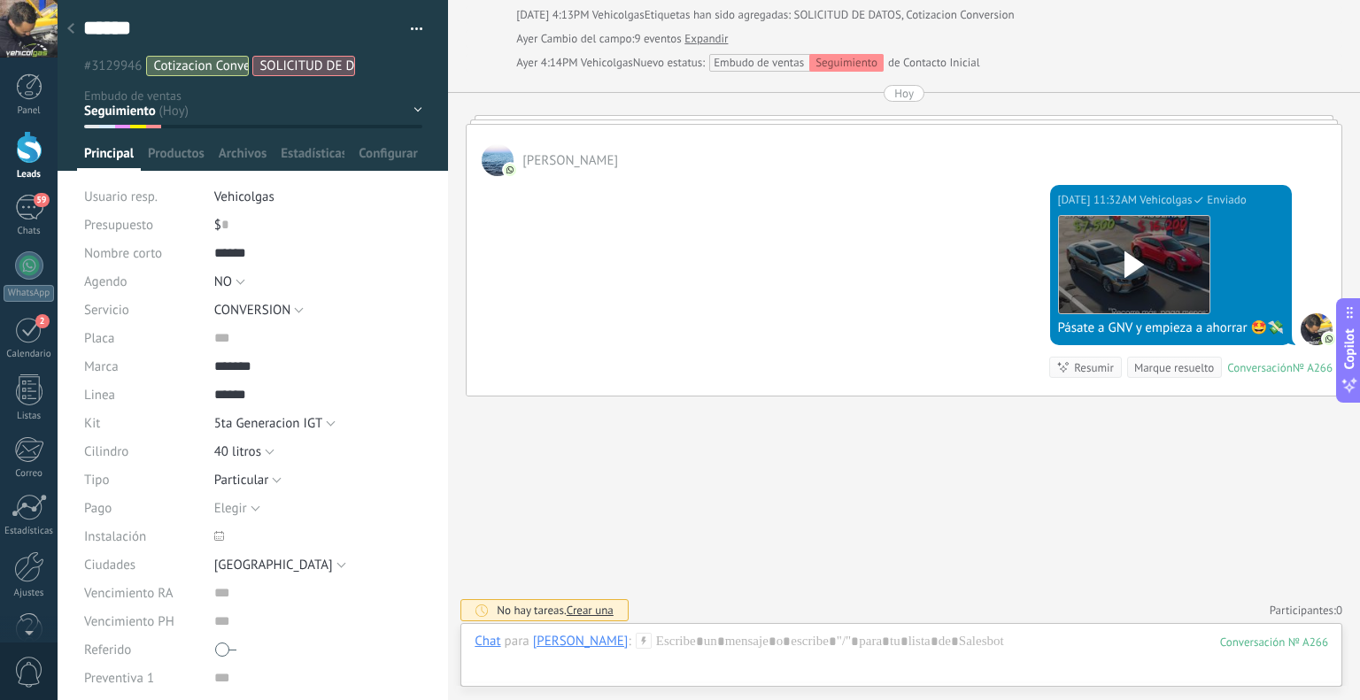
click at [74, 37] on div at bounding box center [70, 29] width 25 height 35
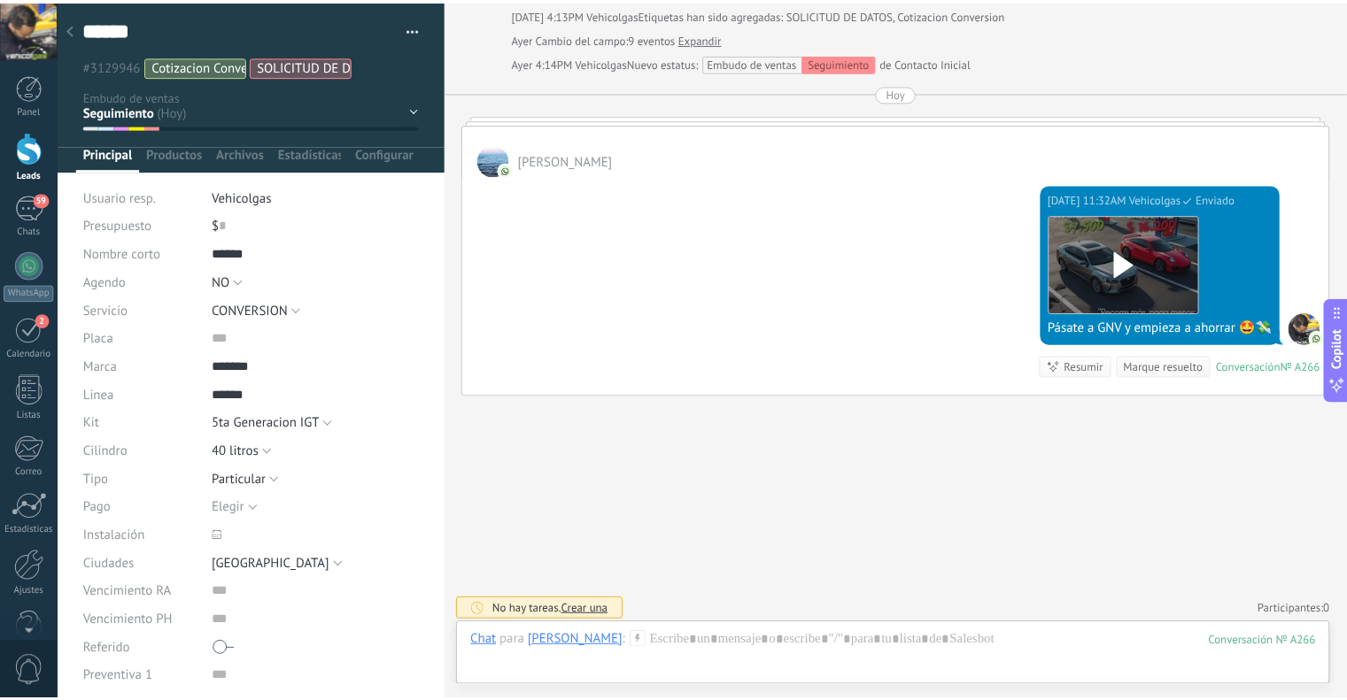
scroll to position [4536, 0]
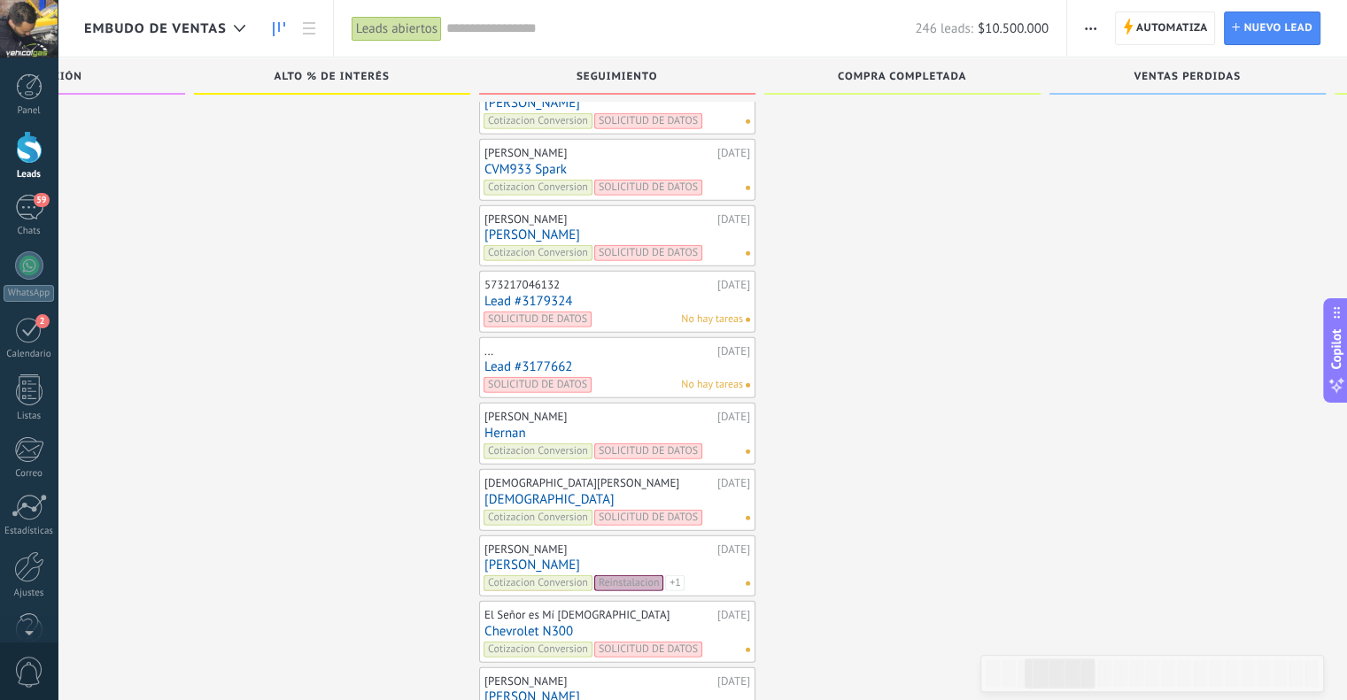
click at [518, 359] on link "Lead #3177662" at bounding box center [617, 366] width 266 height 15
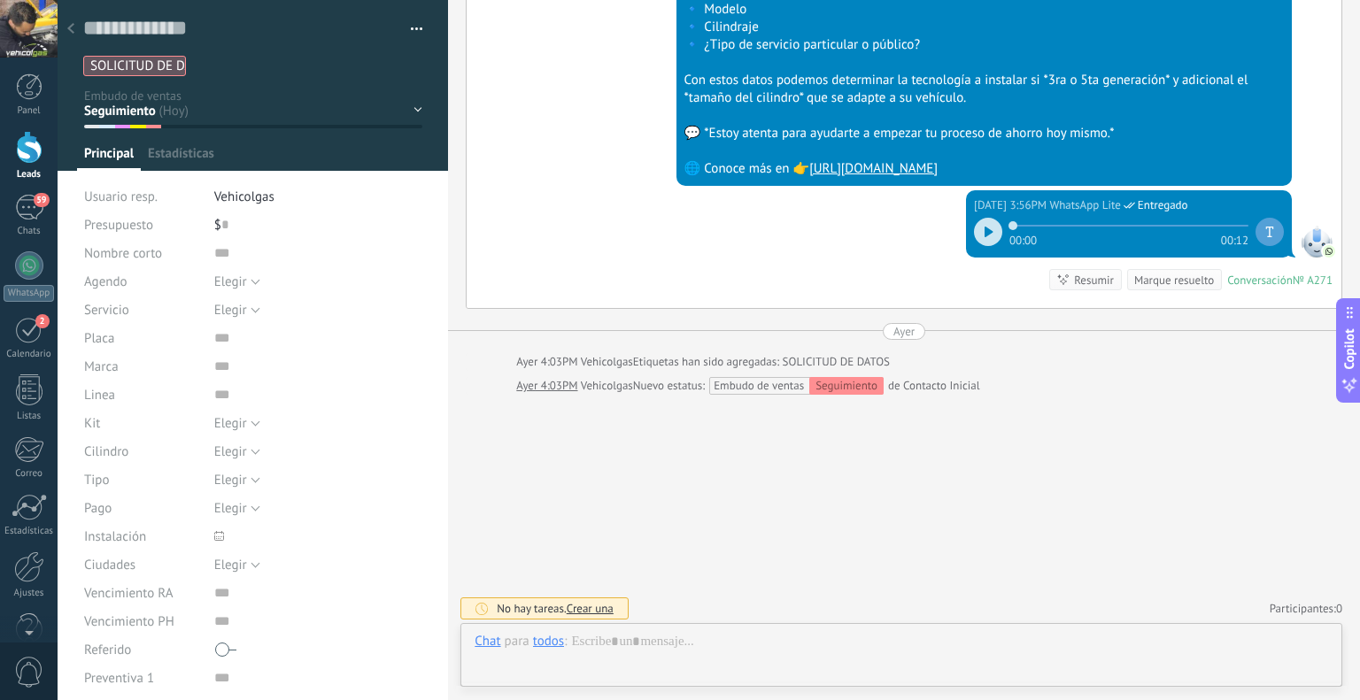
scroll to position [26, 0]
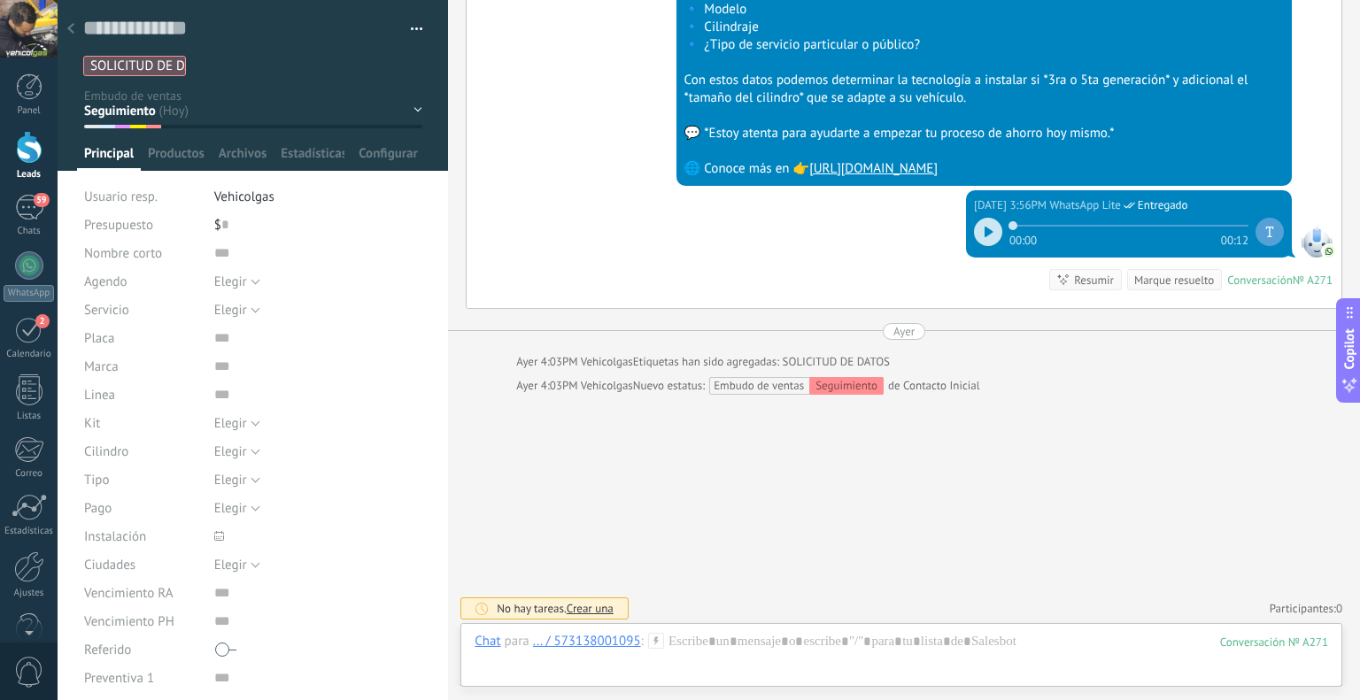
click at [656, 637] on use at bounding box center [655, 640] width 15 height 15
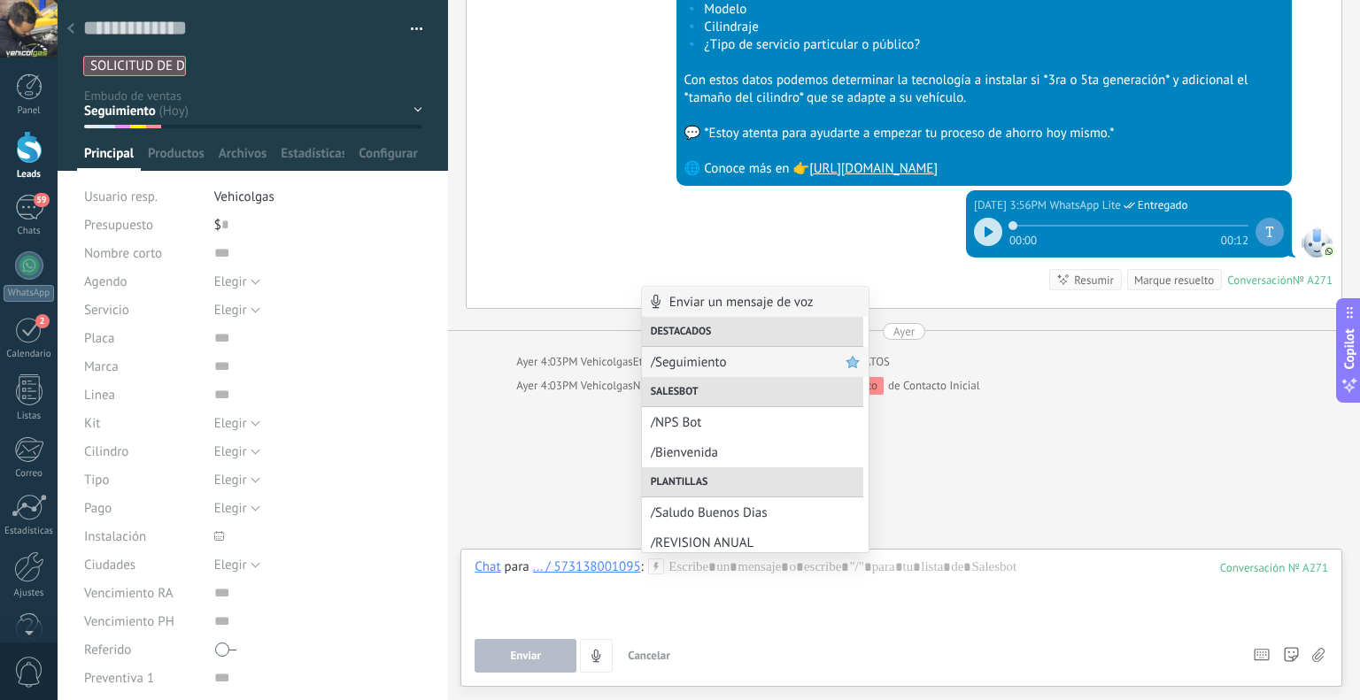
click at [698, 369] on span "/Seguimiento" at bounding box center [748, 362] width 195 height 17
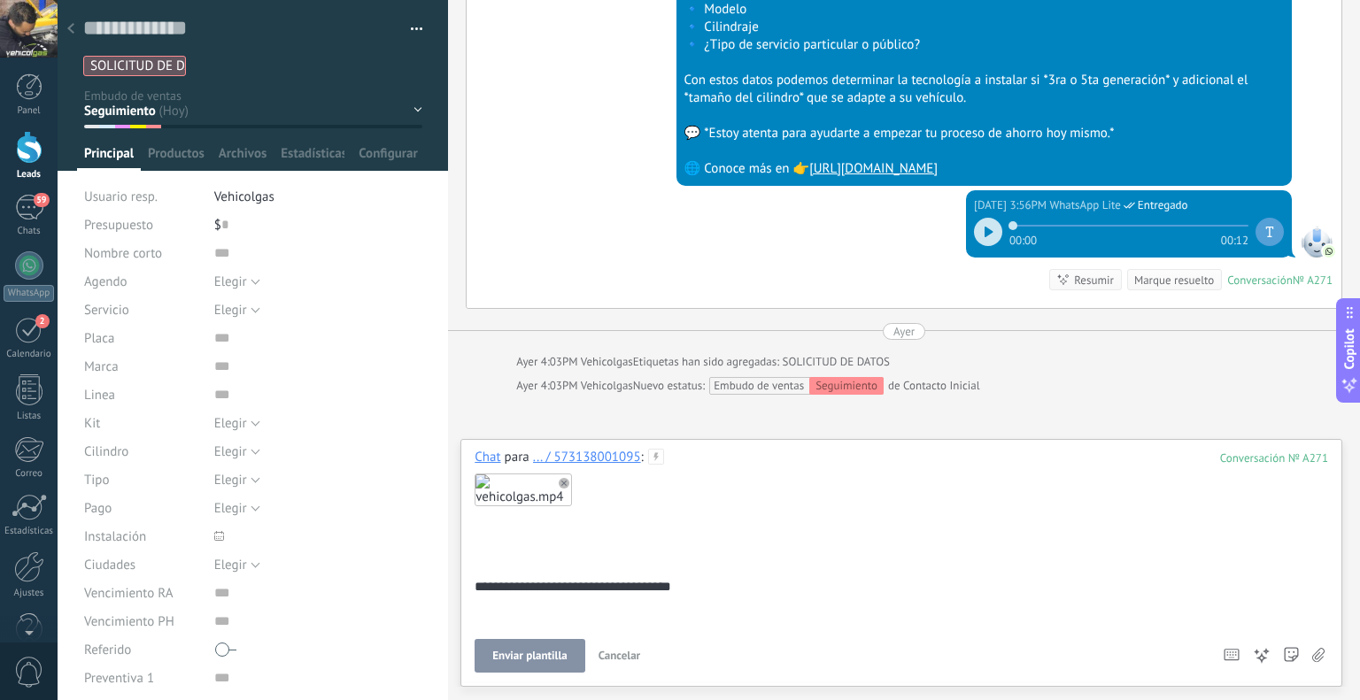
click at [545, 662] on span "Enviar plantilla" at bounding box center [529, 656] width 74 height 12
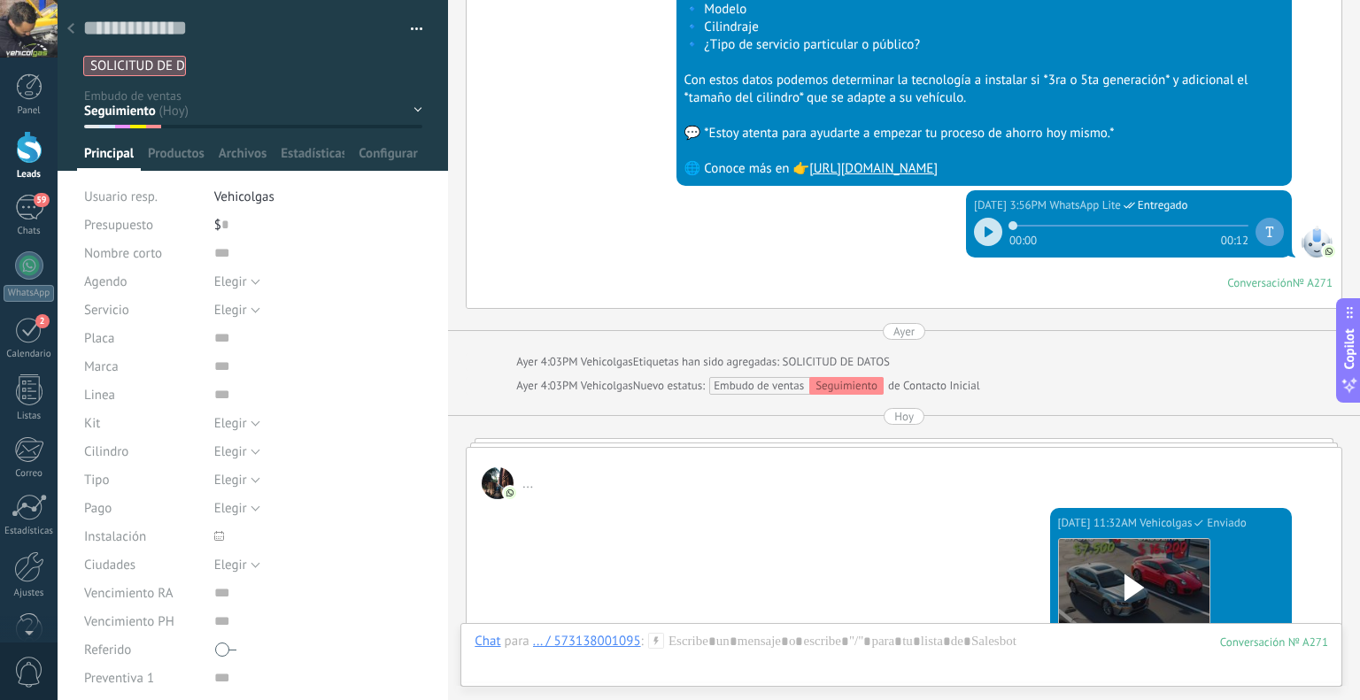
scroll to position [1255, 0]
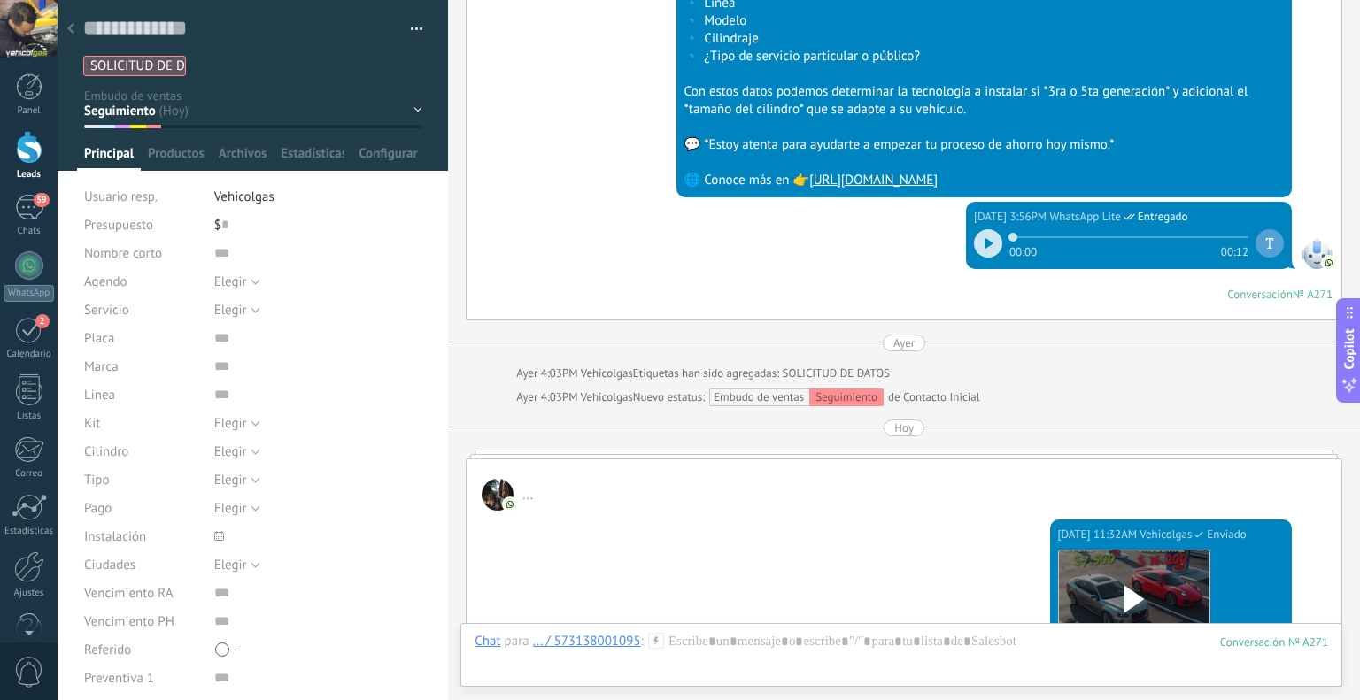
click at [70, 23] on div at bounding box center [70, 29] width 25 height 35
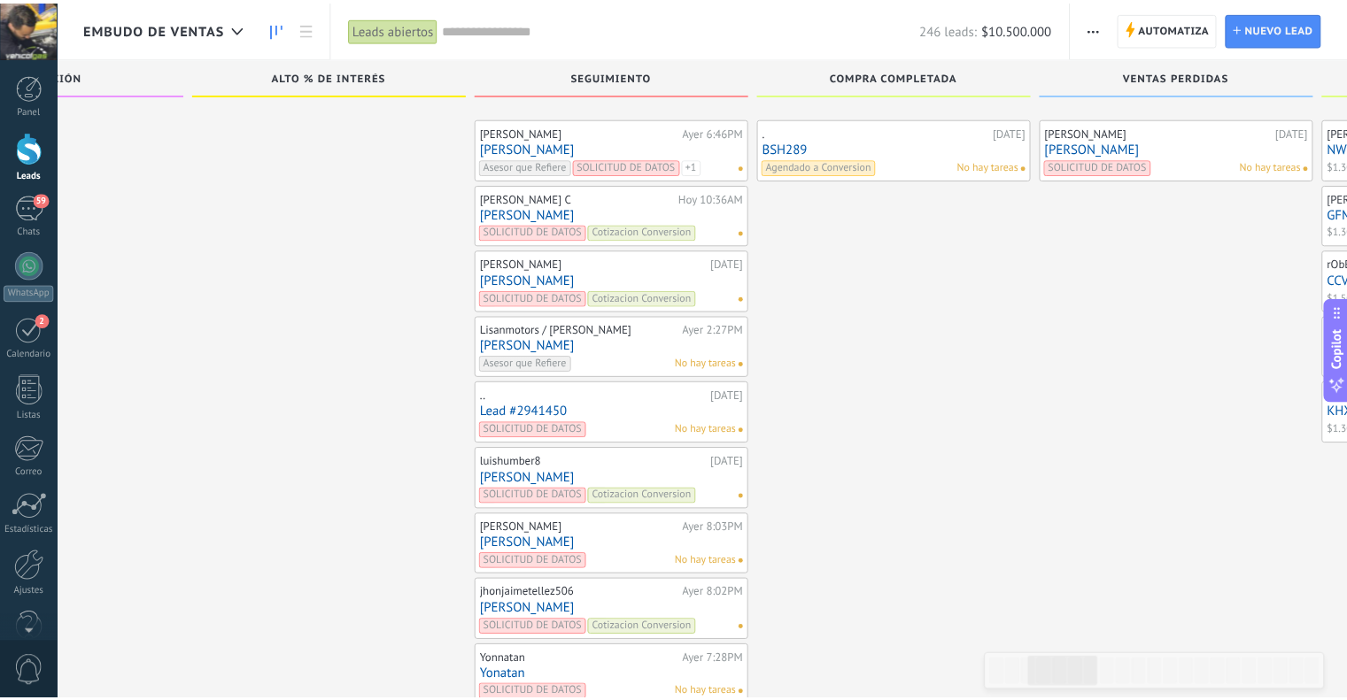
scroll to position [4536, 0]
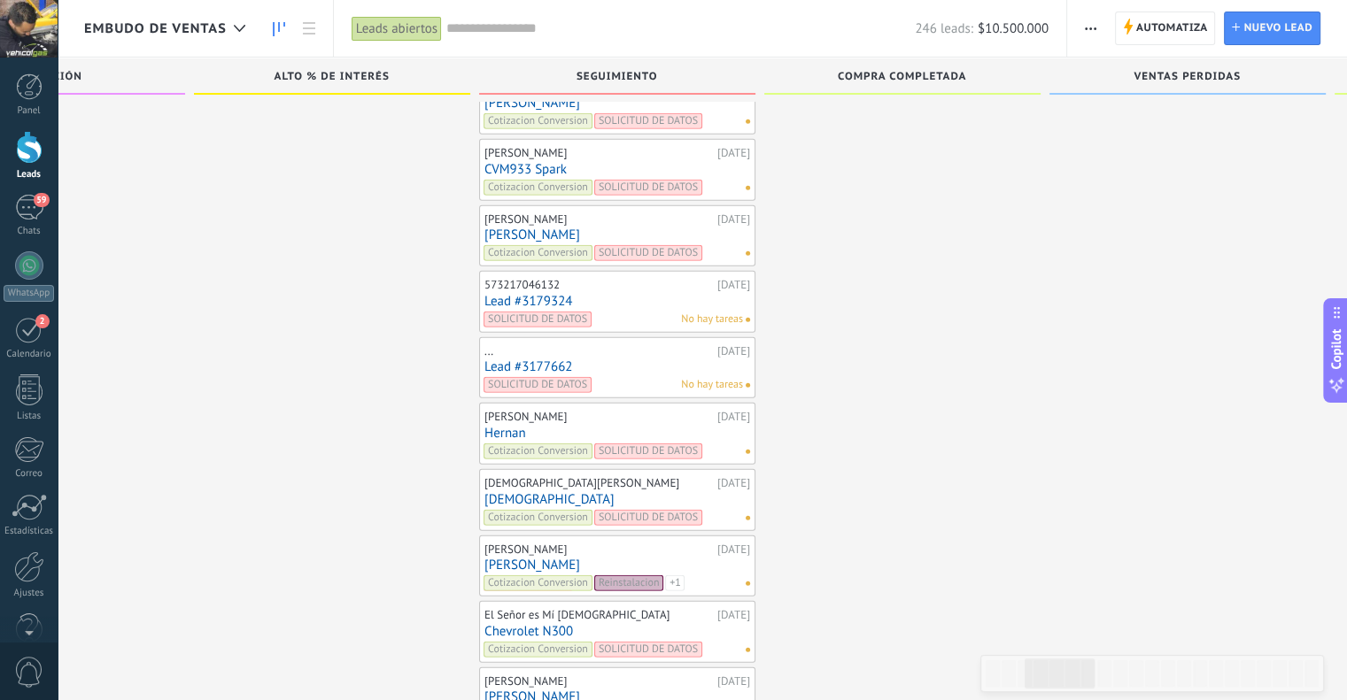
click at [544, 294] on link "Lead #3179324" at bounding box center [617, 301] width 266 height 15
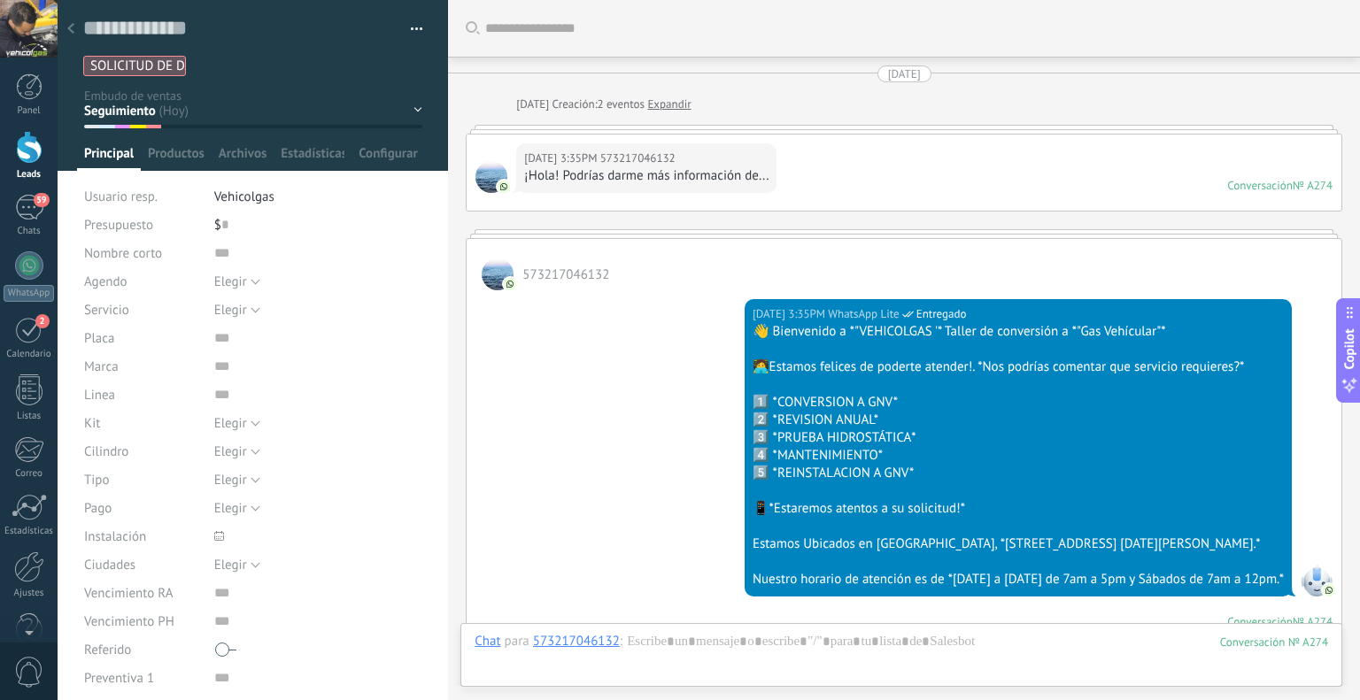
scroll to position [1284, 0]
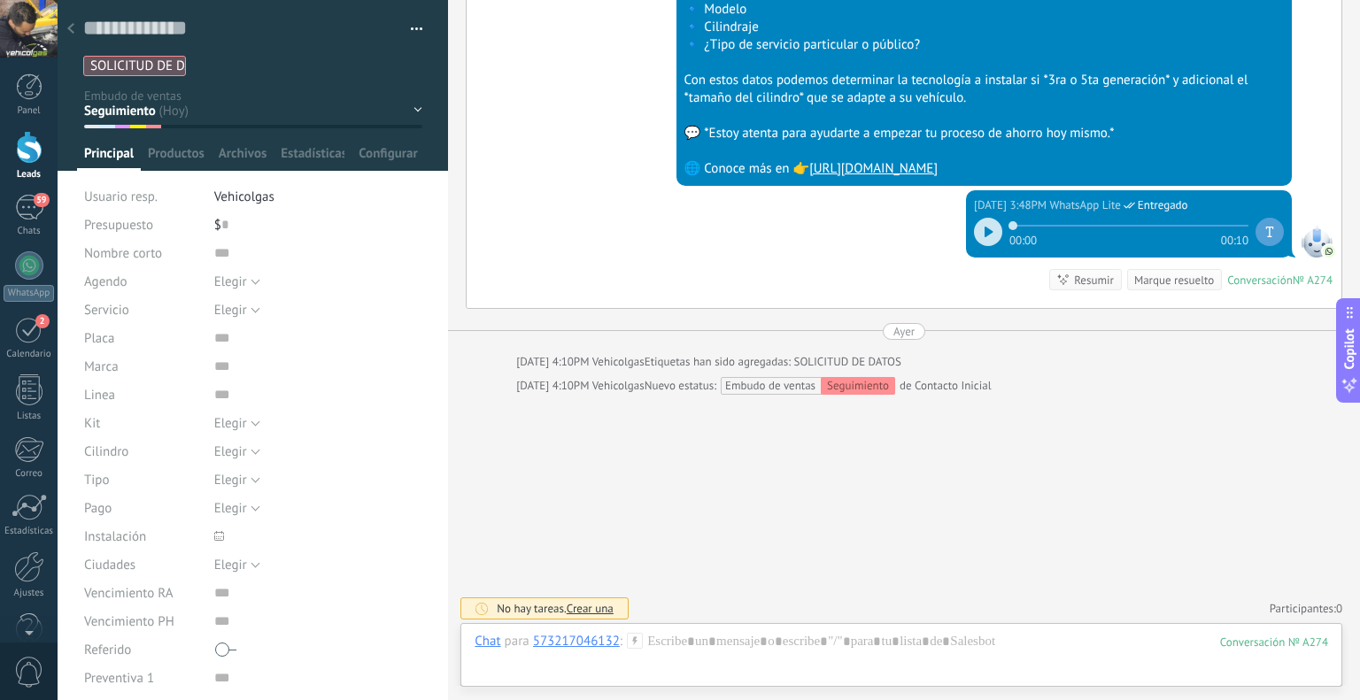
click at [636, 636] on icon at bounding box center [635, 641] width 16 height 16
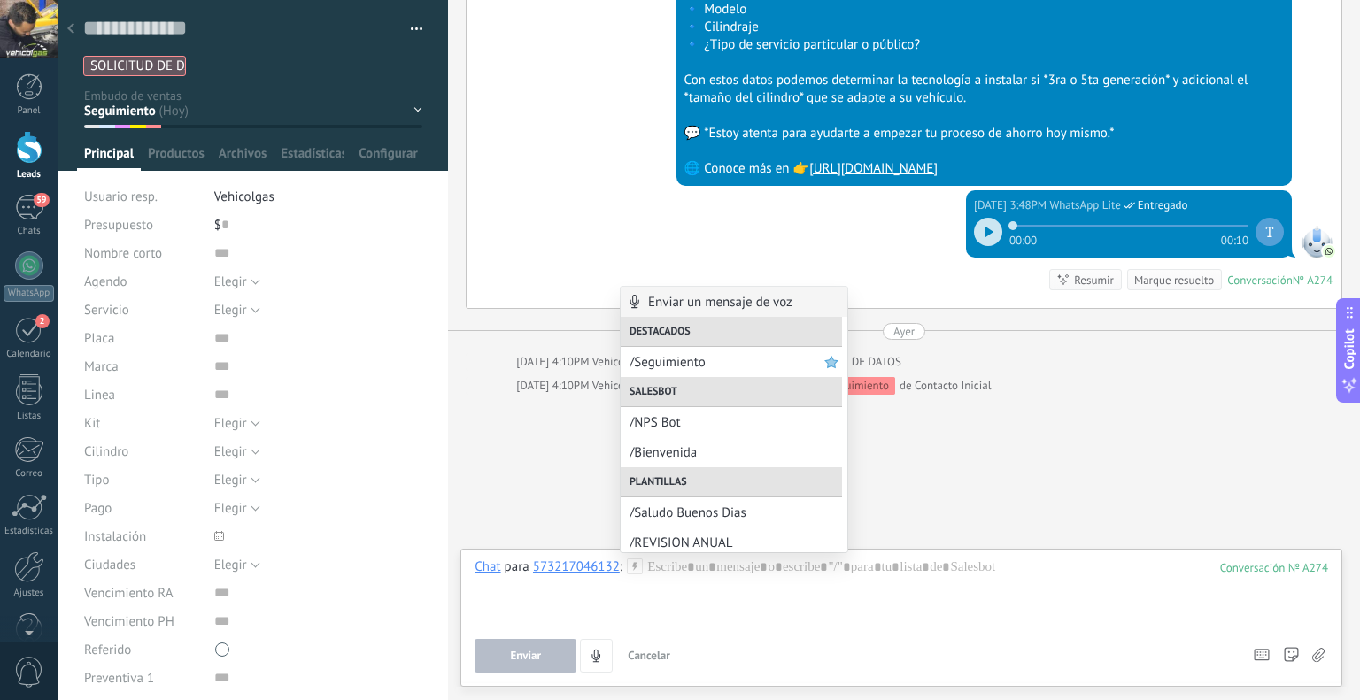
click at [716, 357] on span "/Seguimiento" at bounding box center [727, 362] width 195 height 17
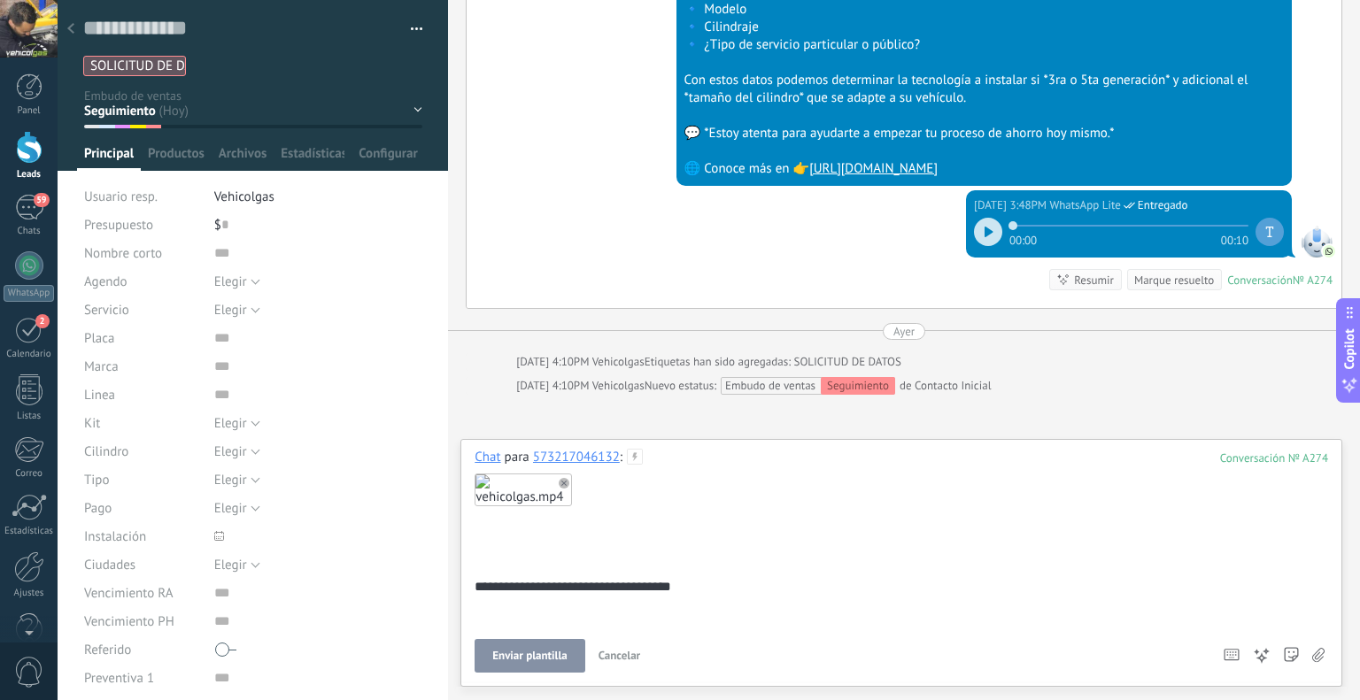
click at [556, 661] on span "Enviar plantilla" at bounding box center [529, 656] width 74 height 12
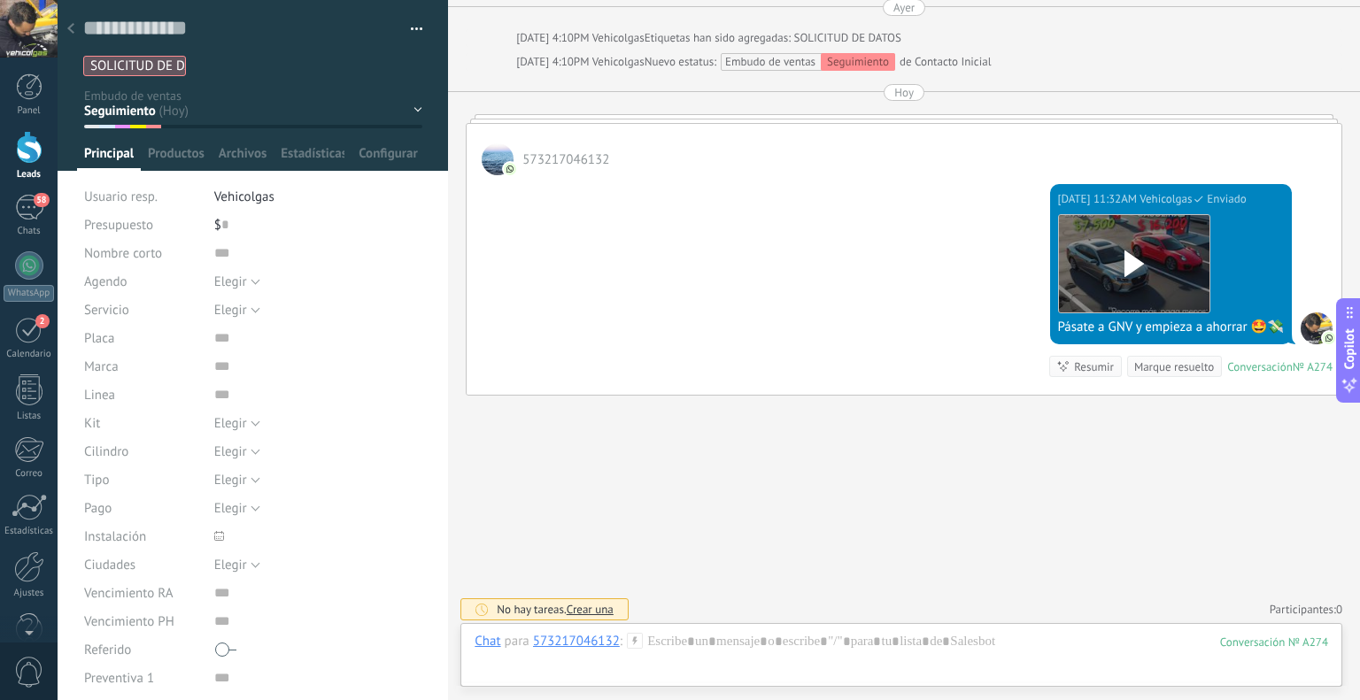
click at [80, 27] on div at bounding box center [70, 29] width 25 height 35
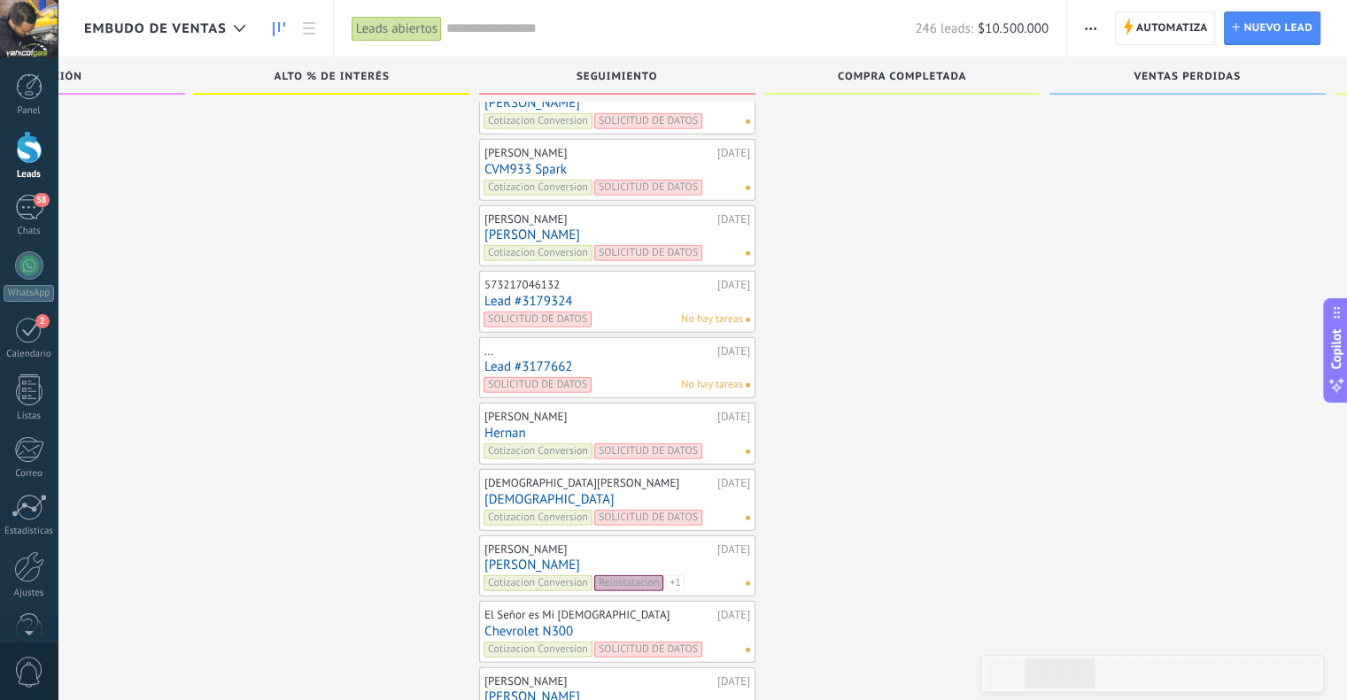
click at [528, 228] on link "[PERSON_NAME]" at bounding box center [617, 235] width 266 height 15
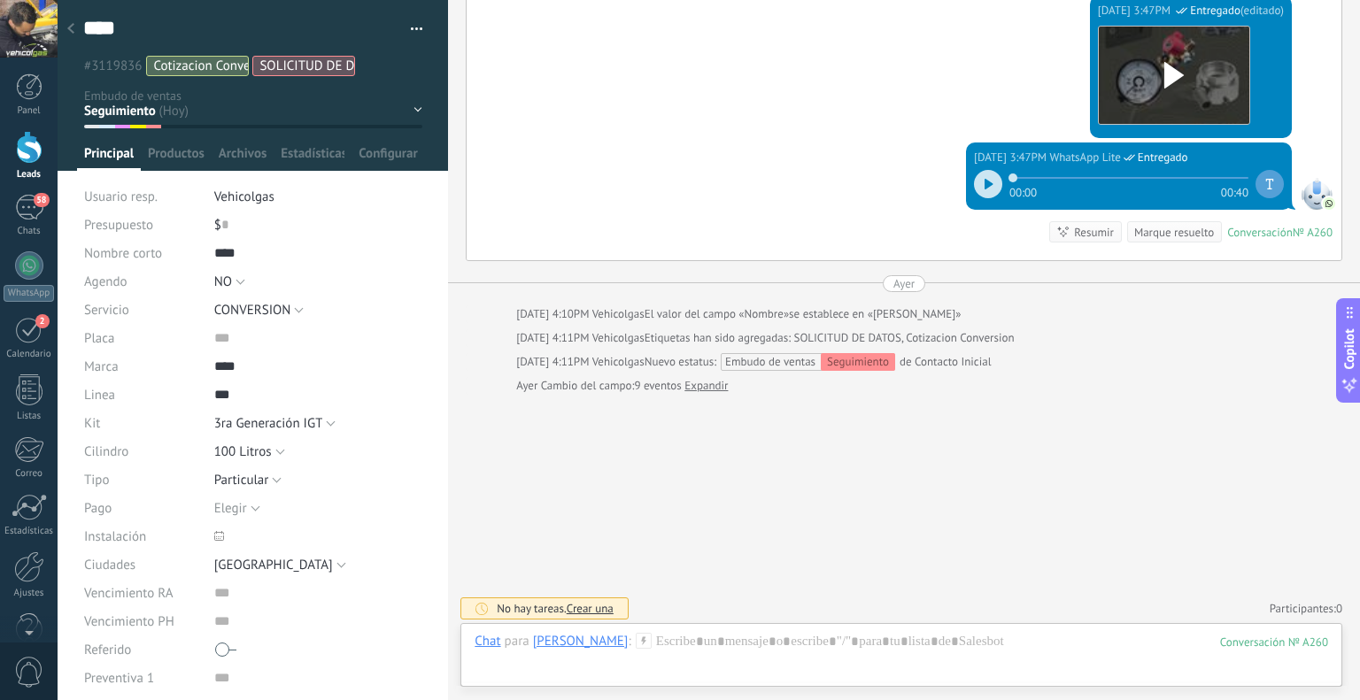
click at [651, 642] on use at bounding box center [643, 640] width 15 height 15
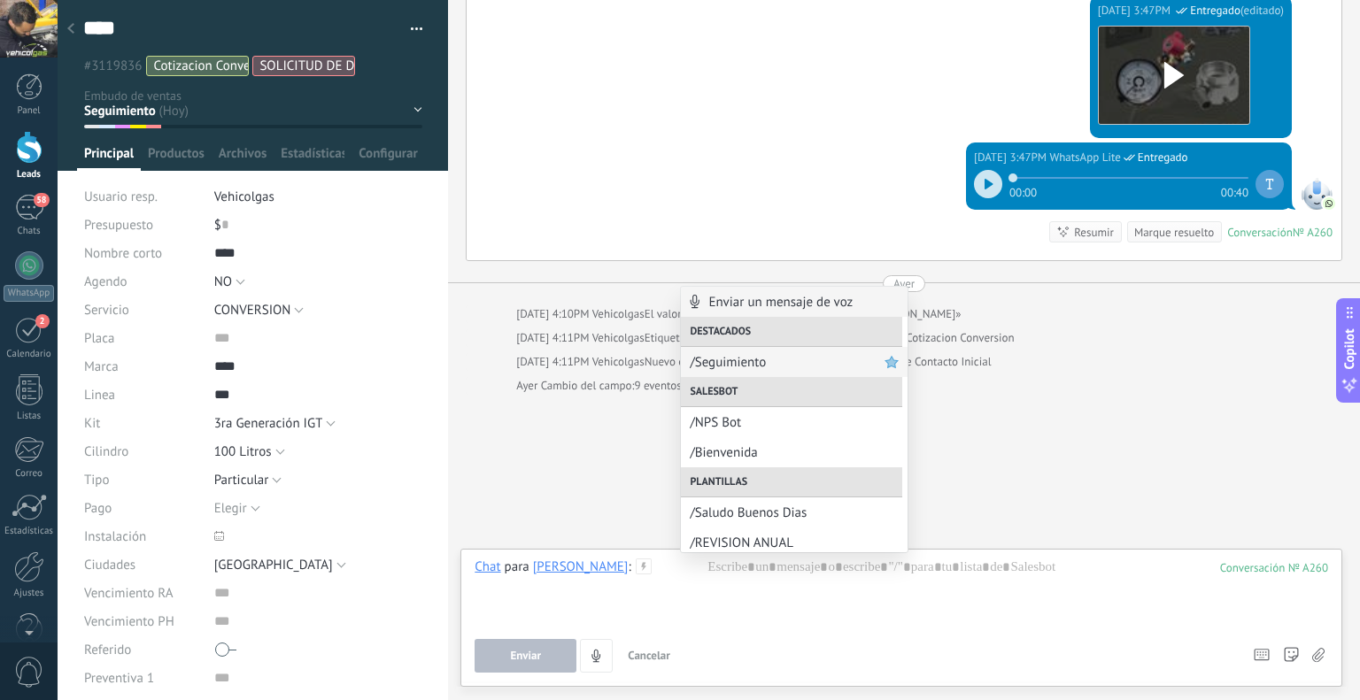
click at [734, 361] on span "/Seguimiento" at bounding box center [787, 362] width 195 height 17
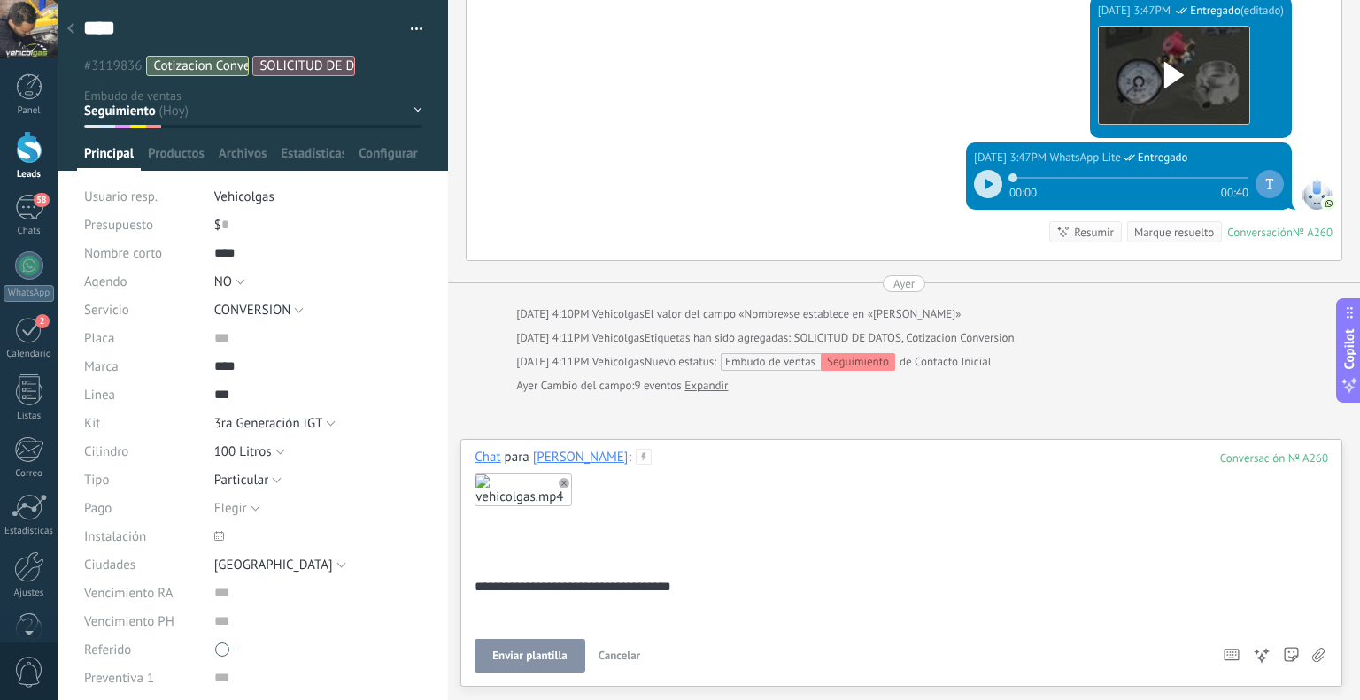
click at [541, 653] on span "Enviar plantilla" at bounding box center [529, 656] width 74 height 12
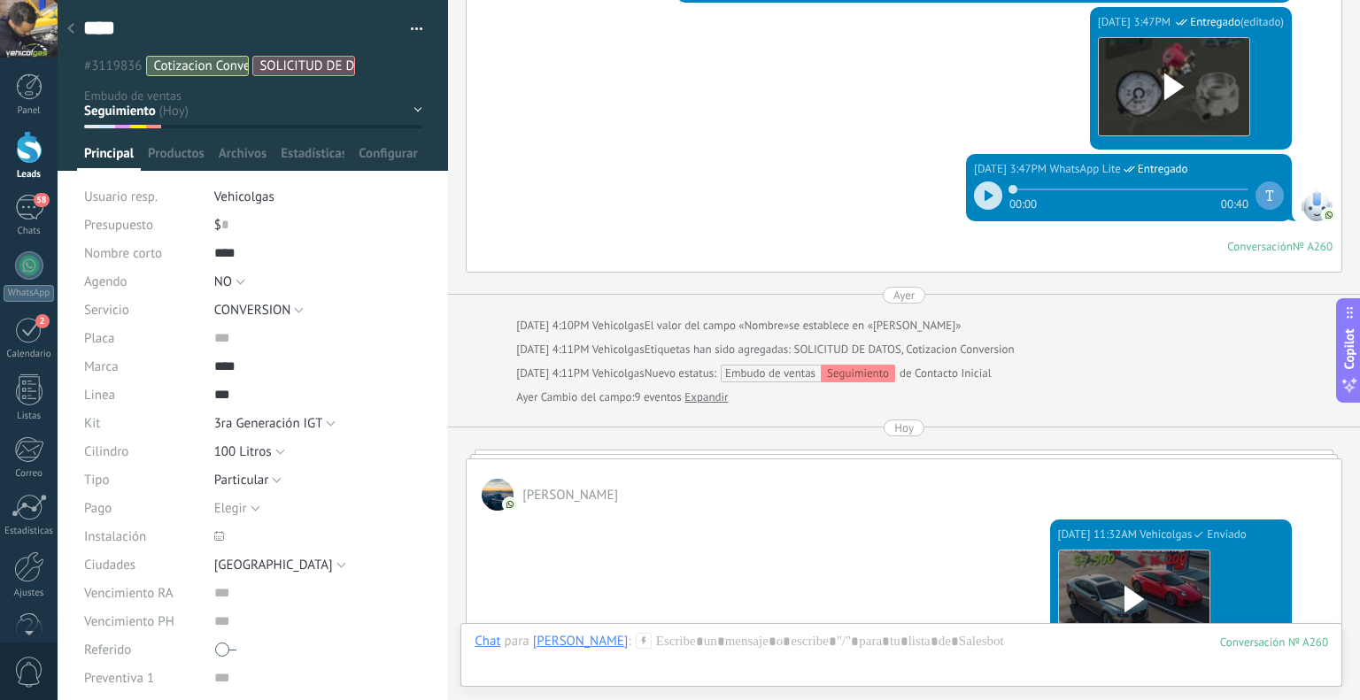
click at [73, 21] on div at bounding box center [70, 29] width 25 height 35
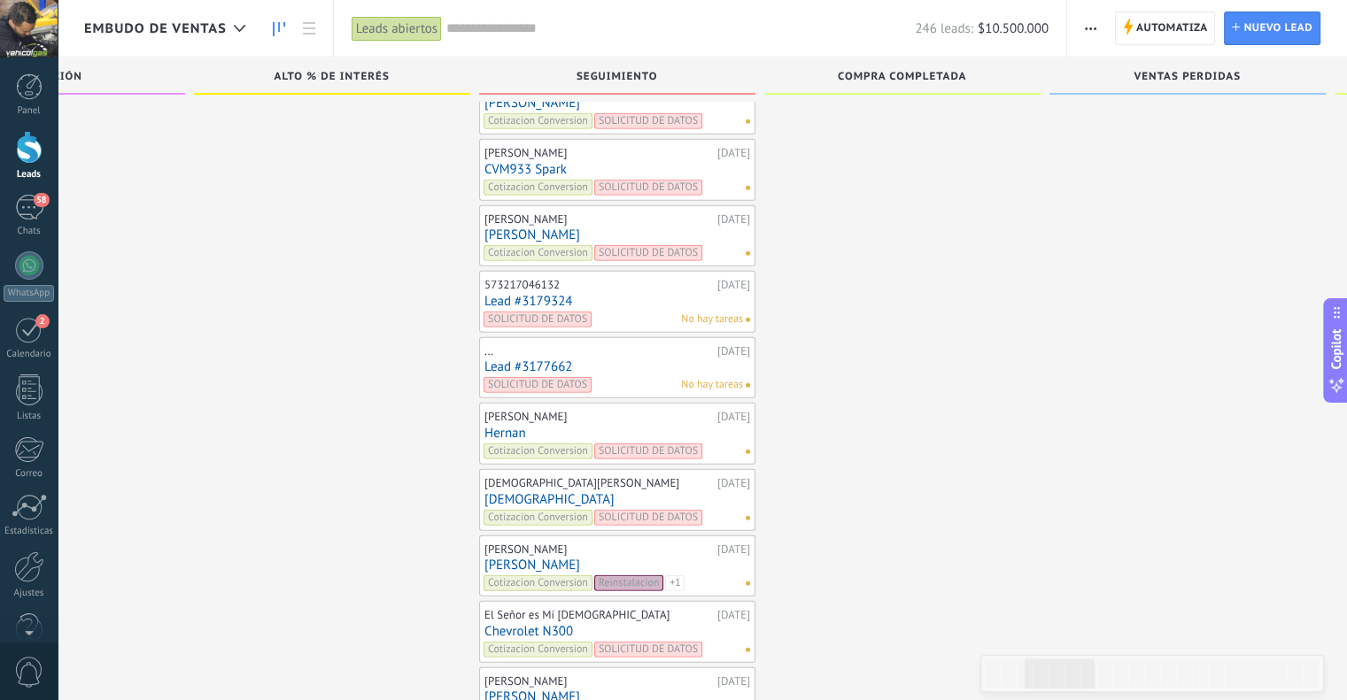
click at [506, 162] on link "CVM933 Spark" at bounding box center [617, 169] width 266 height 15
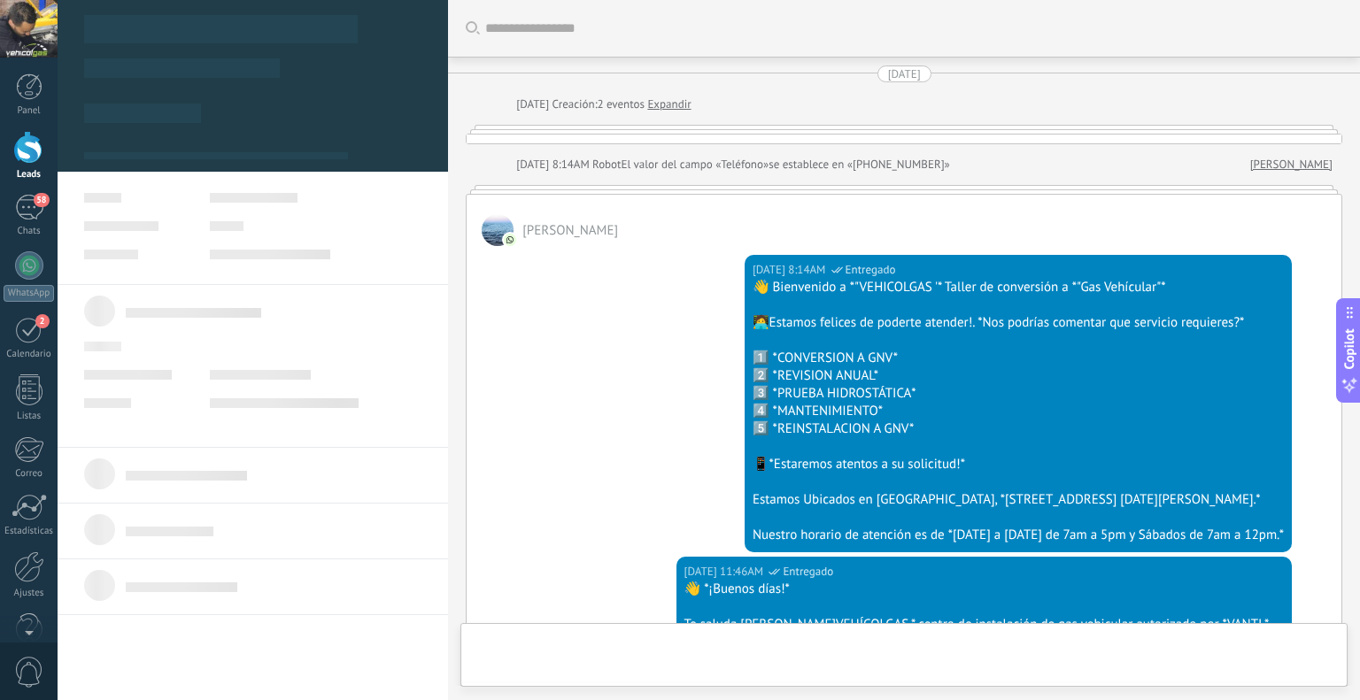
type textarea "**********"
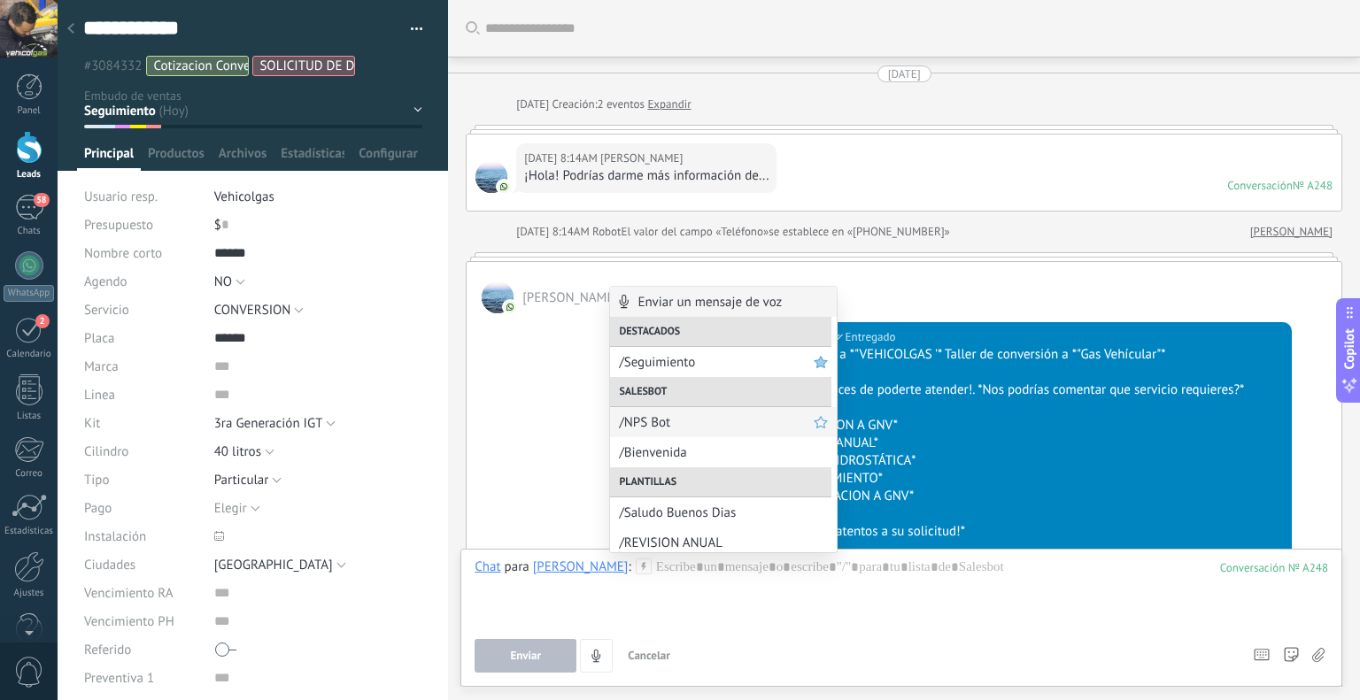
scroll to position [26, 0]
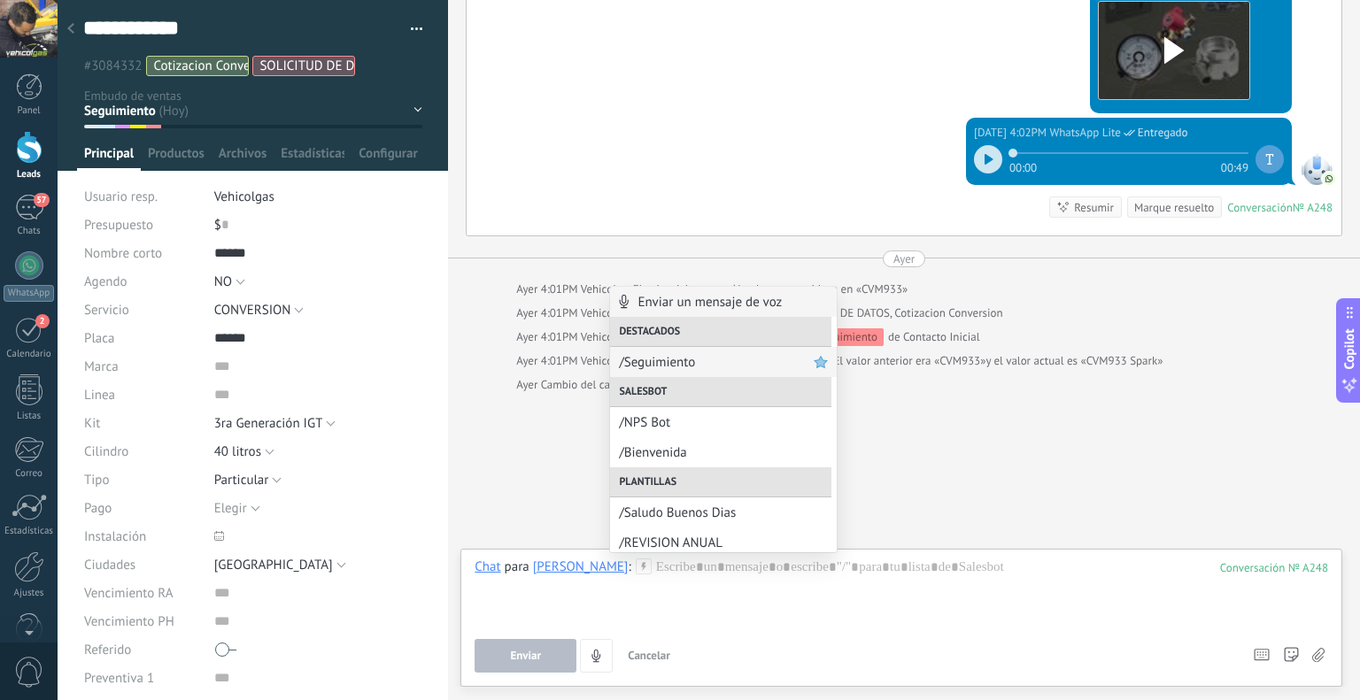
click at [691, 357] on span "/Seguimiento" at bounding box center [716, 362] width 195 height 17
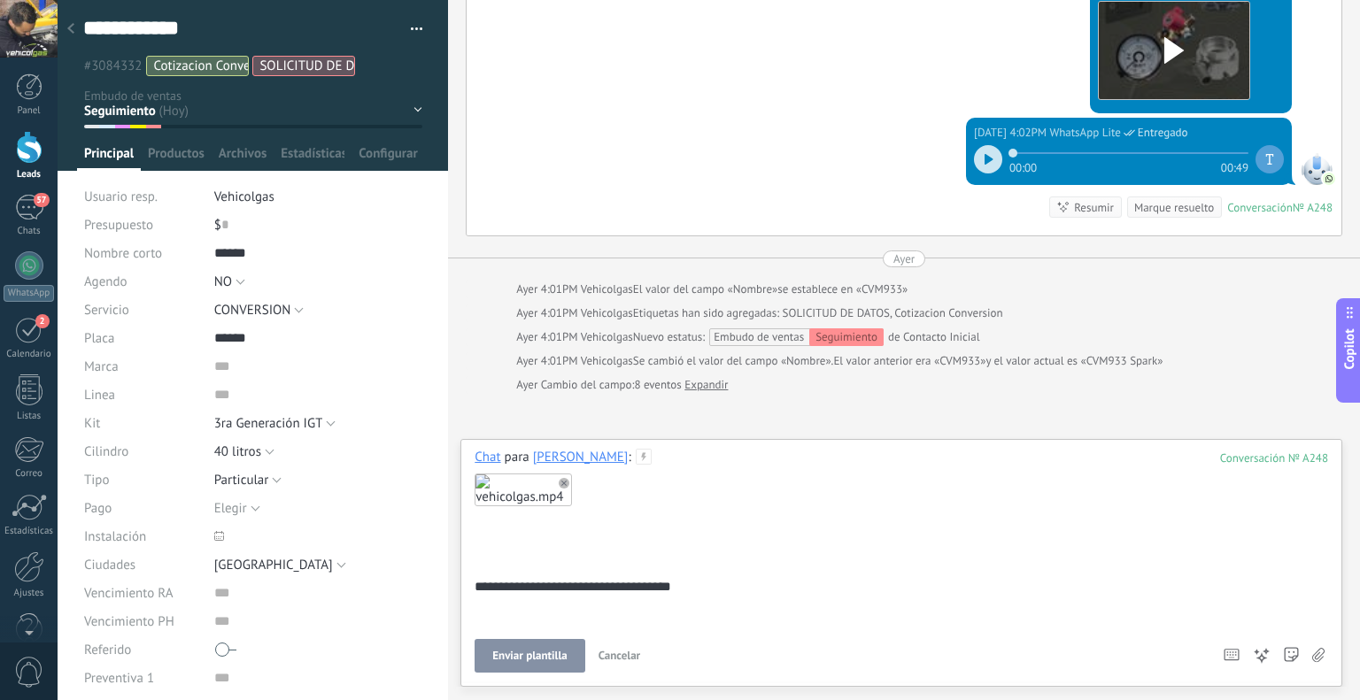
click at [556, 651] on span "Enviar plantilla" at bounding box center [529, 656] width 74 height 12
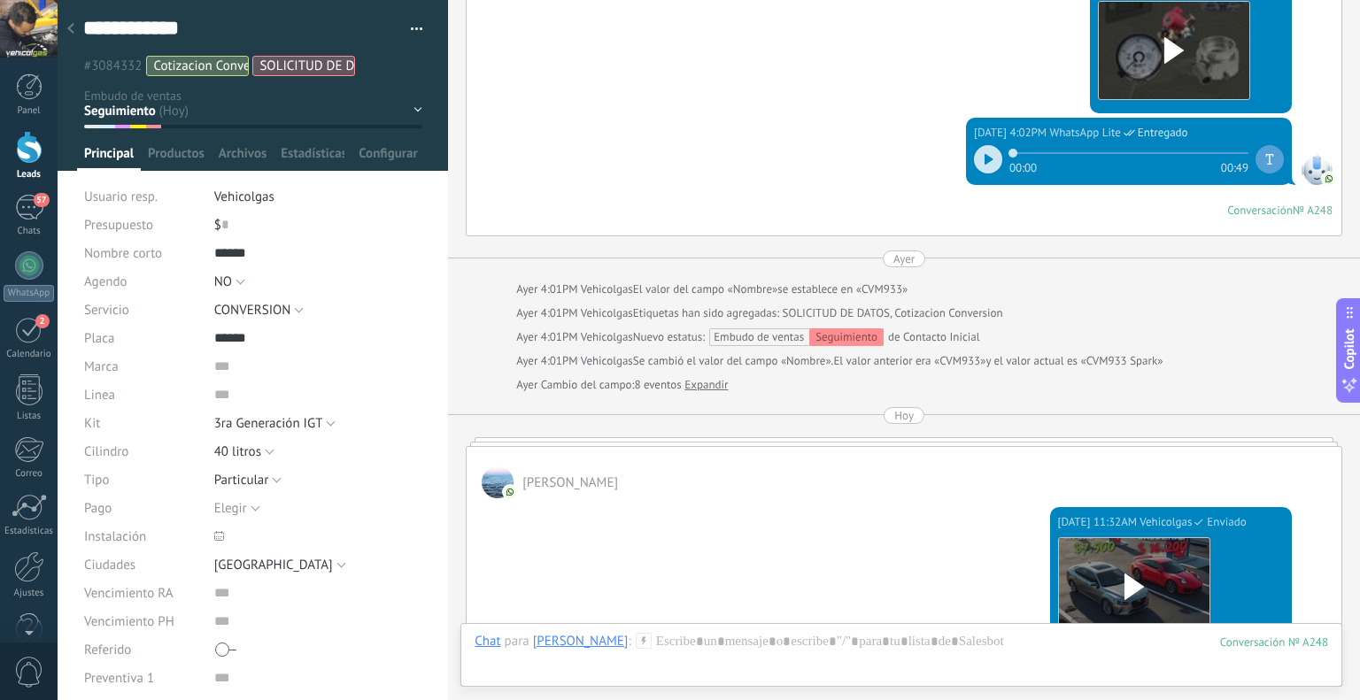
scroll to position [2521, 0]
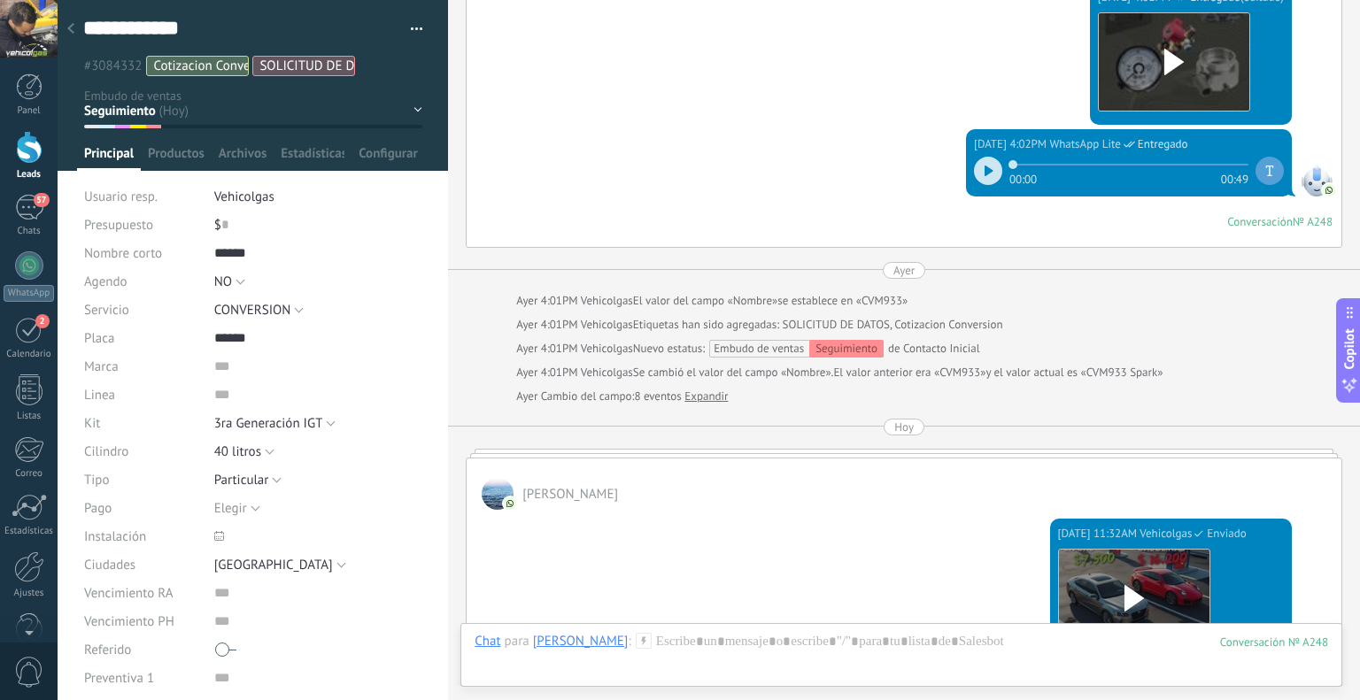
click at [75, 29] on div at bounding box center [70, 29] width 25 height 35
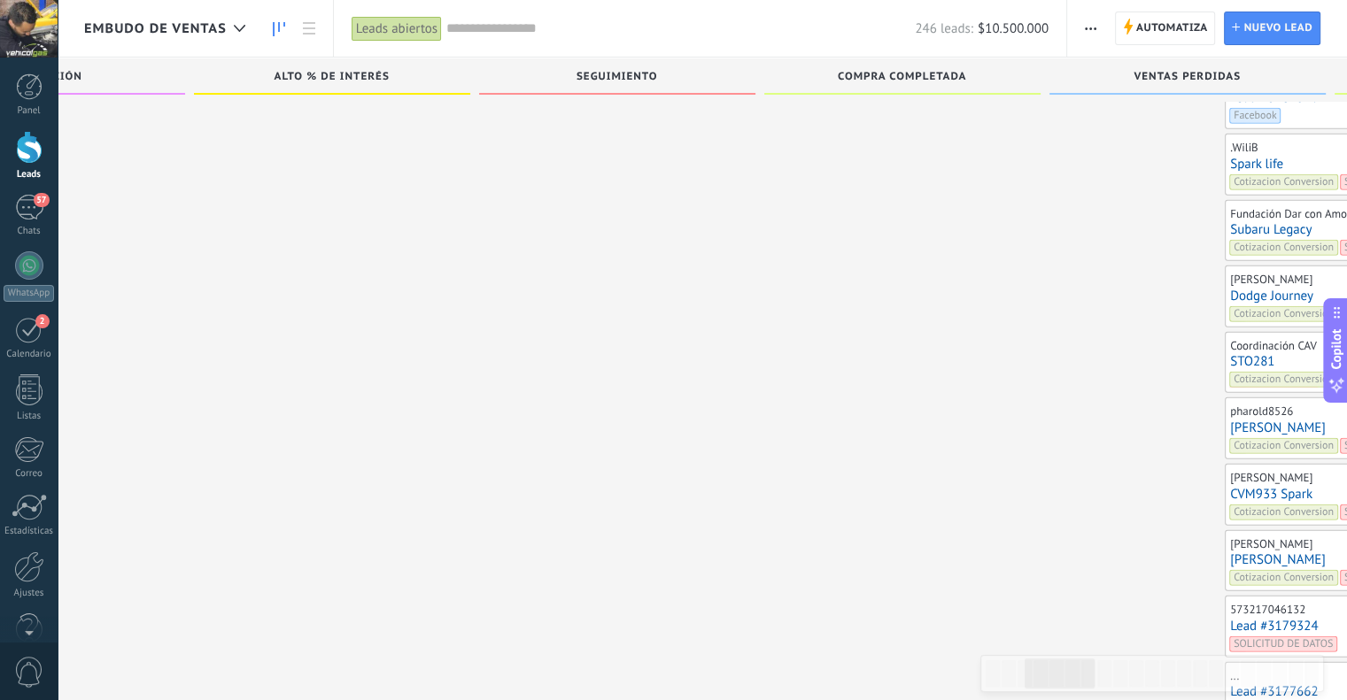
scroll to position [4182, 0]
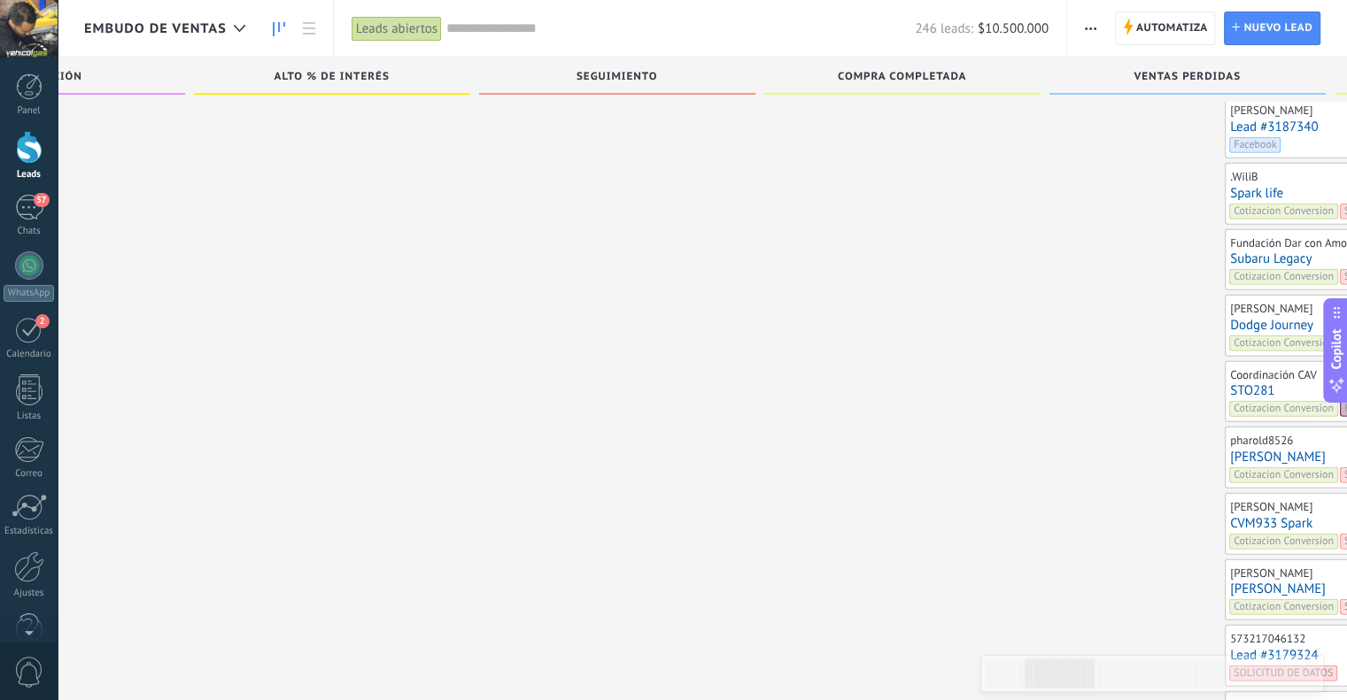
click at [1230, 450] on link "[PERSON_NAME]" at bounding box center [1363, 457] width 266 height 15
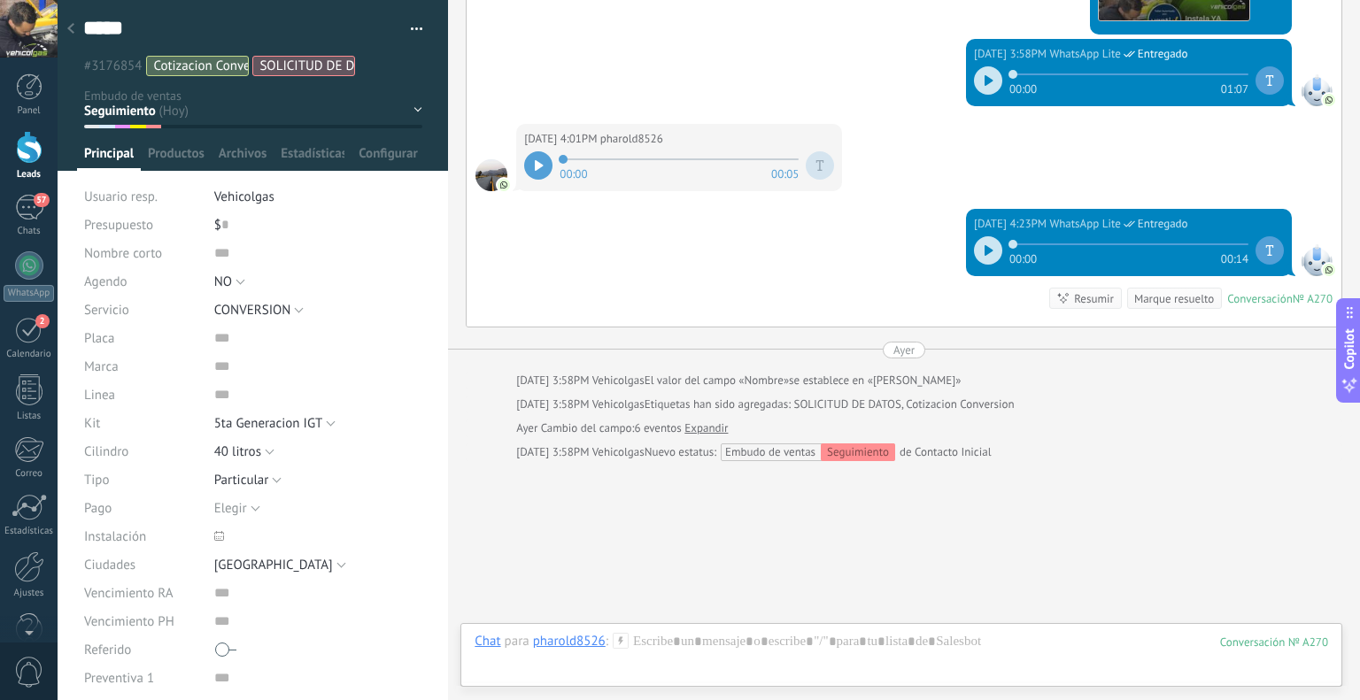
scroll to position [2234, 0]
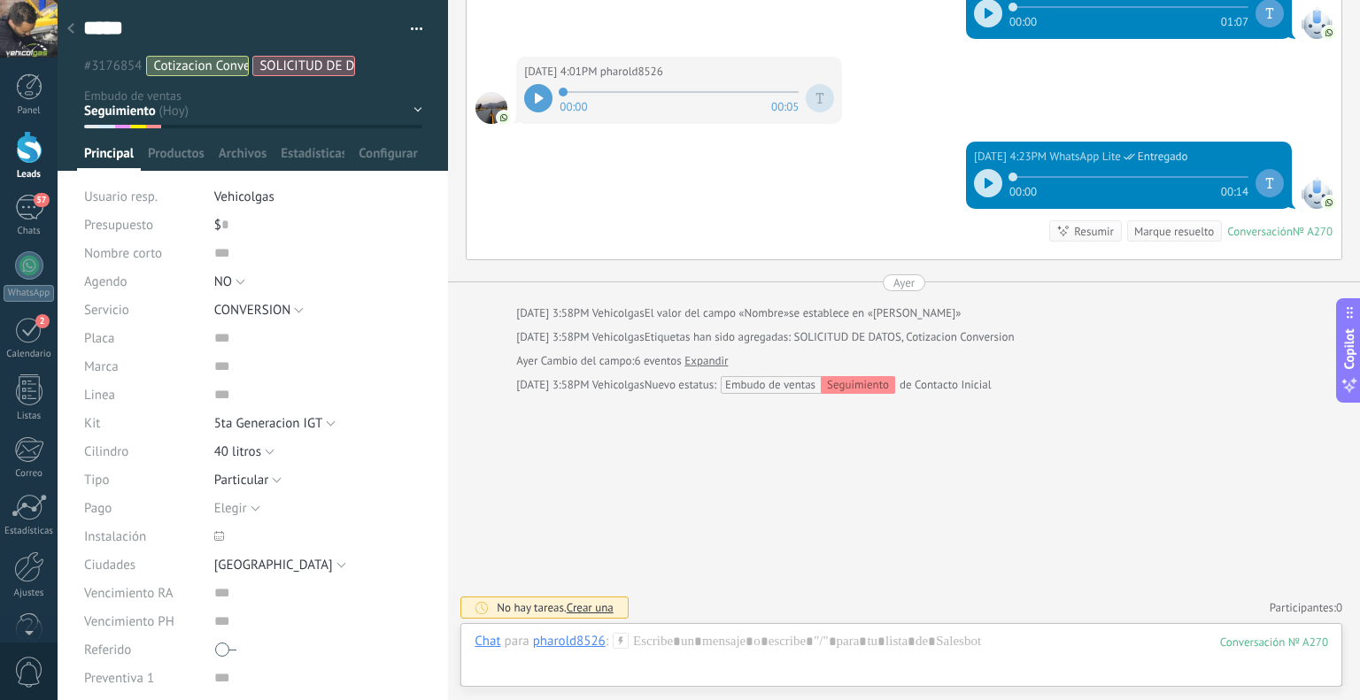
click at [620, 635] on icon at bounding box center [621, 641] width 16 height 16
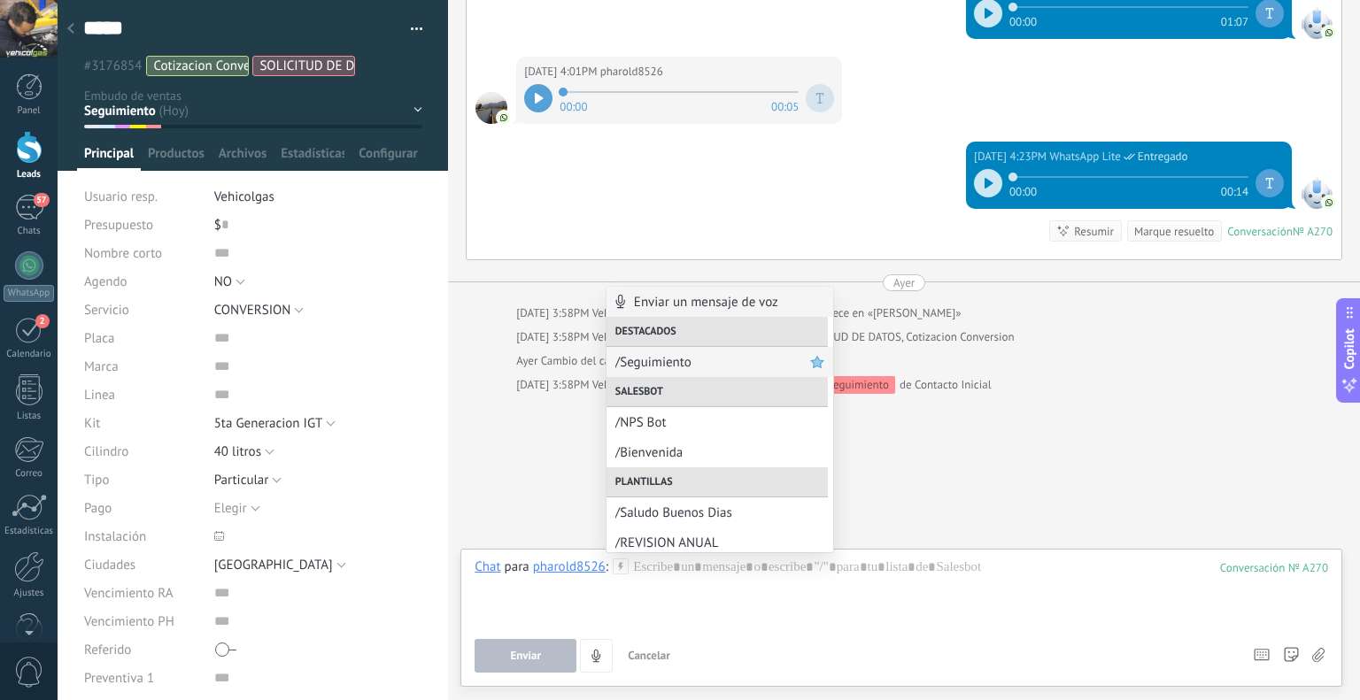
click at [685, 375] on div "/Seguimiento" at bounding box center [720, 362] width 227 height 30
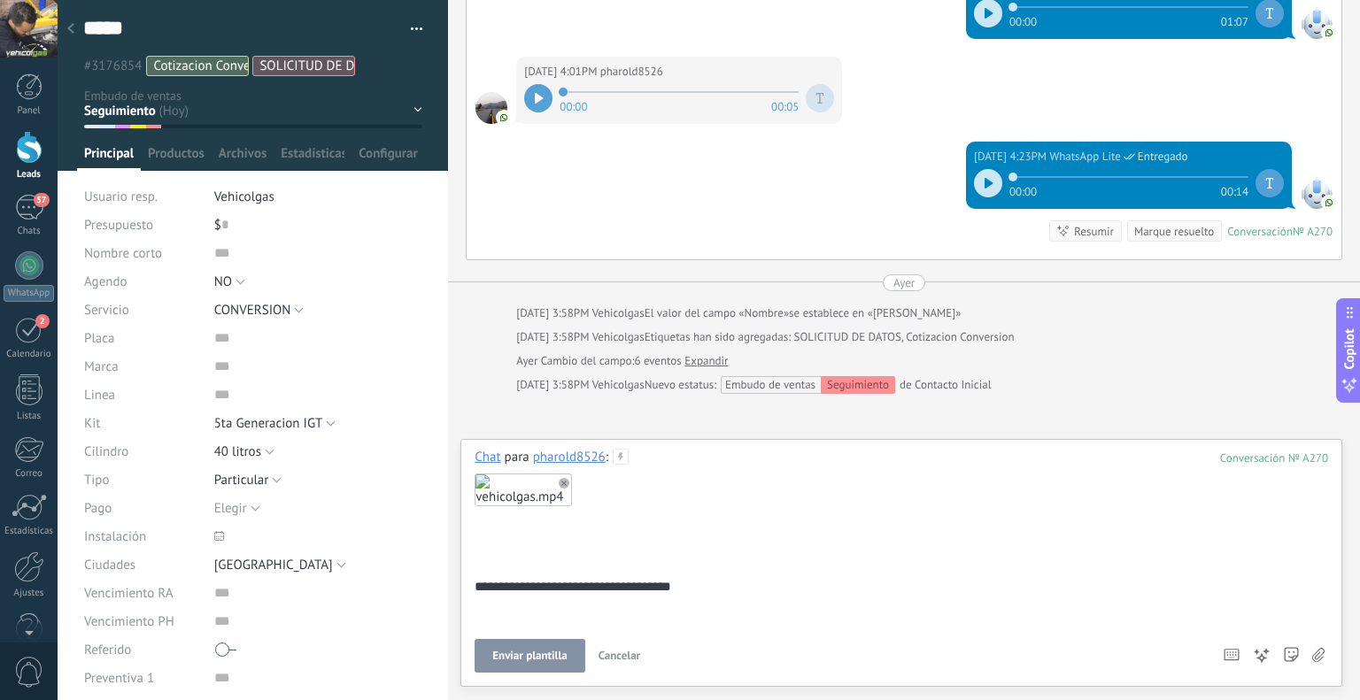
click at [538, 651] on span "Enviar plantilla" at bounding box center [529, 656] width 74 height 12
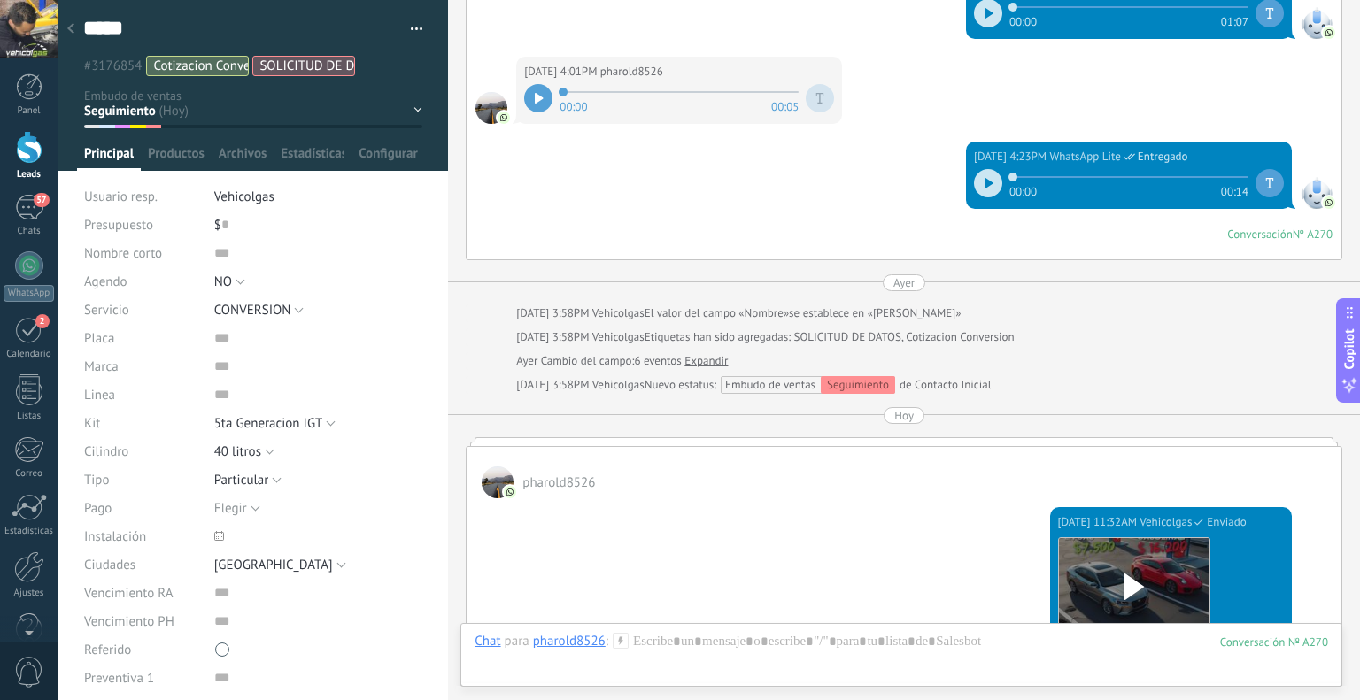
scroll to position [2222, 0]
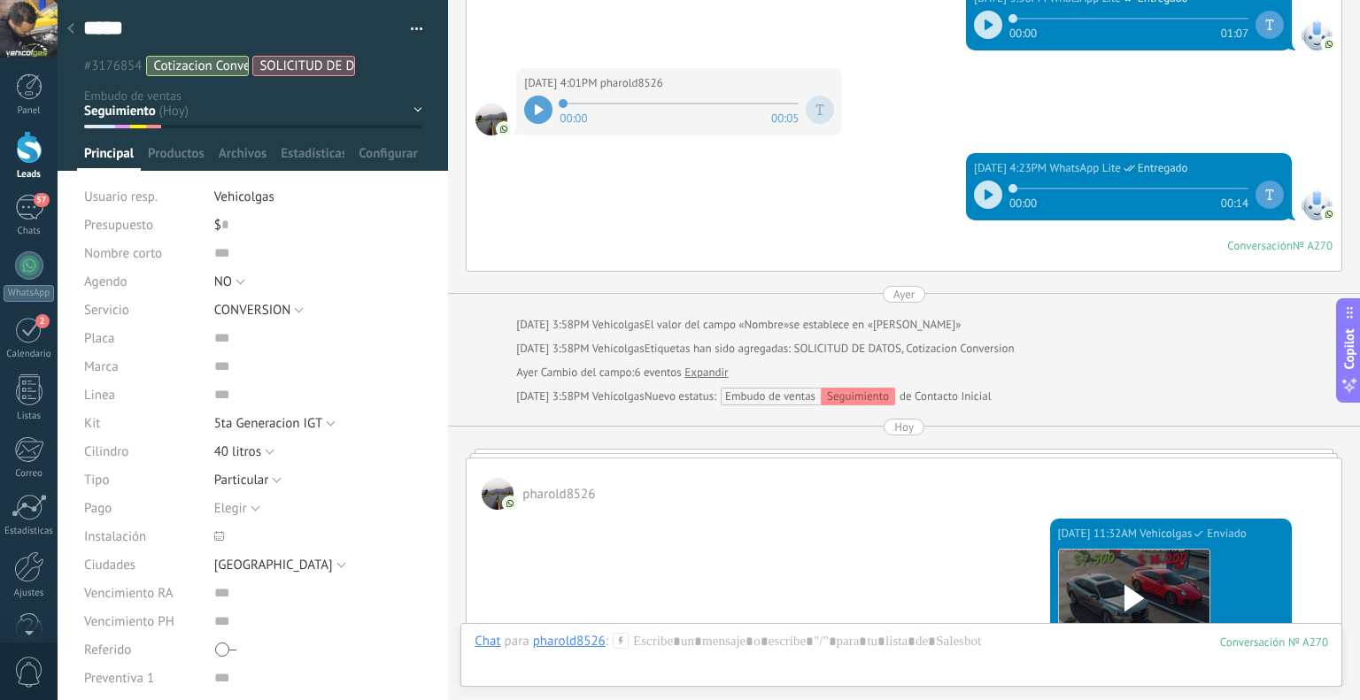
click at [70, 27] on use at bounding box center [70, 28] width 7 height 11
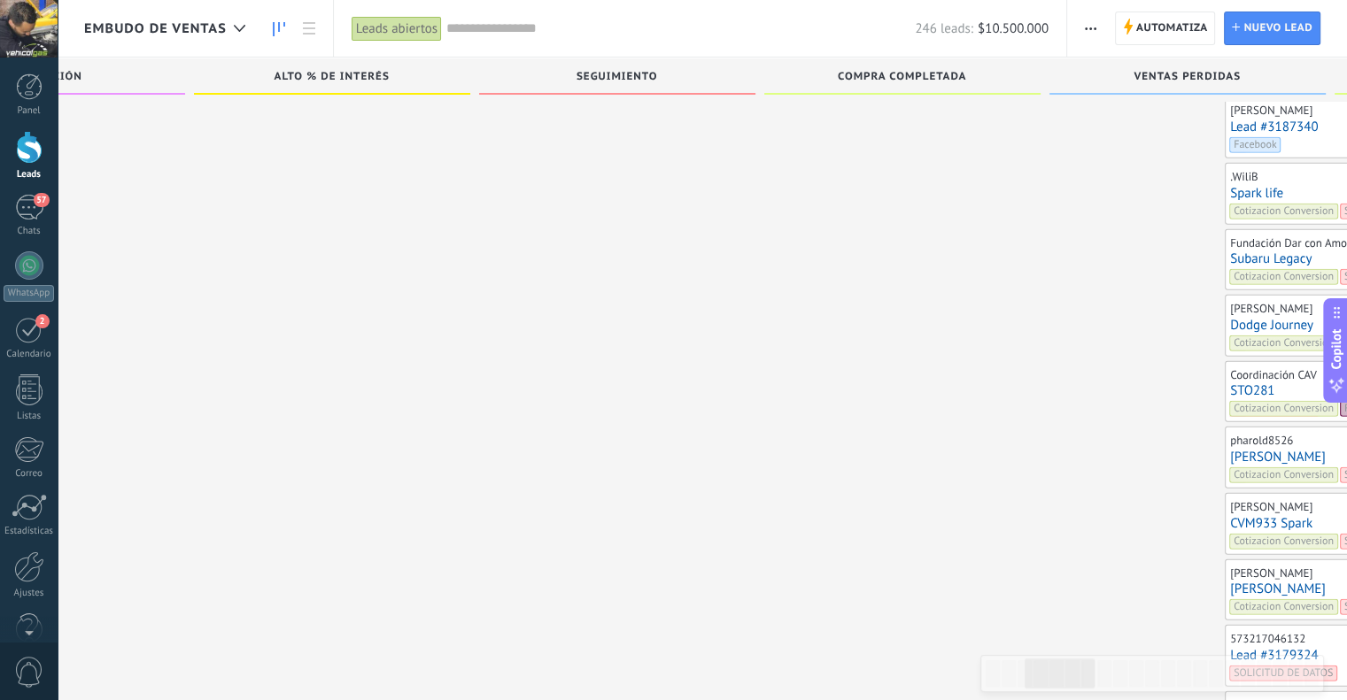
click at [1230, 383] on link "STO281" at bounding box center [1363, 390] width 266 height 15
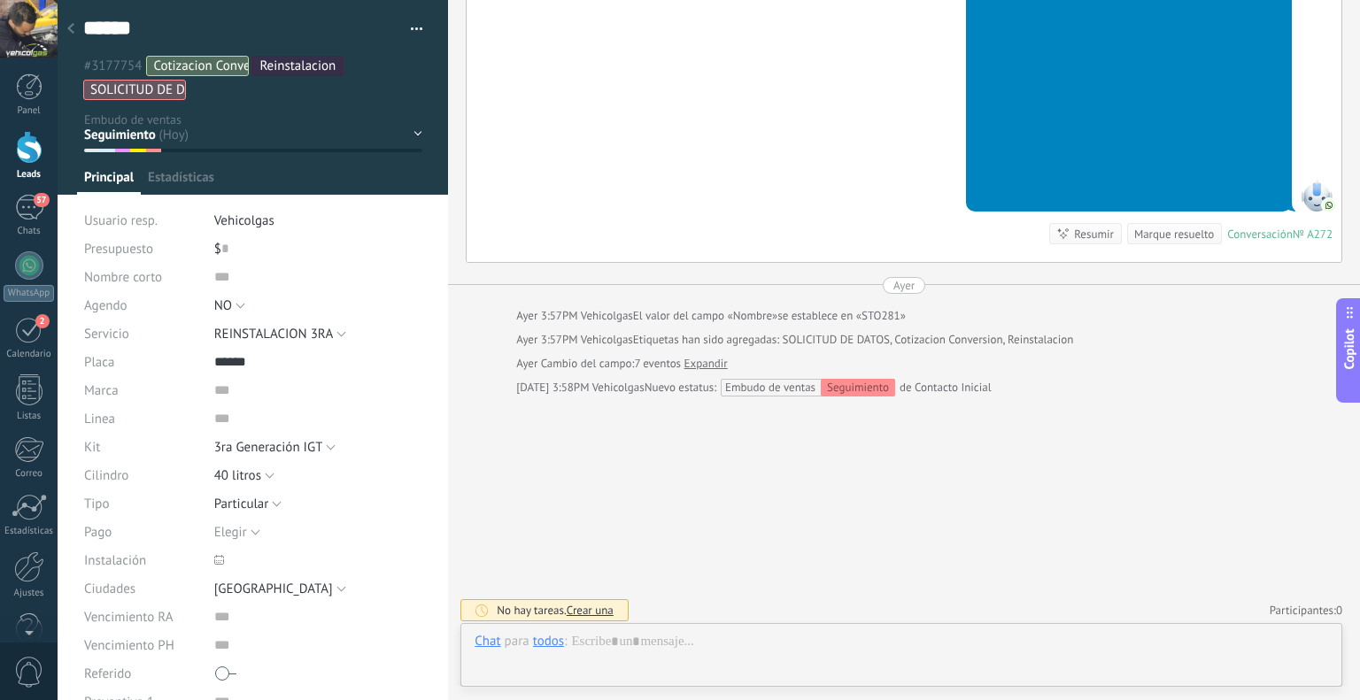
scroll to position [26, 0]
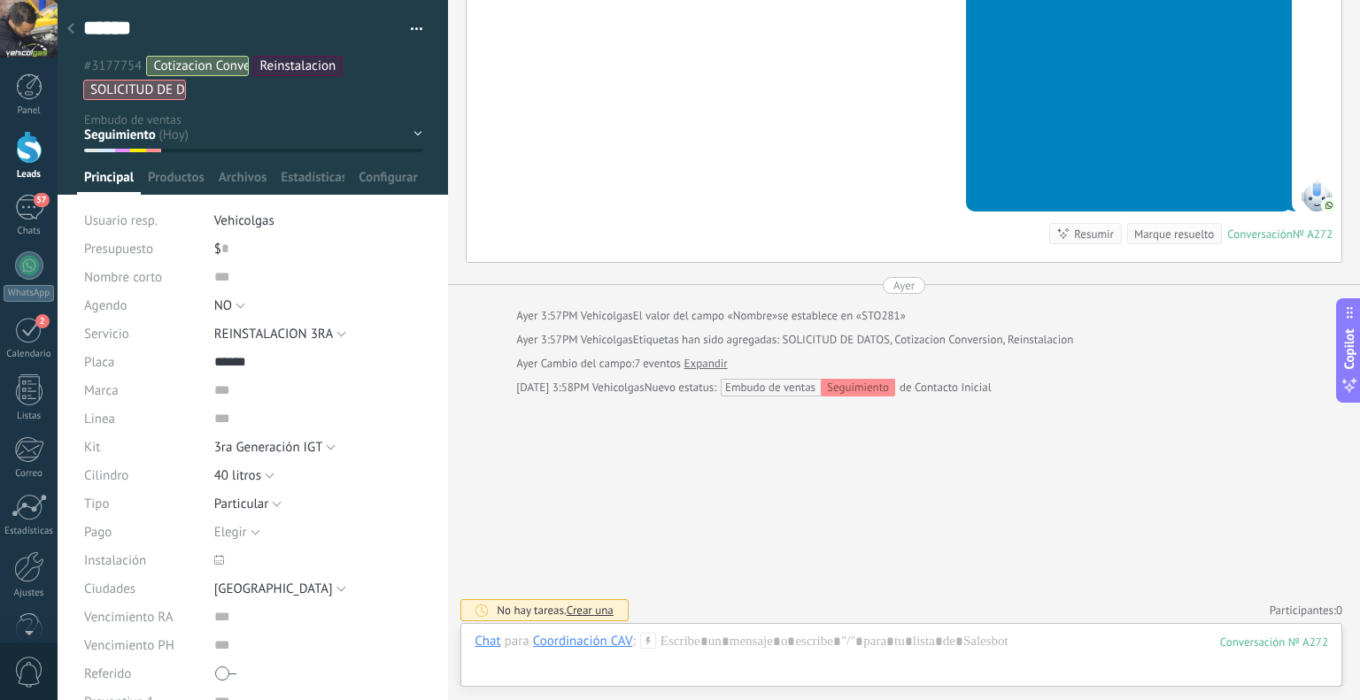
click at [645, 640] on use at bounding box center [647, 640] width 15 height 15
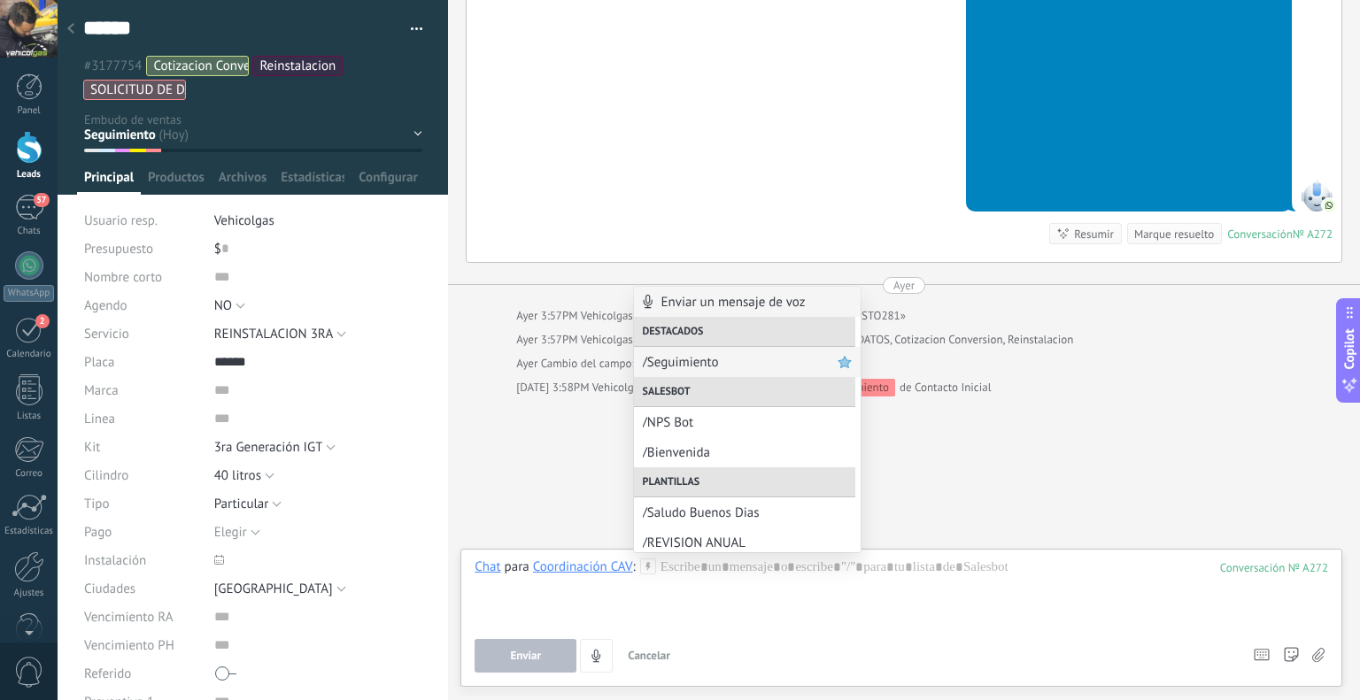
click at [667, 367] on span "/Seguimiento" at bounding box center [740, 362] width 195 height 17
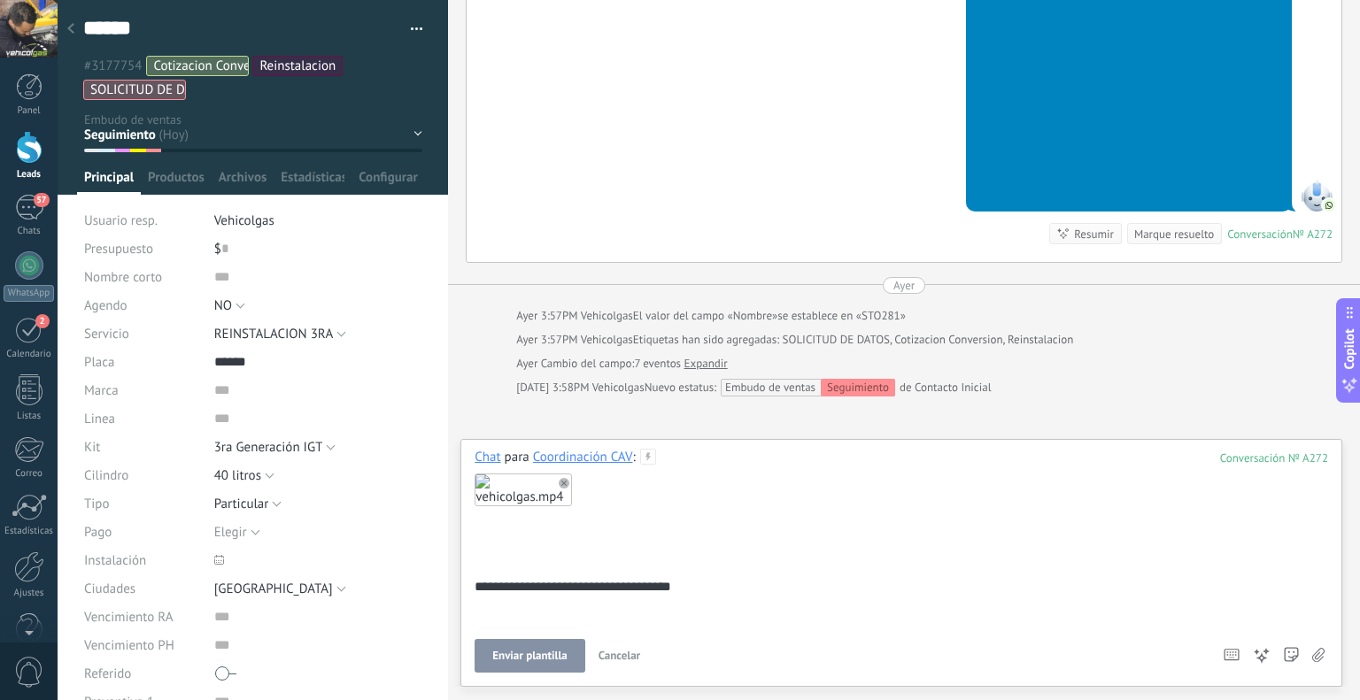
click at [534, 643] on button "Enviar plantilla" at bounding box center [530, 656] width 110 height 34
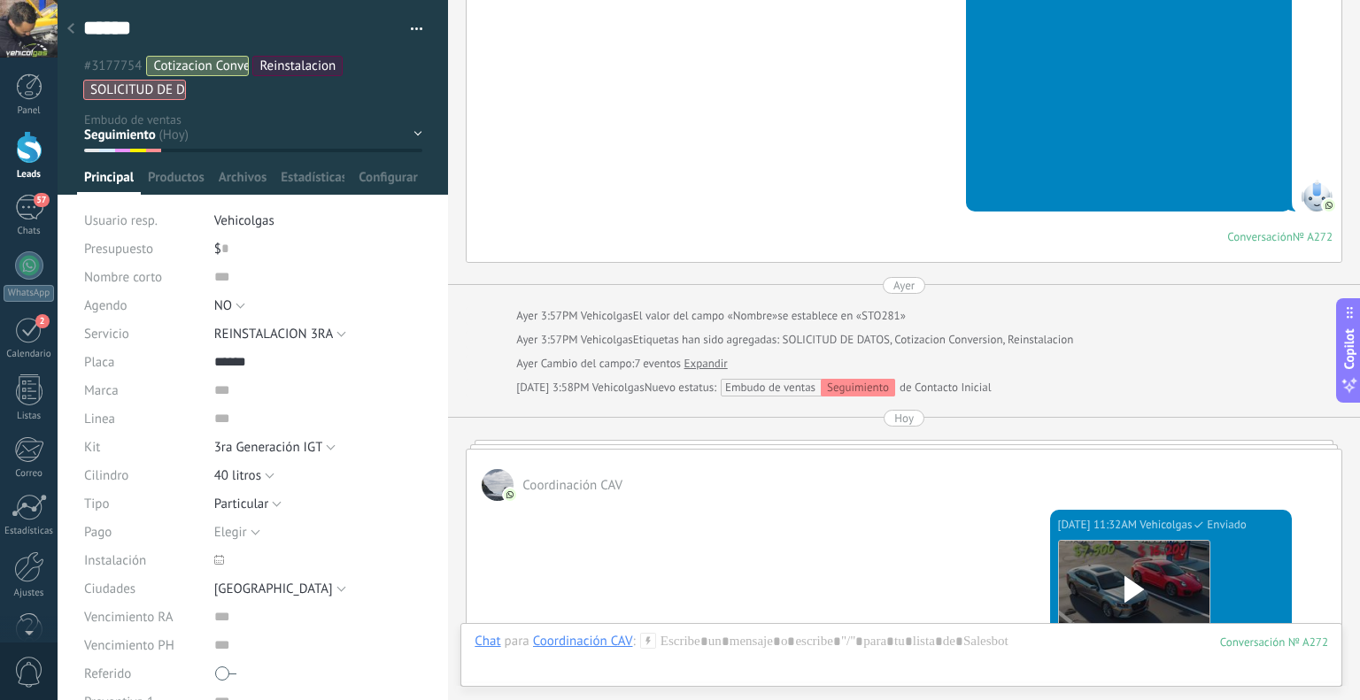
scroll to position [2649, 0]
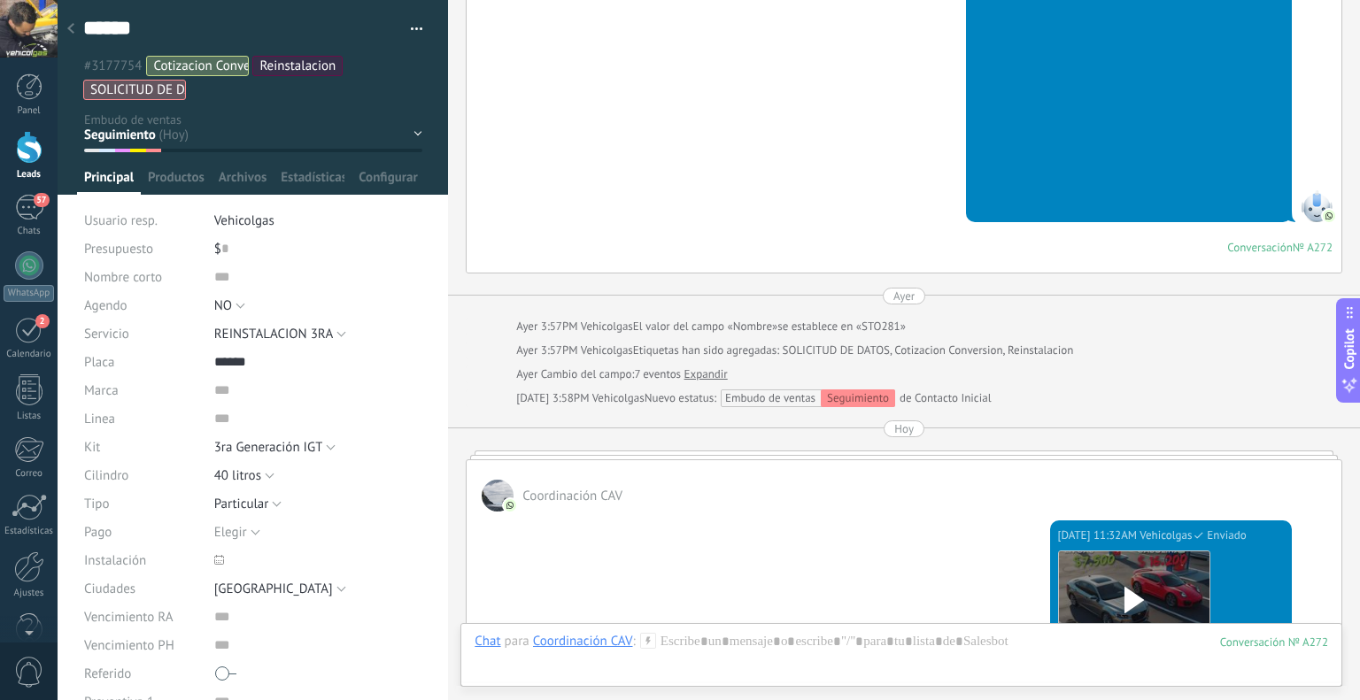
click at [76, 27] on div at bounding box center [70, 29] width 25 height 35
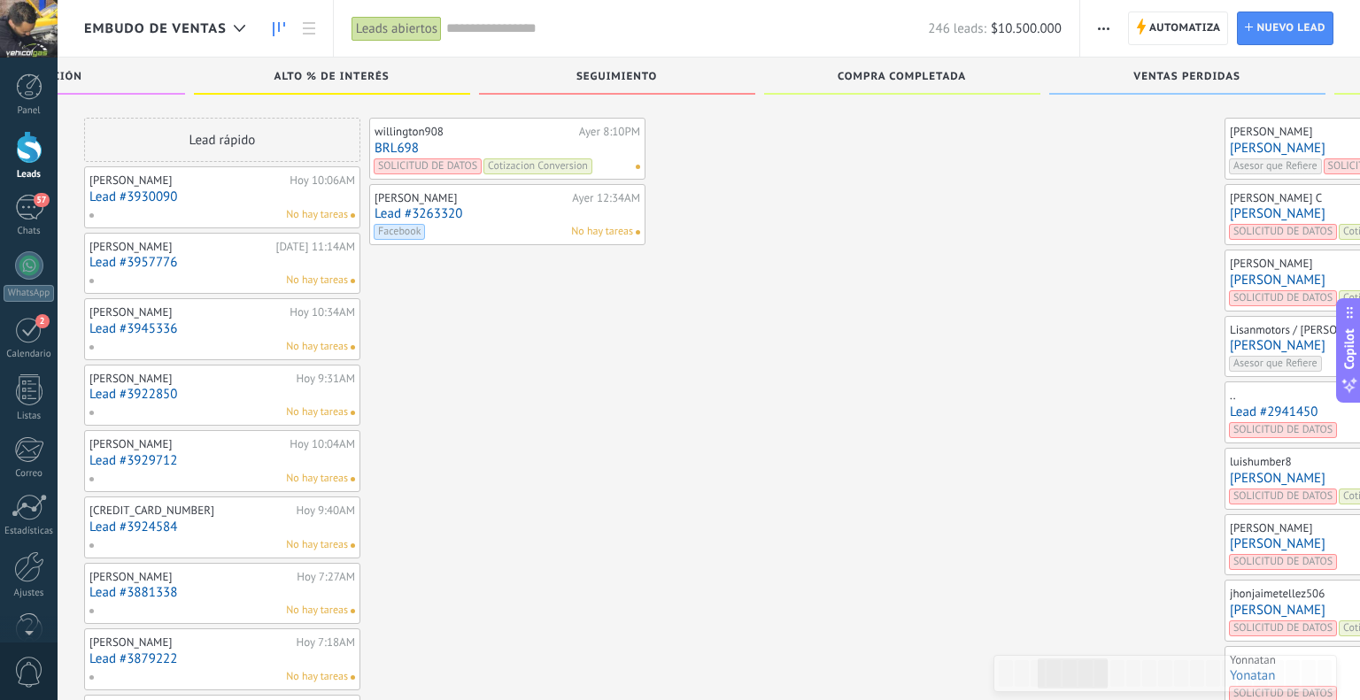
scroll to position [4182, 0]
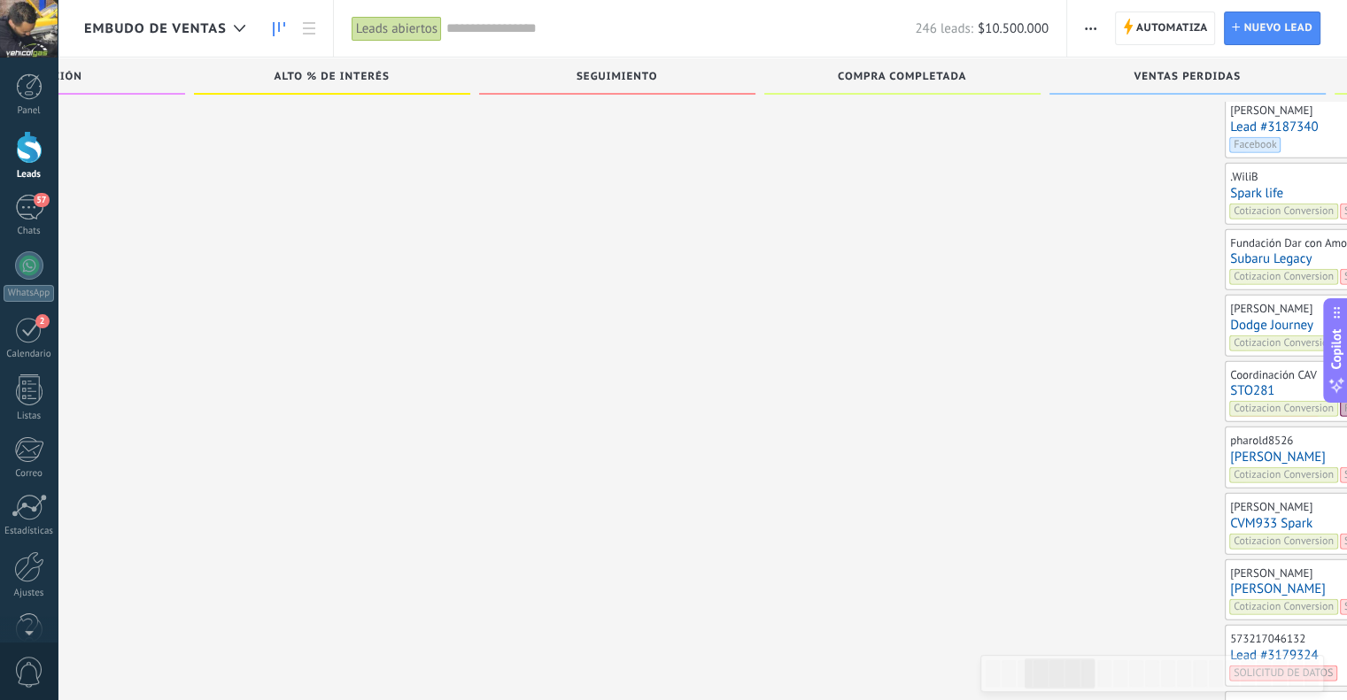
click at [1230, 318] on link "Dodge Journey" at bounding box center [1363, 325] width 266 height 15
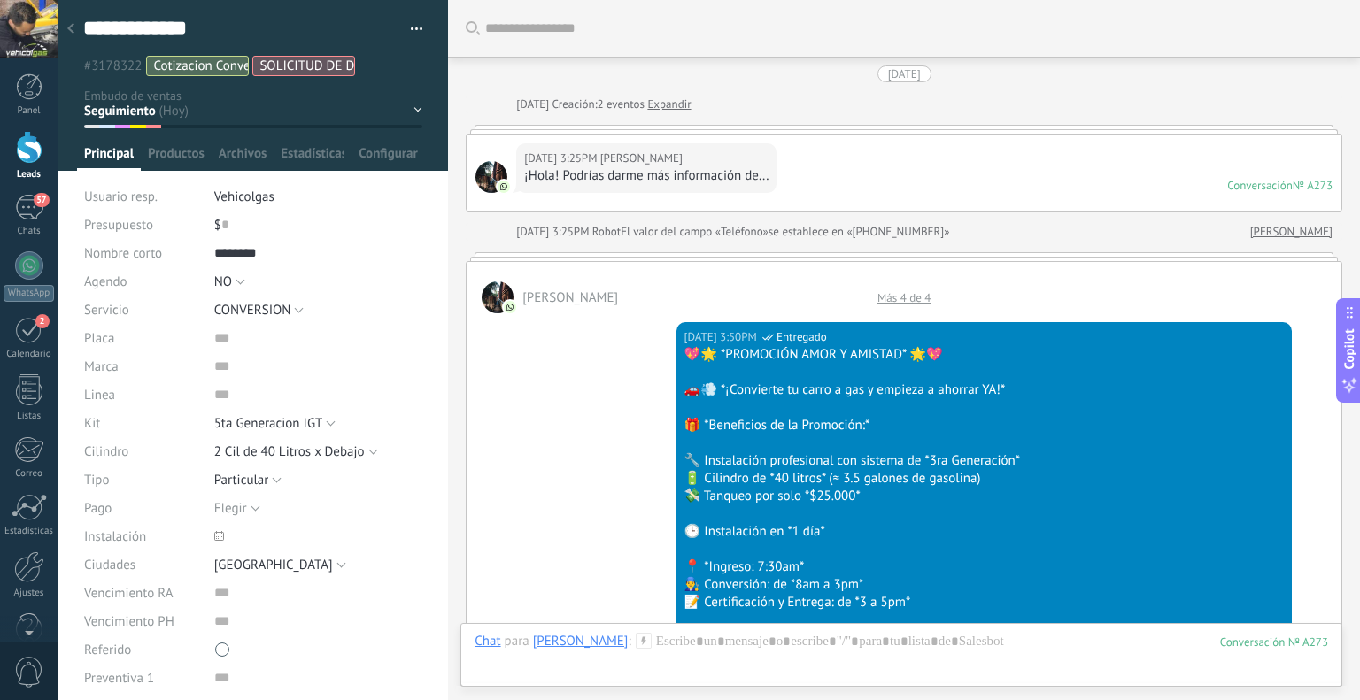
scroll to position [2752, 0]
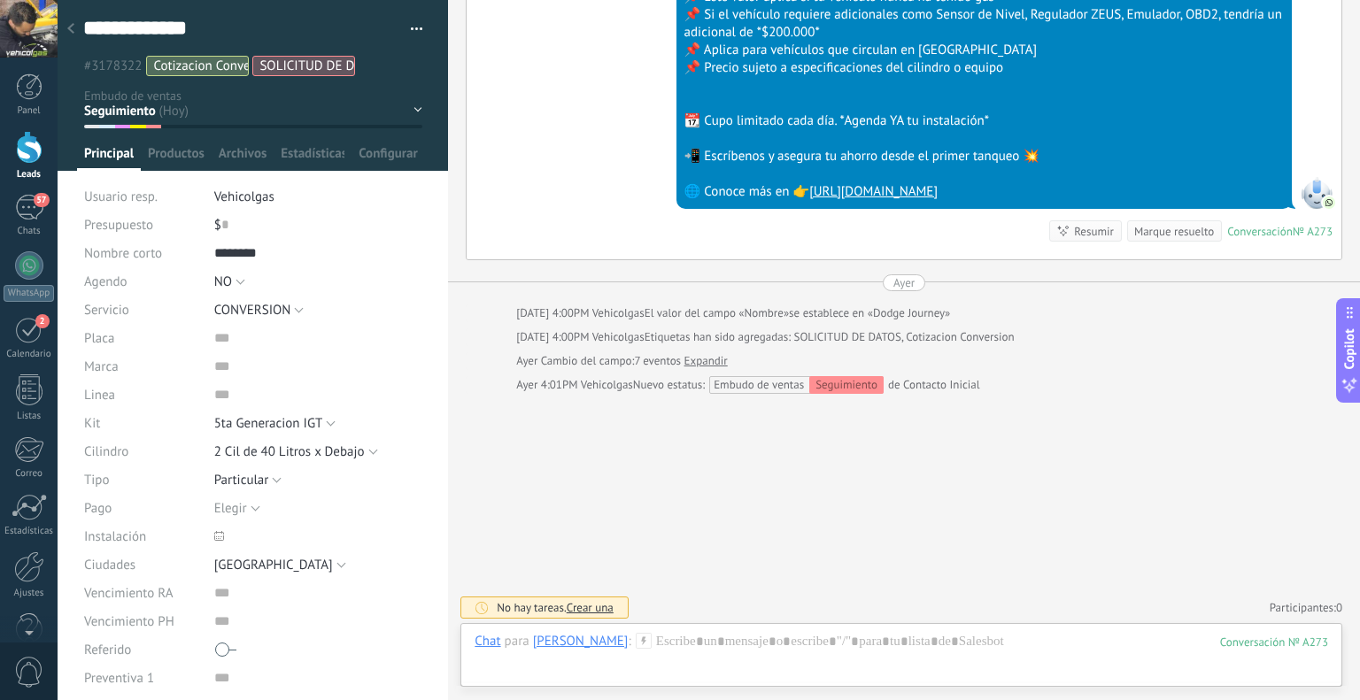
click at [637, 643] on use at bounding box center [643, 640] width 15 height 15
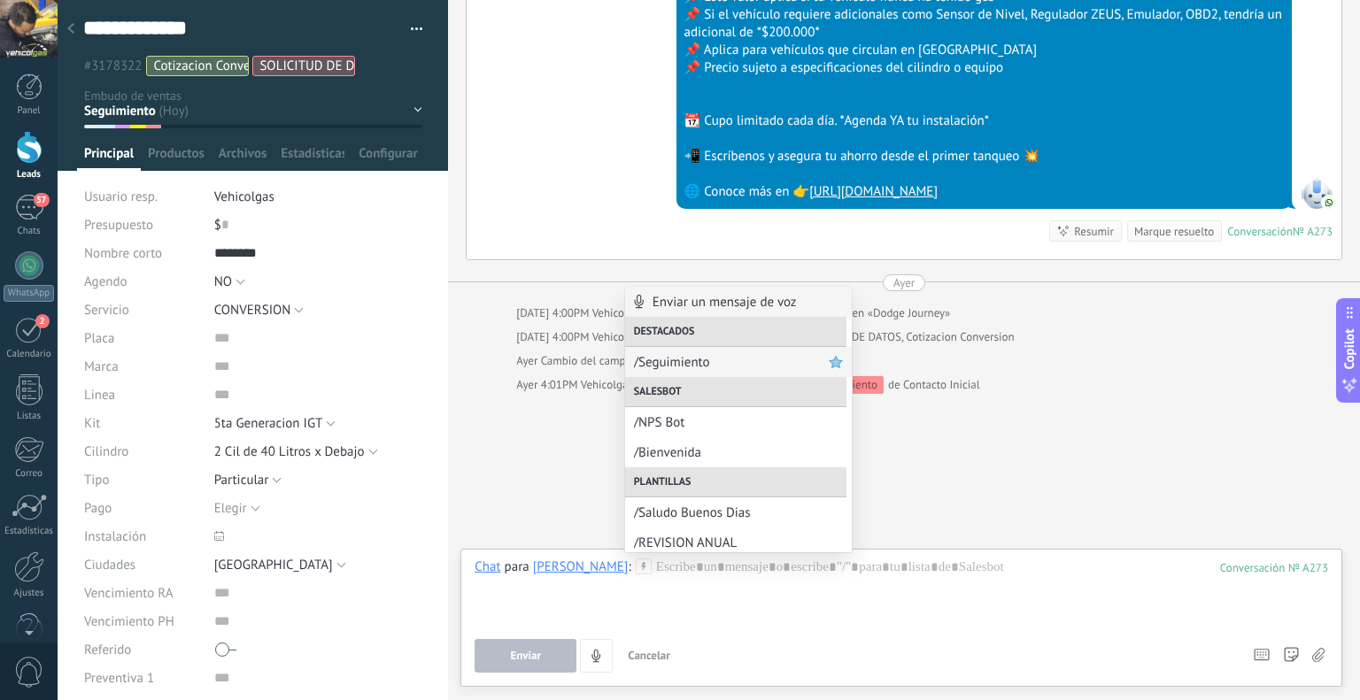
click at [684, 354] on span "/Seguimiento" at bounding box center [731, 362] width 195 height 17
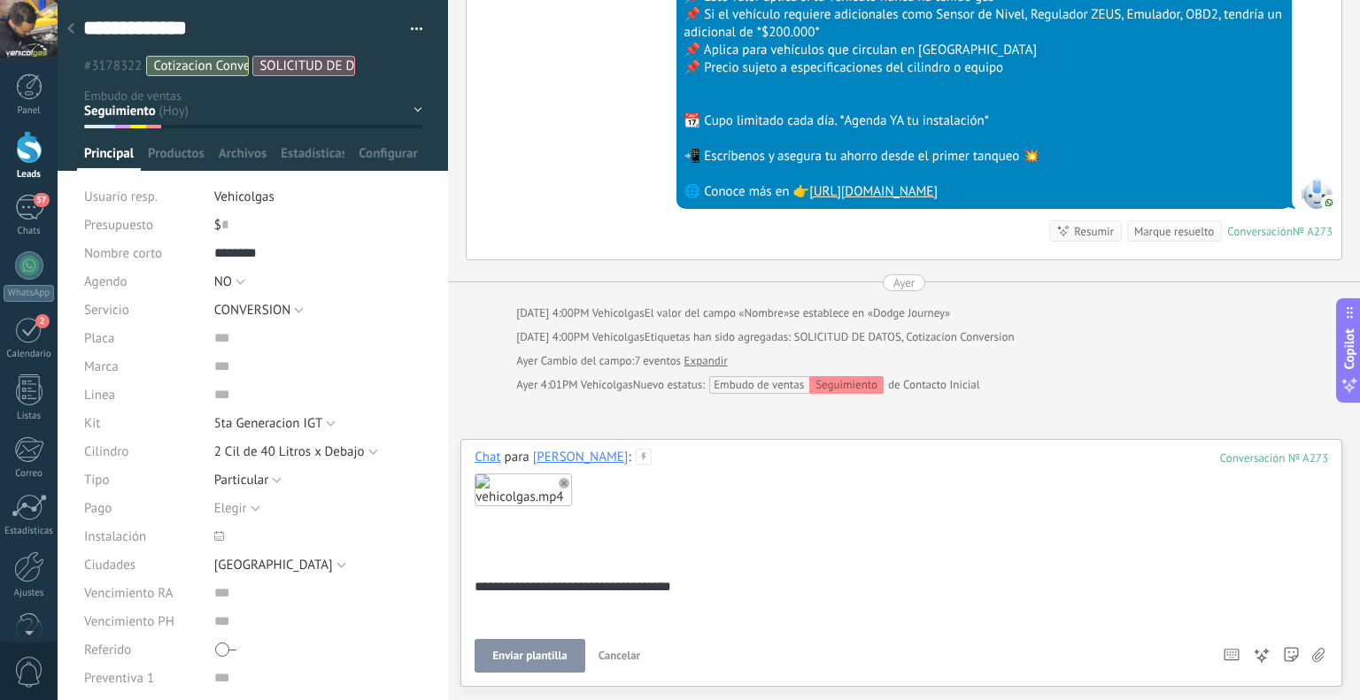
click at [537, 649] on button "Enviar plantilla" at bounding box center [530, 656] width 110 height 34
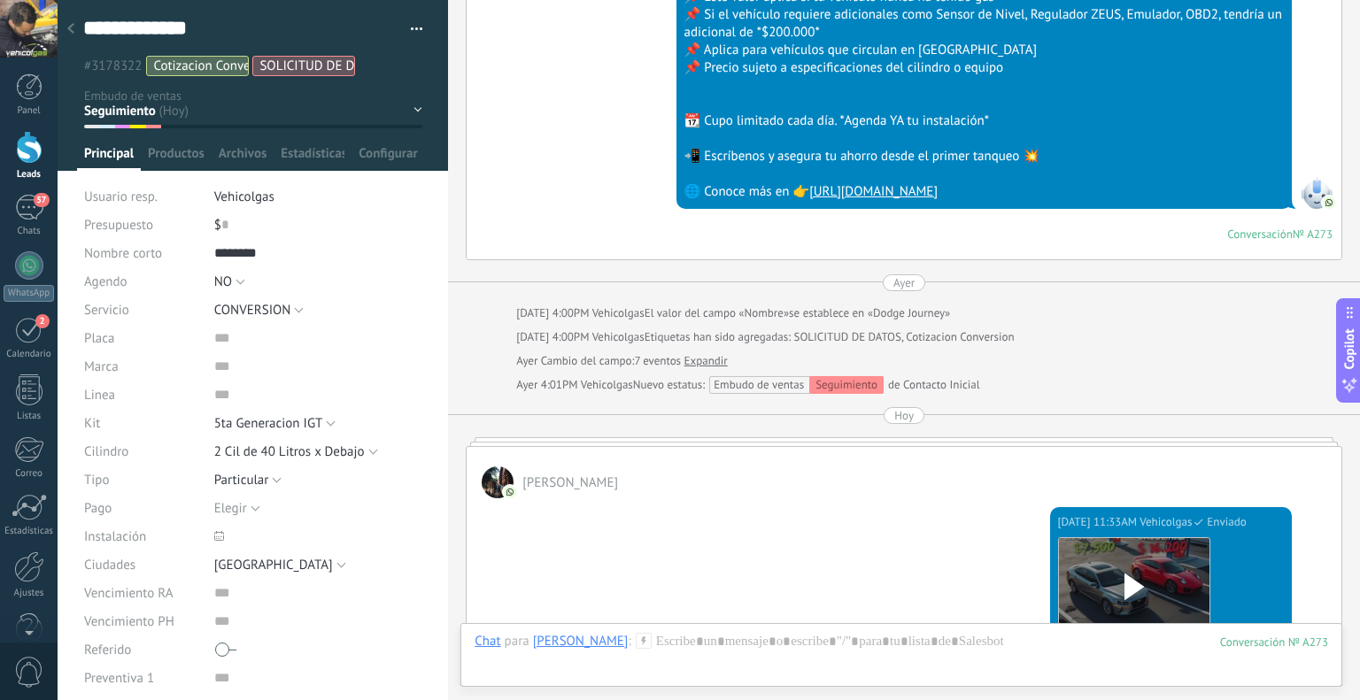
scroll to position [2739, 0]
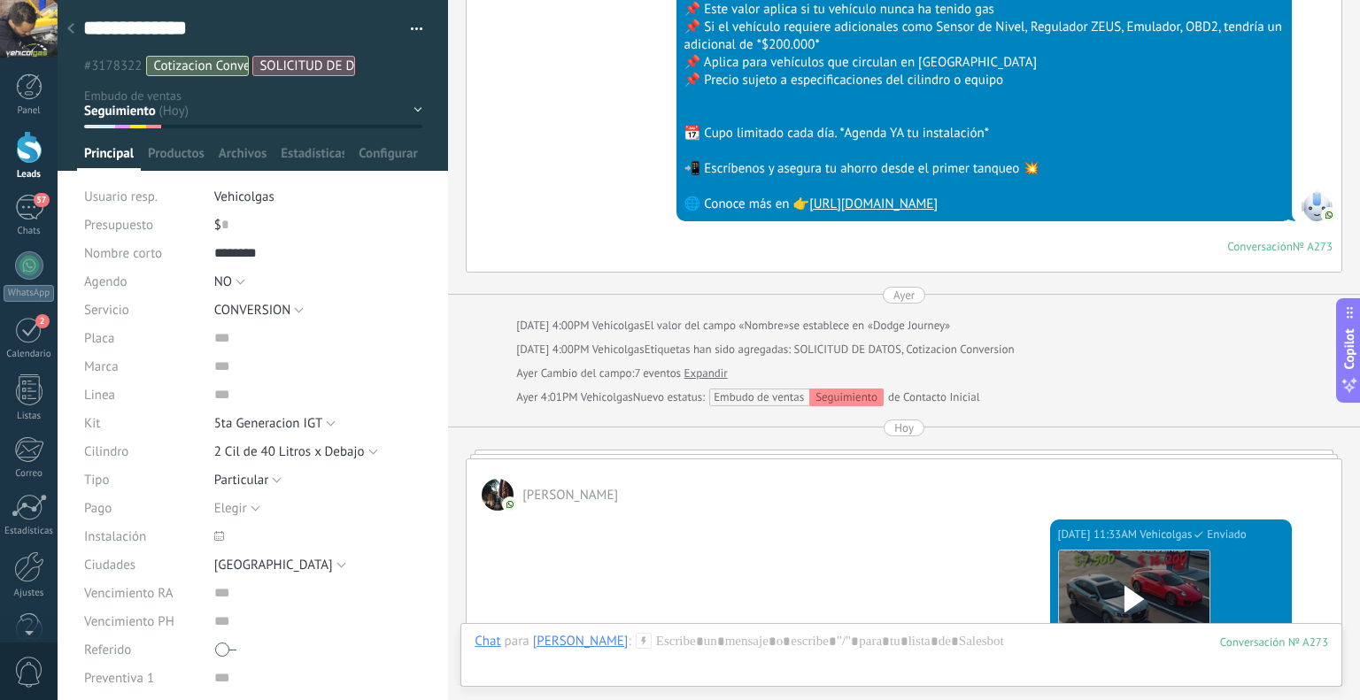
click at [76, 21] on div at bounding box center [70, 29] width 25 height 35
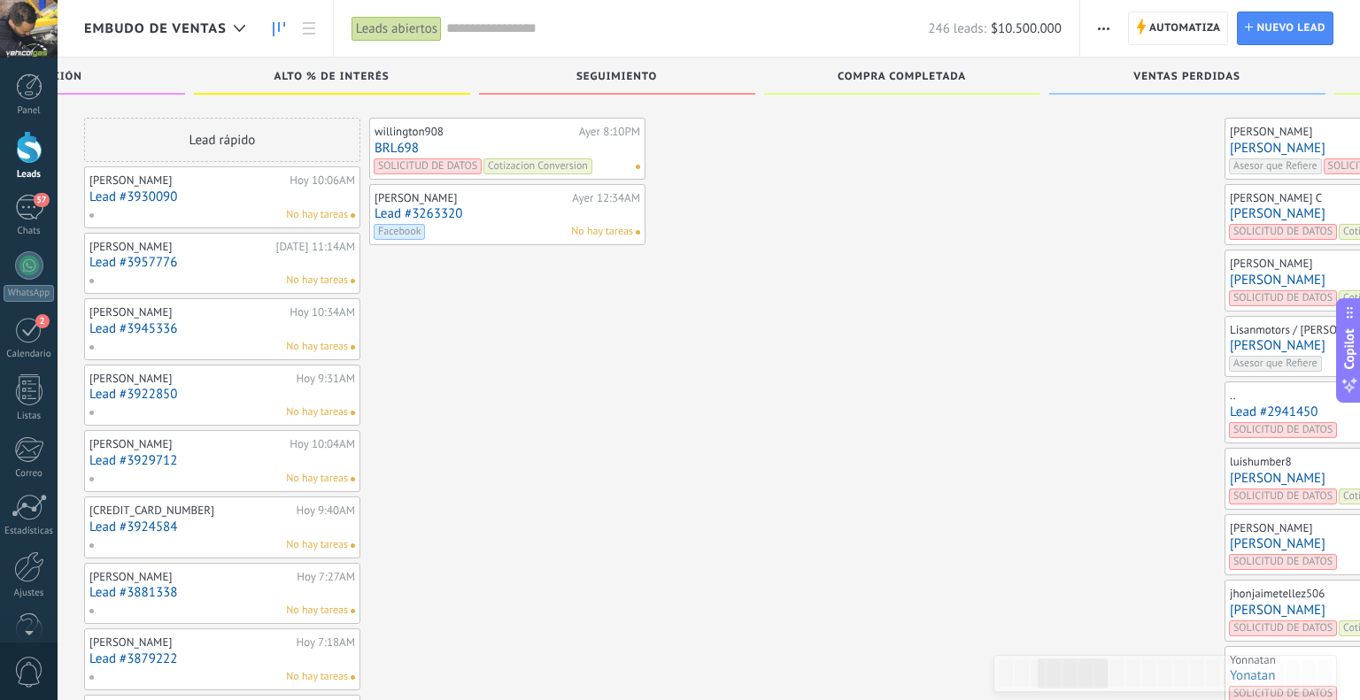
scroll to position [4182, 0]
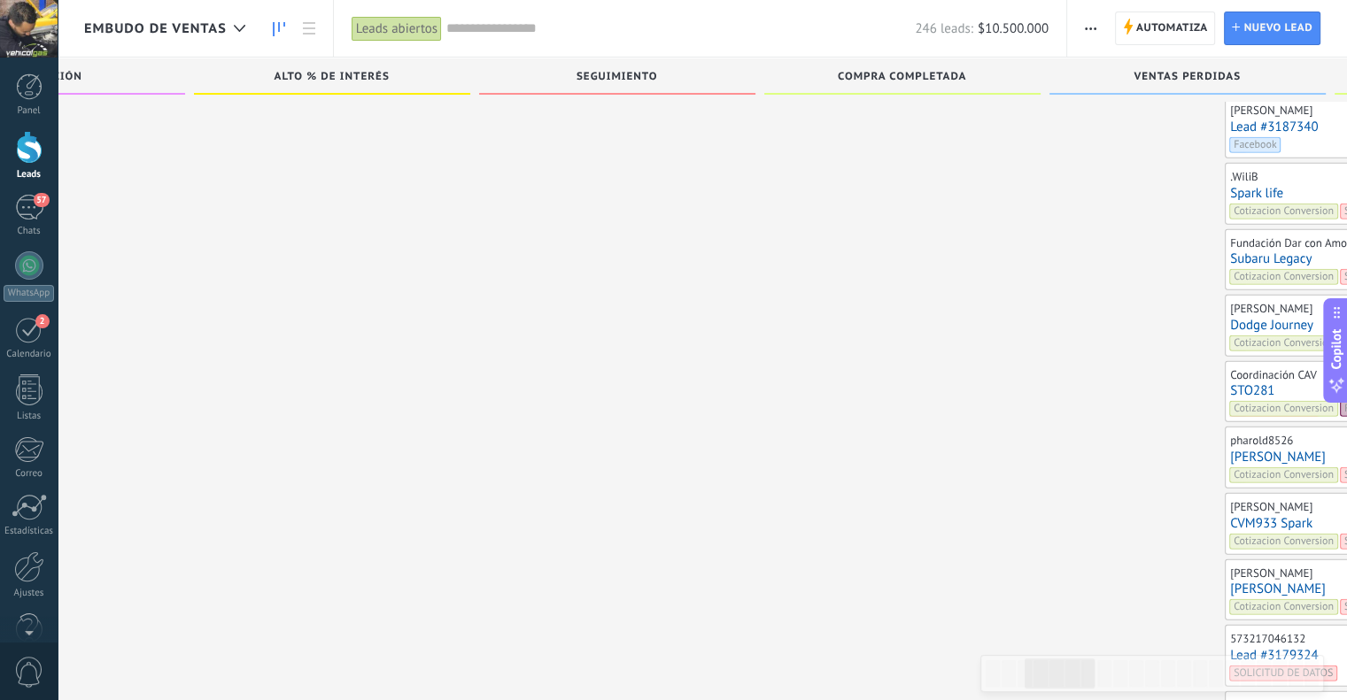
click at [1230, 251] on link "Subaru Legacy" at bounding box center [1363, 258] width 266 height 15
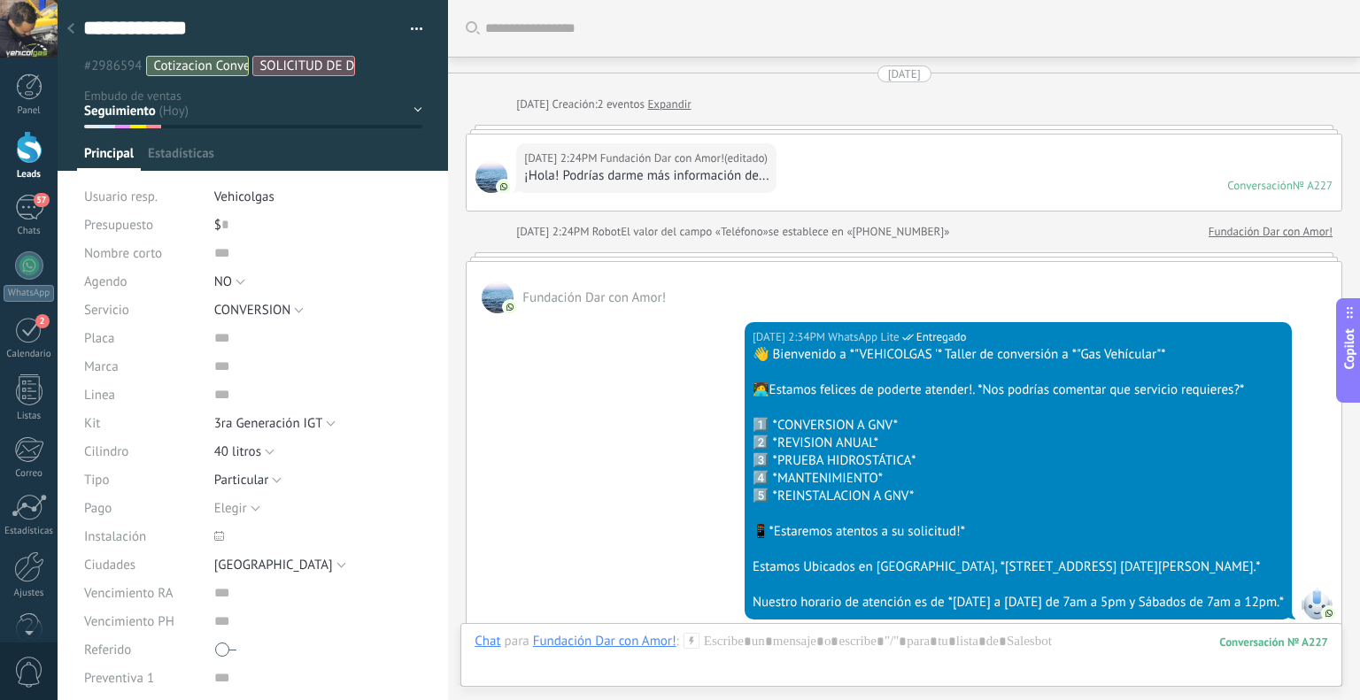
scroll to position [2785, 0]
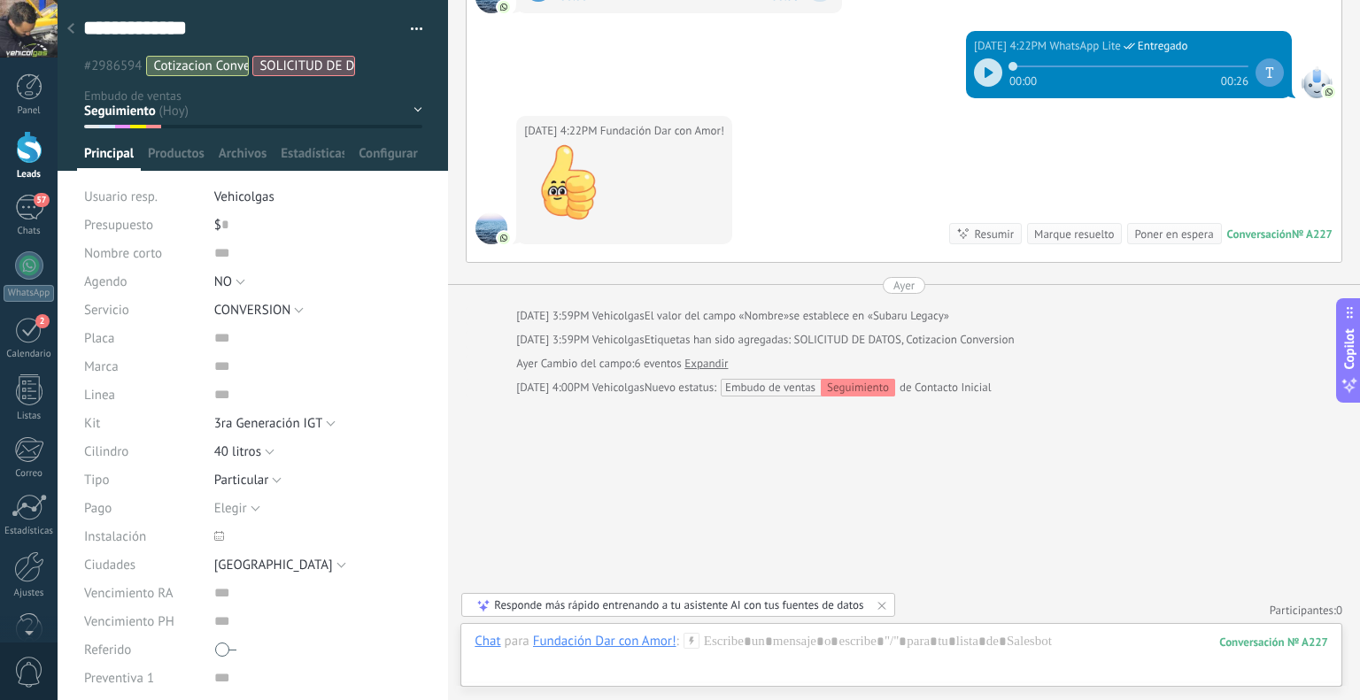
click at [691, 645] on icon at bounding box center [692, 641] width 16 height 16
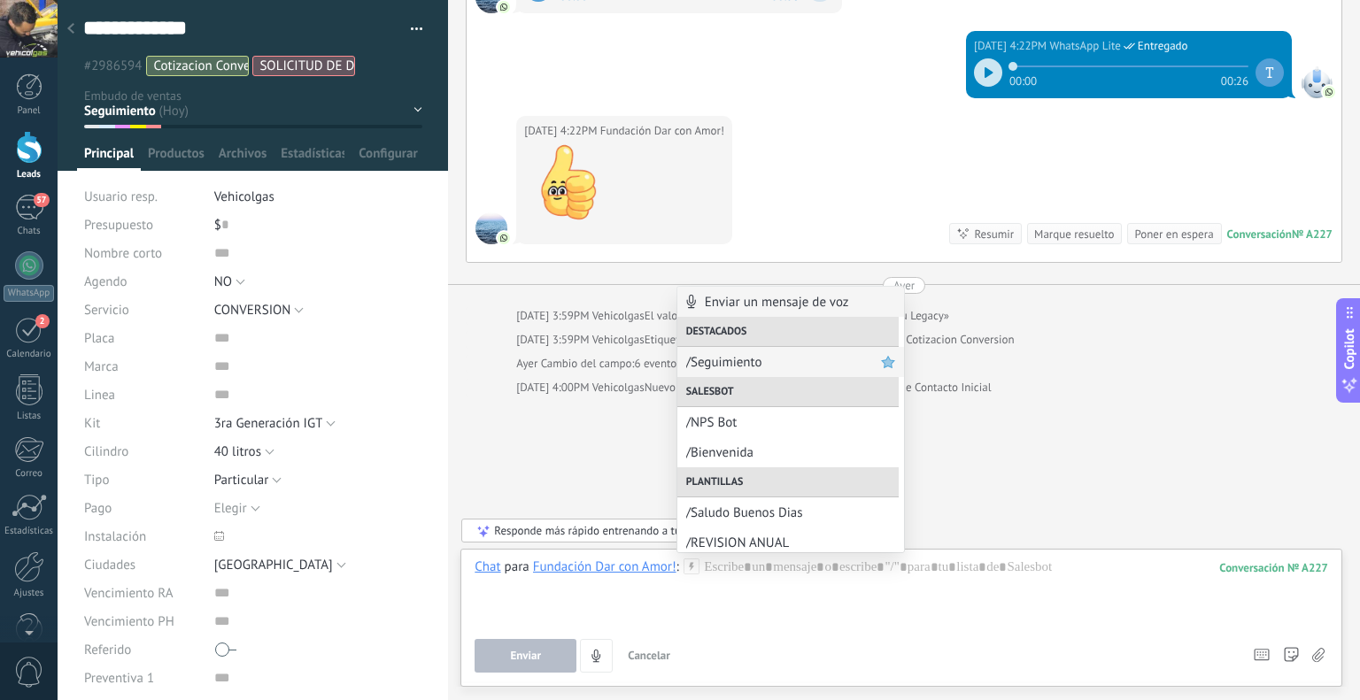
click at [745, 372] on div "/Seguimiento" at bounding box center [790, 362] width 227 height 30
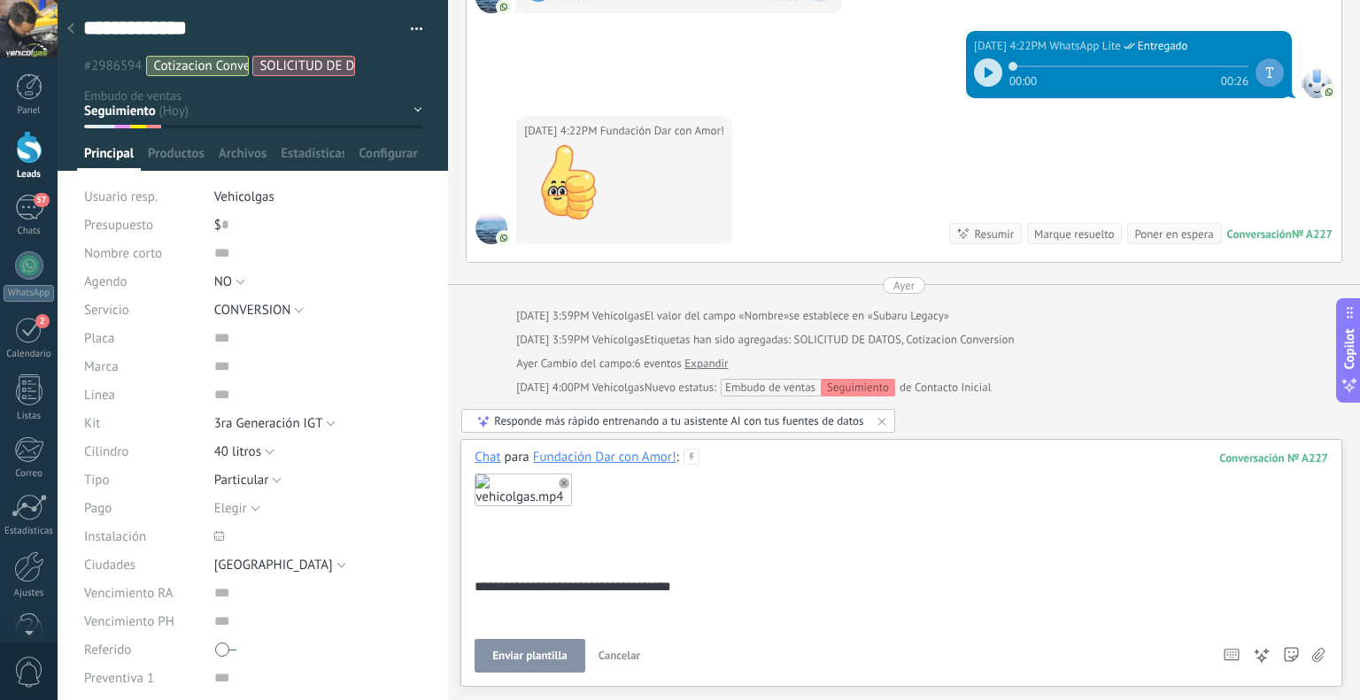
click at [568, 653] on button "Enviar plantilla" at bounding box center [530, 656] width 110 height 34
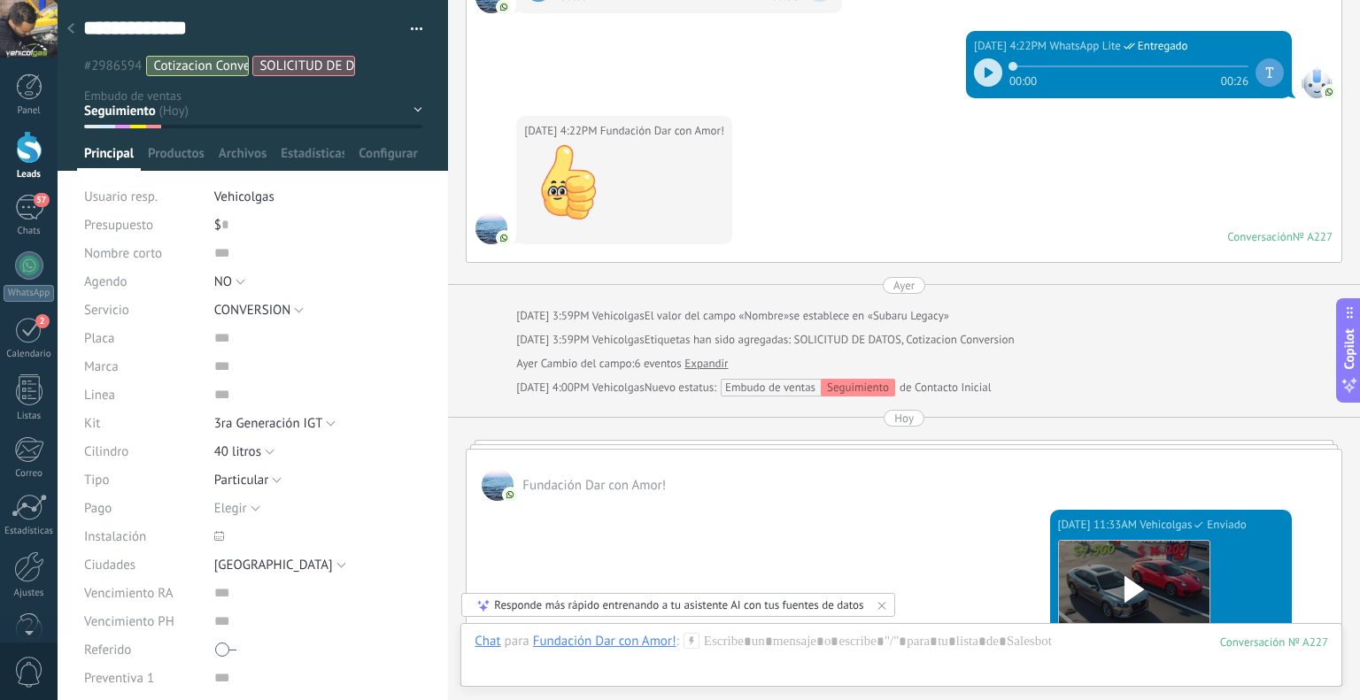
scroll to position [3109, 0]
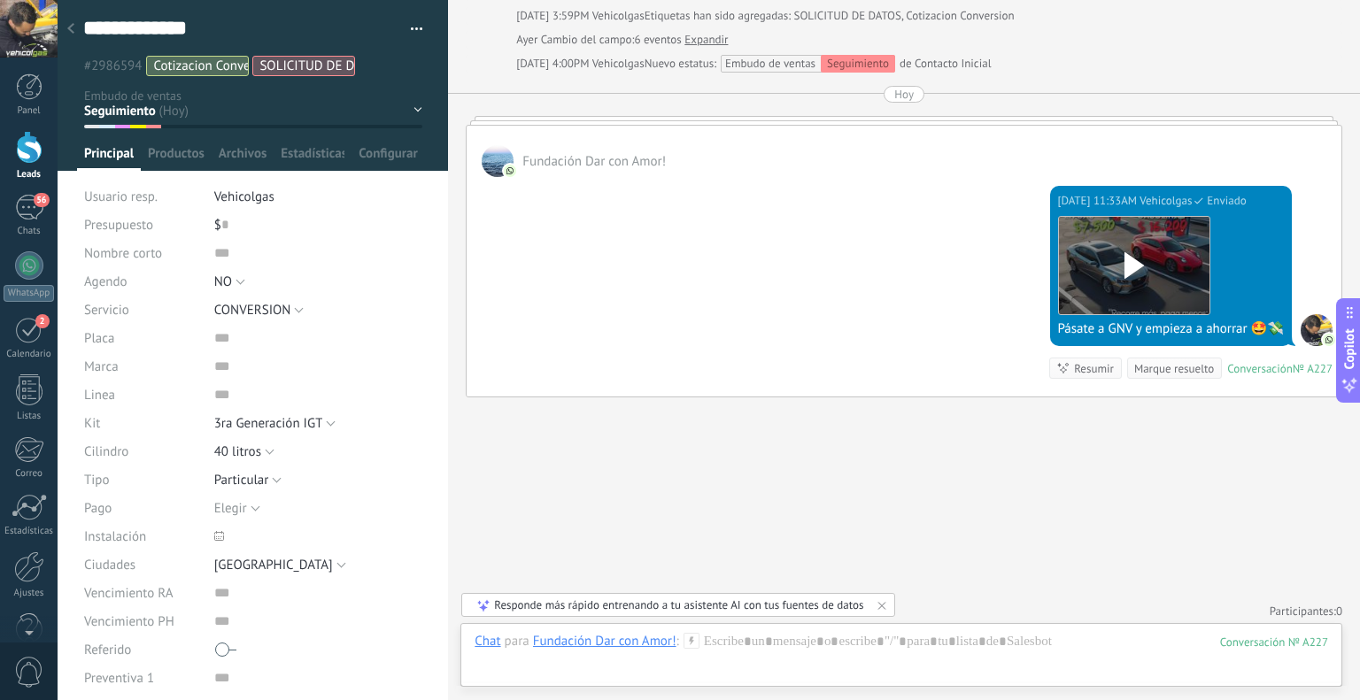
click at [69, 27] on icon at bounding box center [70, 28] width 7 height 11
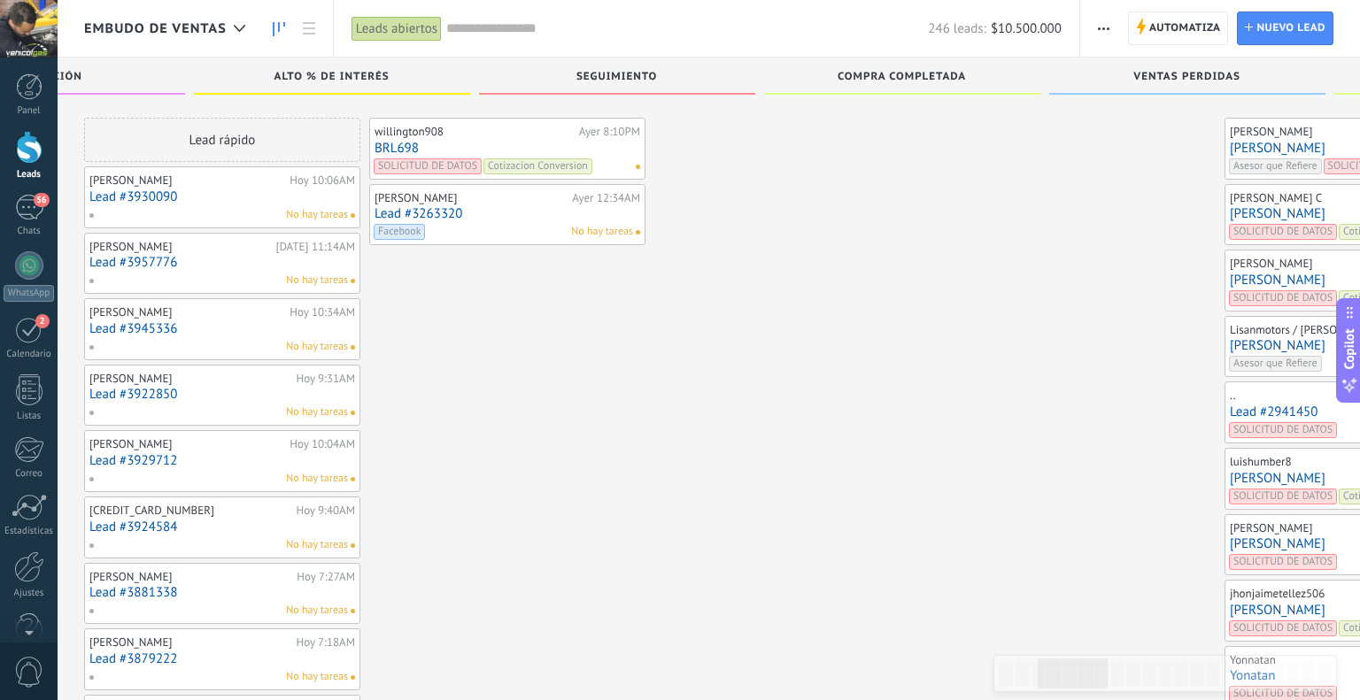
scroll to position [4182, 0]
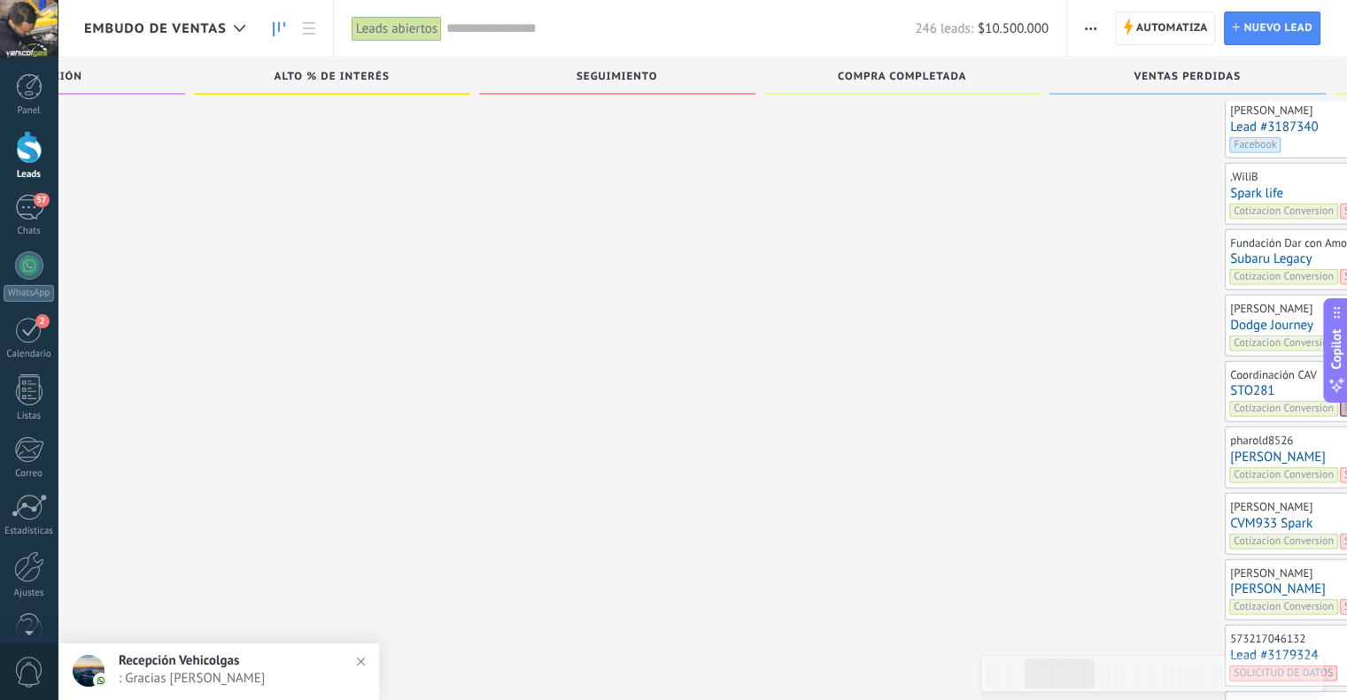
click at [1230, 186] on link "Spark life" at bounding box center [1363, 193] width 266 height 15
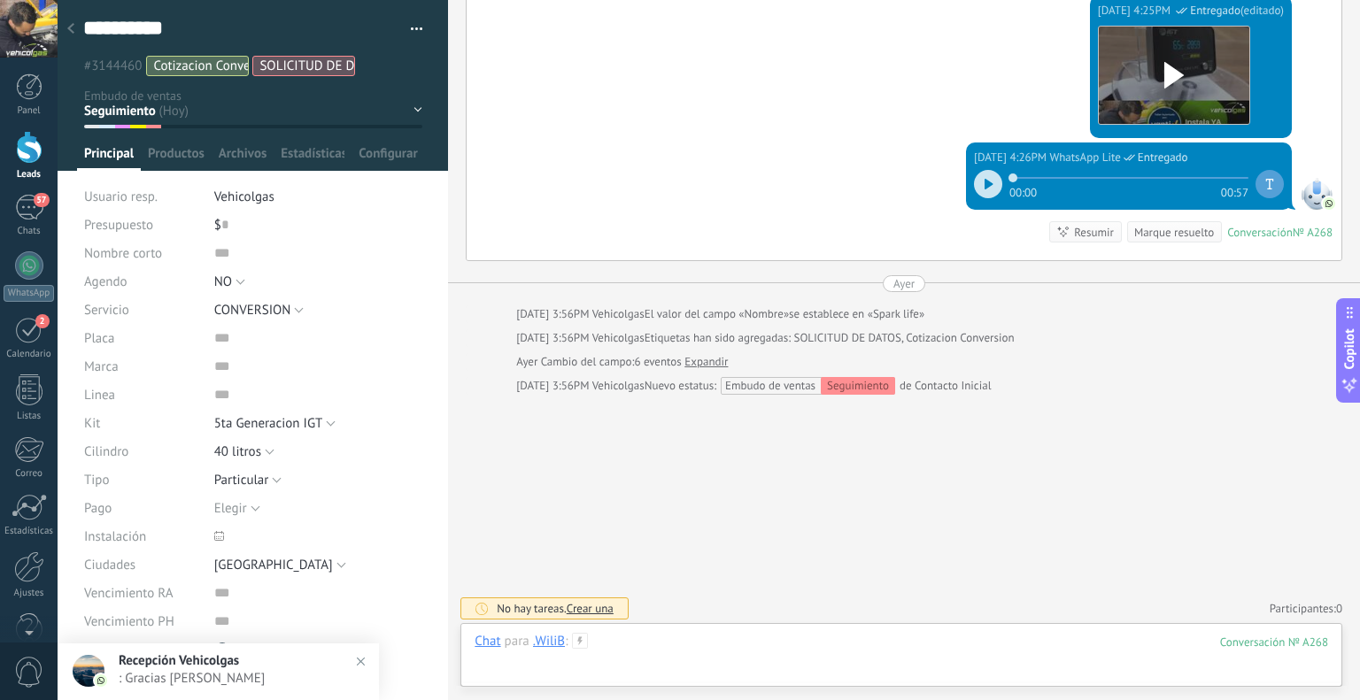
click at [595, 644] on div at bounding box center [902, 659] width 854 height 53
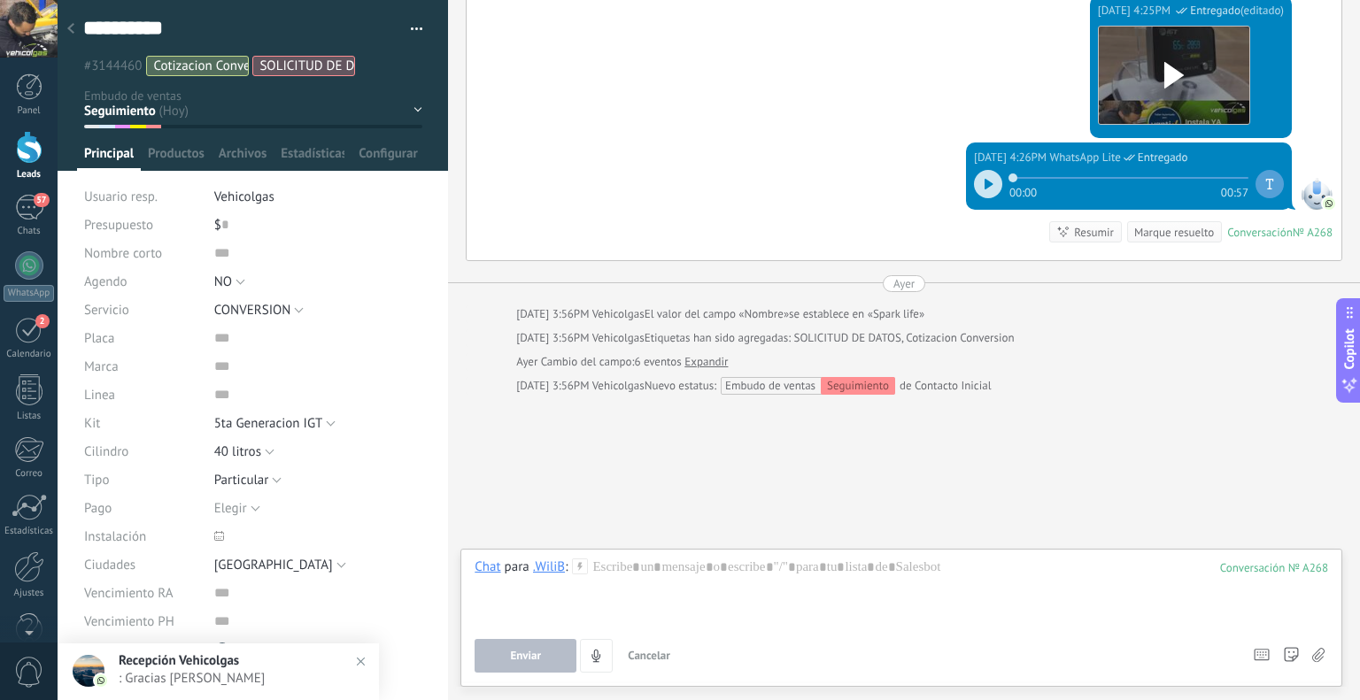
click at [582, 568] on icon at bounding box center [580, 567] width 16 height 16
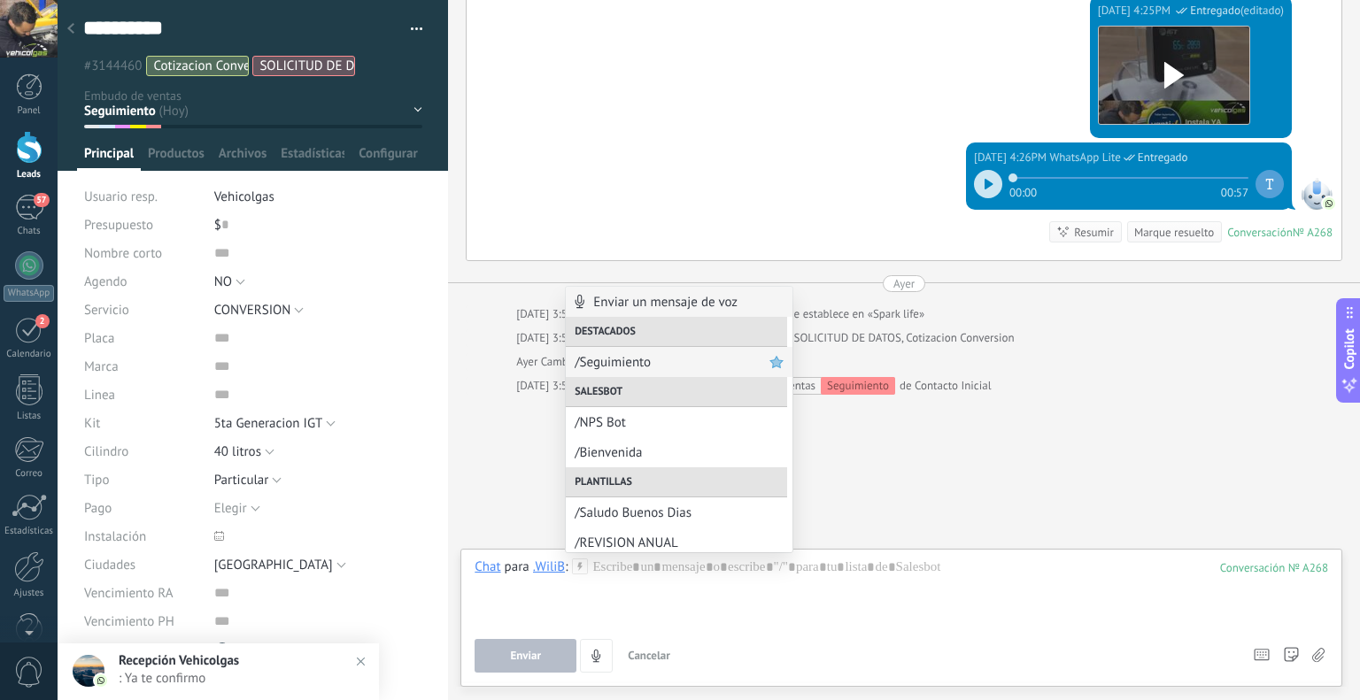
click at [618, 354] on span "/Seguimiento" at bounding box center [672, 362] width 195 height 17
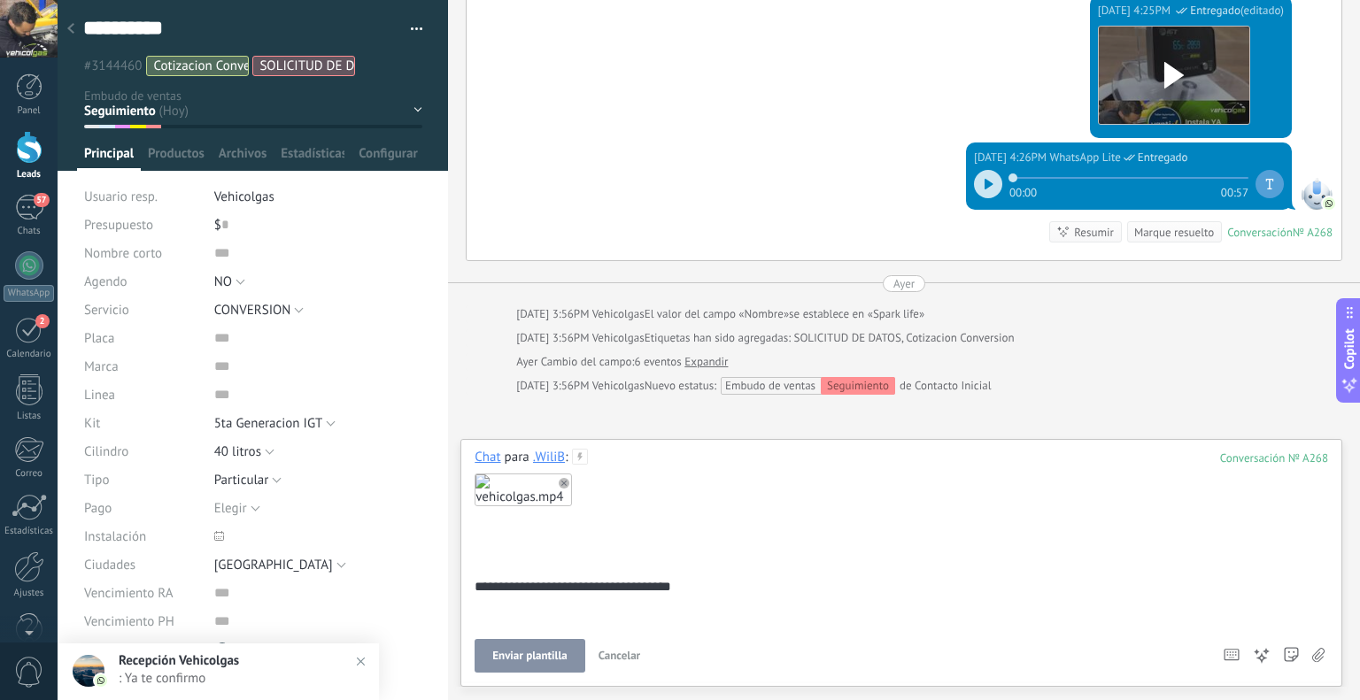
click at [532, 651] on span "Enviar plantilla" at bounding box center [529, 656] width 74 height 12
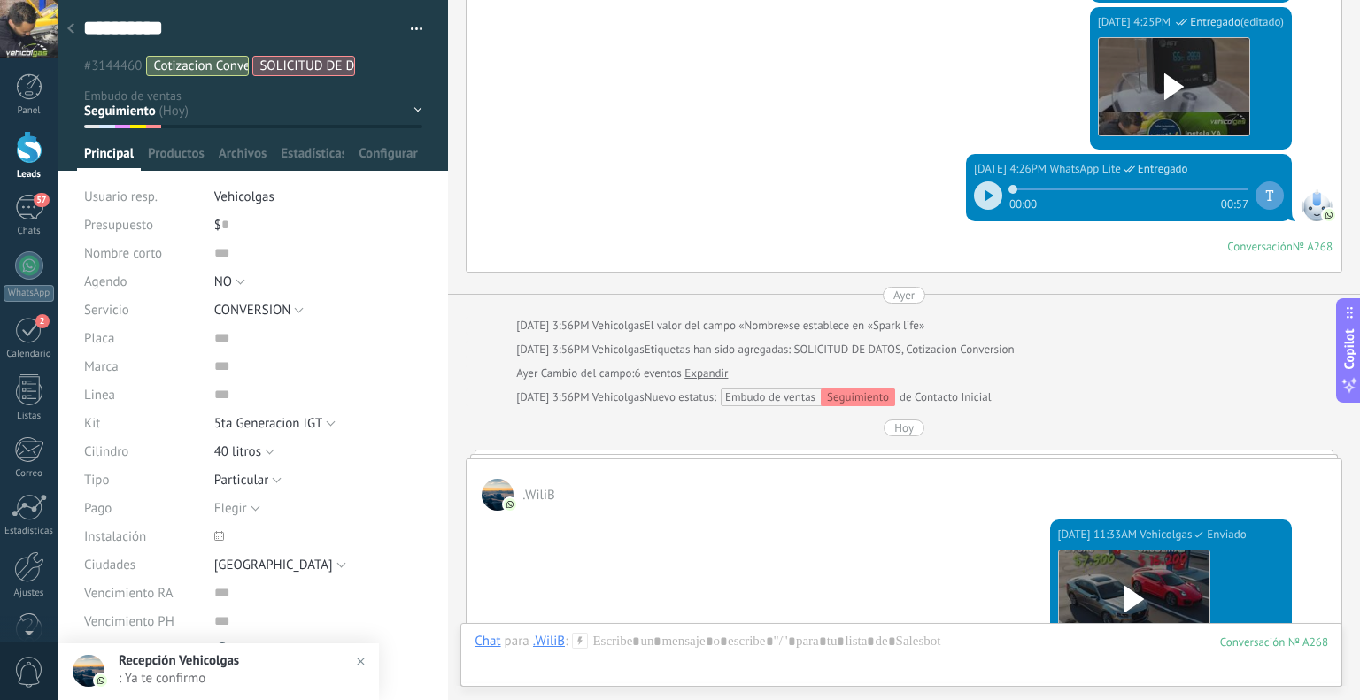
click at [74, 27] on div at bounding box center [70, 29] width 25 height 35
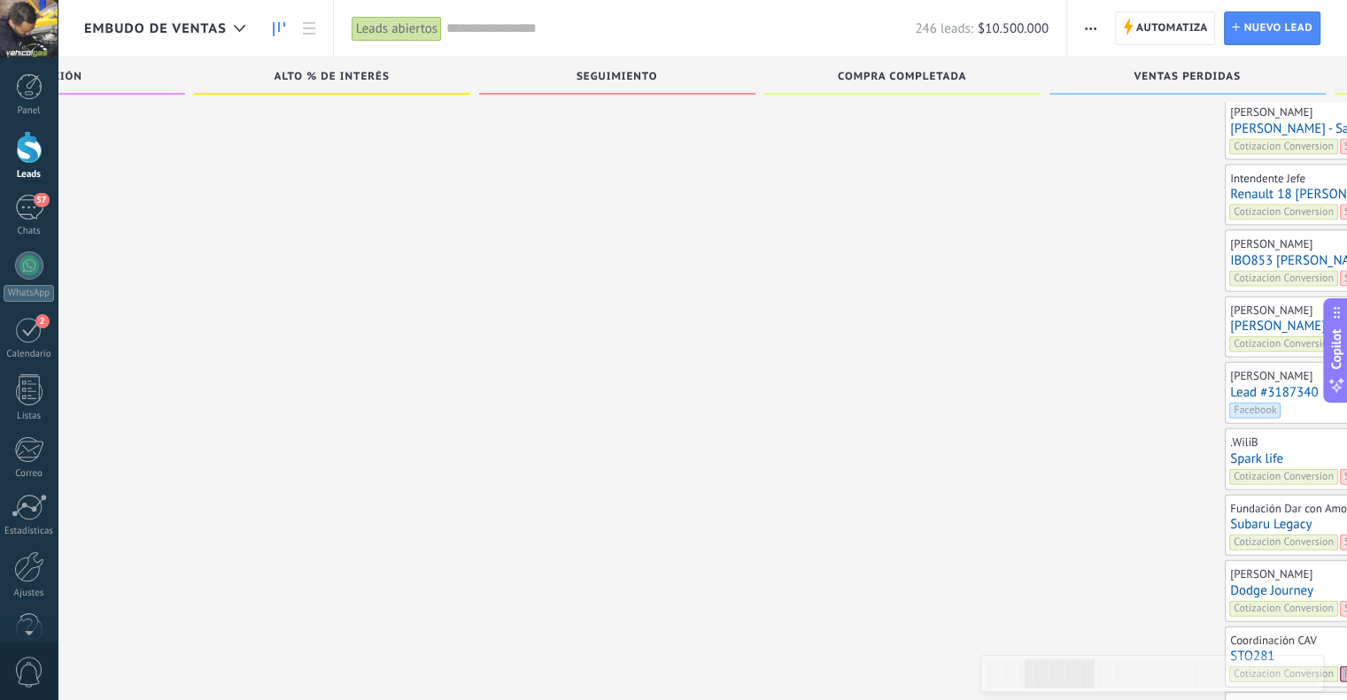
click at [1230, 385] on link "Lead #3187340" at bounding box center [1363, 392] width 266 height 15
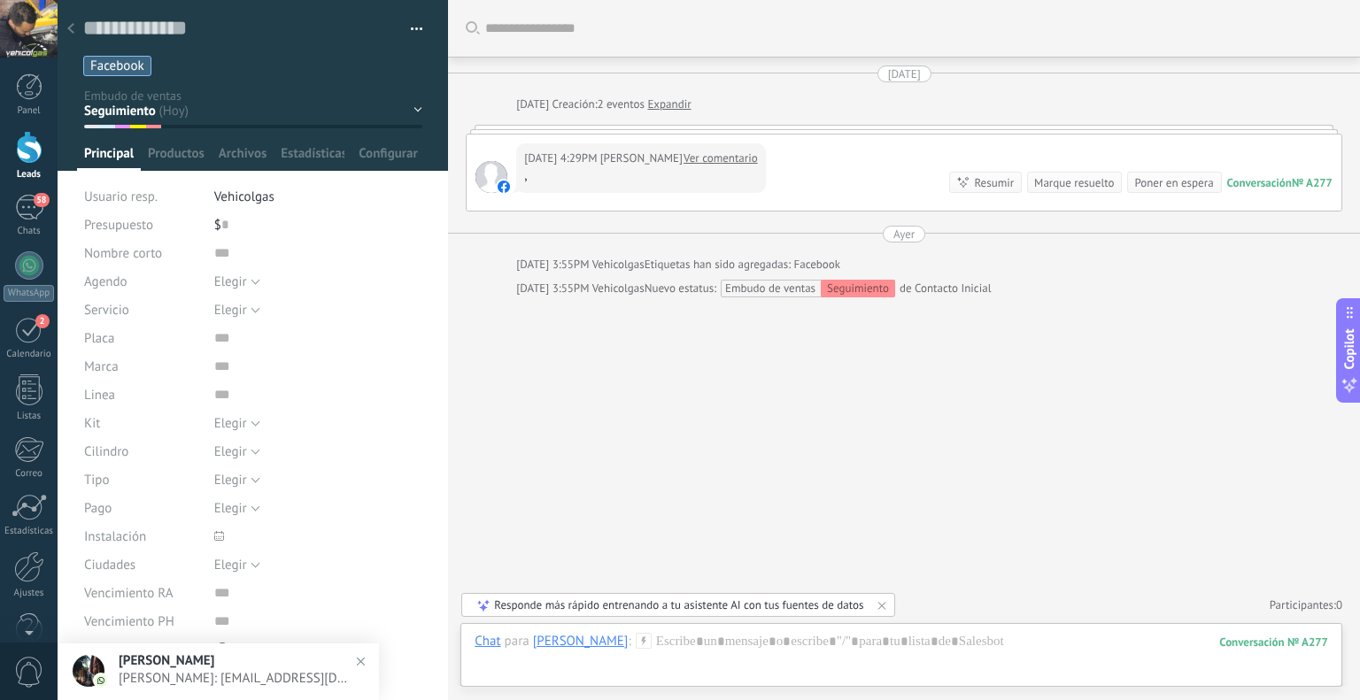
click at [641, 645] on icon at bounding box center [644, 641] width 16 height 16
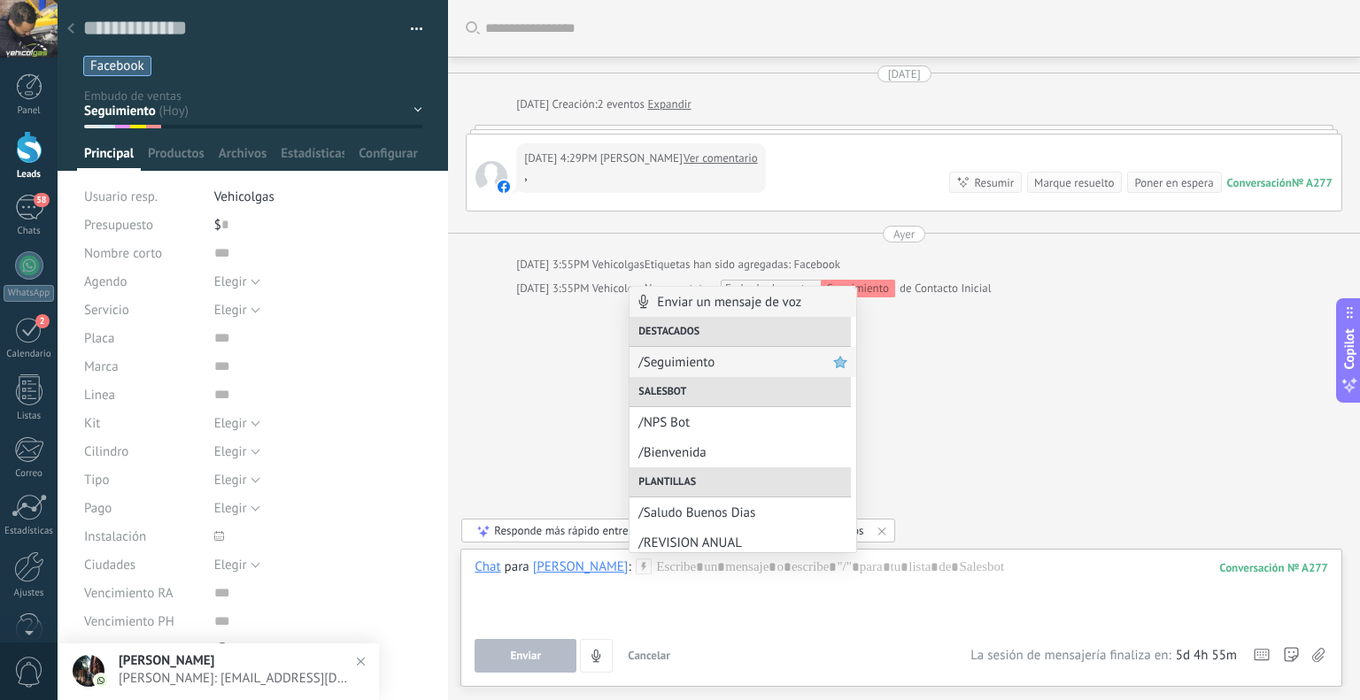
click at [719, 367] on span "/Seguimiento" at bounding box center [735, 362] width 195 height 17
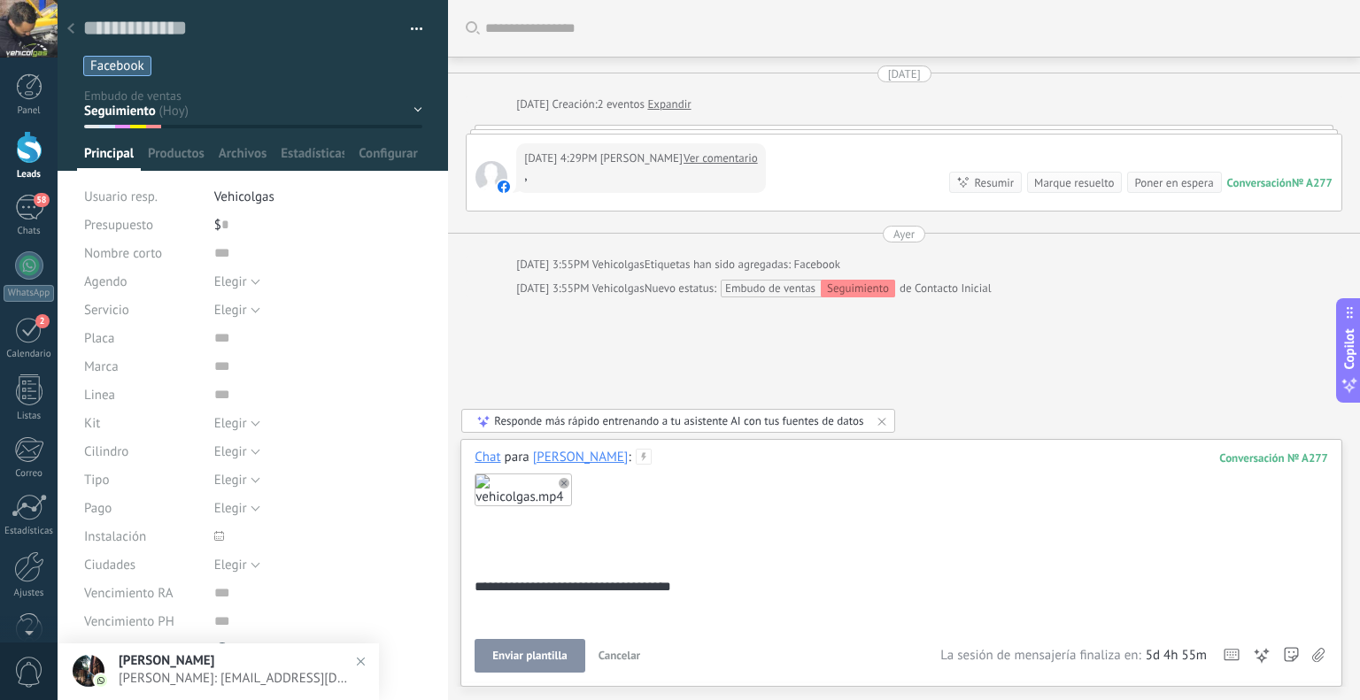
click at [551, 658] on span "Enviar plantilla" at bounding box center [529, 656] width 74 height 12
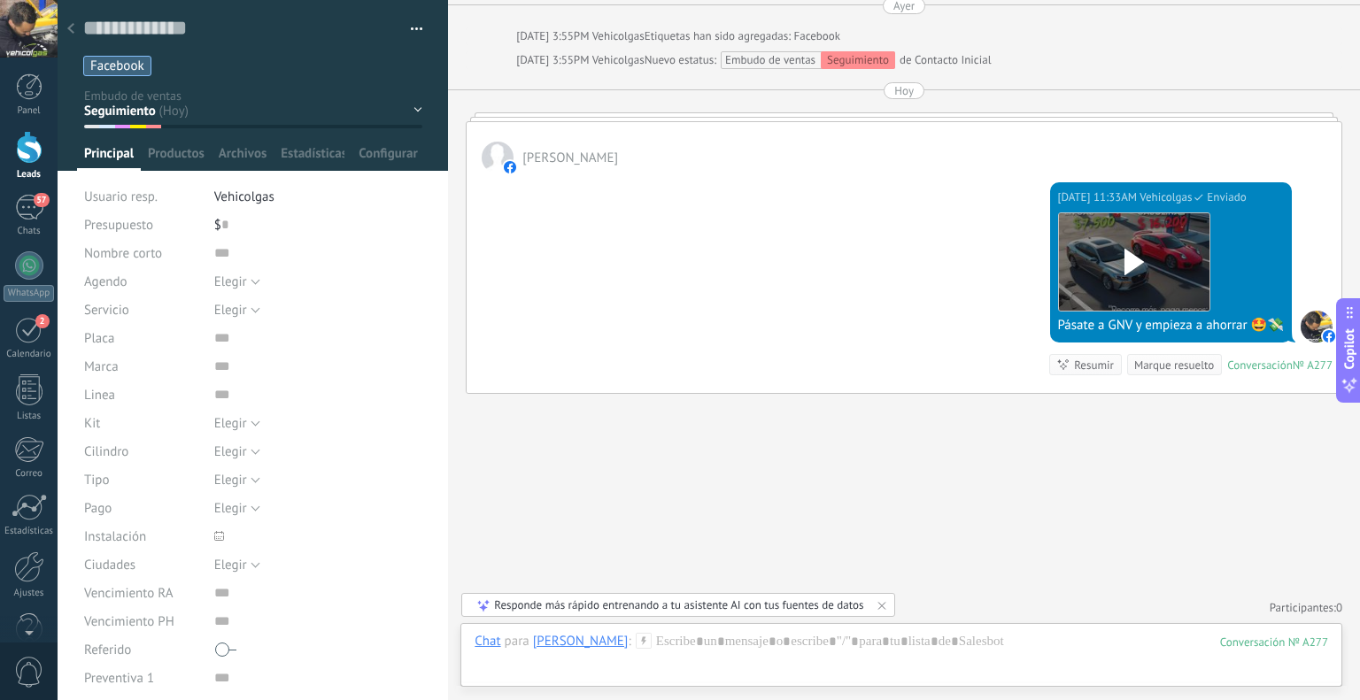
click at [79, 20] on div at bounding box center [70, 29] width 25 height 35
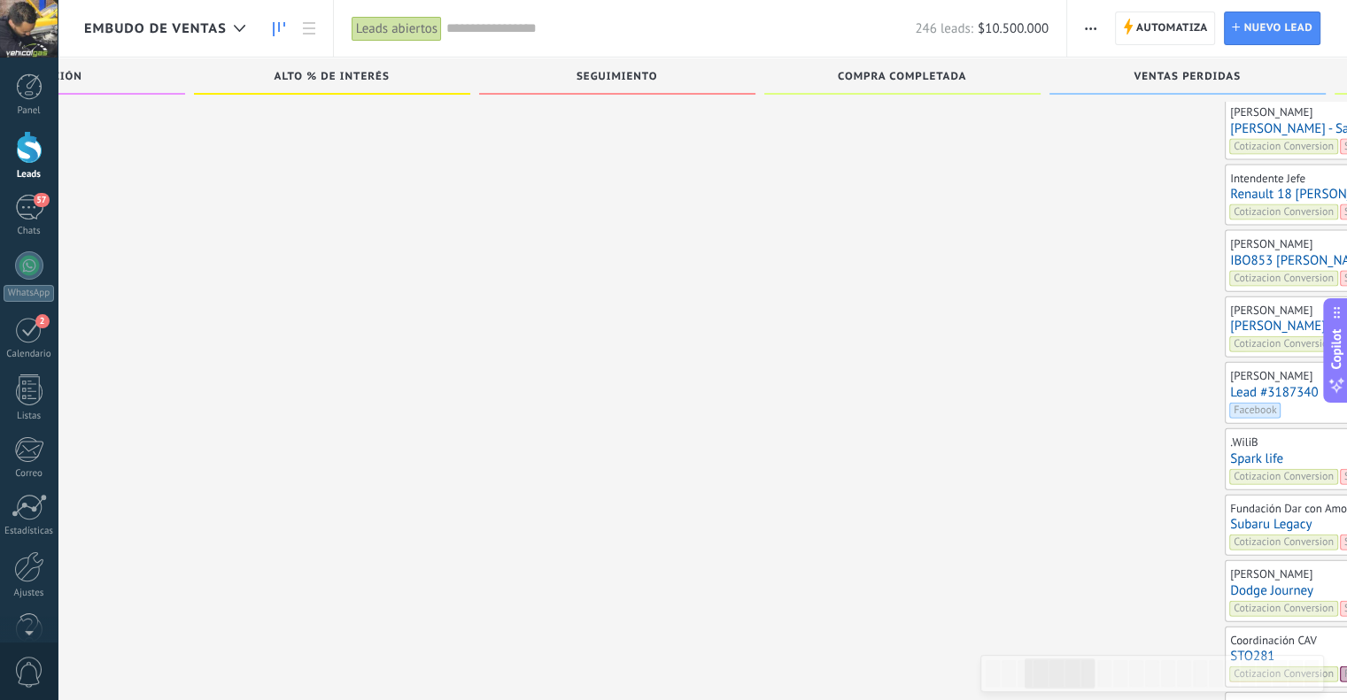
click at [1230, 319] on link "[PERSON_NAME]" at bounding box center [1363, 326] width 266 height 15
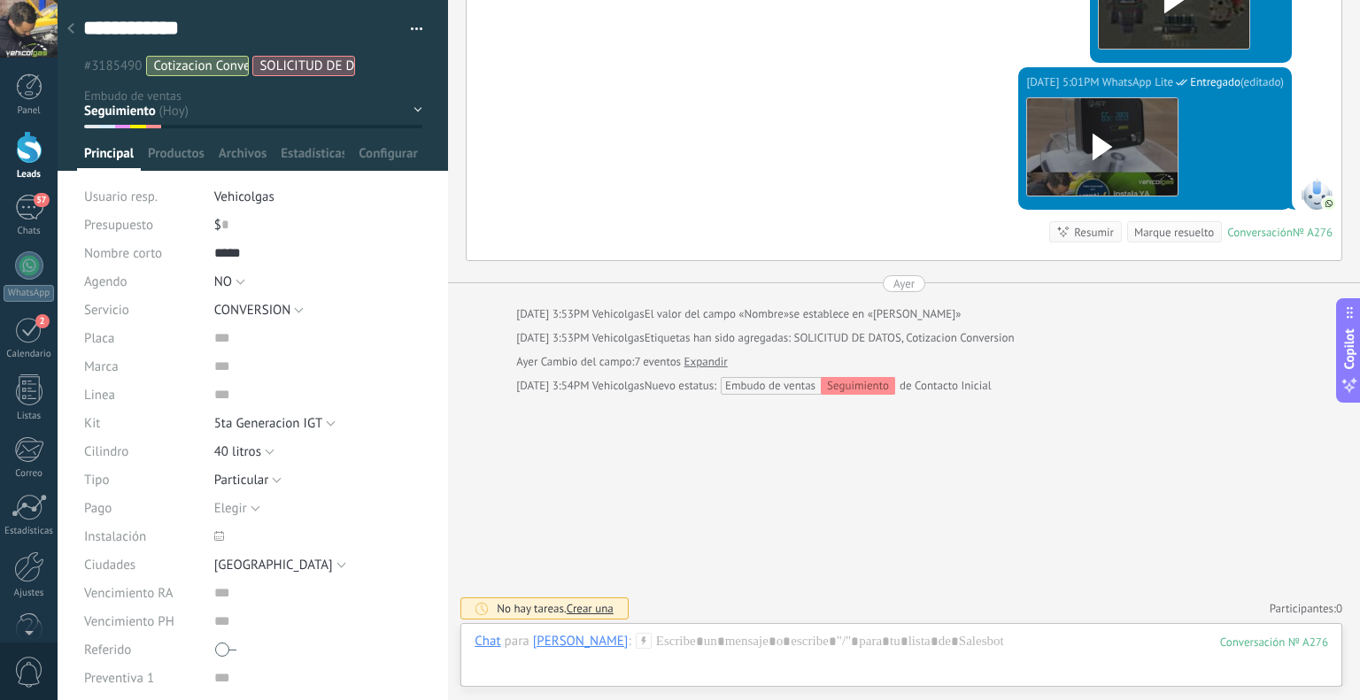
click at [652, 644] on icon at bounding box center [644, 641] width 16 height 16
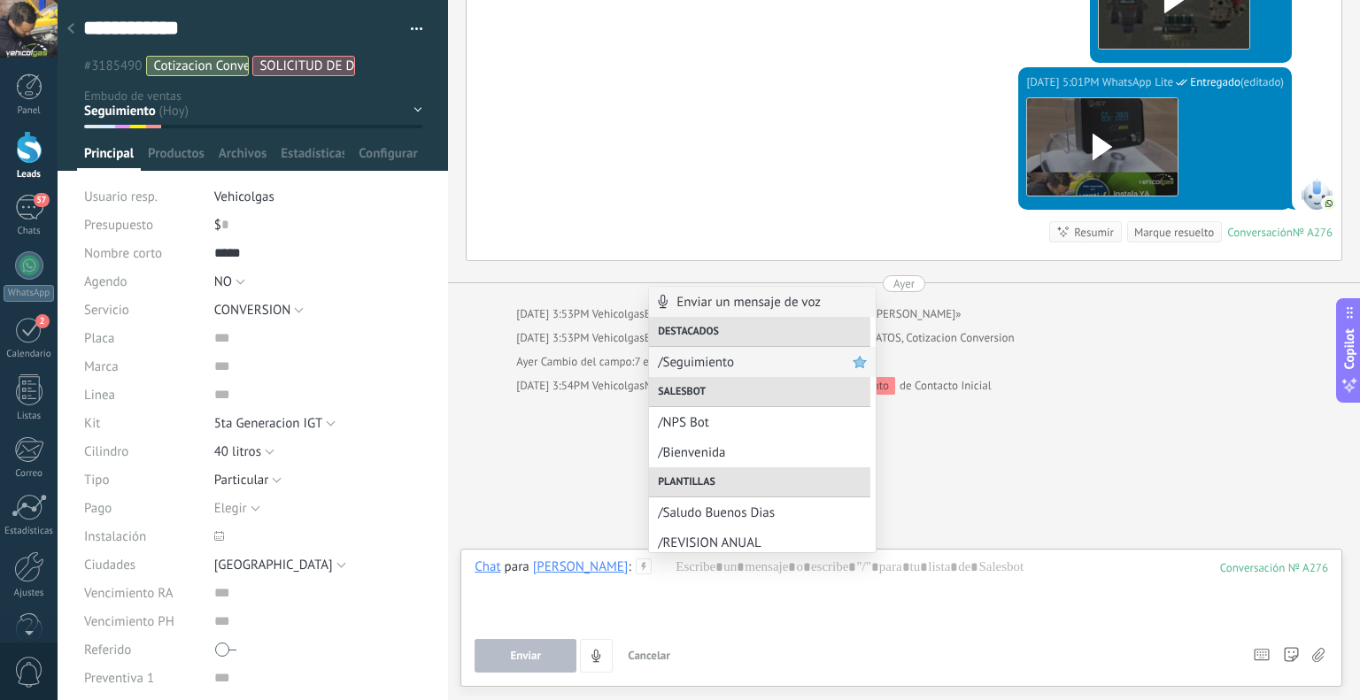
click at [730, 360] on span "/Seguimiento" at bounding box center [755, 362] width 195 height 17
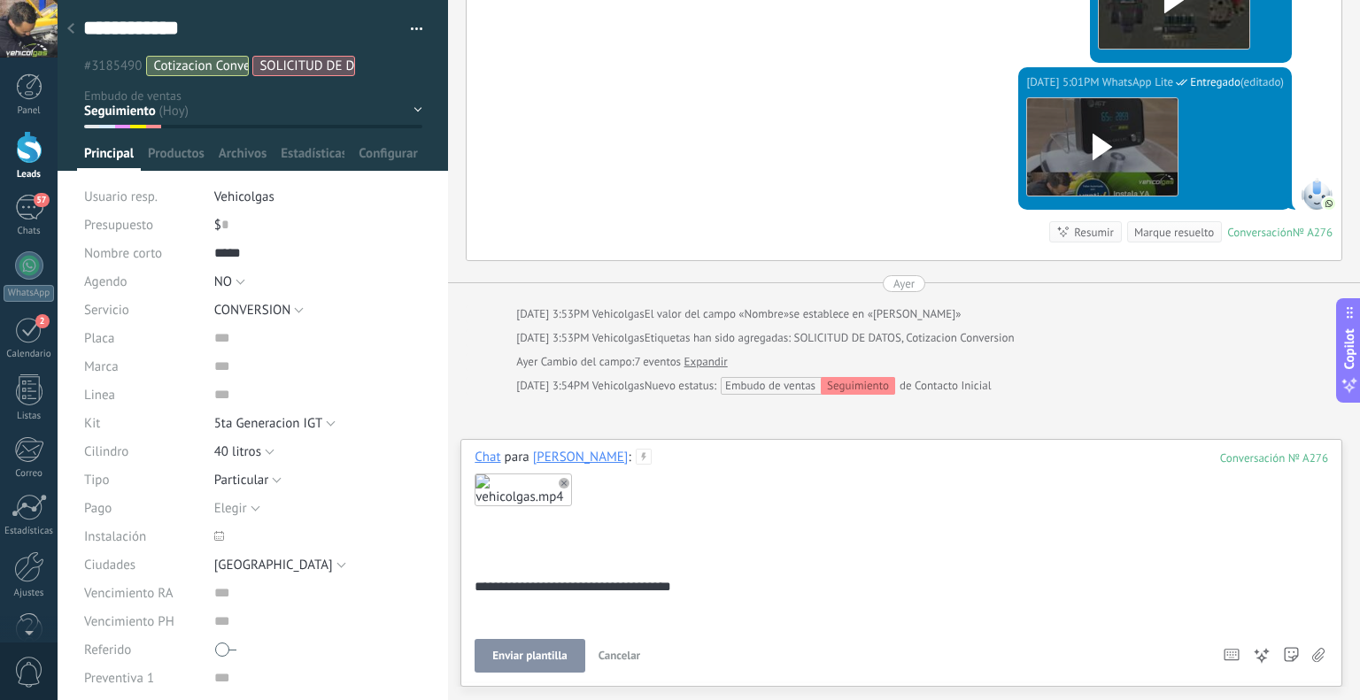
click at [538, 654] on span "Enviar plantilla" at bounding box center [529, 656] width 74 height 12
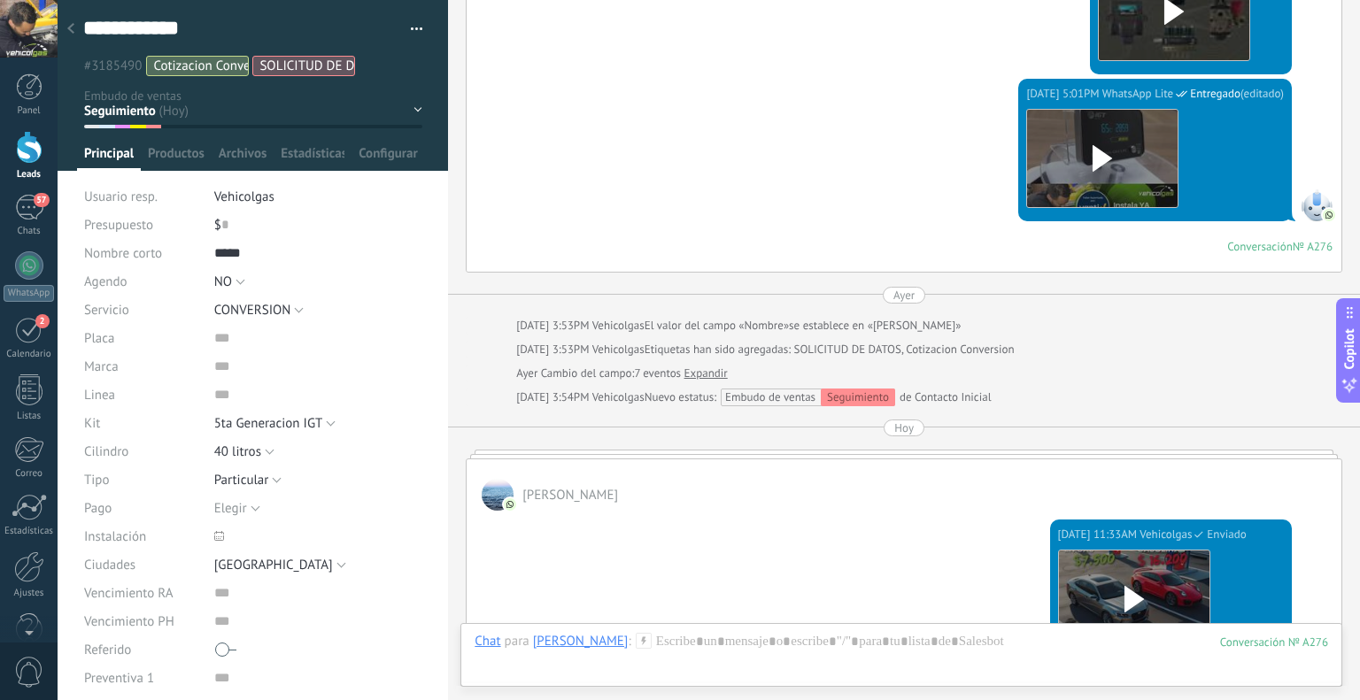
click at [65, 23] on div at bounding box center [70, 29] width 25 height 35
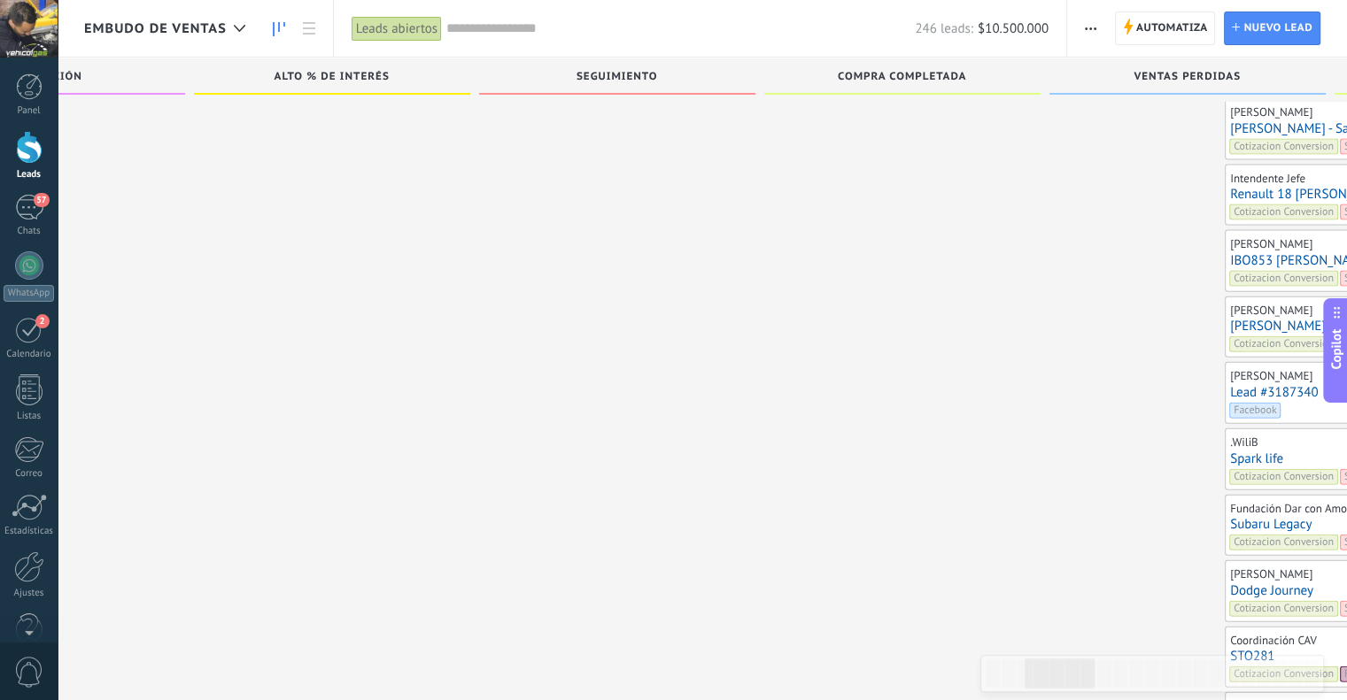
click at [1230, 253] on link "IBO853 [PERSON_NAME] Explorer" at bounding box center [1363, 260] width 266 height 15
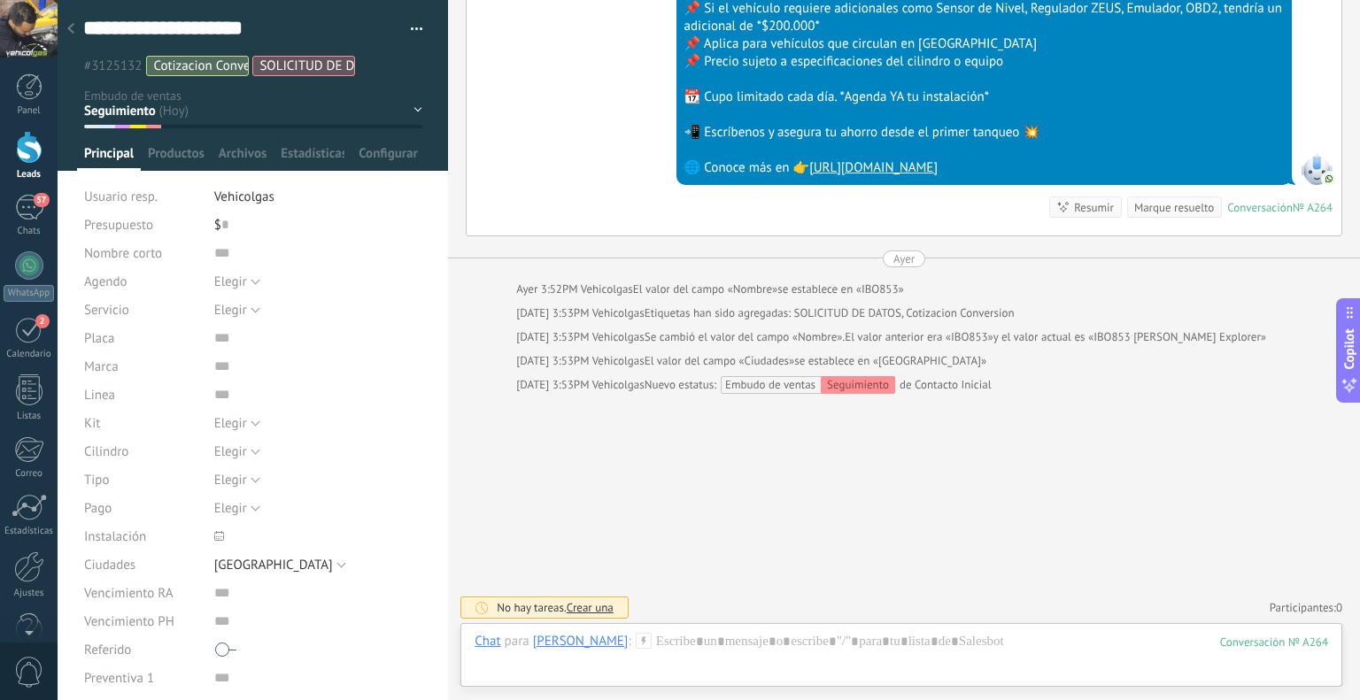
click at [636, 637] on icon at bounding box center [644, 641] width 16 height 16
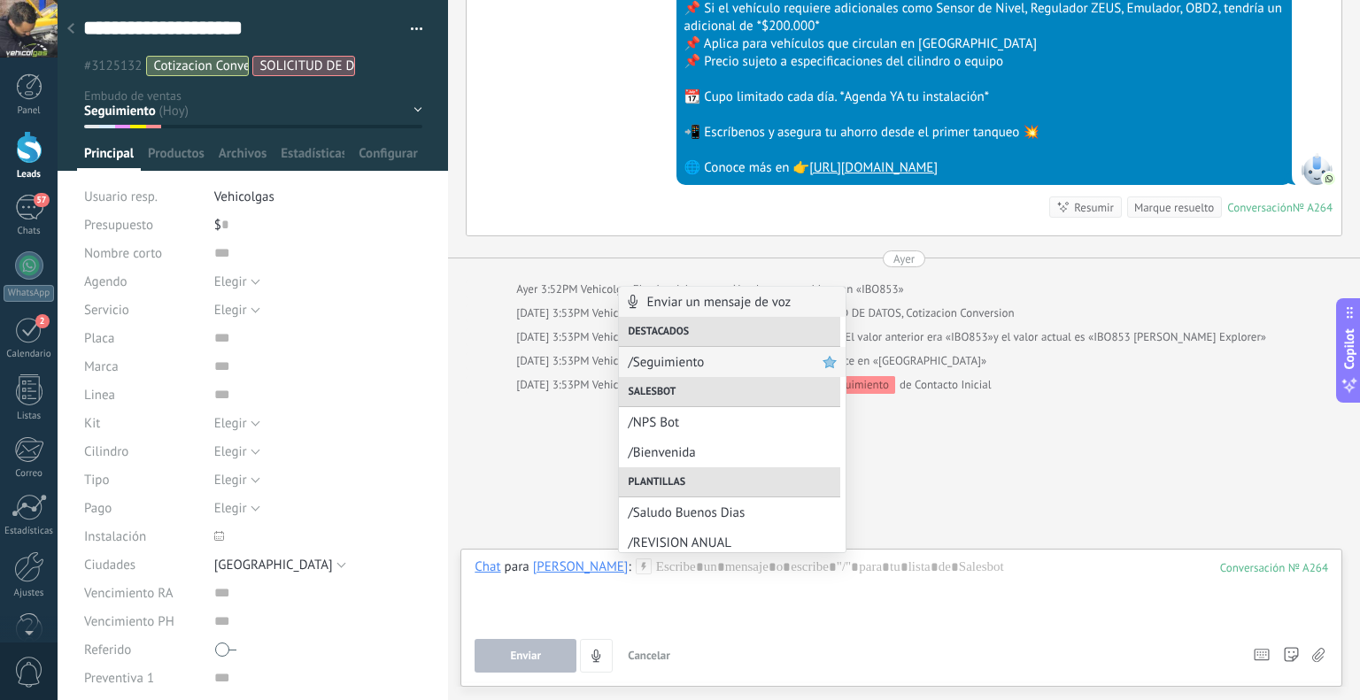
click at [671, 360] on span "/Seguimiento" at bounding box center [725, 362] width 195 height 17
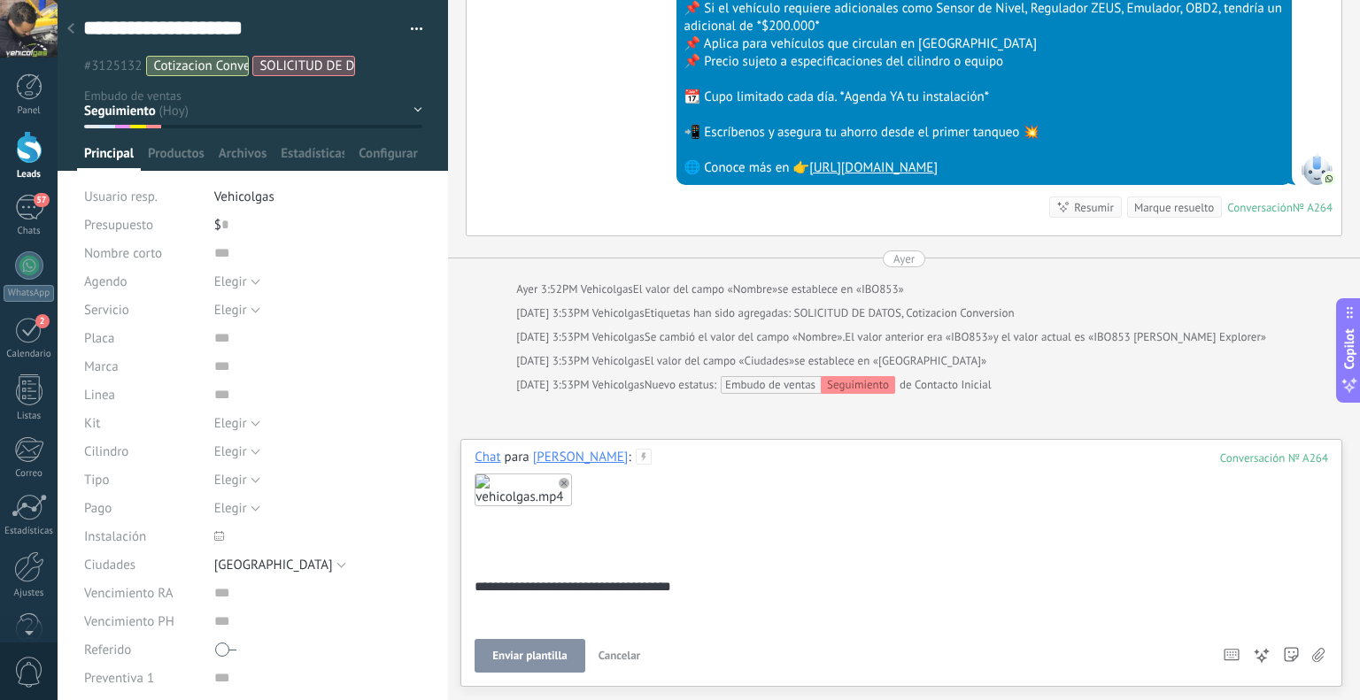
click at [534, 659] on span "Enviar plantilla" at bounding box center [529, 656] width 74 height 12
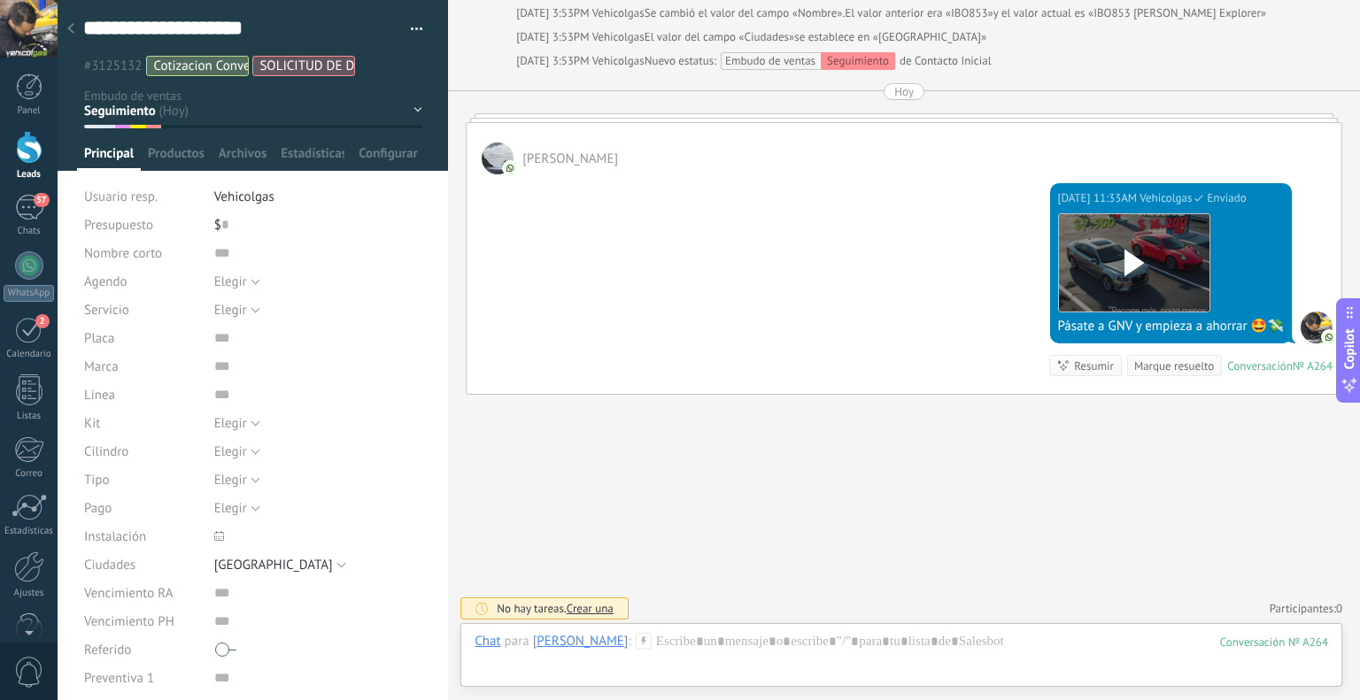
click at [63, 27] on div at bounding box center [70, 29] width 25 height 35
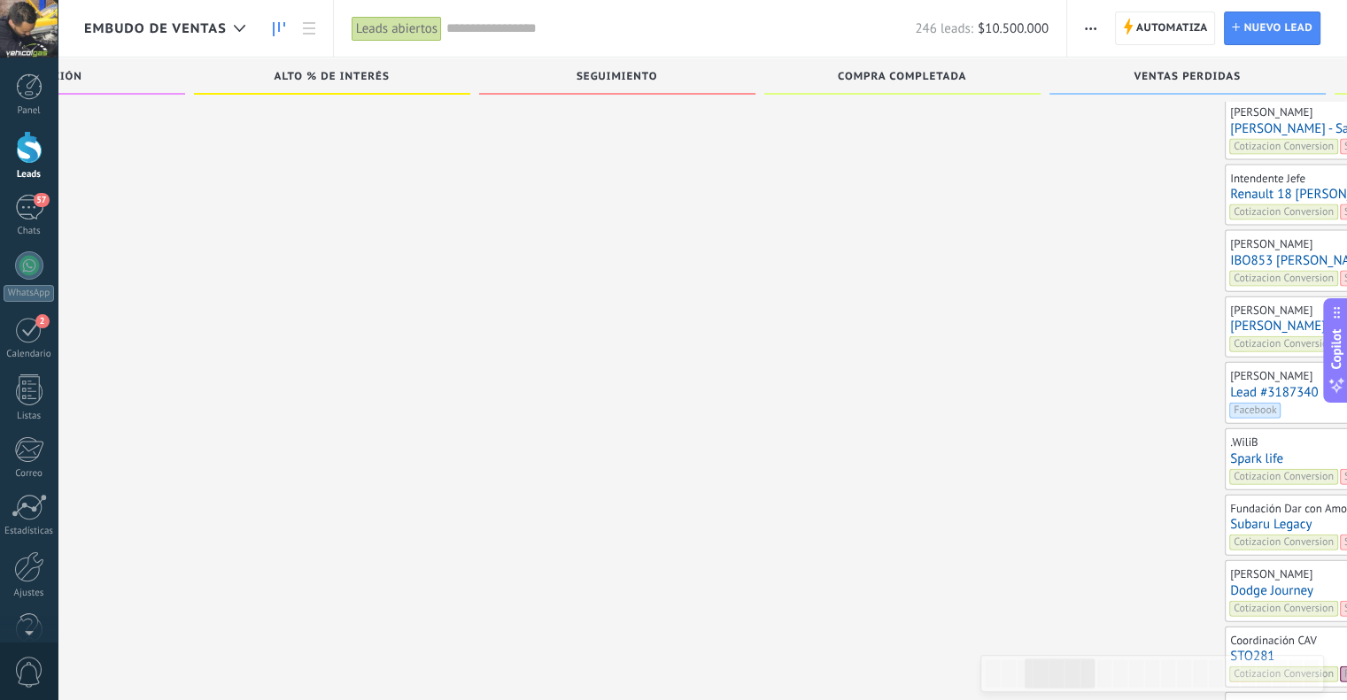
click at [1230, 187] on link "Renault 18 [PERSON_NAME] Explorer" at bounding box center [1363, 194] width 266 height 15
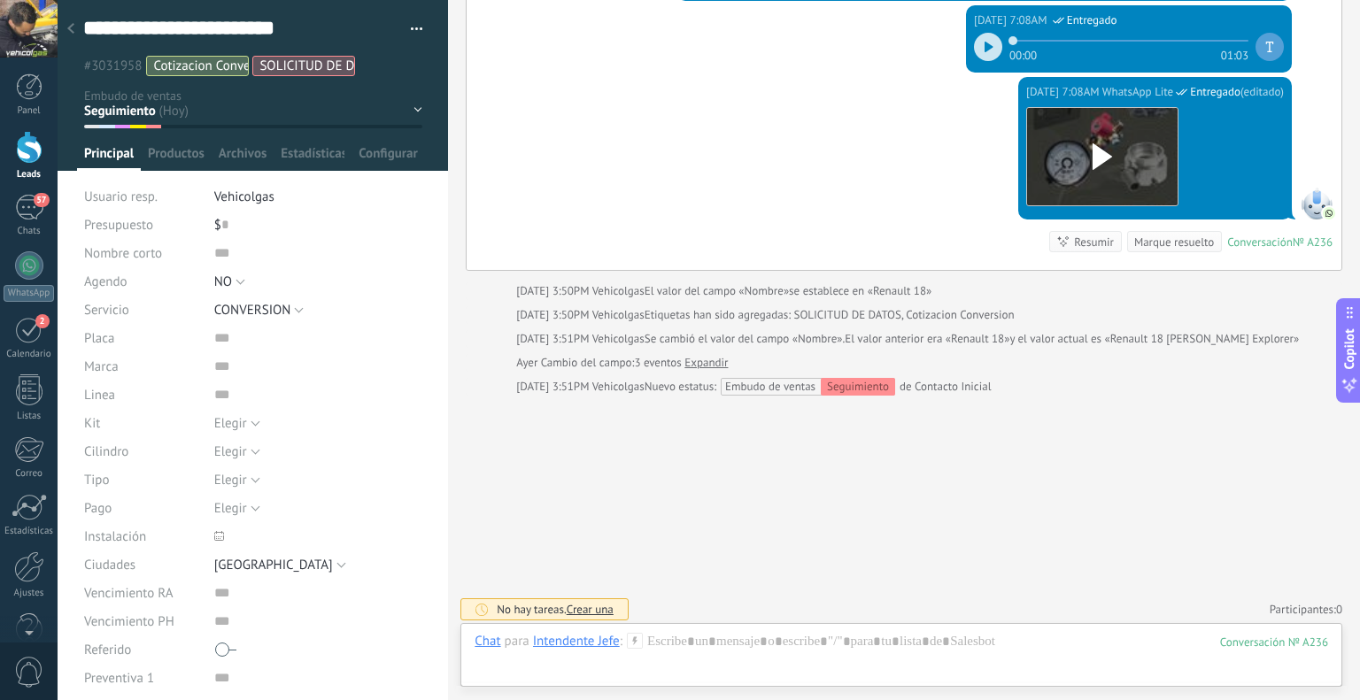
click at [633, 649] on div "Chat para Intendente Jefe :" at bounding box center [559, 642] width 168 height 18
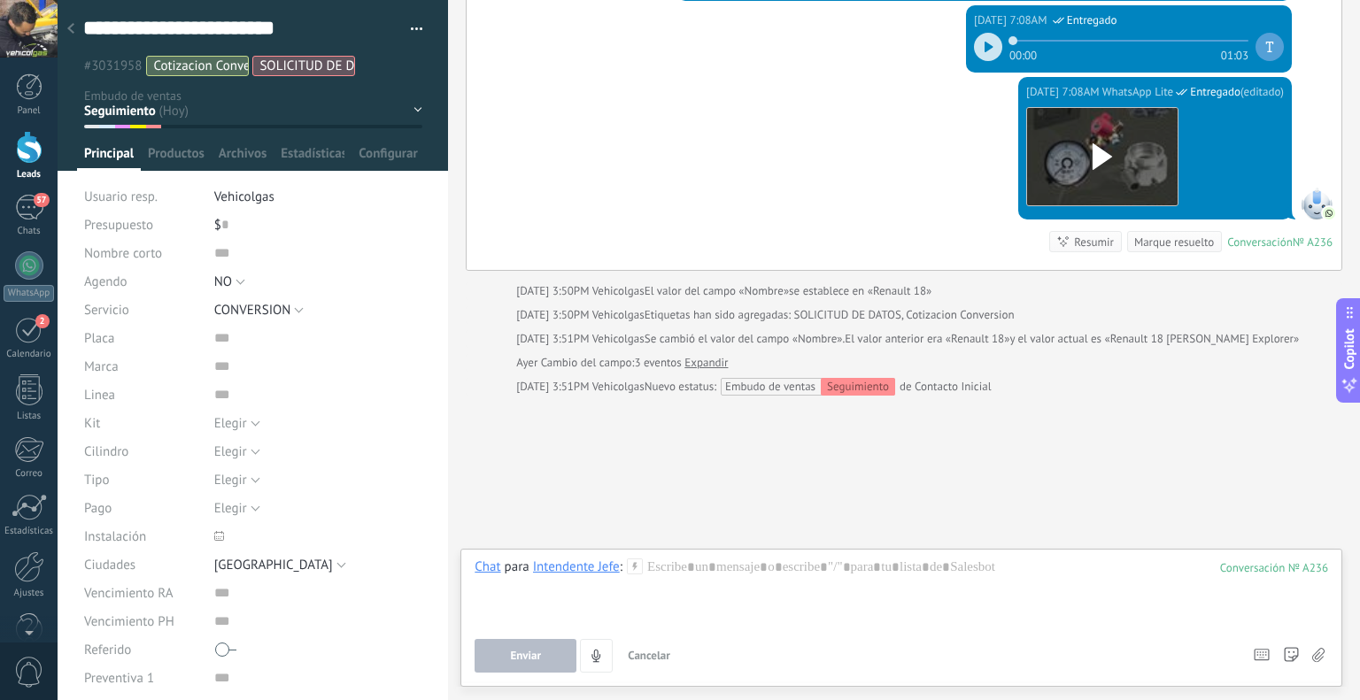
click at [630, 566] on icon at bounding box center [635, 567] width 16 height 16
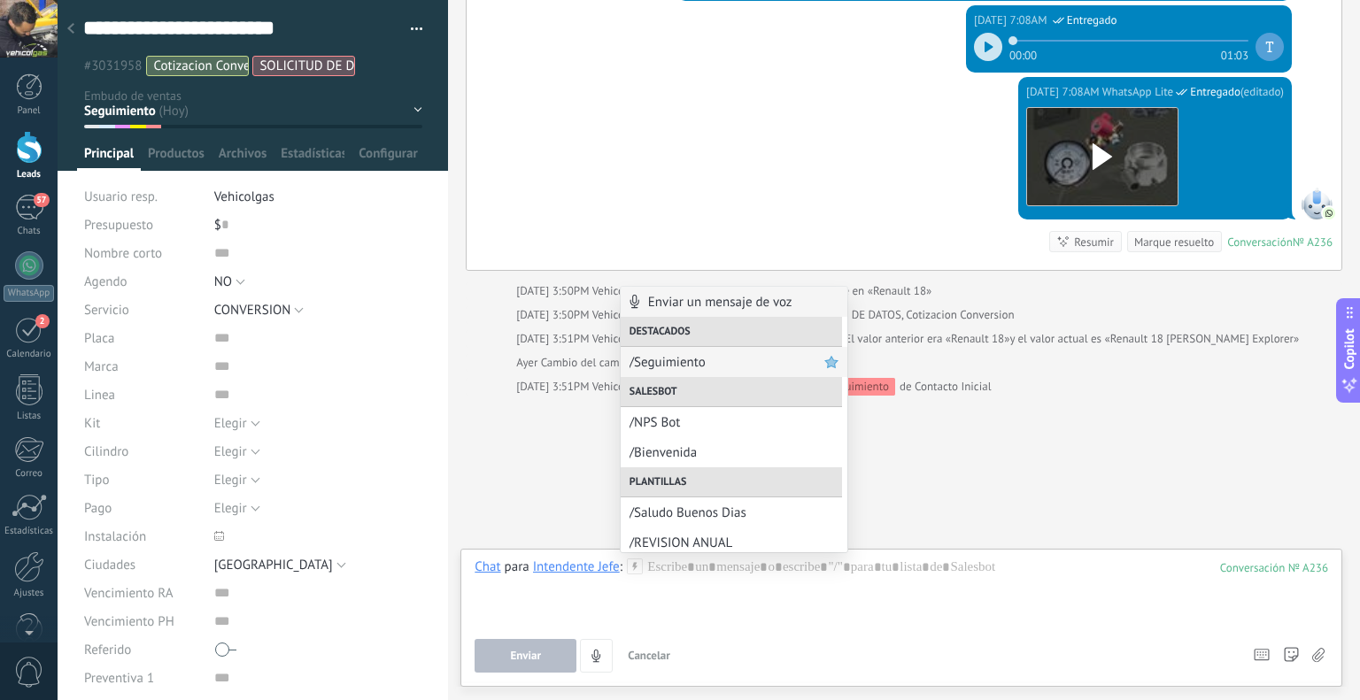
click at [648, 359] on span "/Seguimiento" at bounding box center [727, 362] width 195 height 17
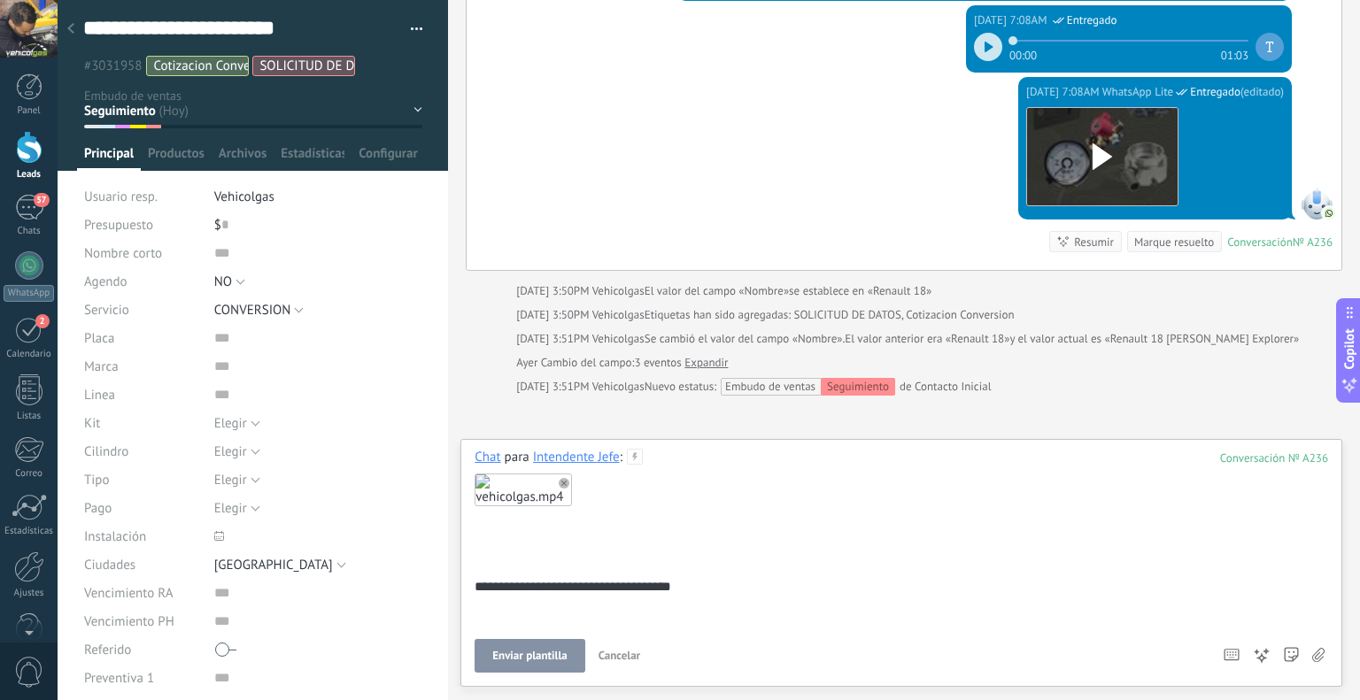
click at [522, 647] on button "Enviar plantilla" at bounding box center [530, 656] width 110 height 34
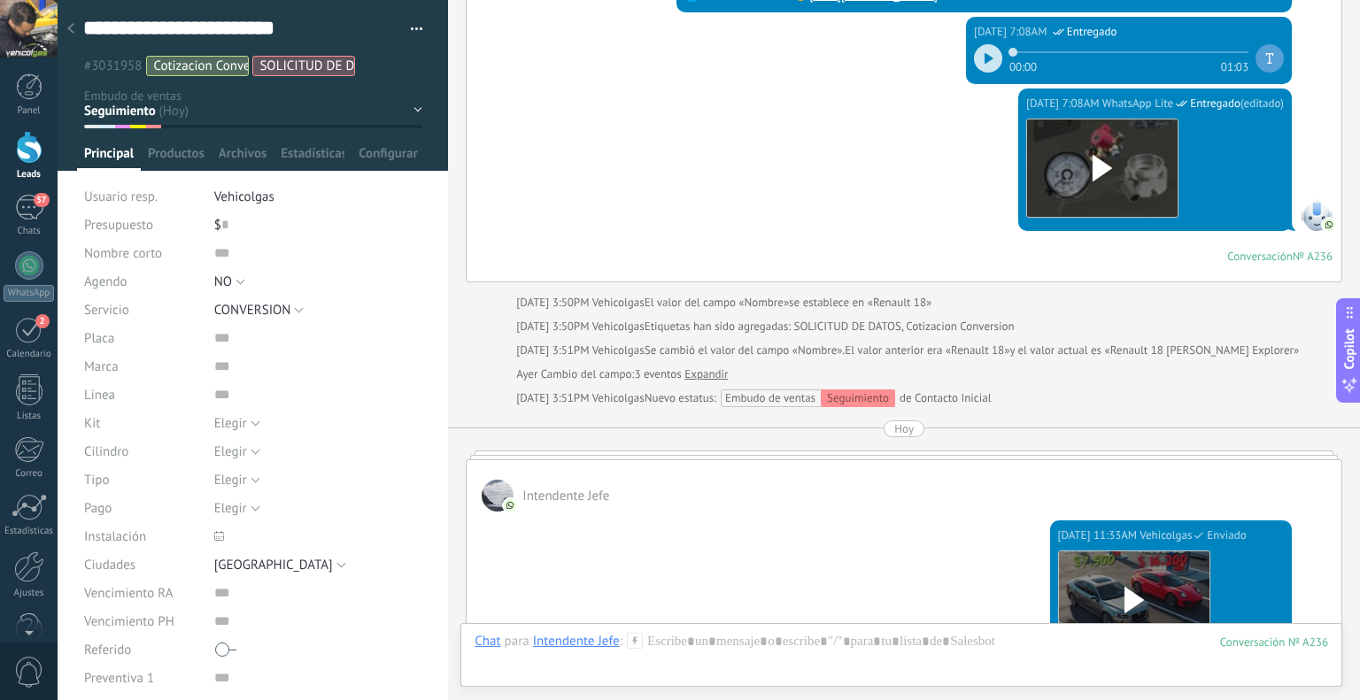
click at [73, 34] on use at bounding box center [70, 28] width 7 height 11
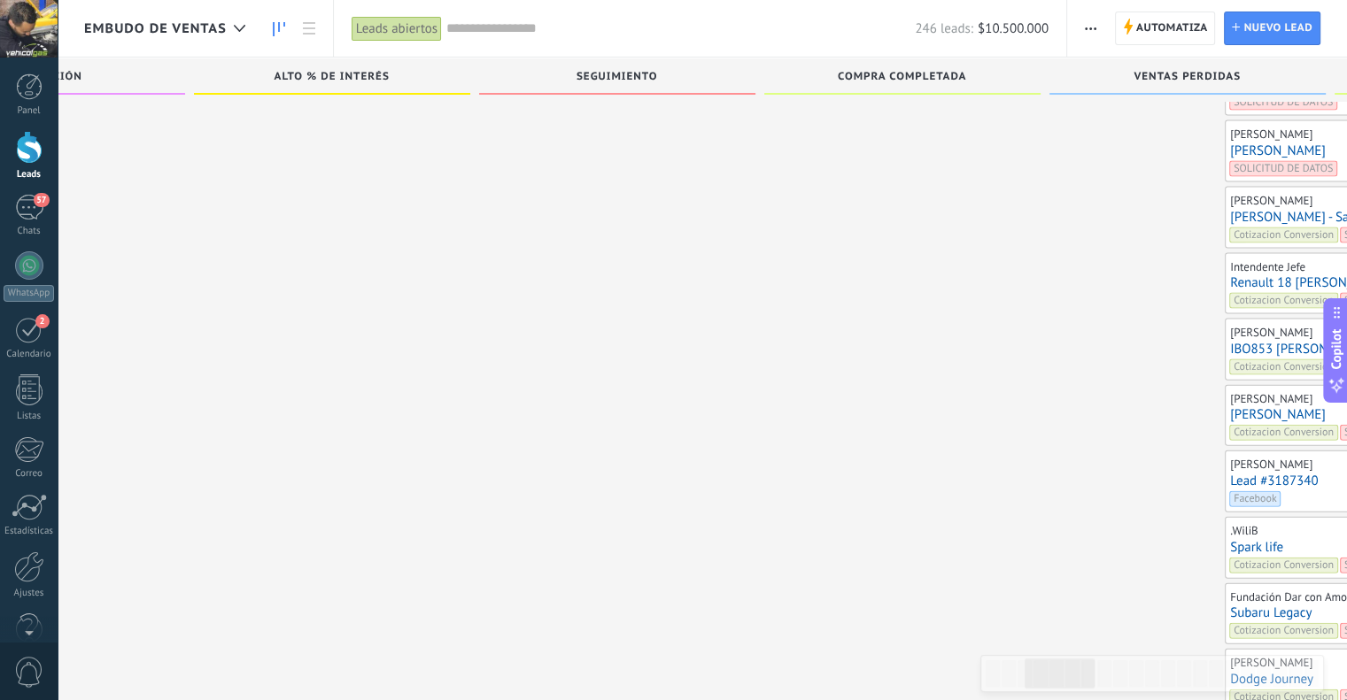
click at [1230, 275] on link "Renault 18 [PERSON_NAME] Explorer" at bounding box center [1363, 282] width 266 height 15
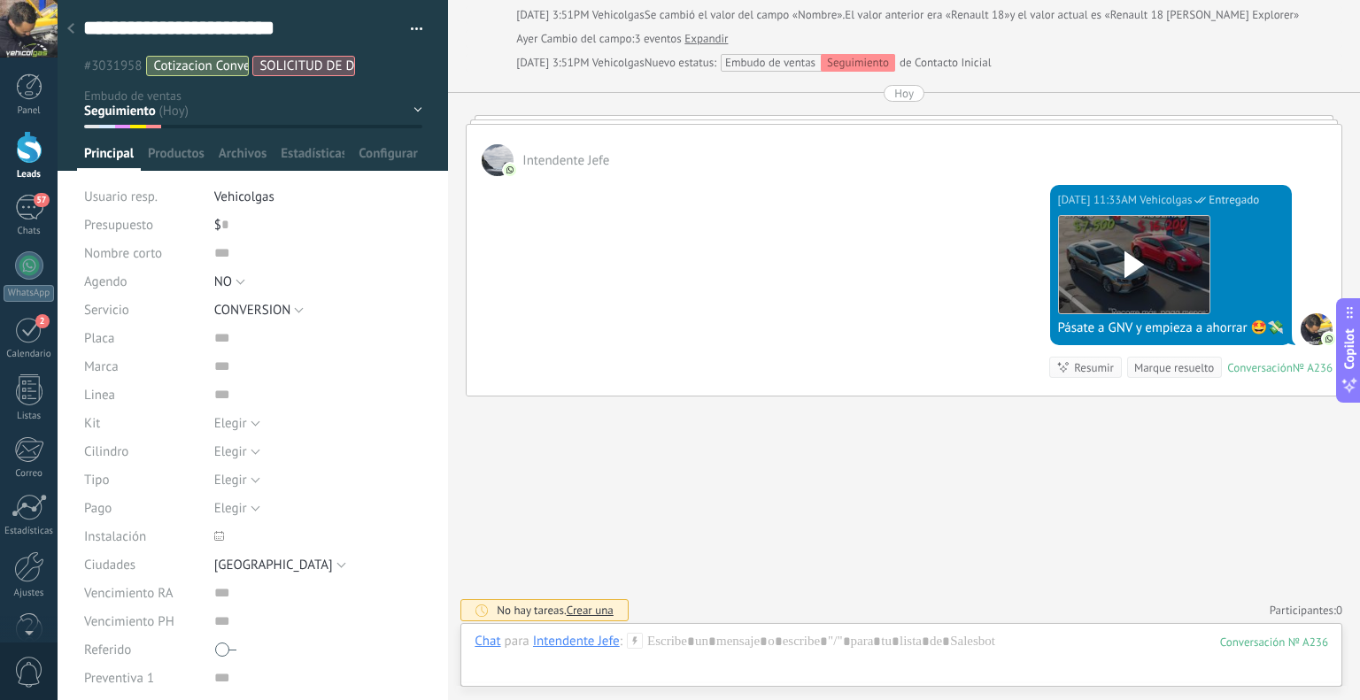
click at [81, 33] on div at bounding box center [70, 29] width 25 height 35
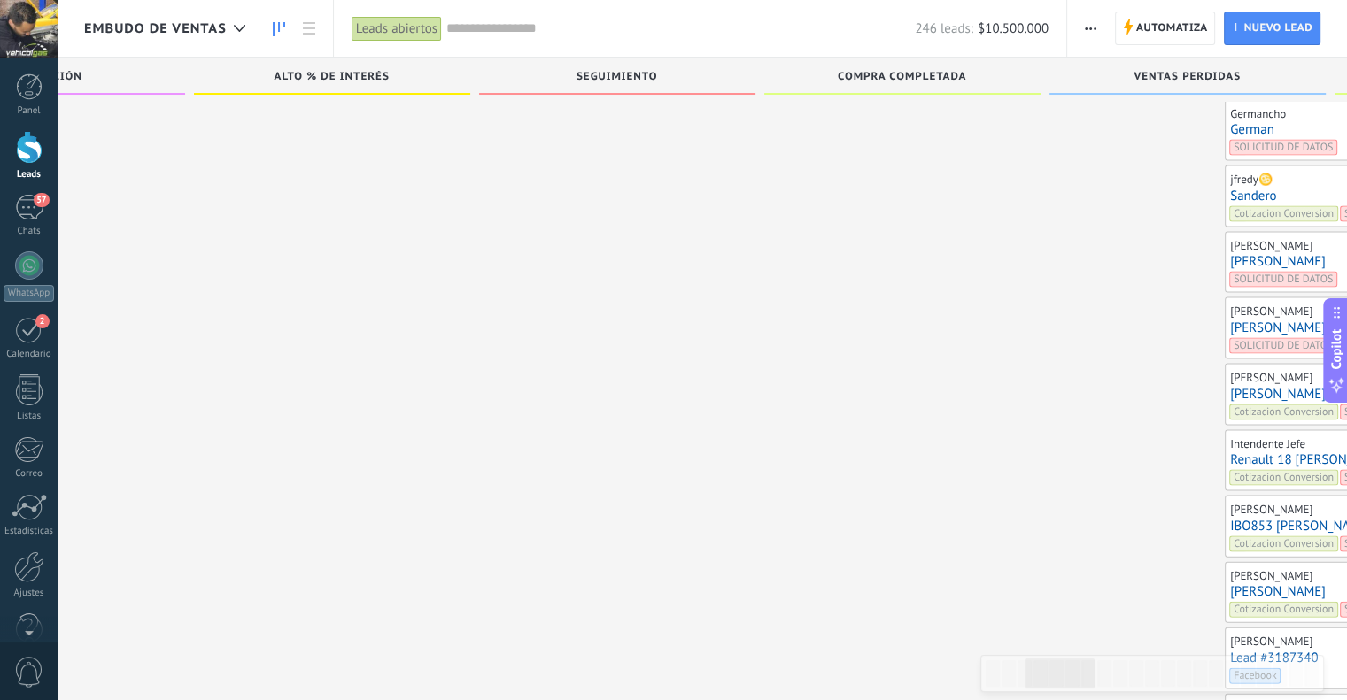
click at [1230, 387] on link "[PERSON_NAME] - Sanyon Action" at bounding box center [1363, 394] width 266 height 15
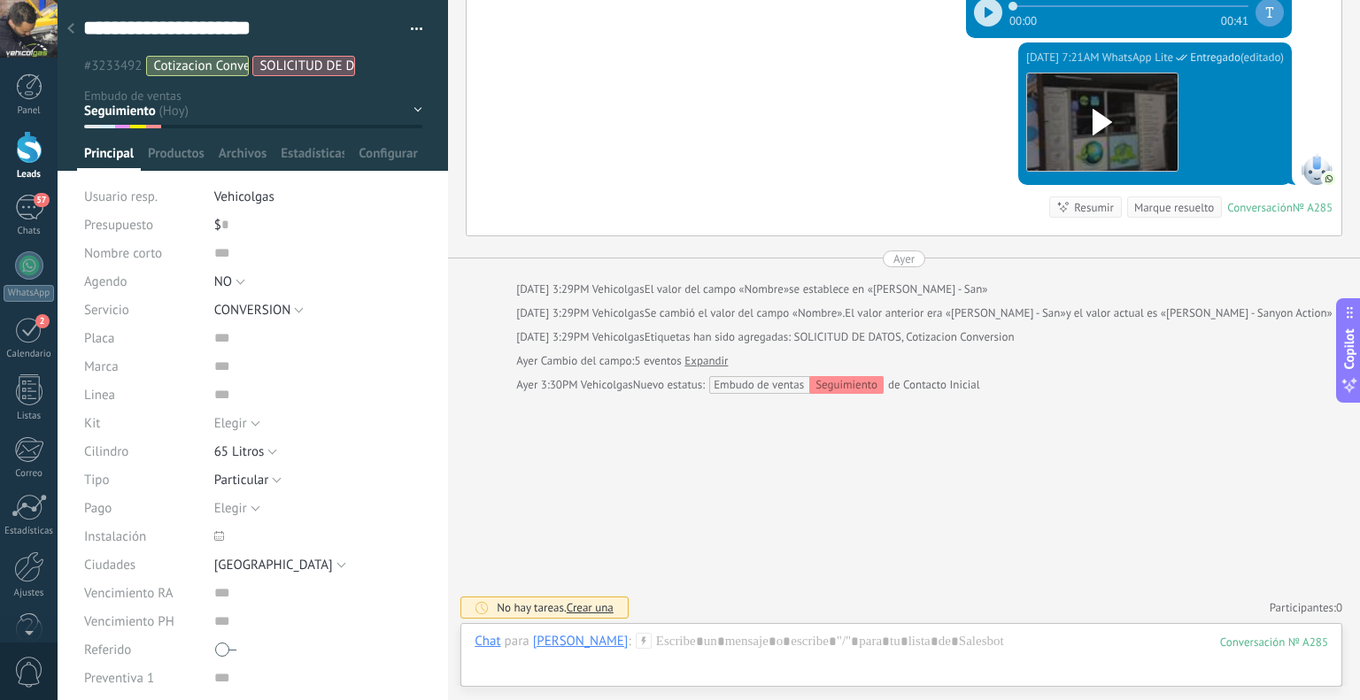
click at [647, 630] on div "Chat Correo Nota Tarea Chat para YESID GUARNIZO : 285 Enviar Cancelar Rastrear …" at bounding box center [901, 655] width 882 height 64
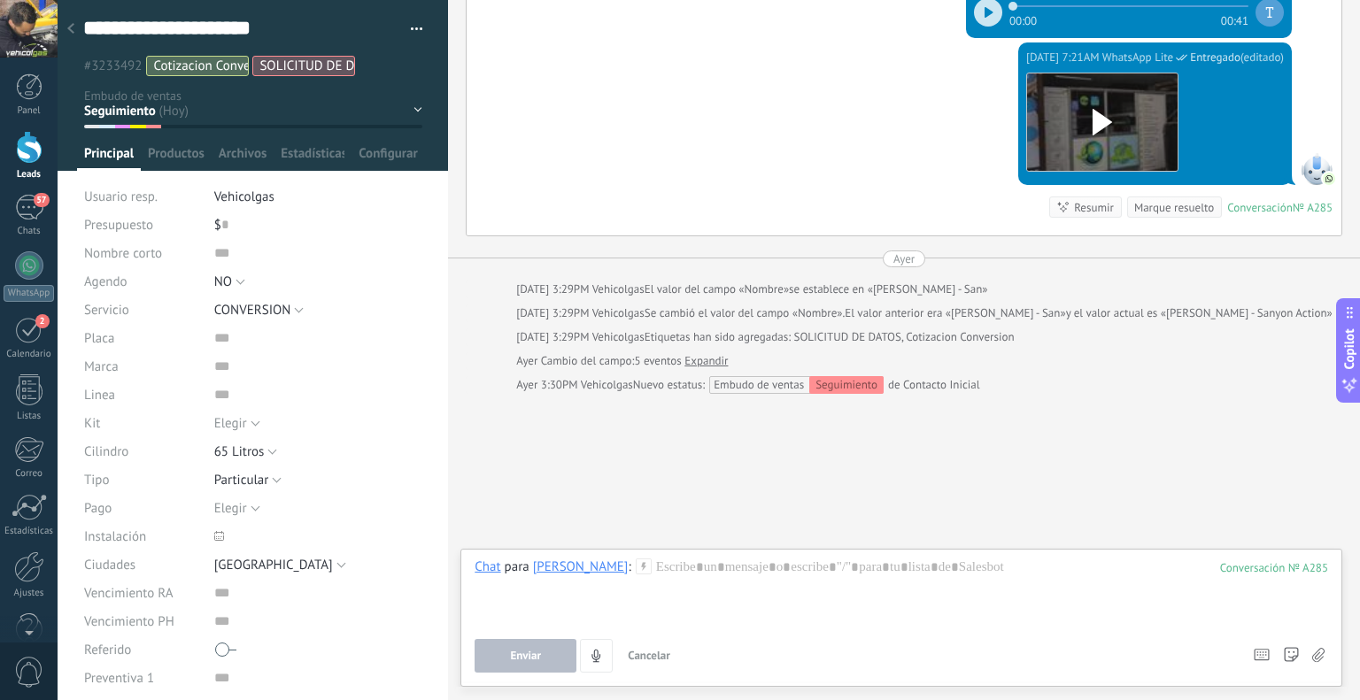
click at [648, 569] on icon at bounding box center [644, 567] width 16 height 16
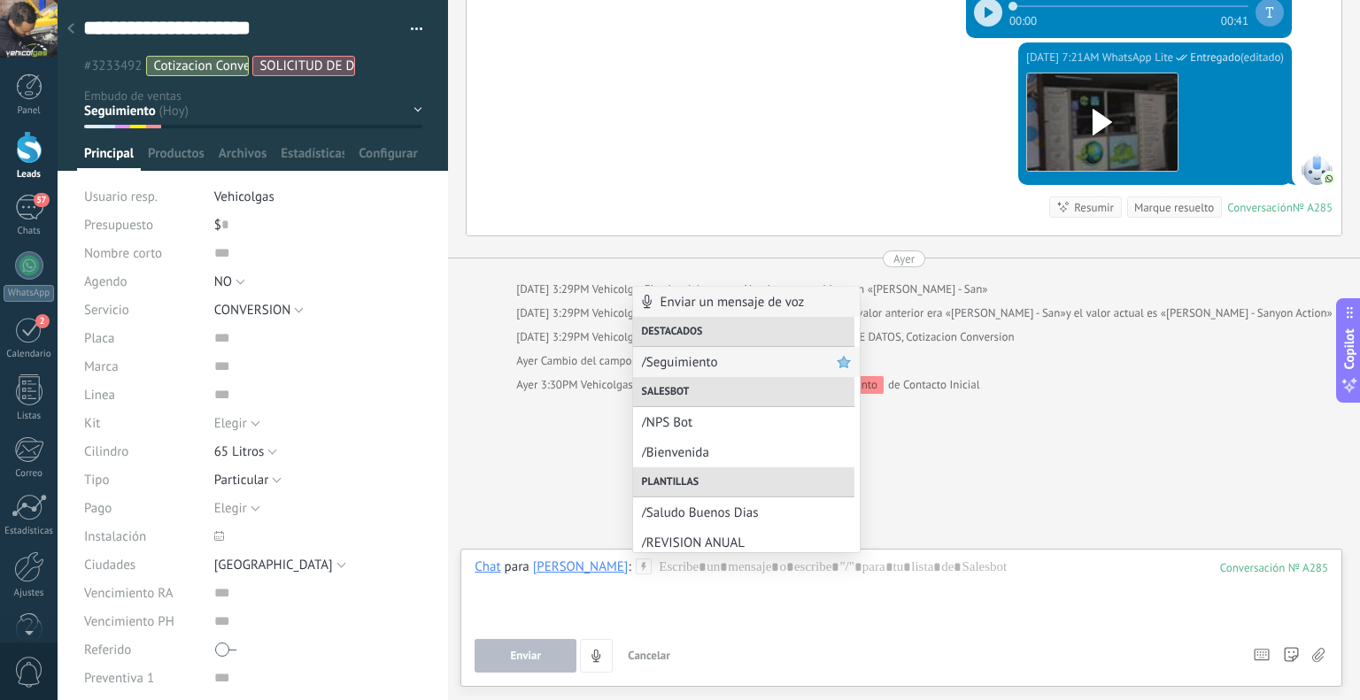
click at [695, 364] on span "/Seguimiento" at bounding box center [739, 362] width 195 height 17
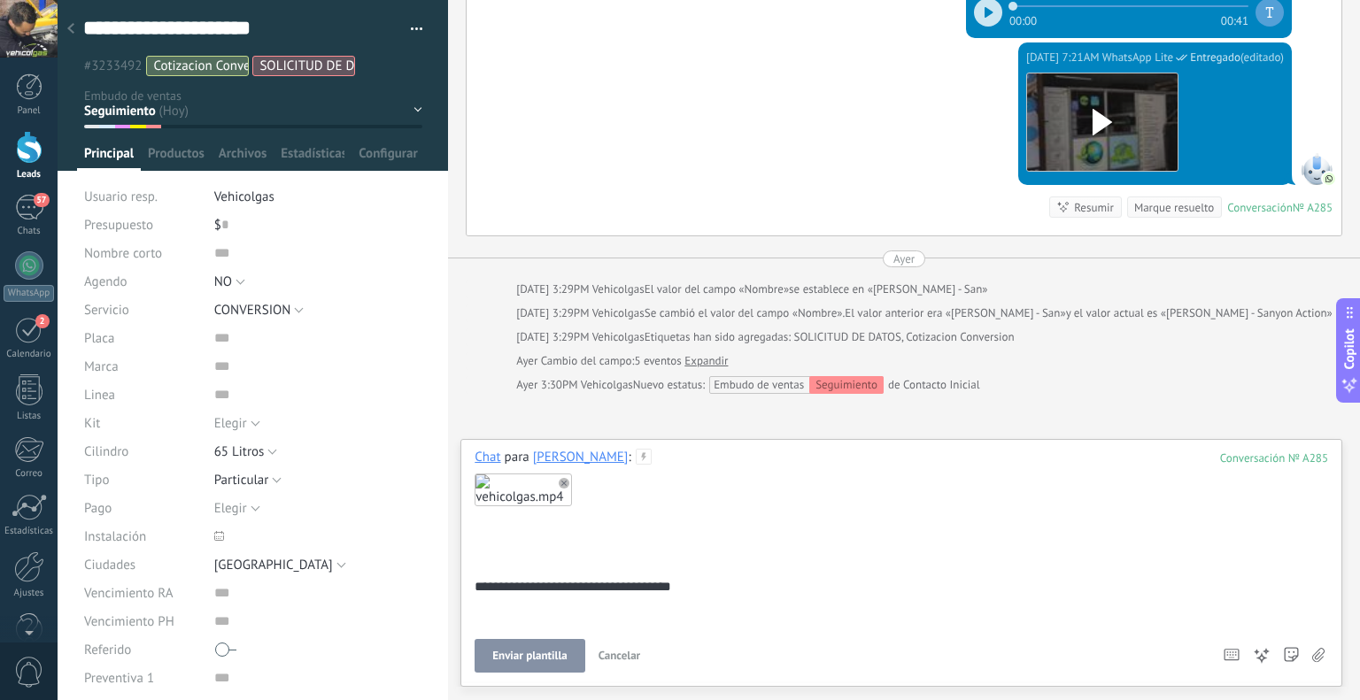
click at [523, 661] on span "Enviar plantilla" at bounding box center [529, 656] width 74 height 12
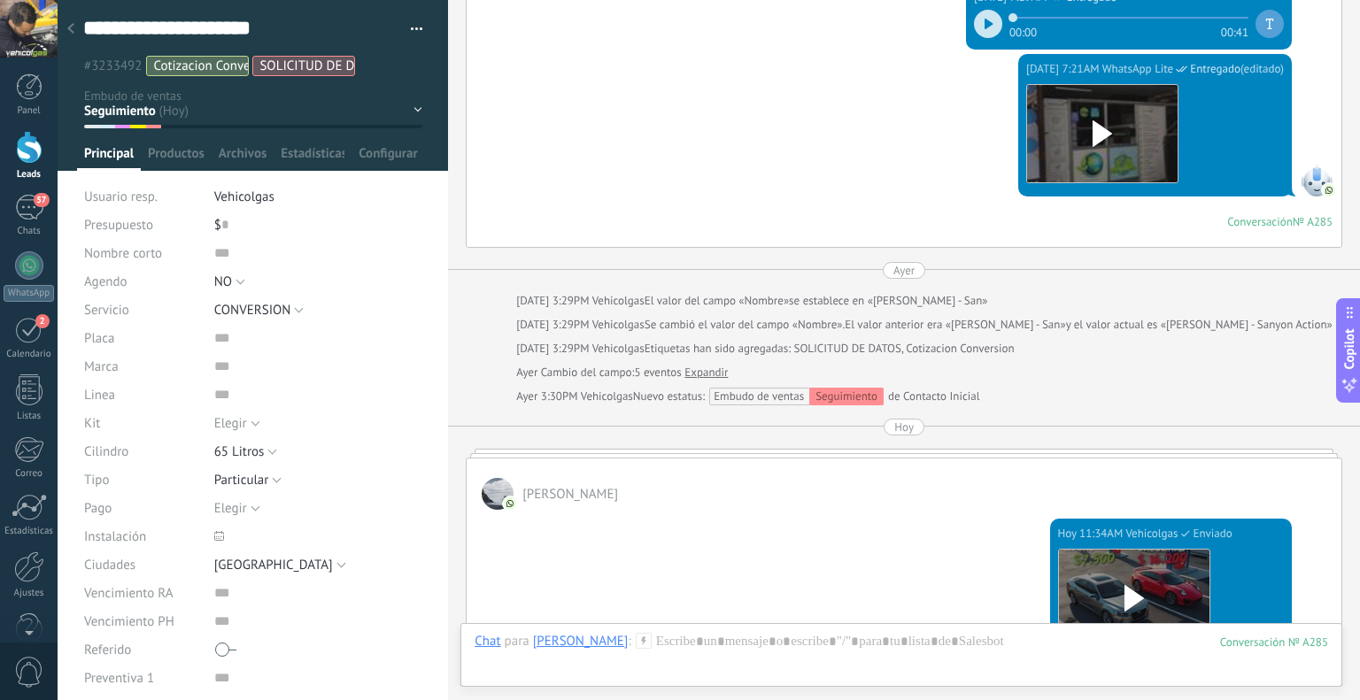
click at [66, 31] on div at bounding box center [70, 29] width 25 height 35
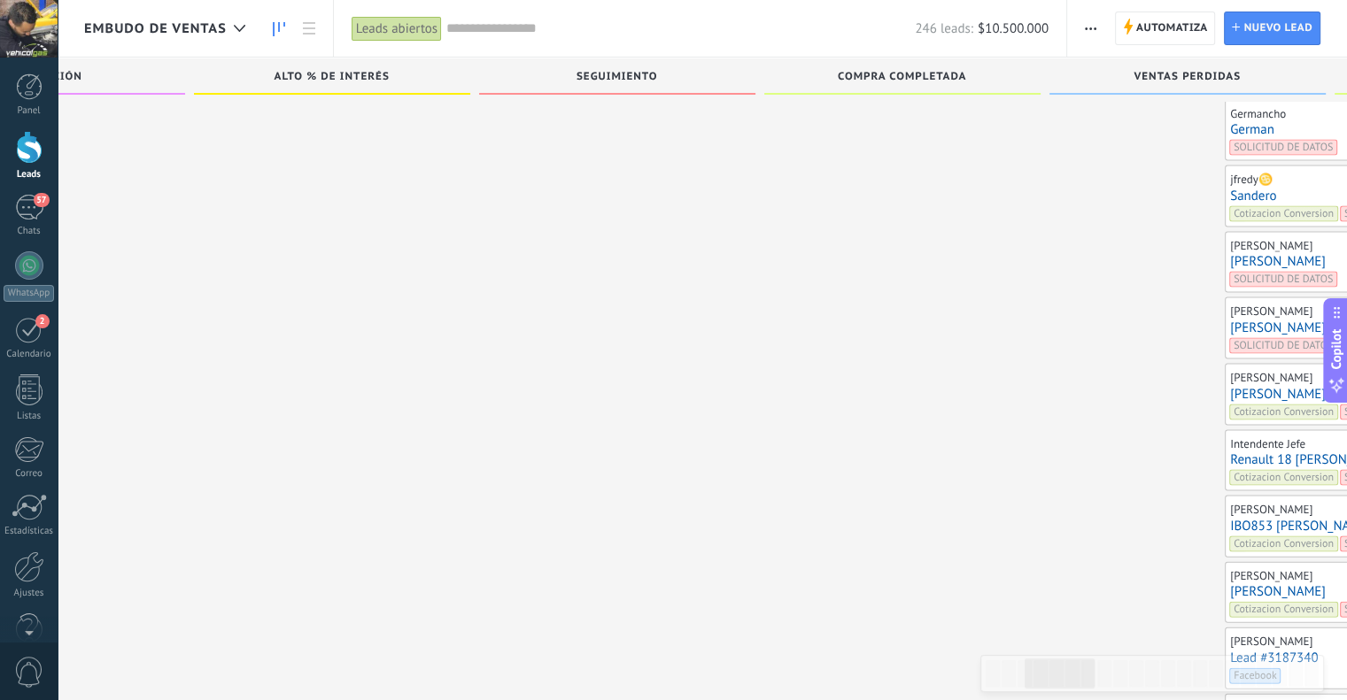
click at [1230, 321] on link "[PERSON_NAME]" at bounding box center [1363, 328] width 266 height 15
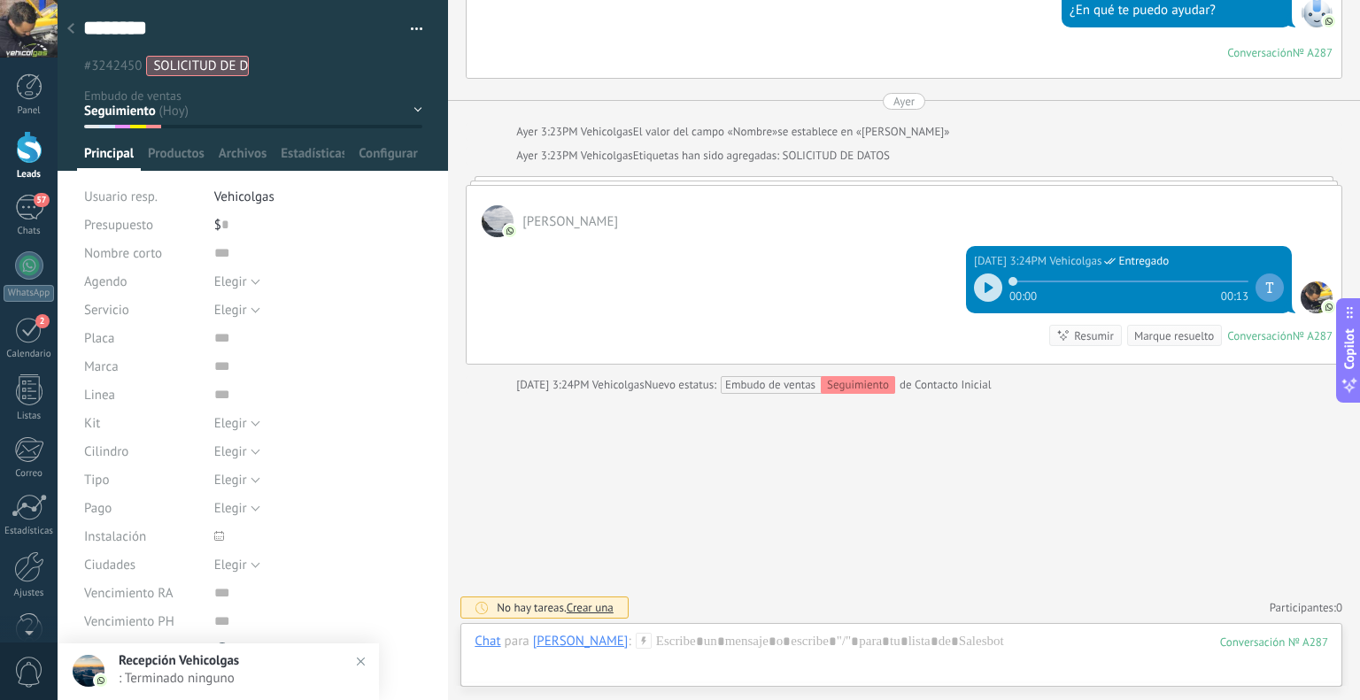
click at [636, 637] on icon at bounding box center [644, 641] width 16 height 16
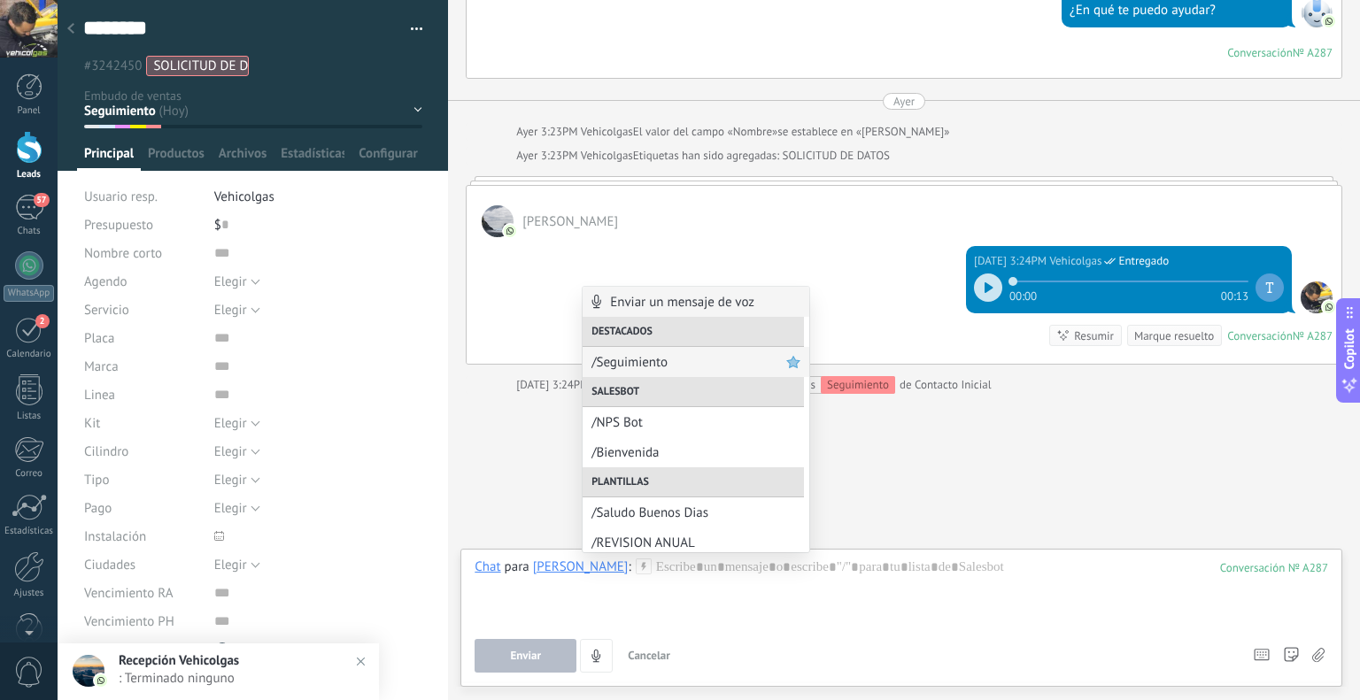
click at [604, 362] on span "/Seguimiento" at bounding box center [688, 362] width 195 height 17
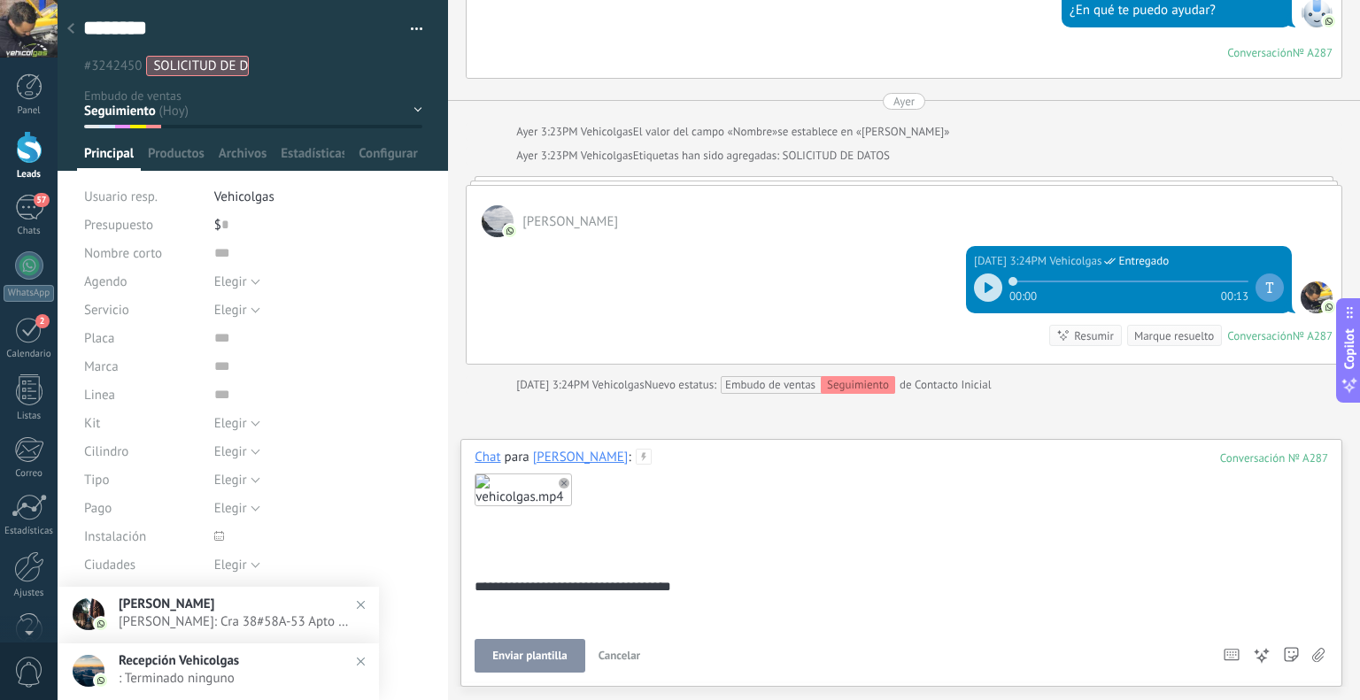
click at [540, 661] on span "Enviar plantilla" at bounding box center [529, 656] width 74 height 12
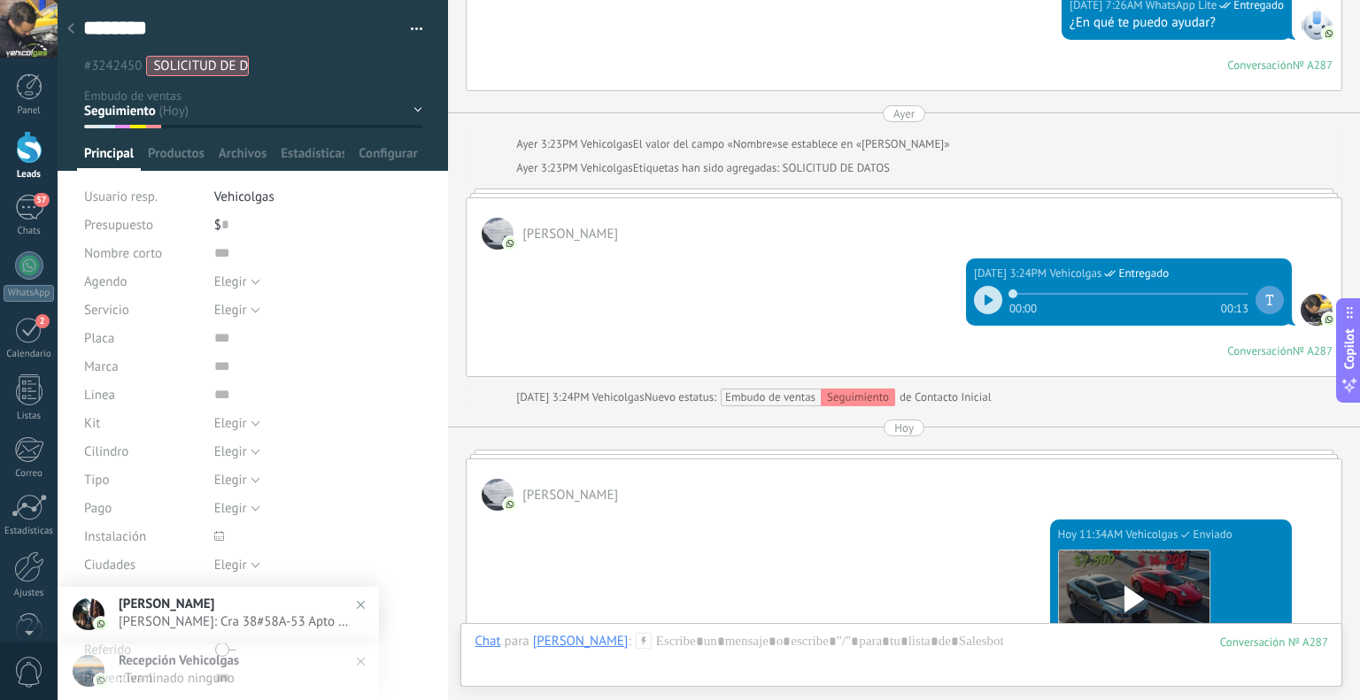
click at [75, 27] on div at bounding box center [70, 29] width 25 height 35
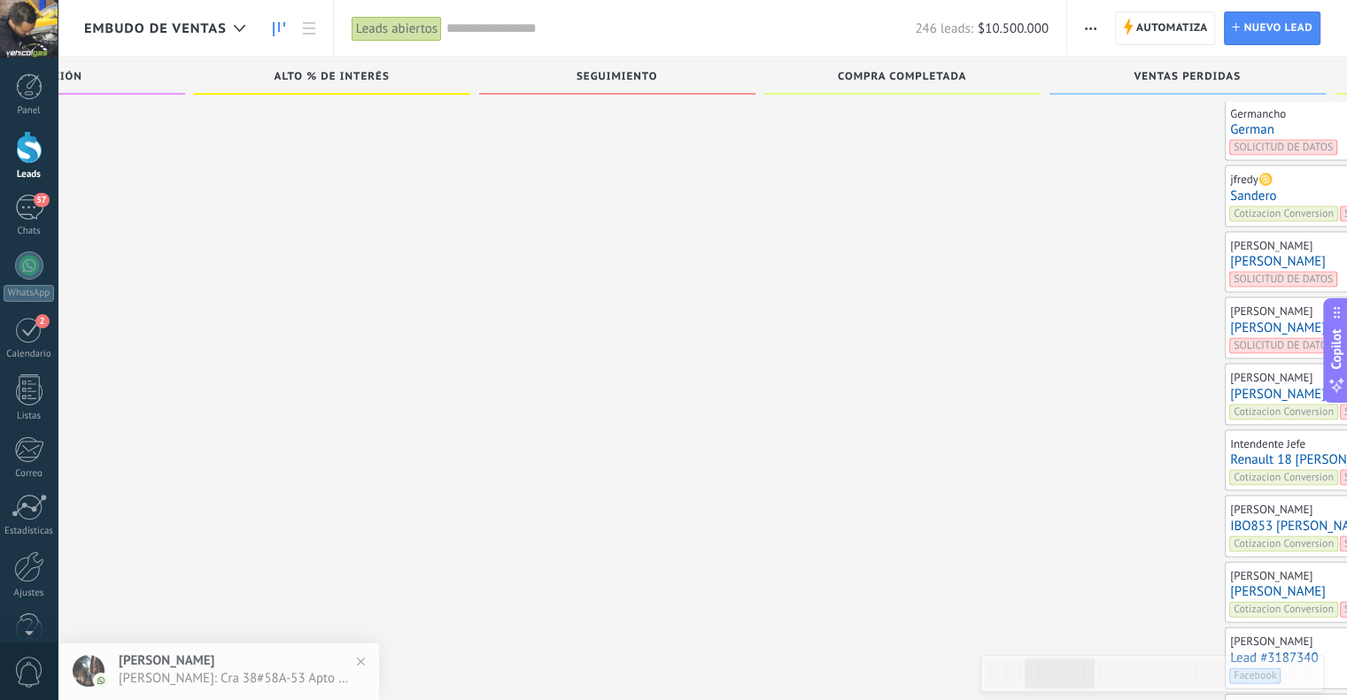
click at [1230, 254] on link "[PERSON_NAME]" at bounding box center [1363, 261] width 266 height 15
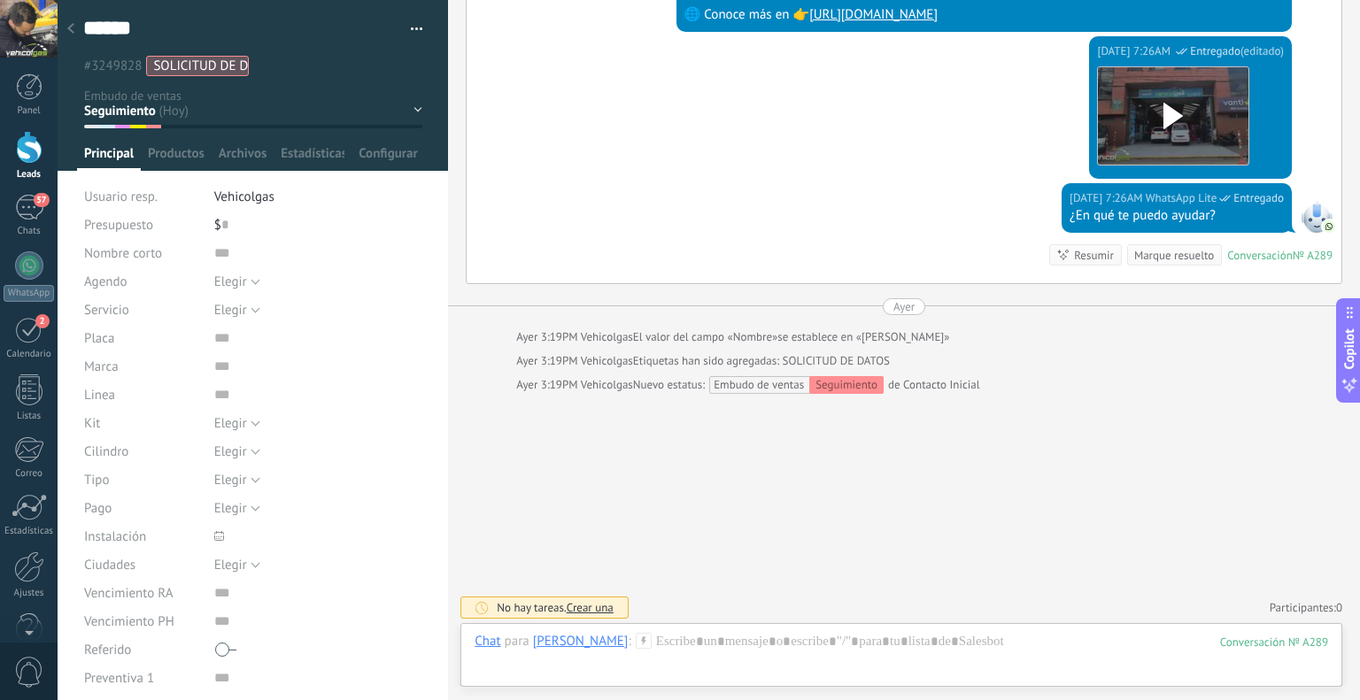
click at [636, 644] on icon at bounding box center [644, 641] width 16 height 16
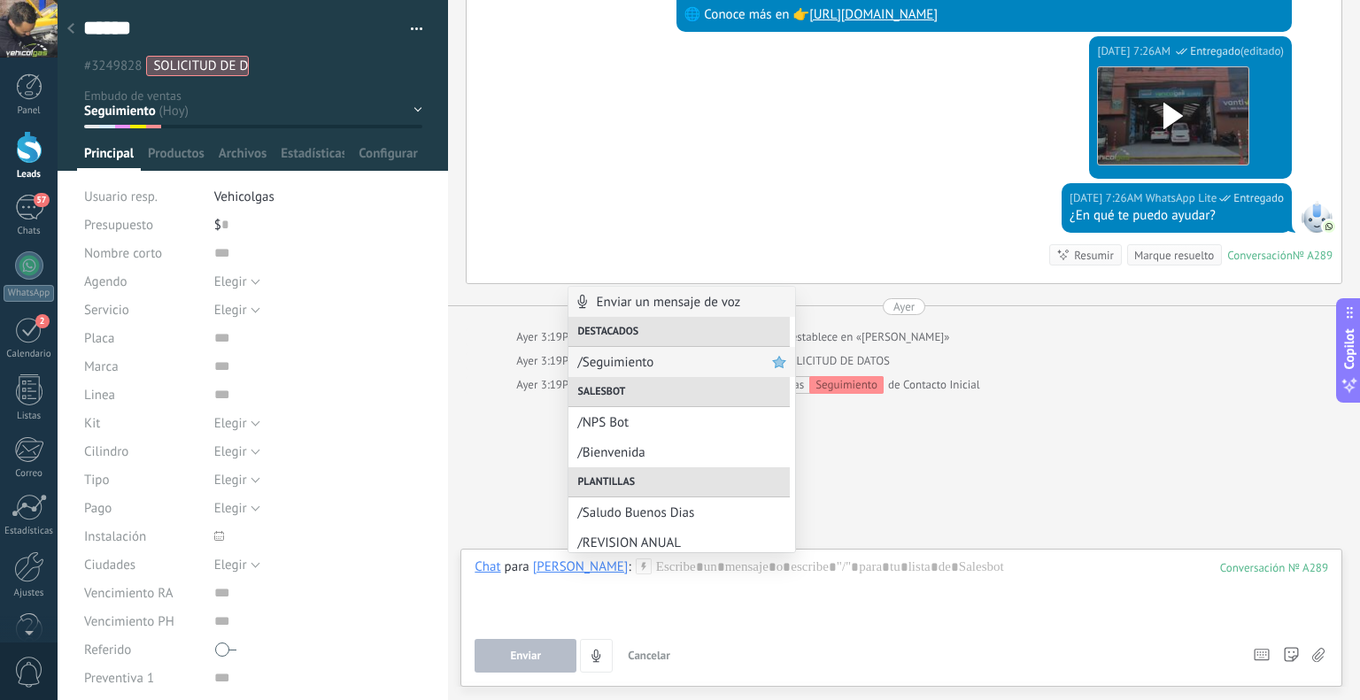
click at [599, 367] on span "/Seguimiento" at bounding box center [674, 362] width 195 height 17
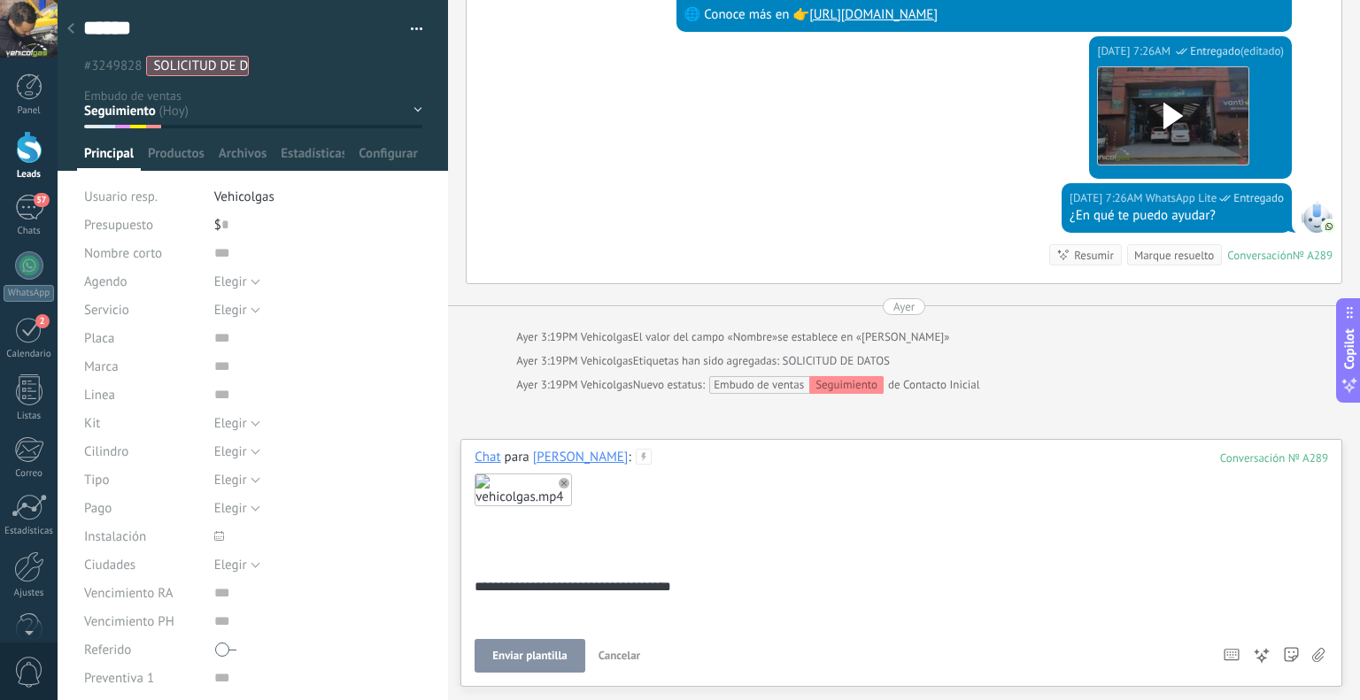
click at [508, 668] on button "Enviar plantilla" at bounding box center [530, 656] width 110 height 34
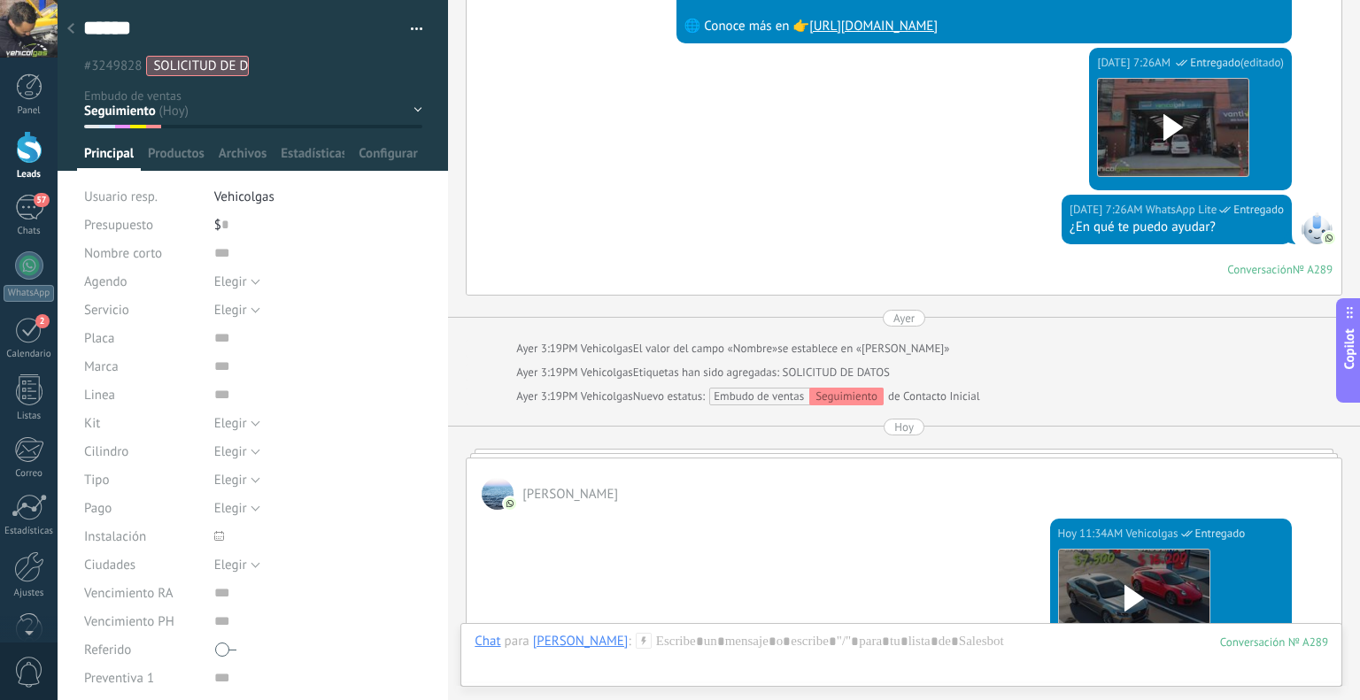
click at [67, 25] on icon at bounding box center [70, 28] width 7 height 11
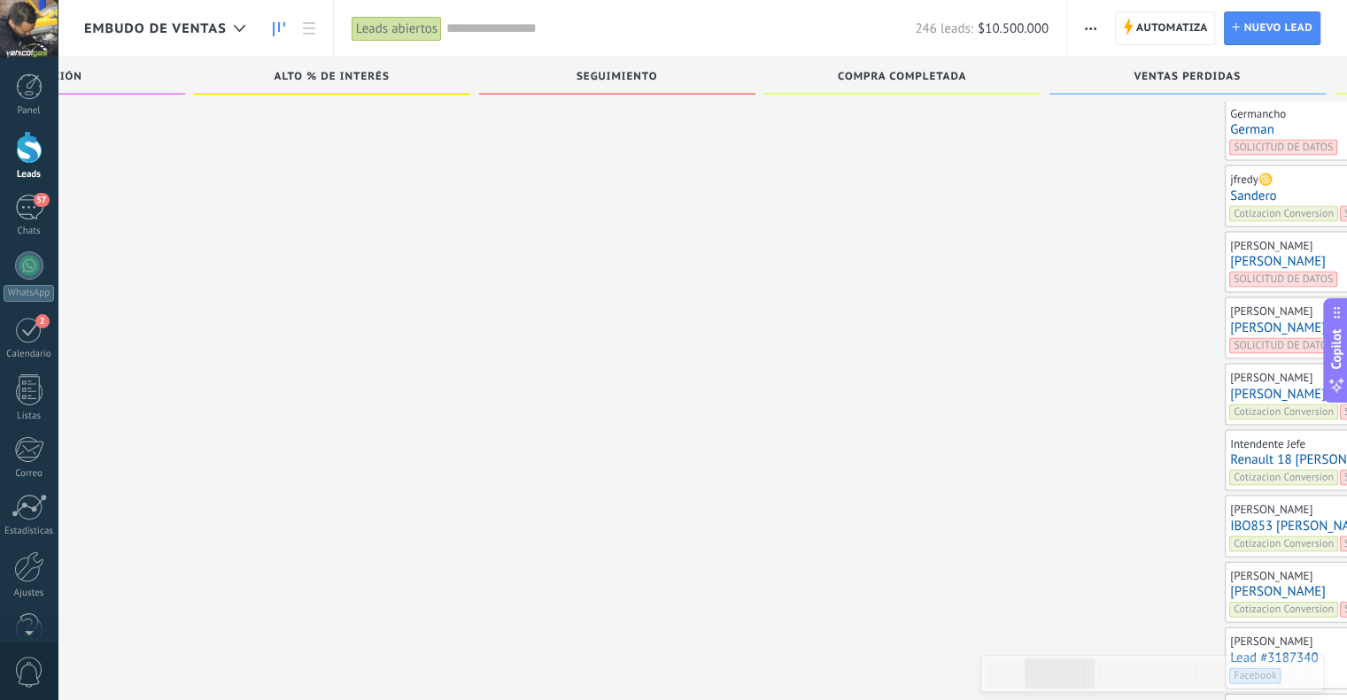
click at [1230, 189] on link "Sandero" at bounding box center [1363, 196] width 266 height 15
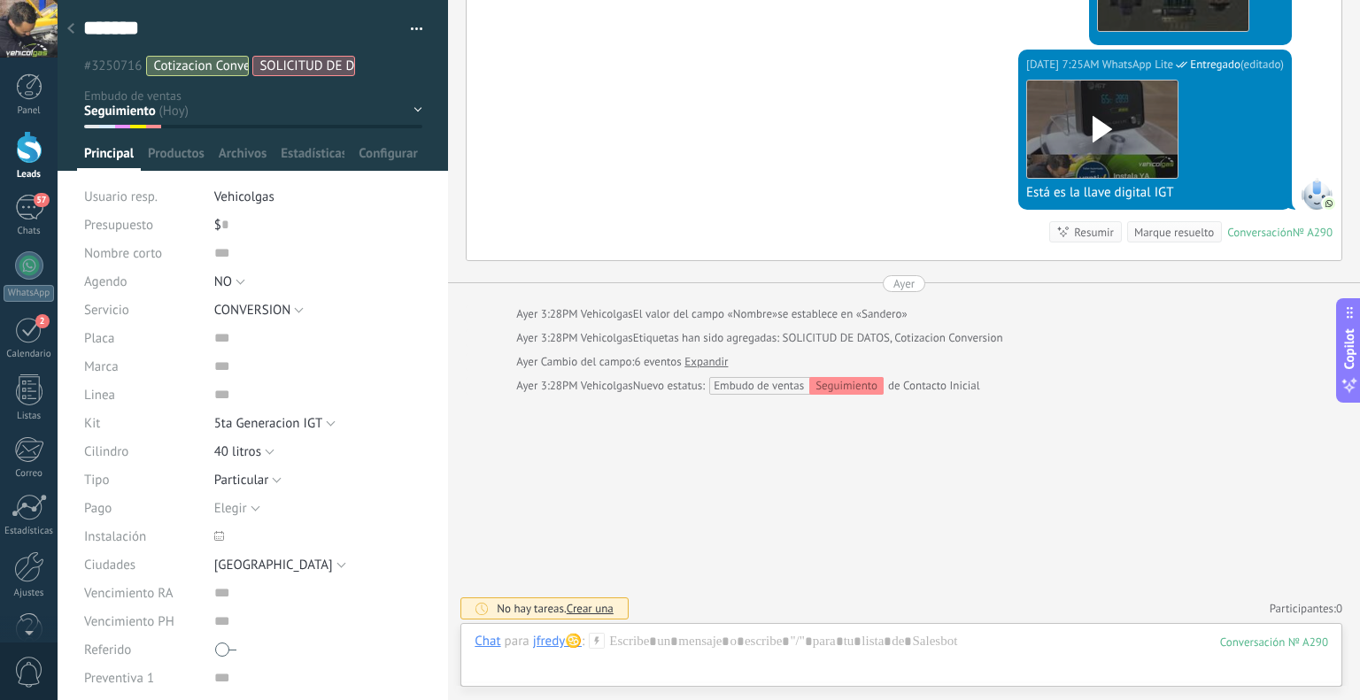
click at [596, 642] on icon at bounding box center [597, 641] width 16 height 16
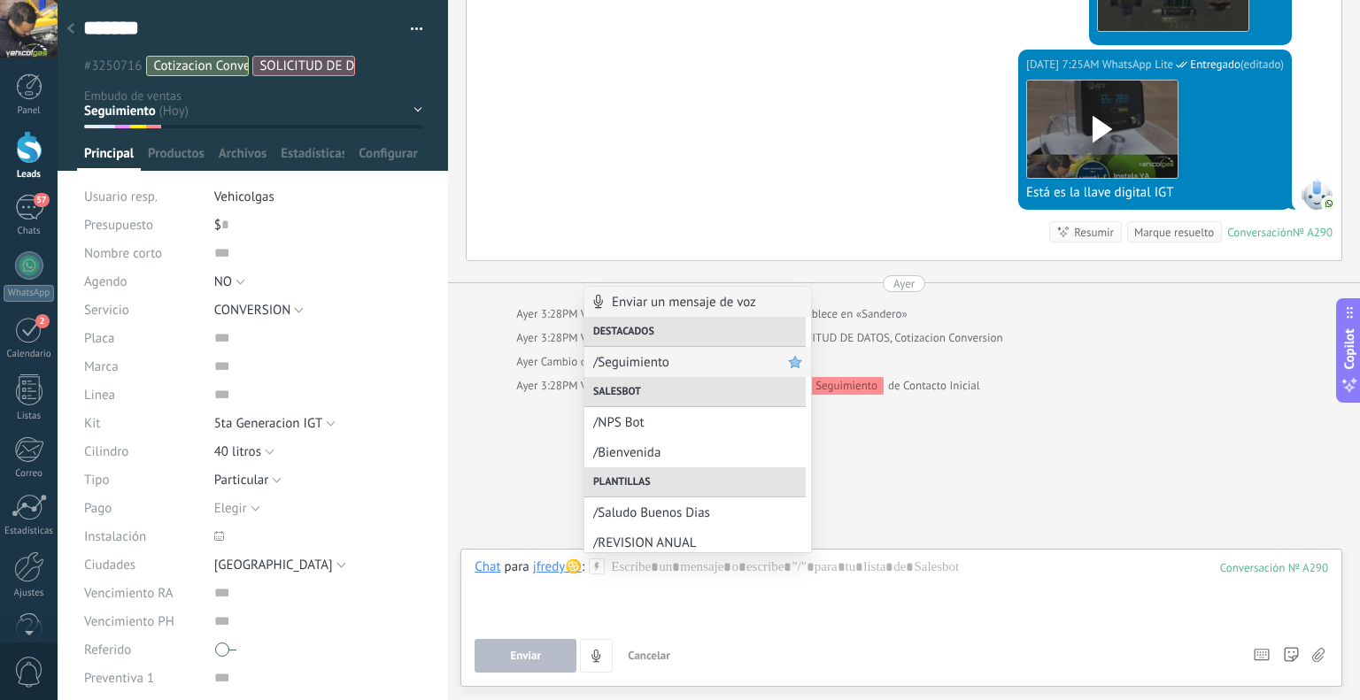
click at [637, 375] on div "/Seguimiento" at bounding box center [697, 362] width 227 height 30
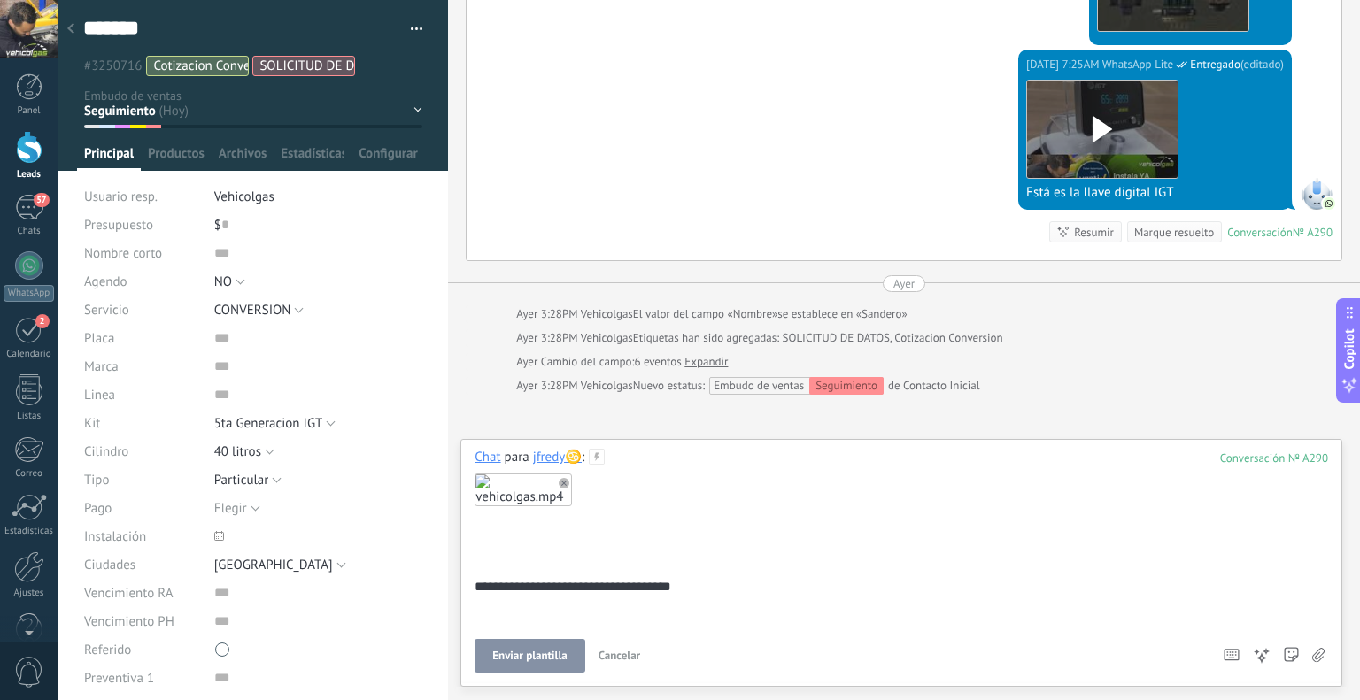
click at [545, 652] on span "Enviar plantilla" at bounding box center [529, 656] width 74 height 12
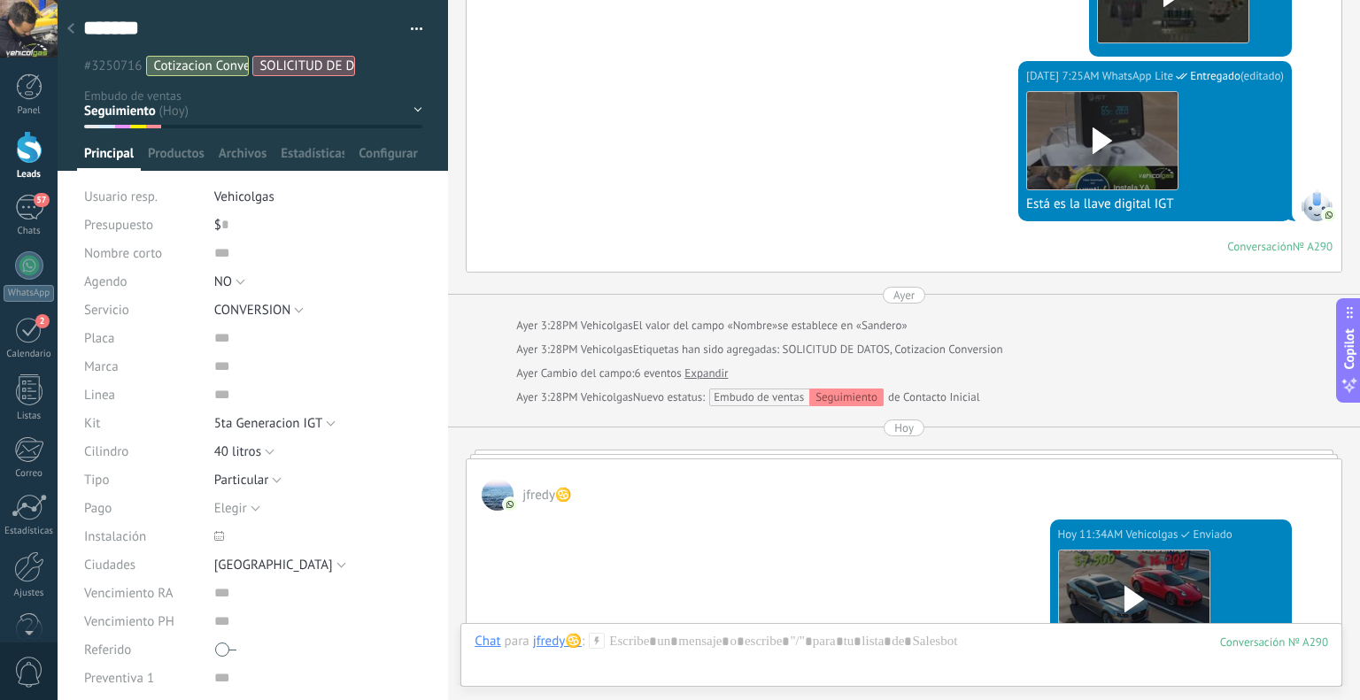
click at [66, 27] on div at bounding box center [70, 29] width 25 height 35
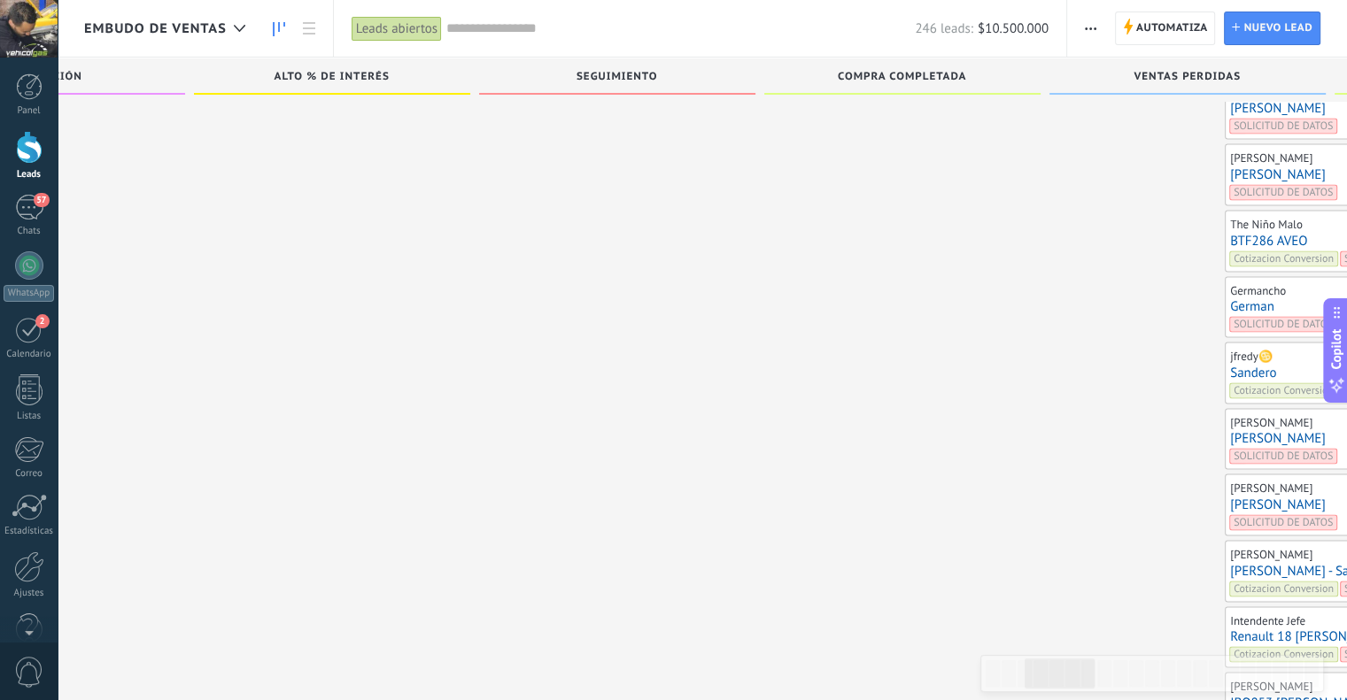
click at [1230, 299] on link "German" at bounding box center [1363, 306] width 266 height 15
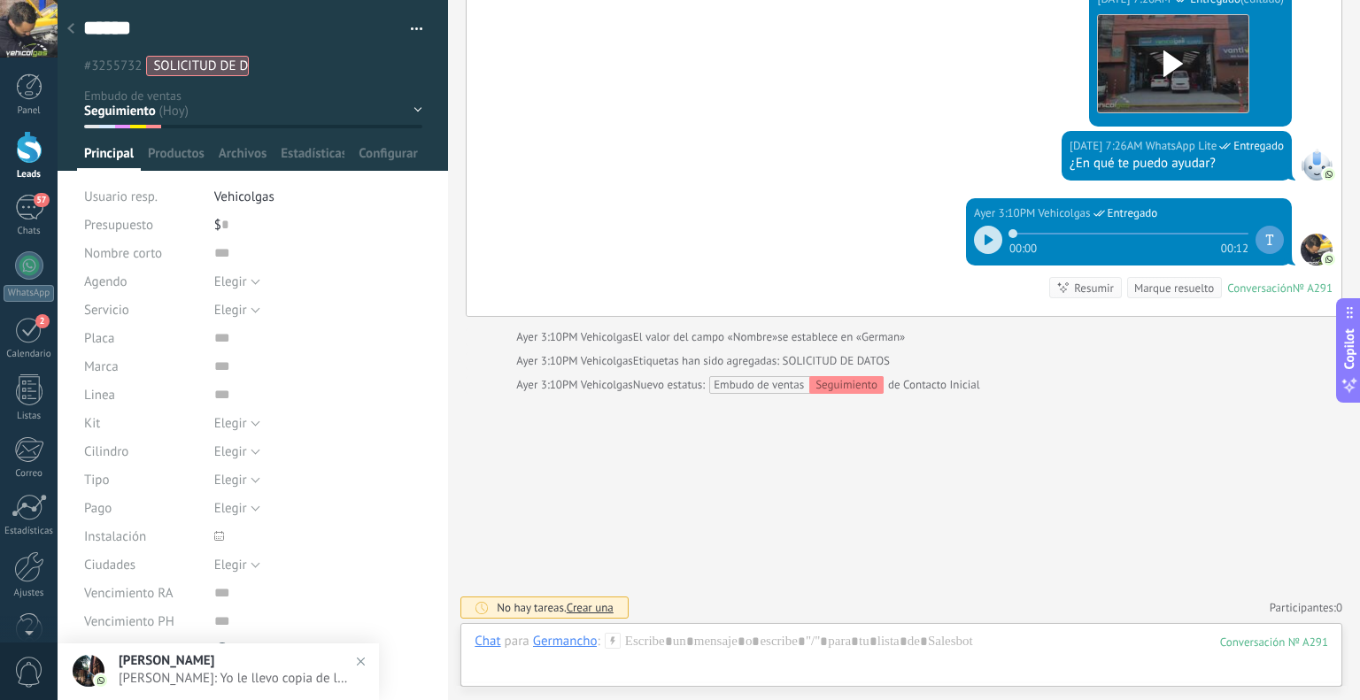
click at [608, 638] on icon at bounding box center [613, 641] width 16 height 16
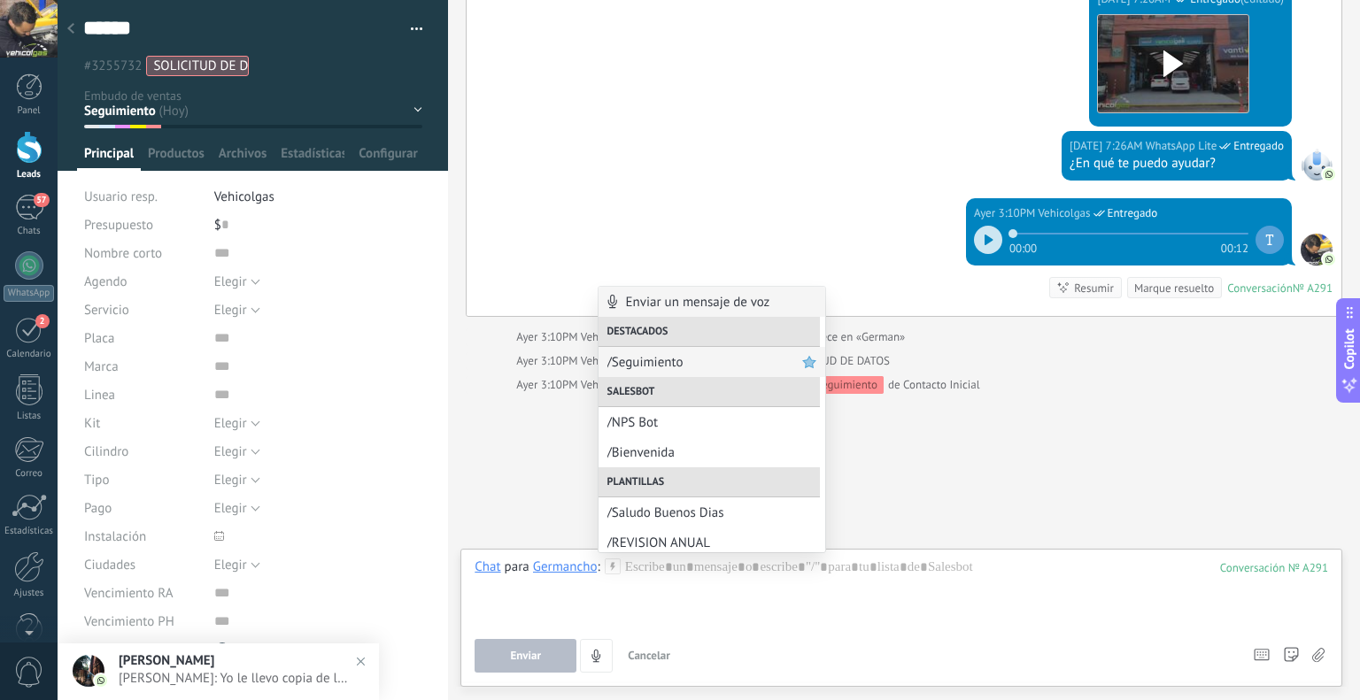
click at [644, 363] on span "/Seguimiento" at bounding box center [704, 362] width 195 height 17
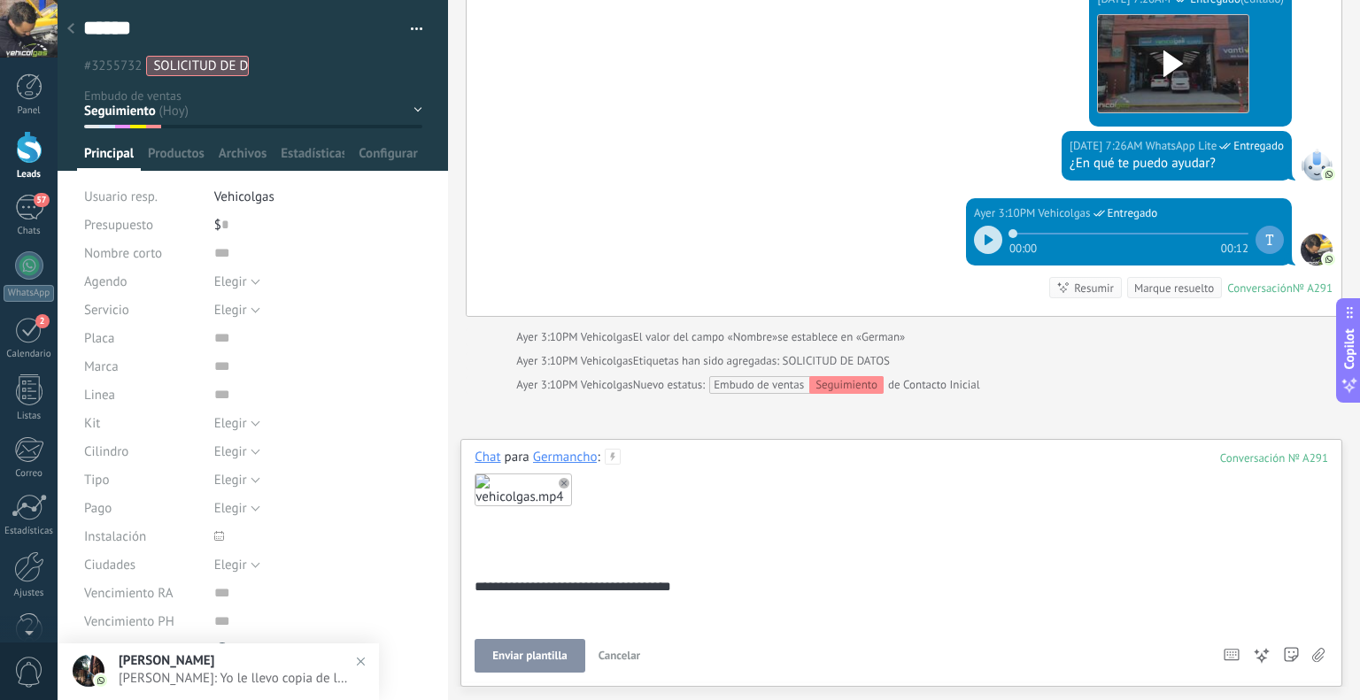
click at [547, 644] on button "Enviar plantilla" at bounding box center [530, 656] width 110 height 34
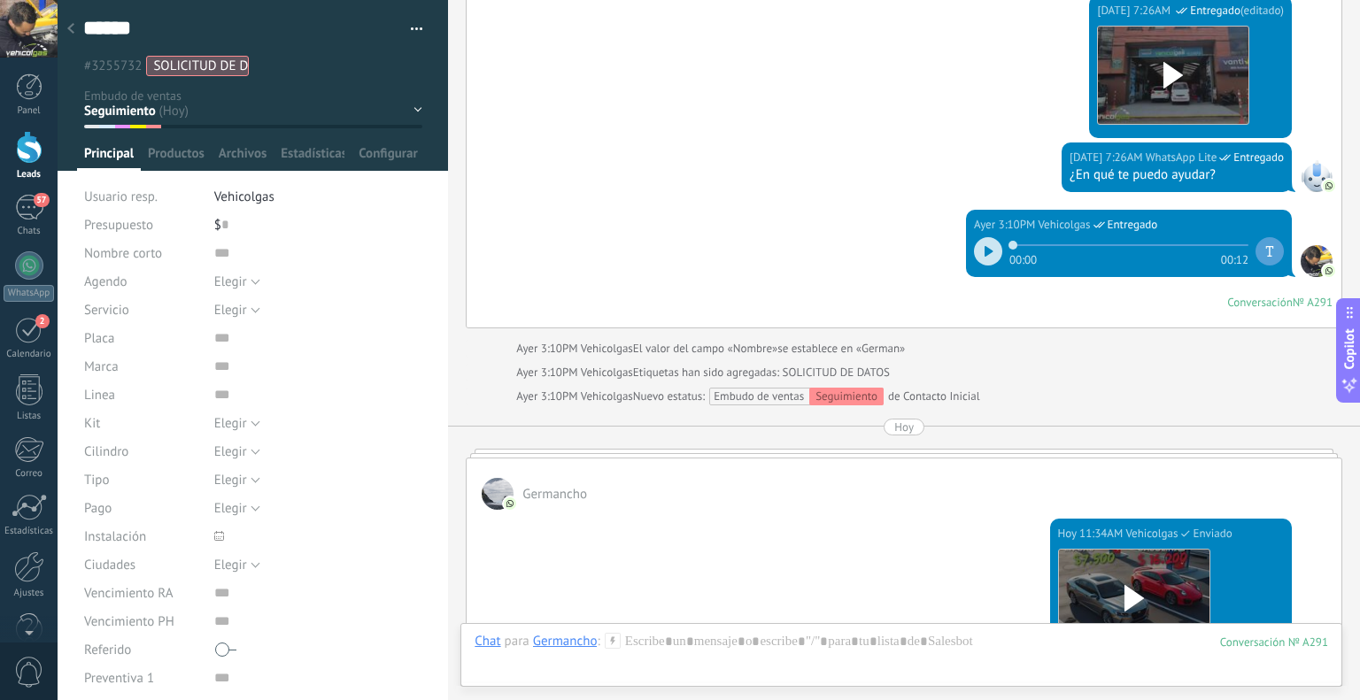
click at [68, 23] on div at bounding box center [70, 29] width 25 height 35
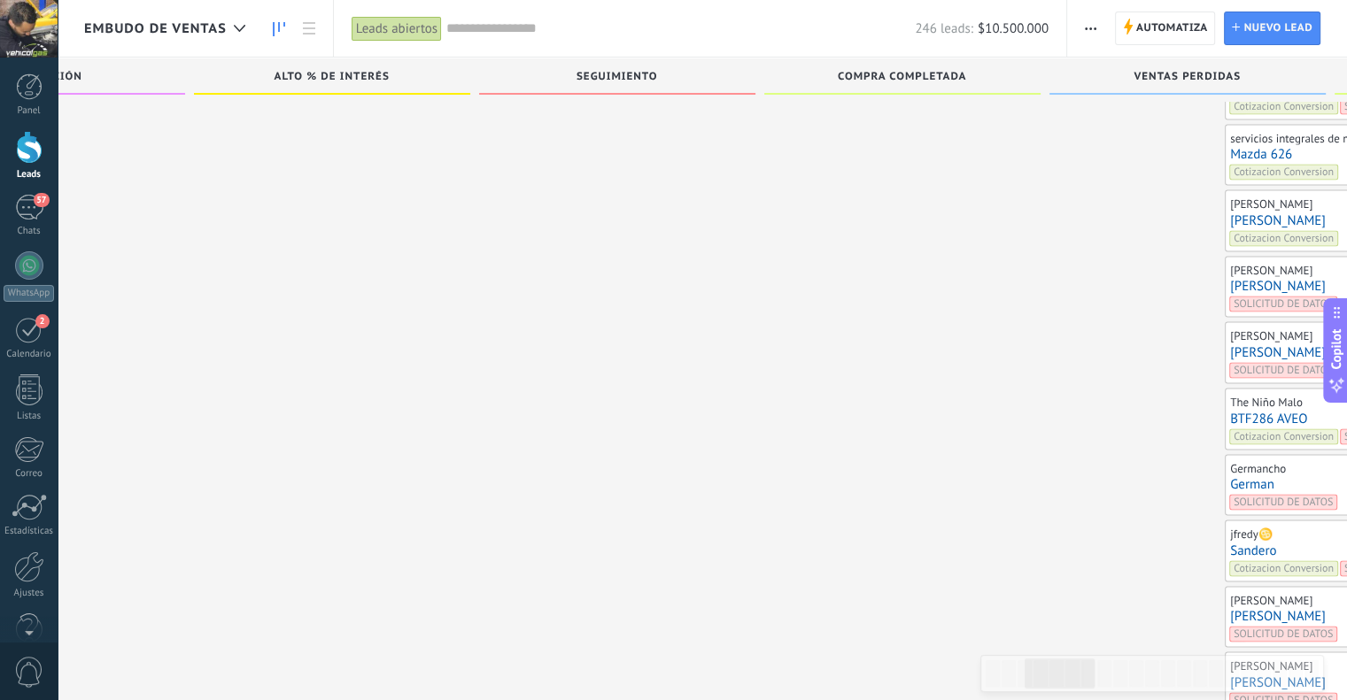
click at [1230, 411] on link "BTF286 AVEO" at bounding box center [1363, 418] width 266 height 15
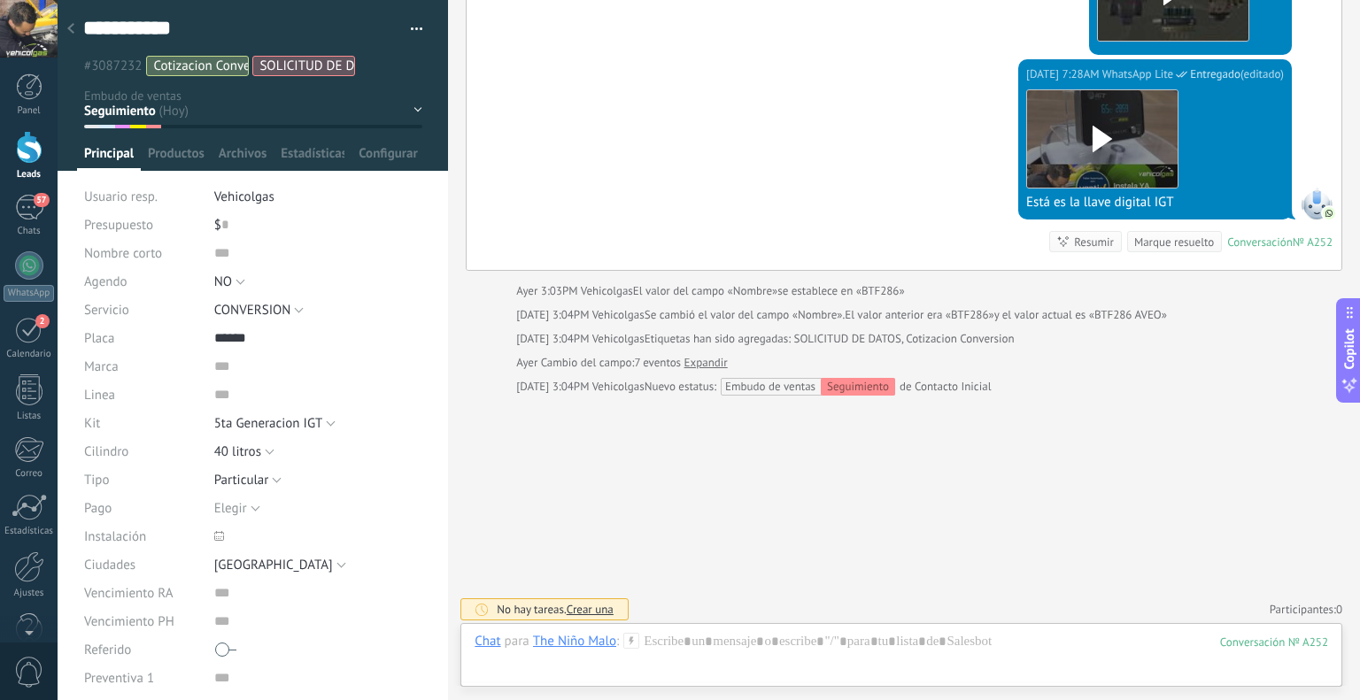
click at [635, 644] on icon at bounding box center [631, 641] width 16 height 16
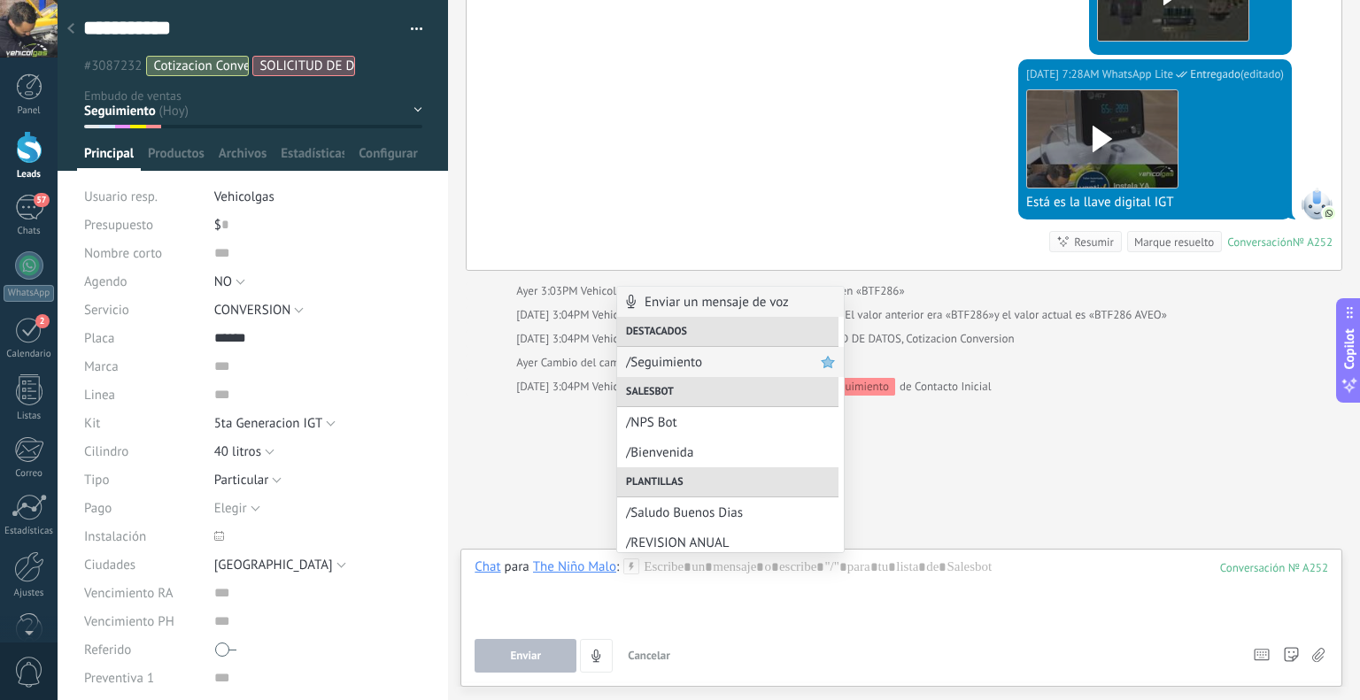
click at [655, 357] on span "/Seguimiento" at bounding box center [723, 362] width 195 height 17
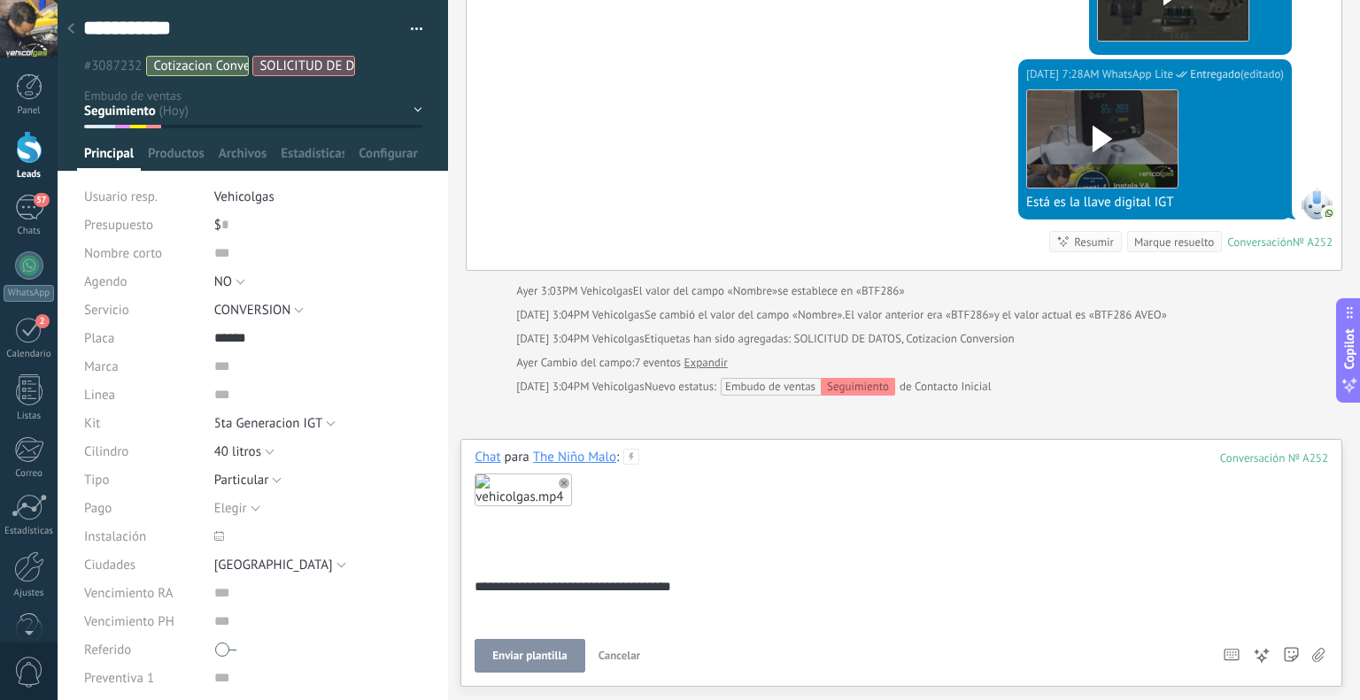
click at [572, 650] on button "Enviar plantilla" at bounding box center [530, 656] width 110 height 34
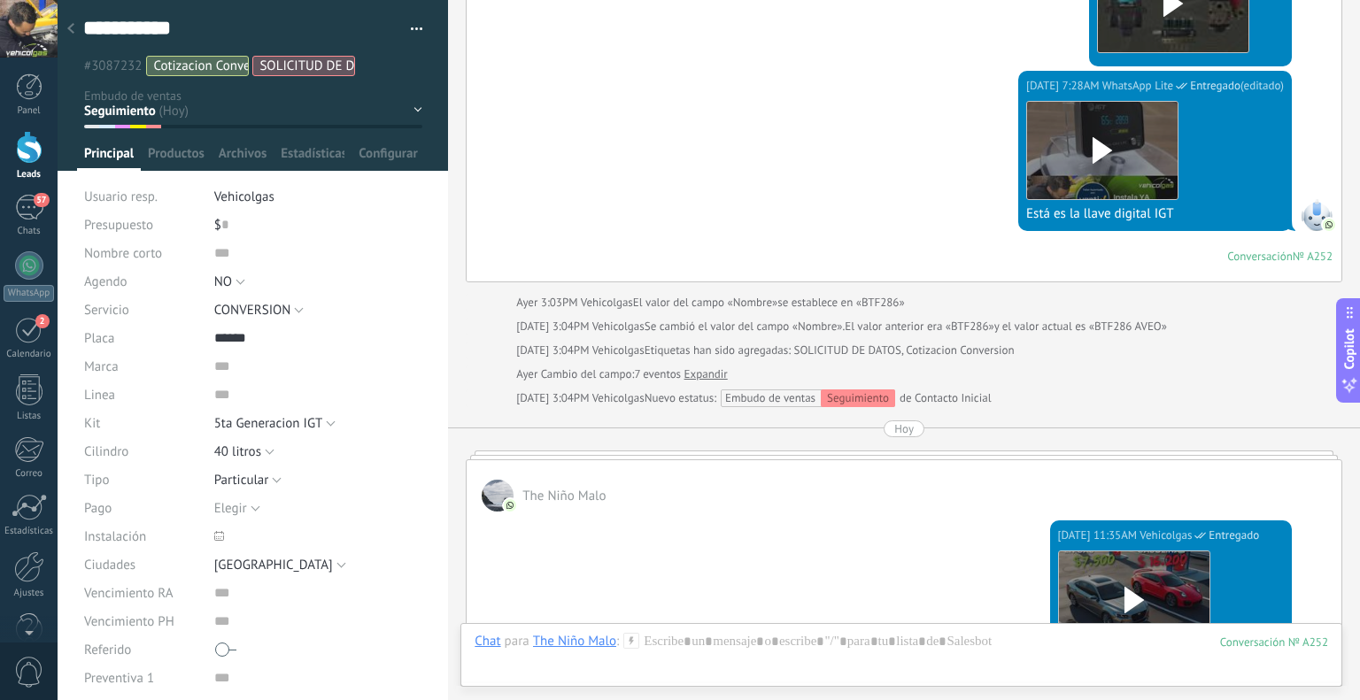
click at [78, 24] on div at bounding box center [70, 29] width 25 height 35
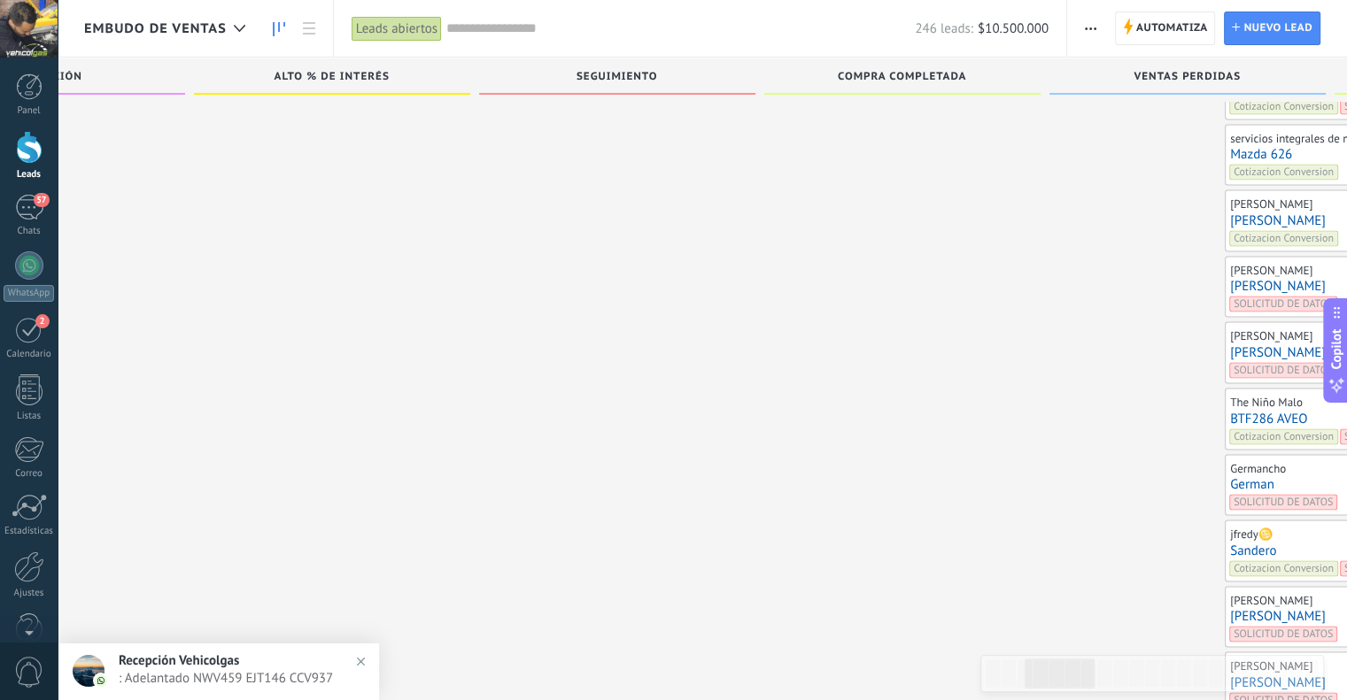
click at [1230, 344] on link "[PERSON_NAME]" at bounding box center [1363, 351] width 266 height 15
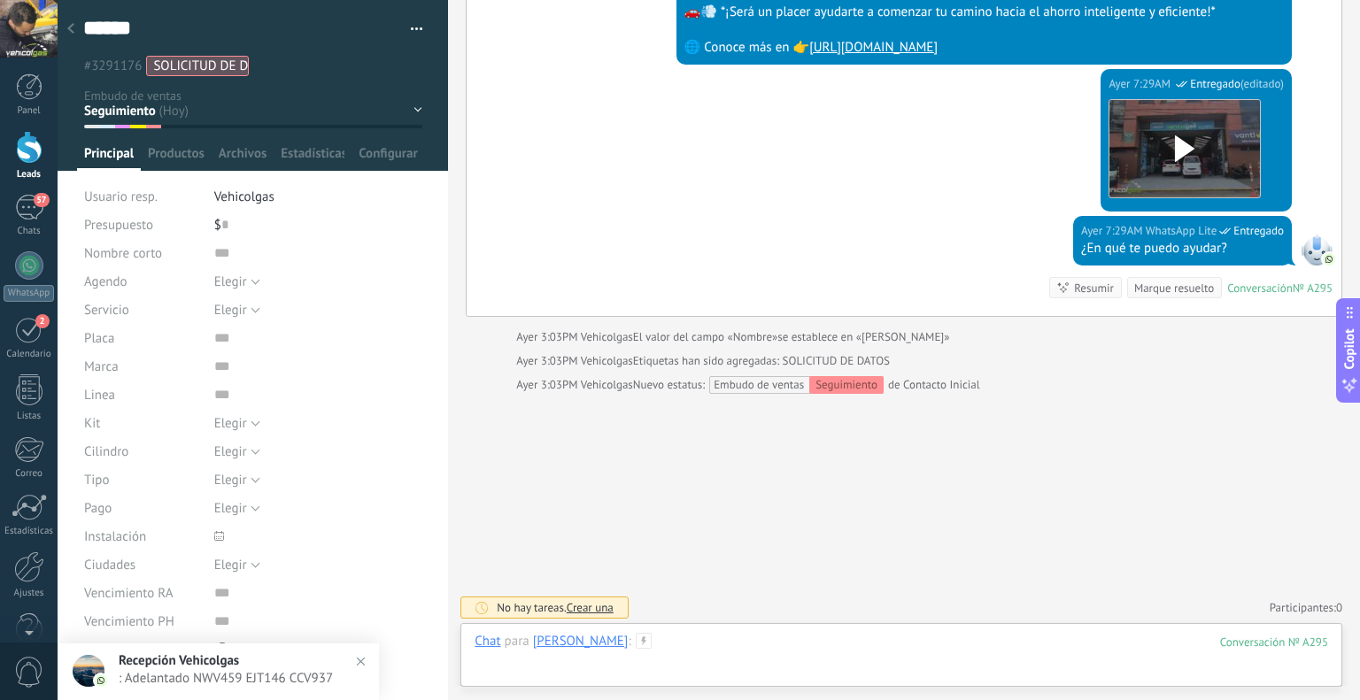
click at [650, 651] on div at bounding box center [902, 659] width 854 height 53
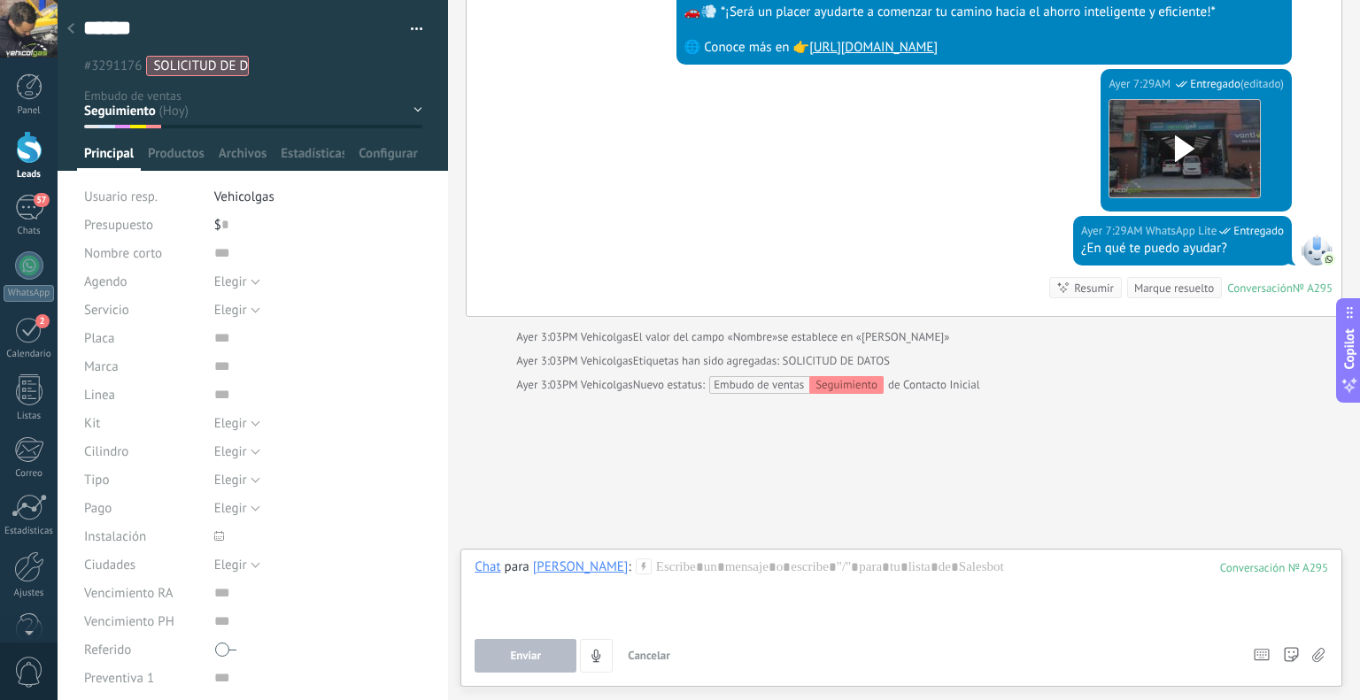
click at [636, 568] on icon at bounding box center [644, 567] width 16 height 16
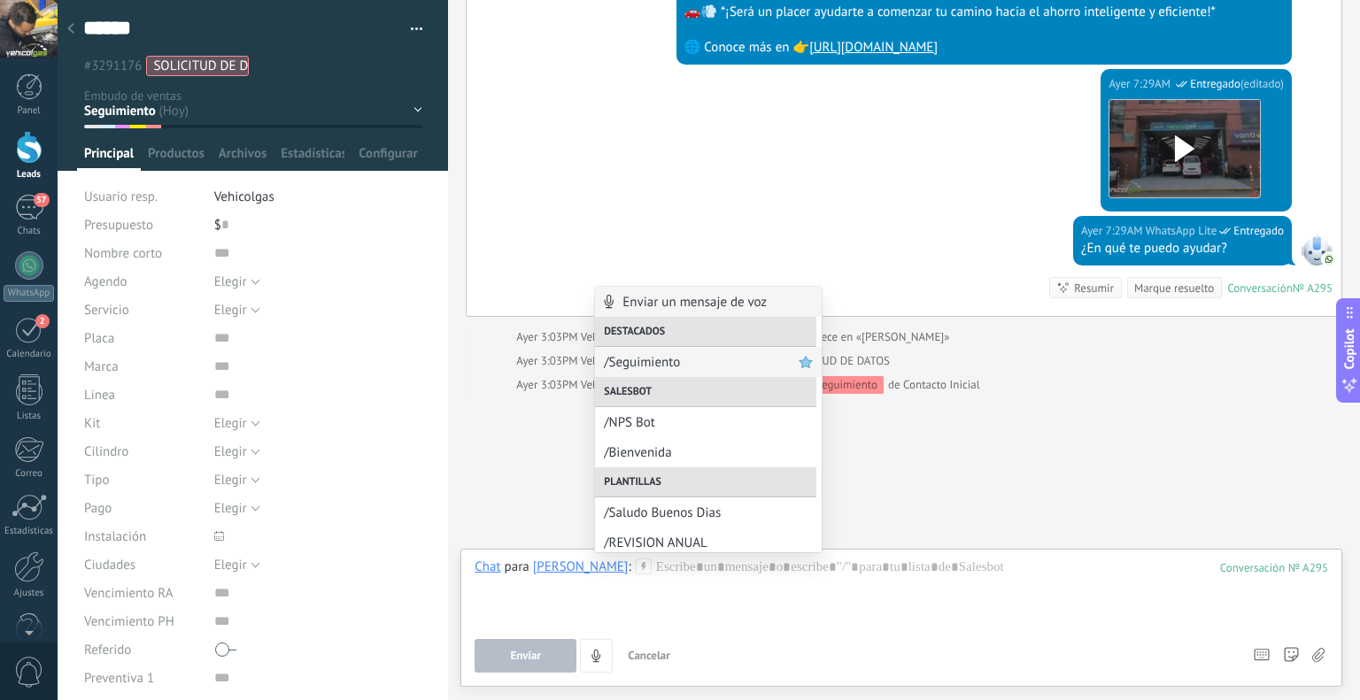
click at [722, 362] on span "/Seguimiento" at bounding box center [701, 362] width 195 height 17
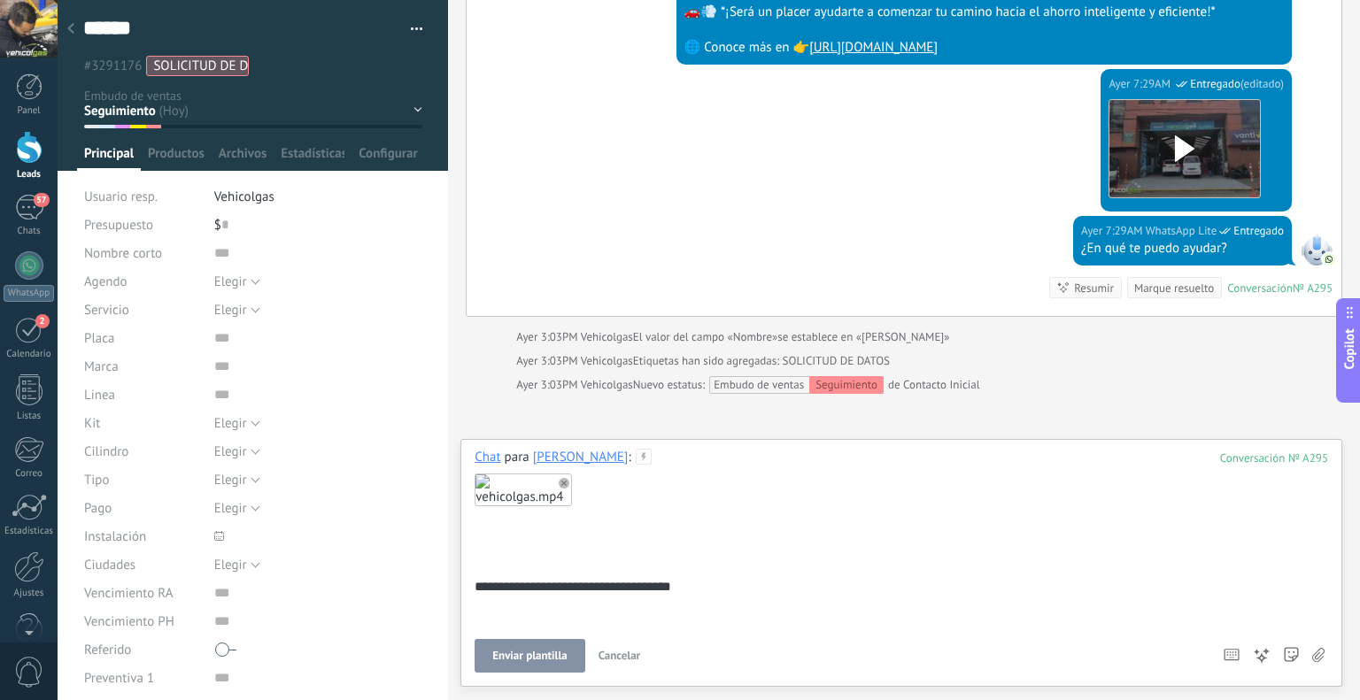
click at [510, 652] on span "Enviar plantilla" at bounding box center [529, 656] width 74 height 12
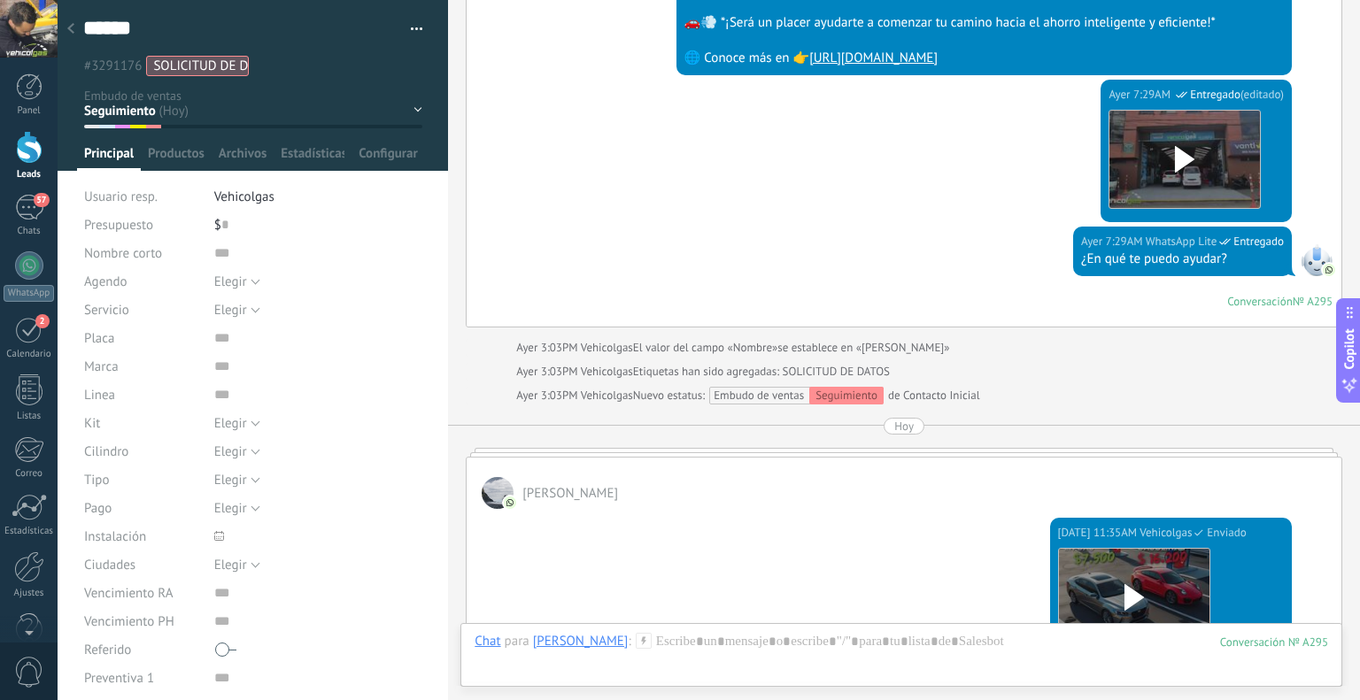
click at [71, 22] on div at bounding box center [70, 29] width 25 height 35
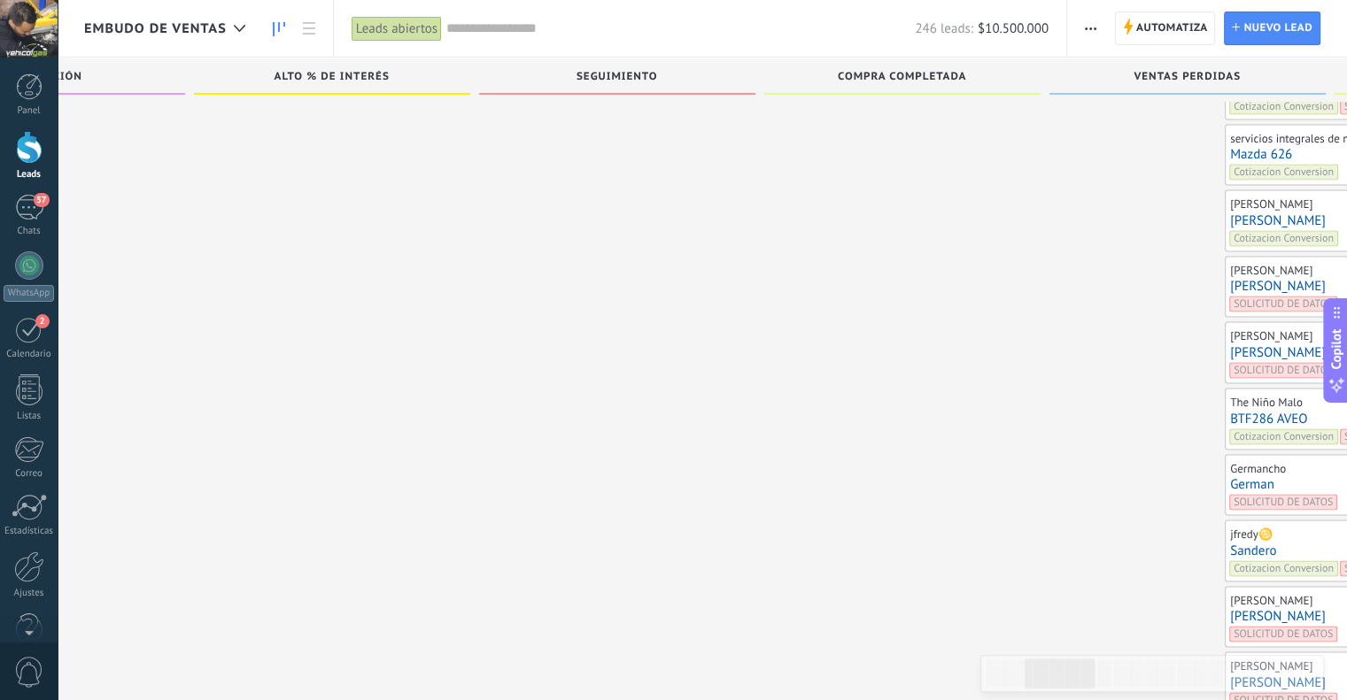
click at [1230, 278] on link "[PERSON_NAME]" at bounding box center [1363, 285] width 266 height 15
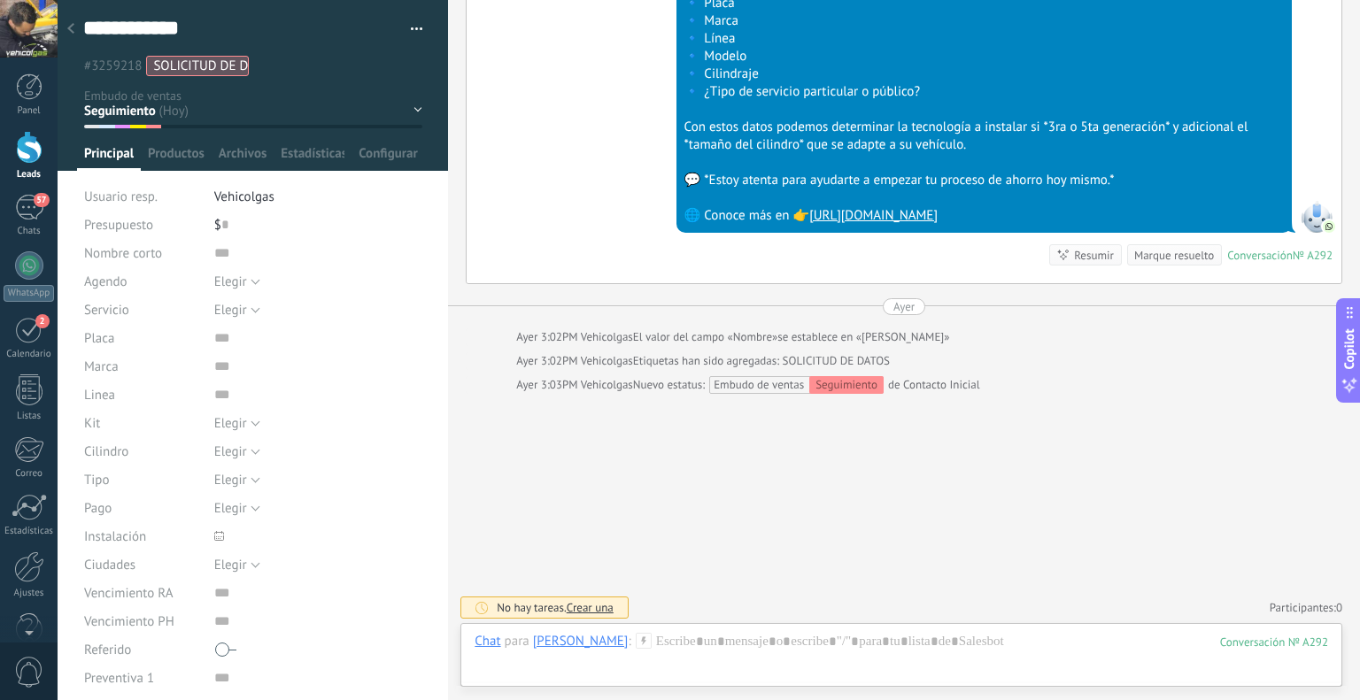
click at [636, 637] on icon at bounding box center [644, 641] width 16 height 16
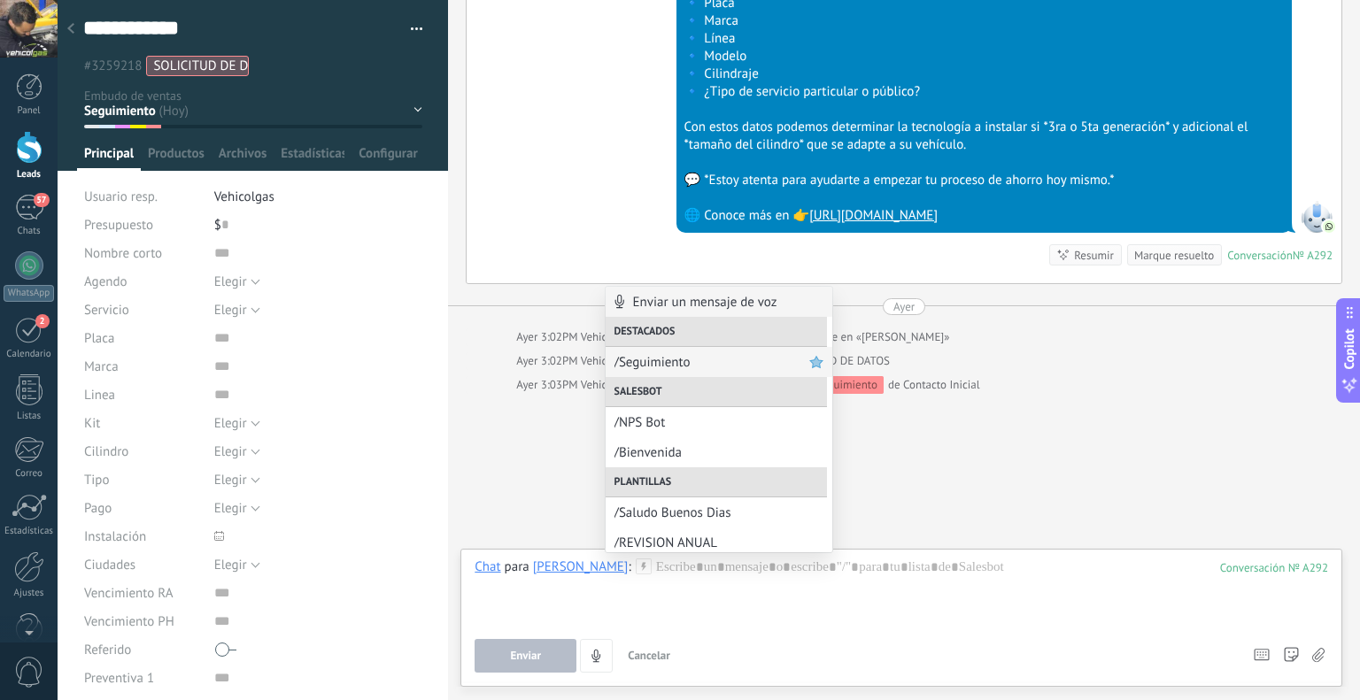
click at [743, 355] on span "/Seguimiento" at bounding box center [711, 362] width 195 height 17
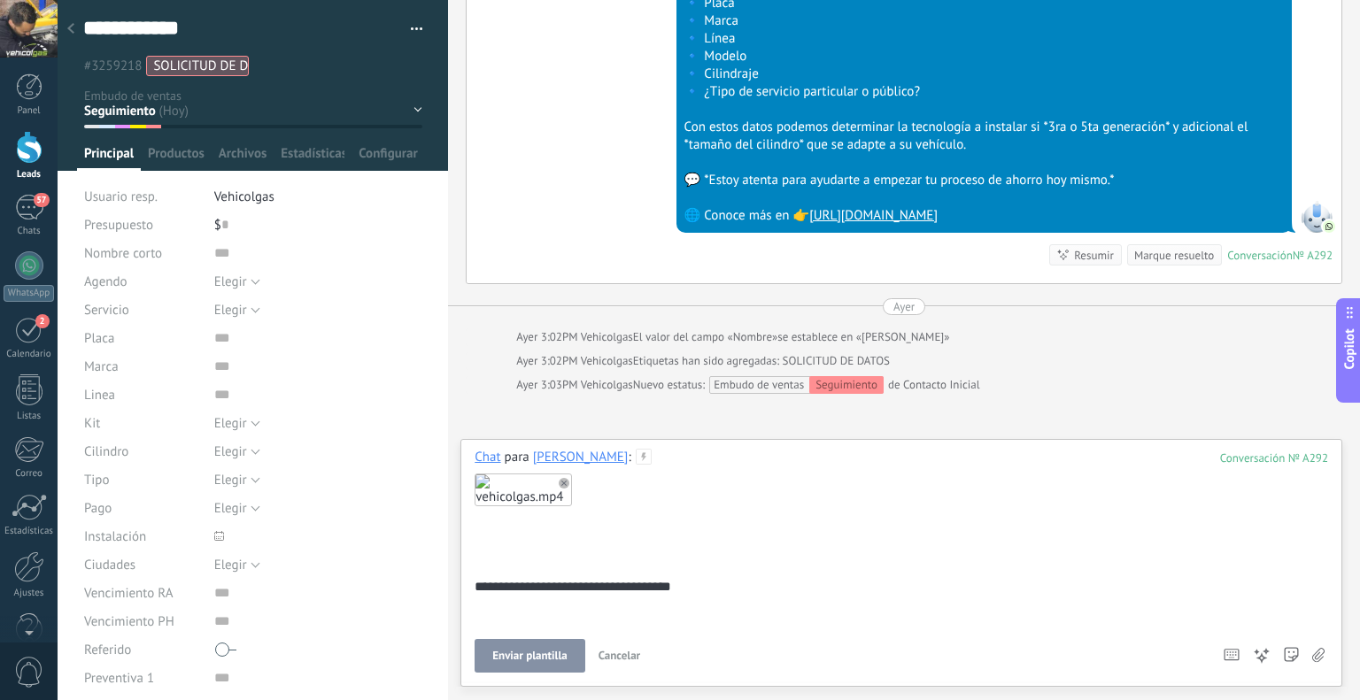
click at [510, 660] on span "Enviar plantilla" at bounding box center [529, 656] width 74 height 12
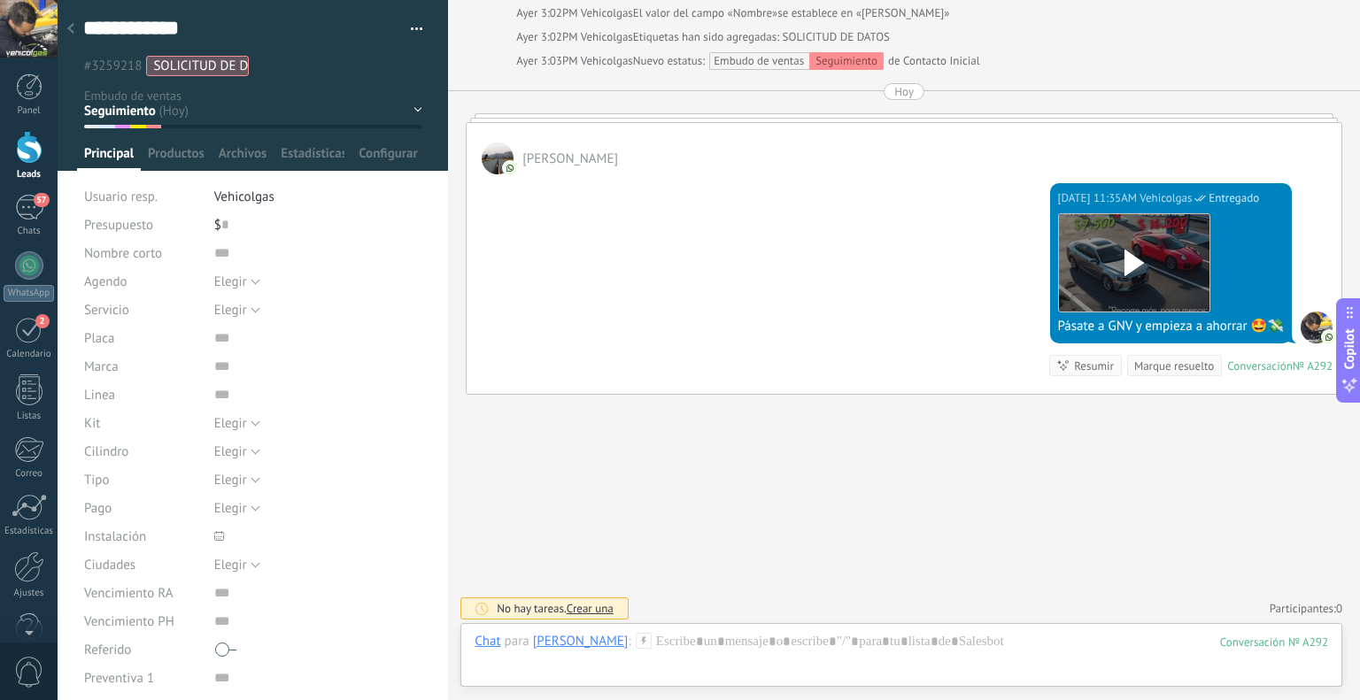
click at [75, 31] on div at bounding box center [70, 29] width 25 height 35
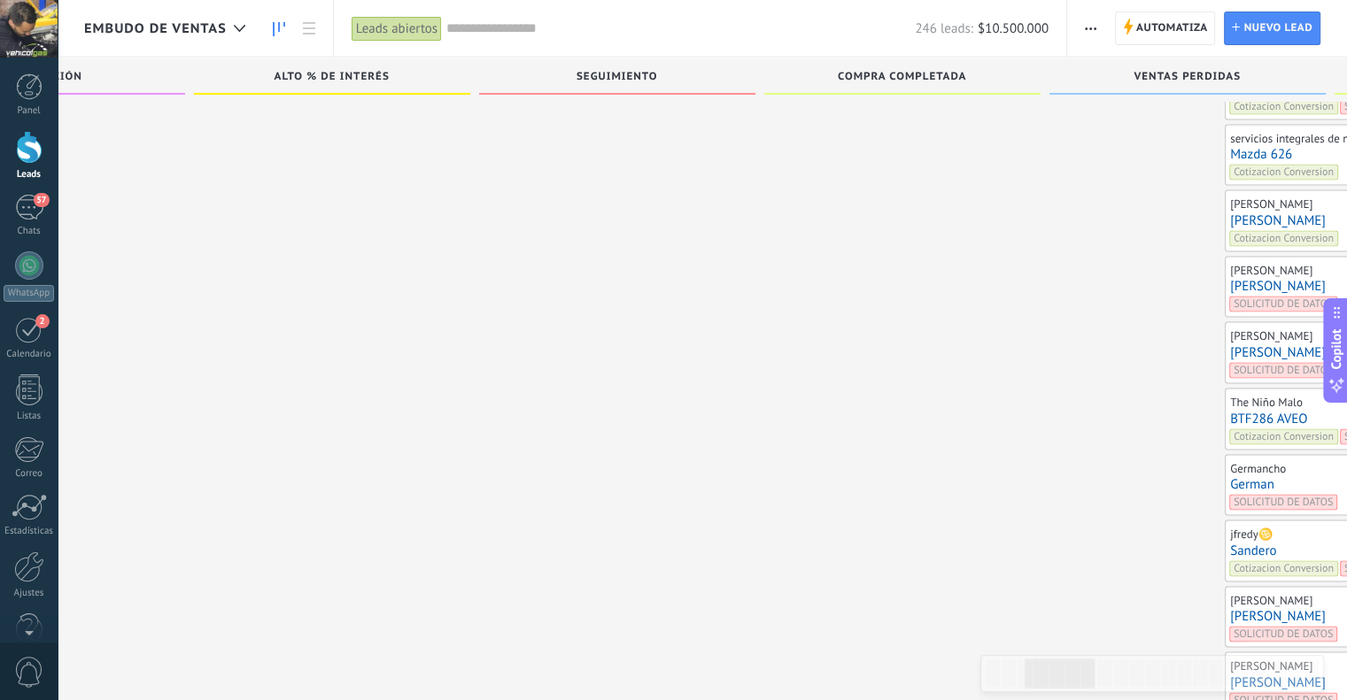
click at [1230, 212] on link "[PERSON_NAME]" at bounding box center [1363, 219] width 266 height 15
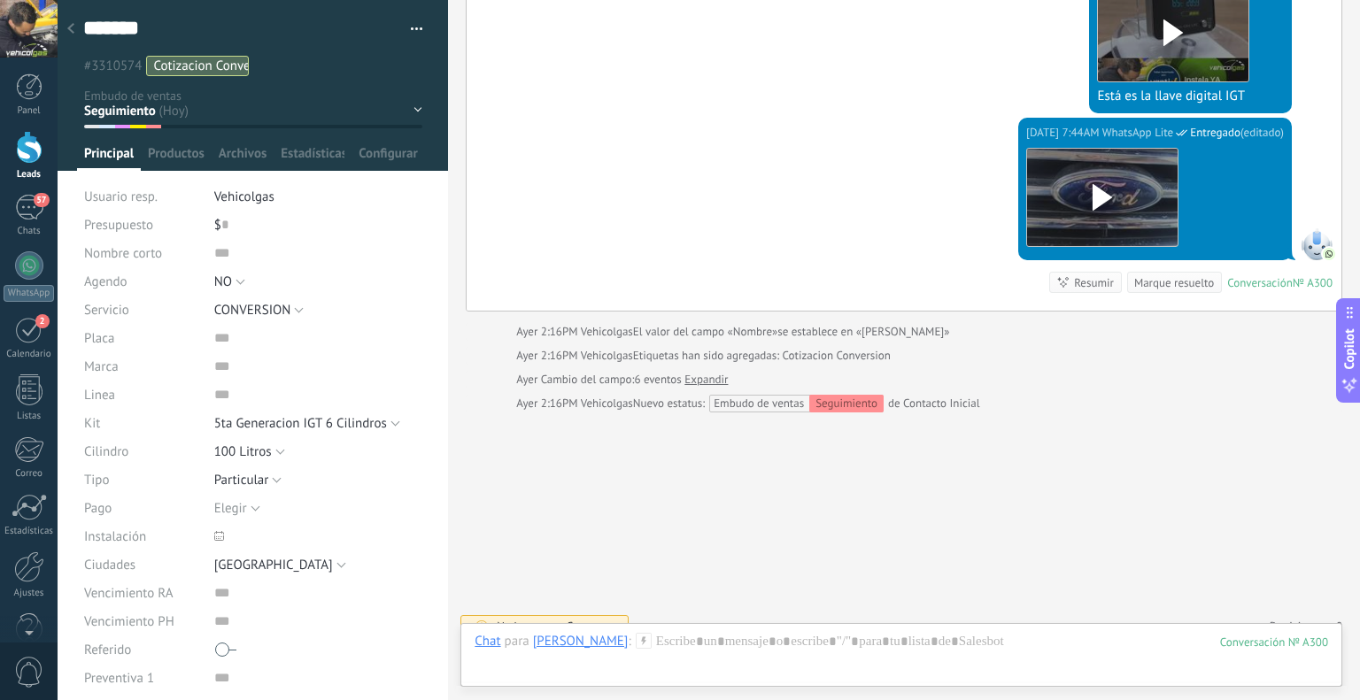
click at [636, 647] on icon at bounding box center [644, 641] width 16 height 16
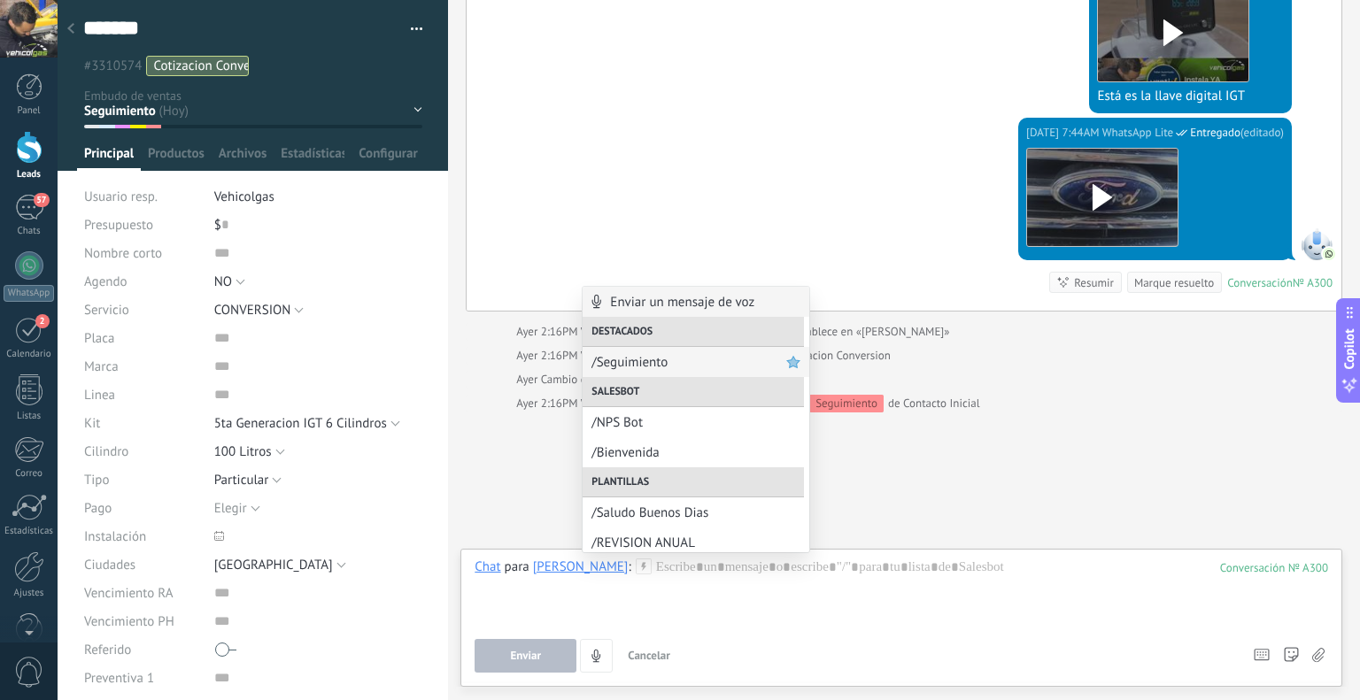
click at [699, 360] on span "/Seguimiento" at bounding box center [688, 362] width 195 height 17
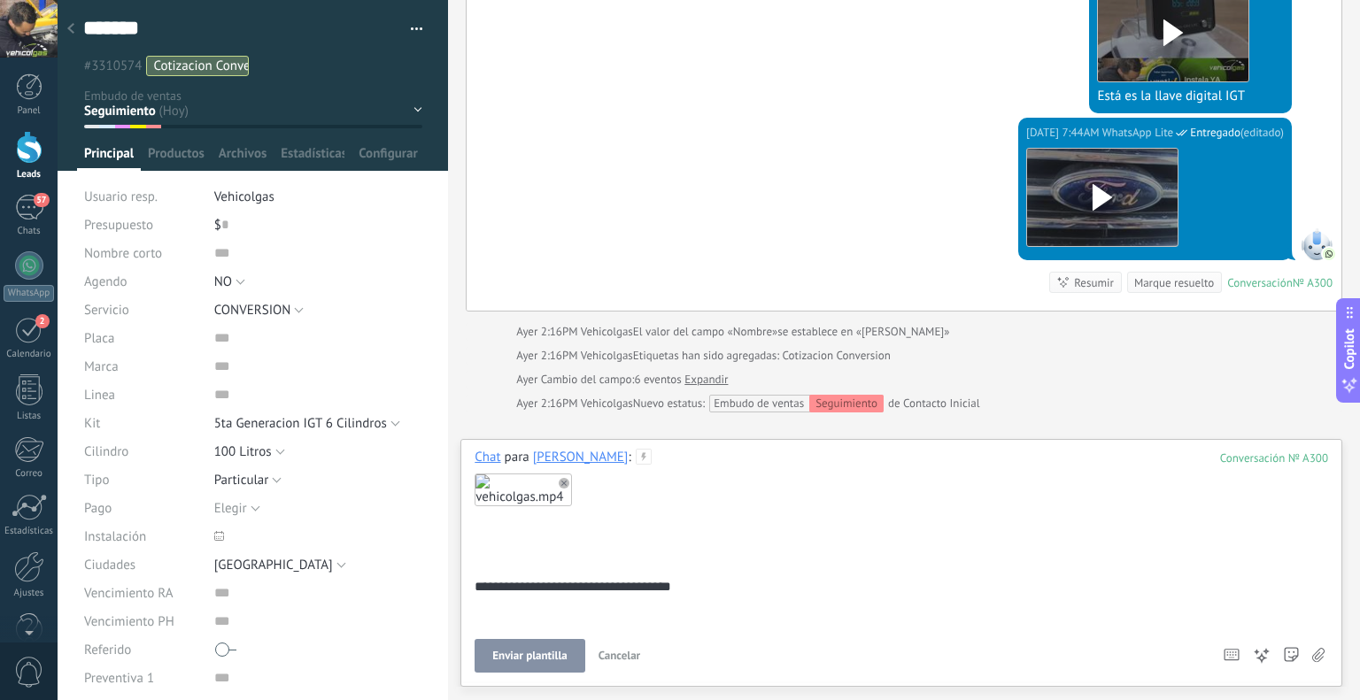
click at [517, 651] on span "Enviar plantilla" at bounding box center [529, 656] width 74 height 12
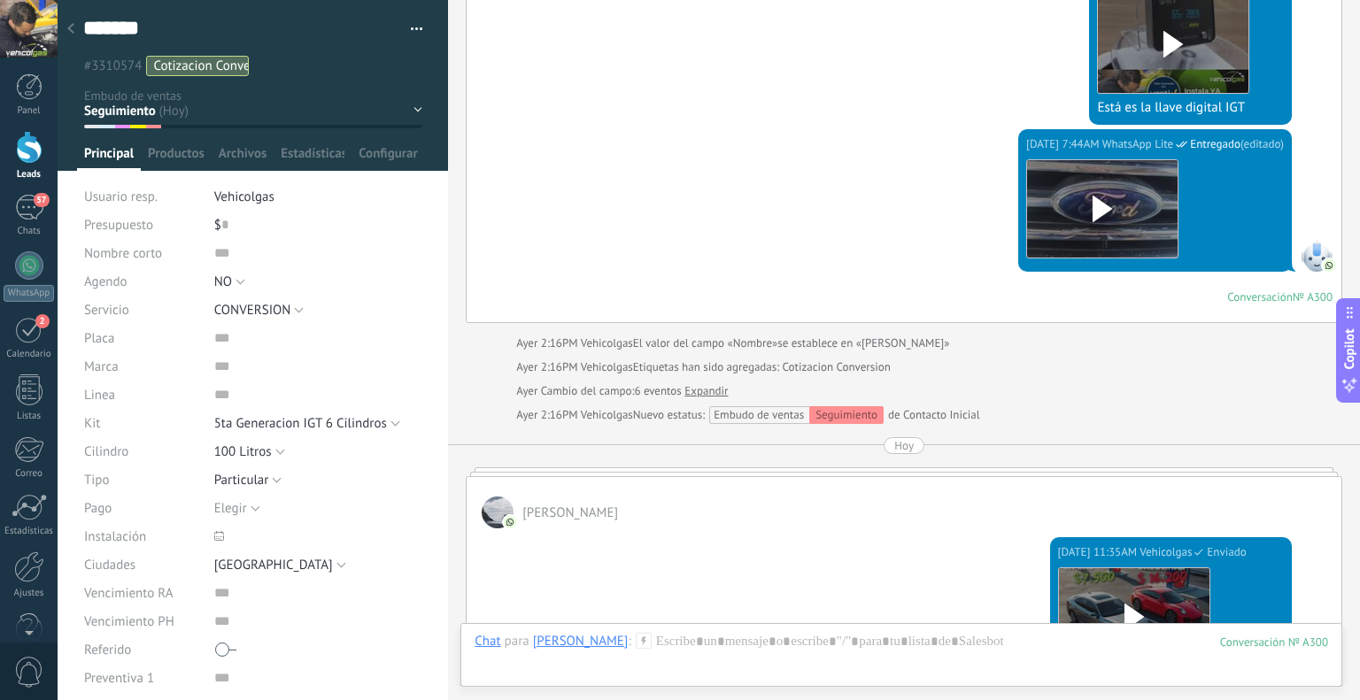
click at [75, 29] on div at bounding box center [70, 29] width 25 height 35
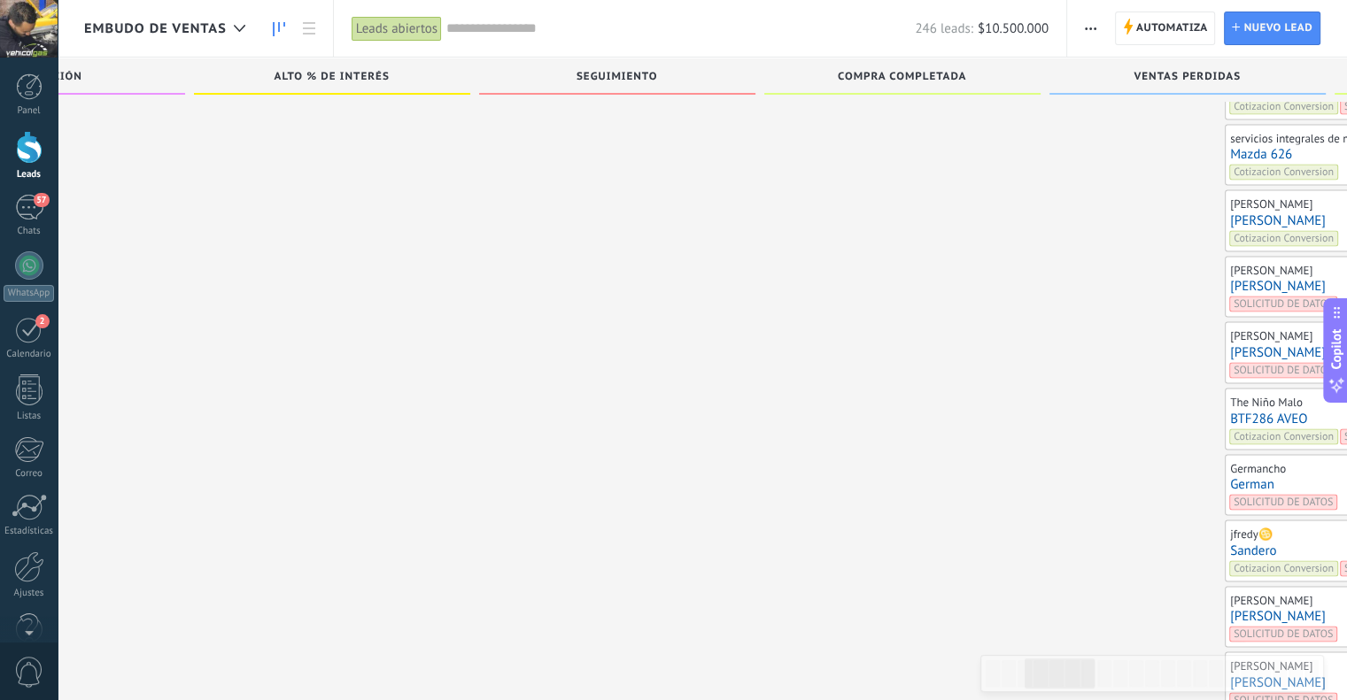
click at [1230, 146] on link "Mazda 626" at bounding box center [1363, 153] width 266 height 15
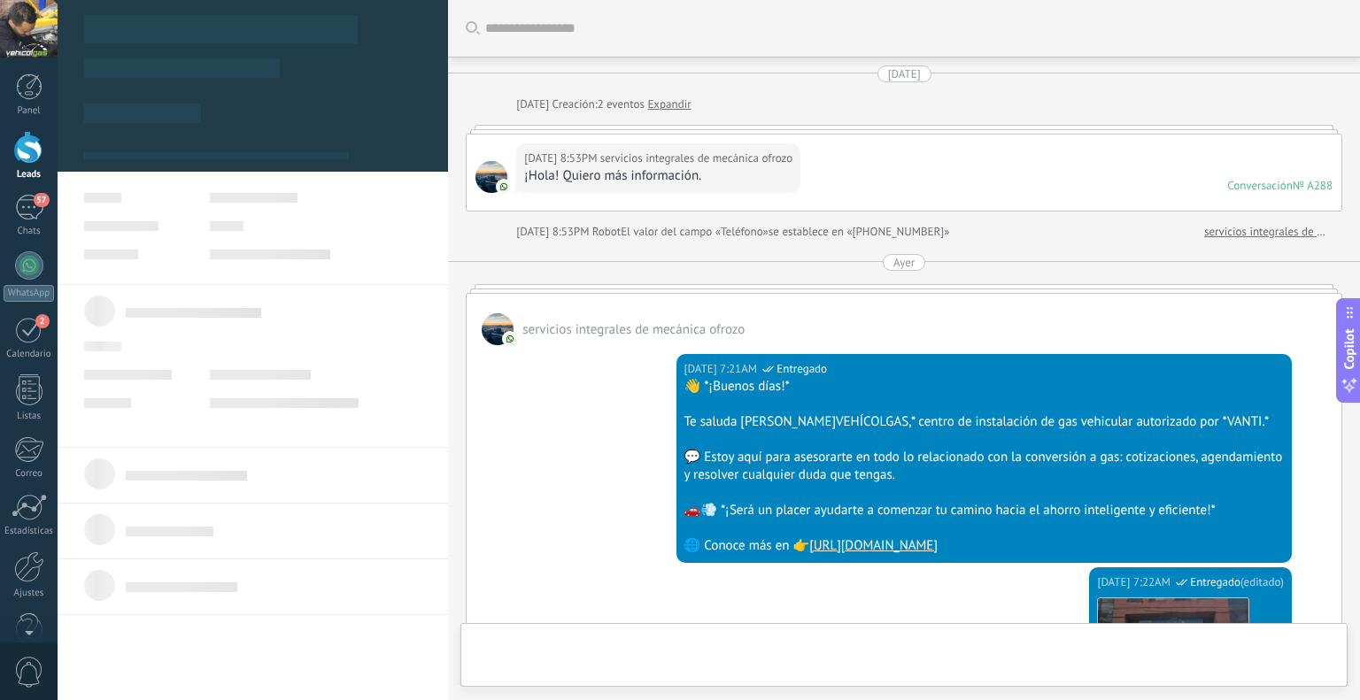
type textarea "*********"
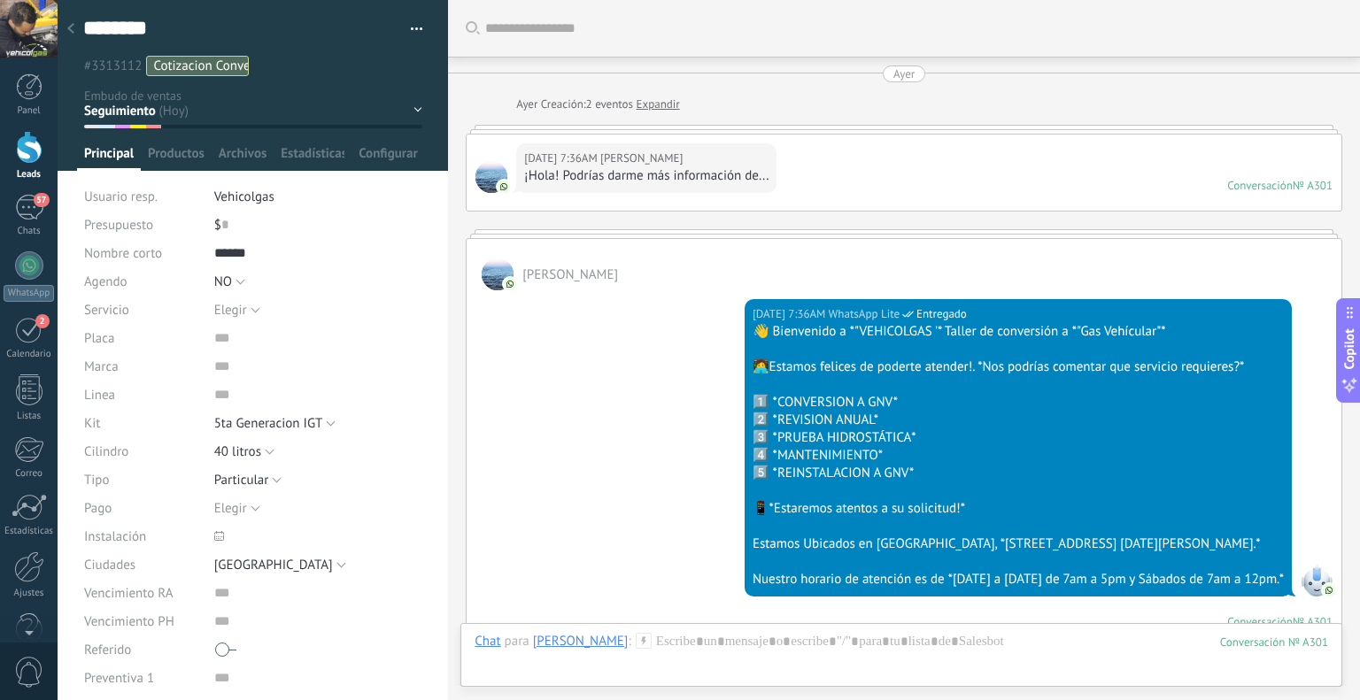
scroll to position [26, 0]
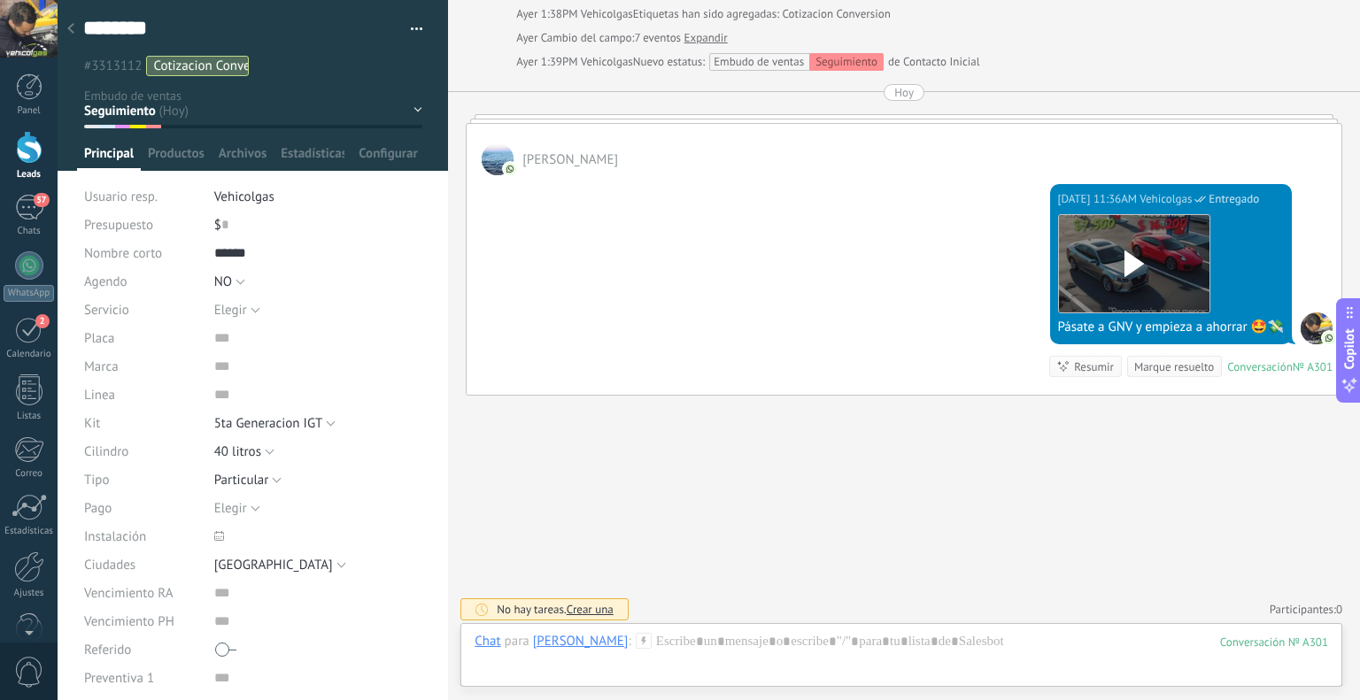
click at [78, 26] on div at bounding box center [70, 29] width 25 height 35
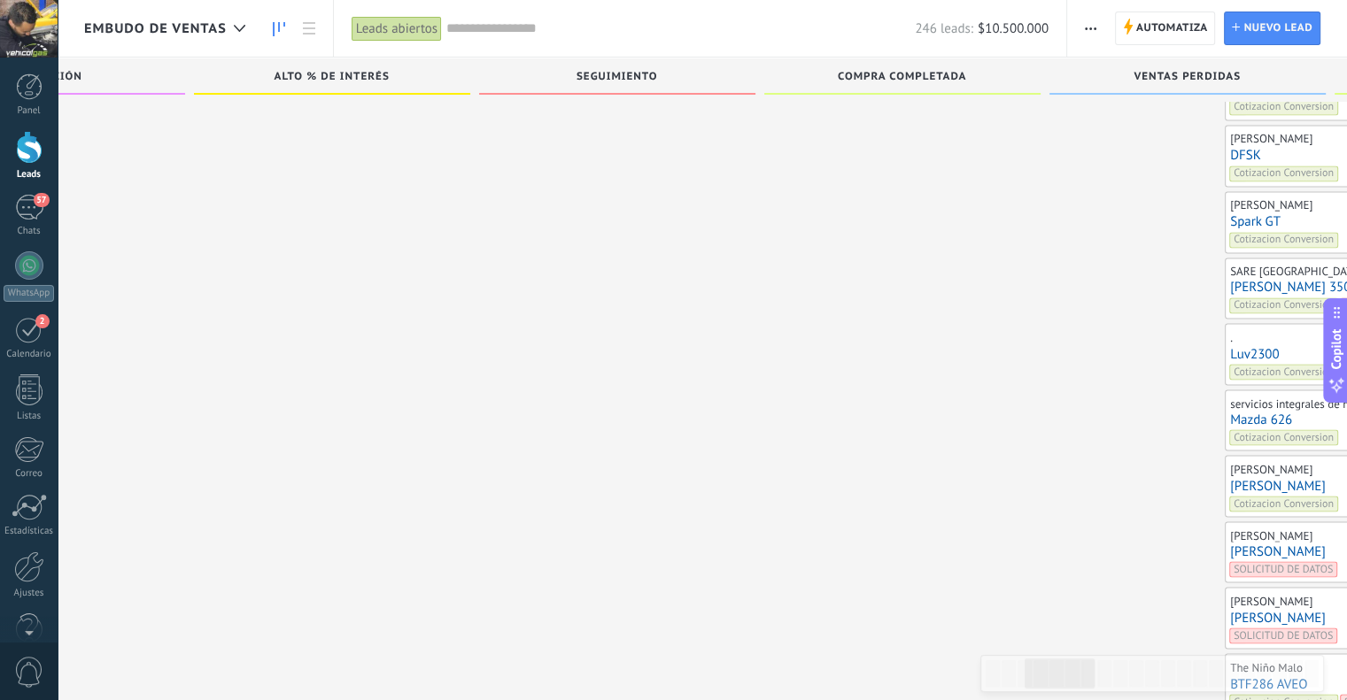
click at [1230, 148] on link "DFSK" at bounding box center [1363, 155] width 266 height 15
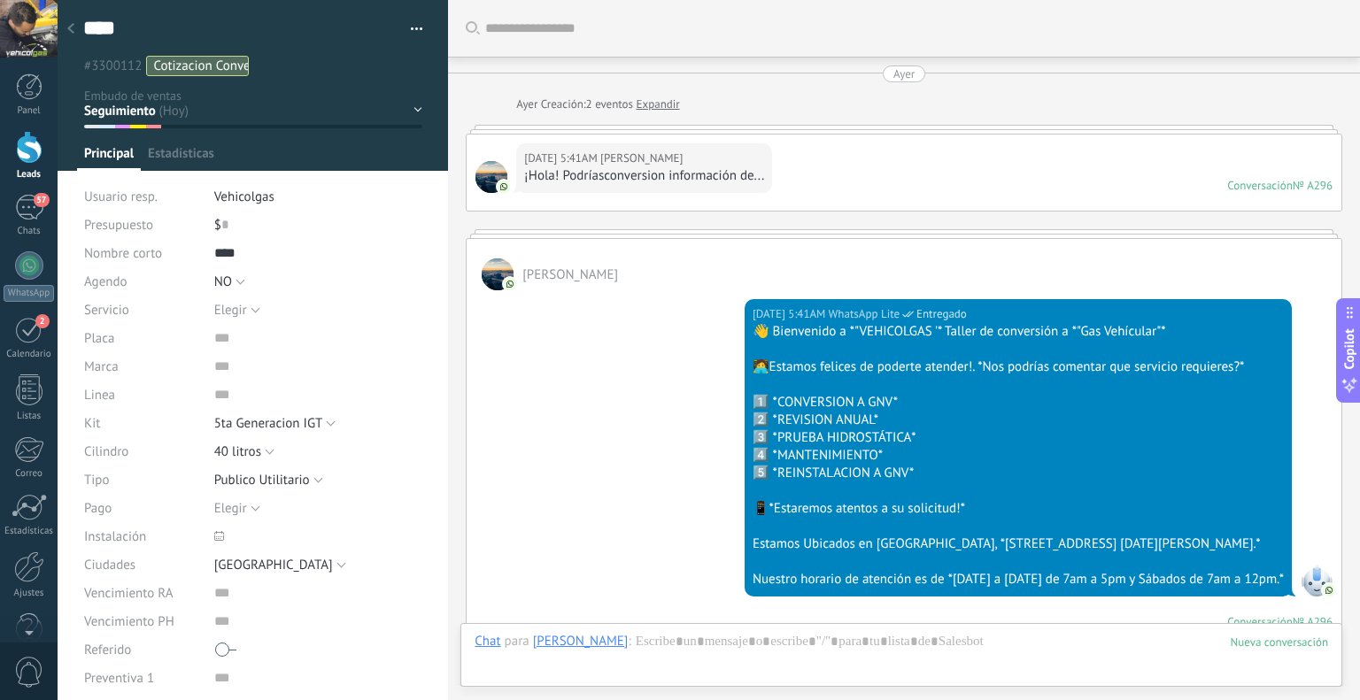
scroll to position [2437, 0]
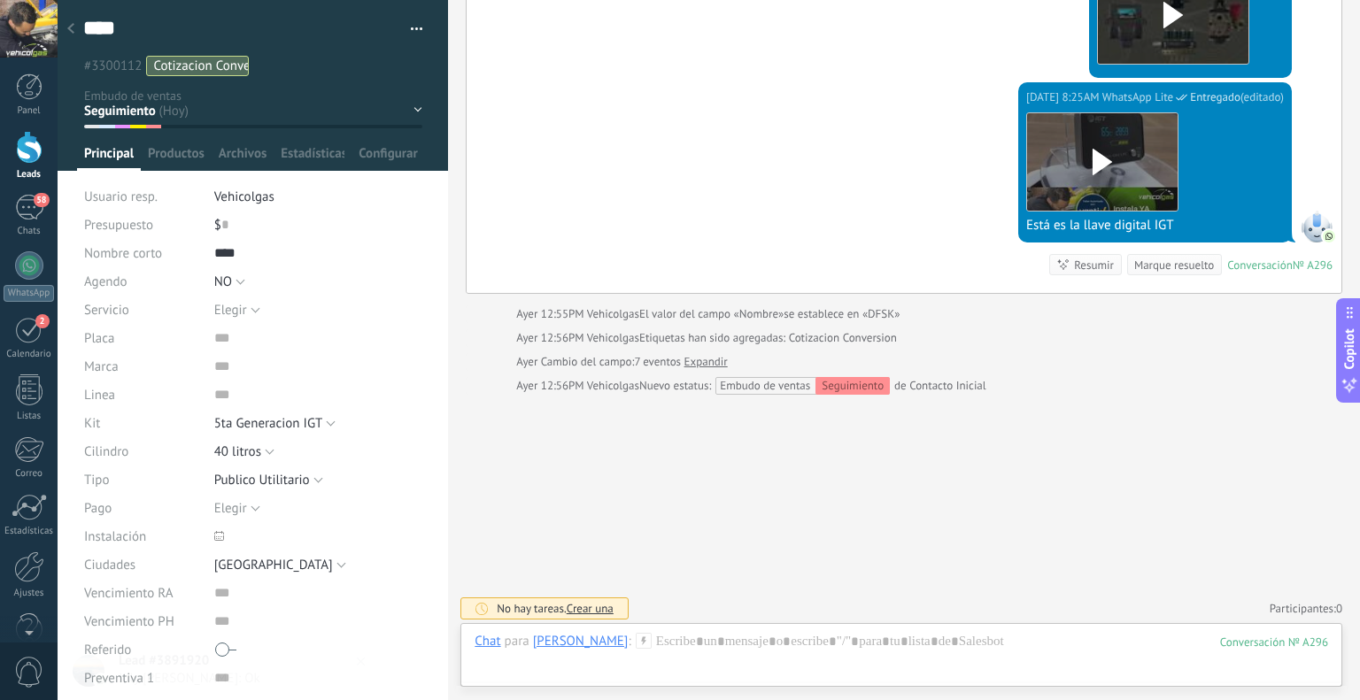
click at [652, 644] on icon at bounding box center [644, 641] width 16 height 16
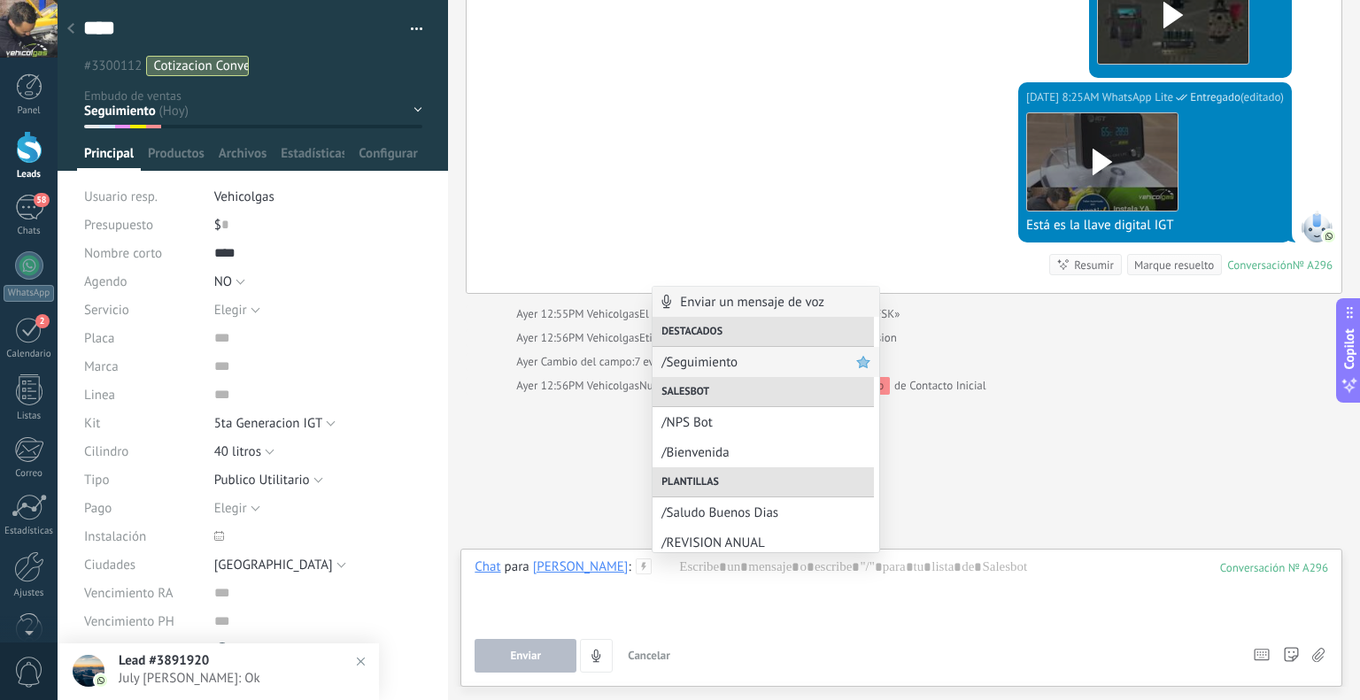
click at [707, 366] on span "/Seguimiento" at bounding box center [758, 362] width 195 height 17
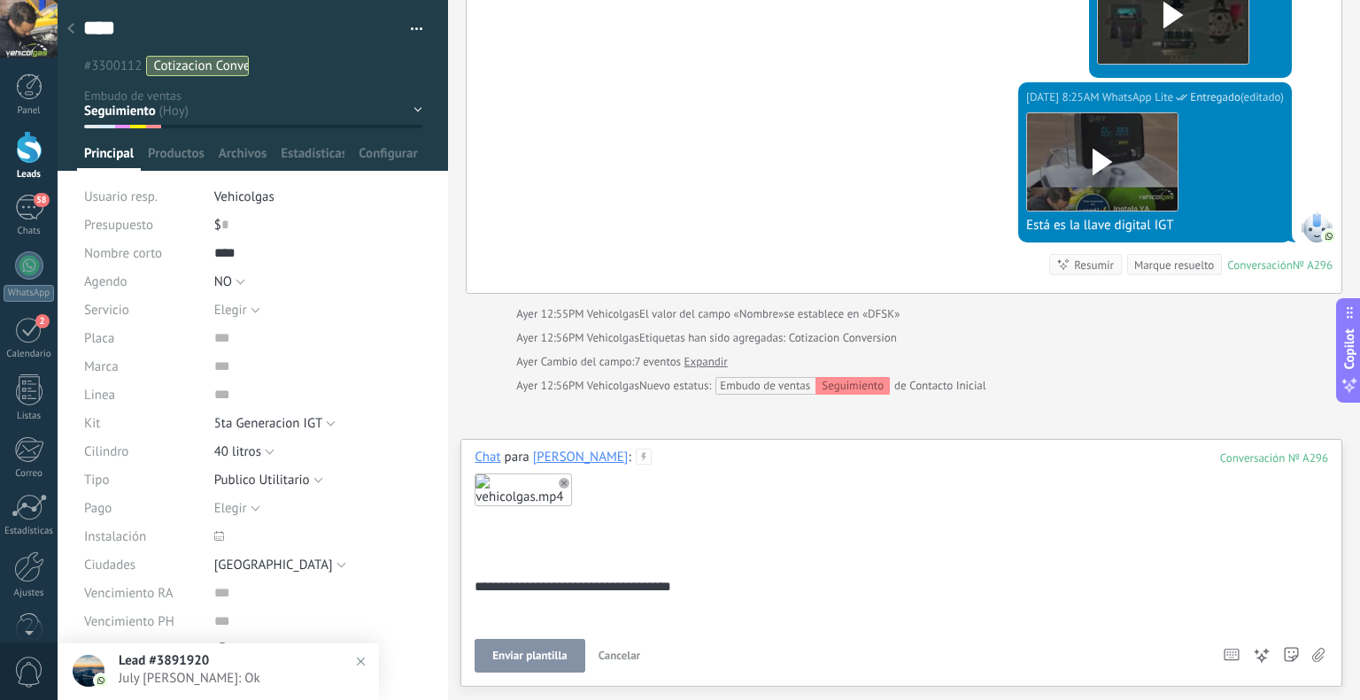
click at [569, 641] on button "Enviar plantilla" at bounding box center [530, 656] width 110 height 34
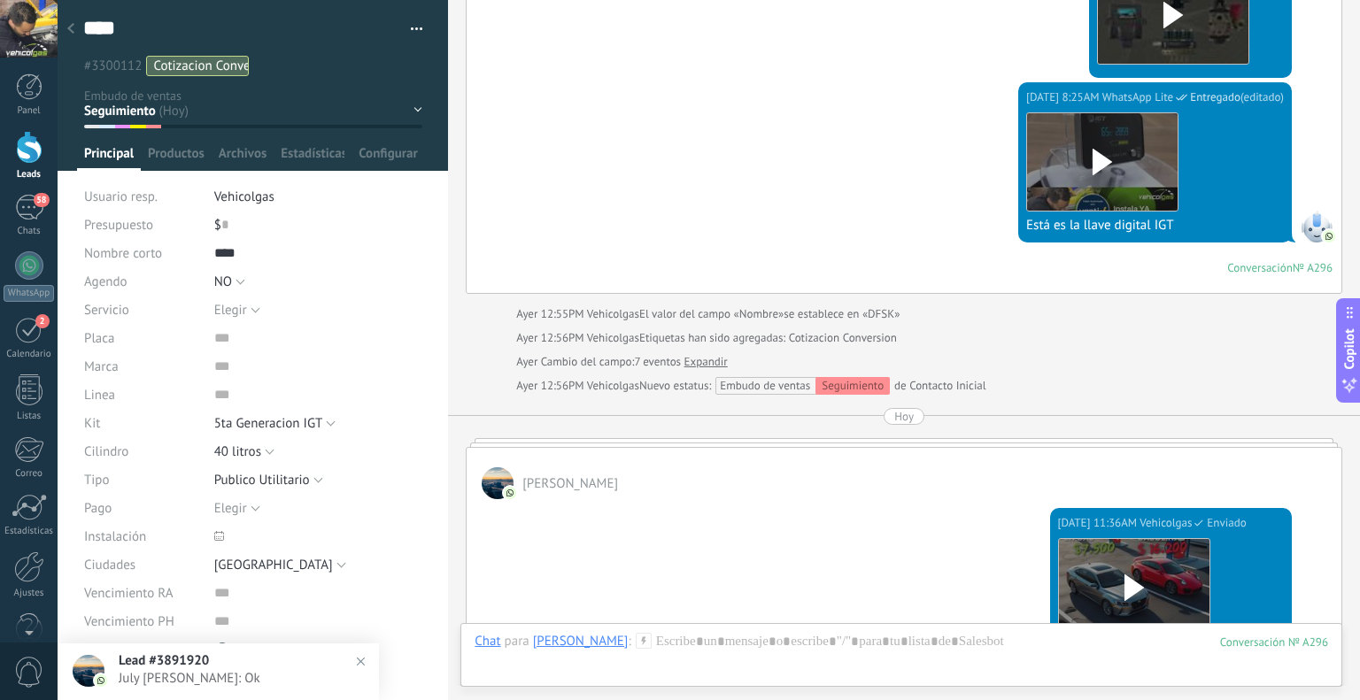
scroll to position [2425, 0]
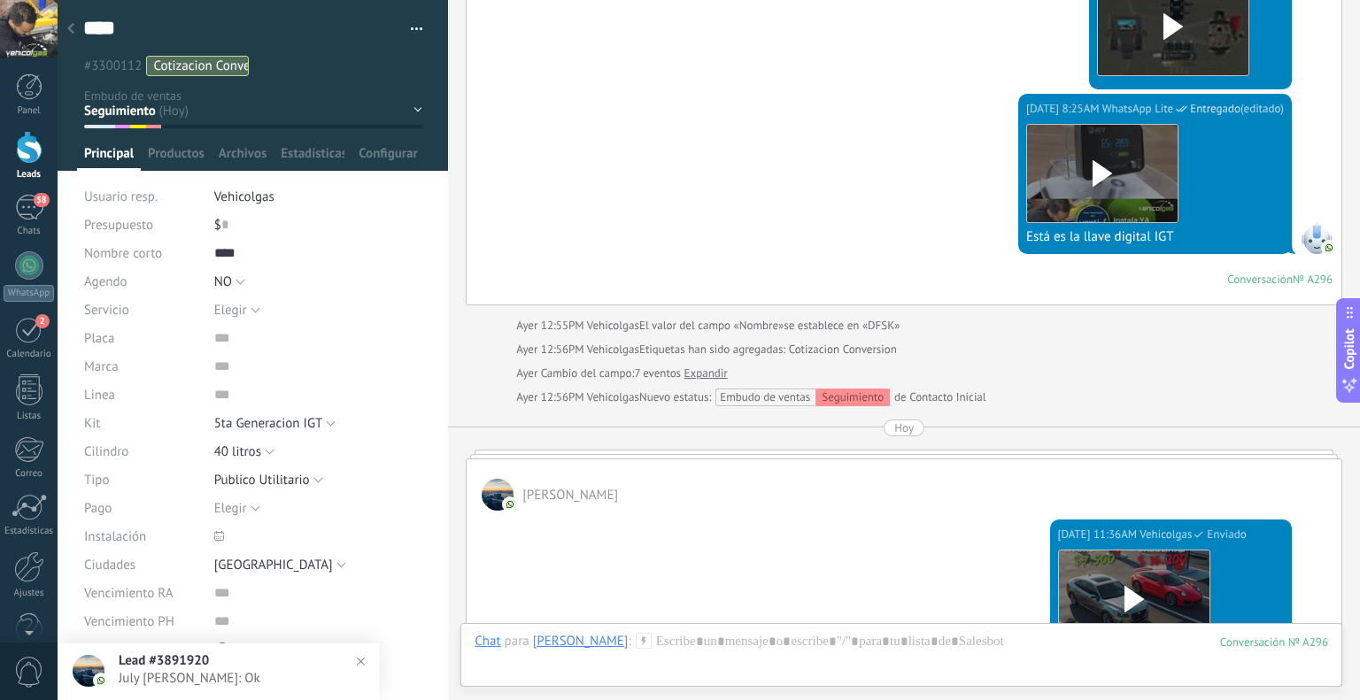
click at [77, 23] on div at bounding box center [70, 29] width 25 height 35
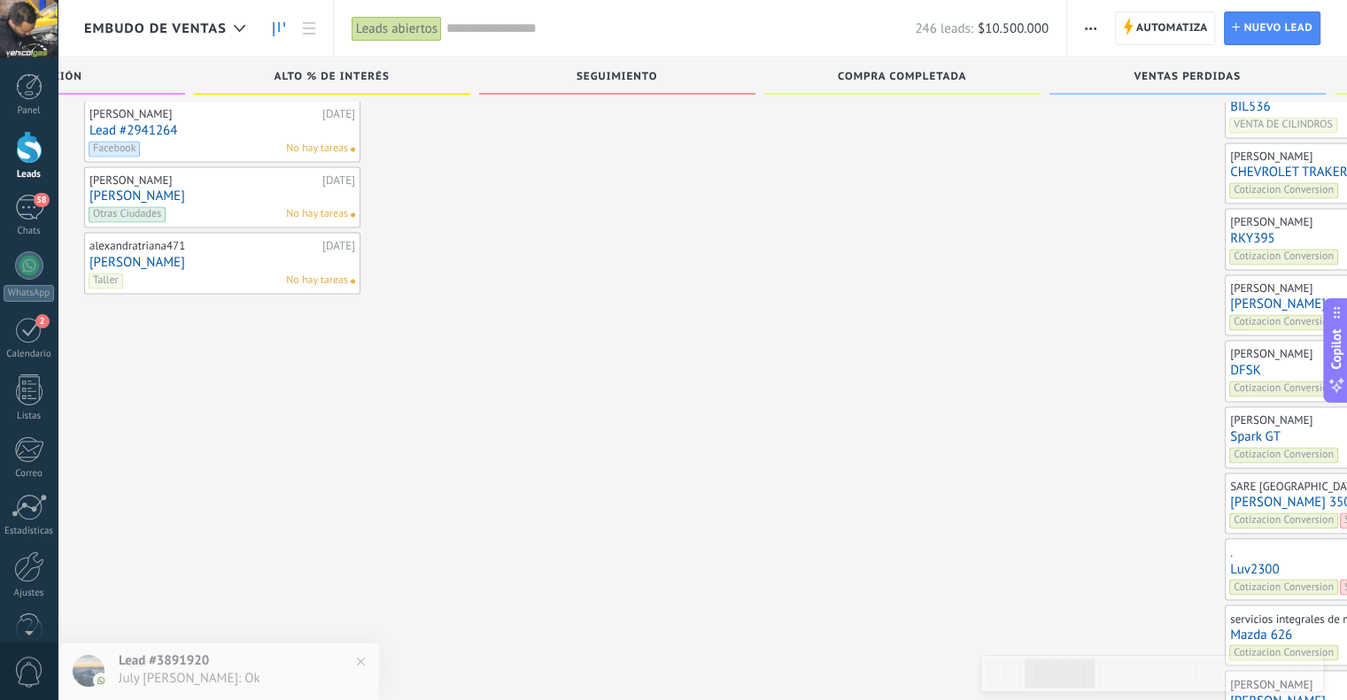
scroll to position [2765, 0]
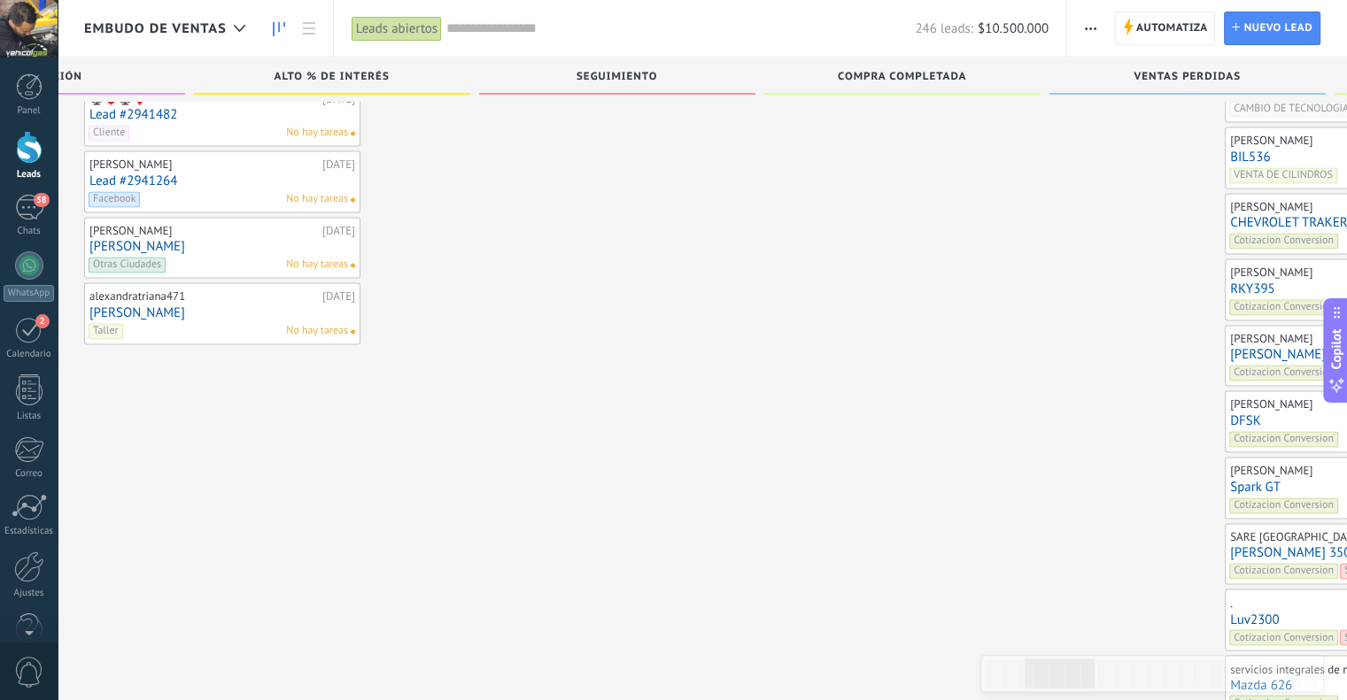
click at [1230, 347] on link "[PERSON_NAME]" at bounding box center [1363, 354] width 266 height 15
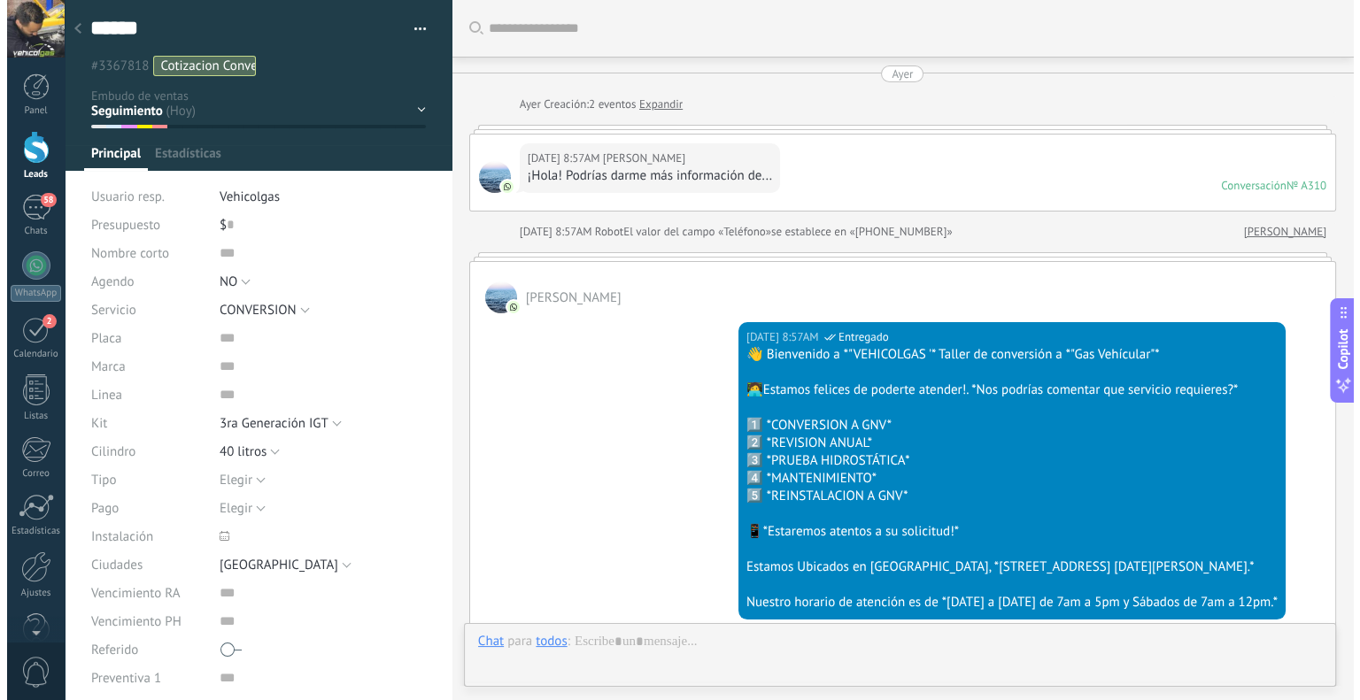
scroll to position [26, 0]
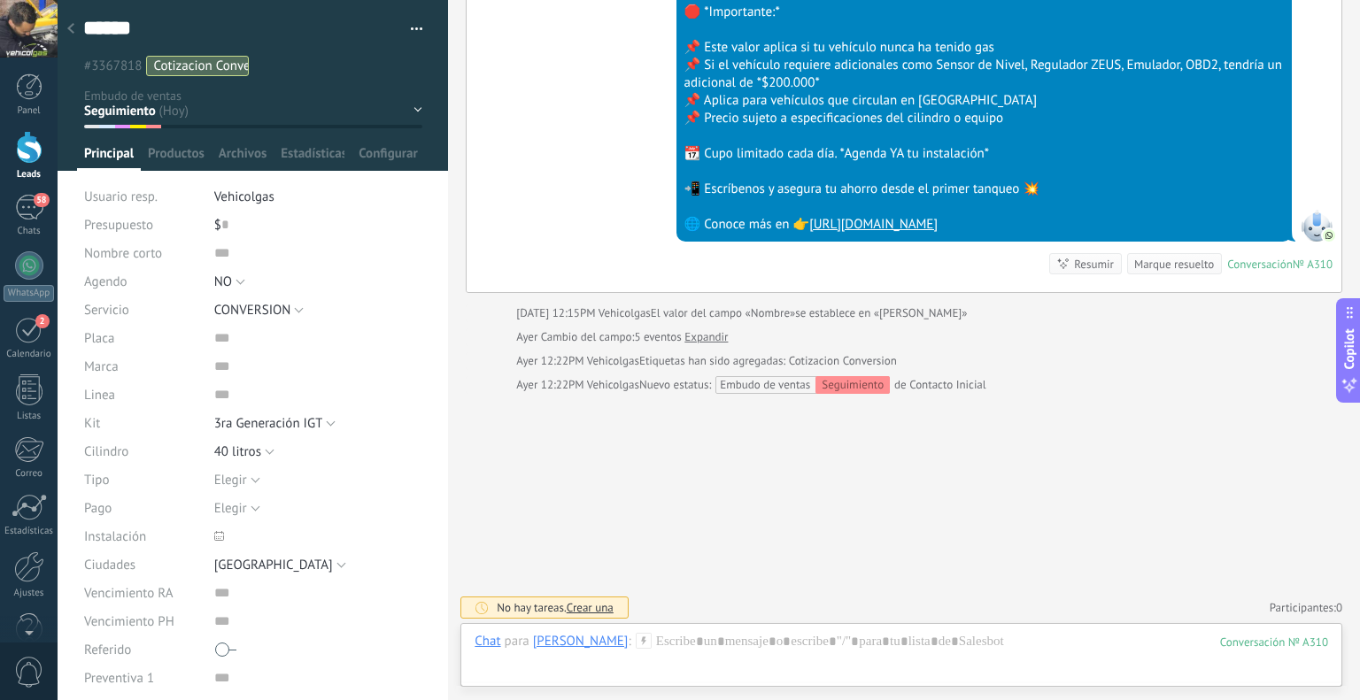
click at [651, 637] on use at bounding box center [643, 640] width 15 height 15
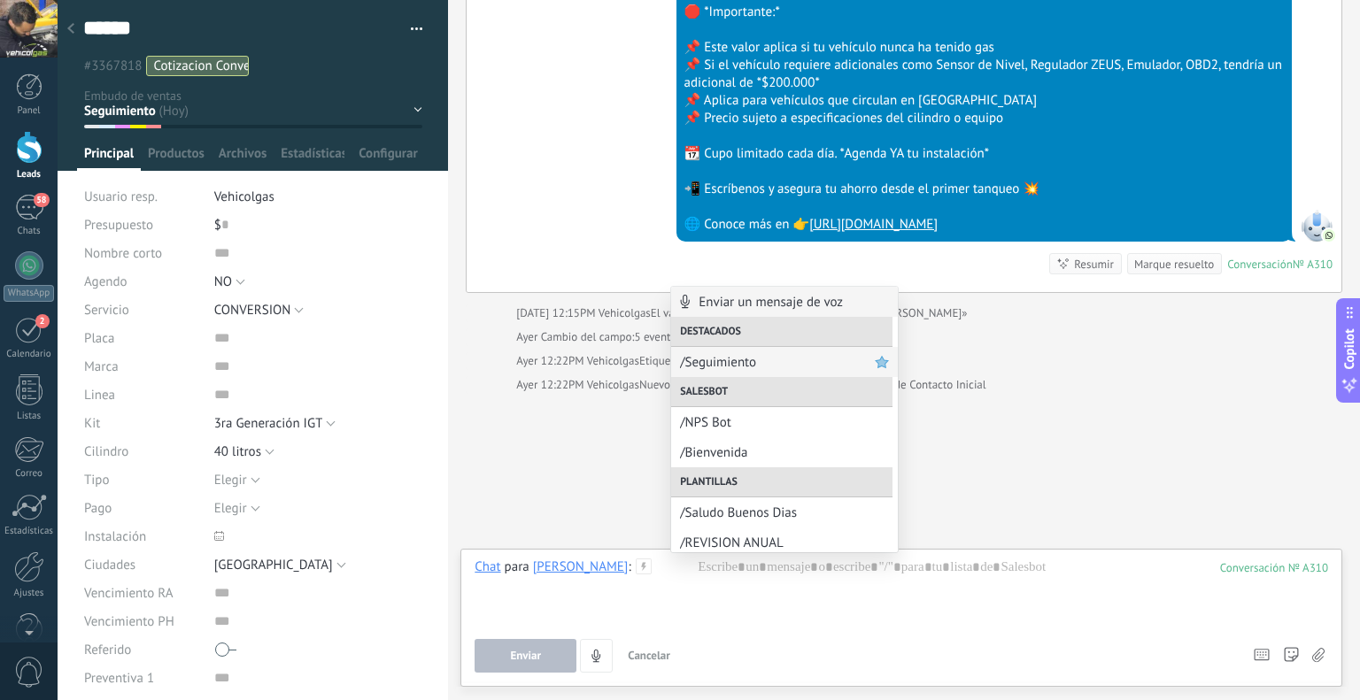
click at [704, 358] on span "/Seguimiento" at bounding box center [777, 362] width 195 height 17
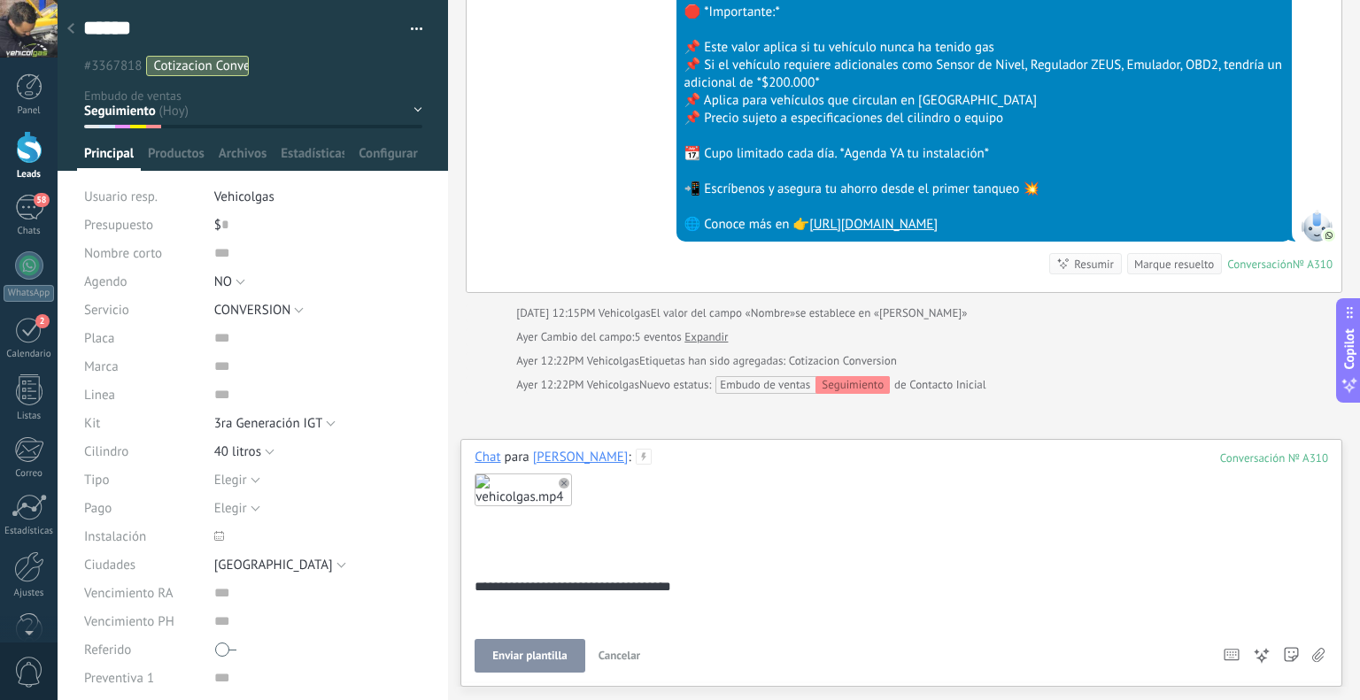
click at [560, 643] on button "Enviar plantilla" at bounding box center [530, 656] width 110 height 34
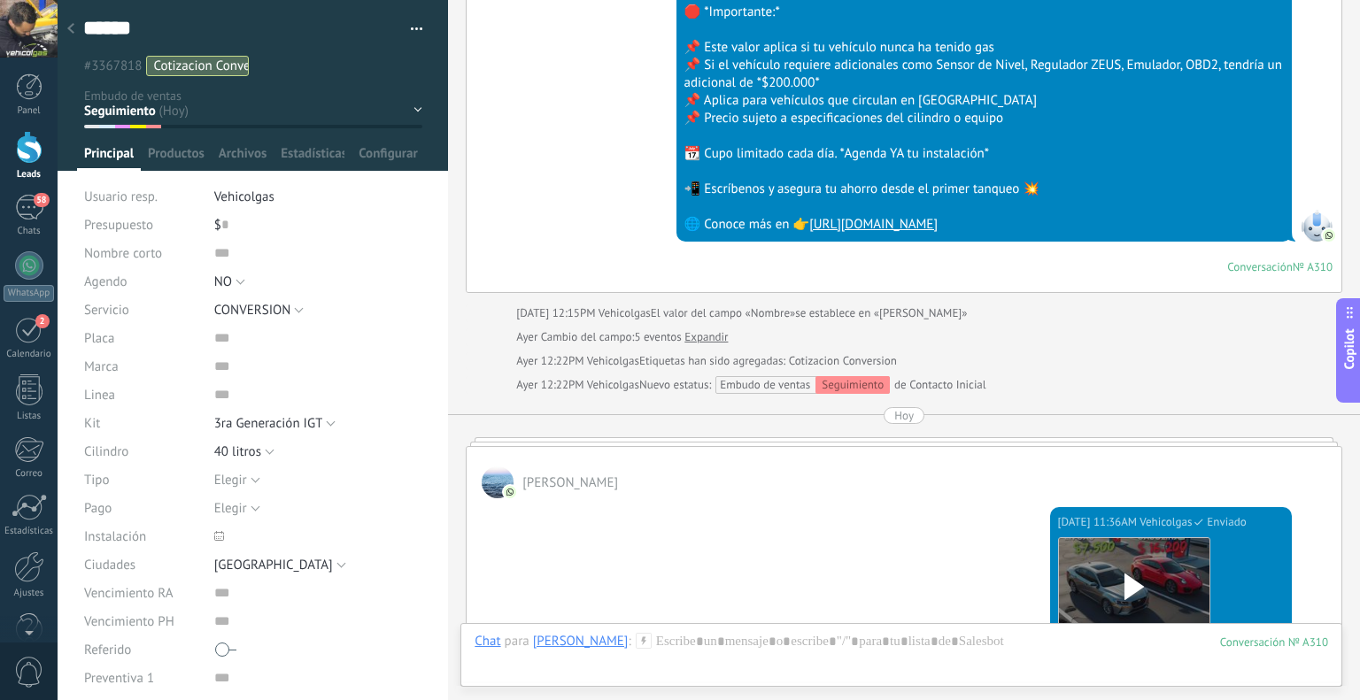
scroll to position [2040, 0]
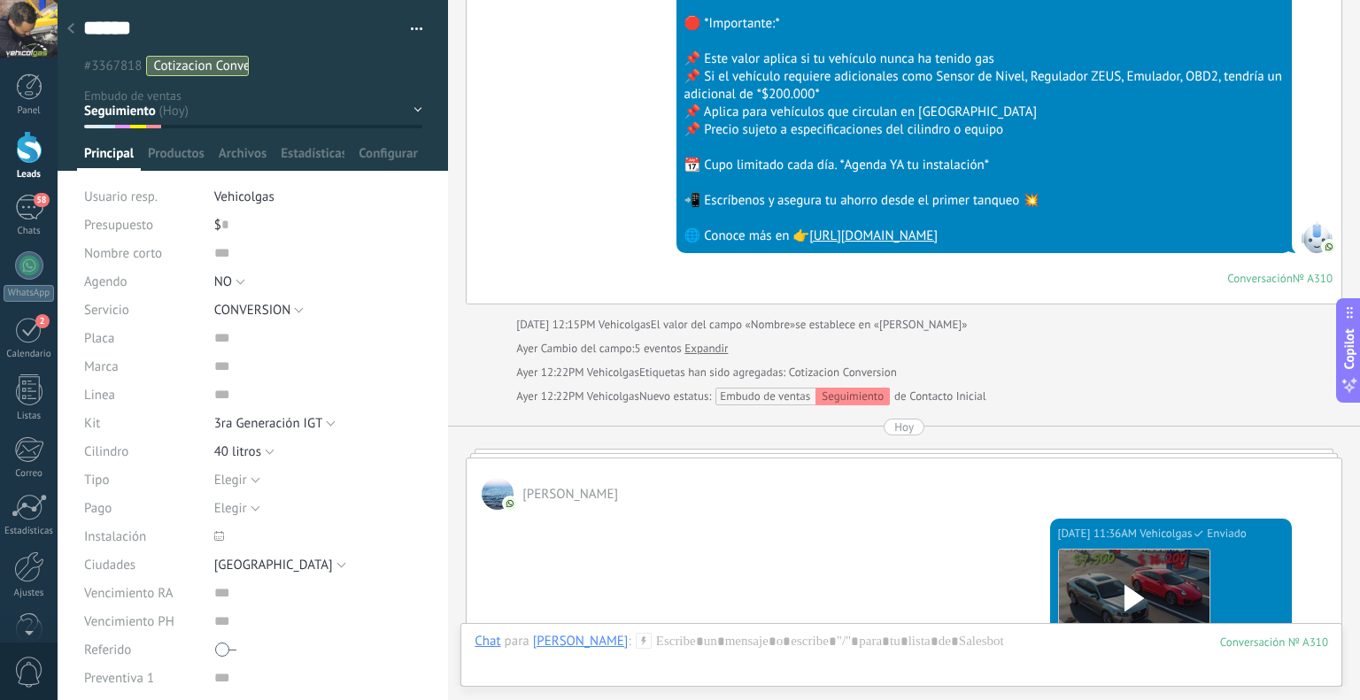
click at [66, 19] on div at bounding box center [70, 29] width 25 height 35
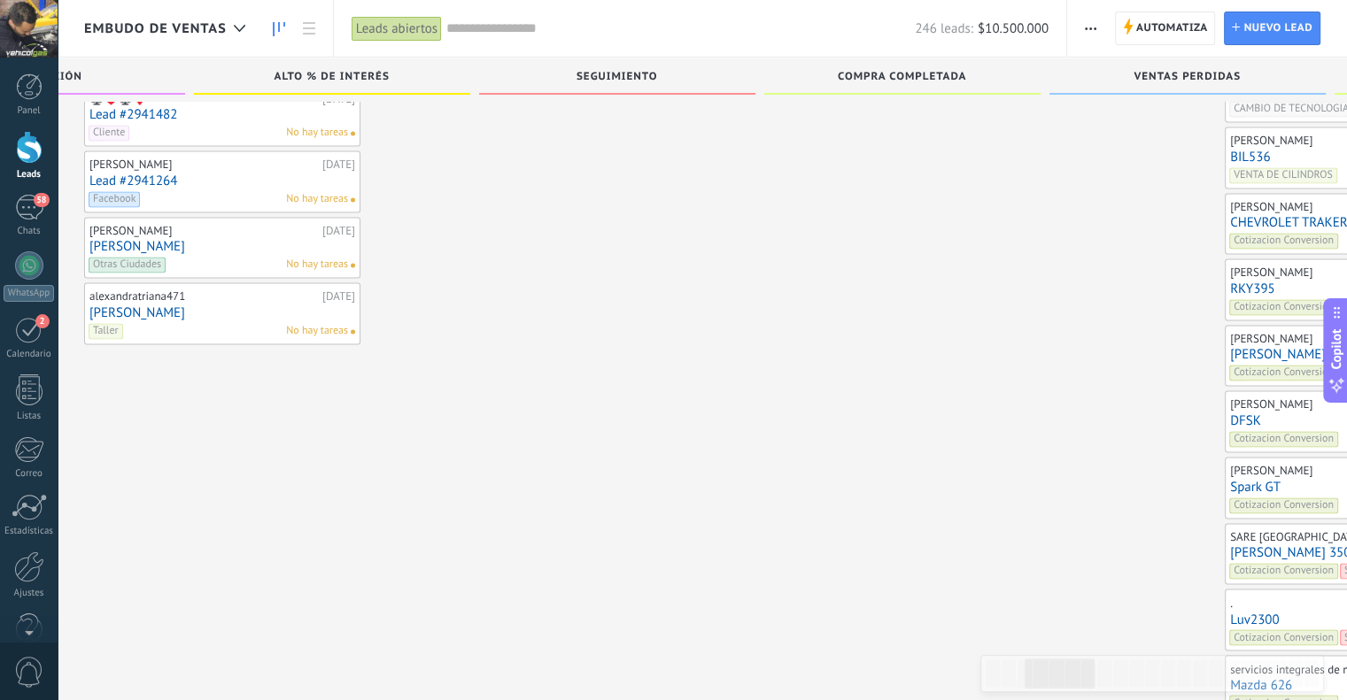
click at [1230, 282] on link "RKY395" at bounding box center [1363, 289] width 266 height 15
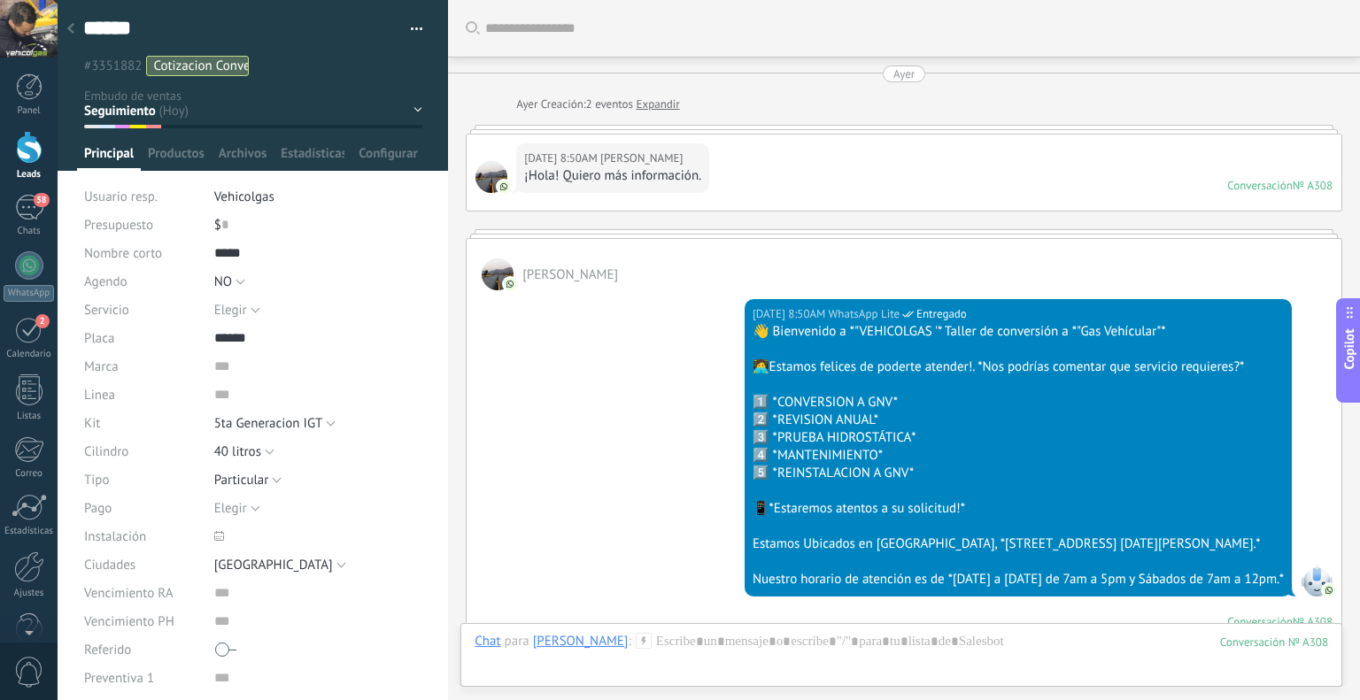
scroll to position [2787, 0]
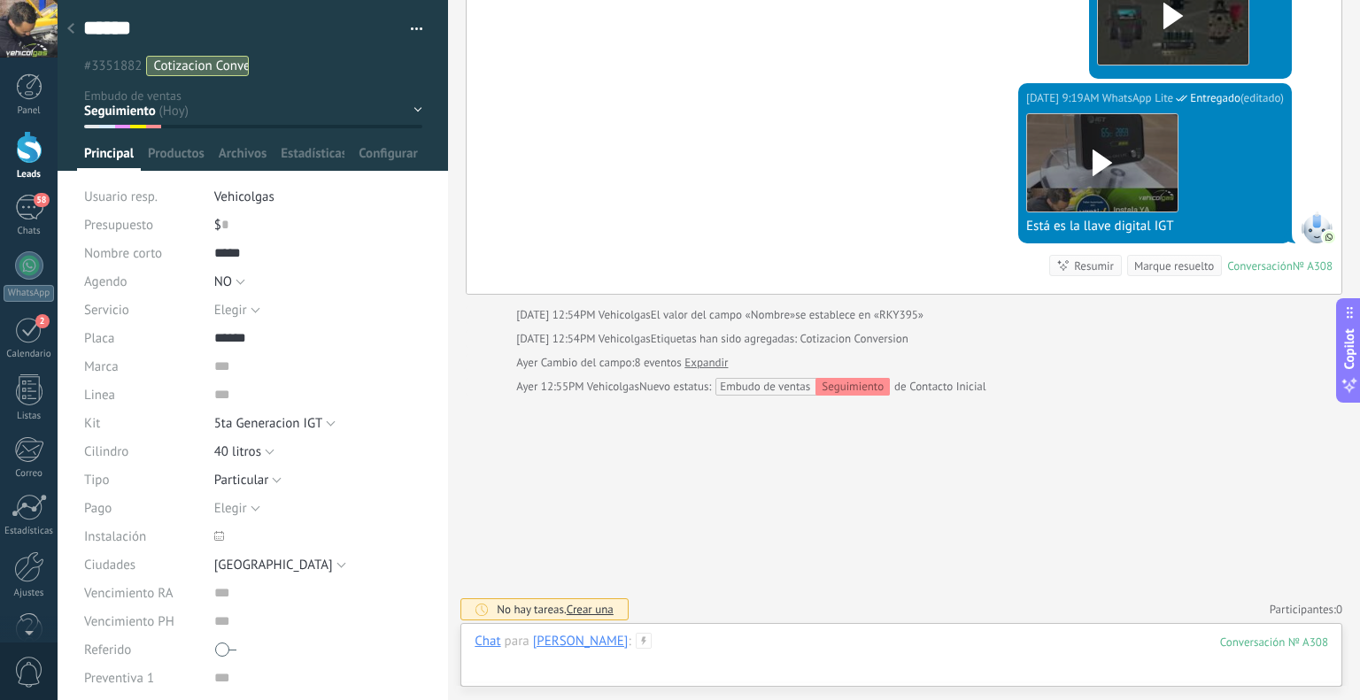
click at [684, 634] on div at bounding box center [902, 659] width 854 height 53
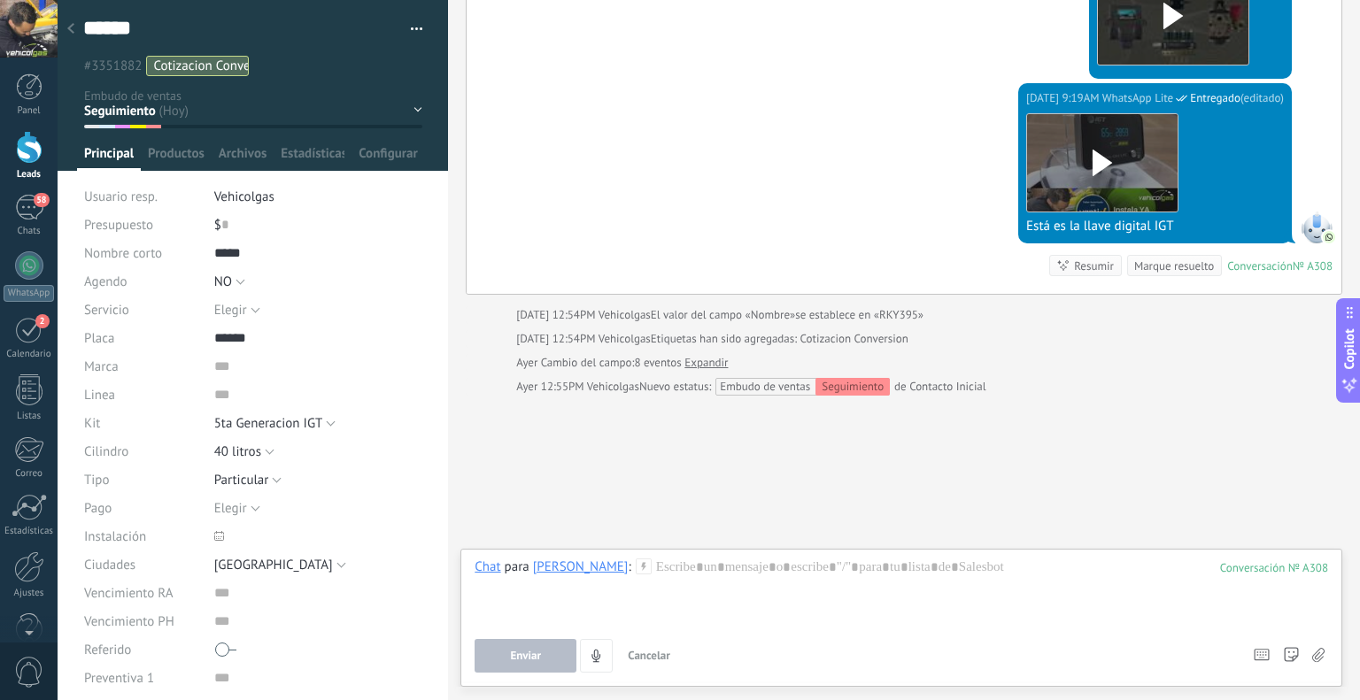
click at [636, 566] on icon at bounding box center [644, 567] width 16 height 16
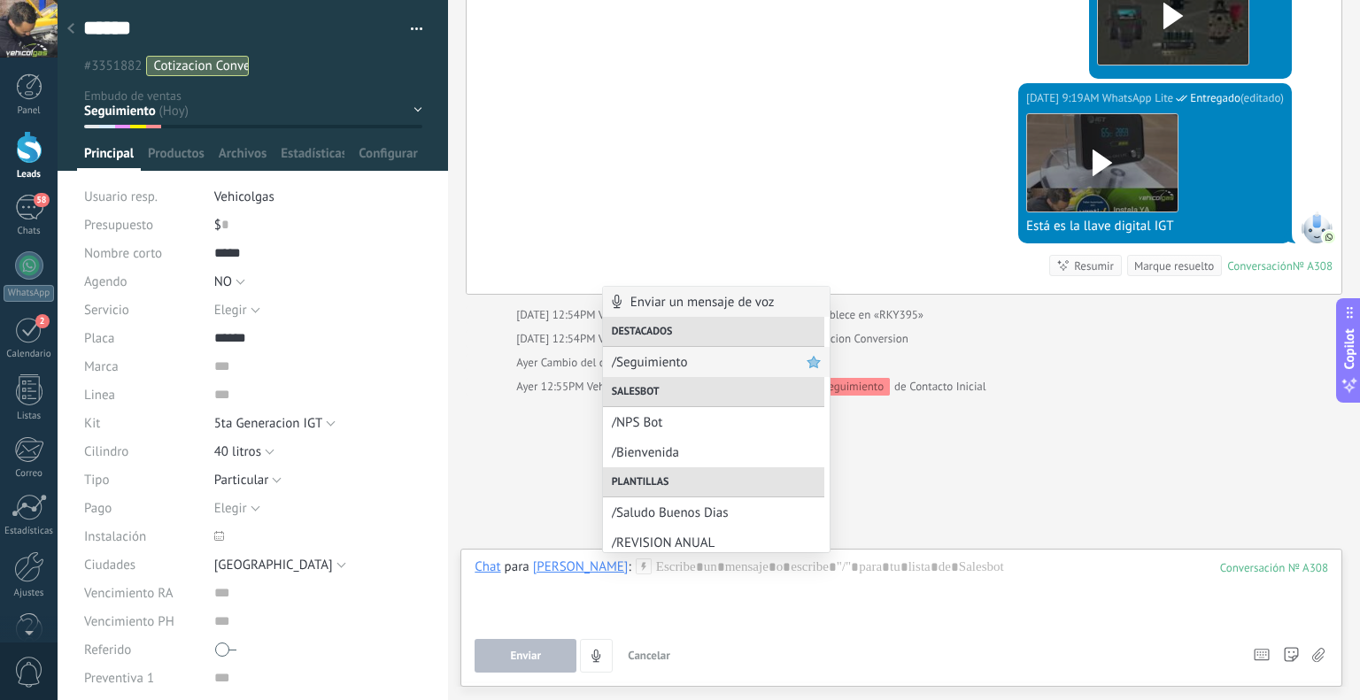
click at [668, 359] on span "/Seguimiento" at bounding box center [709, 362] width 195 height 17
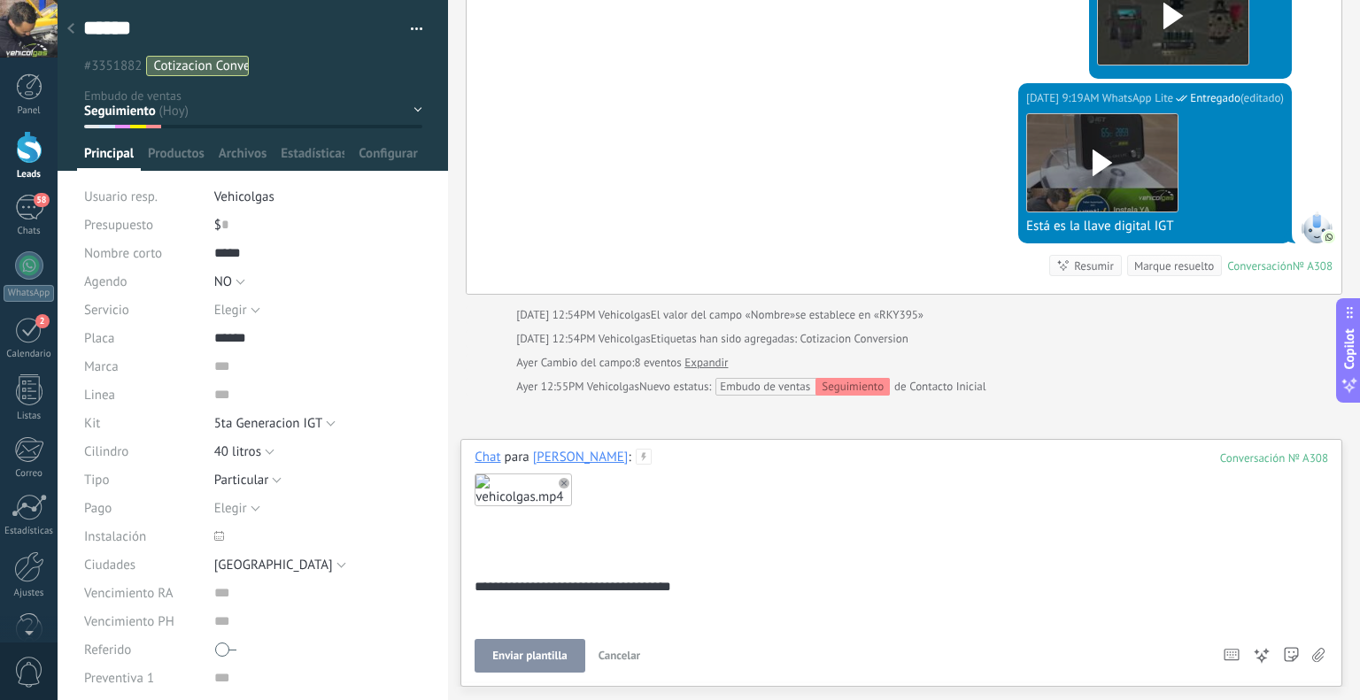
click at [513, 651] on span "Enviar plantilla" at bounding box center [529, 656] width 74 height 12
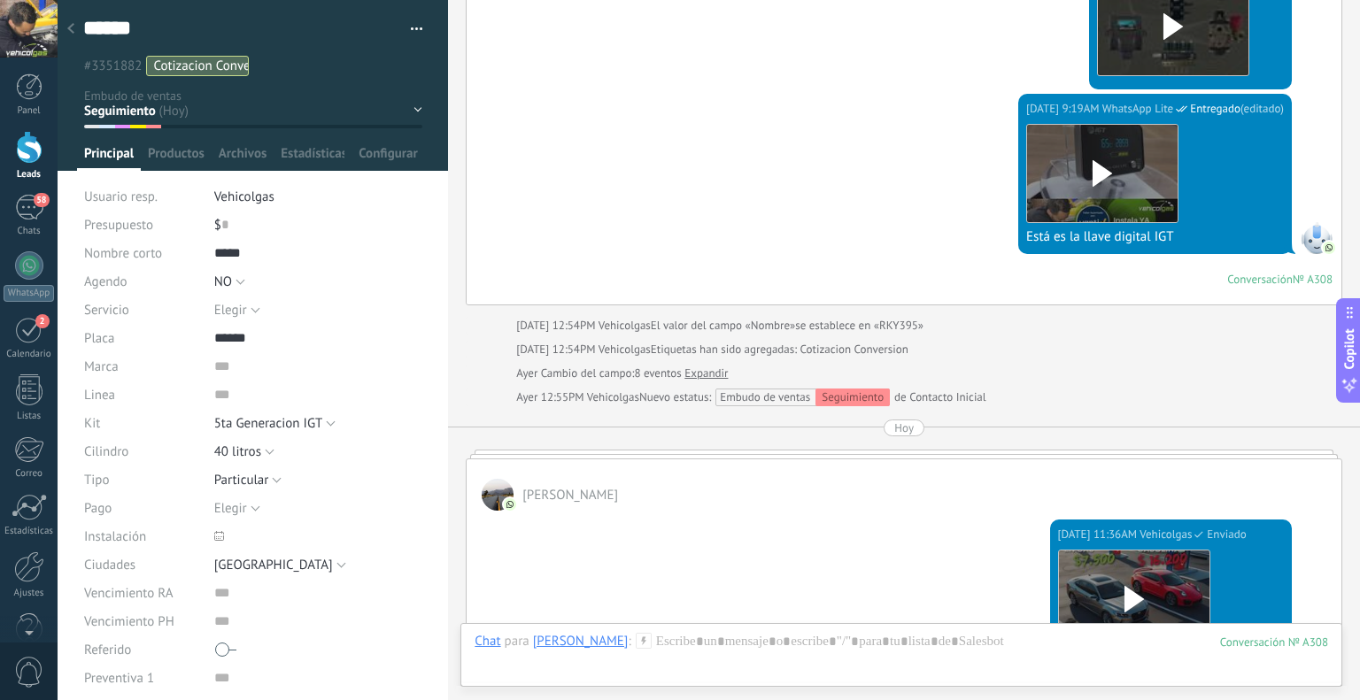
click at [67, 19] on div at bounding box center [70, 29] width 25 height 35
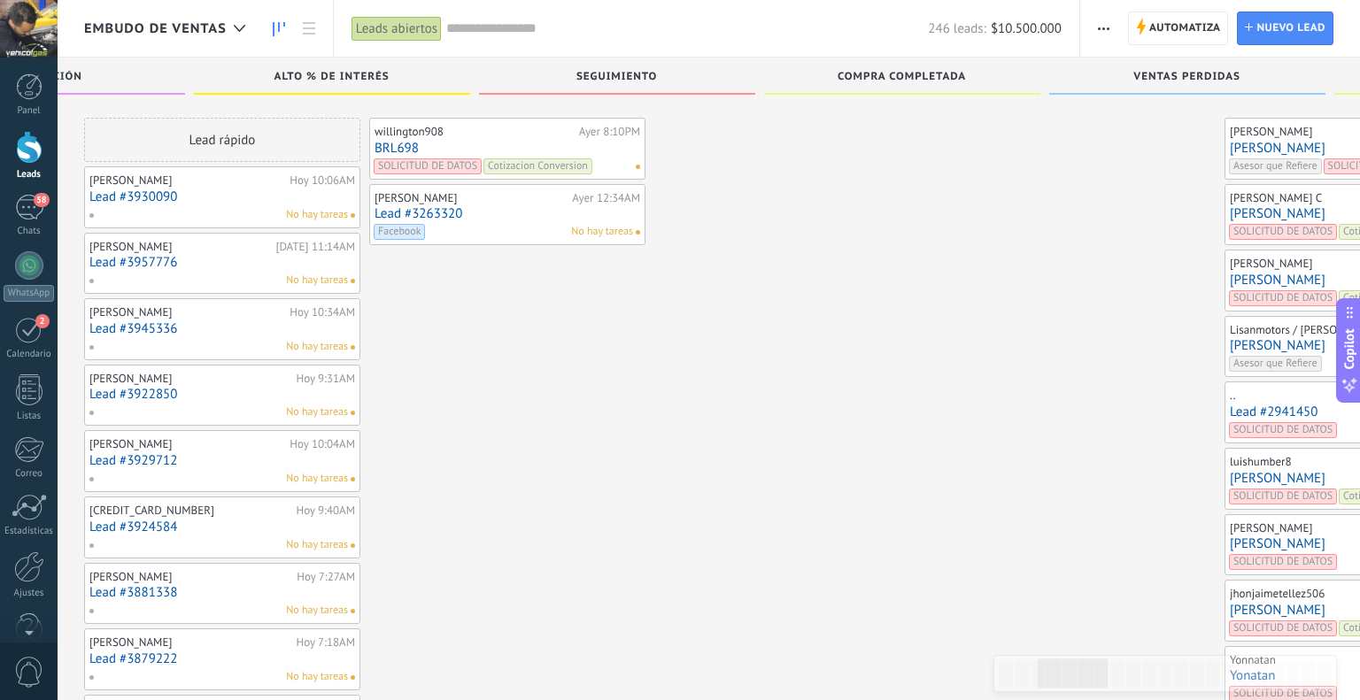
scroll to position [2765, 0]
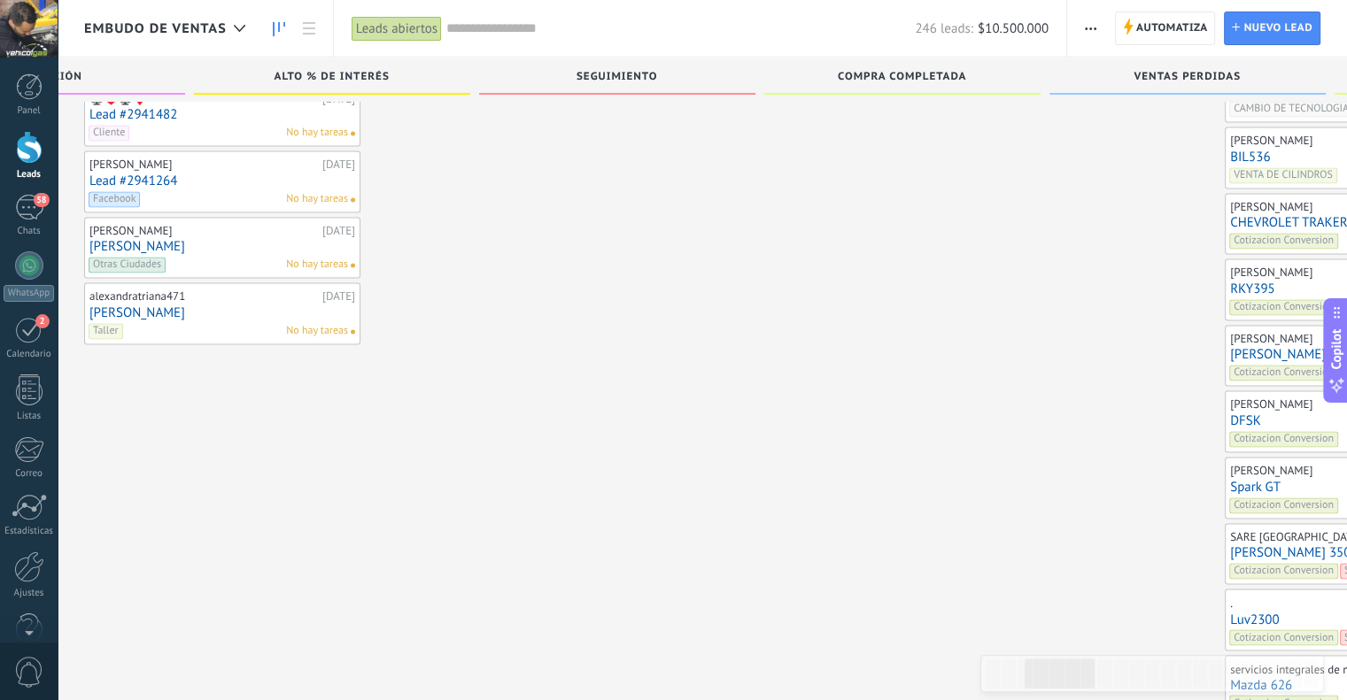
click at [1230, 198] on div "[PERSON_NAME] [DATE] CHEVROLET TRAKER Cotizacion Conversion No hay tareas" at bounding box center [1363, 223] width 266 height 51
click at [1230, 215] on link "CHEVROLET TRAKER" at bounding box center [1363, 222] width 266 height 15
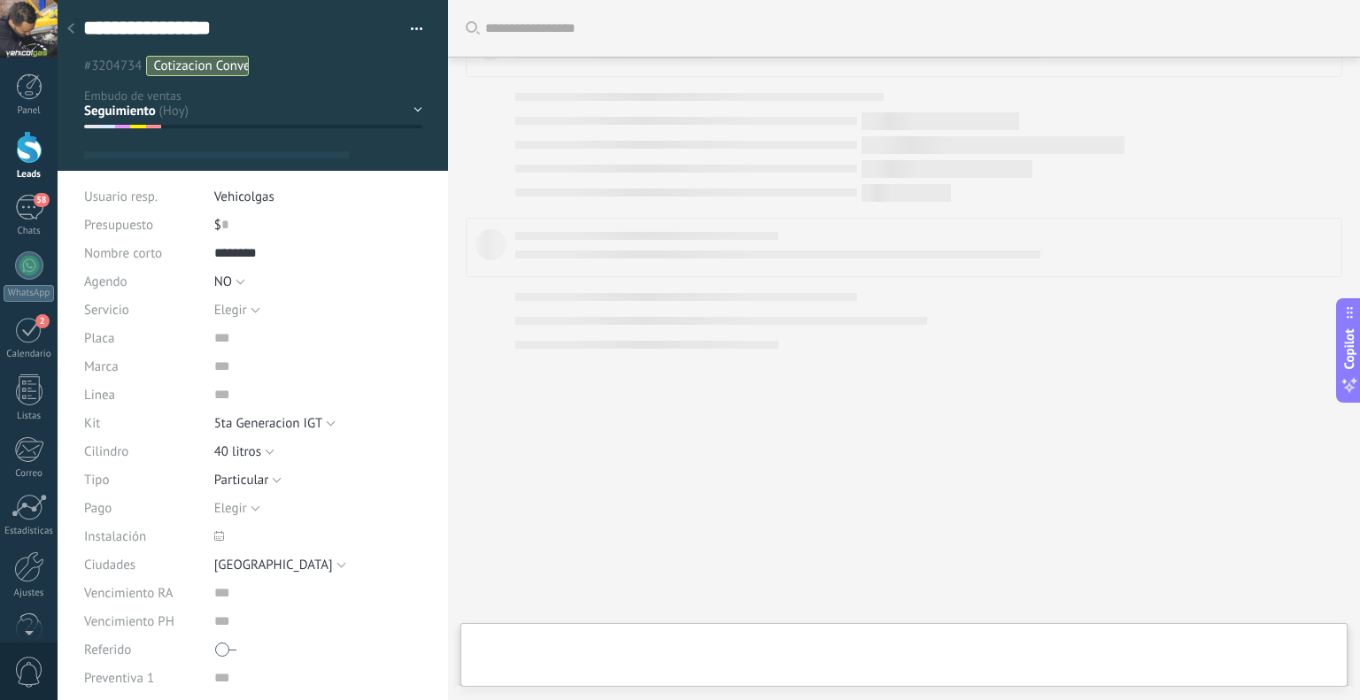
scroll to position [26, 0]
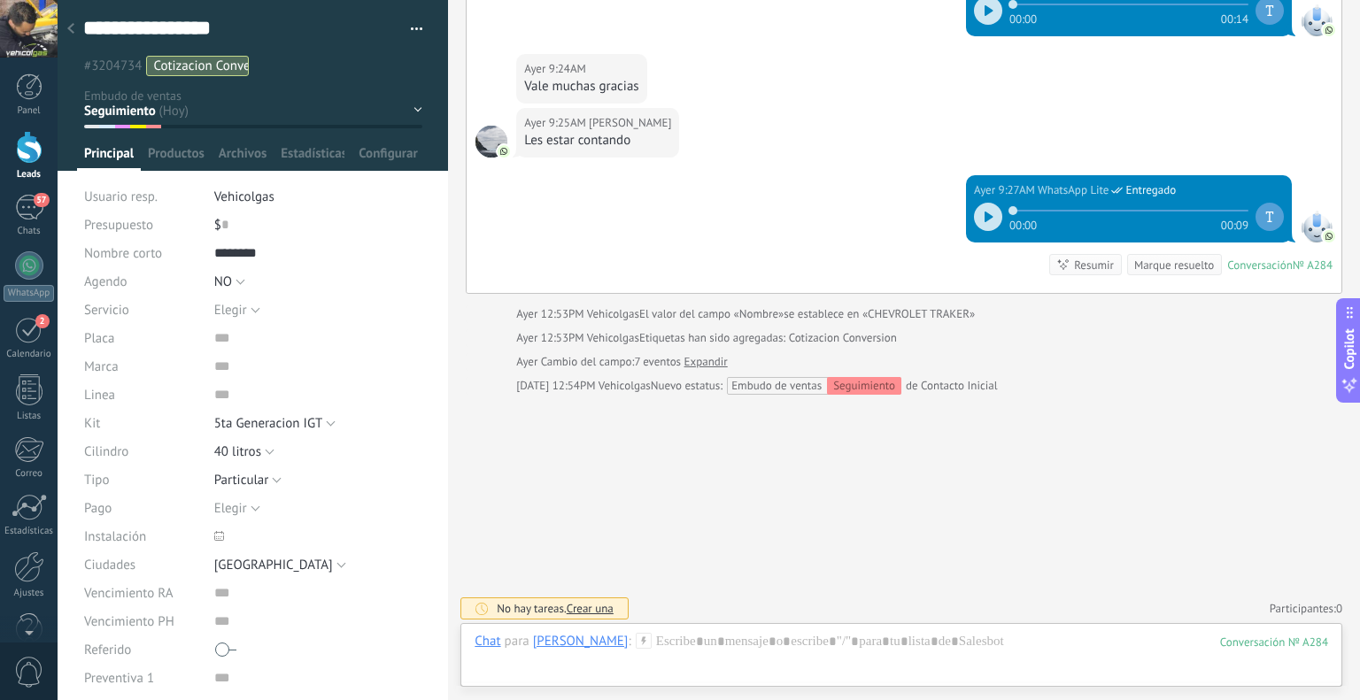
click at [636, 645] on icon at bounding box center [644, 641] width 16 height 16
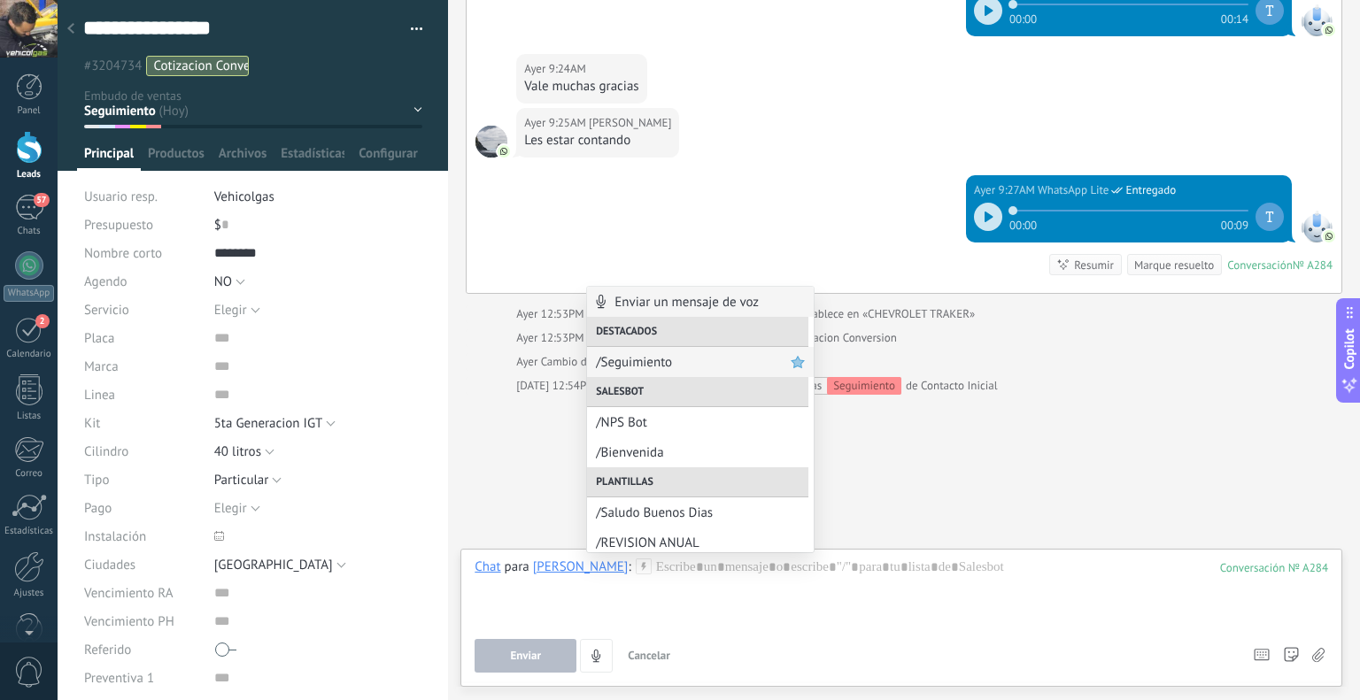
click at [640, 364] on span "/Seguimiento" at bounding box center [693, 362] width 195 height 17
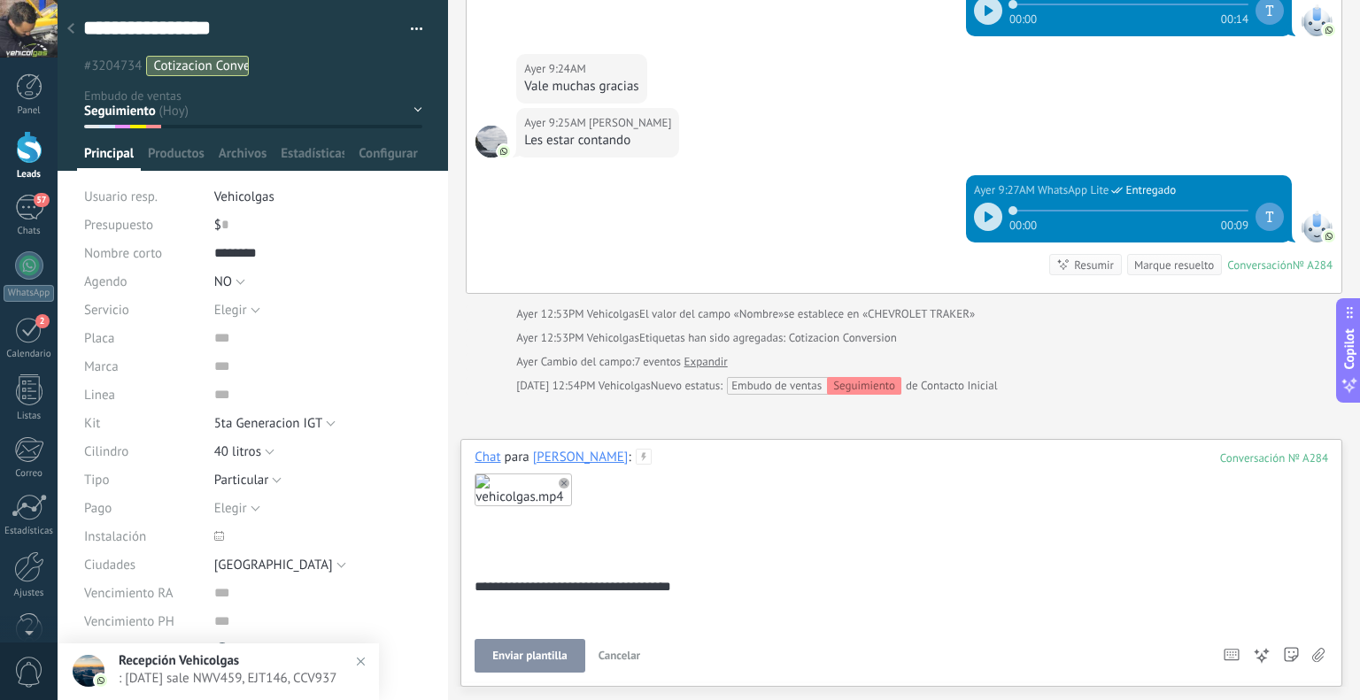
click at [536, 649] on button "Enviar plantilla" at bounding box center [530, 656] width 110 height 34
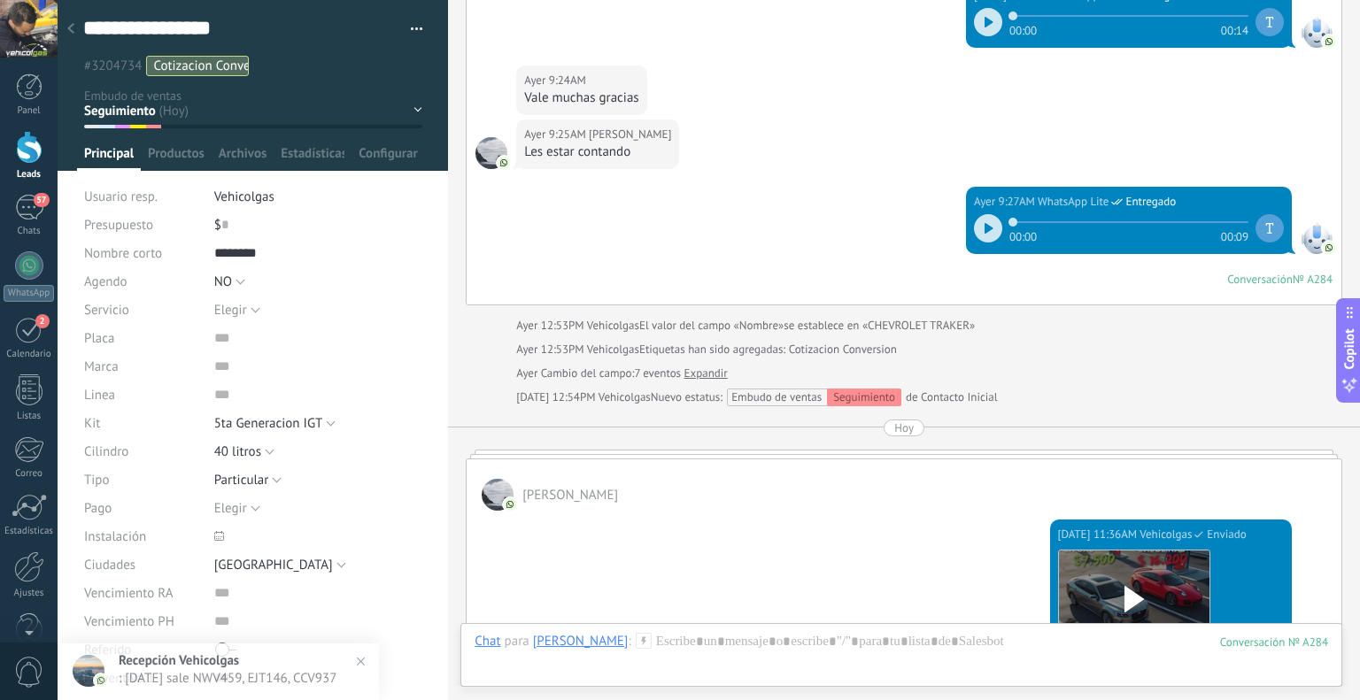
click at [73, 26] on use at bounding box center [70, 28] width 7 height 11
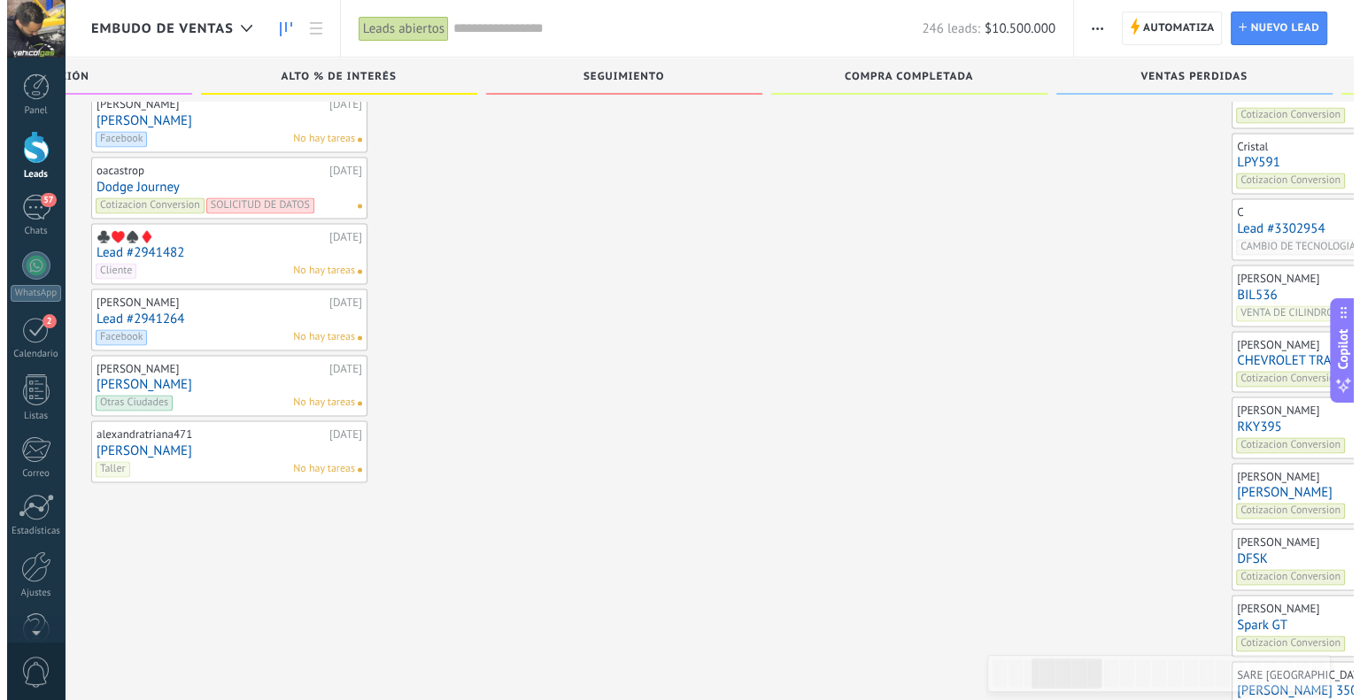
scroll to position [2500, 0]
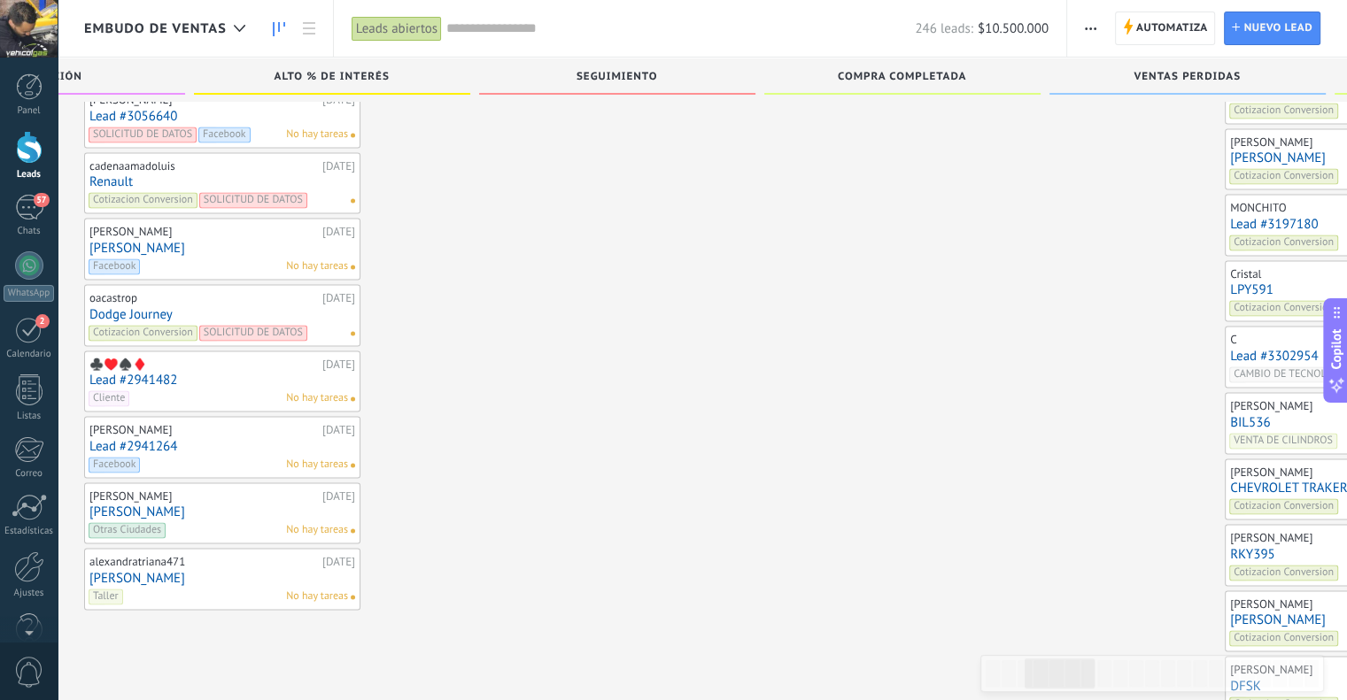
click at [1230, 415] on link "BIL536" at bounding box center [1363, 422] width 266 height 15
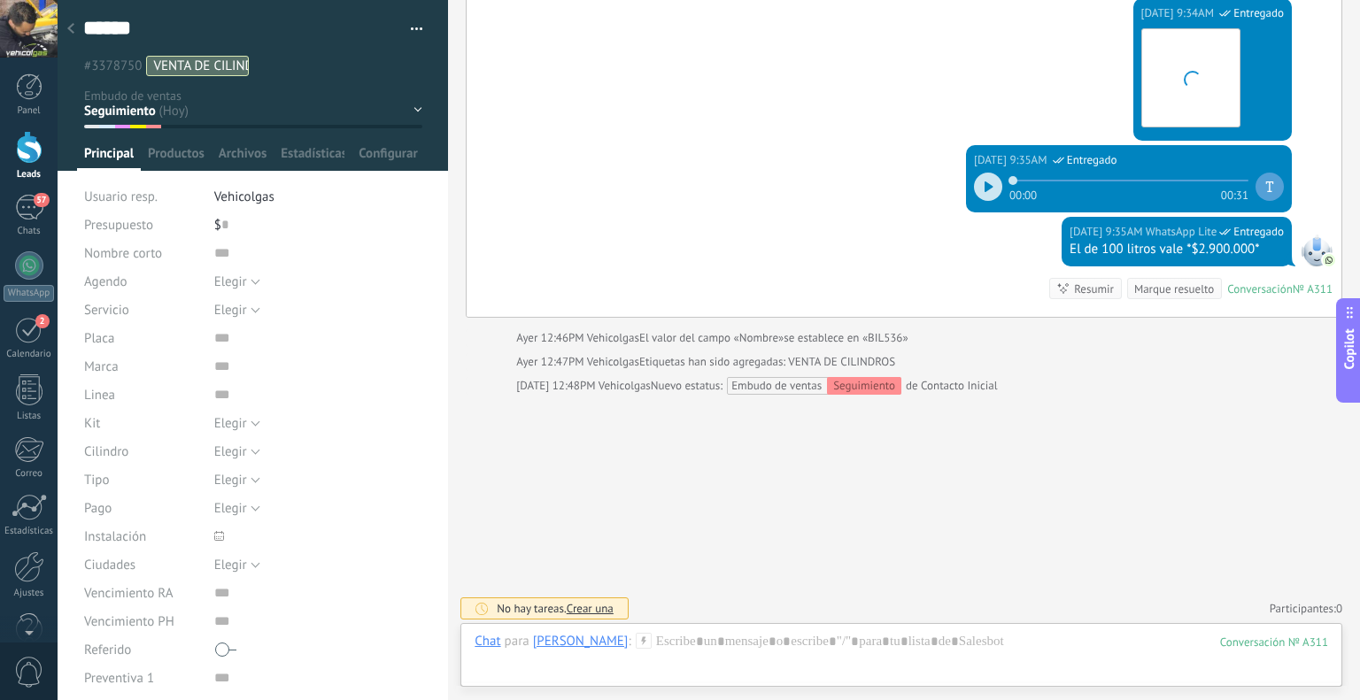
click at [636, 637] on icon at bounding box center [644, 641] width 16 height 16
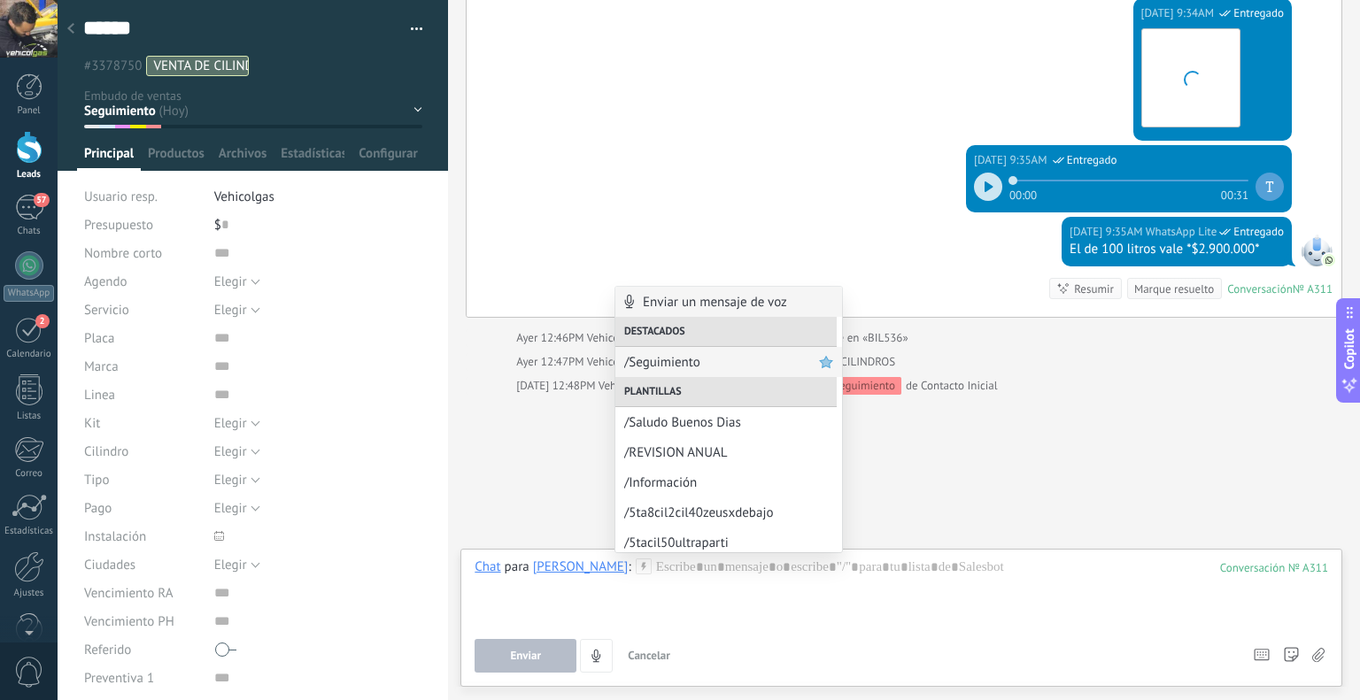
click at [658, 357] on span "/Seguimiento" at bounding box center [721, 362] width 195 height 17
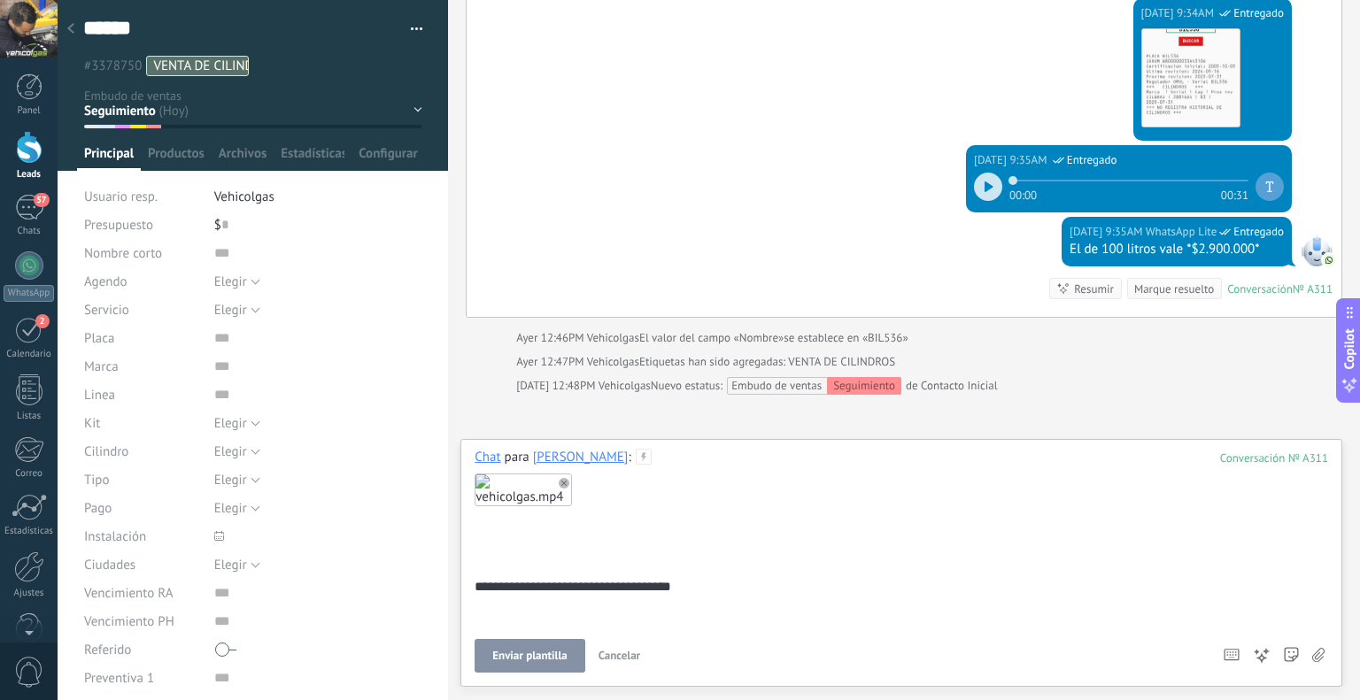
click at [542, 658] on span "Enviar plantilla" at bounding box center [529, 656] width 74 height 12
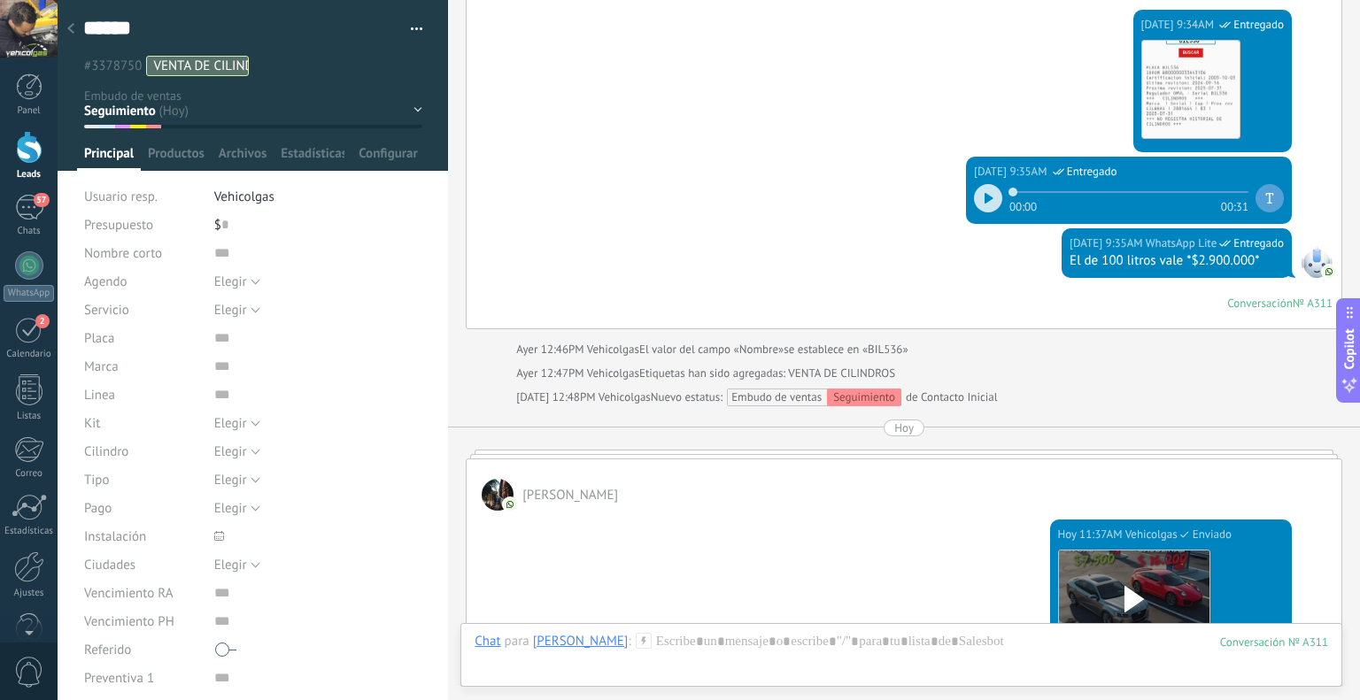
click at [67, 21] on div at bounding box center [70, 29] width 25 height 35
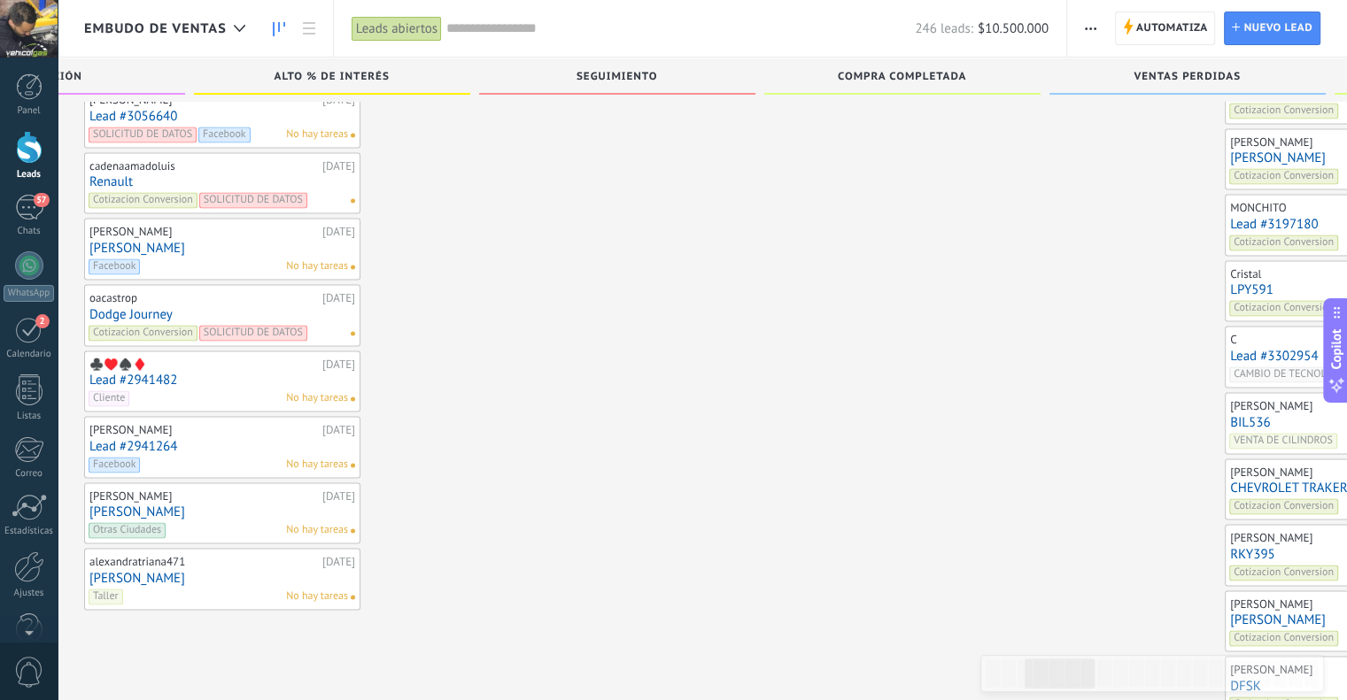
click at [1230, 349] on link "Lead #3302954" at bounding box center [1363, 356] width 266 height 15
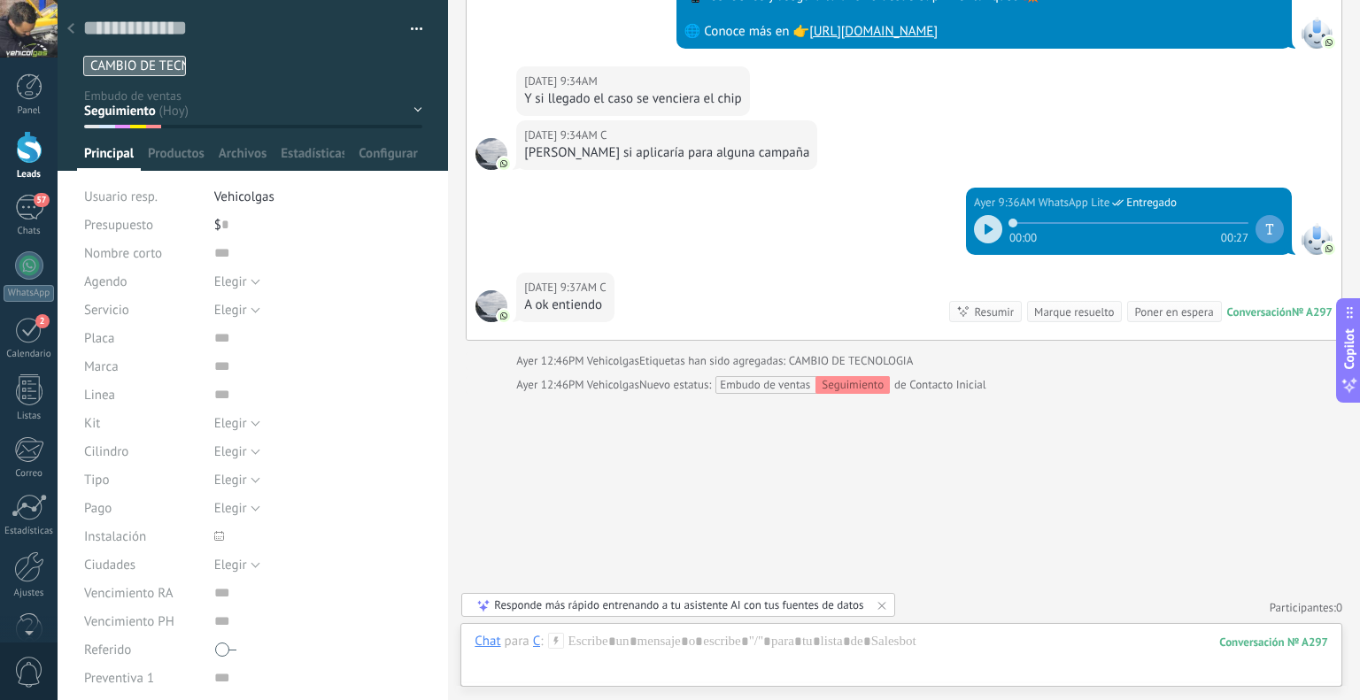
click at [557, 641] on icon at bounding box center [556, 641] width 16 height 16
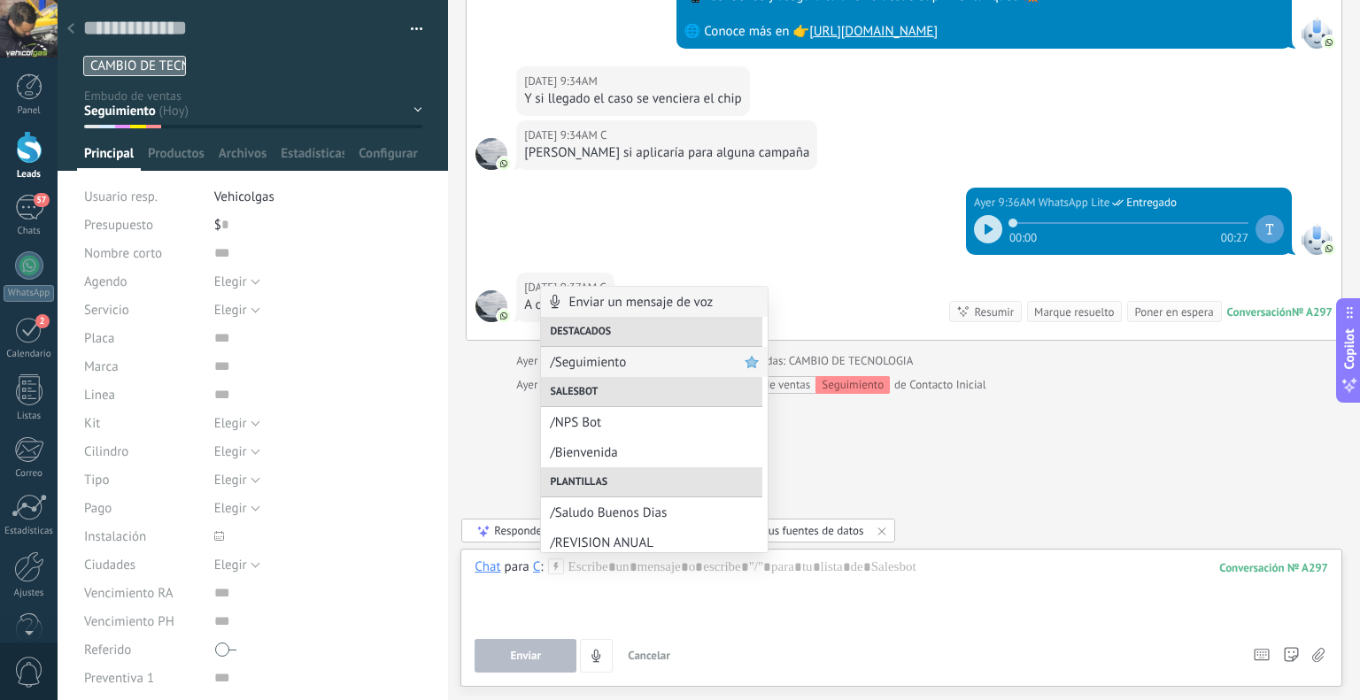
click at [623, 354] on span "/Seguimiento" at bounding box center [647, 362] width 195 height 17
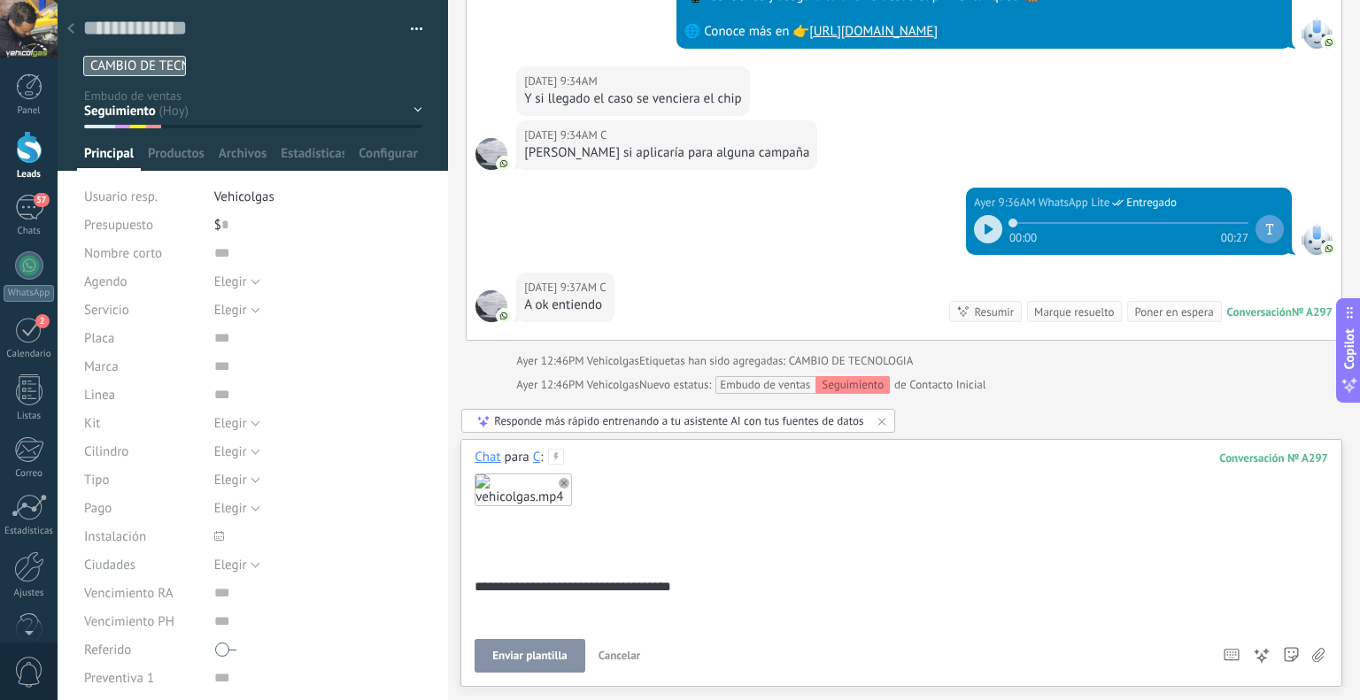
click at [521, 651] on span "Enviar plantilla" at bounding box center [529, 656] width 74 height 12
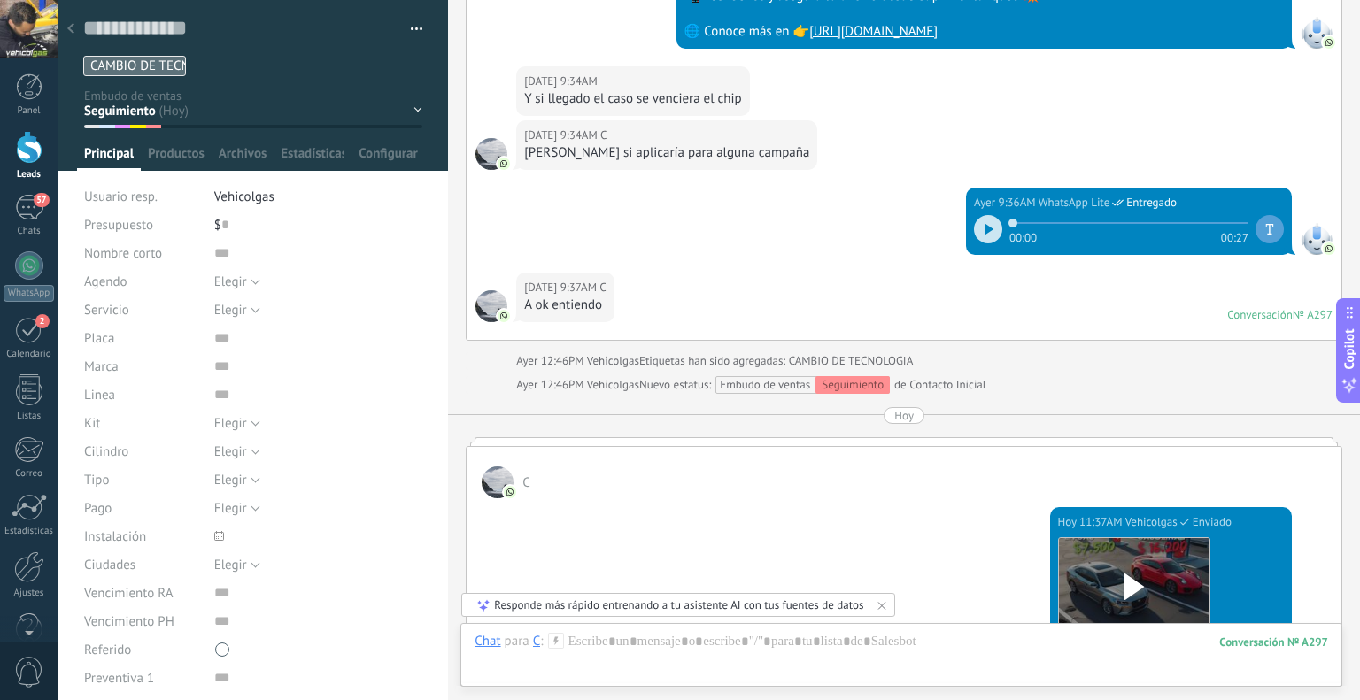
scroll to position [1569, 0]
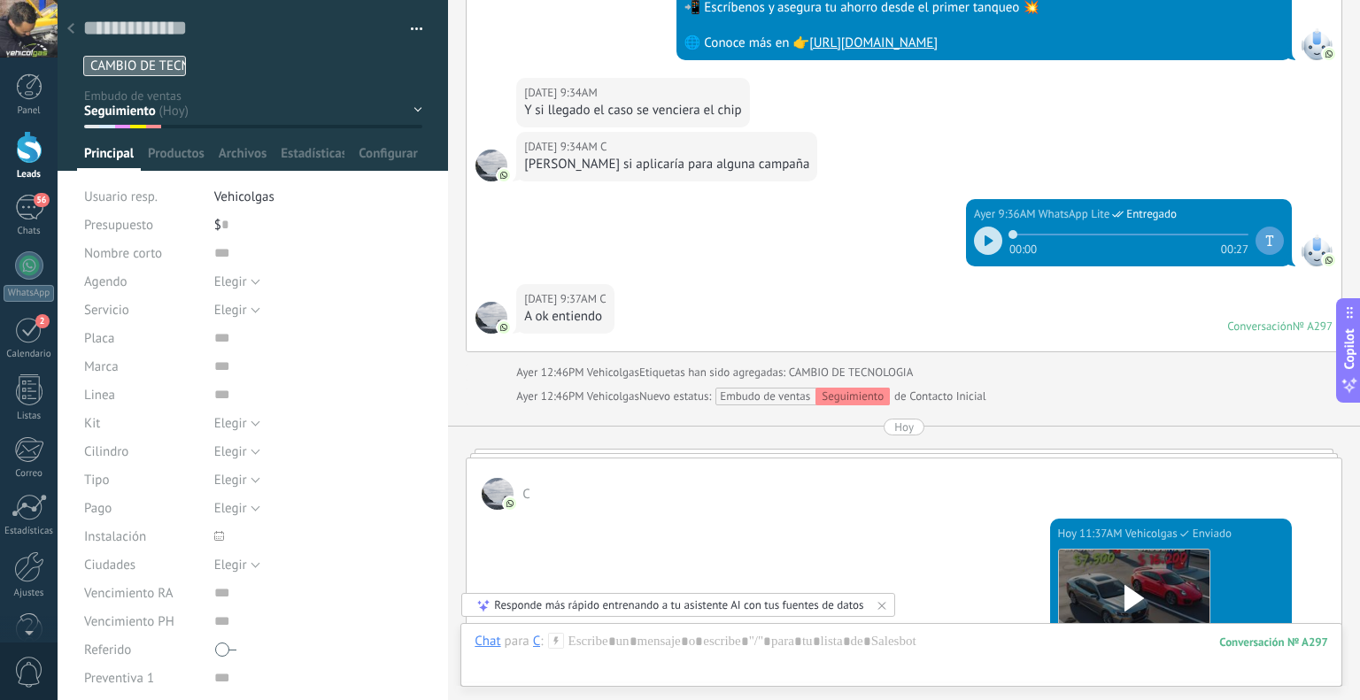
click at [71, 23] on div at bounding box center [70, 29] width 25 height 35
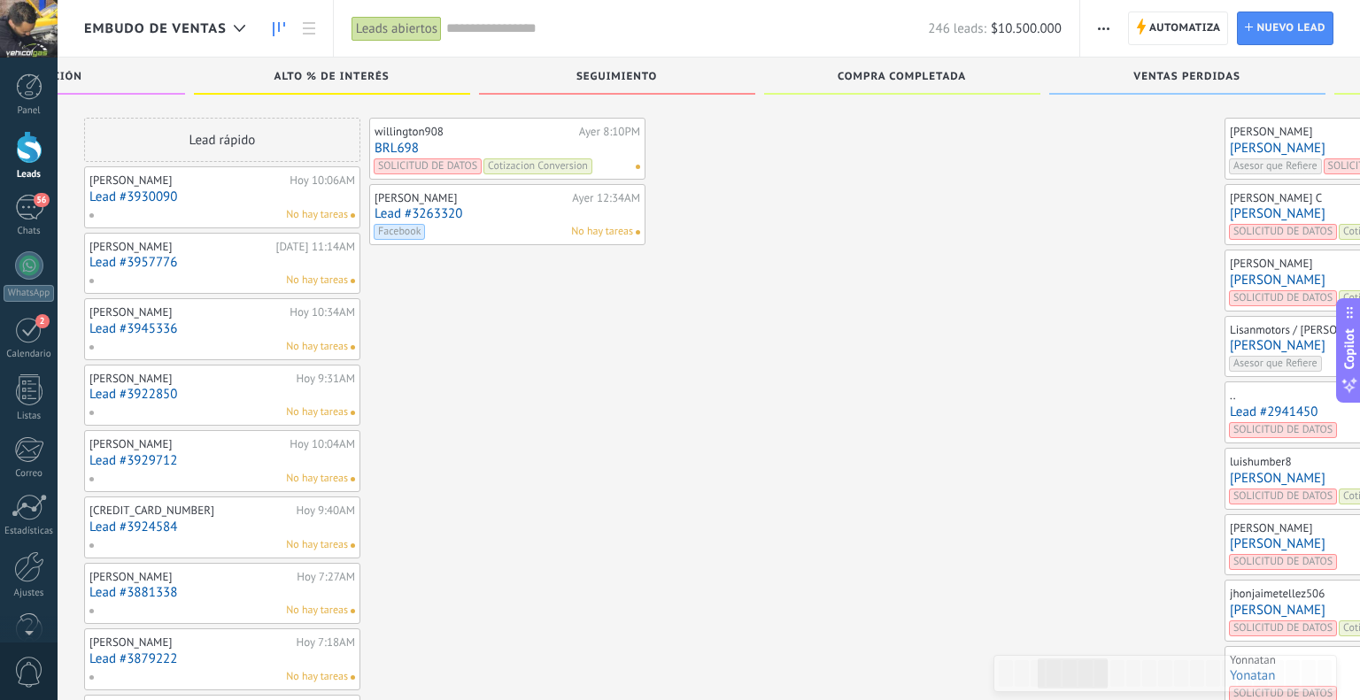
scroll to position [2500, 0]
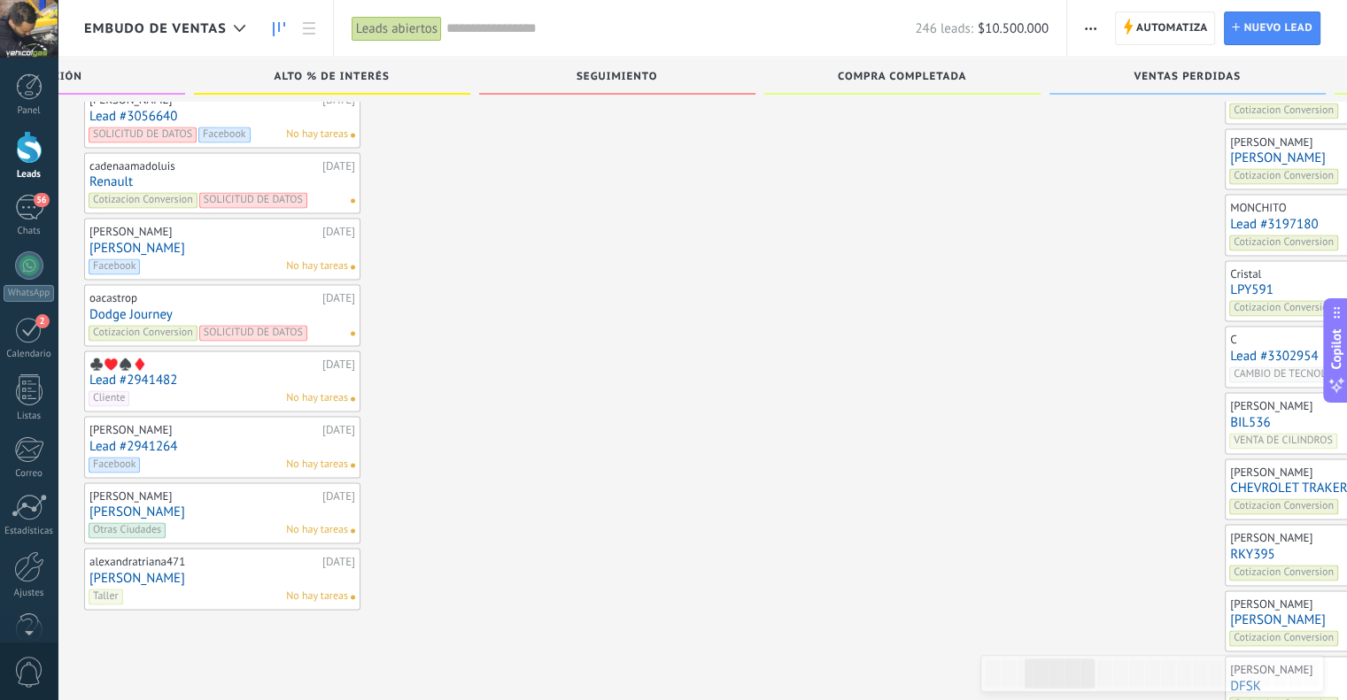
click at [1230, 415] on link "BIL536" at bounding box center [1363, 422] width 266 height 15
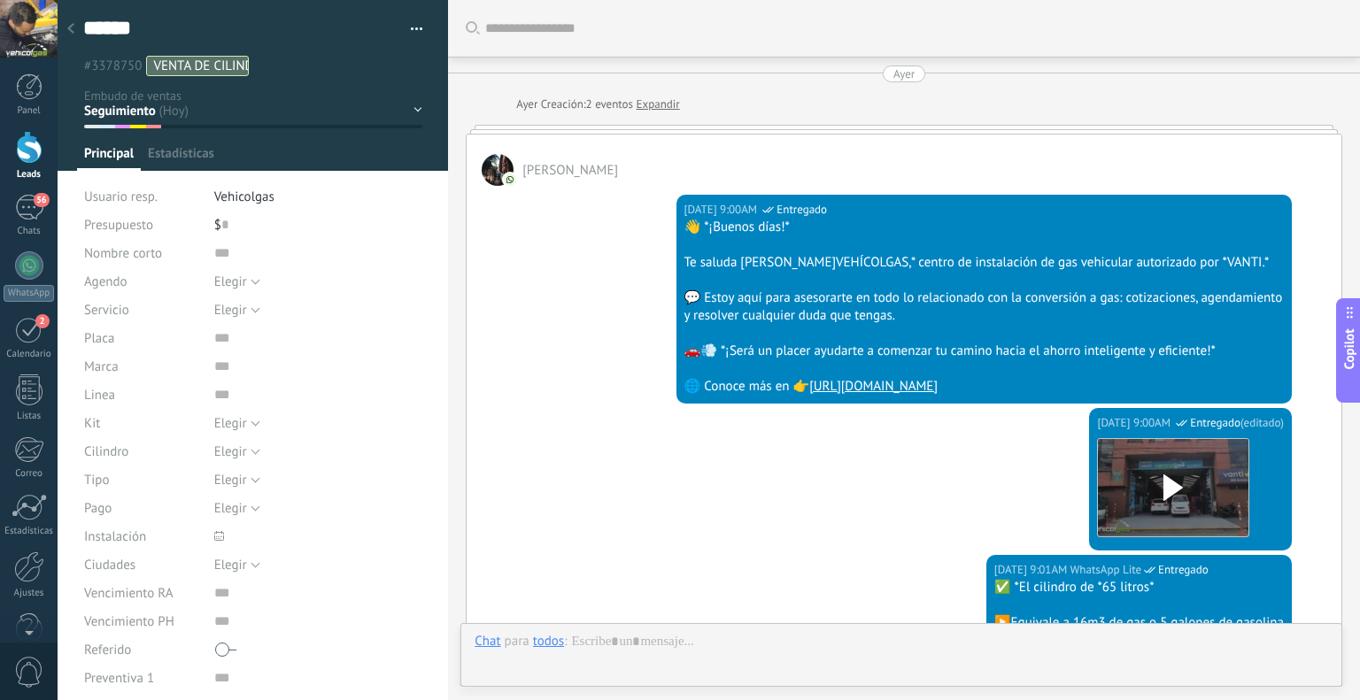
scroll to position [26, 0]
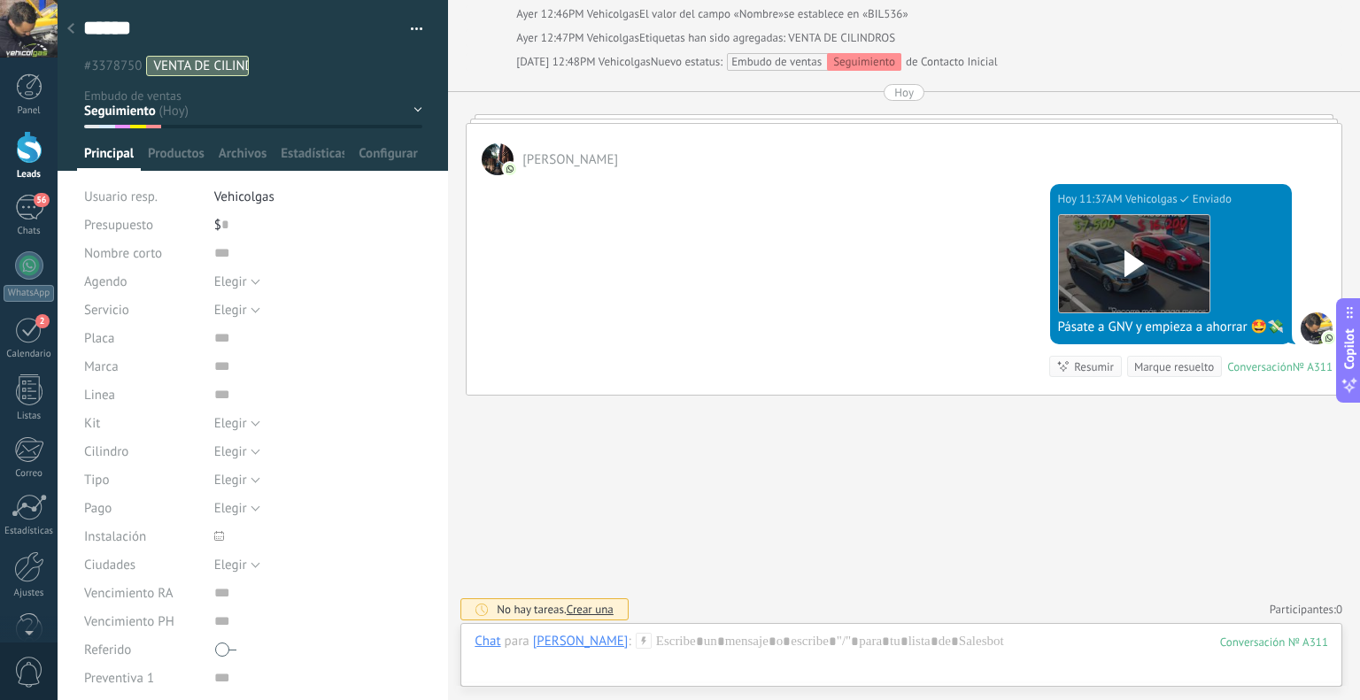
click at [71, 25] on icon at bounding box center [70, 28] width 7 height 11
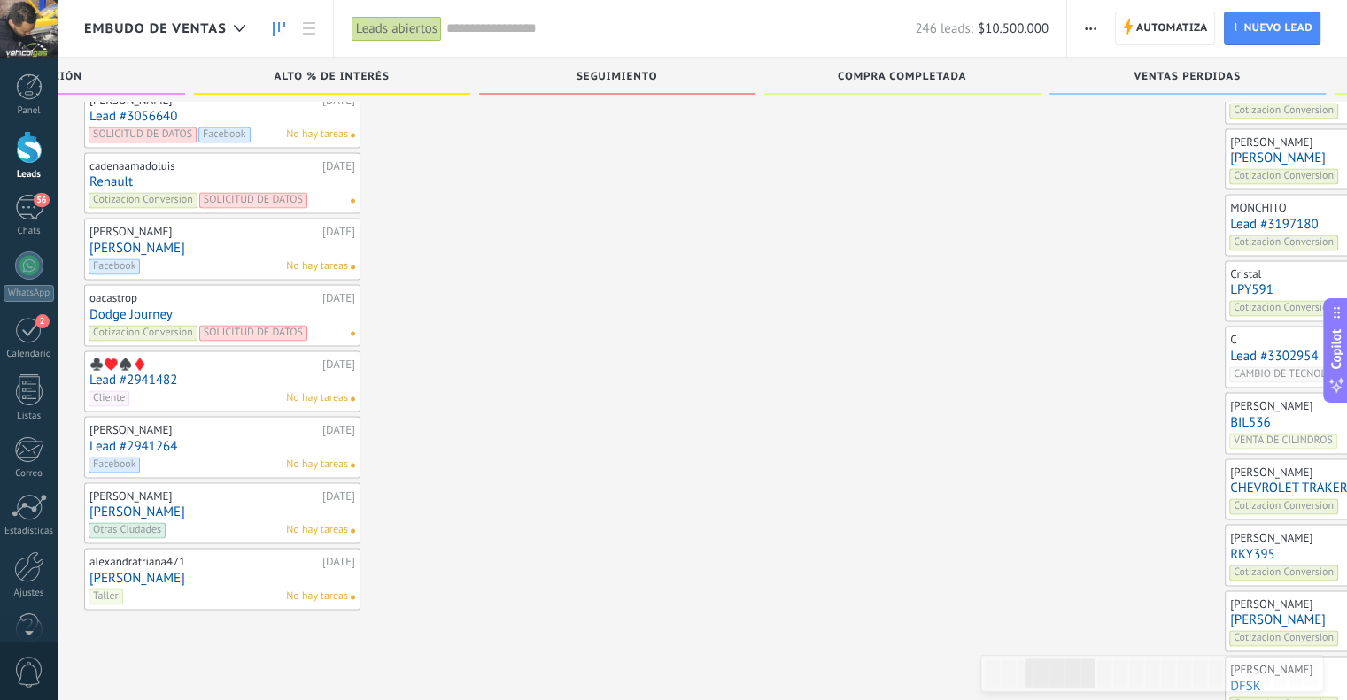
click at [1230, 282] on link "LPY591" at bounding box center [1363, 289] width 266 height 15
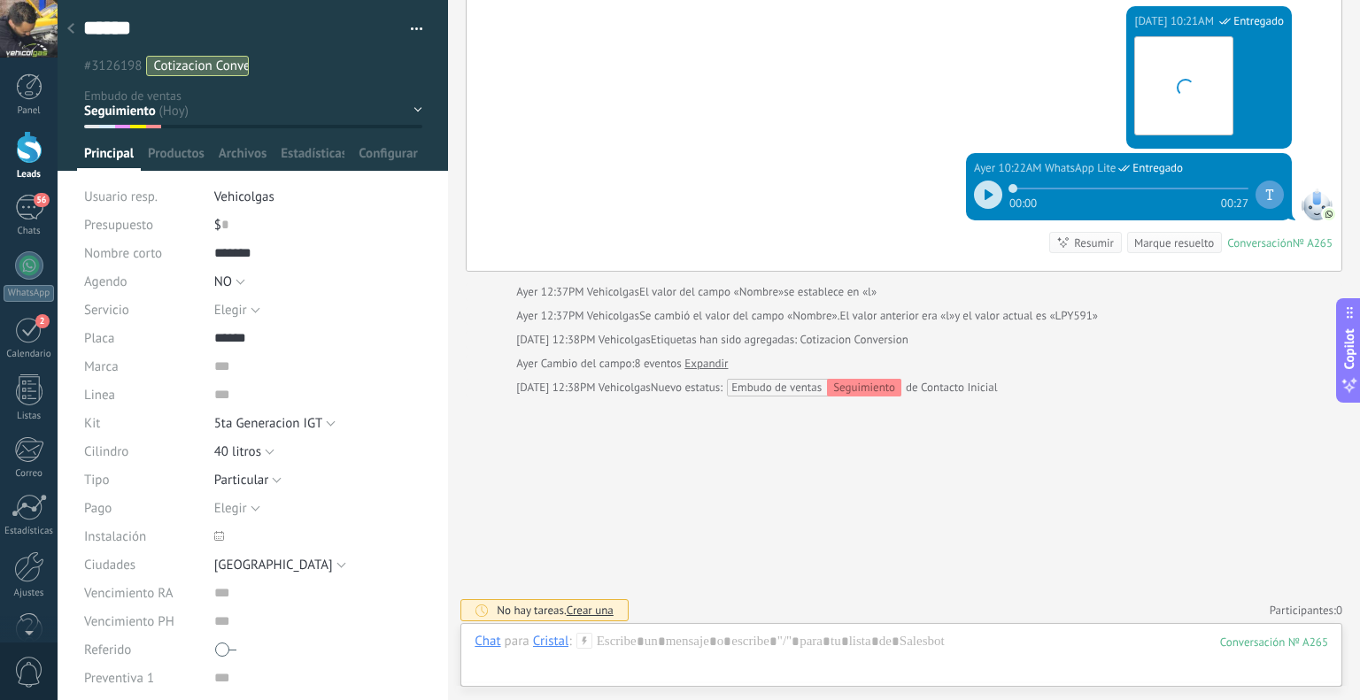
click at [583, 638] on use at bounding box center [583, 640] width 15 height 15
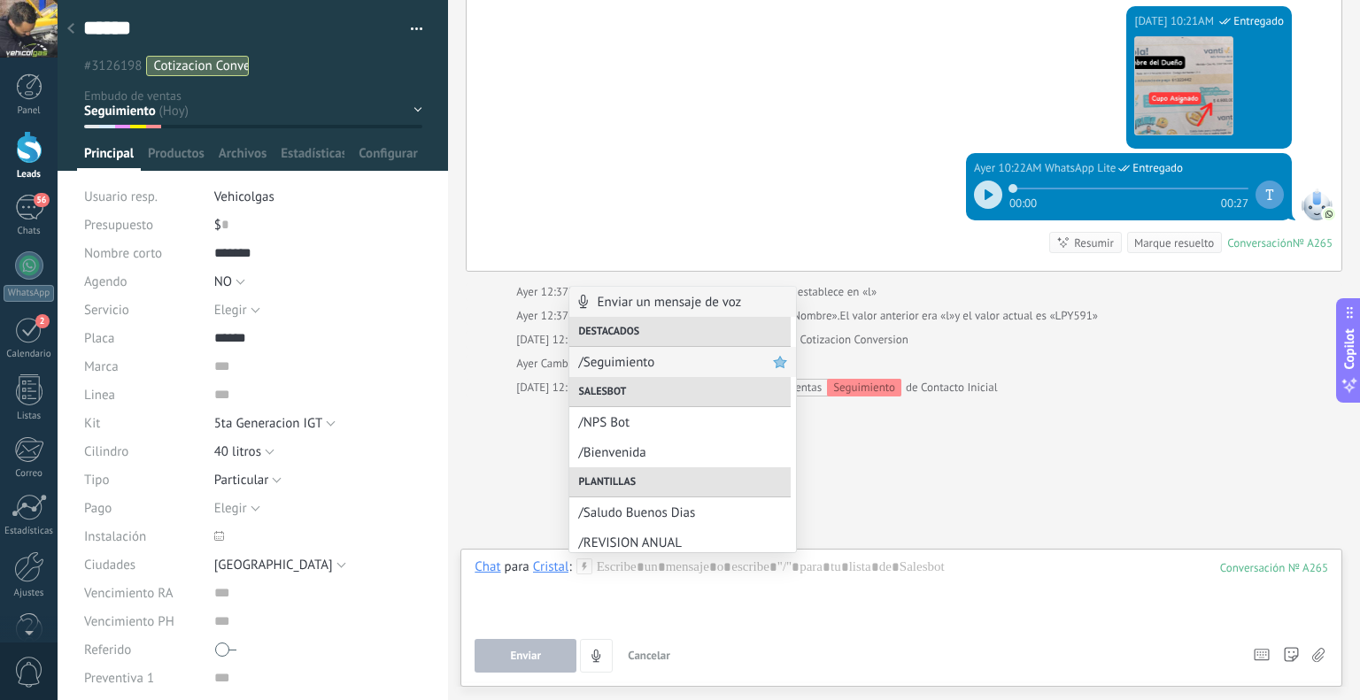
click at [648, 364] on span "/Seguimiento" at bounding box center [675, 362] width 195 height 17
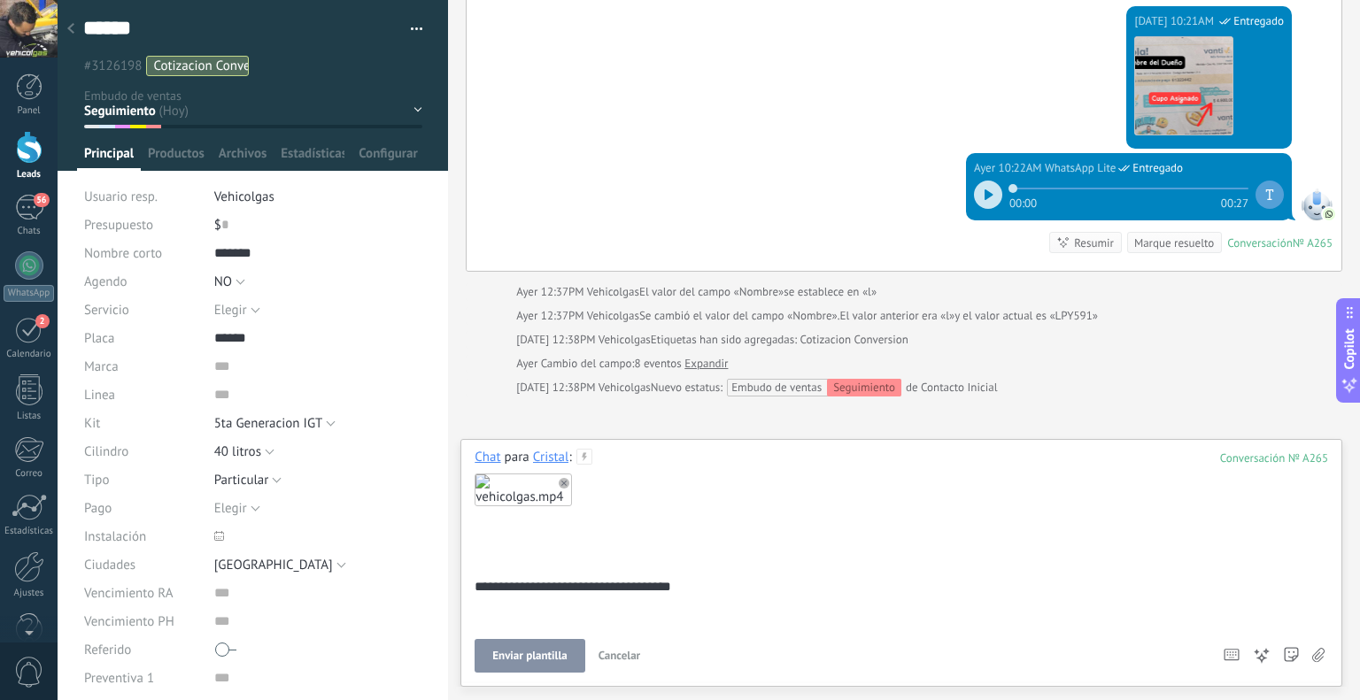
click at [563, 646] on button "Enviar plantilla" at bounding box center [530, 656] width 110 height 34
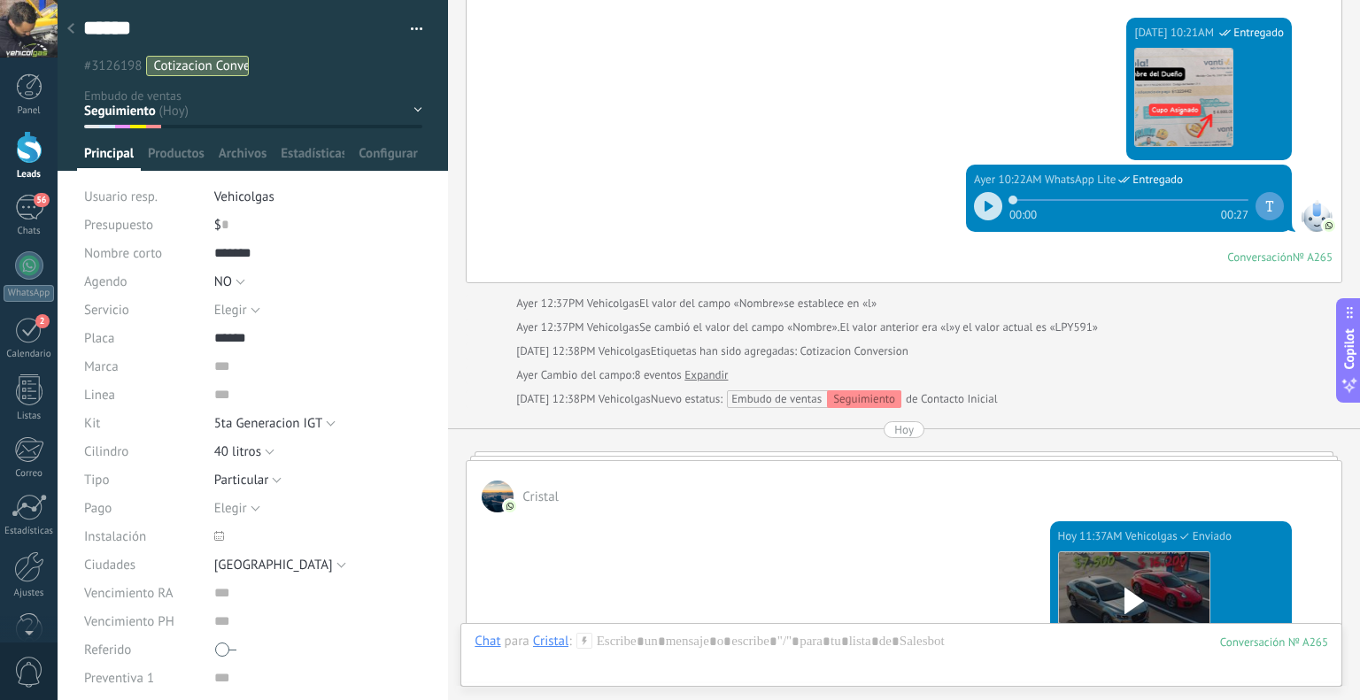
click at [72, 20] on div at bounding box center [70, 29] width 25 height 35
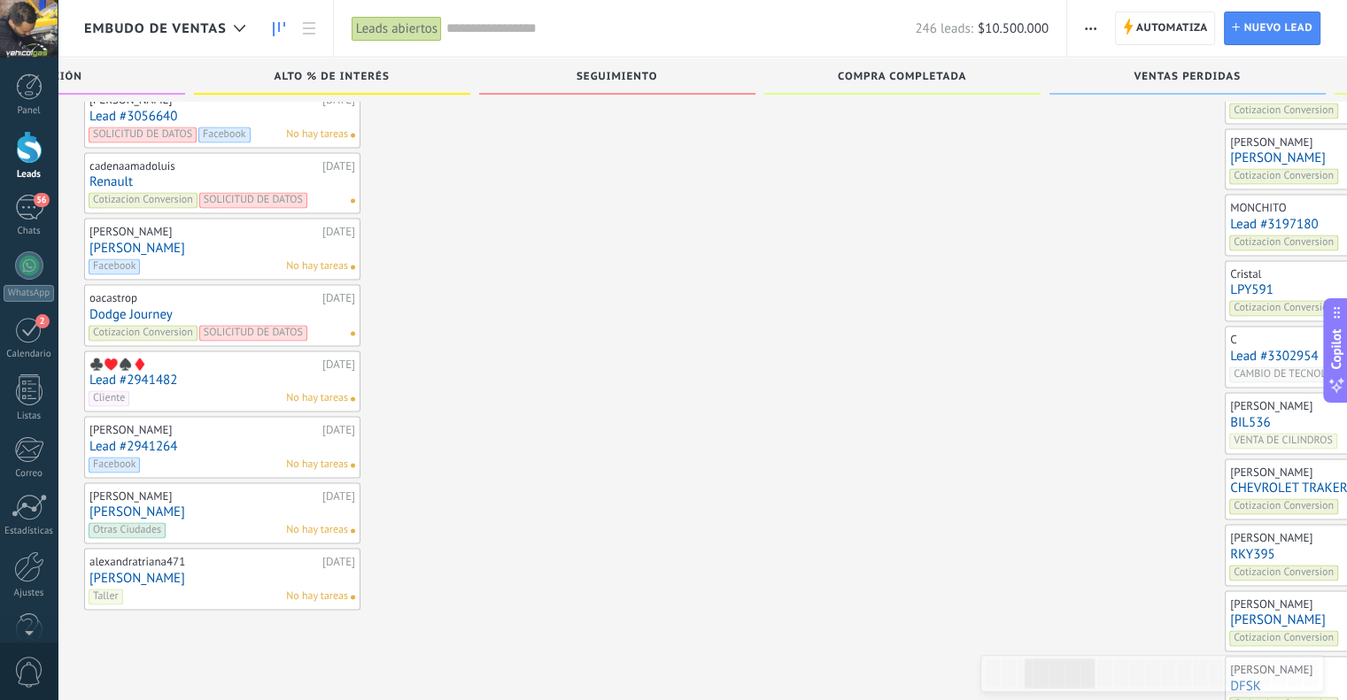
click at [1230, 217] on link "Lead #3197180" at bounding box center [1363, 224] width 266 height 15
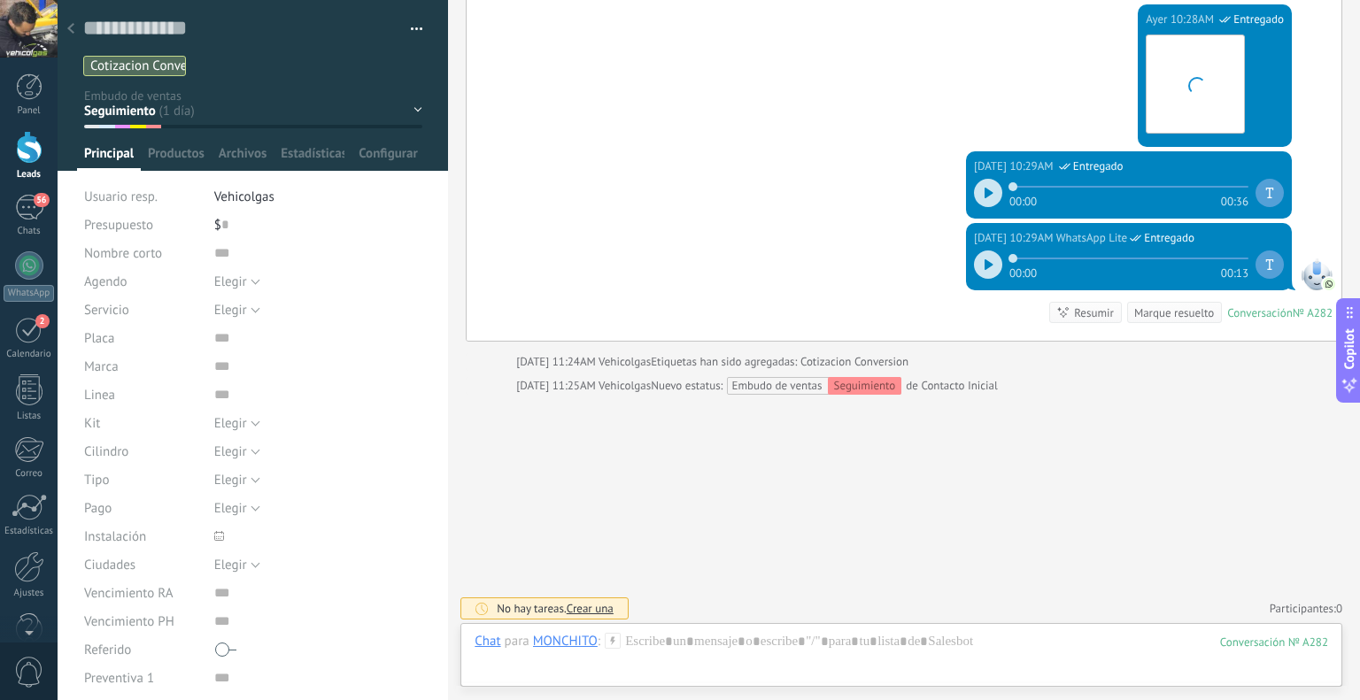
click at [611, 638] on use at bounding box center [613, 640] width 15 height 15
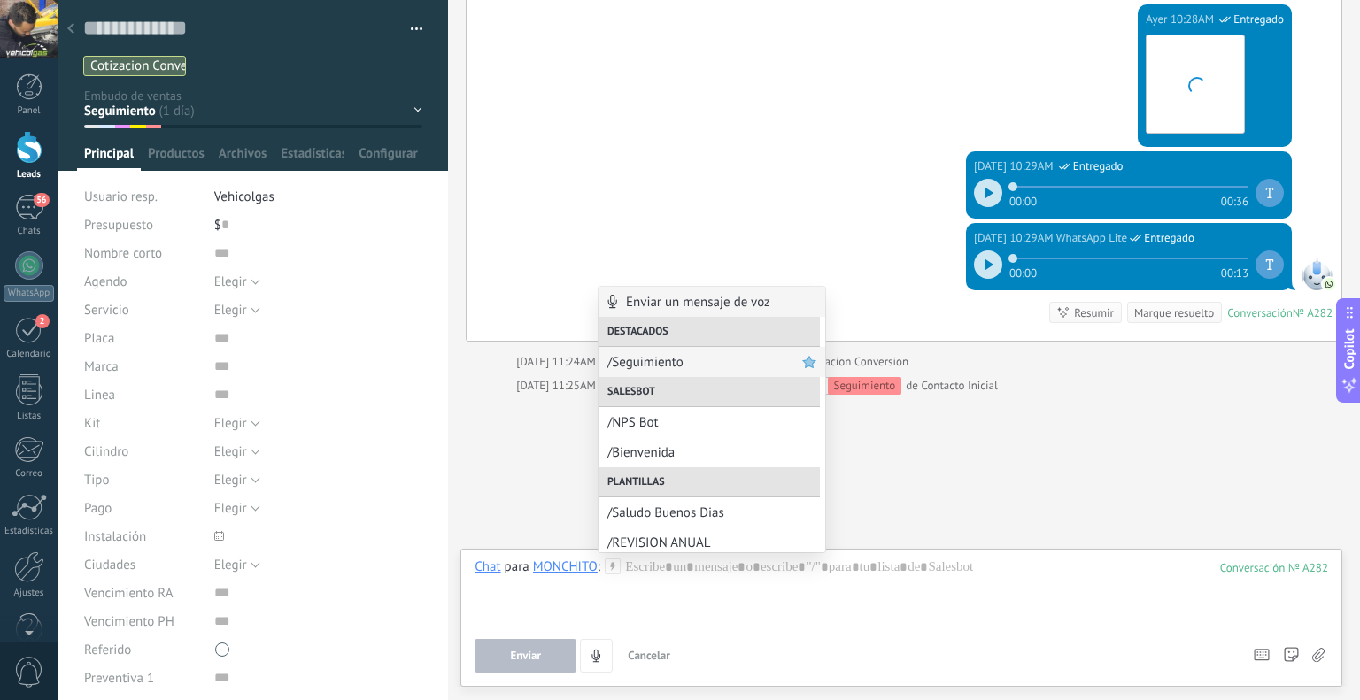
click at [663, 363] on span "/Seguimiento" at bounding box center [704, 362] width 195 height 17
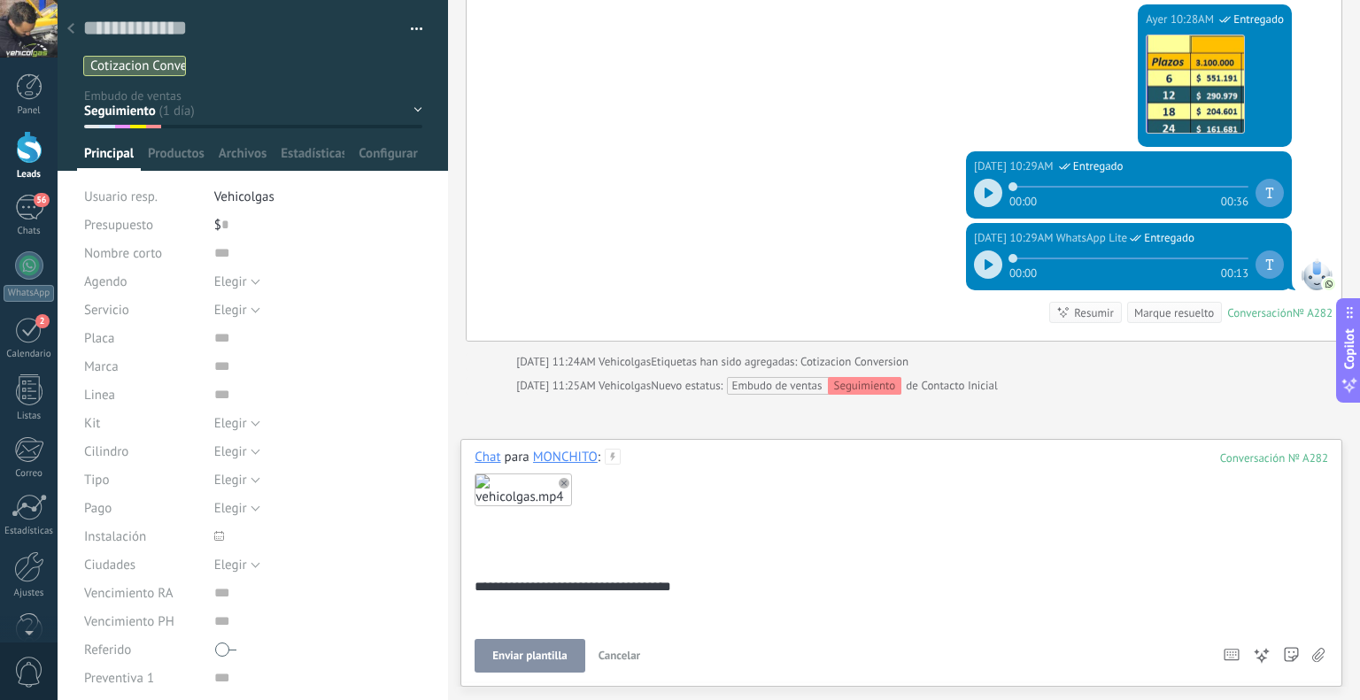
click at [544, 645] on button "Enviar plantilla" at bounding box center [530, 656] width 110 height 34
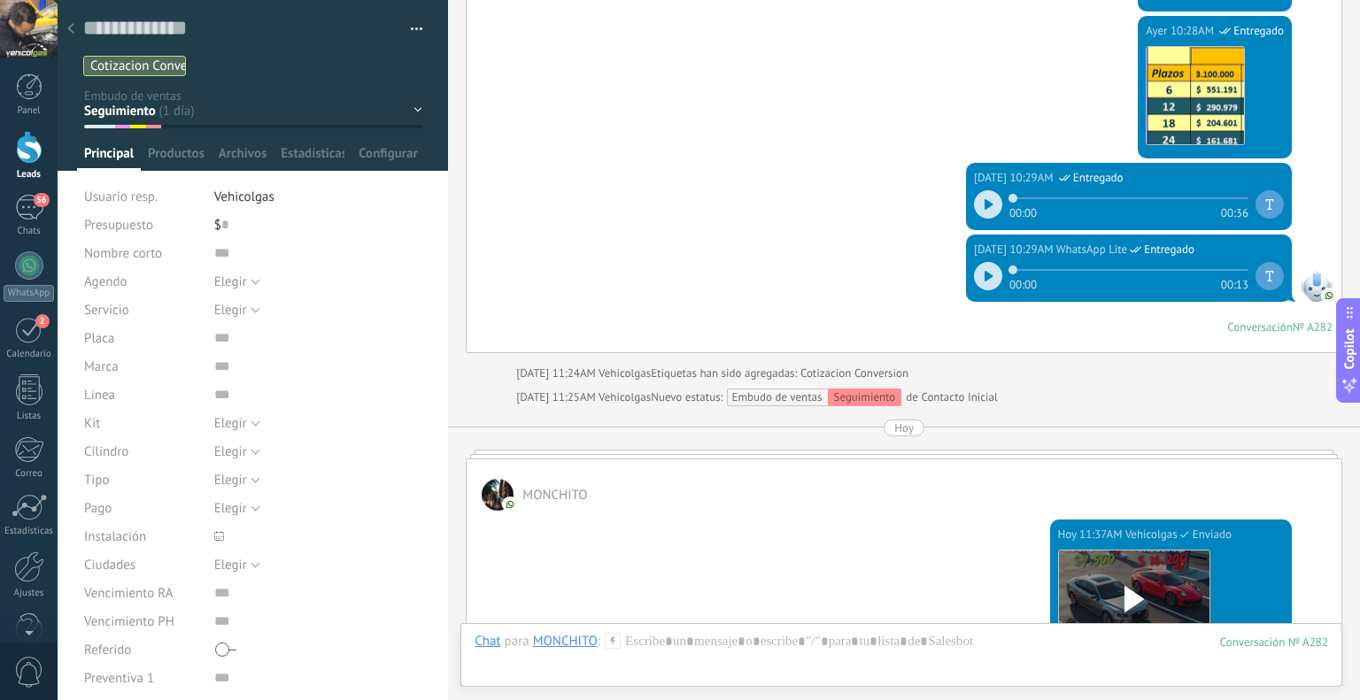
click at [69, 26] on icon at bounding box center [70, 28] width 7 height 11
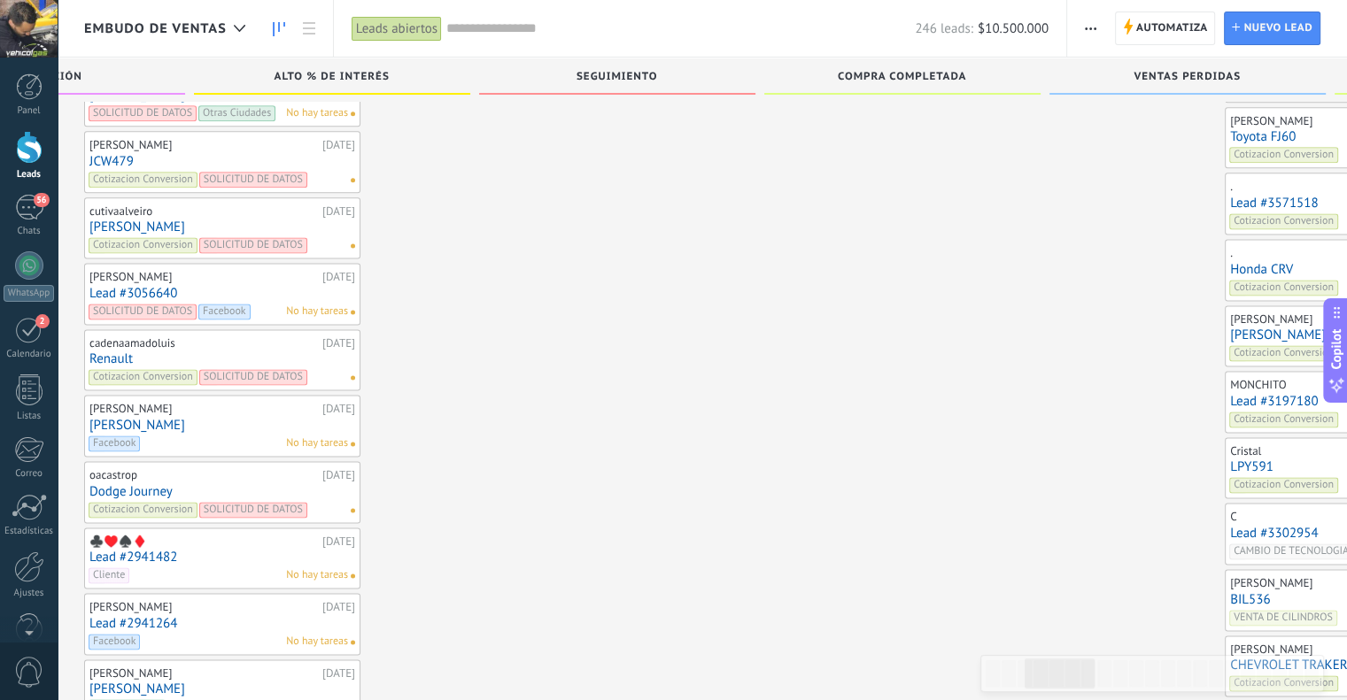
click at [1230, 328] on link "[PERSON_NAME]" at bounding box center [1363, 335] width 266 height 15
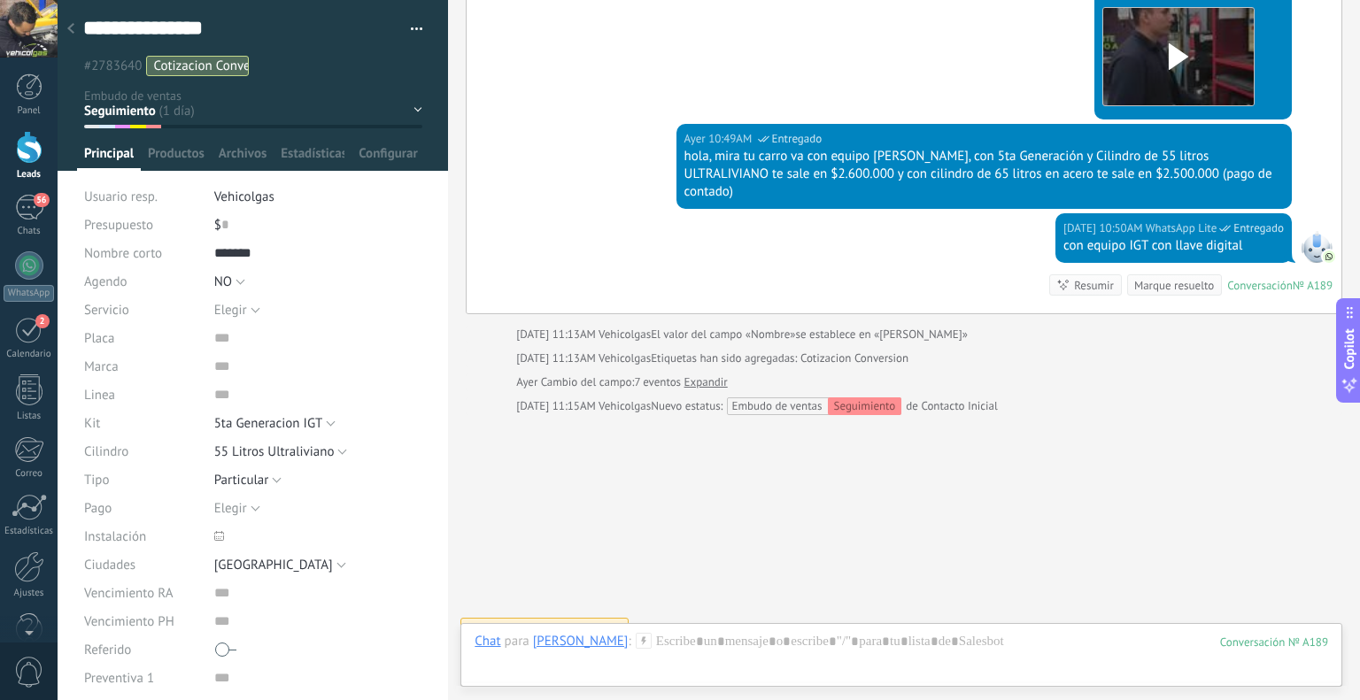
click at [636, 645] on icon at bounding box center [644, 641] width 16 height 16
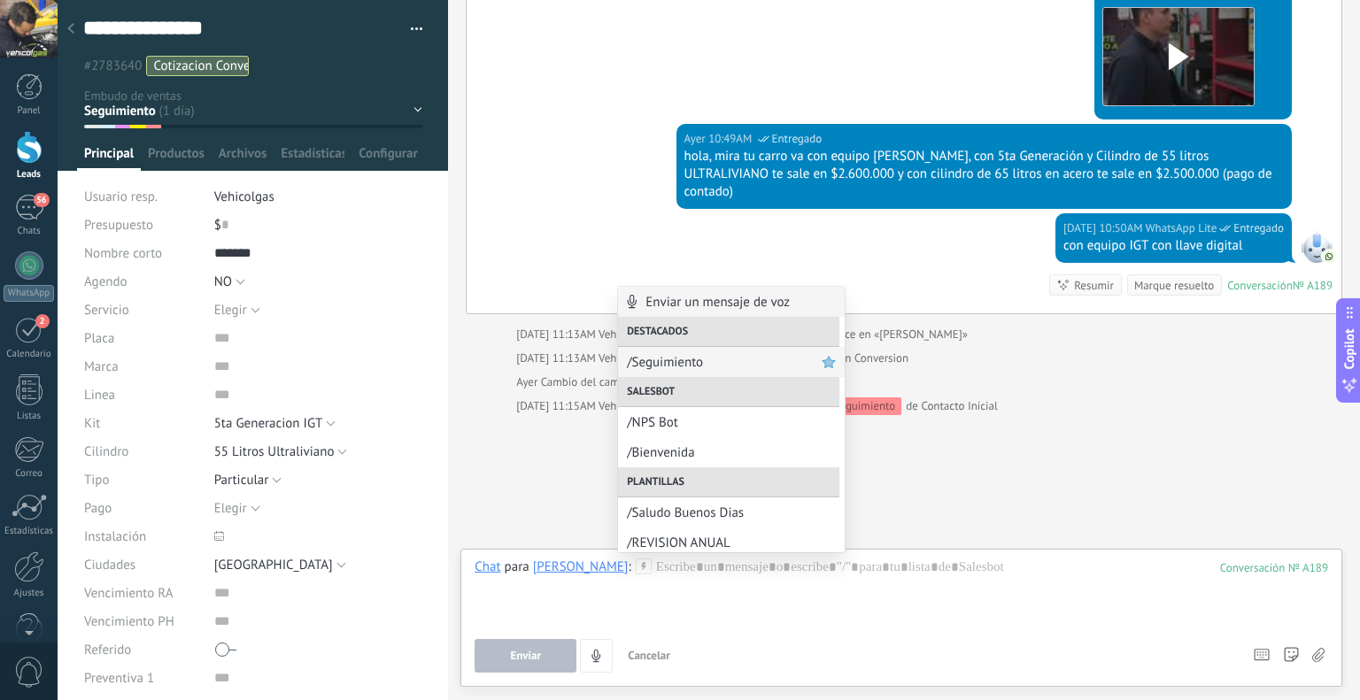
click at [708, 366] on span "/Seguimiento" at bounding box center [724, 362] width 195 height 17
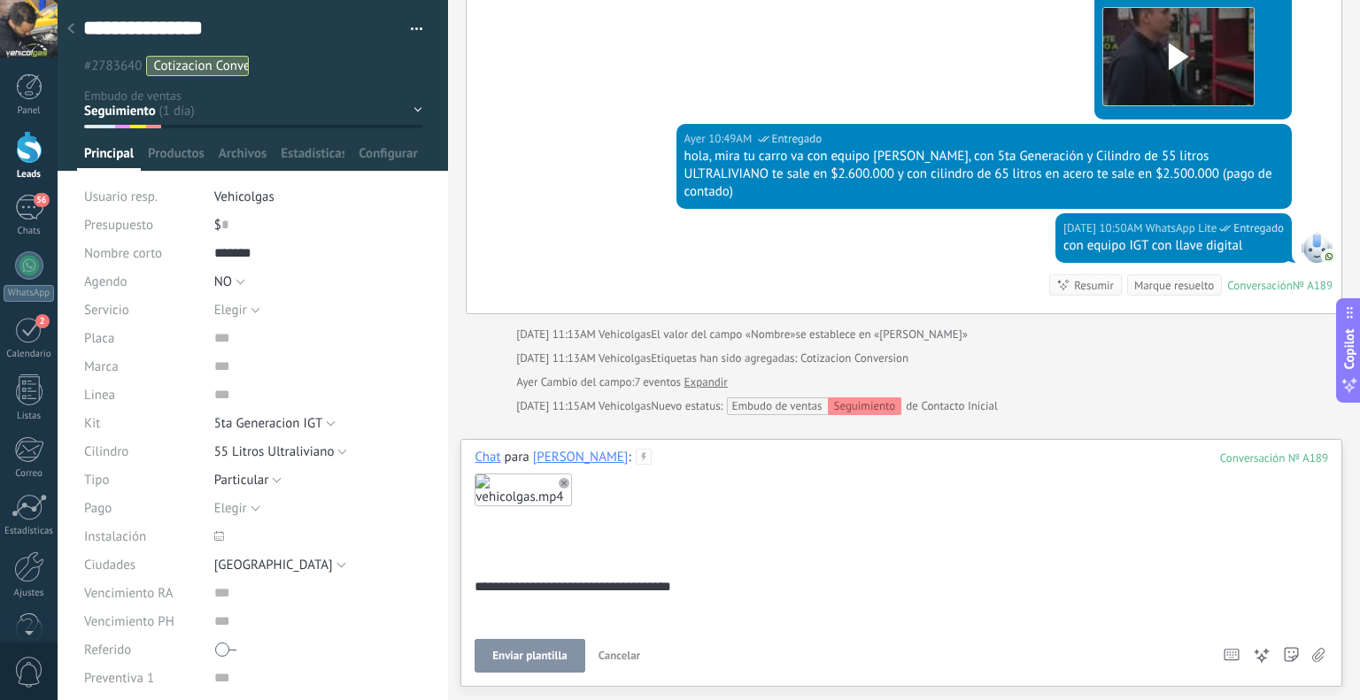
click at [537, 654] on span "Enviar plantilla" at bounding box center [529, 656] width 74 height 12
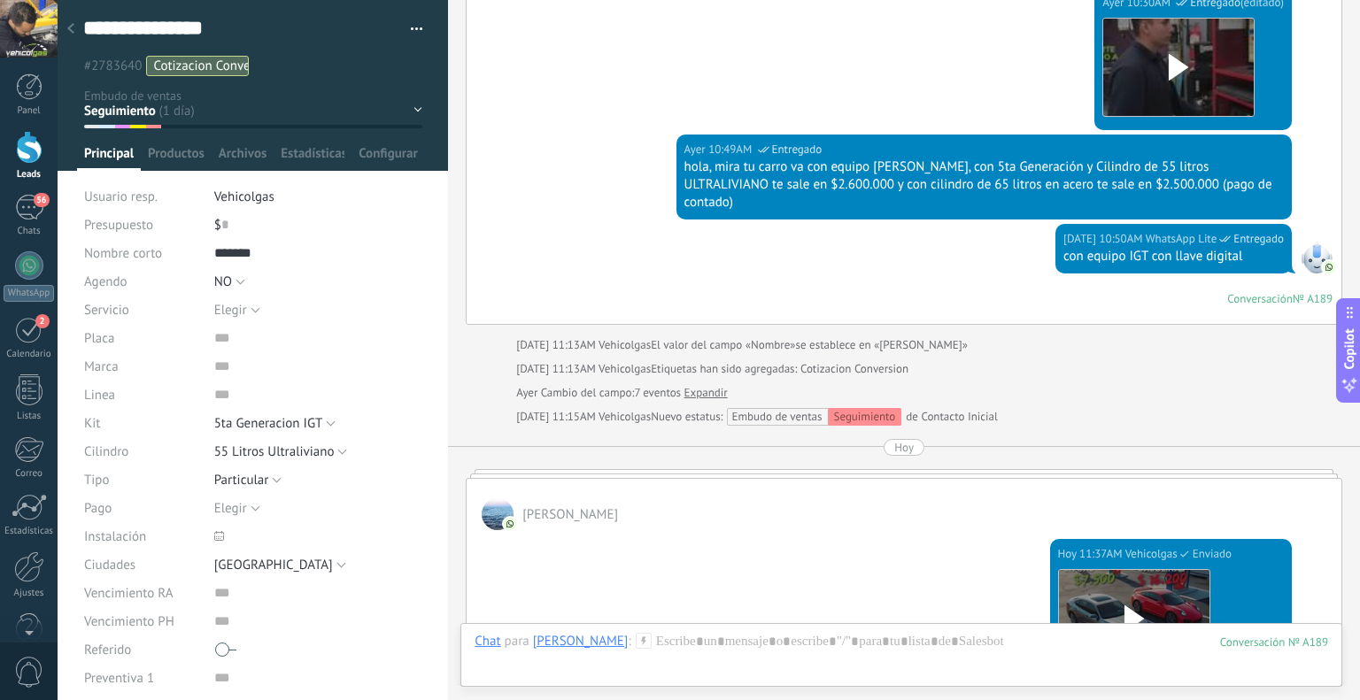
click at [66, 27] on div at bounding box center [70, 29] width 25 height 35
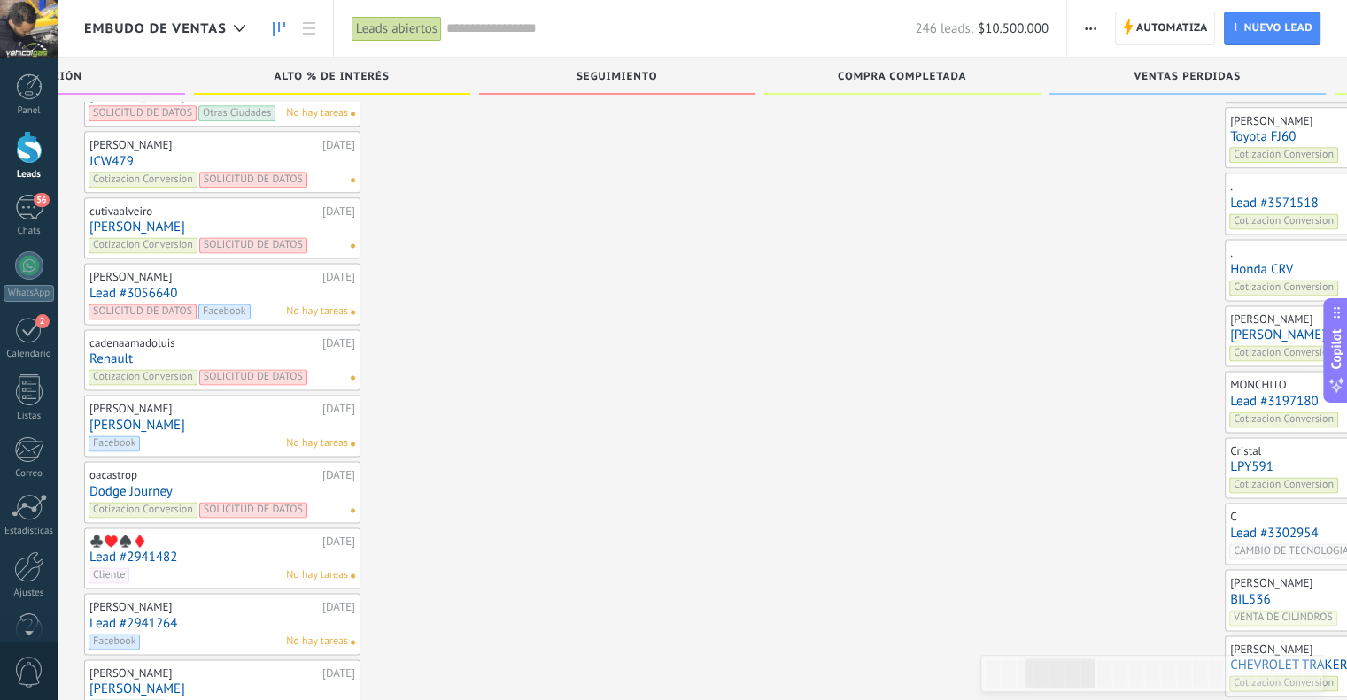
click at [1230, 262] on link "Honda CRV" at bounding box center [1363, 269] width 266 height 15
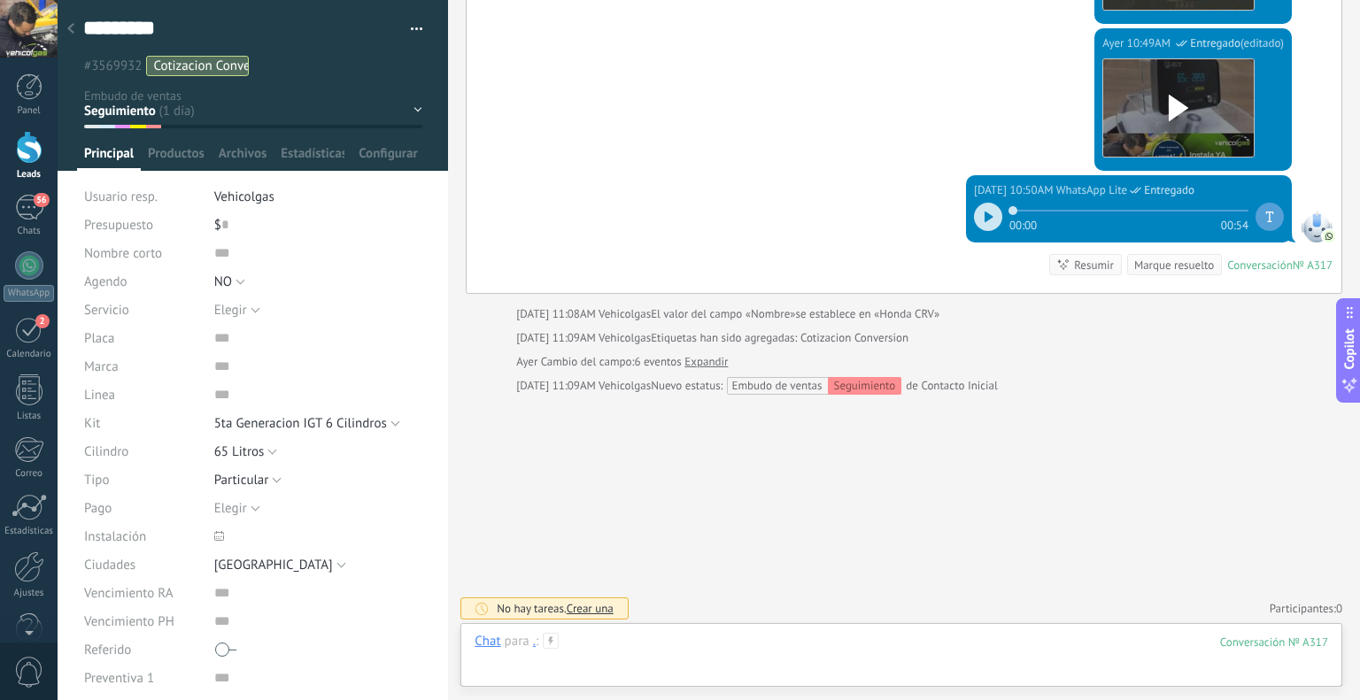
click at [597, 648] on div at bounding box center [902, 659] width 854 height 53
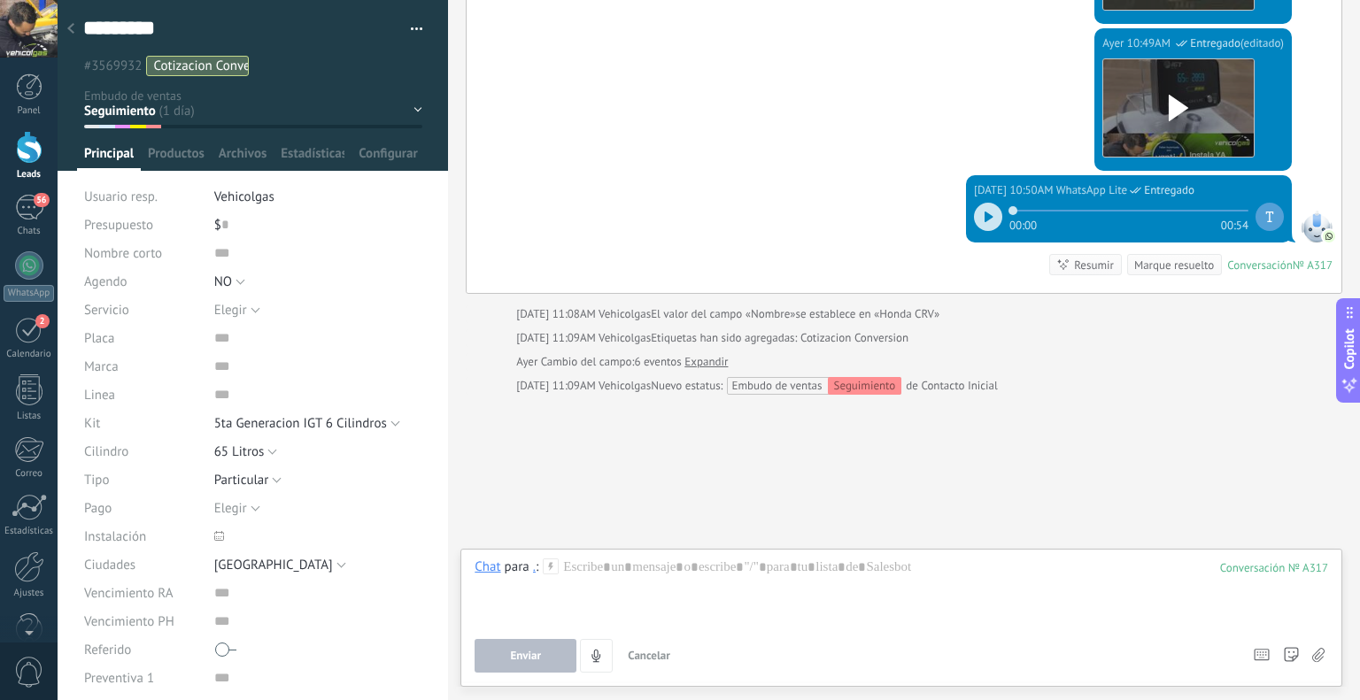
click at [552, 559] on use at bounding box center [551, 566] width 15 height 15
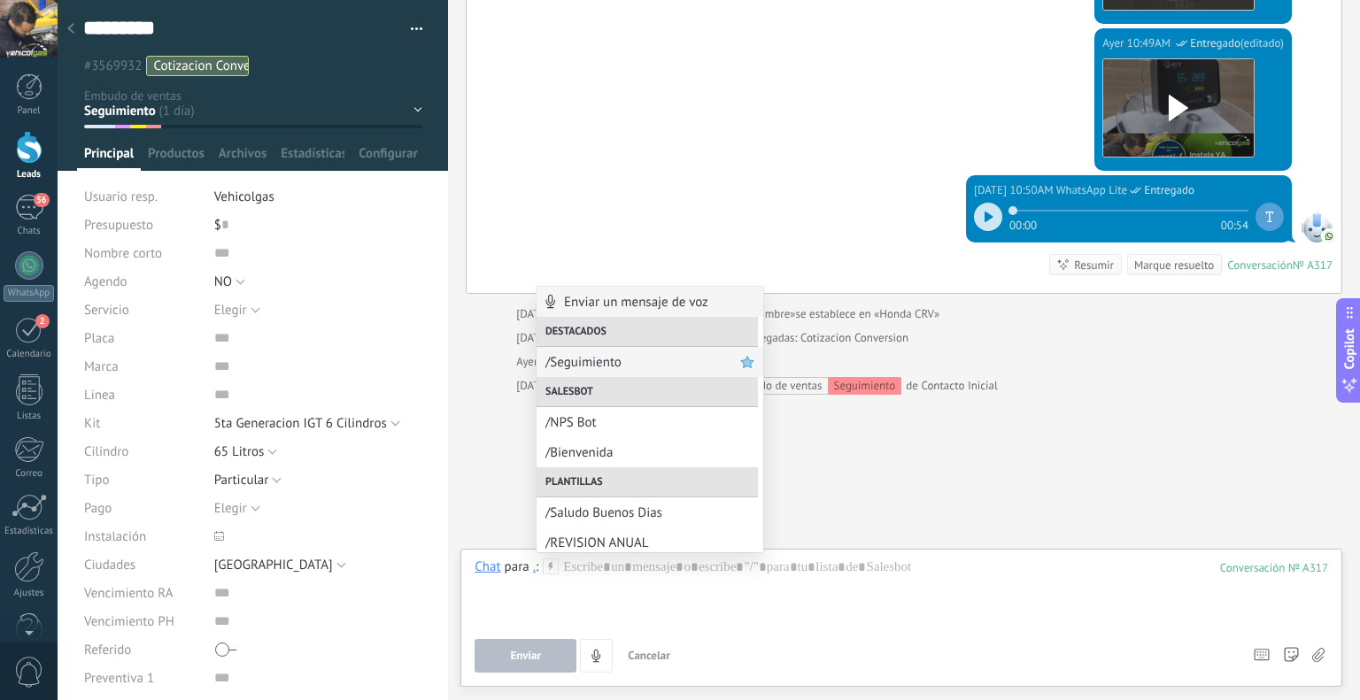
click at [593, 367] on span "/Seguimiento" at bounding box center [642, 362] width 195 height 17
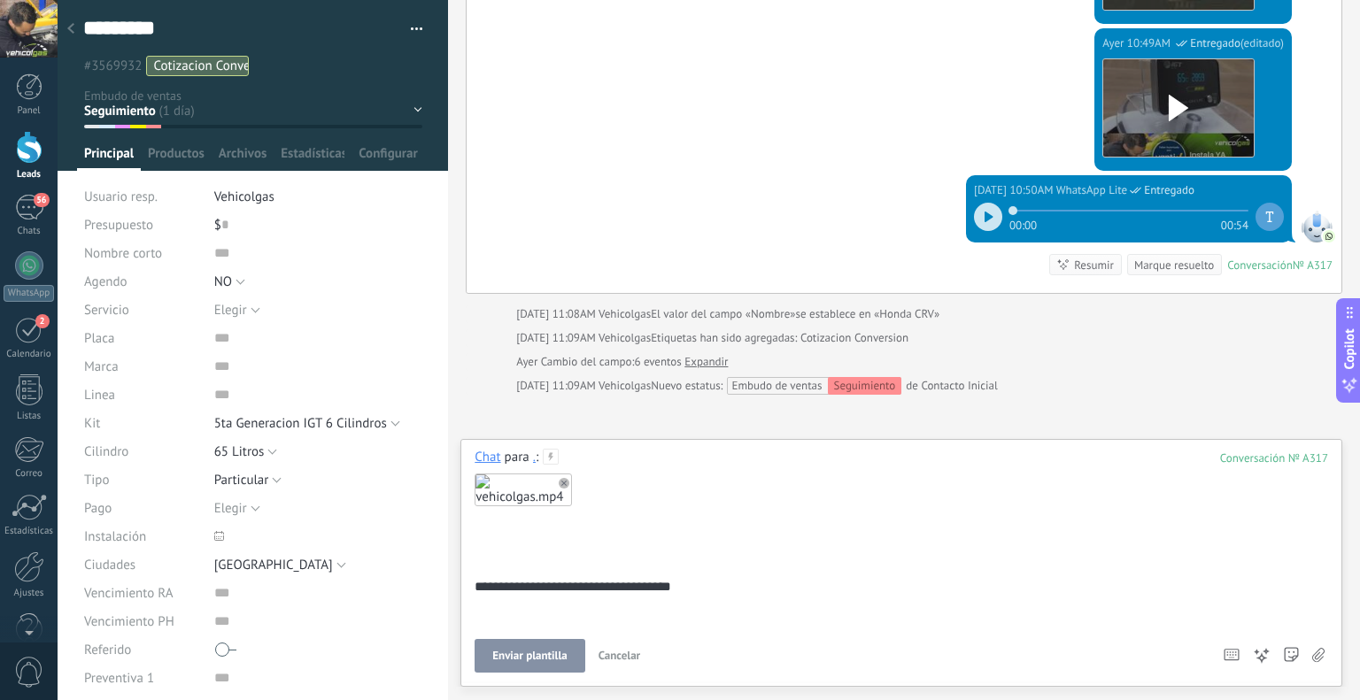
click at [468, 665] on div "**********" at bounding box center [901, 563] width 882 height 248
click at [503, 660] on span "Enviar plantilla" at bounding box center [529, 656] width 74 height 12
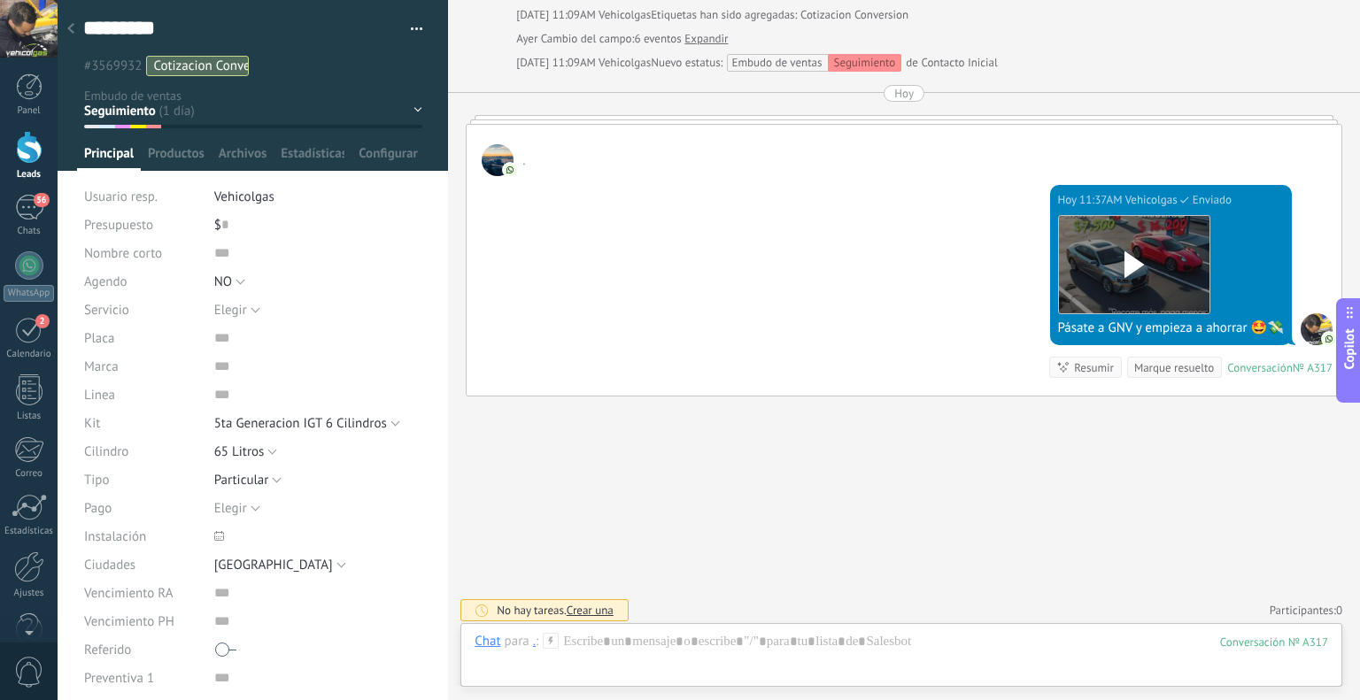
click at [76, 19] on div at bounding box center [70, 29] width 25 height 35
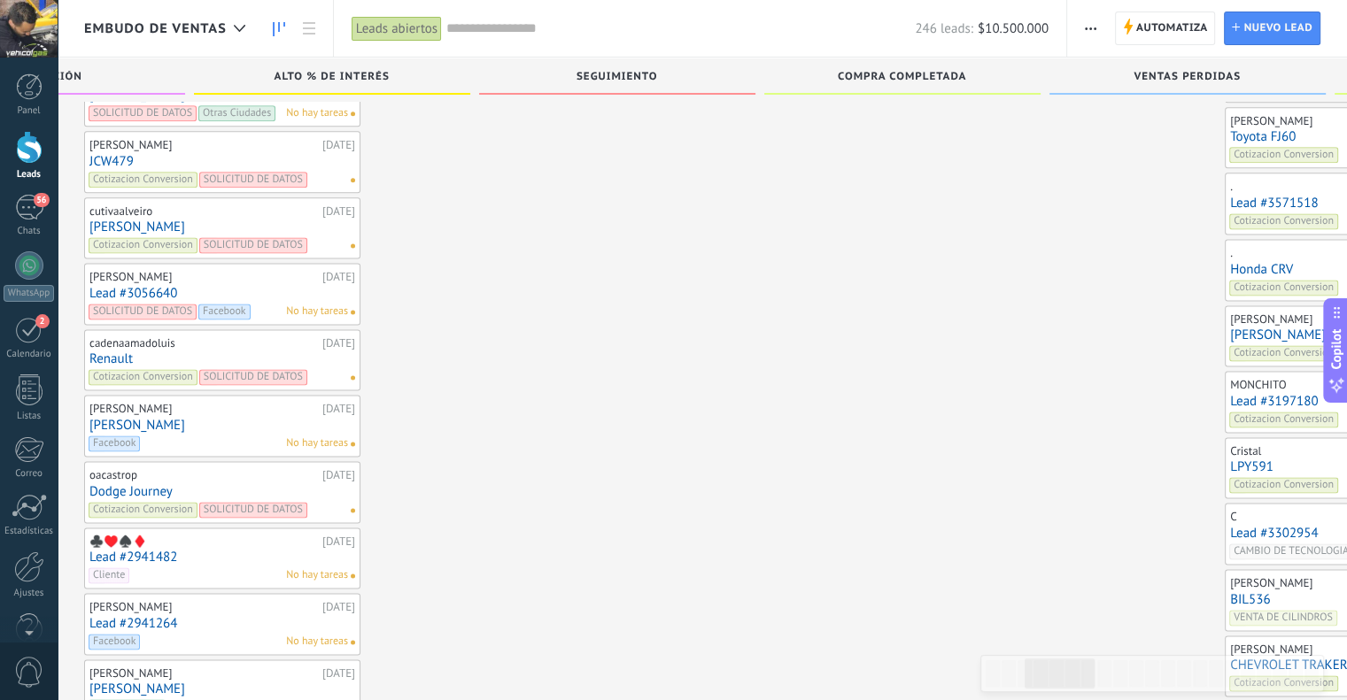
click at [1230, 196] on link "Lead #3571518" at bounding box center [1363, 203] width 266 height 15
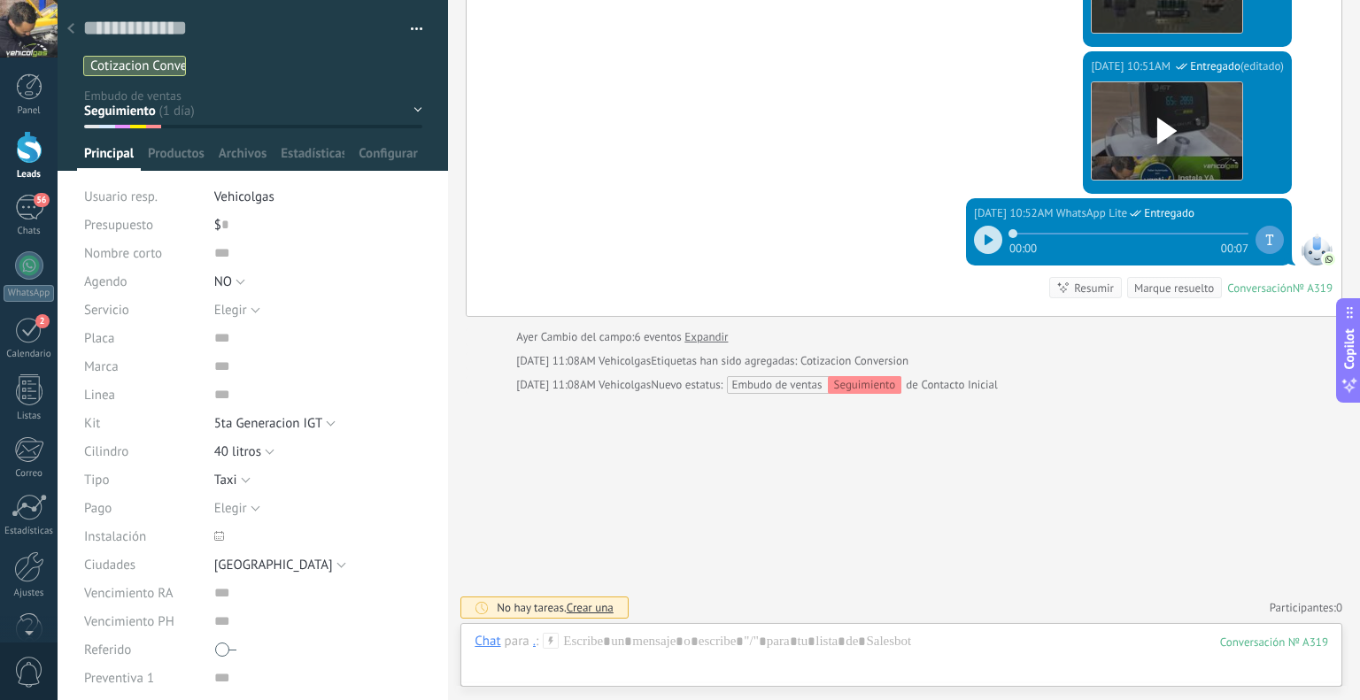
click at [554, 641] on icon at bounding box center [551, 641] width 16 height 16
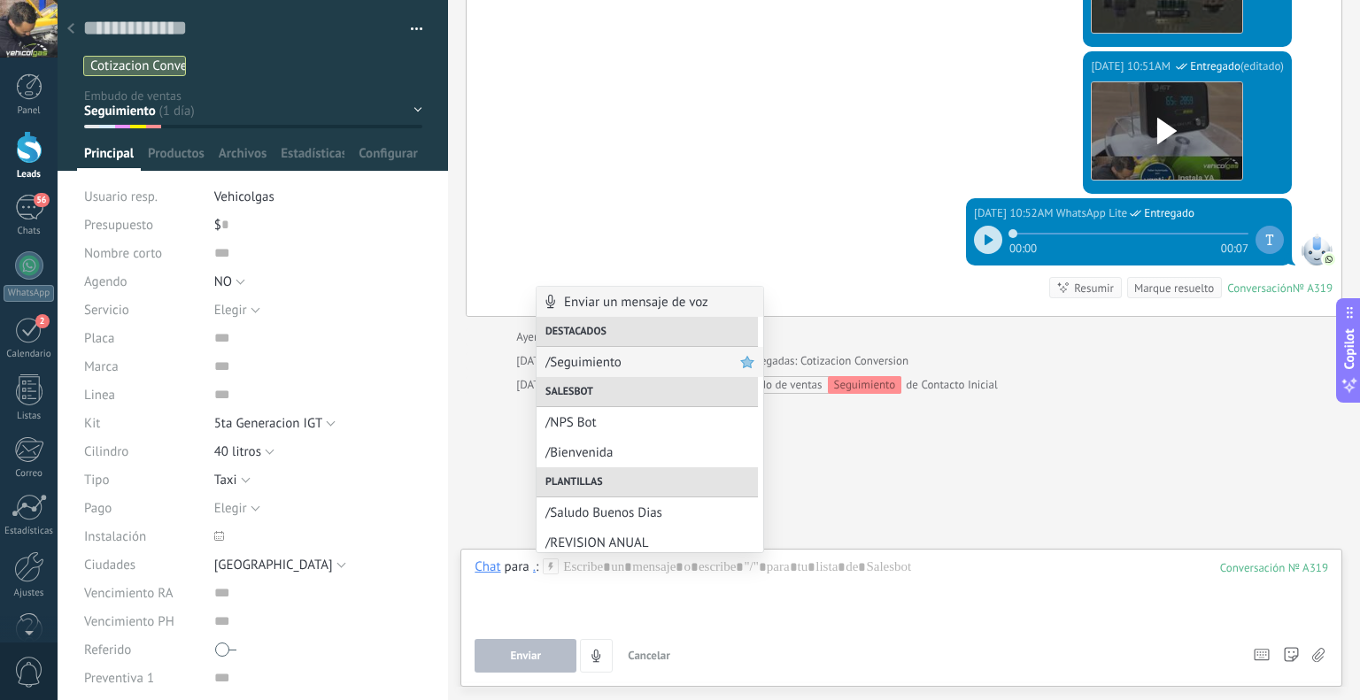
click at [612, 367] on span "/Seguimiento" at bounding box center [642, 362] width 195 height 17
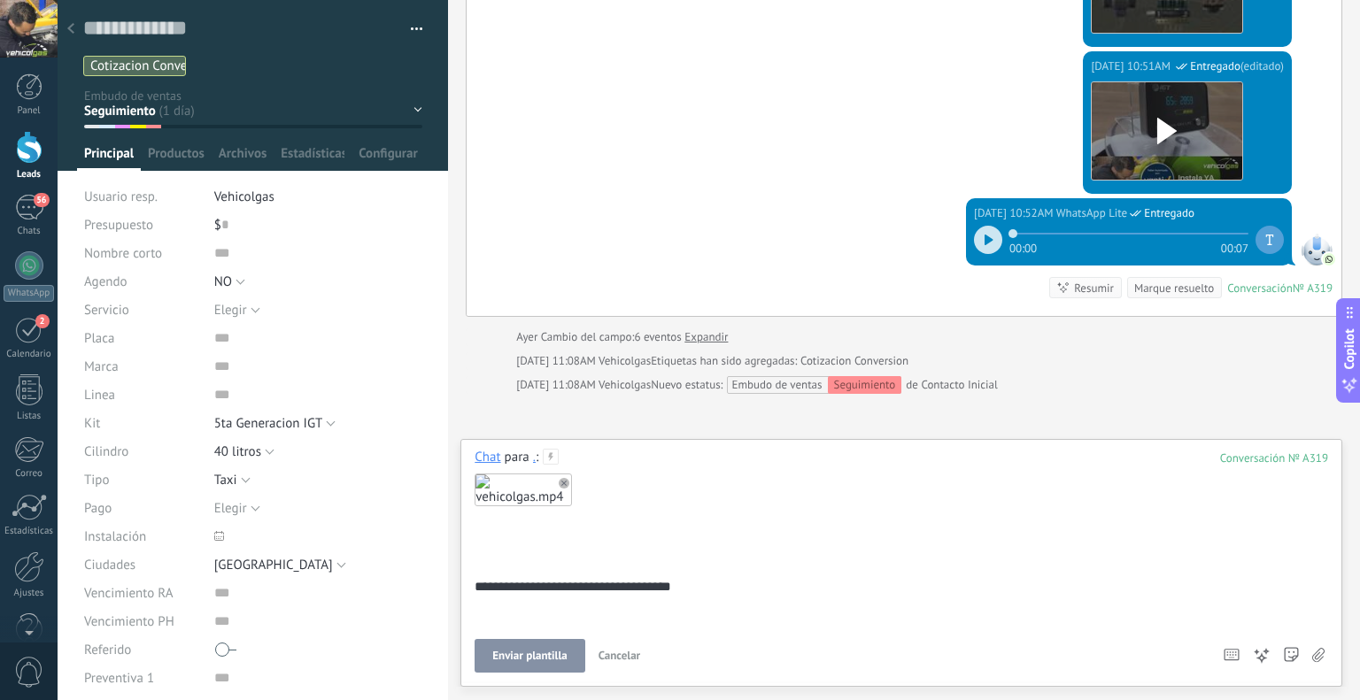
click at [528, 649] on button "Enviar plantilla" at bounding box center [530, 656] width 110 height 34
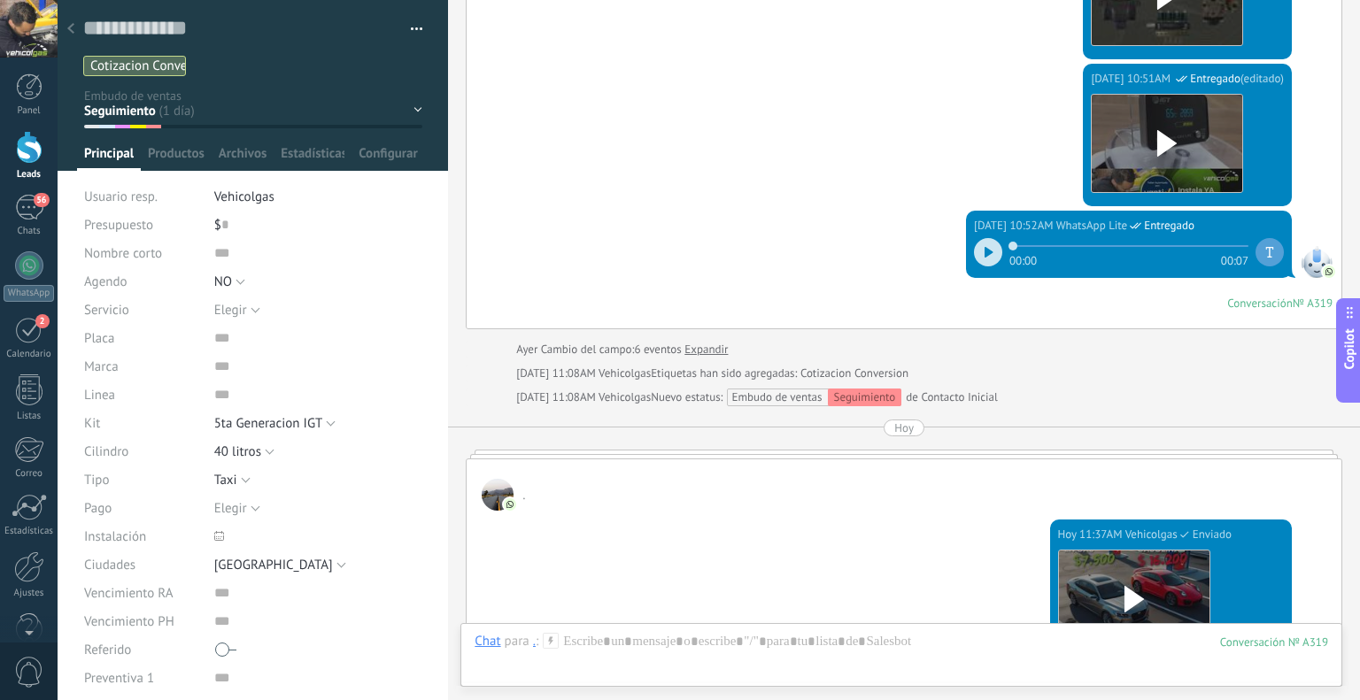
click at [75, 26] on div at bounding box center [70, 29] width 25 height 35
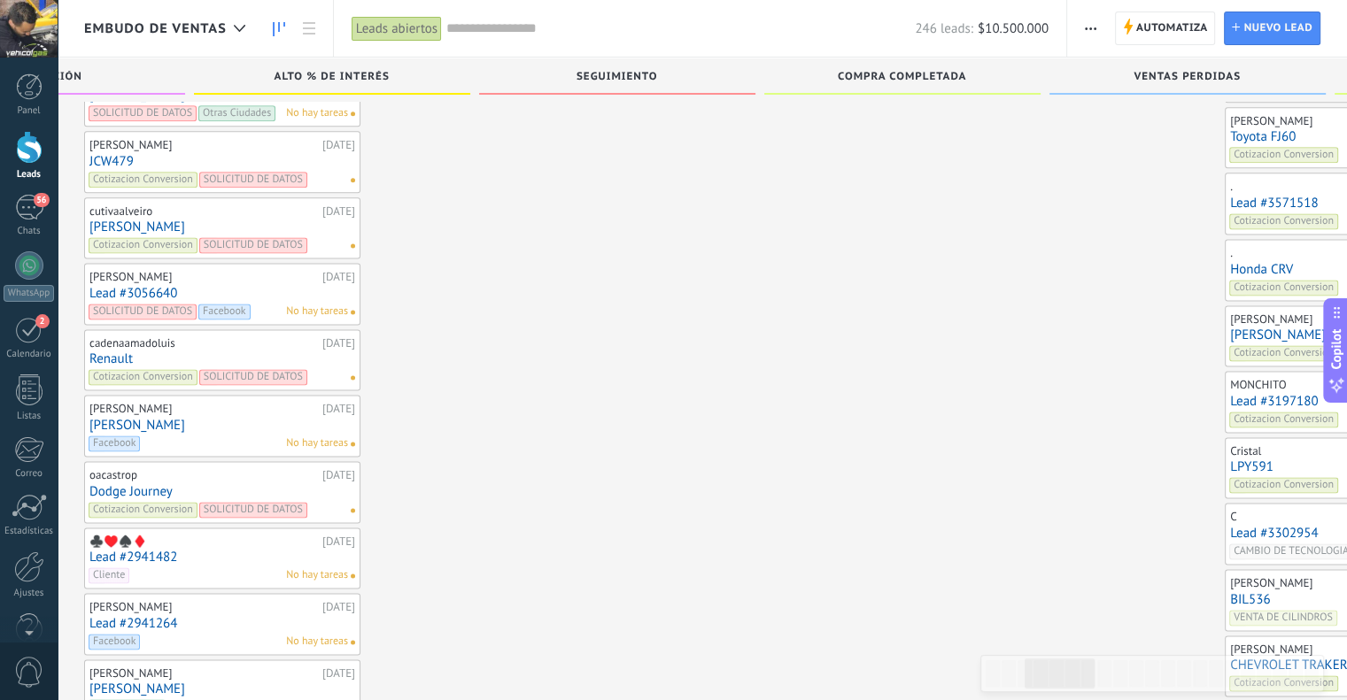
click at [1230, 196] on link "Lead #3571518" at bounding box center [1363, 203] width 266 height 15
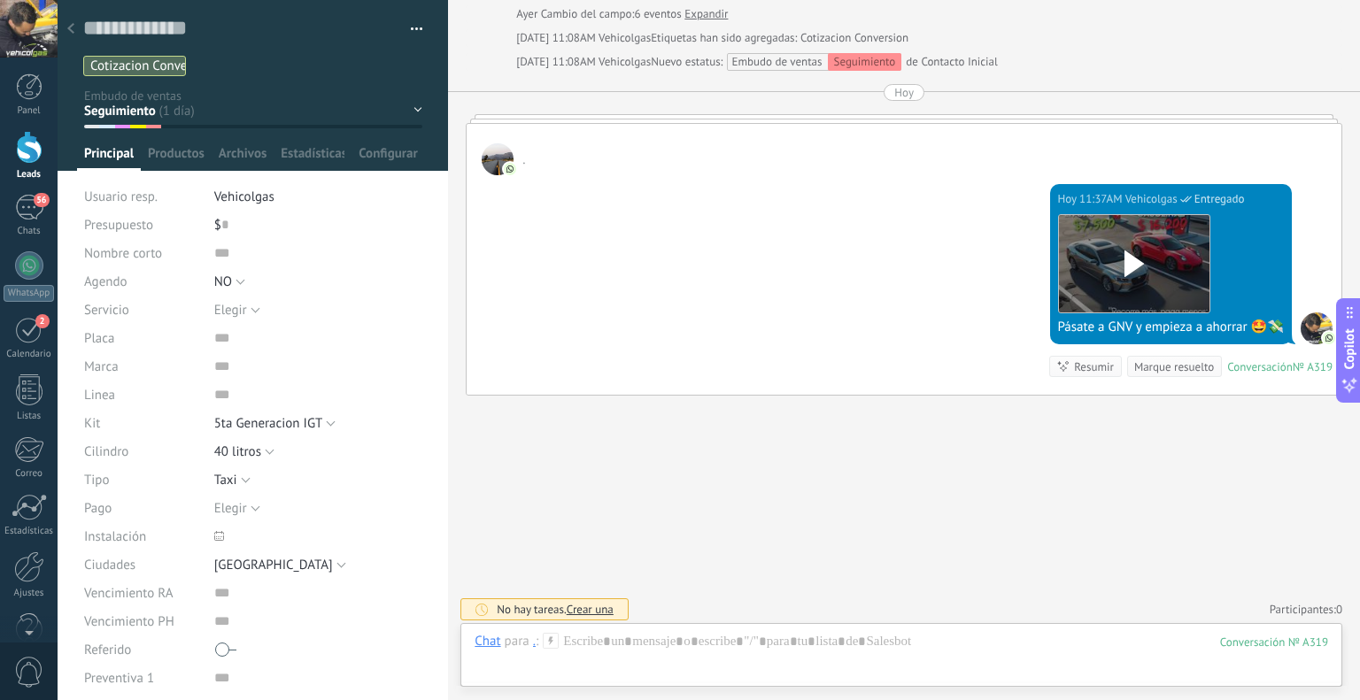
click at [78, 17] on div at bounding box center [70, 29] width 25 height 35
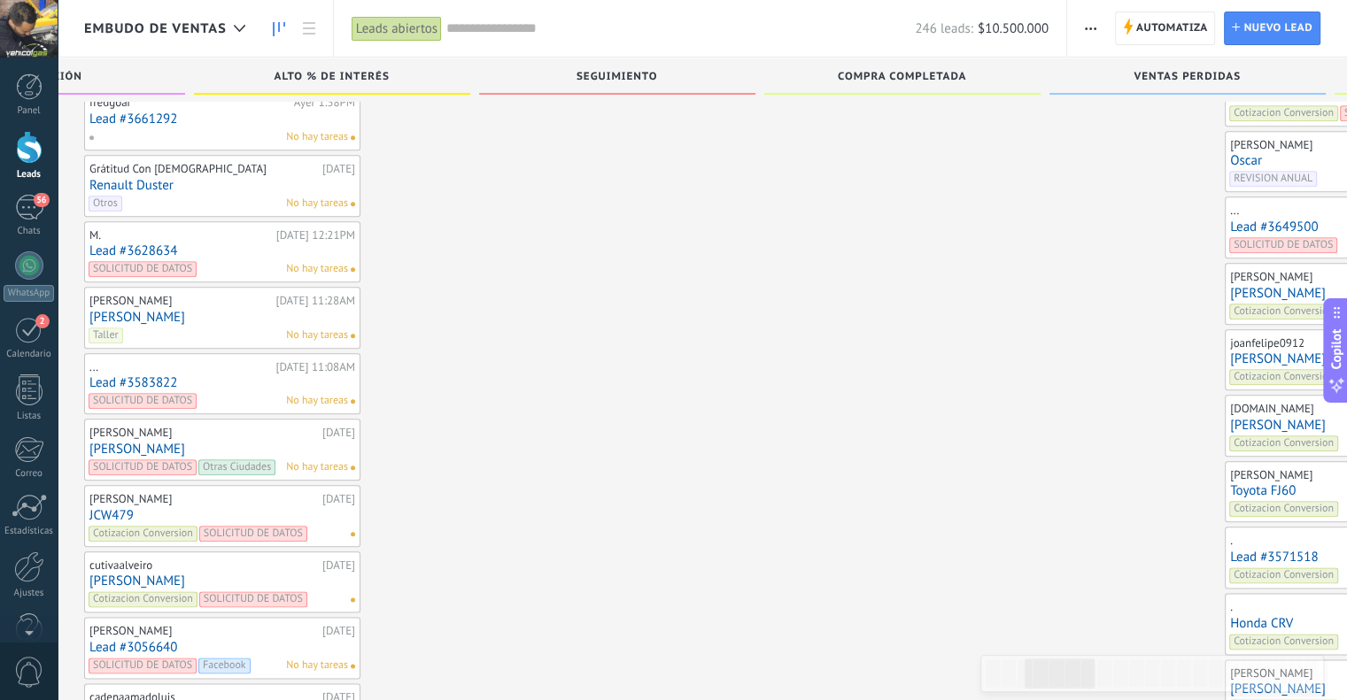
click at [1230, 483] on link "Toyota FJ60" at bounding box center [1363, 490] width 266 height 15
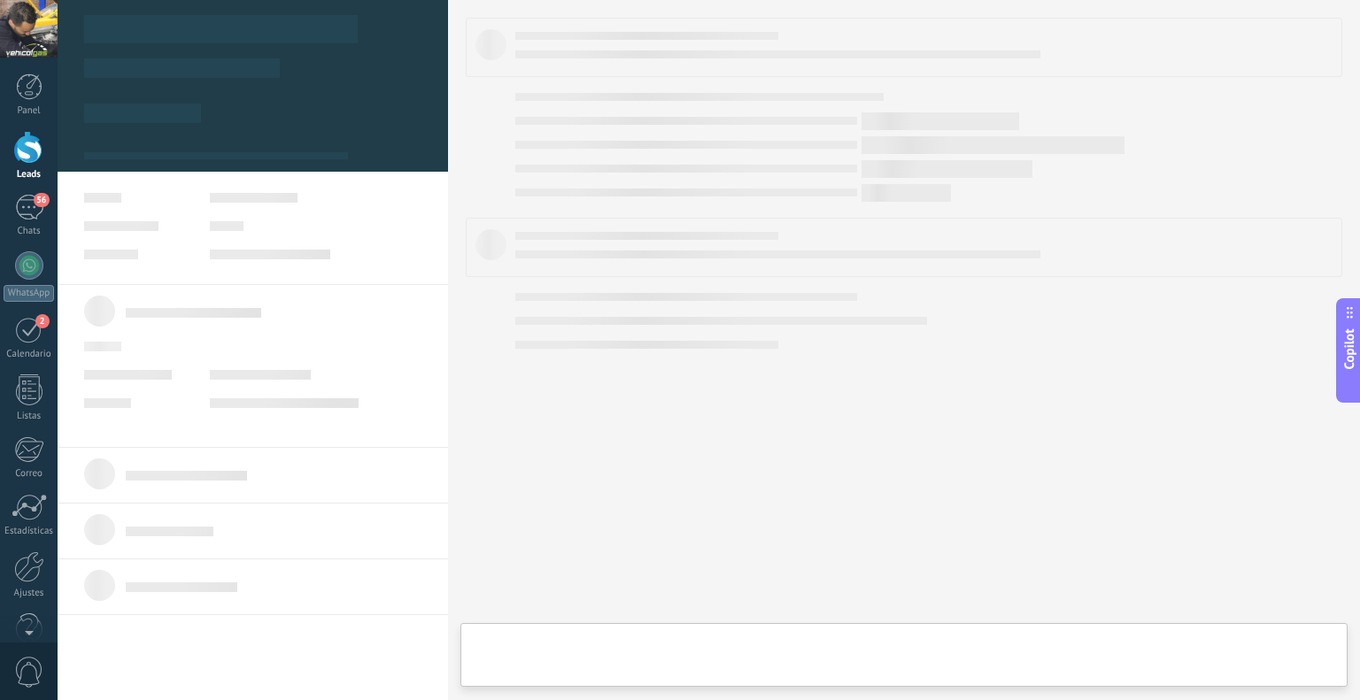
type textarea "**********"
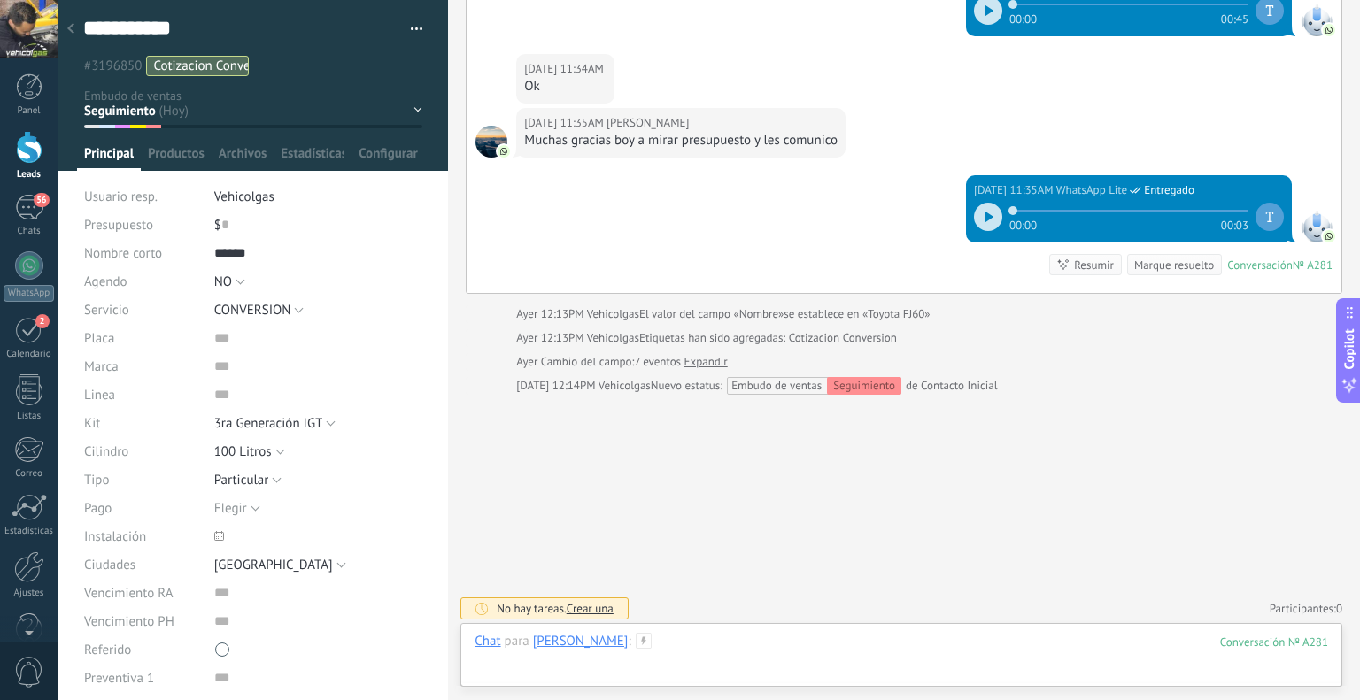
drag, startPoint x: 623, startPoint y: 654, endPoint x: 617, endPoint y: 637, distance: 17.9
click at [623, 653] on div at bounding box center [902, 659] width 854 height 53
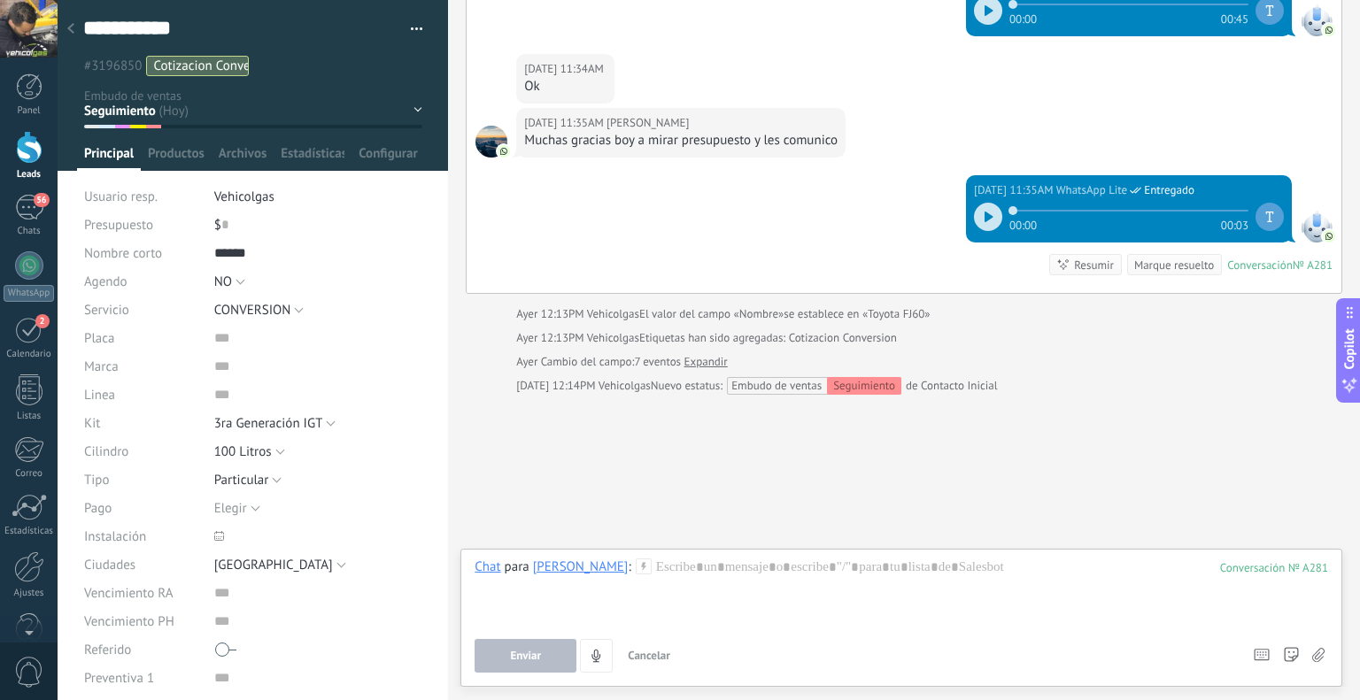
click at [636, 567] on icon at bounding box center [644, 567] width 16 height 16
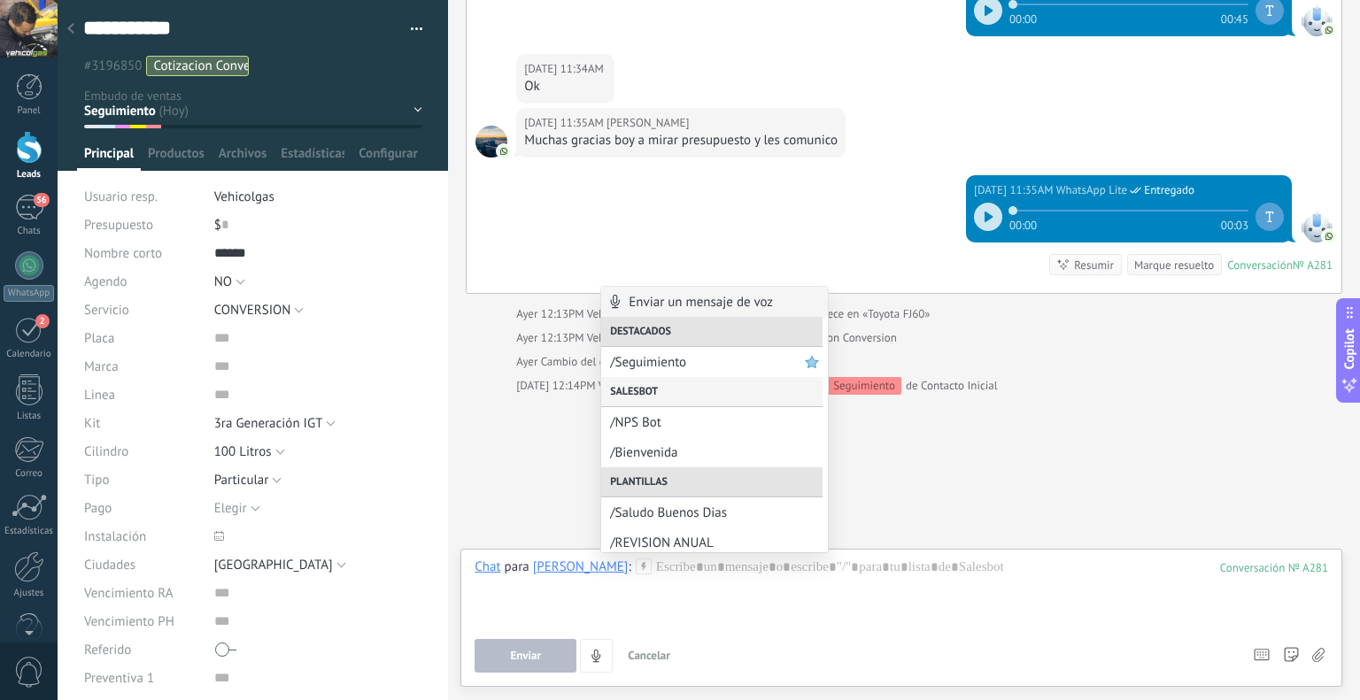
click at [652, 379] on div "Salesbot" at bounding box center [711, 392] width 221 height 30
click at [658, 444] on span "/Bienvenida" at bounding box center [707, 452] width 195 height 17
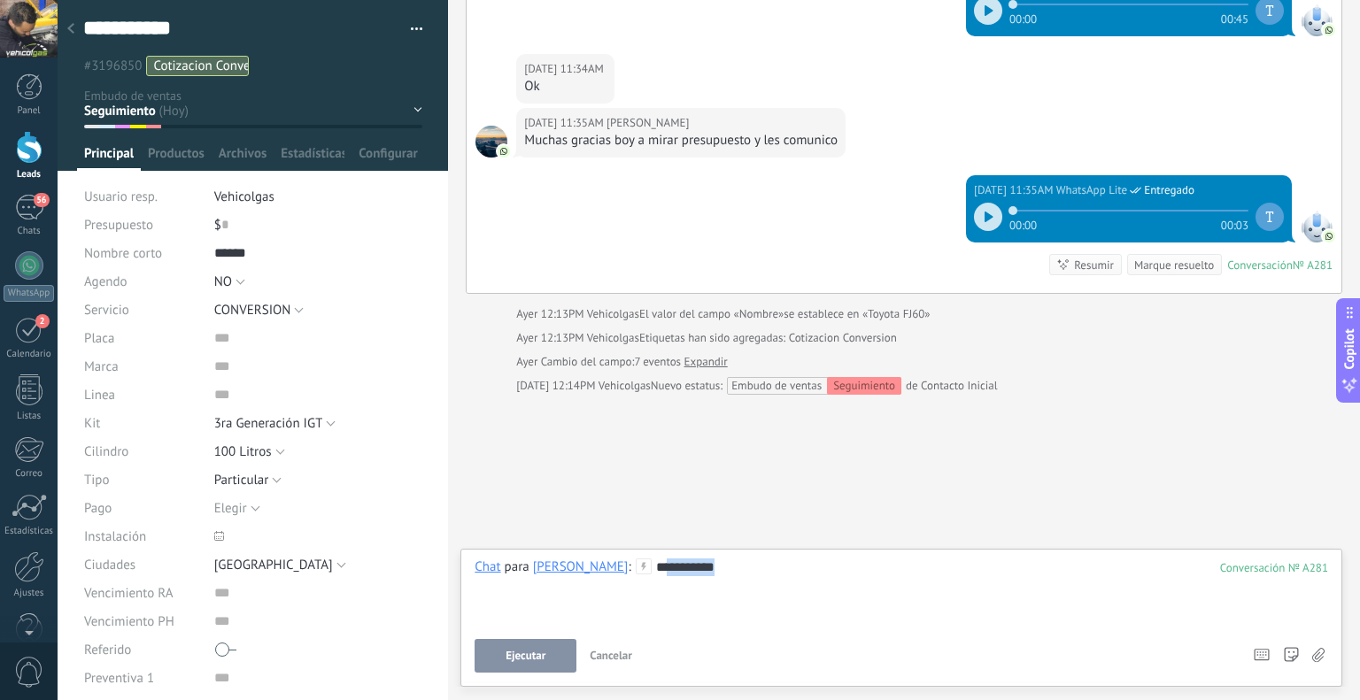
drag, startPoint x: 692, startPoint y: 571, endPoint x: 641, endPoint y: 583, distance: 52.8
click at [641, 583] on div "**********" at bounding box center [902, 592] width 854 height 67
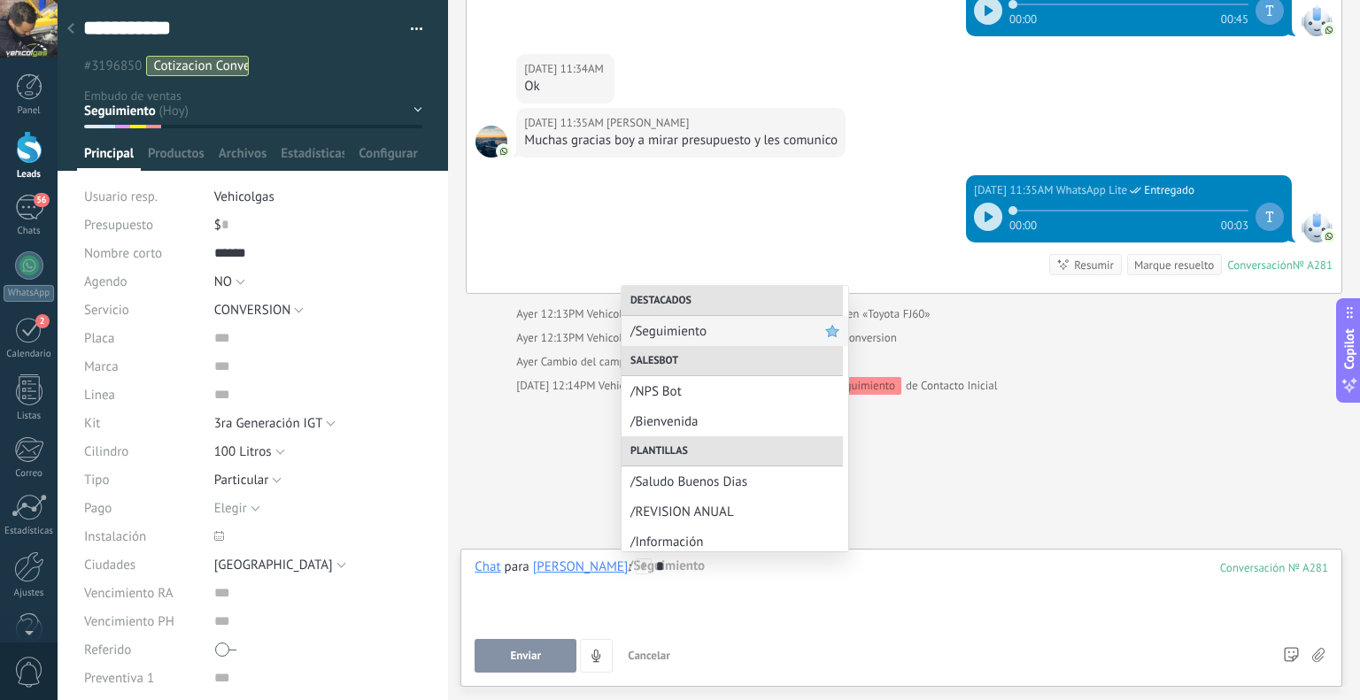
click at [675, 328] on span "/Seguimiento" at bounding box center [727, 331] width 195 height 17
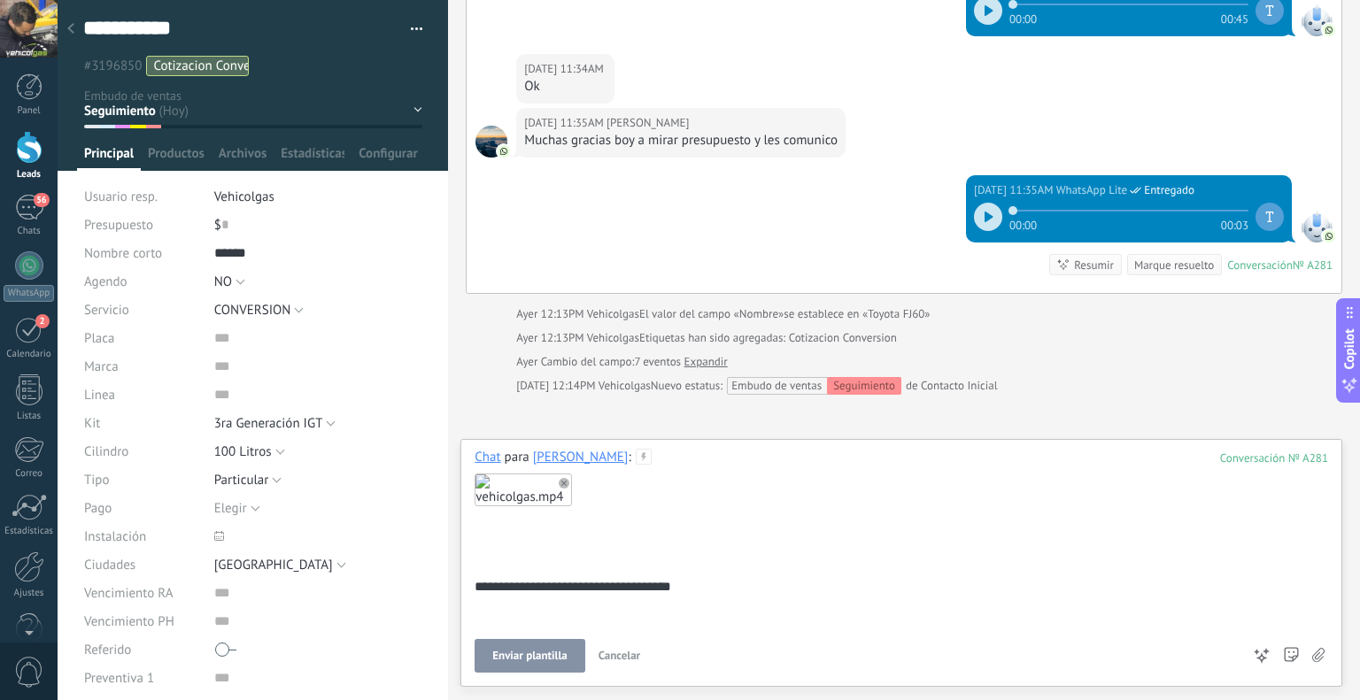
click at [506, 657] on span "Enviar plantilla" at bounding box center [529, 656] width 74 height 12
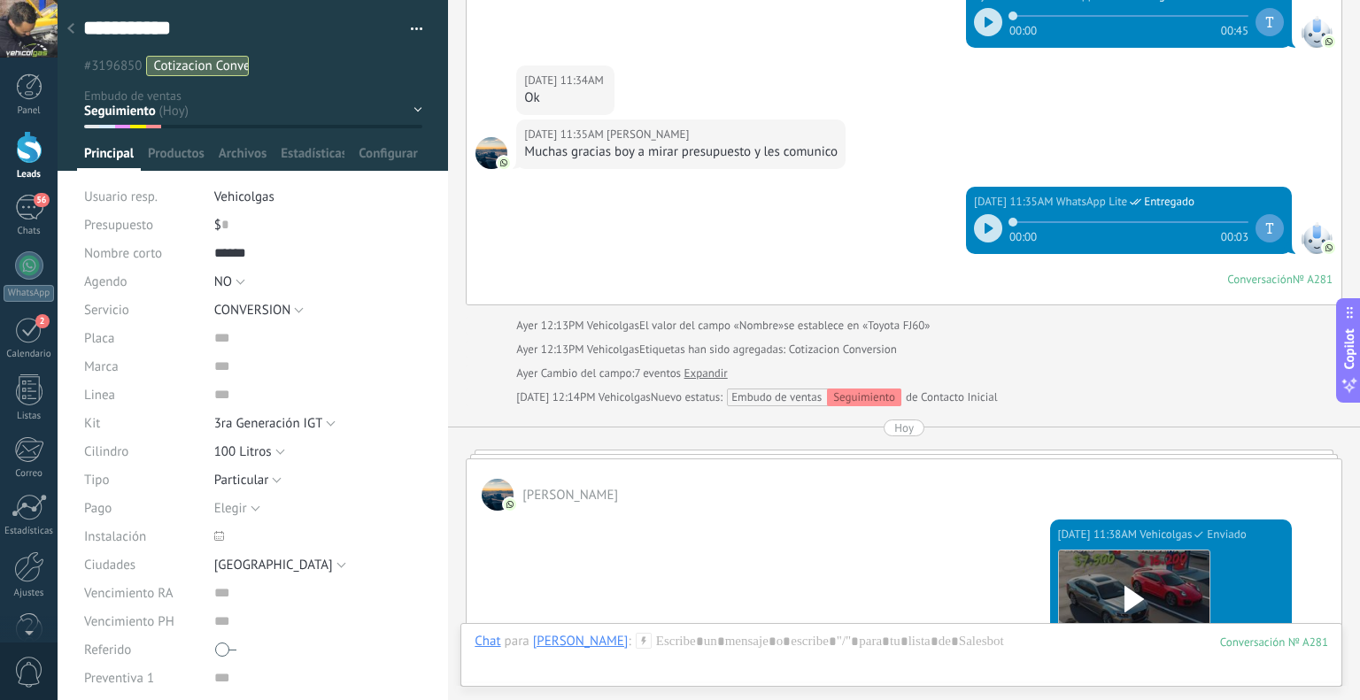
click at [73, 30] on icon at bounding box center [70, 28] width 7 height 11
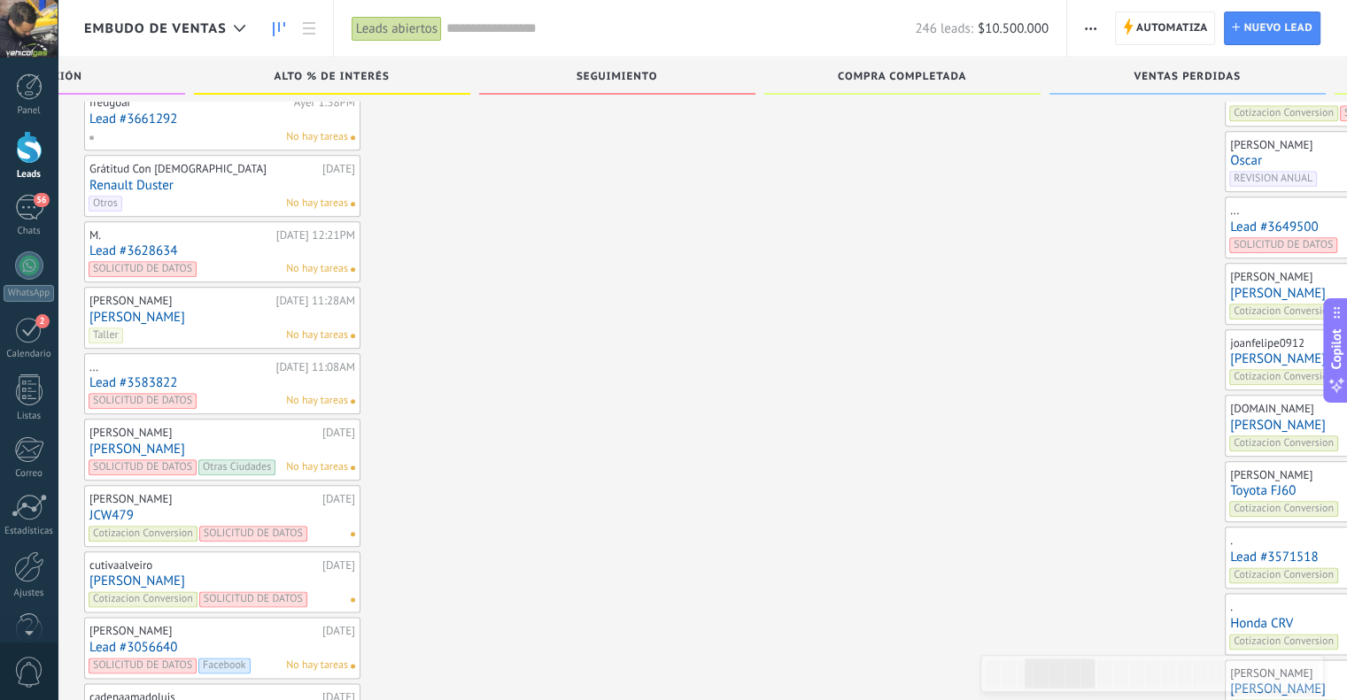
click at [1230, 418] on link "[PERSON_NAME]" at bounding box center [1363, 425] width 266 height 15
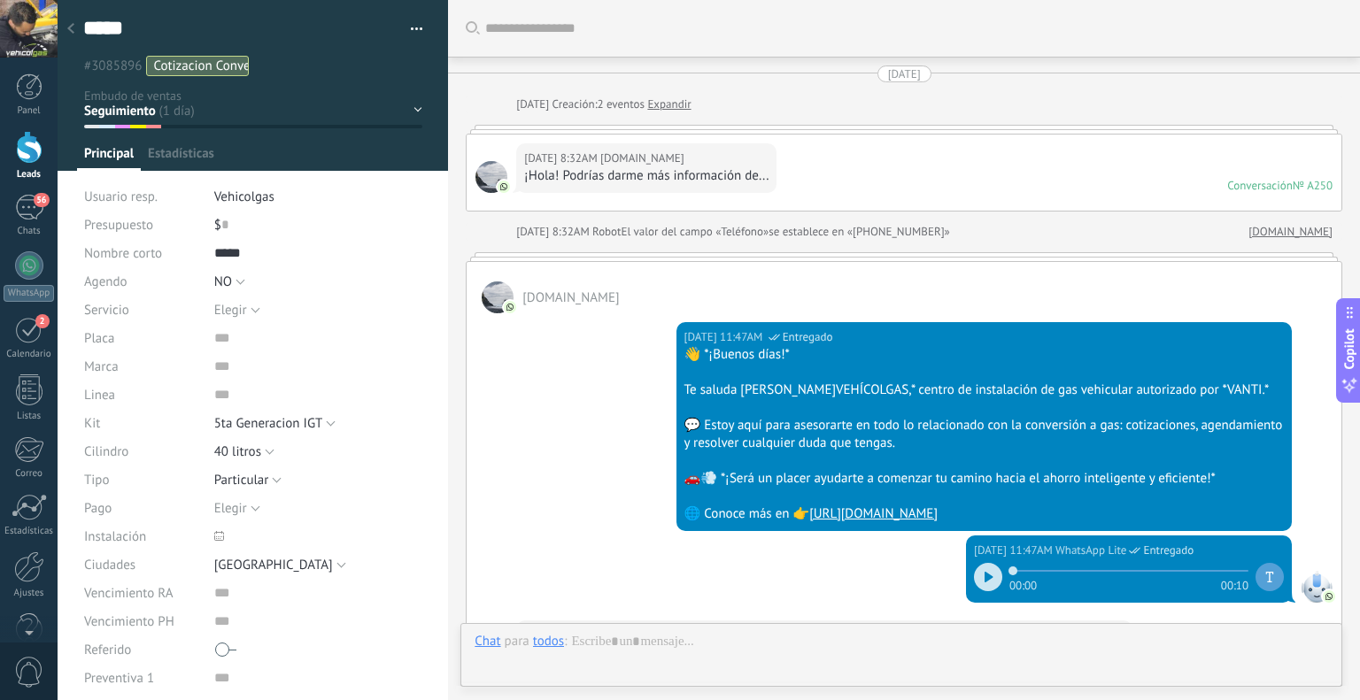
type textarea "*****"
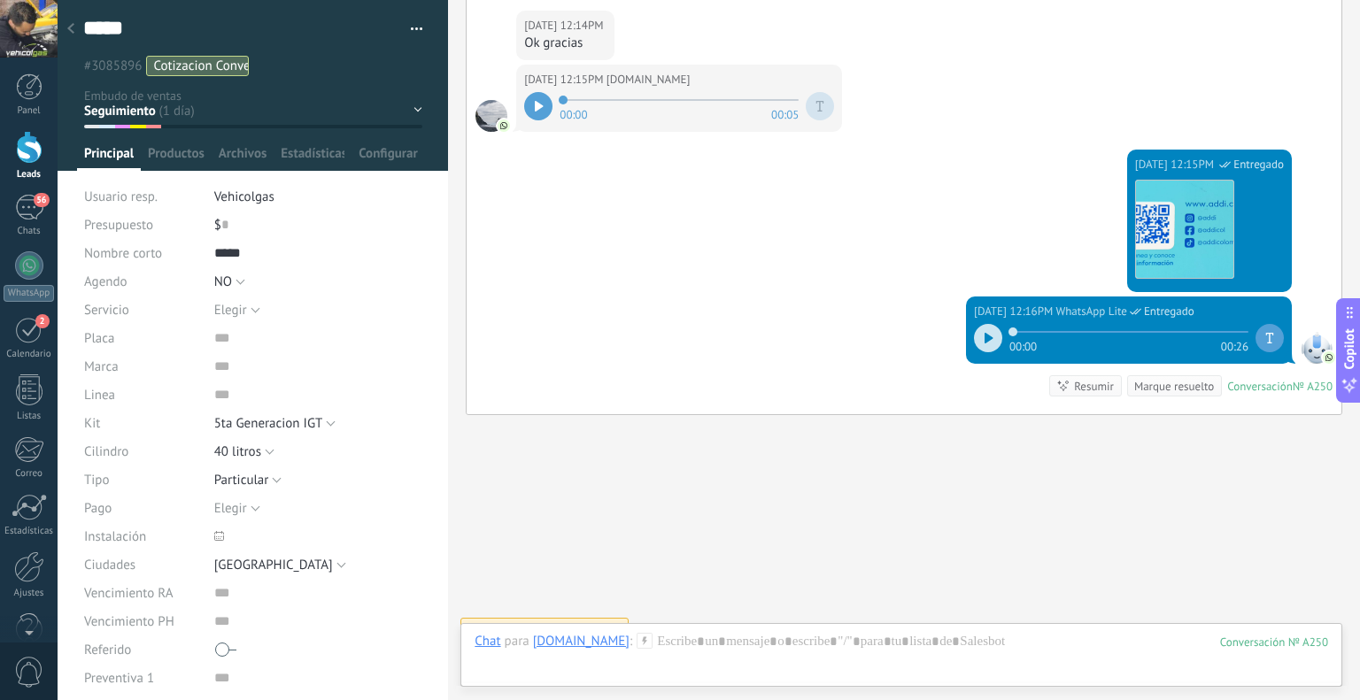
click at [653, 639] on use at bounding box center [644, 640] width 15 height 15
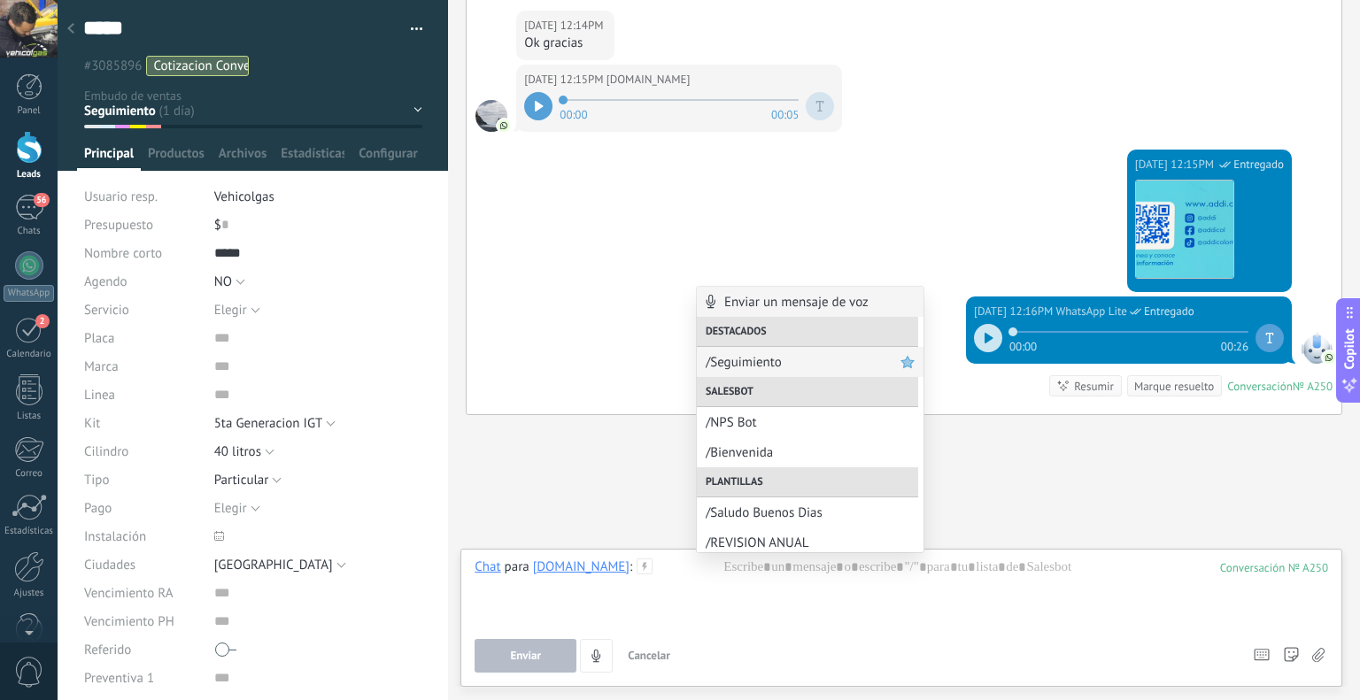
click at [735, 351] on div "/Seguimiento" at bounding box center [810, 362] width 227 height 30
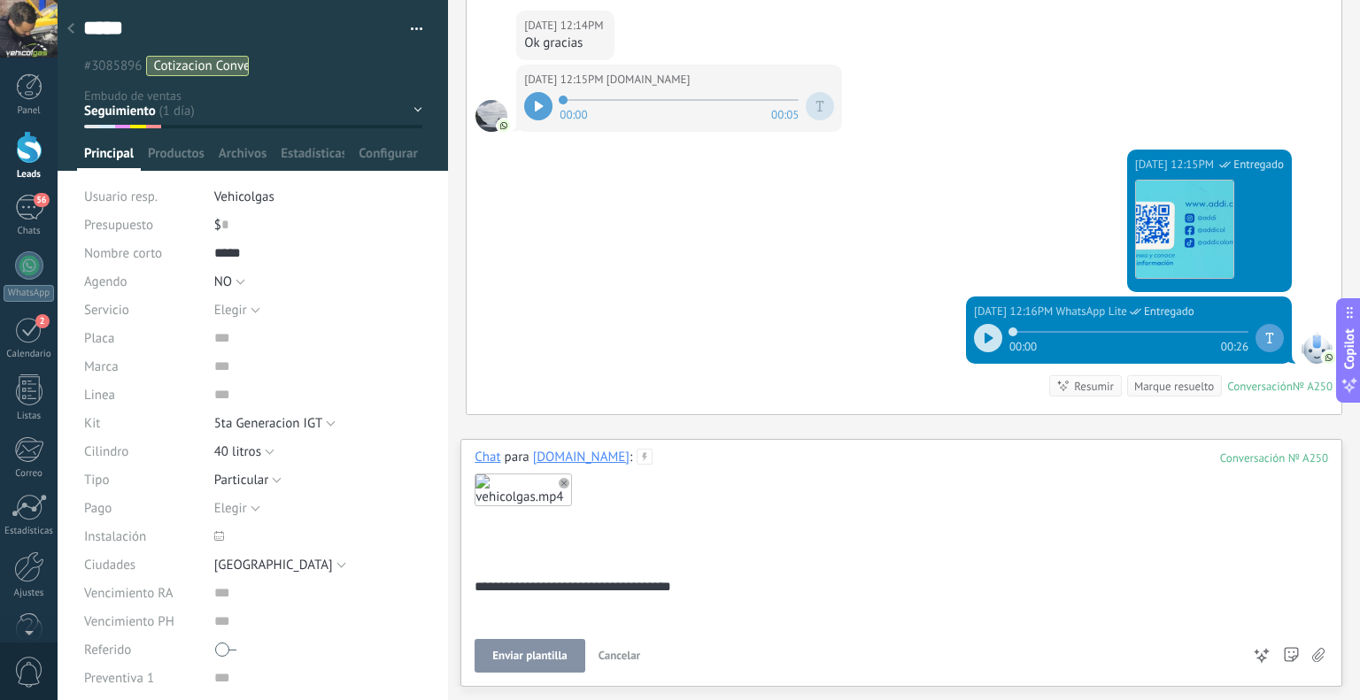
click at [529, 637] on div "**********" at bounding box center [902, 561] width 854 height 224
click at [534, 654] on span "Enviar plantilla" at bounding box center [529, 656] width 74 height 12
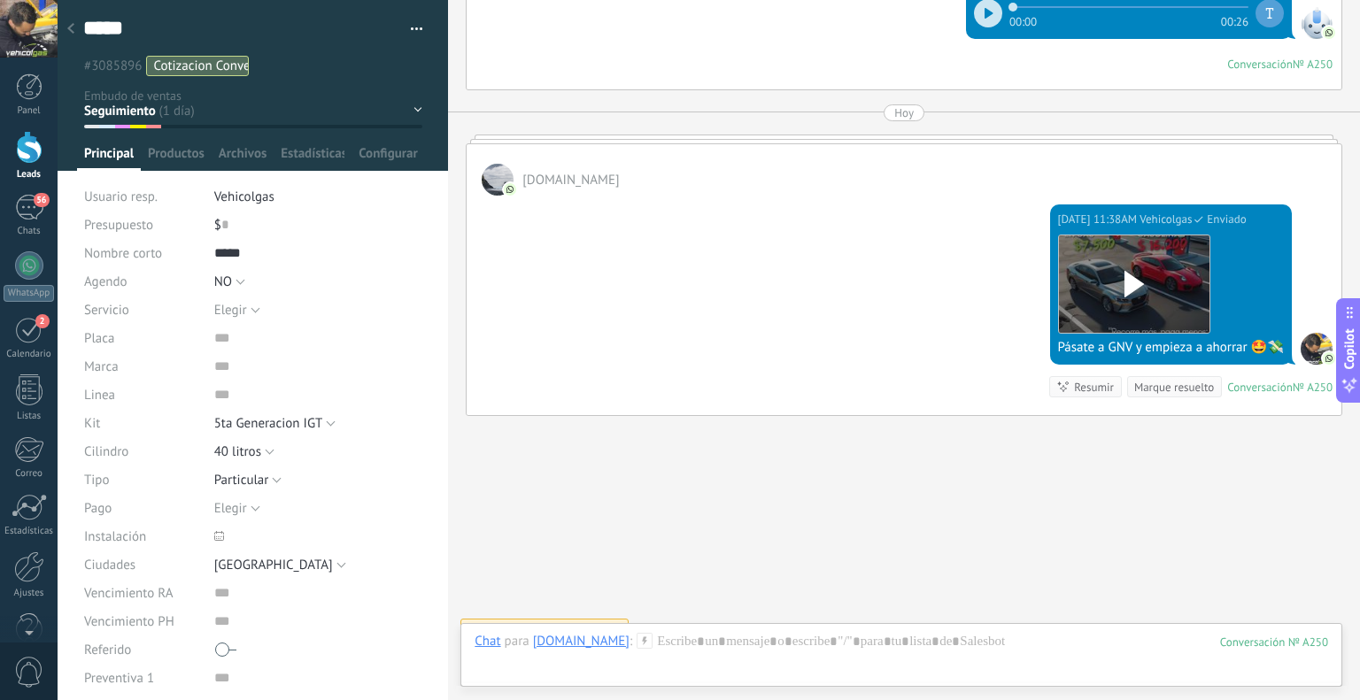
click at [80, 26] on div at bounding box center [70, 29] width 25 height 35
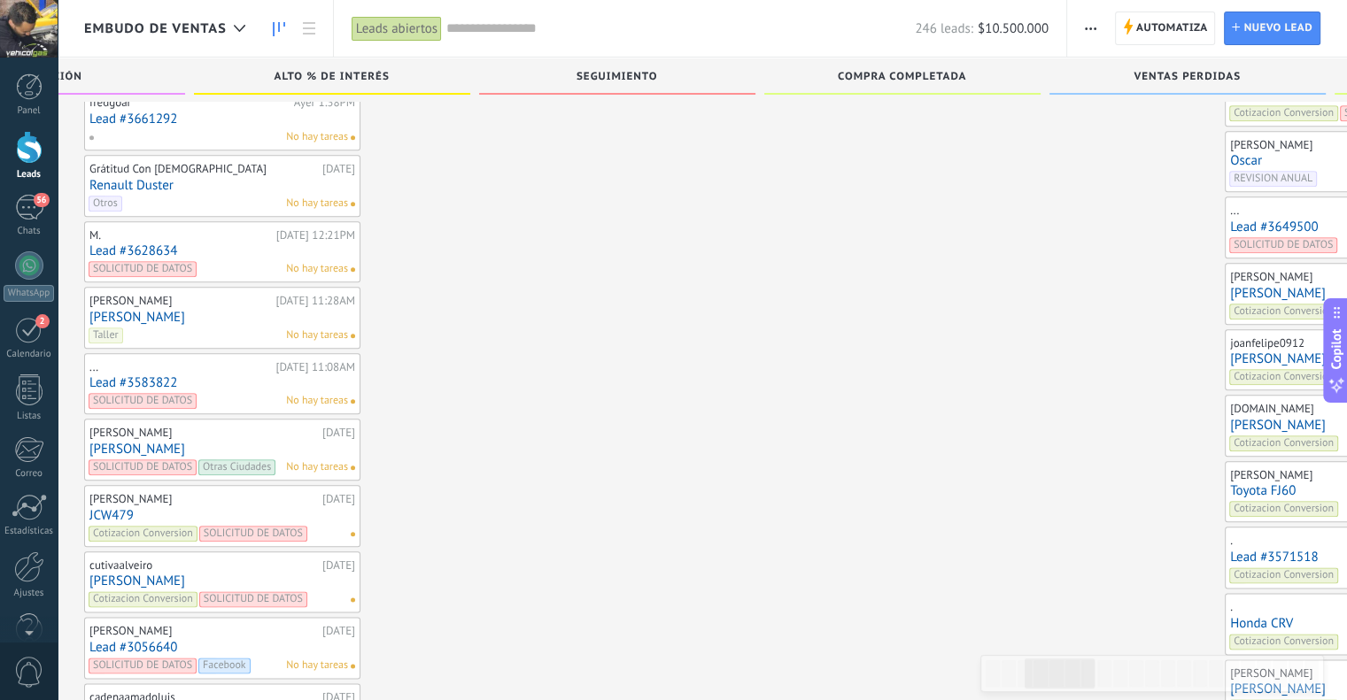
click at [1230, 352] on link "[PERSON_NAME]" at bounding box center [1363, 359] width 266 height 15
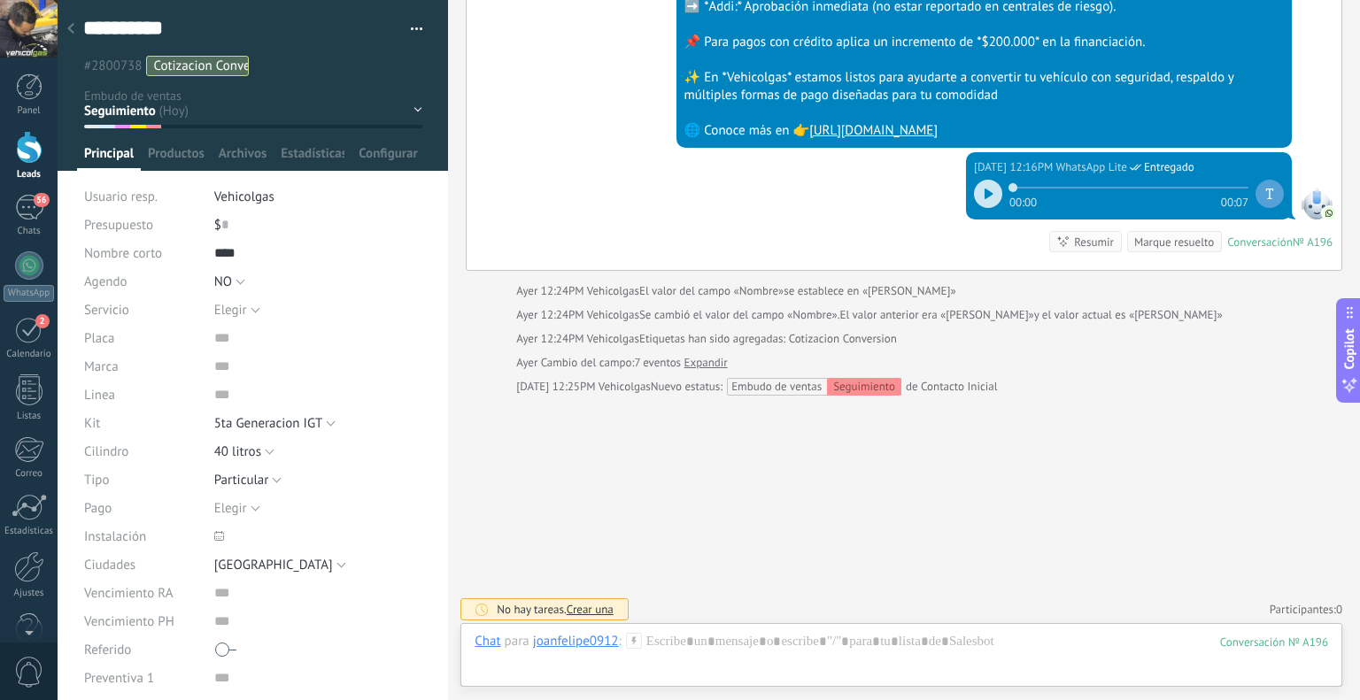
click at [632, 649] on div "Chat para joanfelipe0912 :" at bounding box center [558, 642] width 167 height 18
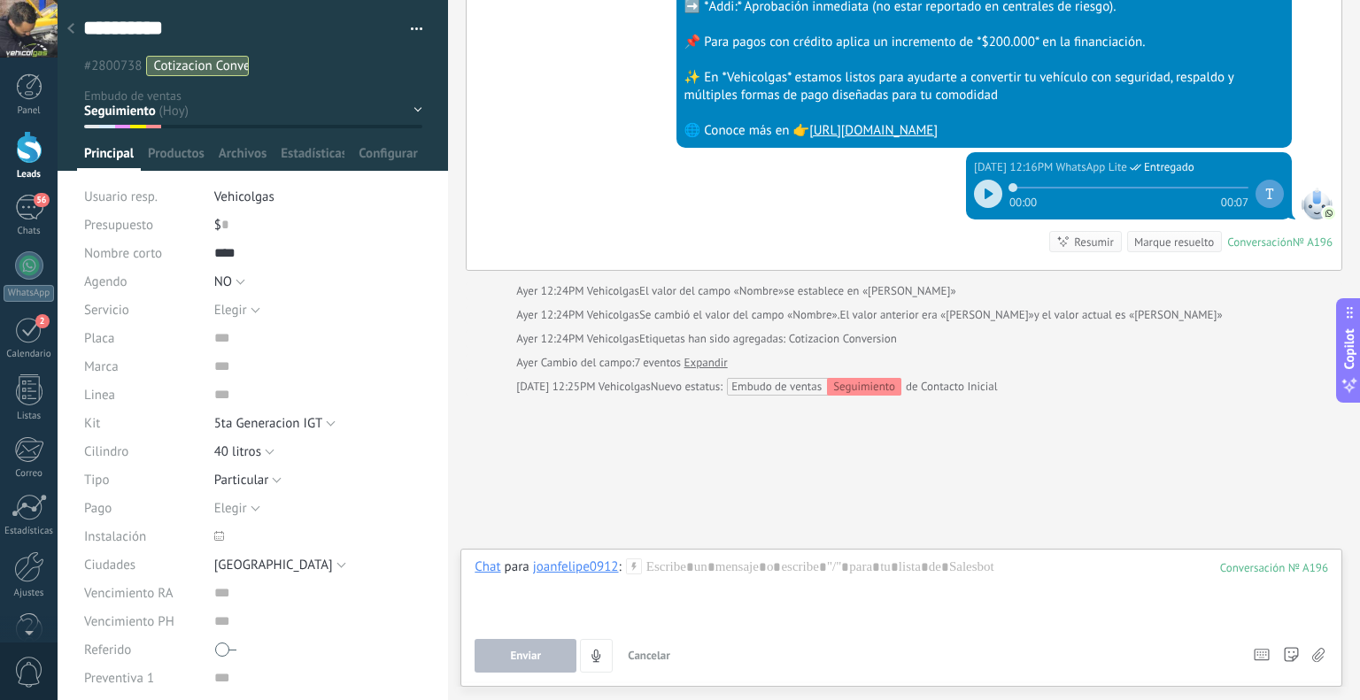
click at [631, 642] on button "Cancelar" at bounding box center [649, 656] width 57 height 34
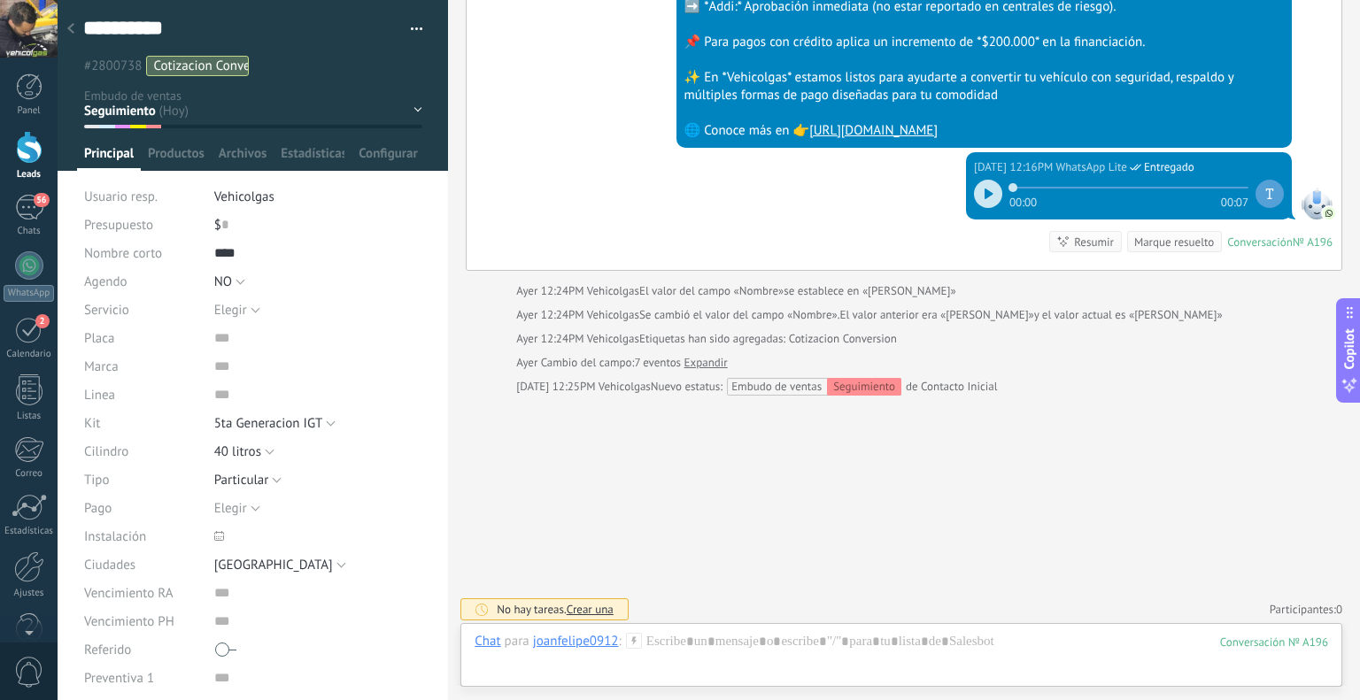
click at [628, 635] on icon at bounding box center [634, 641] width 16 height 16
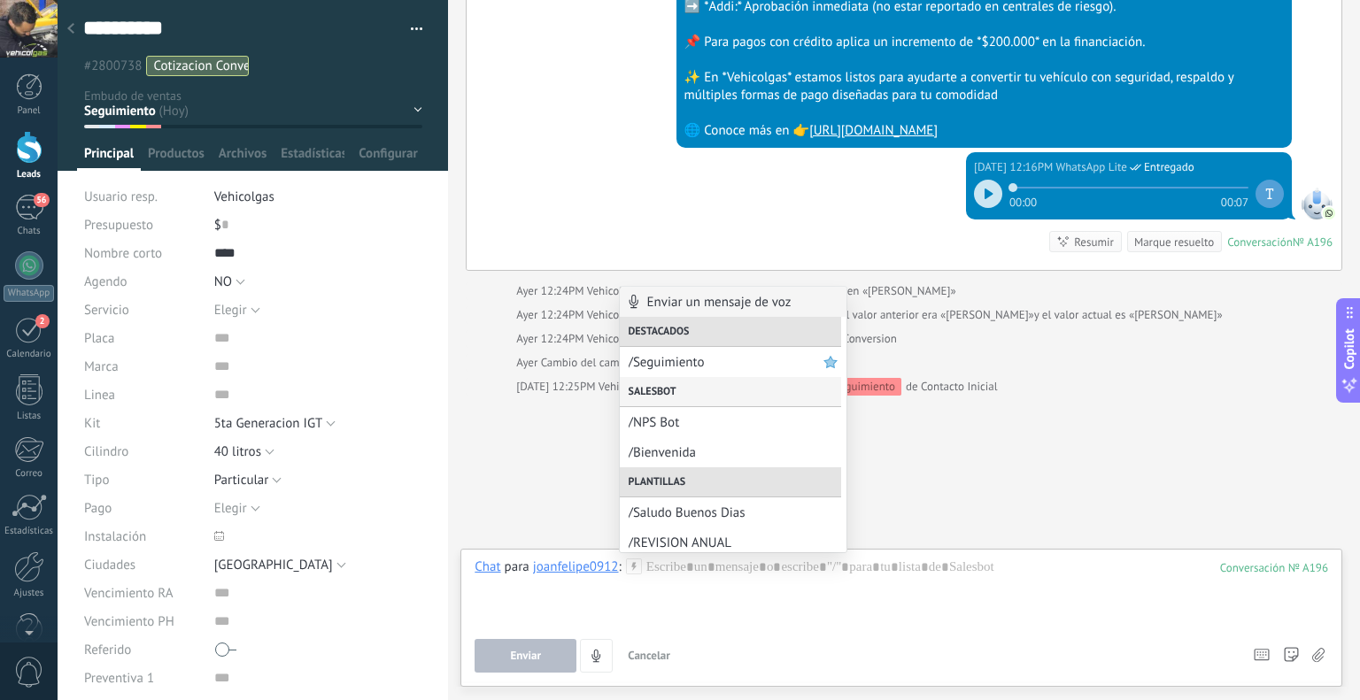
click at [645, 378] on div "Salesbot" at bounding box center [730, 392] width 221 height 30
click at [676, 356] on span "/Seguimiento" at bounding box center [726, 362] width 195 height 17
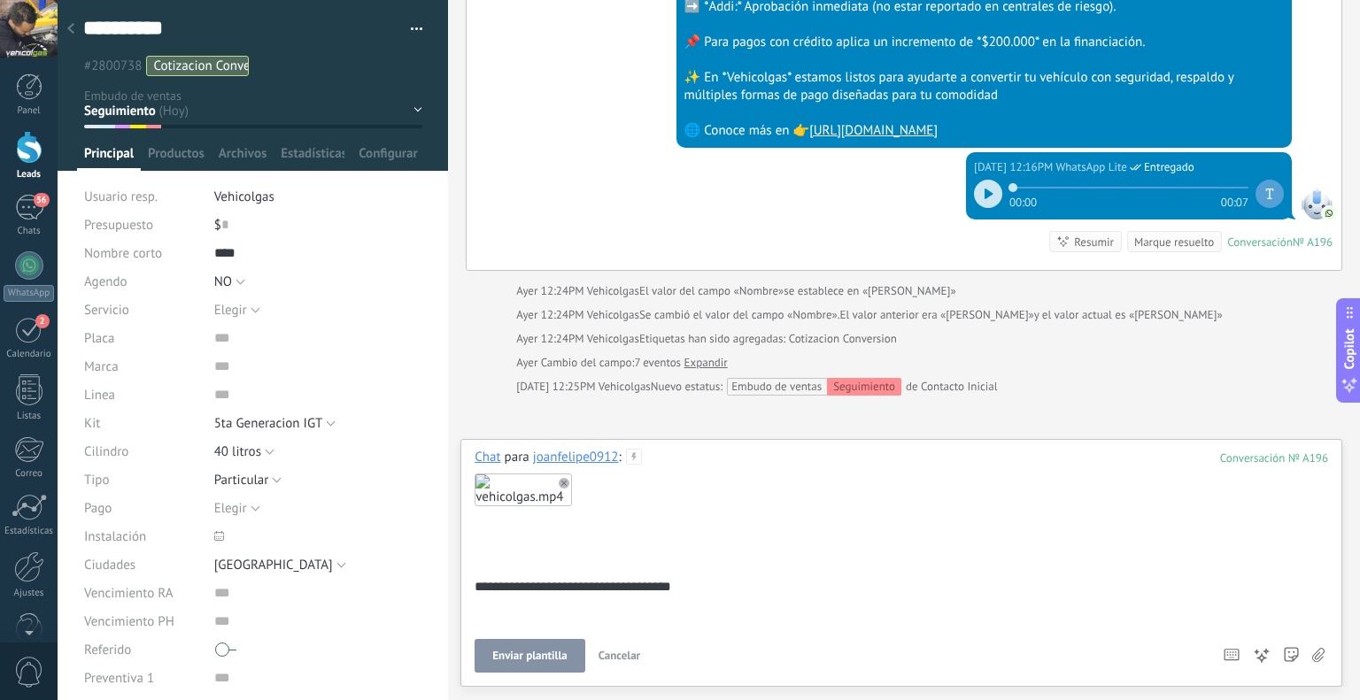
click at [514, 654] on span "Enviar plantilla" at bounding box center [529, 656] width 74 height 12
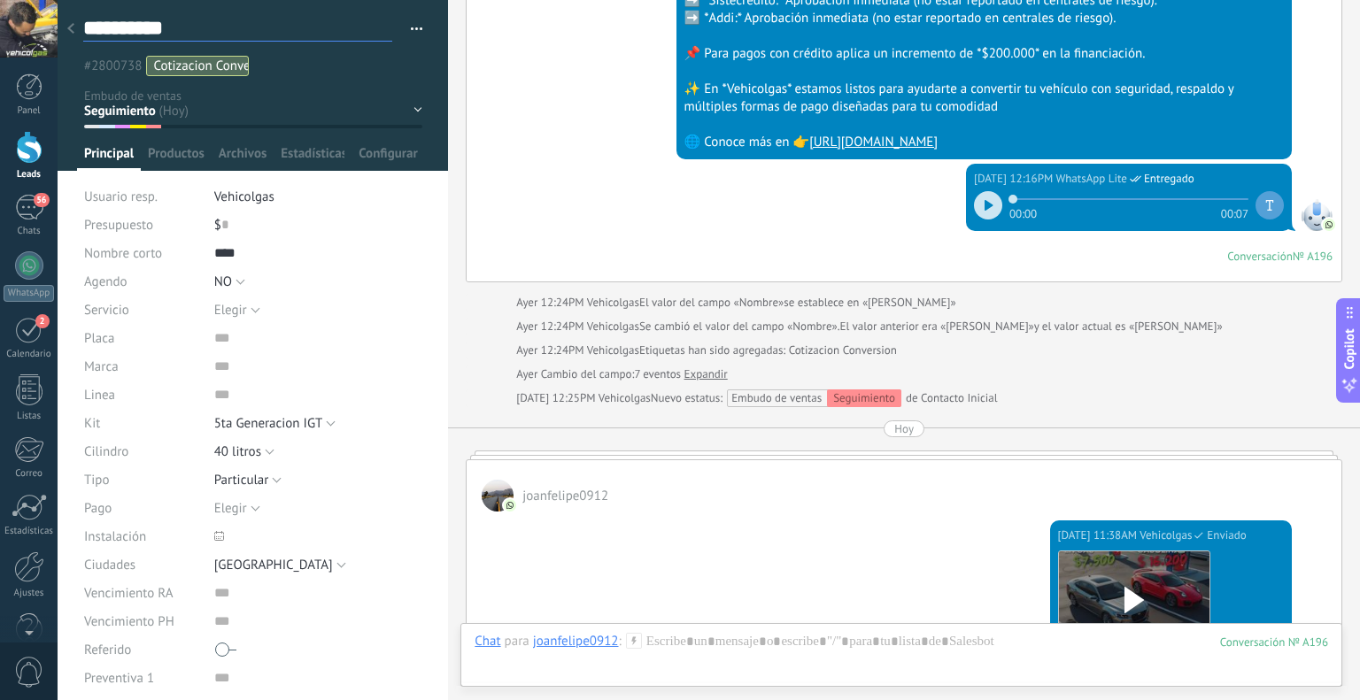
drag, startPoint x: 92, startPoint y: 25, endPoint x: 80, endPoint y: 25, distance: 12.4
click at [89, 25] on textarea "**********" at bounding box center [237, 28] width 309 height 27
click at [73, 24] on icon at bounding box center [70, 28] width 7 height 11
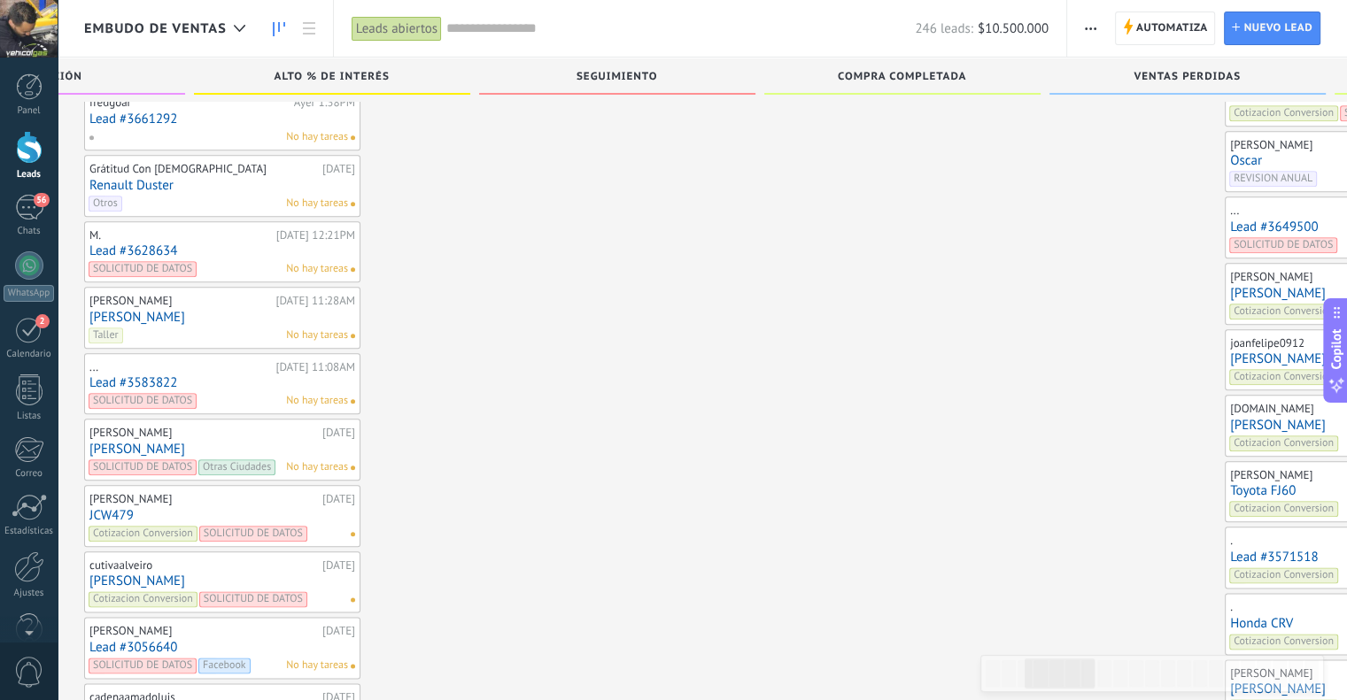
click at [1230, 286] on link "[PERSON_NAME]" at bounding box center [1363, 293] width 266 height 15
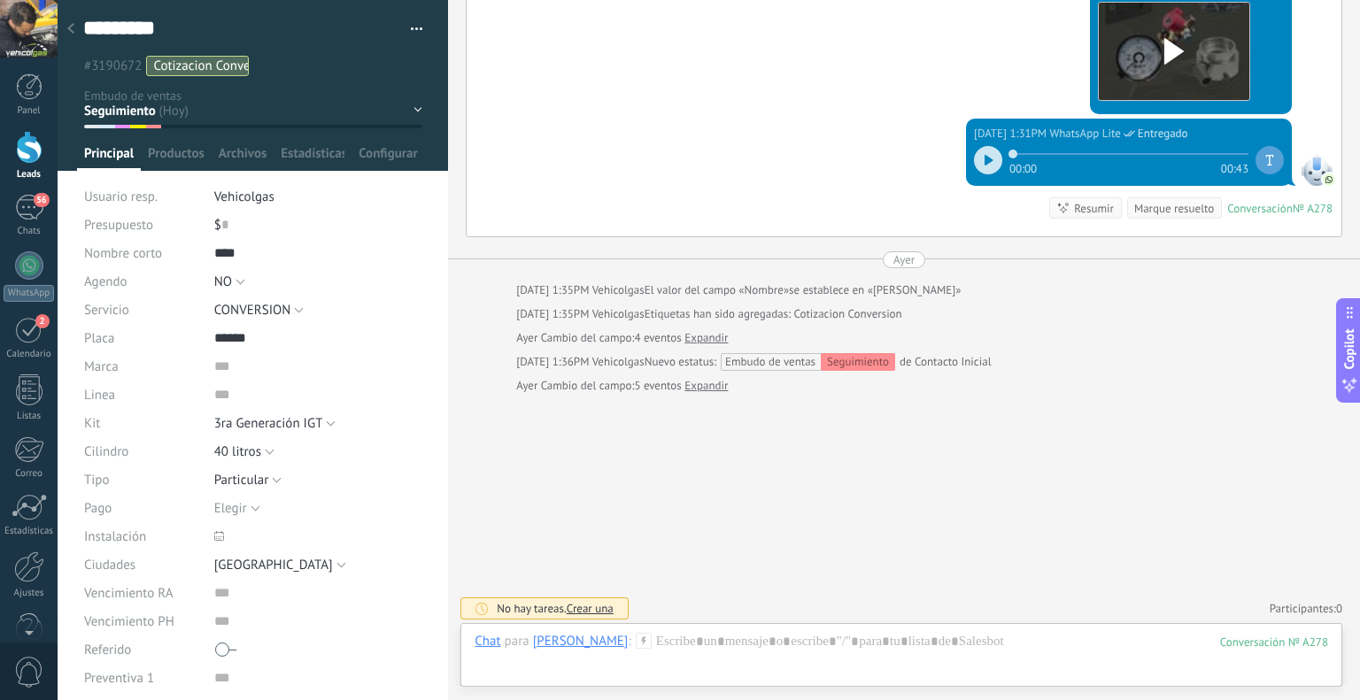
click at [636, 642] on icon at bounding box center [644, 641] width 16 height 16
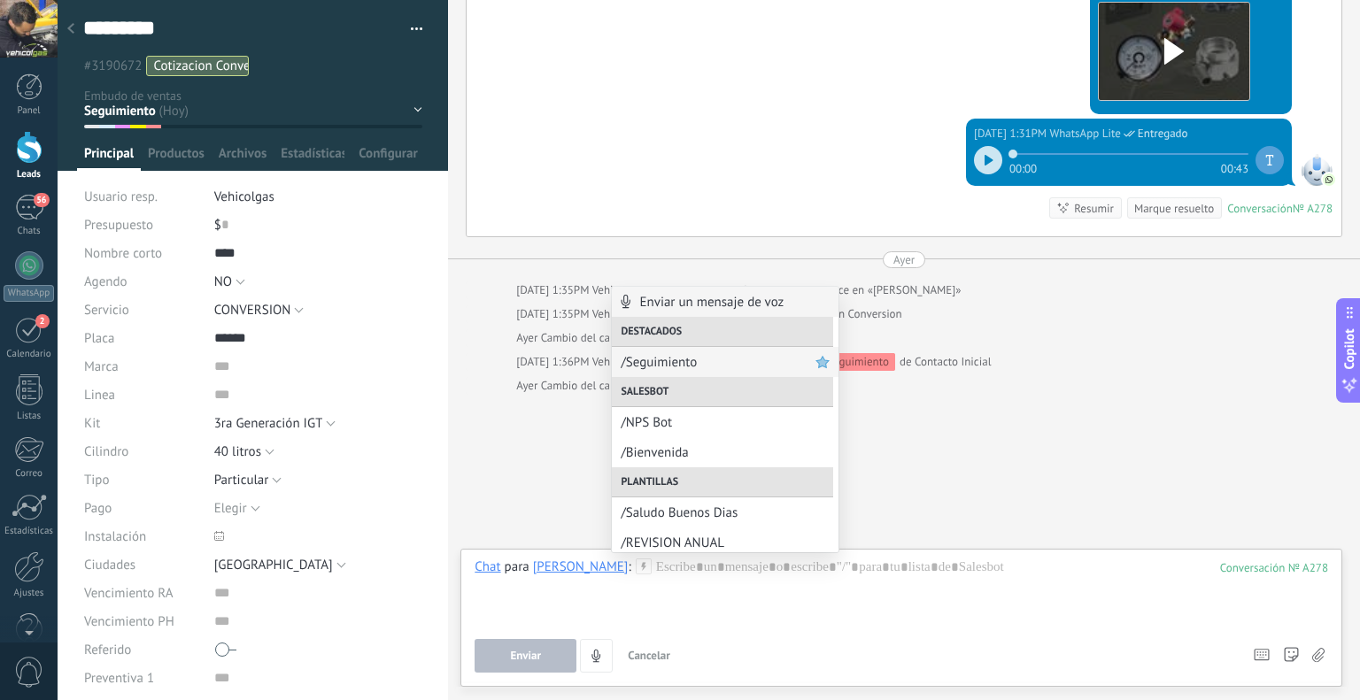
click at [698, 366] on span "/Seguimiento" at bounding box center [718, 362] width 195 height 17
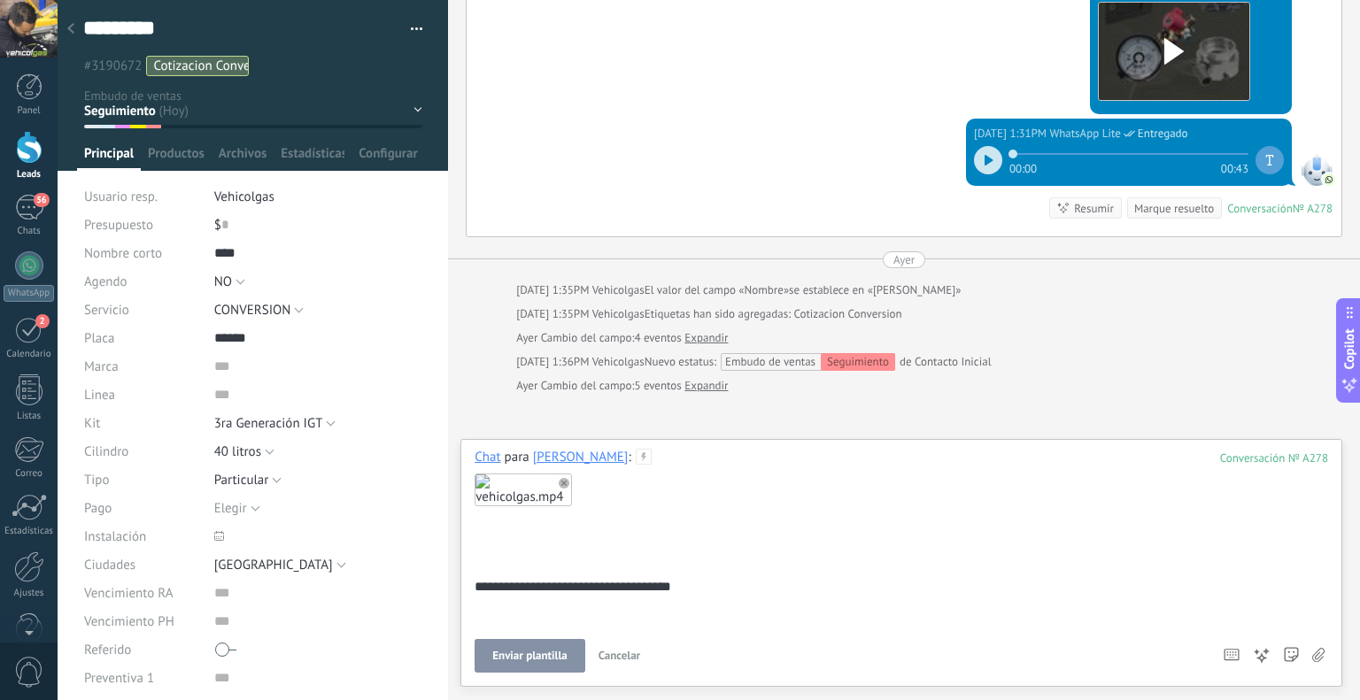
click at [491, 645] on button "Enviar plantilla" at bounding box center [530, 656] width 110 height 34
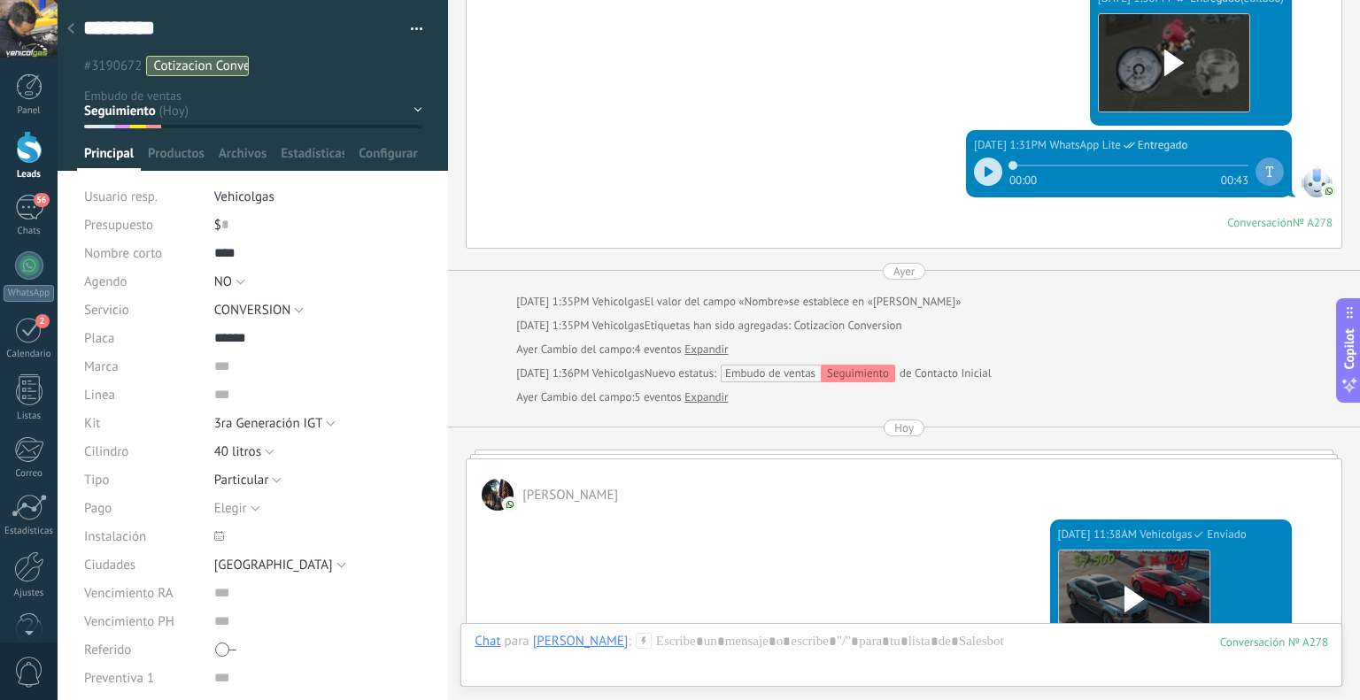
click at [70, 19] on div at bounding box center [70, 29] width 25 height 35
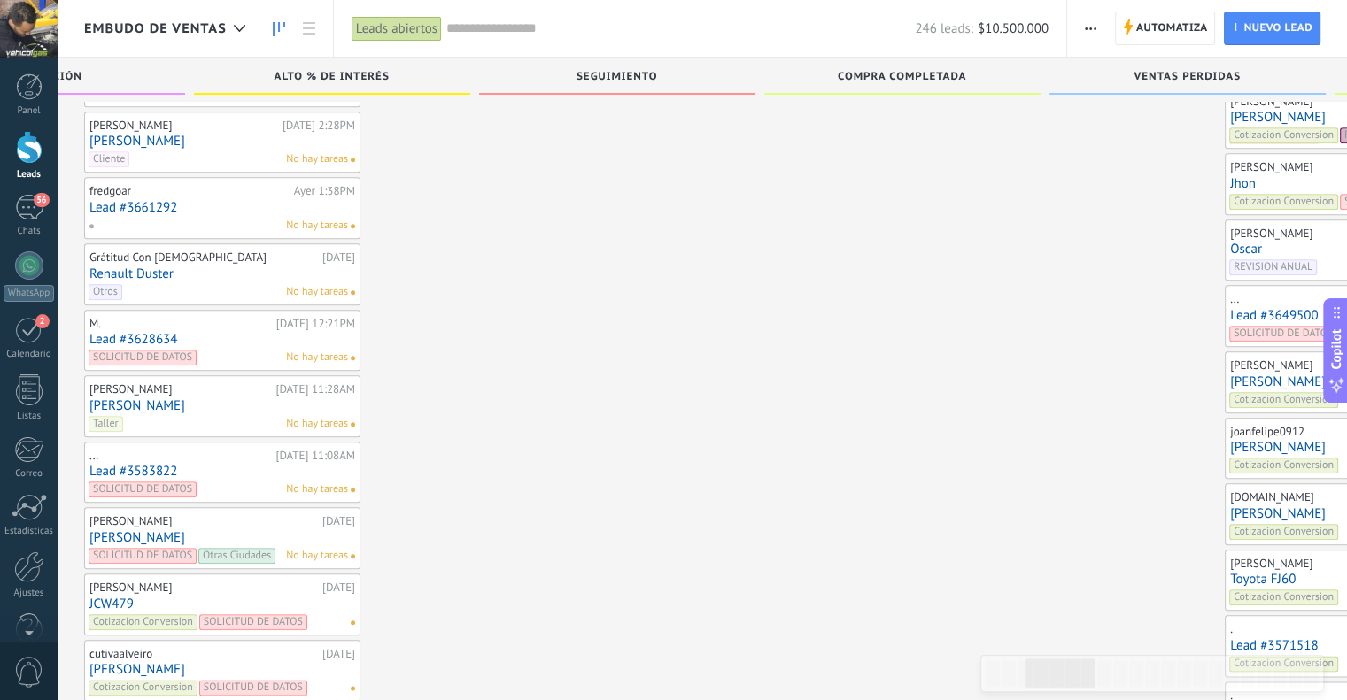
click at [1230, 308] on link "Lead #3649500" at bounding box center [1363, 315] width 266 height 15
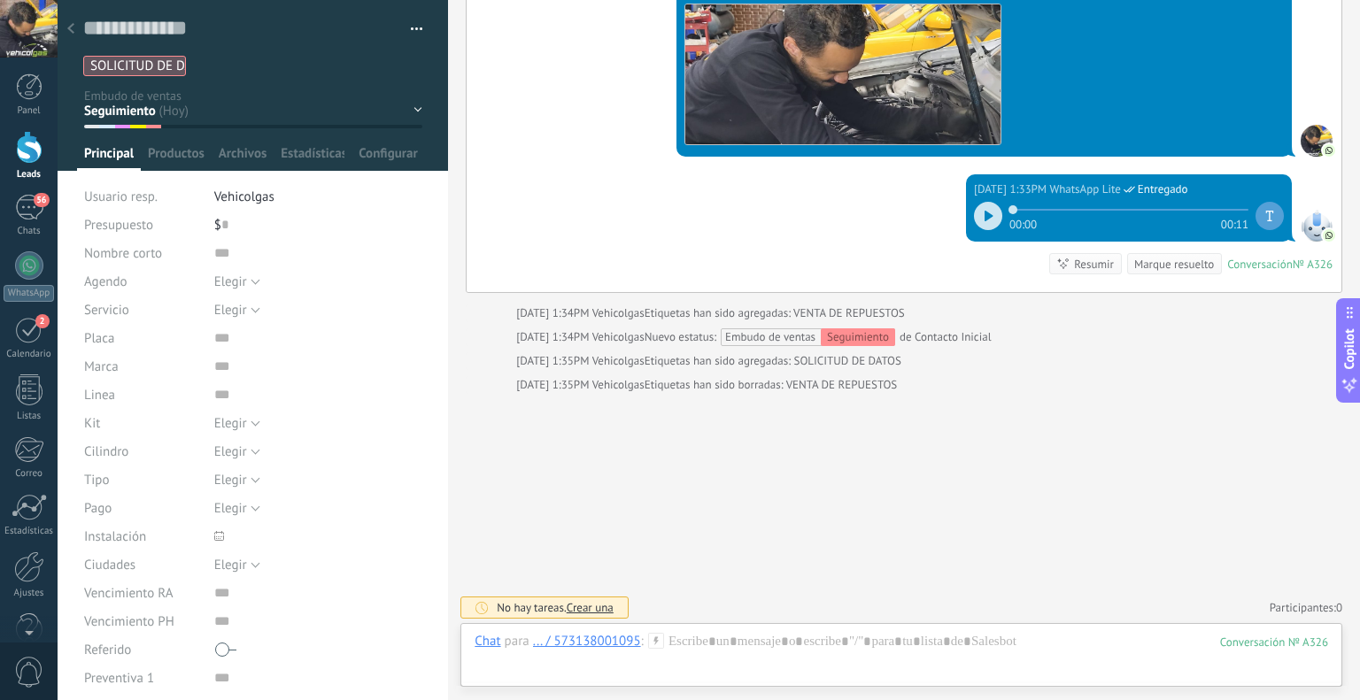
click at [656, 644] on icon at bounding box center [656, 641] width 16 height 16
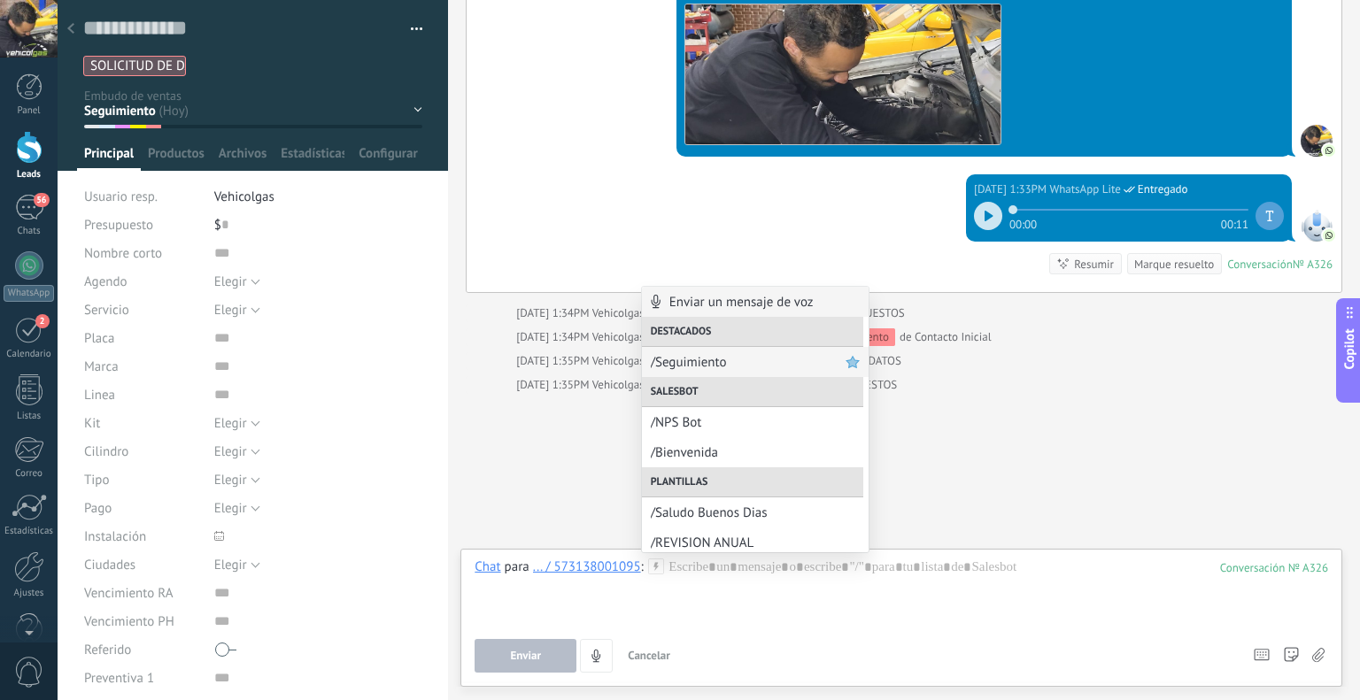
click at [673, 370] on span "/Seguimiento" at bounding box center [748, 362] width 195 height 17
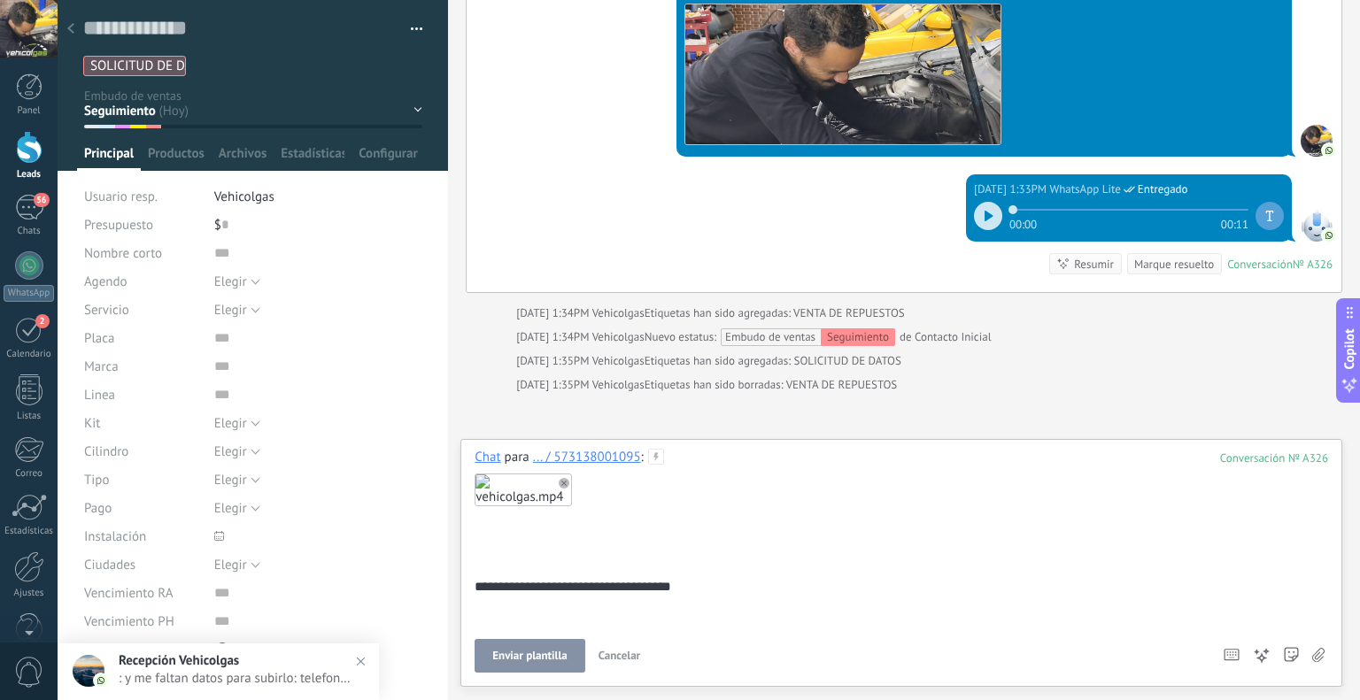
click at [527, 654] on span "Enviar plantilla" at bounding box center [529, 656] width 74 height 12
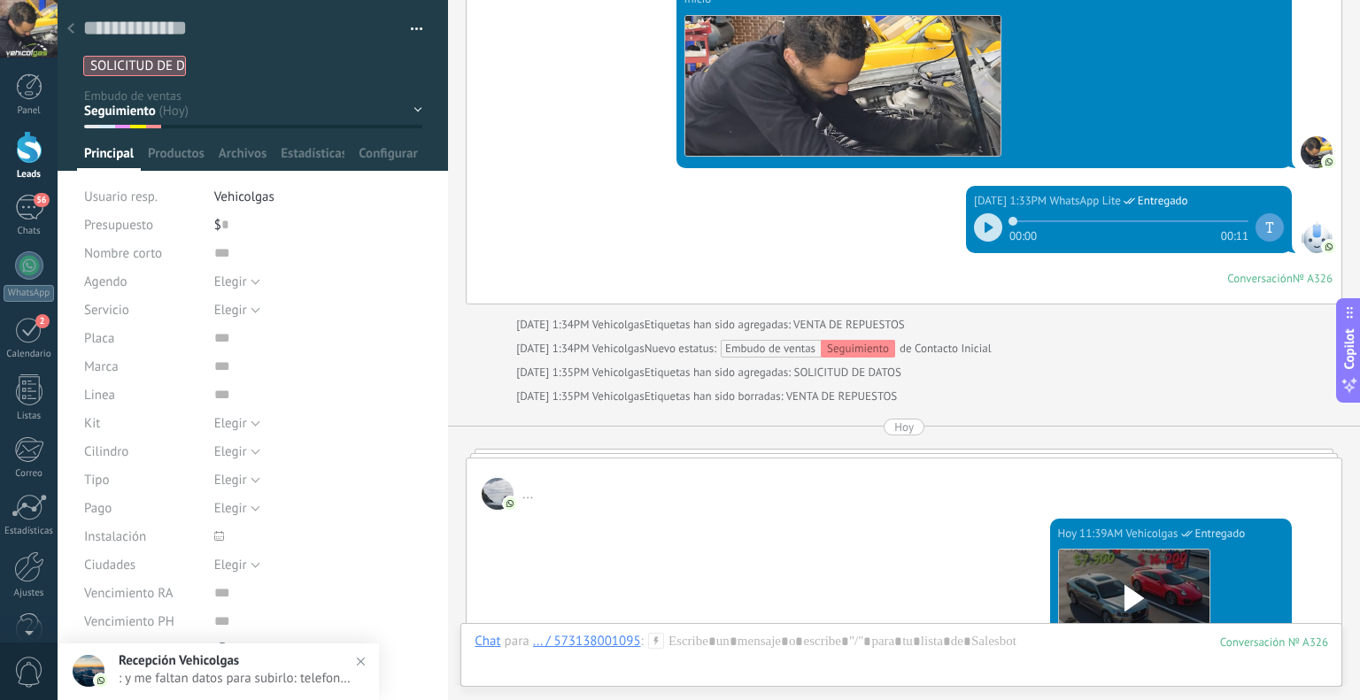
click at [75, 31] on div at bounding box center [70, 29] width 25 height 35
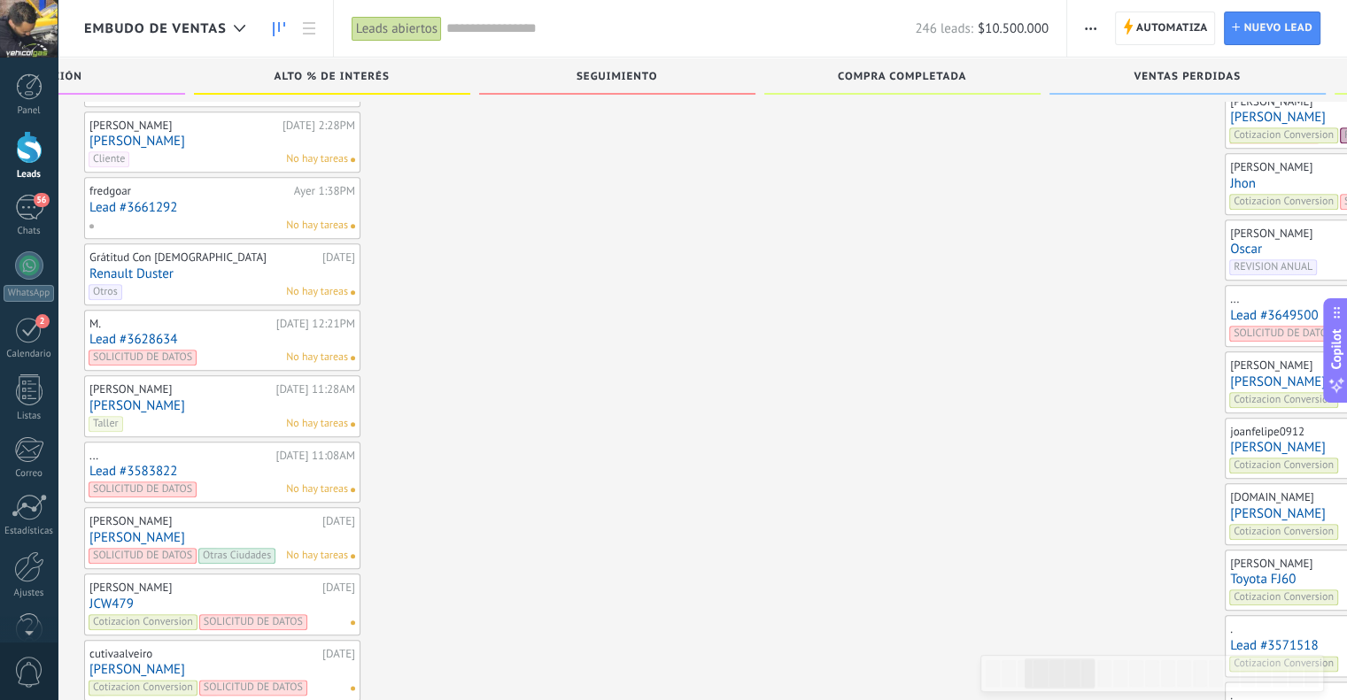
click at [1229, 392] on span "Cotizacion Conversion" at bounding box center [1283, 400] width 109 height 16
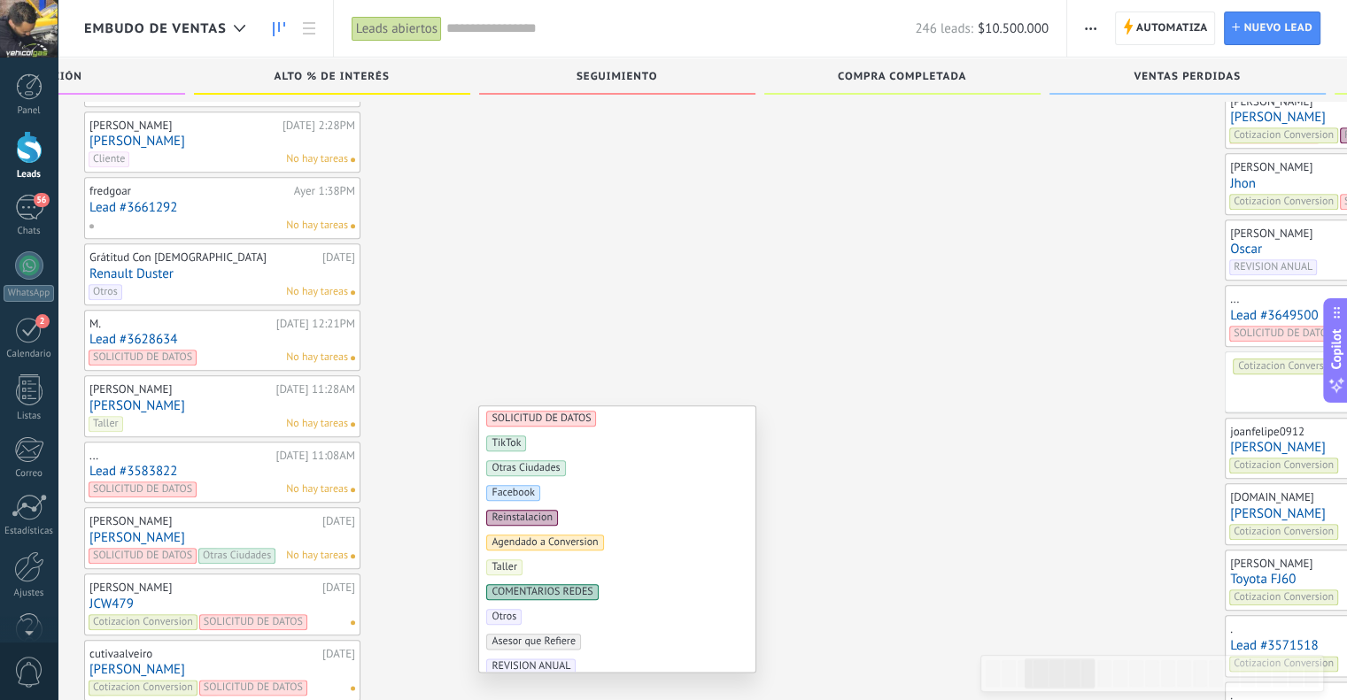
click at [1230, 293] on div "..." at bounding box center [1330, 299] width 200 height 14
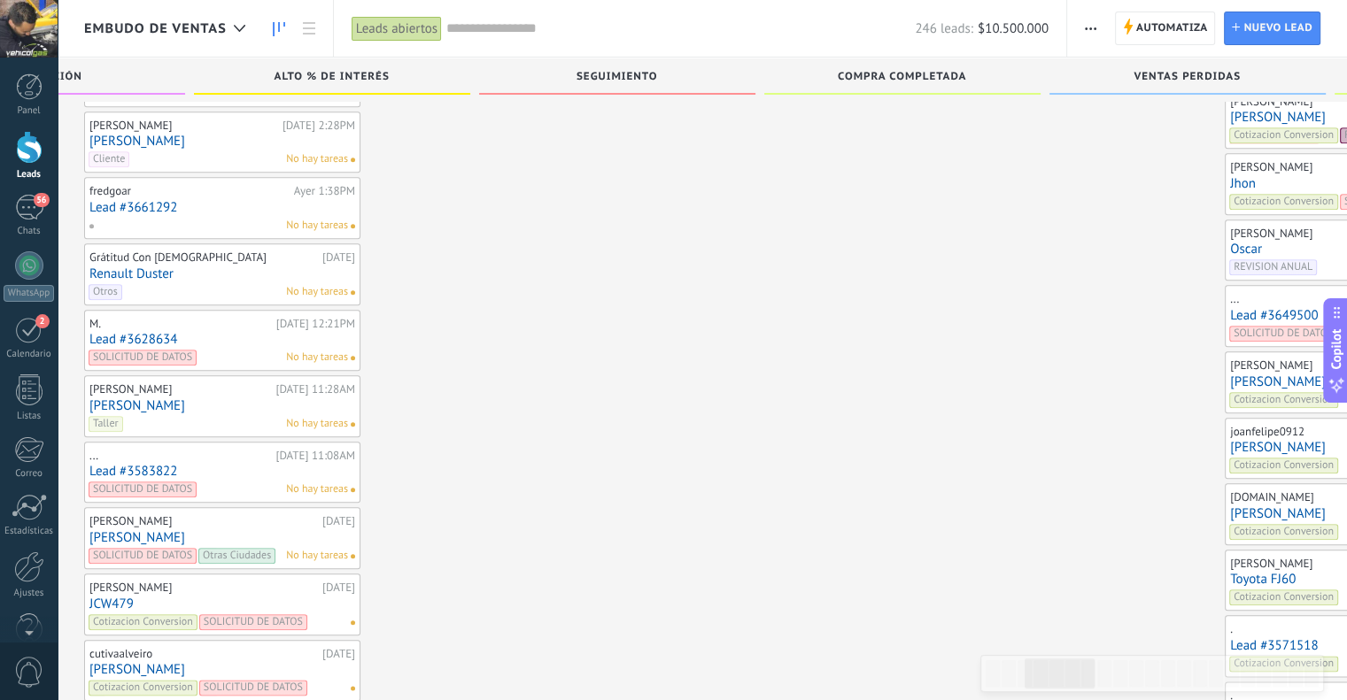
click at [1230, 375] on link "[PERSON_NAME]" at bounding box center [1363, 382] width 266 height 15
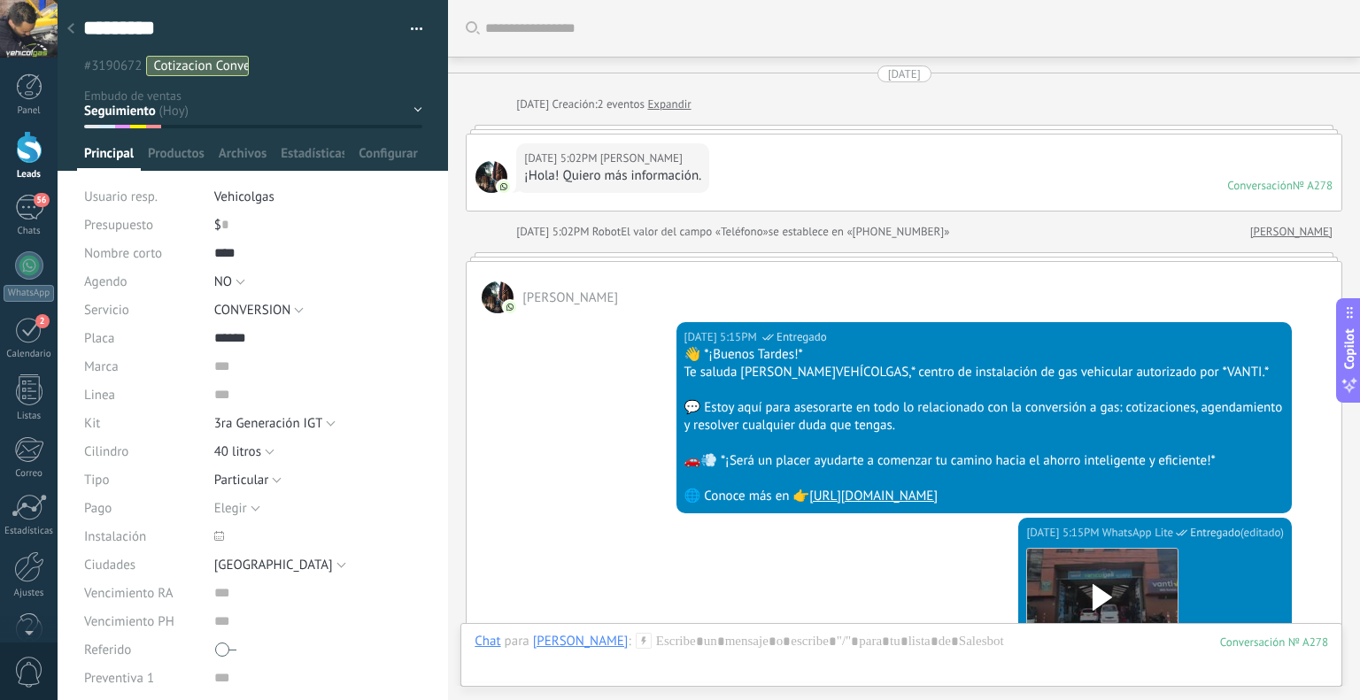
scroll to position [3759, 0]
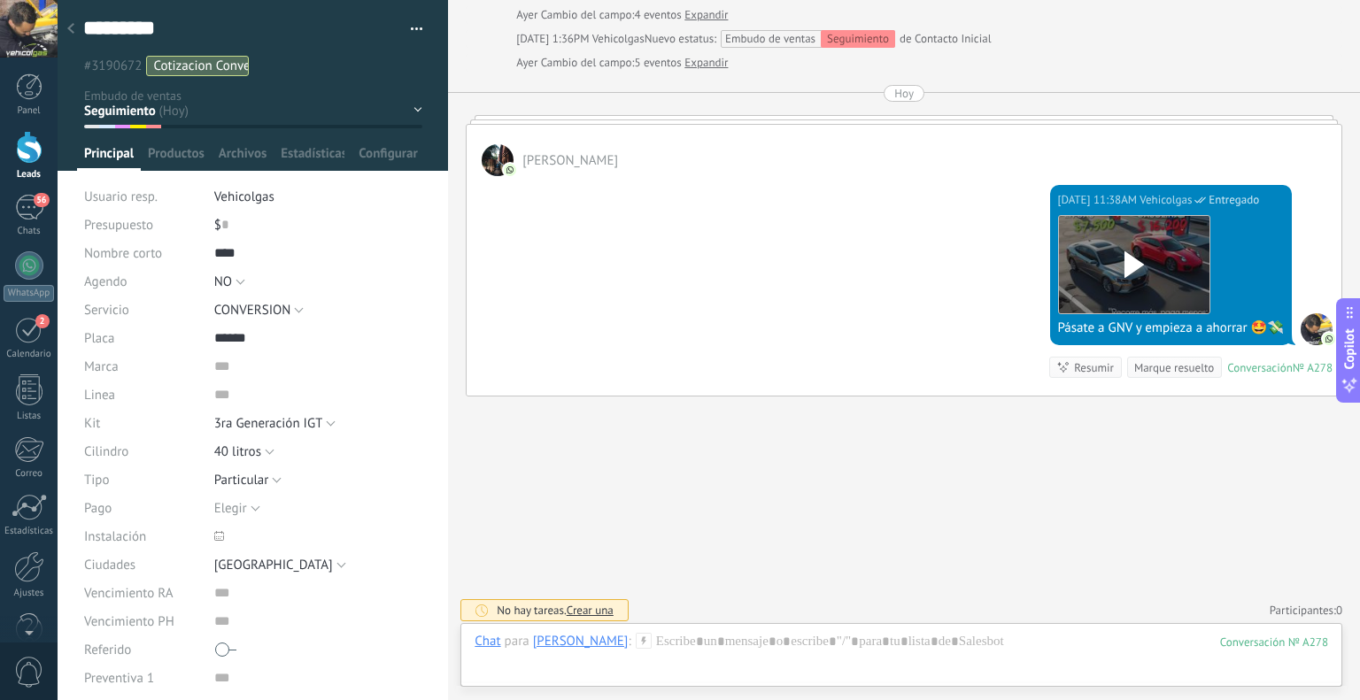
click at [71, 35] on div at bounding box center [70, 29] width 25 height 35
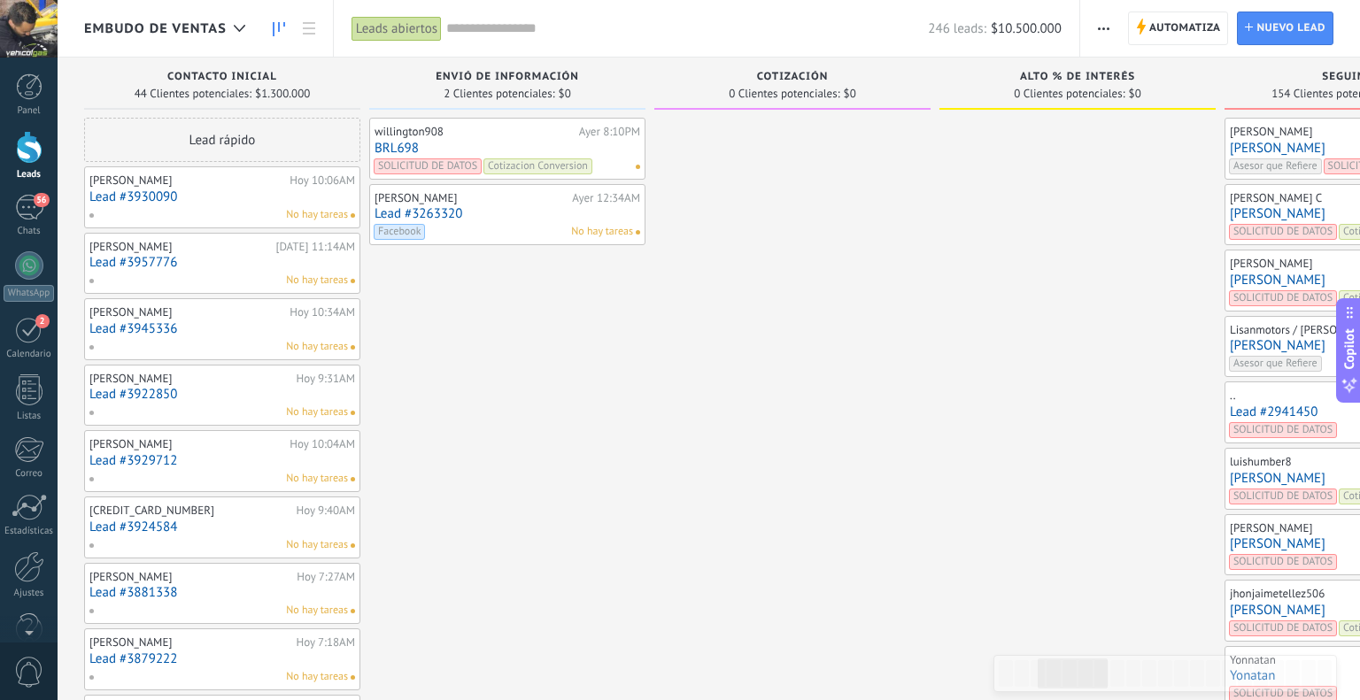
scroll to position [1880, 0]
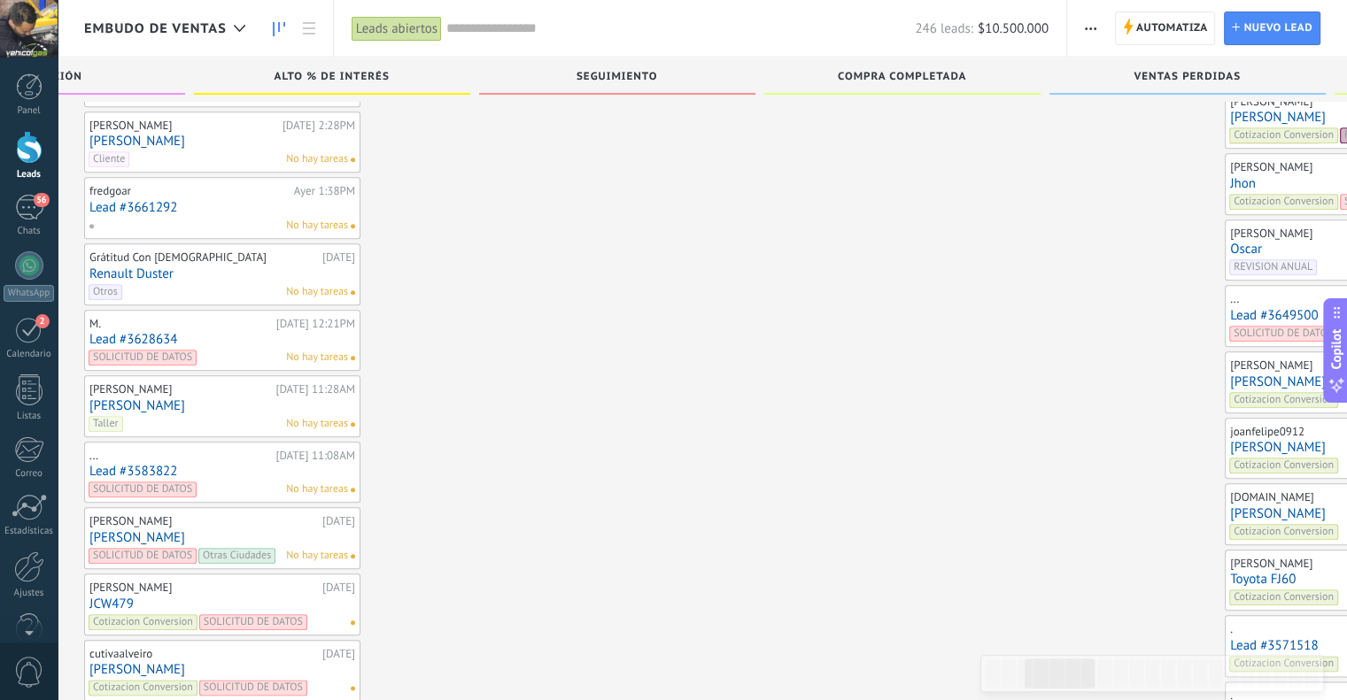
click at [1230, 308] on link "Lead #3649500" at bounding box center [1363, 315] width 266 height 15
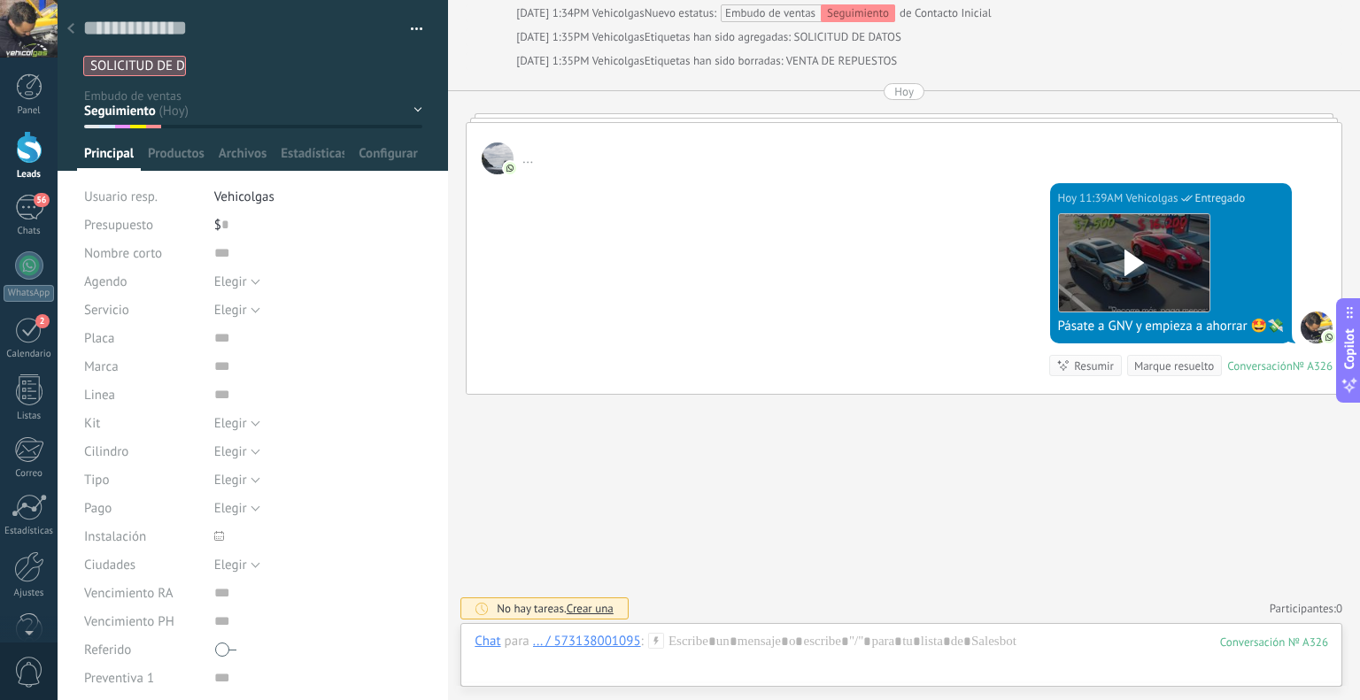
click at [77, 26] on div at bounding box center [70, 29] width 25 height 35
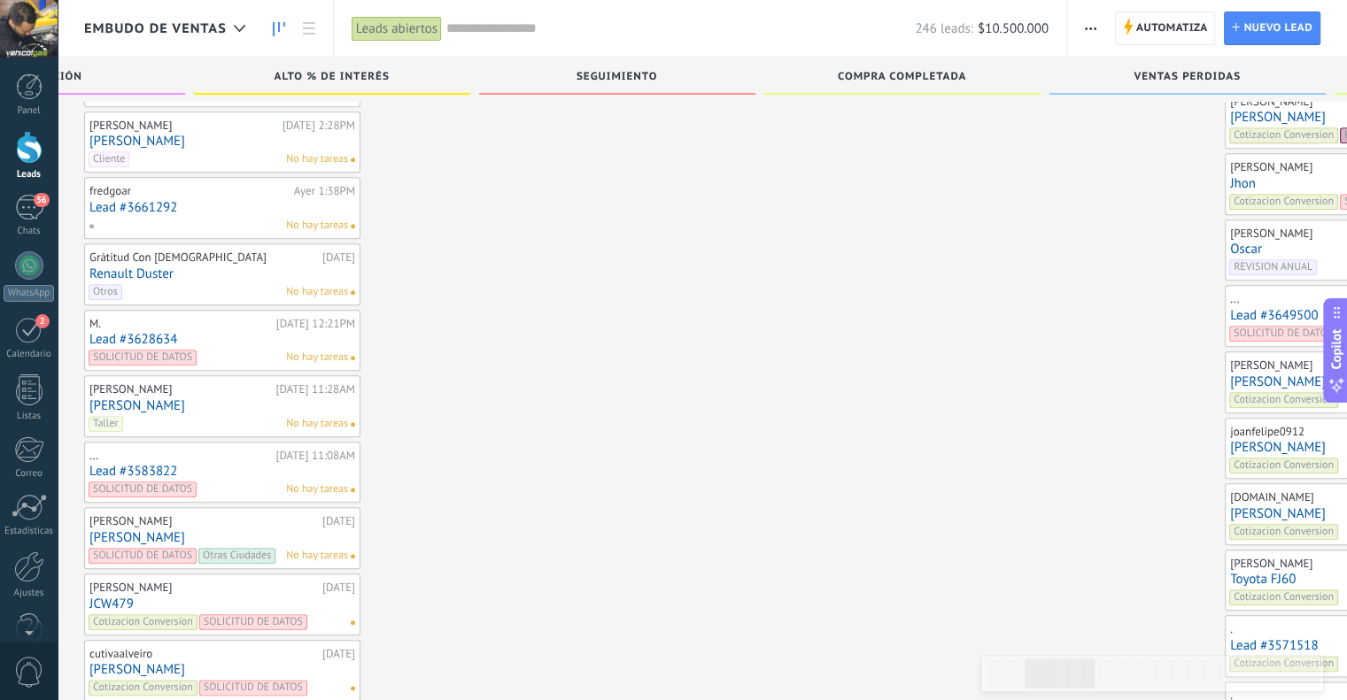
click at [1230, 242] on link "Oscar" at bounding box center [1363, 249] width 266 height 15
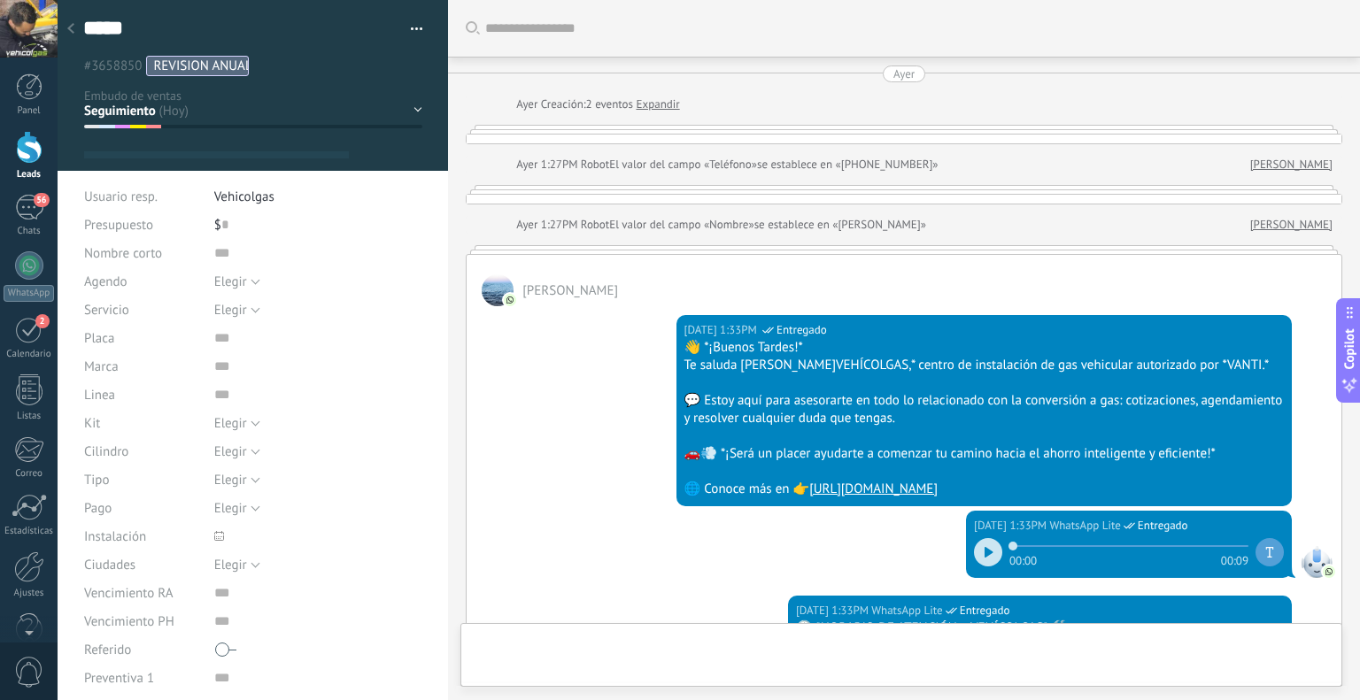
type textarea "*****"
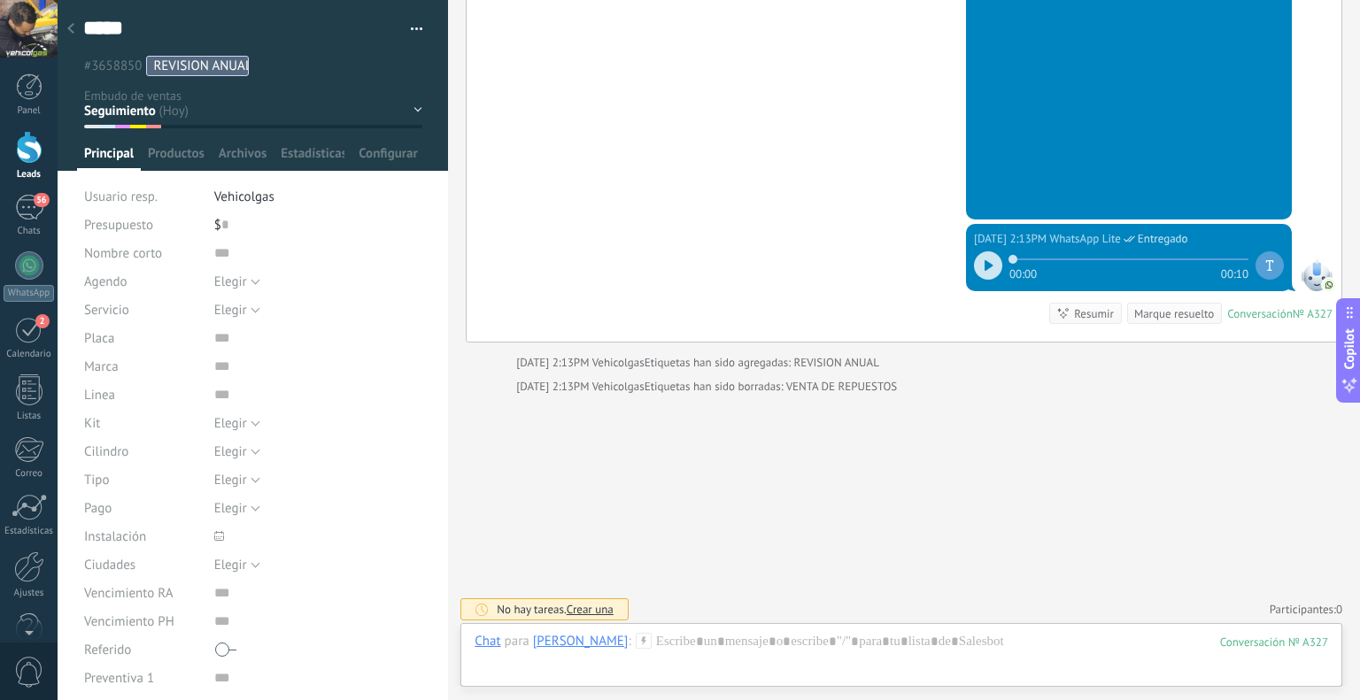
click at [636, 645] on icon at bounding box center [644, 641] width 16 height 16
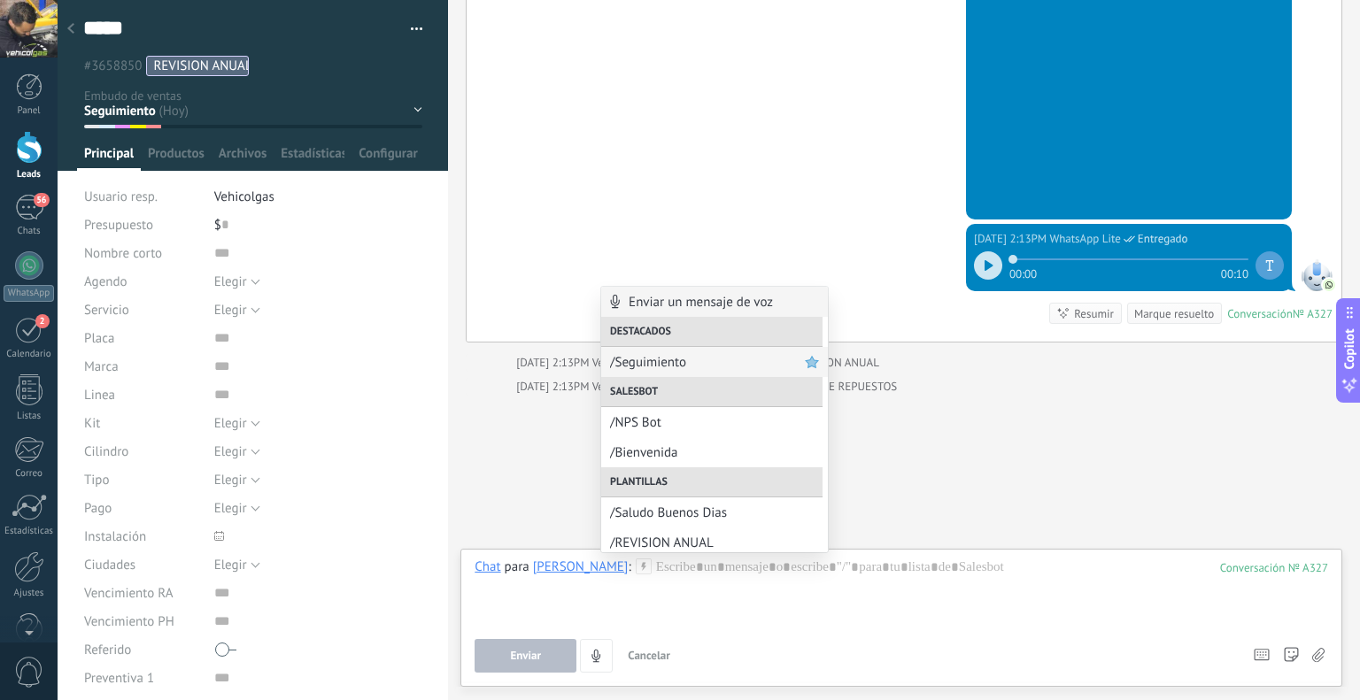
click at [633, 354] on span "/Seguimiento" at bounding box center [707, 362] width 195 height 17
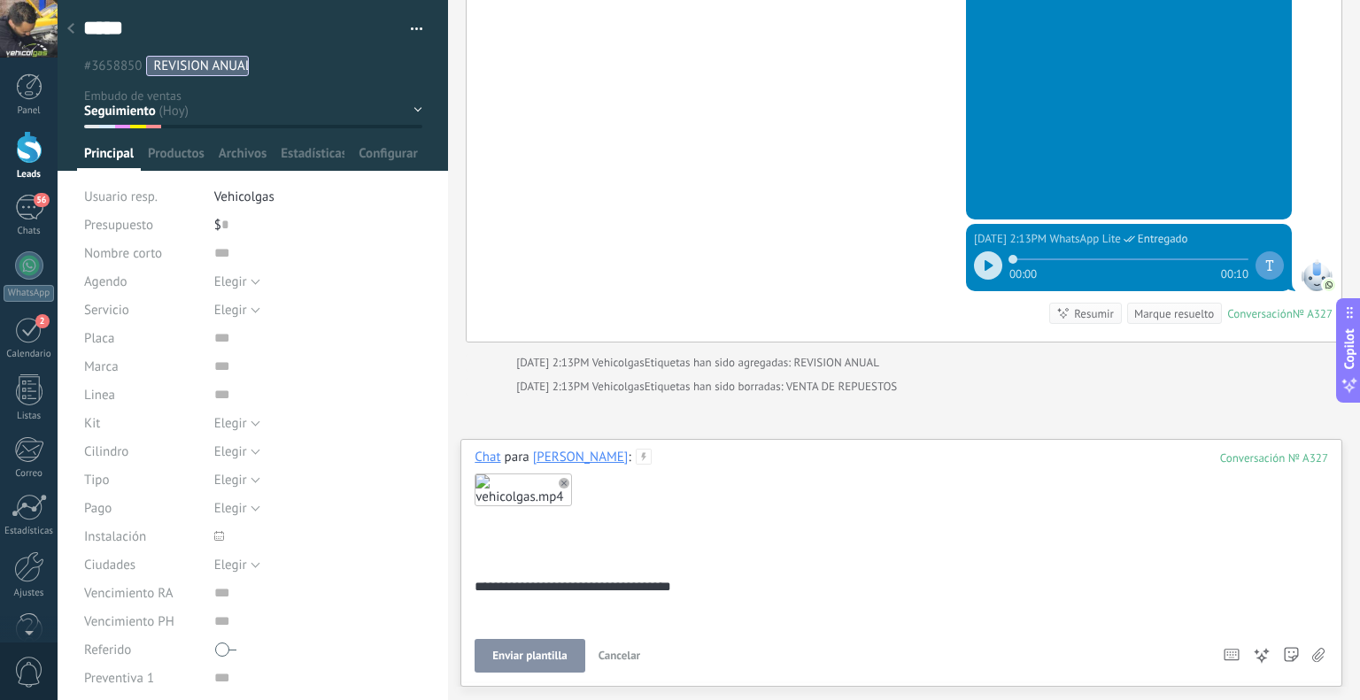
click at [542, 641] on button "Enviar plantilla" at bounding box center [530, 656] width 110 height 34
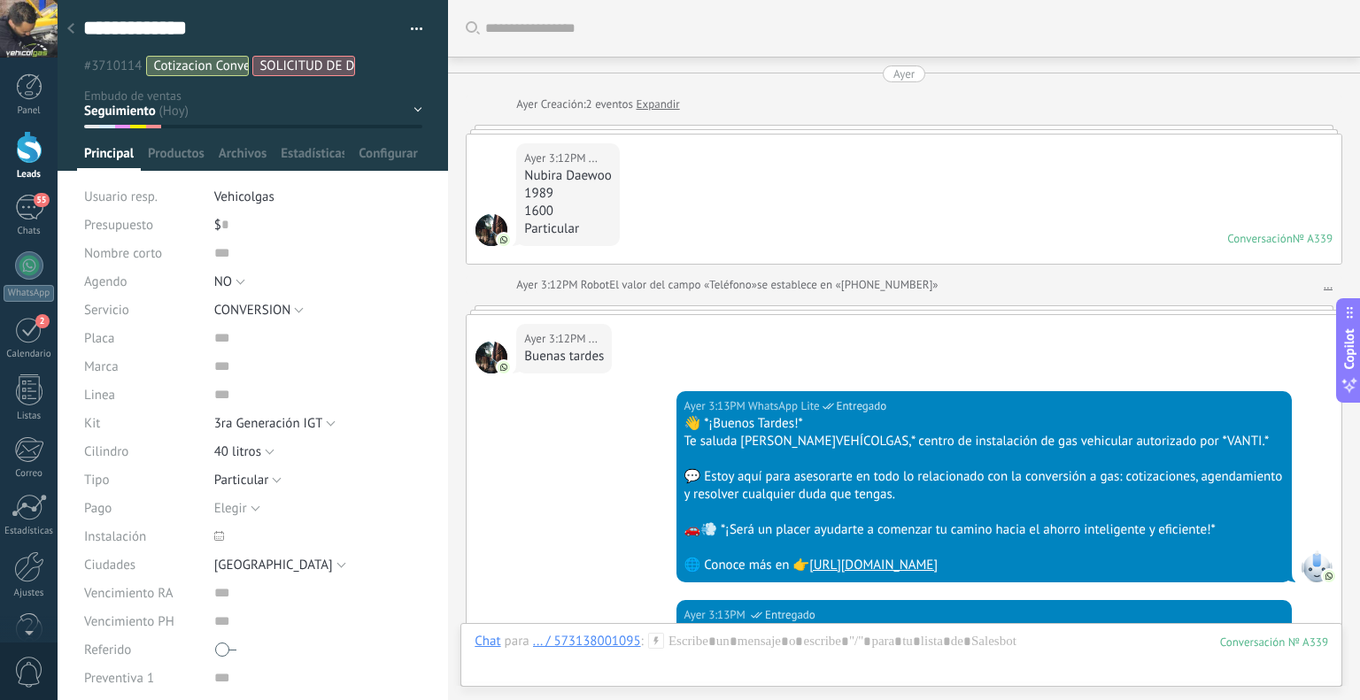
click at [653, 643] on icon at bounding box center [656, 641] width 16 height 16
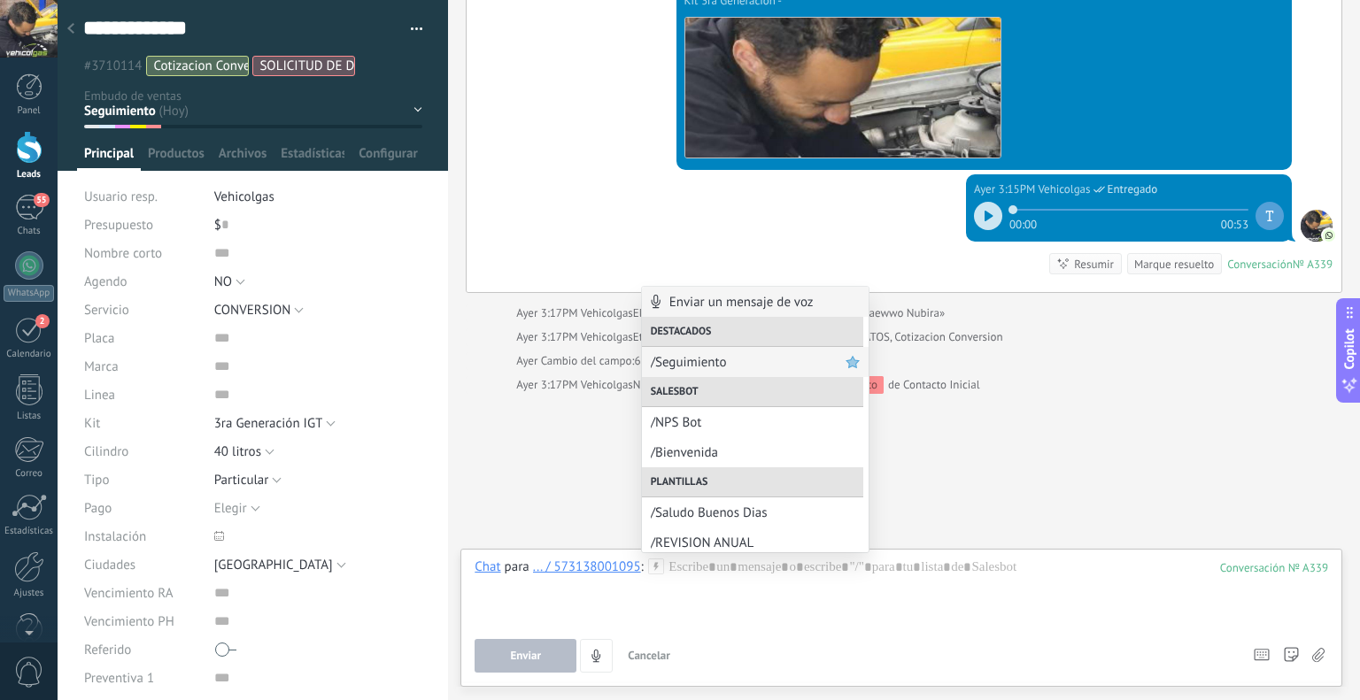
click at [699, 371] on span "/Seguimiento" at bounding box center [748, 362] width 195 height 17
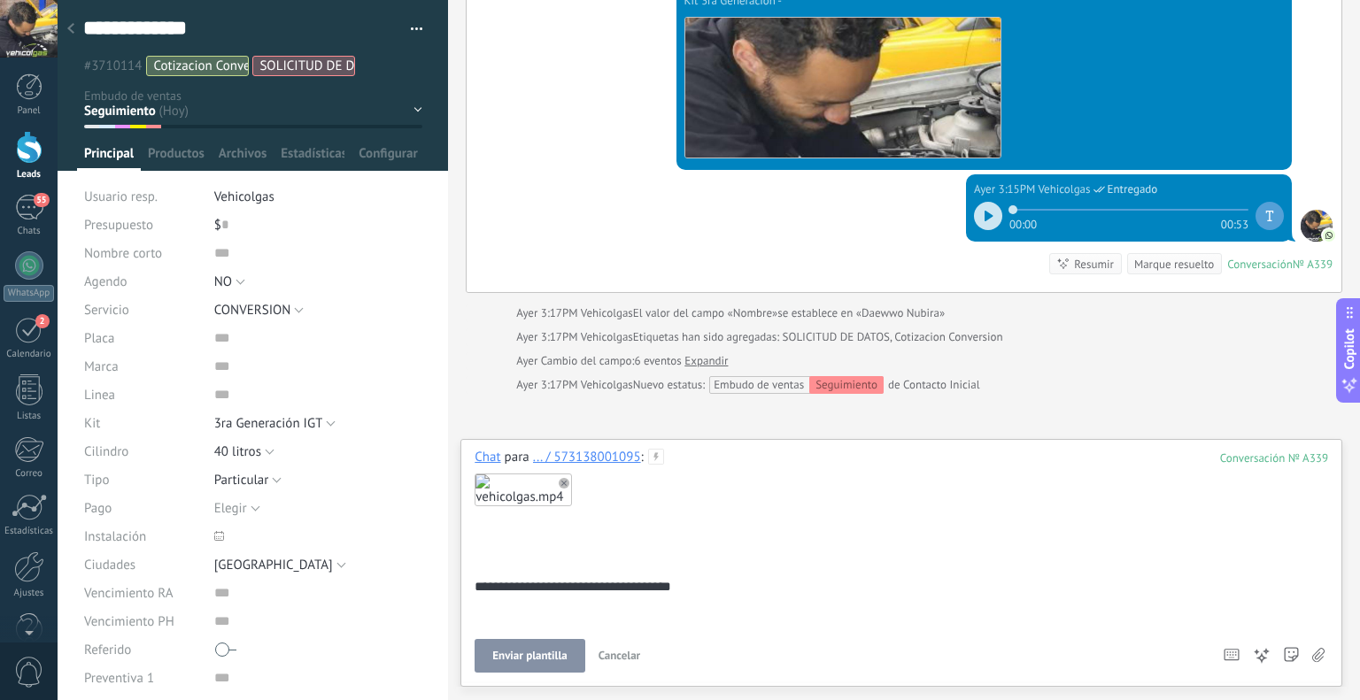
drag, startPoint x: 568, startPoint y: 649, endPoint x: 563, endPoint y: 583, distance: 66.6
click at [567, 649] on button "Enviar plantilla" at bounding box center [530, 656] width 110 height 34
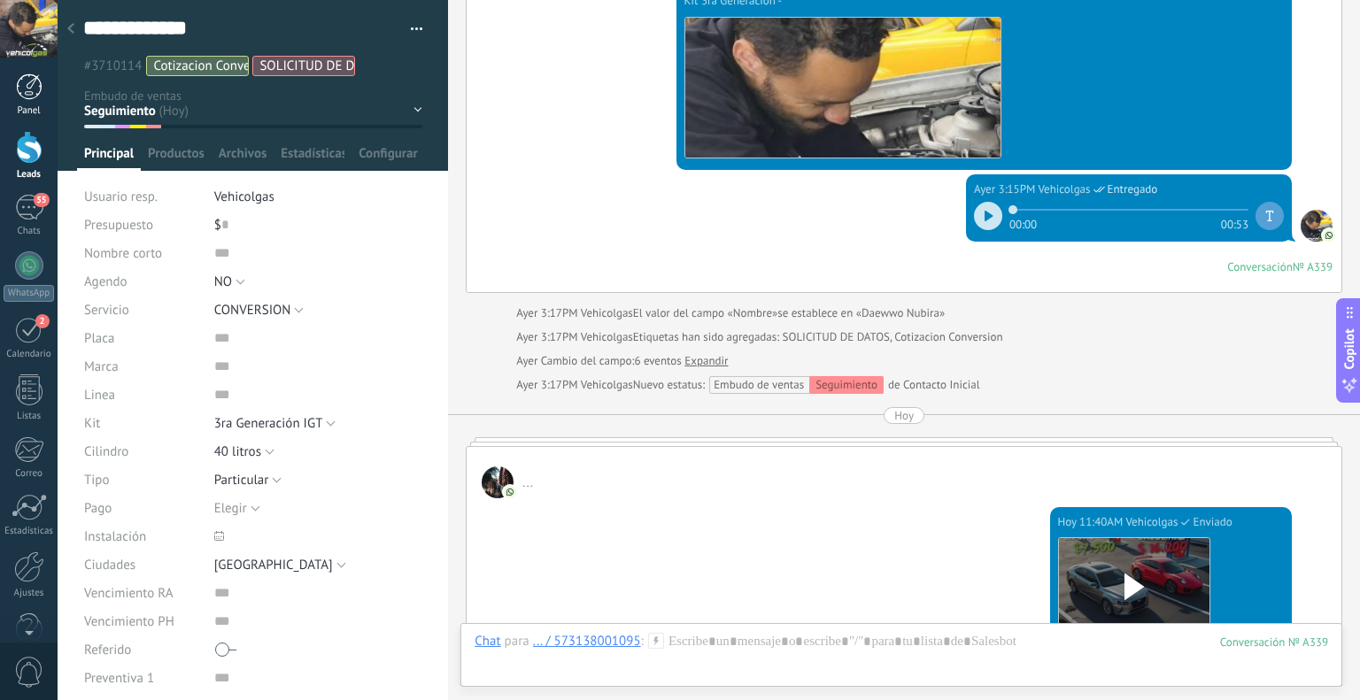
scroll to position [2813, 0]
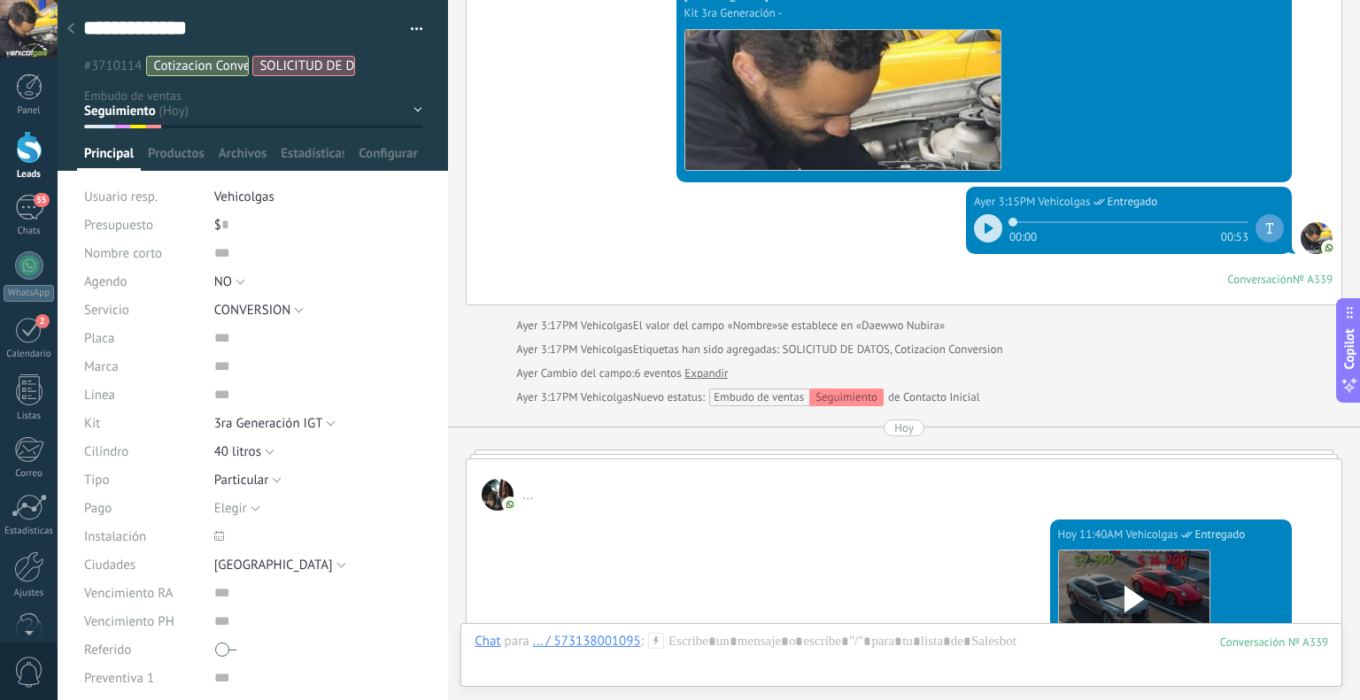
click at [74, 29] on div at bounding box center [70, 29] width 25 height 35
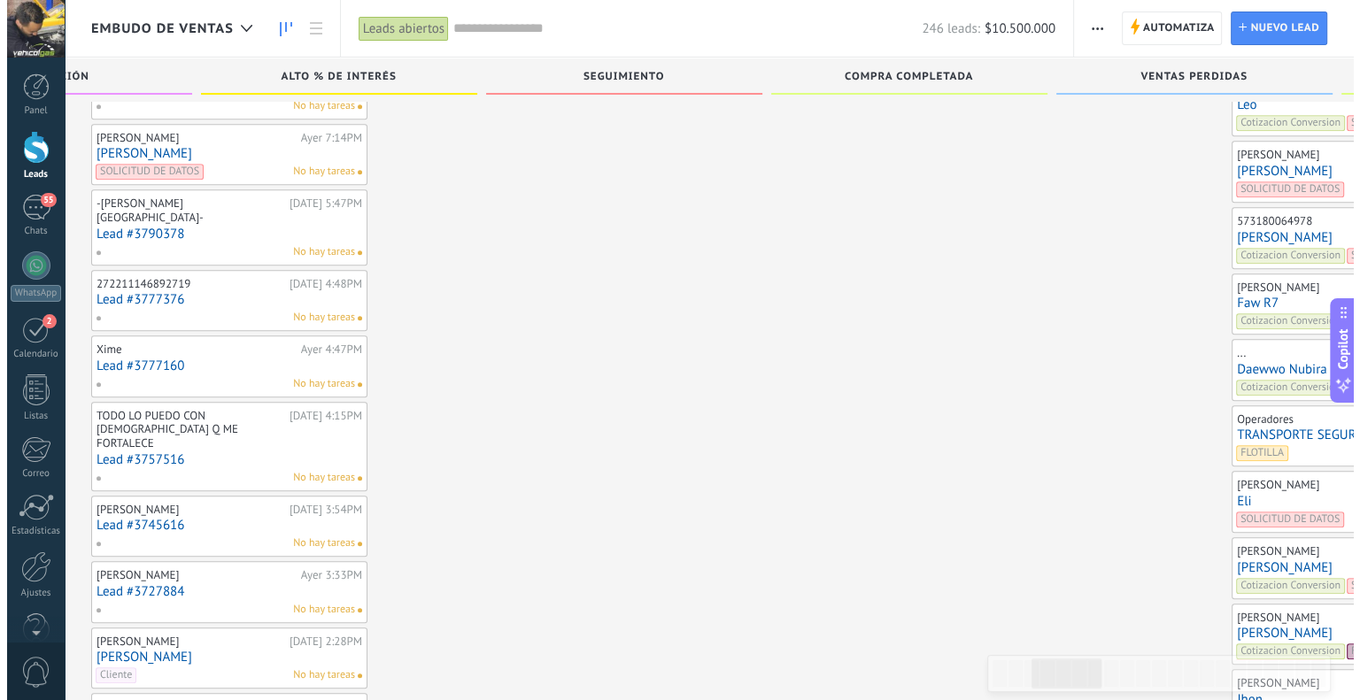
scroll to position [1341, 0]
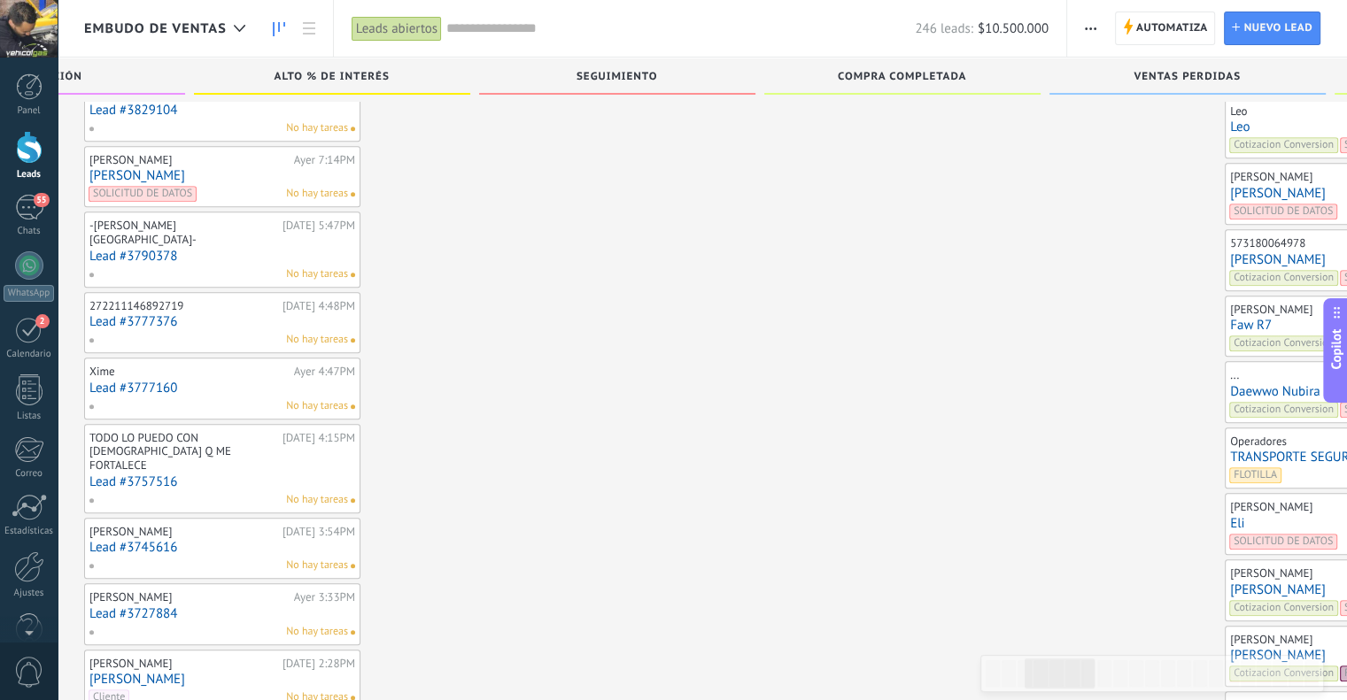
click at [1230, 303] on div "[PERSON_NAME]" at bounding box center [1330, 310] width 200 height 14
click at [1230, 318] on link "Faw R7" at bounding box center [1363, 325] width 266 height 15
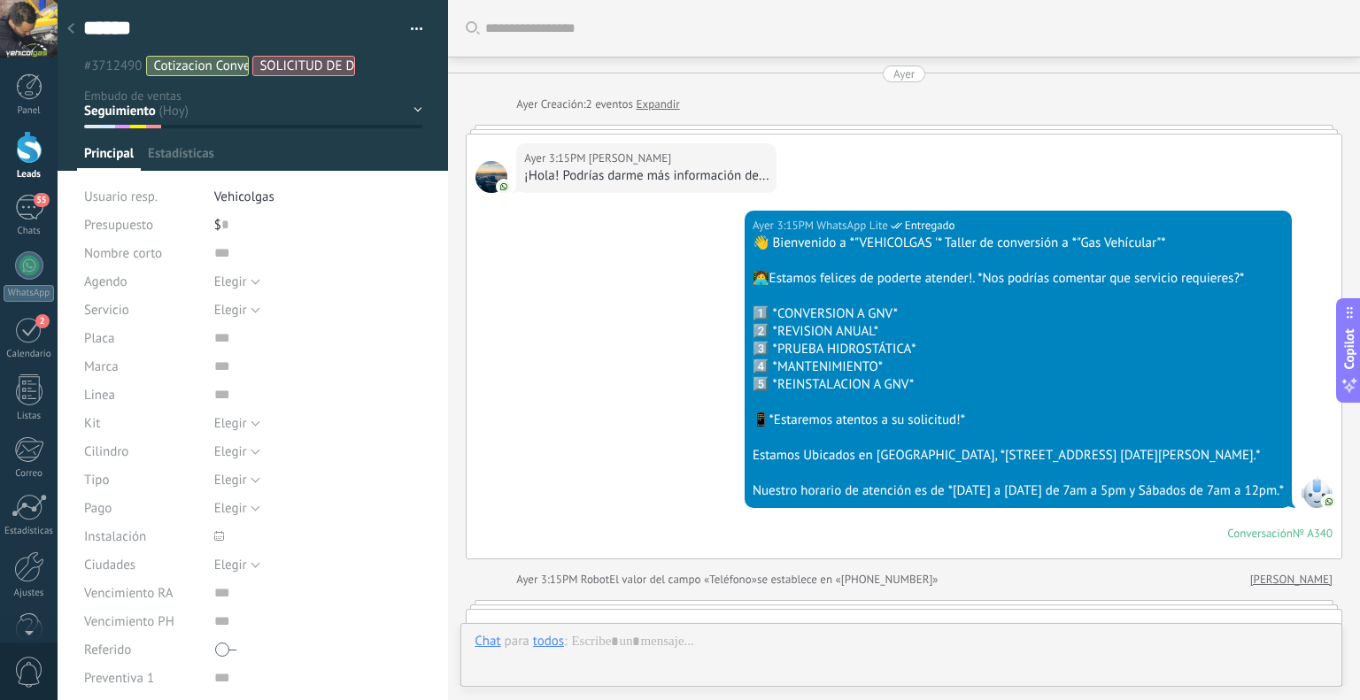
scroll to position [2745, 0]
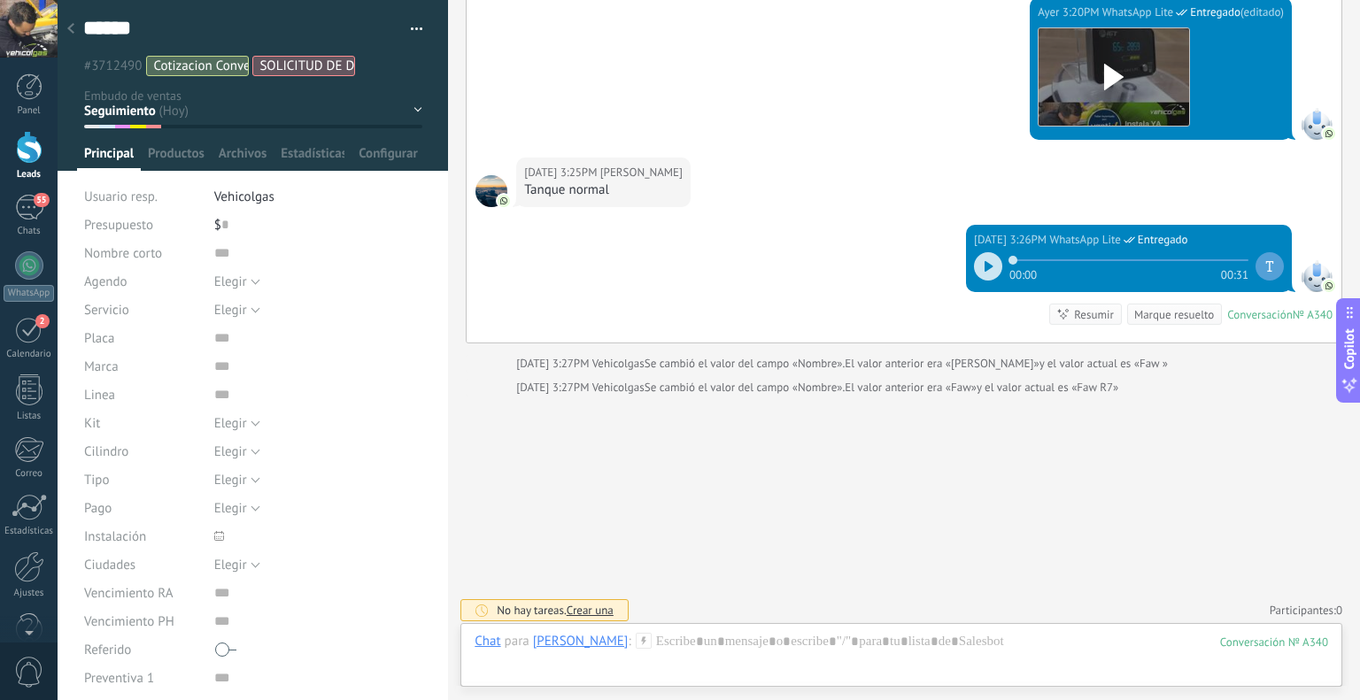
click at [636, 637] on icon at bounding box center [644, 641] width 16 height 16
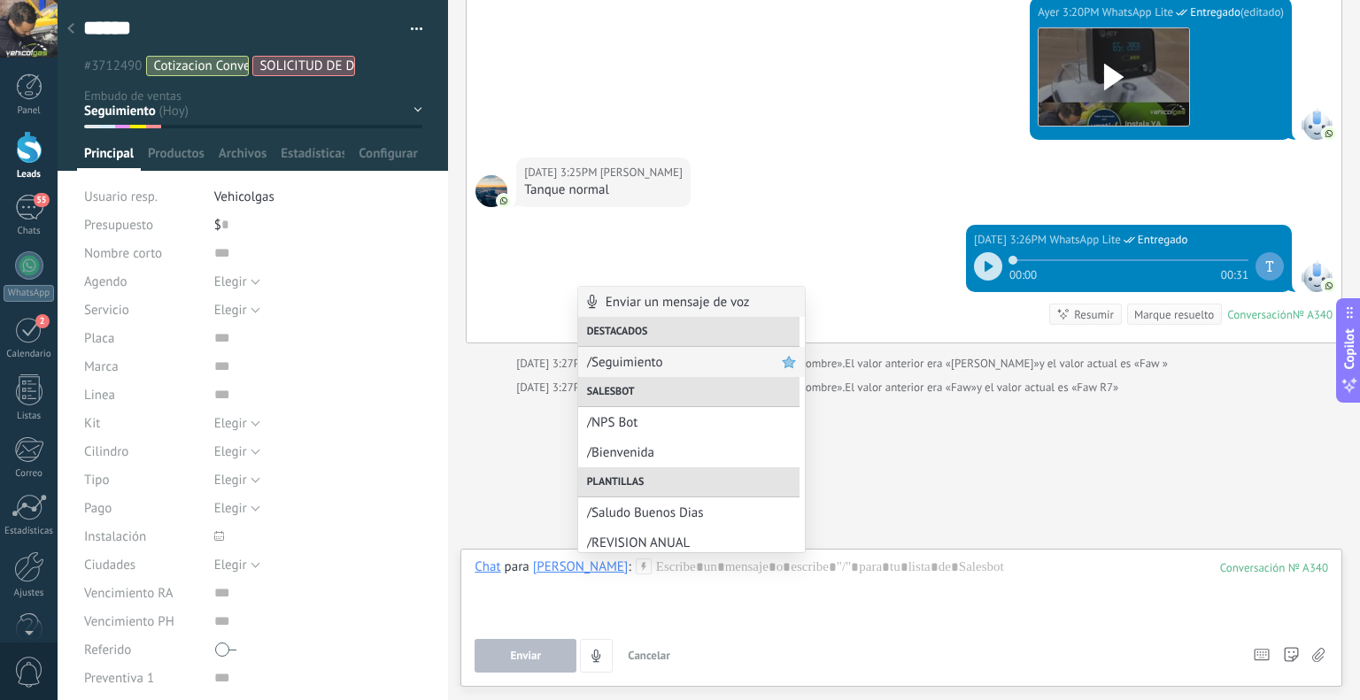
click at [701, 354] on span "/Seguimiento" at bounding box center [684, 362] width 195 height 17
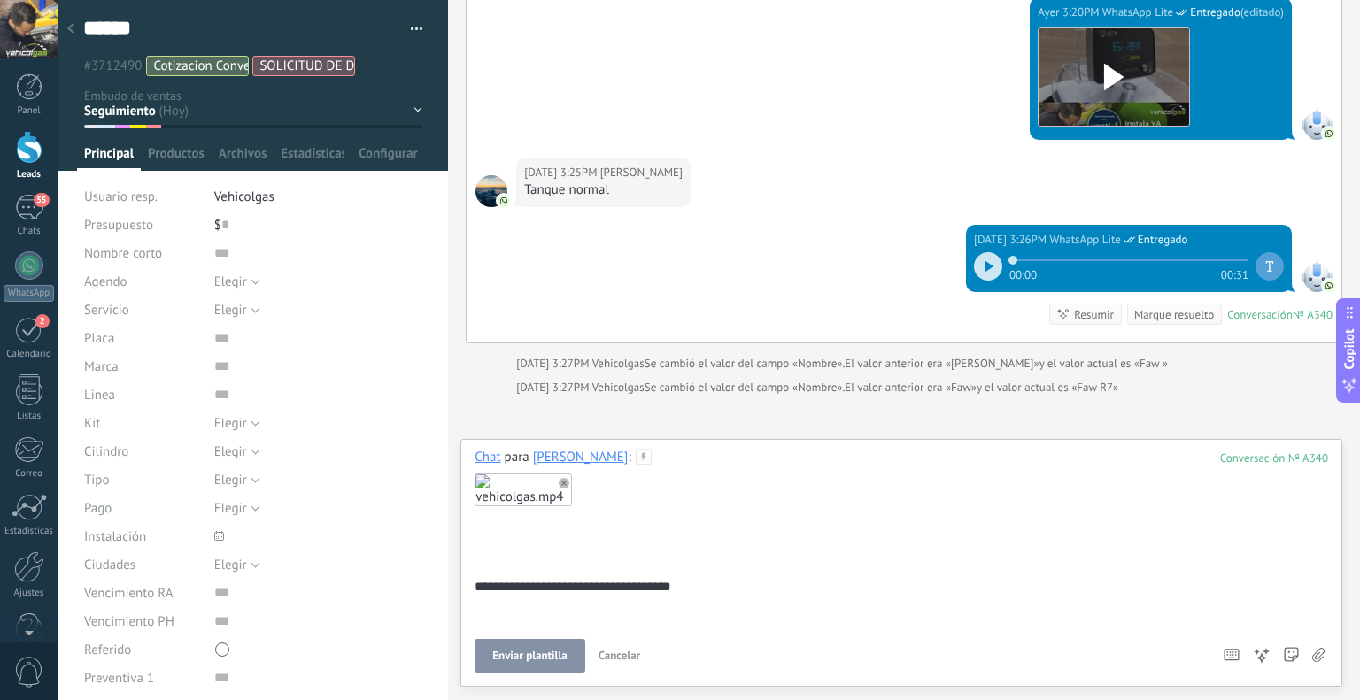
click at [530, 661] on span "Enviar plantilla" at bounding box center [529, 656] width 74 height 12
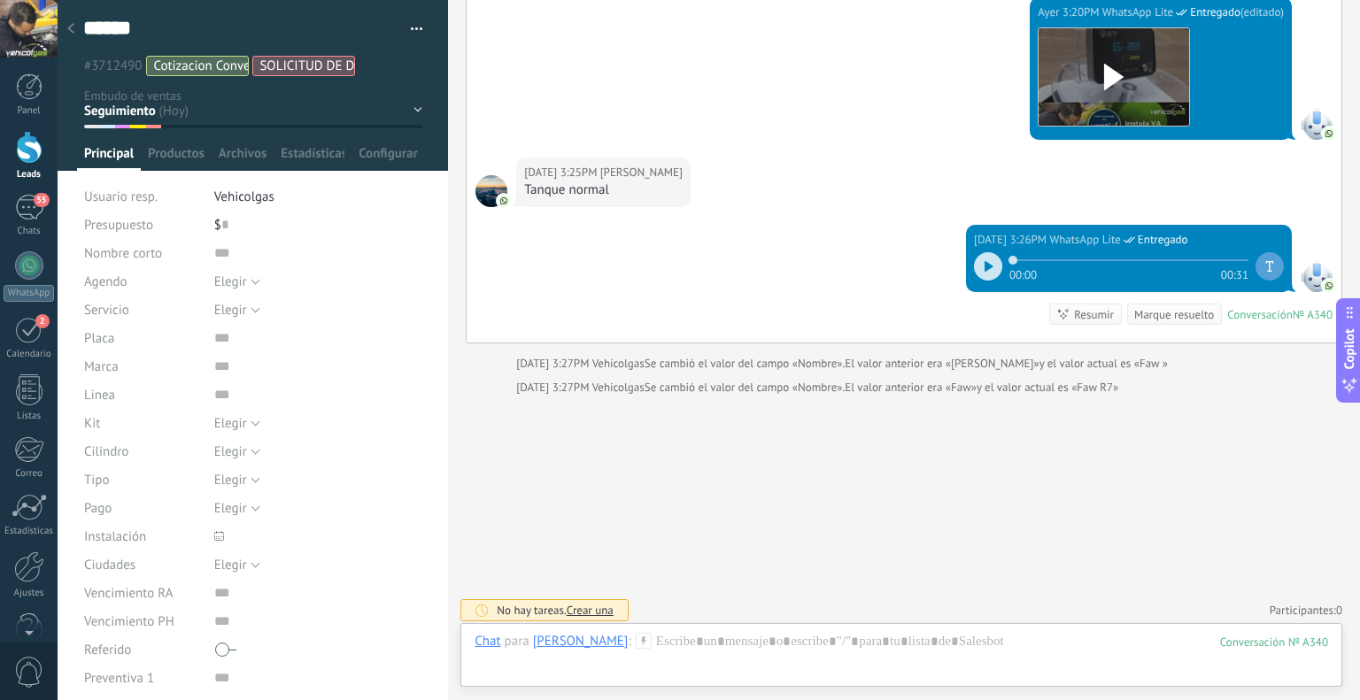
scroll to position [2734, 0]
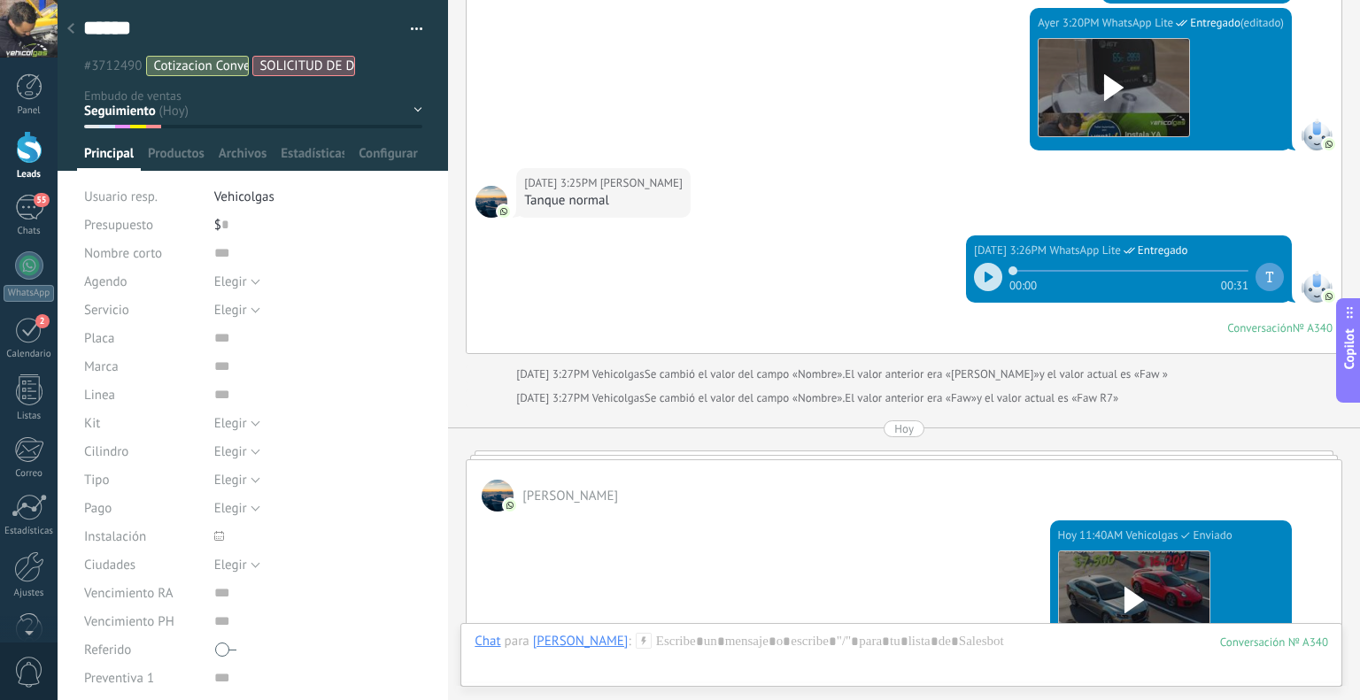
click at [60, 26] on div at bounding box center [70, 29] width 25 height 35
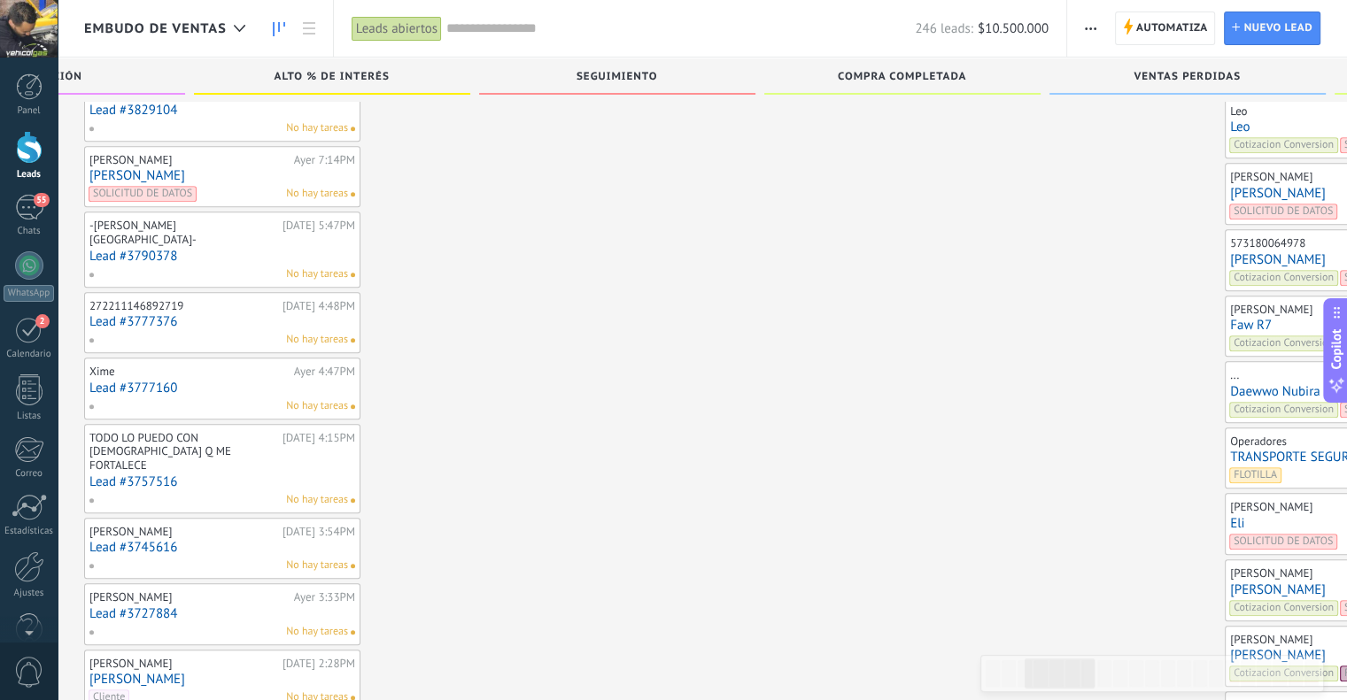
click at [1230, 252] on link "[PERSON_NAME]" at bounding box center [1363, 259] width 266 height 15
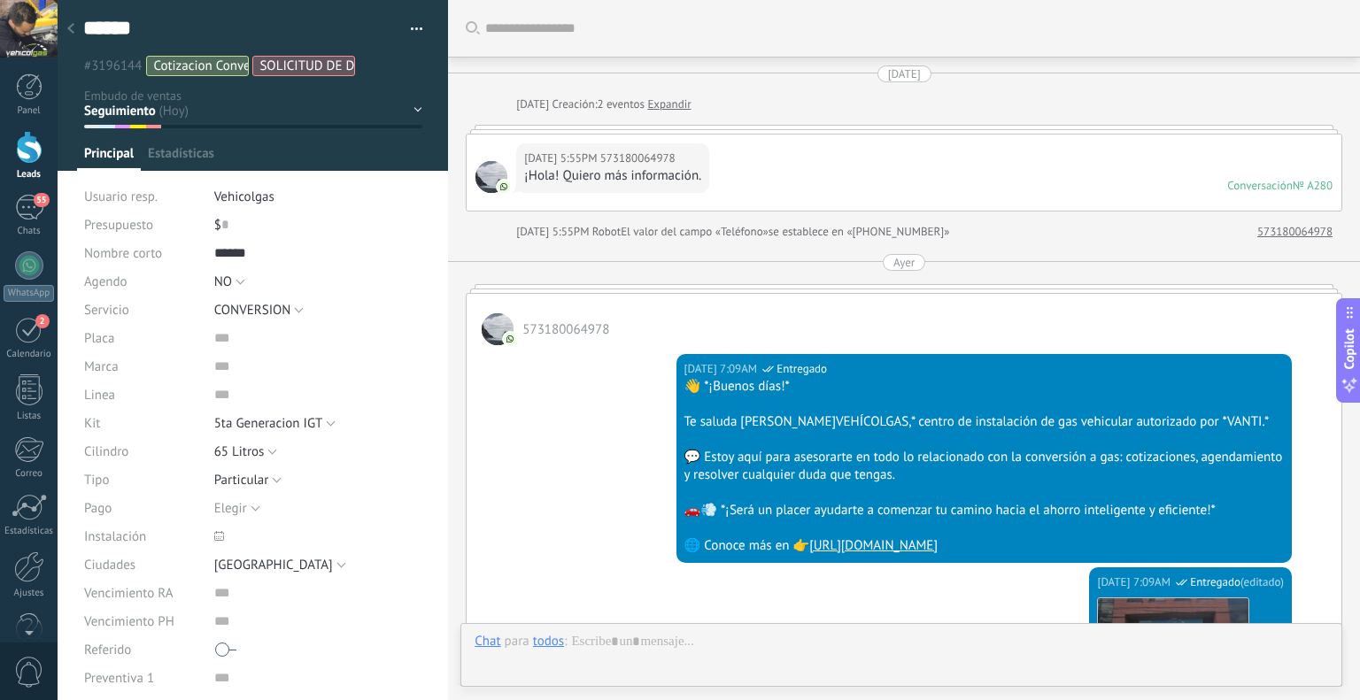
scroll to position [2306, 0]
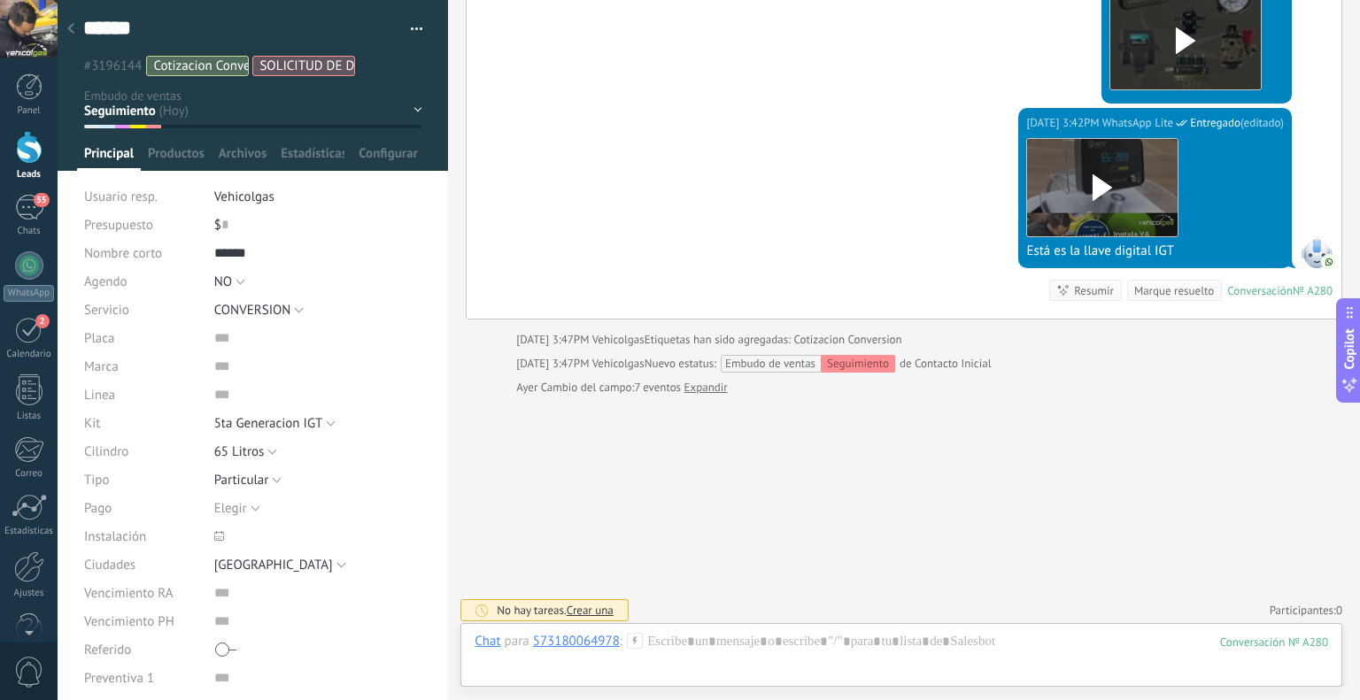
click at [629, 640] on icon at bounding box center [635, 641] width 16 height 16
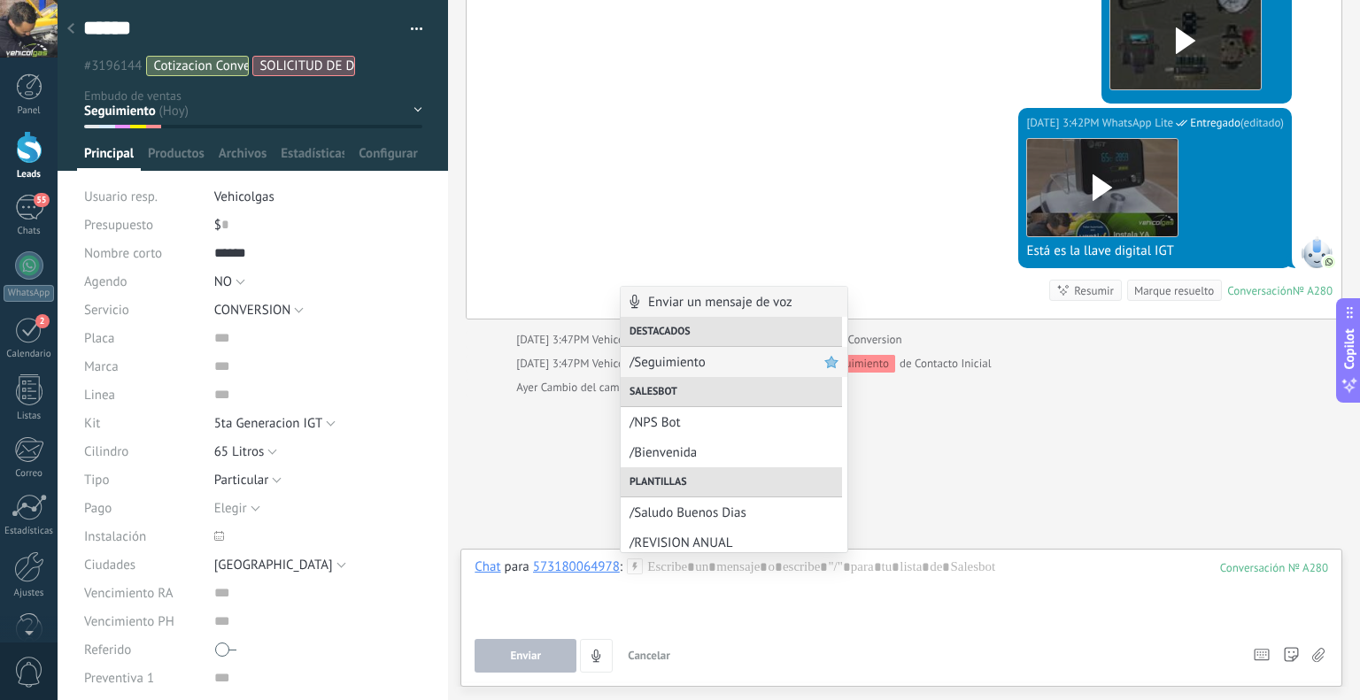
click at [723, 362] on span "/Seguimiento" at bounding box center [727, 362] width 195 height 17
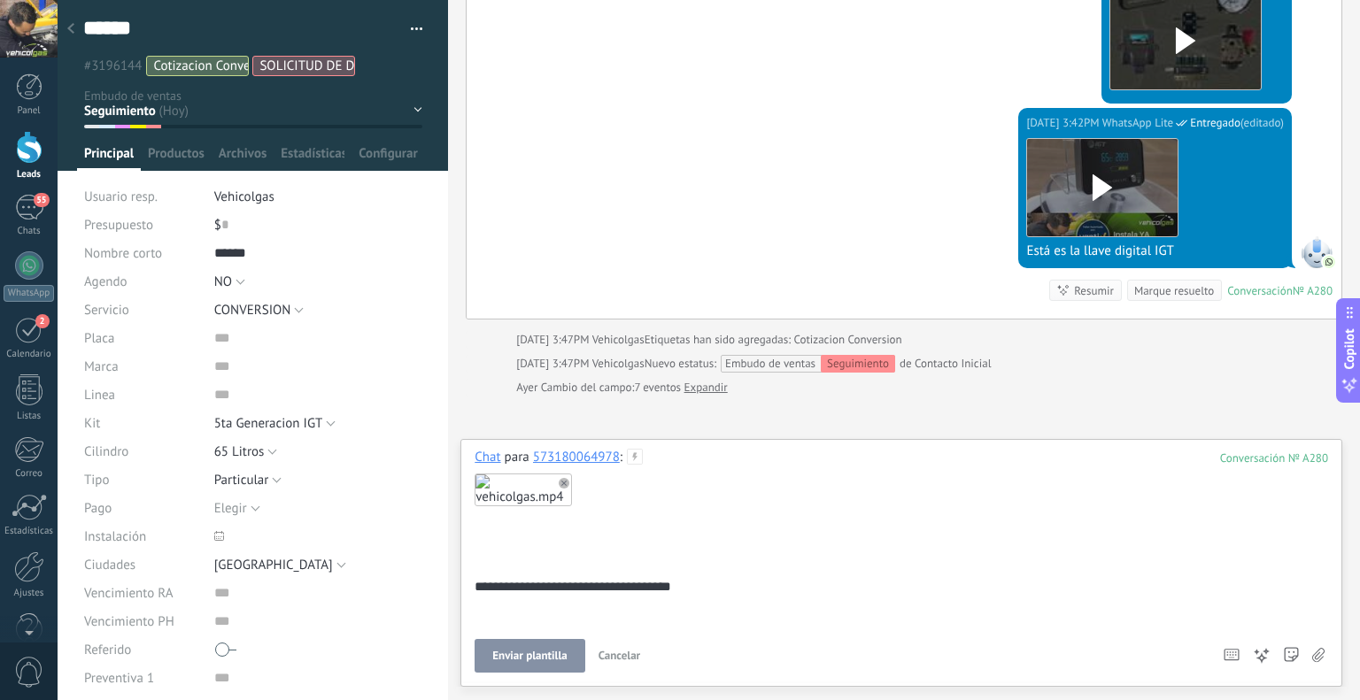
click at [517, 649] on button "Enviar plantilla" at bounding box center [530, 656] width 110 height 34
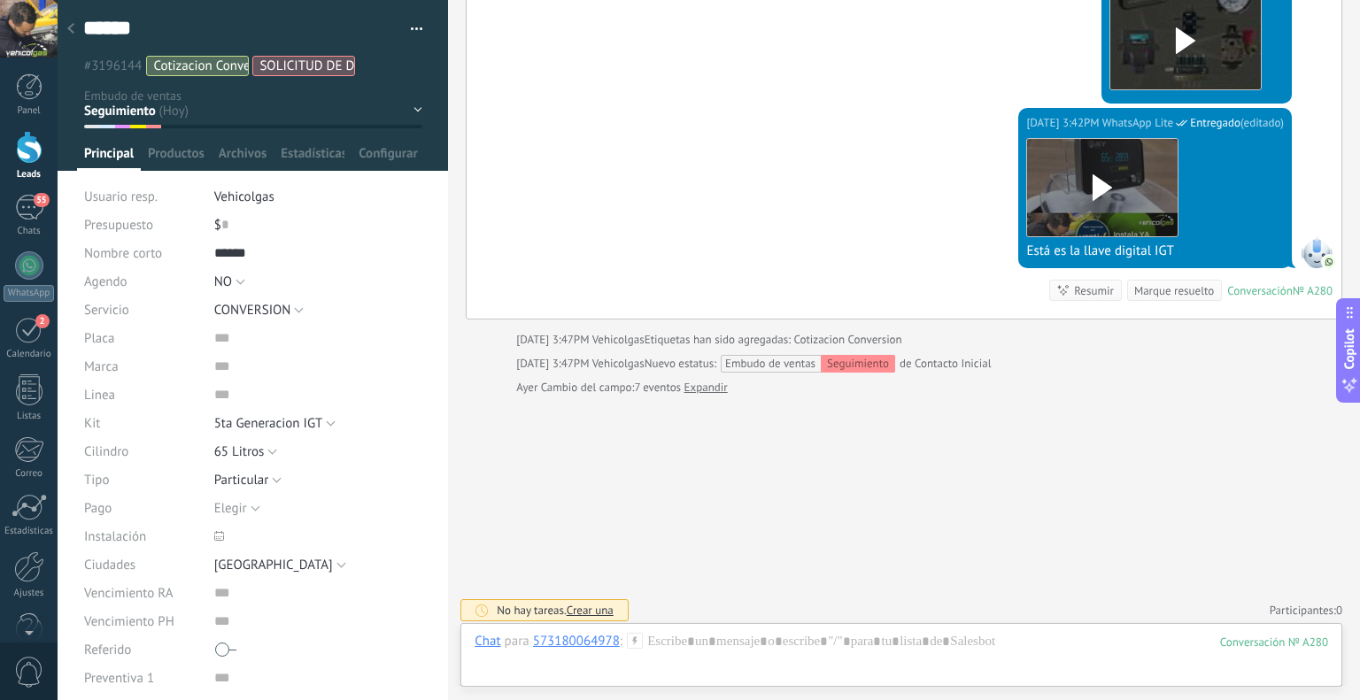
scroll to position [2295, 0]
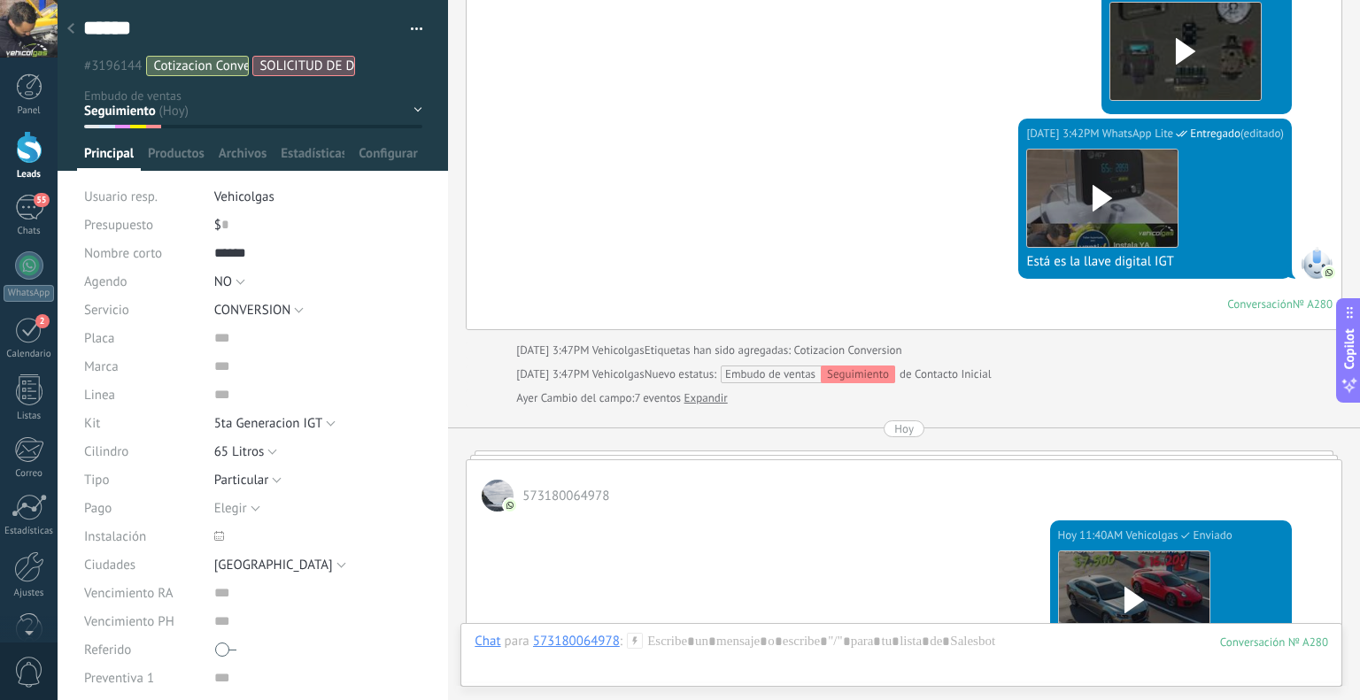
click at [78, 31] on div at bounding box center [70, 29] width 25 height 35
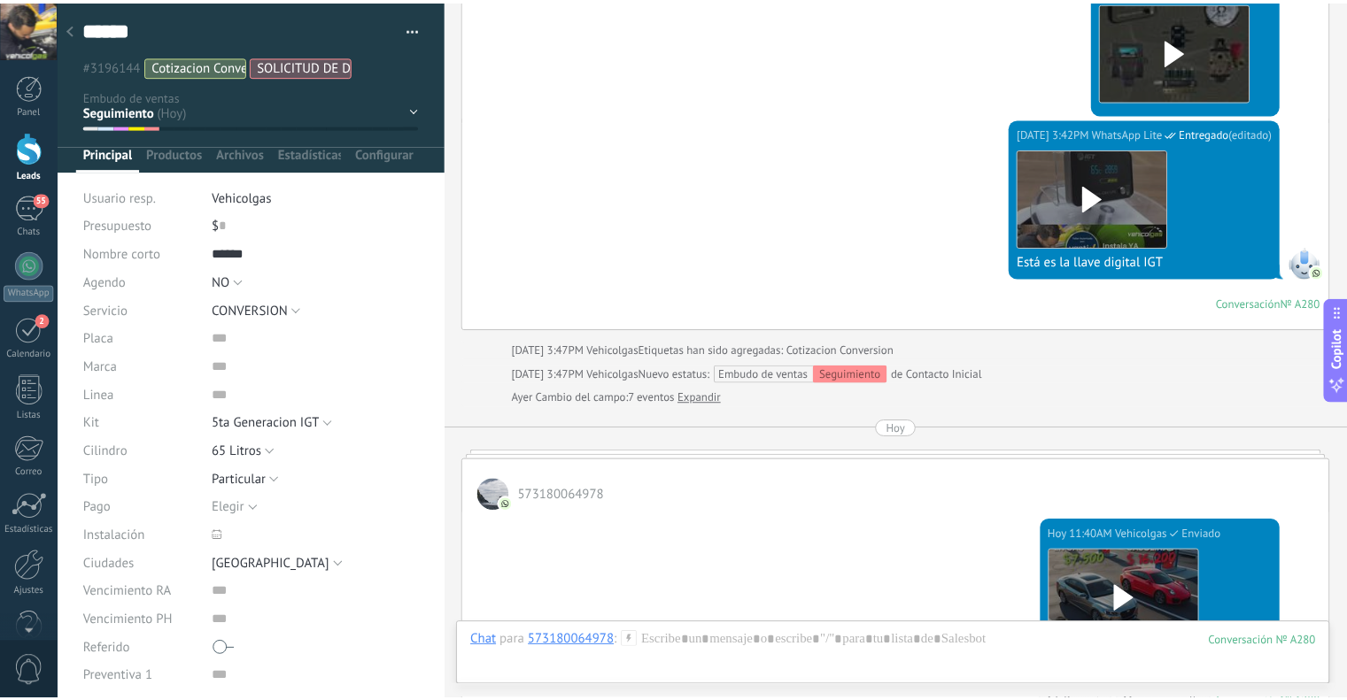
scroll to position [1341, 0]
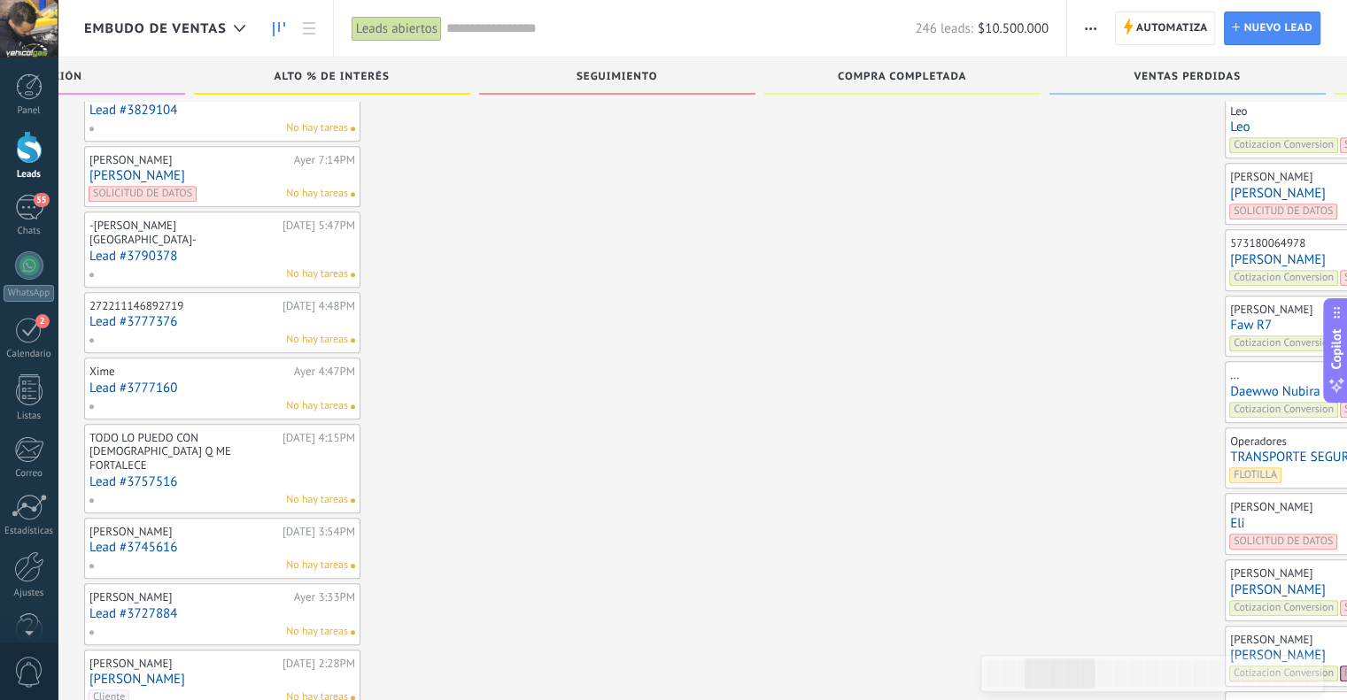
click at [1230, 193] on link "[PERSON_NAME]" at bounding box center [1363, 193] width 266 height 15
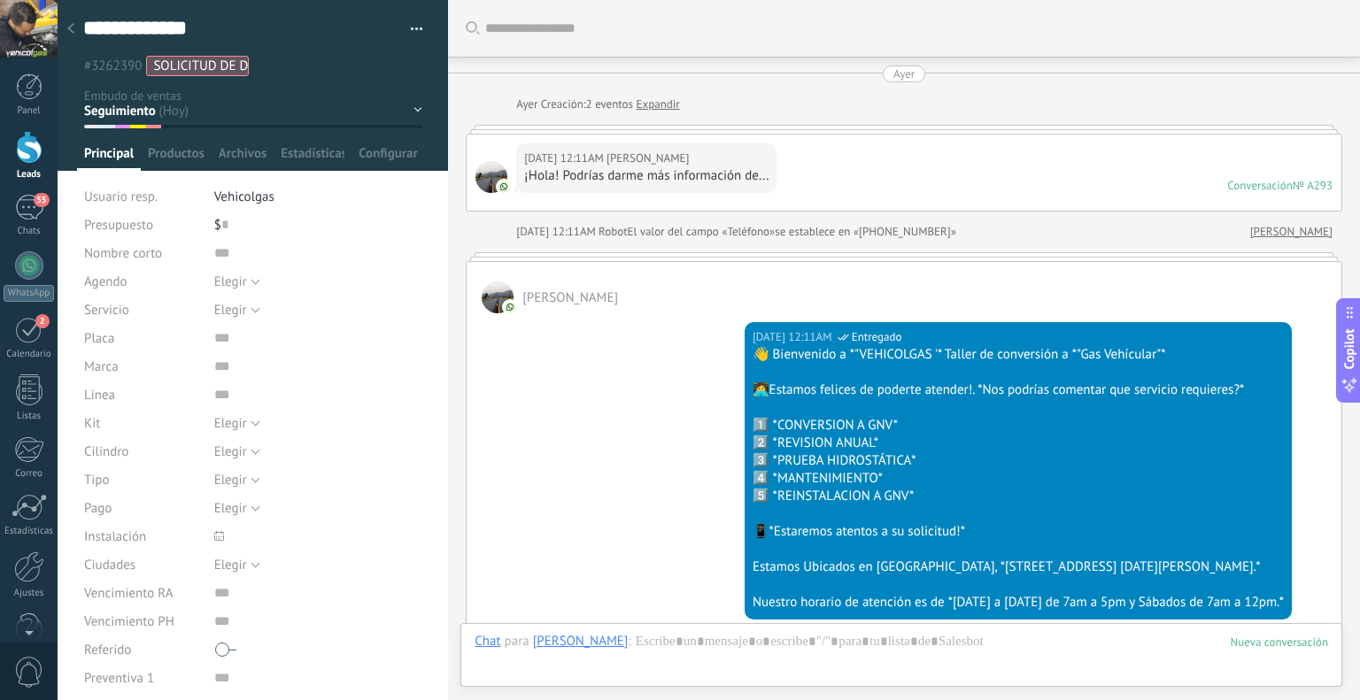
scroll to position [2543, 0]
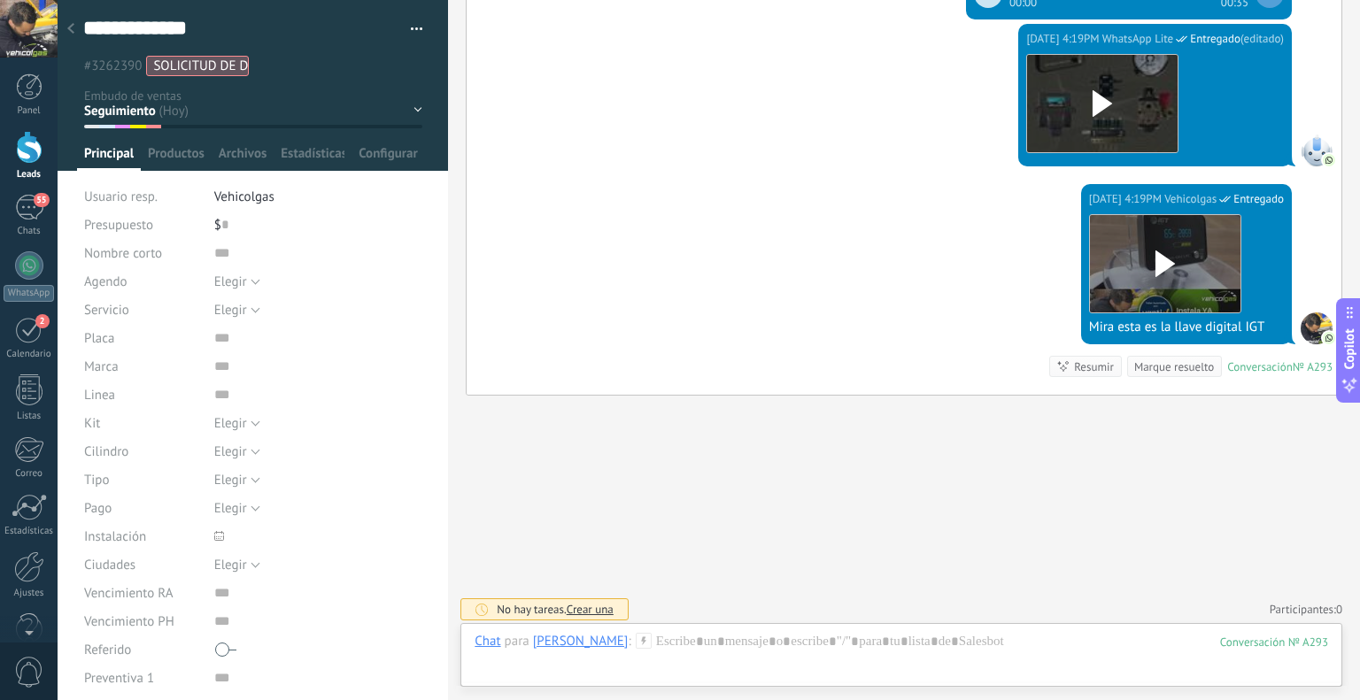
click at [636, 644] on icon at bounding box center [644, 641] width 16 height 16
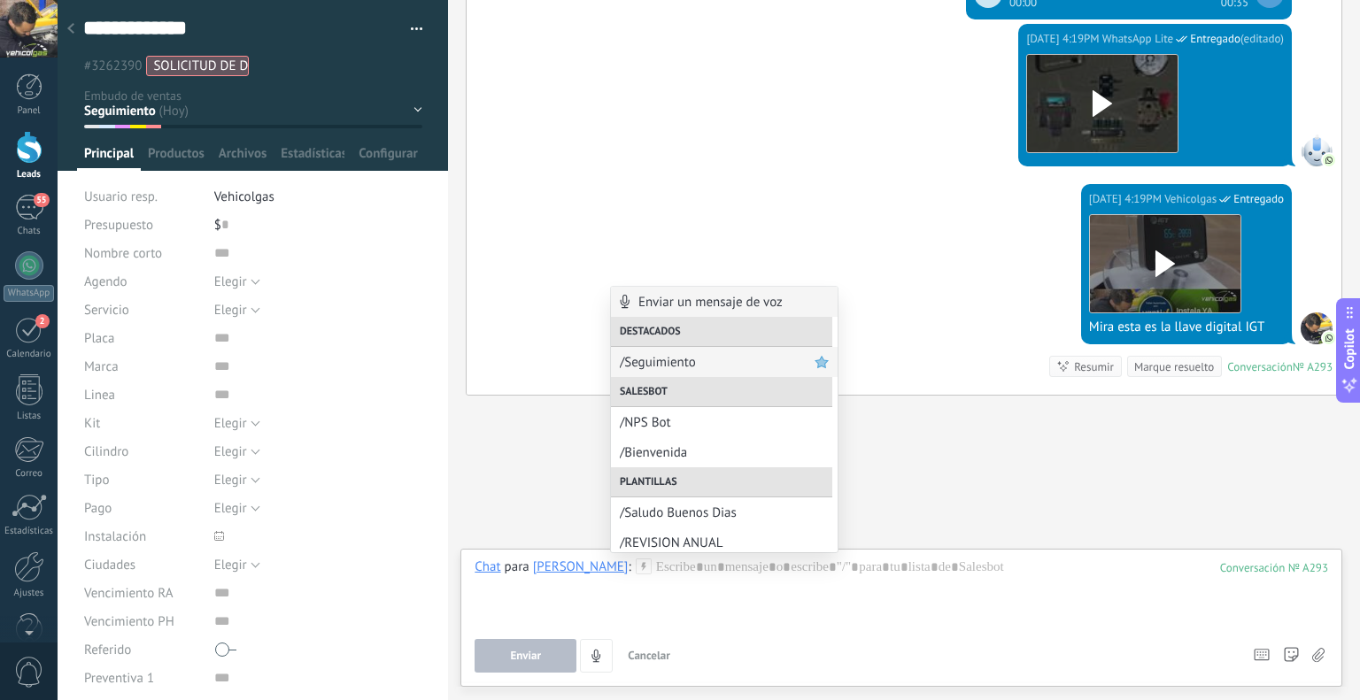
click at [708, 358] on span "/Seguimiento" at bounding box center [717, 362] width 195 height 17
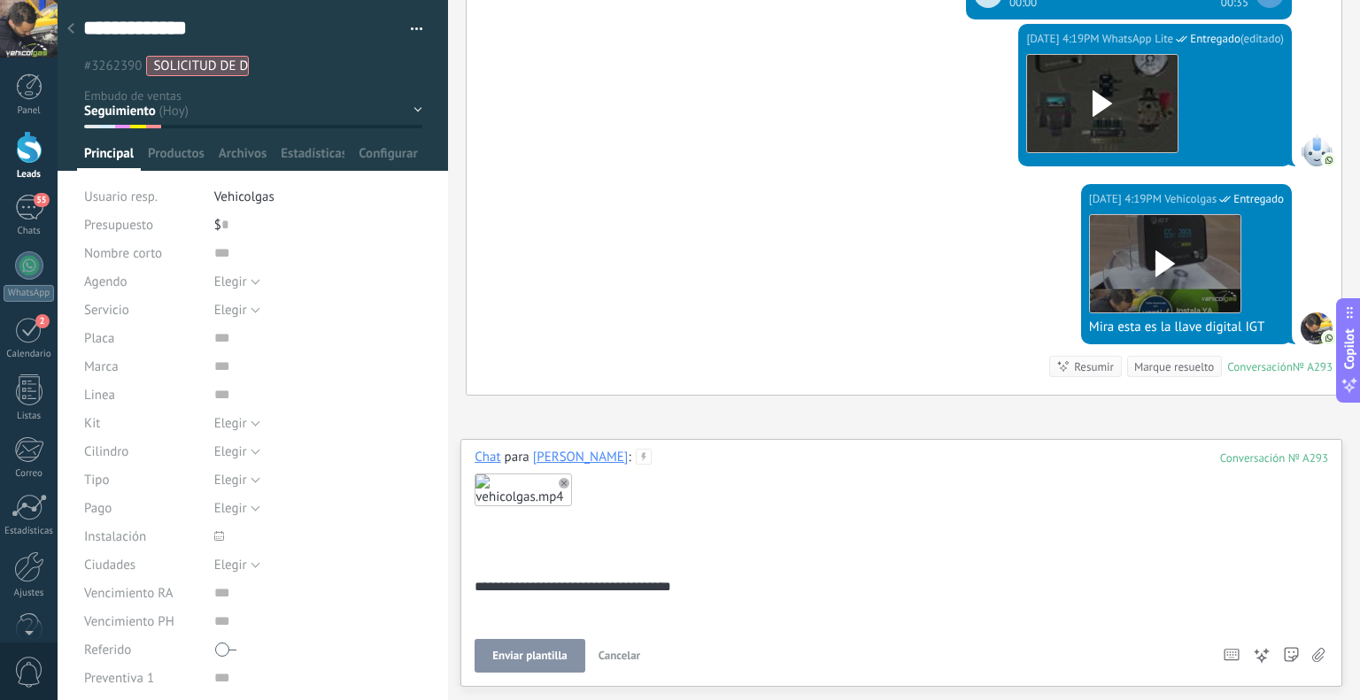
click at [524, 670] on button "Enviar plantilla" at bounding box center [530, 656] width 110 height 34
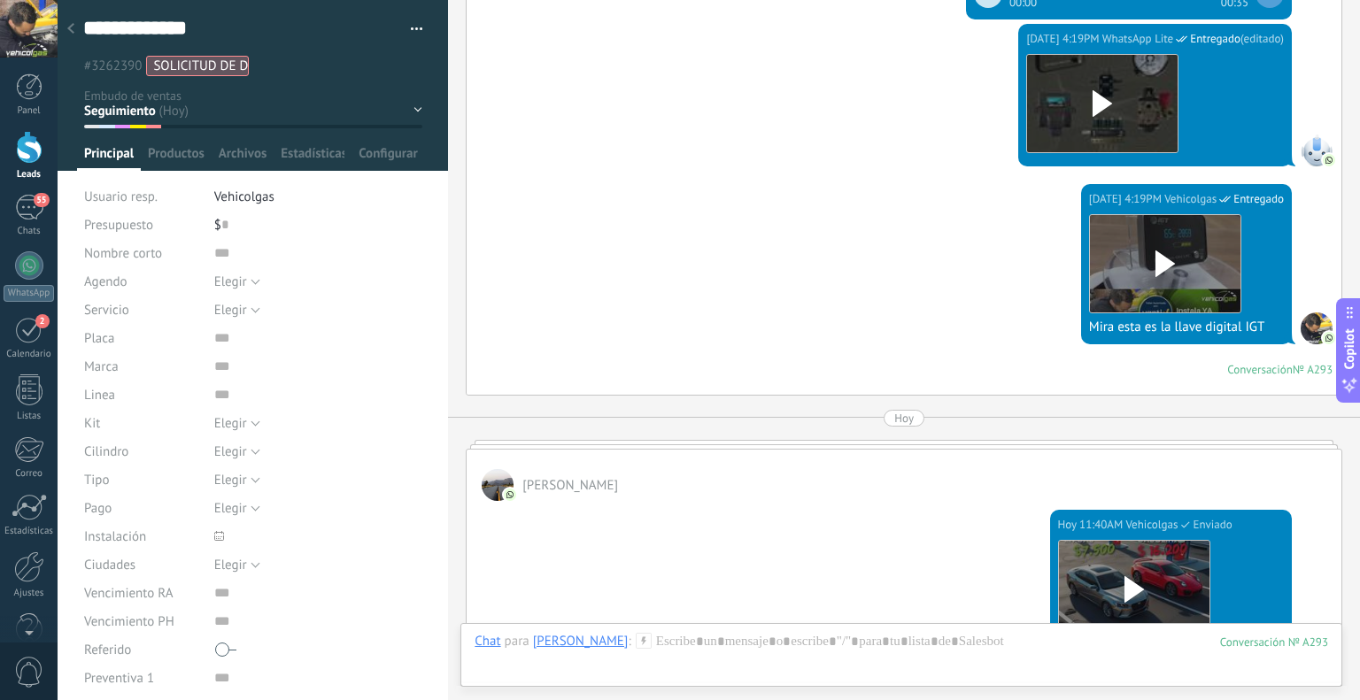
click at [74, 19] on div at bounding box center [70, 29] width 25 height 35
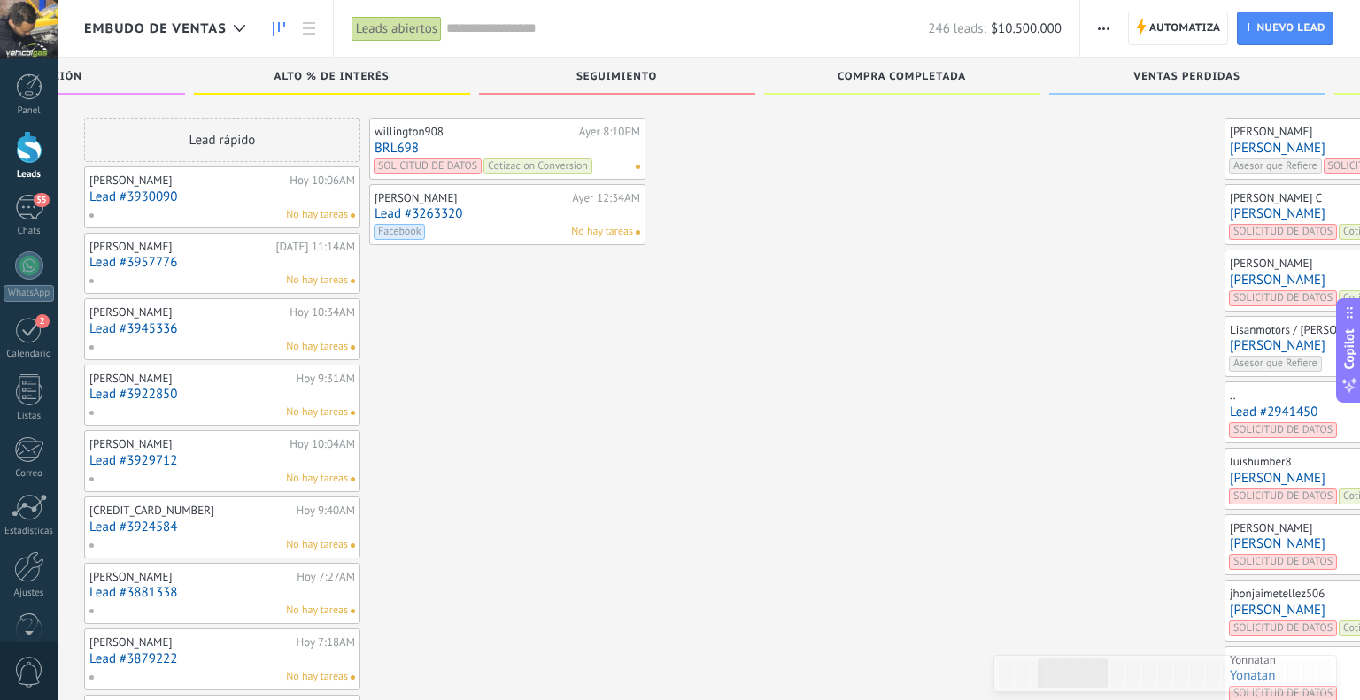
scroll to position [1341, 0]
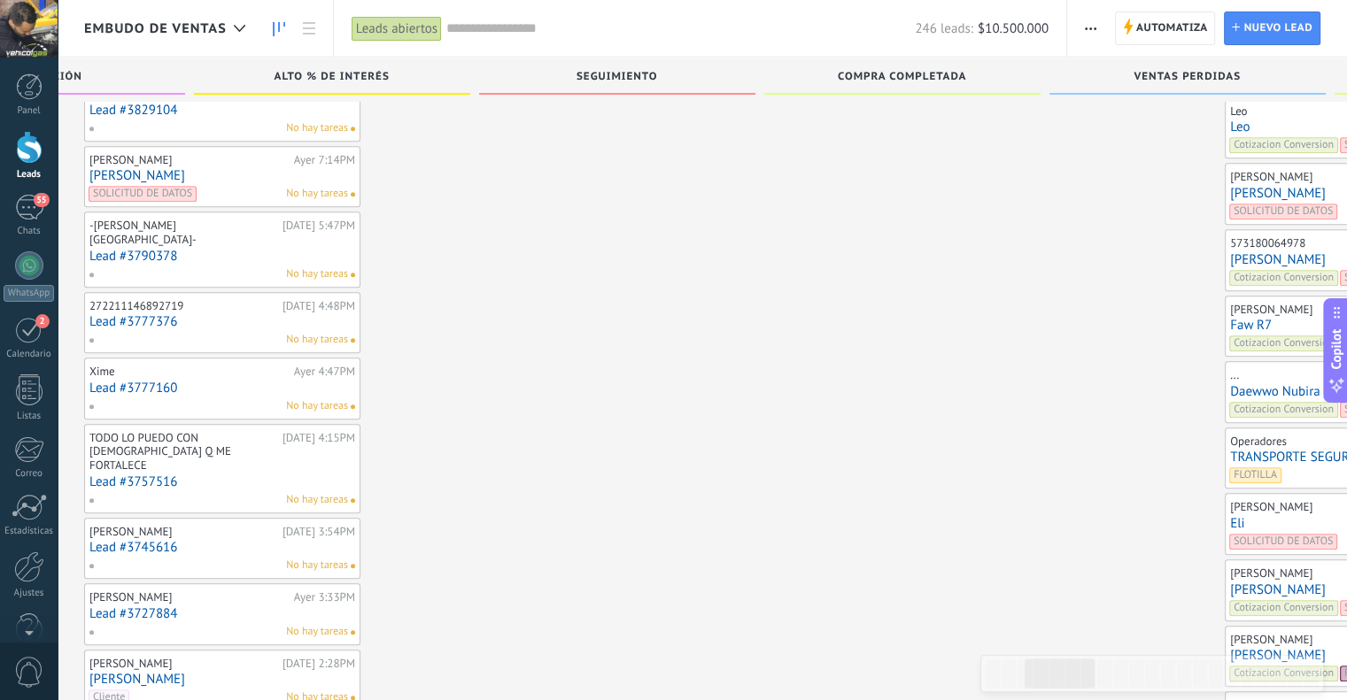
click at [1230, 120] on link "Leo" at bounding box center [1363, 127] width 266 height 15
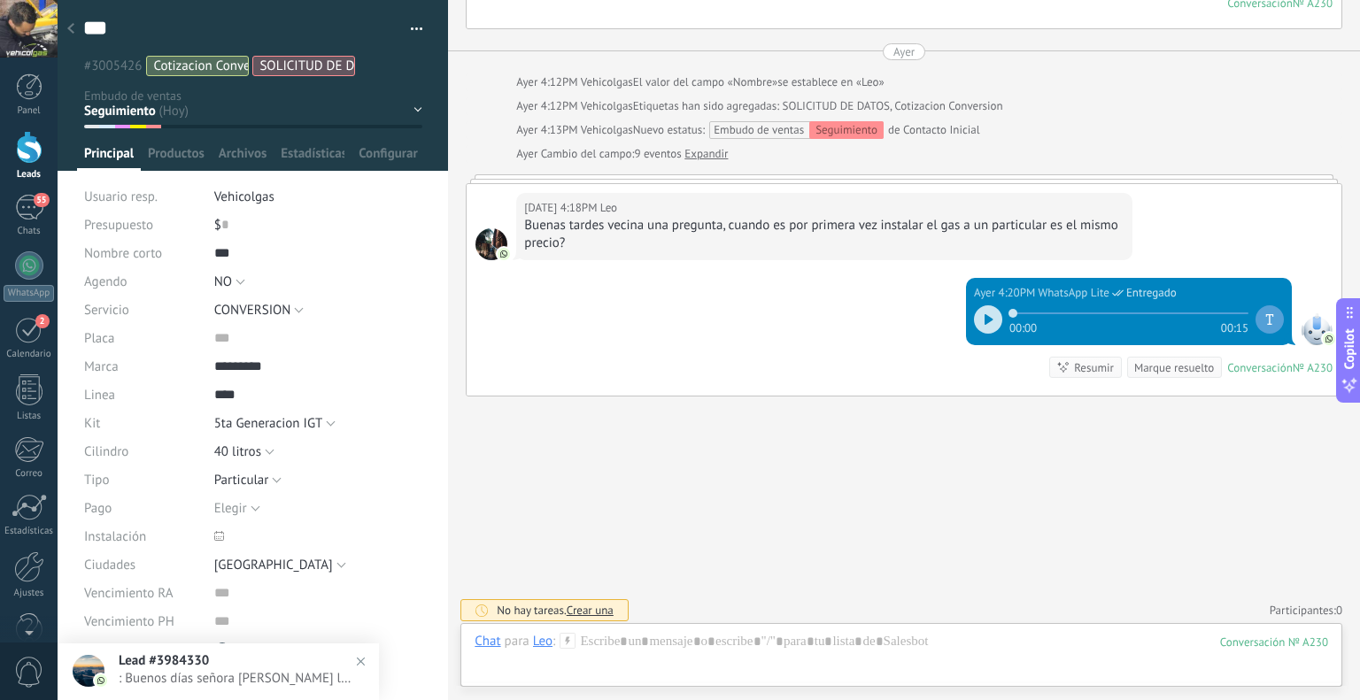
scroll to position [26, 0]
click at [570, 642] on icon at bounding box center [568, 641] width 16 height 16
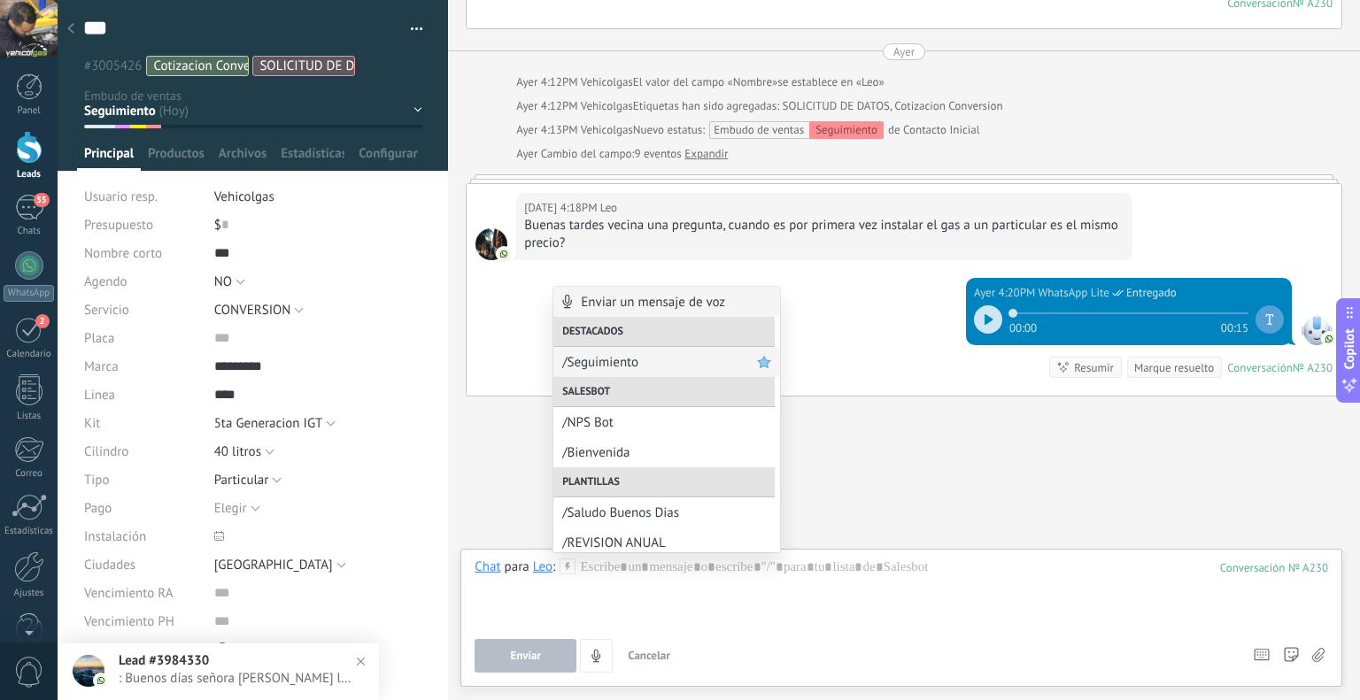
click at [572, 365] on span "/Seguimiento" at bounding box center [659, 362] width 195 height 17
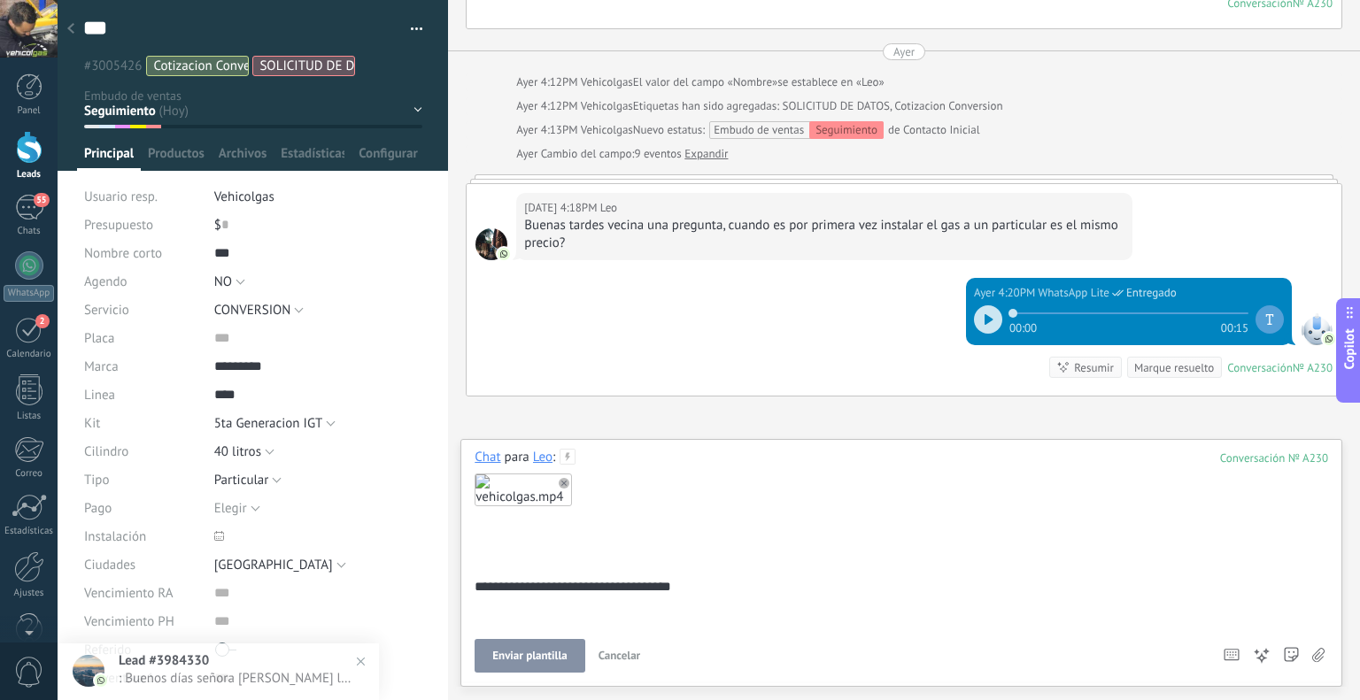
click at [558, 654] on span "Enviar plantilla" at bounding box center [529, 656] width 74 height 12
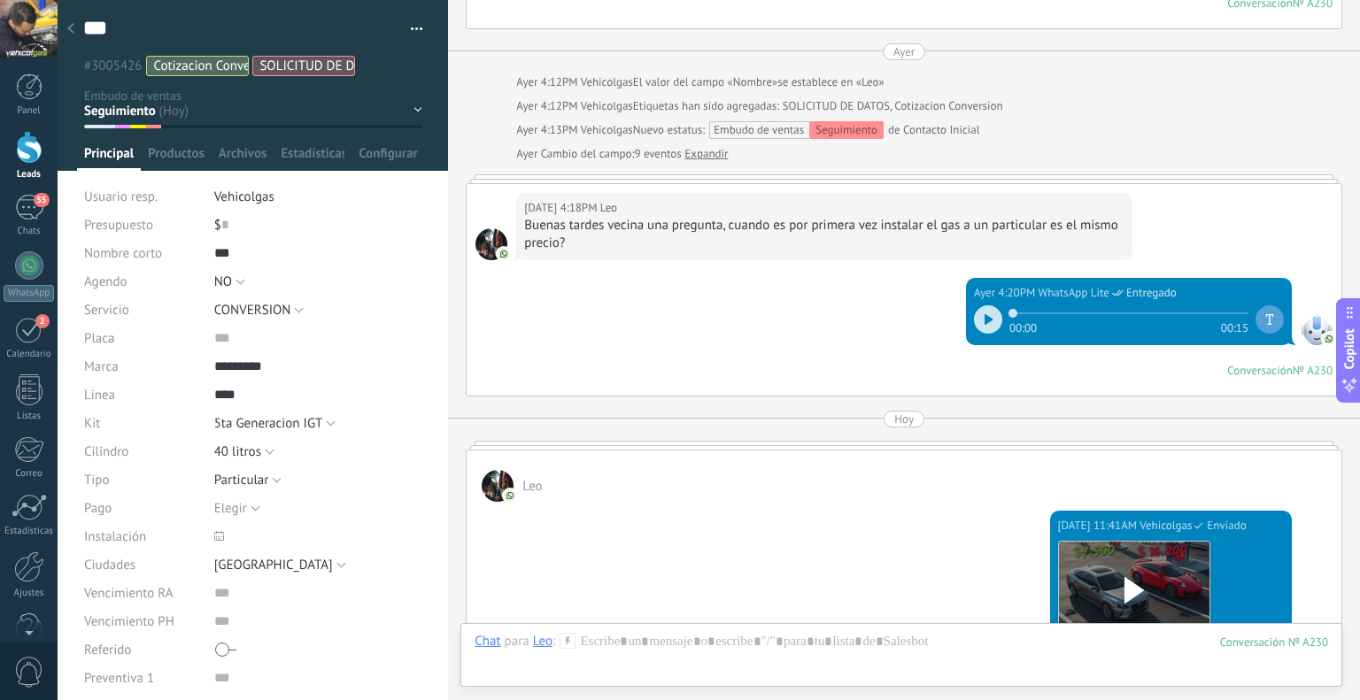
scroll to position [3071, 0]
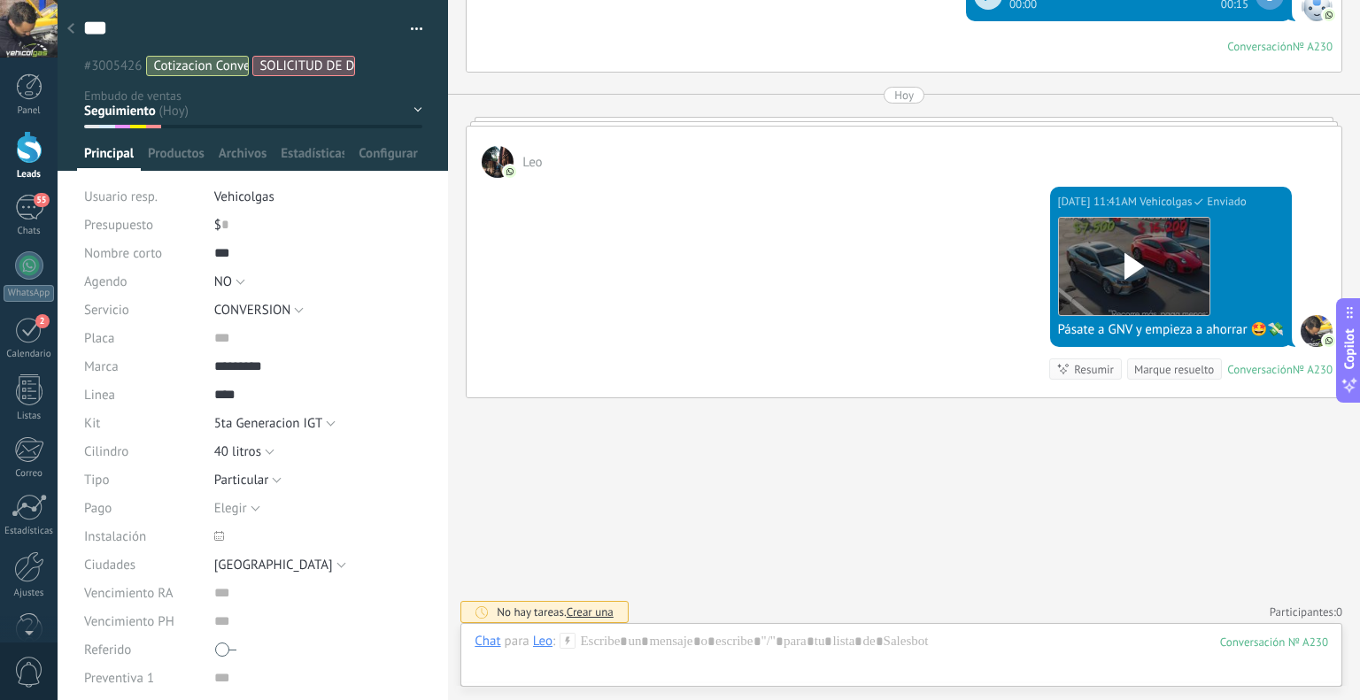
click at [74, 24] on div at bounding box center [70, 29] width 25 height 35
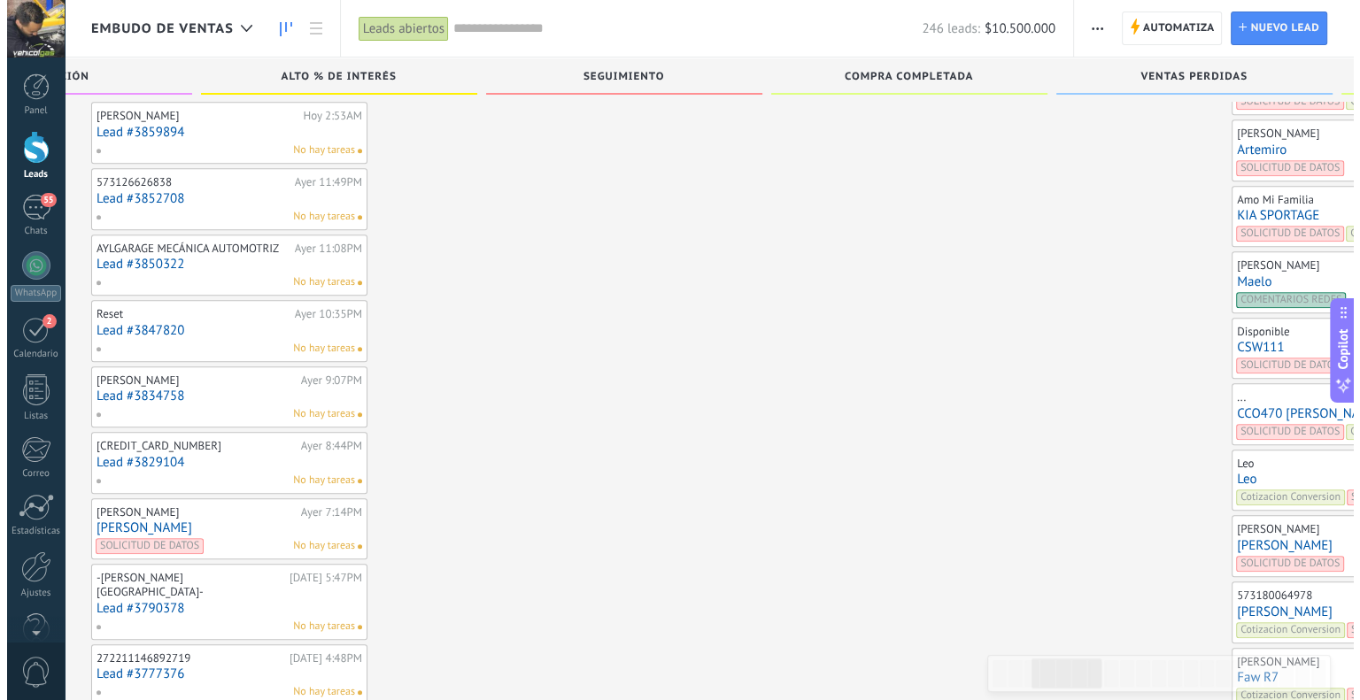
scroll to position [987, 0]
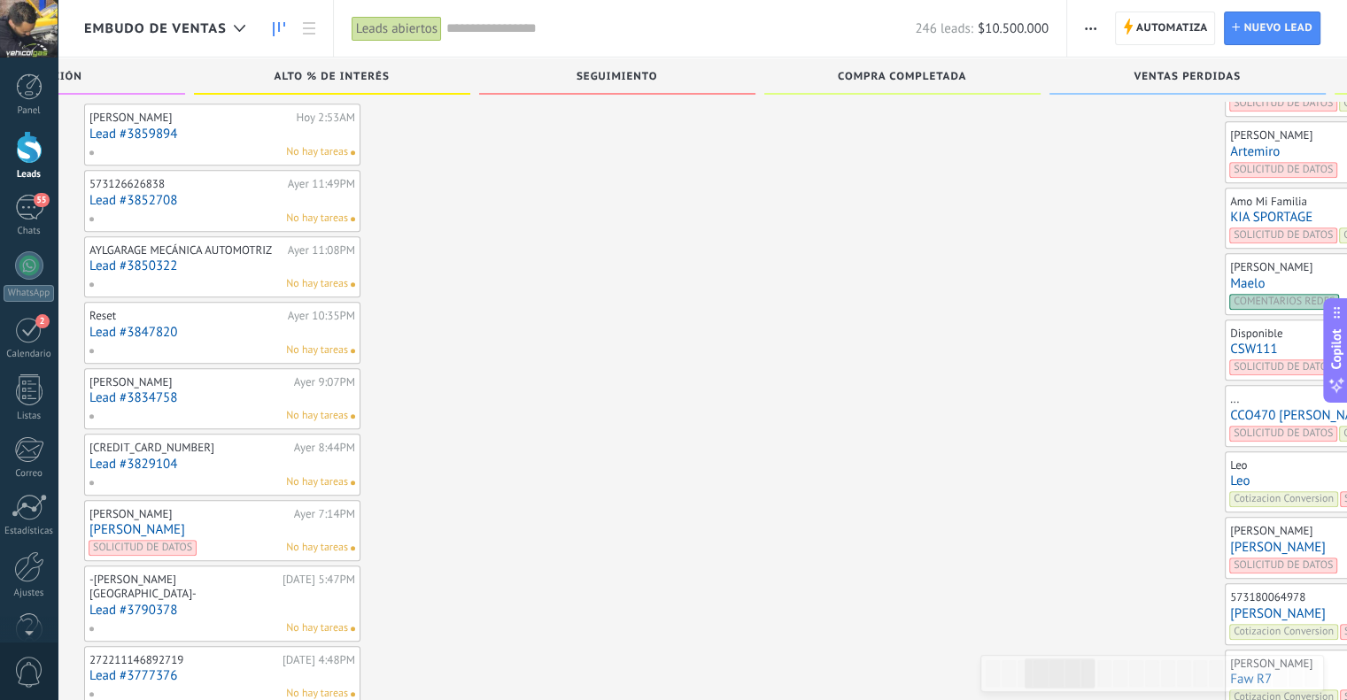
click at [1230, 408] on link "CCO470 [PERSON_NAME]" at bounding box center [1363, 415] width 266 height 15
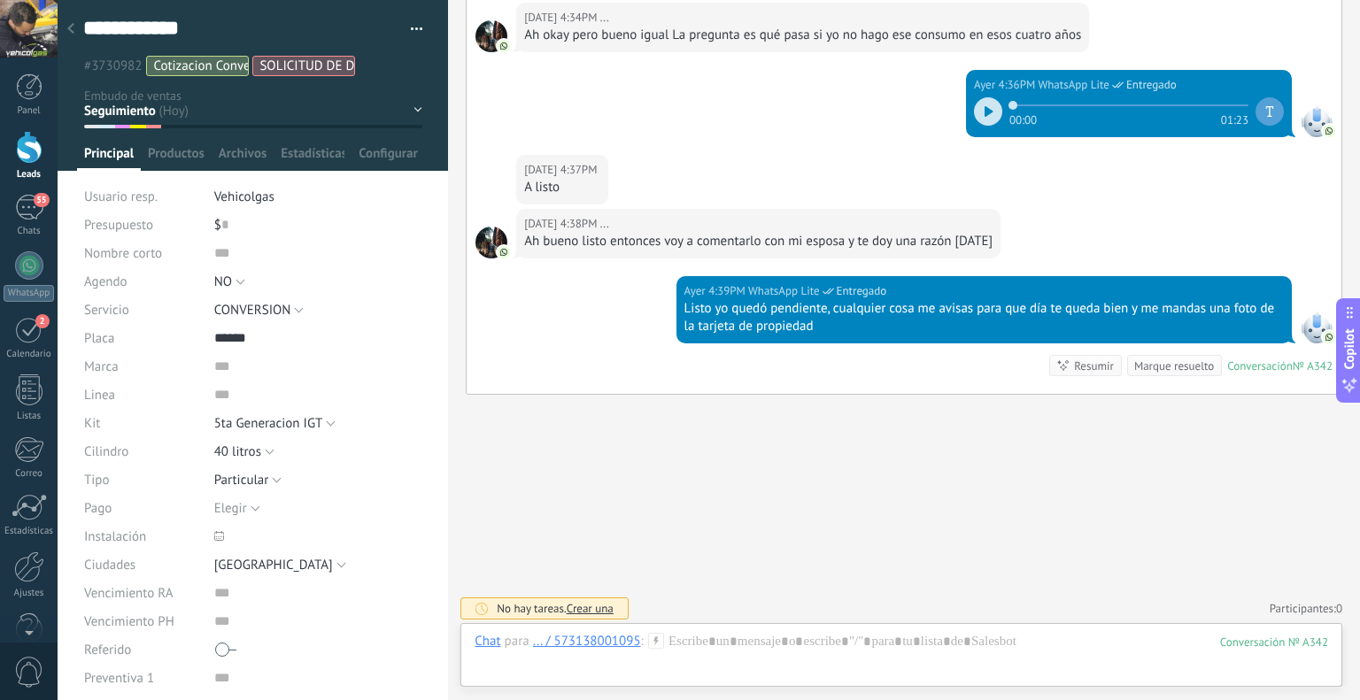
click at [659, 640] on icon at bounding box center [656, 641] width 16 height 16
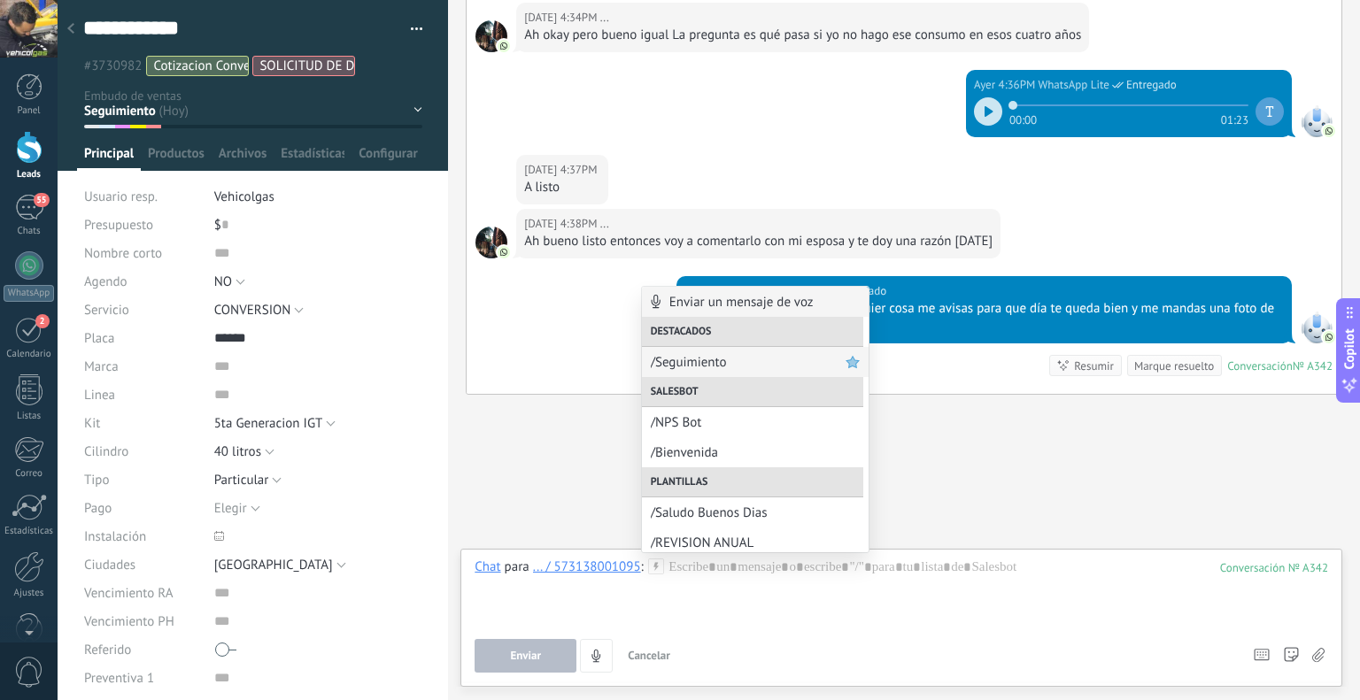
click at [721, 371] on div "/Seguimiento" at bounding box center [755, 362] width 227 height 30
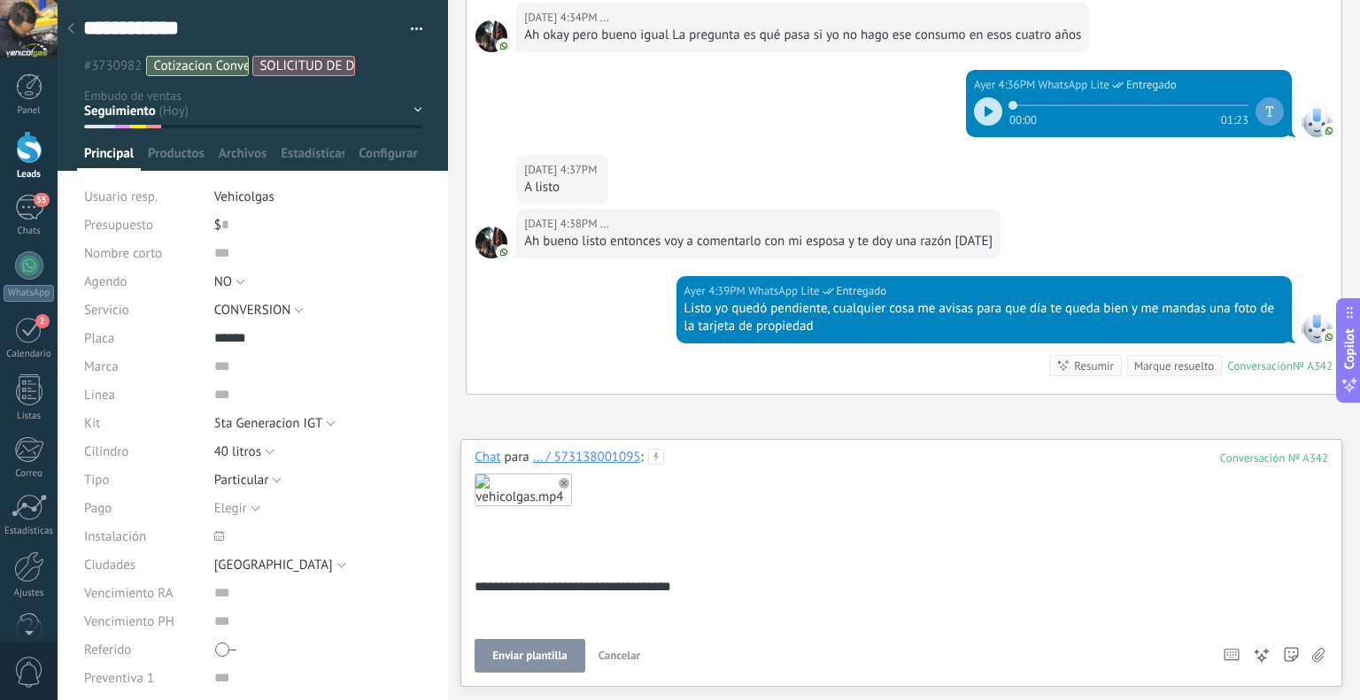
click at [541, 653] on span "Enviar plantilla" at bounding box center [529, 656] width 74 height 12
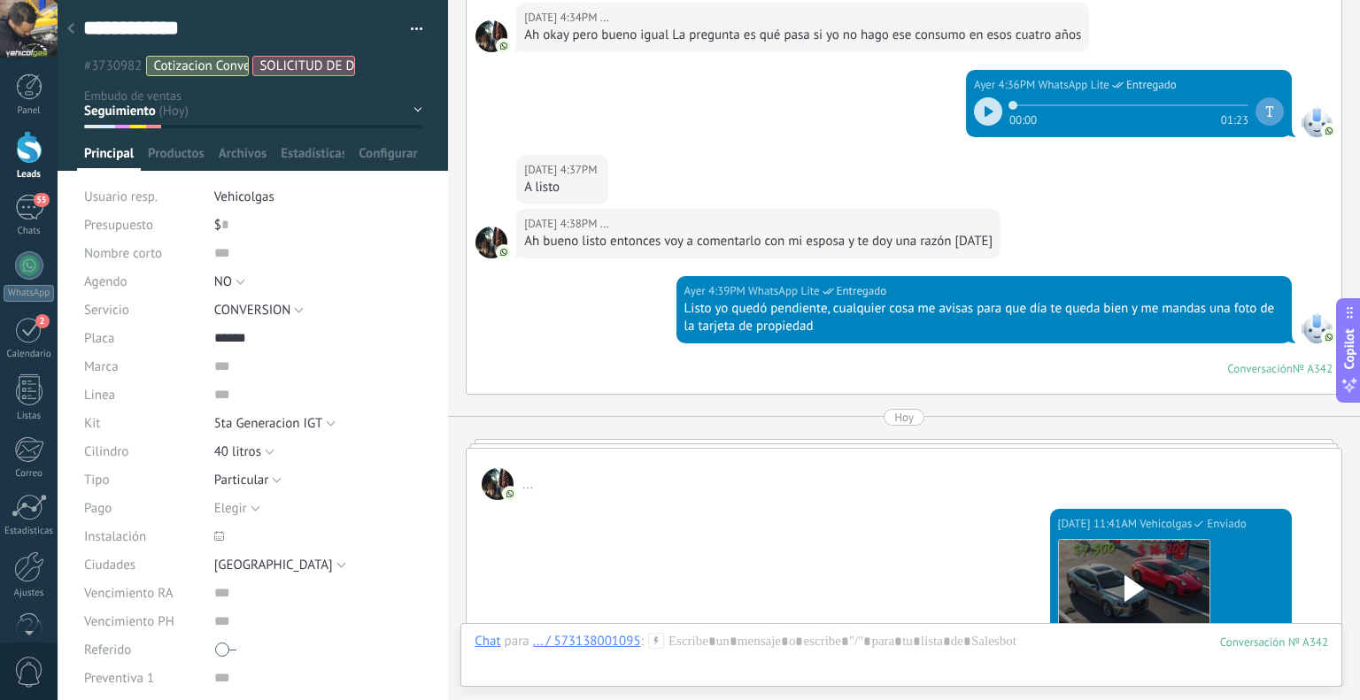
click at [73, 27] on icon at bounding box center [70, 28] width 7 height 11
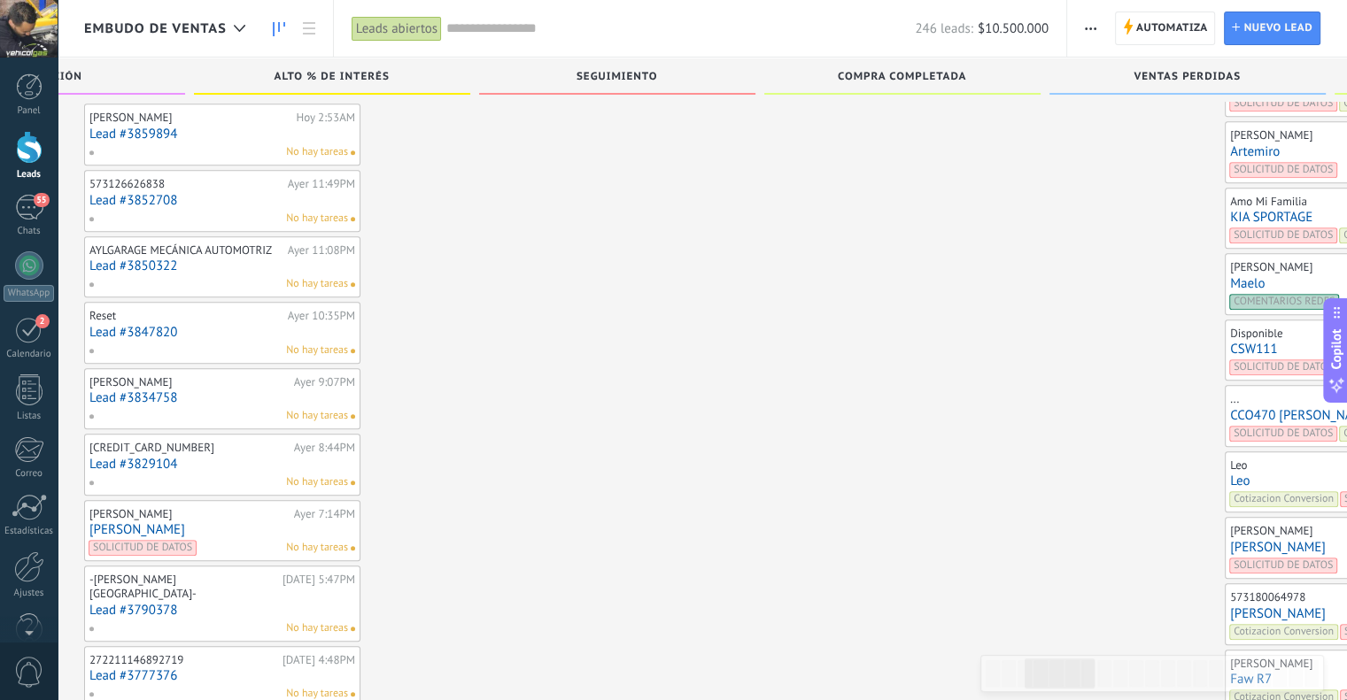
click at [1230, 344] on link "CSW111" at bounding box center [1363, 349] width 266 height 15
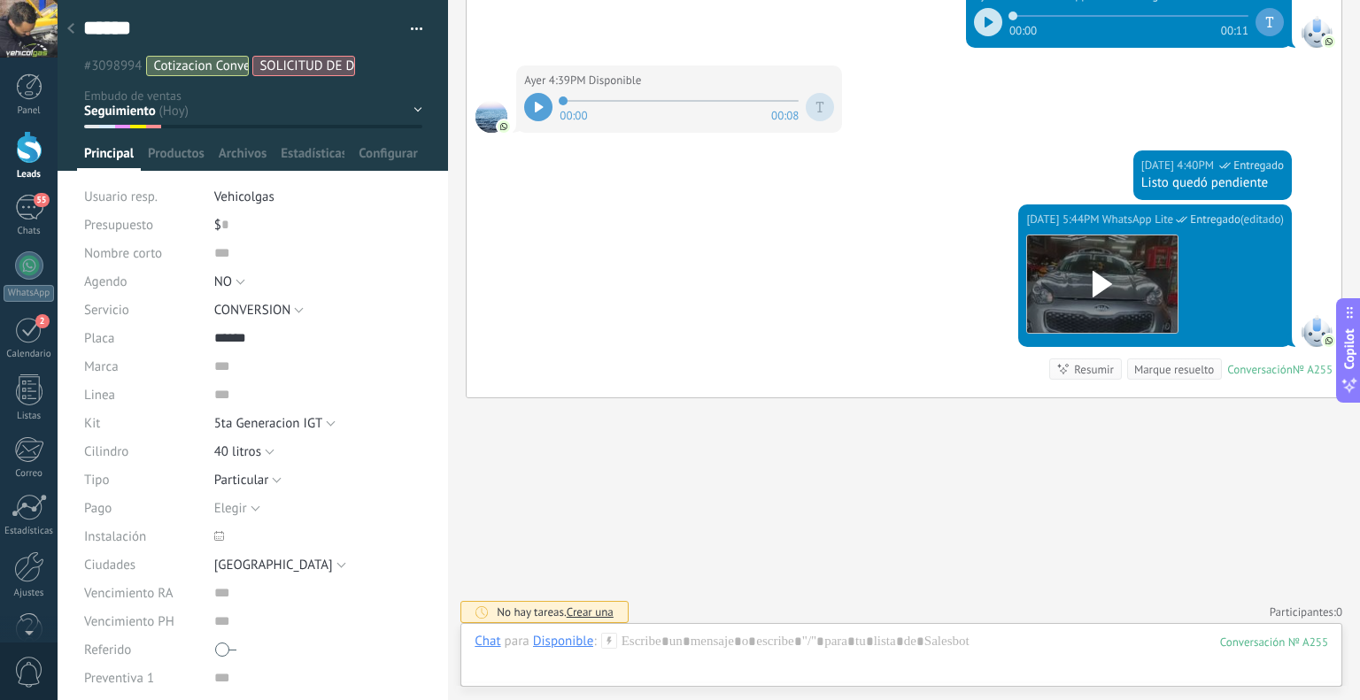
click at [613, 640] on icon at bounding box center [609, 641] width 16 height 16
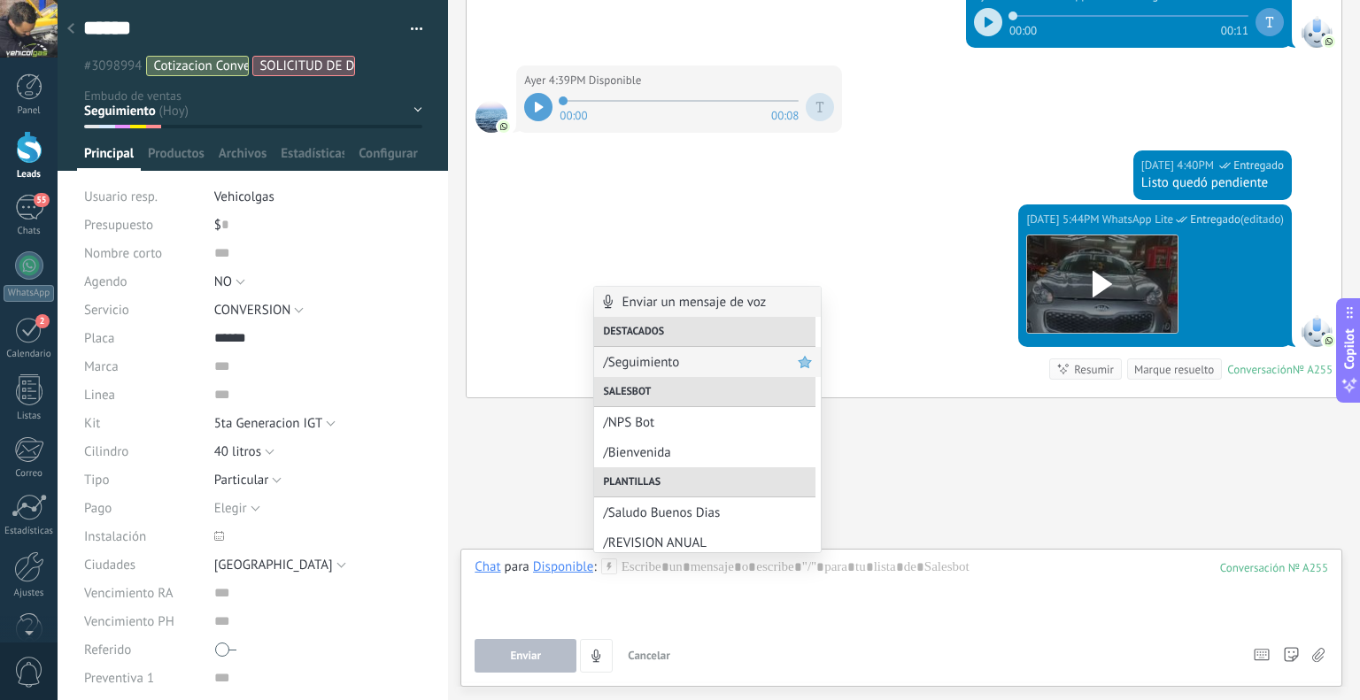
click at [644, 367] on span "/Seguimiento" at bounding box center [700, 362] width 195 height 17
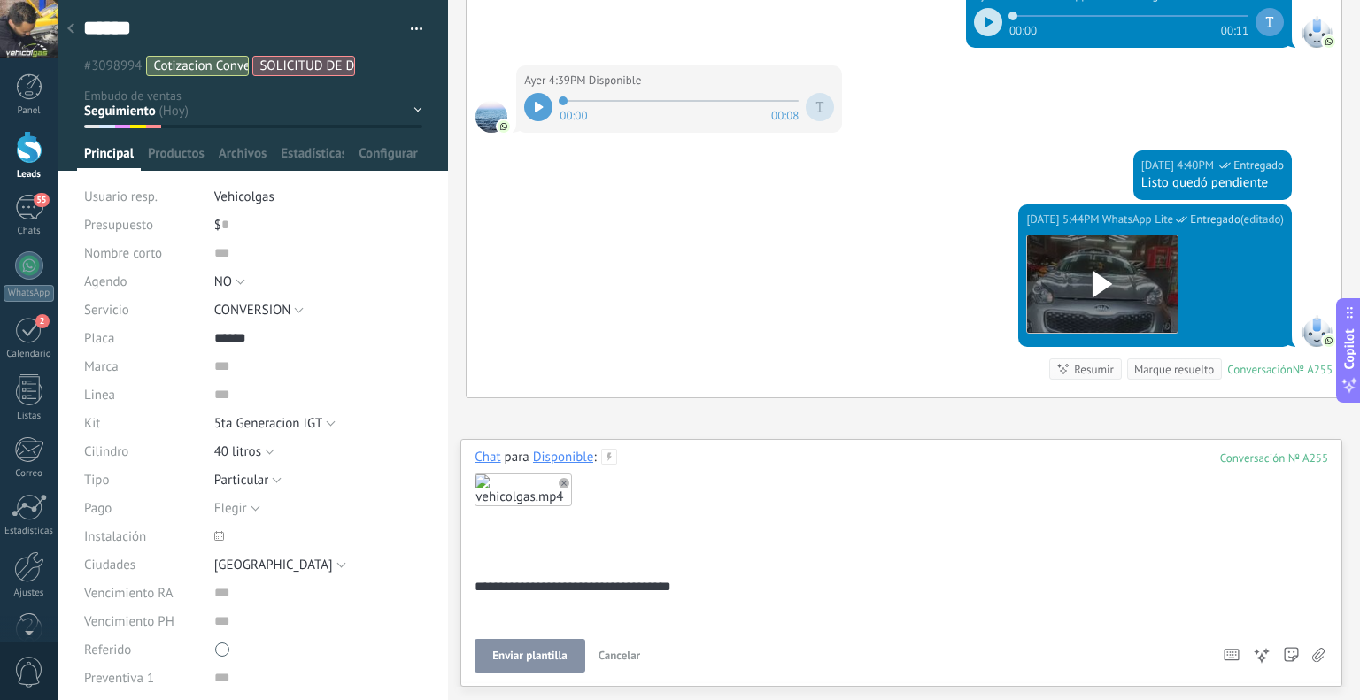
click at [573, 658] on button "Enviar plantilla" at bounding box center [530, 656] width 110 height 34
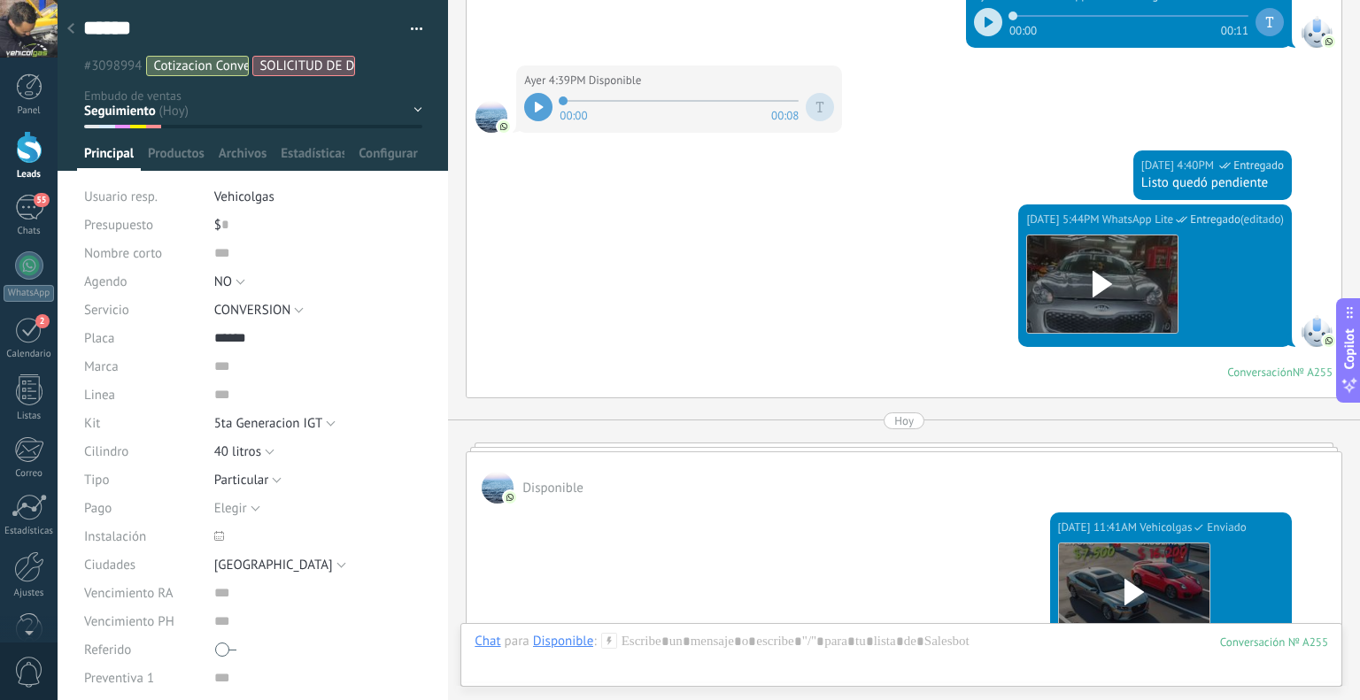
click at [56, 22] on div at bounding box center [29, 29] width 58 height 58
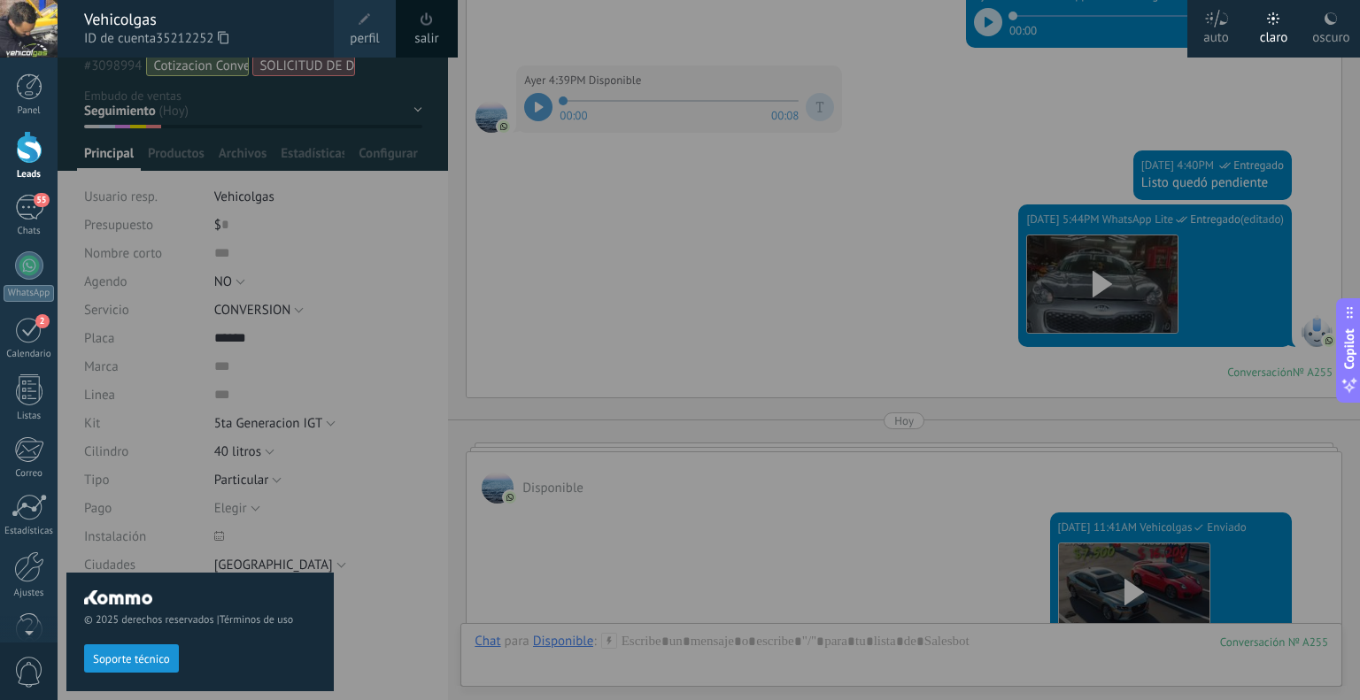
click at [398, 118] on div at bounding box center [738, 350] width 1360 height 700
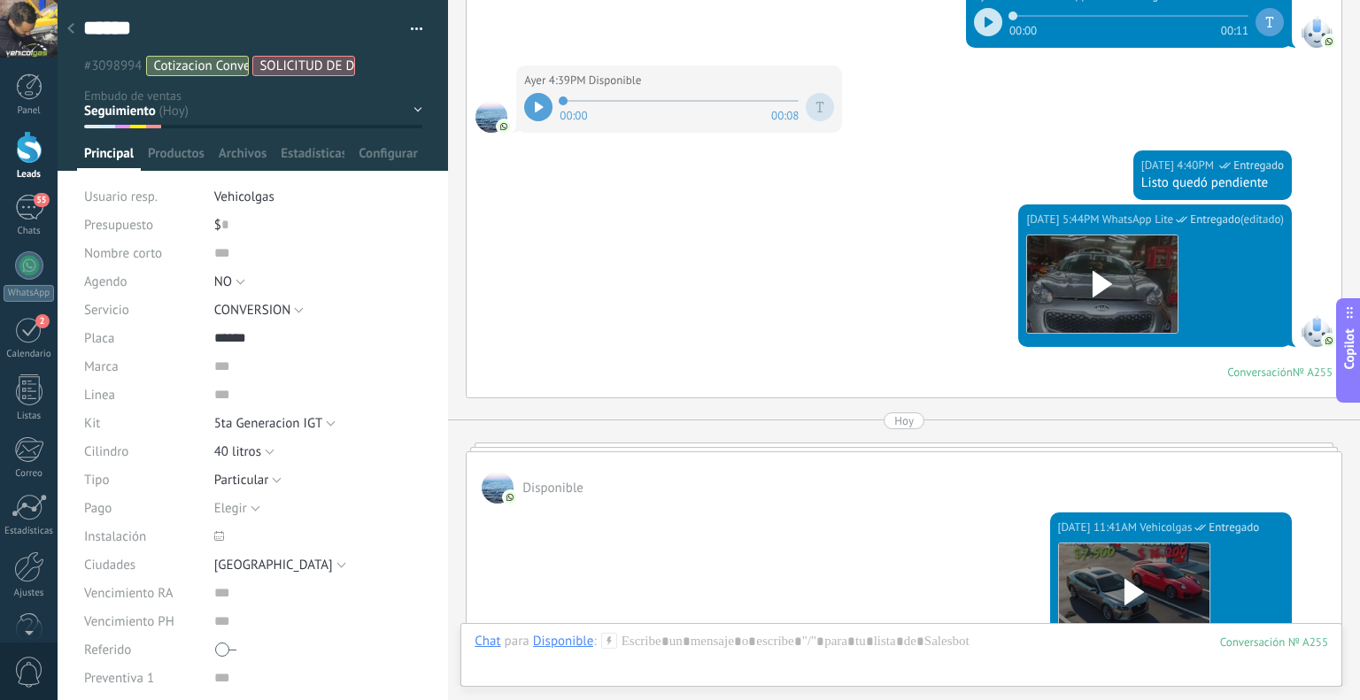
click at [66, 23] on div at bounding box center [70, 29] width 25 height 35
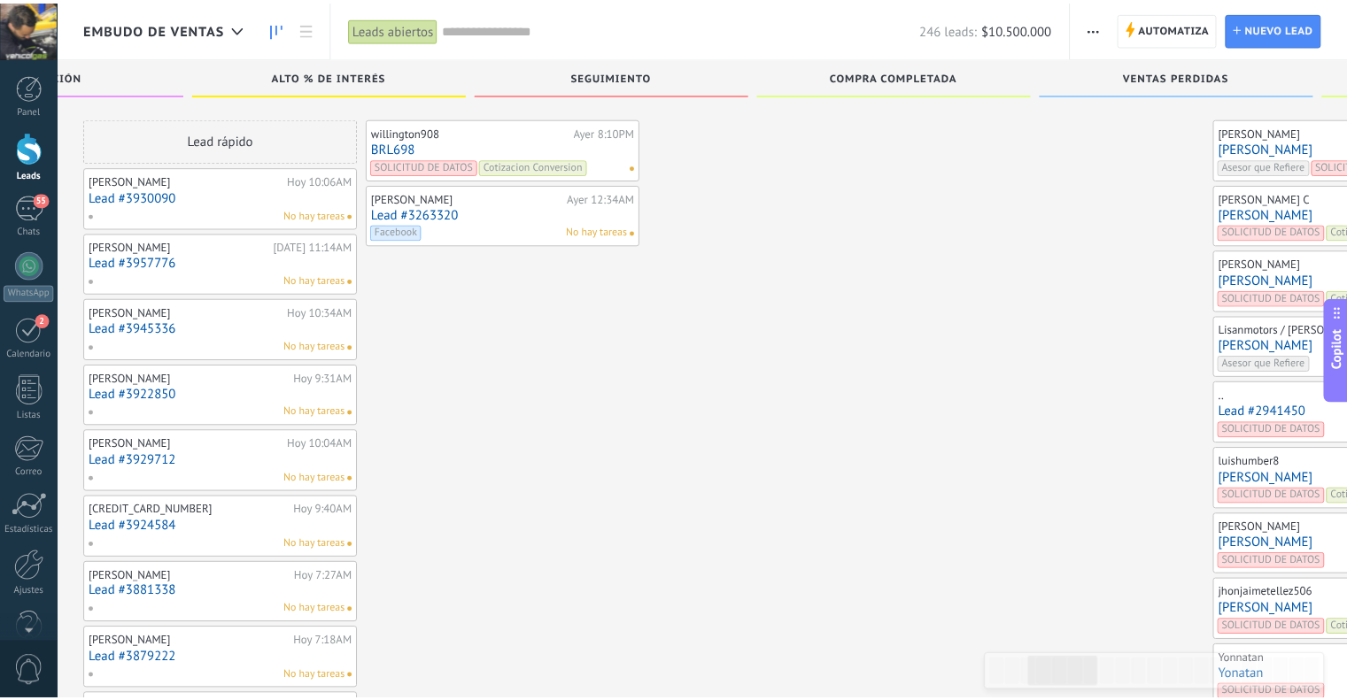
scroll to position [987, 0]
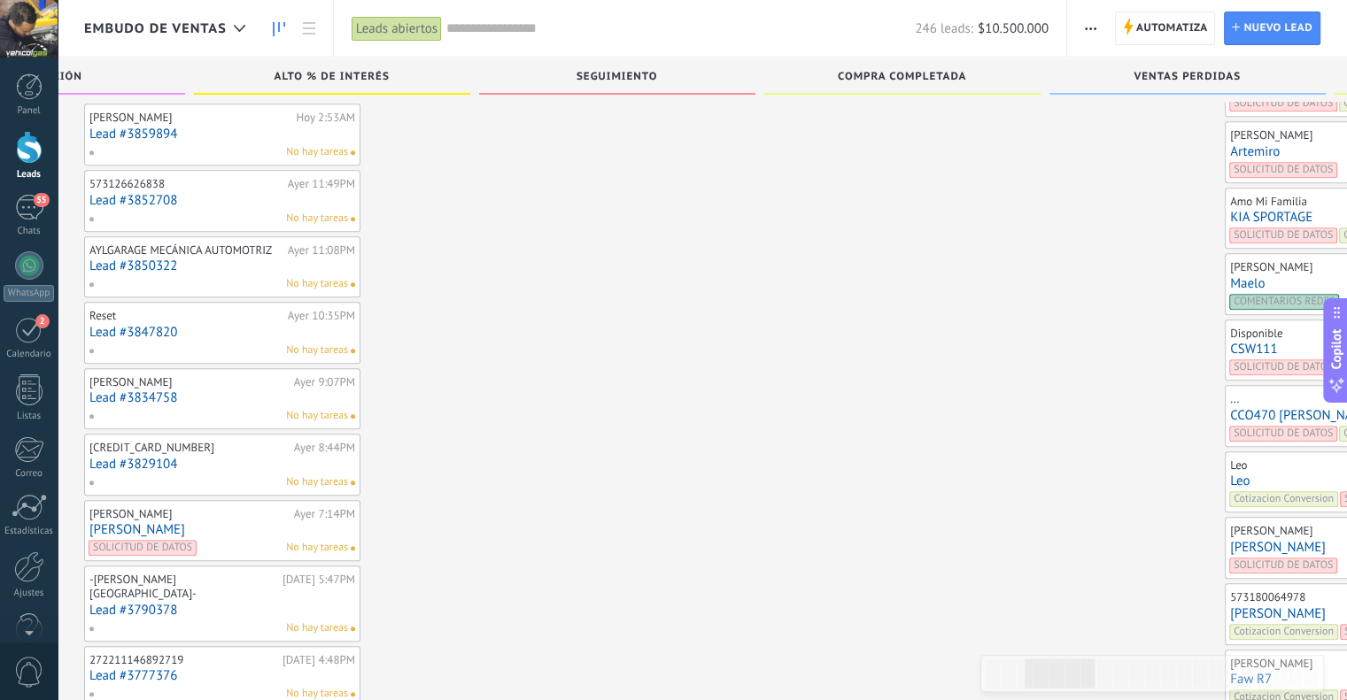
click at [1230, 284] on link "Maelo" at bounding box center [1363, 283] width 266 height 15
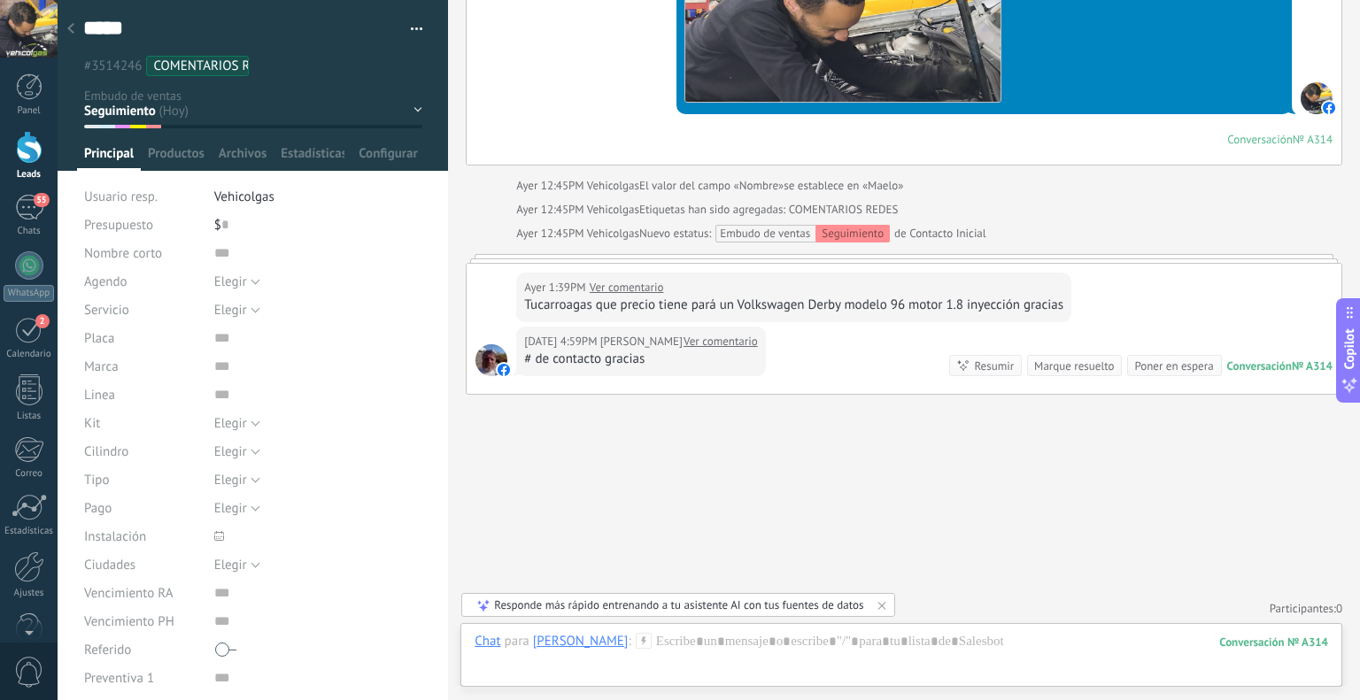
click at [652, 636] on icon at bounding box center [644, 641] width 16 height 16
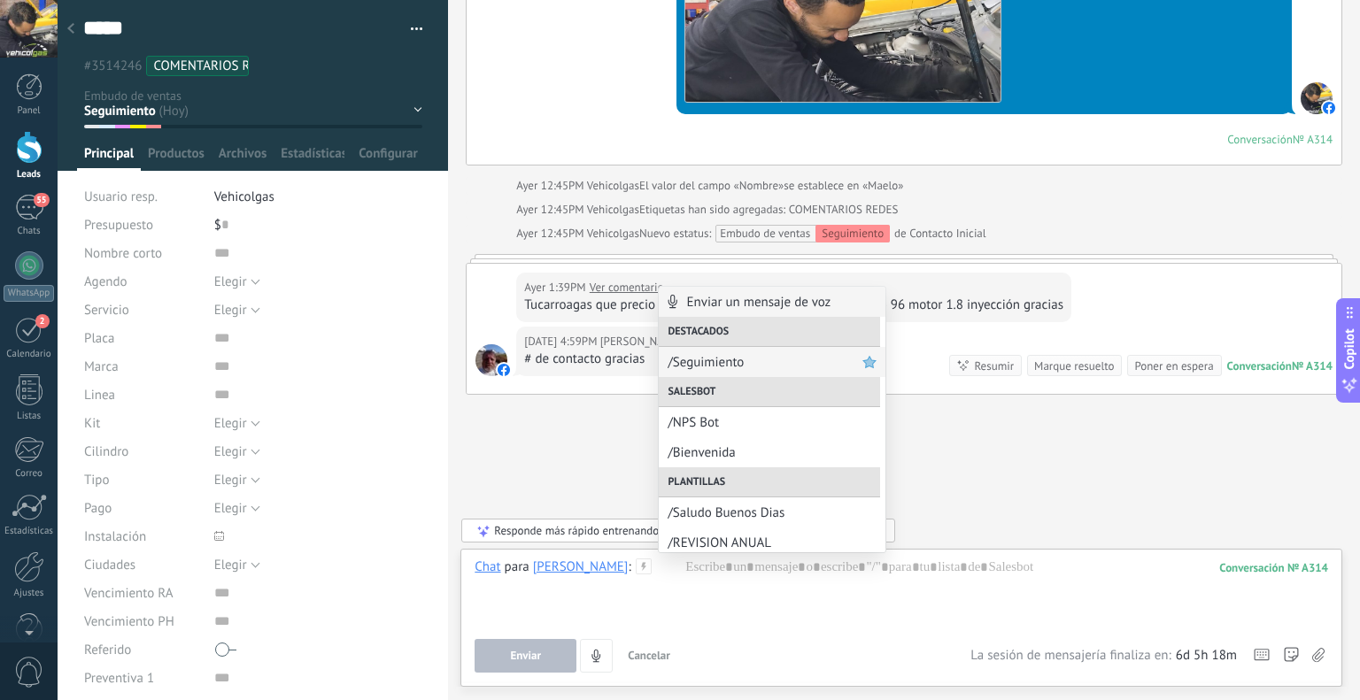
click at [729, 359] on span "/Seguimiento" at bounding box center [765, 362] width 195 height 17
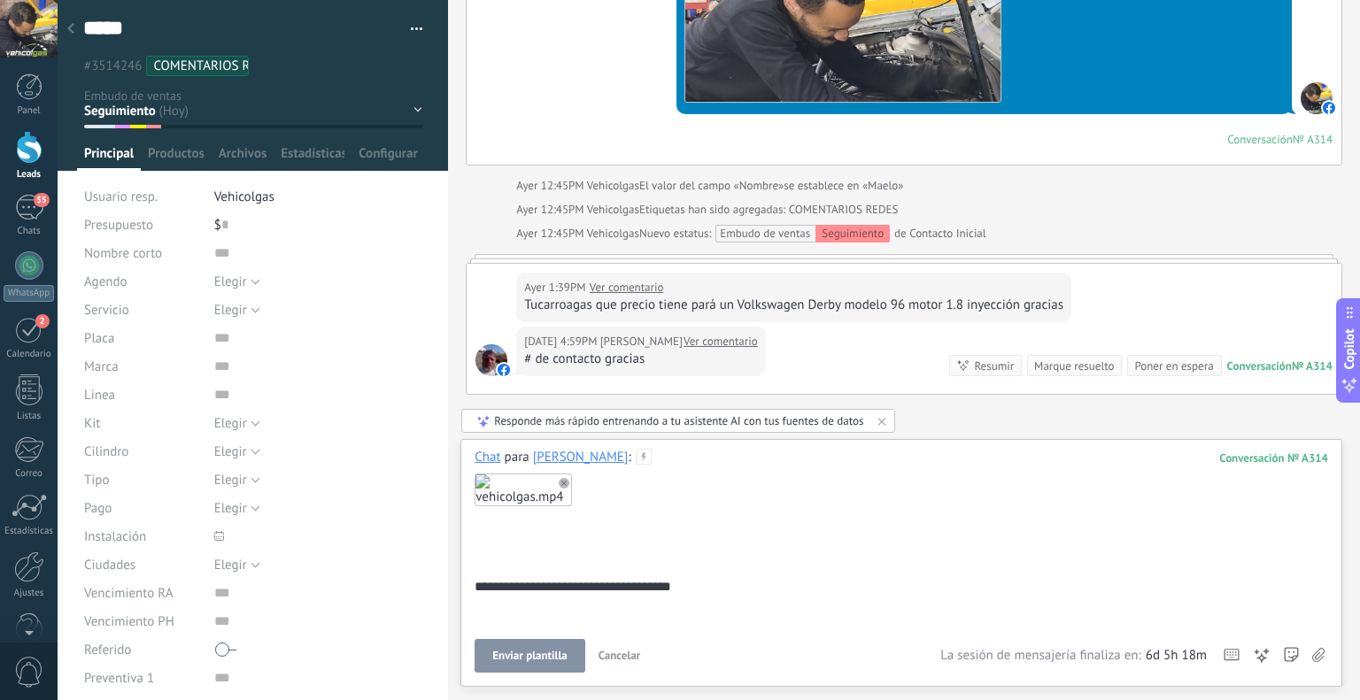
click at [512, 650] on span "Enviar plantilla" at bounding box center [529, 656] width 74 height 12
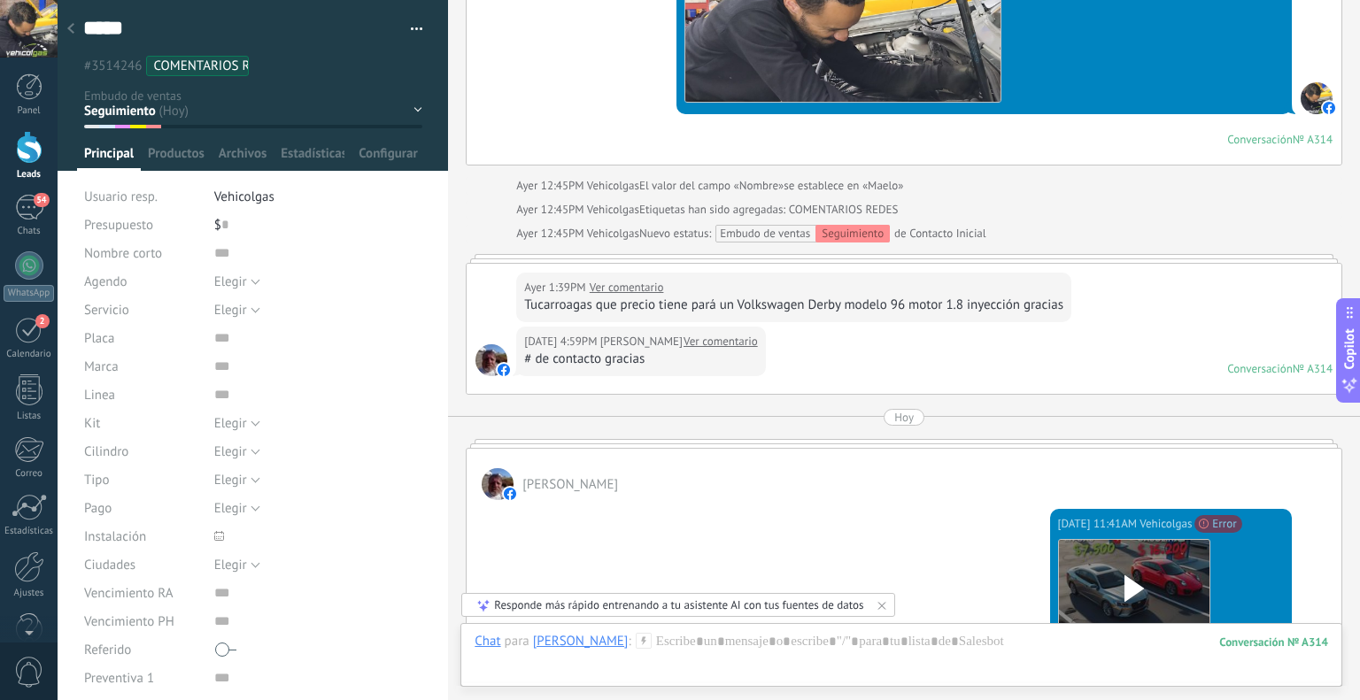
click at [67, 19] on div at bounding box center [70, 29] width 25 height 35
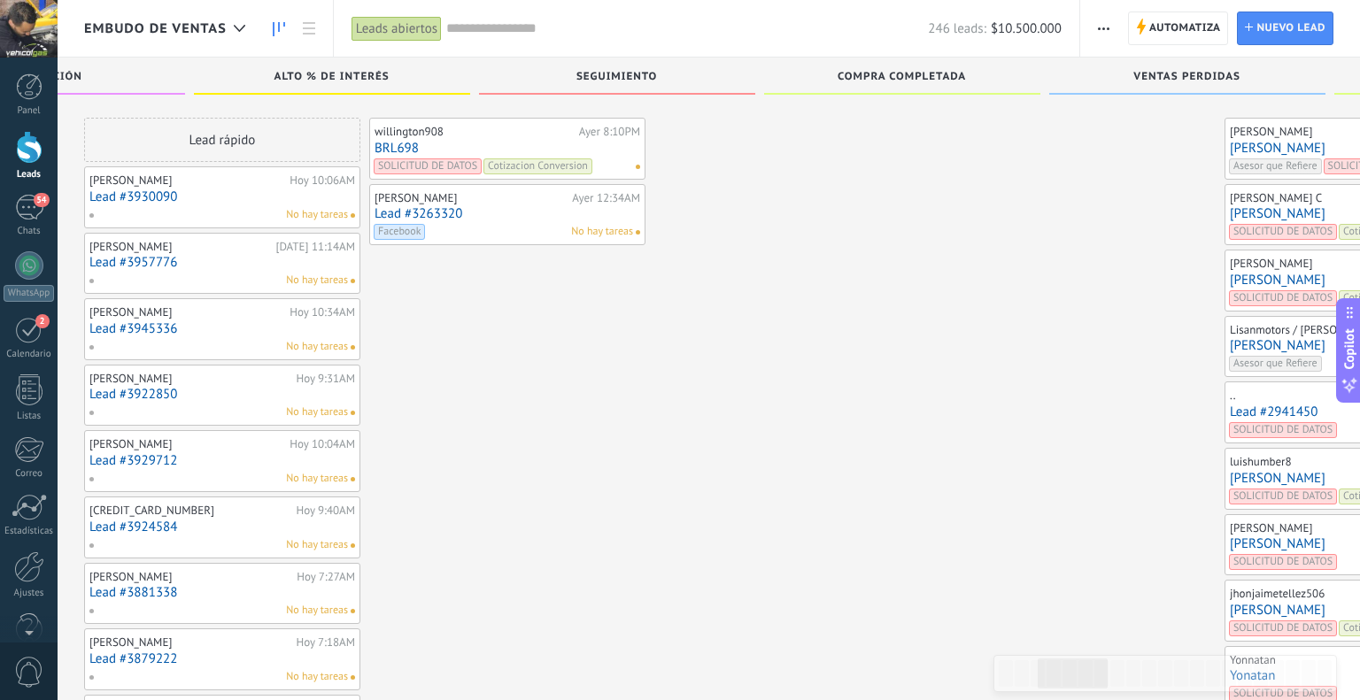
scroll to position [987, 0]
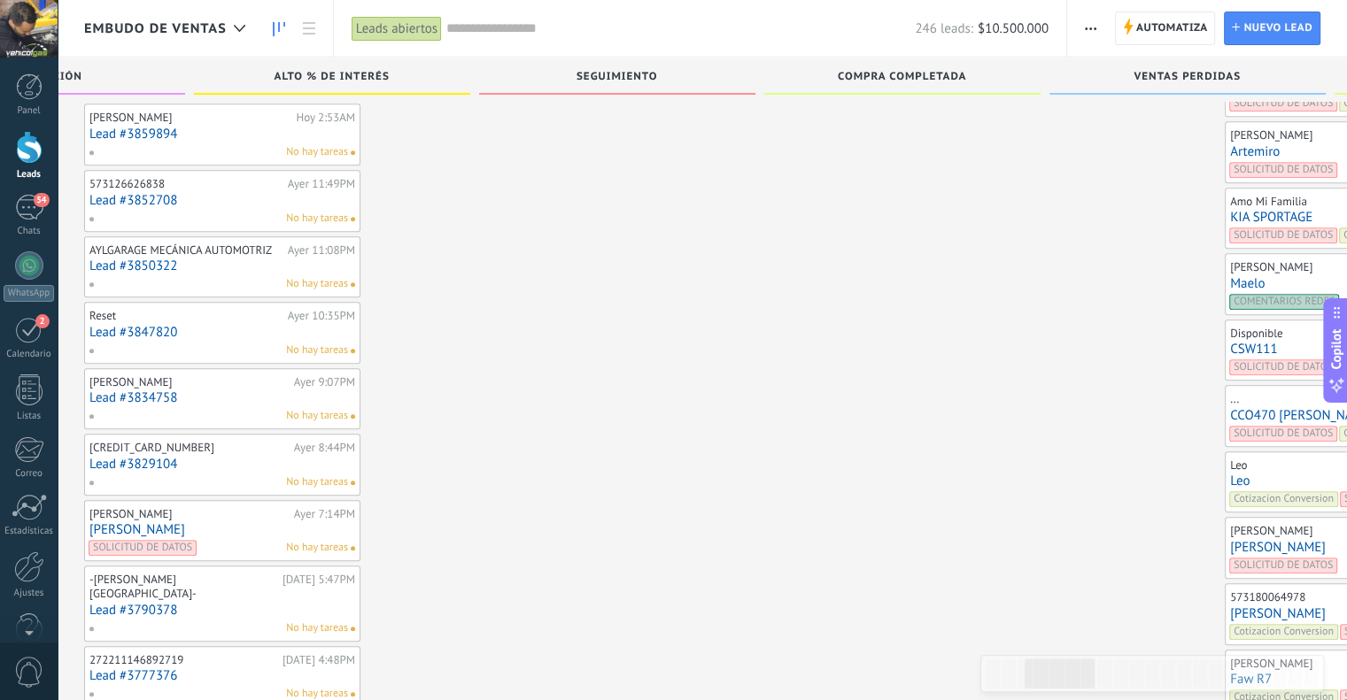
click at [1230, 210] on link "KIA SPORTAGE" at bounding box center [1363, 217] width 266 height 15
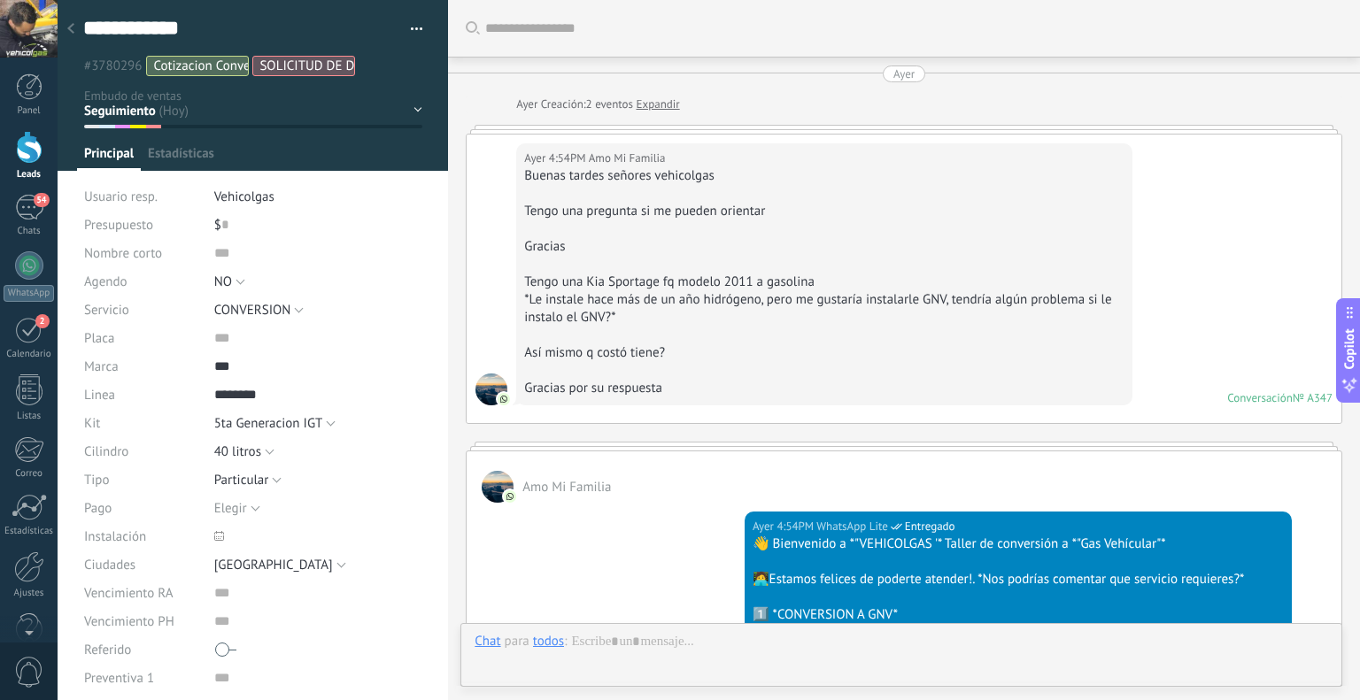
scroll to position [26, 0]
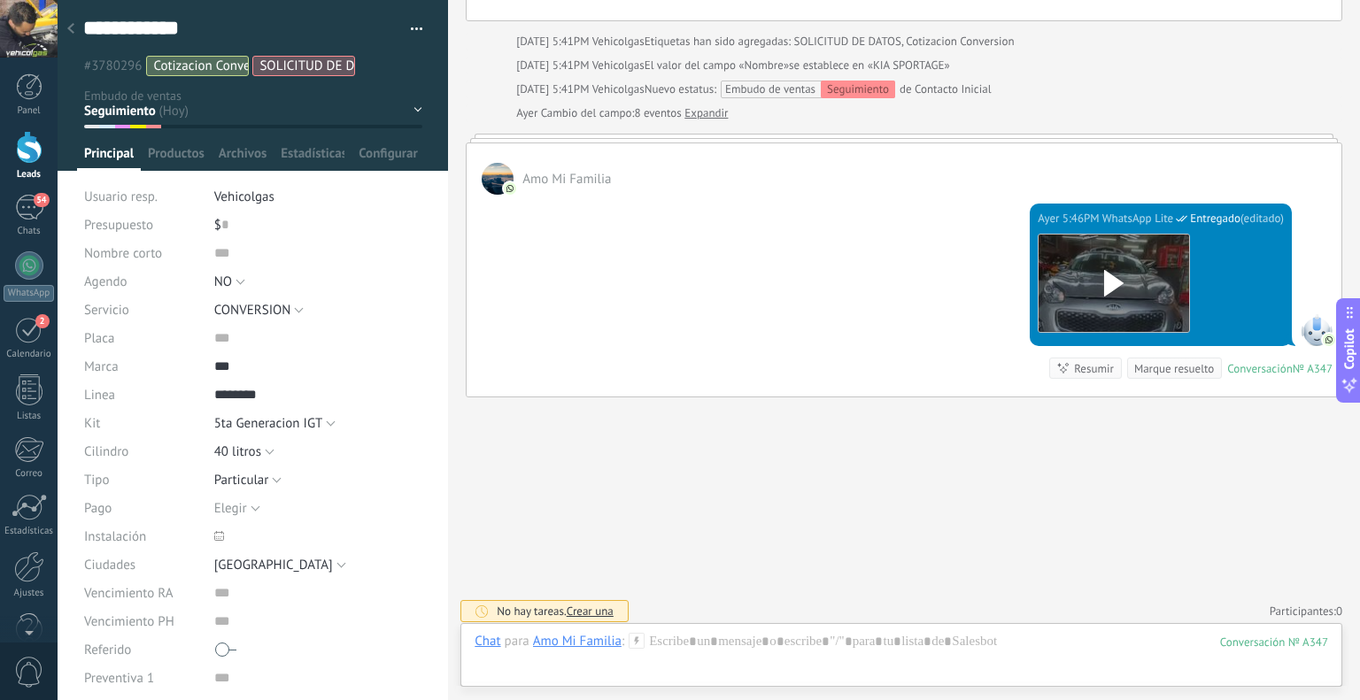
click at [640, 637] on icon at bounding box center [637, 641] width 16 height 16
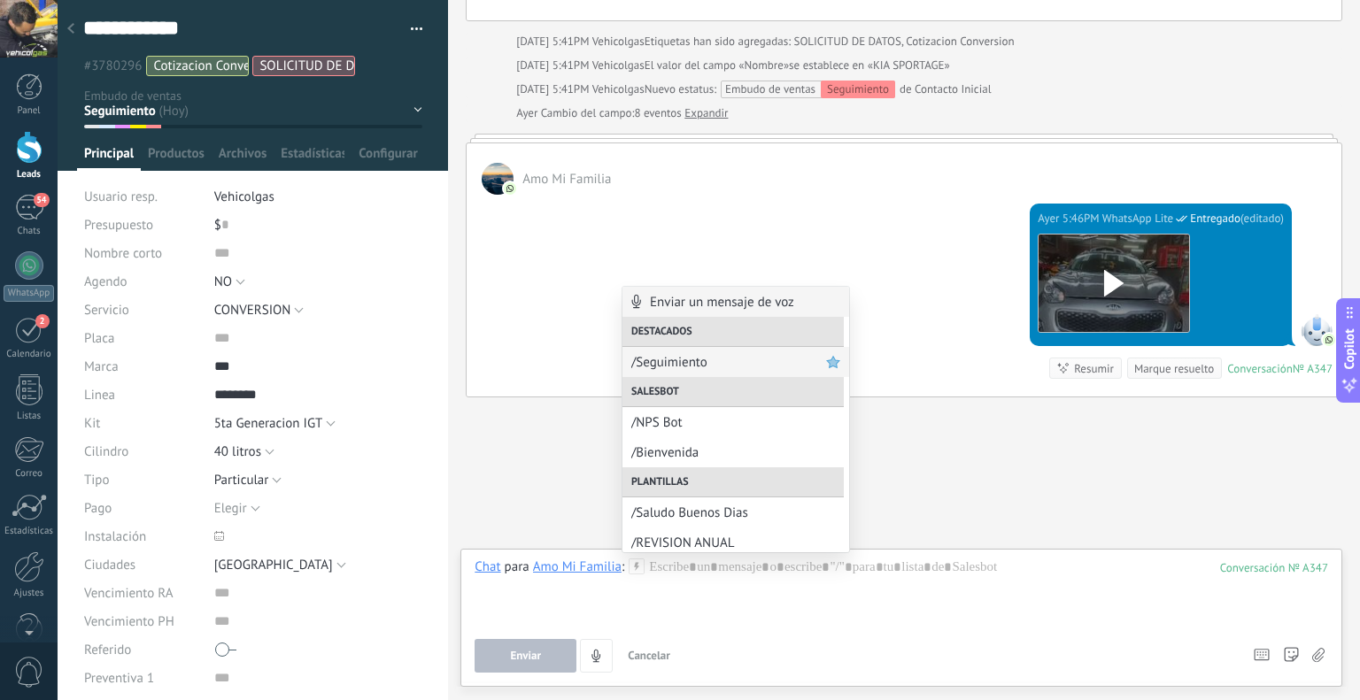
click at [692, 357] on span "/Seguimiento" at bounding box center [728, 362] width 195 height 17
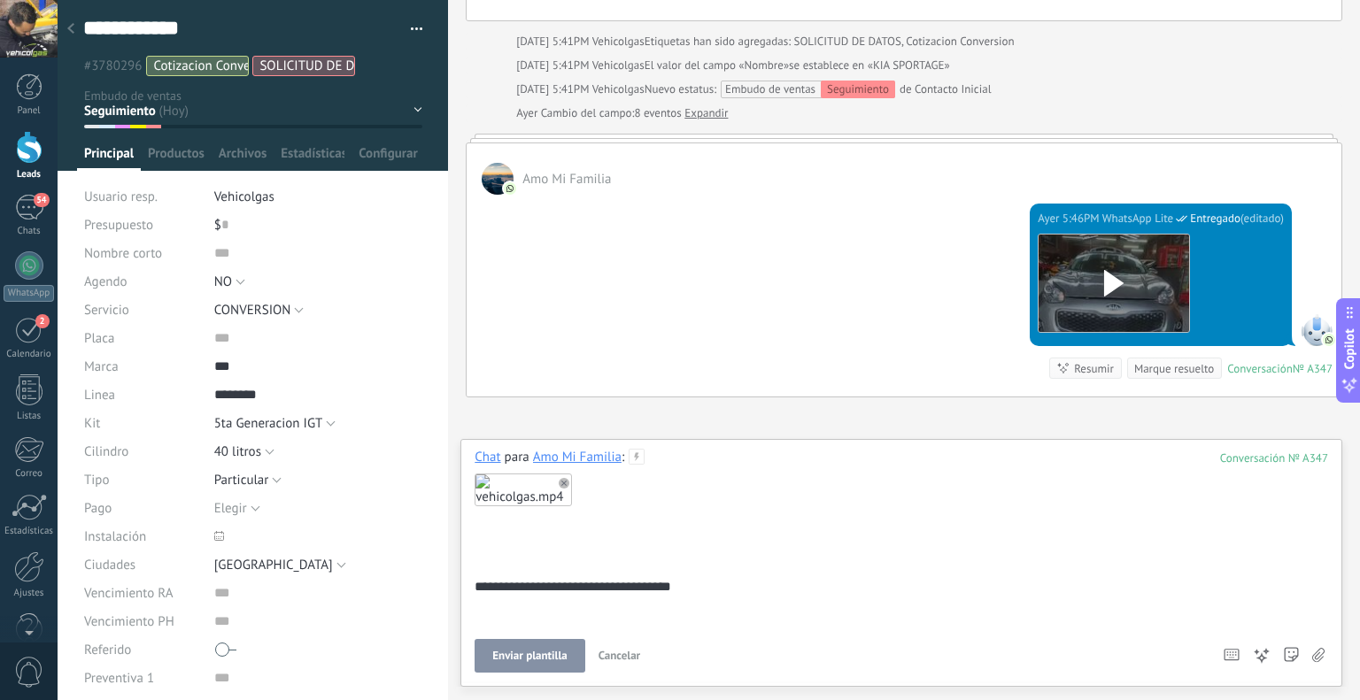
click at [543, 656] on span "Enviar plantilla" at bounding box center [529, 656] width 74 height 12
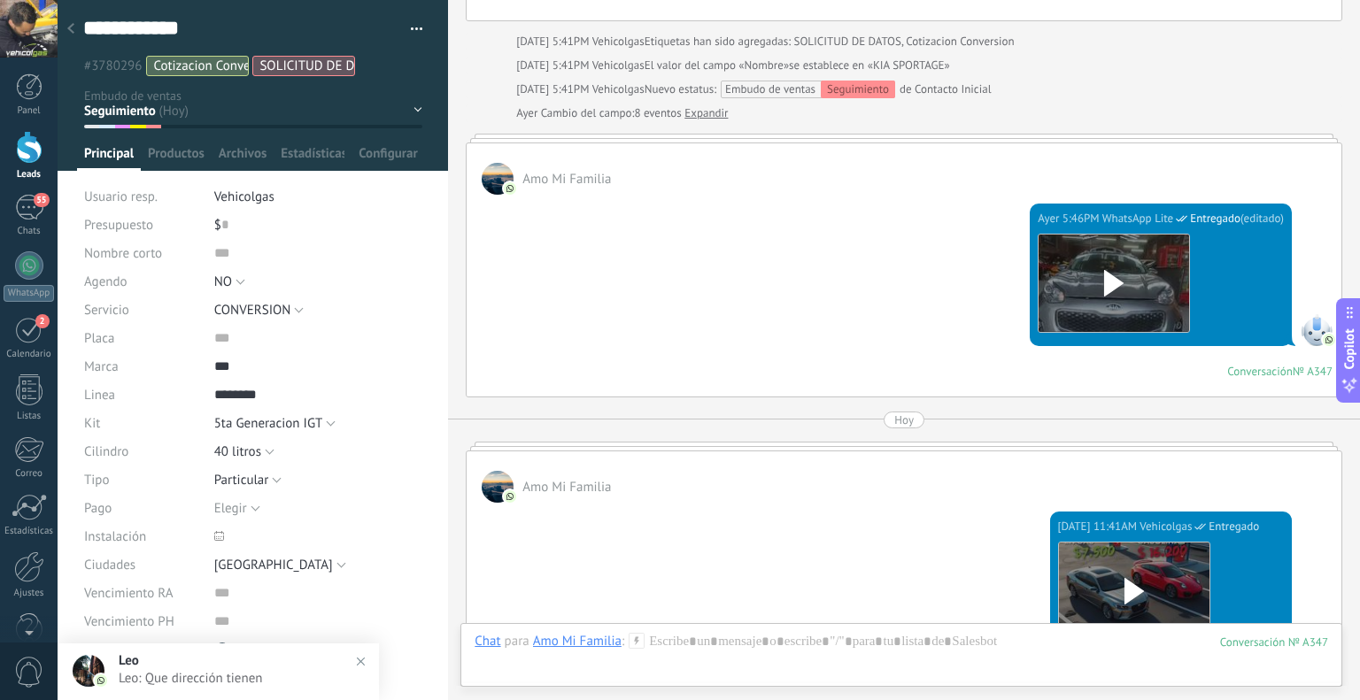
click at [71, 25] on icon at bounding box center [70, 28] width 7 height 11
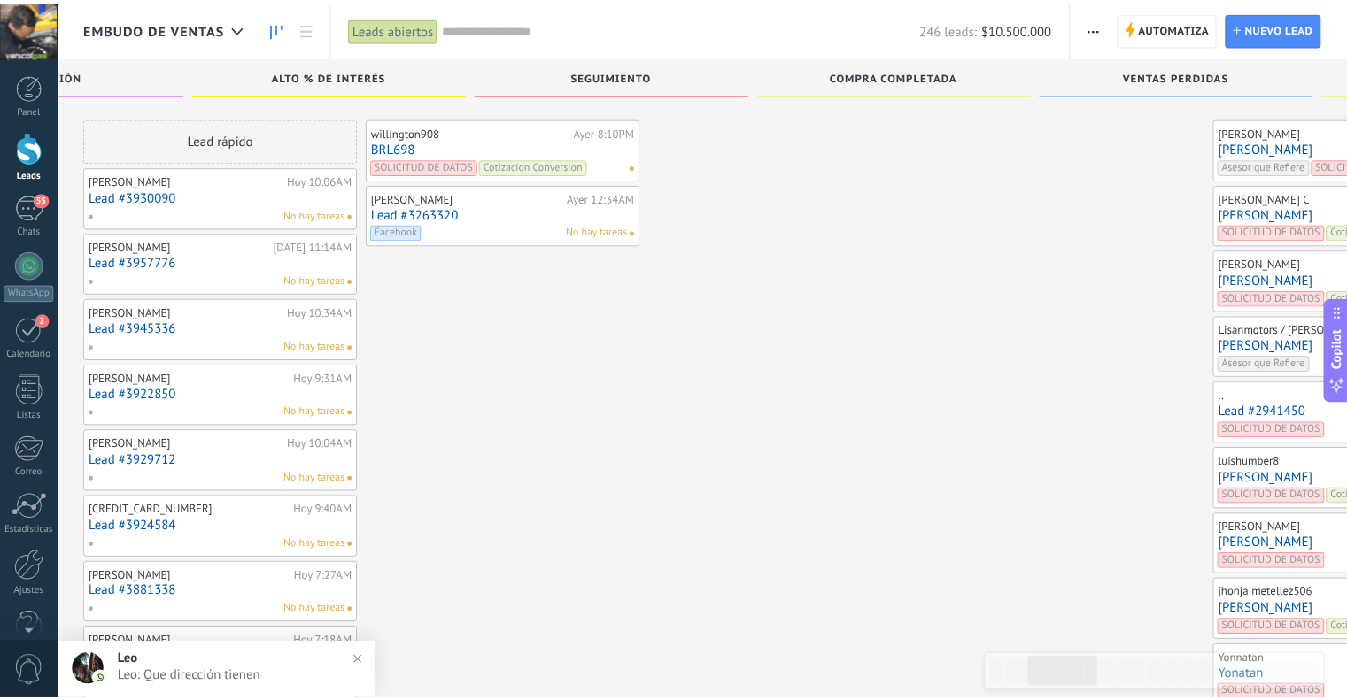
scroll to position [987, 0]
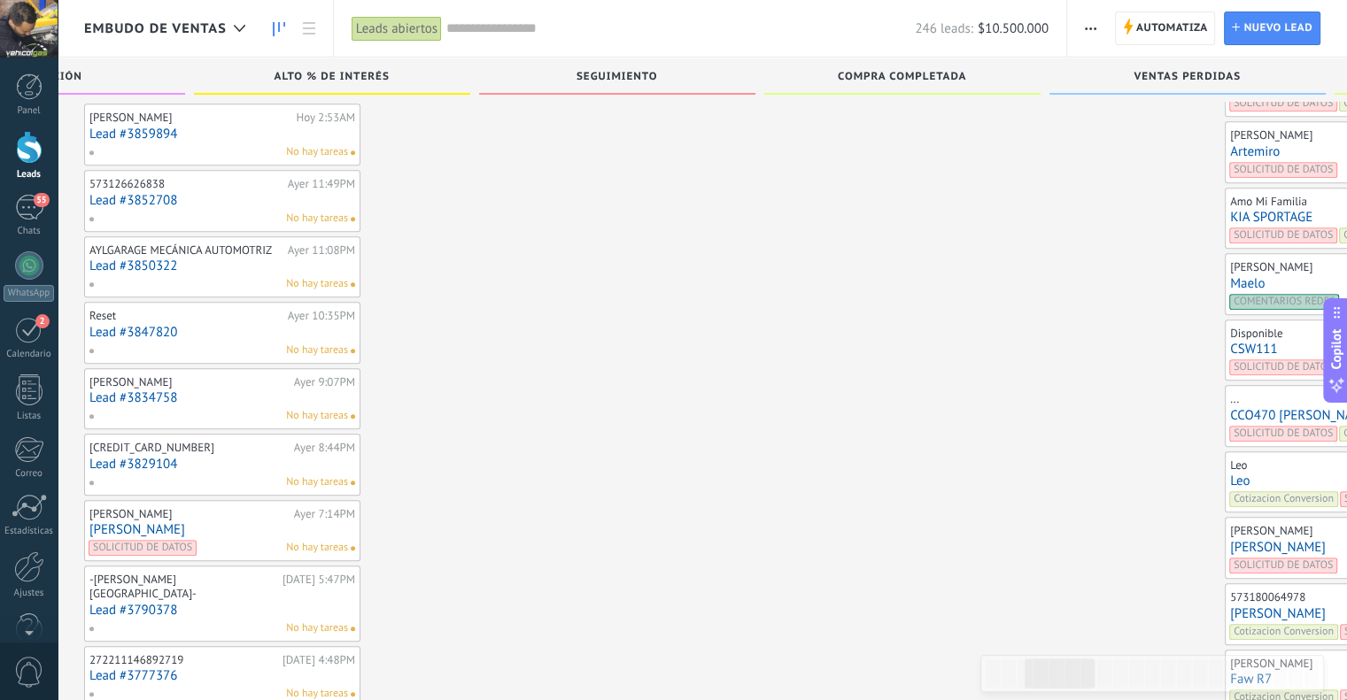
click at [1230, 276] on link "Maelo" at bounding box center [1363, 283] width 266 height 15
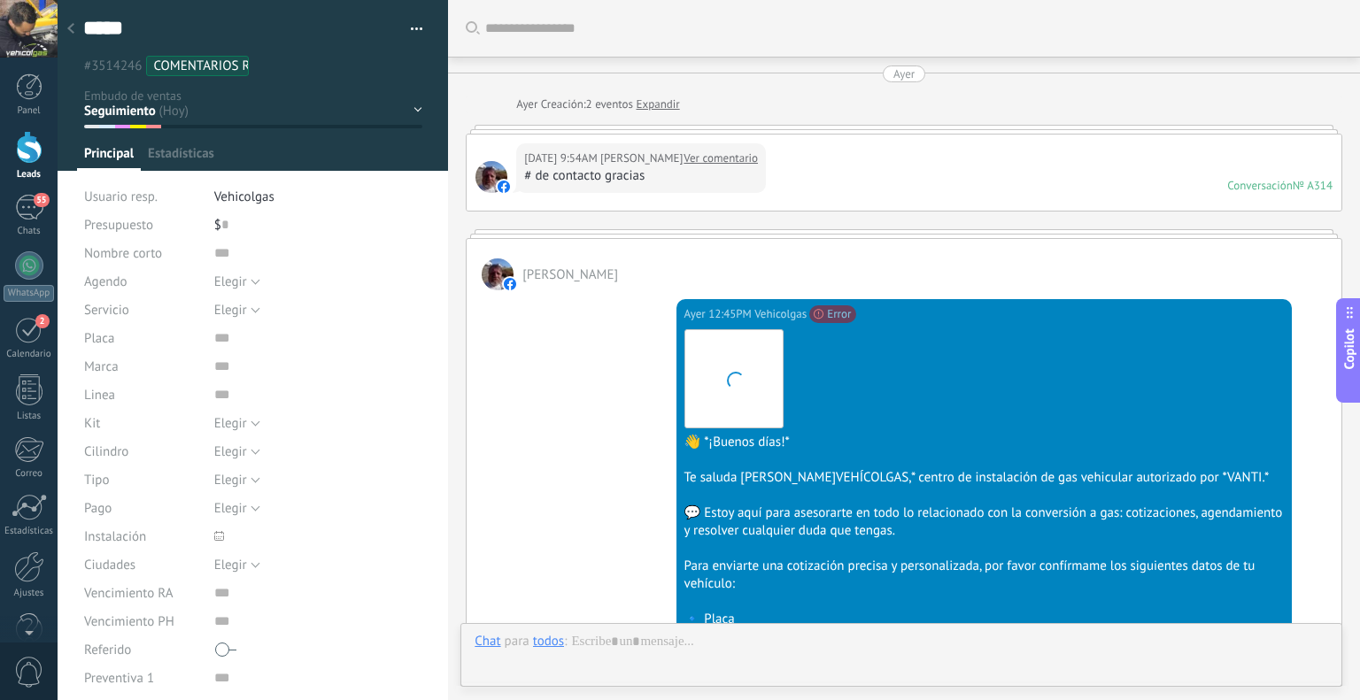
scroll to position [1302, 0]
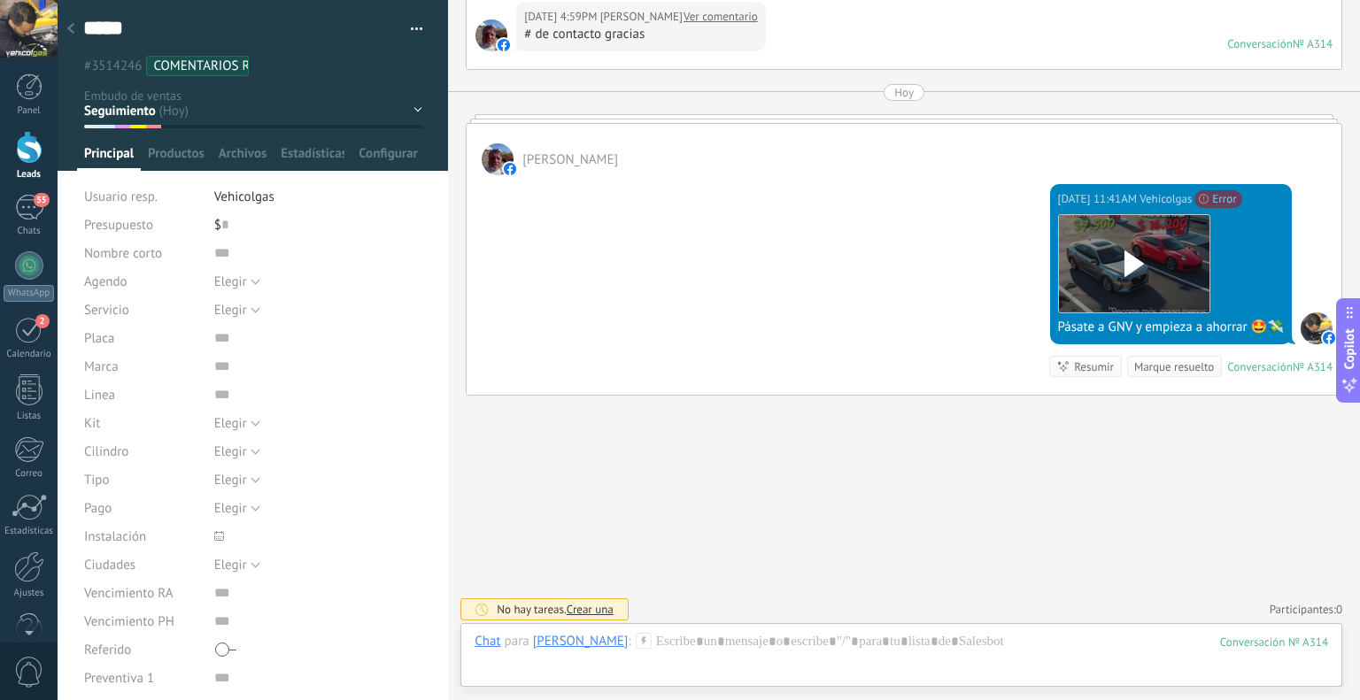
click at [69, 24] on icon at bounding box center [70, 28] width 7 height 11
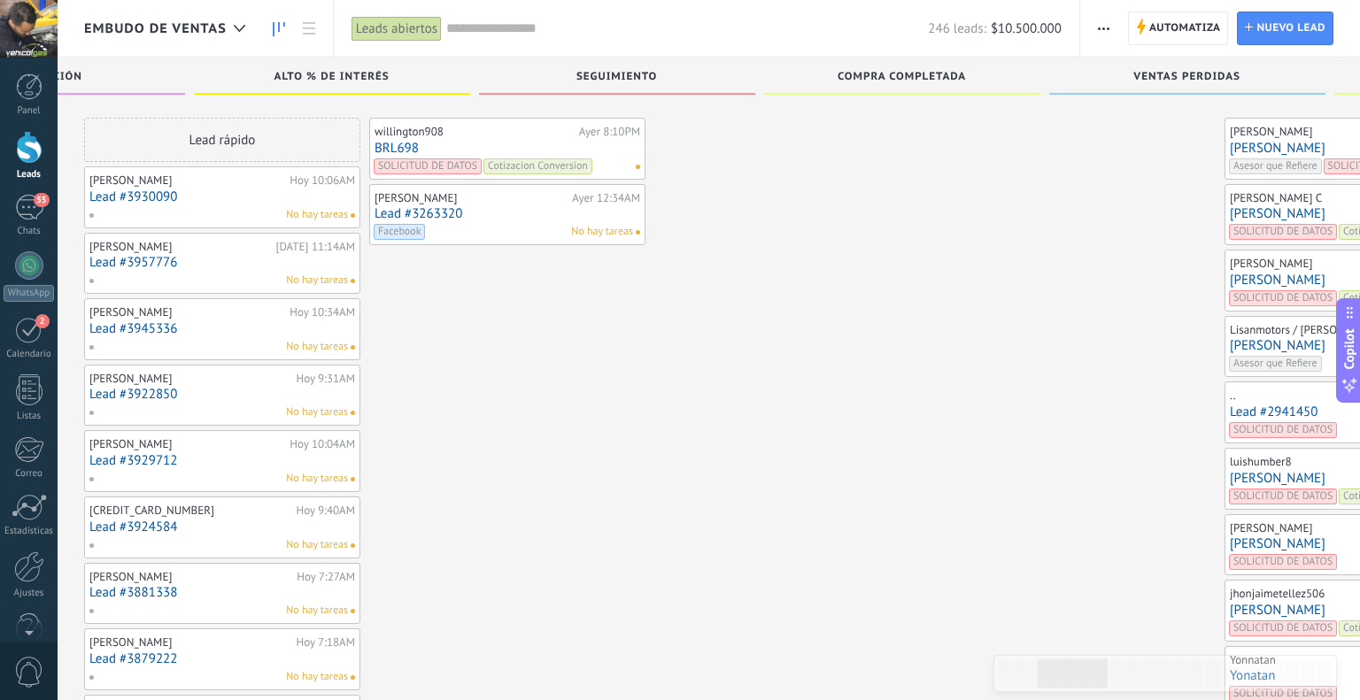
scroll to position [987, 0]
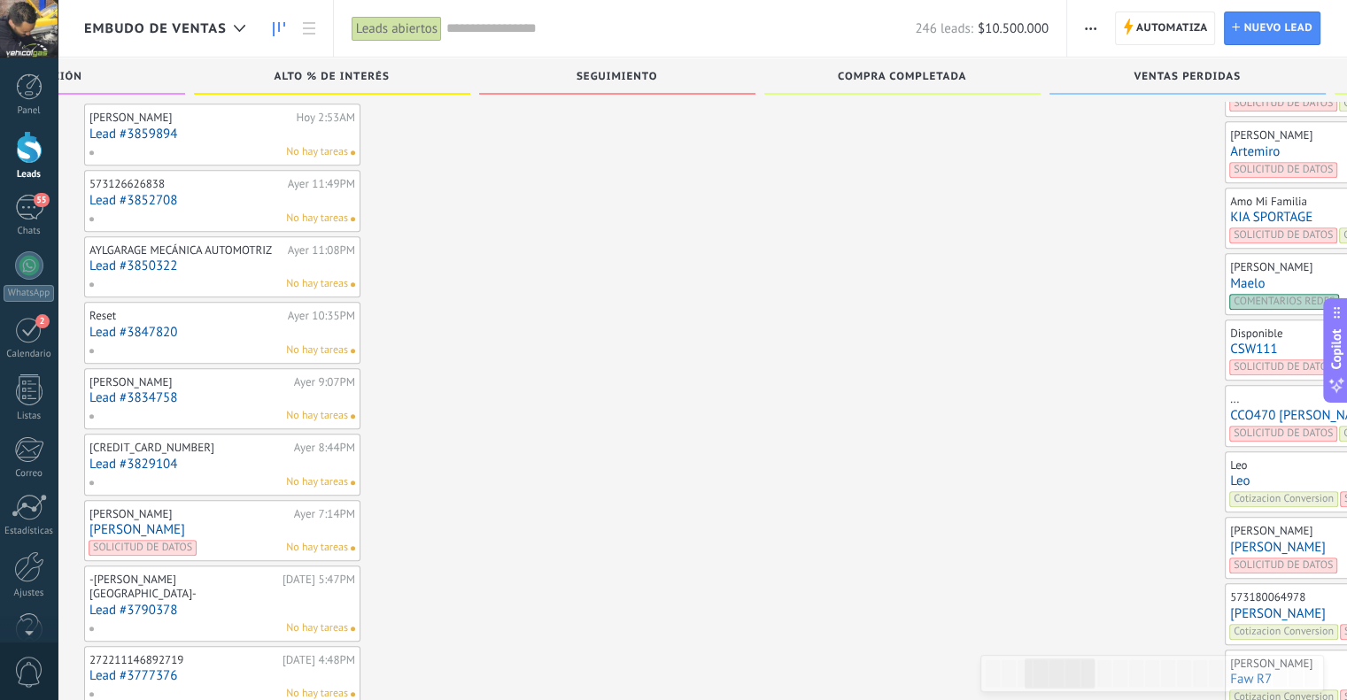
click at [1230, 216] on link "KIA SPORTAGE" at bounding box center [1363, 217] width 266 height 15
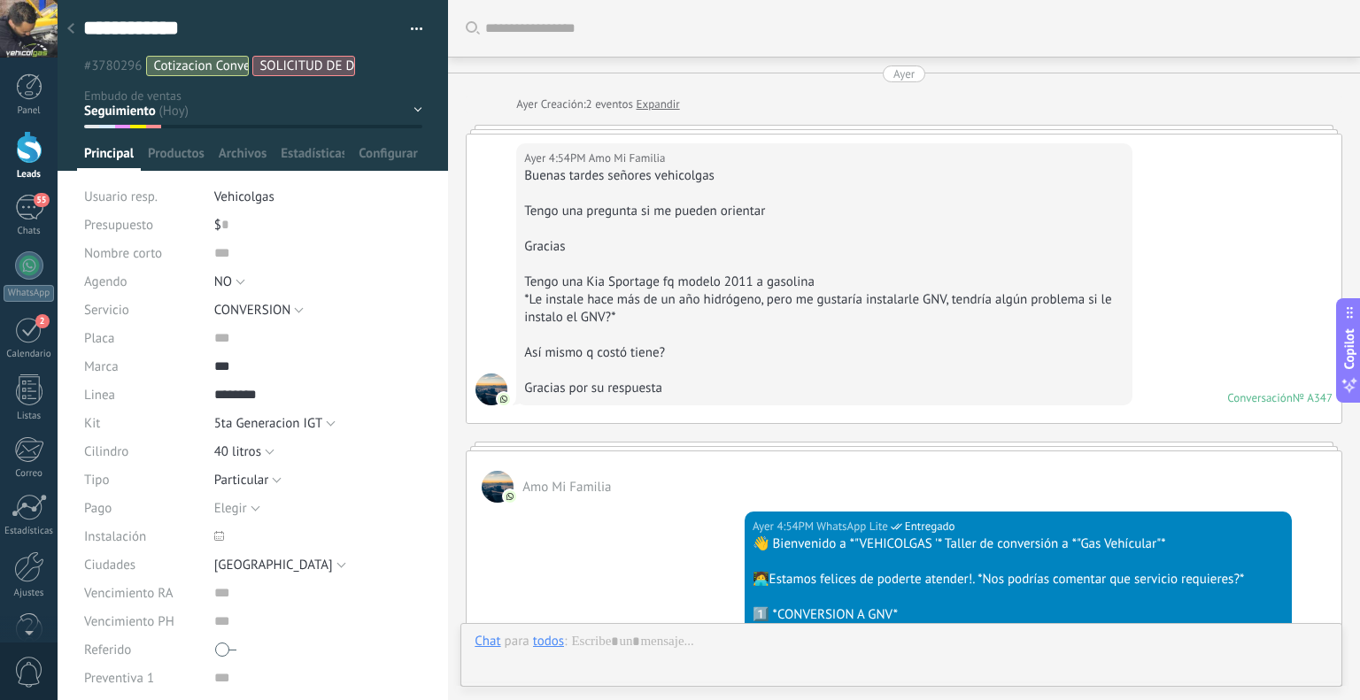
scroll to position [3406, 0]
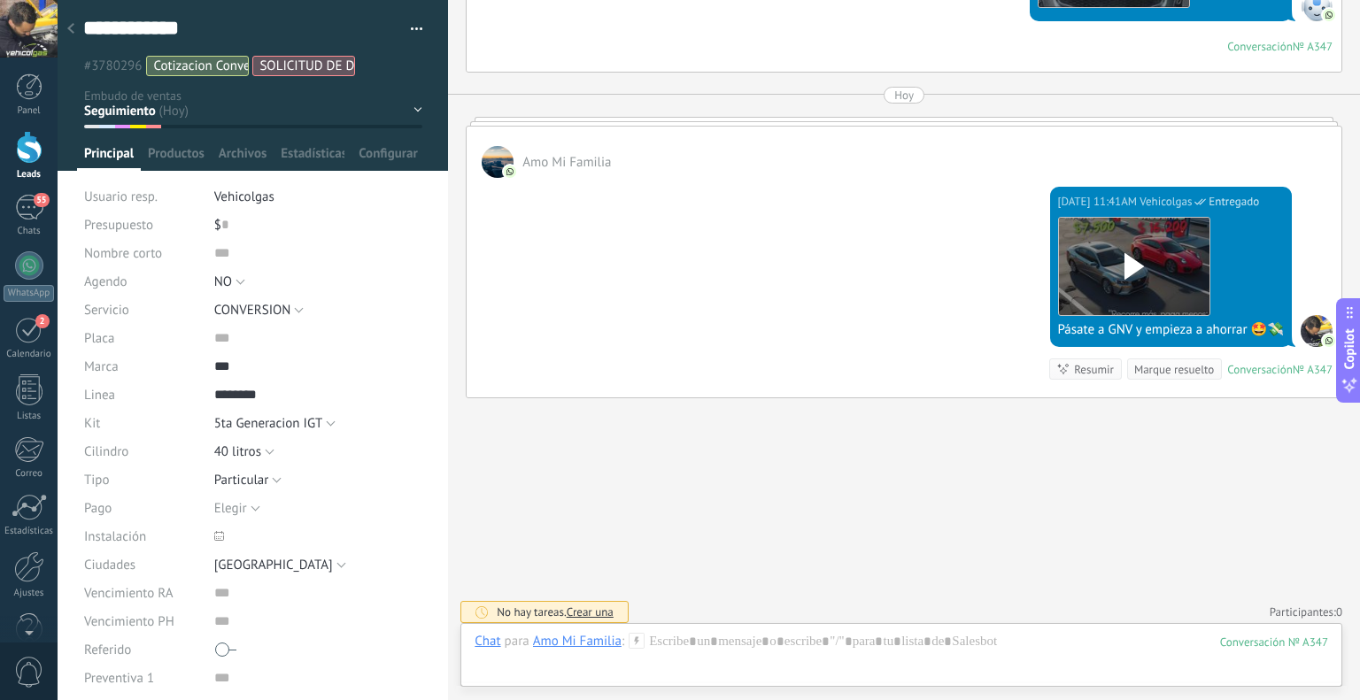
click at [74, 31] on div at bounding box center [70, 29] width 25 height 35
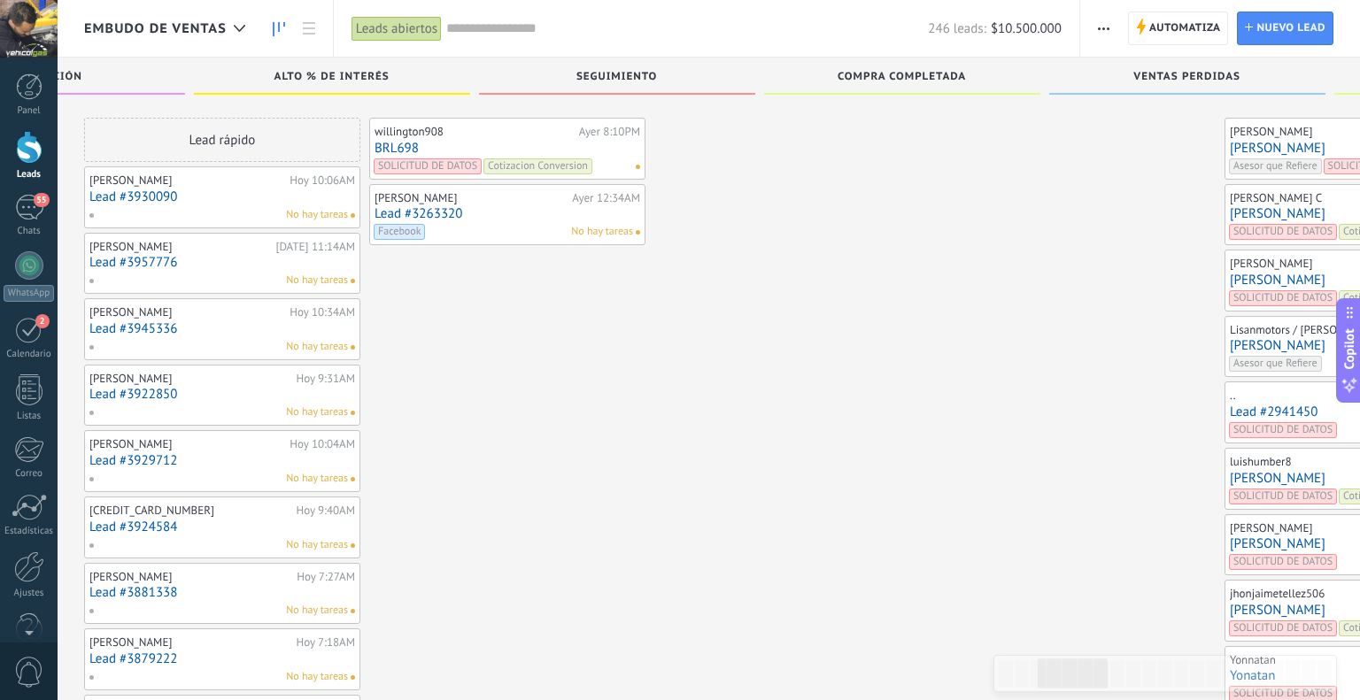
scroll to position [987, 0]
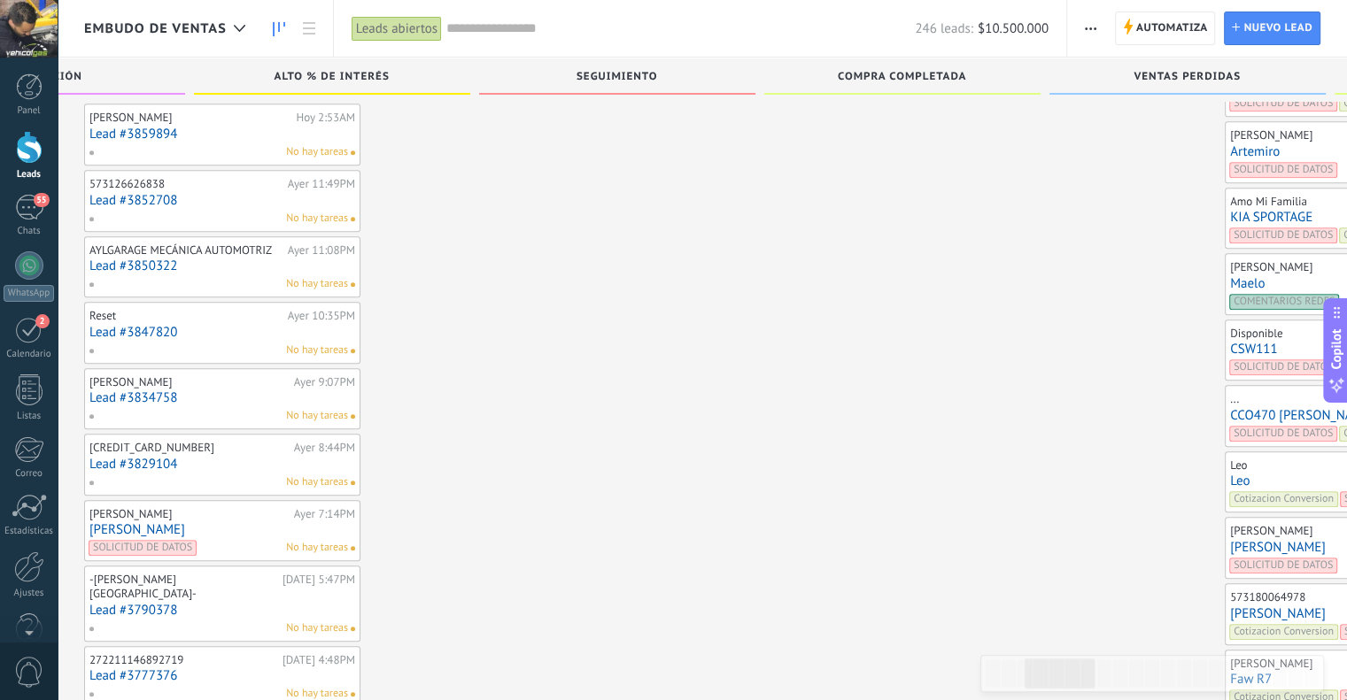
click at [1230, 144] on link "Artemiro" at bounding box center [1363, 151] width 266 height 15
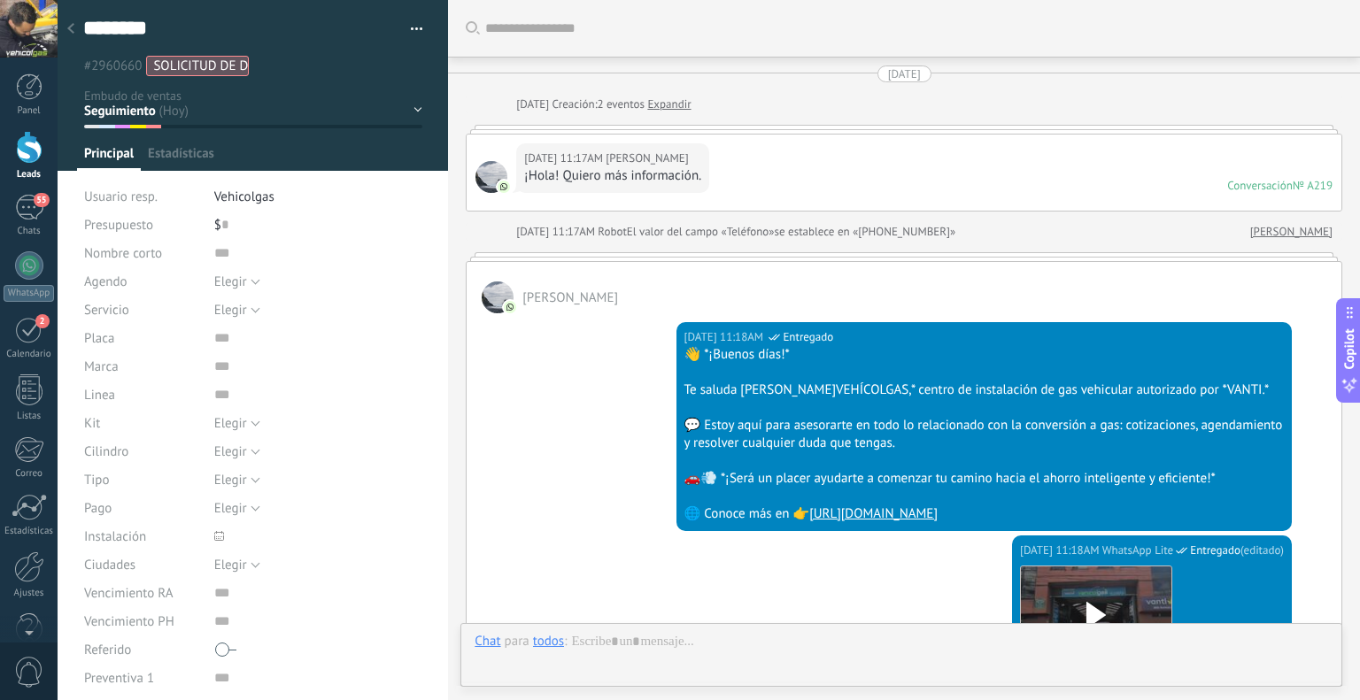
scroll to position [2245, 0]
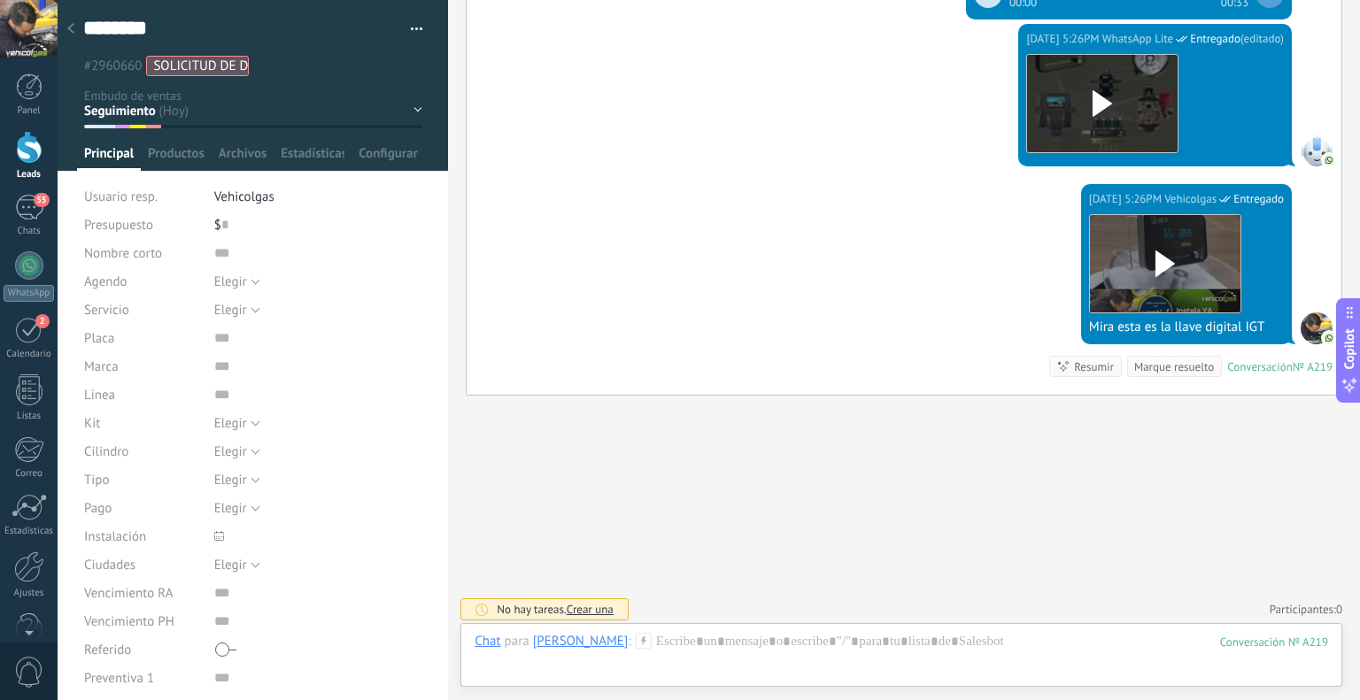
click at [636, 640] on icon at bounding box center [644, 641] width 16 height 16
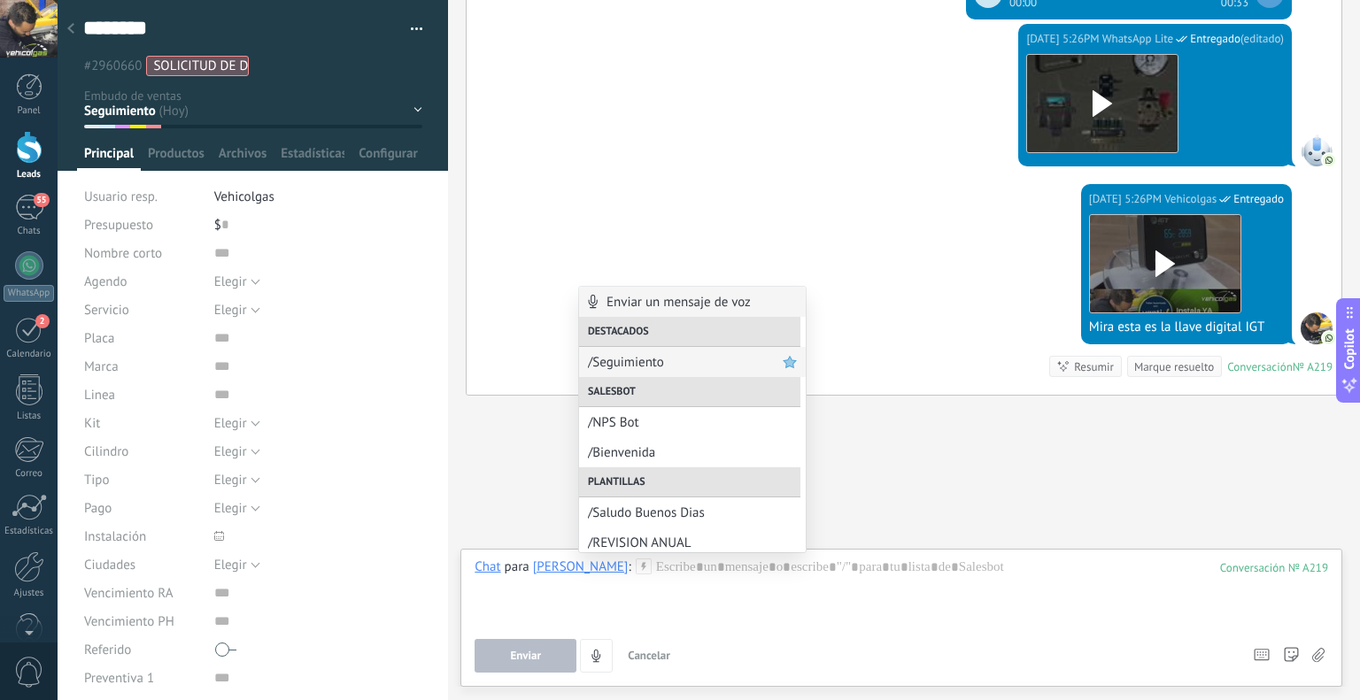
click at [719, 351] on div "/Seguimiento" at bounding box center [692, 362] width 227 height 30
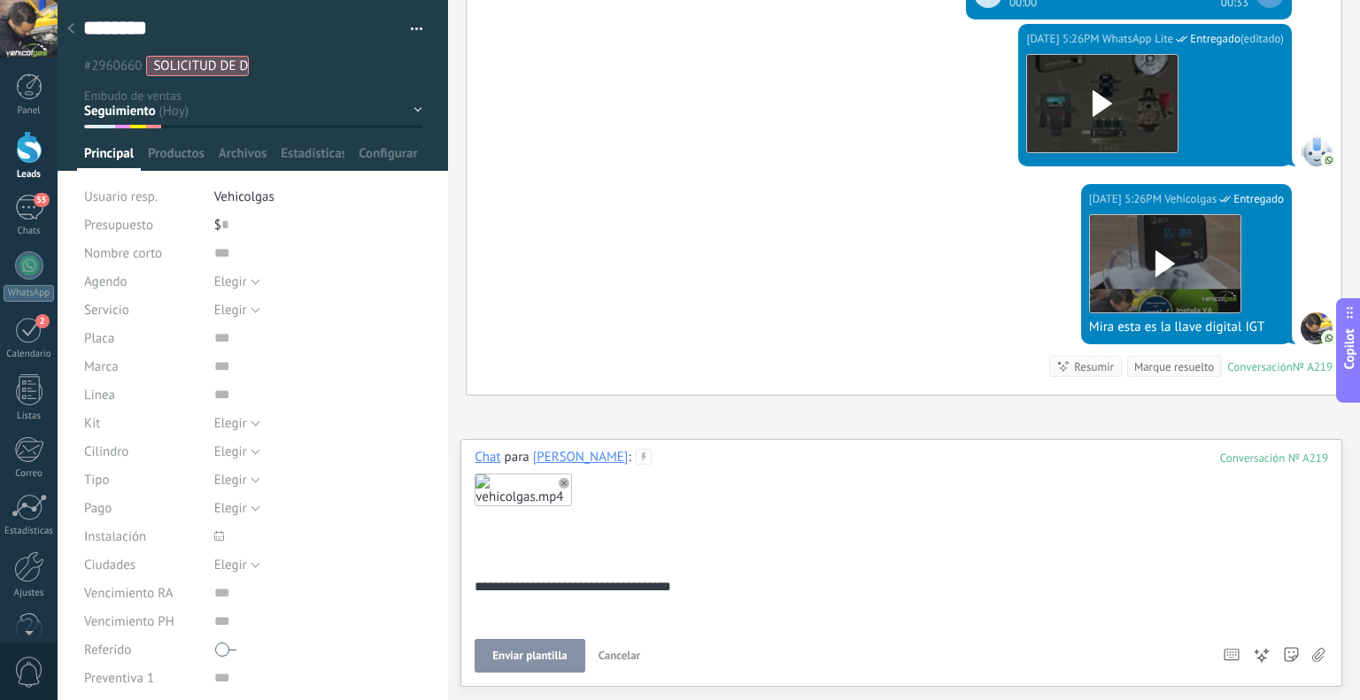
click at [508, 658] on span "Enviar plantilla" at bounding box center [529, 656] width 74 height 12
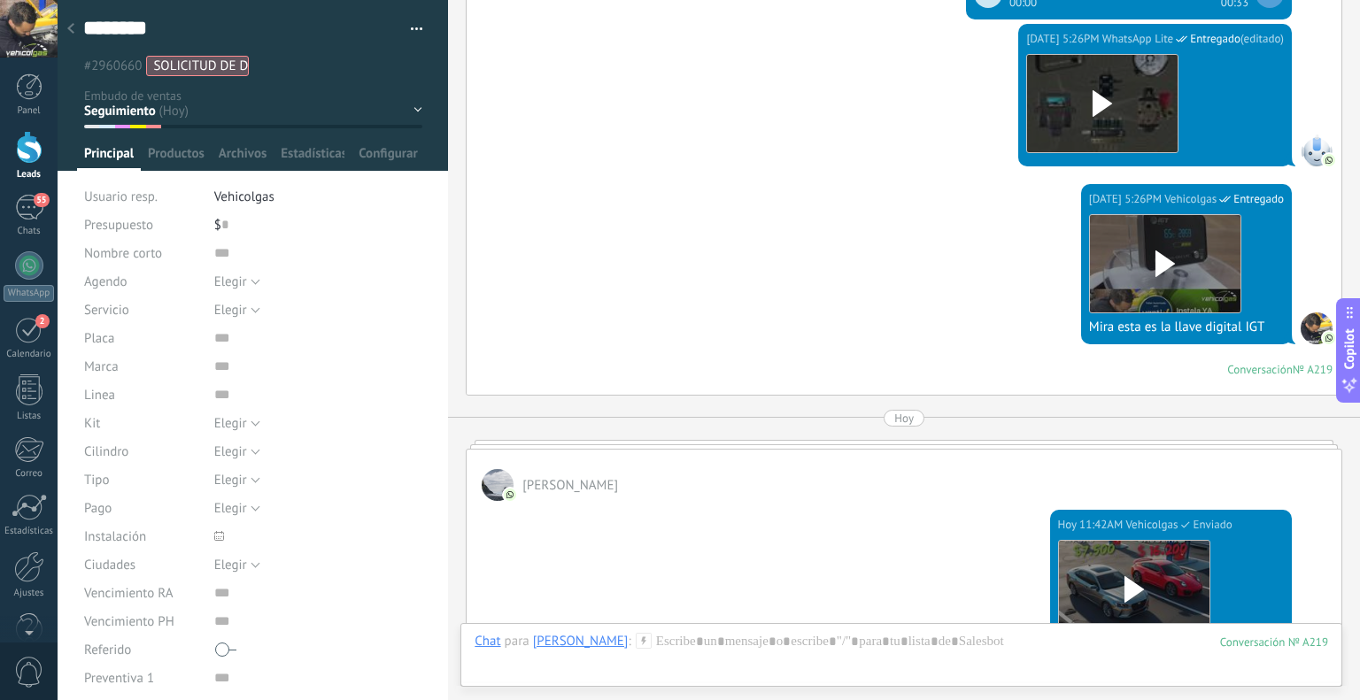
click at [75, 27] on div at bounding box center [70, 29] width 25 height 35
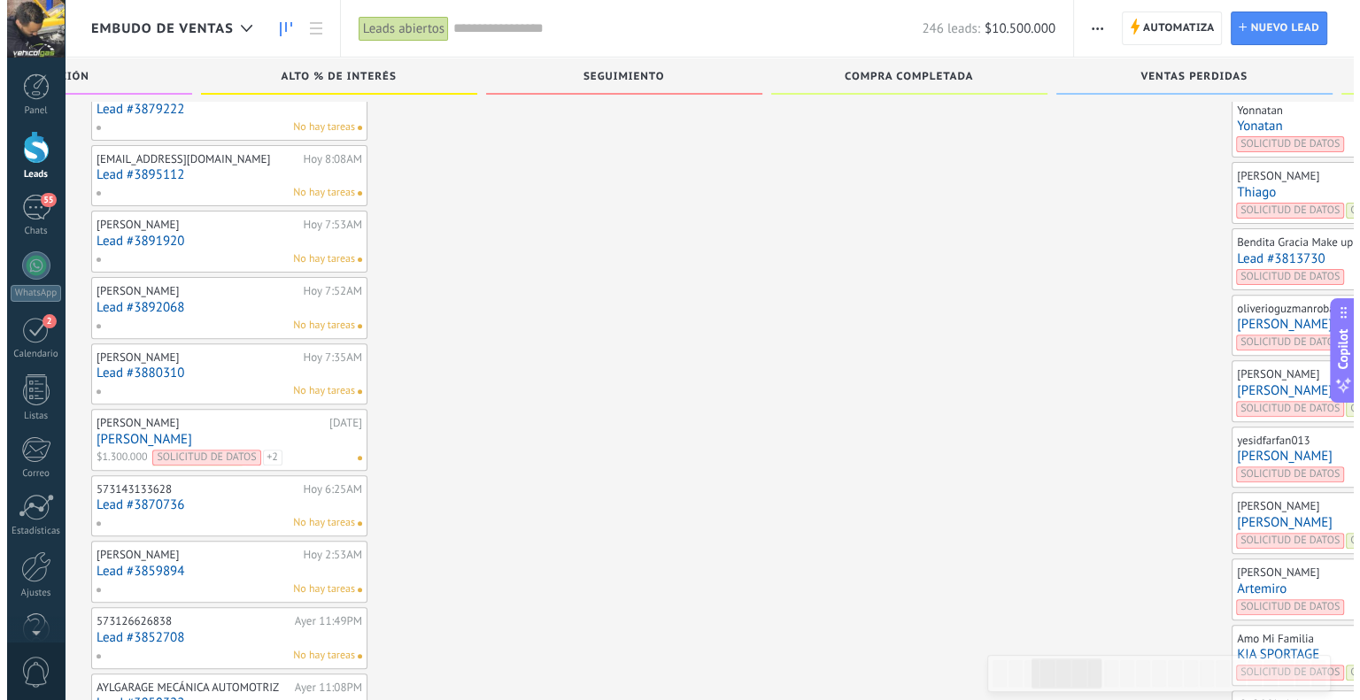
scroll to position [545, 0]
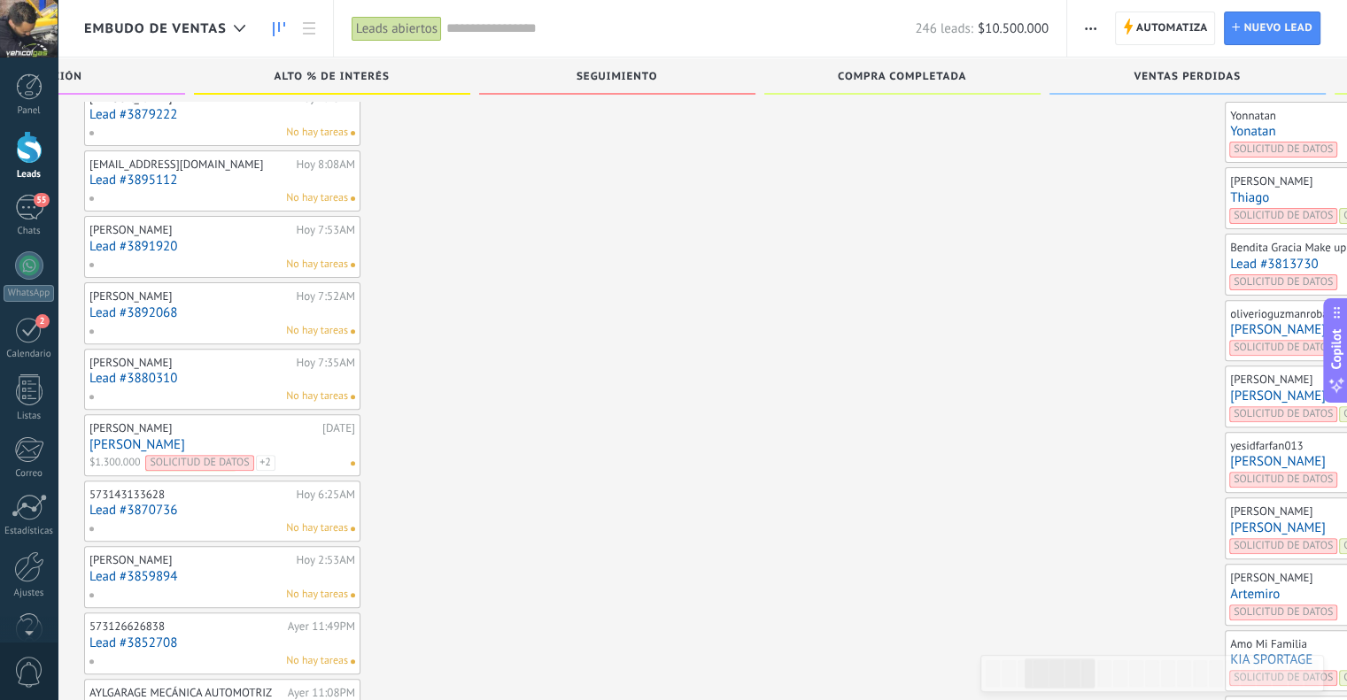
click at [1230, 524] on link "[PERSON_NAME]" at bounding box center [1363, 528] width 266 height 15
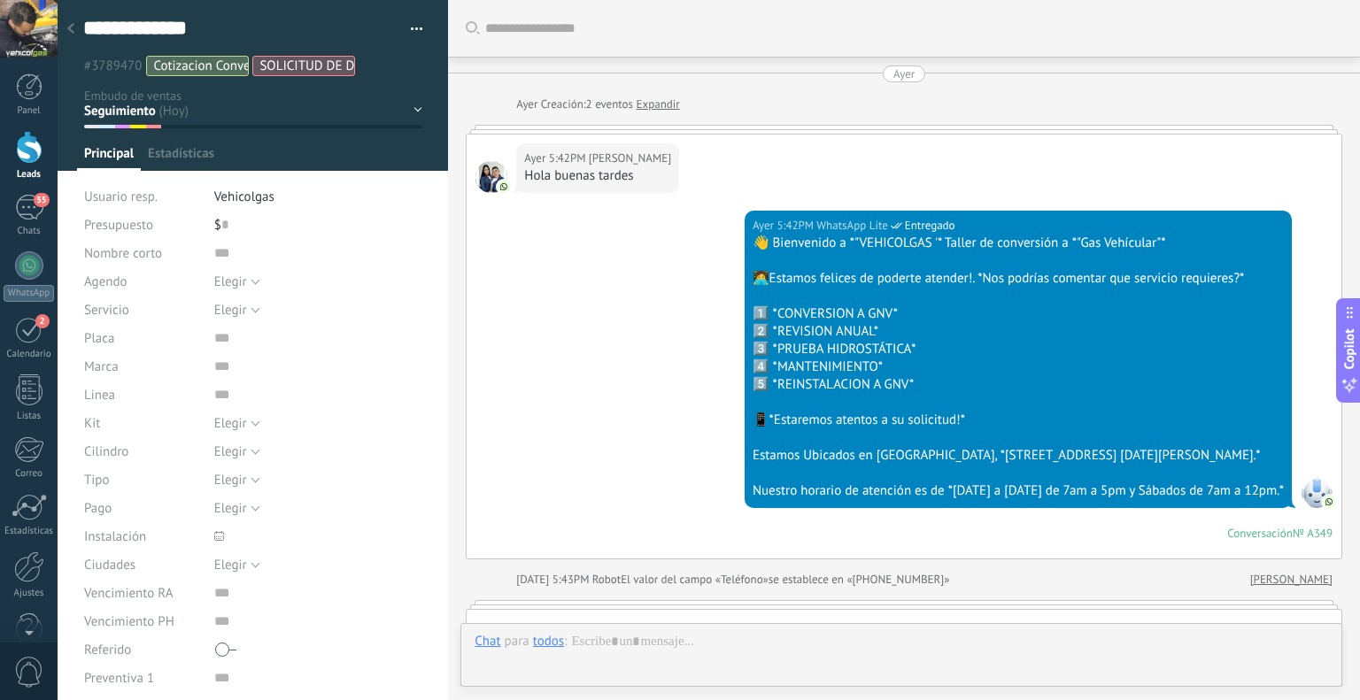
scroll to position [2876, 0]
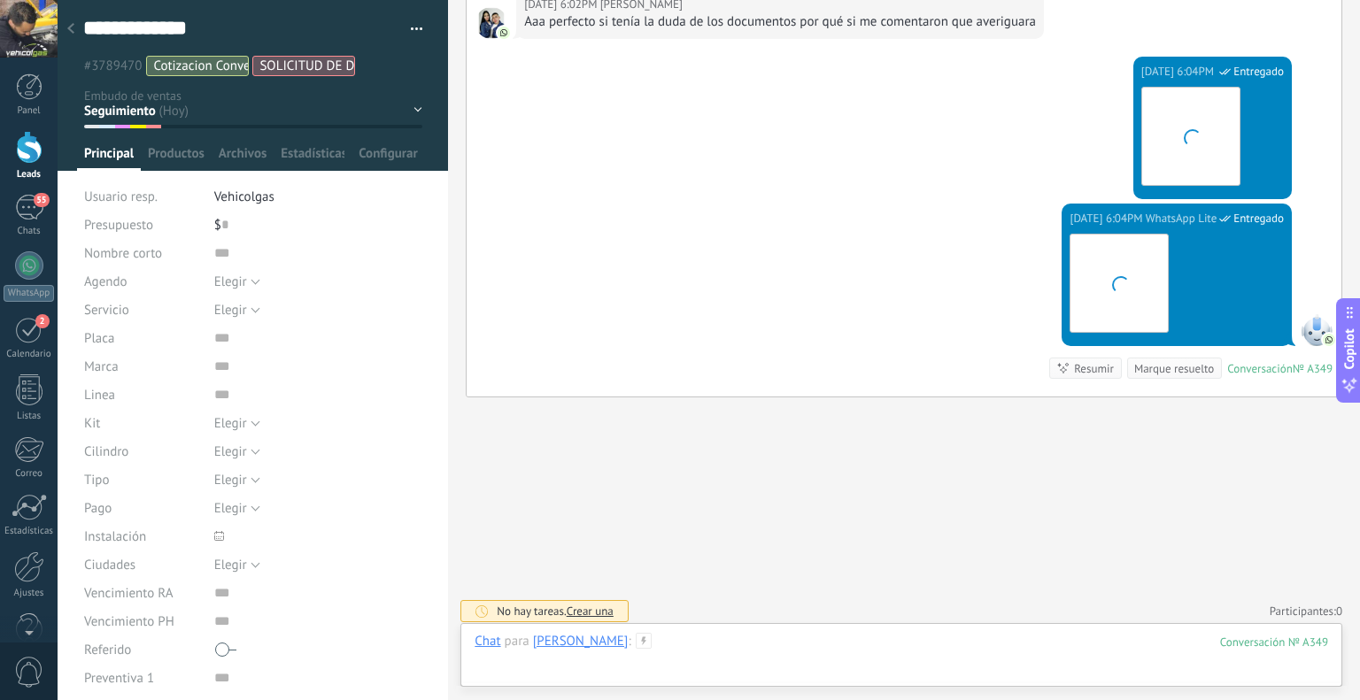
click at [619, 651] on div at bounding box center [902, 659] width 854 height 53
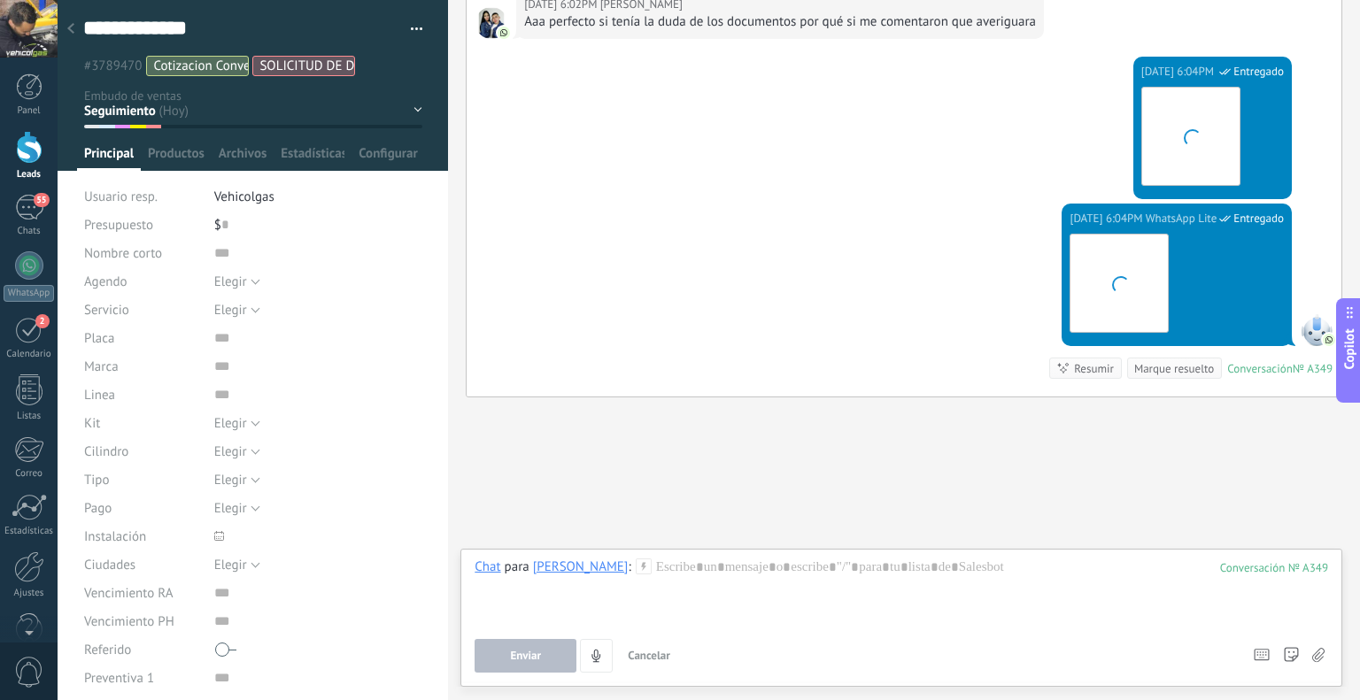
click at [636, 562] on icon at bounding box center [644, 567] width 16 height 16
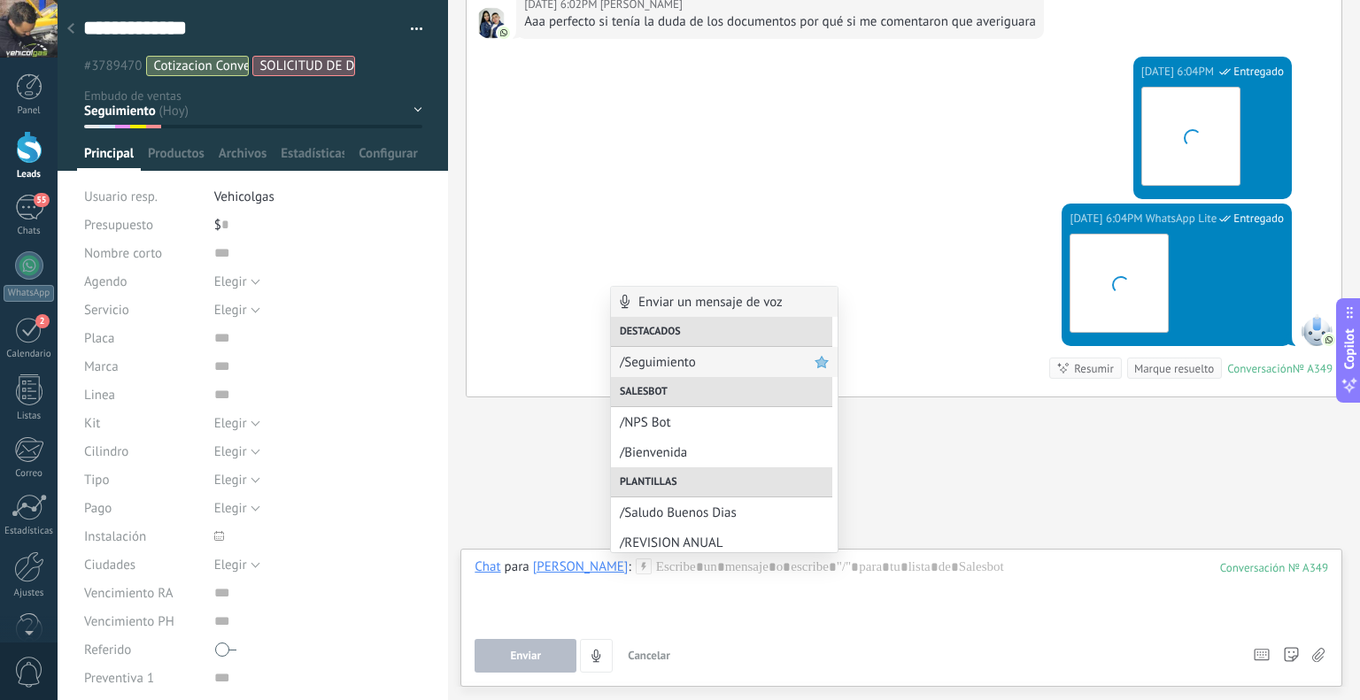
click at [655, 354] on span "/Seguimiento" at bounding box center [717, 362] width 195 height 17
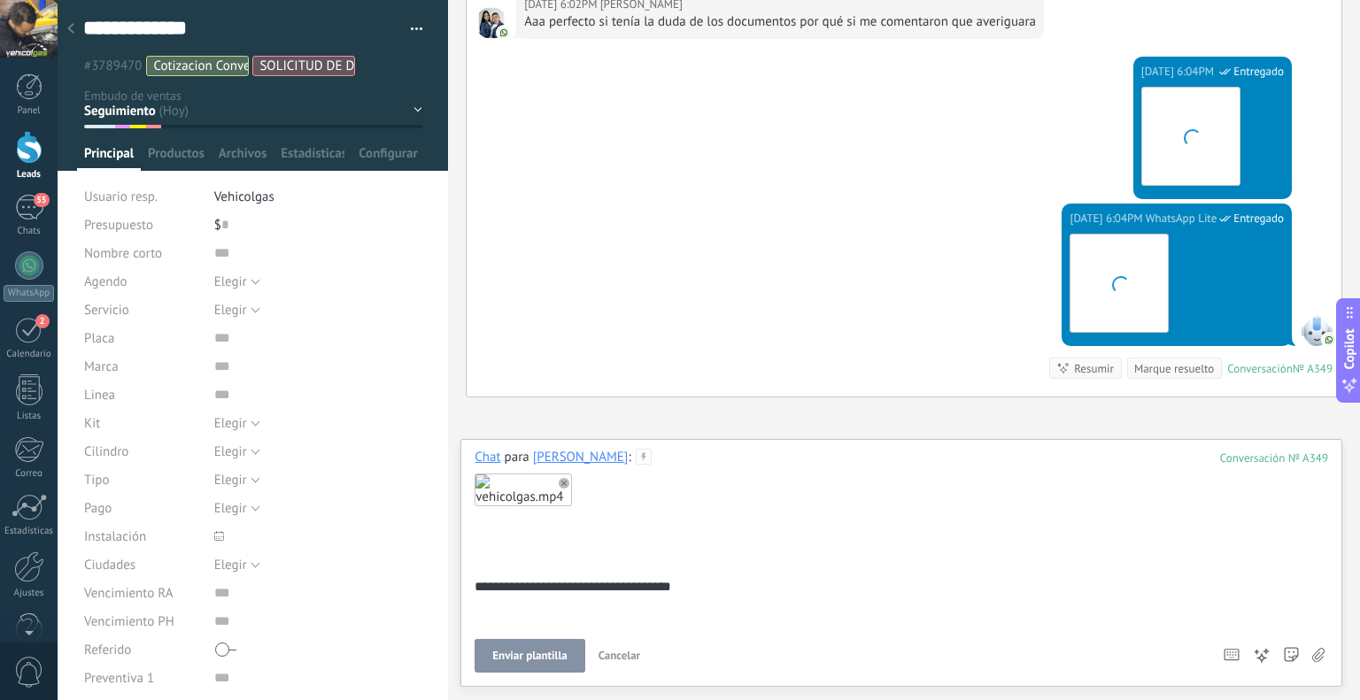
click at [520, 654] on span "Enviar plantilla" at bounding box center [529, 656] width 74 height 12
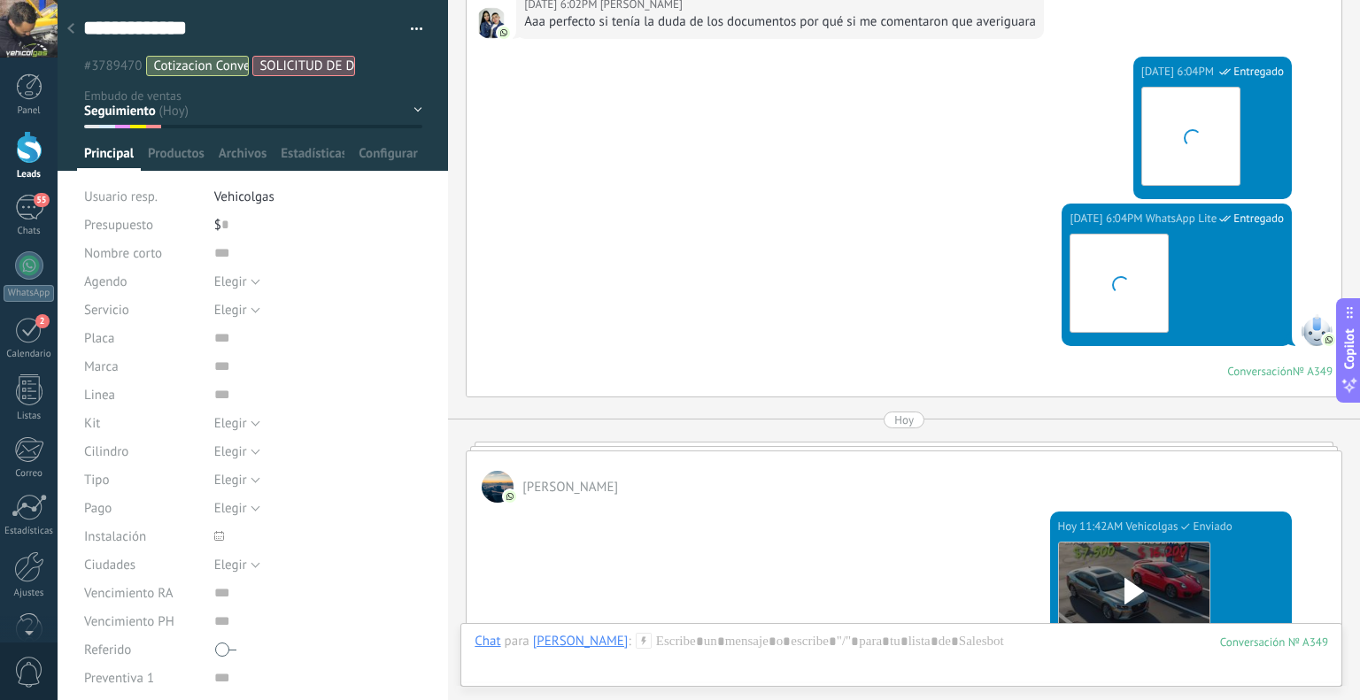
click at [73, 25] on use at bounding box center [70, 28] width 7 height 11
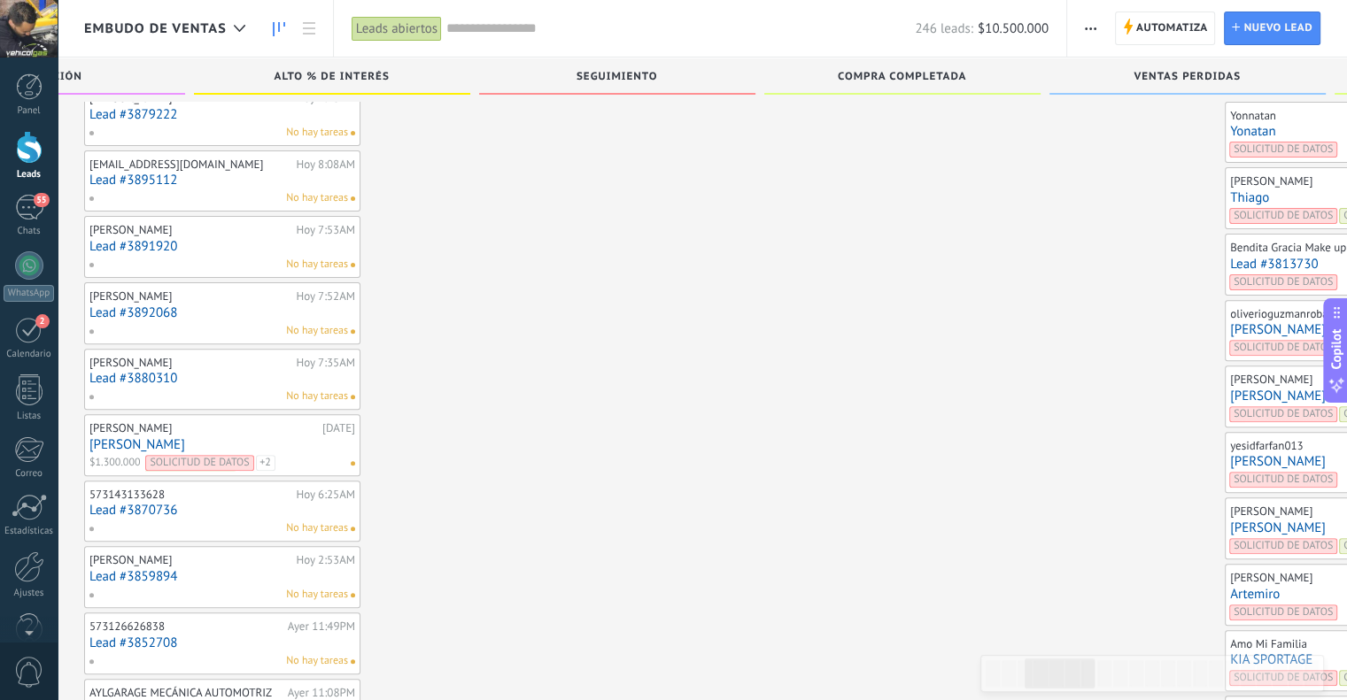
click at [1229, 472] on span "SOLICITUD DE DATOS" at bounding box center [1283, 480] width 108 height 16
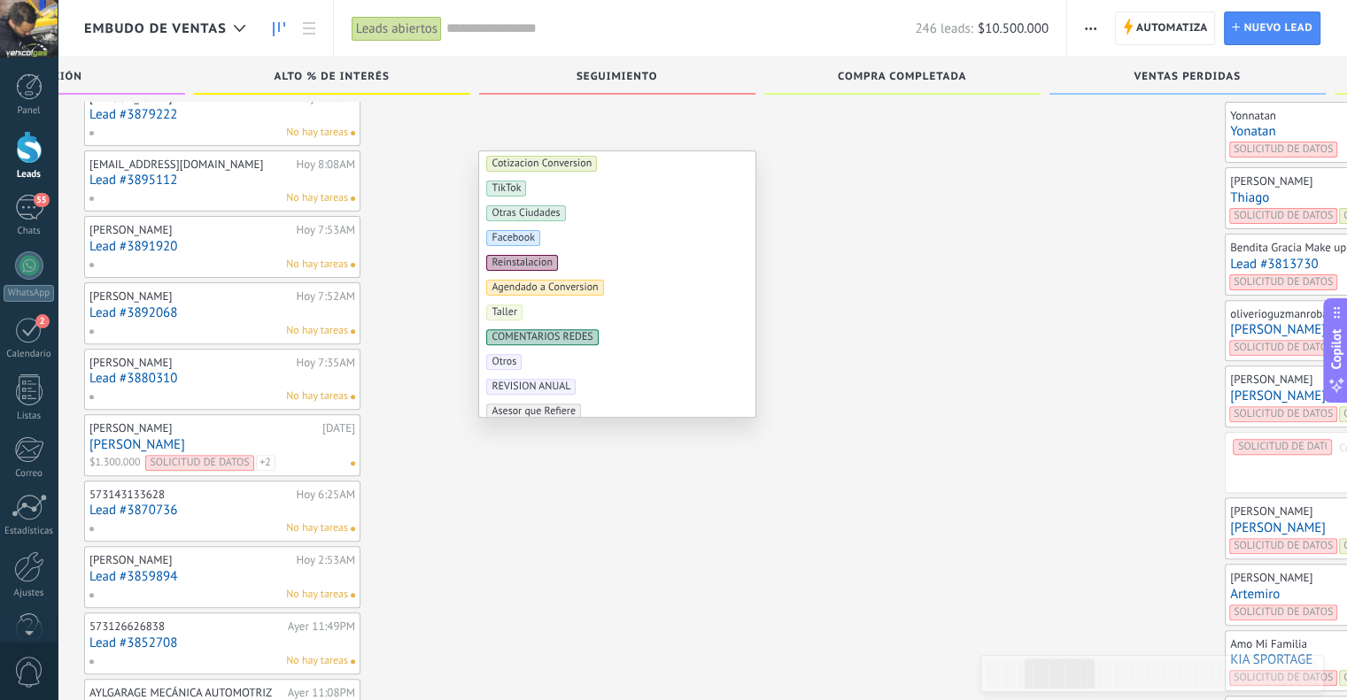
click at [1238, 440] on span "SOLICITUD DE DATOS" at bounding box center [1282, 447] width 89 height 14
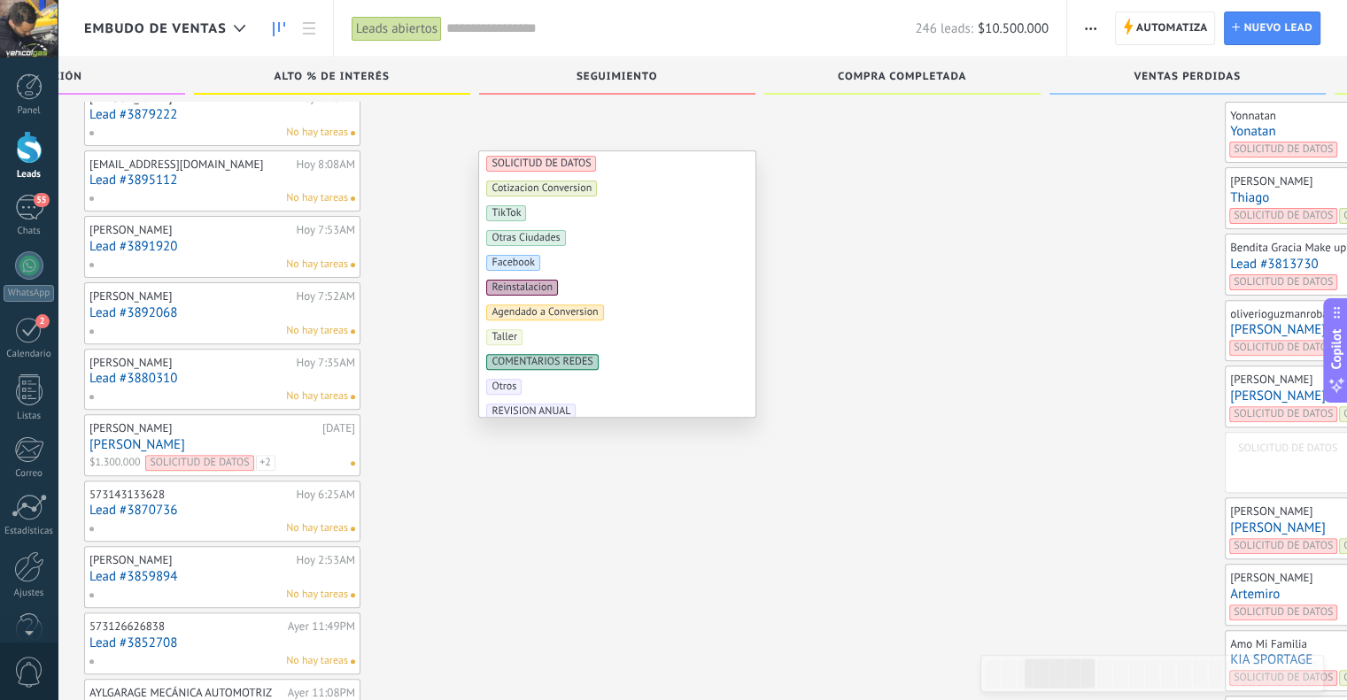
click at [563, 161] on span "SOLICITUD DE DATOS" at bounding box center [541, 164] width 110 height 16
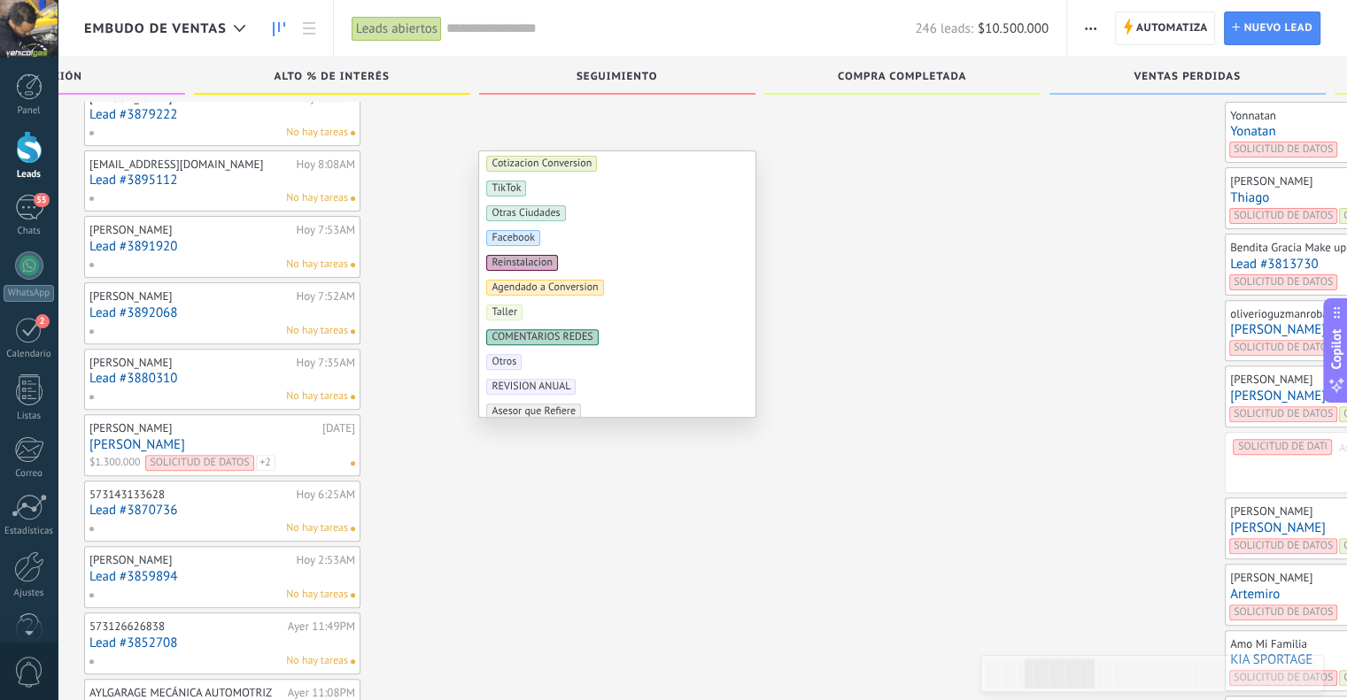
click at [1225, 460] on div "SOLICITUD DE DATOS Asesor que Refiere" at bounding box center [1363, 462] width 276 height 61
click at [1225, 476] on div "SOLICITUD DE DATOS Asesor que Refiere" at bounding box center [1363, 462] width 276 height 61
click at [1230, 505] on div "[PERSON_NAME]" at bounding box center [1330, 512] width 200 height 14
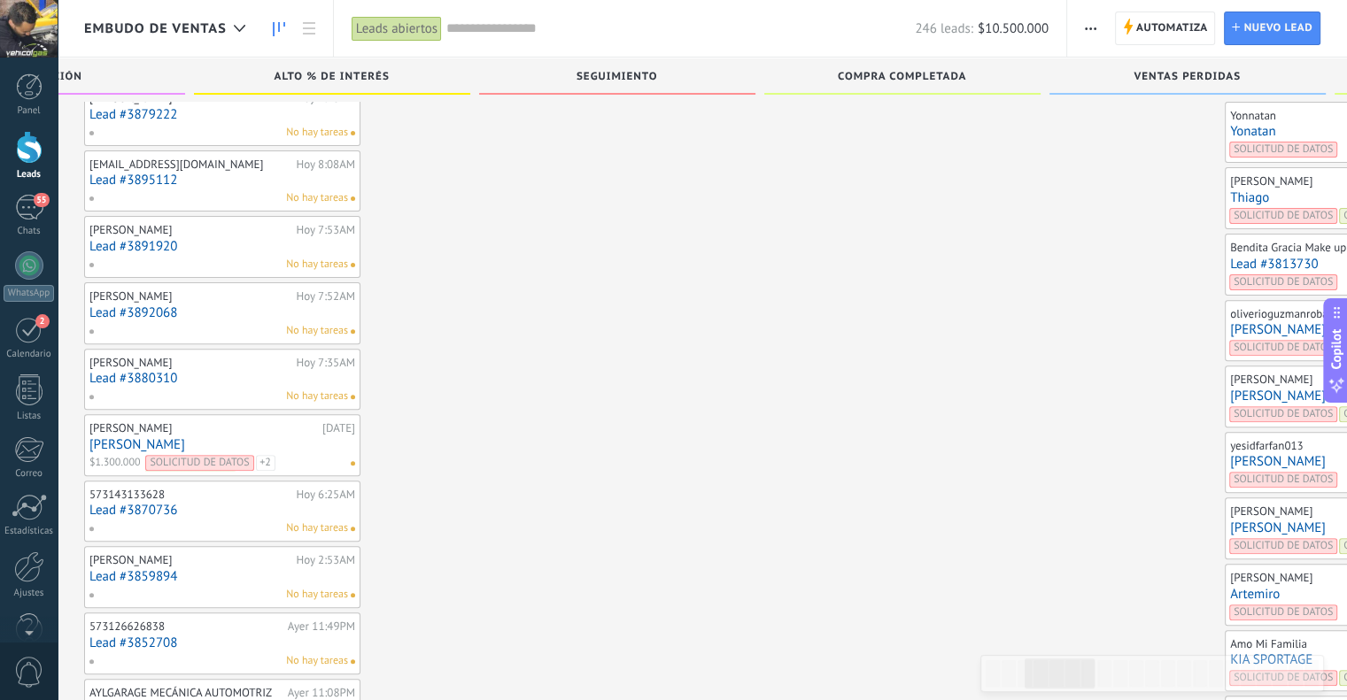
click at [1230, 460] on link "[PERSON_NAME]" at bounding box center [1363, 461] width 266 height 15
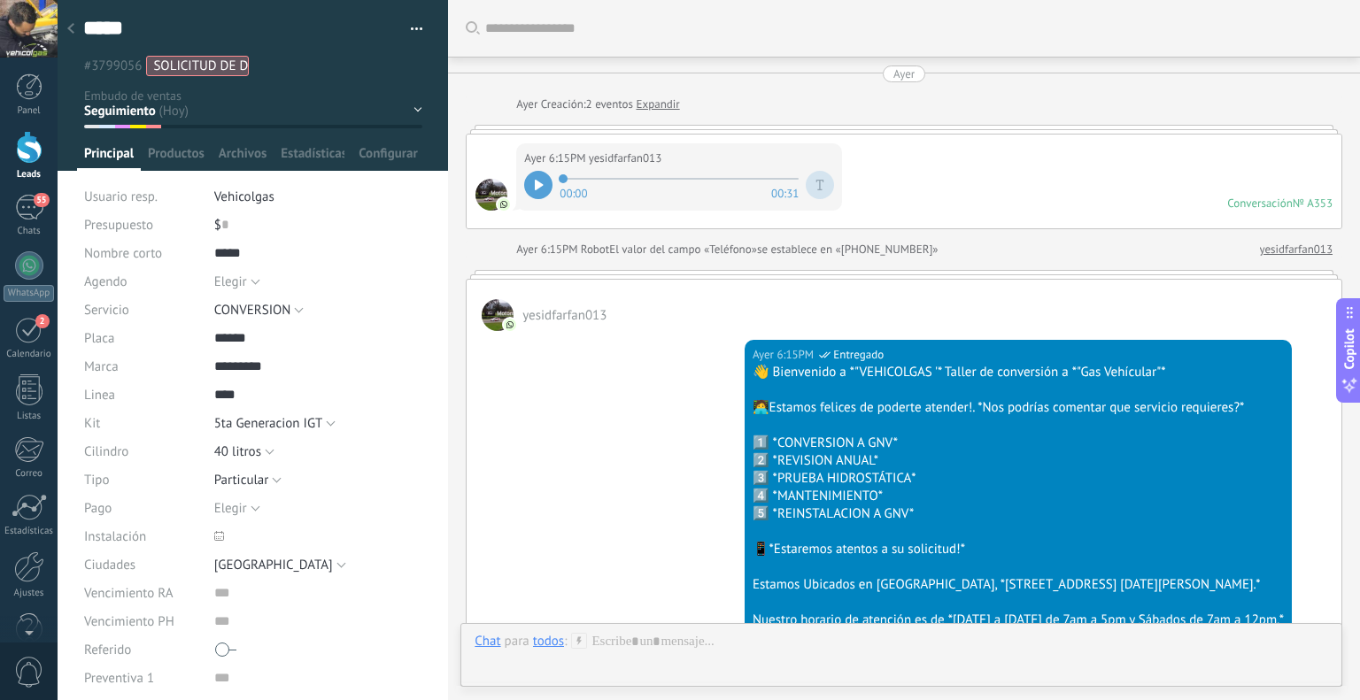
scroll to position [647, 0]
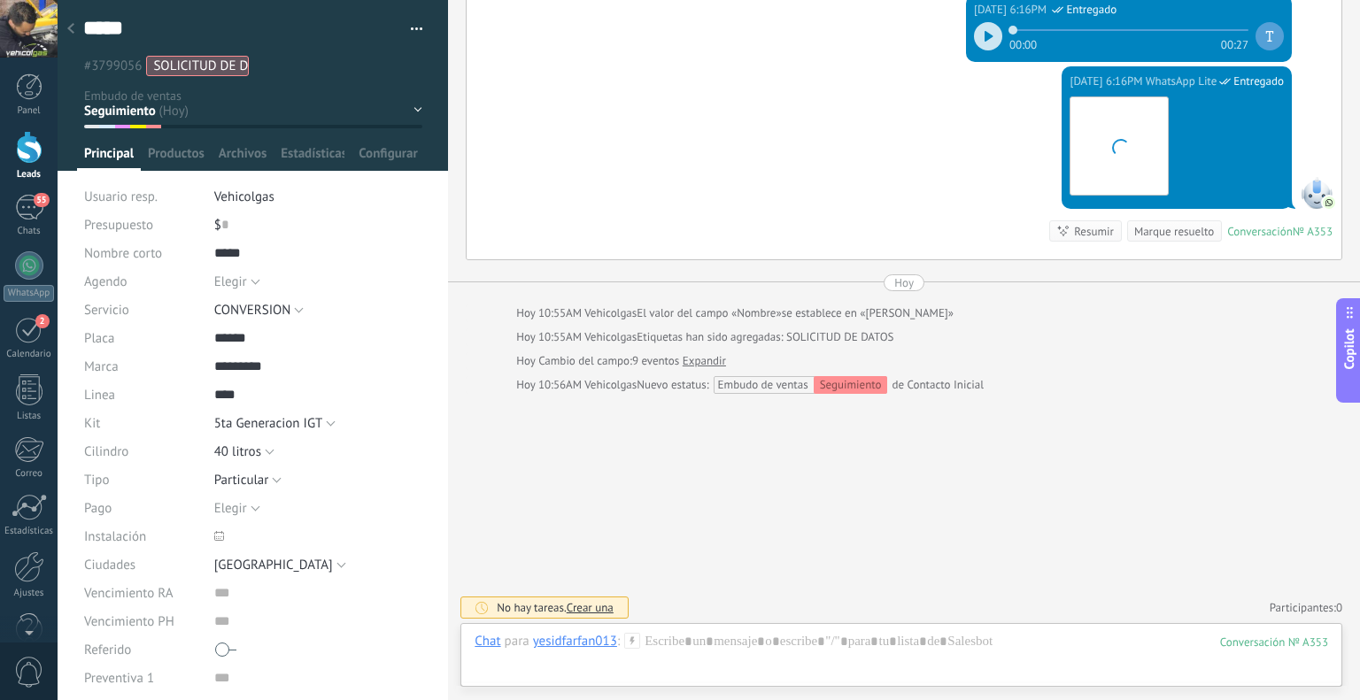
click at [630, 638] on icon at bounding box center [632, 641] width 16 height 16
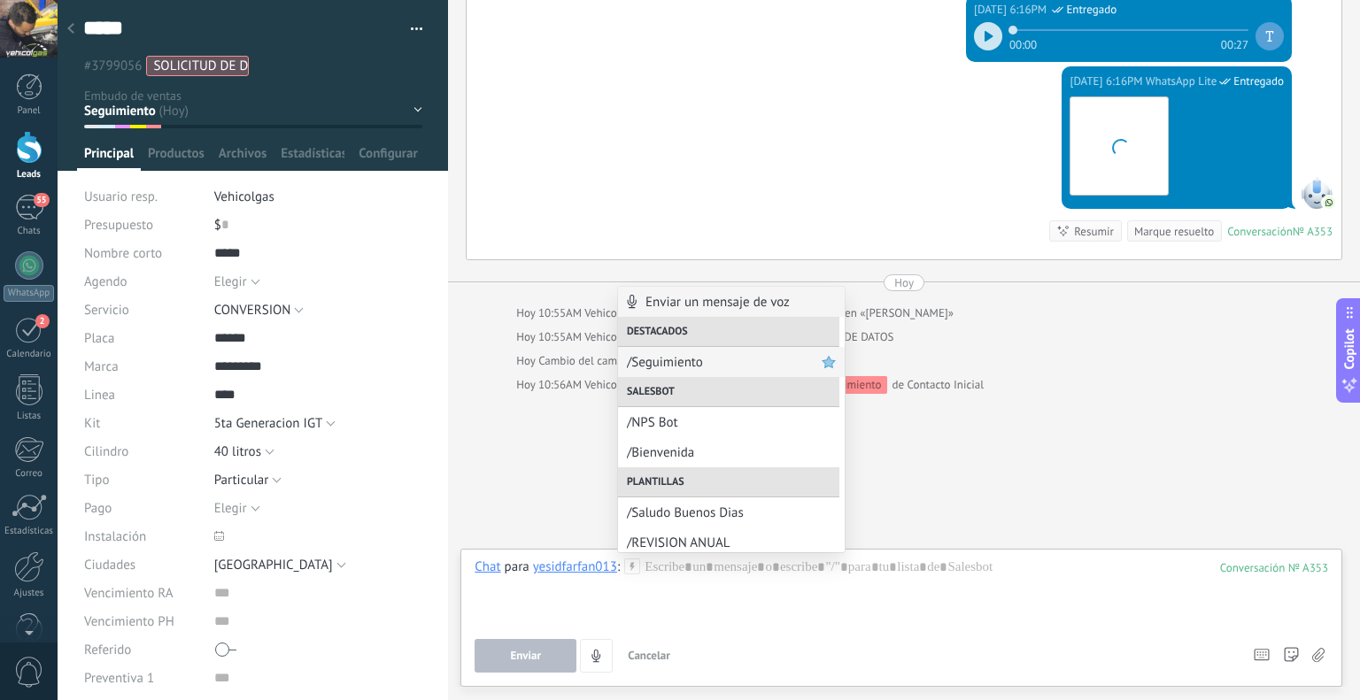
click at [684, 360] on span "/Seguimiento" at bounding box center [724, 362] width 195 height 17
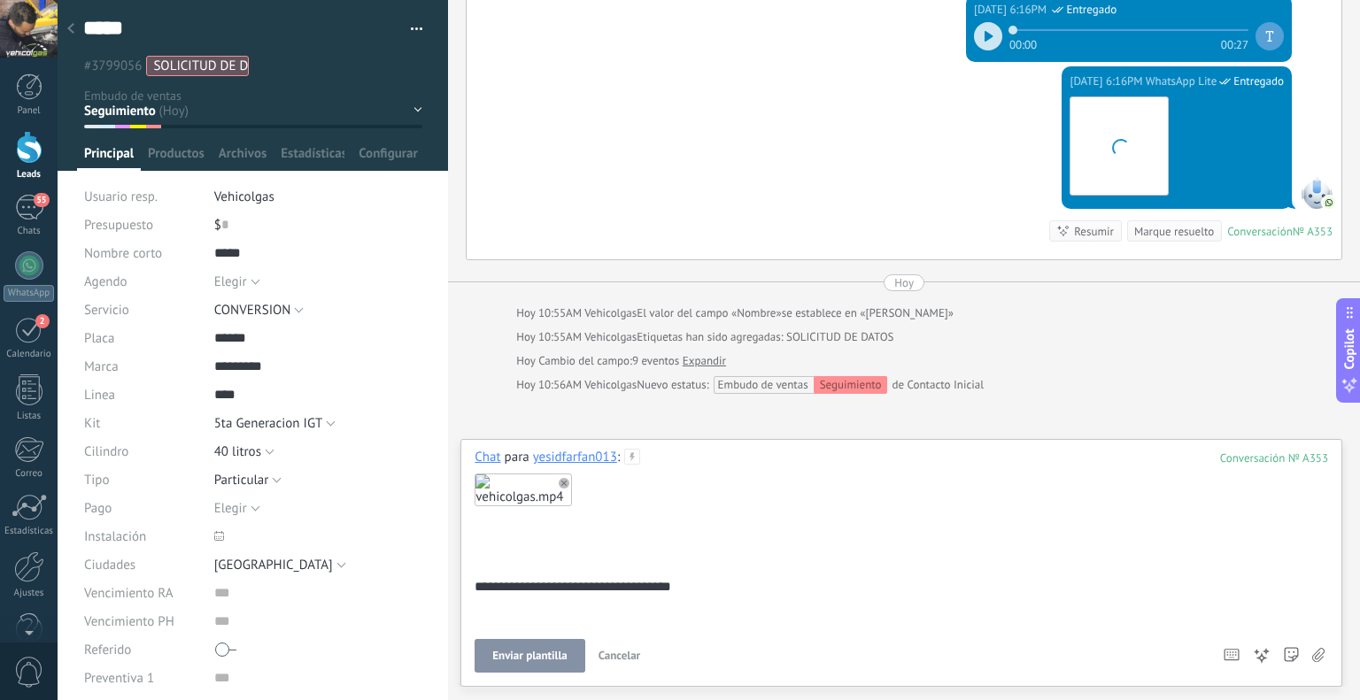
drag, startPoint x: 530, startPoint y: 645, endPoint x: 470, endPoint y: 566, distance: 99.2
click at [530, 645] on button "Enviar plantilla" at bounding box center [530, 656] width 110 height 34
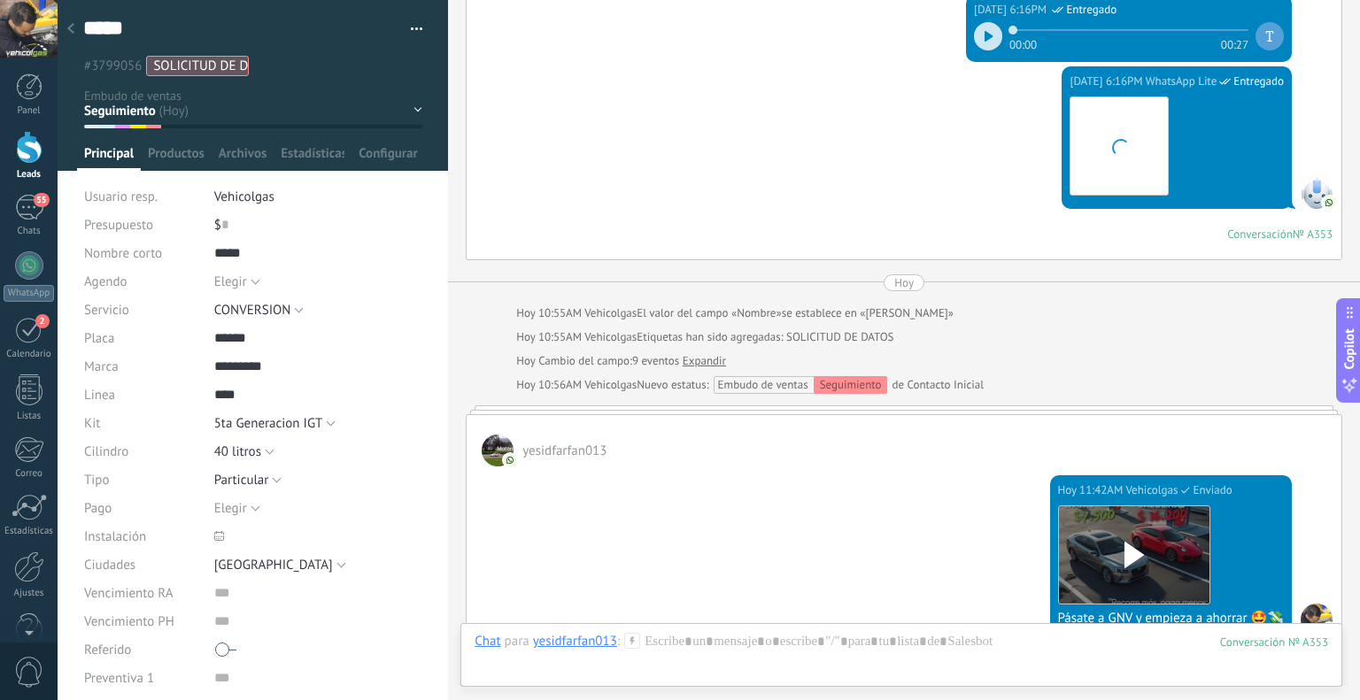
scroll to position [636, 0]
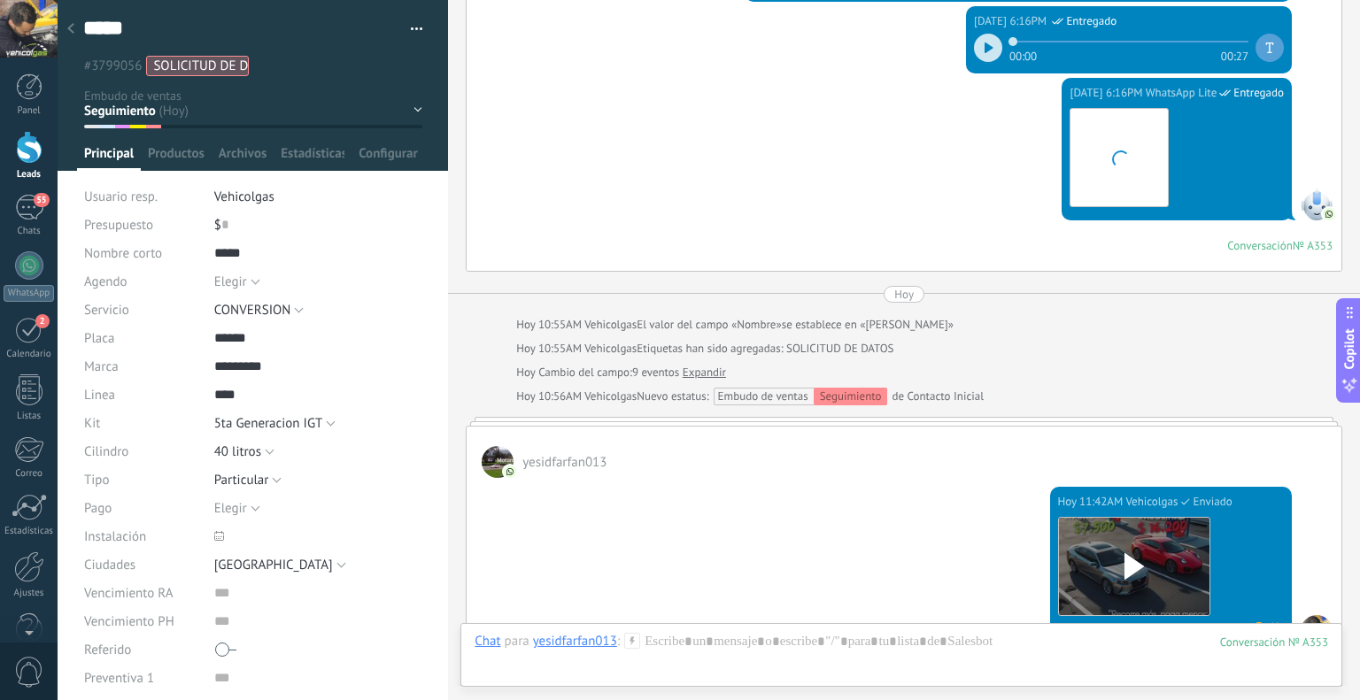
click at [80, 30] on div at bounding box center [70, 29] width 25 height 35
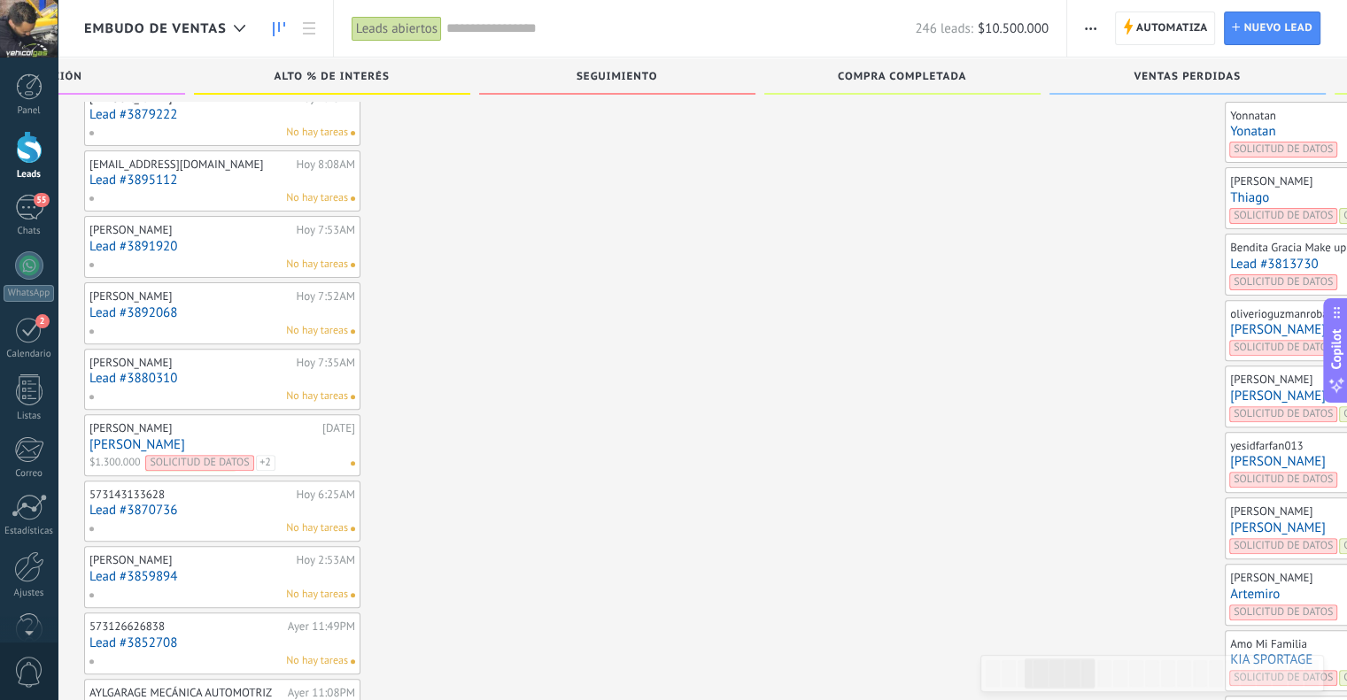
click at [1230, 382] on div "Carlos 19/09/2025 Carlos SOLICITUD DE DATOS Cotizacion Conversion No hay tareas" at bounding box center [1363, 396] width 266 height 51
click at [1230, 389] on link "[PERSON_NAME]" at bounding box center [1363, 396] width 266 height 15
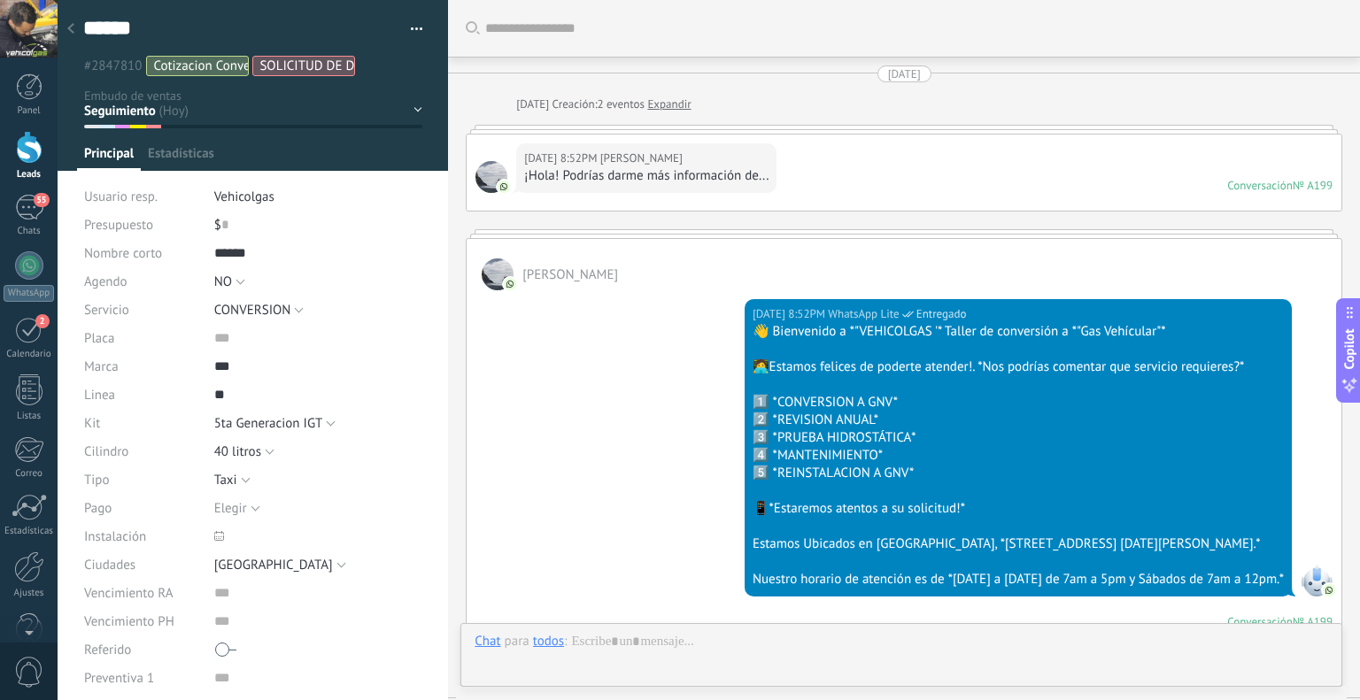
scroll to position [2802, 0]
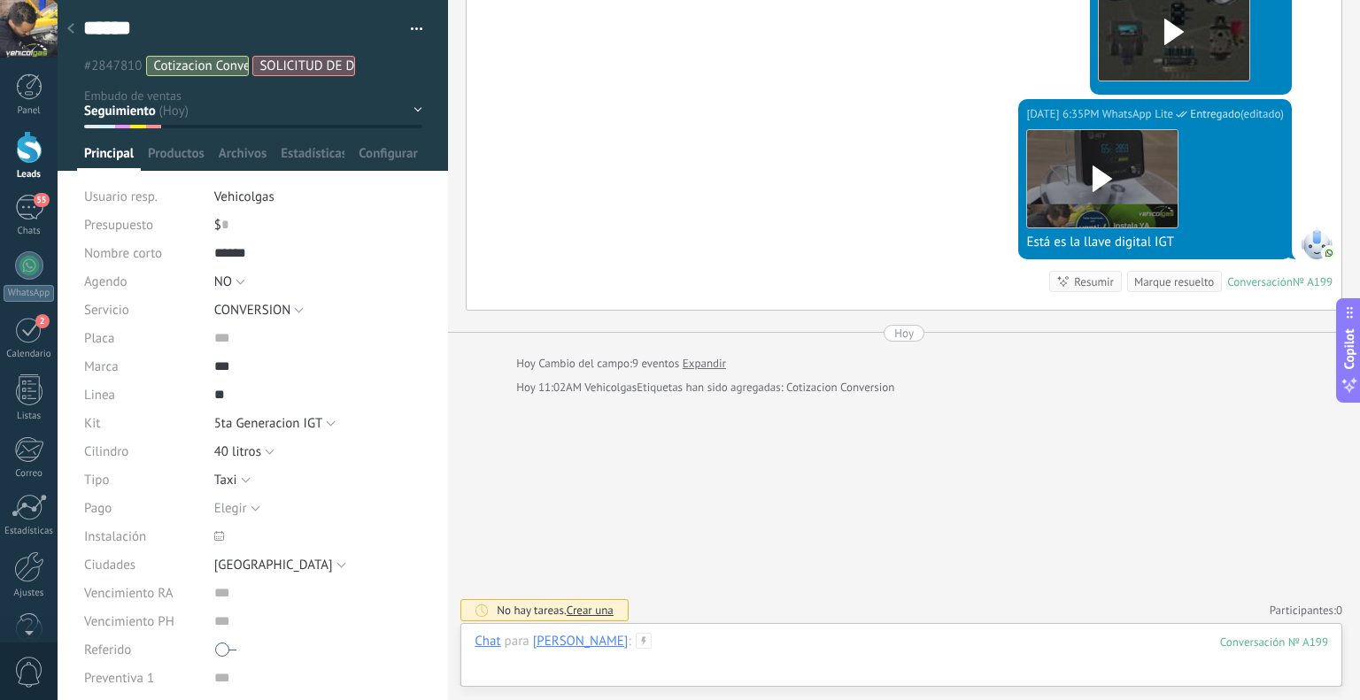
click at [583, 653] on div at bounding box center [902, 659] width 854 height 53
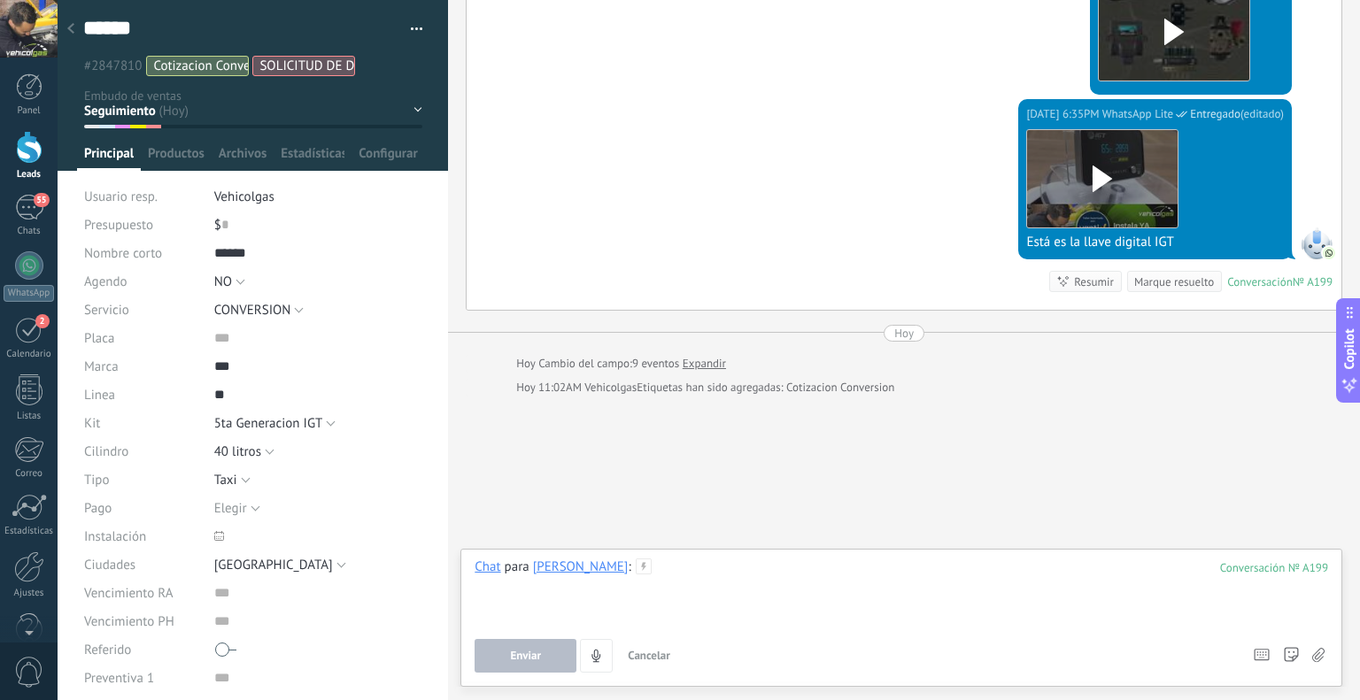
click at [584, 578] on div at bounding box center [902, 592] width 854 height 67
click at [636, 569] on use at bounding box center [643, 566] width 15 height 15
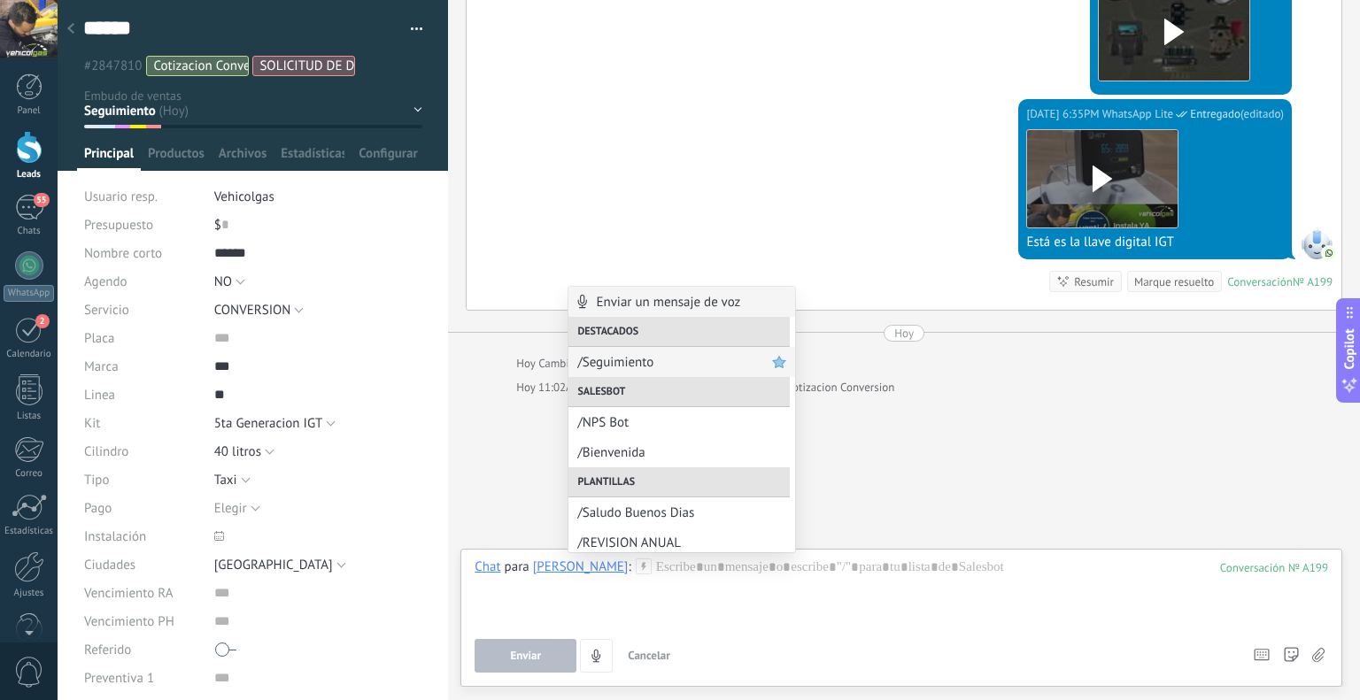
click at [682, 358] on span "/Seguimiento" at bounding box center [674, 362] width 195 height 17
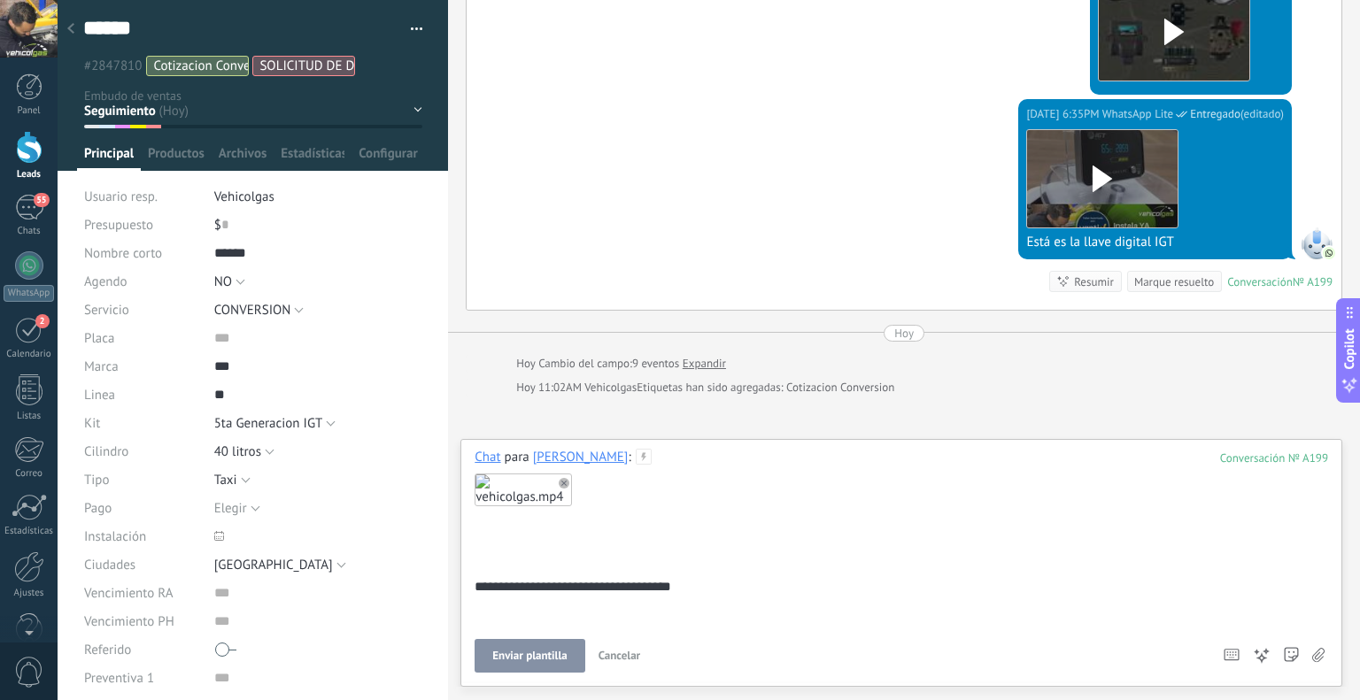
click at [562, 648] on button "Enviar plantilla" at bounding box center [530, 656] width 110 height 34
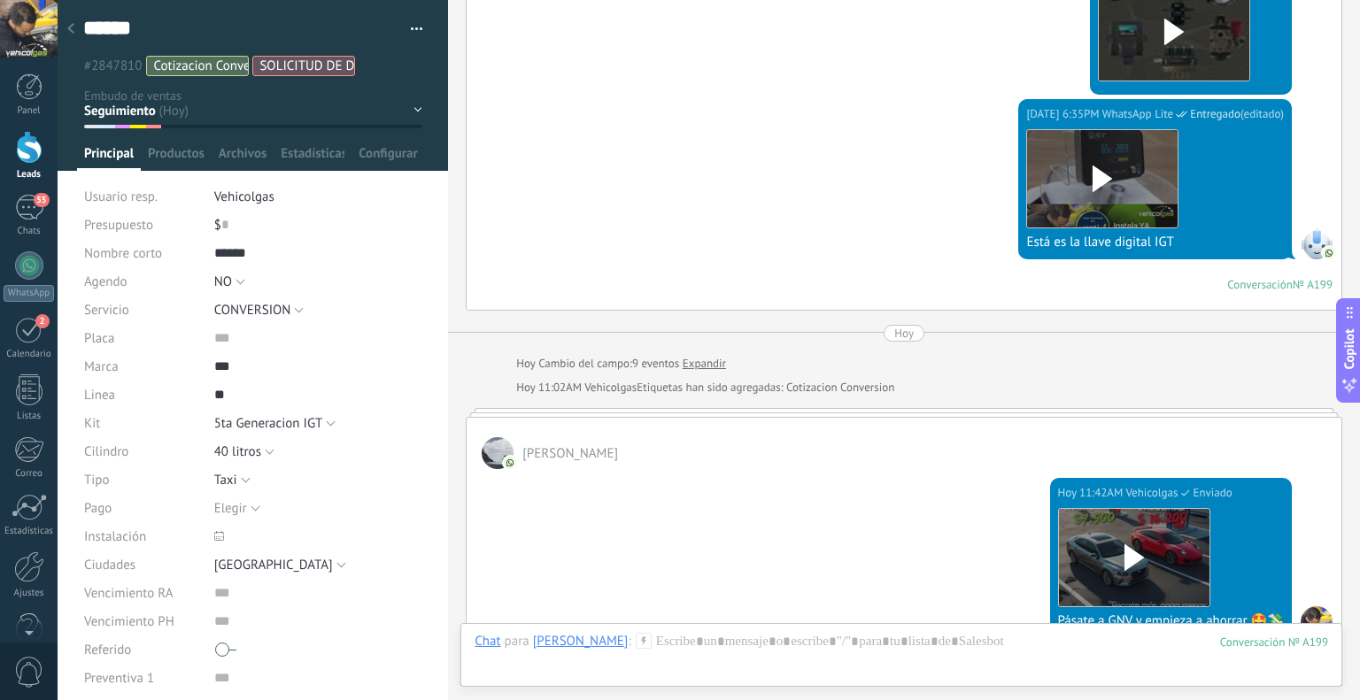
scroll to position [2791, 0]
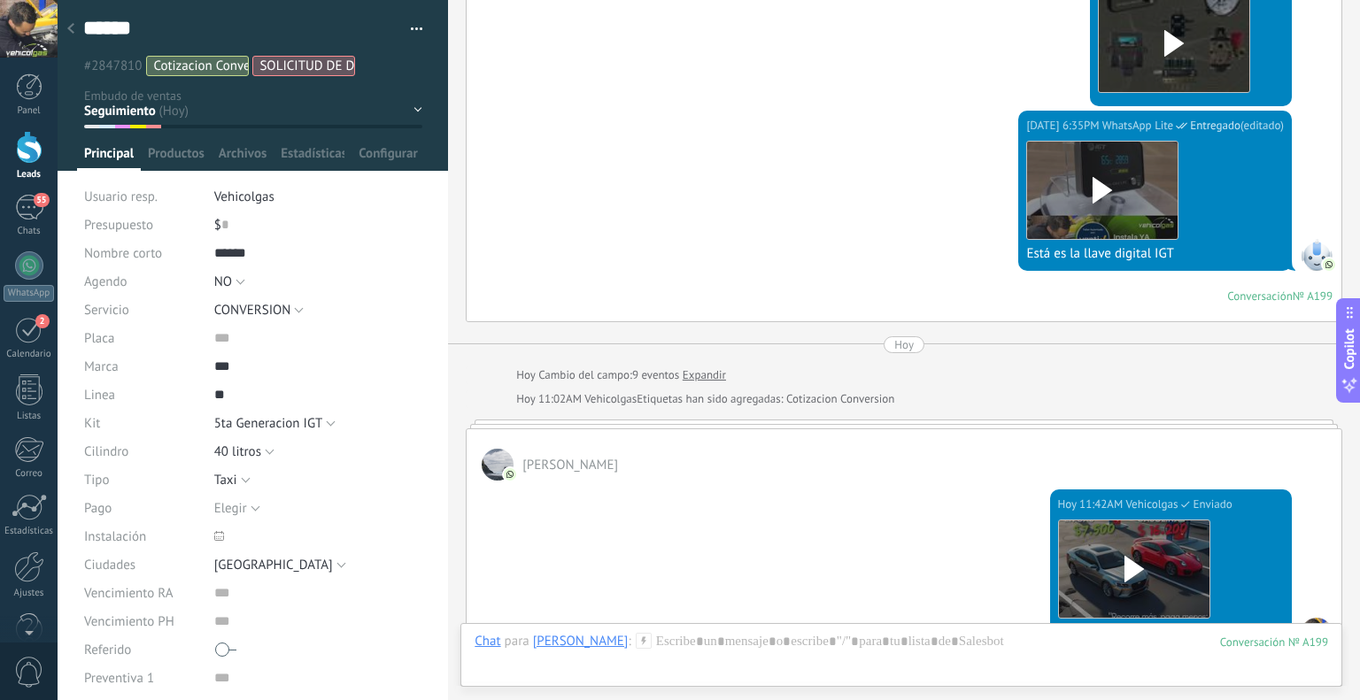
click at [71, 32] on use at bounding box center [70, 28] width 7 height 11
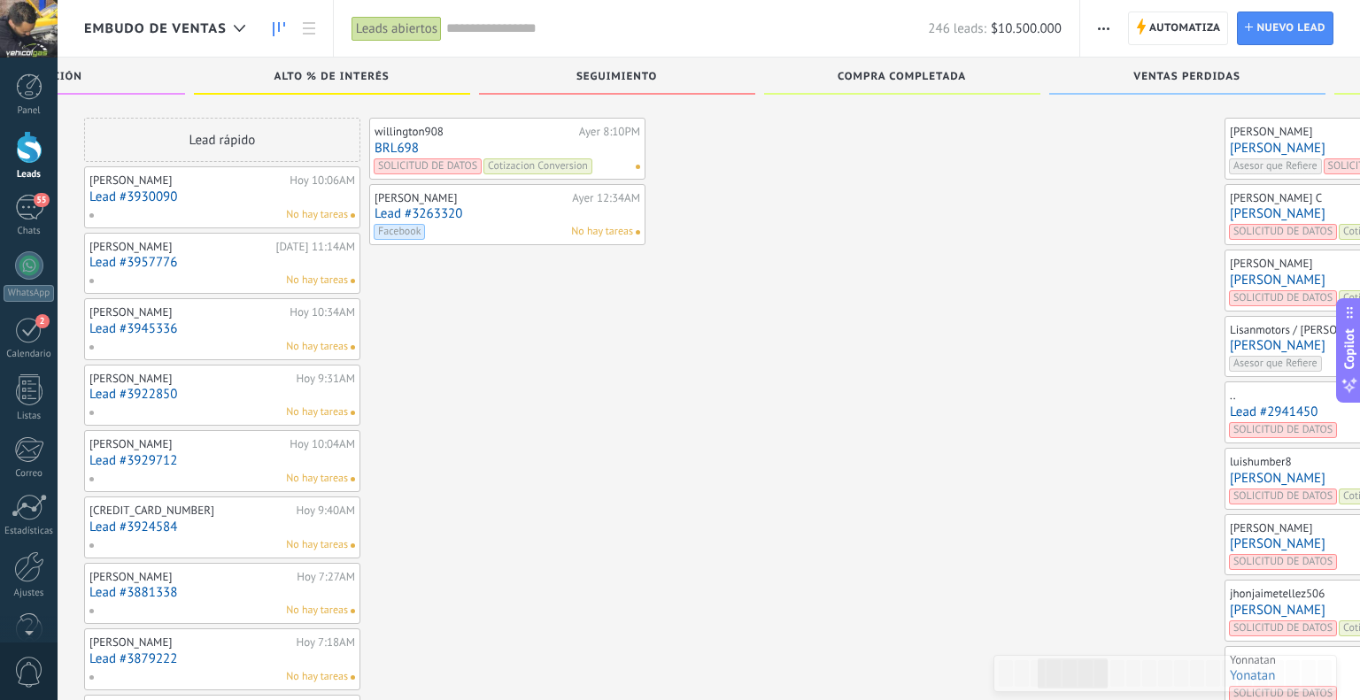
scroll to position [545, 0]
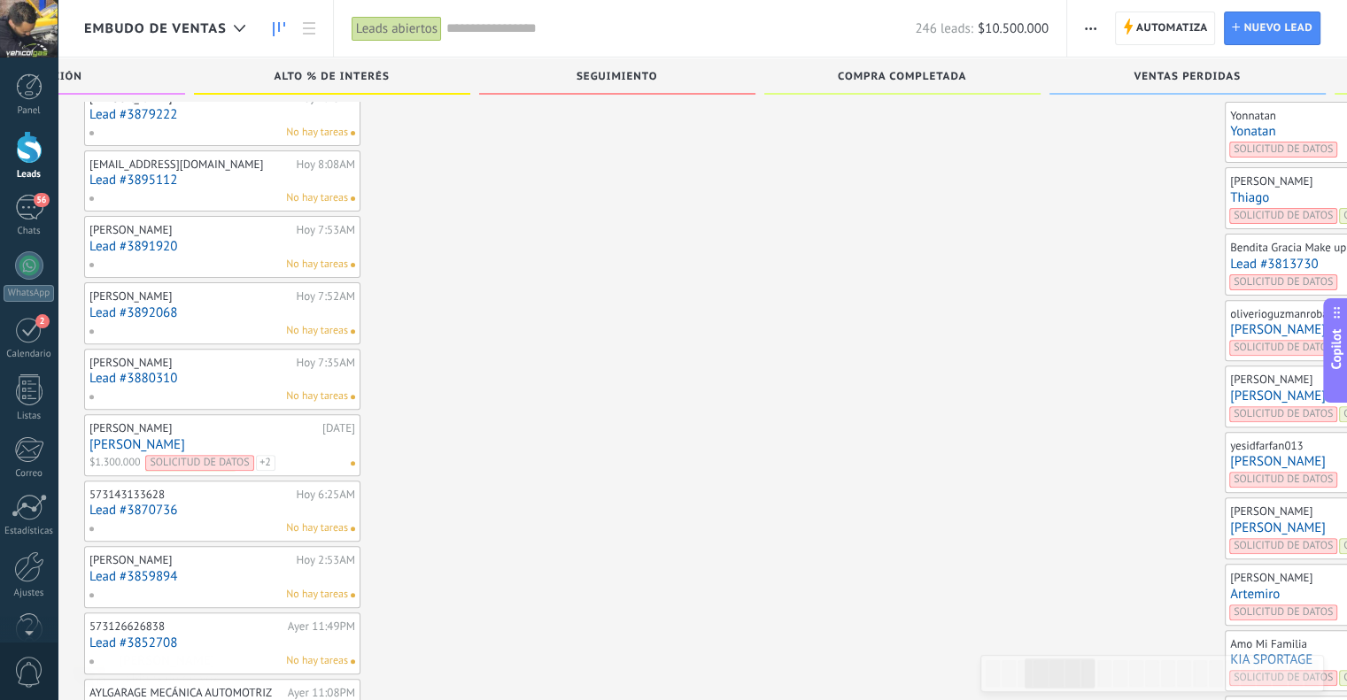
click at [1230, 325] on link "[PERSON_NAME]" at bounding box center [1363, 329] width 266 height 15
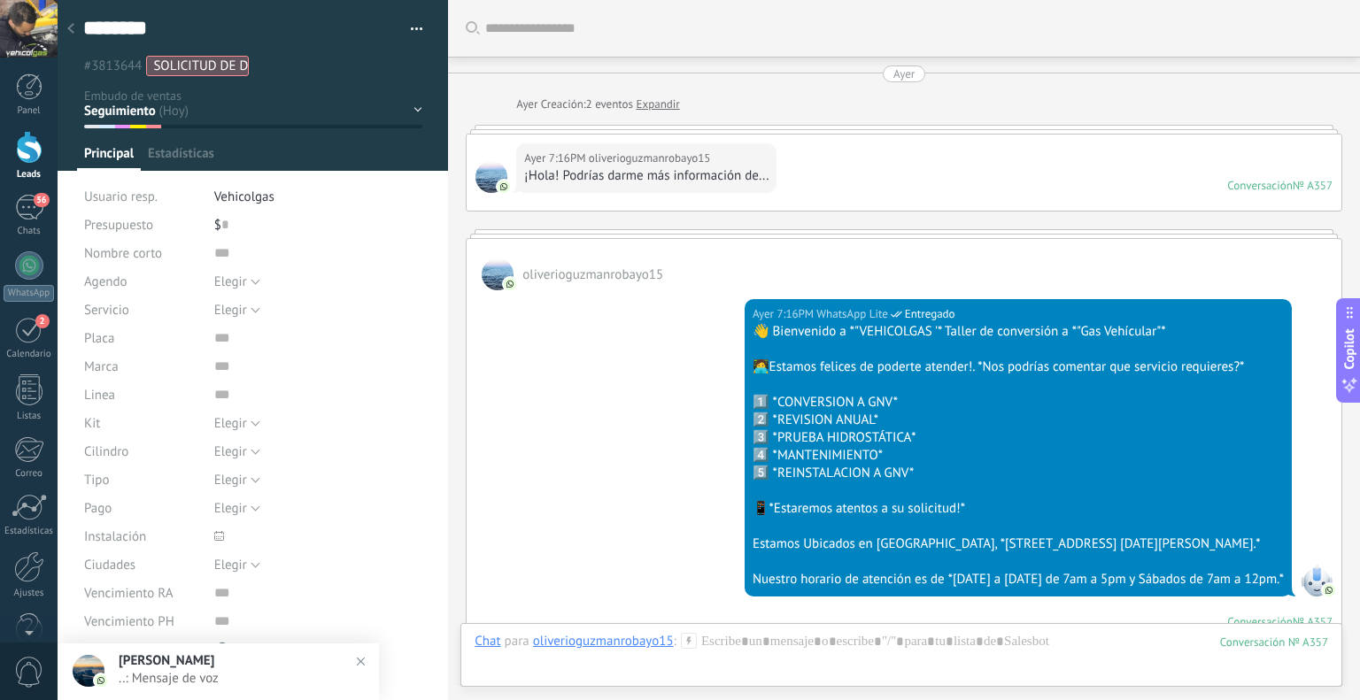
scroll to position [935, 0]
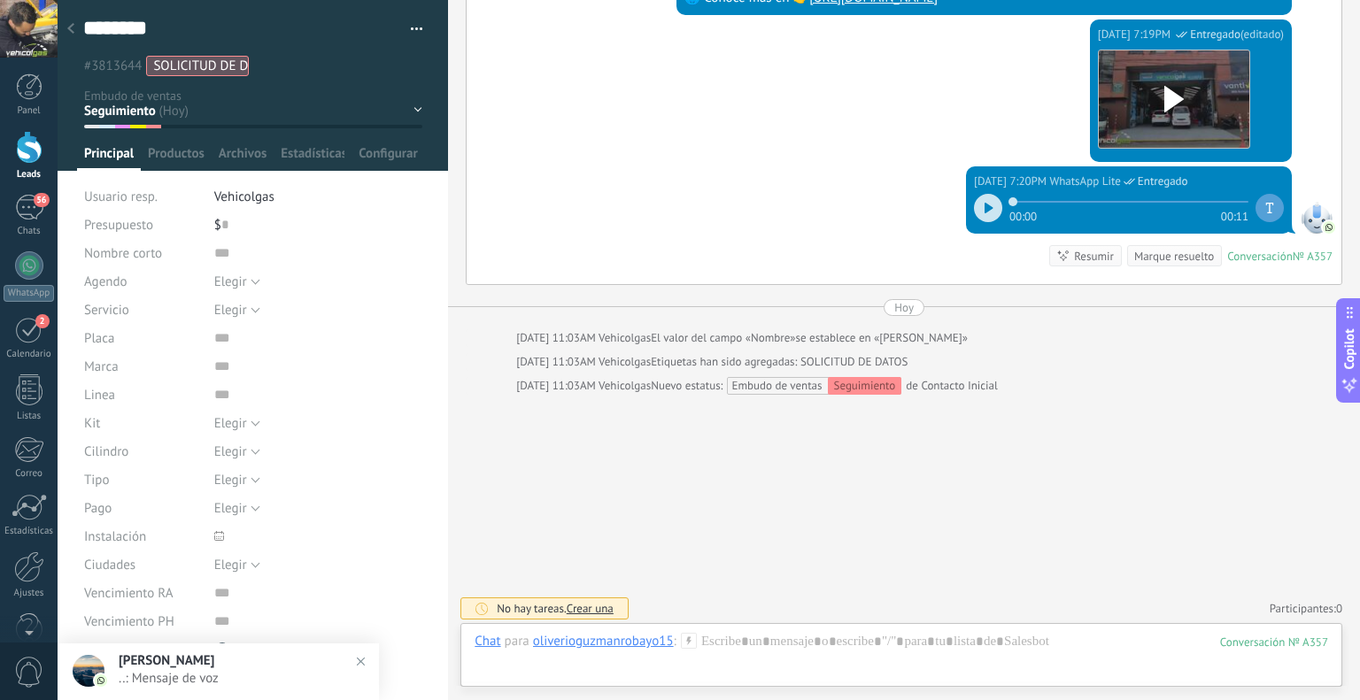
click at [692, 644] on icon at bounding box center [689, 641] width 16 height 16
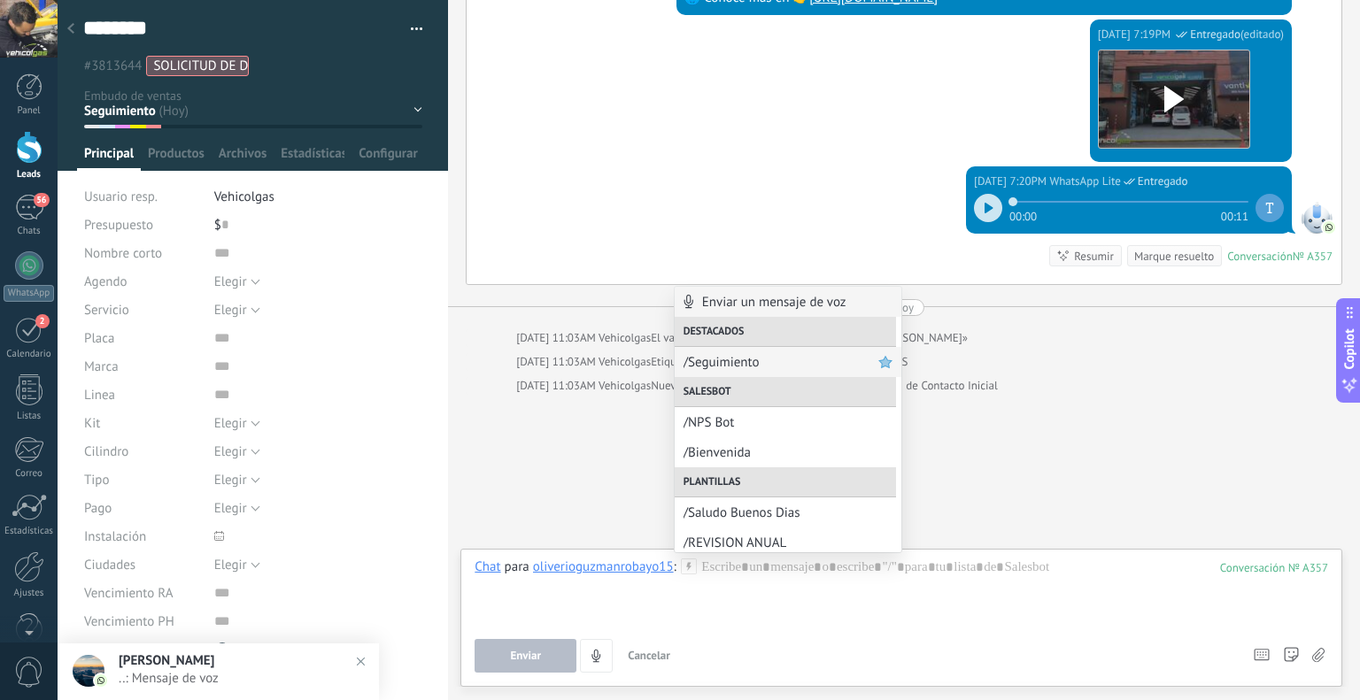
click at [724, 367] on span "/Seguimiento" at bounding box center [781, 362] width 195 height 17
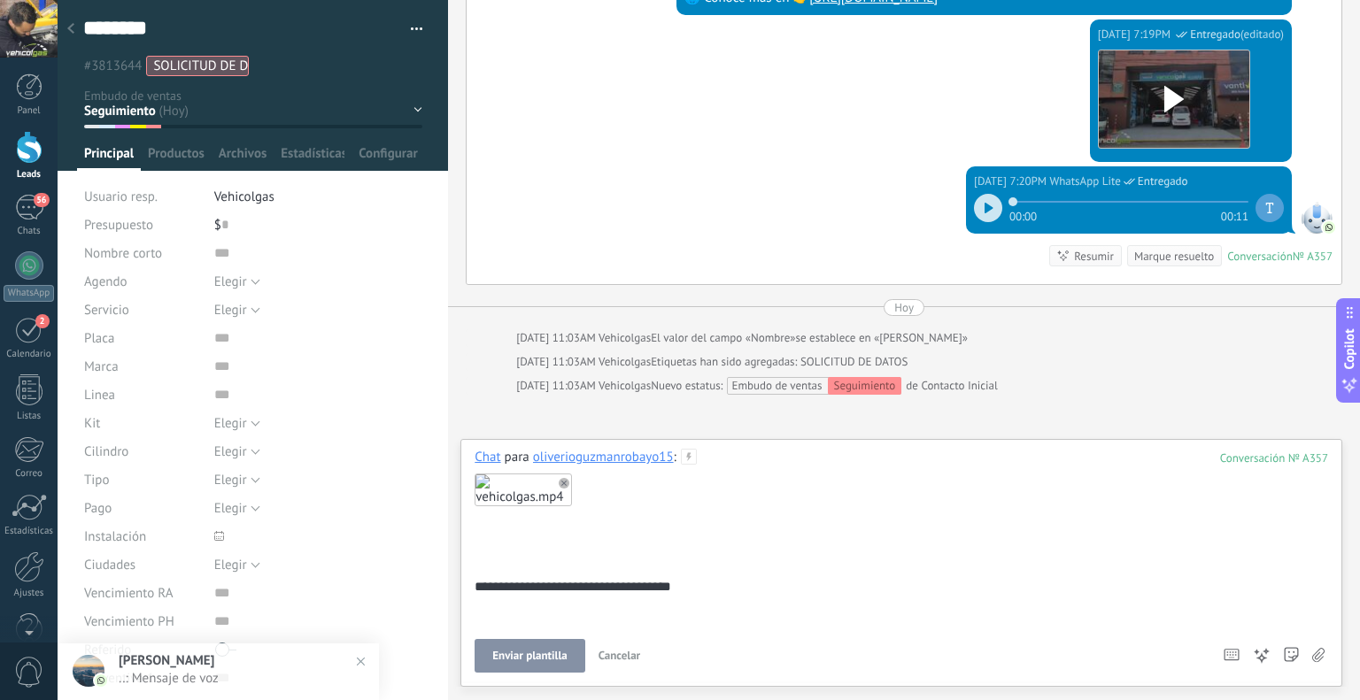
click at [529, 644] on button "Enviar plantilla" at bounding box center [530, 656] width 110 height 34
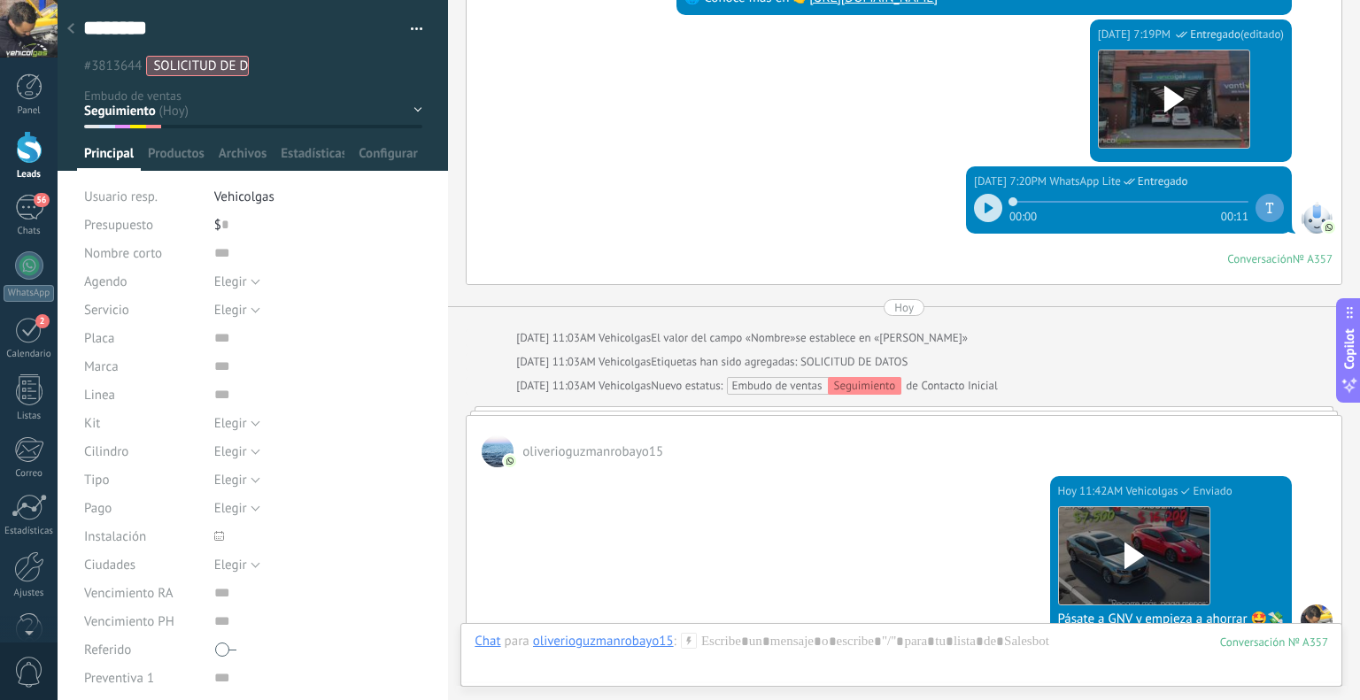
scroll to position [924, 0]
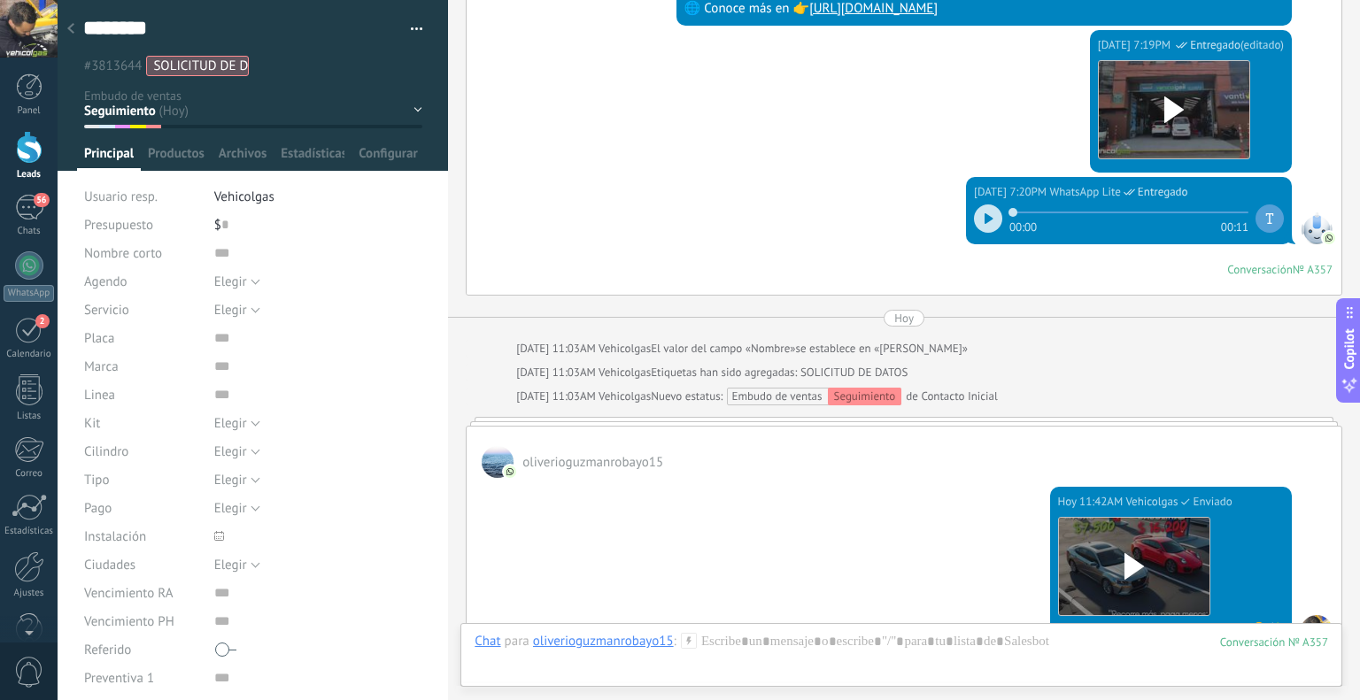
click at [70, 20] on div at bounding box center [70, 29] width 25 height 35
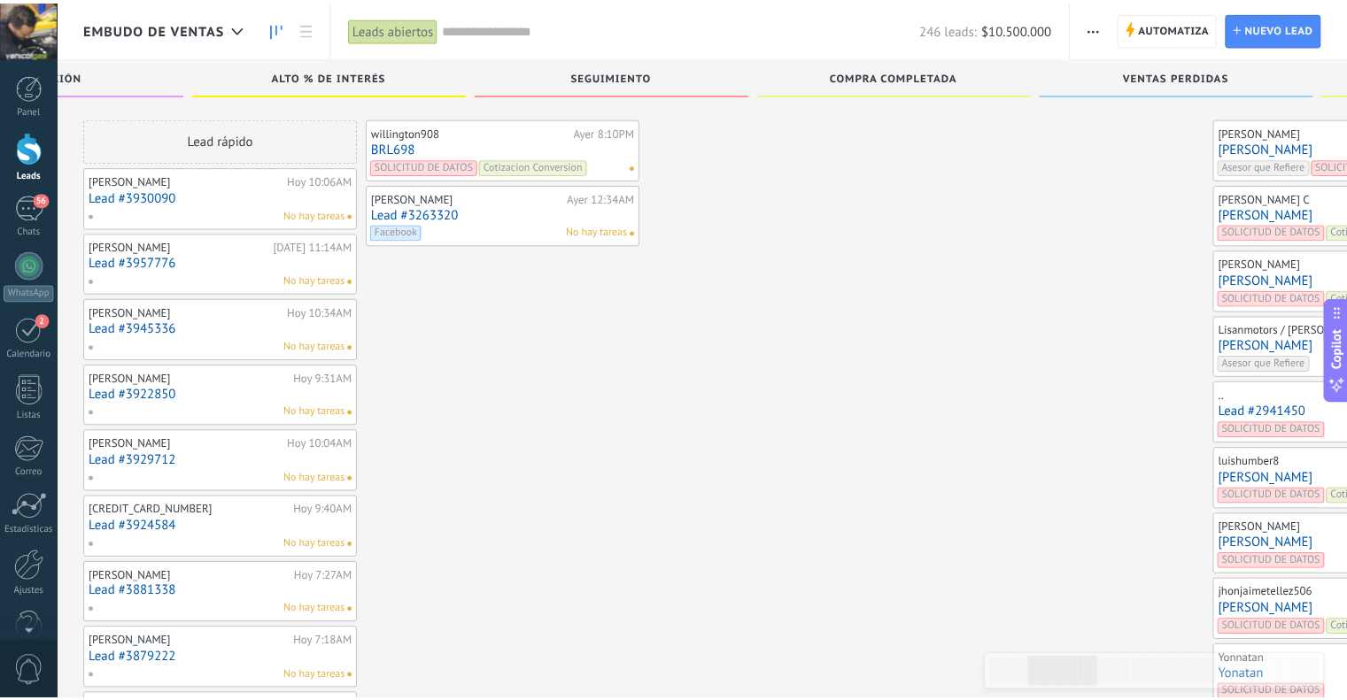
scroll to position [545, 0]
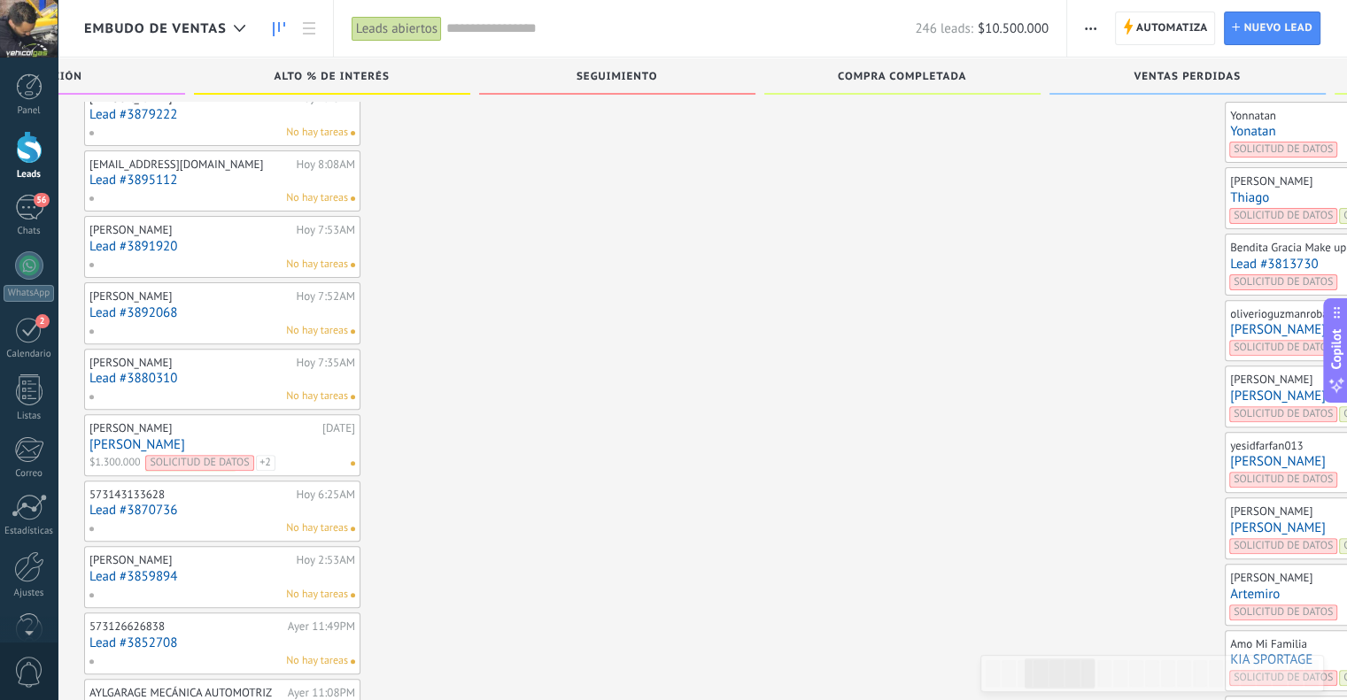
click at [1230, 257] on link "Lead #3813730" at bounding box center [1363, 264] width 266 height 15
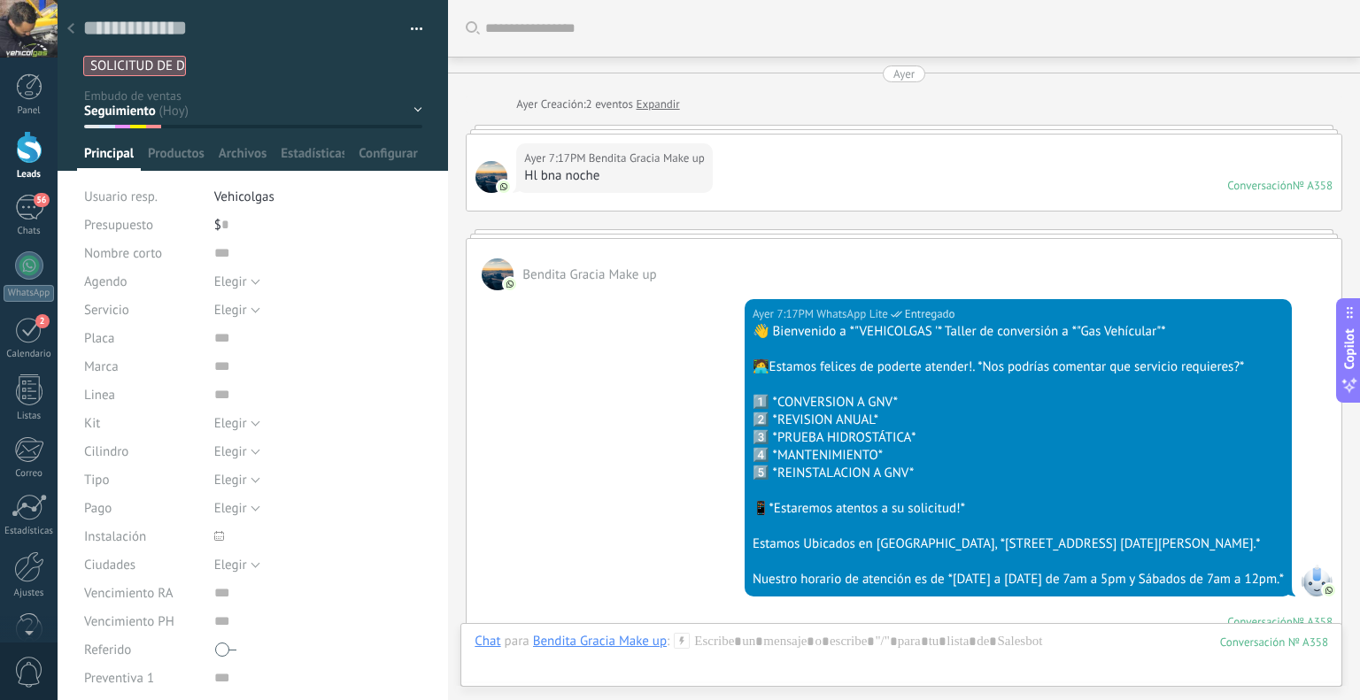
scroll to position [1300, 0]
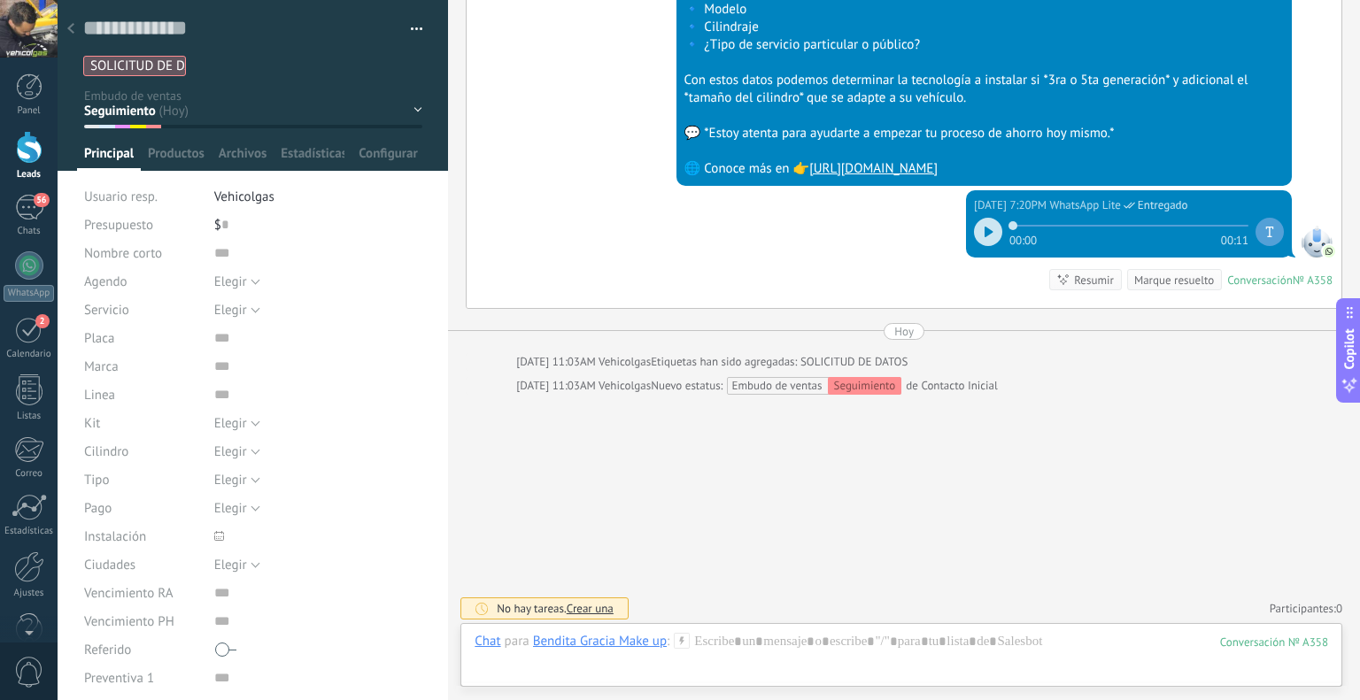
click at [686, 640] on icon at bounding box center [682, 641] width 16 height 16
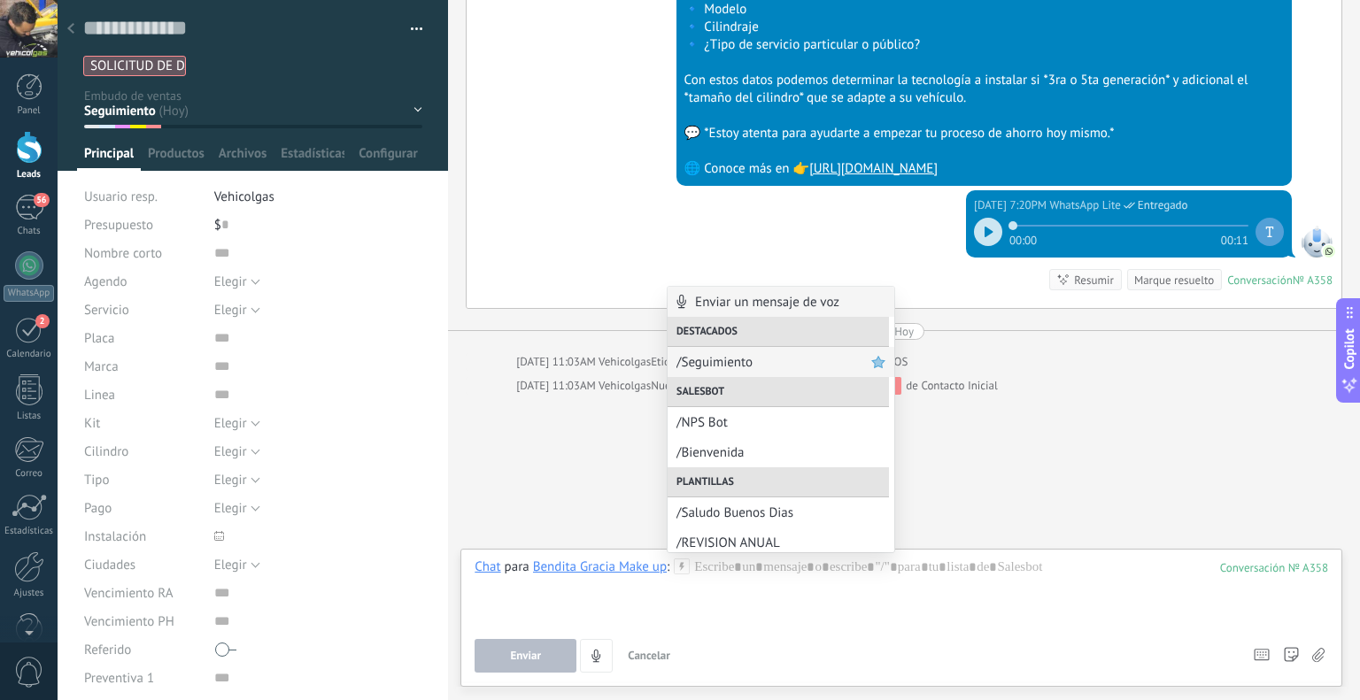
click at [717, 376] on div "/Seguimiento" at bounding box center [781, 362] width 227 height 30
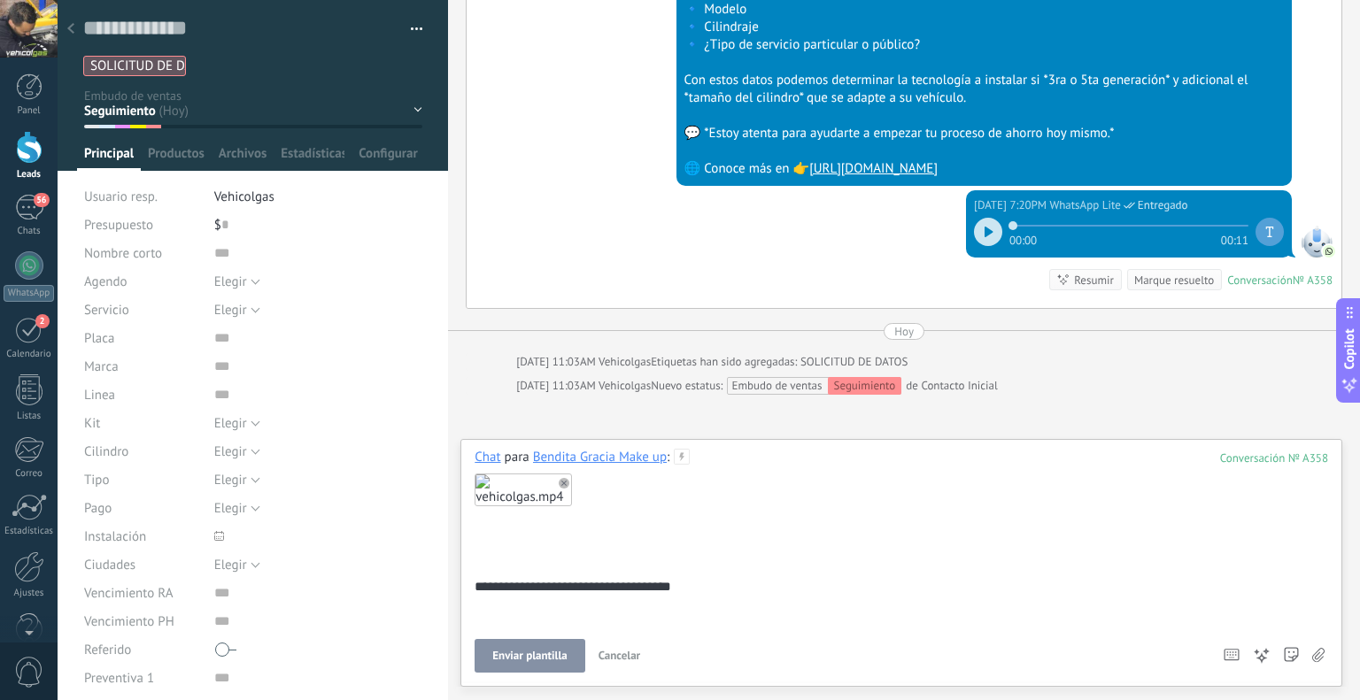
click at [576, 655] on button "Enviar plantilla" at bounding box center [530, 656] width 110 height 34
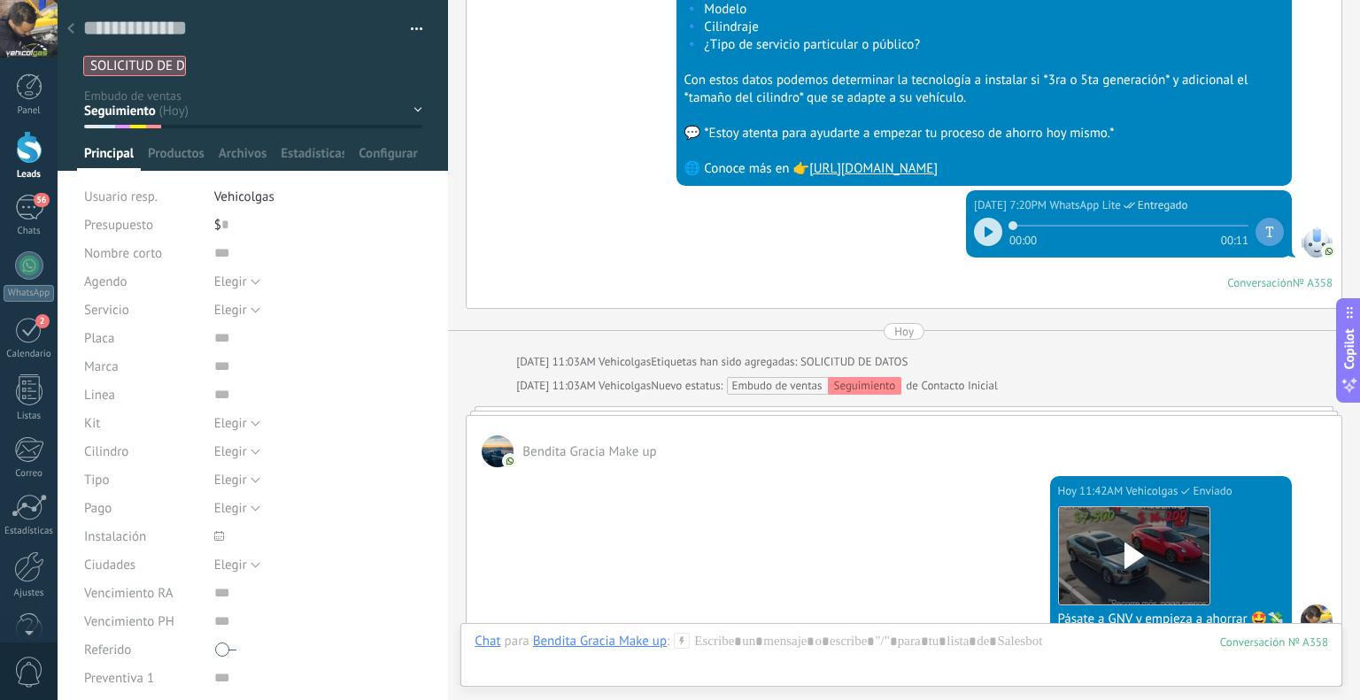
scroll to position [1289, 0]
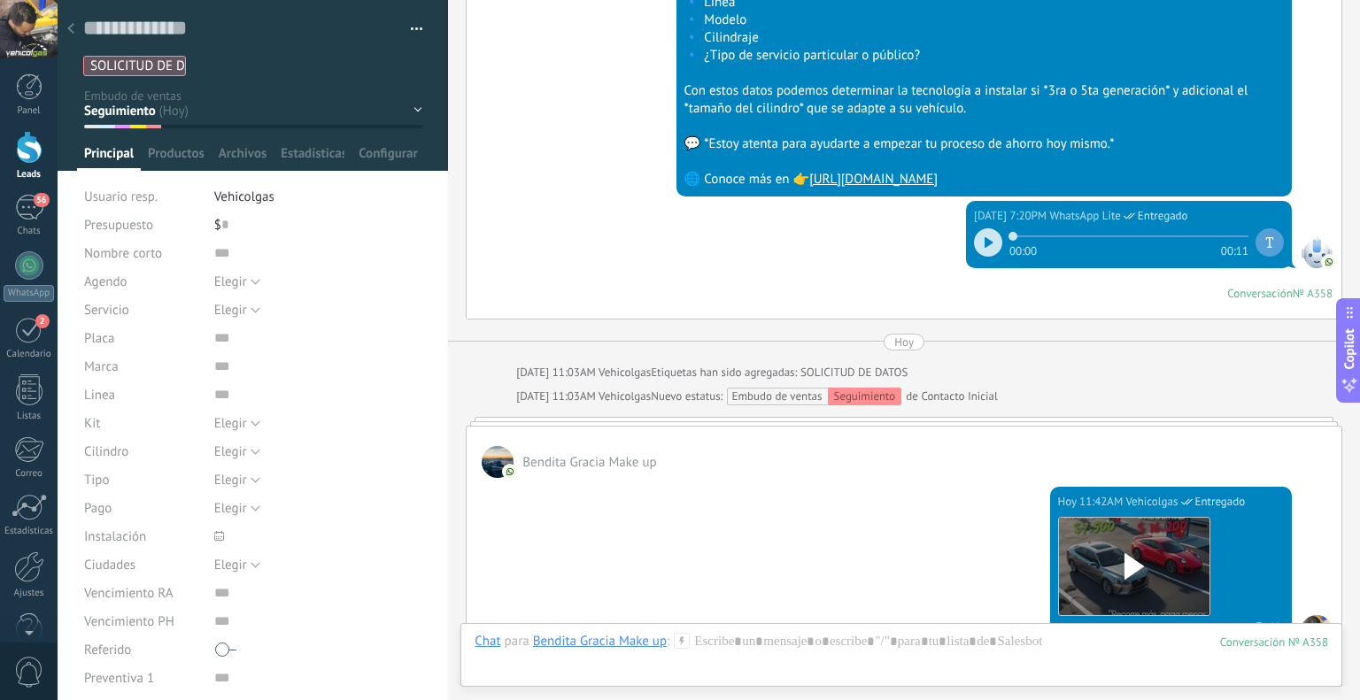
click at [71, 31] on use at bounding box center [70, 28] width 7 height 11
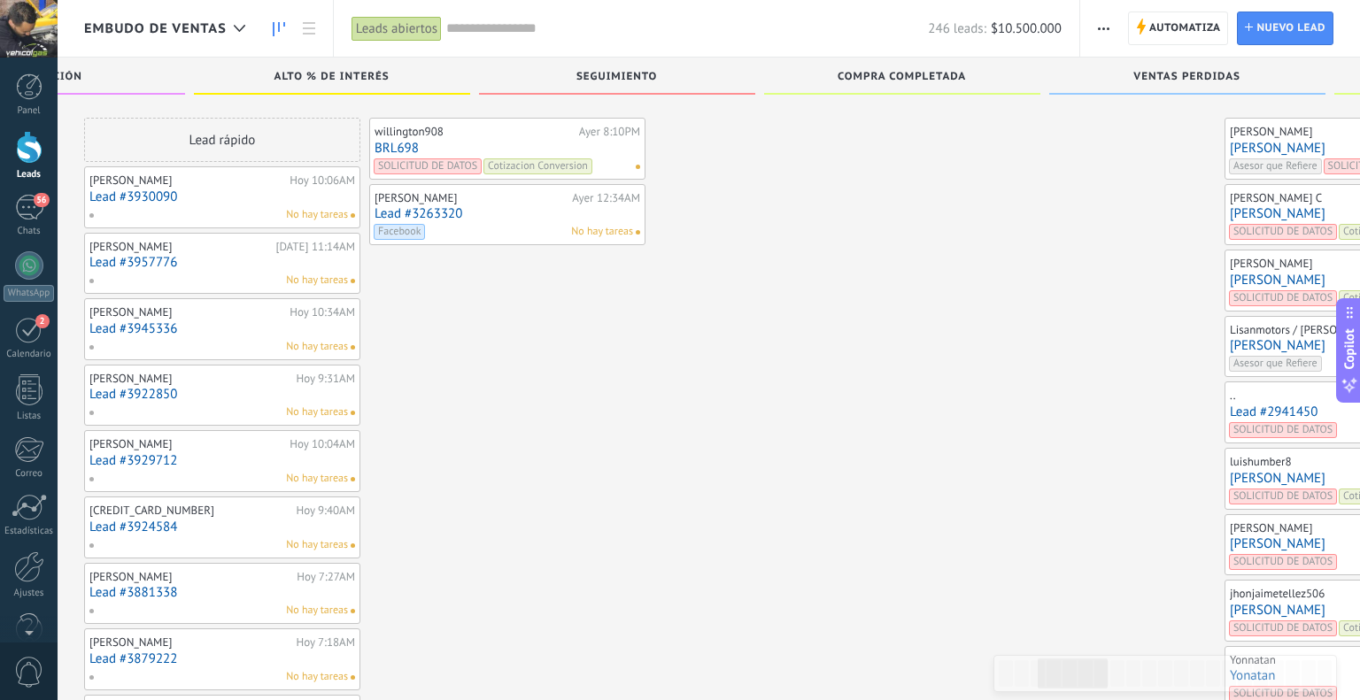
scroll to position [545, 0]
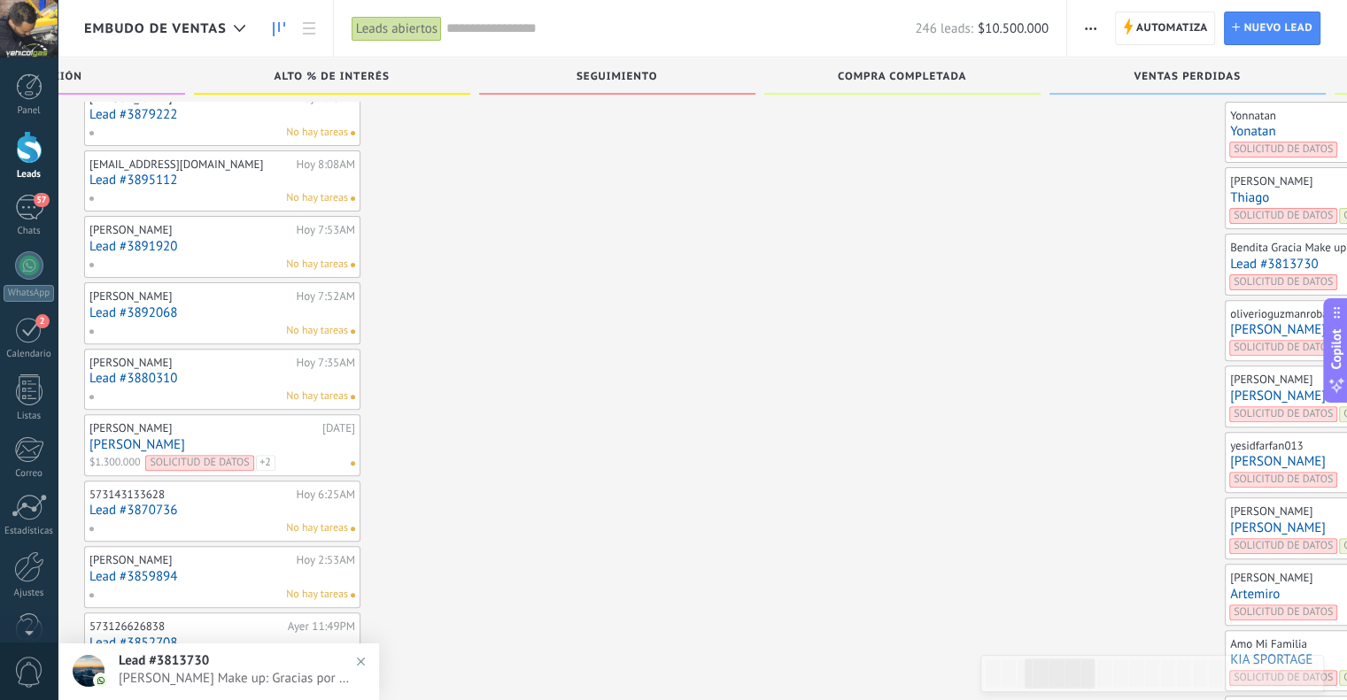
click at [1230, 195] on link "Thiago" at bounding box center [1363, 197] width 266 height 15
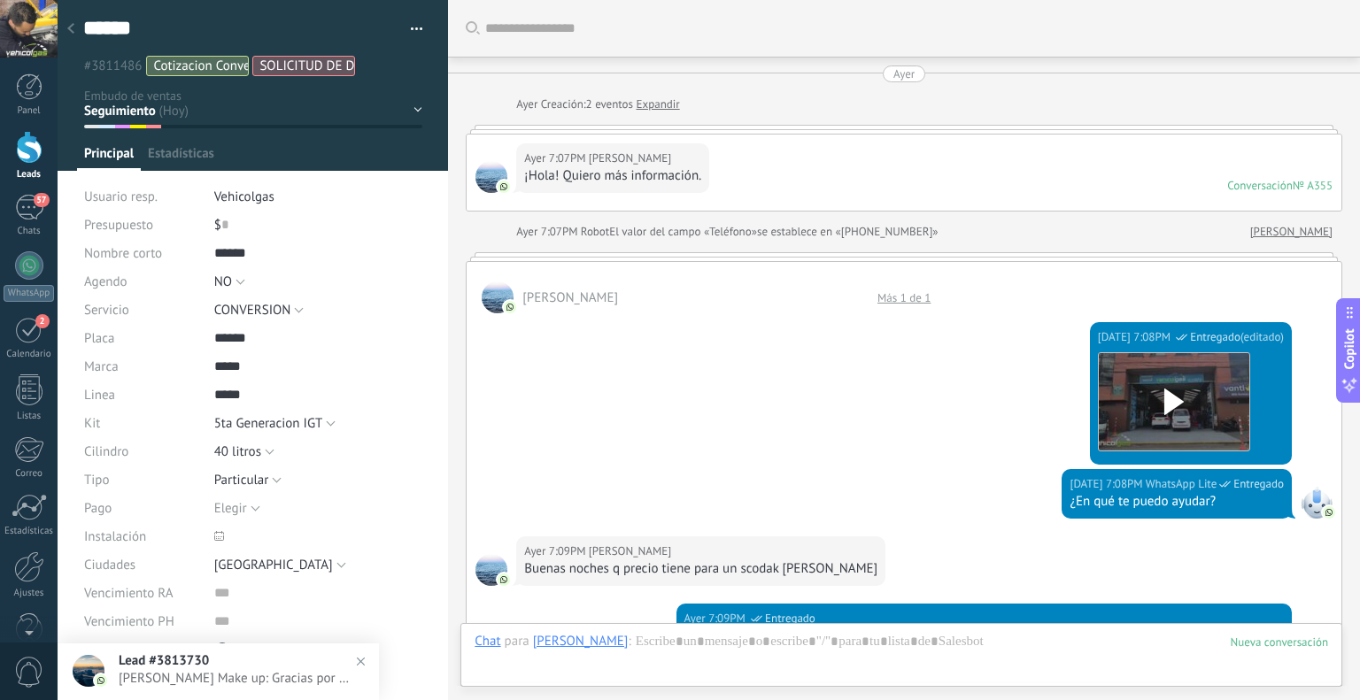
scroll to position [2355, 0]
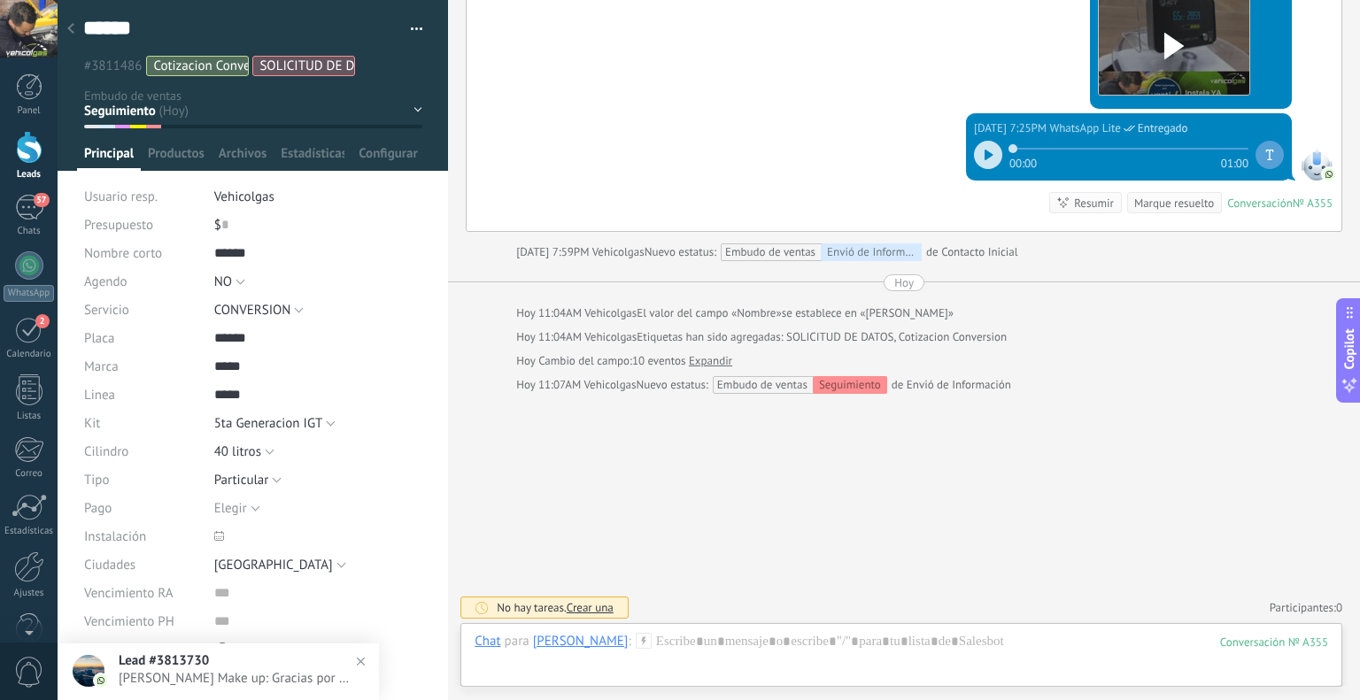
click at [636, 644] on icon at bounding box center [644, 641] width 16 height 16
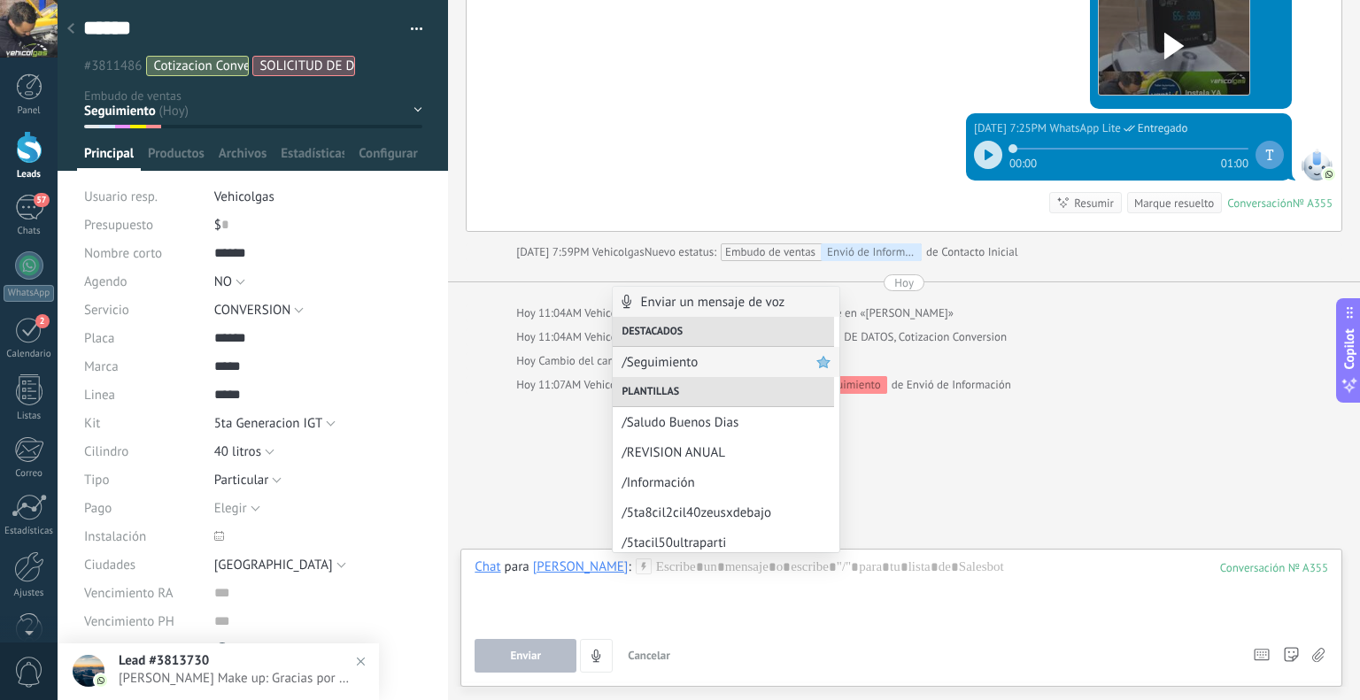
click at [665, 364] on span "/Seguimiento" at bounding box center [719, 362] width 195 height 17
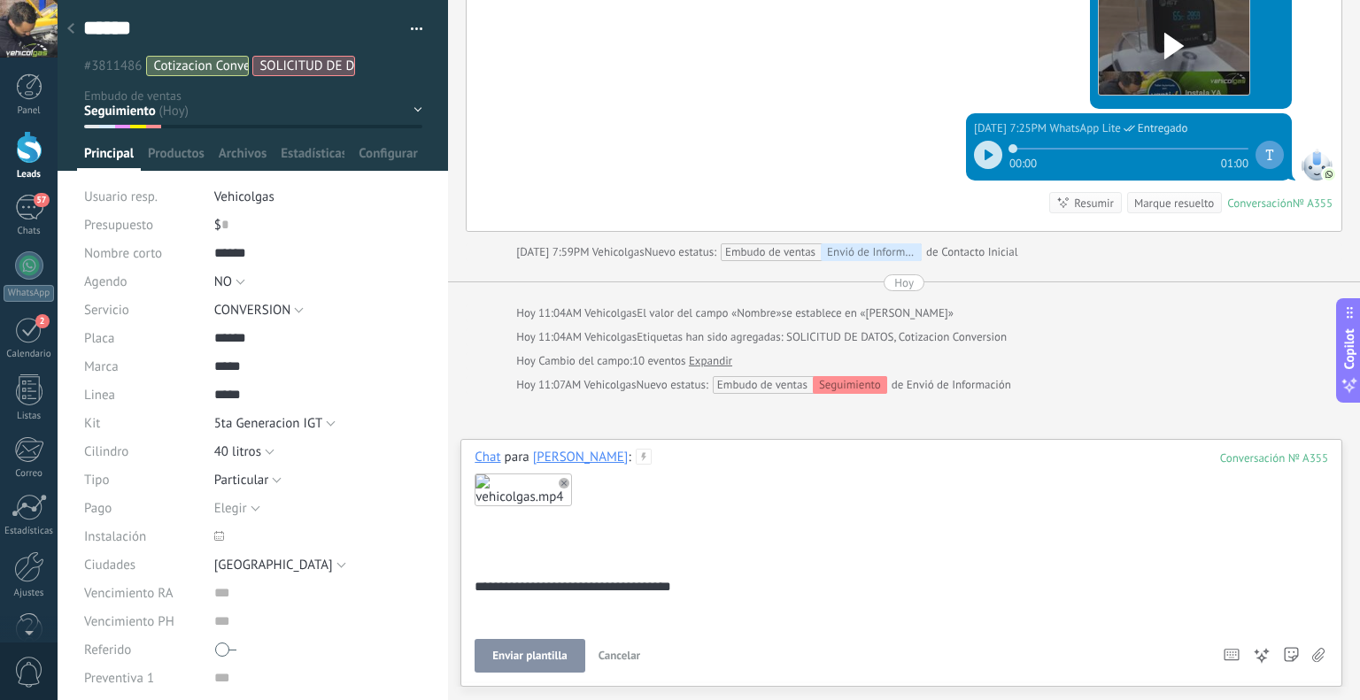
click at [560, 647] on button "Enviar plantilla" at bounding box center [530, 656] width 110 height 34
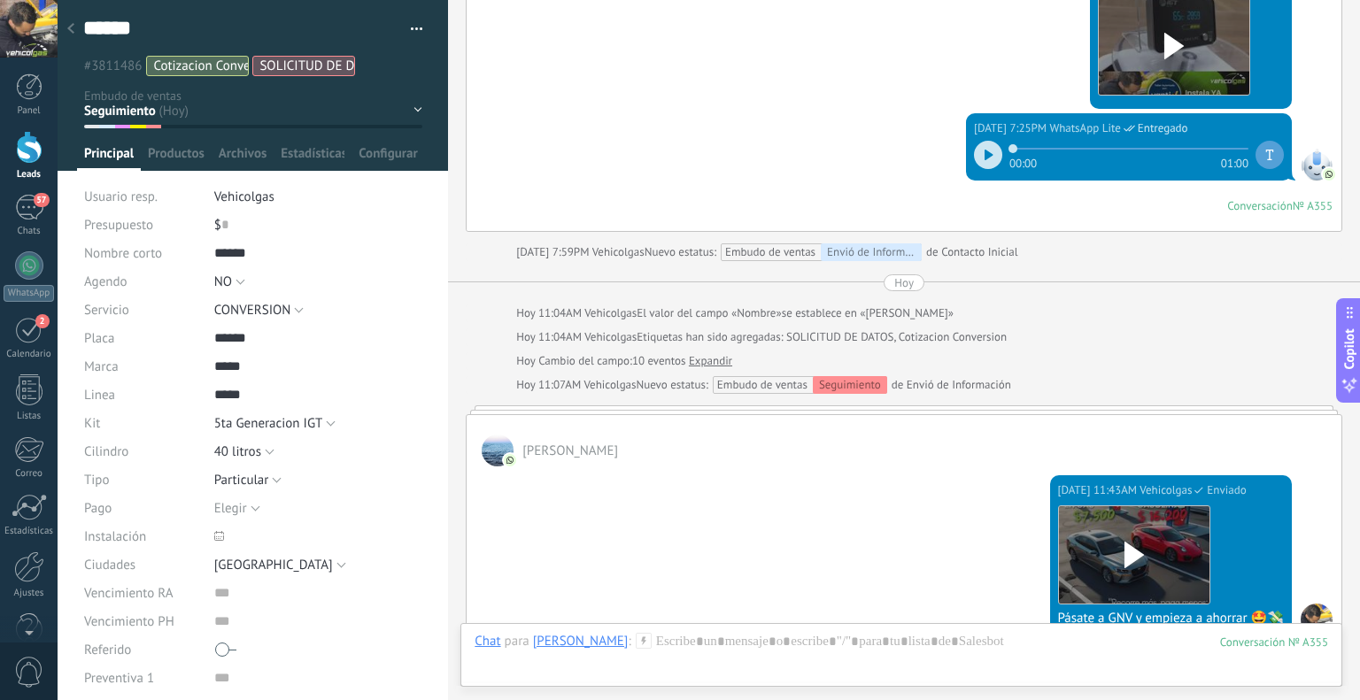
scroll to position [2343, 0]
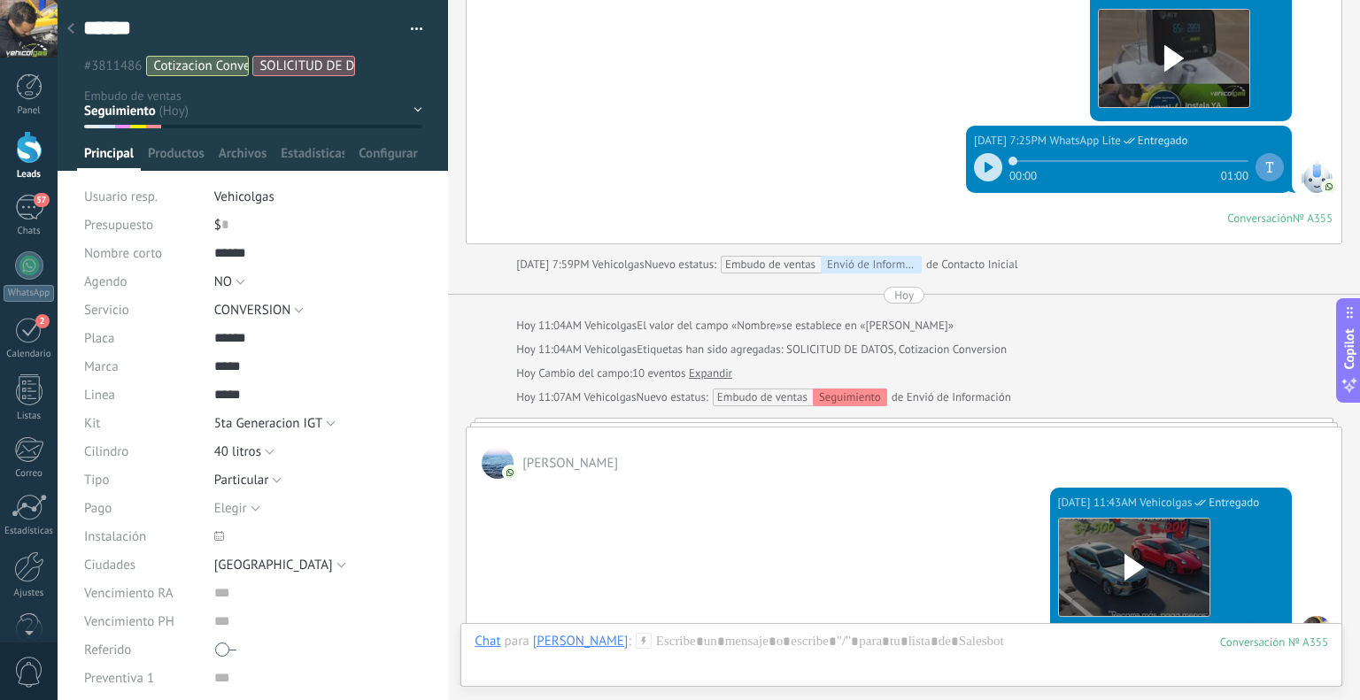
click at [67, 18] on div at bounding box center [70, 29] width 25 height 35
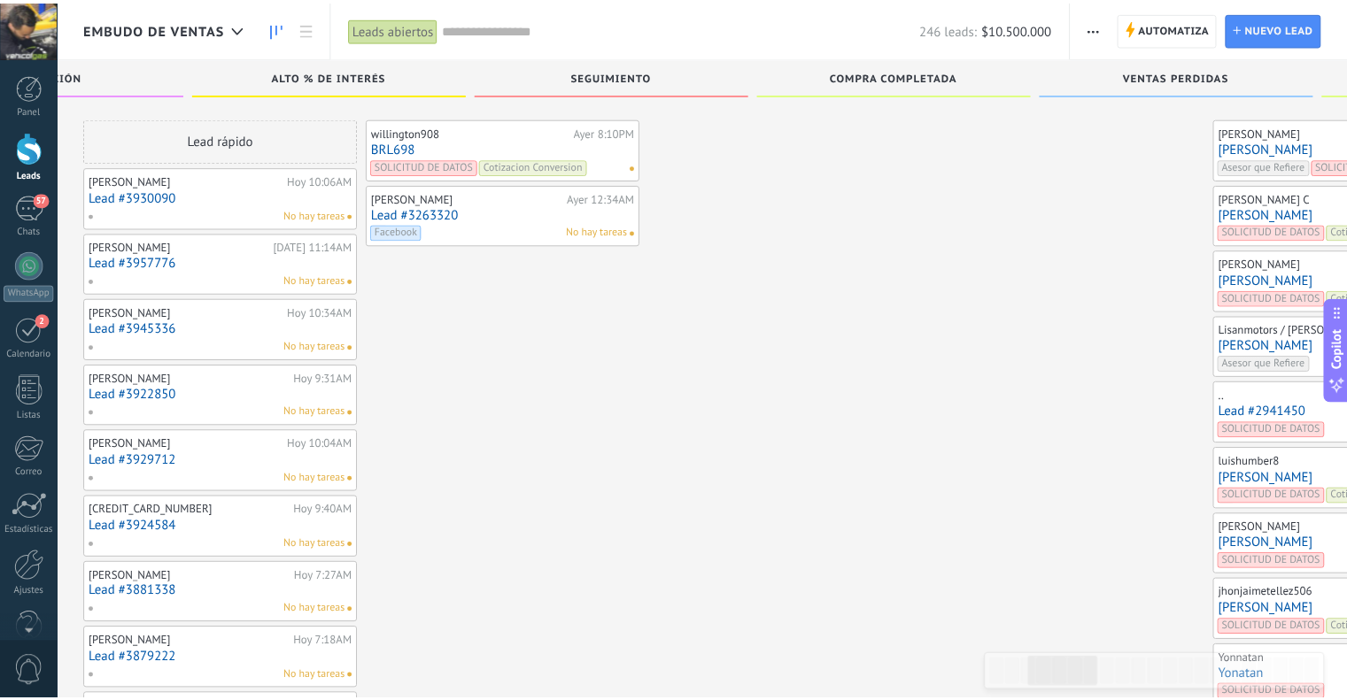
scroll to position [545, 0]
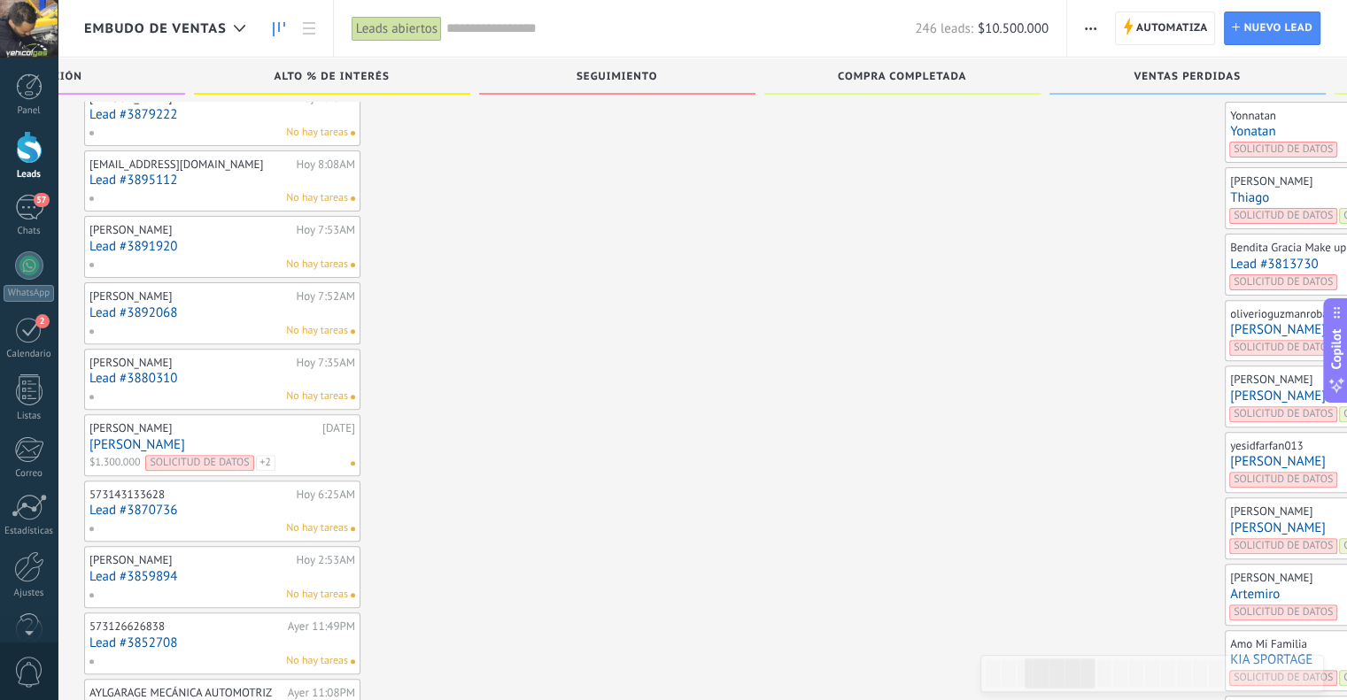
click at [1230, 127] on link "Yonatan" at bounding box center [1363, 131] width 266 height 15
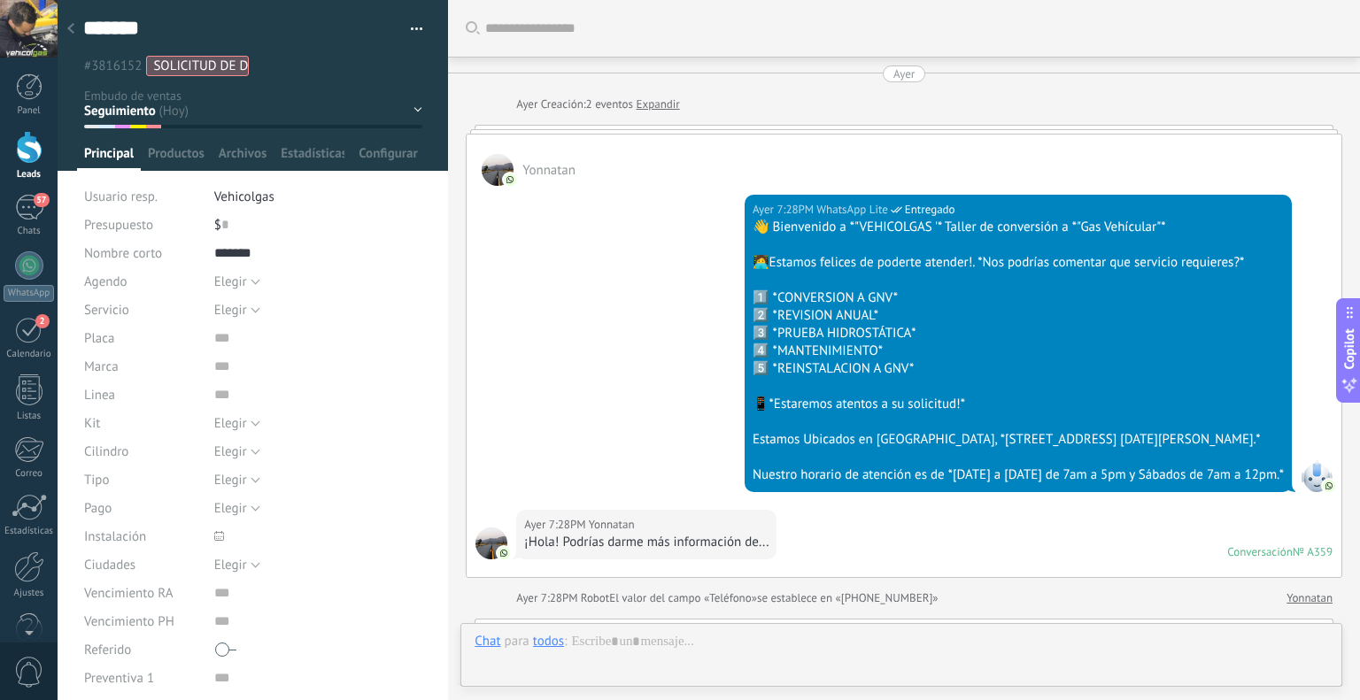
scroll to position [1291, 0]
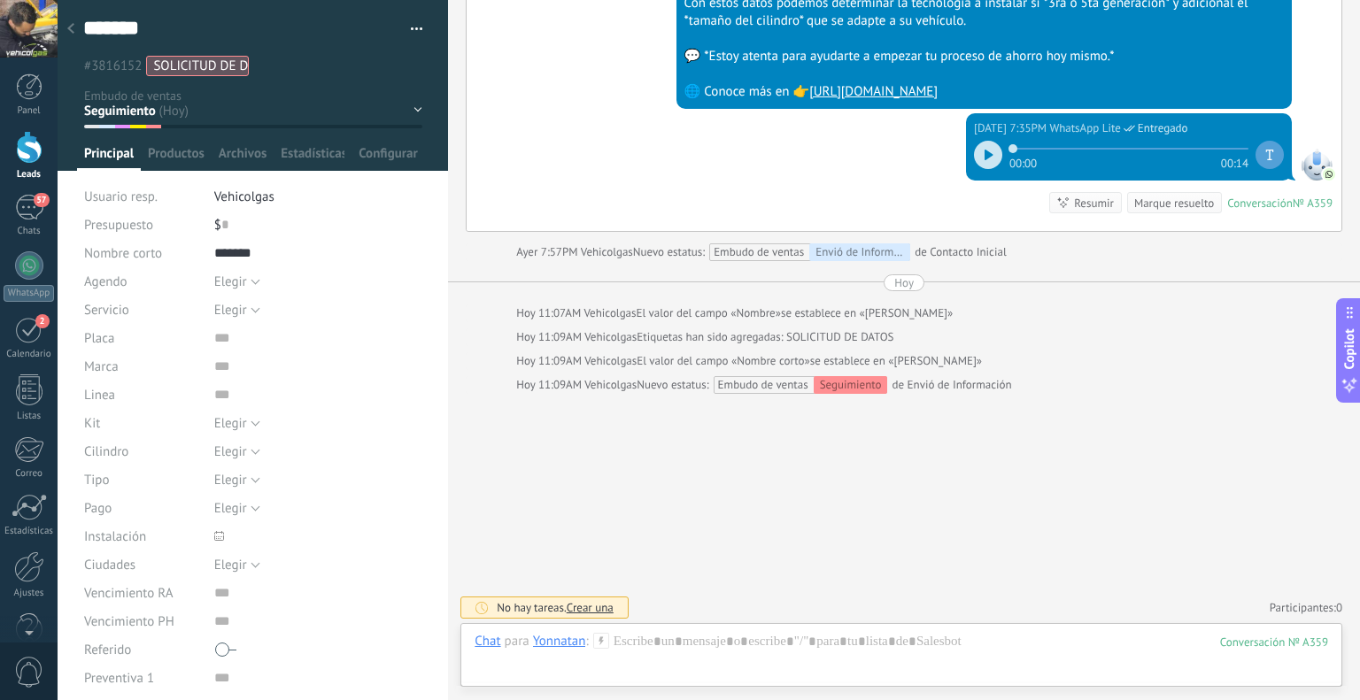
click at [602, 643] on icon at bounding box center [601, 641] width 16 height 16
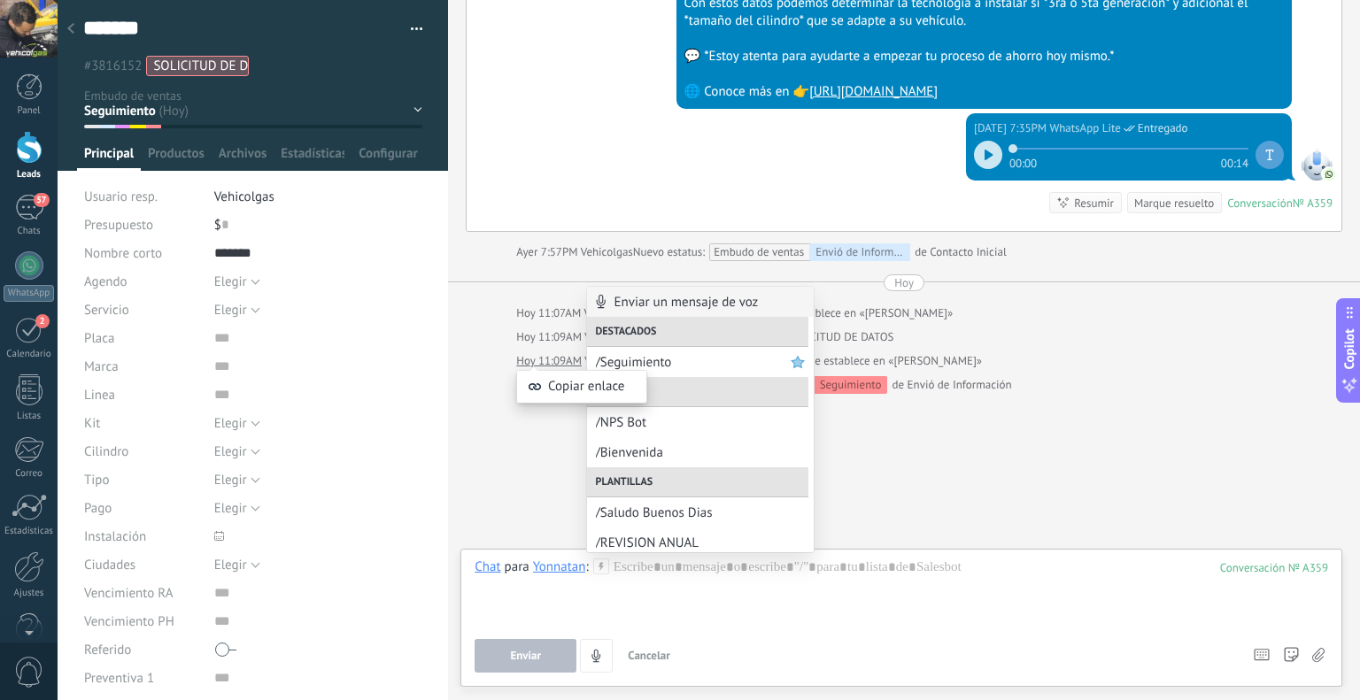
click at [591, 361] on div "Copiar enlace" at bounding box center [581, 378] width 131 height 69
click at [596, 361] on div "Copiar enlace" at bounding box center [581, 378] width 131 height 69
click at [664, 370] on span "/Seguimiento" at bounding box center [693, 362] width 195 height 17
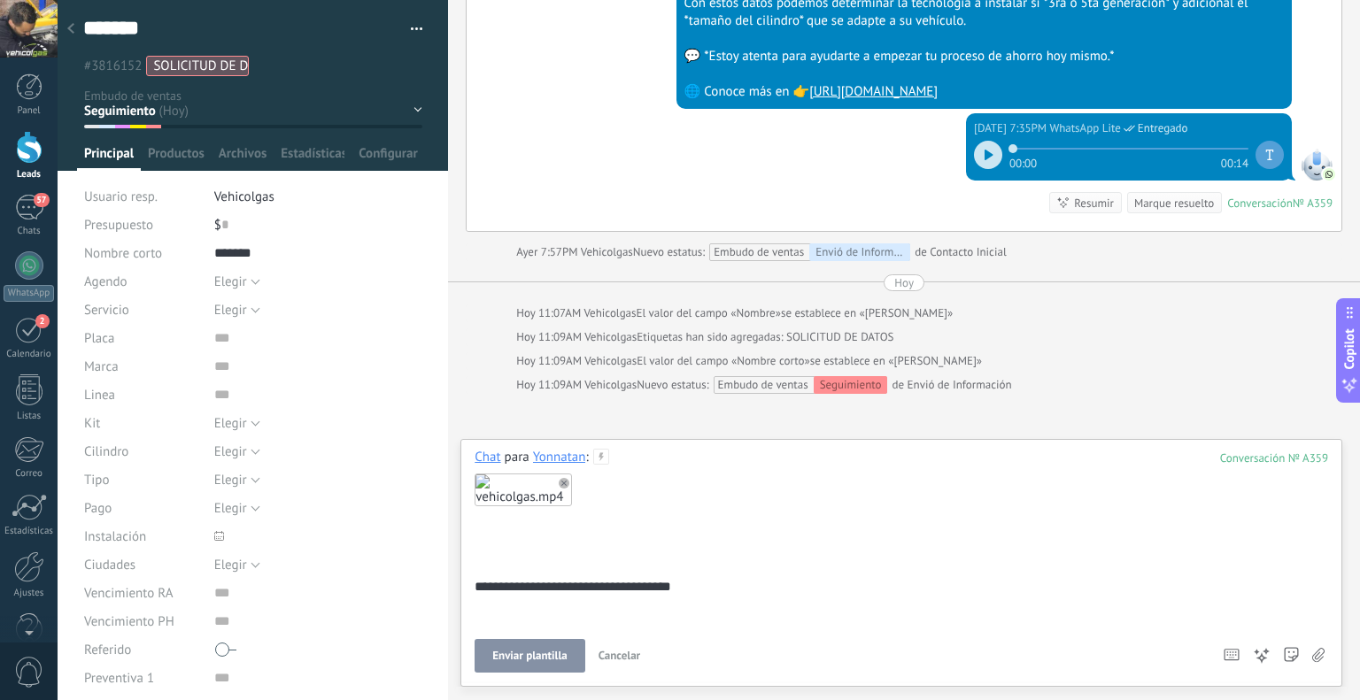
click at [562, 649] on button "Enviar plantilla" at bounding box center [530, 656] width 110 height 34
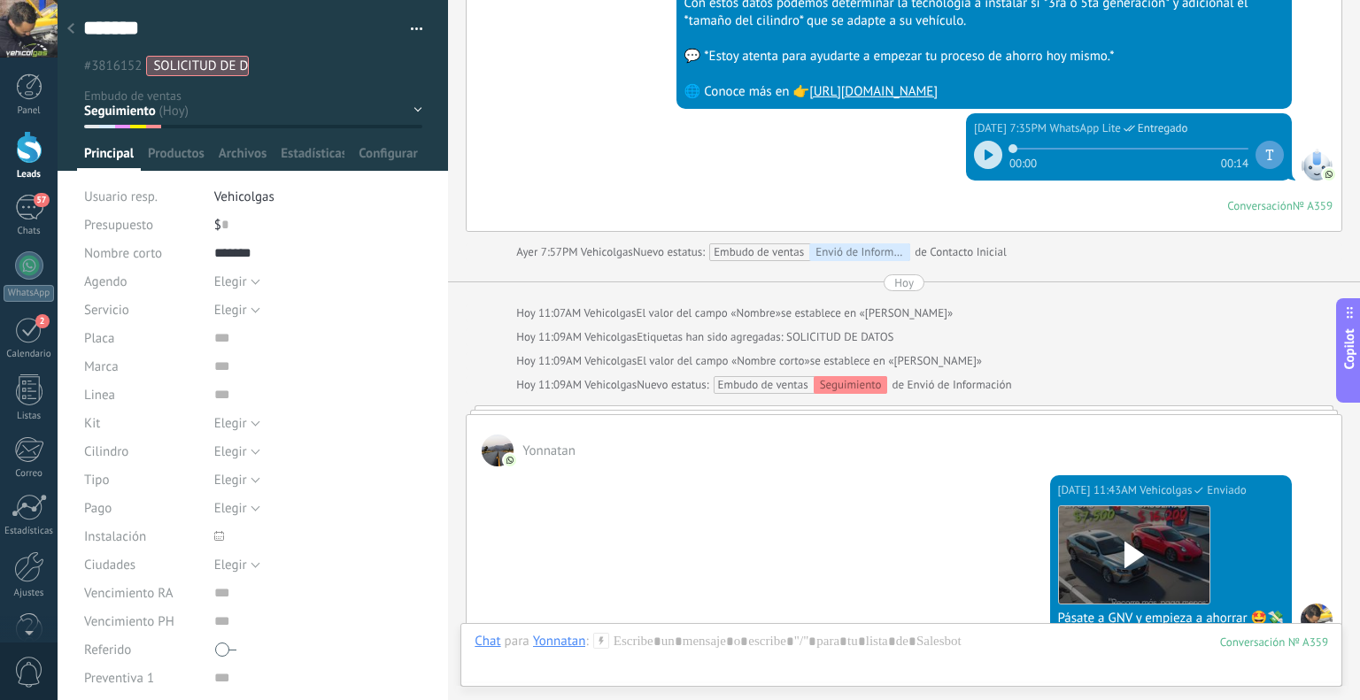
scroll to position [1279, 0]
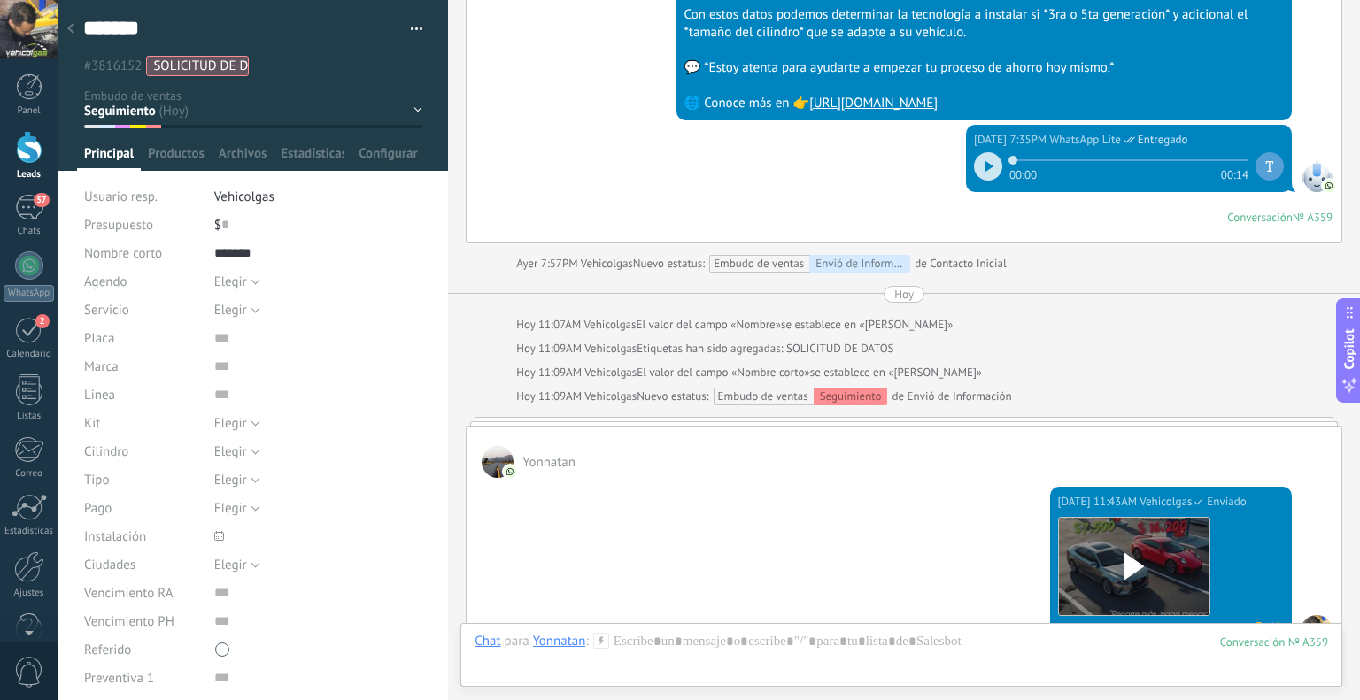
click at [71, 17] on div at bounding box center [70, 29] width 25 height 35
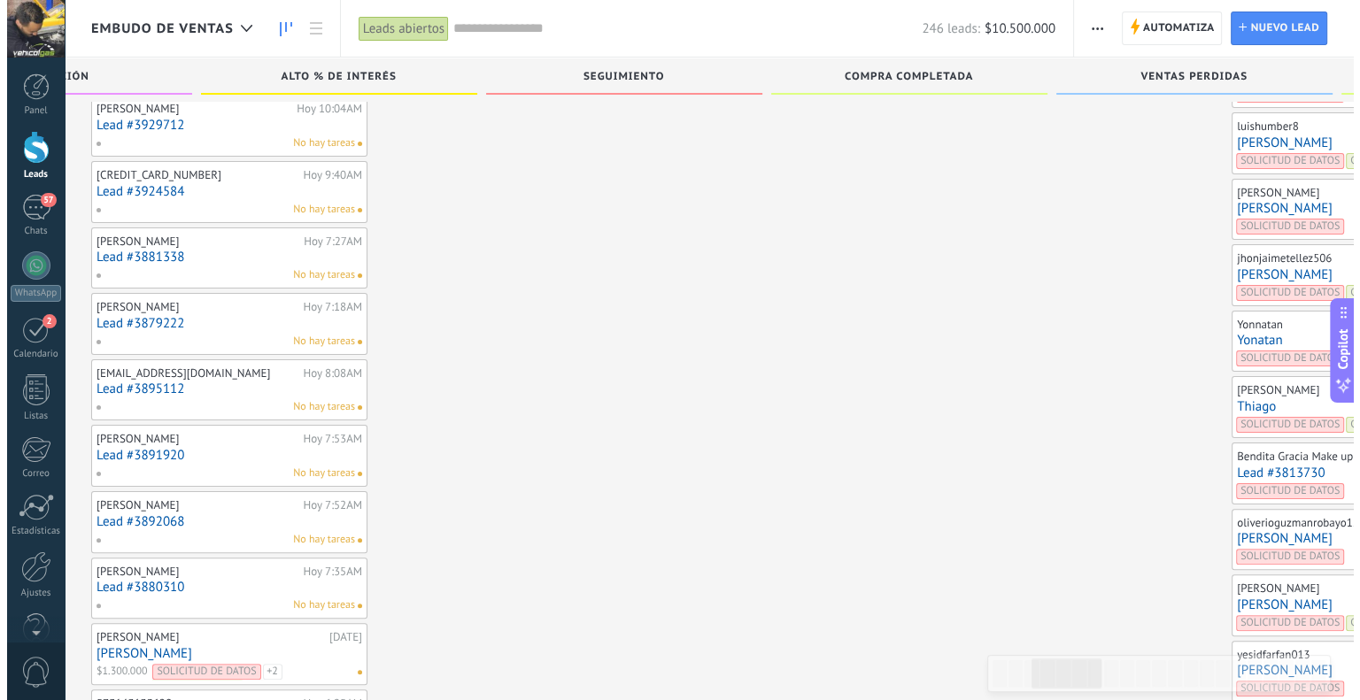
scroll to position [190, 0]
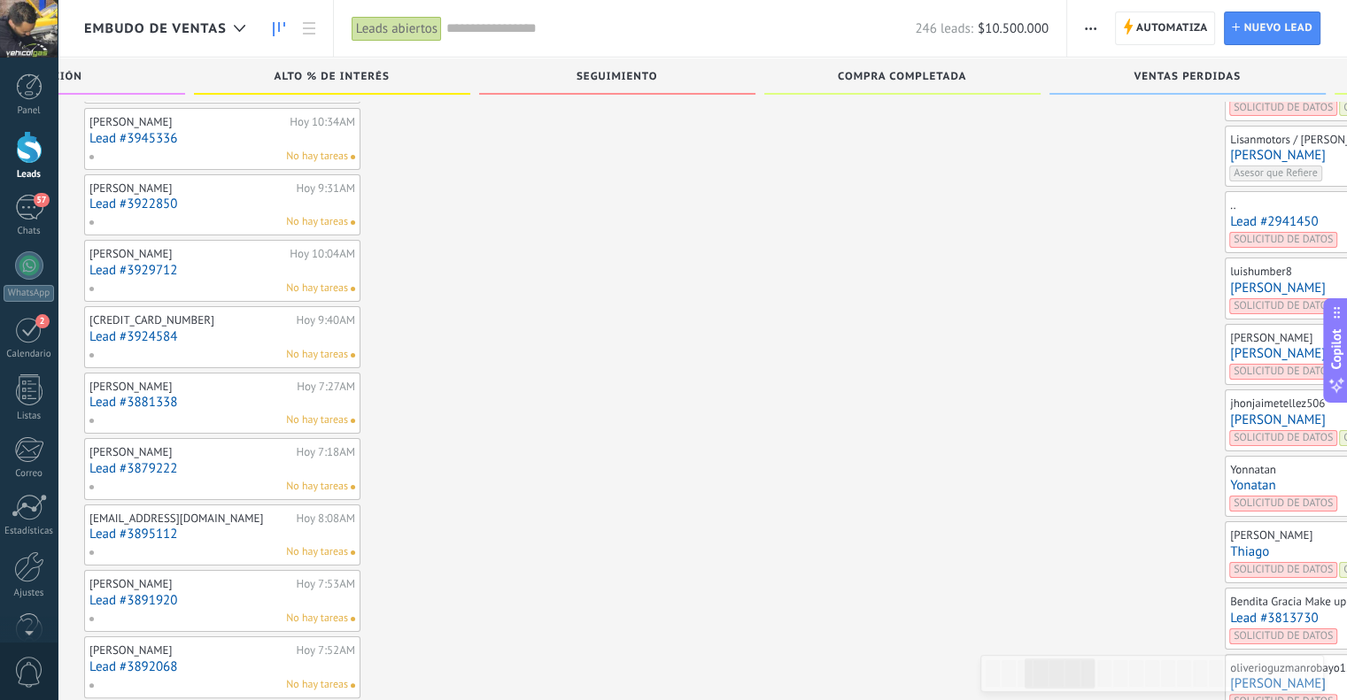
click at [1230, 415] on link "[PERSON_NAME]" at bounding box center [1363, 420] width 266 height 15
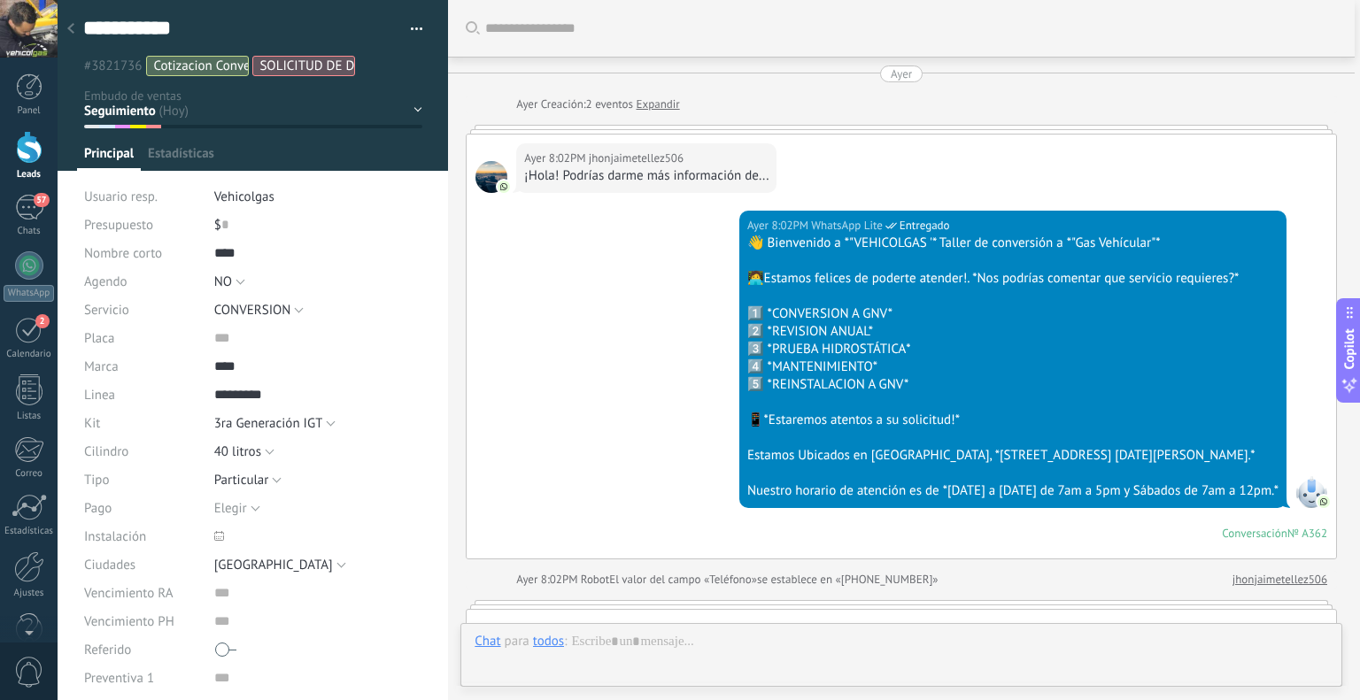
scroll to position [2341, 0]
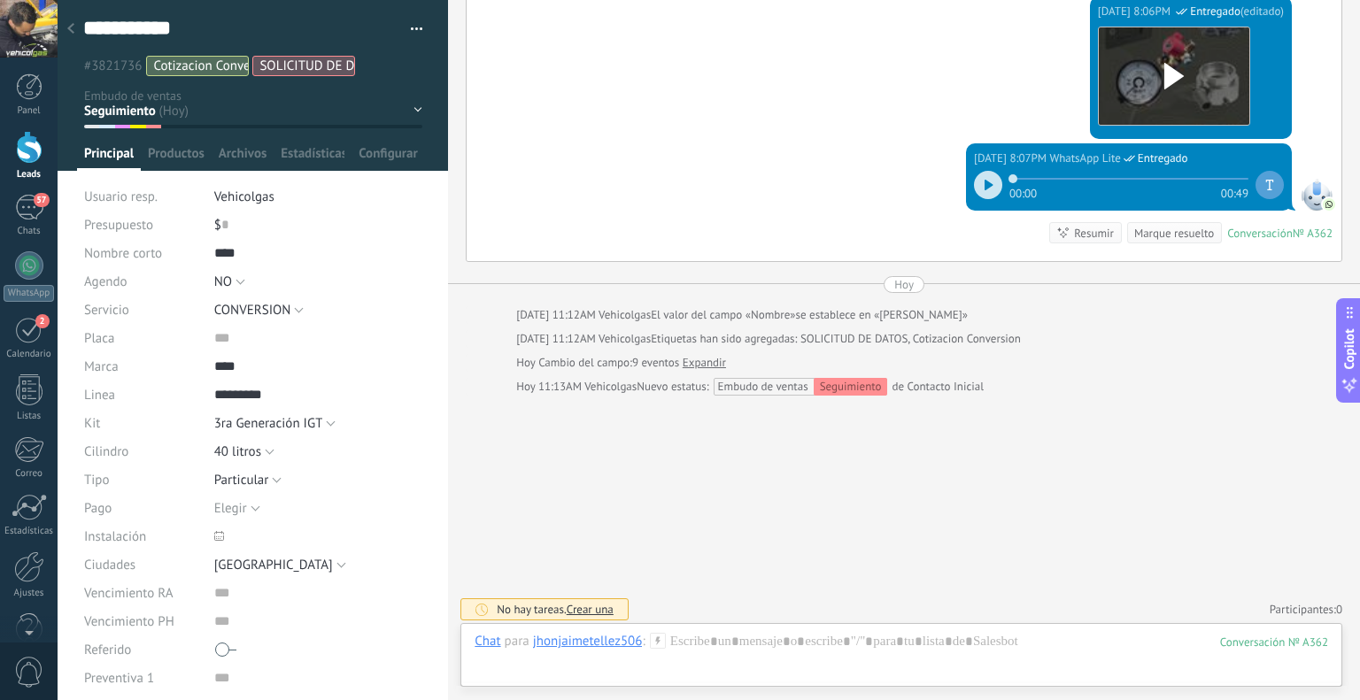
click at [587, 634] on div "jhonjaimetellez506" at bounding box center [588, 641] width 110 height 16
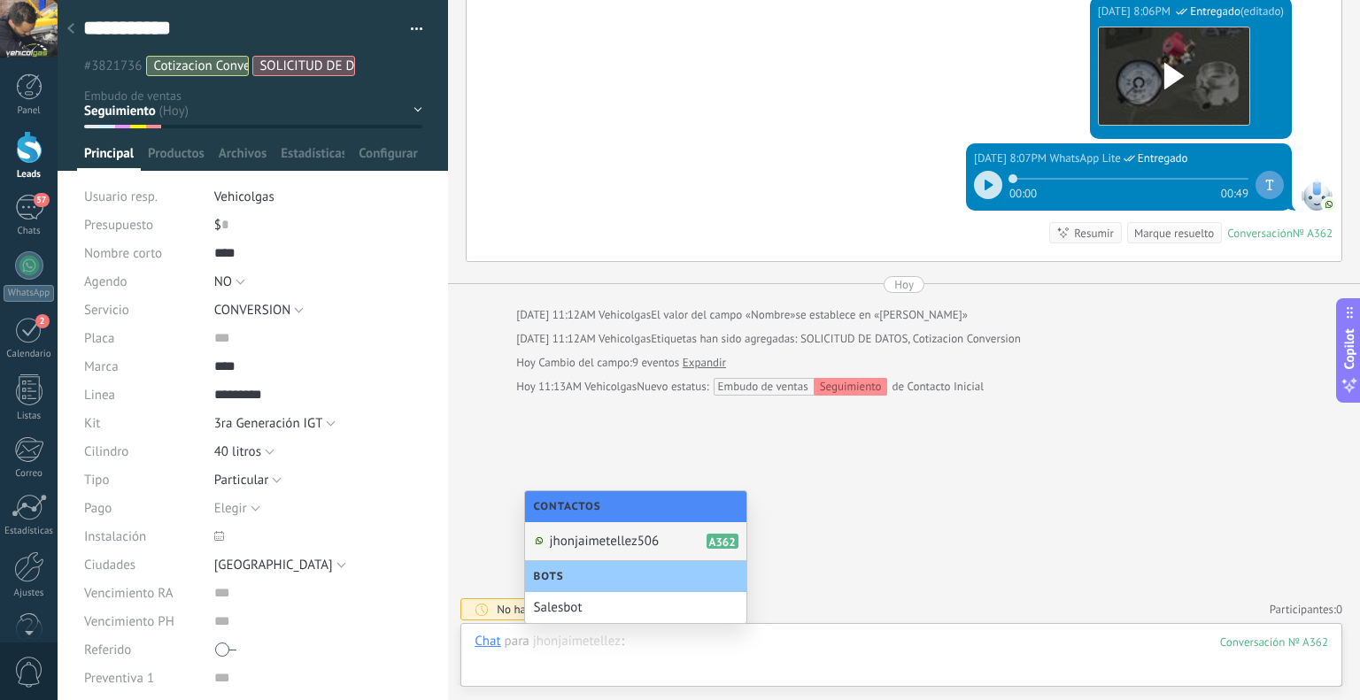
click at [660, 647] on div at bounding box center [902, 659] width 854 height 53
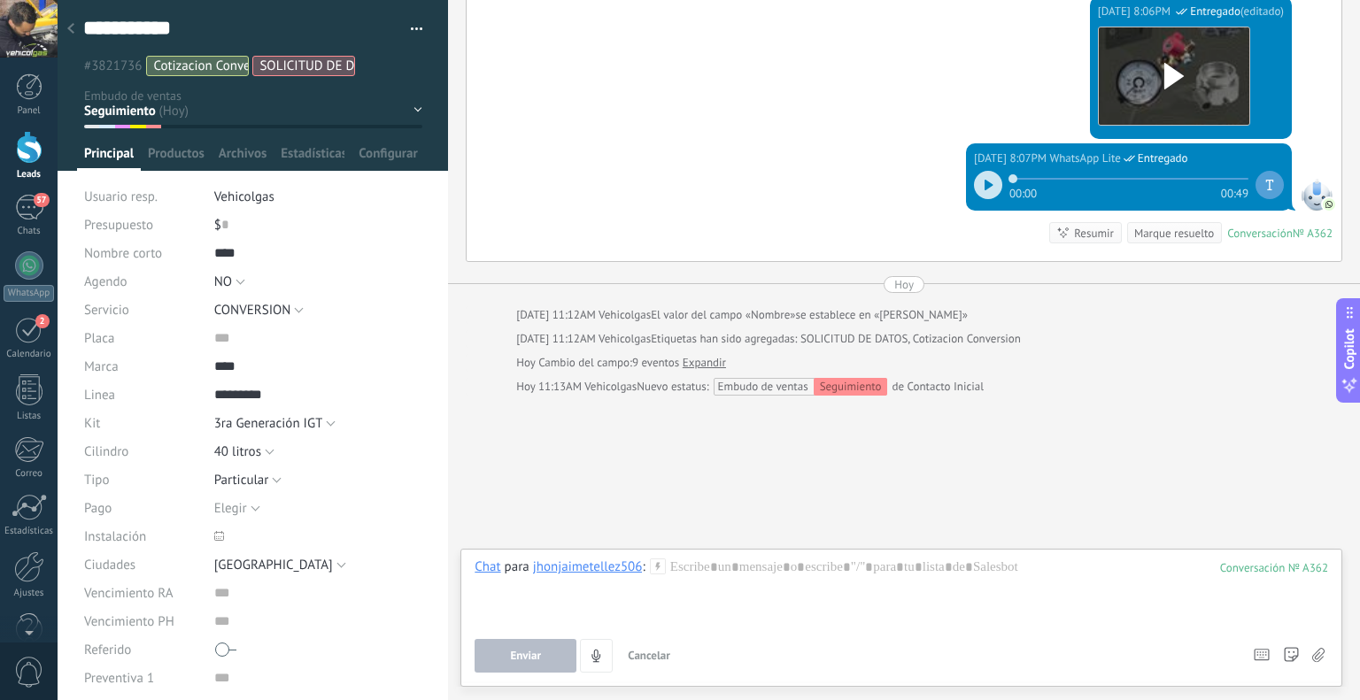
click at [656, 571] on icon at bounding box center [658, 567] width 16 height 16
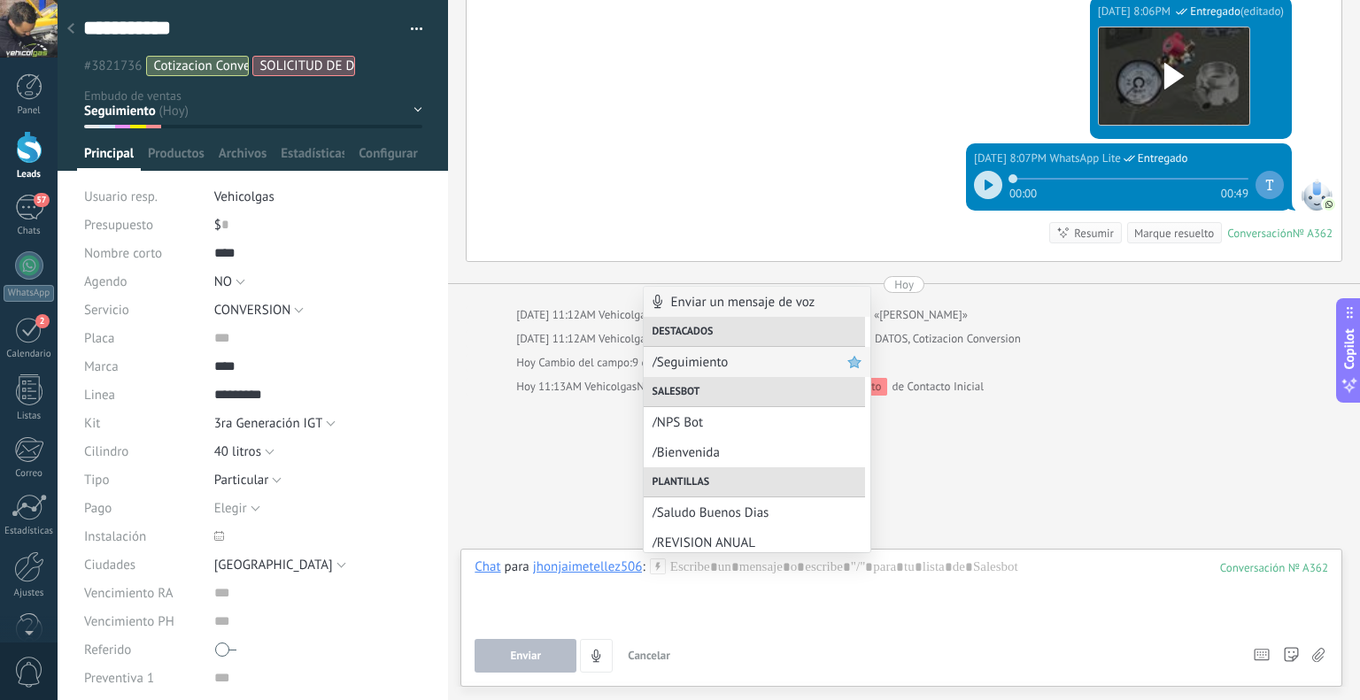
click at [701, 367] on span "/Seguimiento" at bounding box center [750, 362] width 195 height 17
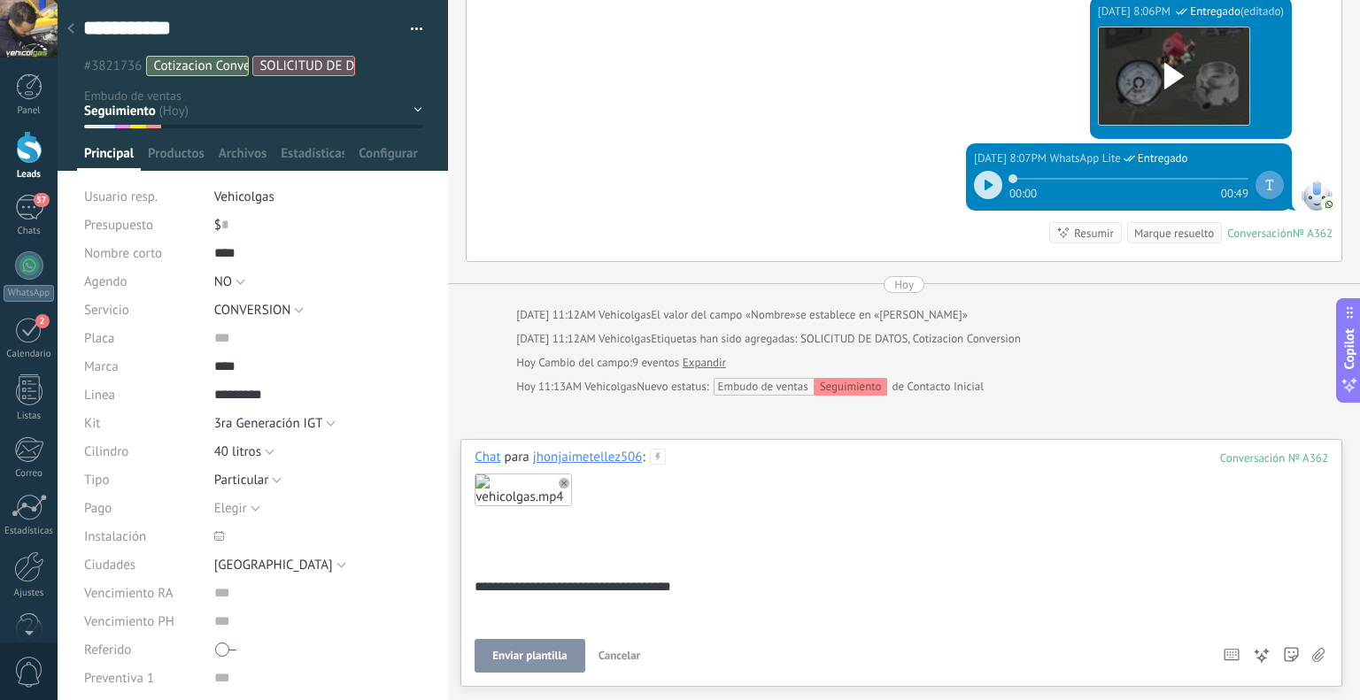
click at [528, 654] on span "Enviar plantilla" at bounding box center [529, 656] width 74 height 12
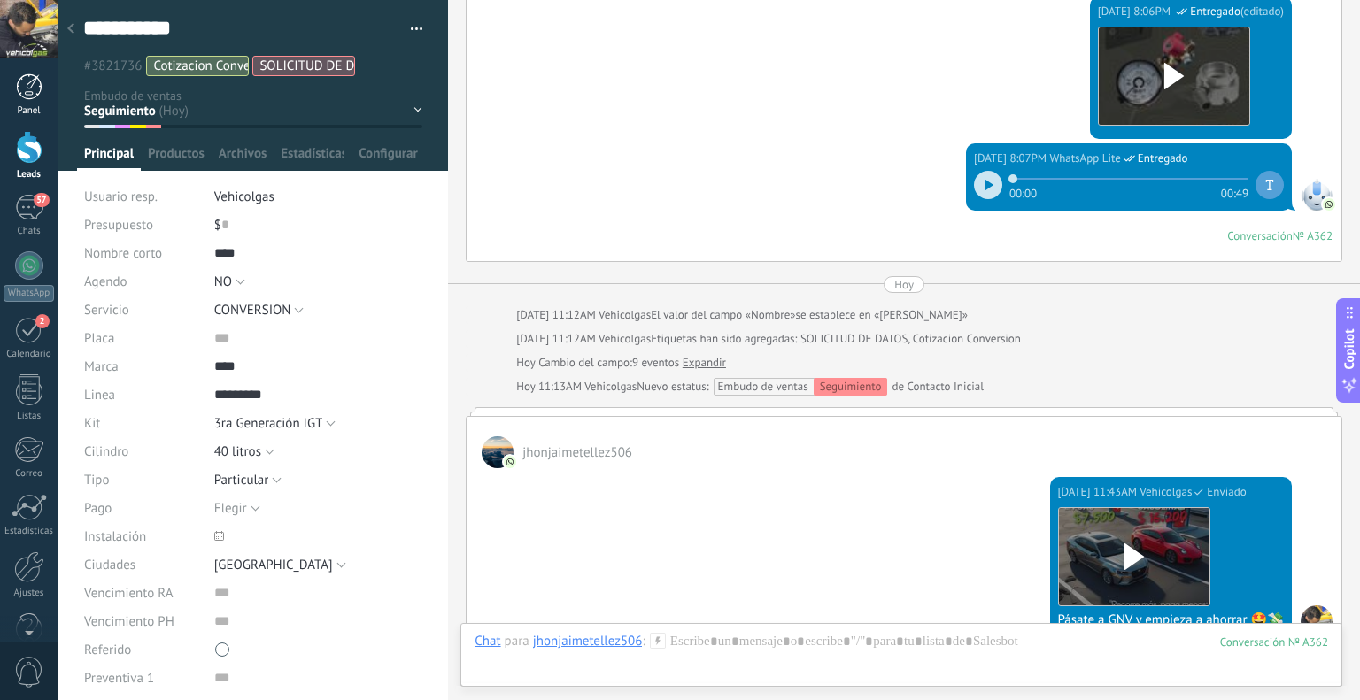
scroll to position [2330, 0]
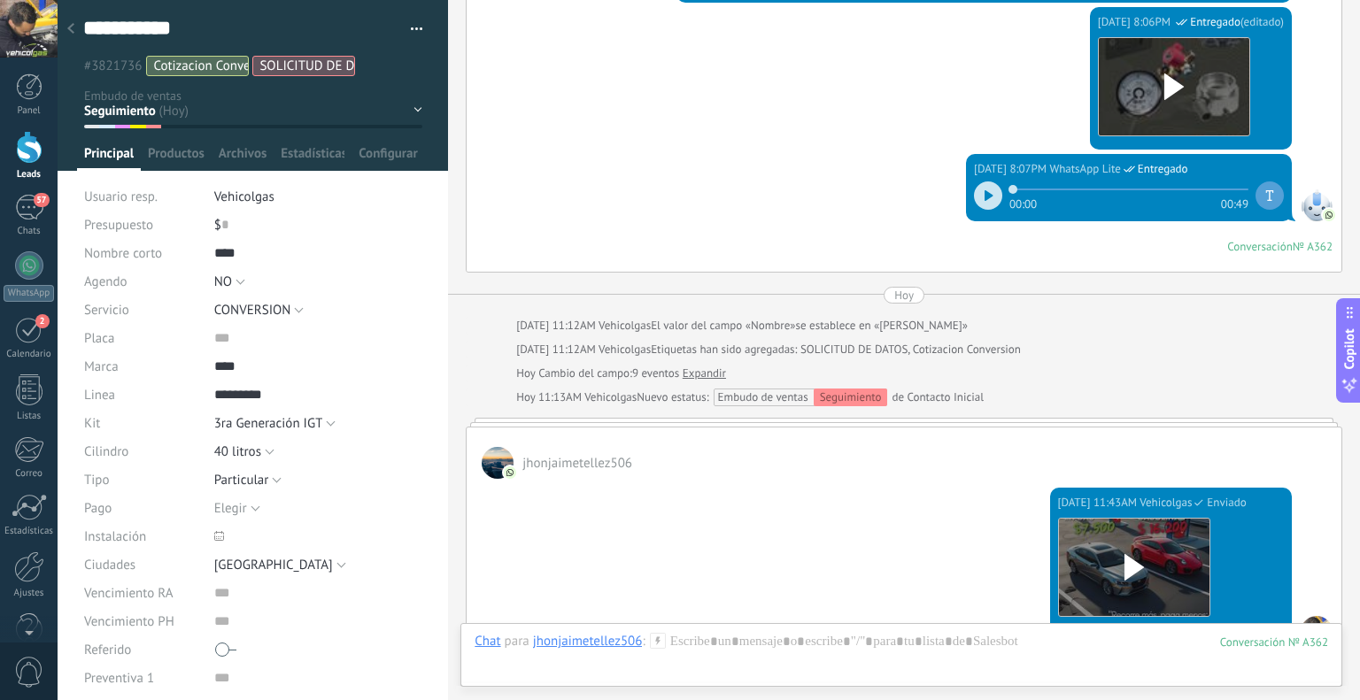
click at [71, 28] on icon at bounding box center [70, 28] width 7 height 11
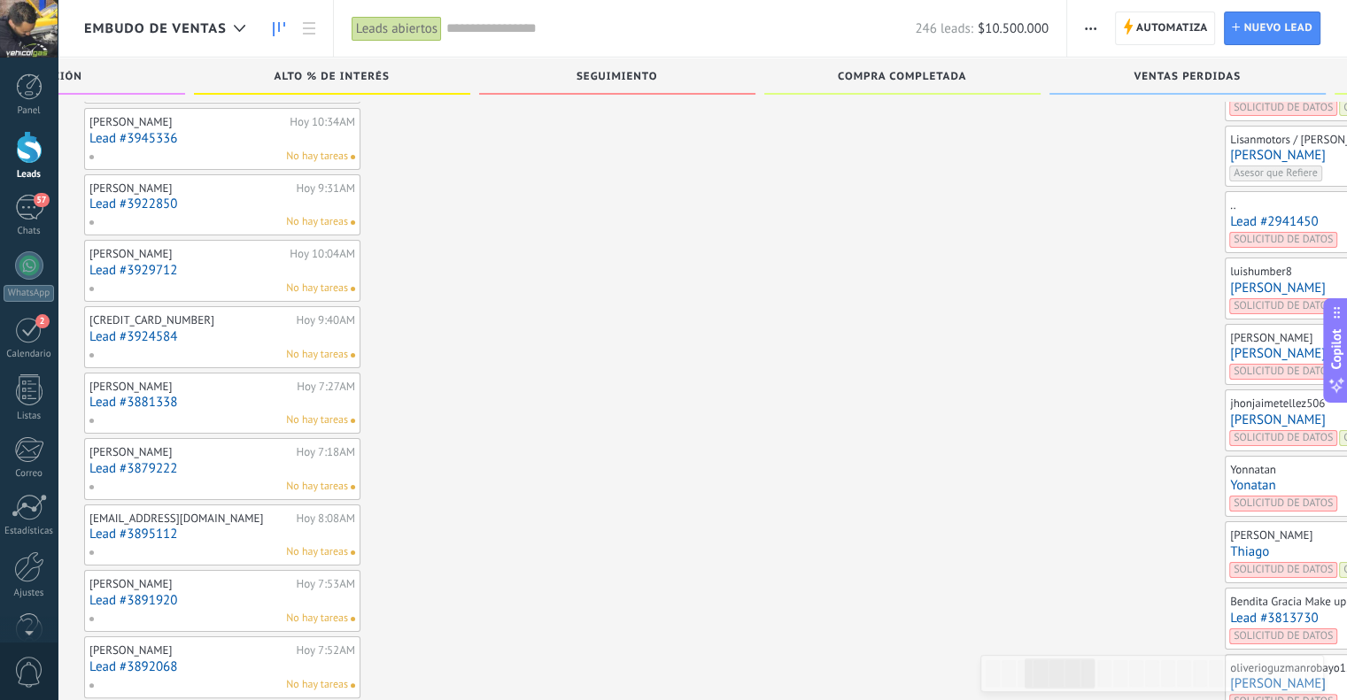
click at [1230, 346] on link "[PERSON_NAME]" at bounding box center [1363, 353] width 266 height 15
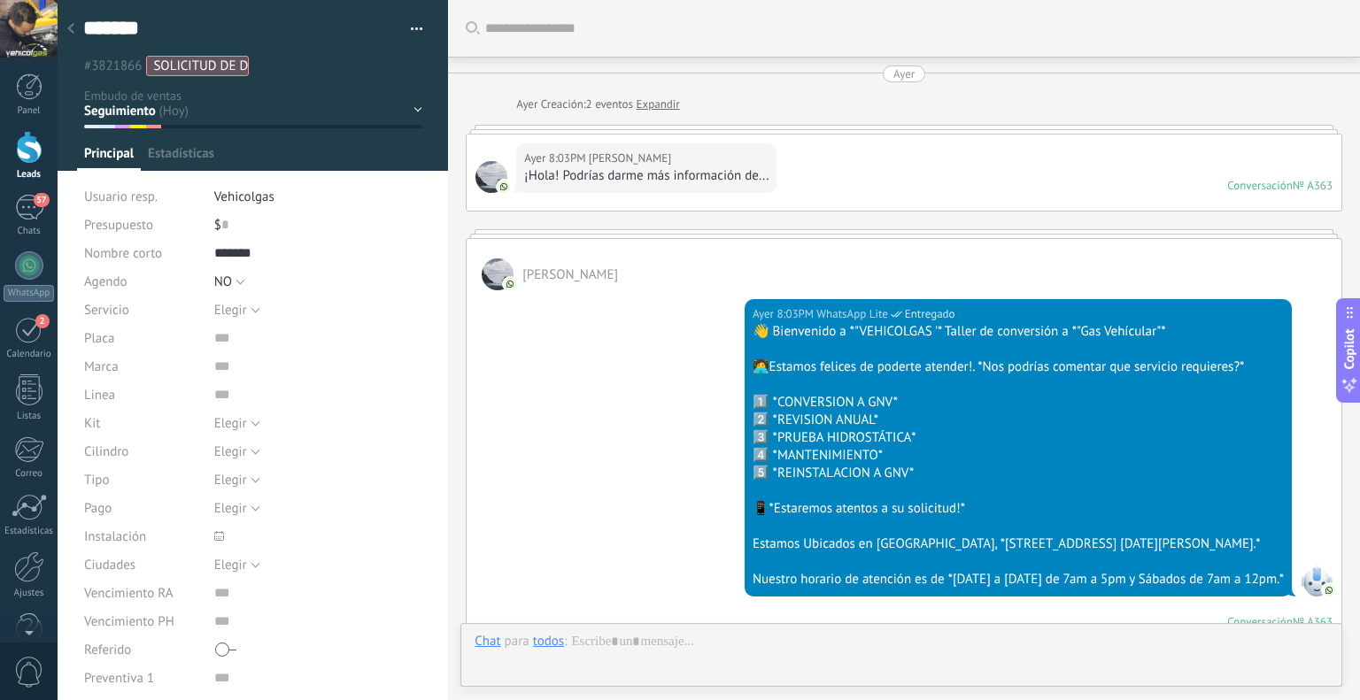
scroll to position [1678, 0]
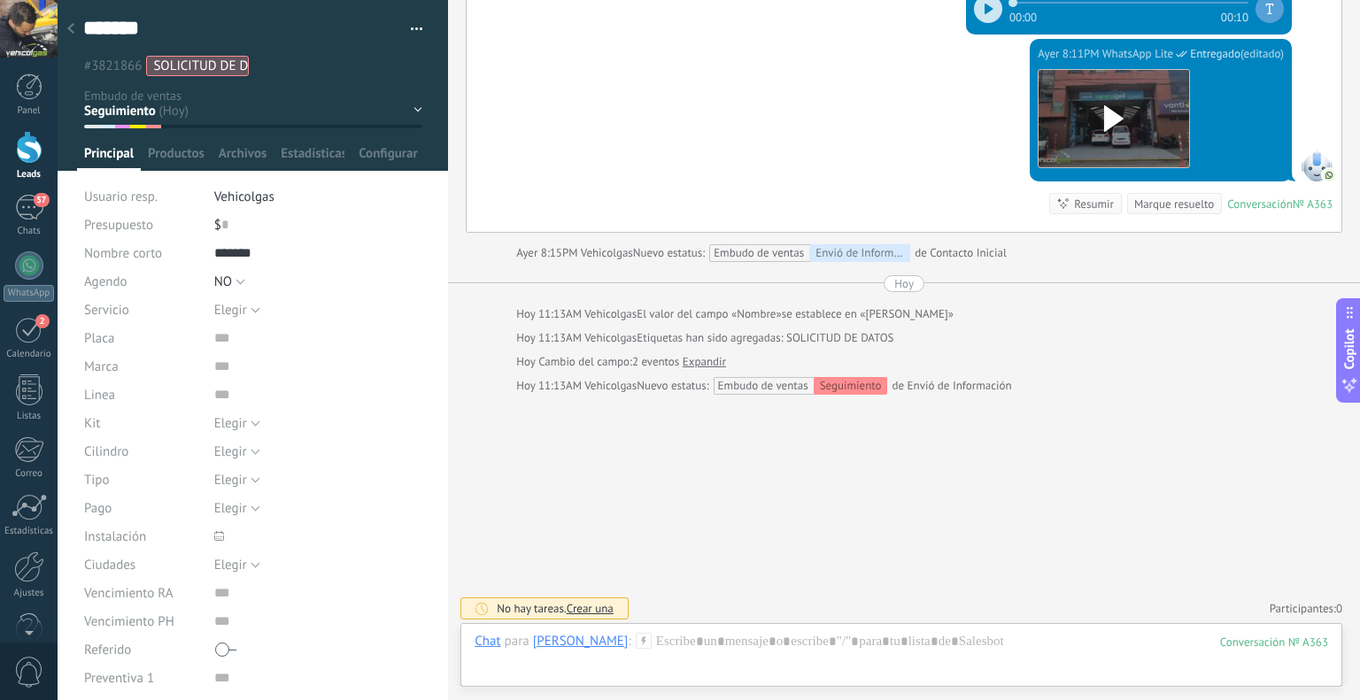
click at [636, 640] on icon at bounding box center [644, 641] width 16 height 16
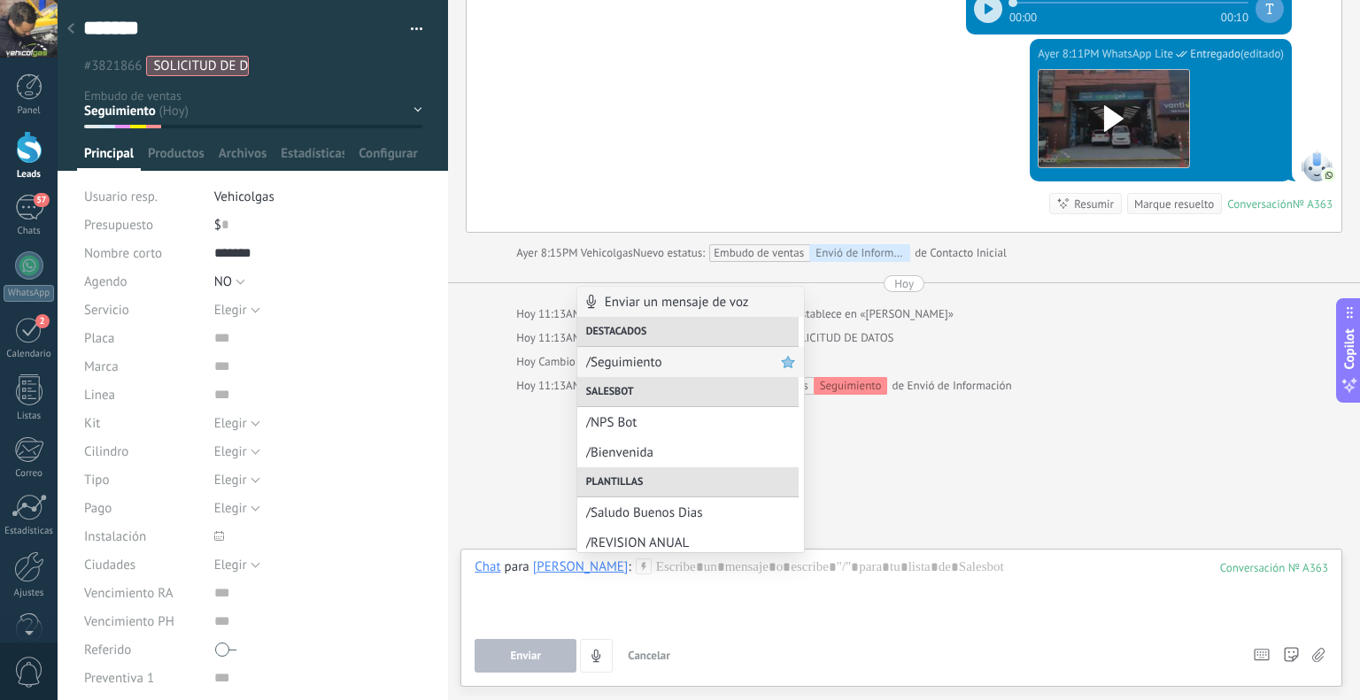
click at [620, 359] on span "/Seguimiento" at bounding box center [683, 362] width 195 height 17
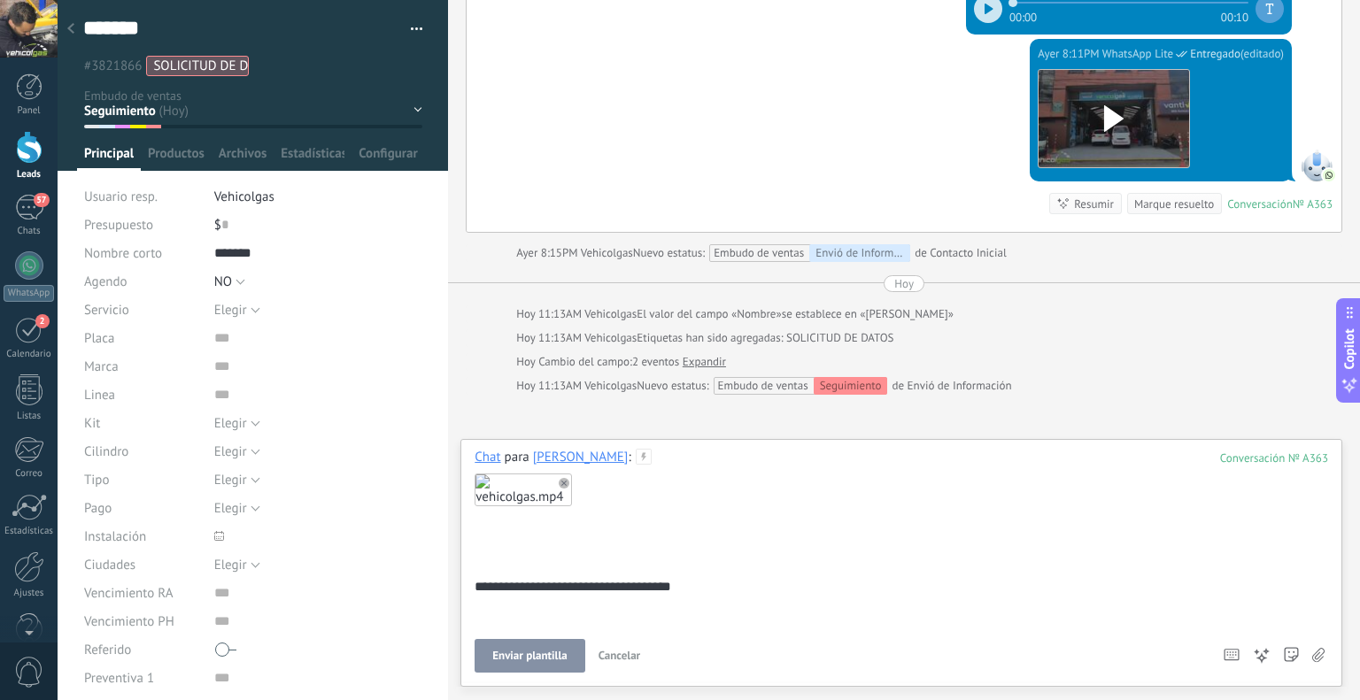
click at [545, 651] on span "Enviar plantilla" at bounding box center [529, 656] width 74 height 12
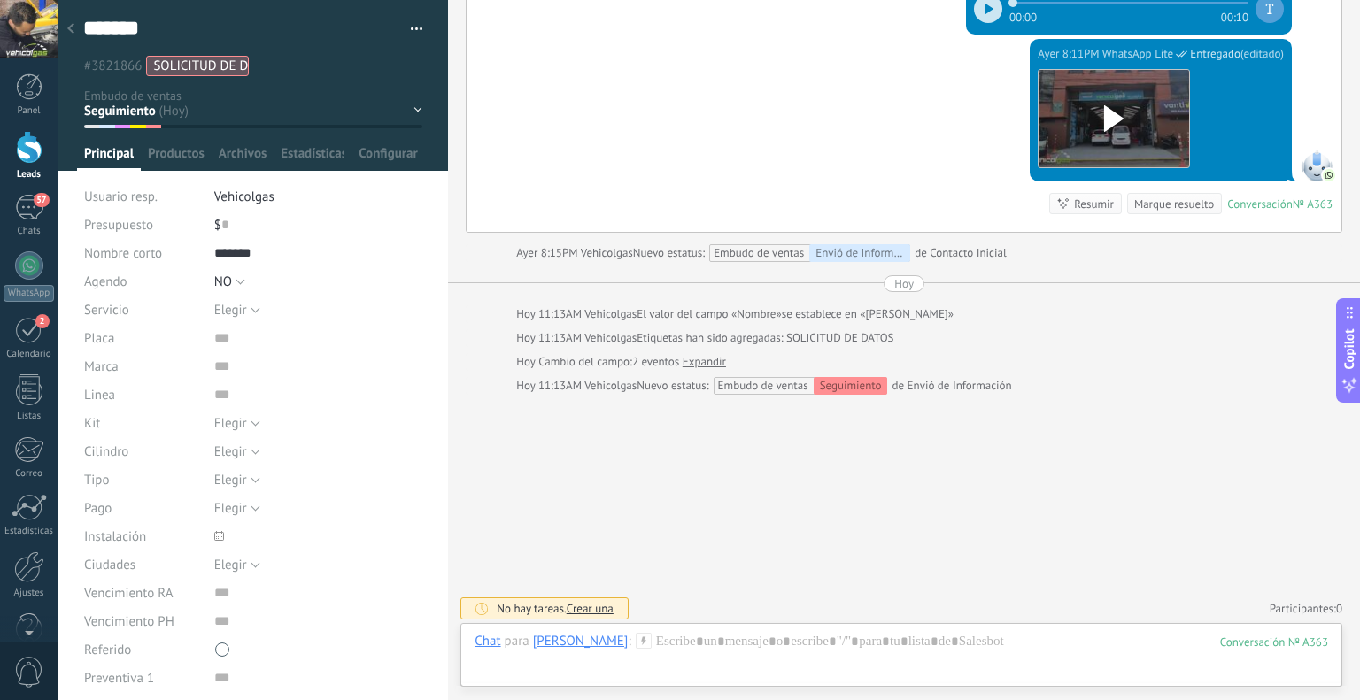
scroll to position [1666, 0]
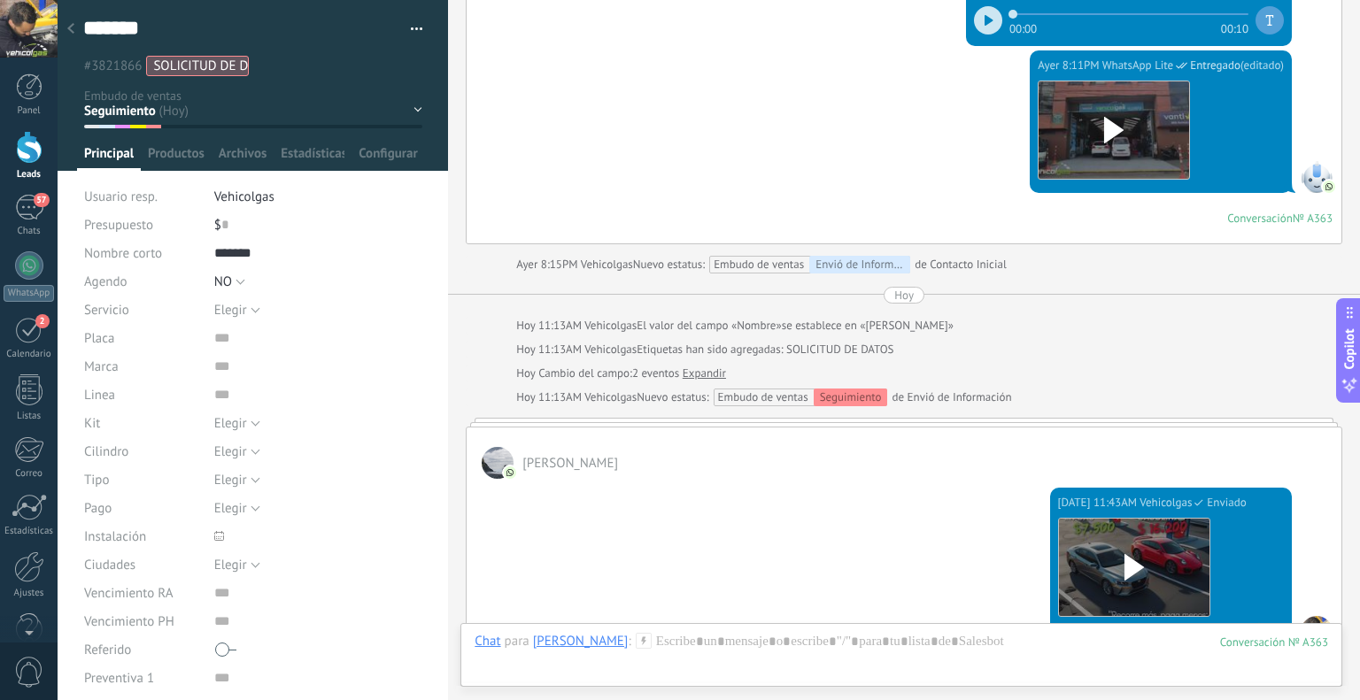
drag, startPoint x: 71, startPoint y: 22, endPoint x: 82, endPoint y: 28, distance: 13.1
click at [71, 23] on div at bounding box center [70, 29] width 25 height 35
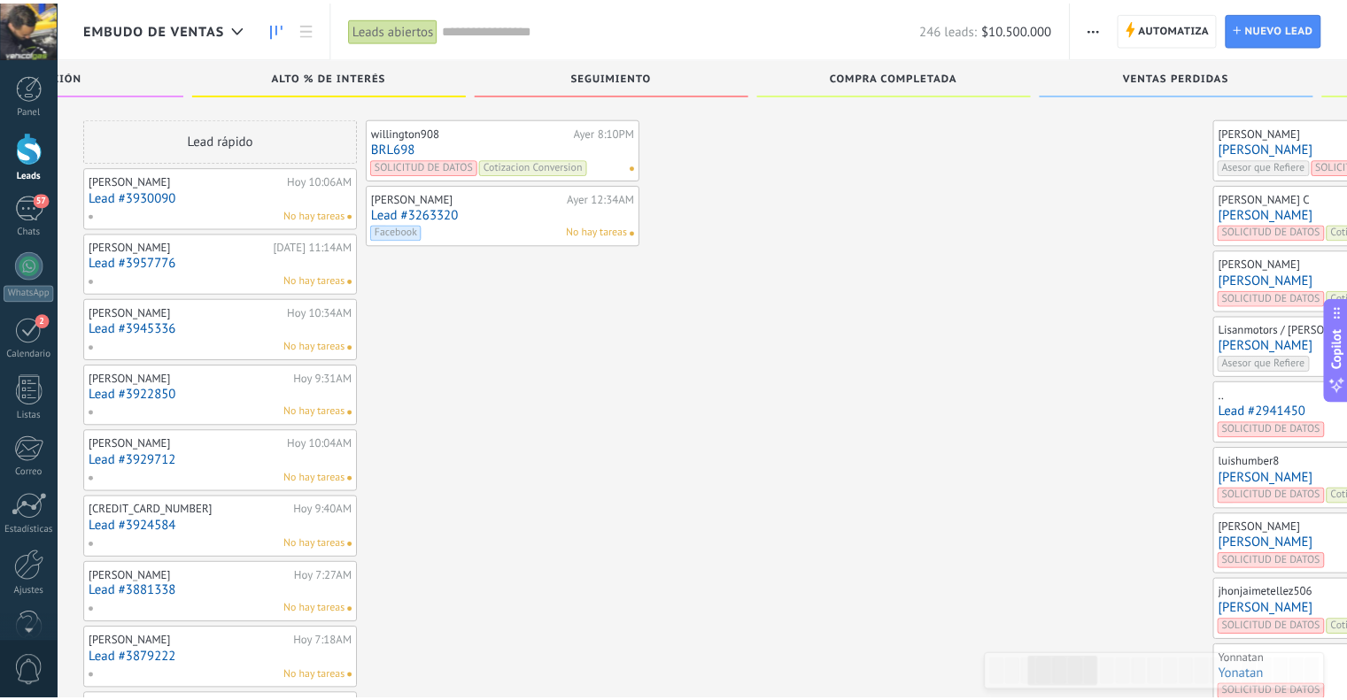
scroll to position [190, 0]
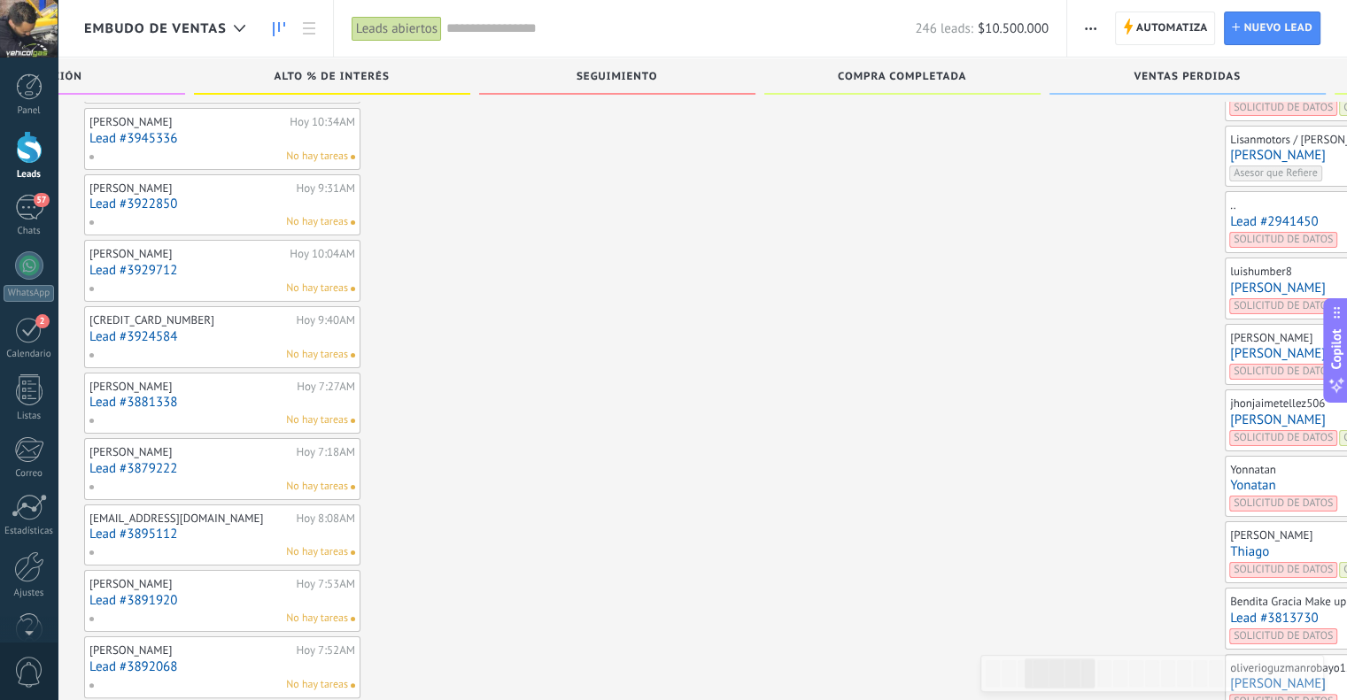
click at [1230, 289] on link "[PERSON_NAME]" at bounding box center [1363, 288] width 266 height 15
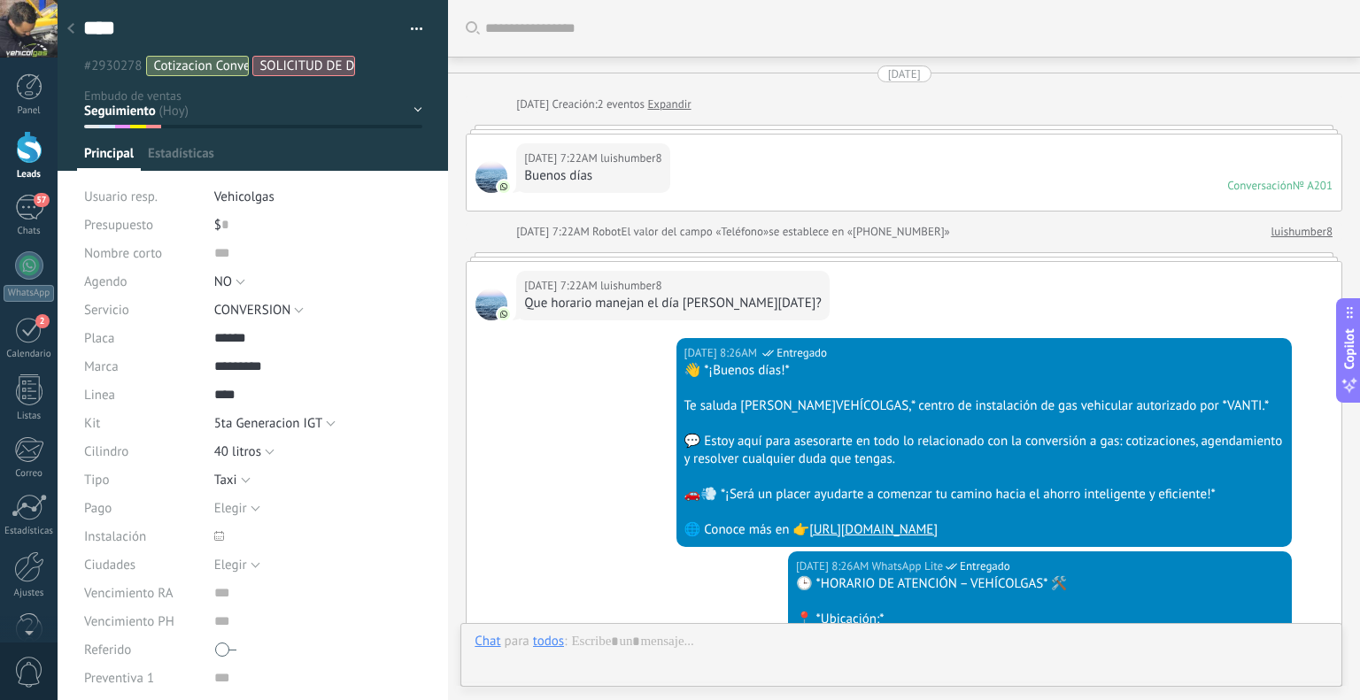
scroll to position [2450, 0]
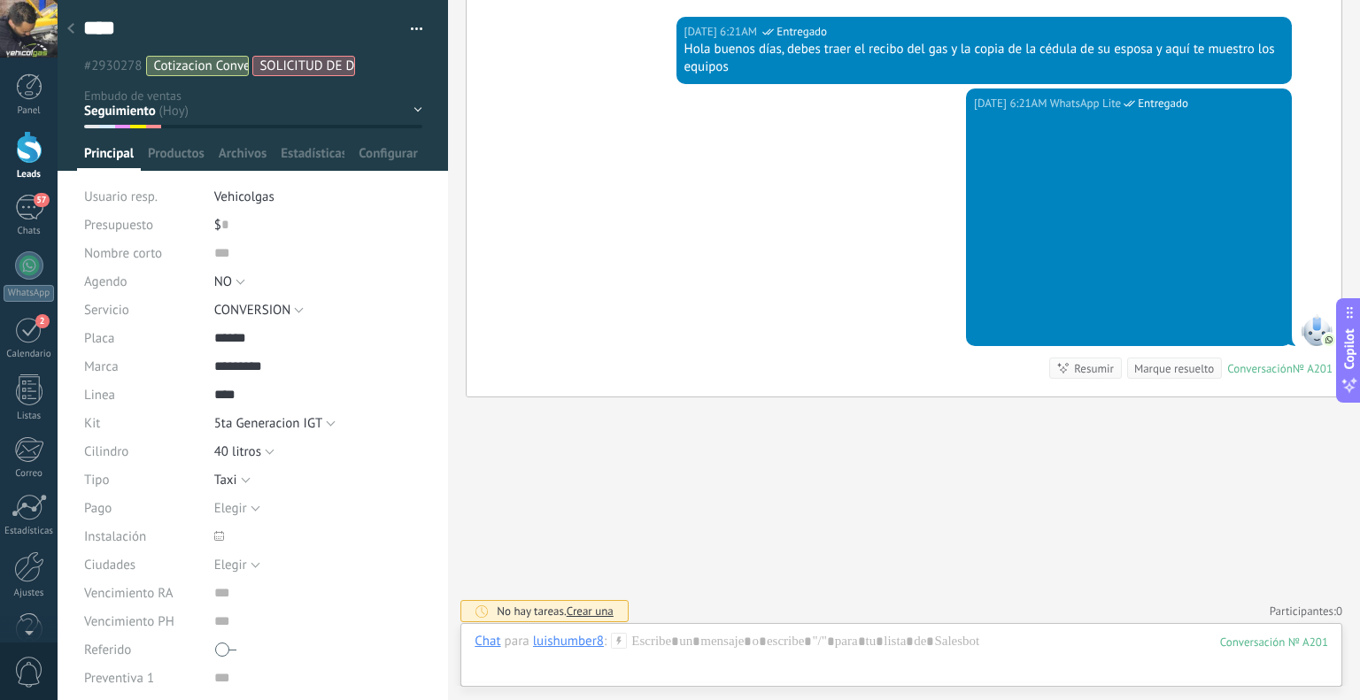
click at [620, 644] on icon at bounding box center [619, 641] width 16 height 16
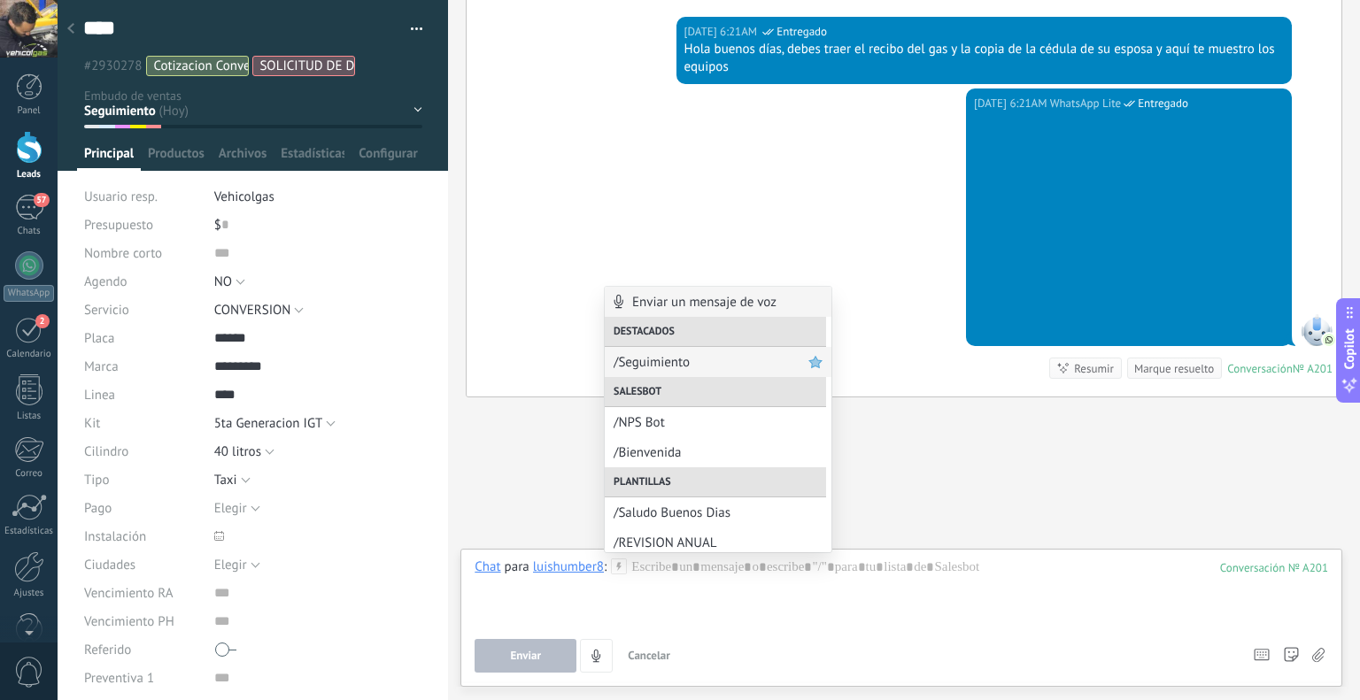
click at [713, 357] on span "/Seguimiento" at bounding box center [711, 362] width 195 height 17
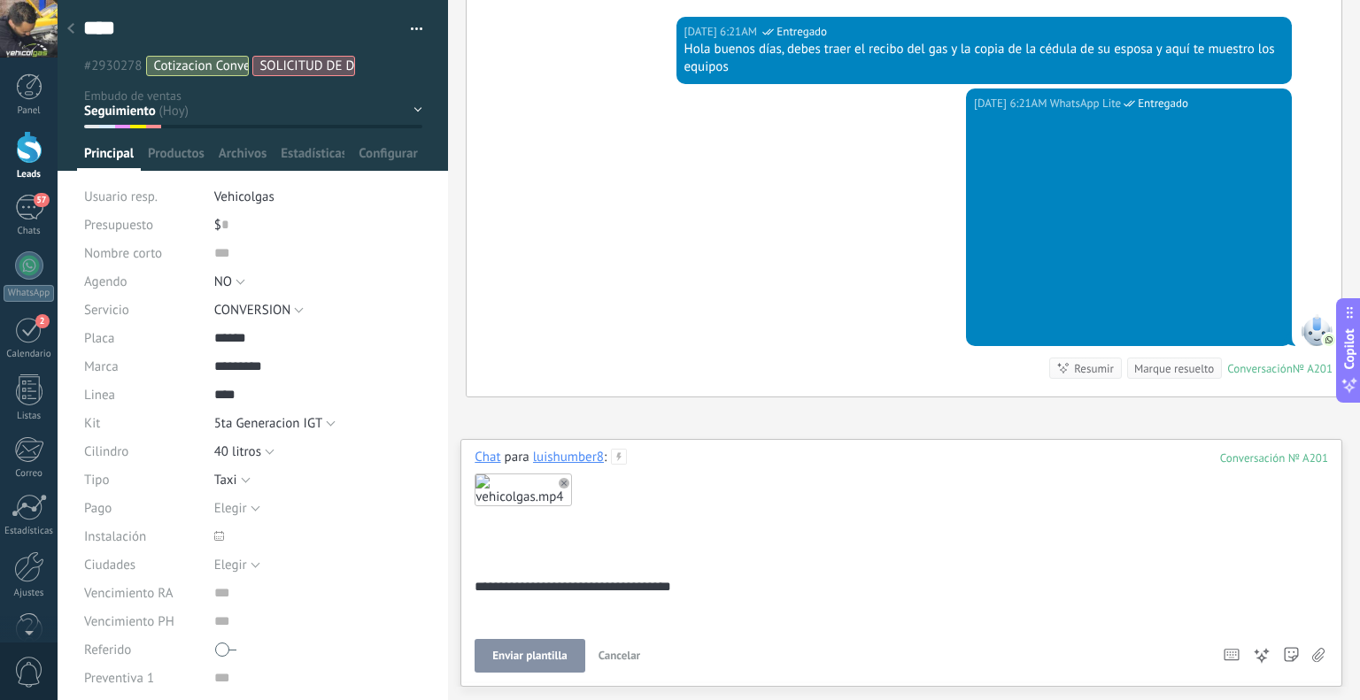
click at [554, 651] on span "Enviar plantilla" at bounding box center [529, 656] width 74 height 12
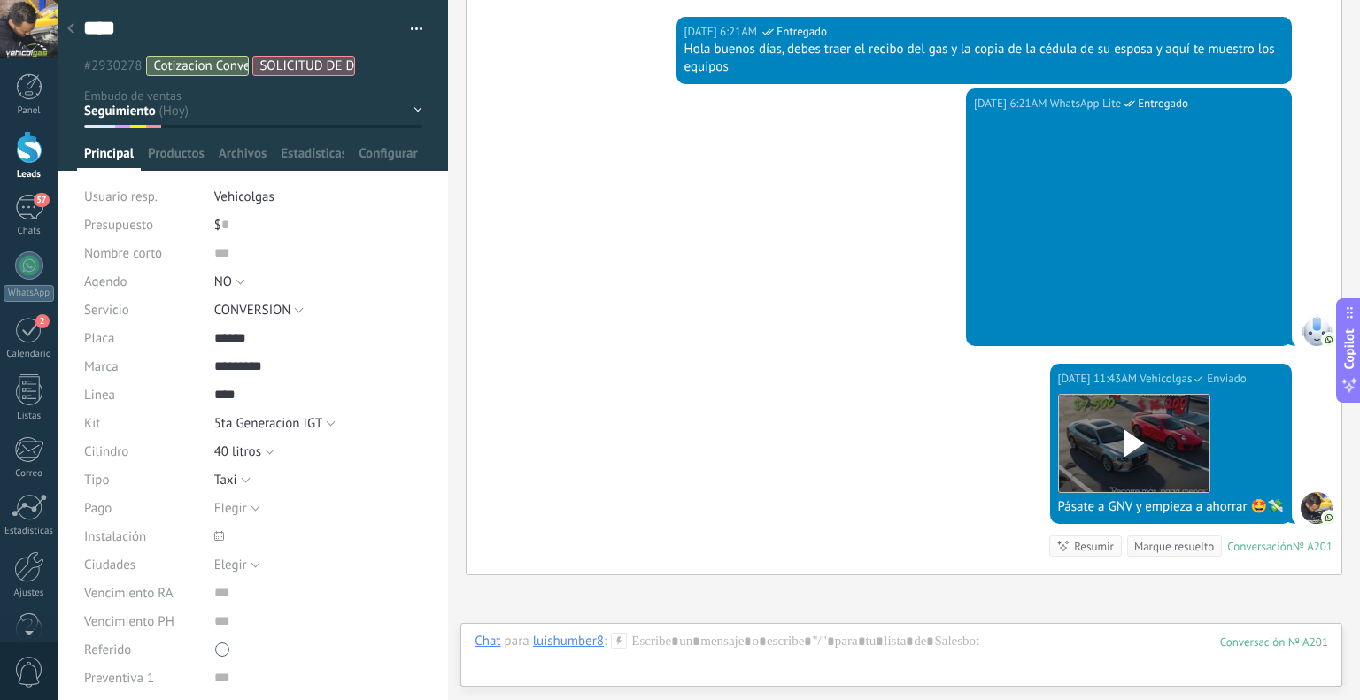
scroll to position [2628, 0]
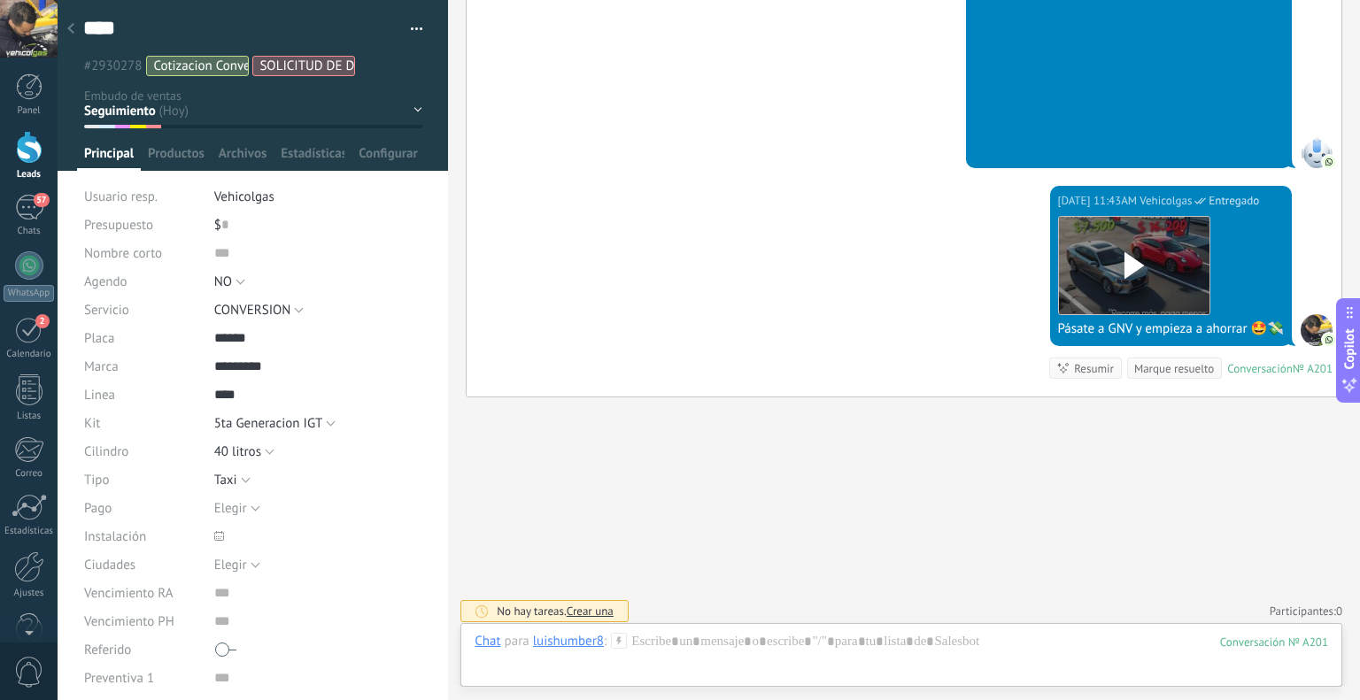
click at [66, 27] on div at bounding box center [70, 29] width 25 height 35
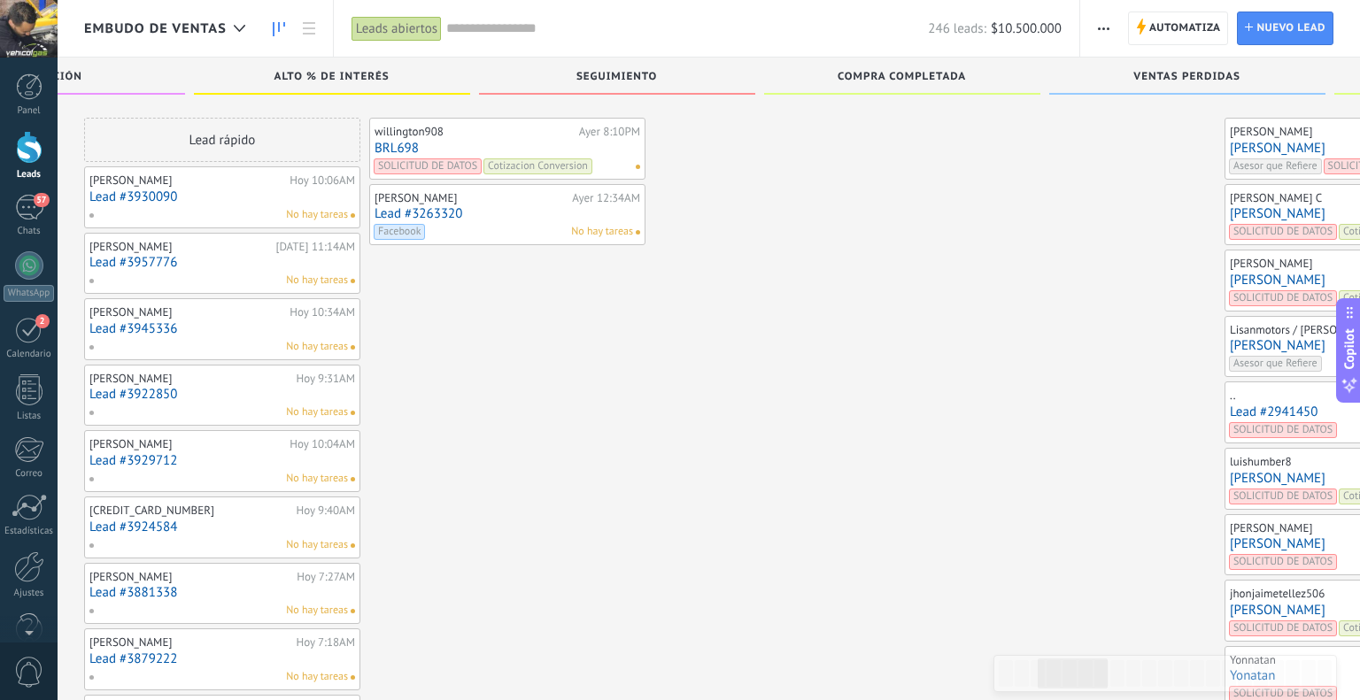
scroll to position [190, 0]
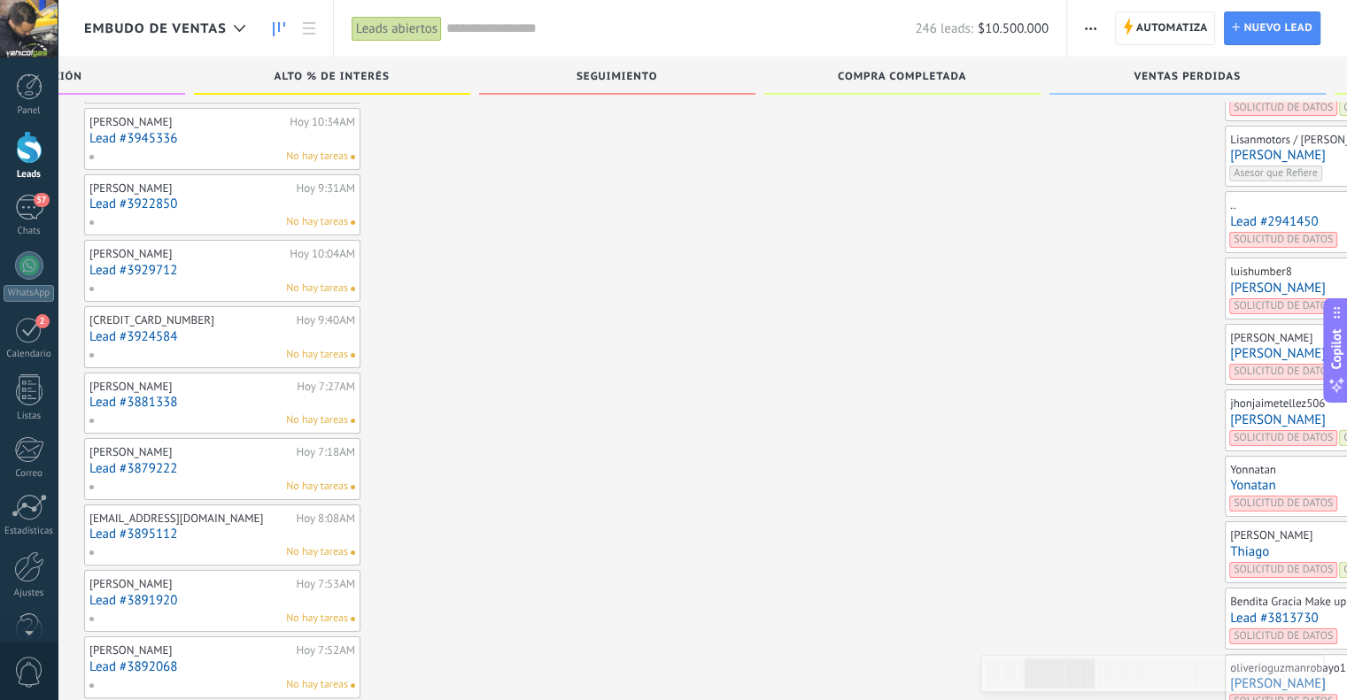
click at [1230, 281] on link "[PERSON_NAME]" at bounding box center [1363, 288] width 266 height 15
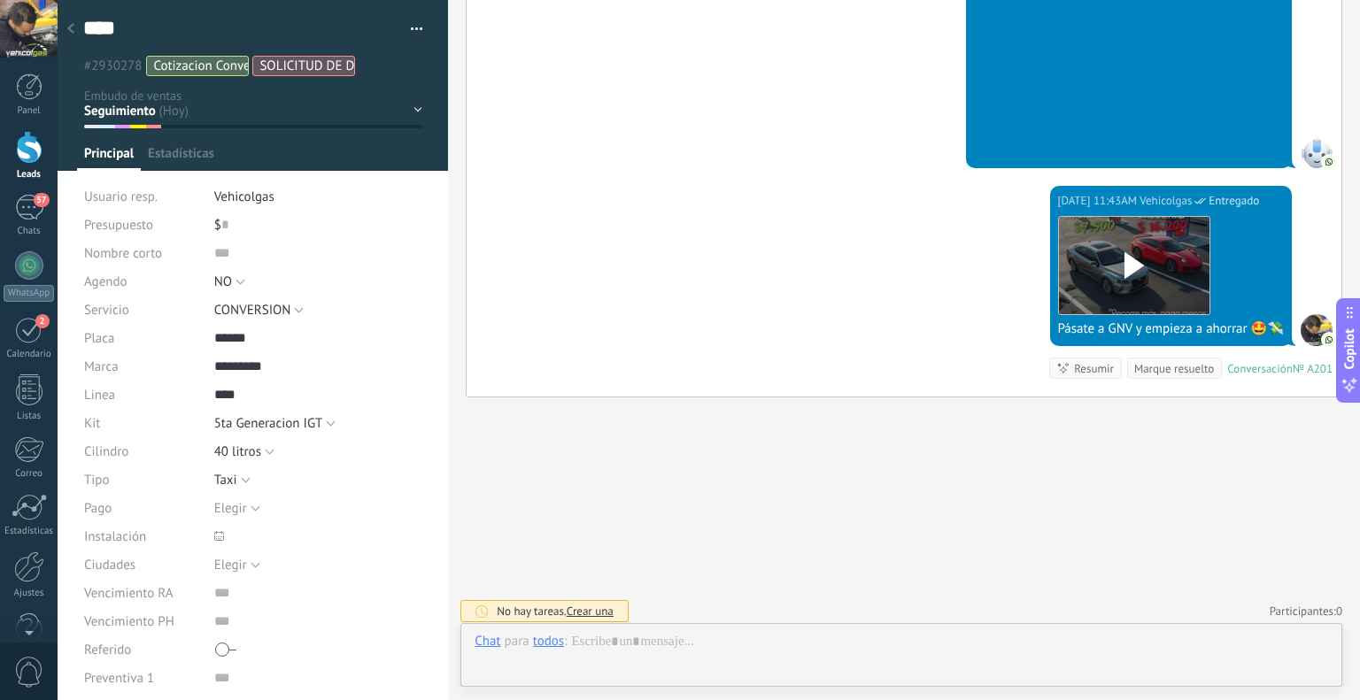
scroll to position [26, 0]
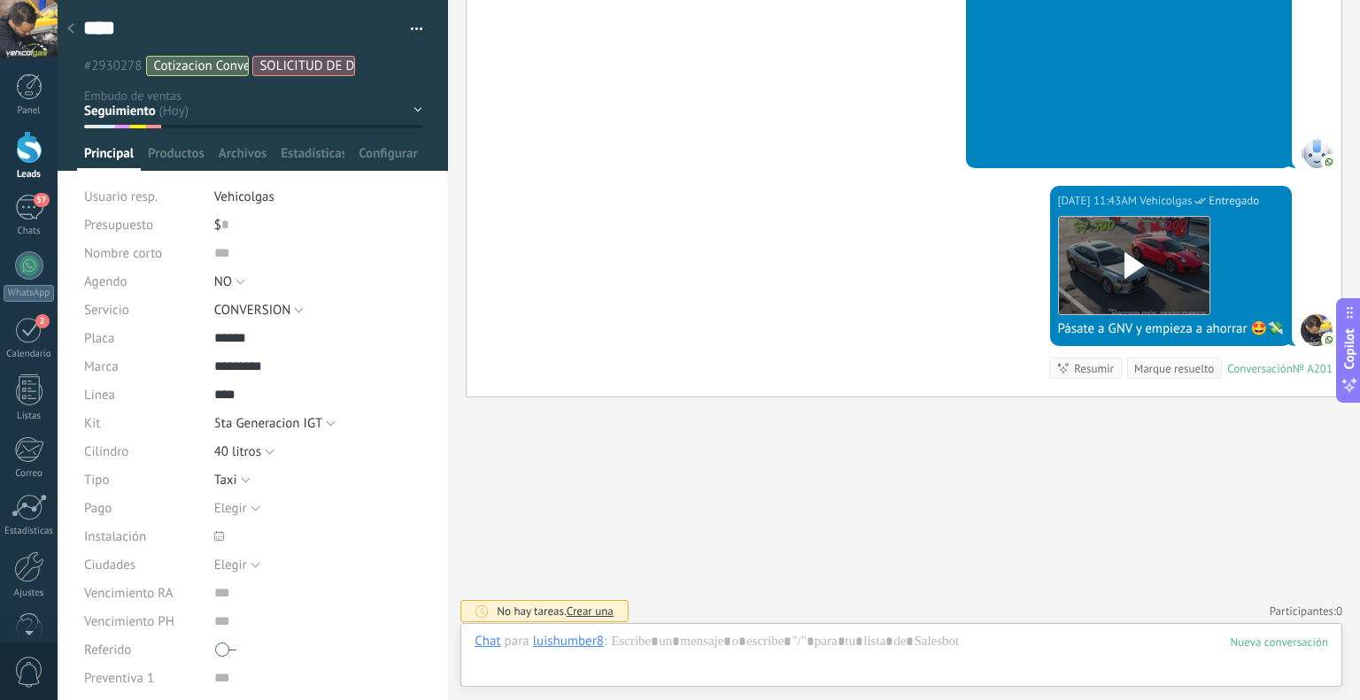
click at [58, 31] on div at bounding box center [70, 29] width 25 height 35
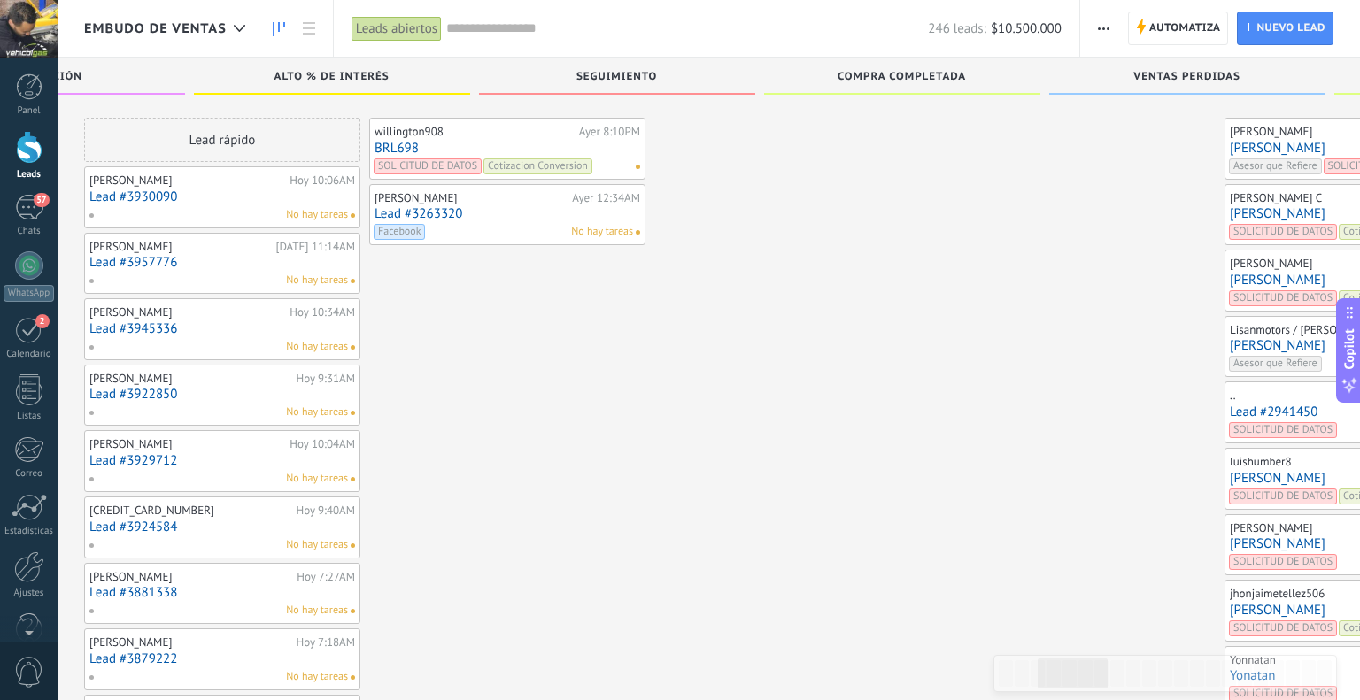
scroll to position [190, 0]
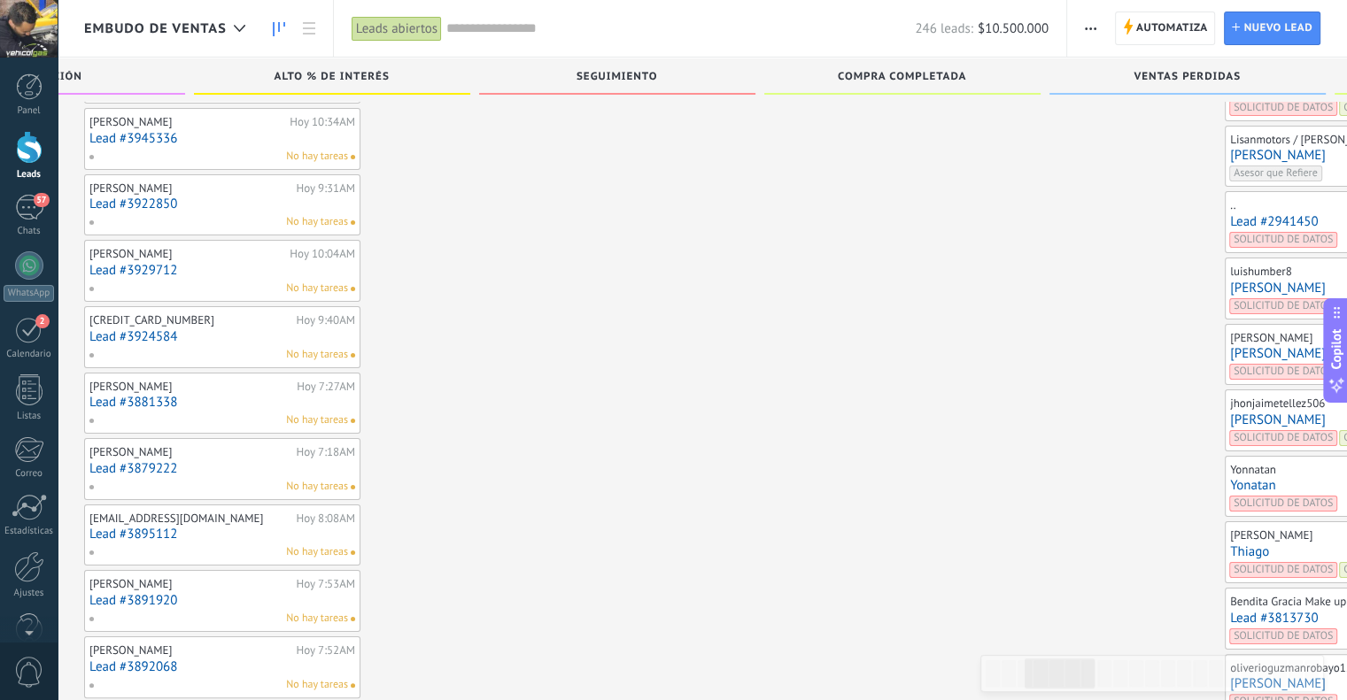
click at [1230, 218] on link "Lead #2941450" at bounding box center [1363, 221] width 266 height 15
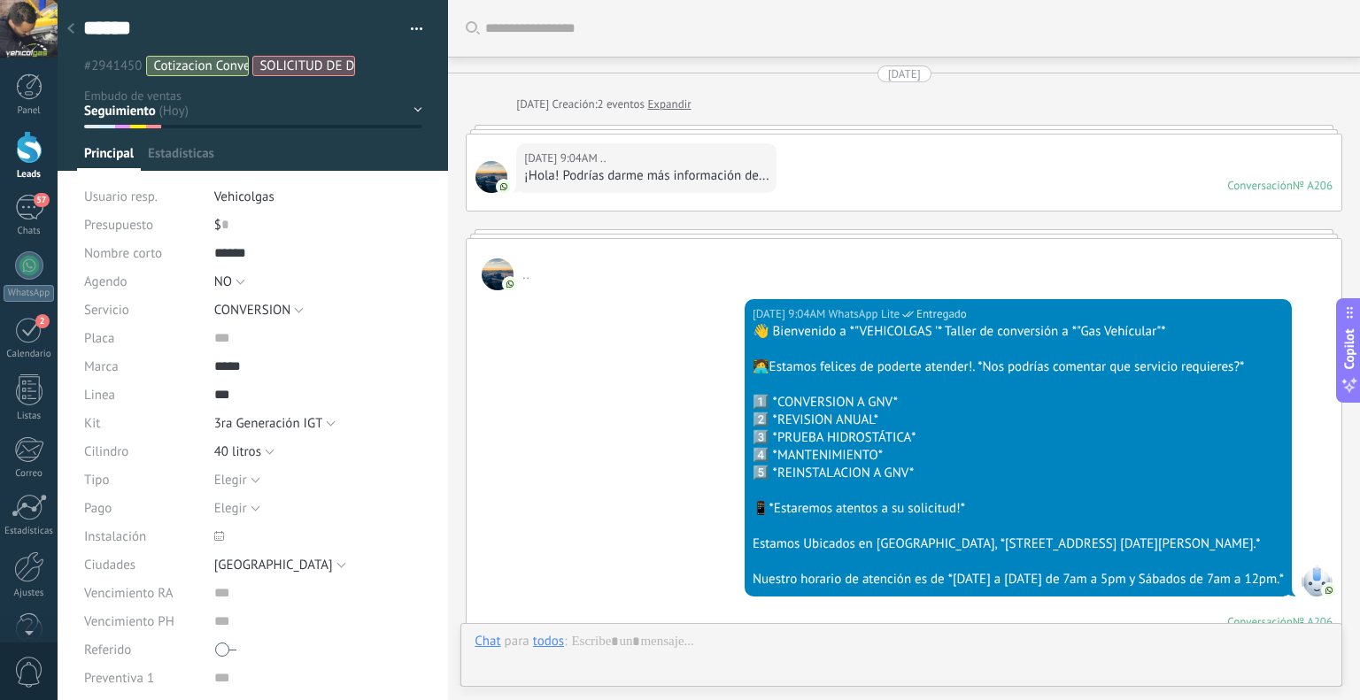
scroll to position [2966, 0]
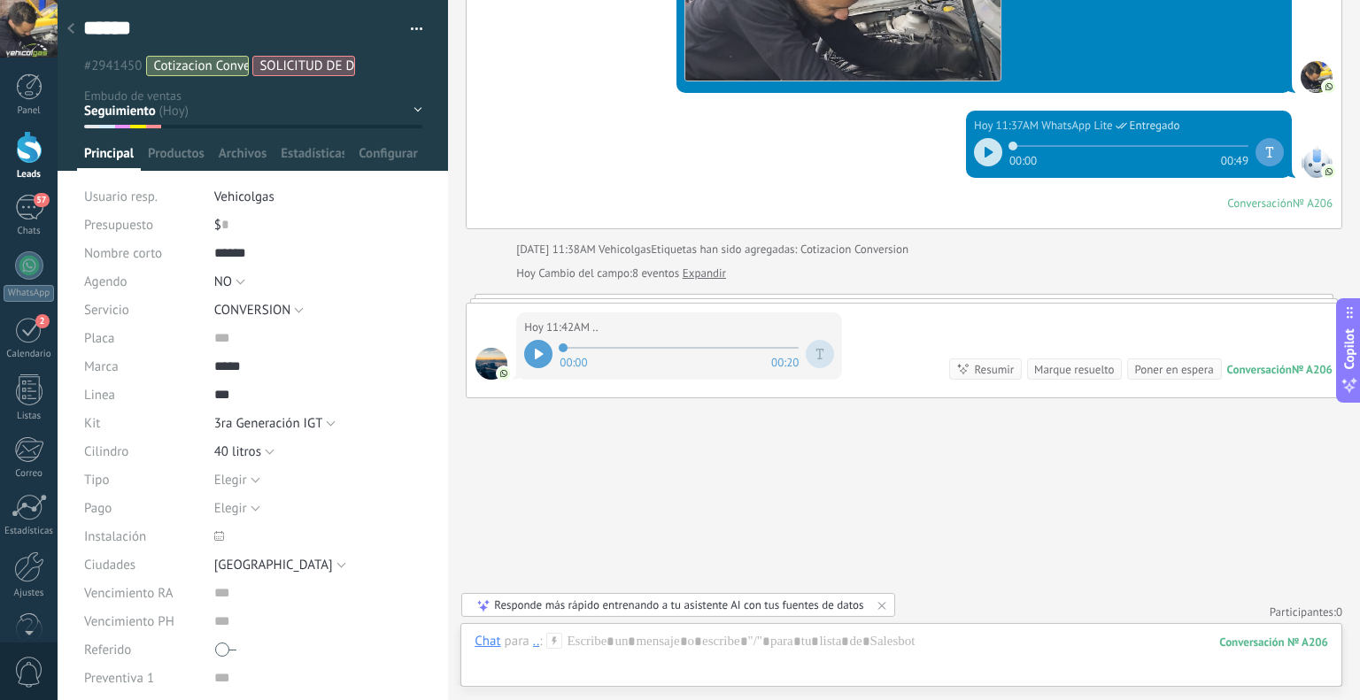
click at [552, 638] on icon at bounding box center [554, 641] width 16 height 16
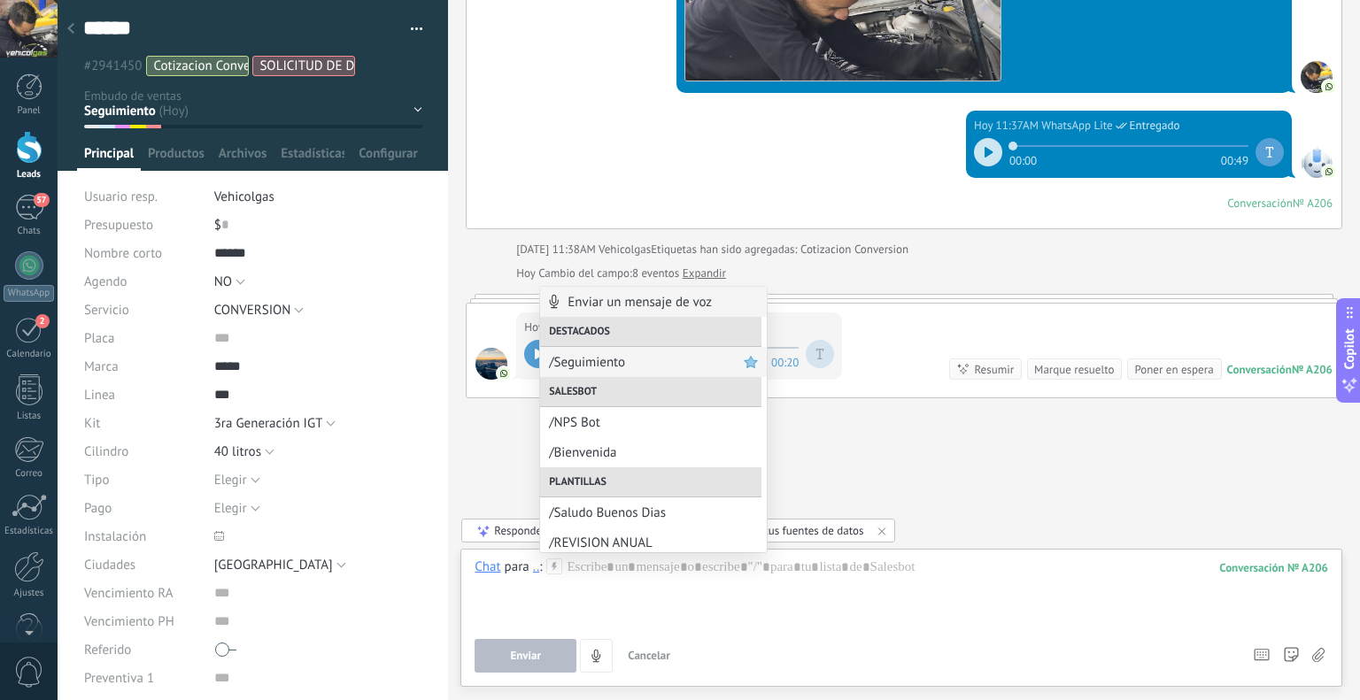
click at [625, 352] on div "/Seguimiento" at bounding box center [653, 362] width 227 height 30
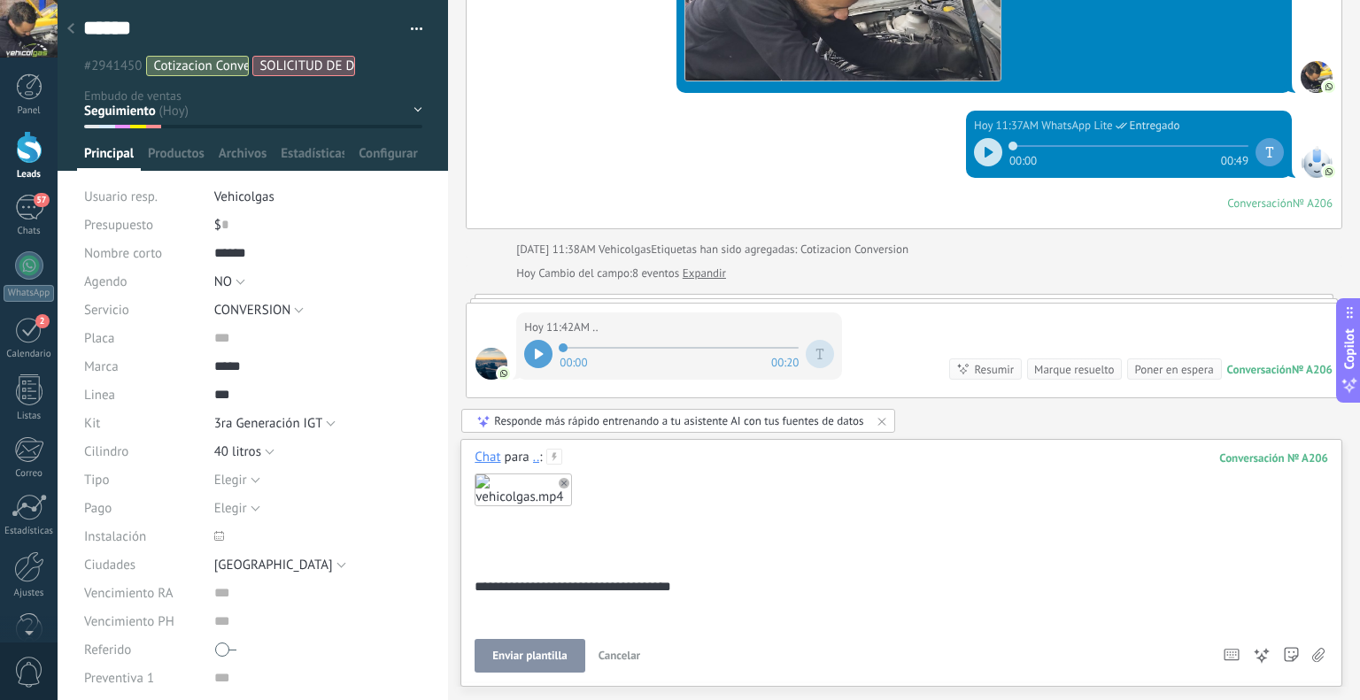
click at [535, 651] on span "Enviar plantilla" at bounding box center [529, 656] width 74 height 12
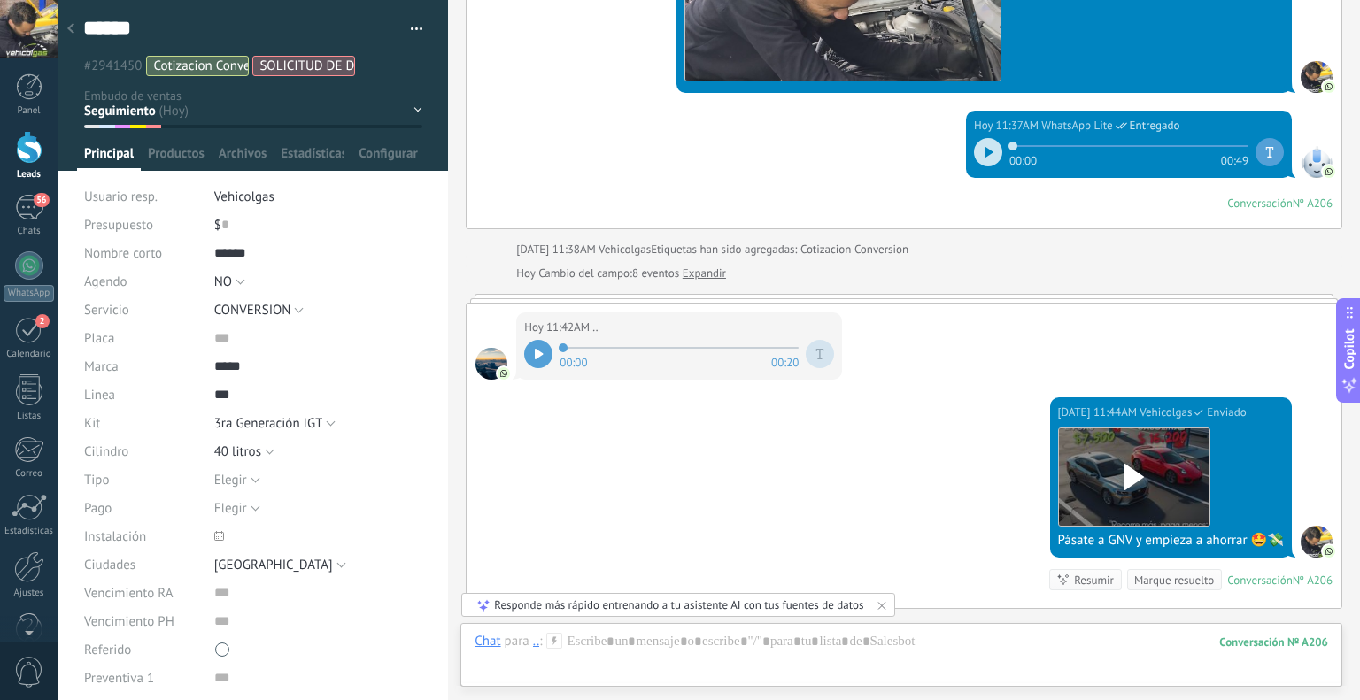
scroll to position [3177, 0]
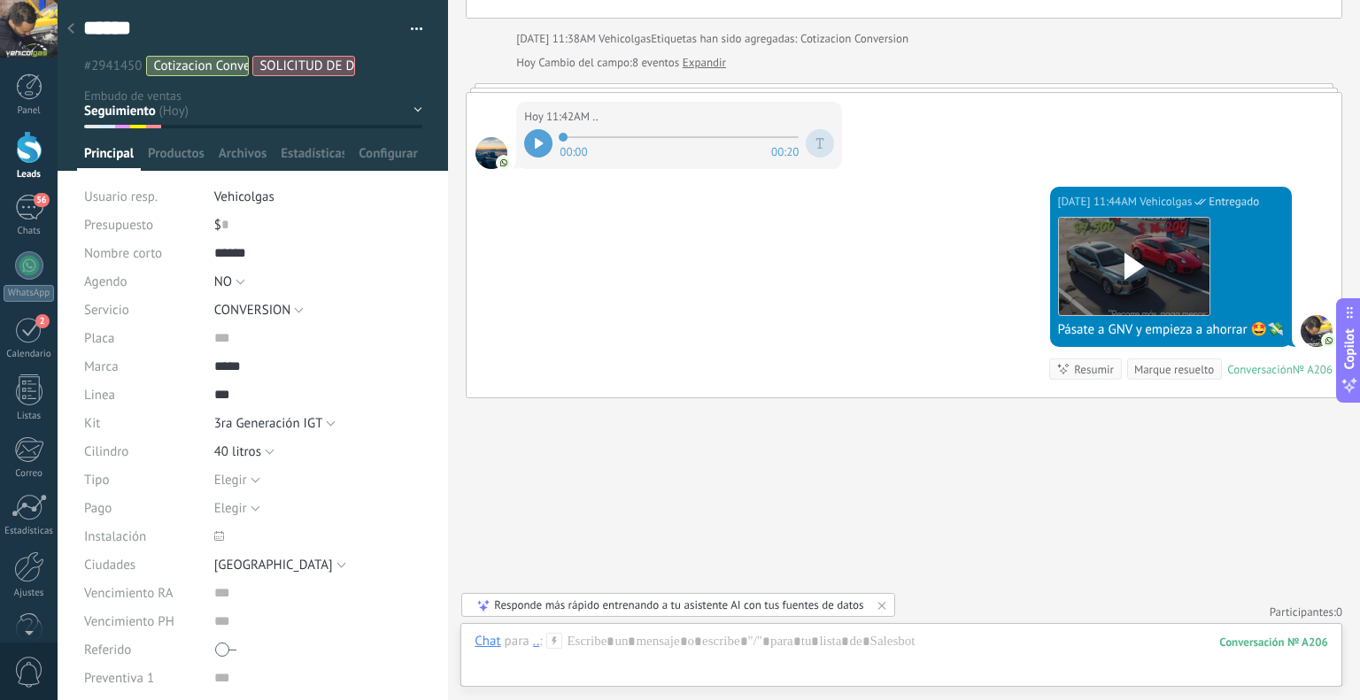
click at [74, 35] on div at bounding box center [70, 29] width 25 height 35
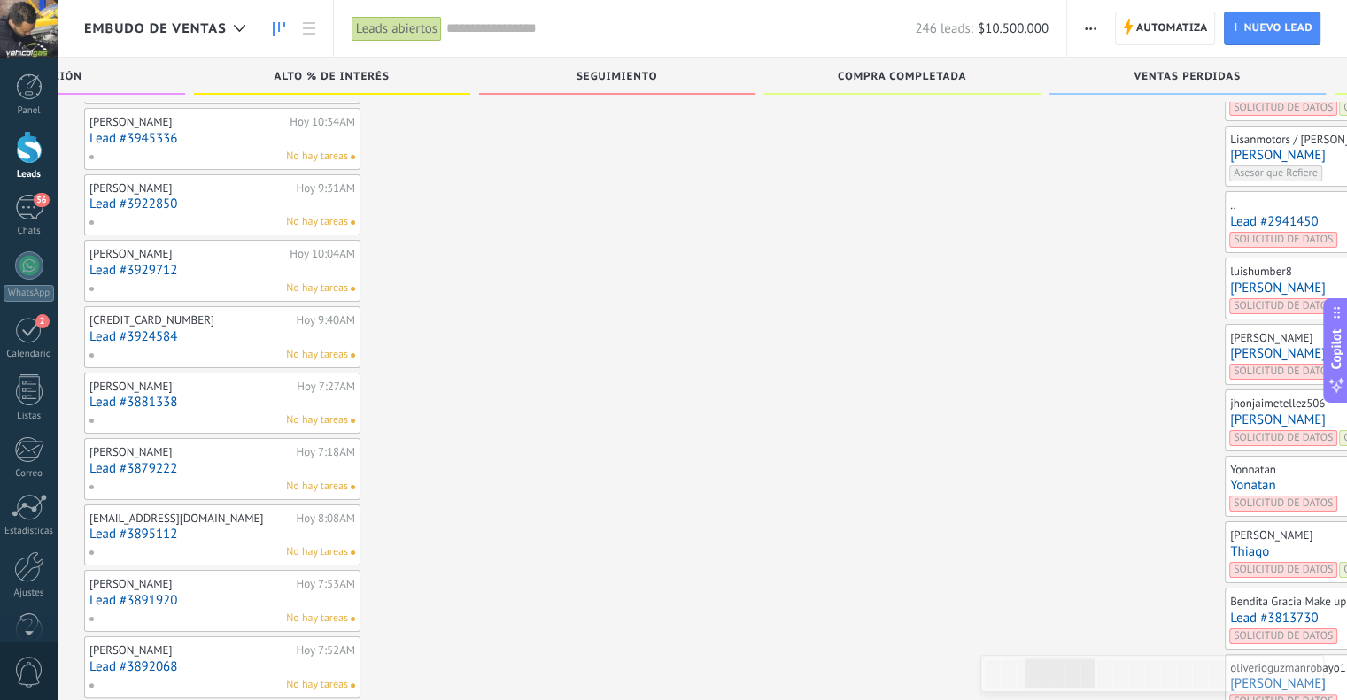
click at [1230, 159] on link "[PERSON_NAME]" at bounding box center [1363, 155] width 266 height 15
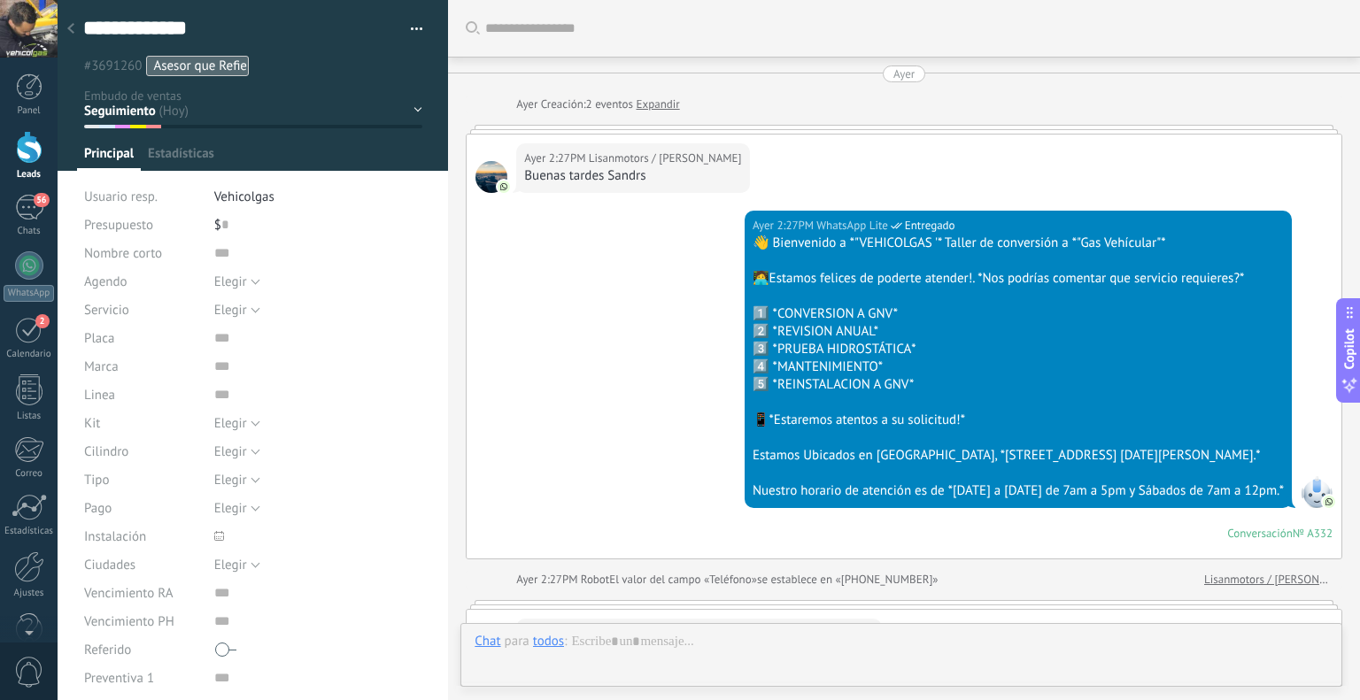
type textarea "**********"
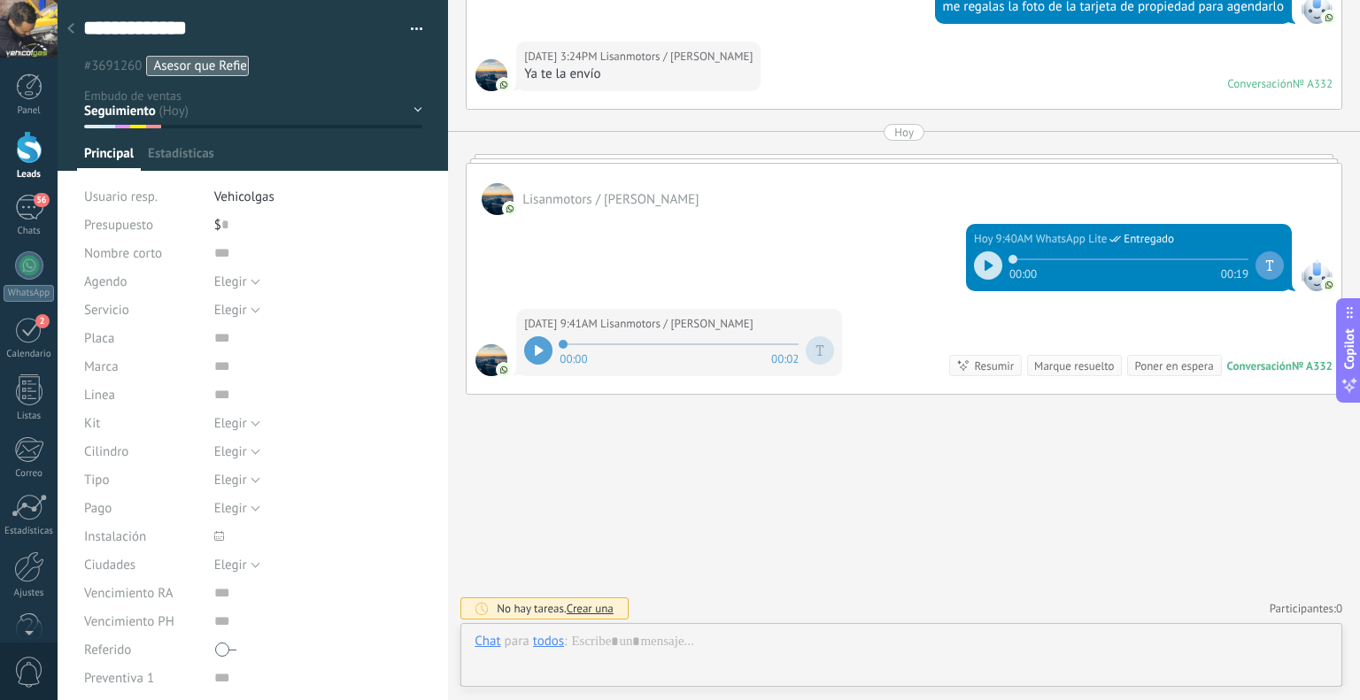
scroll to position [26, 0]
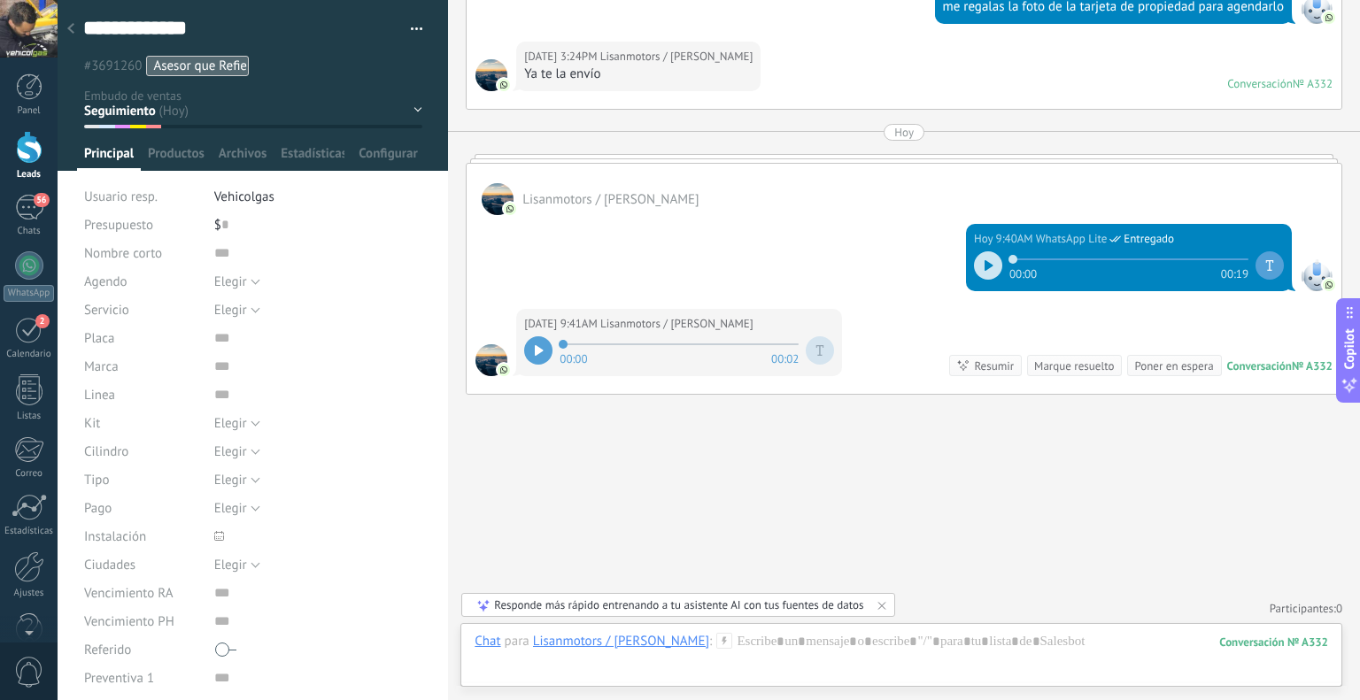
click at [713, 633] on div "Chat Correo Nota Tarea Chat para Lisanmotors / Carmen Navarro : 332 Enviar Canc…" at bounding box center [901, 655] width 882 height 64
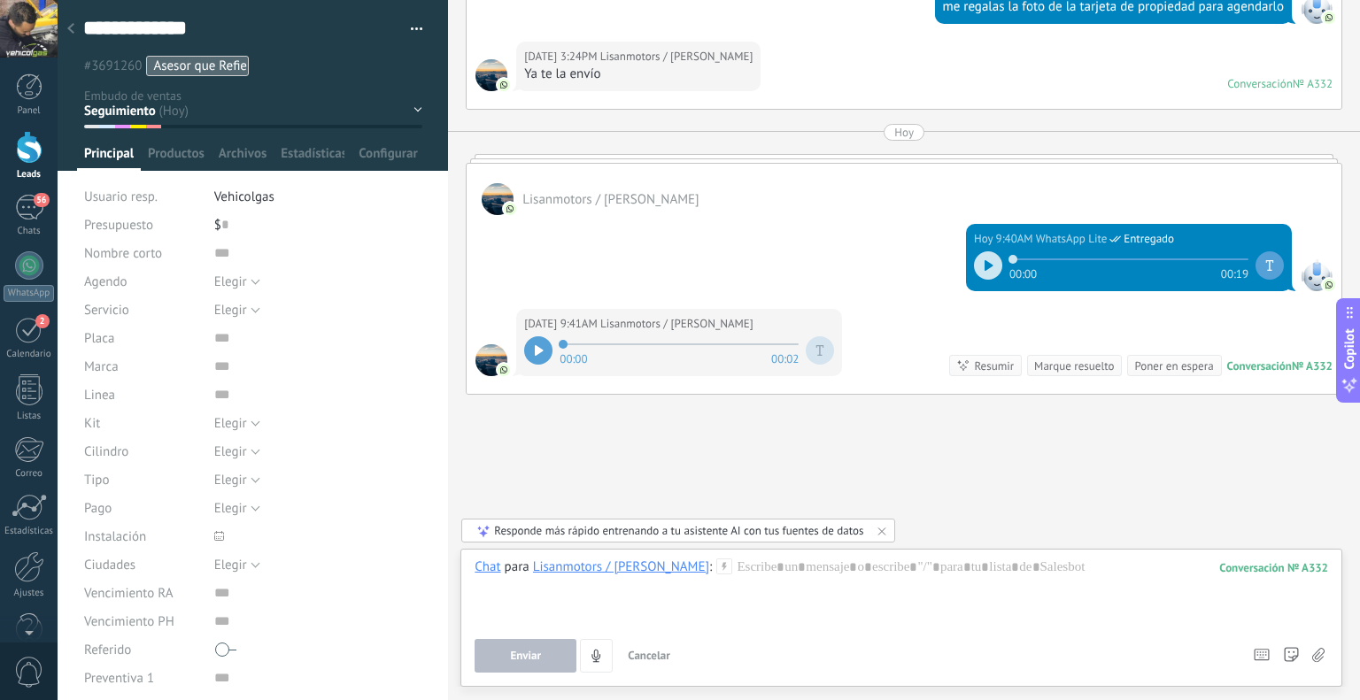
click at [719, 562] on icon at bounding box center [724, 567] width 16 height 16
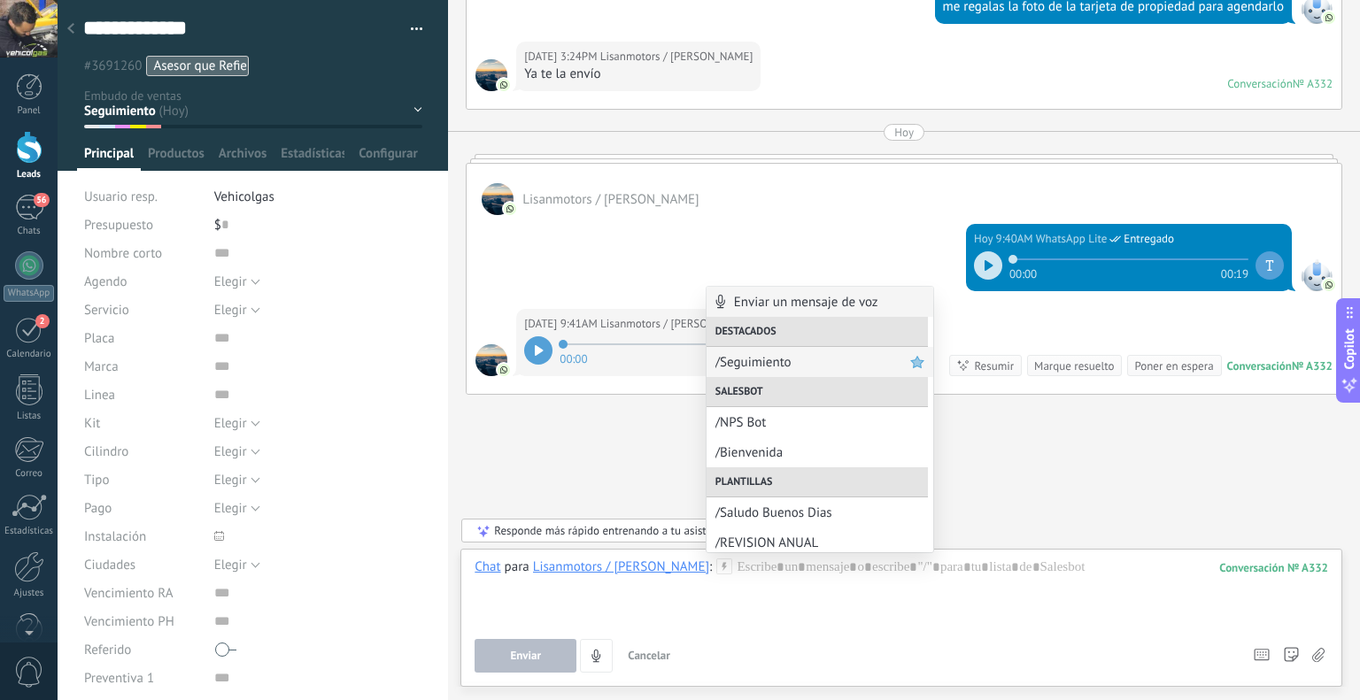
click at [857, 367] on span "/Seguimiento" at bounding box center [812, 362] width 195 height 17
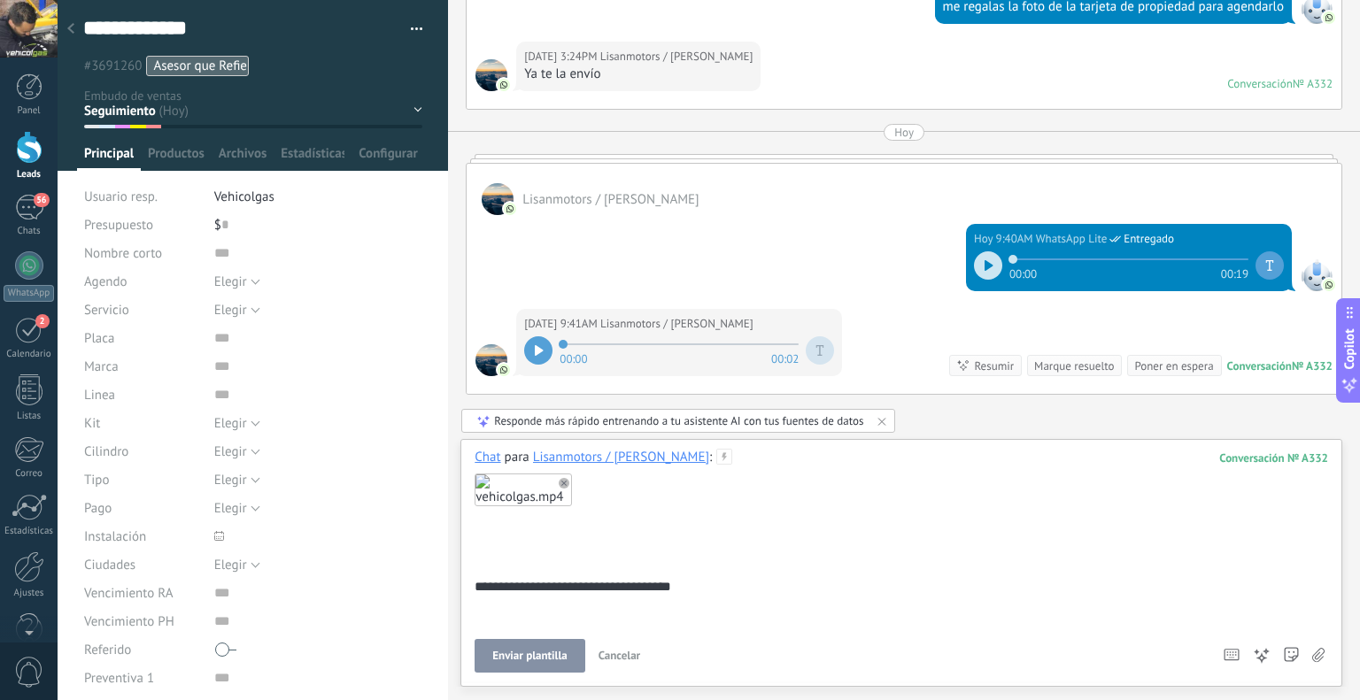
click at [539, 649] on button "Enviar plantilla" at bounding box center [530, 656] width 110 height 34
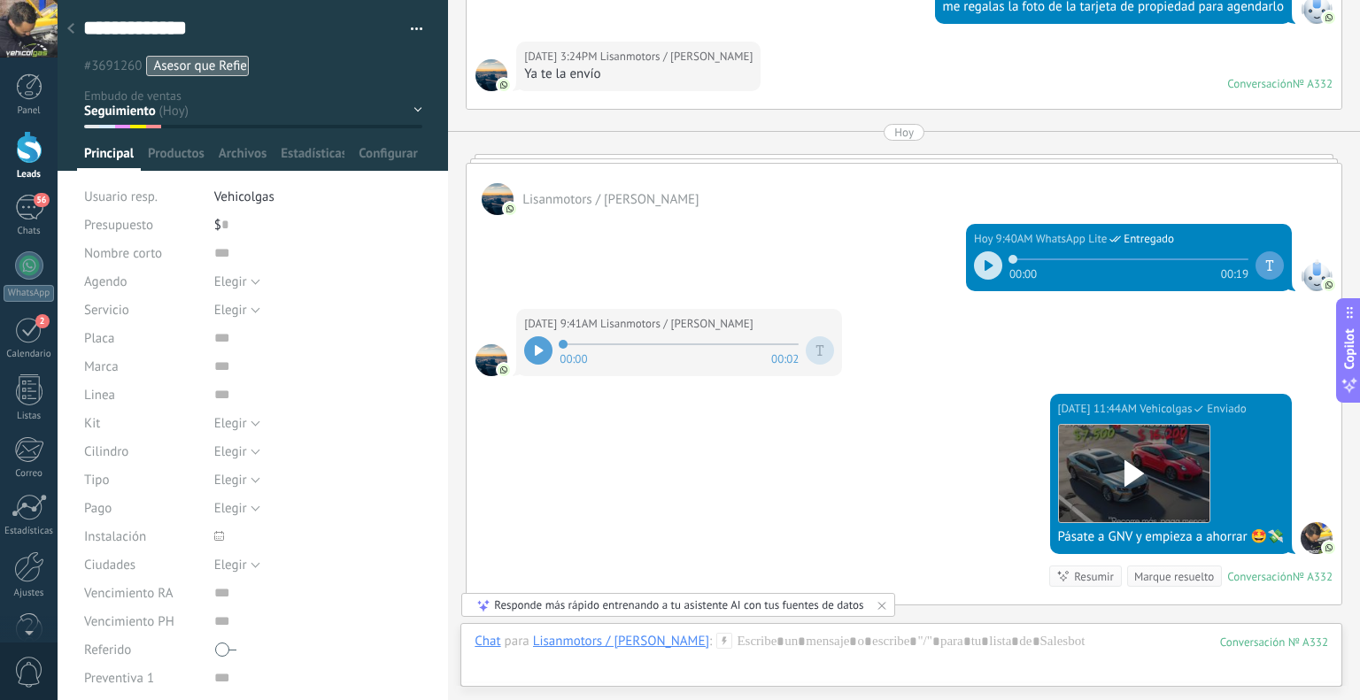
scroll to position [1768, 0]
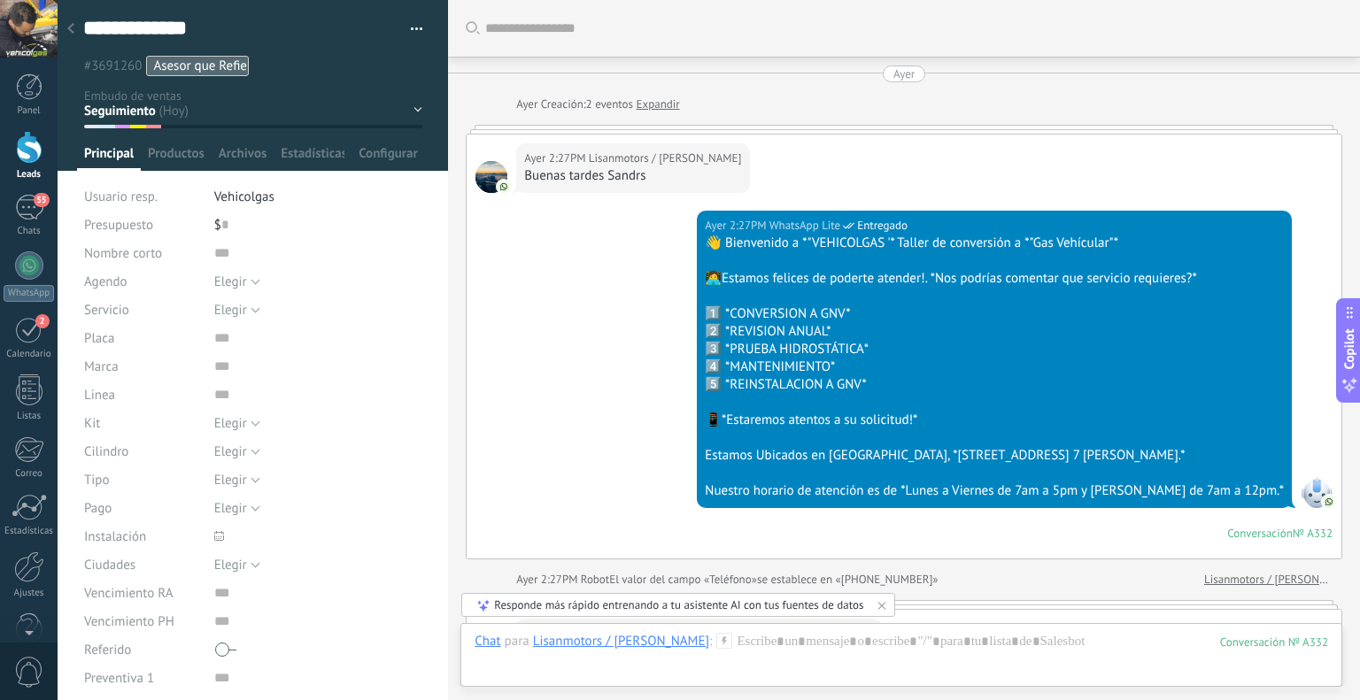
click at [86, 13] on div "**********" at bounding box center [253, 38] width 391 height 76
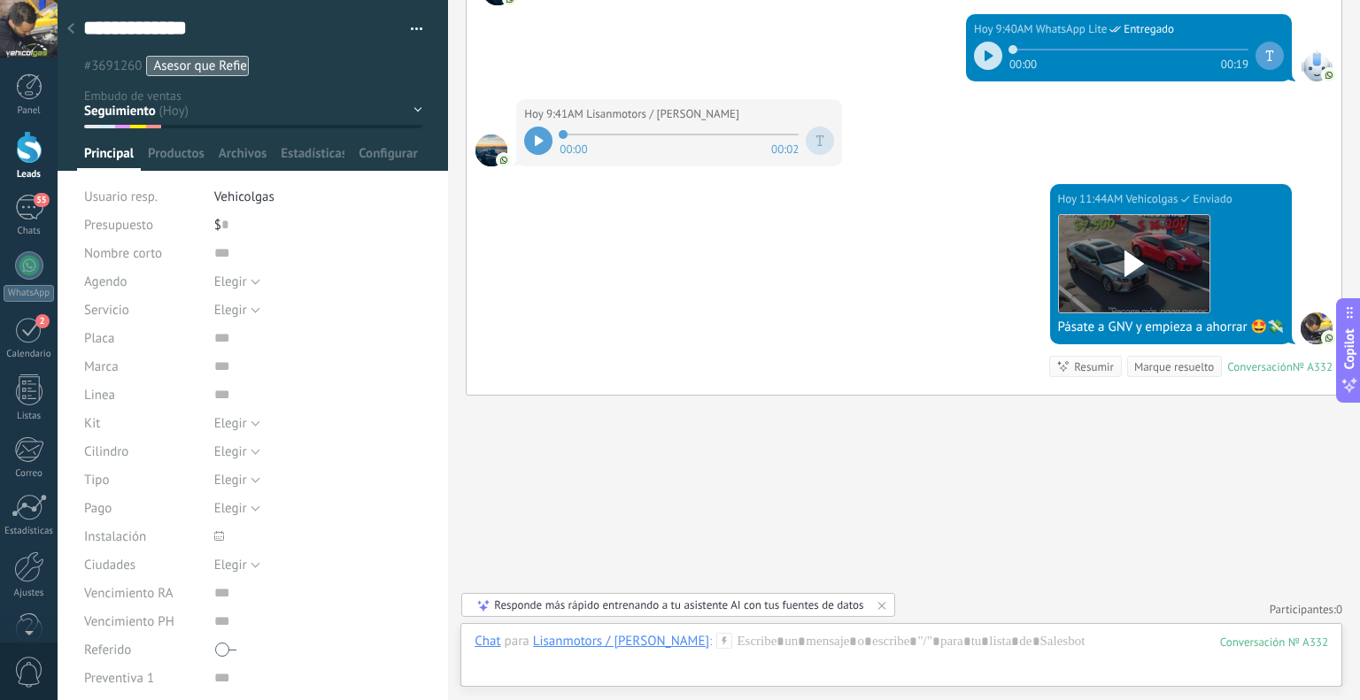
click at [71, 25] on icon at bounding box center [70, 28] width 7 height 11
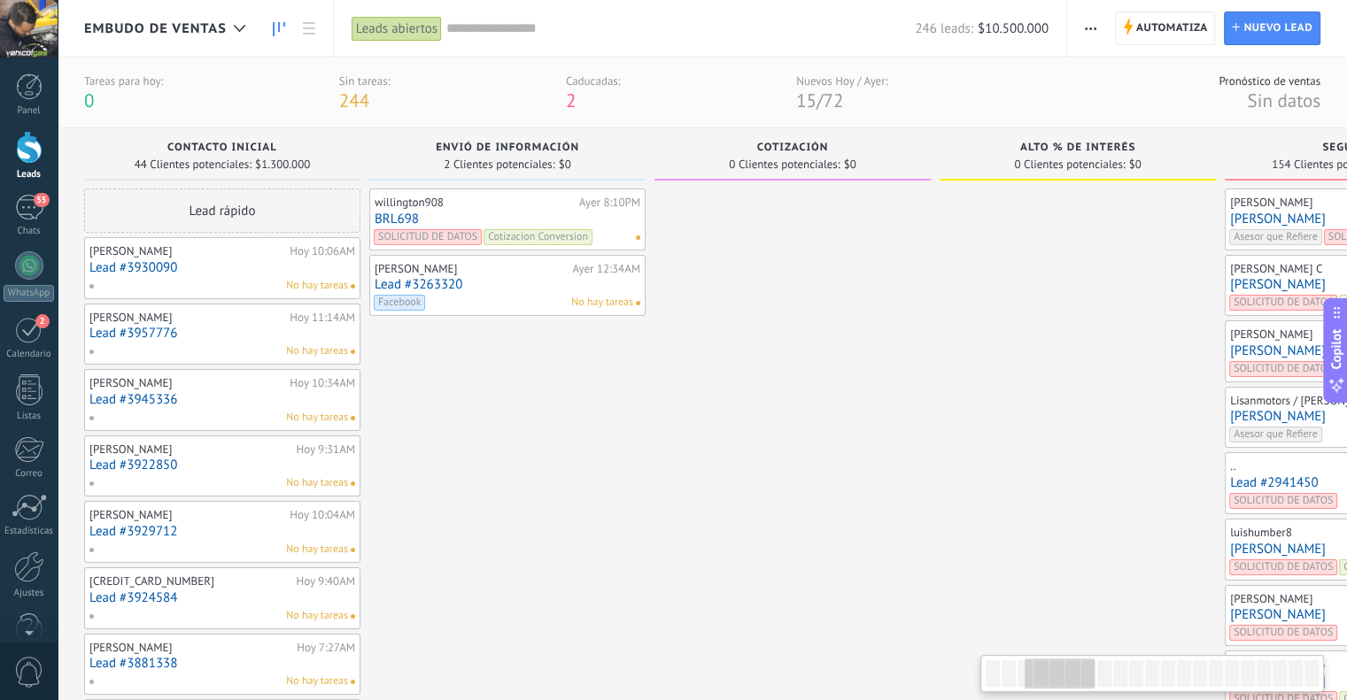
click at [1230, 346] on link "[PERSON_NAME]" at bounding box center [1363, 351] width 266 height 15
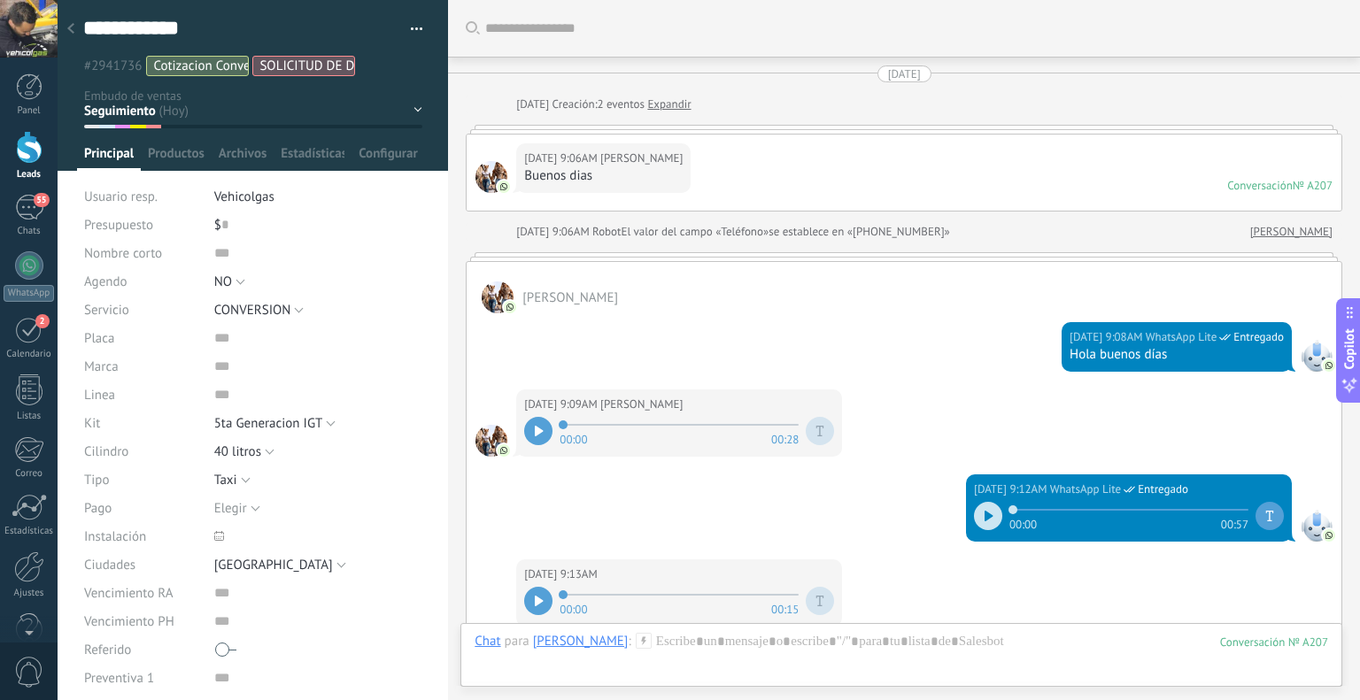
scroll to position [2409, 0]
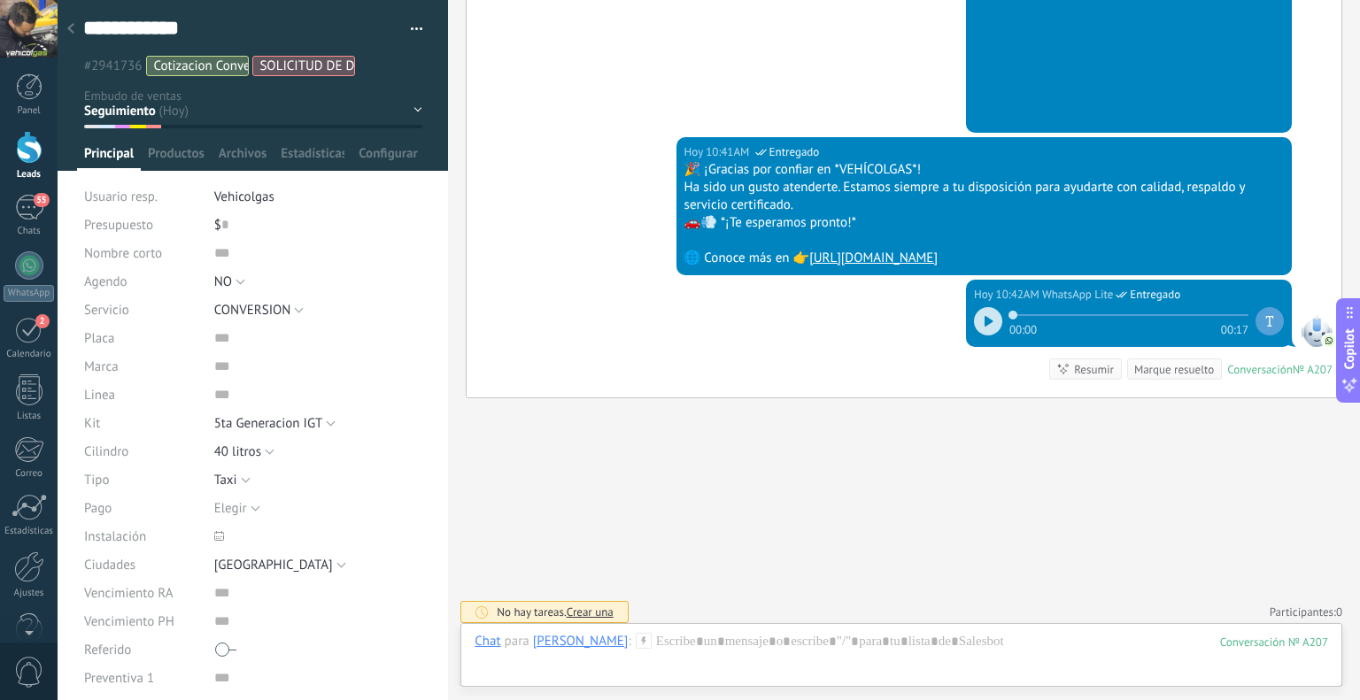
click at [636, 638] on icon at bounding box center [644, 641] width 16 height 16
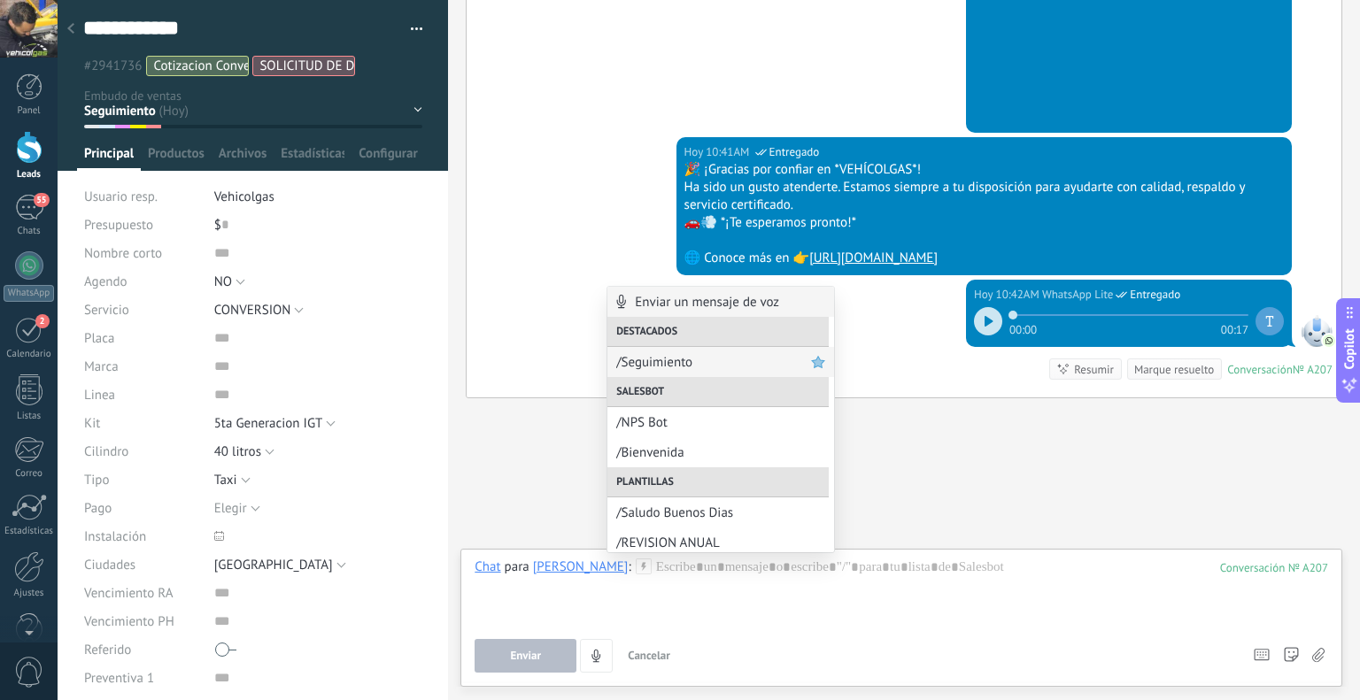
click at [673, 364] on span "/Seguimiento" at bounding box center [713, 362] width 195 height 17
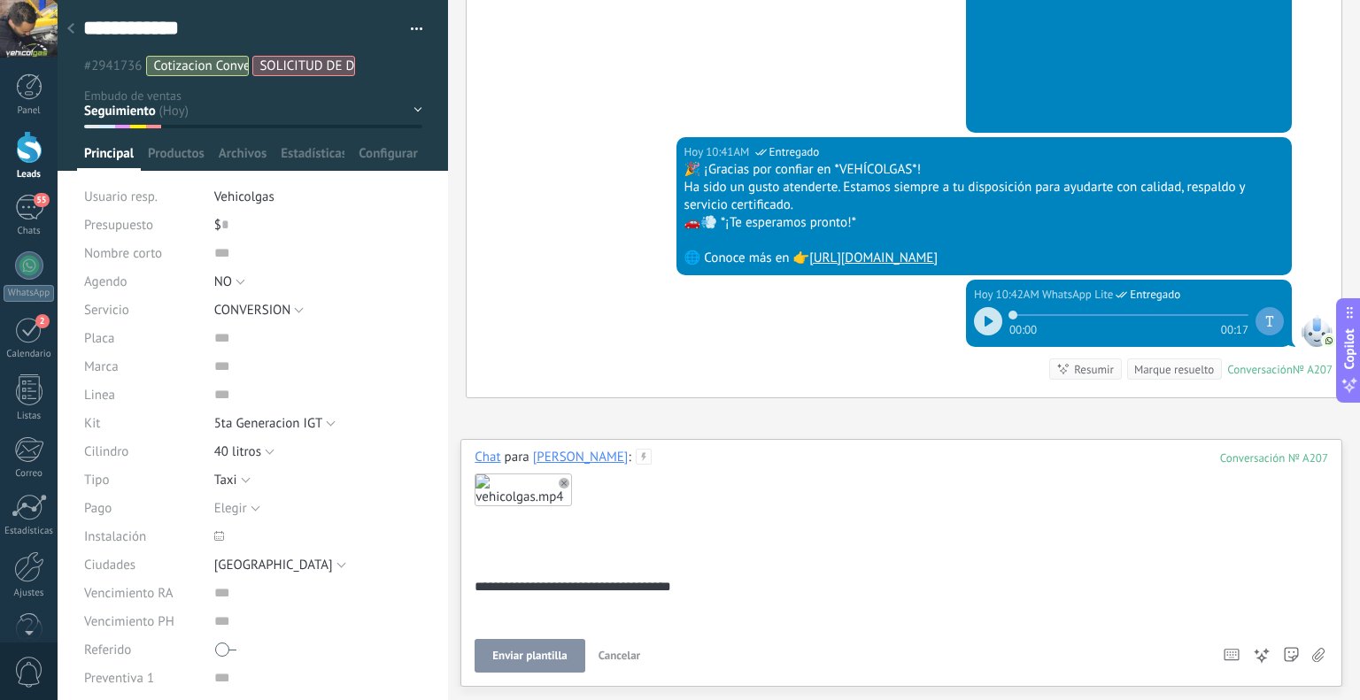
click at [535, 658] on span "Enviar plantilla" at bounding box center [529, 656] width 74 height 12
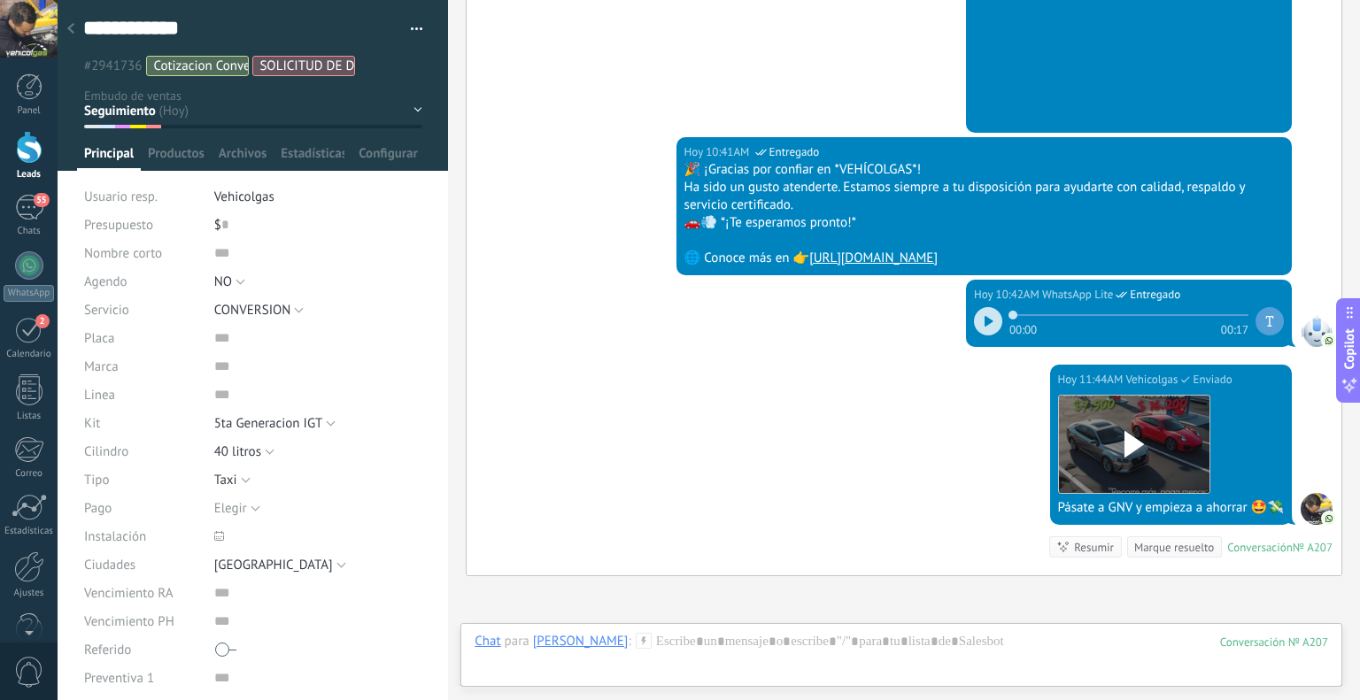
scroll to position [2587, 0]
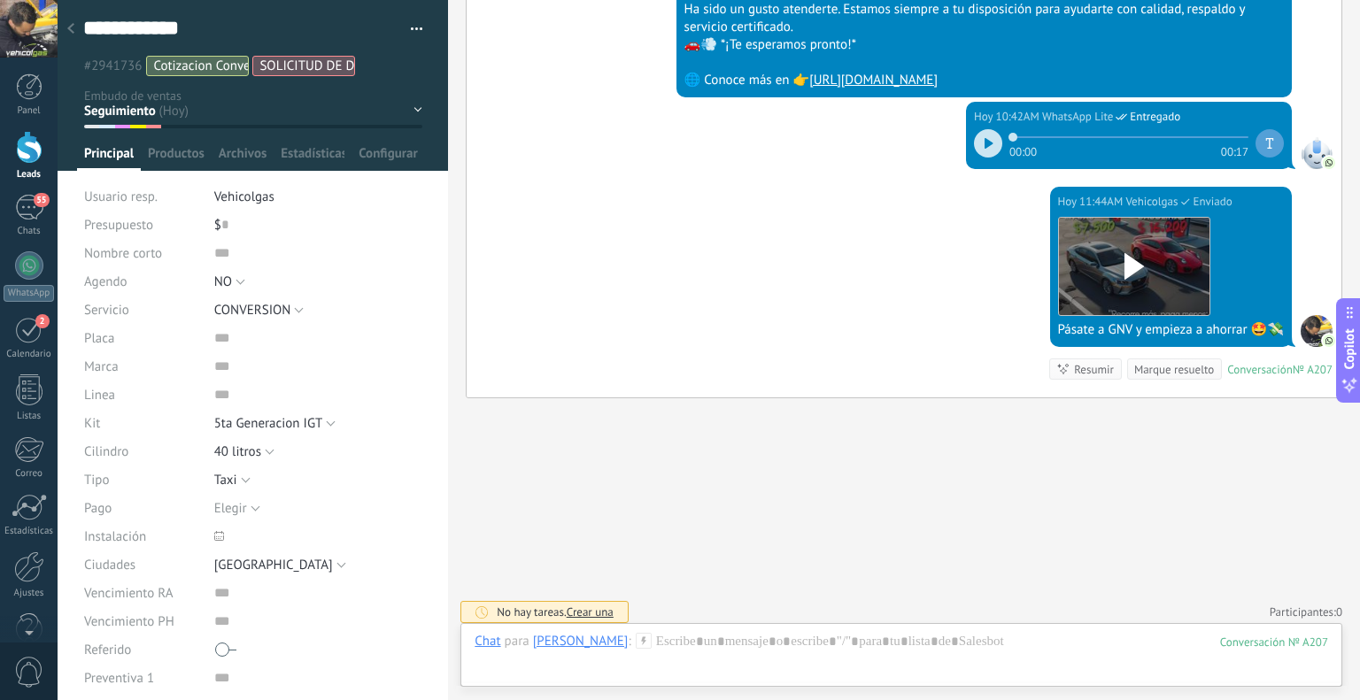
click at [71, 34] on icon at bounding box center [70, 28] width 7 height 11
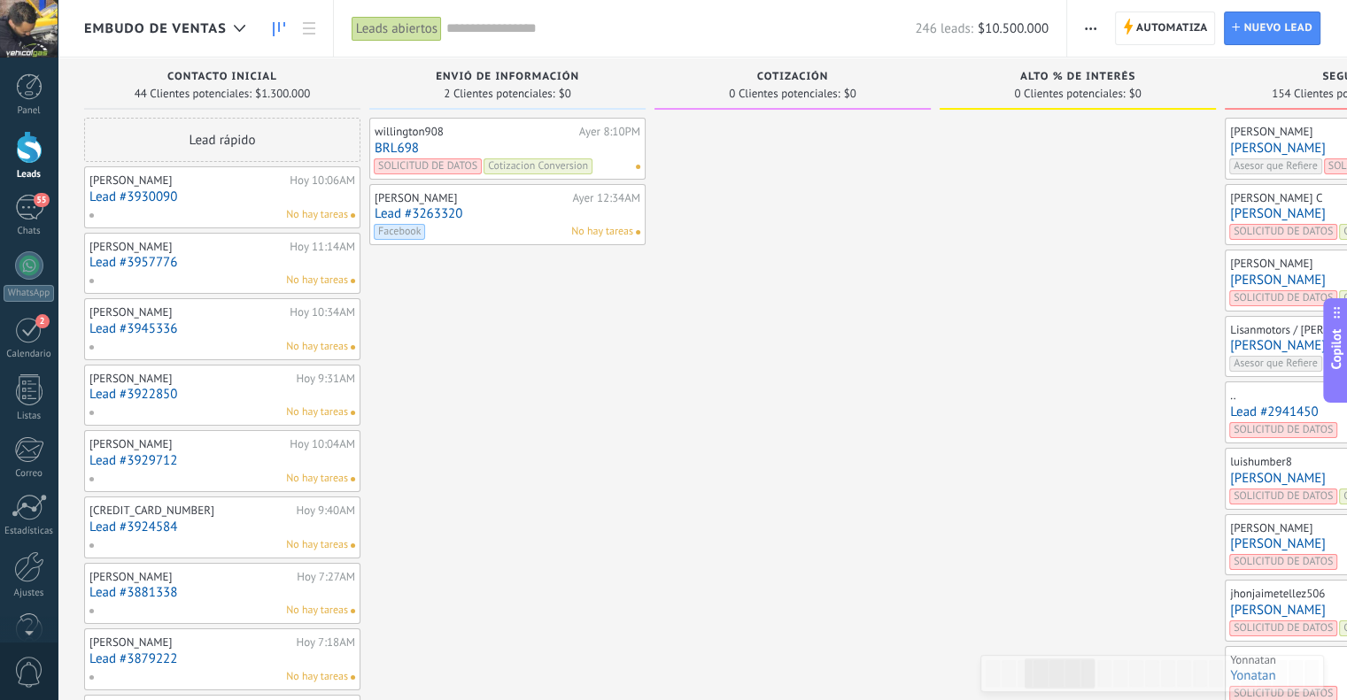
click at [1230, 212] on link "[PERSON_NAME]" at bounding box center [1363, 213] width 266 height 15
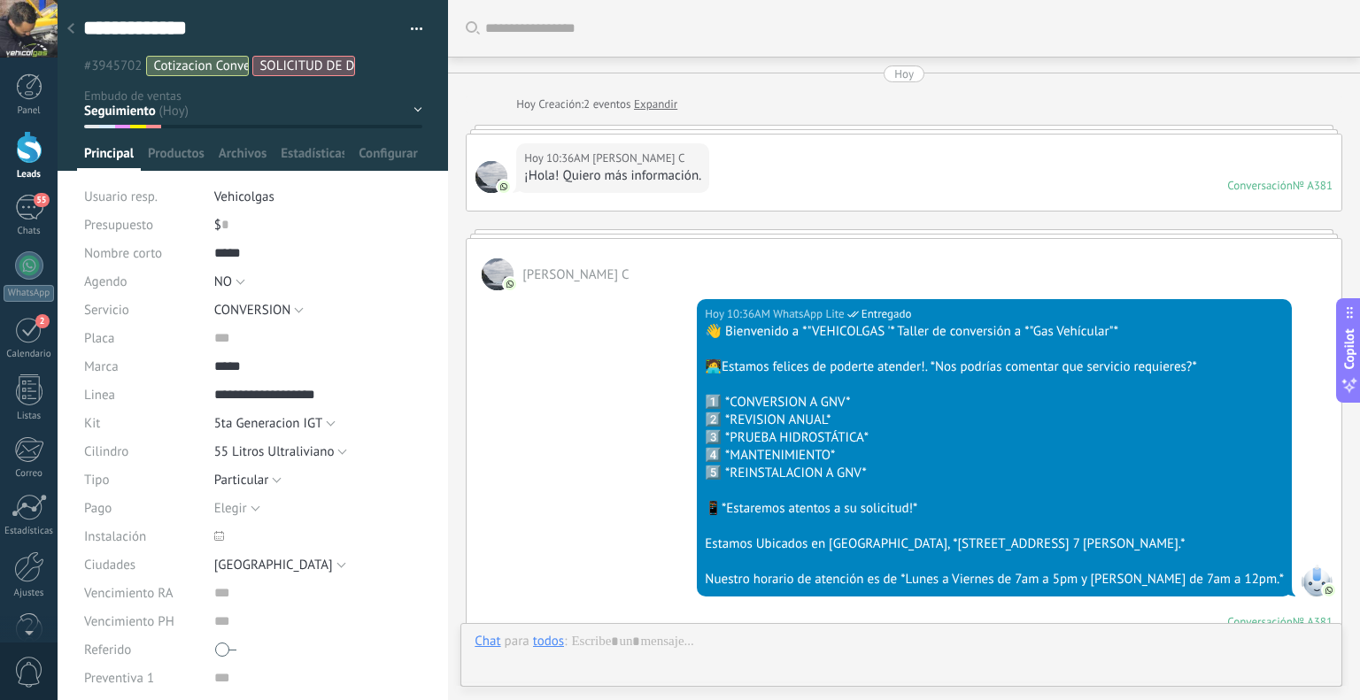
scroll to position [3814, 0]
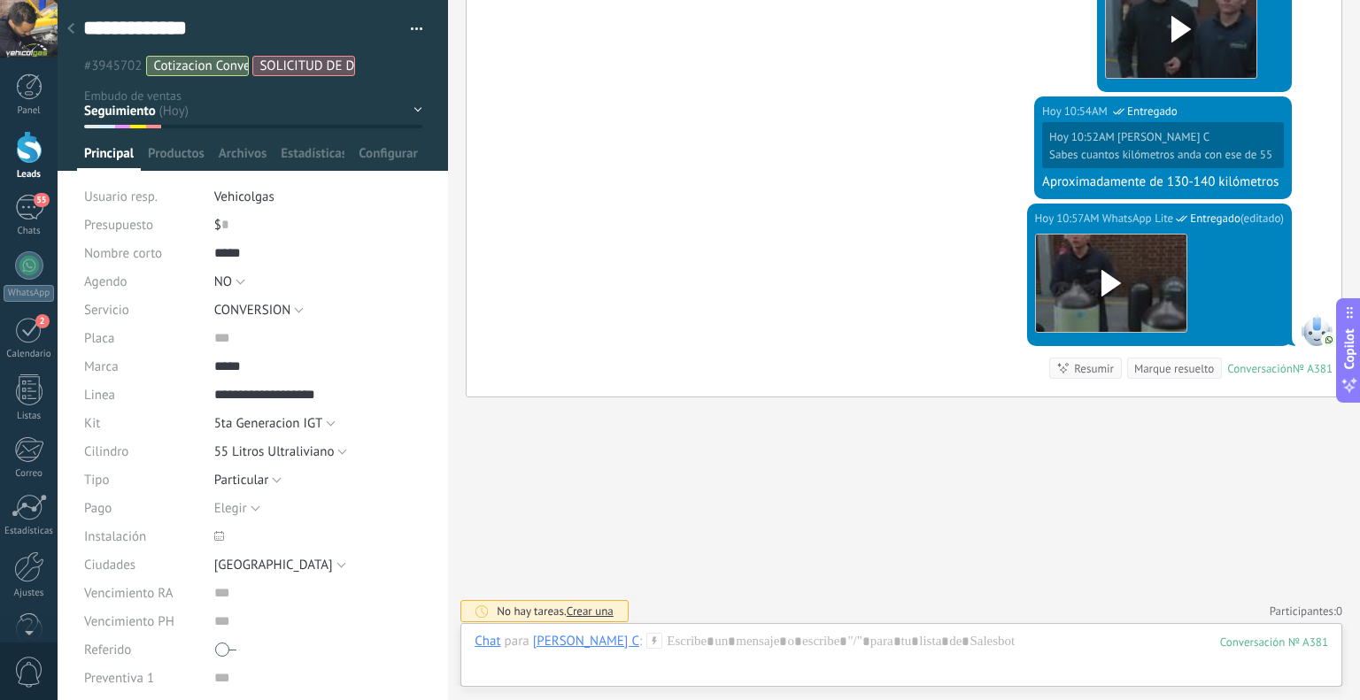
click at [623, 639] on div "[PERSON_NAME] C" at bounding box center [586, 641] width 106 height 16
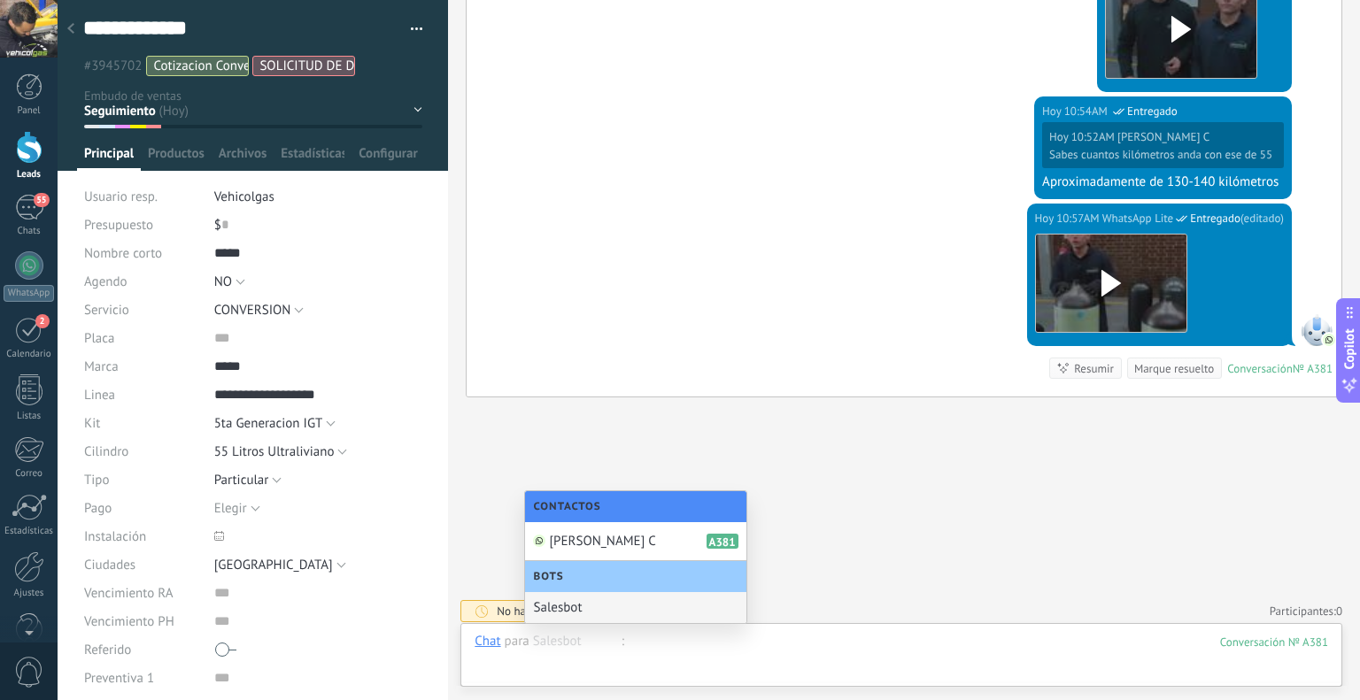
click at [654, 652] on div at bounding box center [902, 659] width 854 height 53
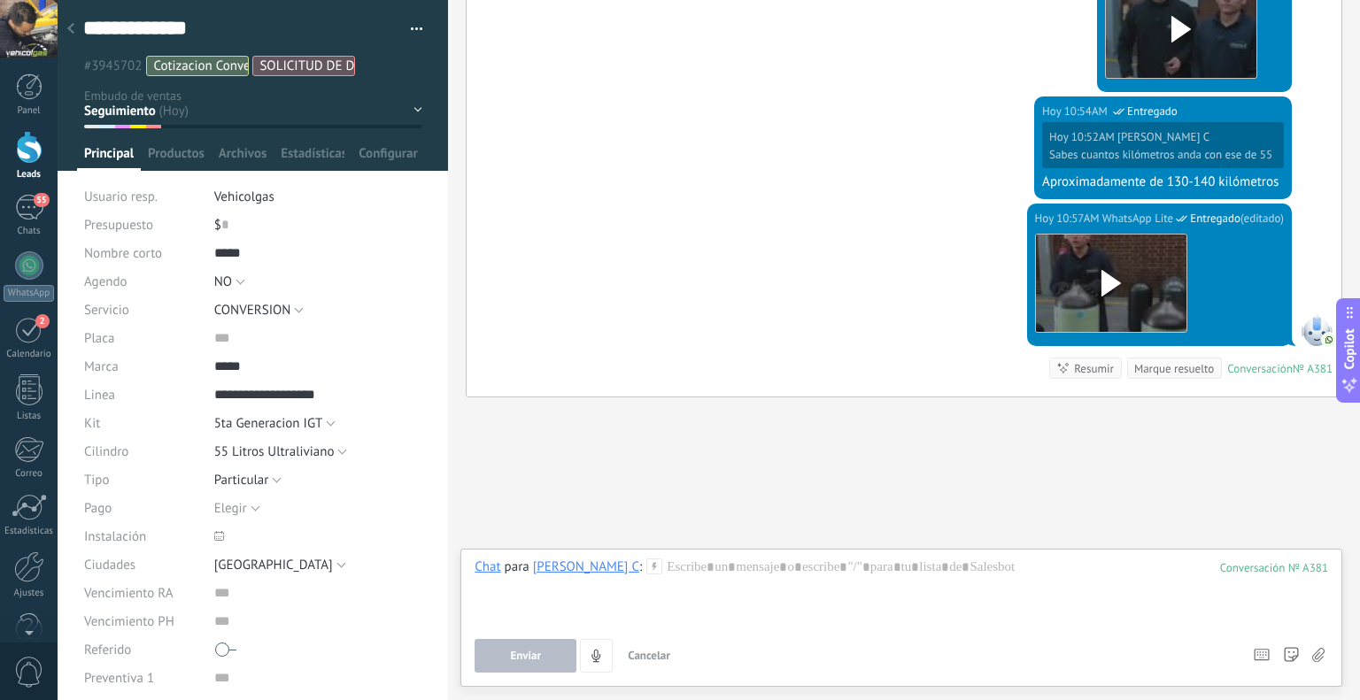
click at [647, 559] on use at bounding box center [654, 566] width 15 height 15
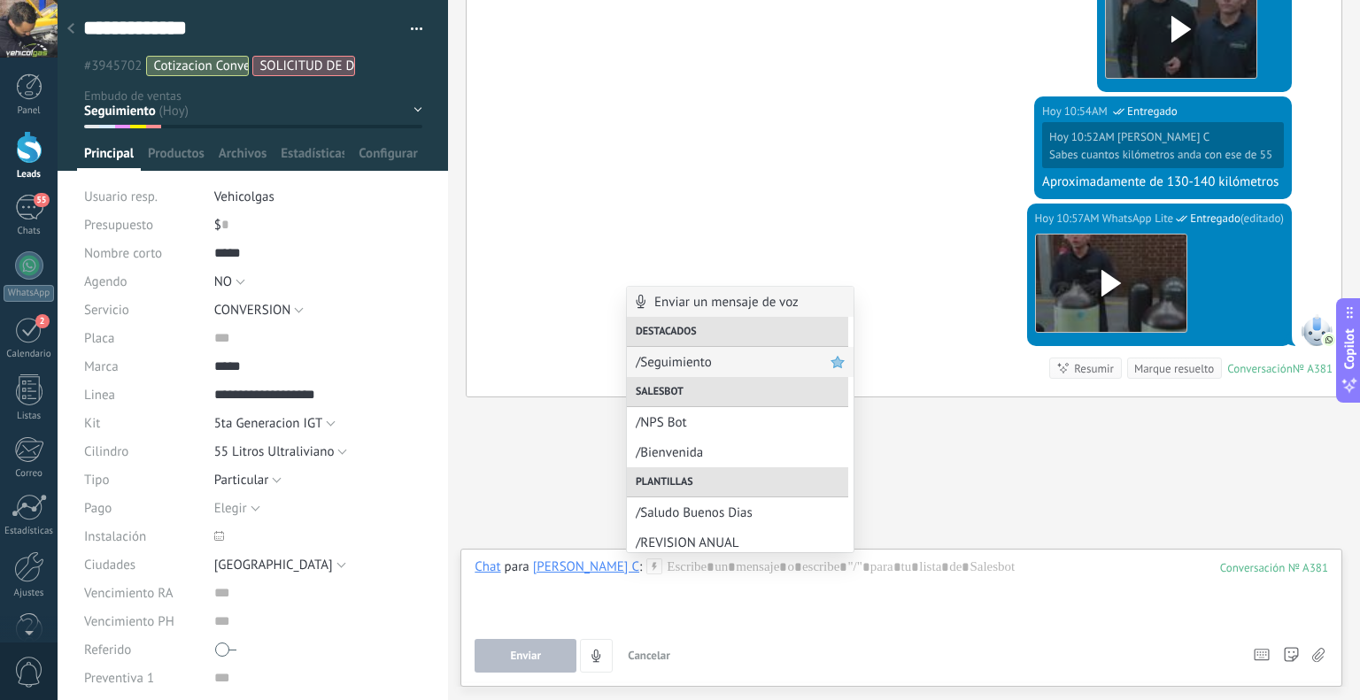
click at [726, 370] on span "/Seguimiento" at bounding box center [733, 362] width 195 height 17
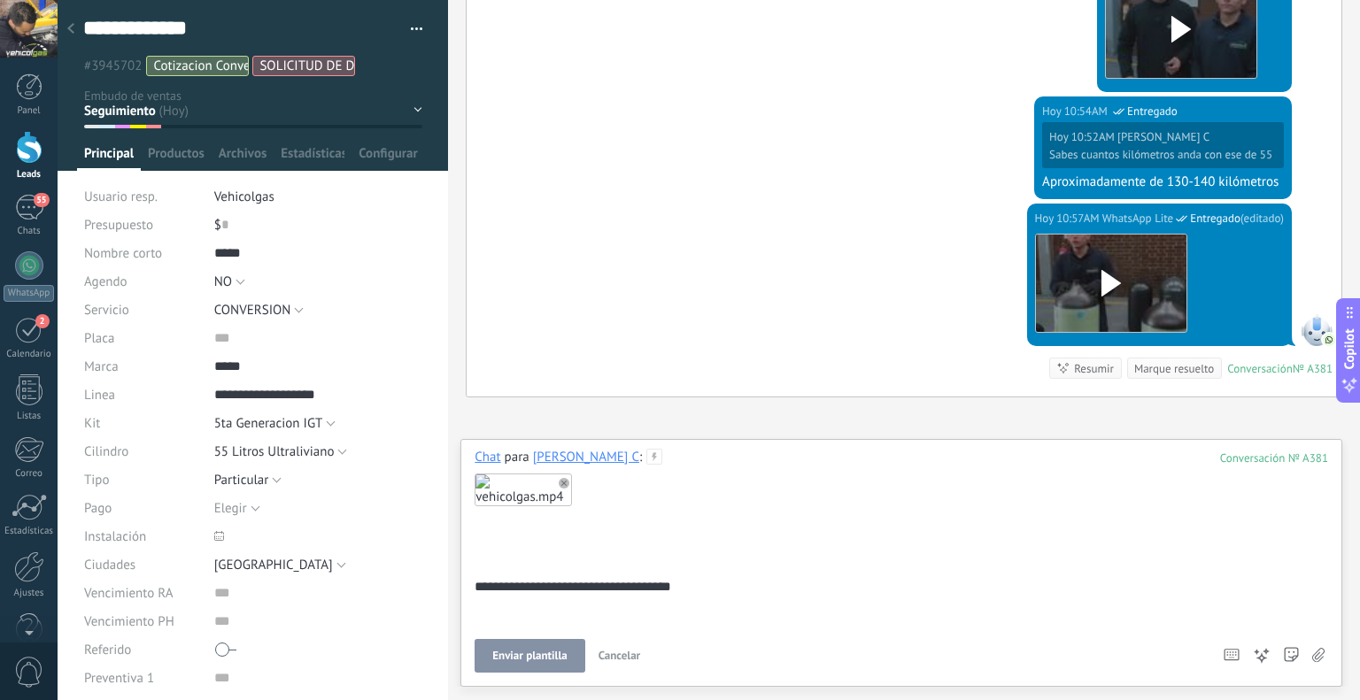
click at [539, 647] on button "Enviar plantilla" at bounding box center [530, 656] width 110 height 34
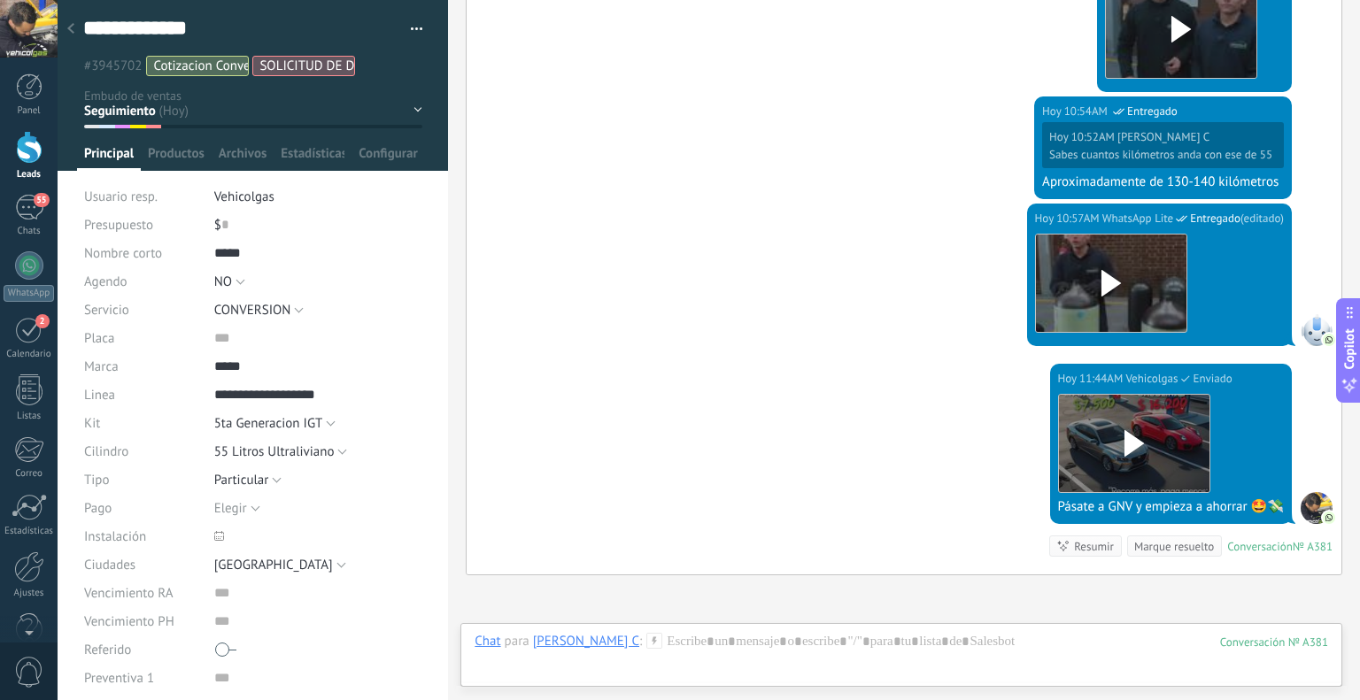
scroll to position [3992, 0]
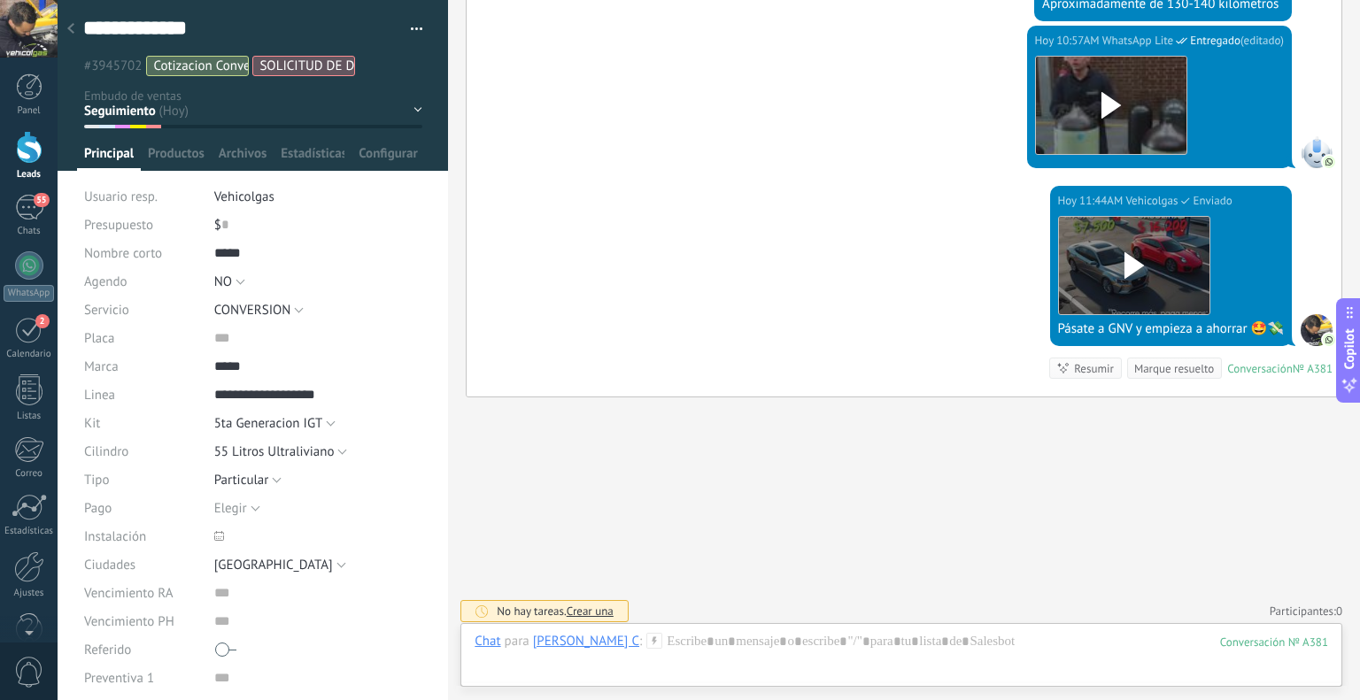
click at [73, 34] on use at bounding box center [70, 28] width 7 height 11
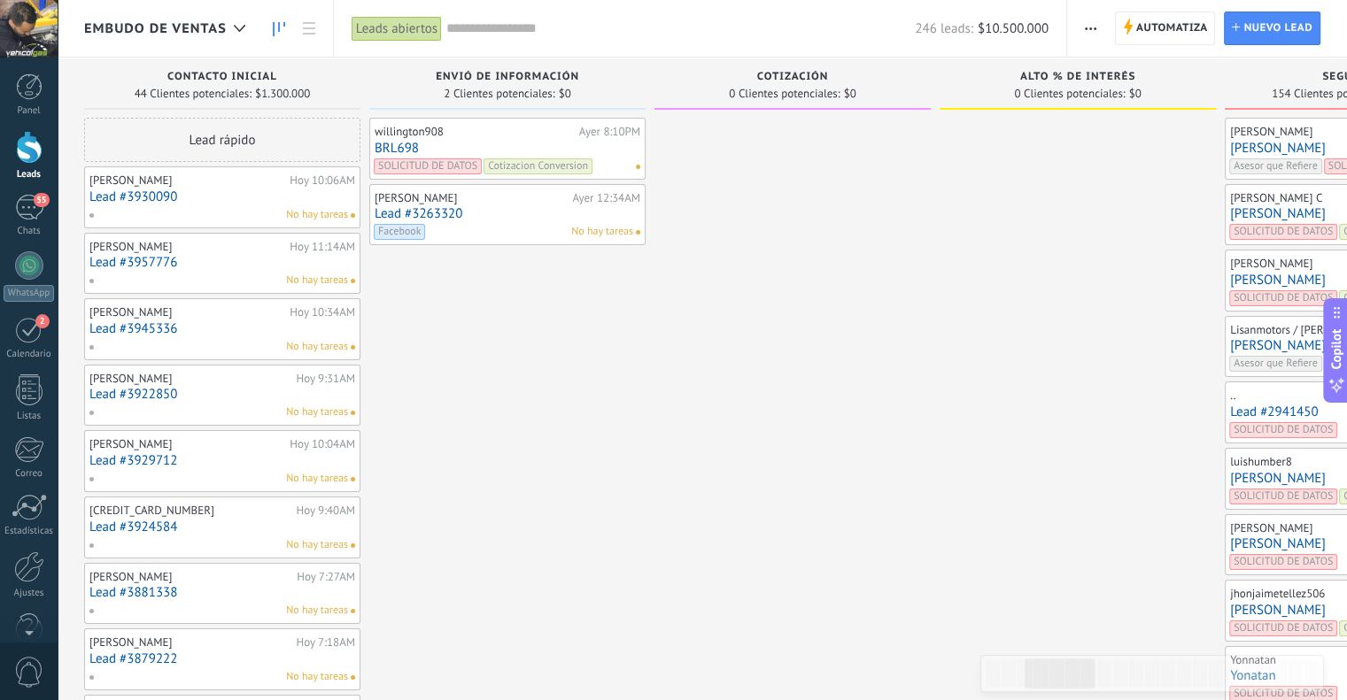
click at [1230, 141] on link "[PERSON_NAME]" at bounding box center [1363, 148] width 266 height 15
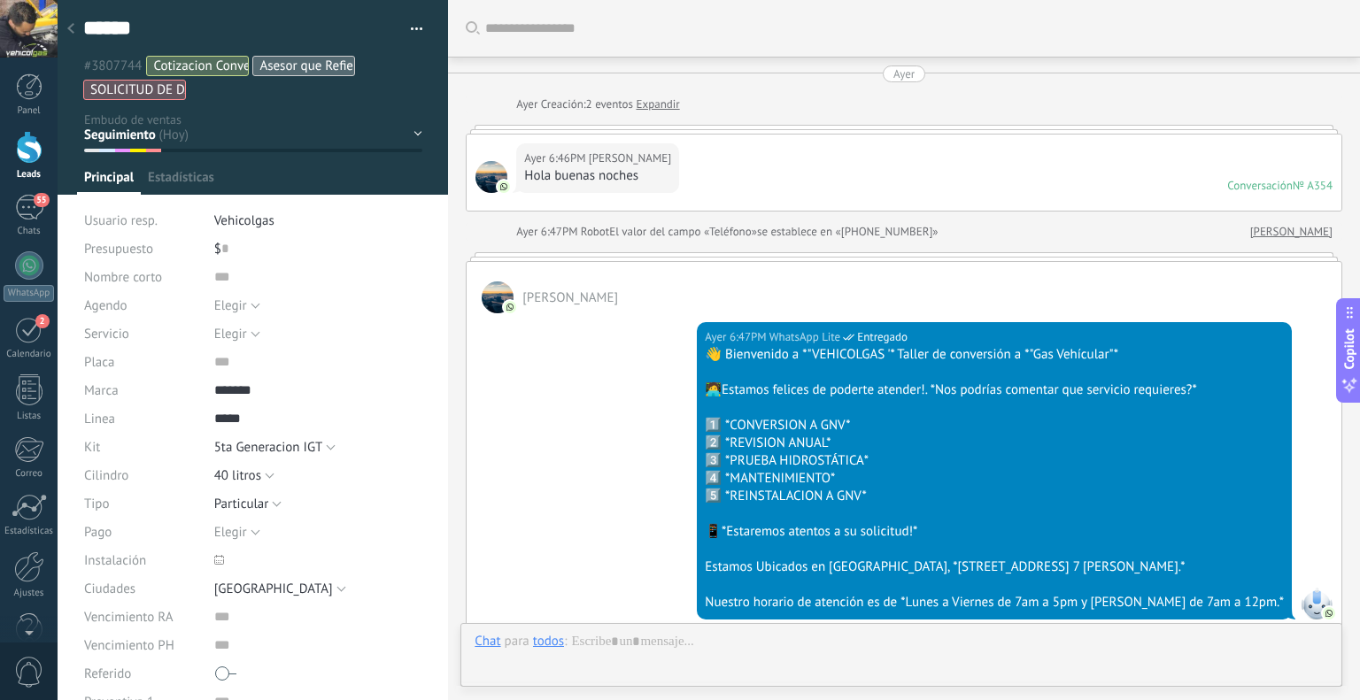
type textarea "******"
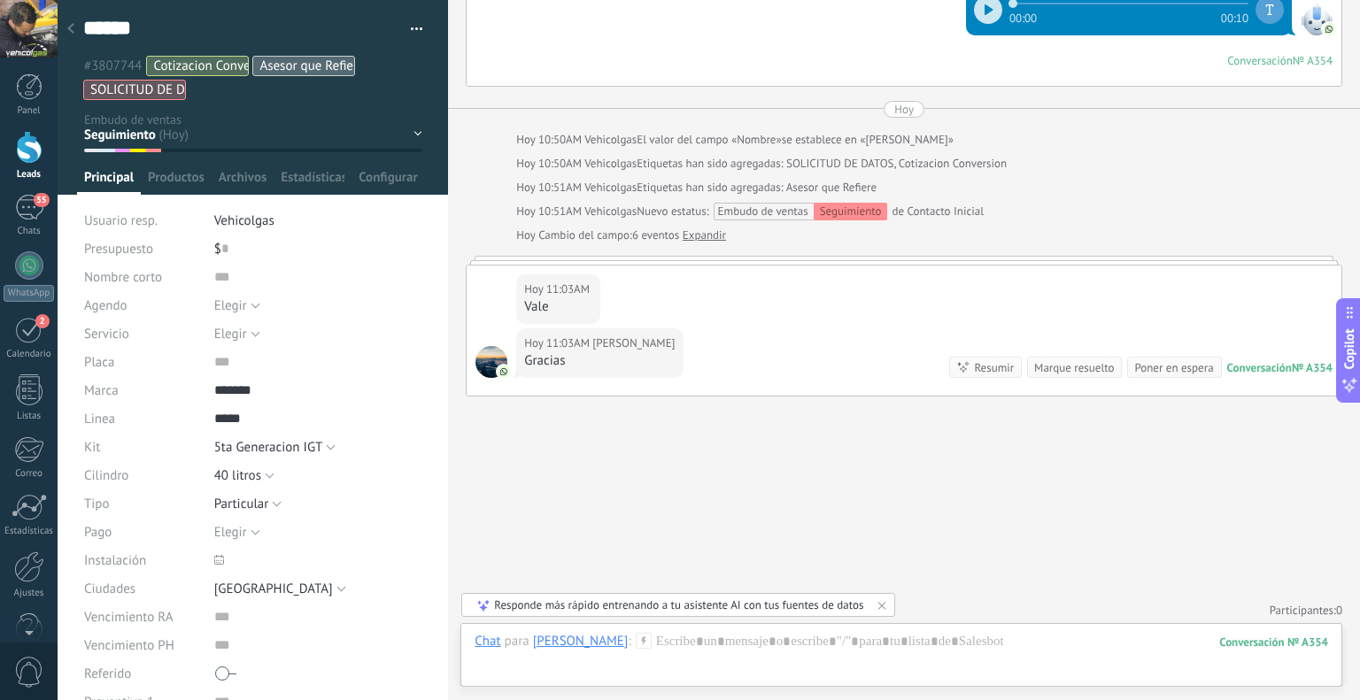
click at [636, 645] on icon at bounding box center [644, 641] width 16 height 16
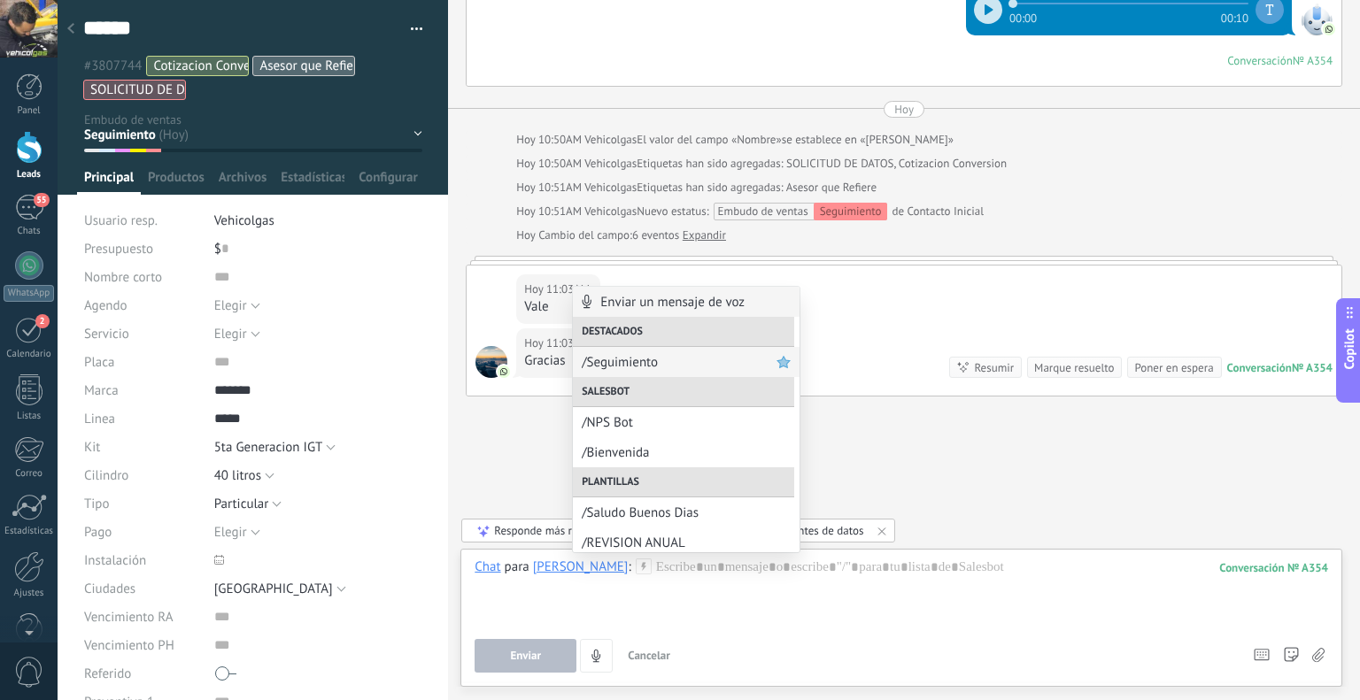
click at [723, 355] on span "/Seguimiento" at bounding box center [679, 362] width 195 height 17
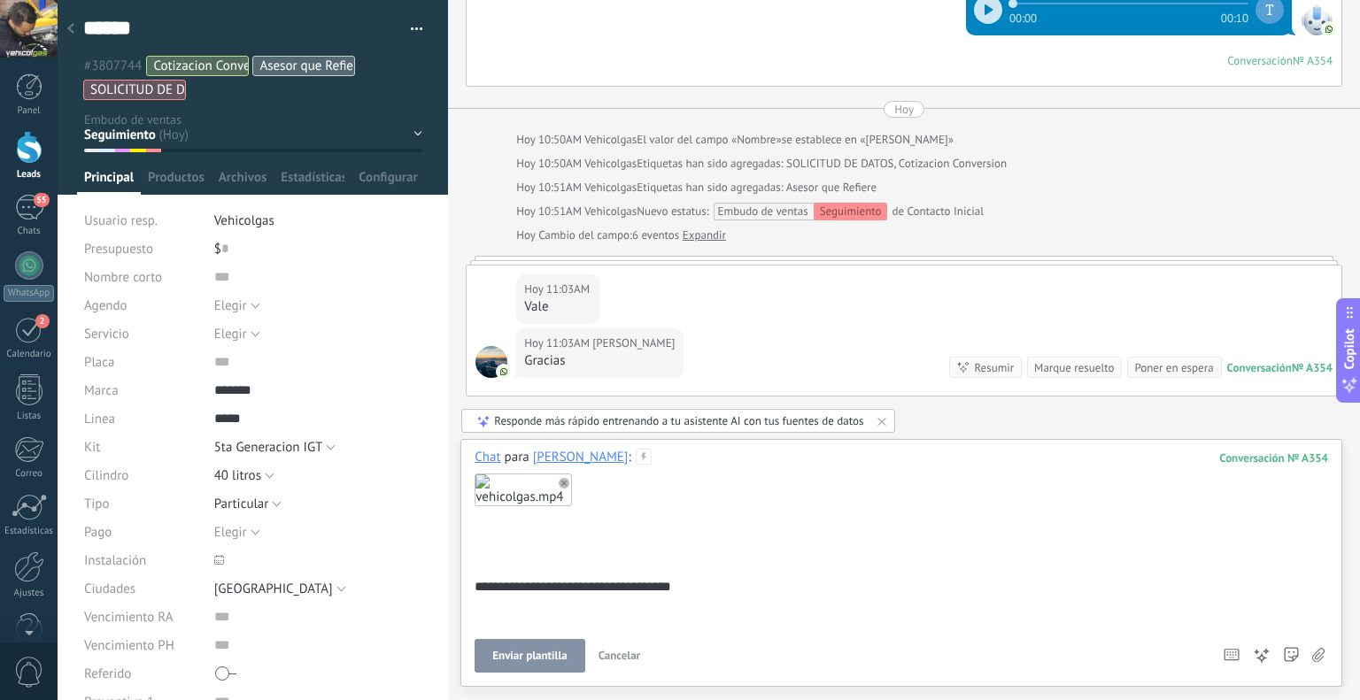
click at [528, 666] on button "Enviar plantilla" at bounding box center [530, 656] width 110 height 34
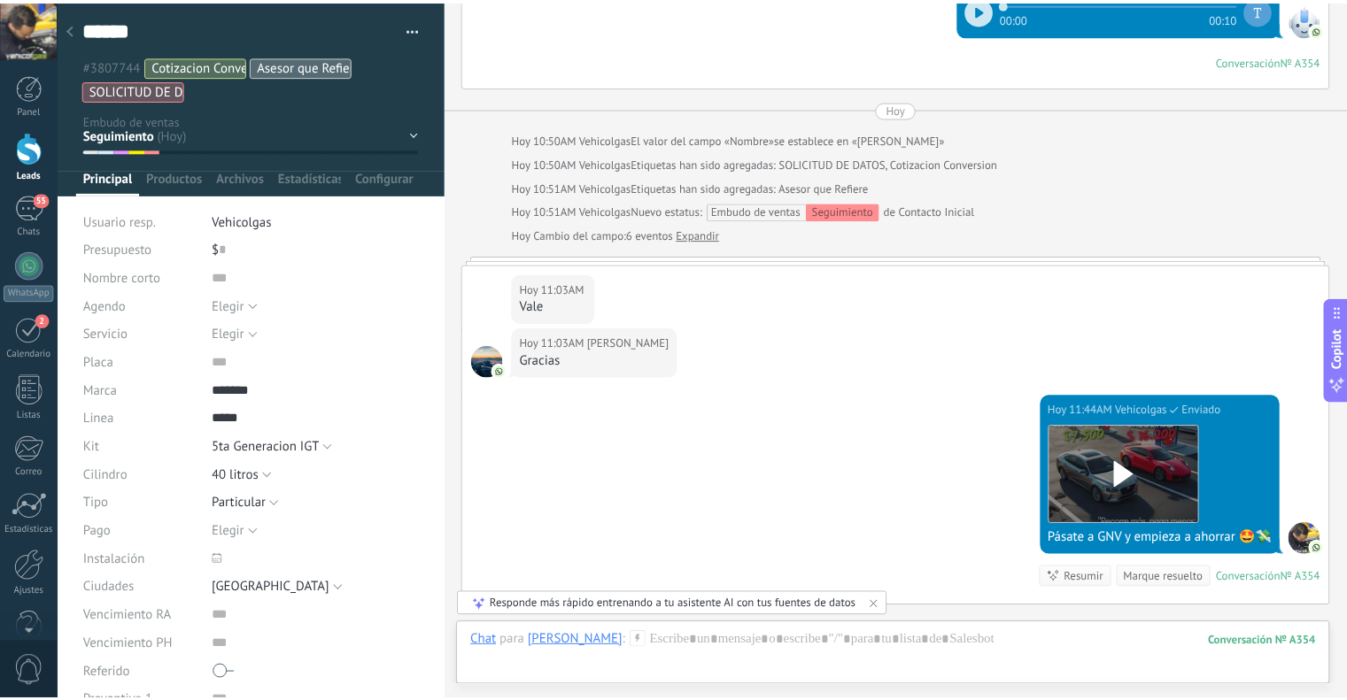
scroll to position [2682, 0]
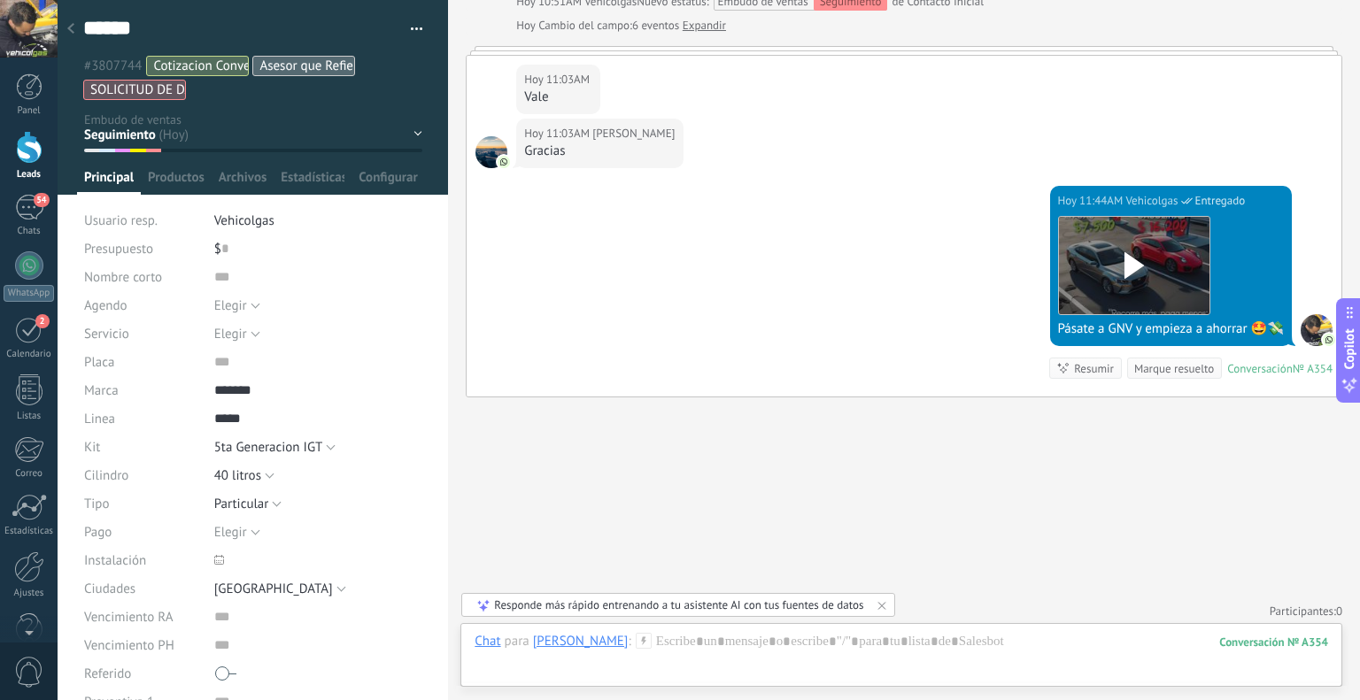
click at [74, 32] on div at bounding box center [70, 29] width 25 height 35
